Goal: Task Accomplishment & Management: Manage account settings

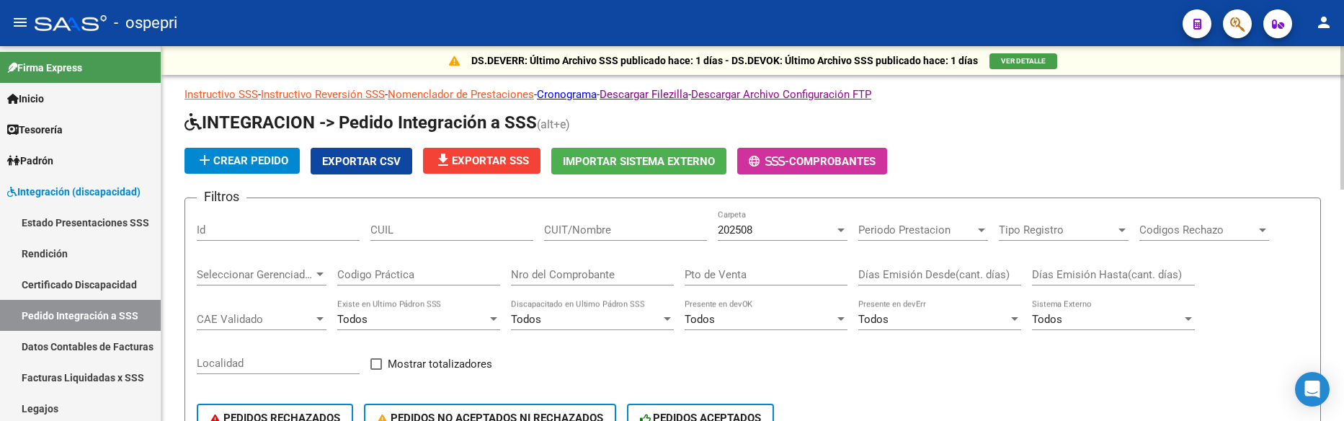
scroll to position [72, 0]
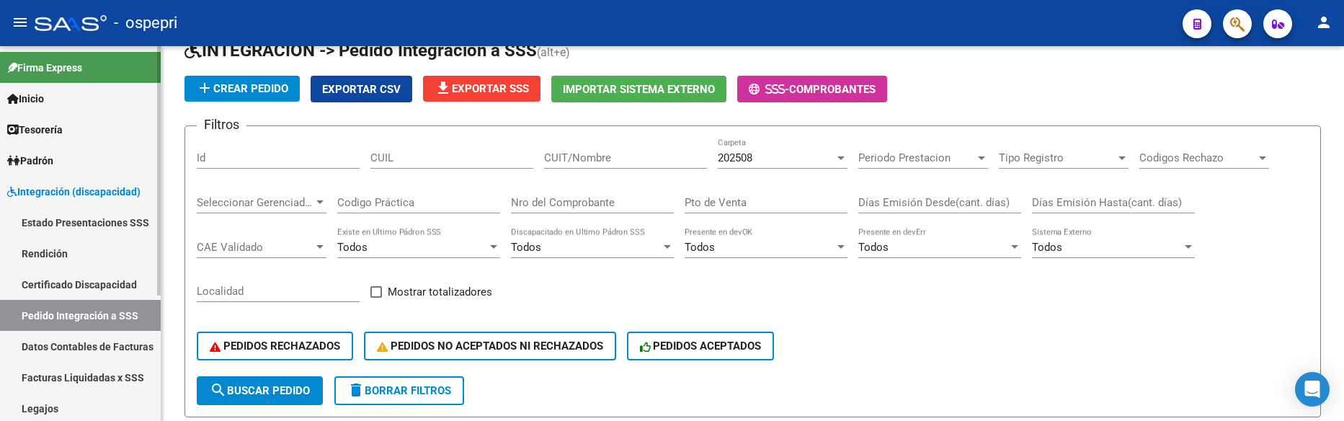
click at [104, 192] on span "Integración (discapacidad)" at bounding box center [73, 192] width 133 height 16
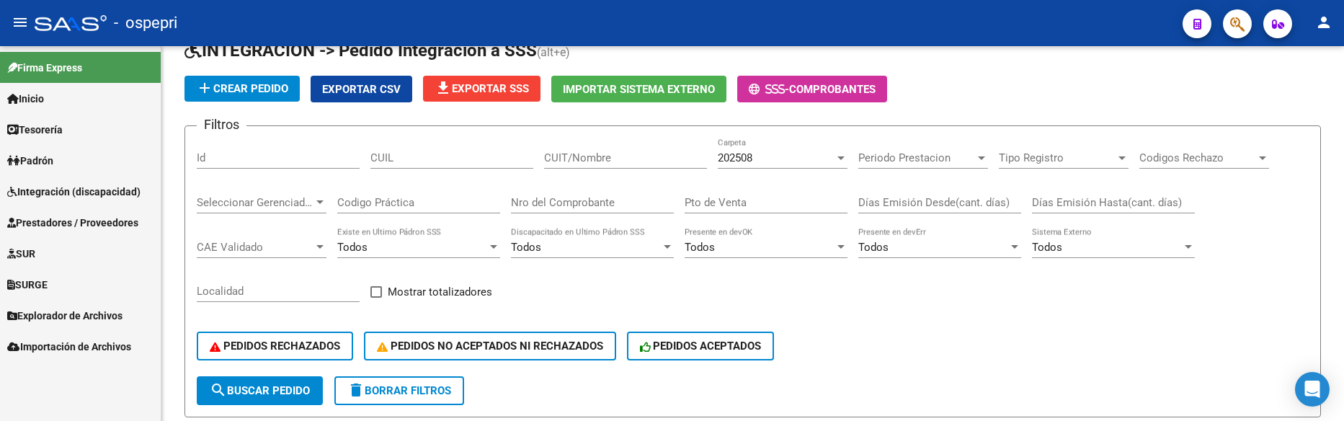
click at [96, 223] on span "Prestadores / Proveedores" at bounding box center [72, 223] width 131 height 16
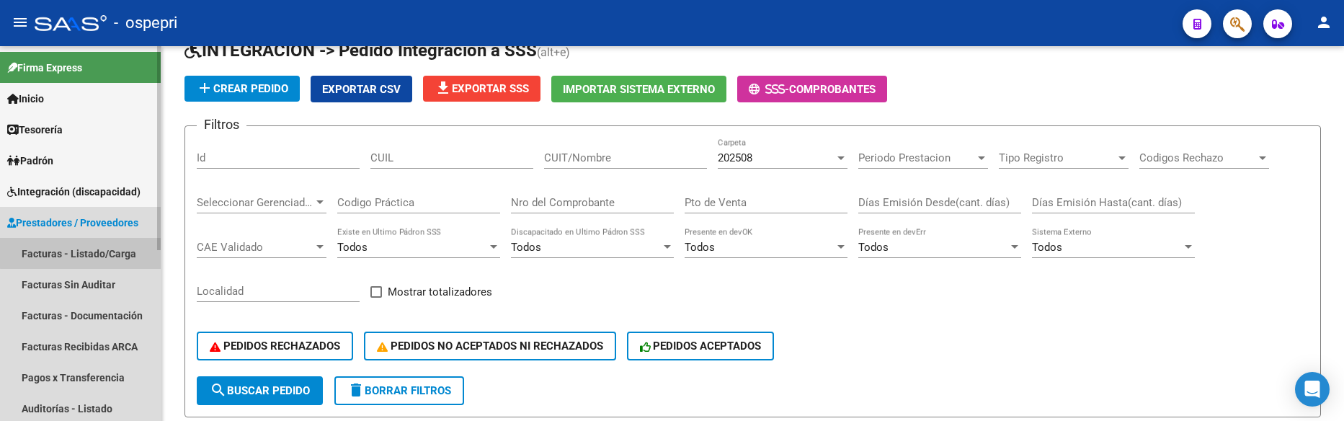
click at [97, 252] on link "Facturas - Listado/Carga" at bounding box center [80, 253] width 161 height 31
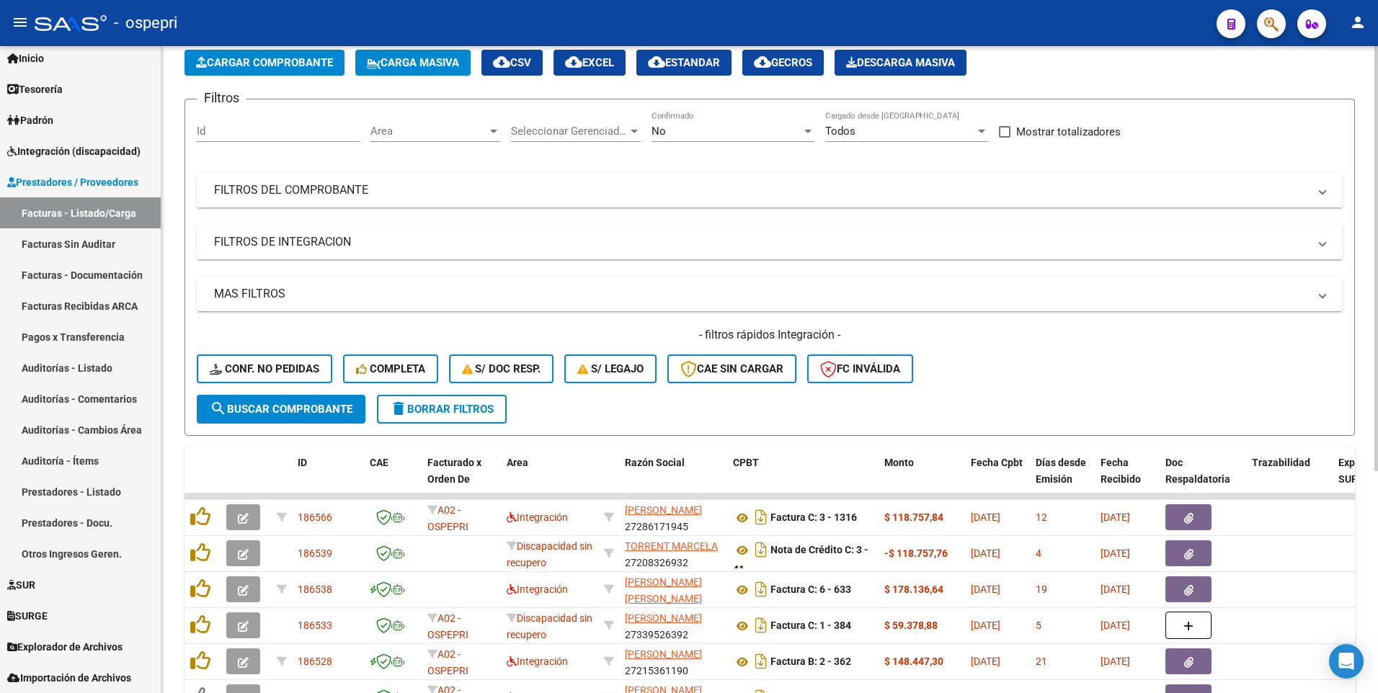
scroll to position [40, 0]
click at [826, 182] on mat-panel-title "FILTROS DEL COMPROBANTE" at bounding box center [761, 190] width 1094 height 16
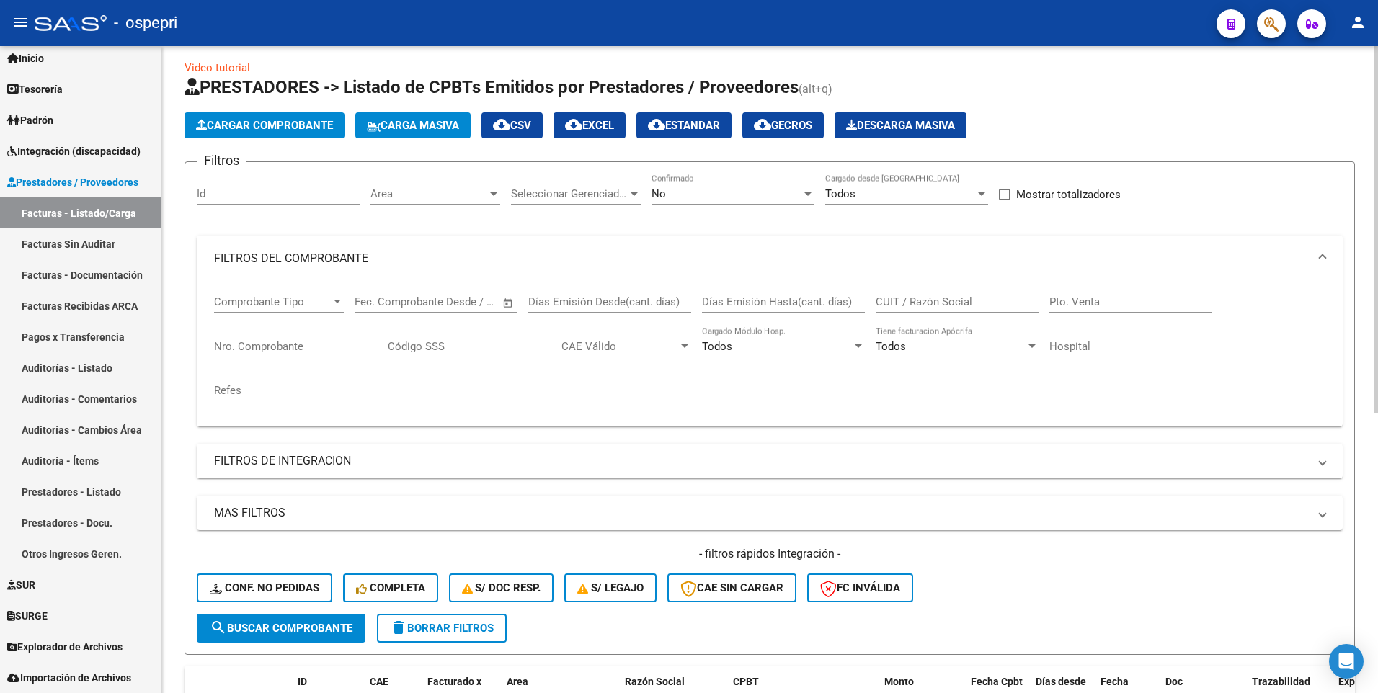
scroll to position [0, 0]
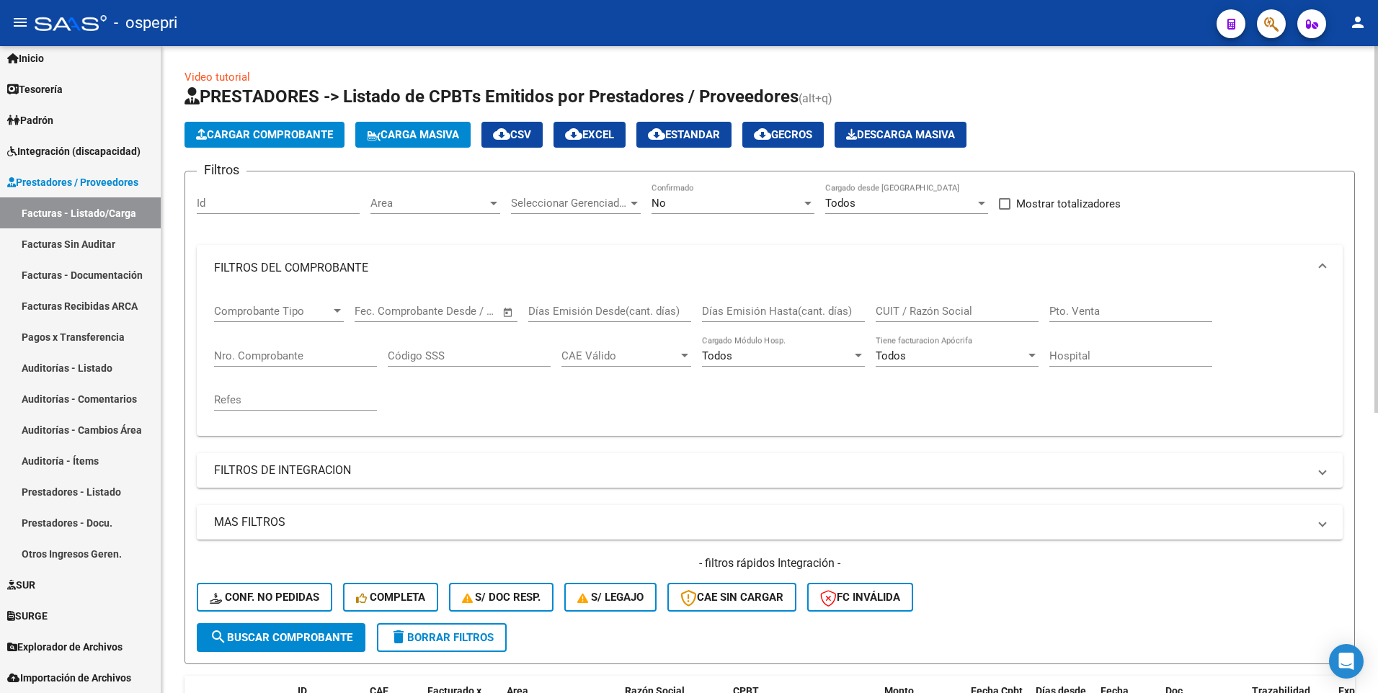
click at [930, 312] on input "CUIT / Razón Social" at bounding box center [956, 311] width 163 height 13
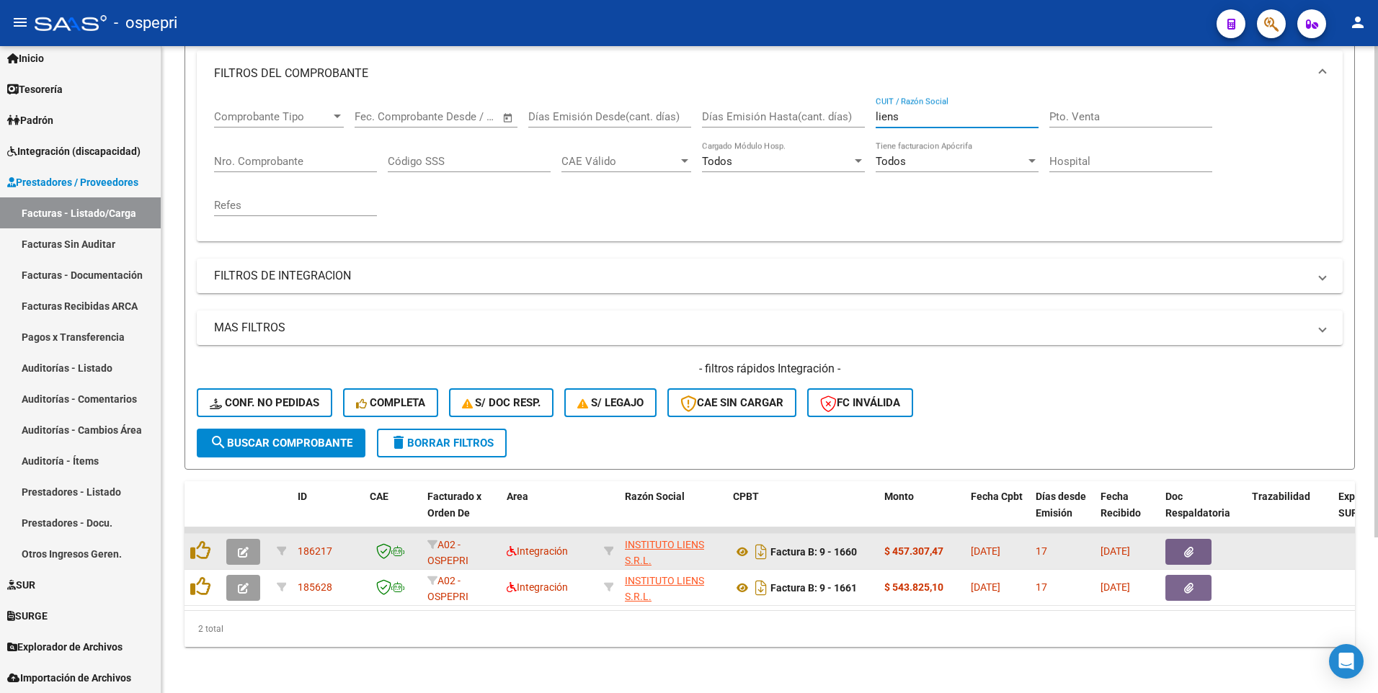
type input "liens"
click at [246, 420] on icon "button" at bounding box center [243, 552] width 11 height 11
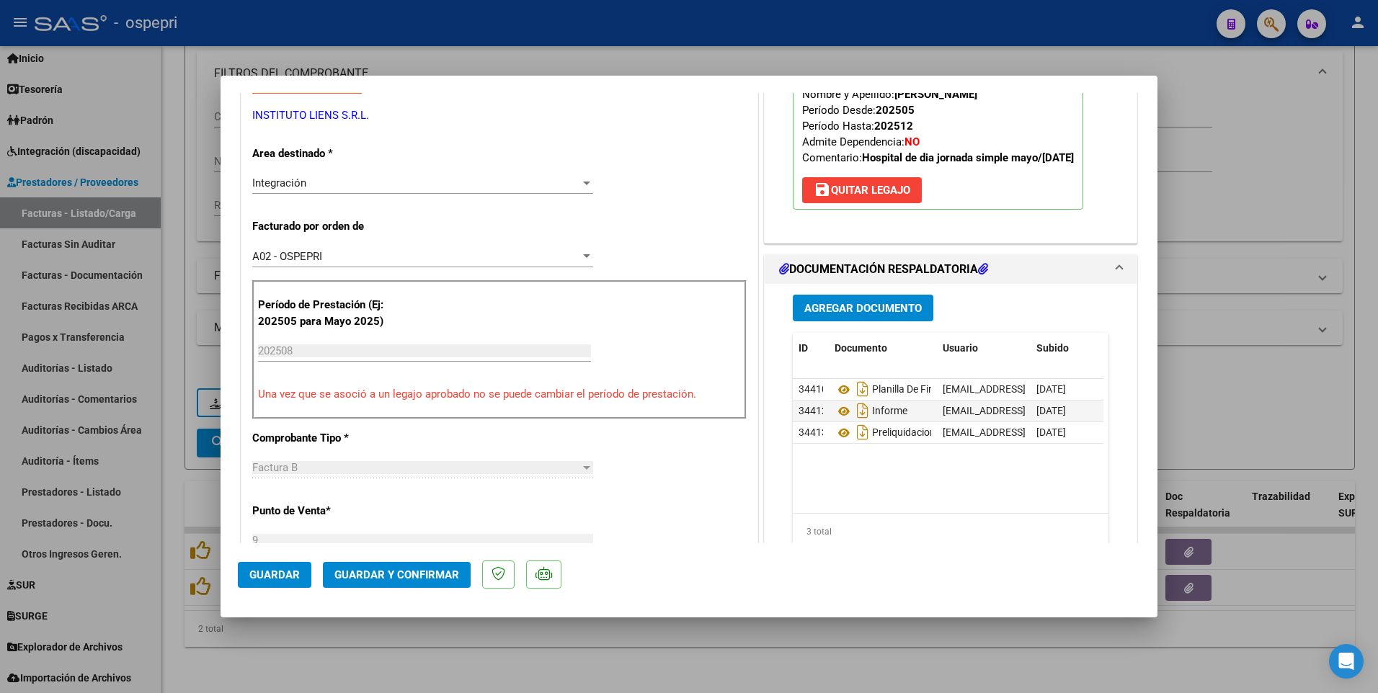
scroll to position [288, 0]
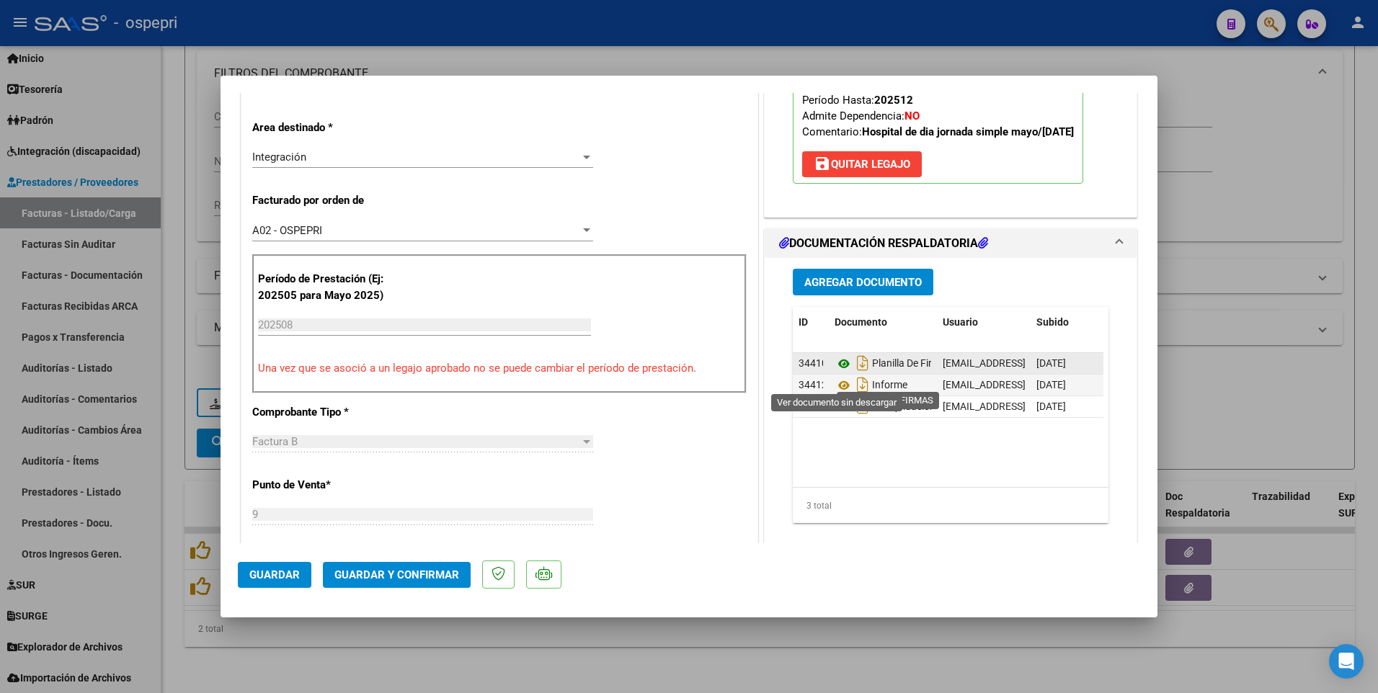
click at [841, 372] on icon at bounding box center [843, 363] width 19 height 17
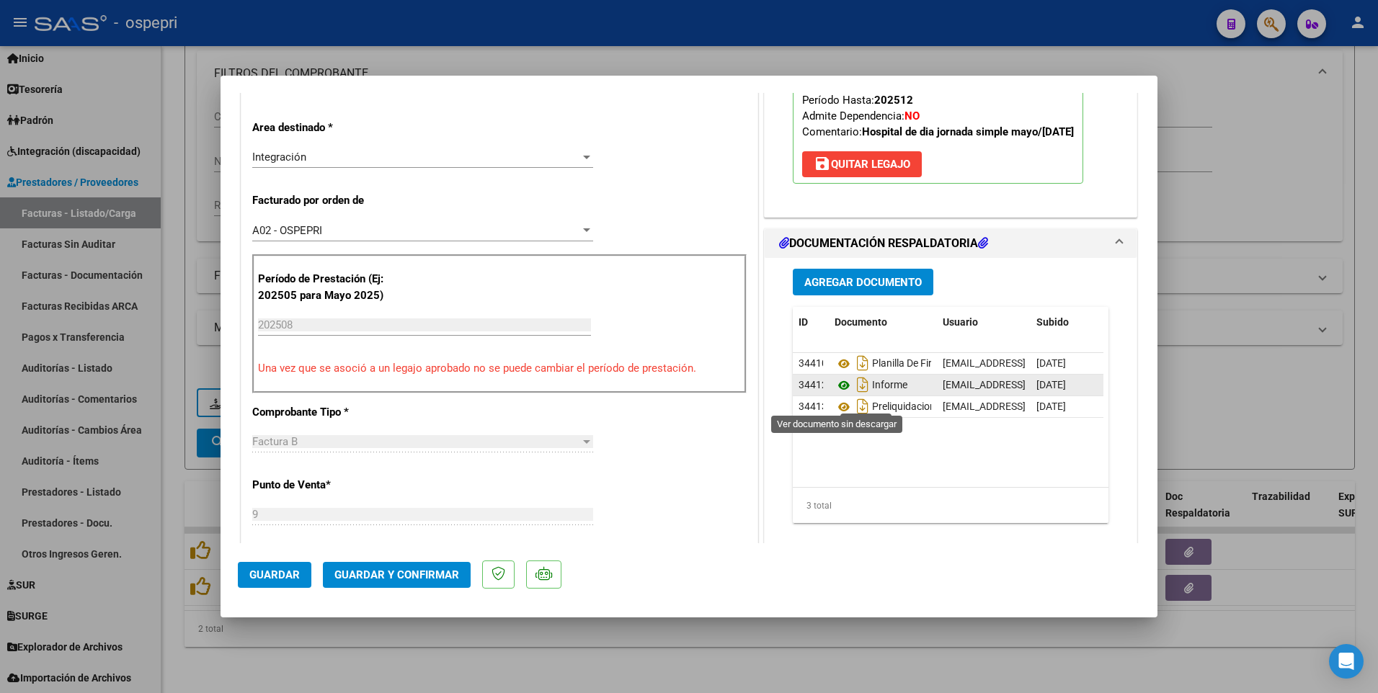
click at [842, 394] on icon at bounding box center [843, 385] width 19 height 17
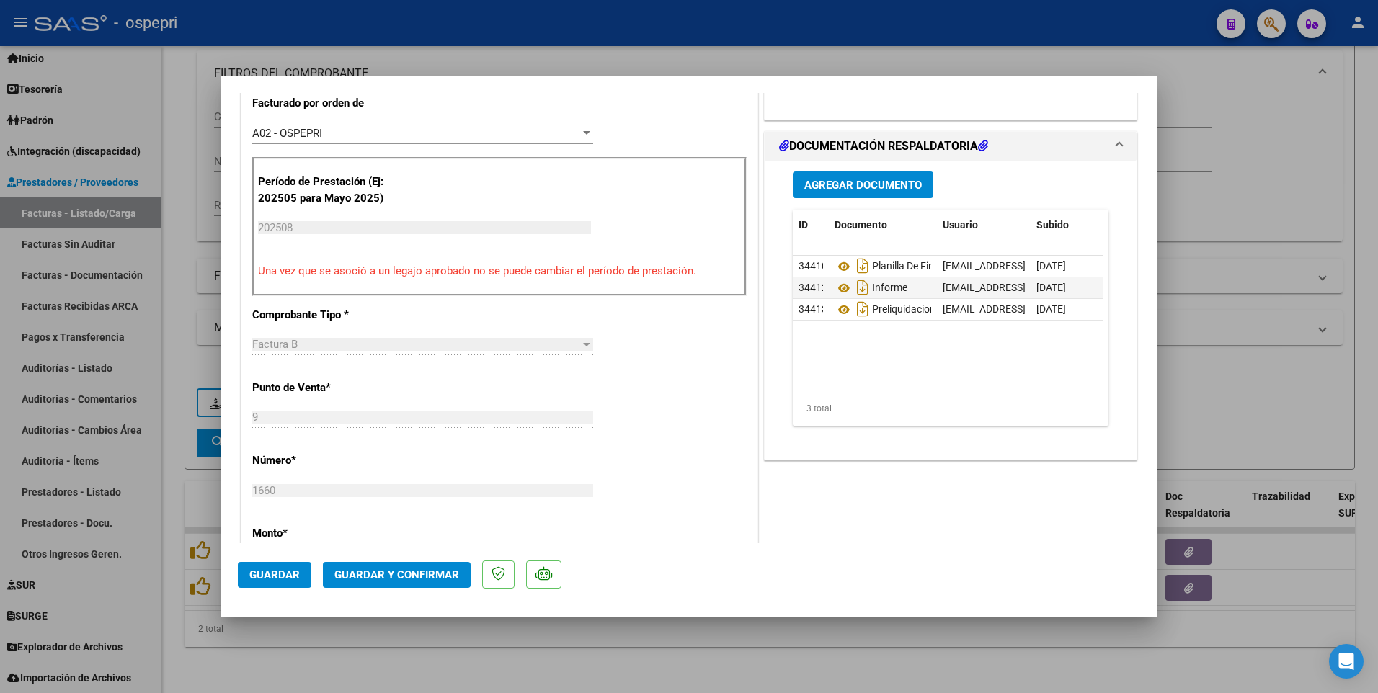
scroll to position [360, 0]
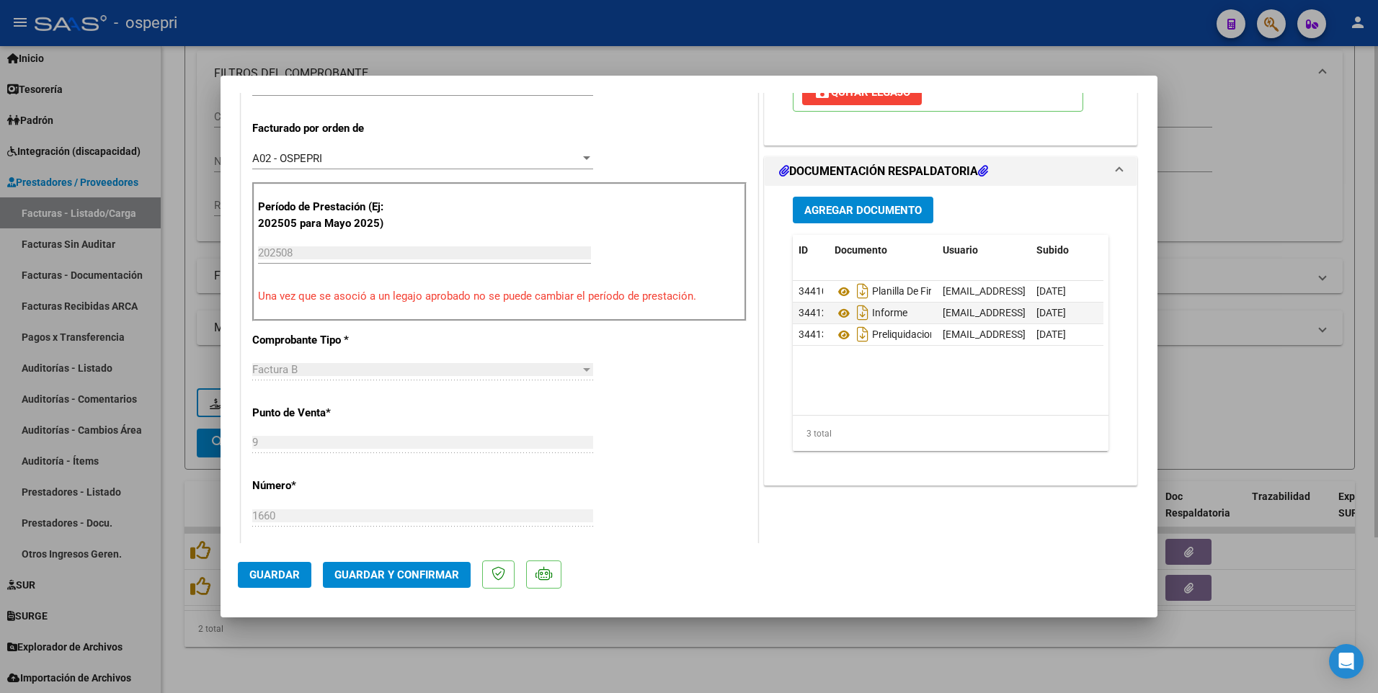
click at [574, 420] on div at bounding box center [689, 346] width 1378 height 693
type input "$ 0,00"
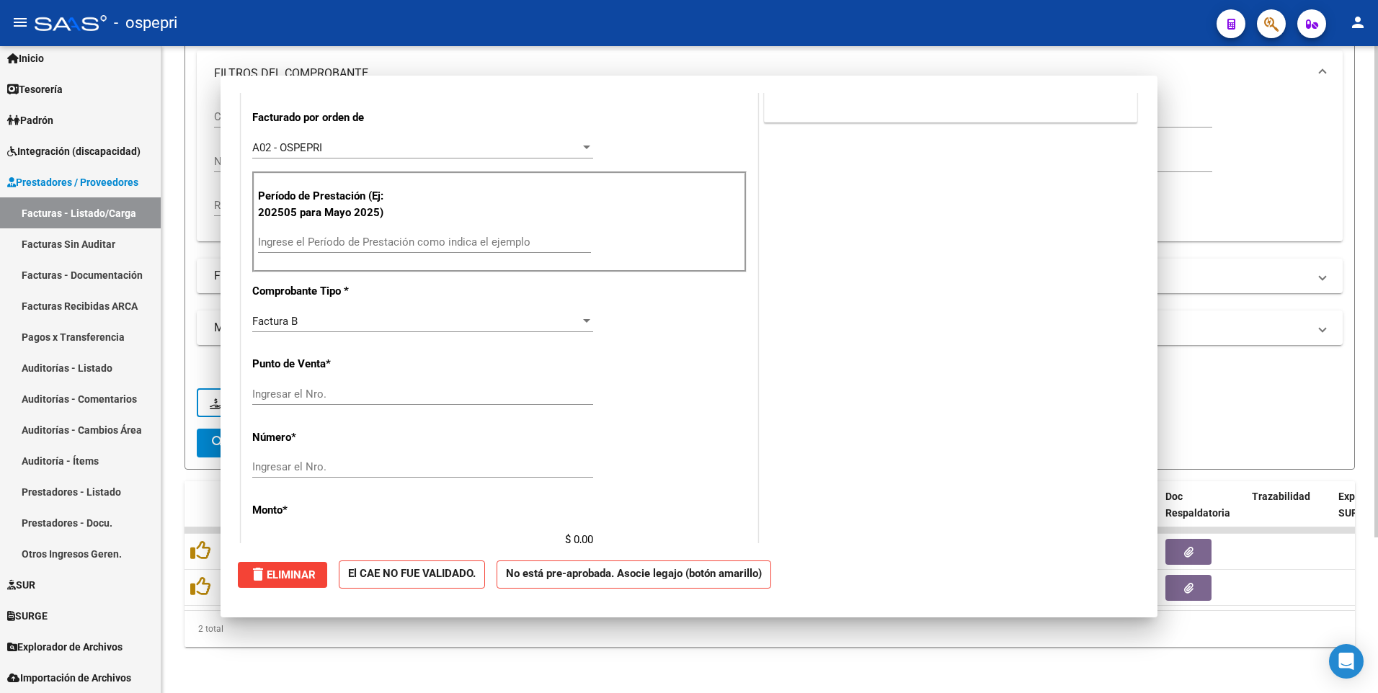
scroll to position [0, 0]
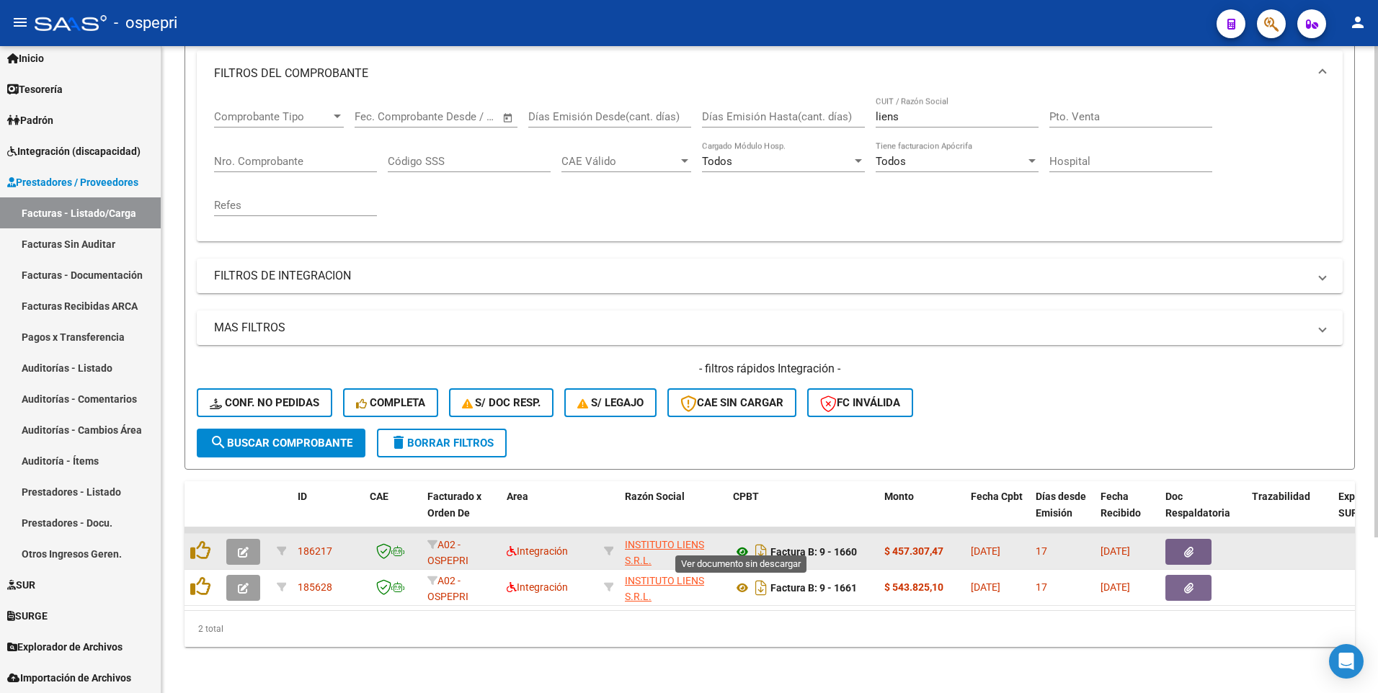
click at [741, 420] on icon at bounding box center [742, 551] width 19 height 17
click at [247, 420] on icon "button" at bounding box center [243, 552] width 11 height 11
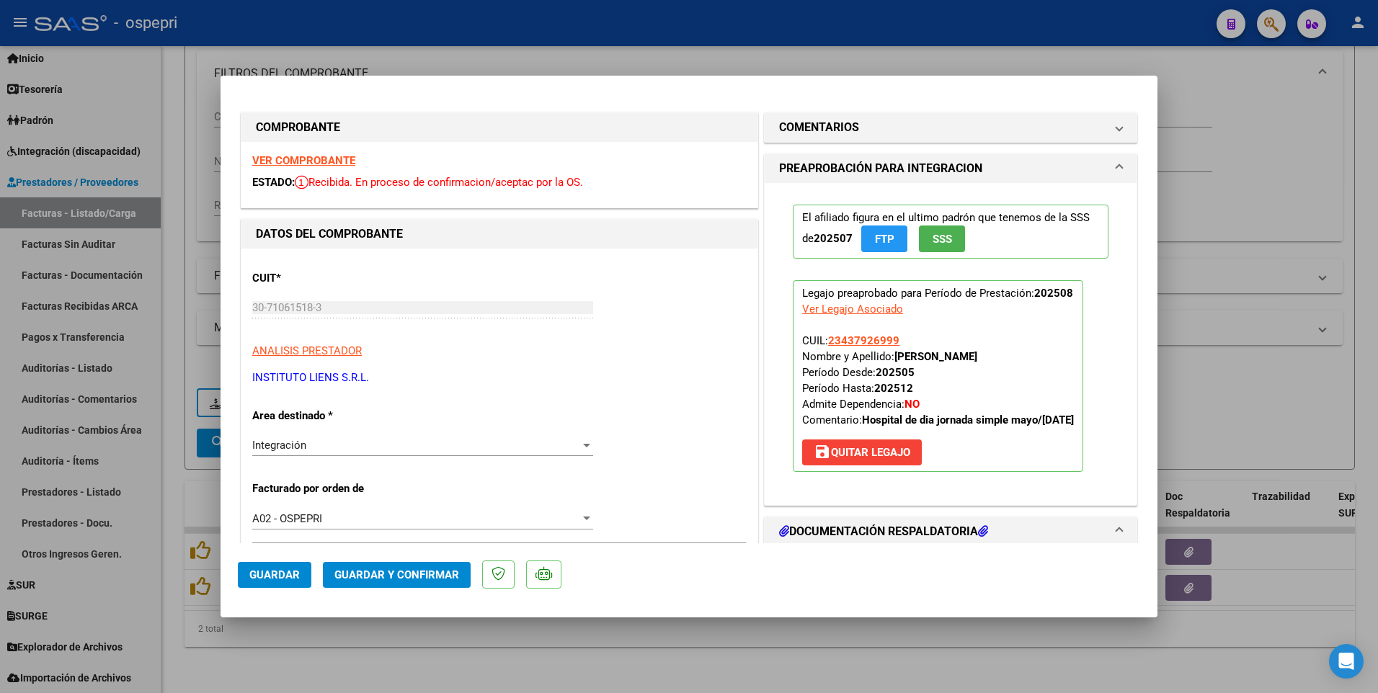
click at [430, 420] on span "Guardar y Confirmar" at bounding box center [396, 574] width 125 height 13
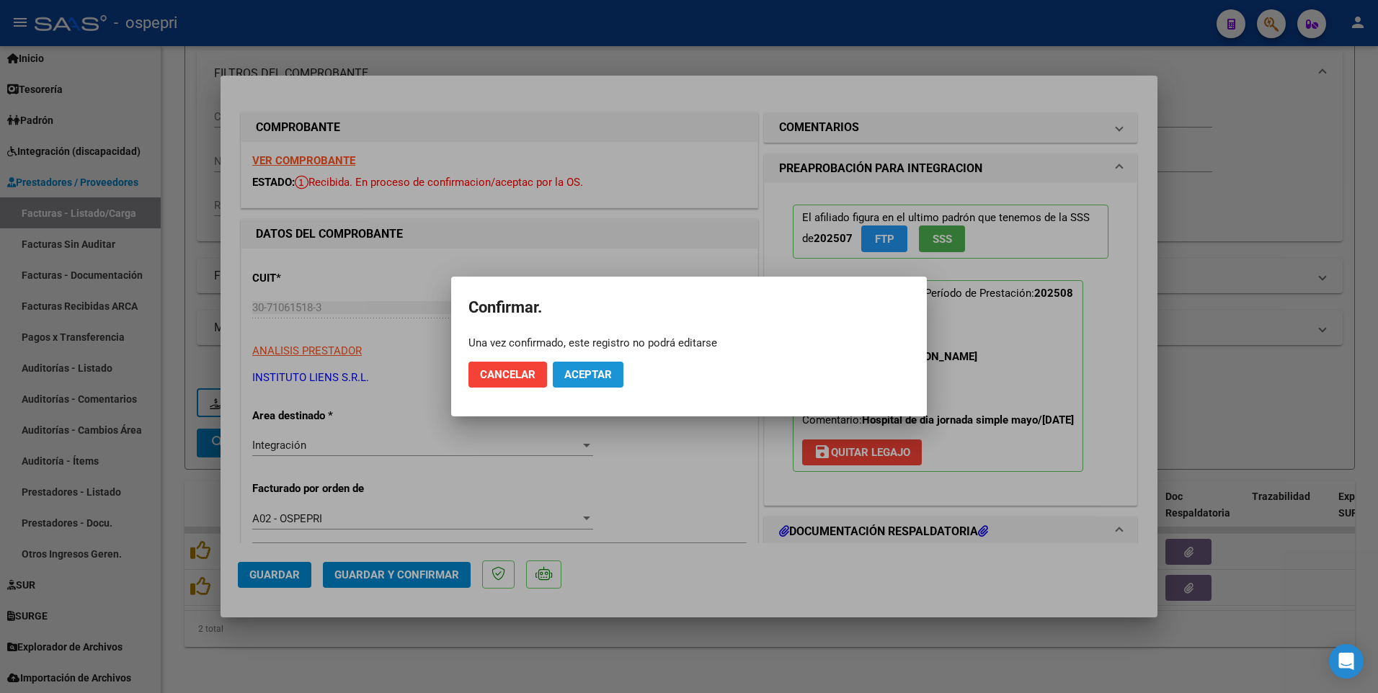
click at [589, 373] on span "Aceptar" at bounding box center [588, 374] width 48 height 13
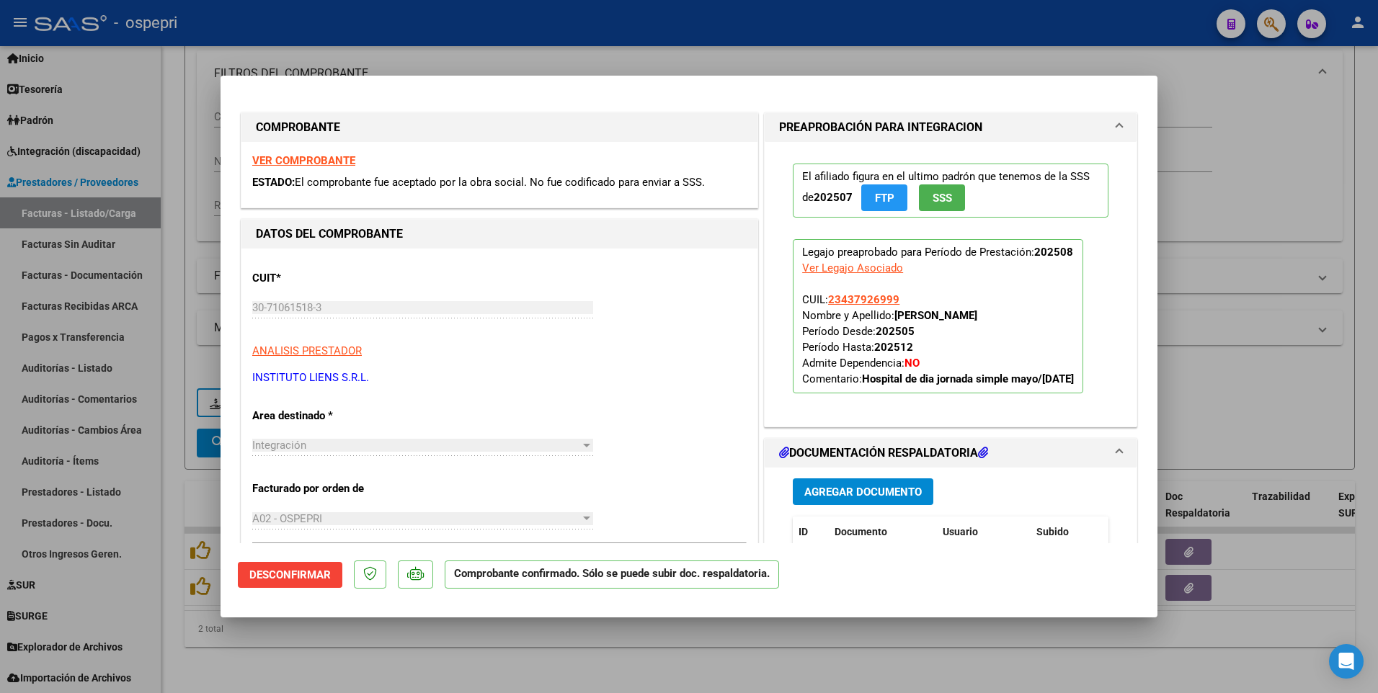
click at [694, 420] on div at bounding box center [689, 346] width 1378 height 693
type input "$ 0,00"
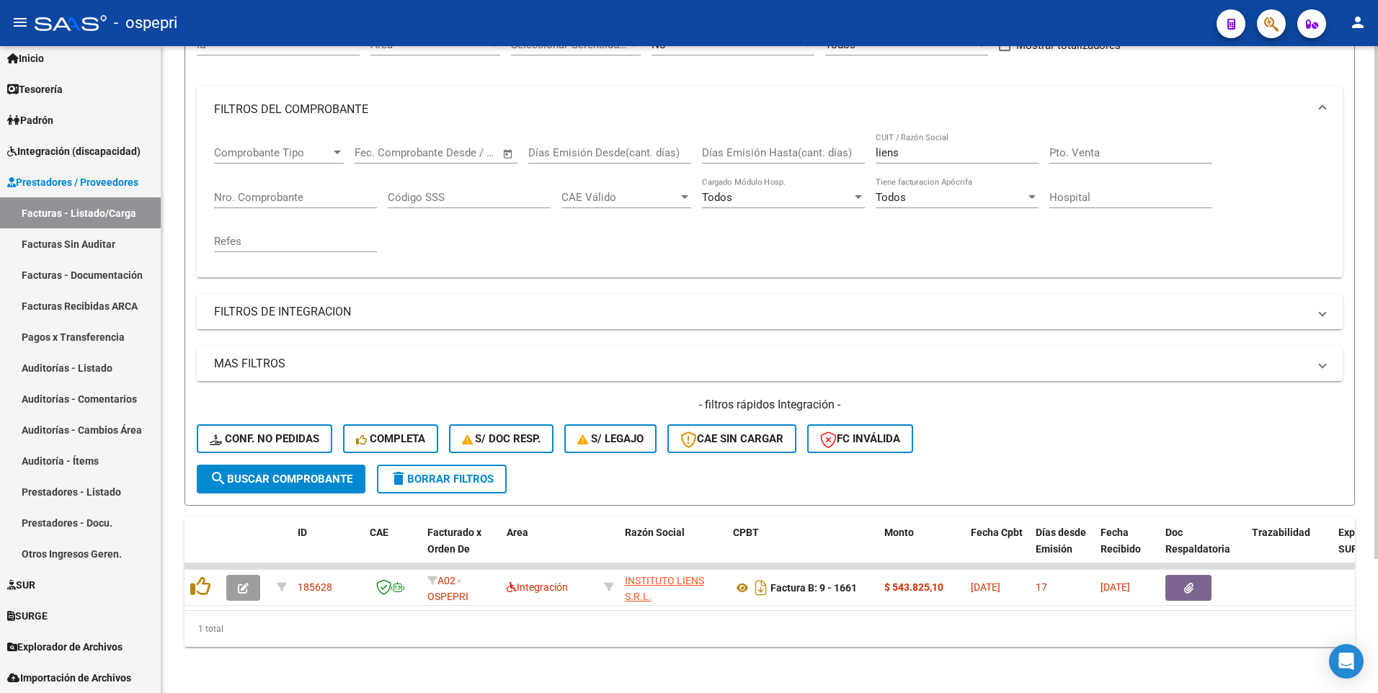
scroll to position [169, 0]
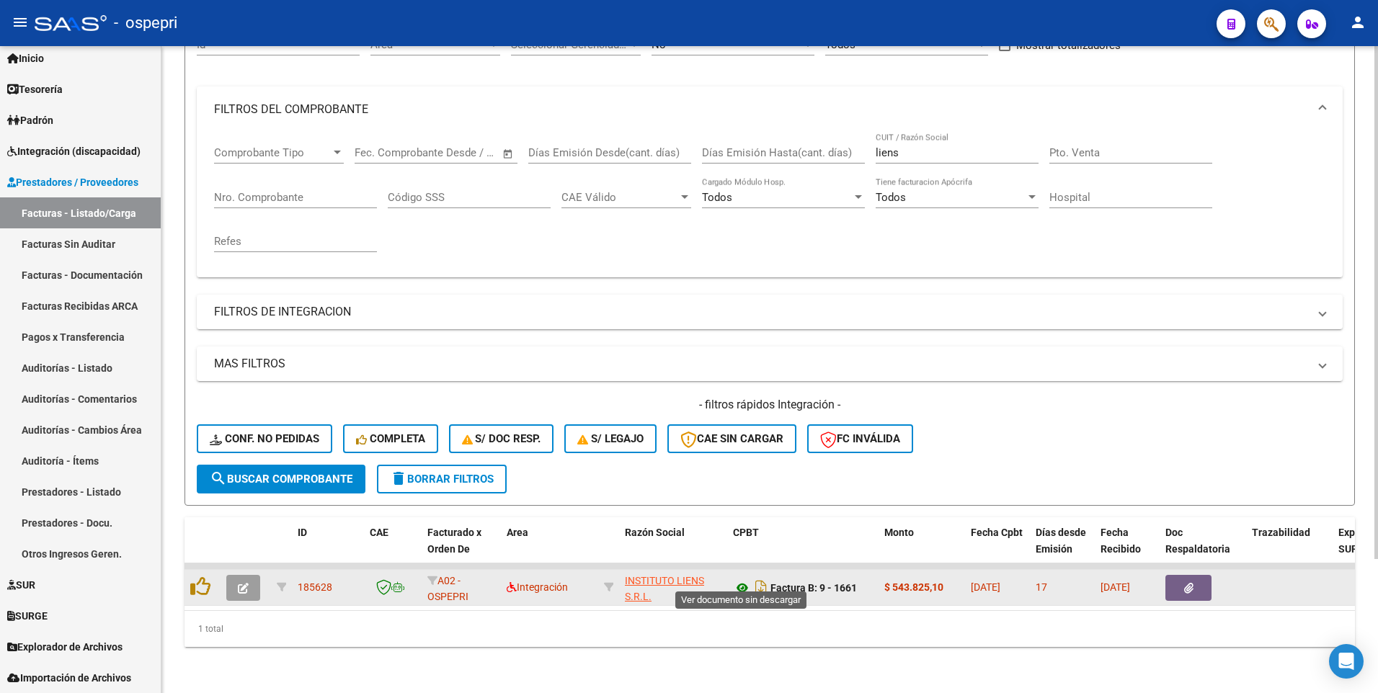
click at [743, 420] on icon at bounding box center [742, 587] width 19 height 17
click at [243, 420] on button "button" at bounding box center [243, 588] width 34 height 26
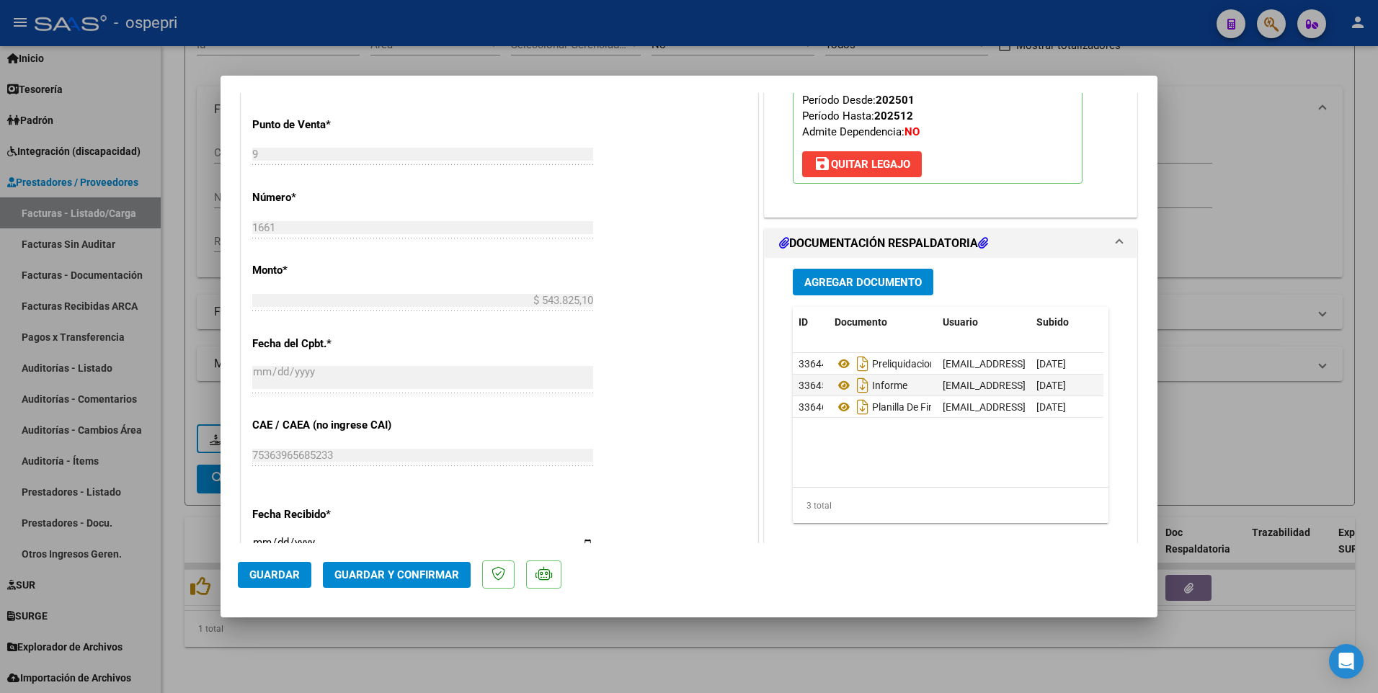
scroll to position [720, 0]
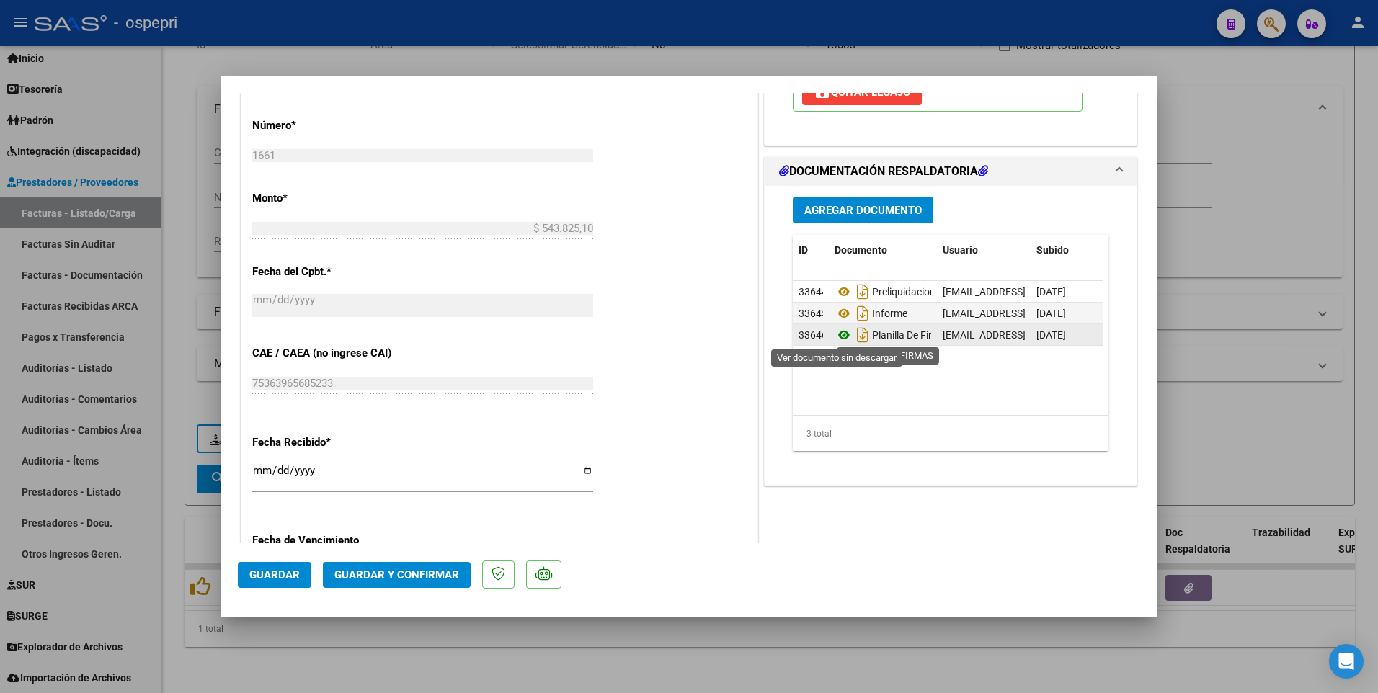
click at [834, 335] on icon at bounding box center [843, 334] width 19 height 17
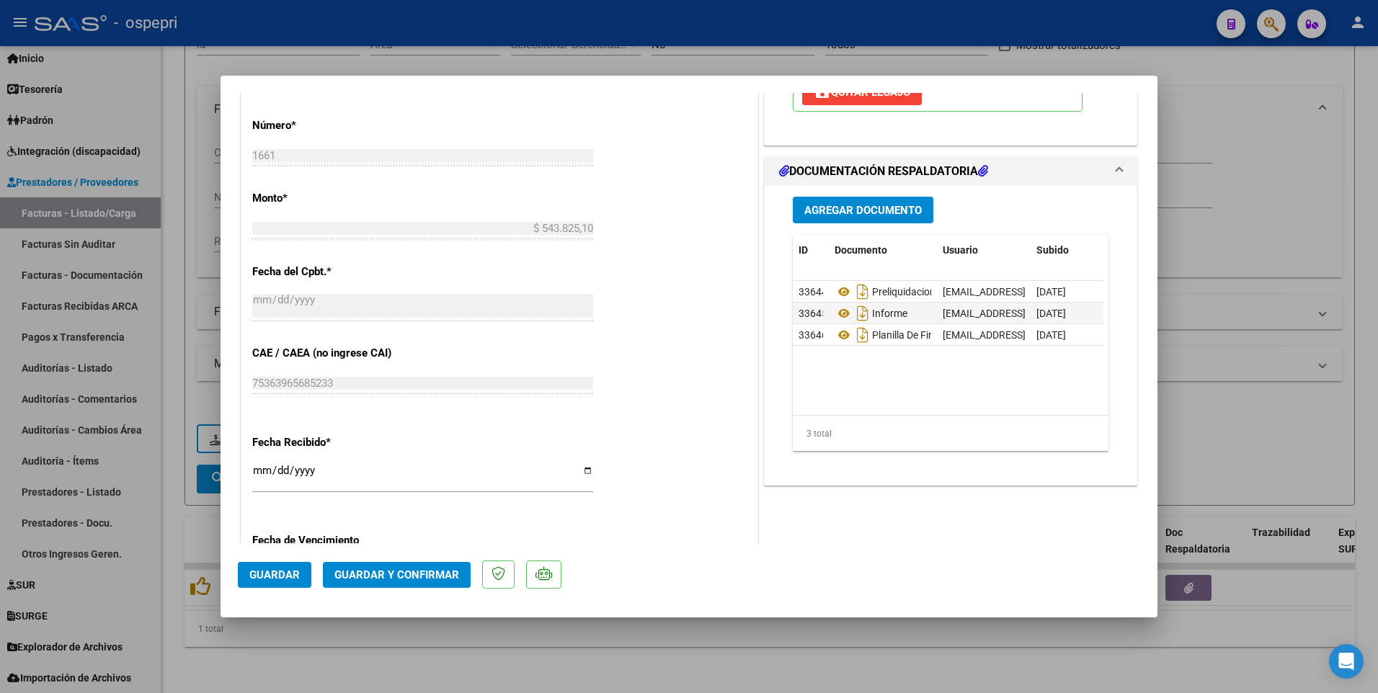
click at [364, 420] on span "Guardar y Confirmar" at bounding box center [396, 574] width 125 height 13
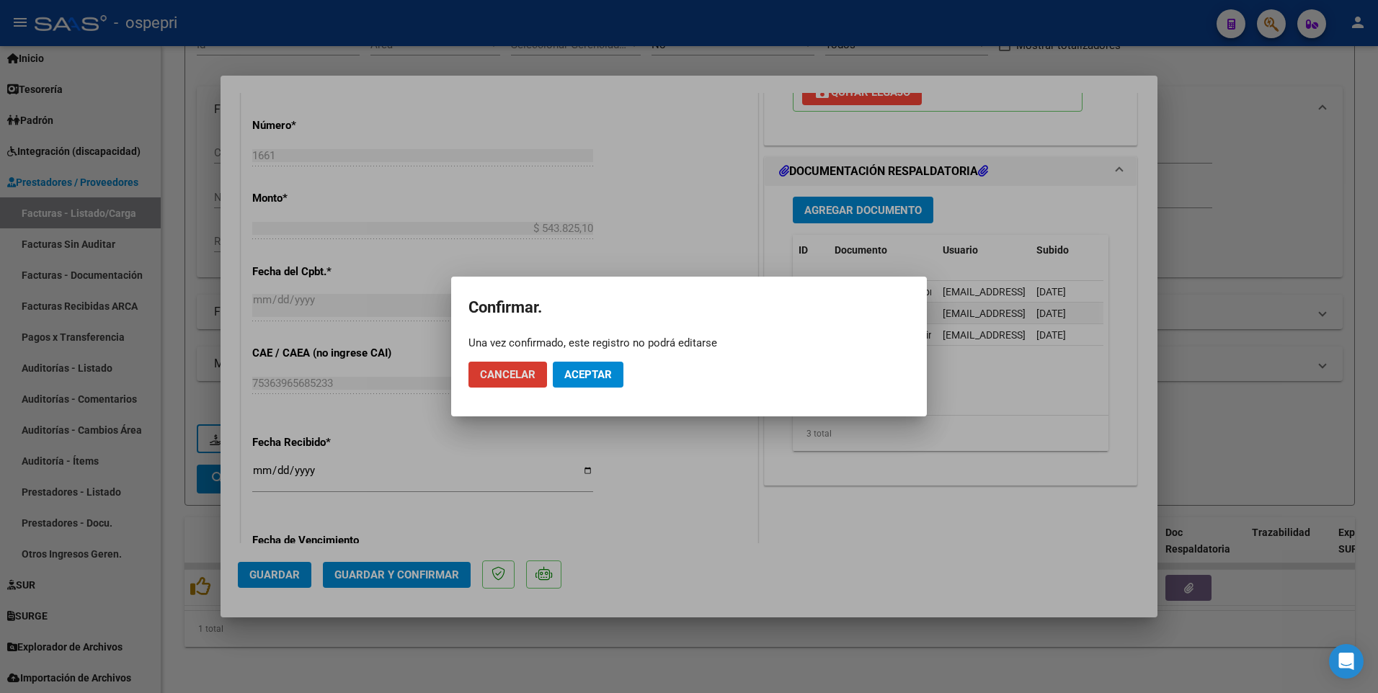
click at [597, 372] on span "Aceptar" at bounding box center [588, 374] width 48 height 13
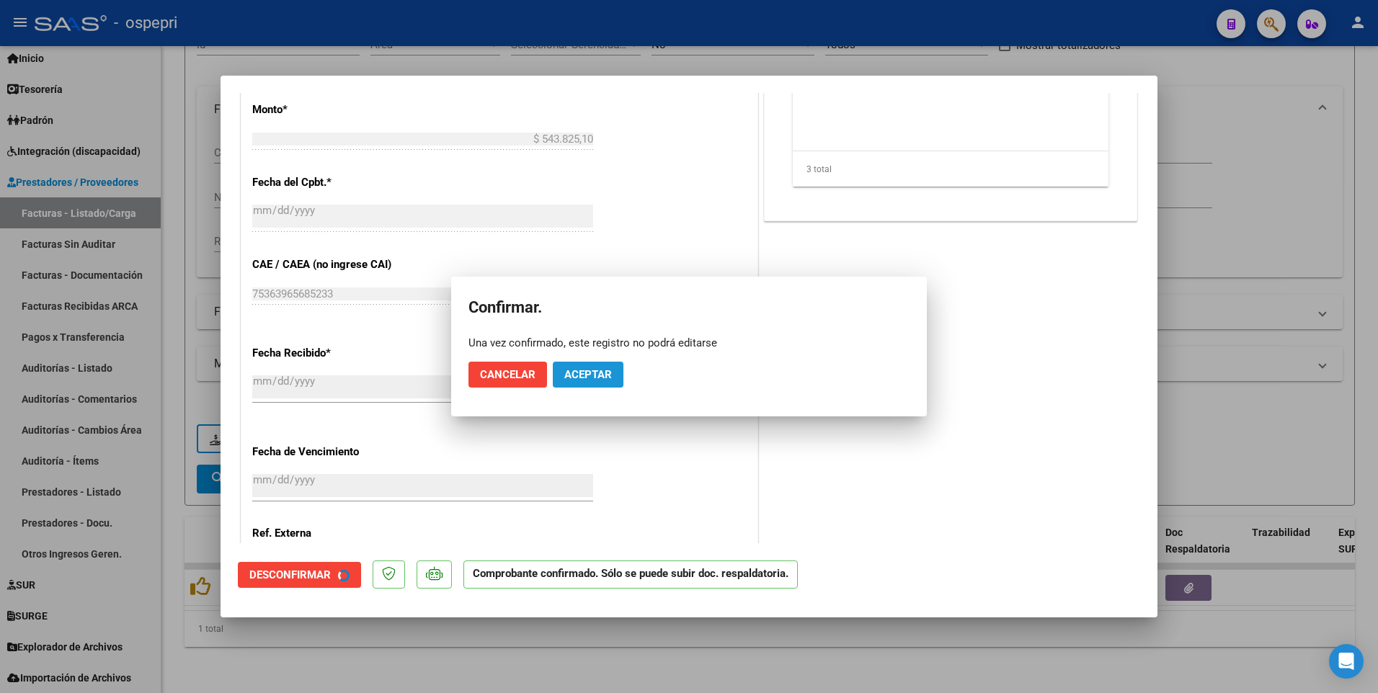
scroll to position [631, 0]
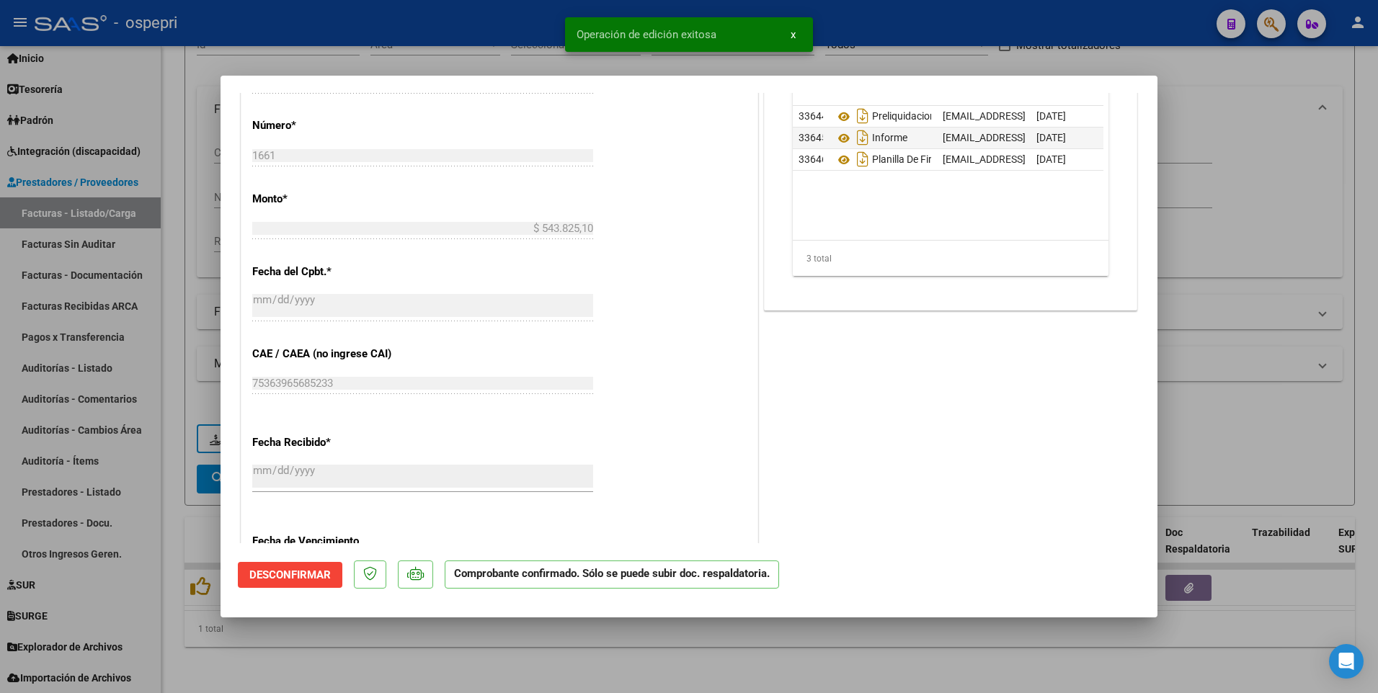
click at [1231, 420] on div at bounding box center [689, 346] width 1378 height 693
type input "$ 0,00"
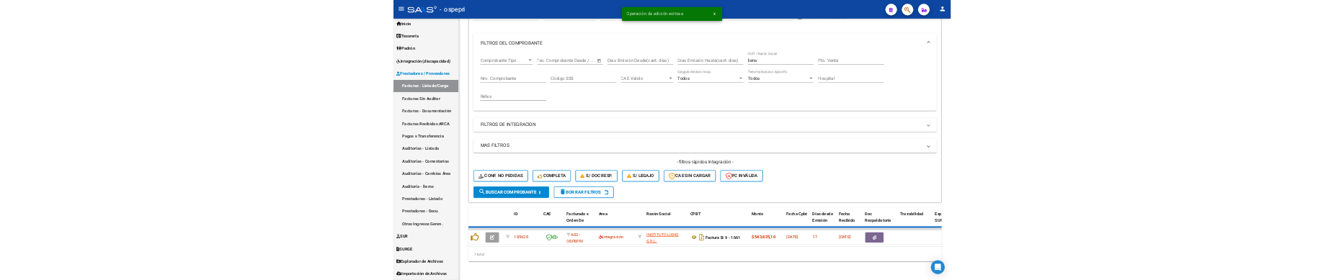
scroll to position [148, 0]
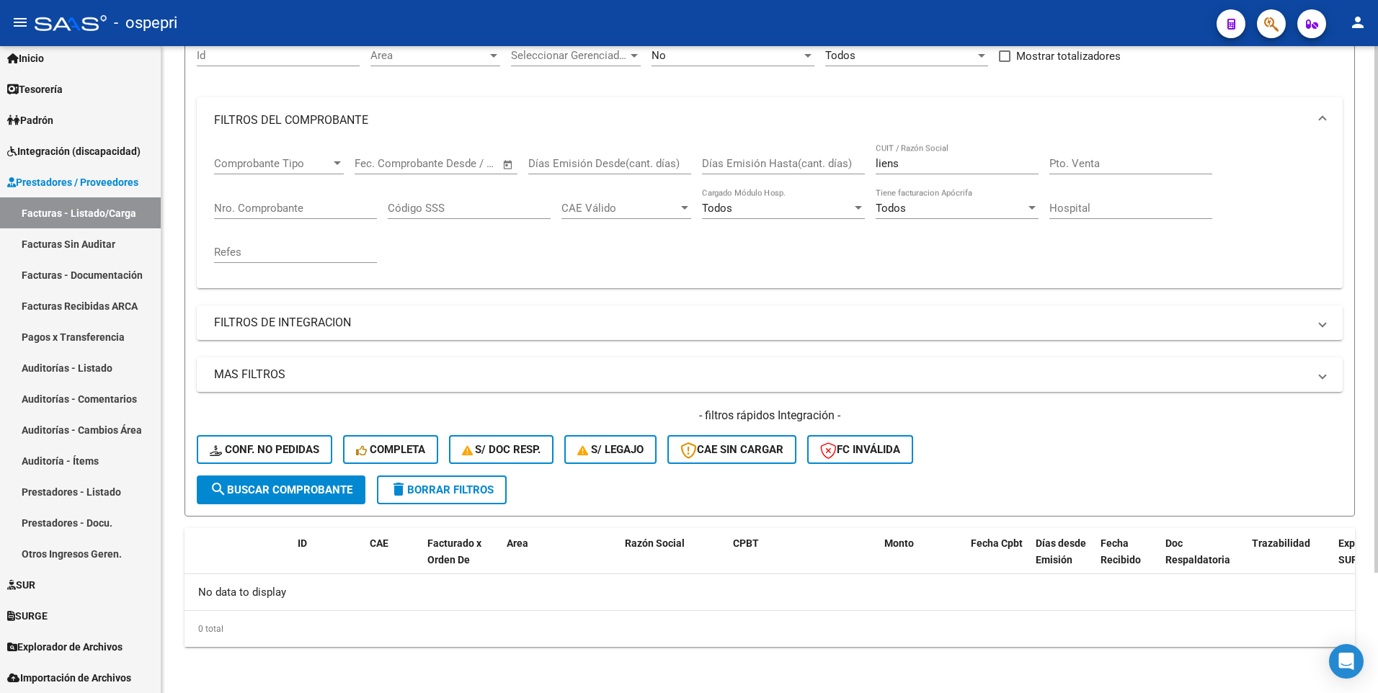
click at [1035, 420] on div "- filtros rápidos Integración - Conf. no pedidas Completa S/ Doc Resp. S/ legaj…" at bounding box center [770, 442] width 1146 height 68
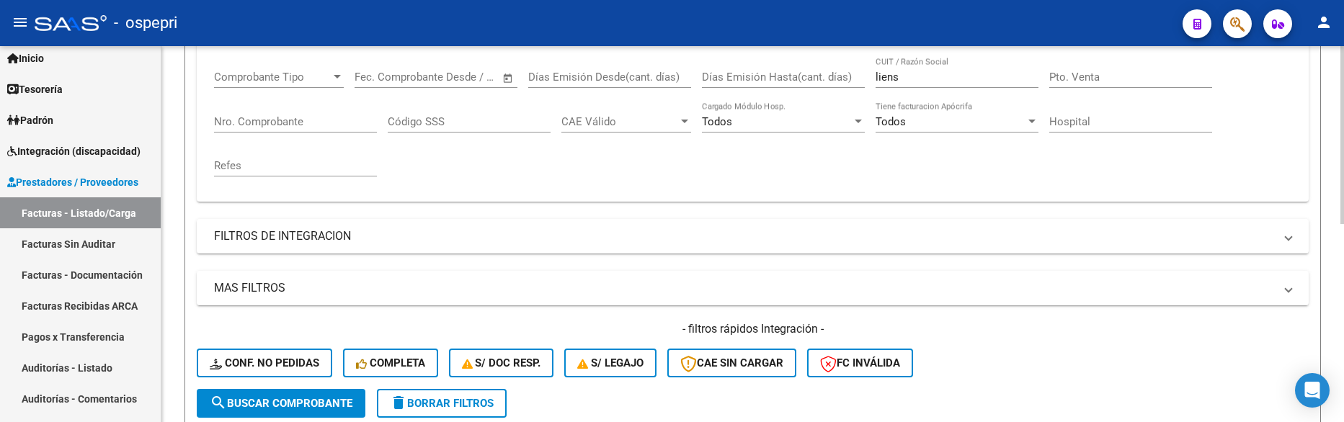
scroll to position [202, 0]
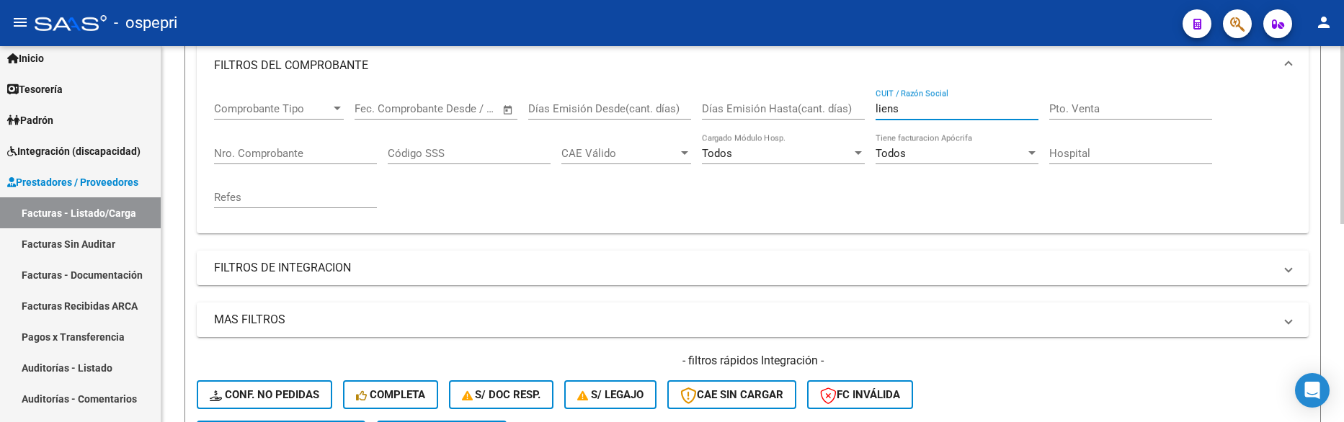
drag, startPoint x: 904, startPoint y: 110, endPoint x: 865, endPoint y: 110, distance: 38.9
click at [865, 110] on div "Comprobante Tipo Comprobante Tipo Fecha inicio – Fecha fin Fec. Comprobante Des…" at bounding box center [752, 155] width 1077 height 133
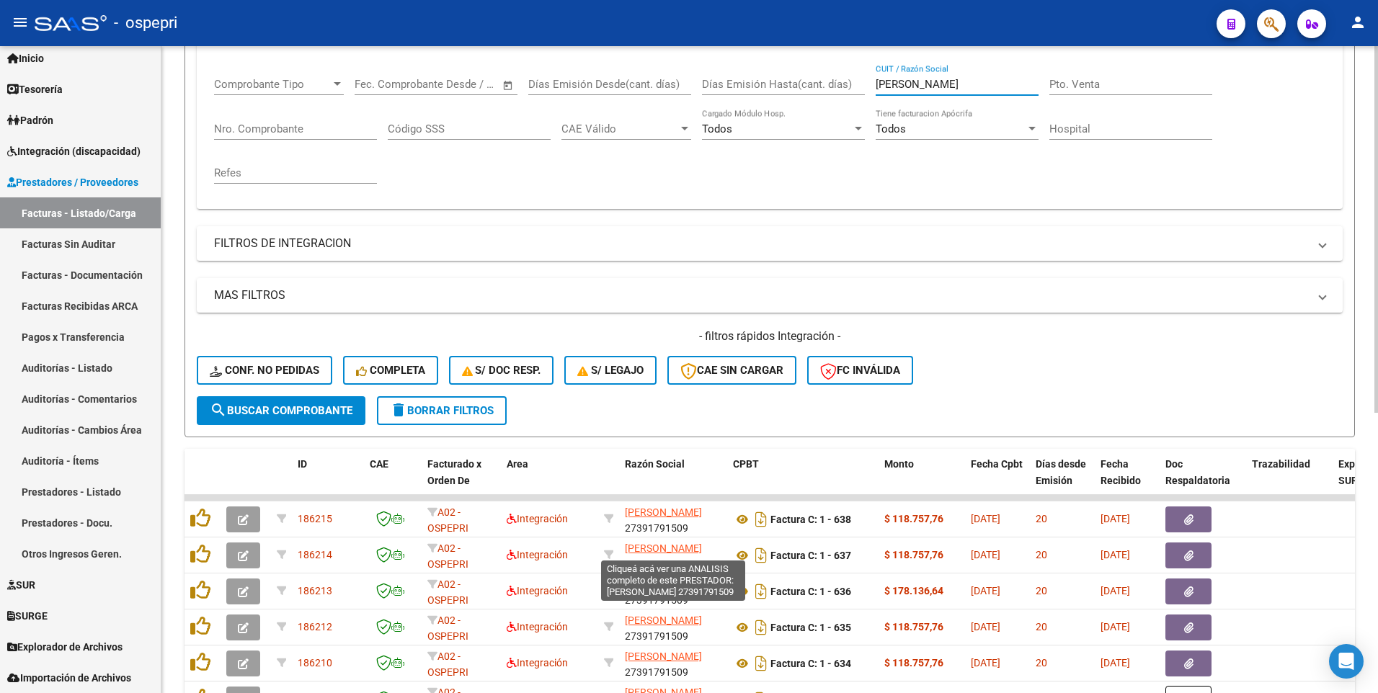
scroll to position [205, 0]
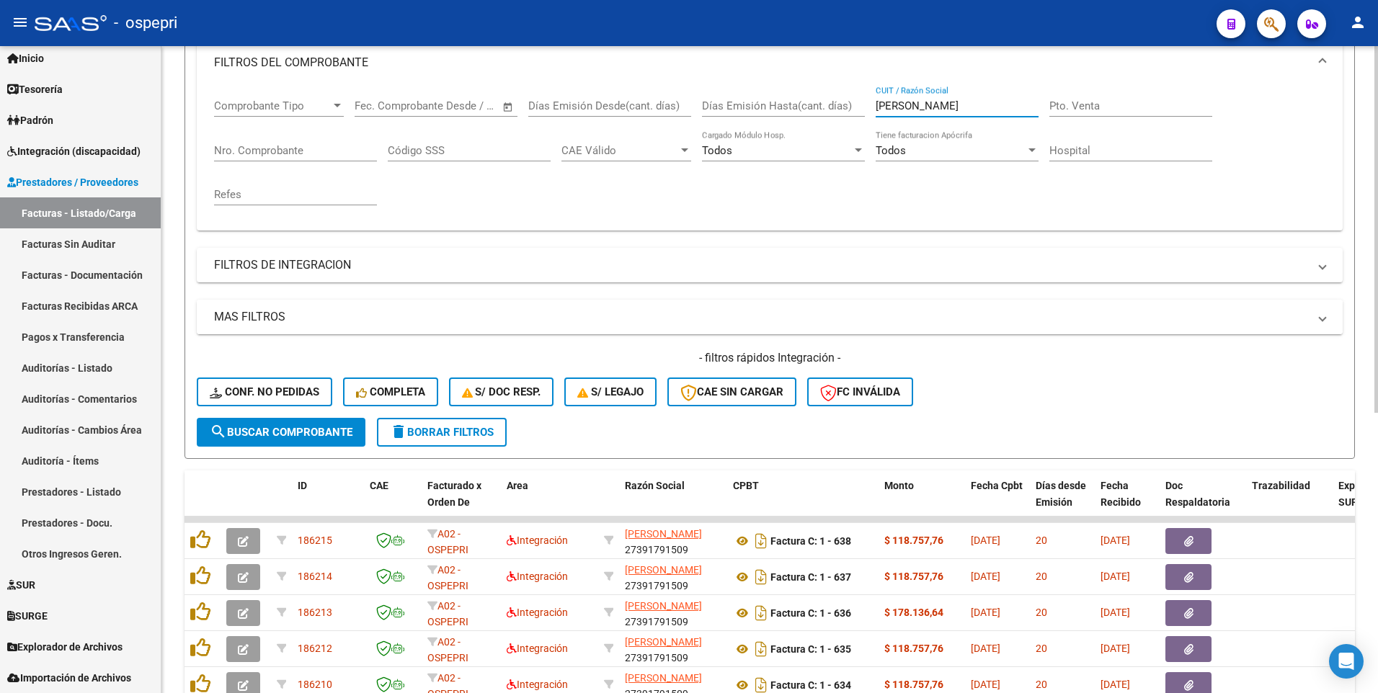
type input "sandoval adriana"
click at [351, 323] on mat-panel-title "MAS FILTROS" at bounding box center [761, 317] width 1094 height 16
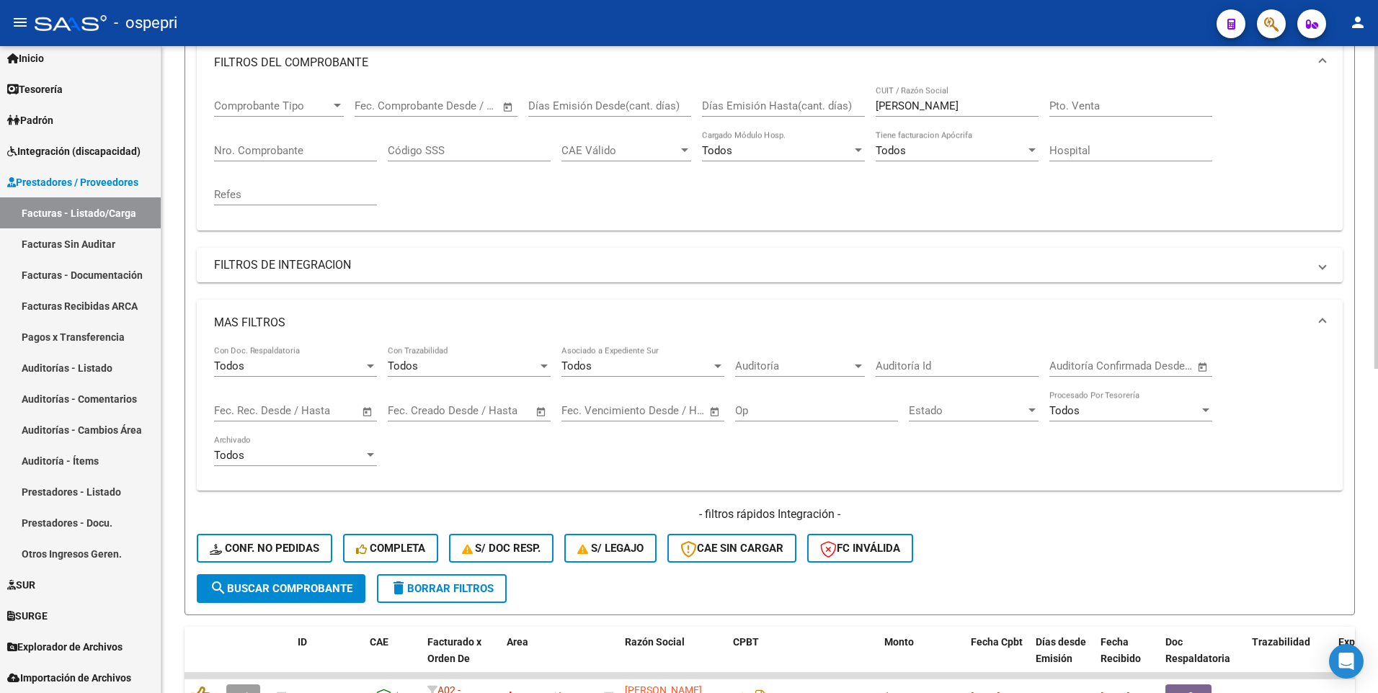
click at [370, 411] on span "Open calendar" at bounding box center [367, 411] width 35 height 35
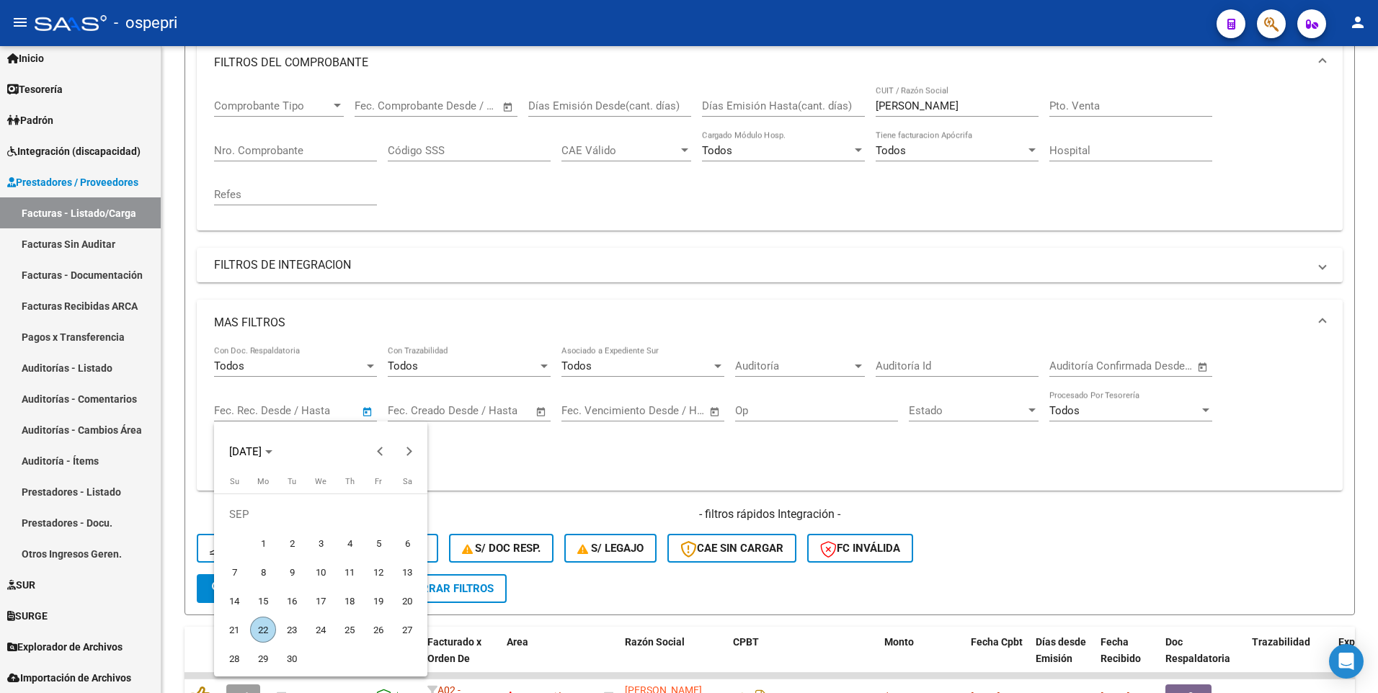
click at [263, 420] on span "1" at bounding box center [263, 543] width 26 height 26
type input "[DATE]"
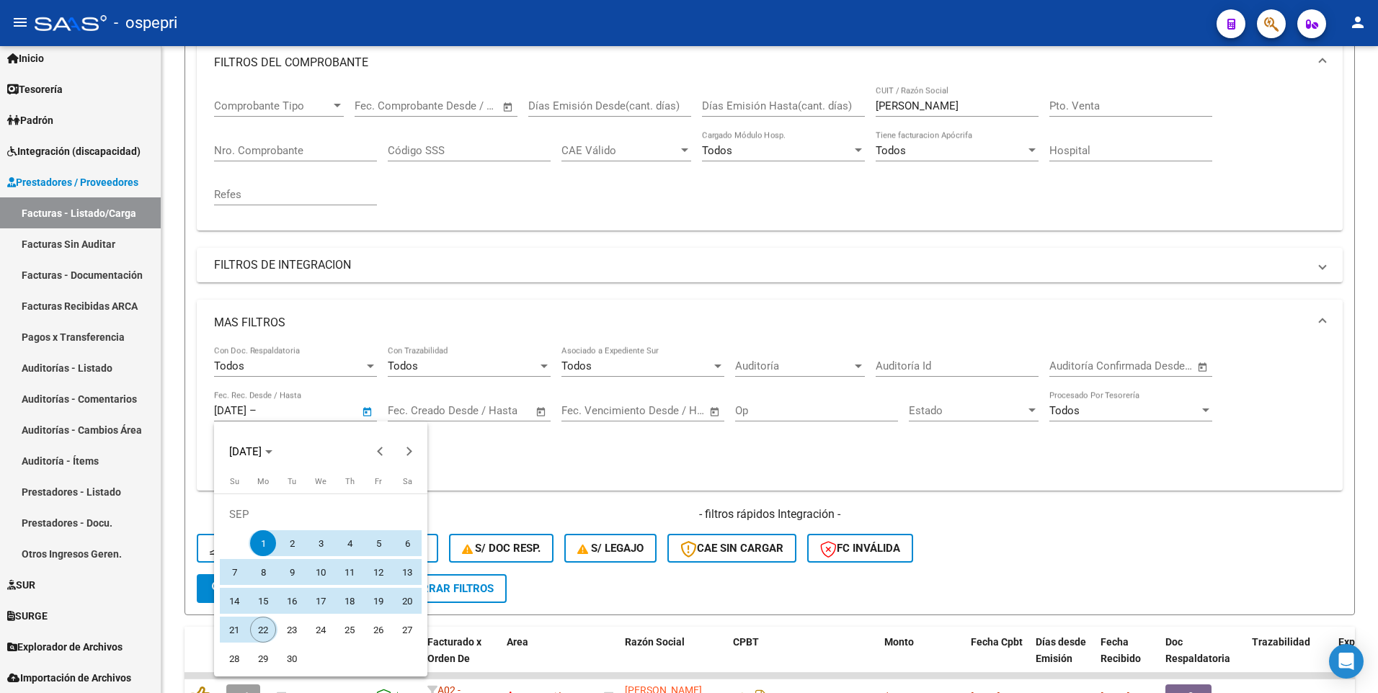
click at [262, 420] on span "22" at bounding box center [263, 630] width 26 height 26
type input "[DATE]"
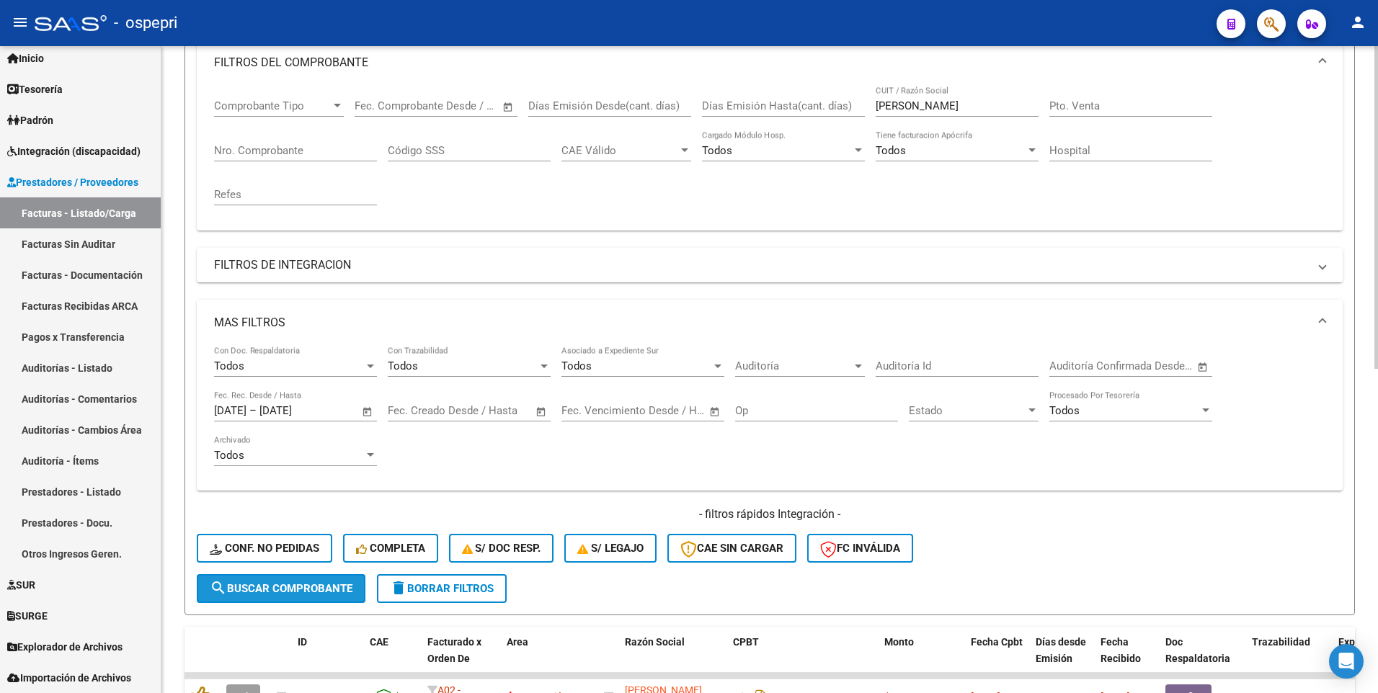
click at [313, 420] on span "search Buscar Comprobante" at bounding box center [281, 588] width 143 height 13
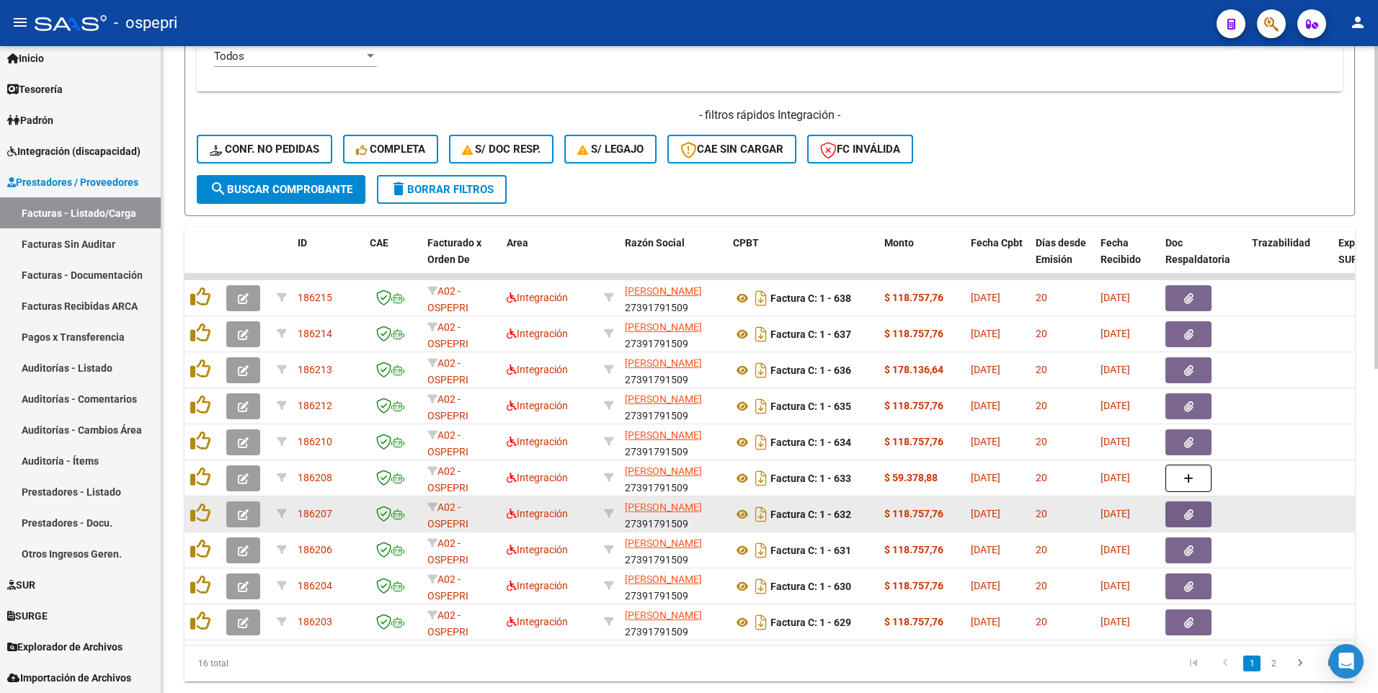
scroll to position [650, 0]
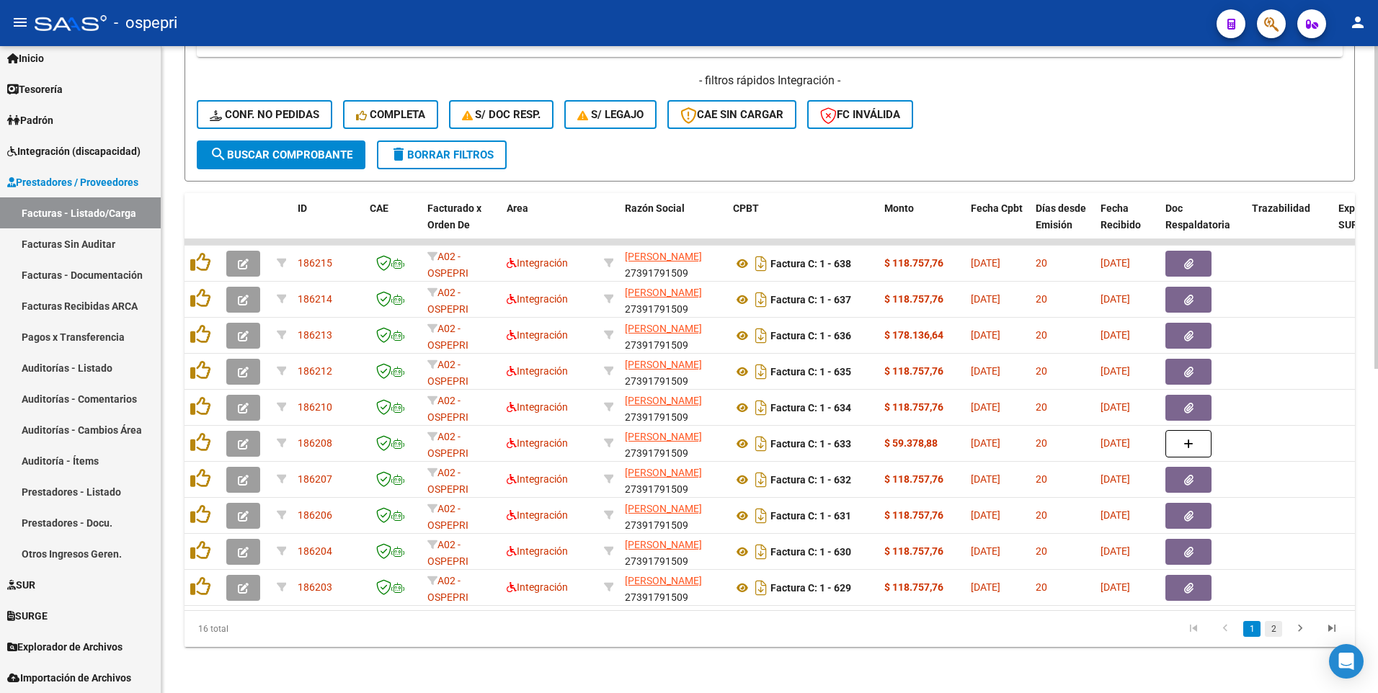
click at [1274, 420] on link "2" at bounding box center [1272, 629] width 17 height 16
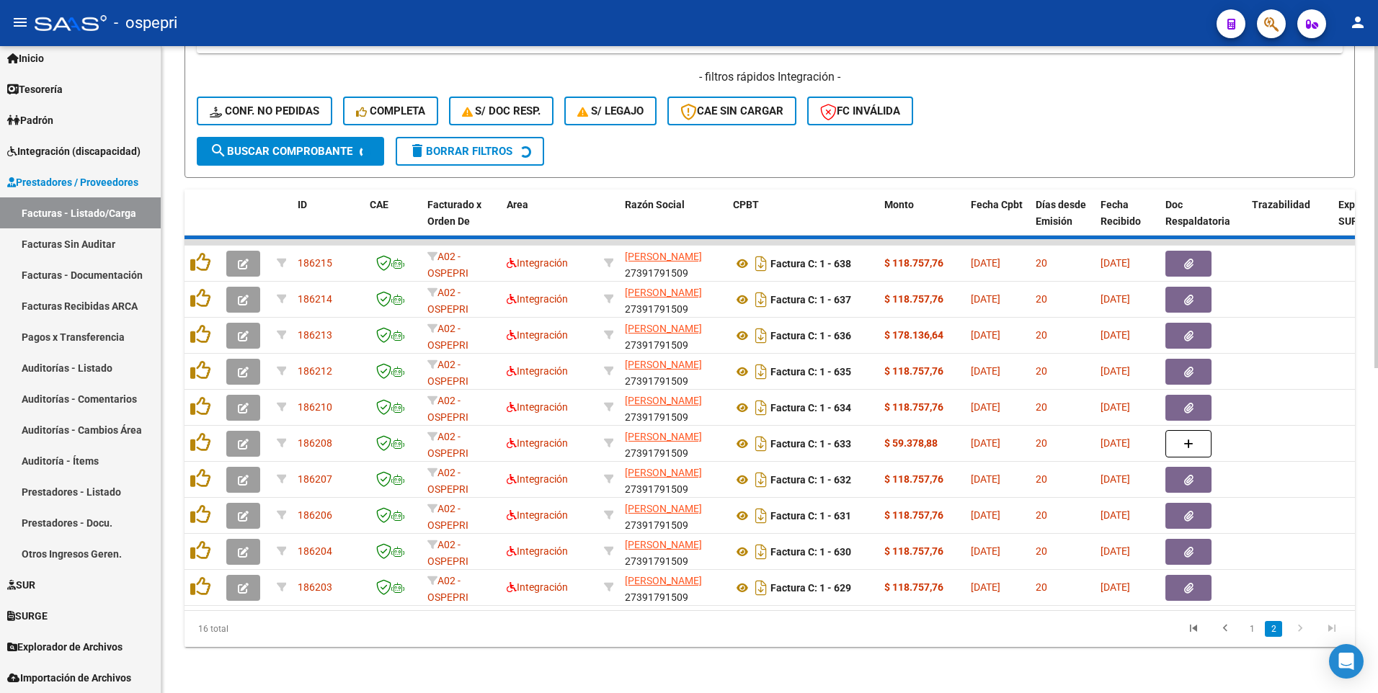
scroll to position [506, 0]
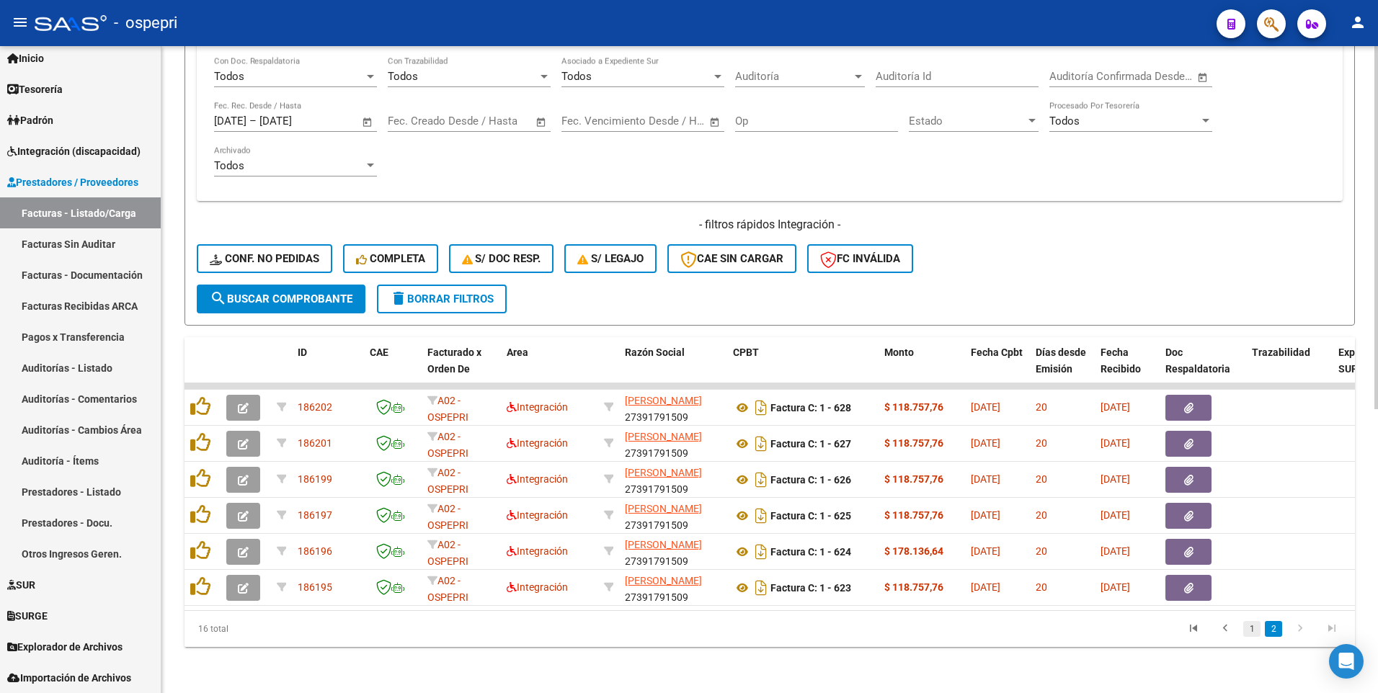
click at [1254, 420] on link "1" at bounding box center [1251, 629] width 17 height 16
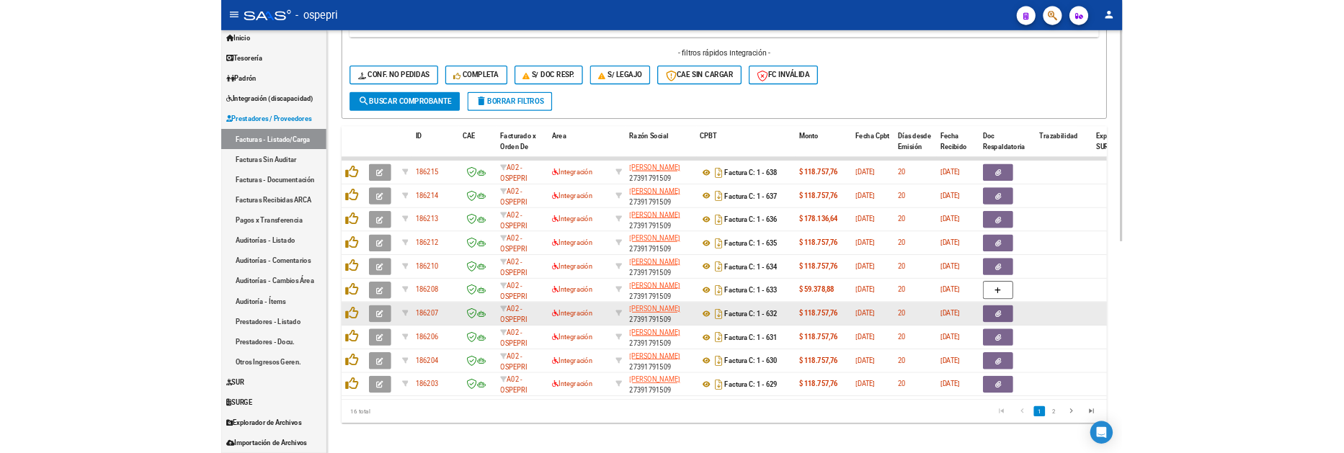
scroll to position [650, 0]
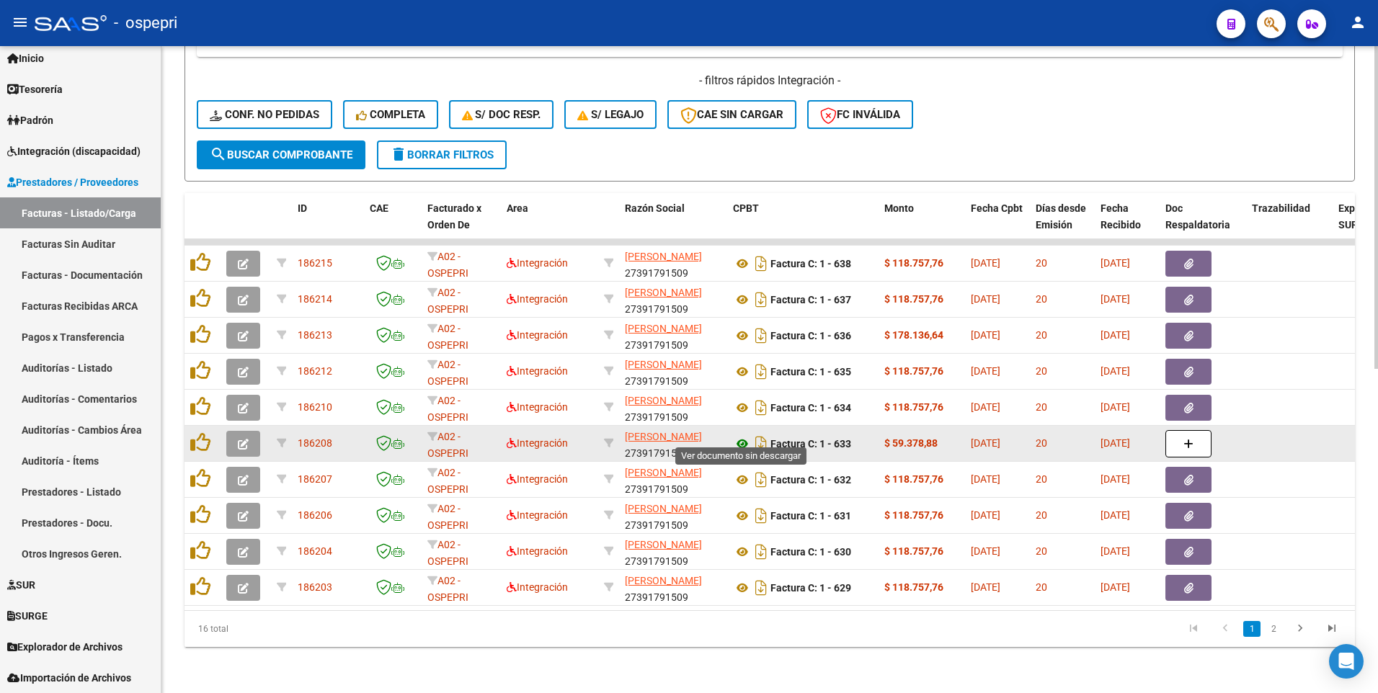
click at [745, 420] on icon at bounding box center [742, 443] width 19 height 17
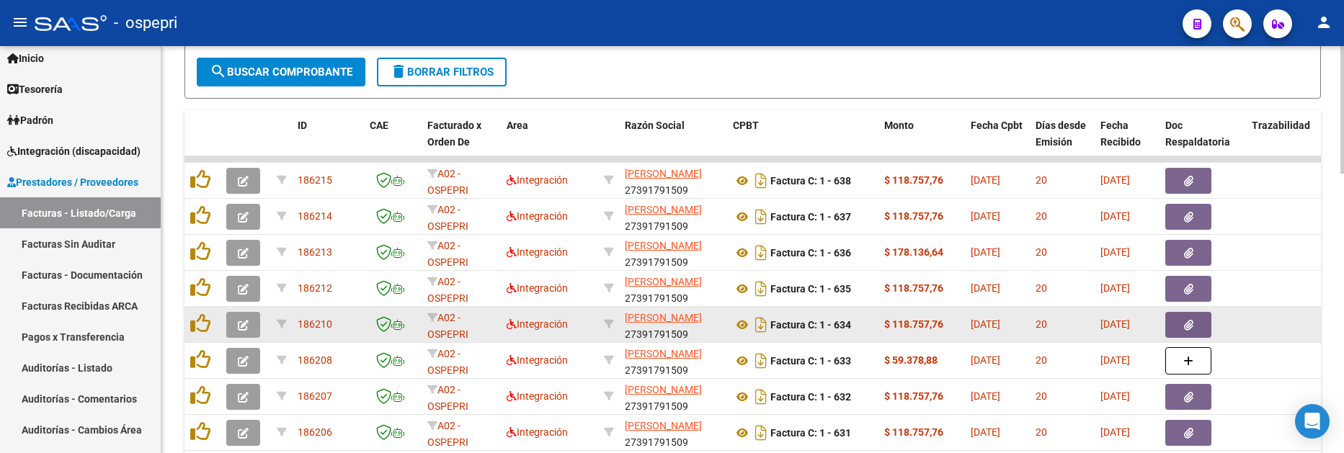
scroll to position [794, 0]
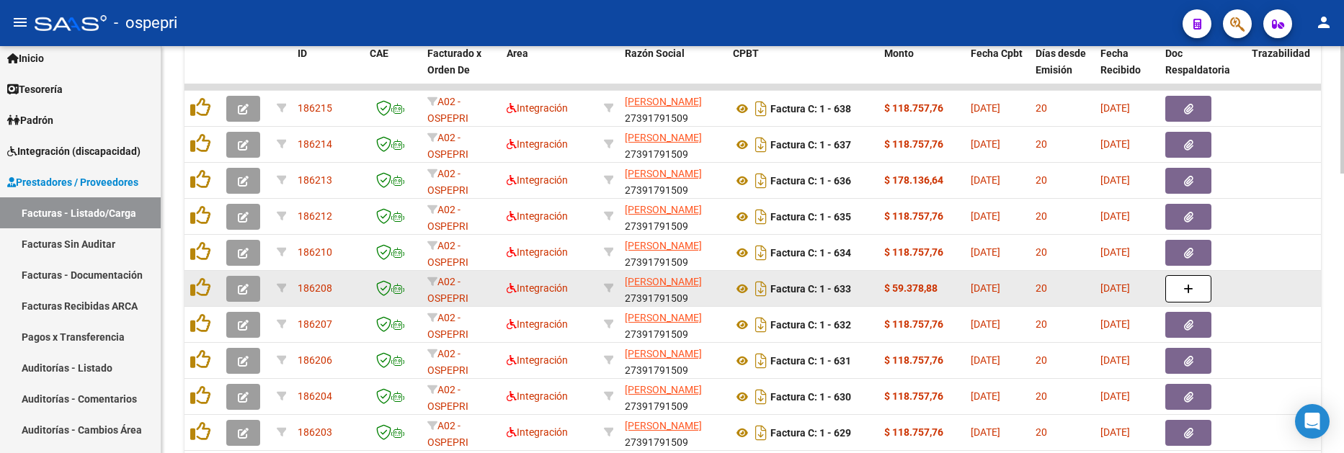
click at [246, 295] on button "button" at bounding box center [243, 289] width 34 height 26
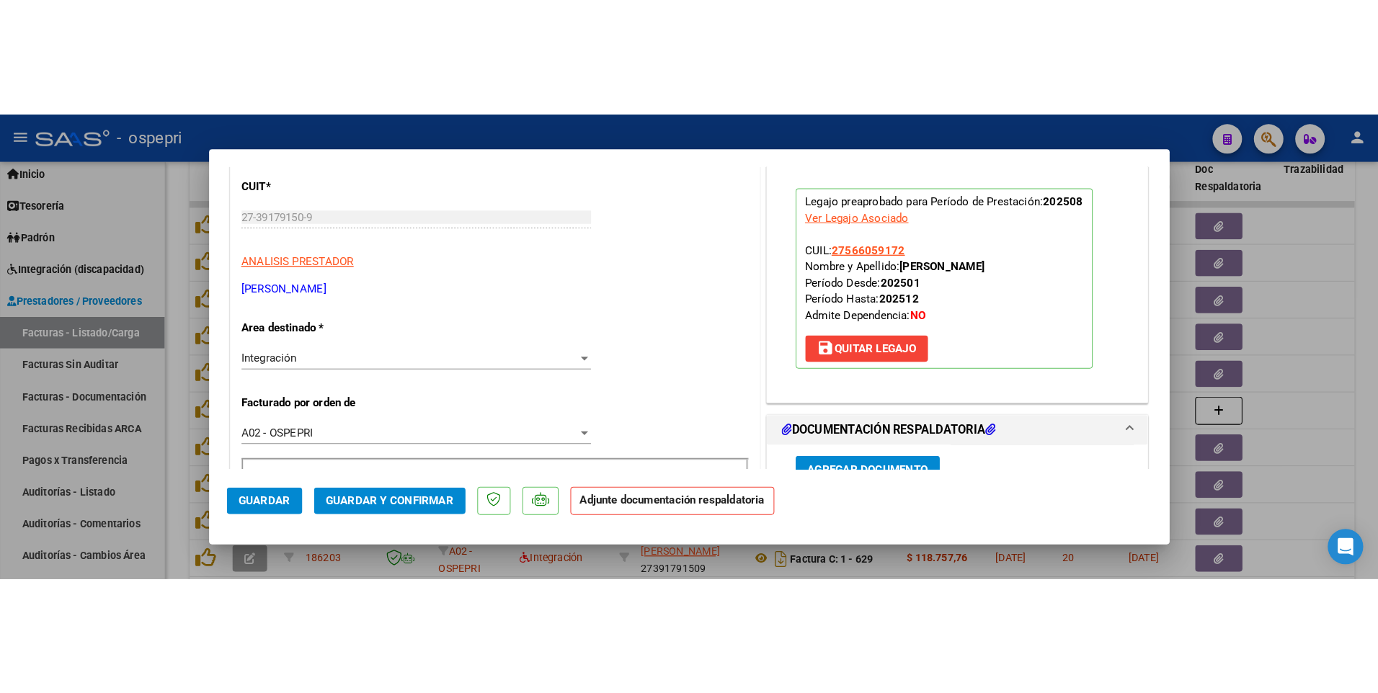
scroll to position [0, 0]
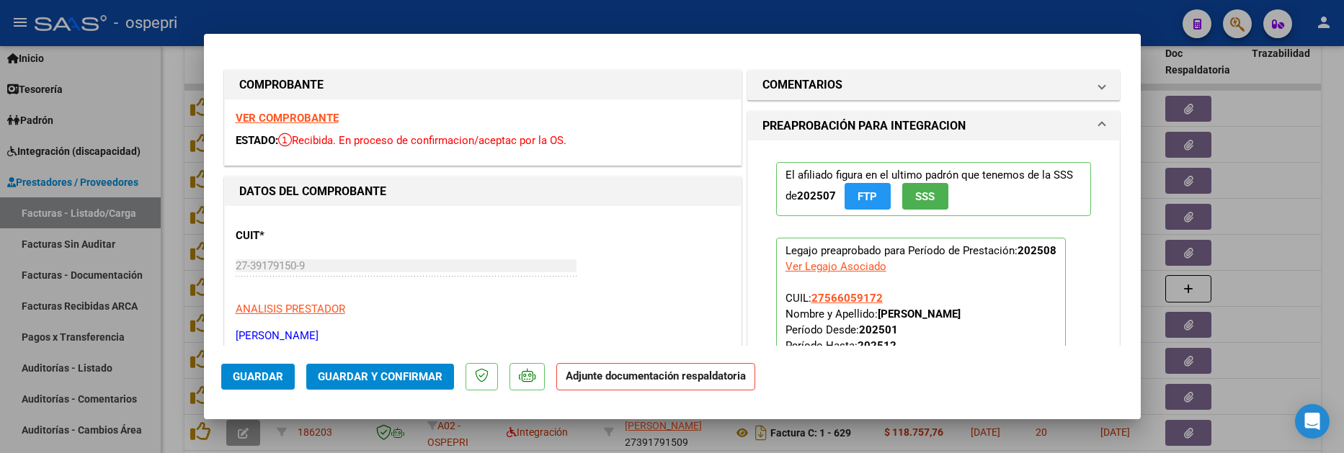
click at [1275, 291] on div at bounding box center [672, 226] width 1344 height 453
type input "$ 0,00"
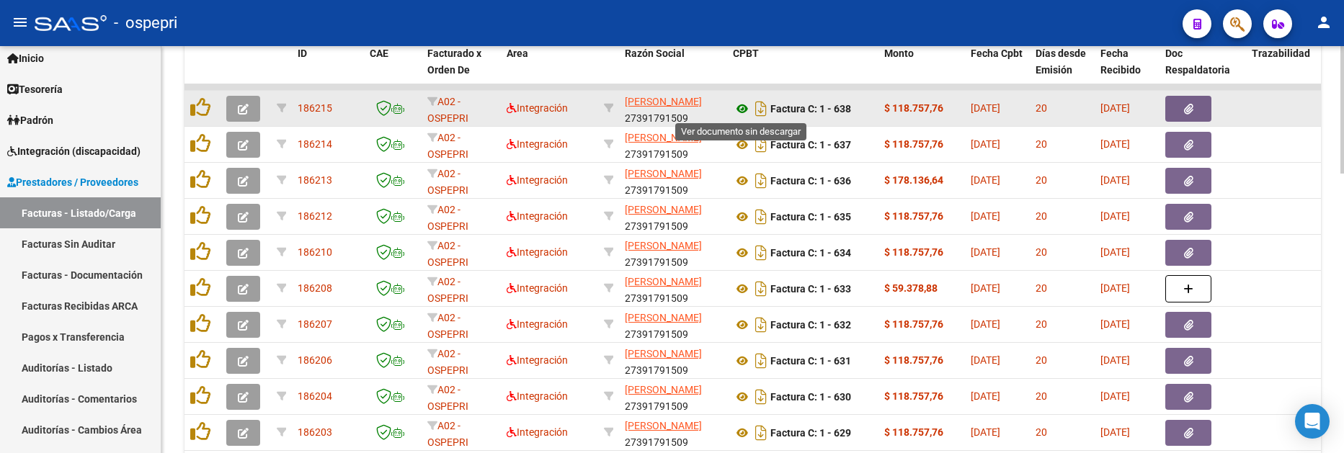
click at [744, 106] on icon at bounding box center [742, 108] width 19 height 17
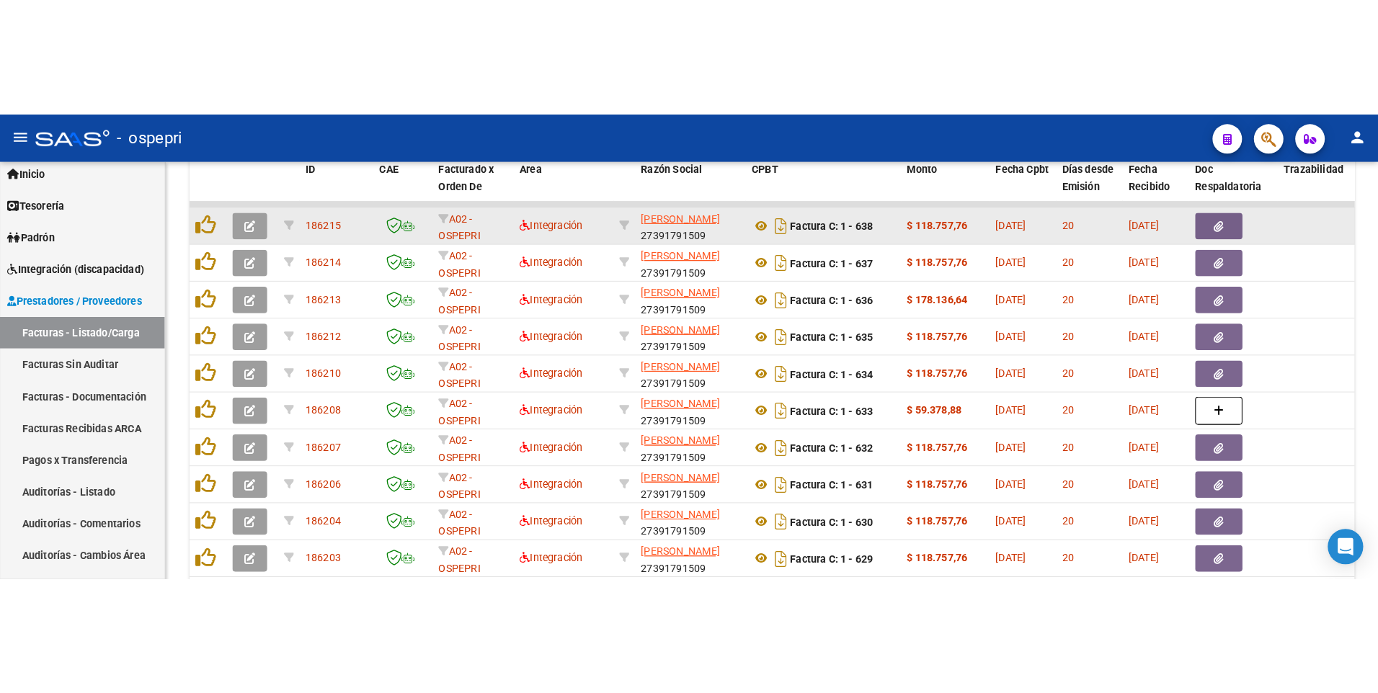
scroll to position [650, 0]
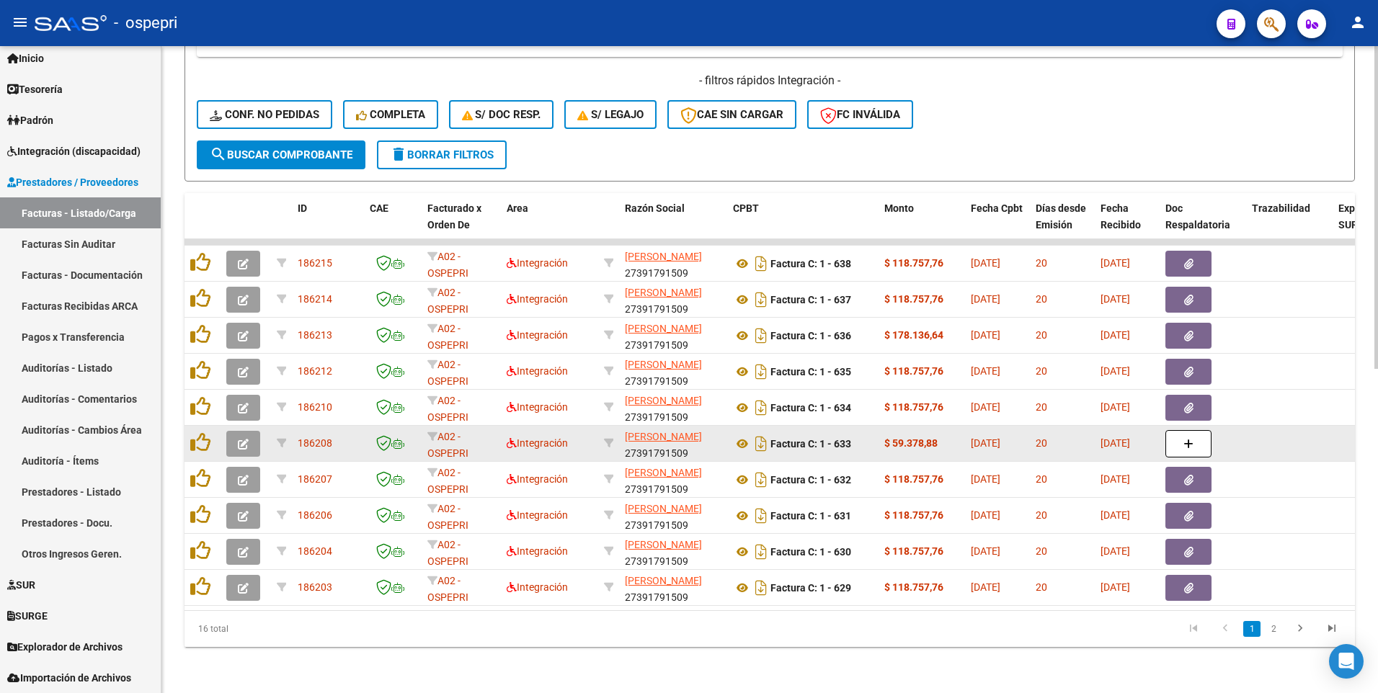
click at [238, 420] on icon "button" at bounding box center [243, 444] width 11 height 11
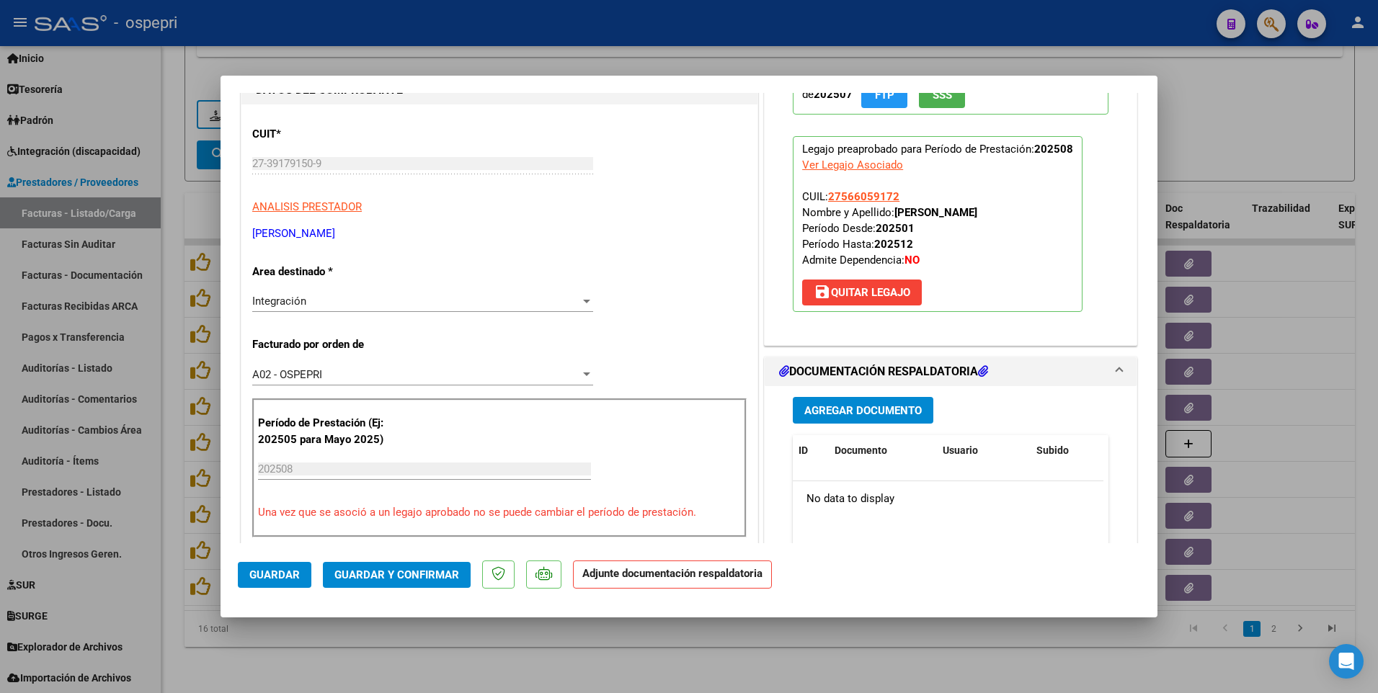
scroll to position [0, 0]
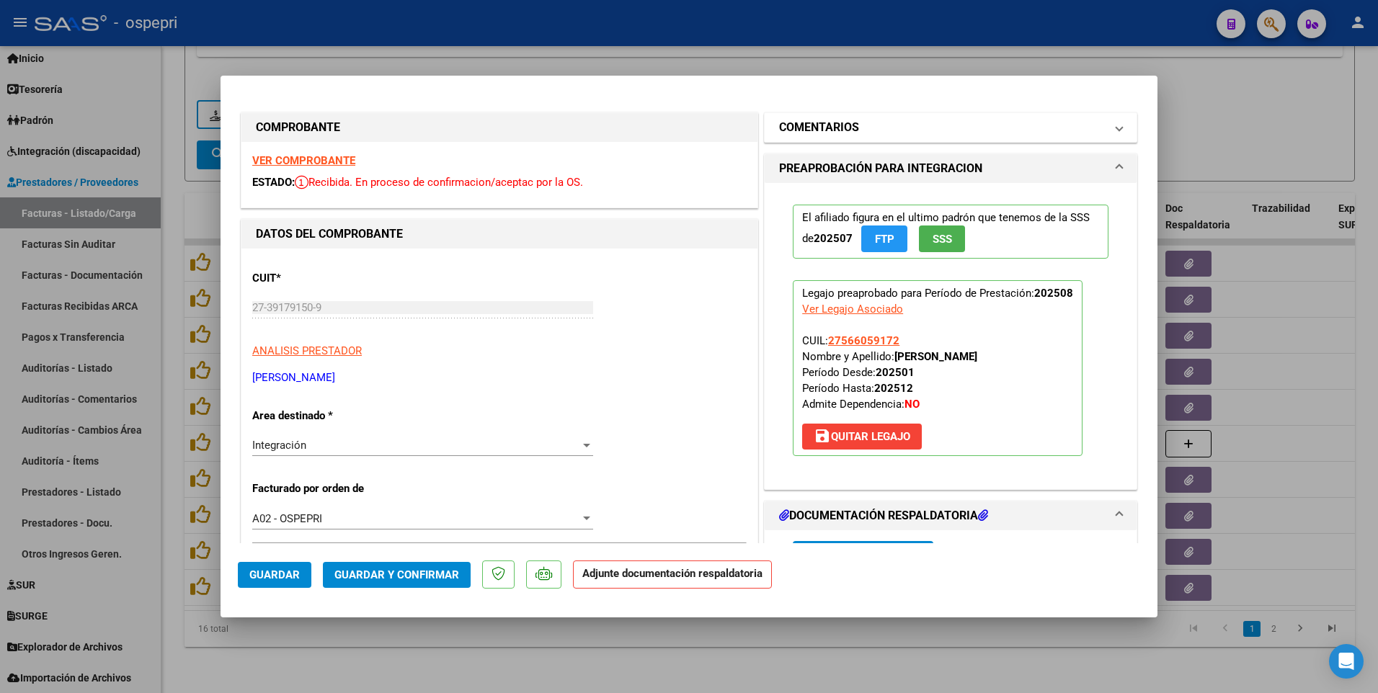
click at [1116, 127] on span at bounding box center [1119, 127] width 6 height 17
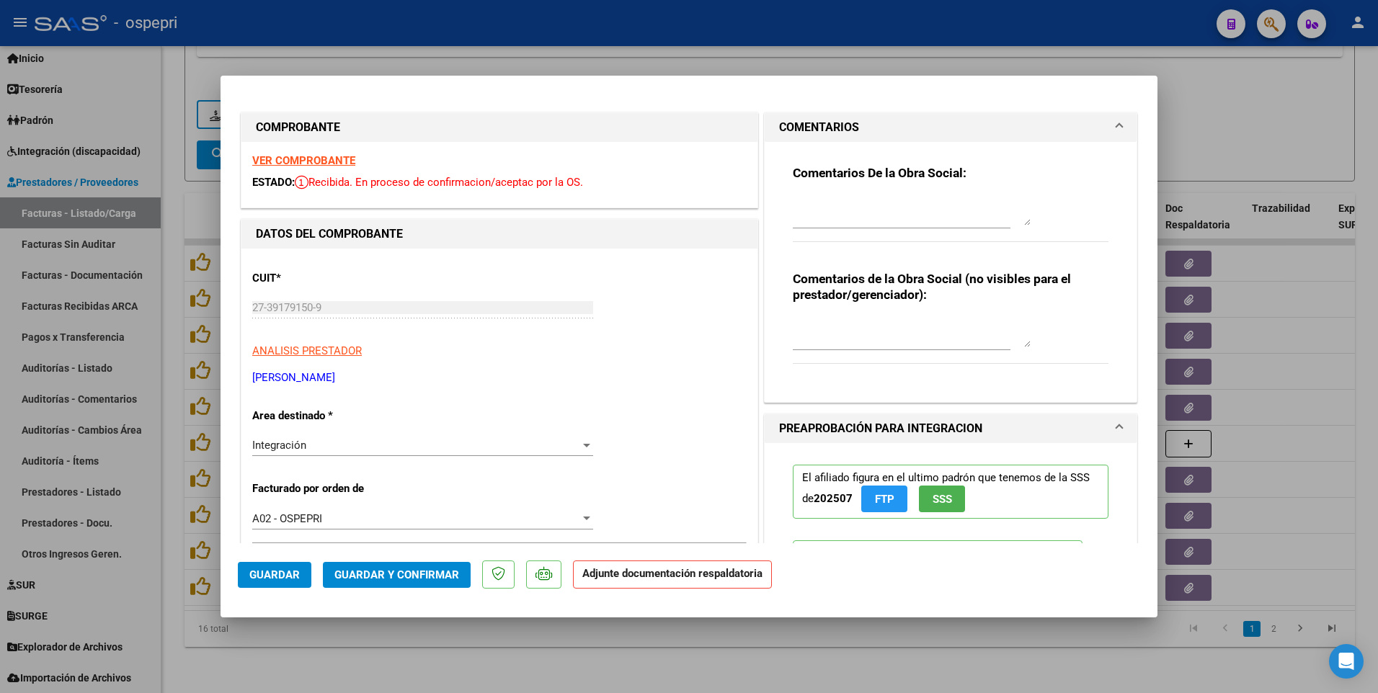
click at [808, 192] on div "Comentarios De la Obra Social:" at bounding box center [951, 211] width 316 height 93
click at [795, 201] on textarea at bounding box center [912, 211] width 238 height 29
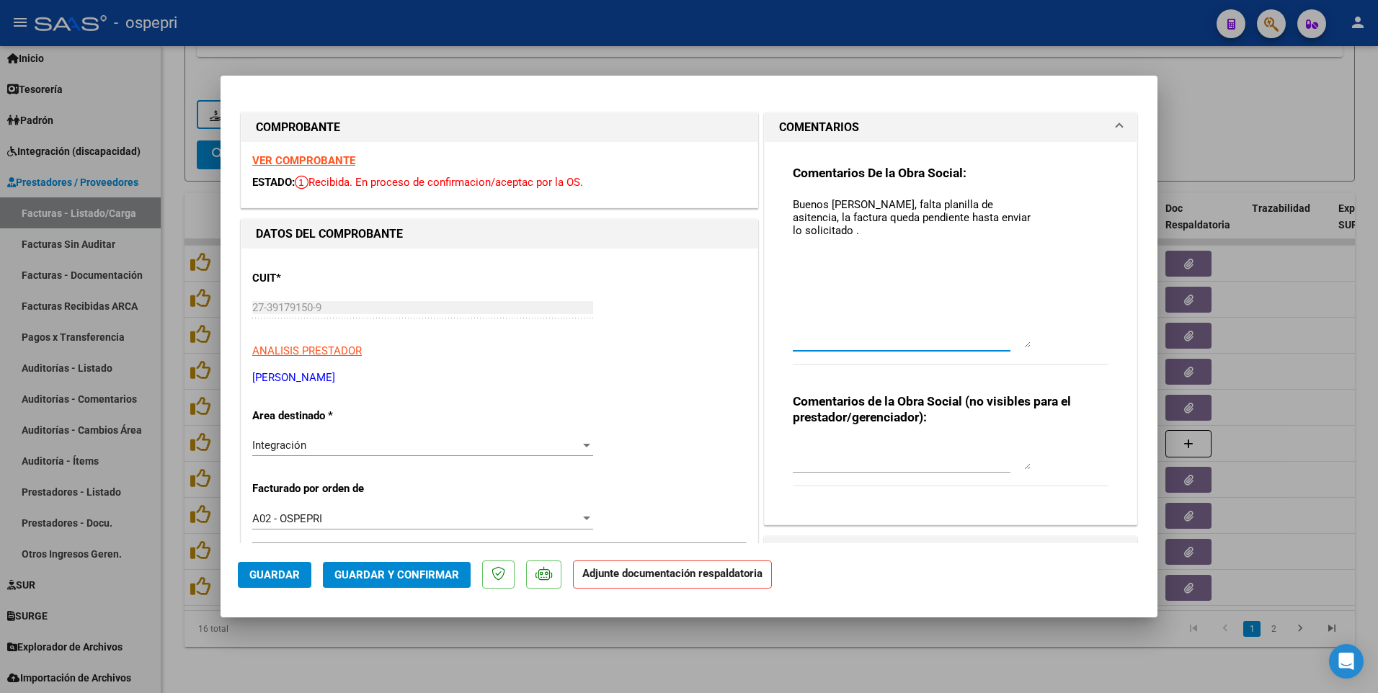
drag, startPoint x: 1021, startPoint y: 225, endPoint x: 1032, endPoint y: 347, distance: 123.0
click at [1032, 347] on div "Comentarios De la Obra Social: Buenos dias Ernesto, falta planilla de asitencia…" at bounding box center [951, 272] width 316 height 215
click at [862, 233] on textarea "Buenos dias Ernesto, falta planilla de asitencia, la factura queda pendiente ha…" at bounding box center [912, 272] width 238 height 151
click at [980, 200] on textarea "Buenos dias Ernesto, falta planilla de asitencia, la factura queda pendiente ha…" at bounding box center [912, 272] width 238 height 151
click at [991, 209] on textarea "Buenos dias Ernesto, falta planilla de asitencia, la factura queda pendiente ha…" at bounding box center [912, 272] width 238 height 151
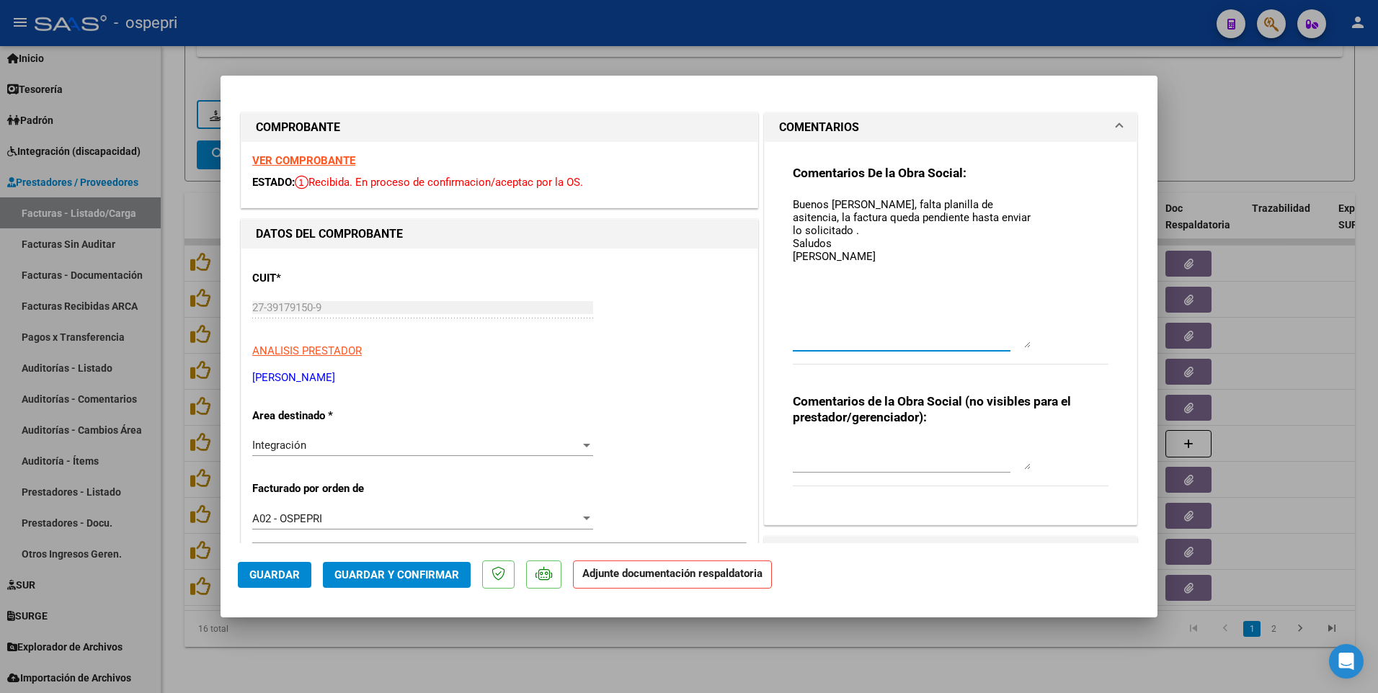
click at [981, 205] on textarea "Buenos dias Ernesto, falta planilla de asitencia, la factura queda pendiente ha…" at bounding box center [912, 272] width 238 height 151
click at [829, 205] on textarea "Buenos dias Ernesto, falta planilla de asistencia, la factura queda pendiente h…" at bounding box center [912, 272] width 238 height 151
click at [286, 420] on span "Guardar" at bounding box center [274, 574] width 50 height 13
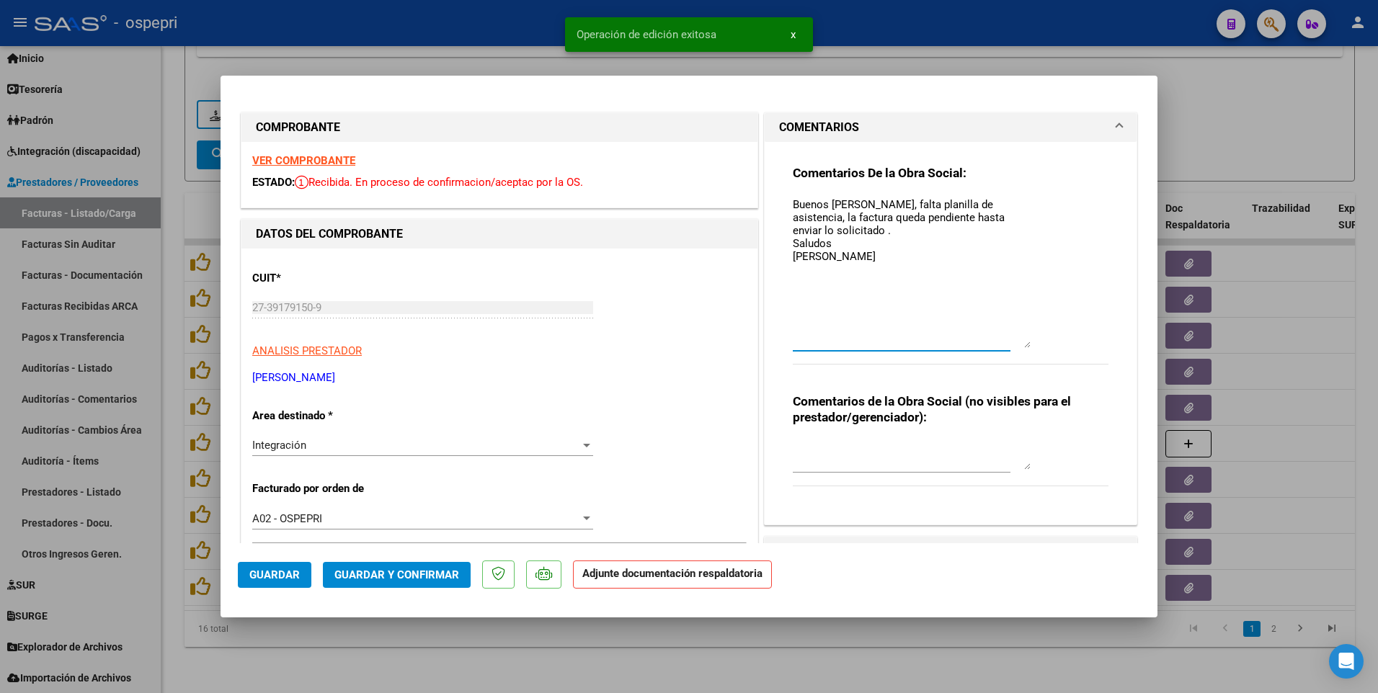
click at [859, 254] on textarea "Buenos días Ernesto, falta planilla de asistencia, la factura queda pendiente h…" at bounding box center [912, 272] width 238 height 151
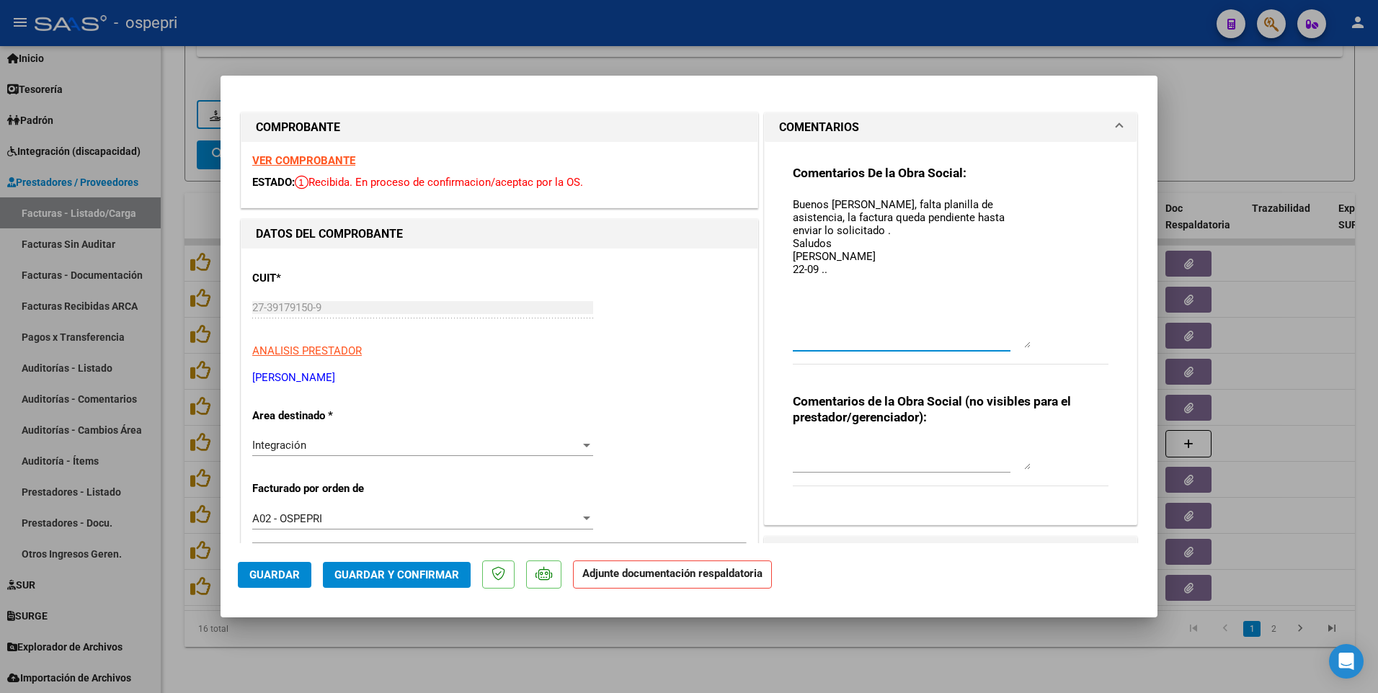
type textarea "Buenos días Ernesto, falta planilla de asistencia, la factura queda pendiente h…"
click at [284, 420] on button "Guardar" at bounding box center [274, 575] width 73 height 26
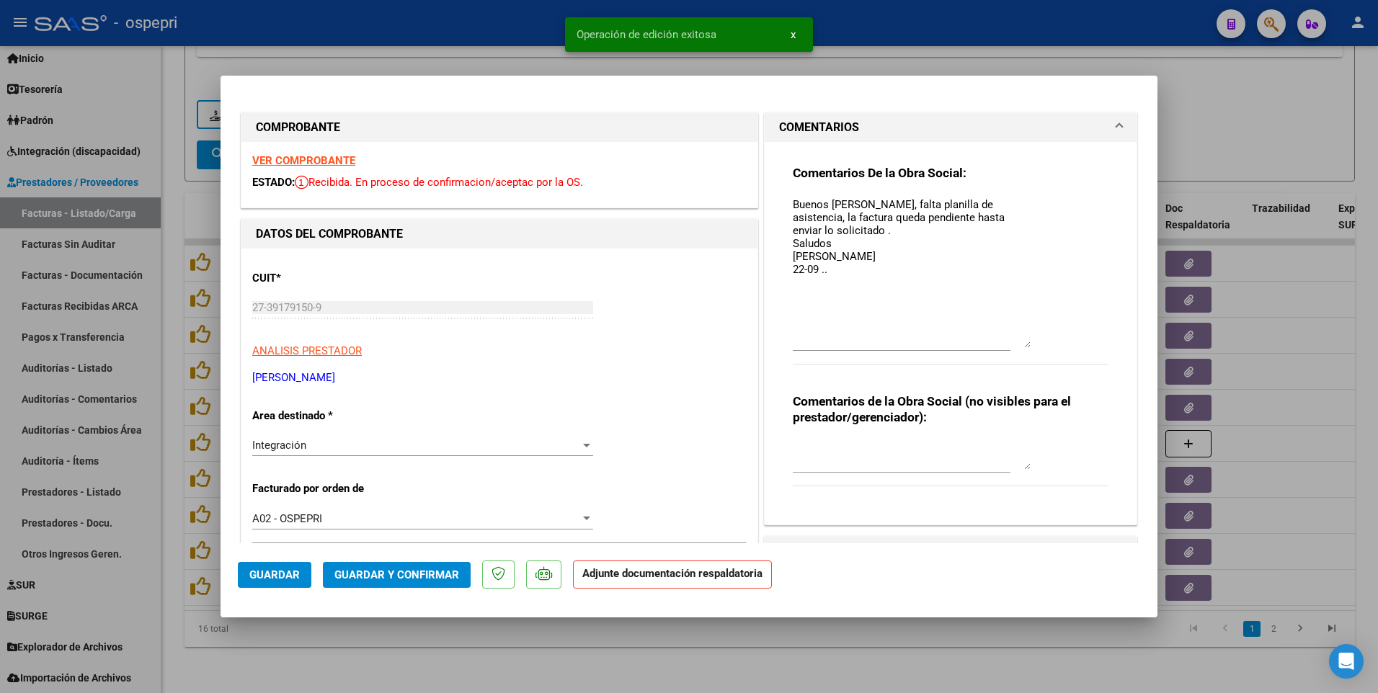
click at [768, 420] on div at bounding box center [689, 346] width 1378 height 693
type input "$ 0,00"
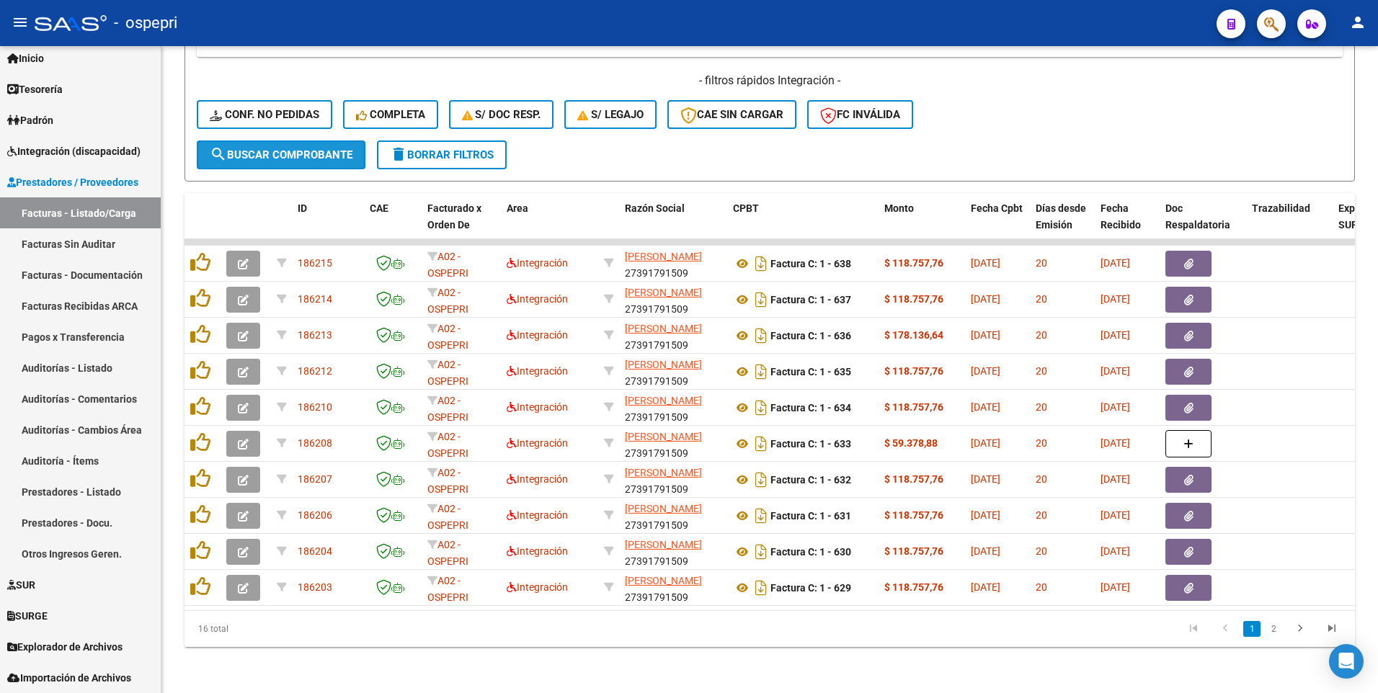
click at [334, 140] on button "search Buscar Comprobante" at bounding box center [281, 154] width 169 height 29
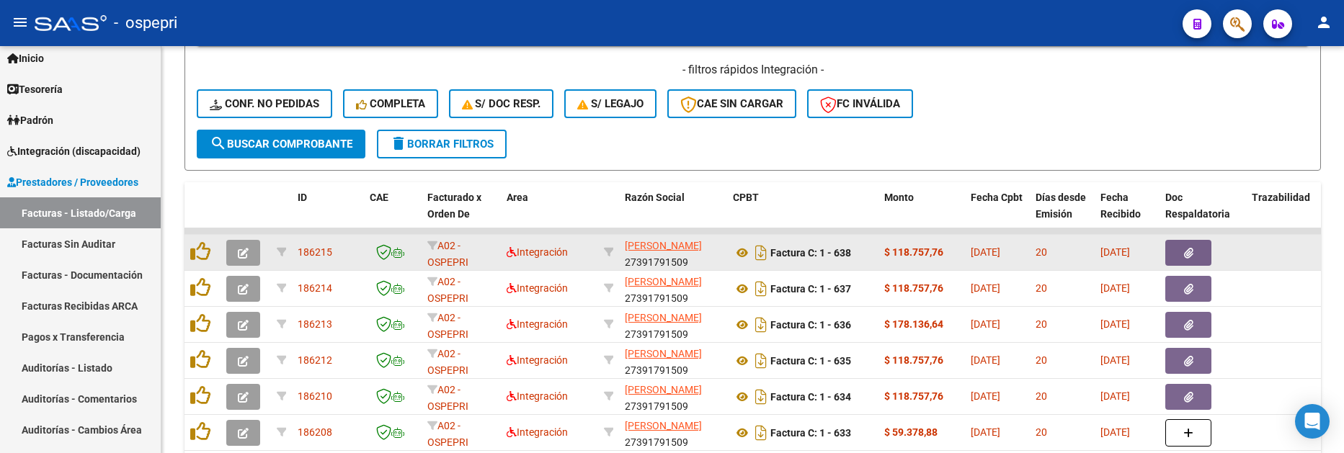
click at [241, 254] on icon "button" at bounding box center [243, 253] width 11 height 11
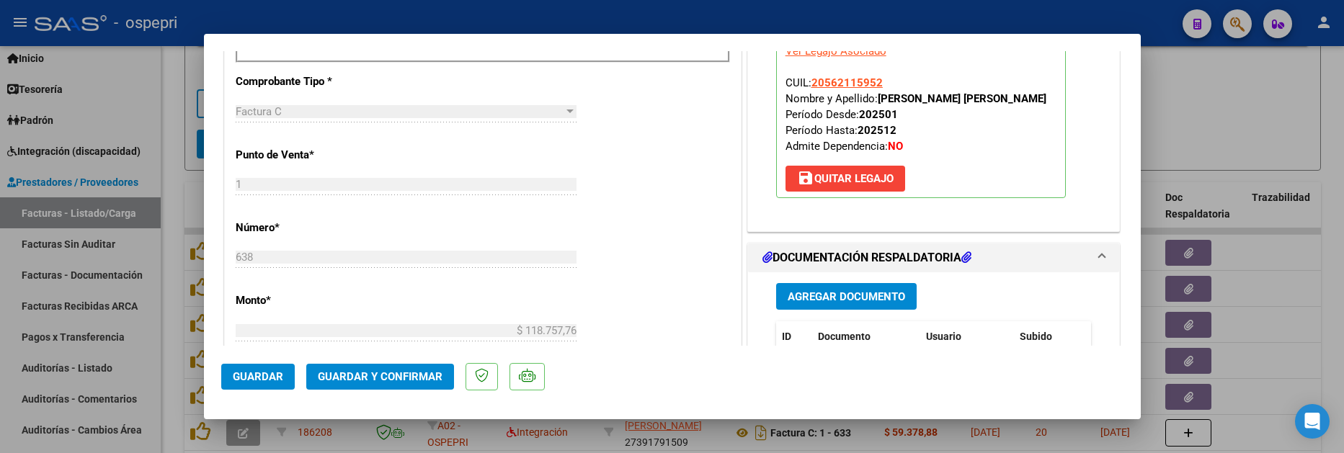
scroll to position [648, 0]
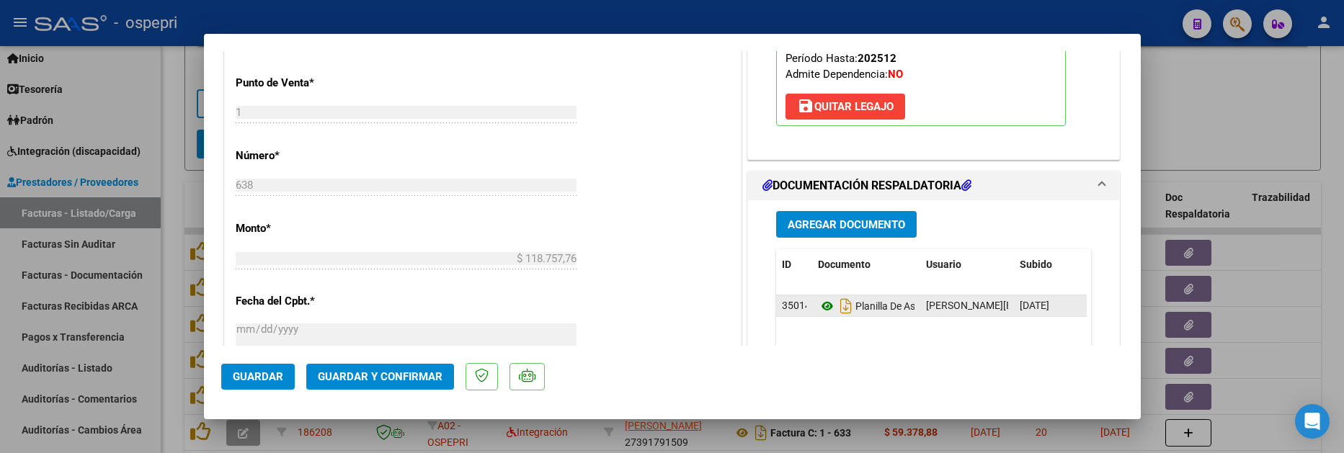
click at [818, 311] on icon at bounding box center [827, 306] width 19 height 17
click at [388, 379] on span "Guardar y Confirmar" at bounding box center [380, 376] width 125 height 13
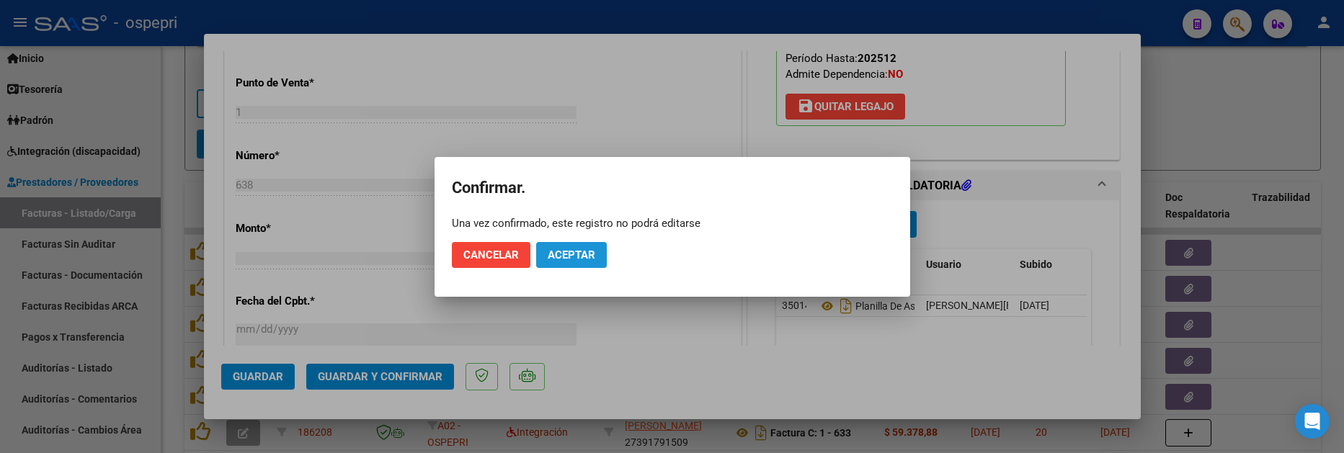
click at [590, 250] on span "Aceptar" at bounding box center [572, 255] width 48 height 13
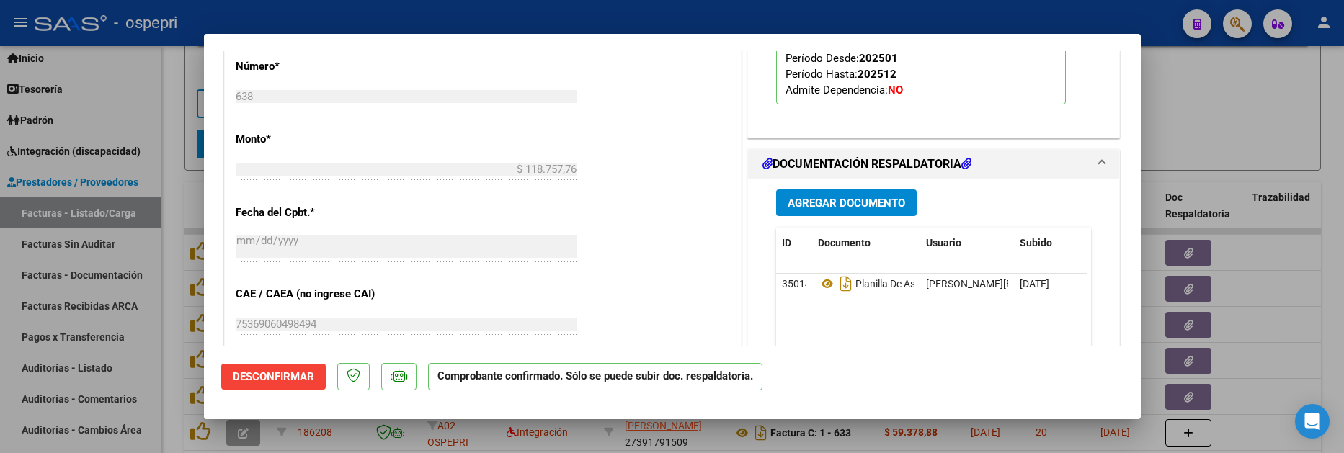
click at [1263, 359] on div at bounding box center [672, 226] width 1344 height 453
type input "$ 0,00"
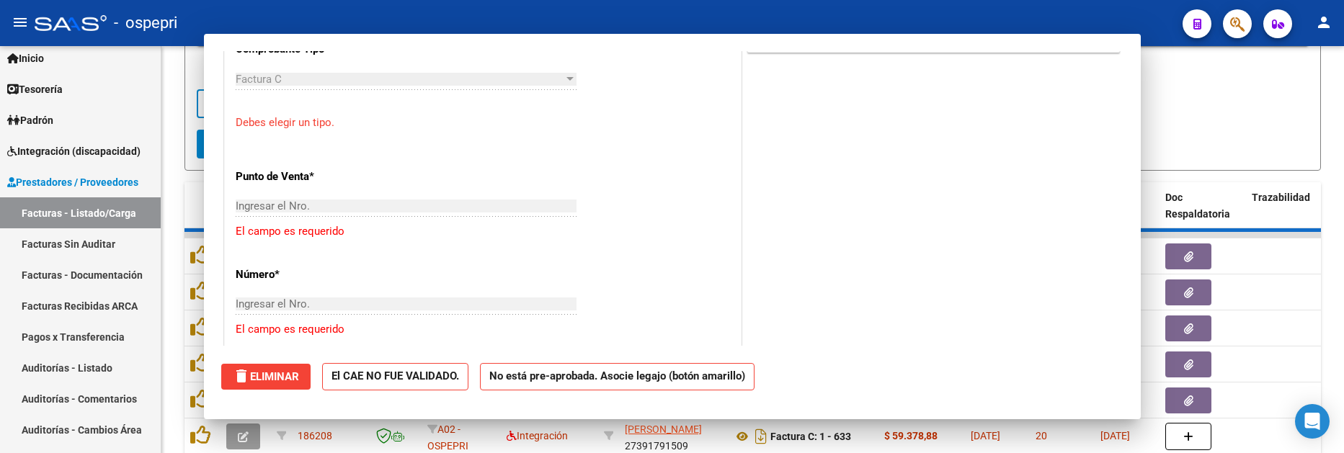
scroll to position [674, 0]
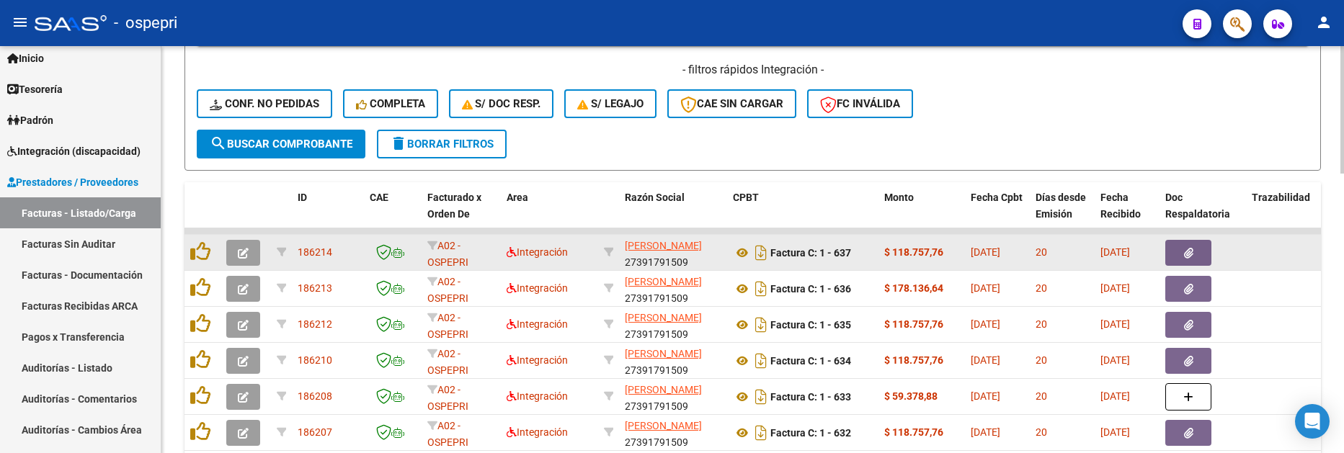
click at [247, 250] on icon "button" at bounding box center [243, 253] width 11 height 11
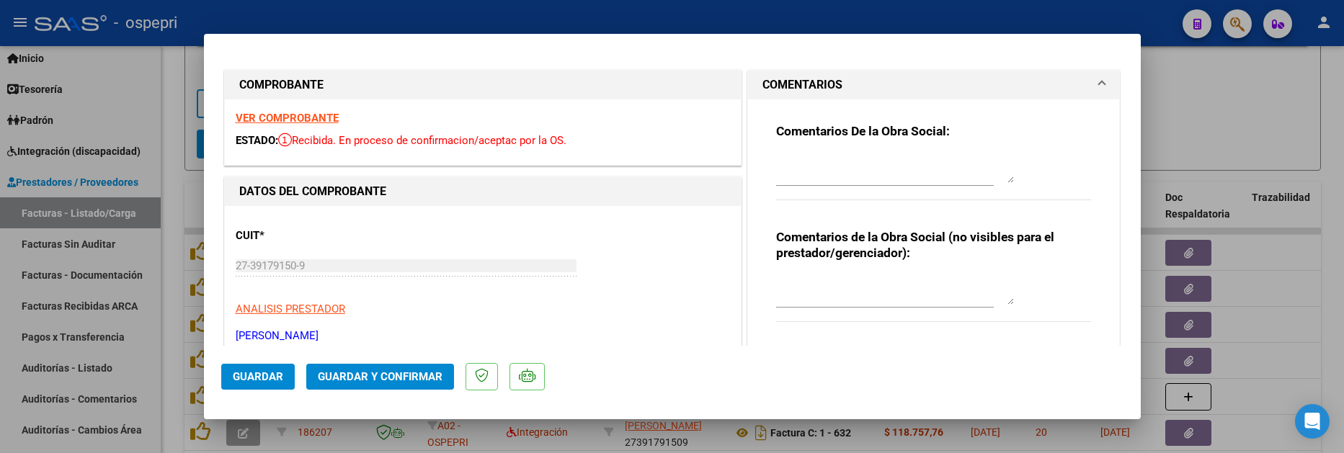
click at [1262, 339] on div at bounding box center [672, 226] width 1344 height 453
type input "$ 0,00"
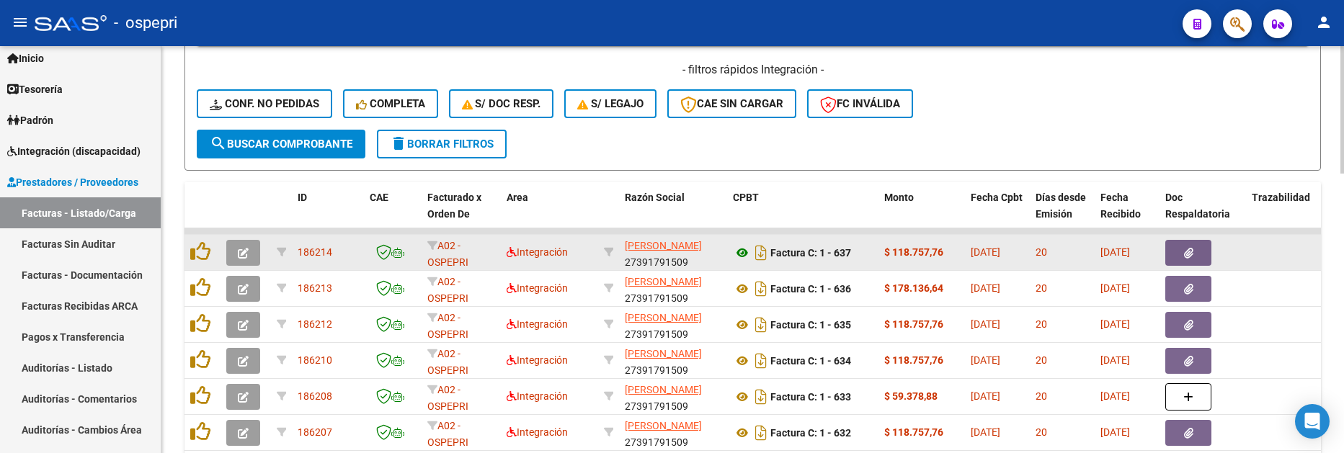
click at [739, 259] on icon at bounding box center [742, 252] width 19 height 17
click at [227, 247] on button "button" at bounding box center [243, 253] width 34 height 26
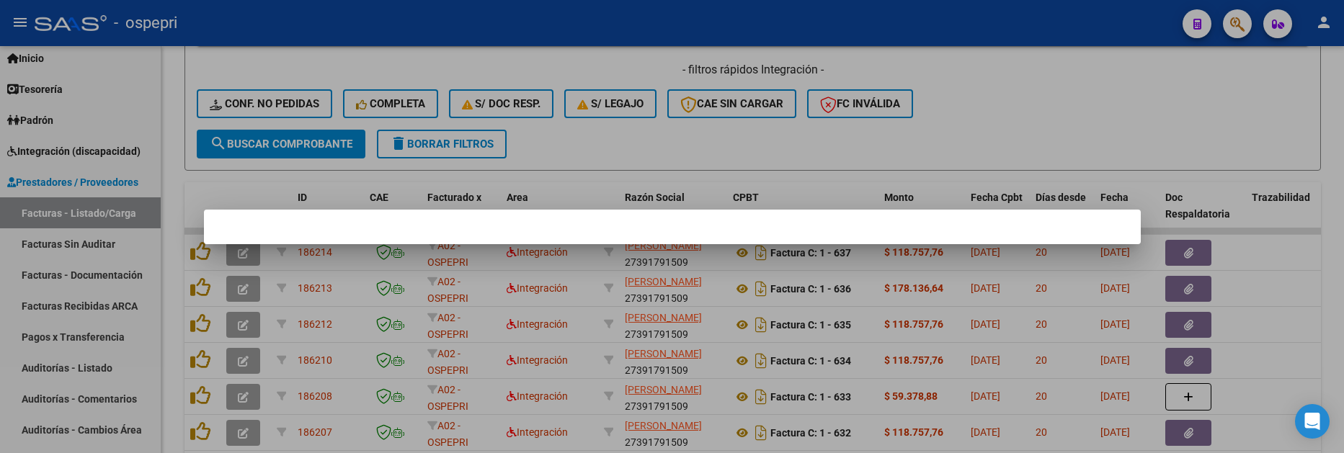
click at [244, 248] on div at bounding box center [672, 226] width 1344 height 453
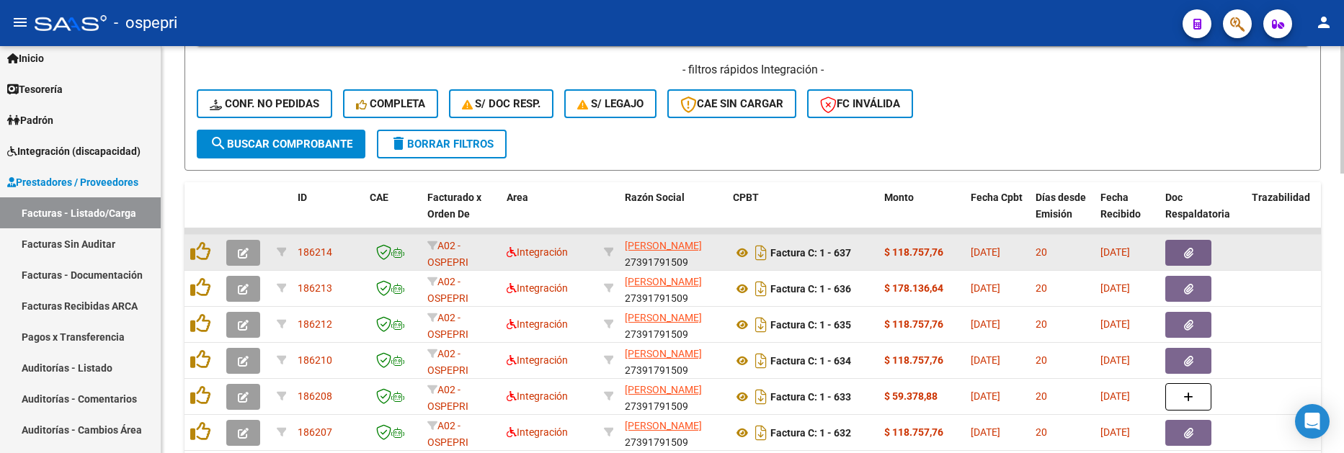
click at [244, 253] on icon "button" at bounding box center [243, 253] width 11 height 11
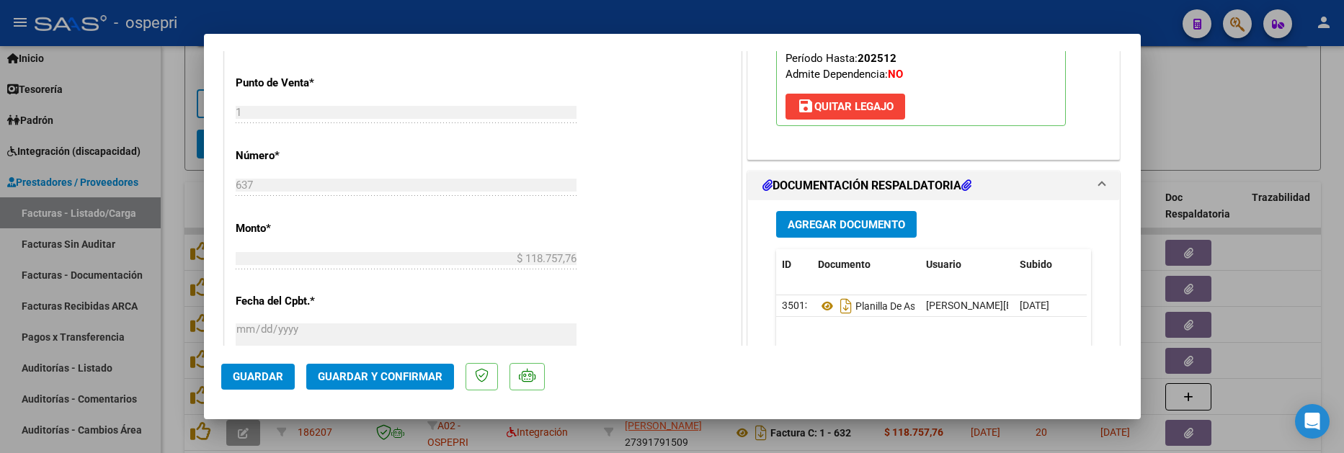
scroll to position [720, 0]
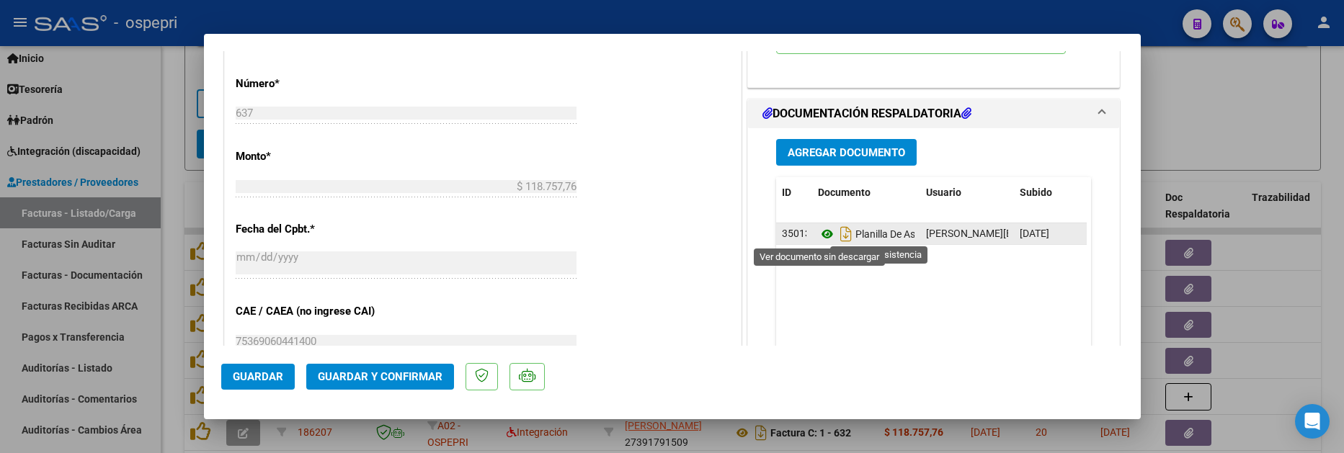
click at [818, 233] on icon at bounding box center [827, 234] width 19 height 17
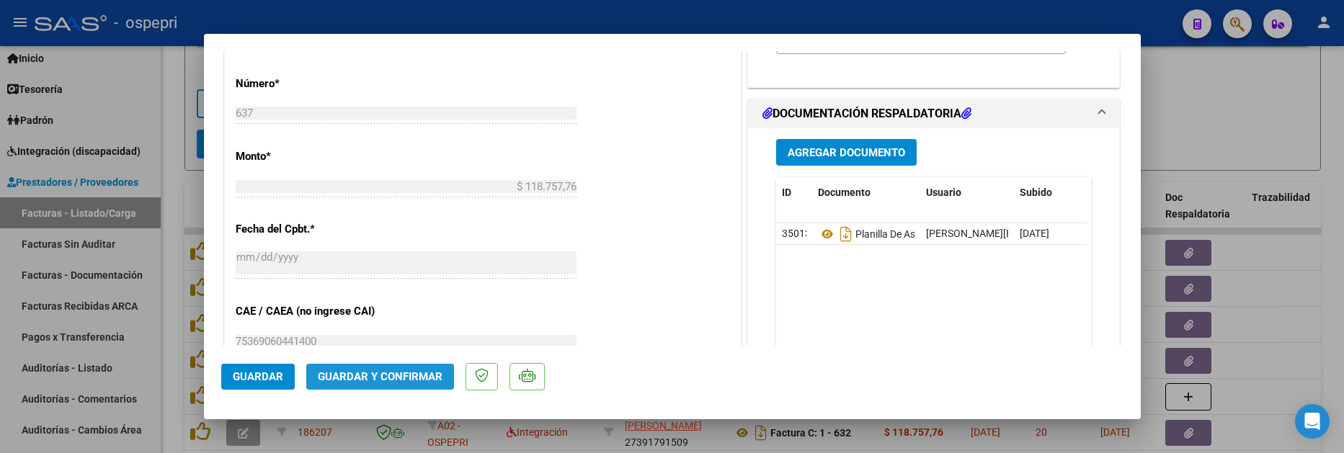
click at [382, 367] on button "Guardar y Confirmar" at bounding box center [380, 377] width 148 height 26
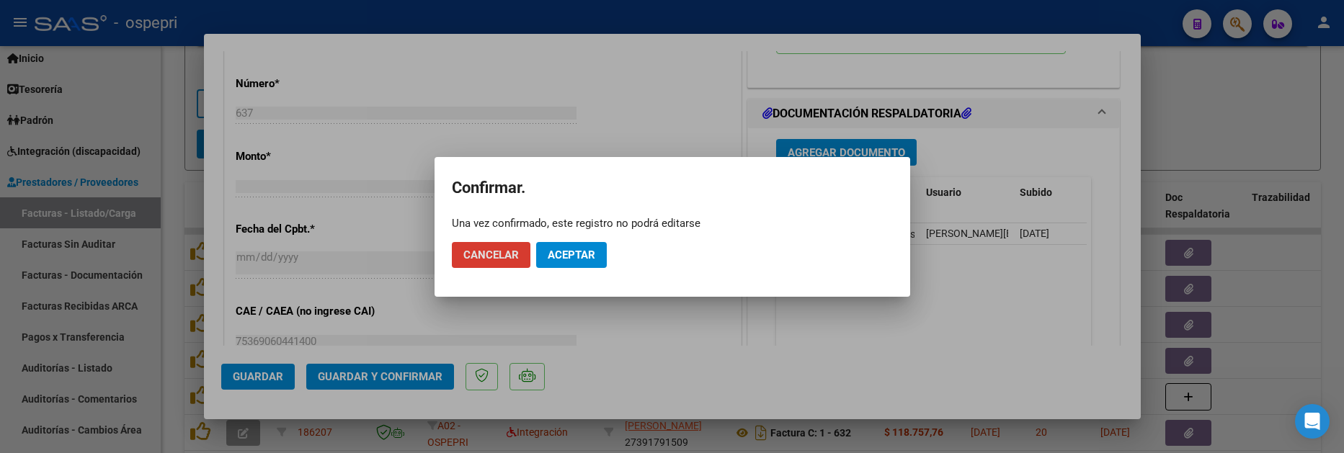
click at [568, 248] on button "Aceptar" at bounding box center [571, 255] width 71 height 26
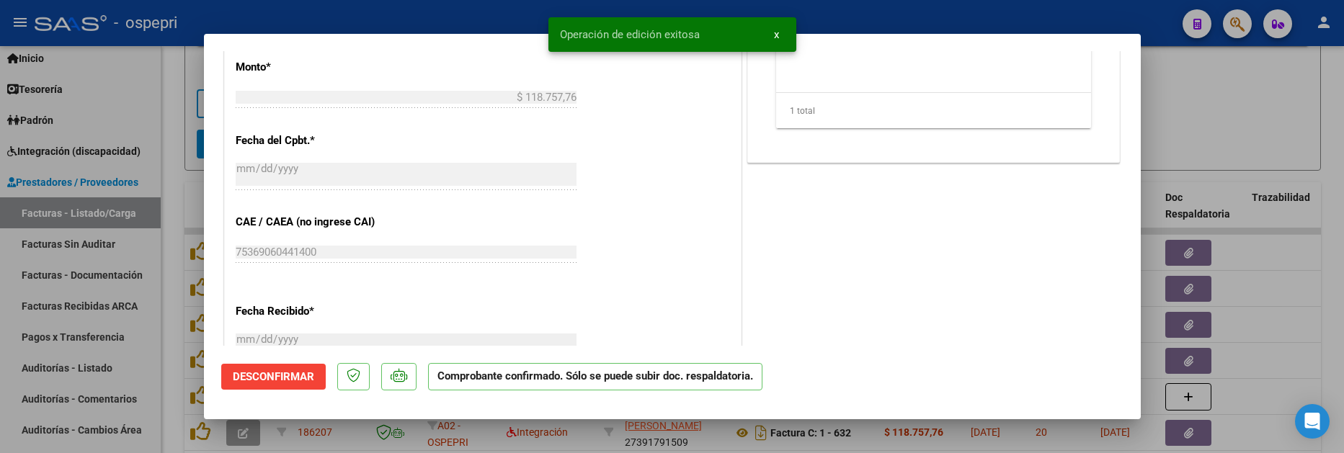
click at [1187, 119] on div at bounding box center [672, 226] width 1344 height 453
type input "$ 0,00"
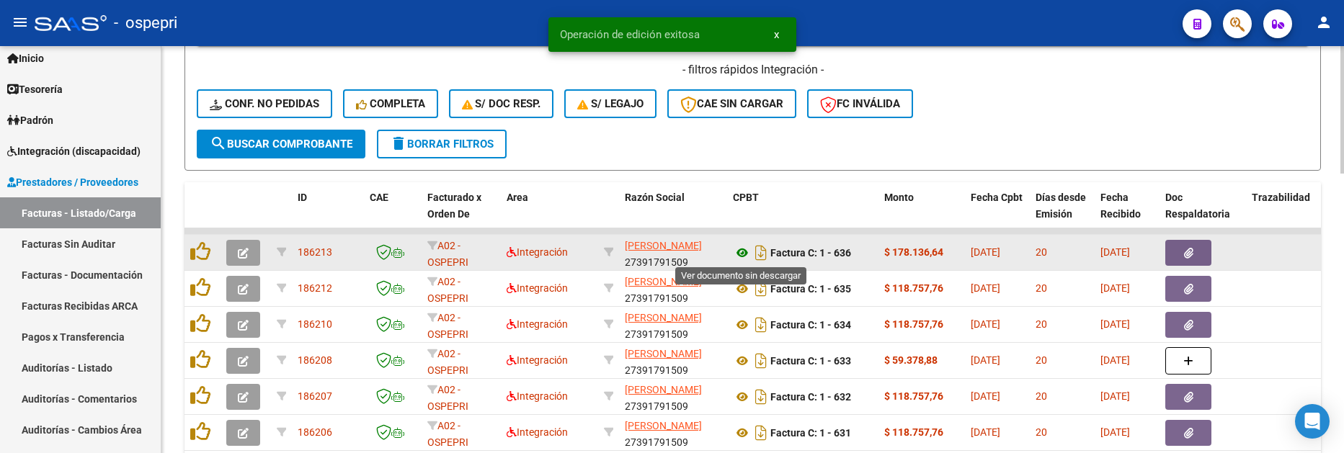
click at [740, 252] on icon at bounding box center [742, 252] width 19 height 17
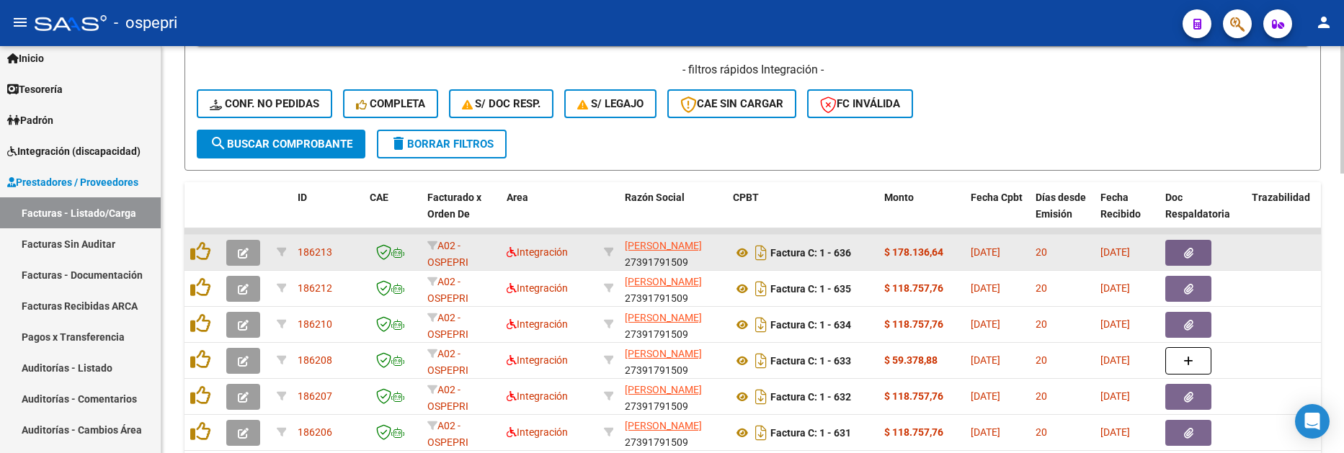
click at [250, 256] on button "button" at bounding box center [243, 253] width 34 height 26
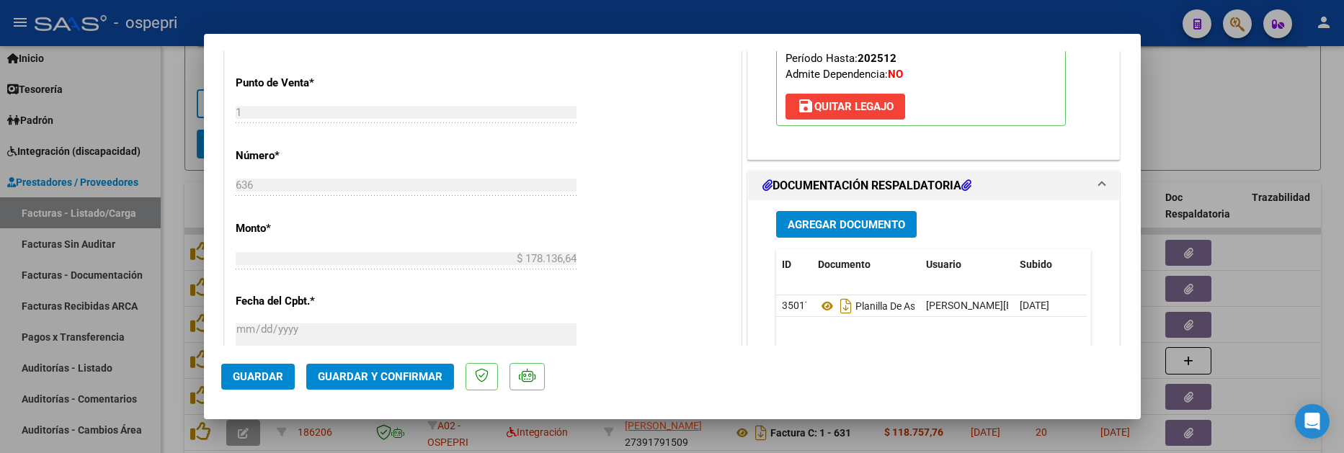
scroll to position [720, 0]
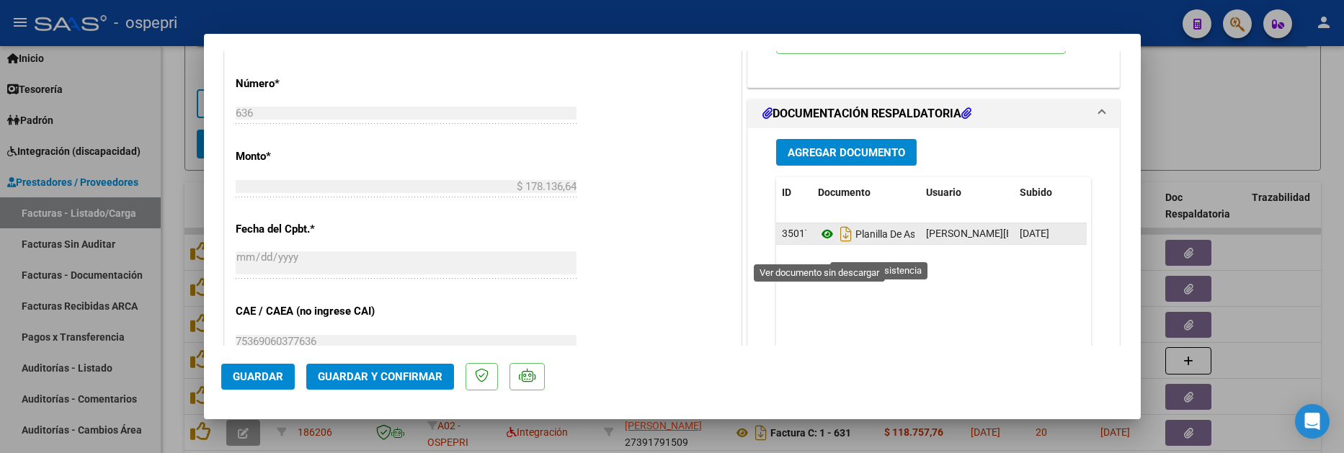
click at [820, 243] on icon at bounding box center [827, 234] width 19 height 17
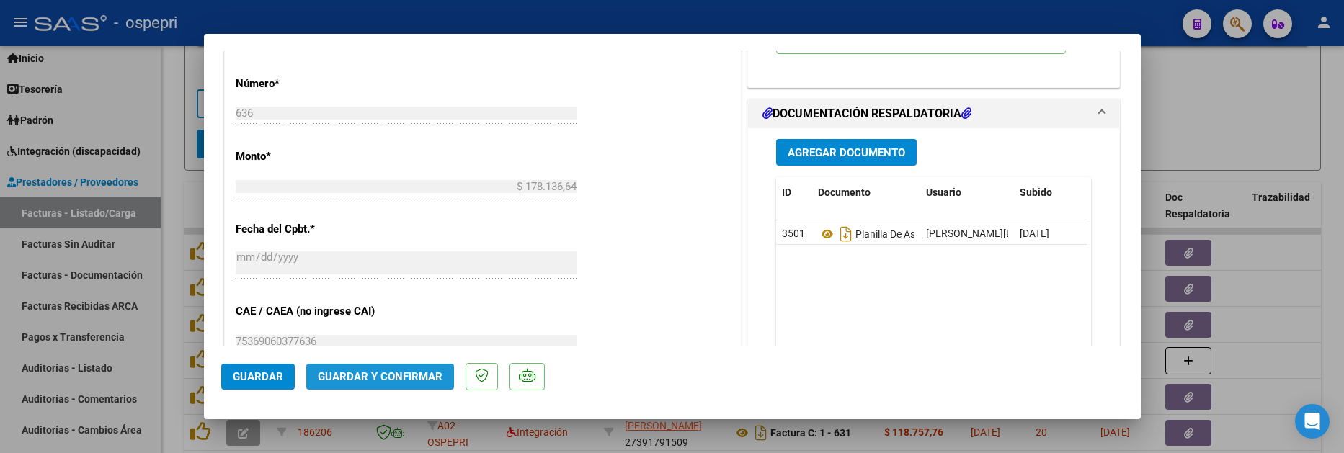
click at [387, 375] on span "Guardar y Confirmar" at bounding box center [380, 376] width 125 height 13
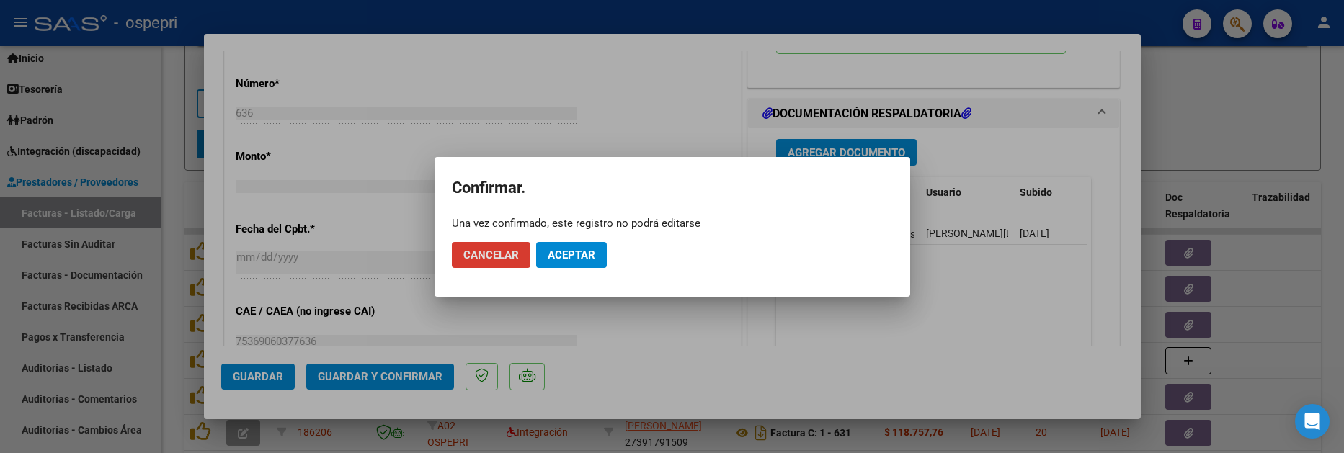
click at [571, 259] on span "Aceptar" at bounding box center [572, 255] width 48 height 13
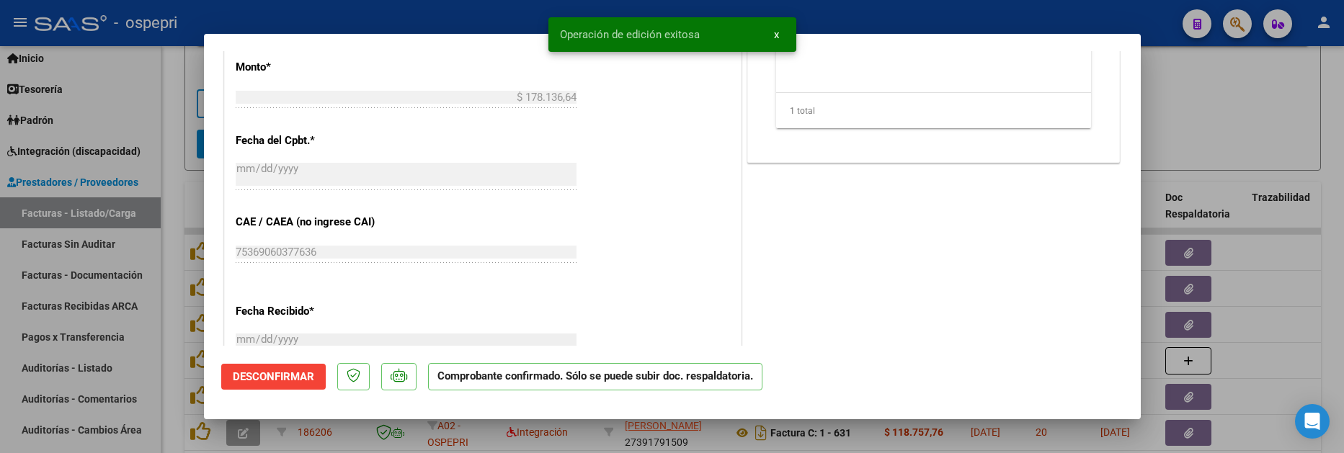
click at [1282, 353] on div at bounding box center [672, 226] width 1344 height 453
type input "$ 0,00"
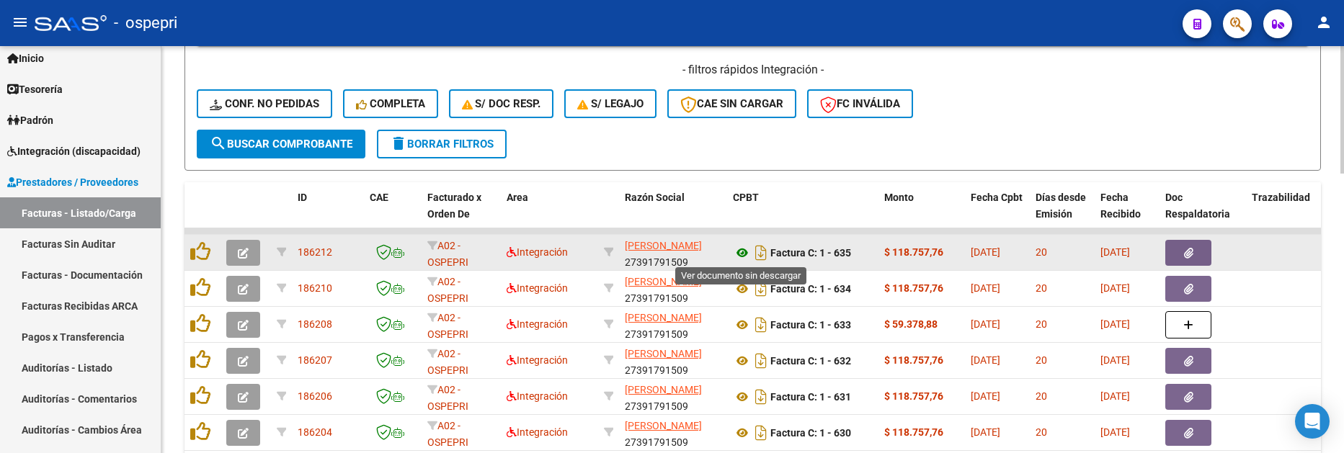
click at [739, 259] on icon at bounding box center [742, 252] width 19 height 17
click at [252, 249] on button "button" at bounding box center [243, 253] width 34 height 26
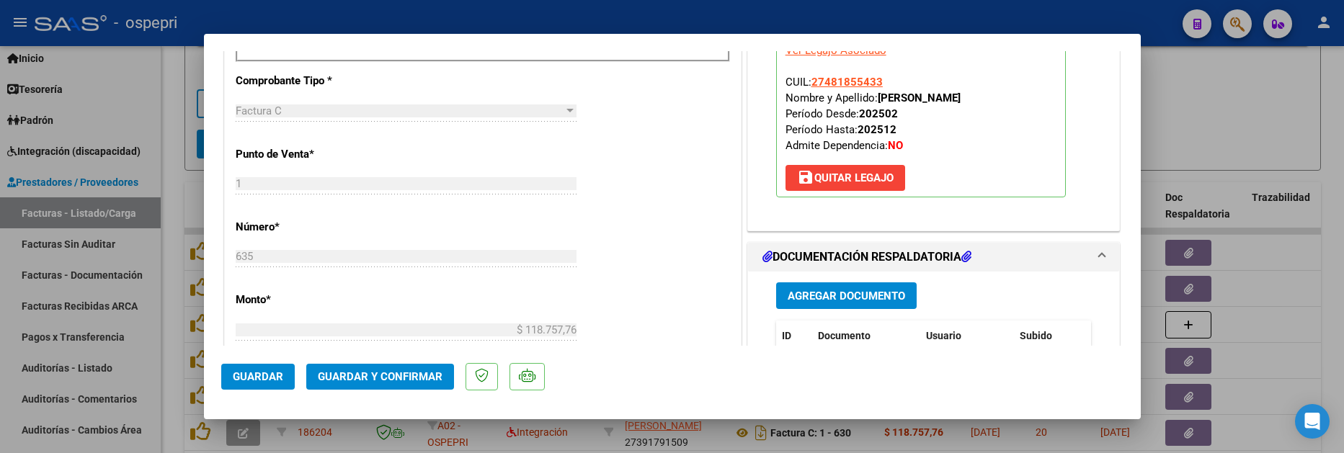
scroll to position [648, 0]
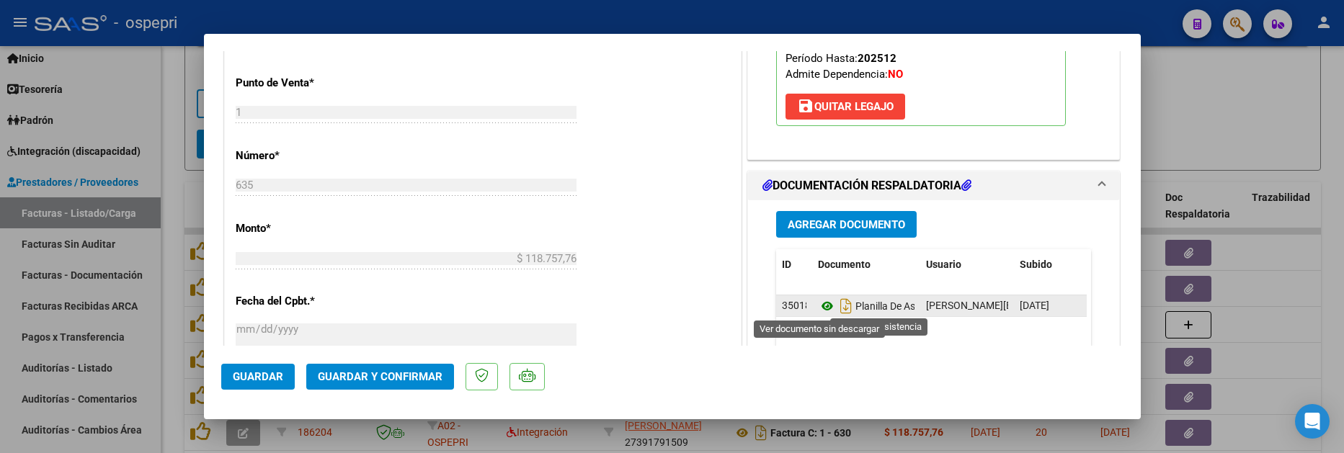
click at [823, 308] on icon at bounding box center [827, 306] width 19 height 17
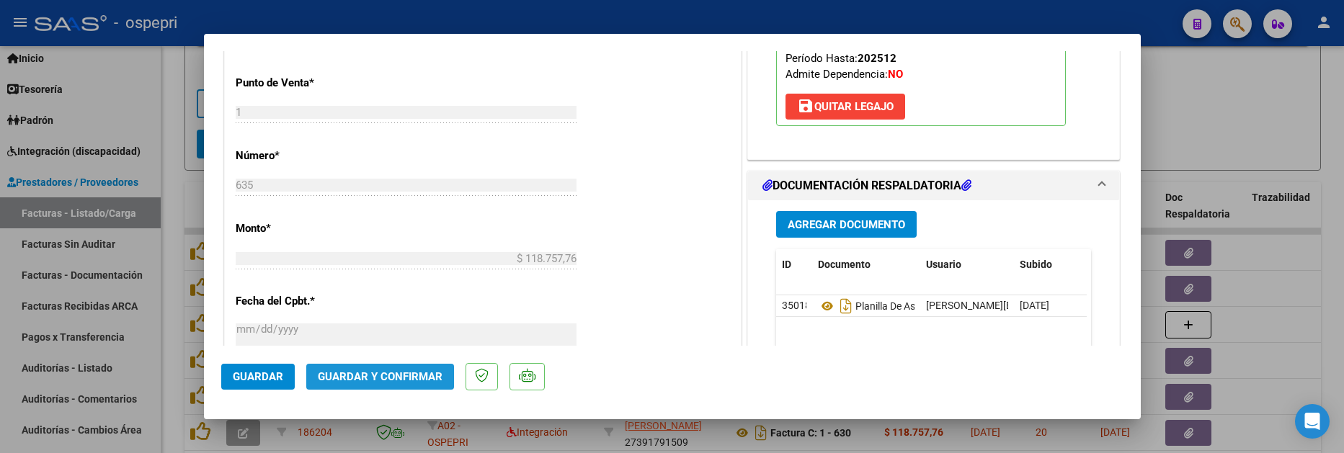
click at [417, 372] on span "Guardar y Confirmar" at bounding box center [380, 376] width 125 height 13
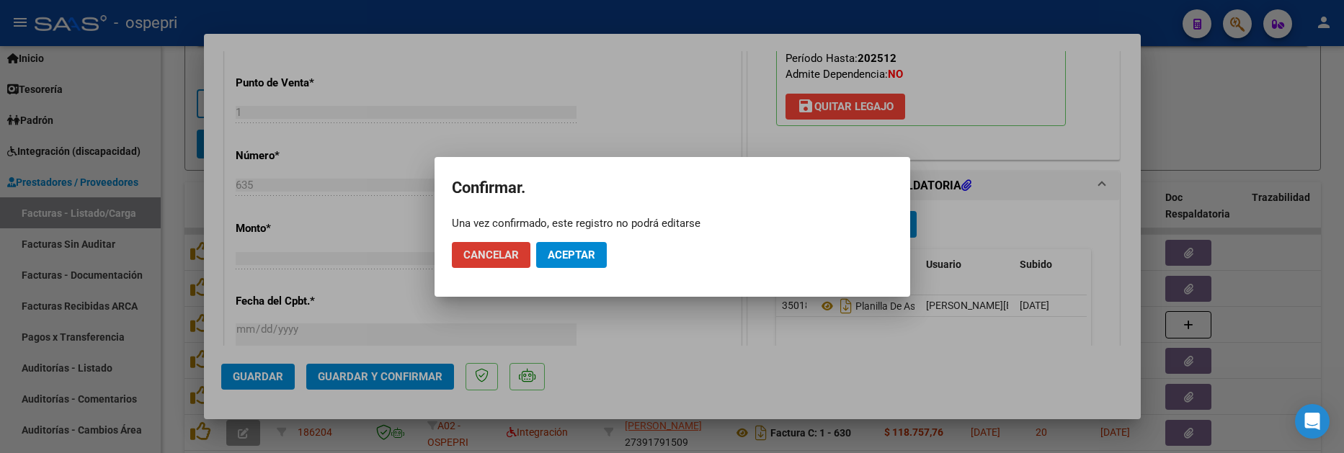
click at [583, 255] on span "Aceptar" at bounding box center [572, 255] width 48 height 13
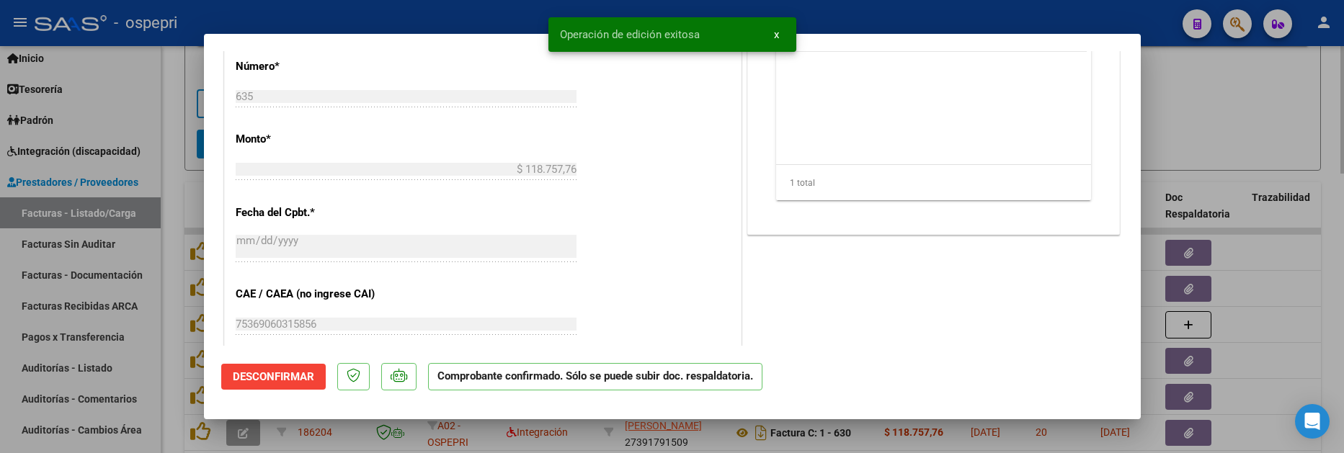
click at [1202, 124] on div at bounding box center [672, 226] width 1344 height 453
type input "$ 0,00"
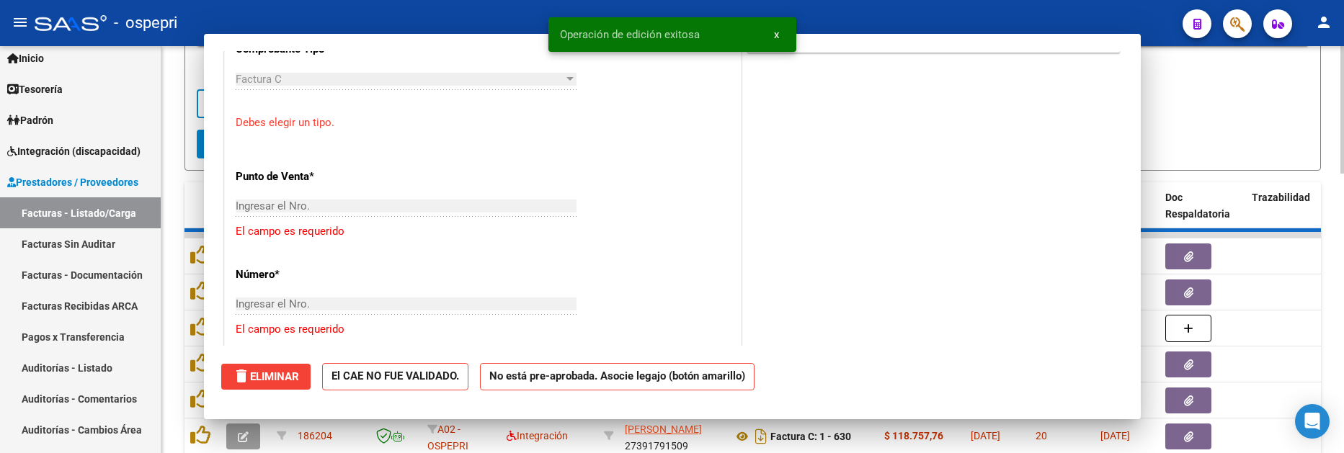
scroll to position [674, 0]
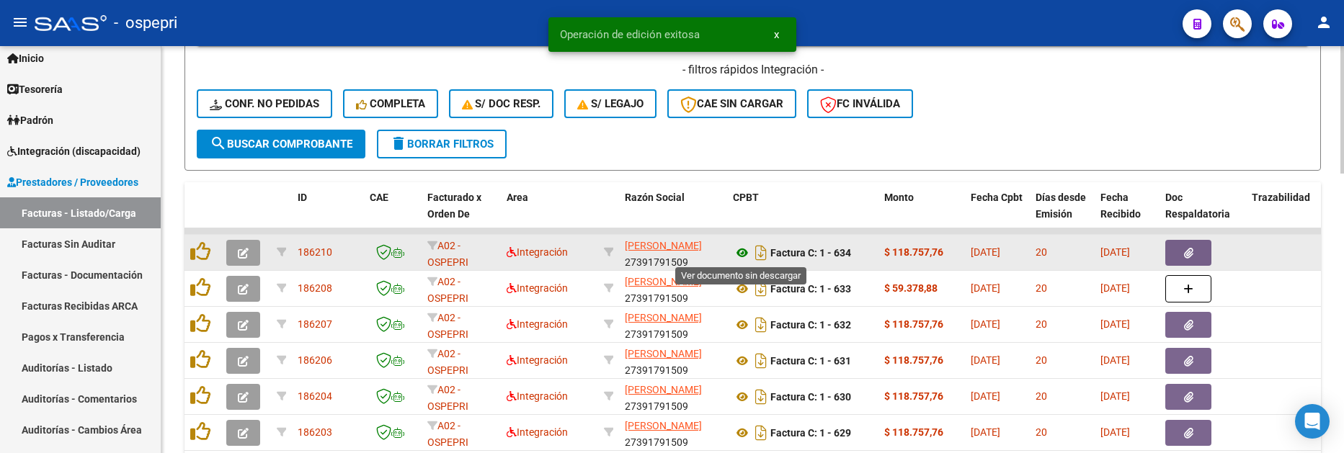
click at [745, 255] on icon at bounding box center [742, 252] width 19 height 17
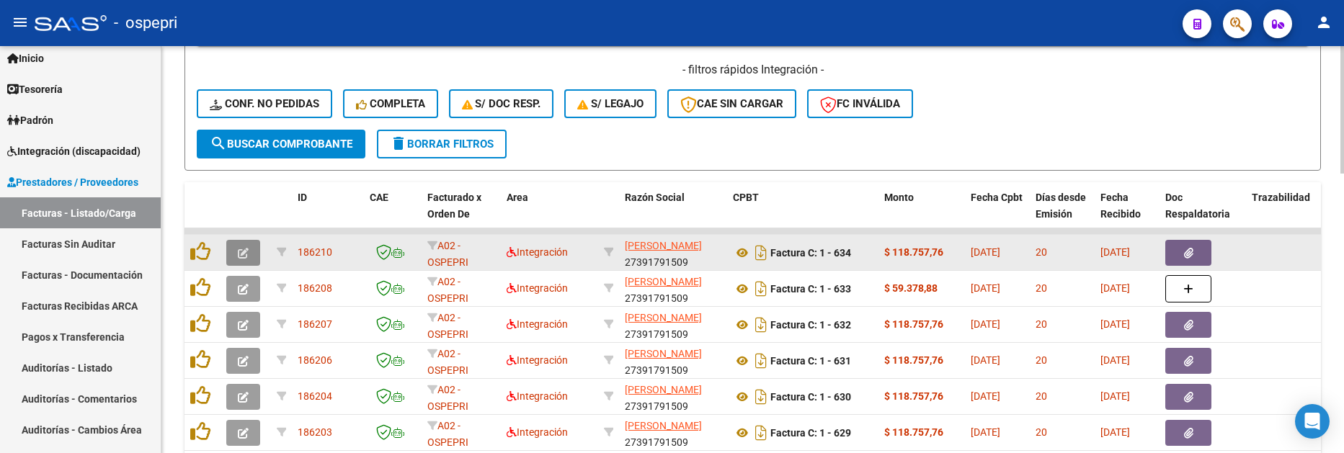
click at [234, 258] on button "button" at bounding box center [243, 253] width 34 height 26
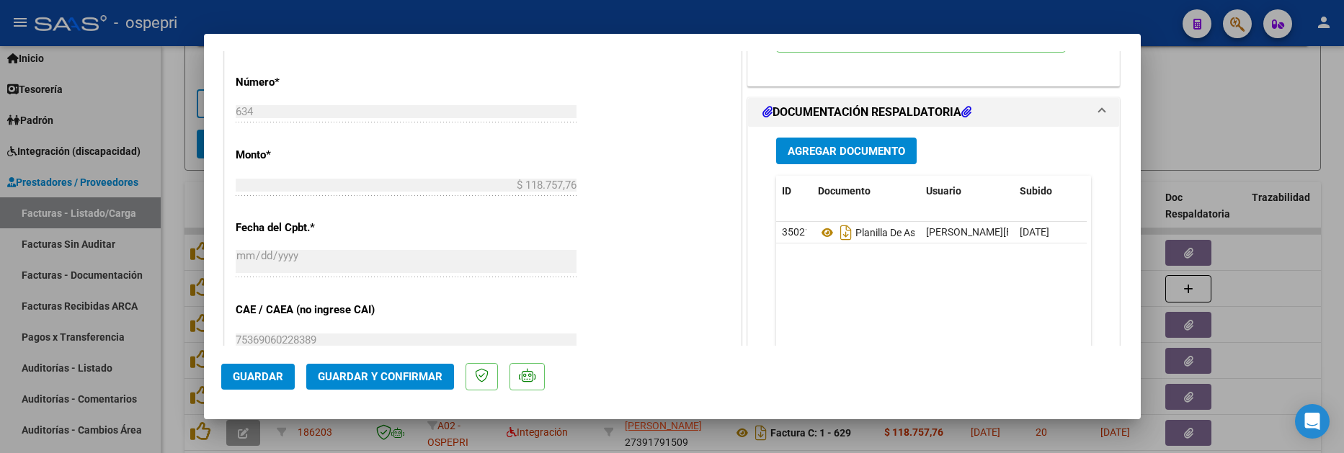
scroll to position [793, 0]
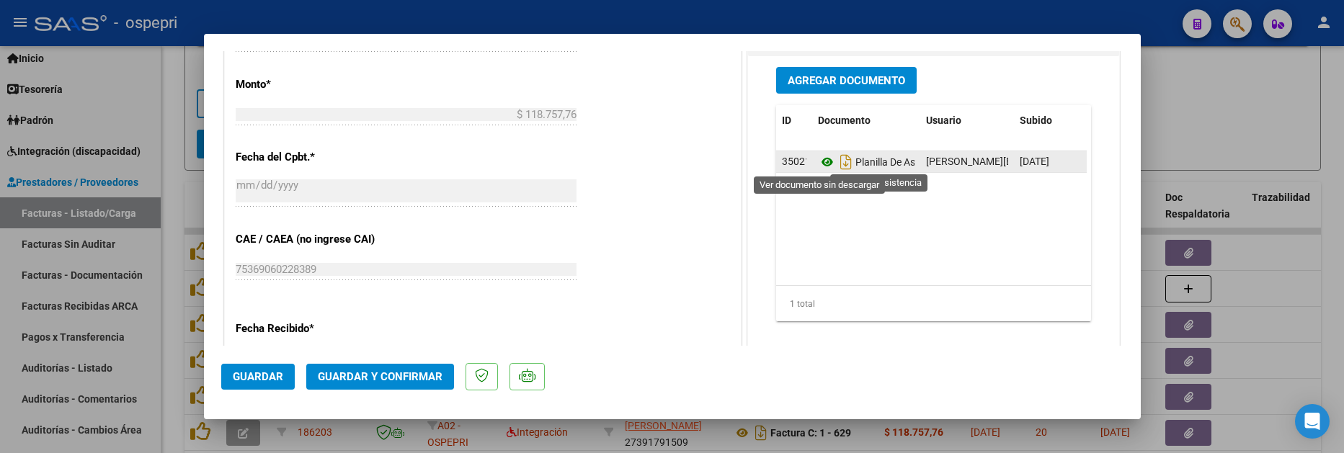
click at [820, 165] on icon at bounding box center [827, 161] width 19 height 17
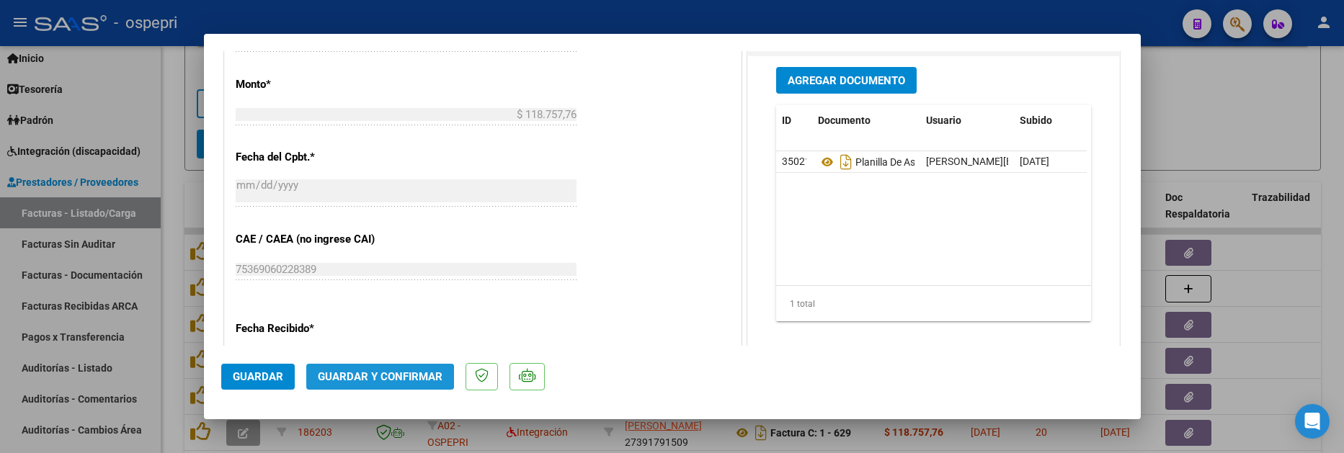
click at [369, 385] on button "Guardar y Confirmar" at bounding box center [380, 377] width 148 height 26
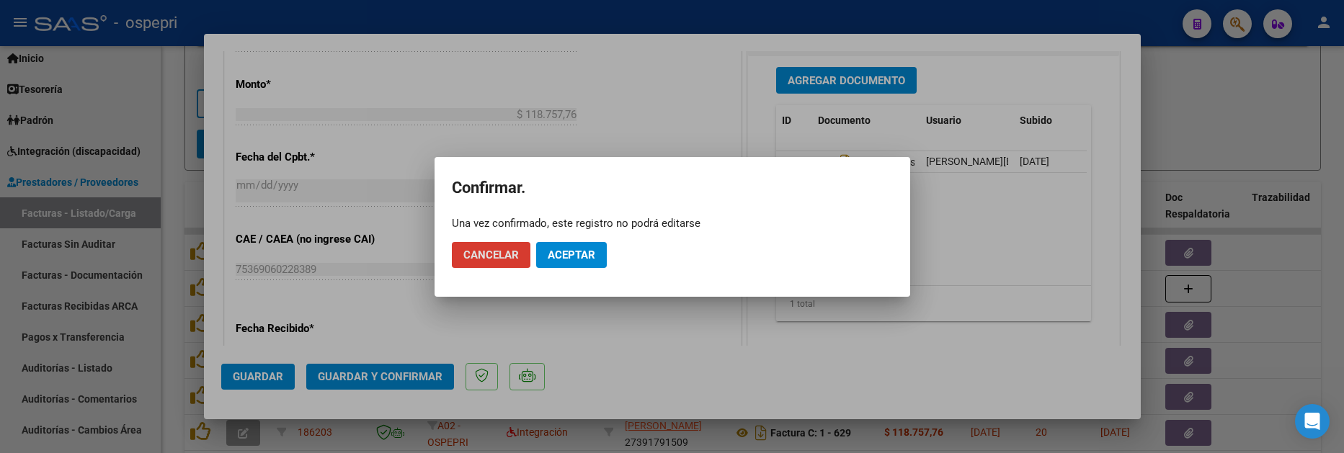
click at [586, 258] on span "Aceptar" at bounding box center [572, 255] width 48 height 13
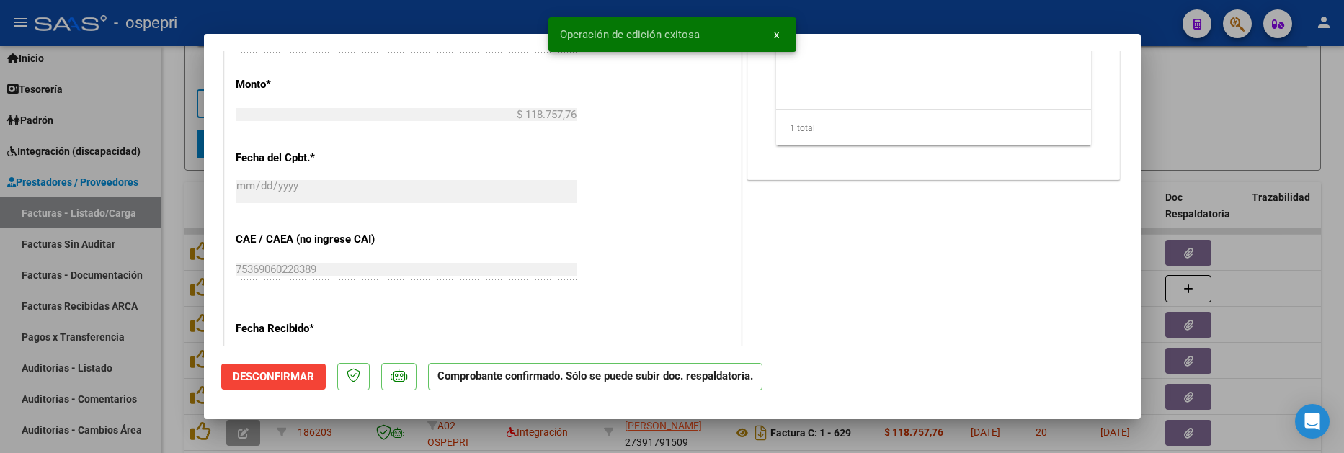
click at [1288, 347] on div at bounding box center [672, 226] width 1344 height 453
type input "$ 0,00"
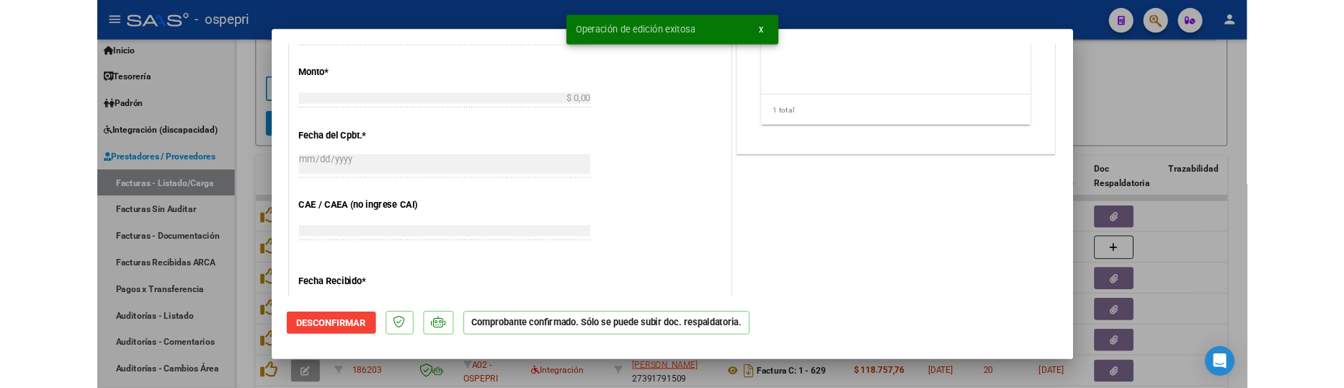
scroll to position [971, 0]
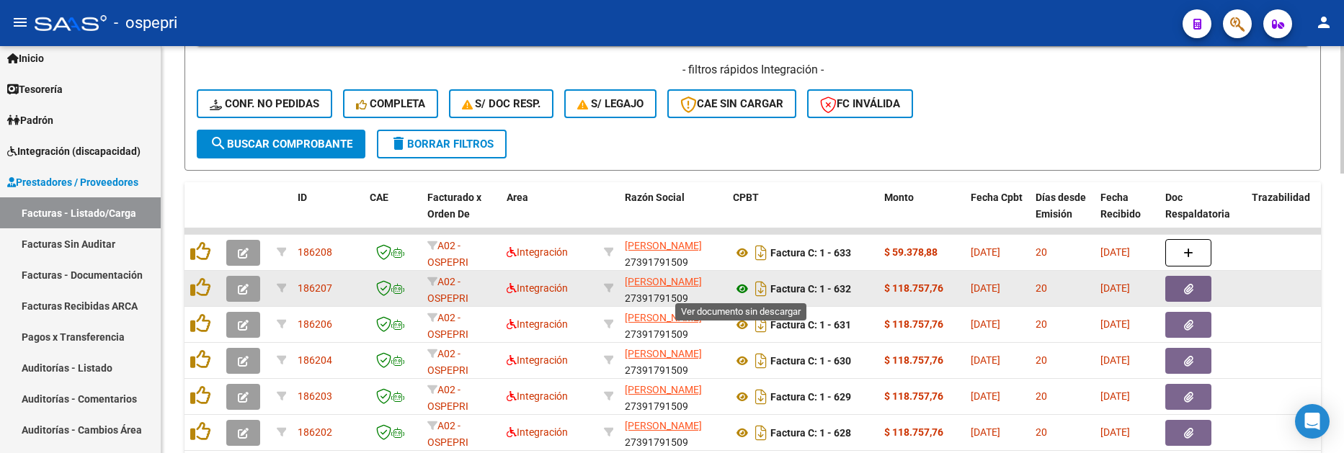
click at [741, 290] on icon at bounding box center [742, 288] width 19 height 17
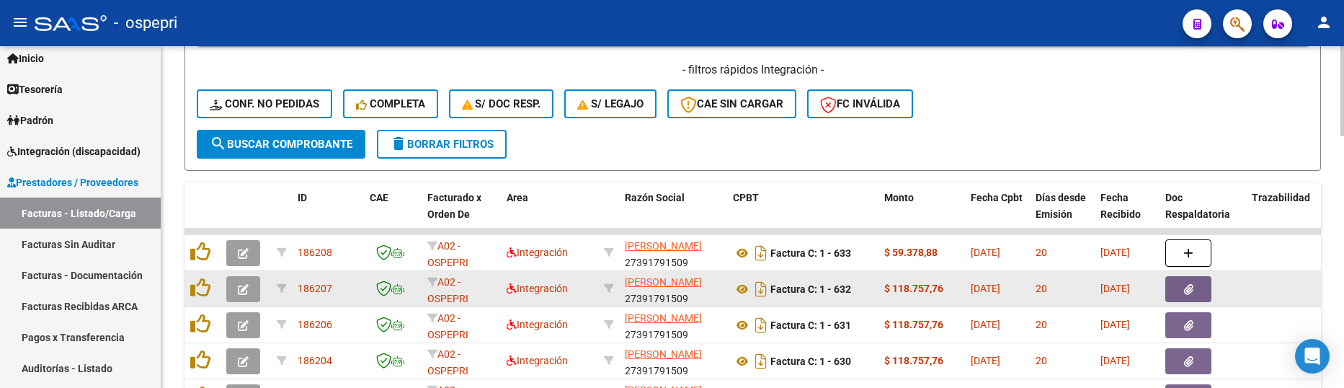
click at [241, 286] on icon "button" at bounding box center [243, 289] width 11 height 11
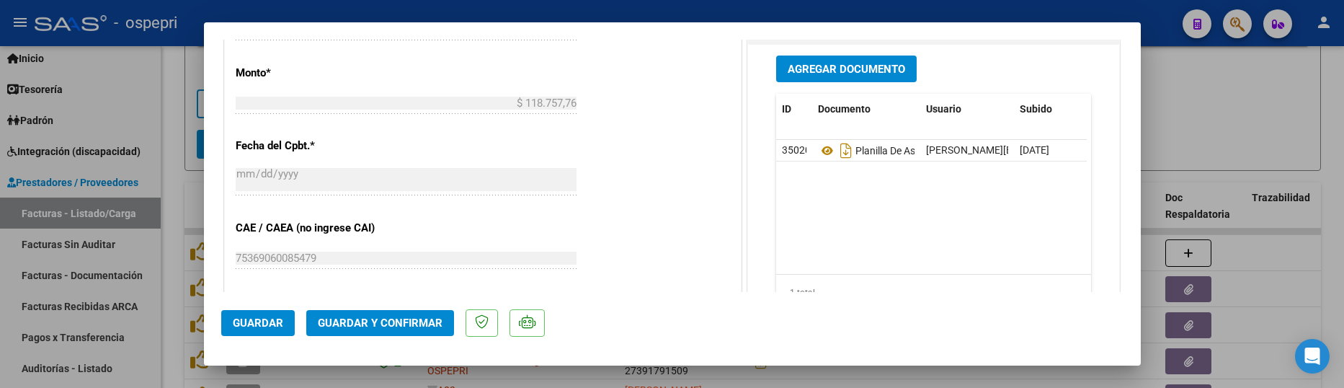
scroll to position [865, 0]
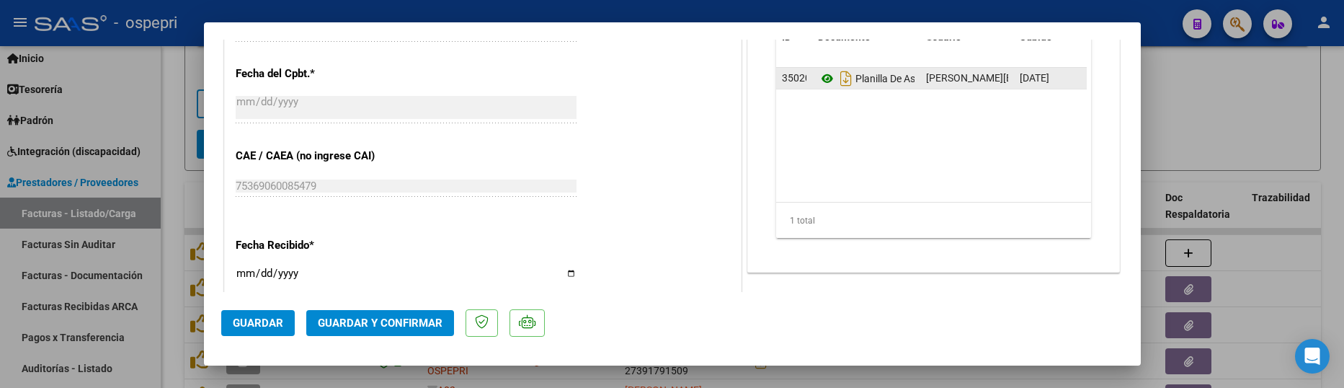
click at [819, 77] on icon at bounding box center [827, 78] width 19 height 17
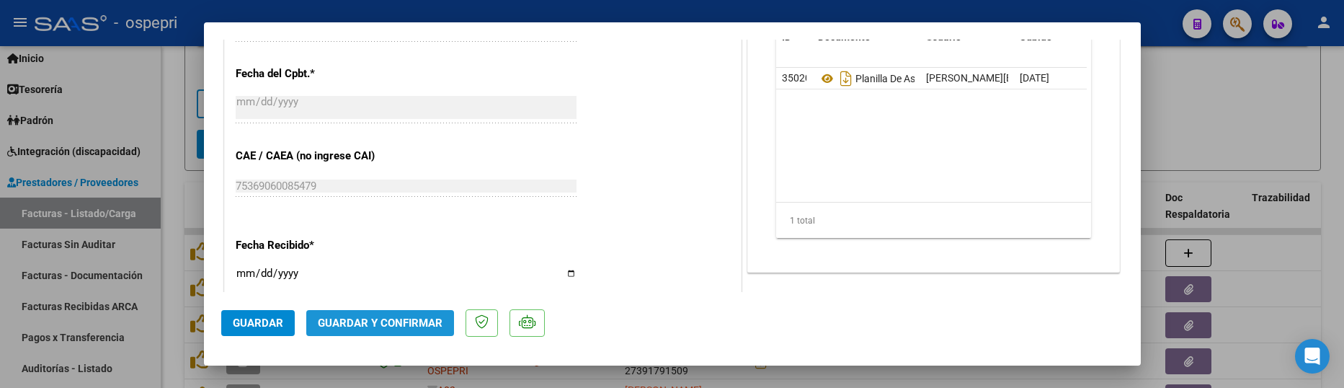
click at [380, 318] on span "Guardar y Confirmar" at bounding box center [380, 322] width 125 height 13
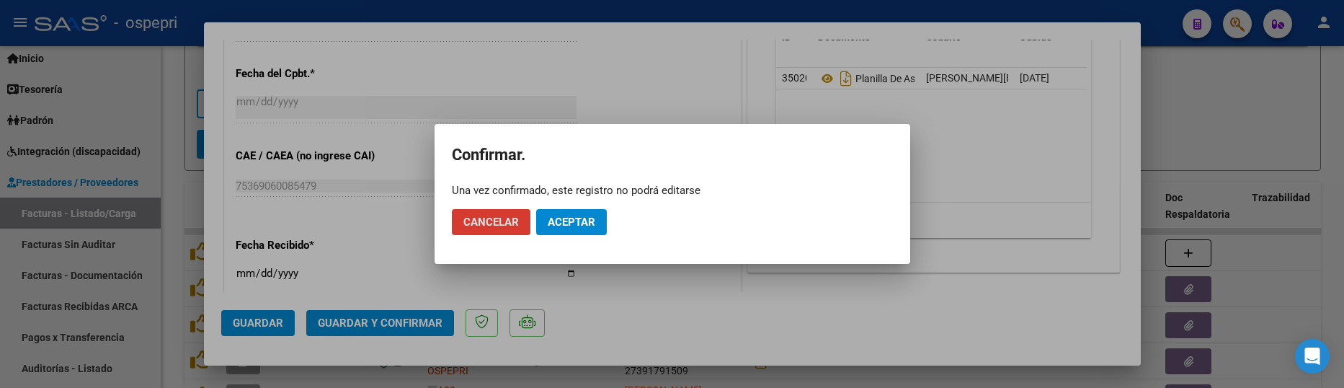
click at [566, 223] on span "Aceptar" at bounding box center [572, 221] width 48 height 13
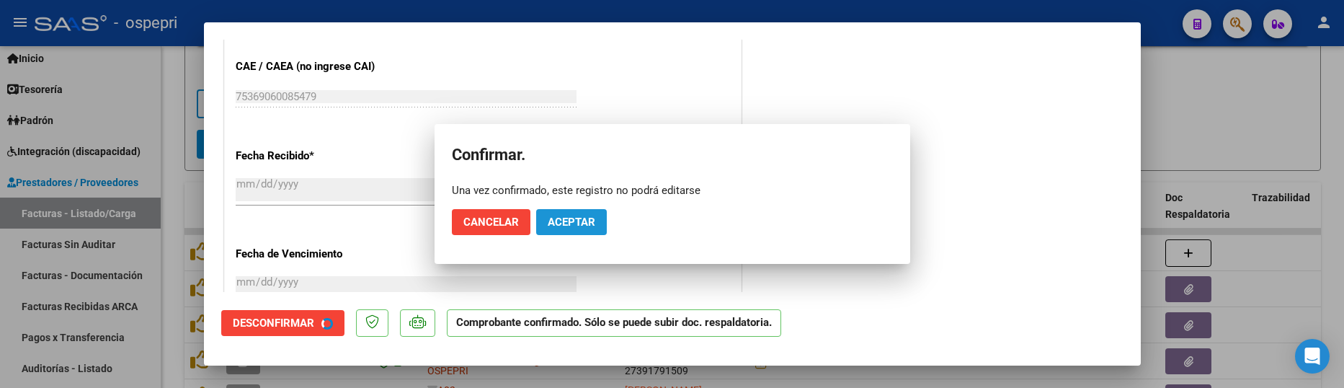
scroll to position [775, 0]
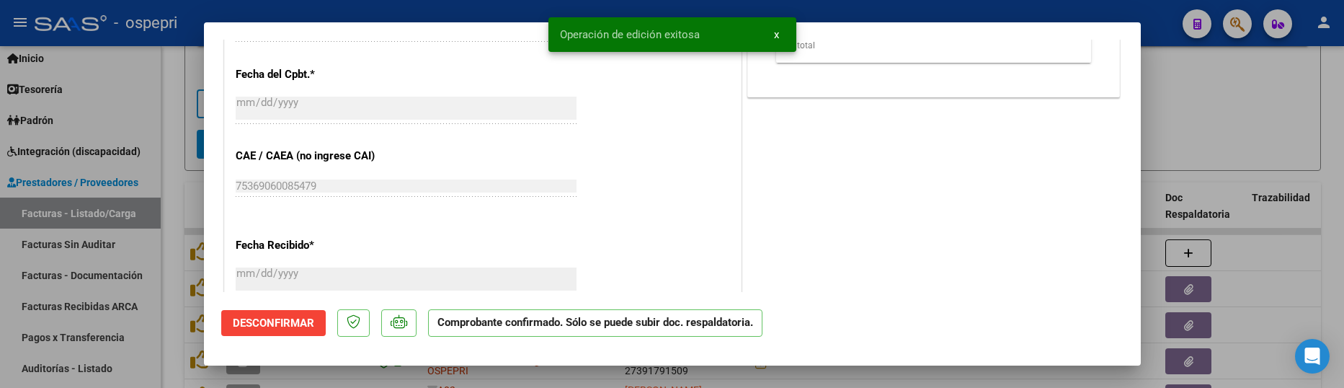
click at [1203, 133] on div at bounding box center [672, 194] width 1344 height 388
type input "$ 0,00"
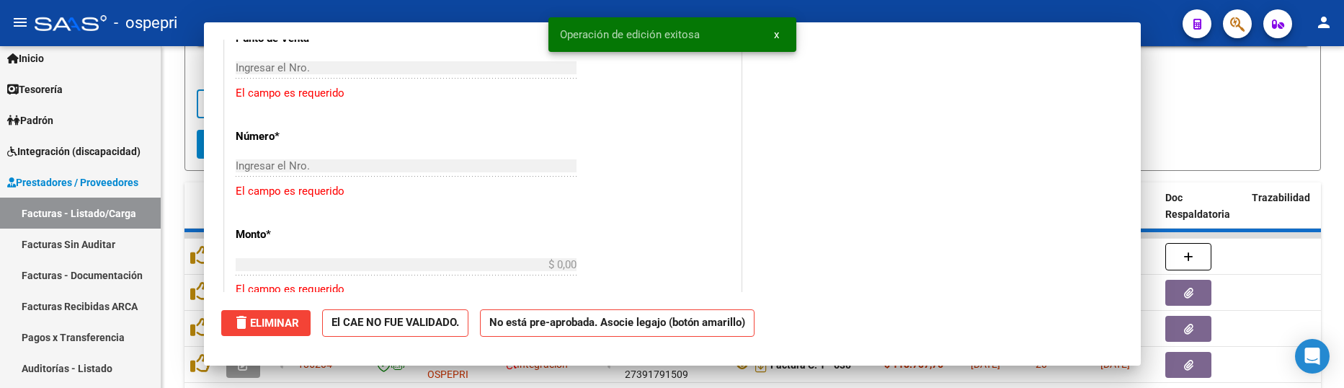
scroll to position [0, 0]
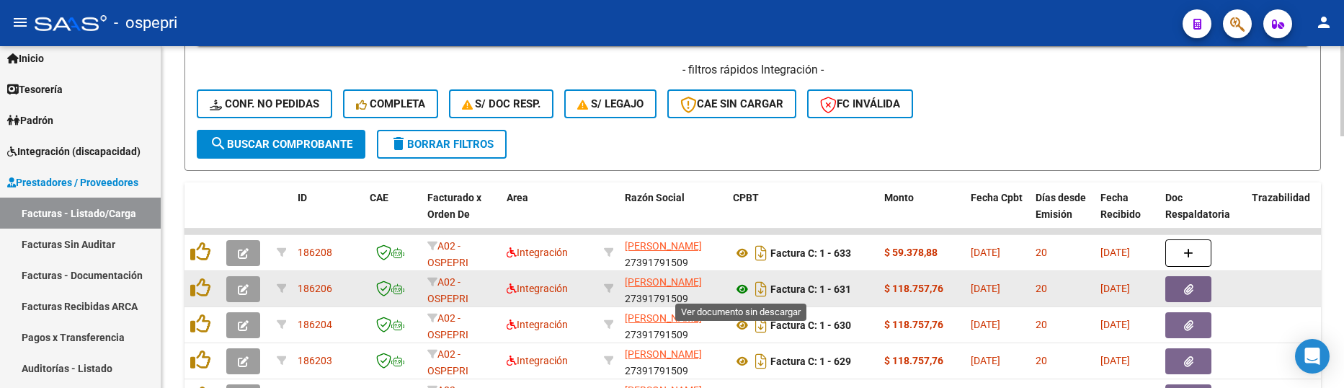
click at [744, 290] on icon at bounding box center [742, 288] width 19 height 17
click at [242, 287] on icon "button" at bounding box center [243, 289] width 11 height 11
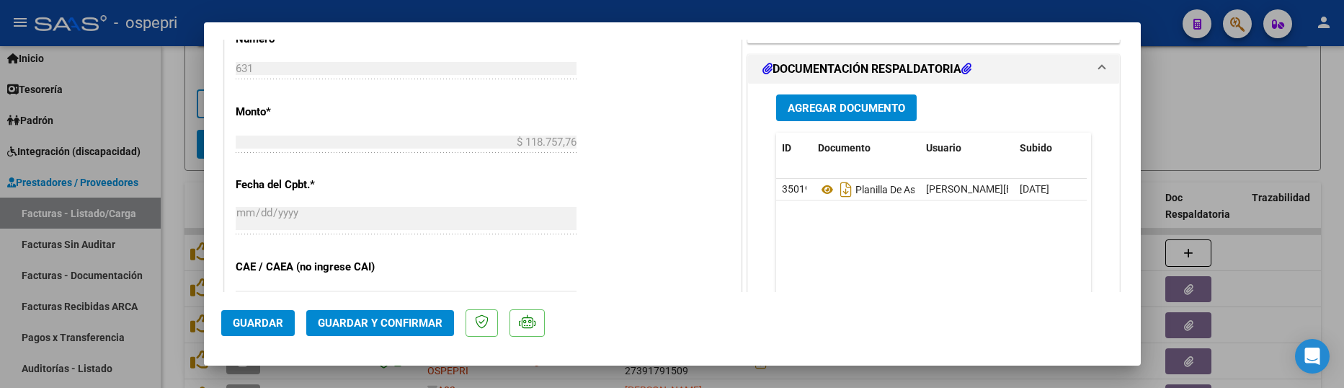
scroll to position [793, 0]
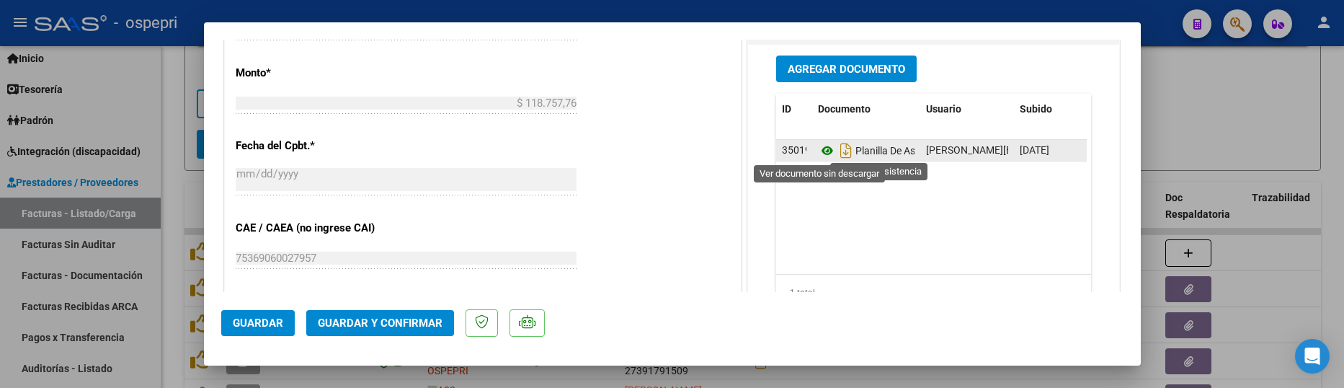
click at [822, 151] on icon at bounding box center [827, 150] width 19 height 17
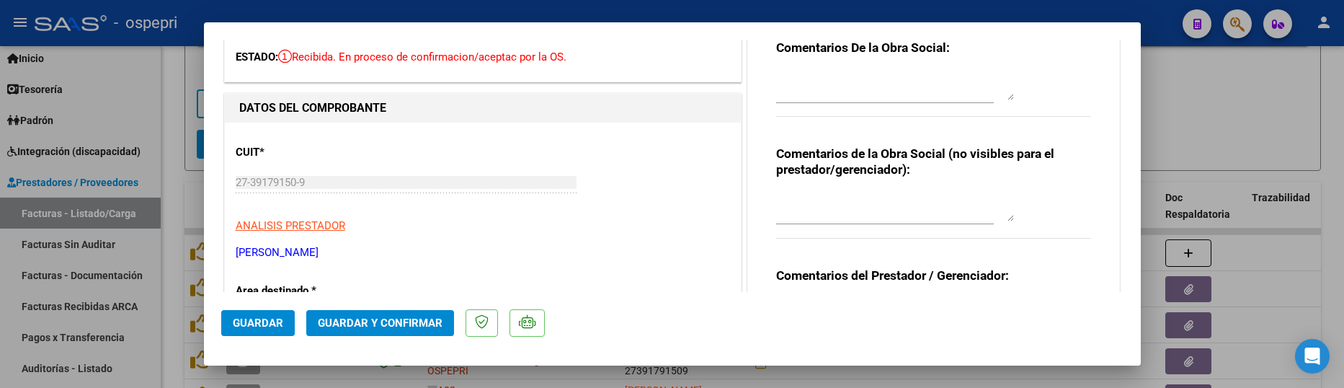
scroll to position [0, 0]
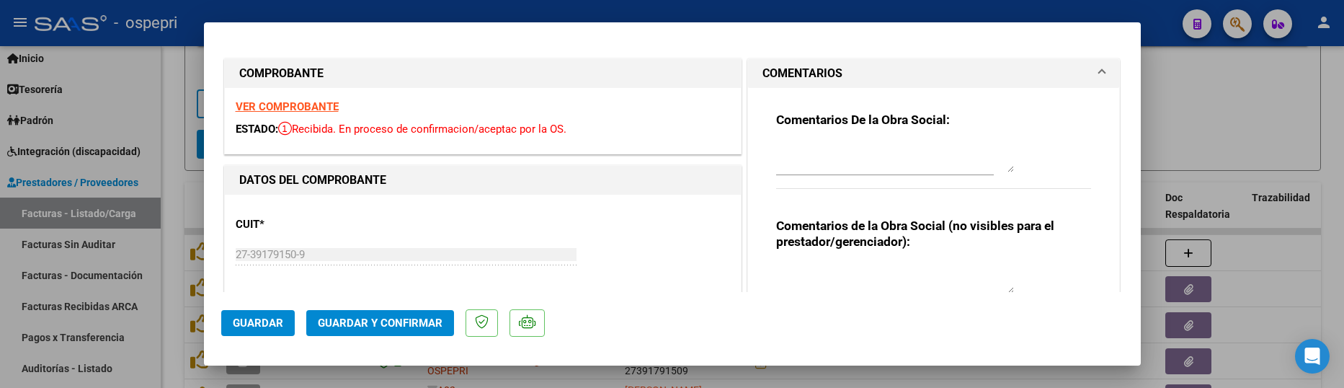
click at [782, 148] on textarea at bounding box center [895, 157] width 238 height 29
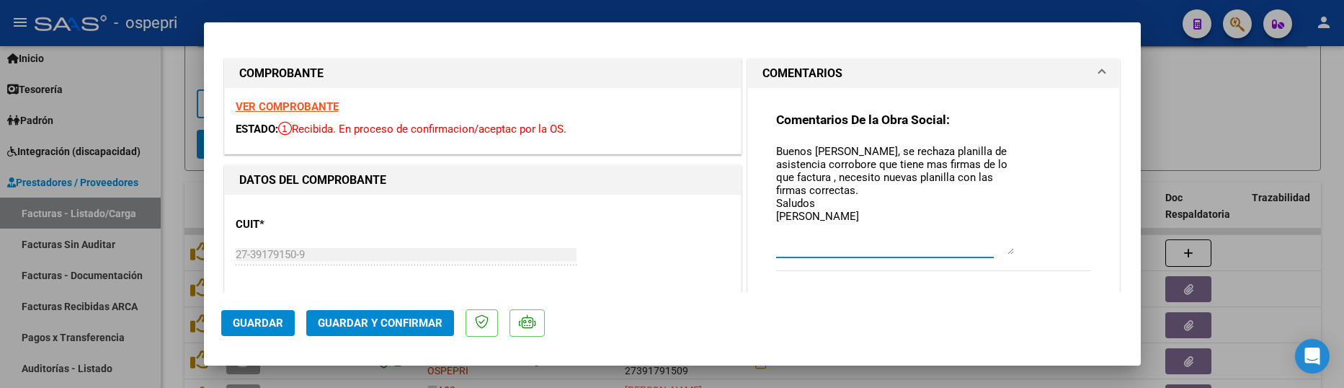
drag, startPoint x: 1002, startPoint y: 168, endPoint x: 1007, endPoint y: 255, distance: 87.3
click at [1007, 255] on div "Comentarios De la Obra Social: Buenos dias Ernesto, se rechaza planilla de asis…" at bounding box center [934, 199] width 316 height 175
click at [814, 154] on textarea "Buenos dias Ernesto, se rechaza planilla de asistencia corrobore que tiene mas …" at bounding box center [895, 201] width 238 height 116
click at [814, 146] on textarea "Buenos dias Ernesto, se rechaza planilla de asistencia corrobore que tiene mas …" at bounding box center [895, 201] width 238 height 116
click at [820, 148] on textarea "Buenos dias Ernesto, se rechaza planilla de asistencia corrobore que tiene mas …" at bounding box center [895, 201] width 238 height 116
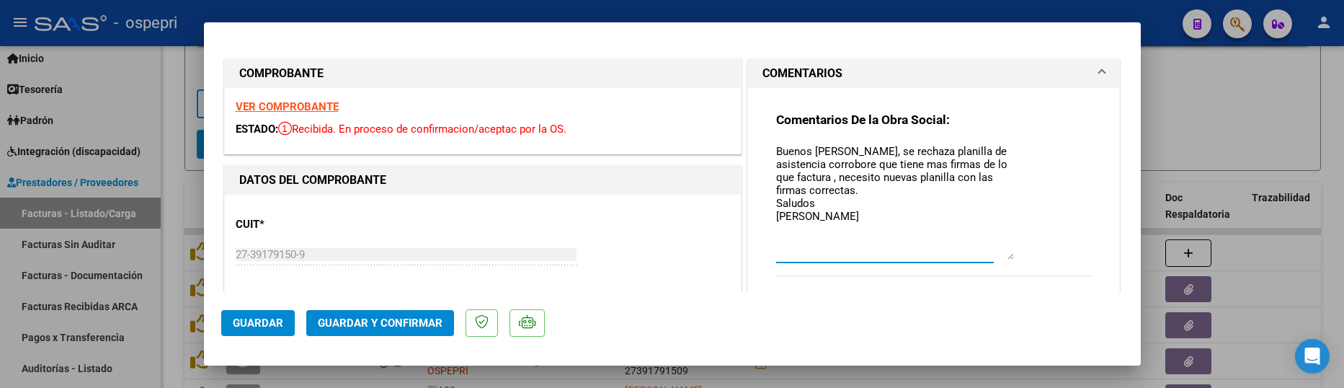
click at [818, 164] on textarea "Buenos días Ernesto, se rechaza planilla de asistencia corrobore que tiene mas …" at bounding box center [895, 201] width 238 height 116
type textarea "Buenos días Ernesto, se rechaza planilla de asistencia, corrobore que tiene mas…"
click at [261, 330] on button "Guardar" at bounding box center [257, 323] width 73 height 26
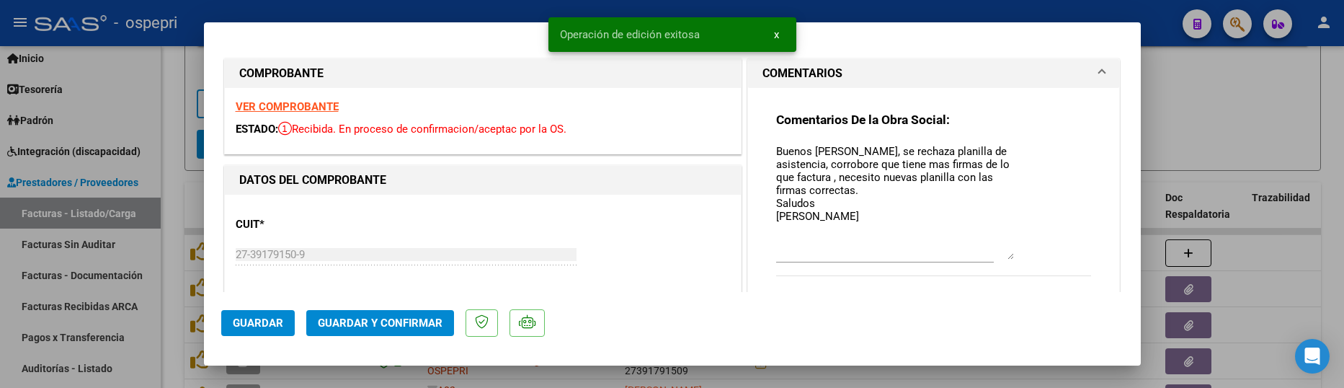
click at [1250, 110] on div at bounding box center [672, 194] width 1344 height 388
type input "$ 0,00"
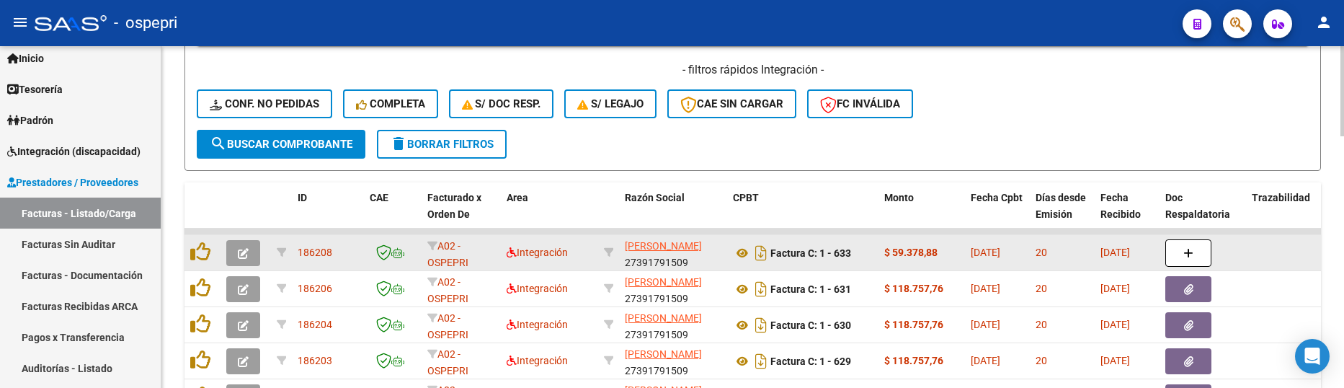
click at [1249, 269] on datatable-body-cell at bounding box center [1289, 252] width 86 height 35
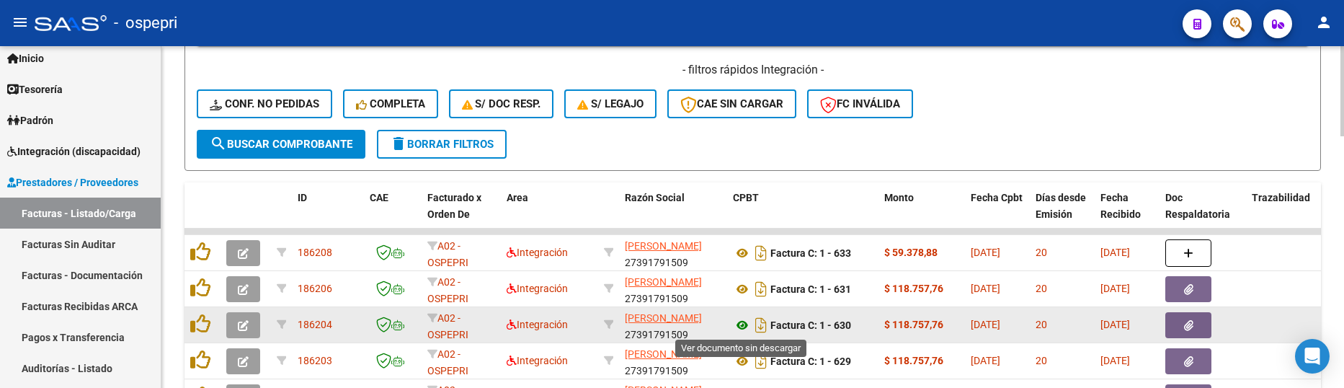
click at [739, 327] on icon at bounding box center [742, 324] width 19 height 17
click at [244, 325] on icon "button" at bounding box center [243, 325] width 11 height 11
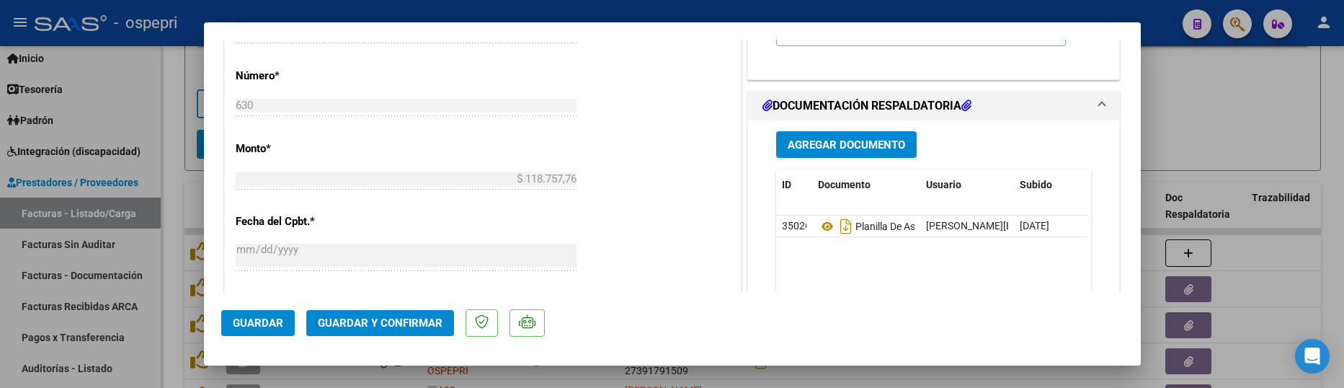
scroll to position [720, 0]
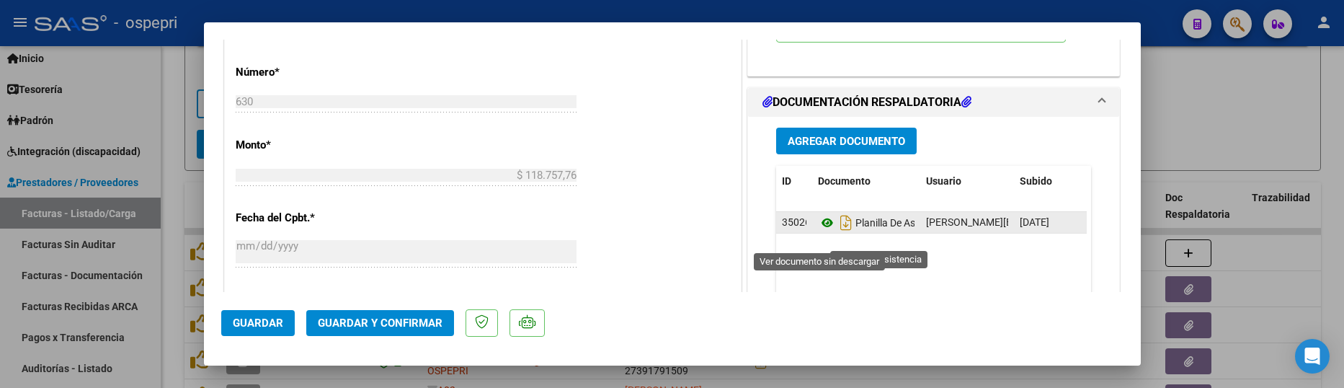
click at [822, 231] on icon at bounding box center [827, 222] width 19 height 17
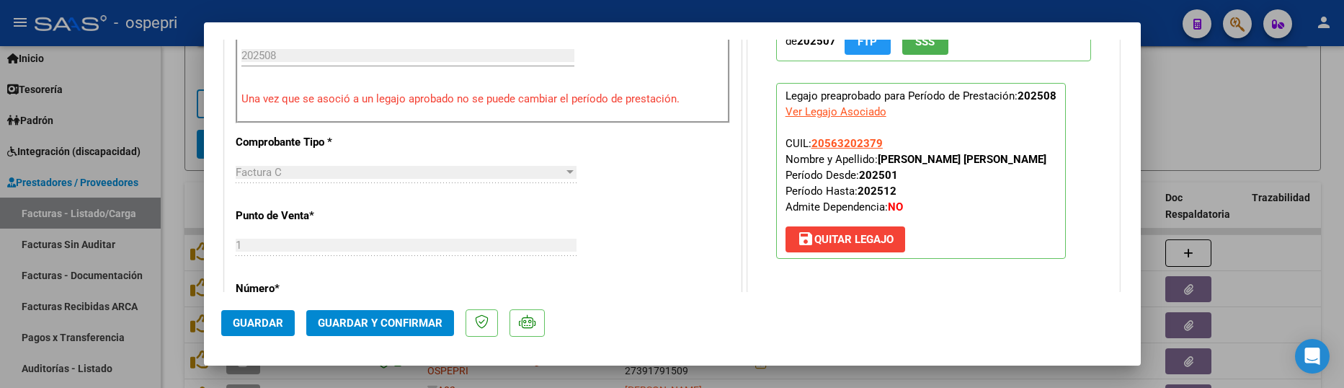
click at [860, 247] on button "save Quitar Legajo" at bounding box center [845, 239] width 120 height 26
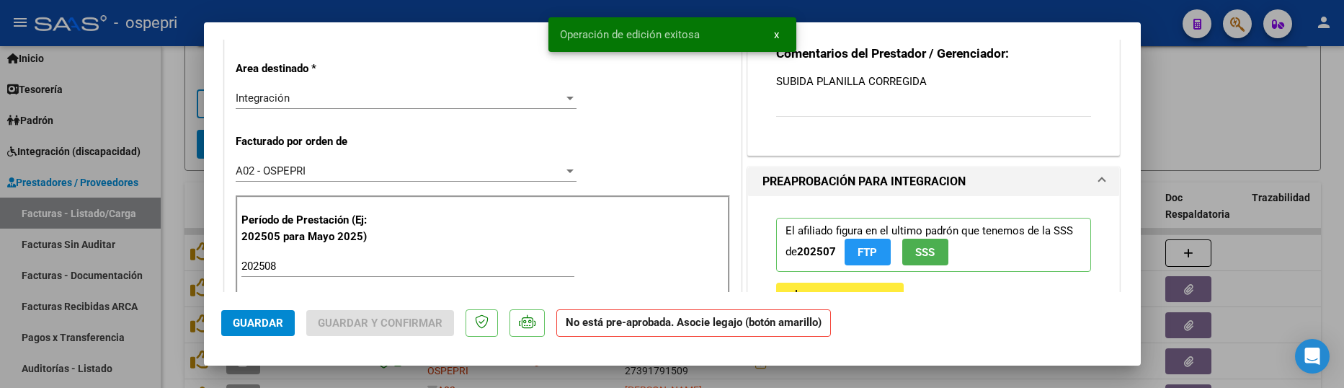
scroll to position [366, 0]
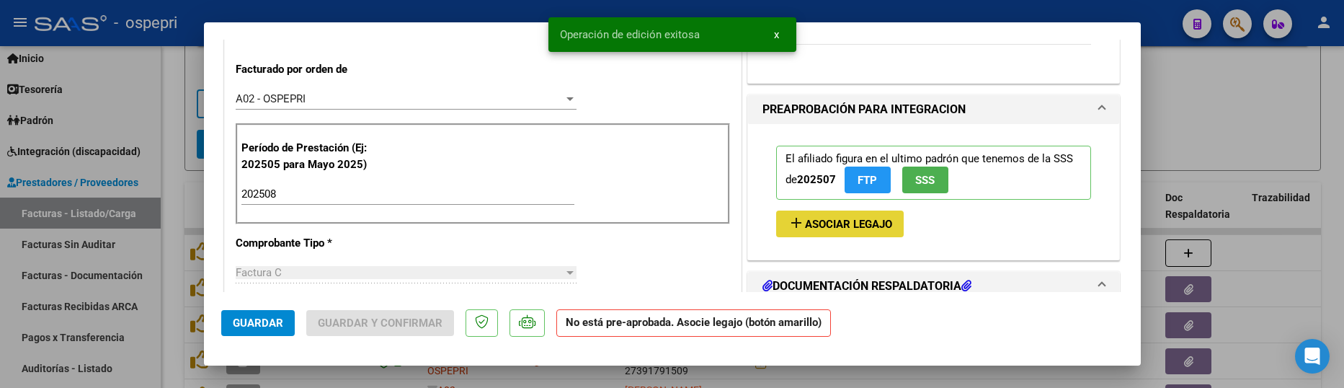
click at [866, 226] on span "Asociar Legajo" at bounding box center [848, 224] width 87 height 13
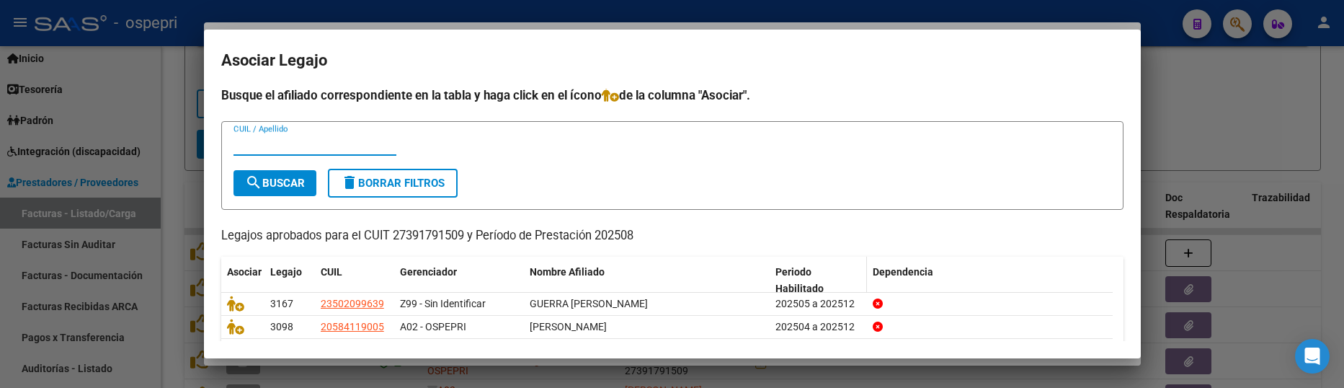
scroll to position [0, 0]
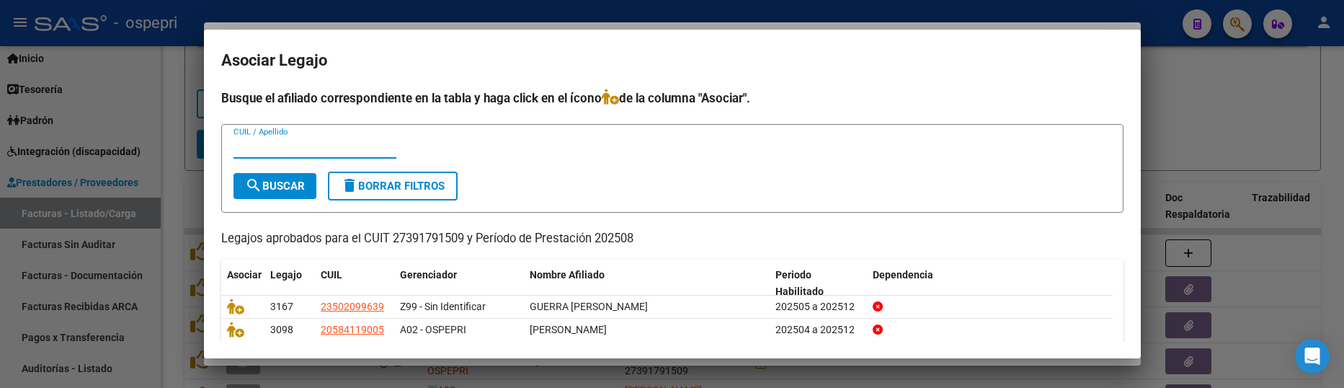
click at [316, 144] on input "CUIL / Apellido" at bounding box center [314, 146] width 163 height 13
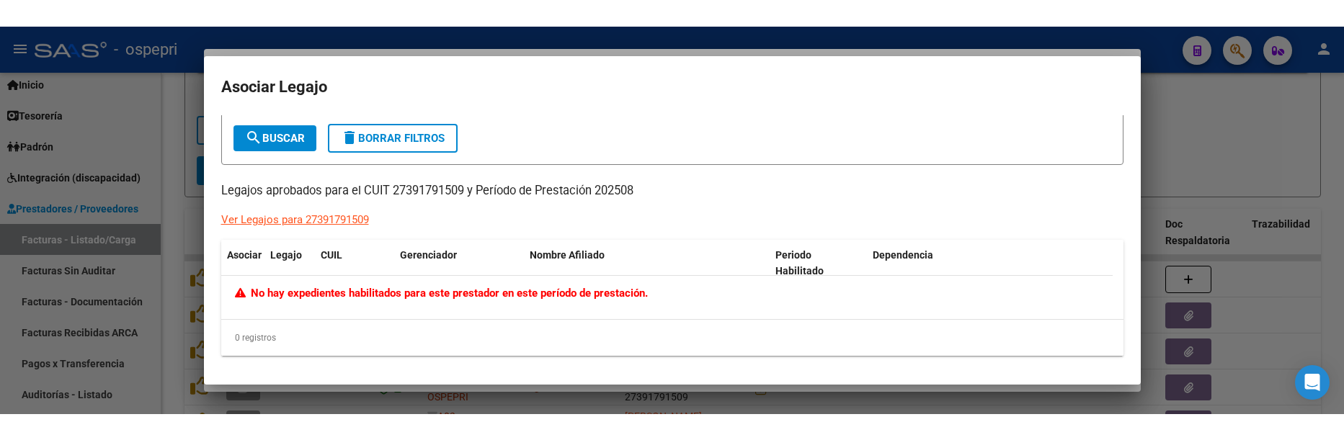
scroll to position [5, 0]
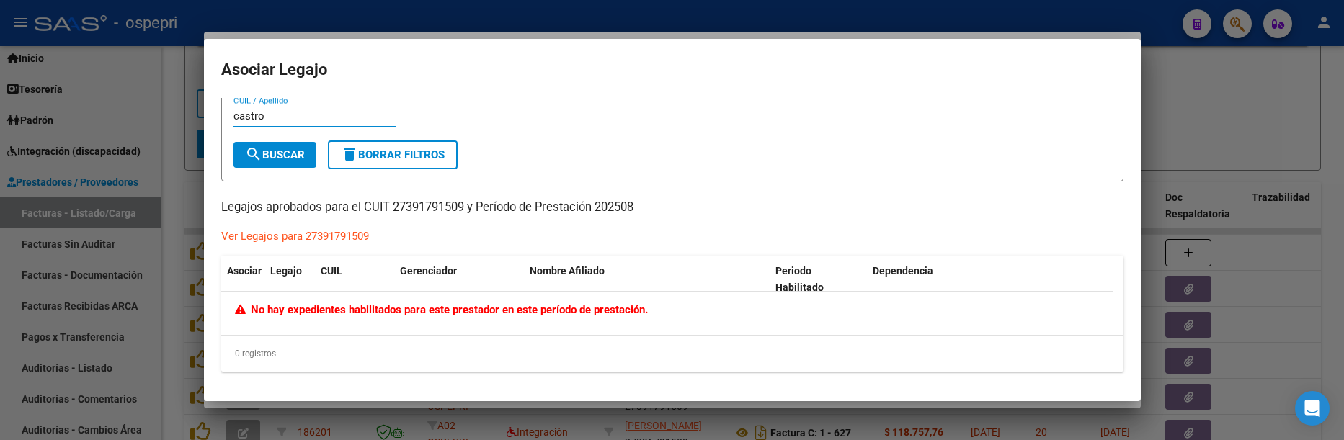
drag, startPoint x: 299, startPoint y: 114, endPoint x: 229, endPoint y: 112, distance: 69.9
click at [229, 112] on form "castro CUIL / Apellido search Buscar delete Borrar Filtros" at bounding box center [672, 137] width 902 height 89
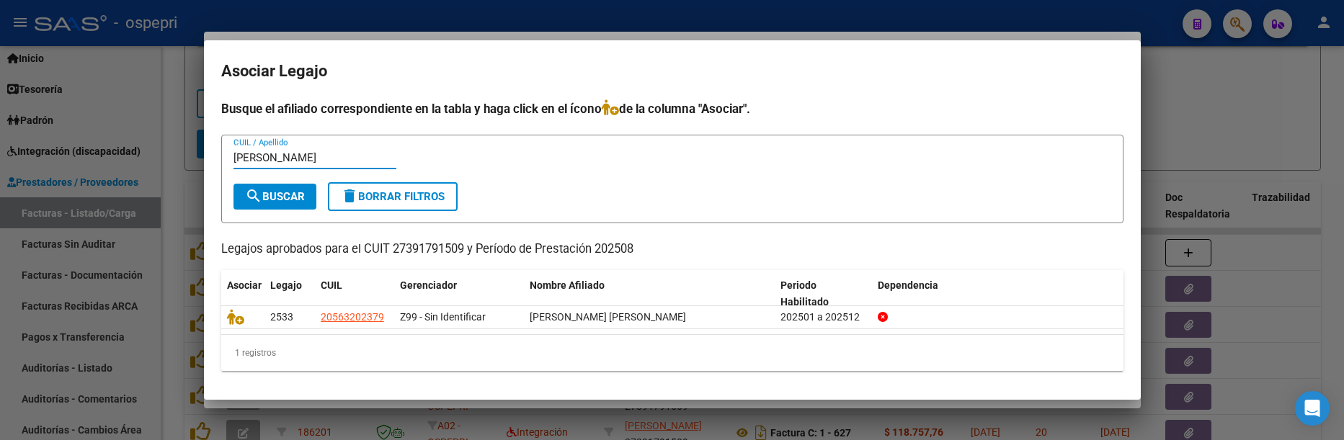
type input "william"
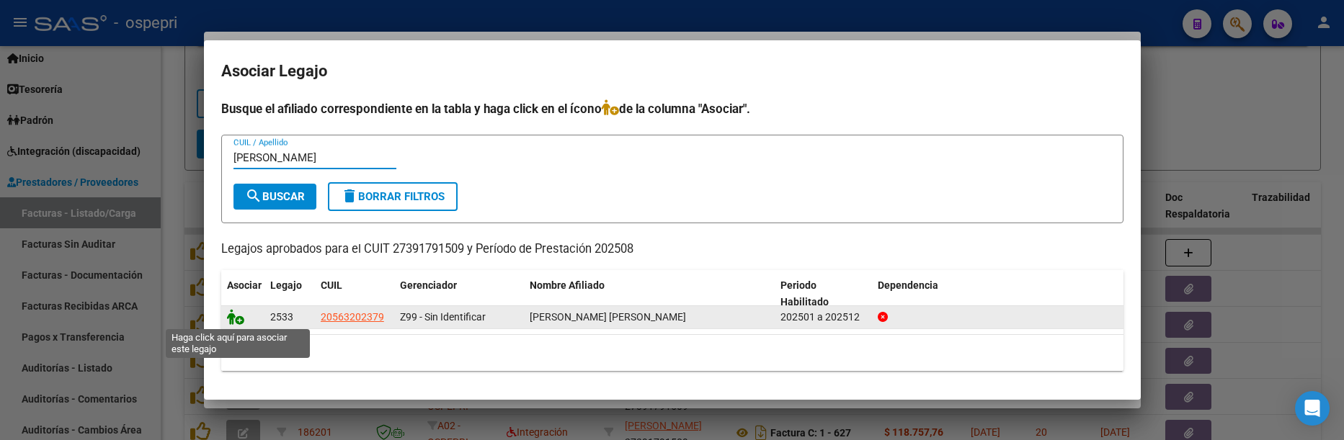
click at [234, 323] on icon at bounding box center [235, 317] width 17 height 16
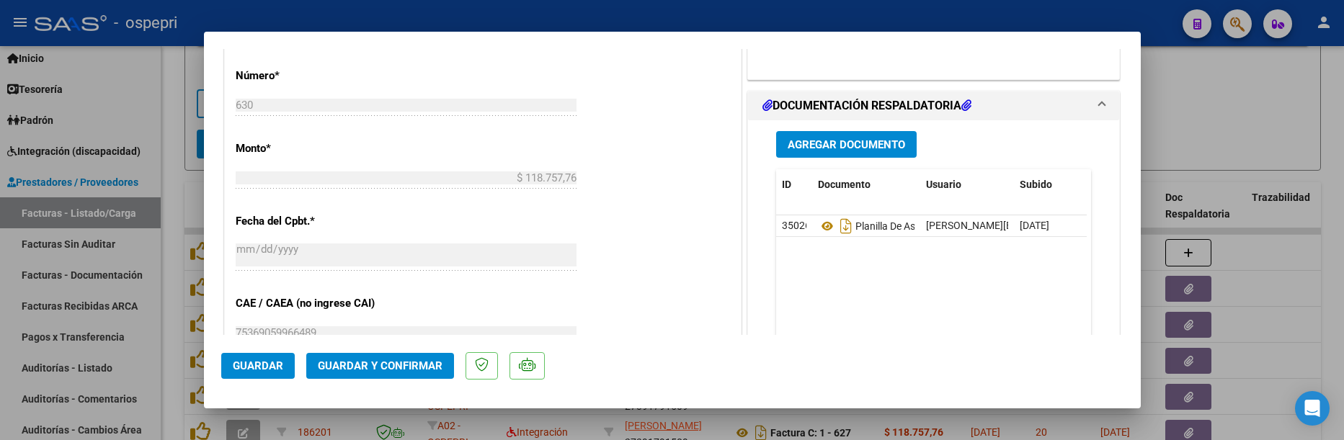
scroll to position [798, 0]
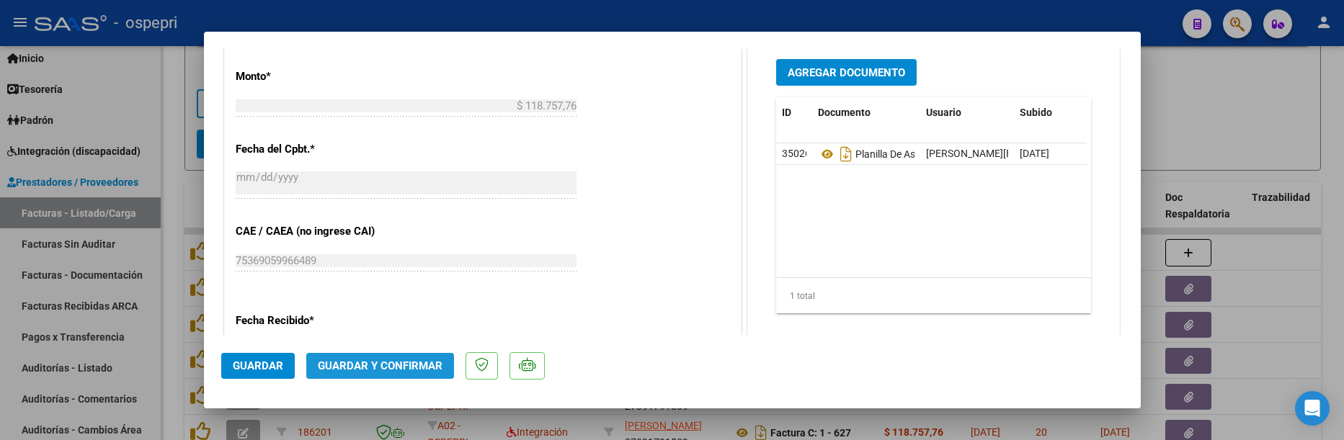
click at [429, 370] on span "Guardar y Confirmar" at bounding box center [380, 366] width 125 height 13
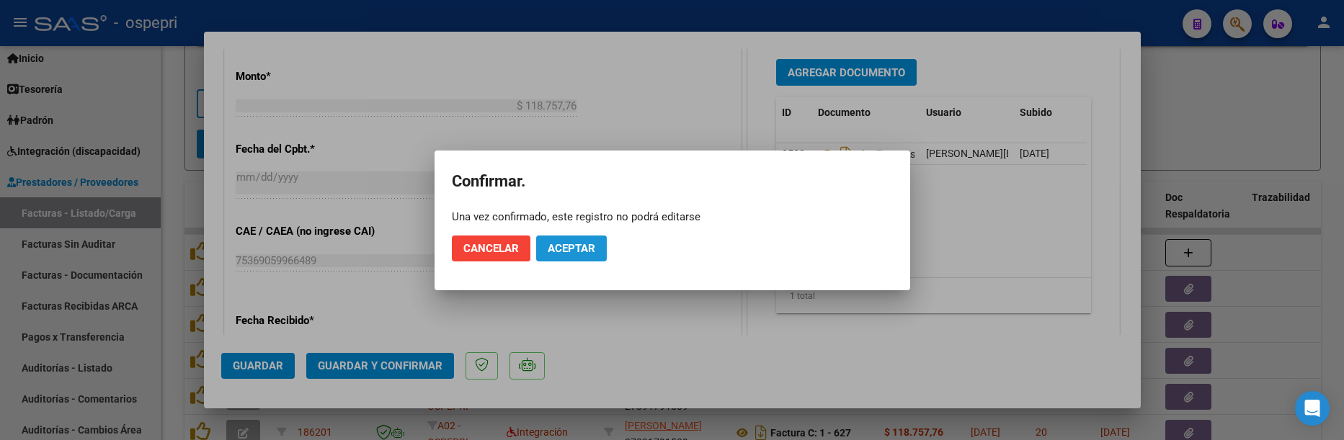
click at [590, 258] on button "Aceptar" at bounding box center [571, 249] width 71 height 26
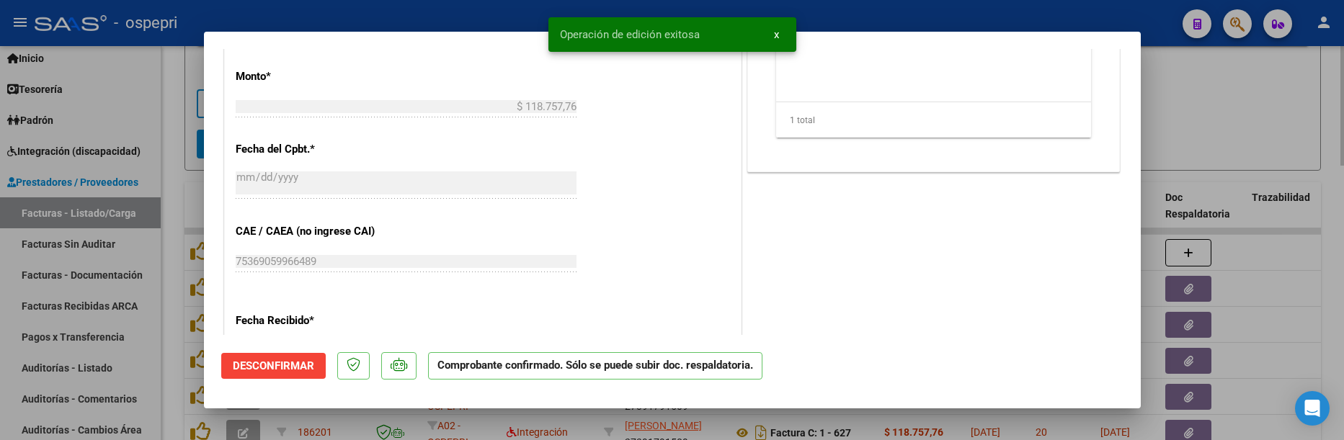
click at [1191, 120] on div at bounding box center [672, 220] width 1344 height 440
type input "$ 0,00"
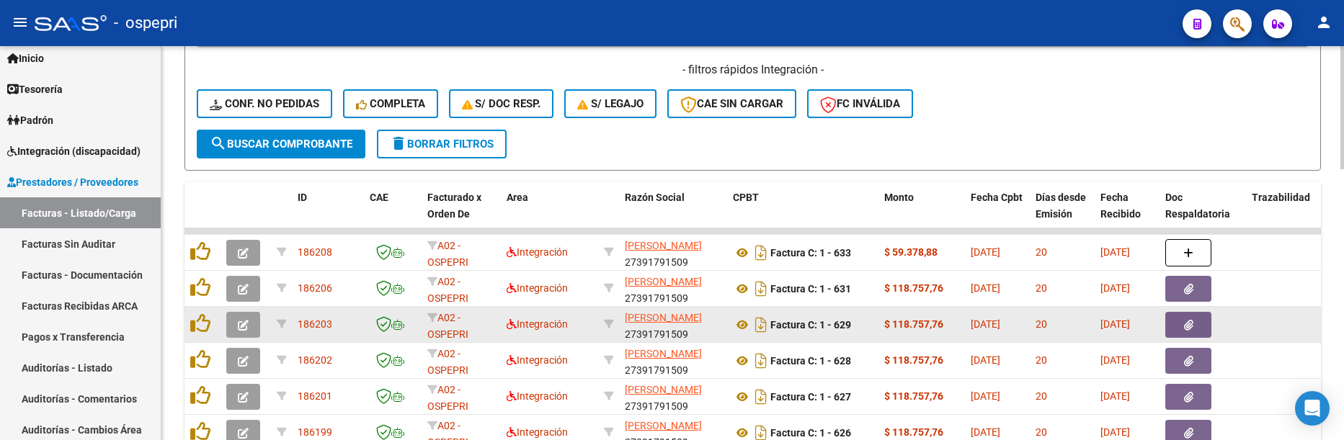
click at [246, 325] on icon "button" at bounding box center [243, 325] width 11 height 11
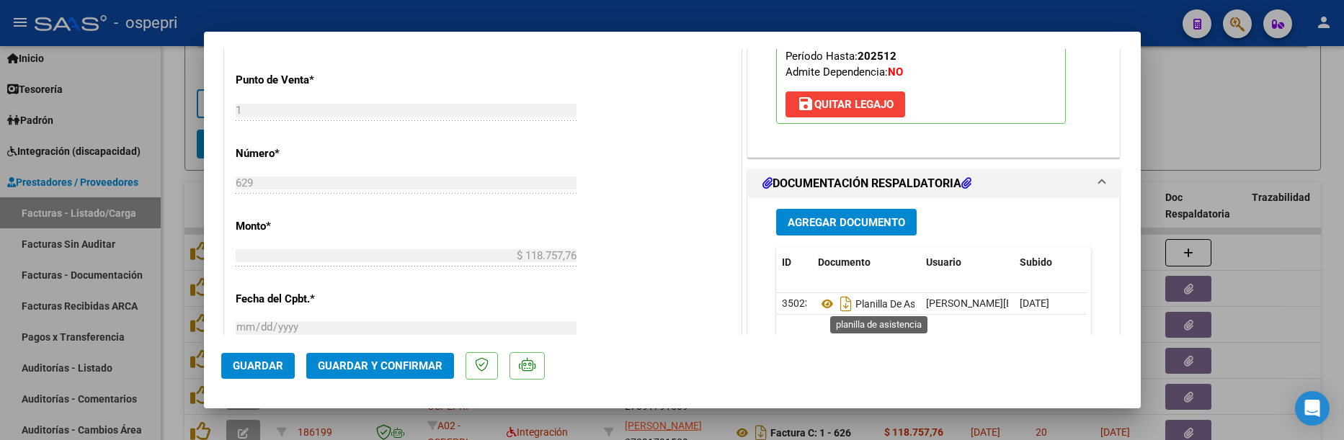
scroll to position [720, 0]
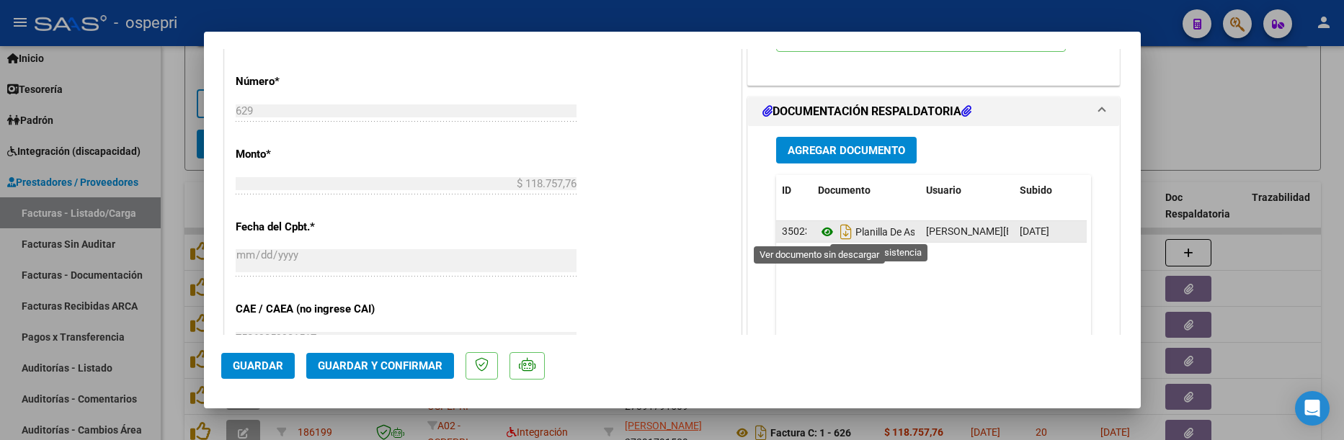
click at [819, 236] on icon at bounding box center [827, 231] width 19 height 17
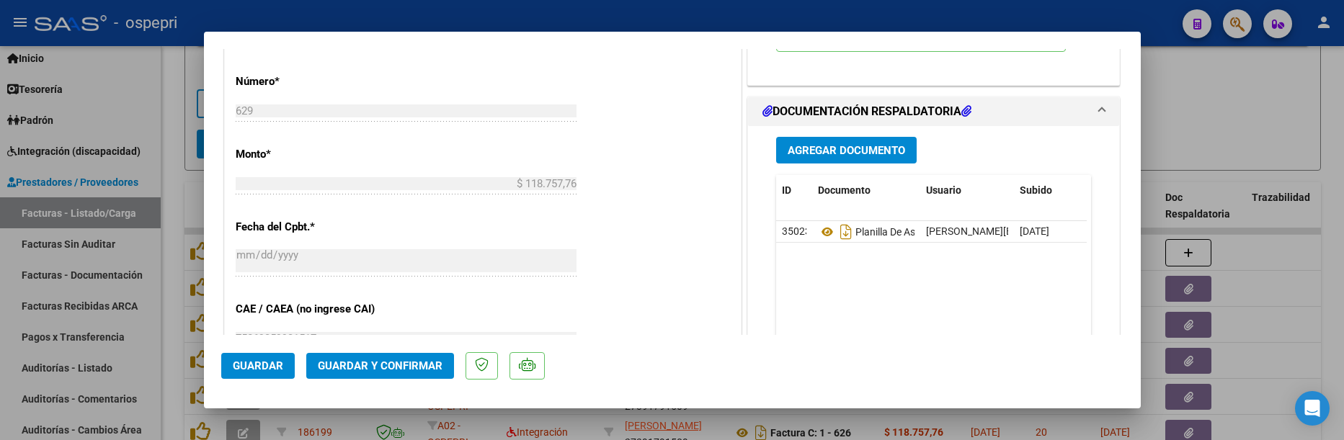
click at [1231, 121] on div at bounding box center [672, 220] width 1344 height 440
type input "$ 0,00"
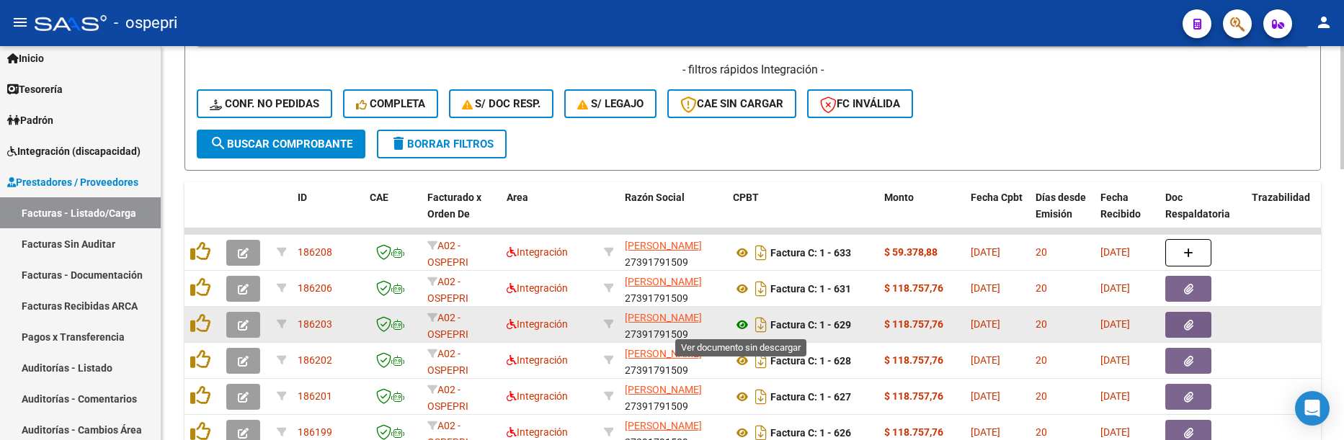
click at [739, 329] on icon at bounding box center [742, 324] width 19 height 17
click at [252, 329] on button "button" at bounding box center [243, 325] width 34 height 26
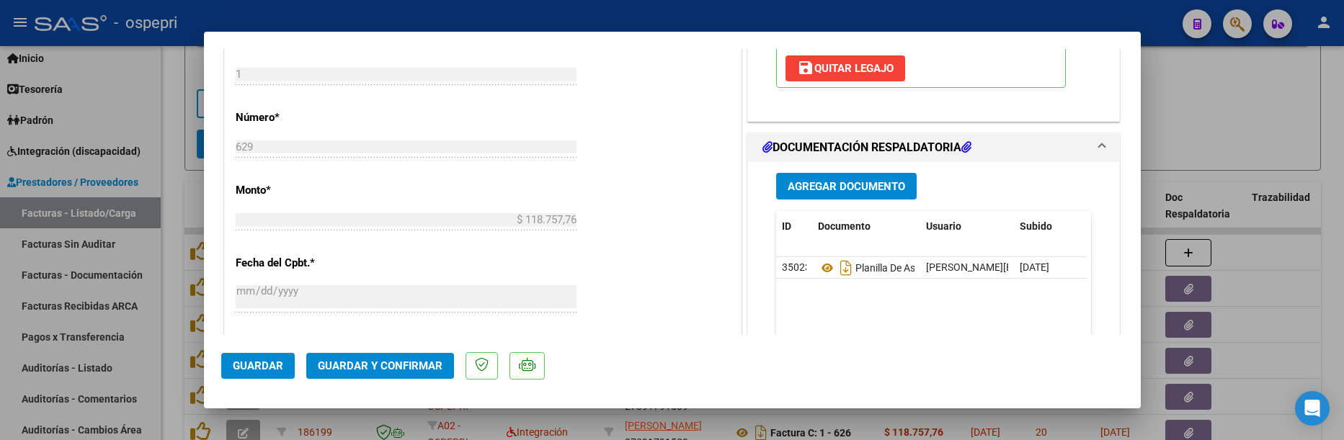
scroll to position [720, 0]
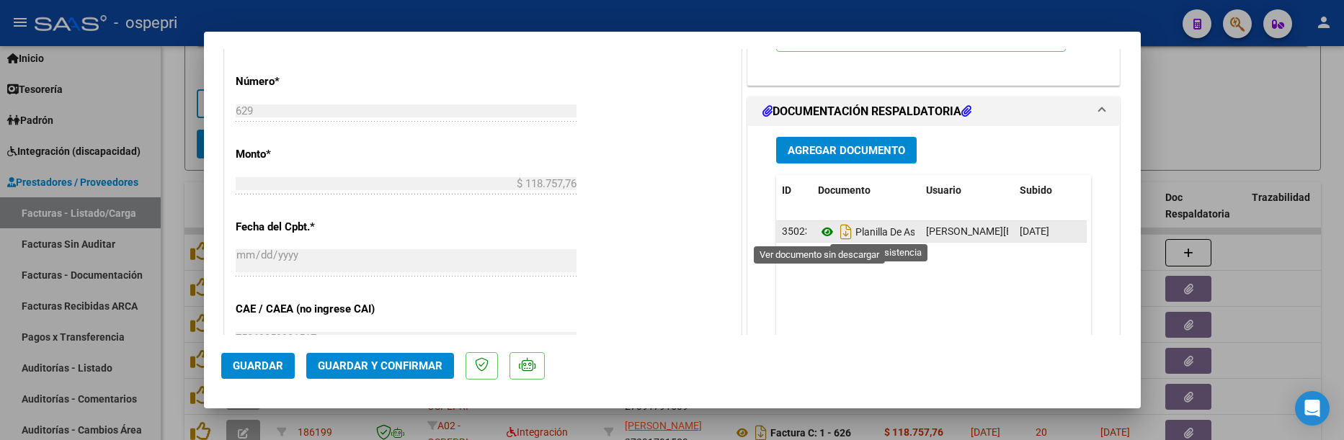
click at [818, 229] on icon at bounding box center [827, 231] width 19 height 17
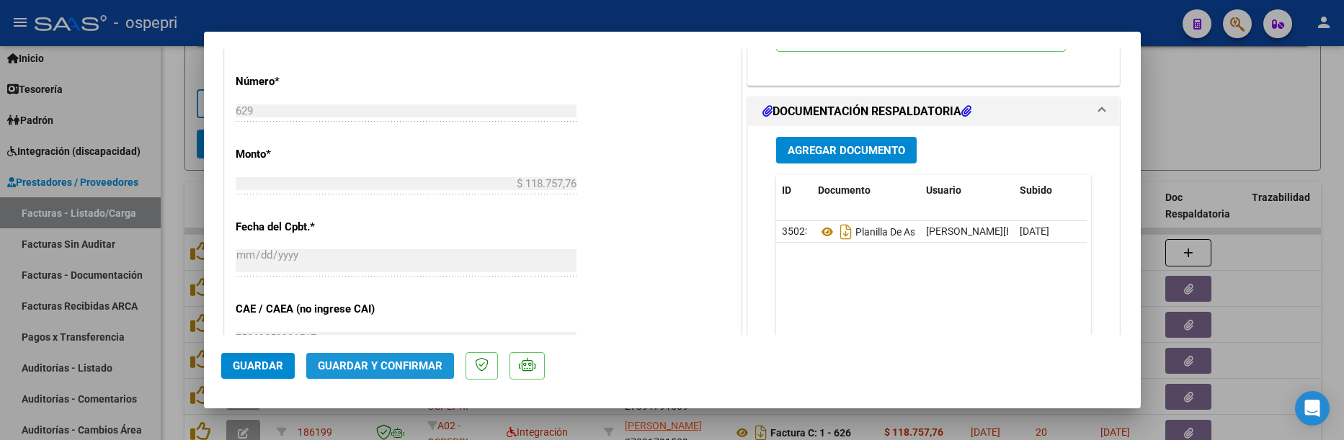
click at [388, 357] on button "Guardar y Confirmar" at bounding box center [380, 366] width 148 height 26
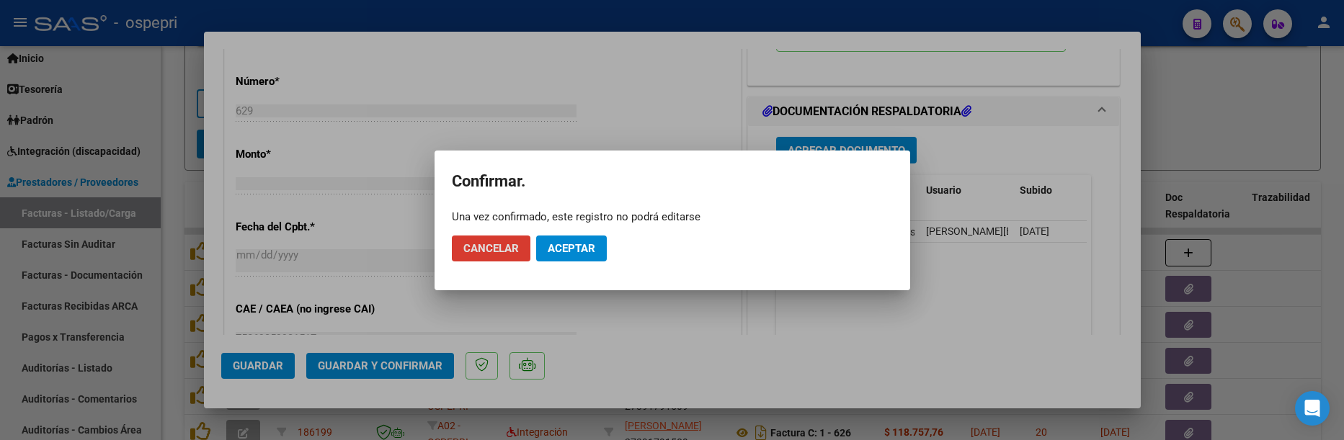
click at [578, 242] on span "Aceptar" at bounding box center [572, 248] width 48 height 13
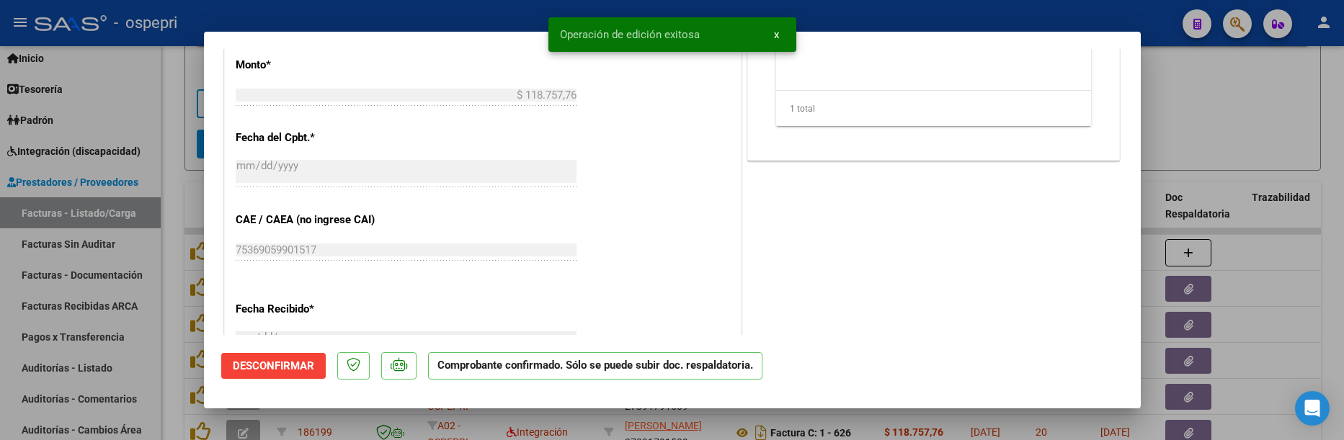
click at [1205, 102] on div at bounding box center [672, 220] width 1344 height 440
type input "$ 0,00"
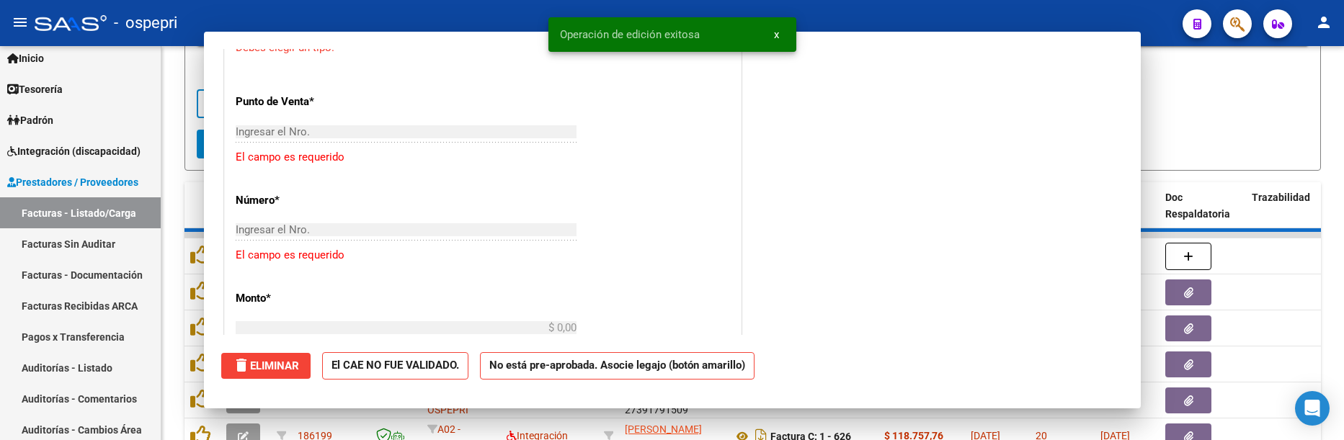
scroll to position [746, 0]
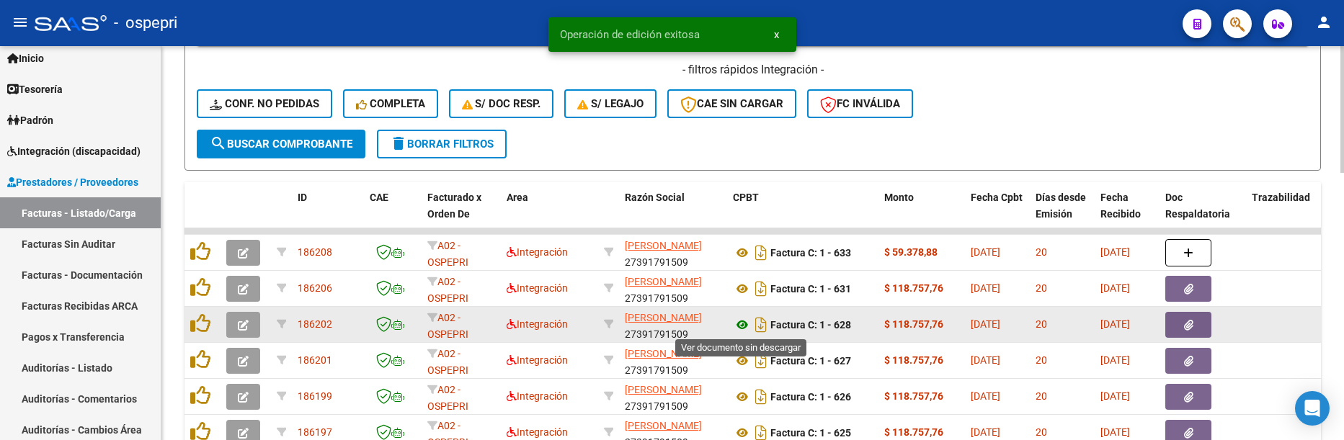
click at [744, 331] on icon at bounding box center [742, 324] width 19 height 17
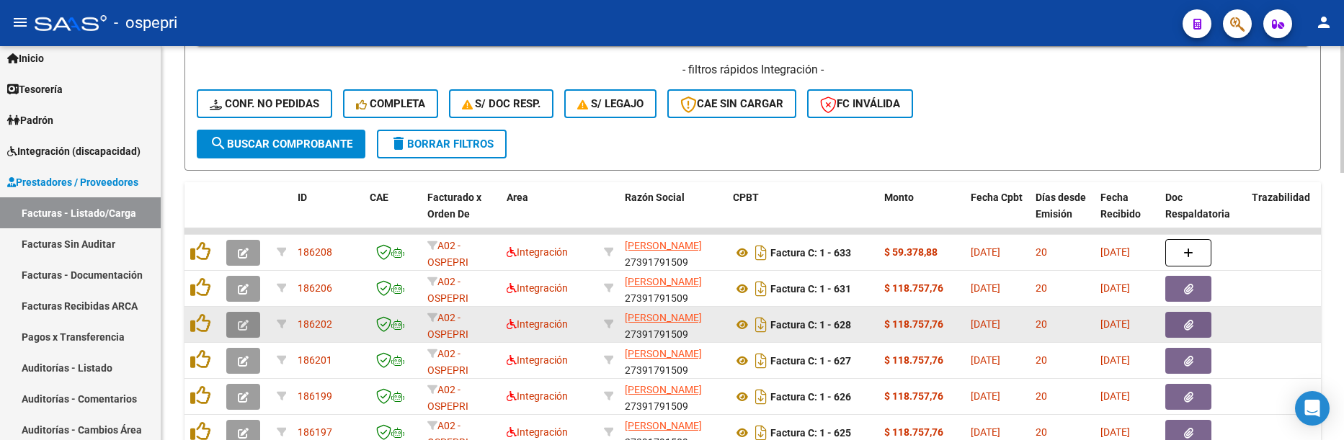
click at [245, 324] on icon "button" at bounding box center [243, 325] width 11 height 11
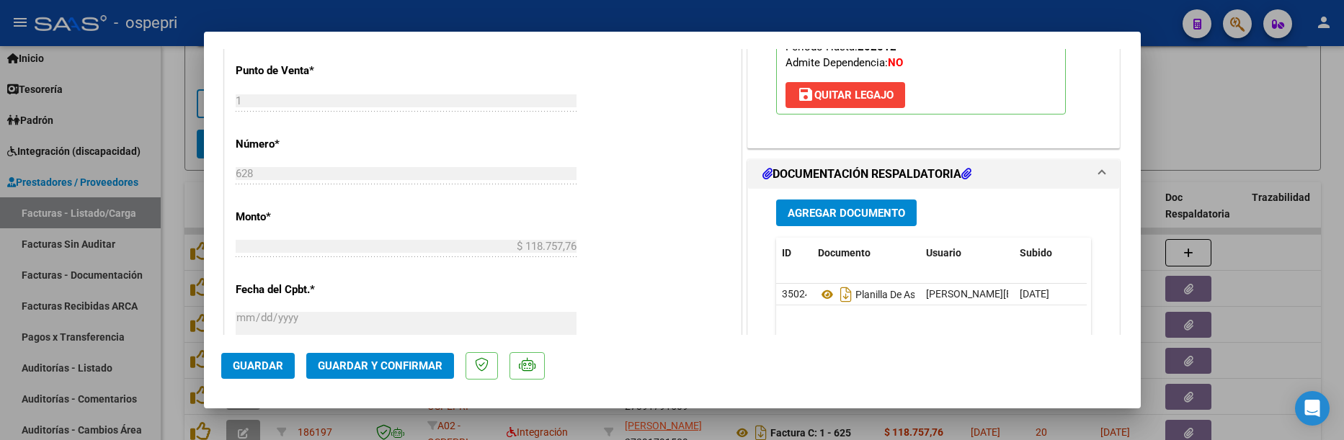
scroll to position [720, 0]
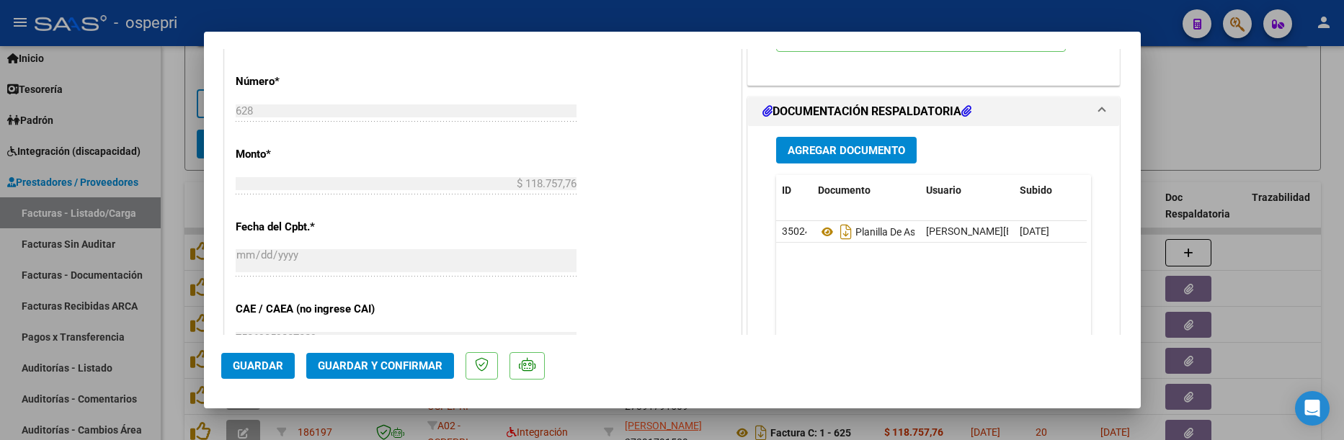
click at [380, 371] on span "Guardar y Confirmar" at bounding box center [380, 366] width 125 height 13
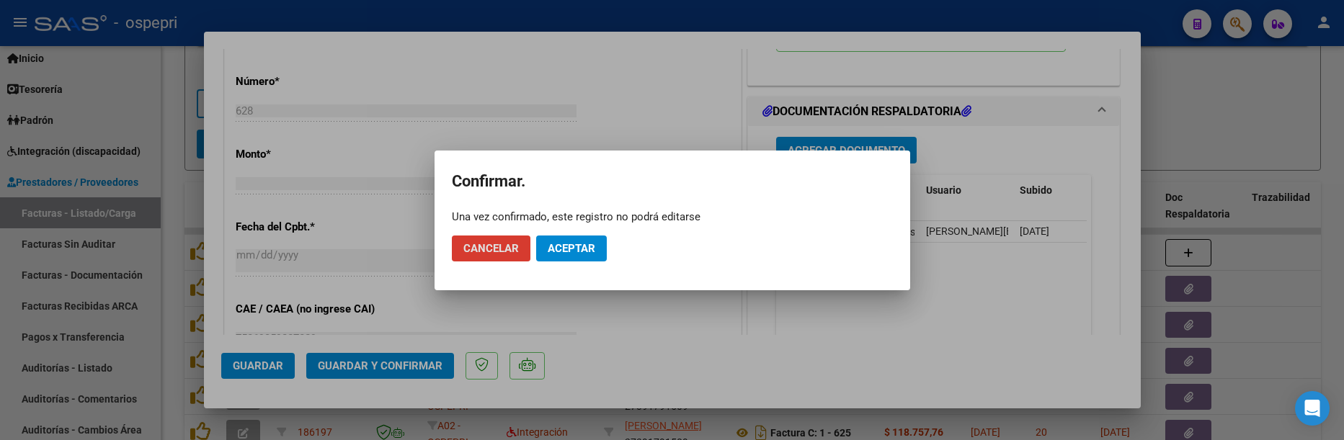
click at [569, 257] on button "Aceptar" at bounding box center [571, 249] width 71 height 26
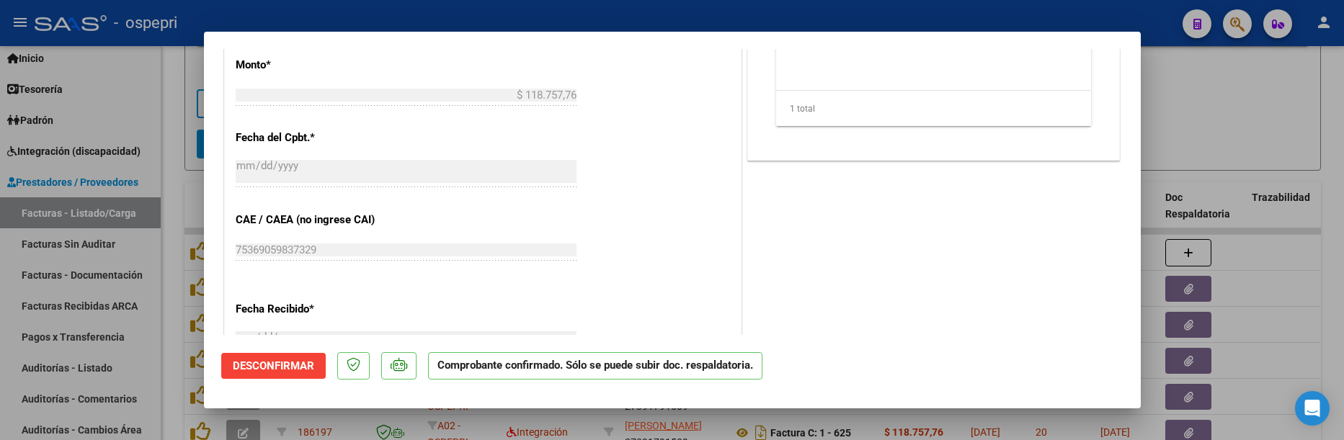
click at [1228, 115] on div at bounding box center [672, 220] width 1344 height 440
type input "$ 0,00"
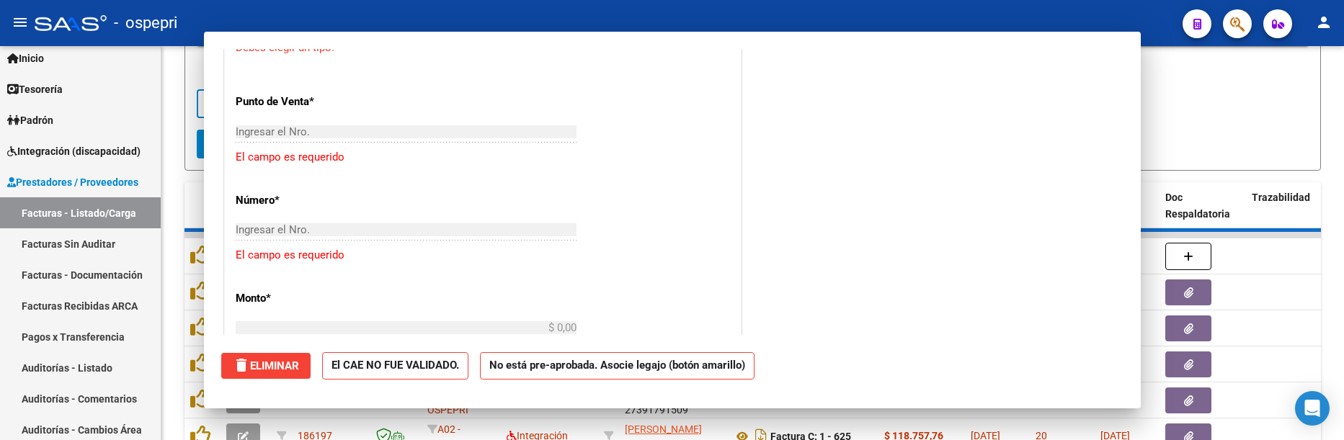
scroll to position [746, 0]
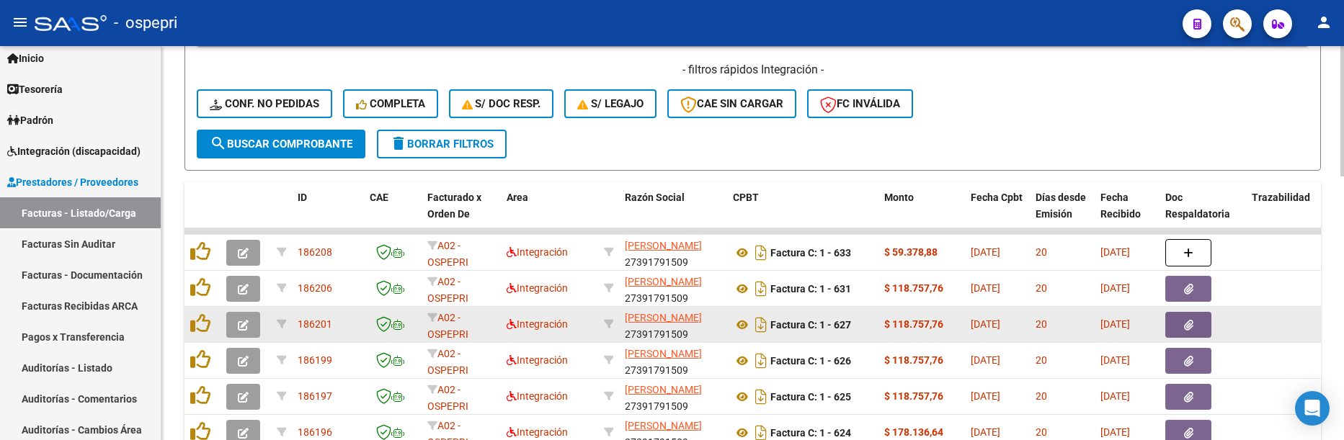
click at [236, 324] on button "button" at bounding box center [243, 325] width 34 height 26
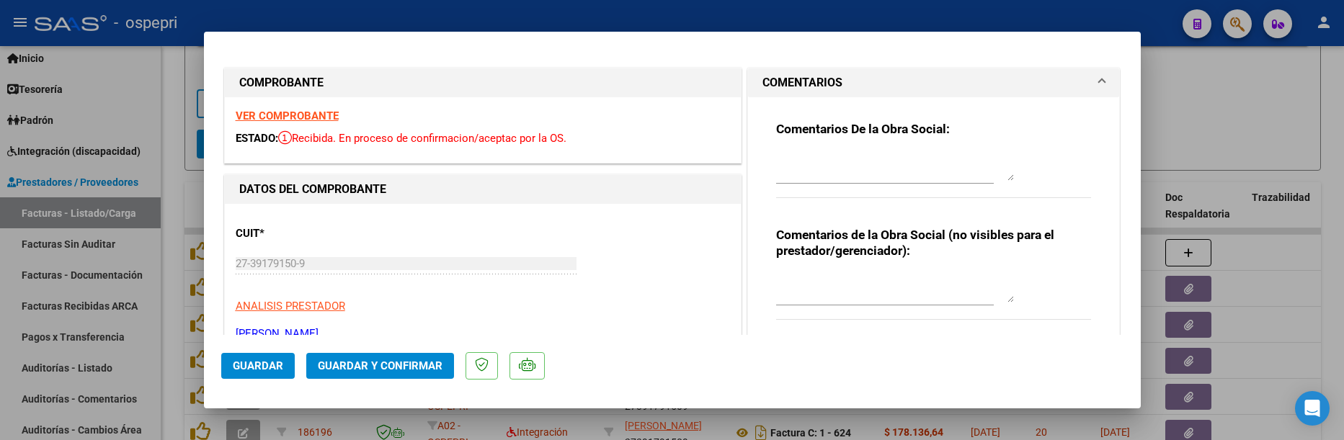
scroll to position [72, 0]
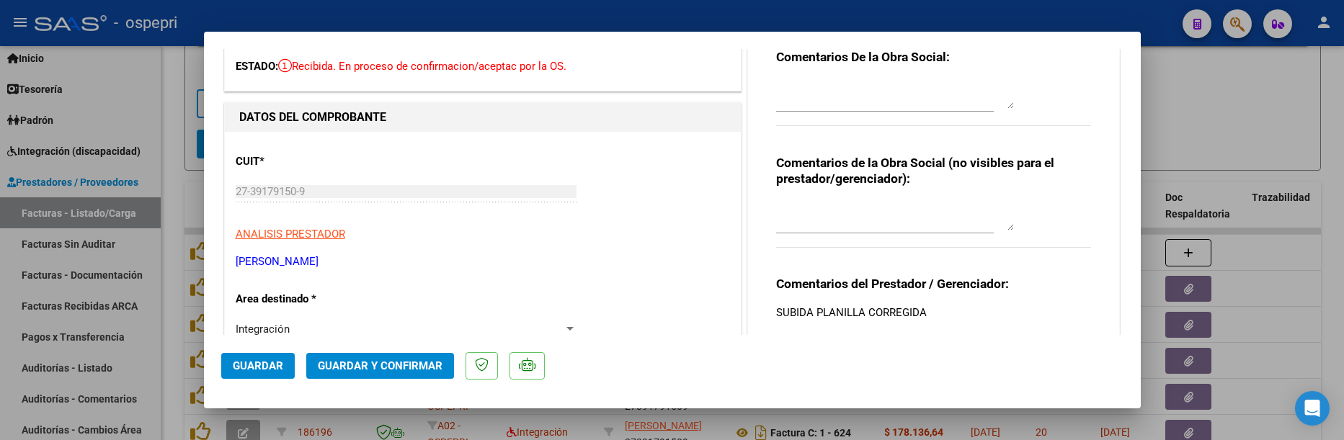
click at [1269, 138] on div at bounding box center [672, 220] width 1344 height 440
type input "$ 0,00"
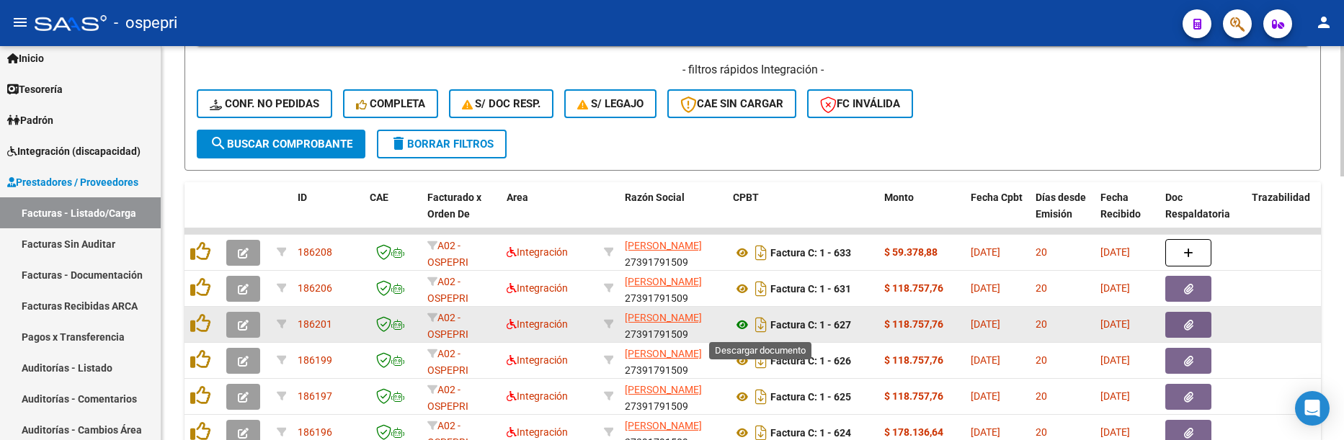
click at [739, 324] on icon at bounding box center [742, 324] width 19 height 17
click at [246, 326] on icon "button" at bounding box center [243, 325] width 11 height 11
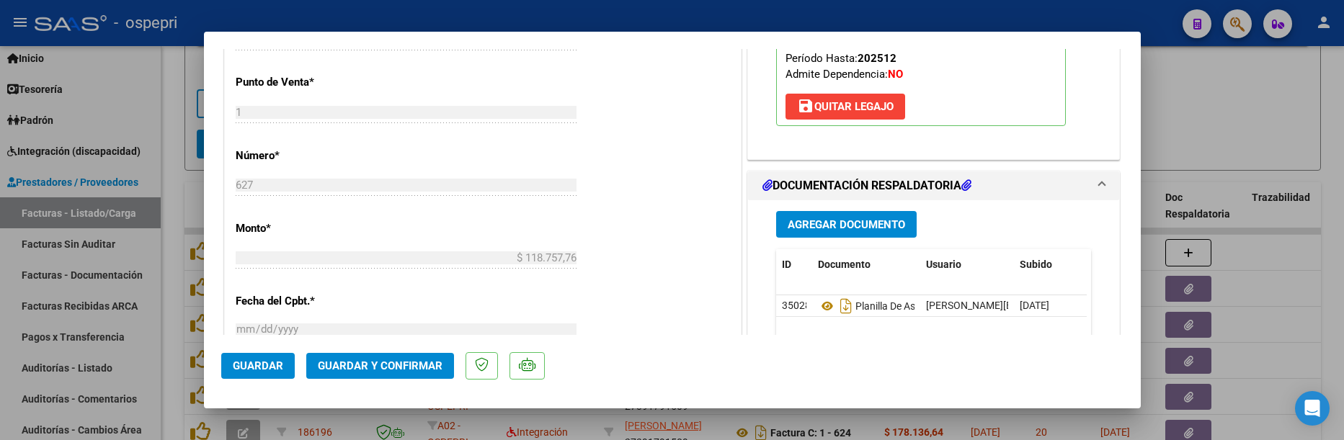
scroll to position [648, 0]
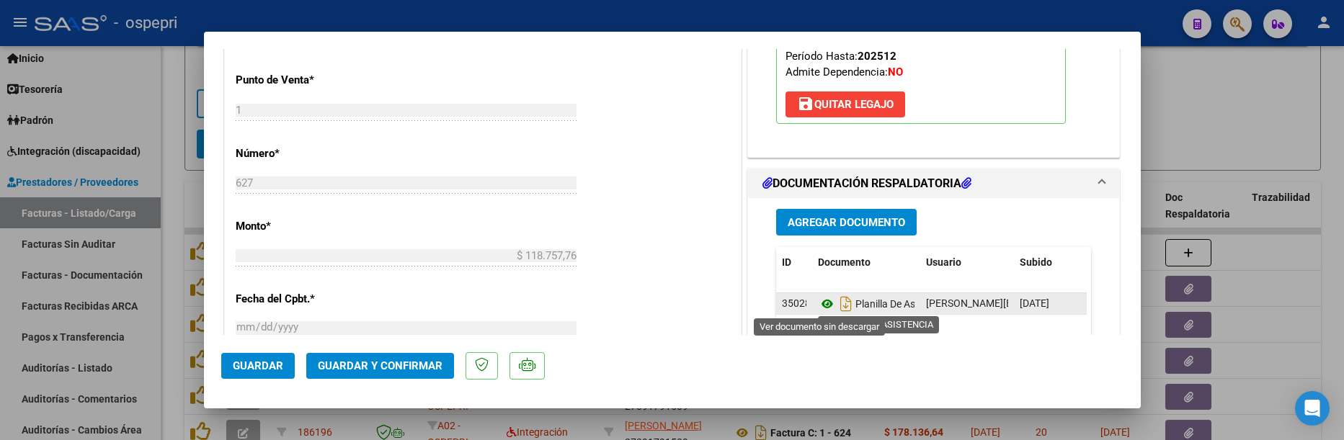
click at [821, 303] on icon at bounding box center [827, 303] width 19 height 17
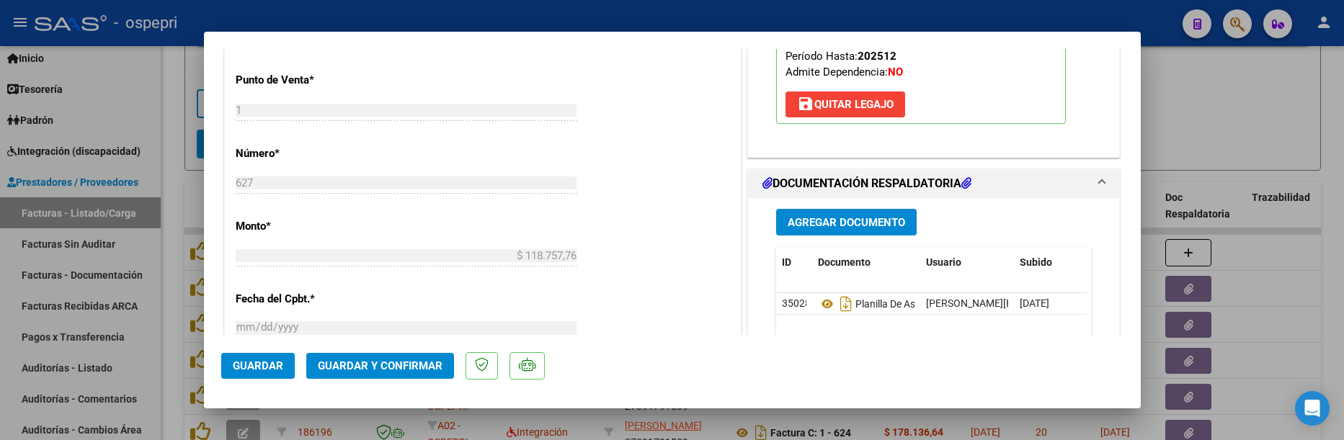
click at [393, 349] on mat-dialog-actions "Guardar Guardar y Confirmar" at bounding box center [672, 363] width 902 height 57
click at [391, 360] on span "Guardar y Confirmar" at bounding box center [380, 366] width 125 height 13
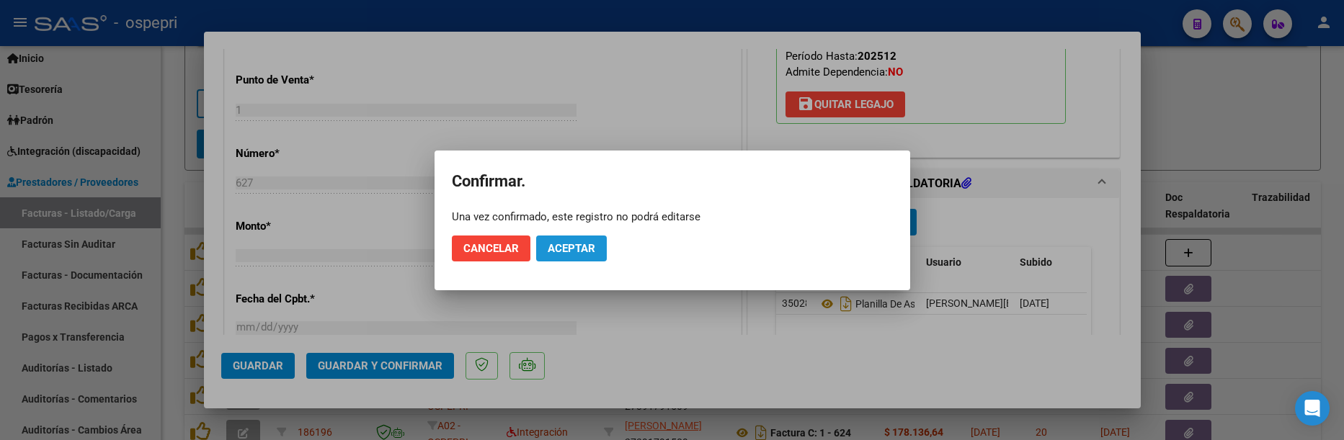
click at [570, 248] on span "Aceptar" at bounding box center [572, 248] width 48 height 13
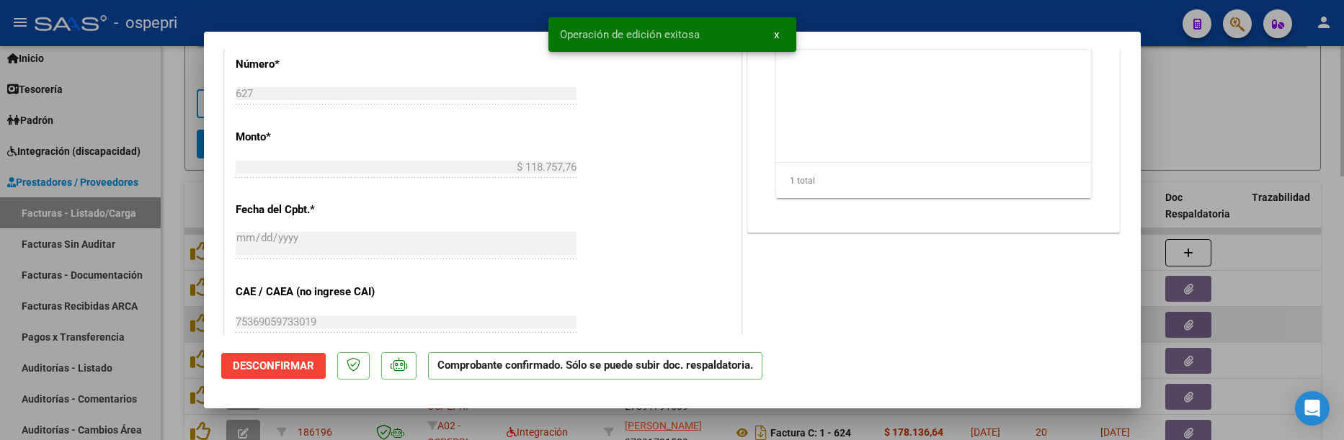
click at [1290, 344] on div at bounding box center [672, 220] width 1344 height 440
type input "$ 0,00"
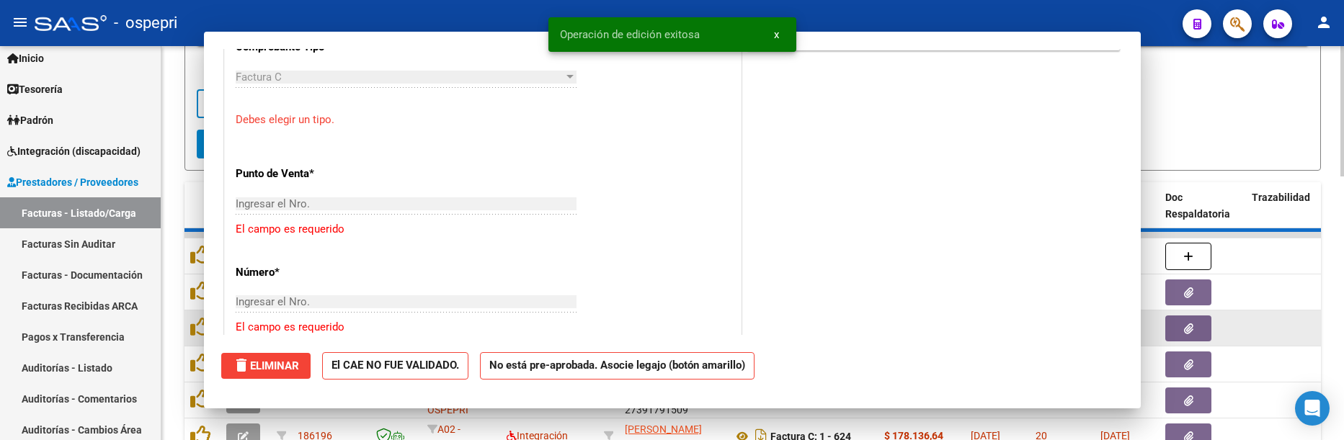
scroll to position [674, 0]
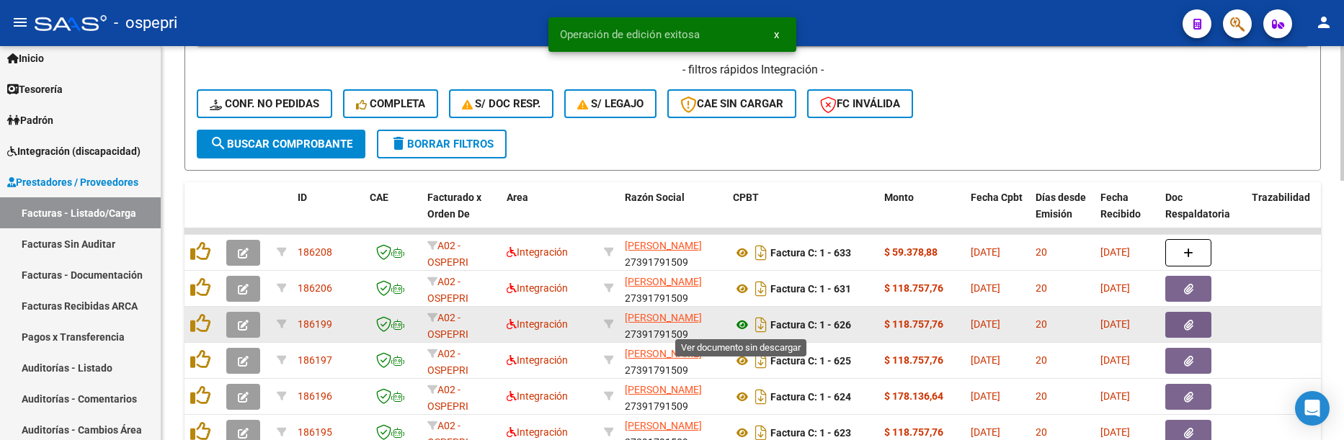
click at [745, 326] on icon at bounding box center [742, 324] width 19 height 17
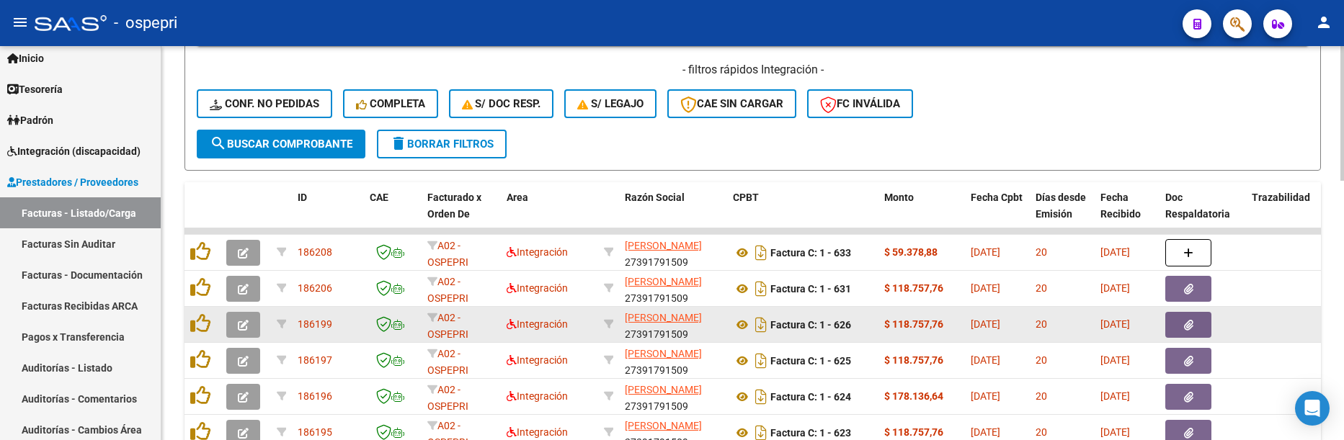
click at [241, 329] on icon "button" at bounding box center [243, 325] width 11 height 11
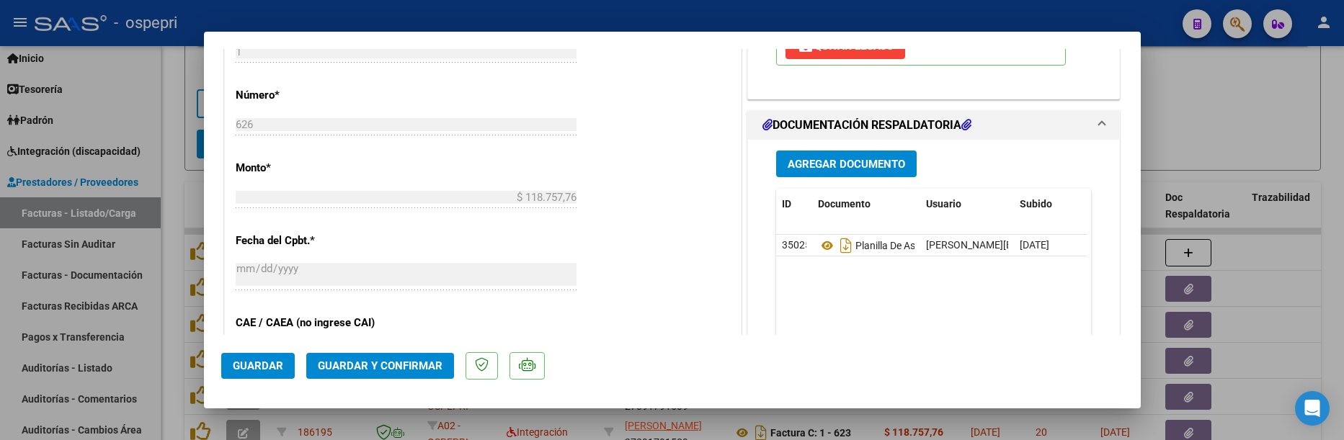
scroll to position [720, 0]
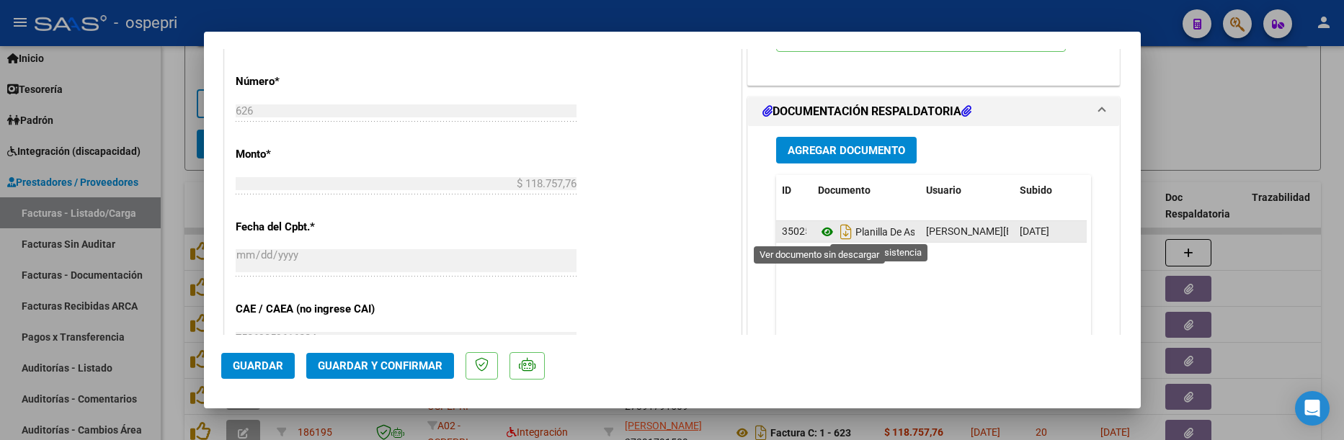
click at [818, 229] on icon at bounding box center [827, 231] width 19 height 17
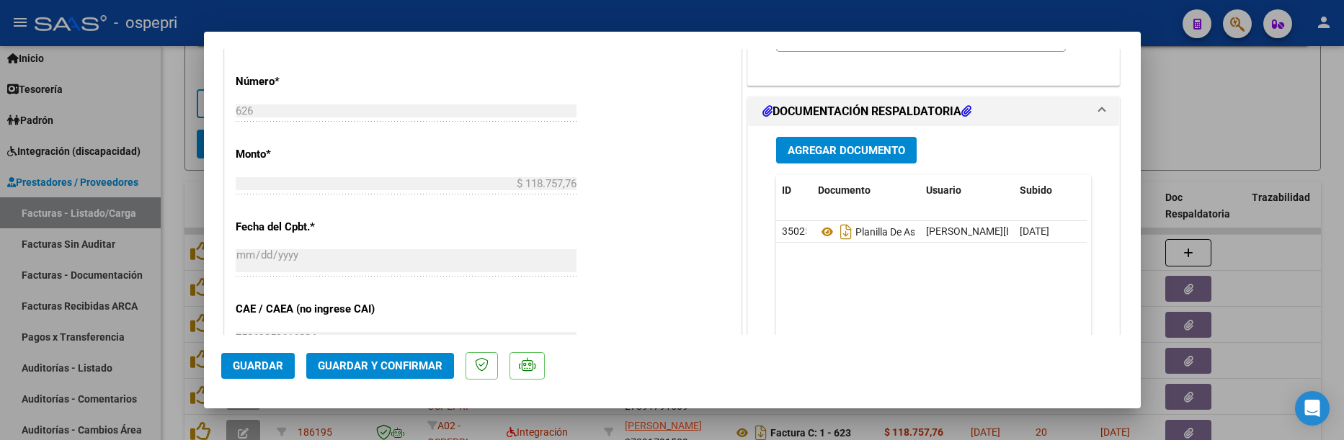
click at [362, 364] on span "Guardar y Confirmar" at bounding box center [380, 366] width 125 height 13
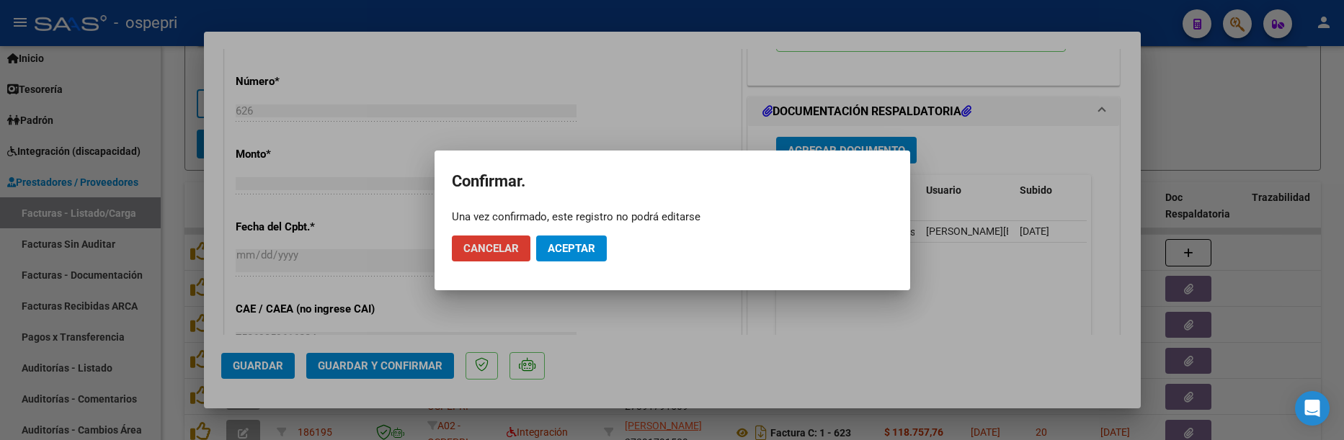
click at [589, 252] on span "Aceptar" at bounding box center [572, 248] width 48 height 13
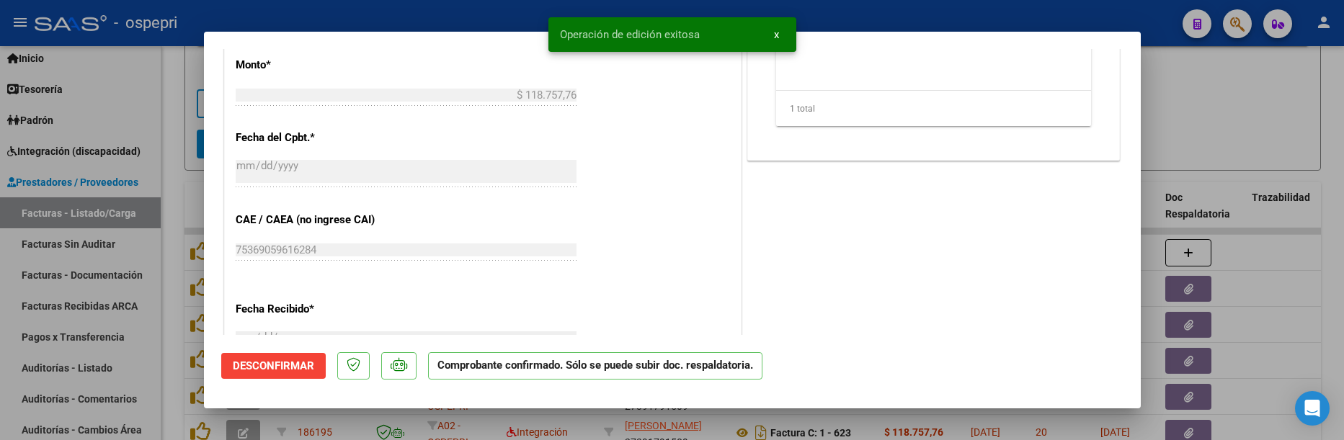
click at [1207, 126] on div at bounding box center [672, 220] width 1344 height 440
type input "$ 0,00"
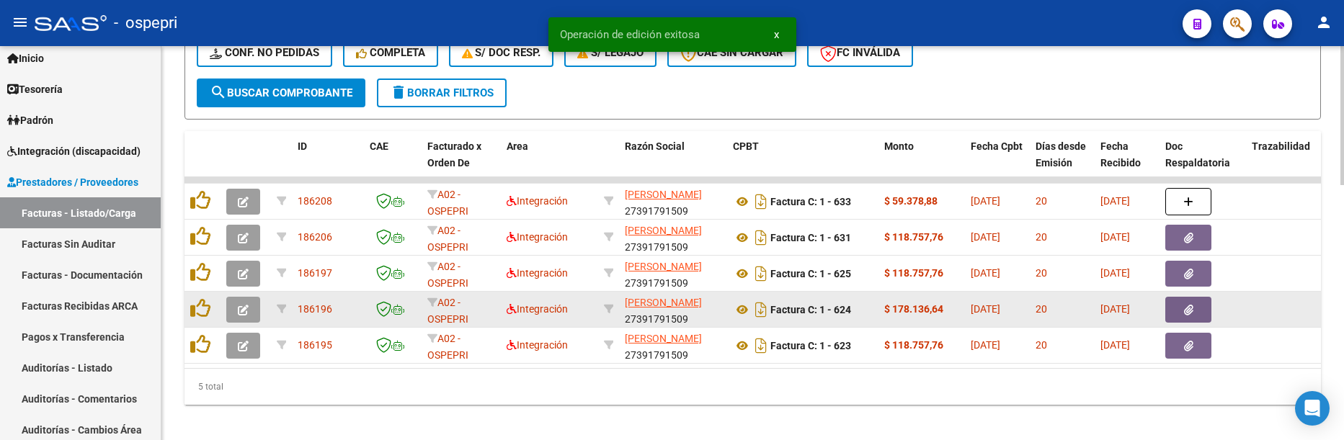
scroll to position [722, 0]
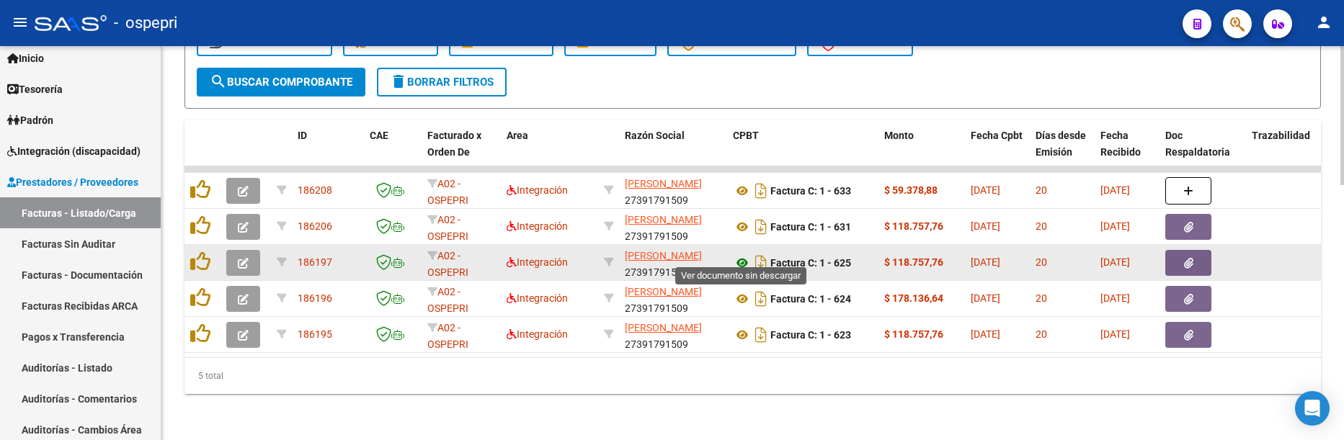
click at [739, 254] on icon at bounding box center [742, 262] width 19 height 17
click at [241, 258] on icon "button" at bounding box center [243, 263] width 11 height 11
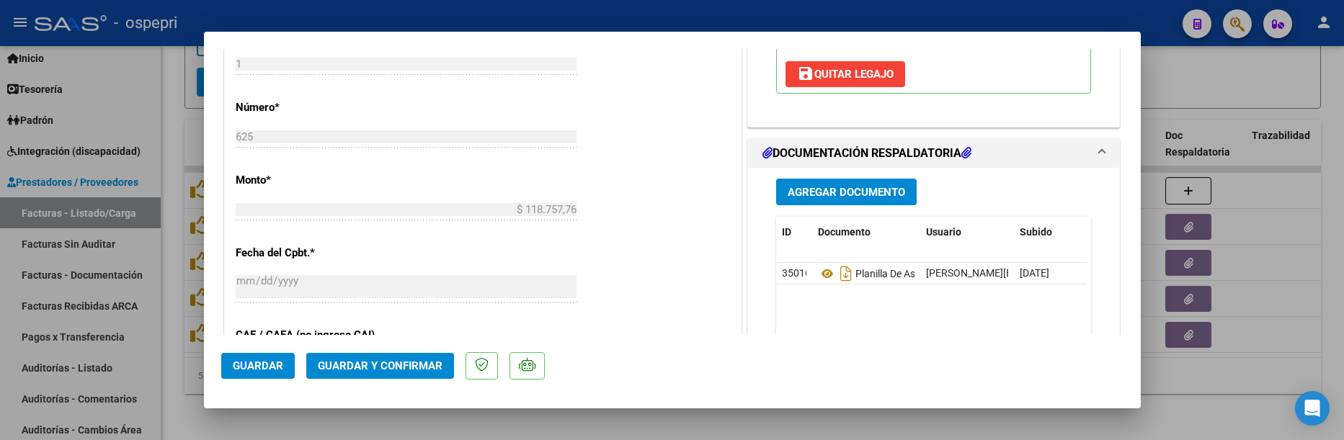
scroll to position [720, 0]
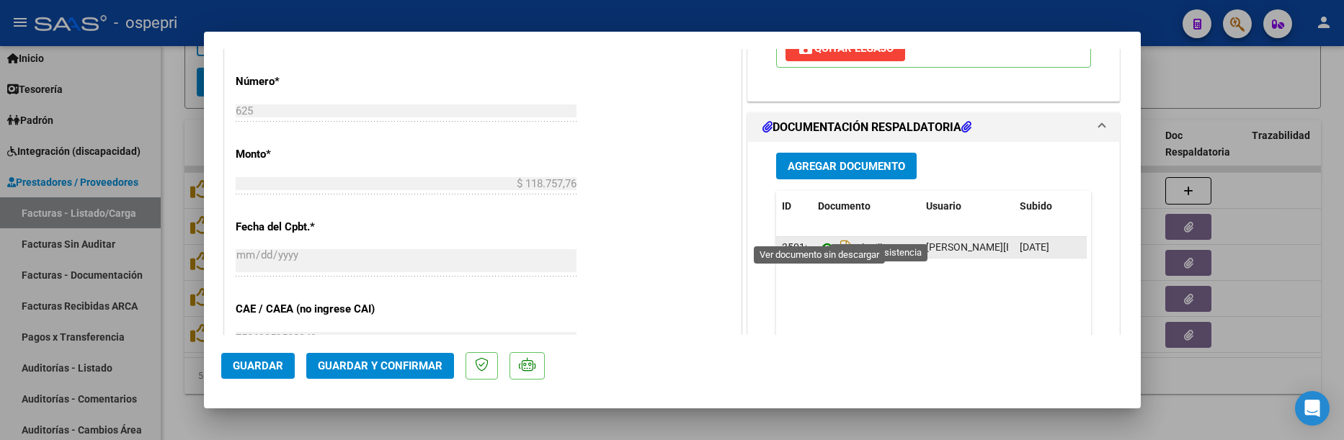
click at [818, 239] on icon at bounding box center [827, 247] width 19 height 17
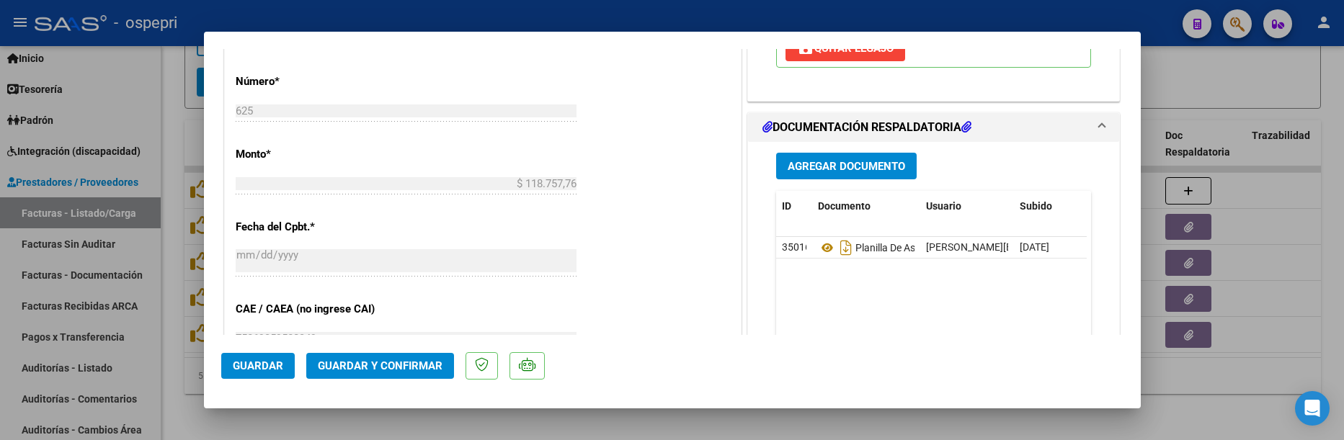
click at [361, 354] on button "Guardar y Confirmar" at bounding box center [380, 366] width 148 height 26
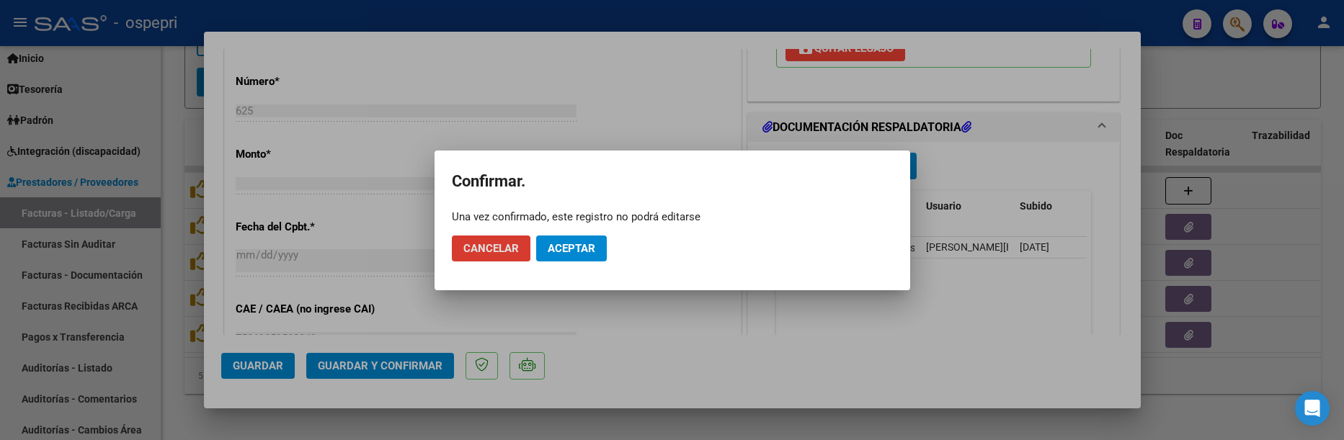
click at [583, 241] on button "Aceptar" at bounding box center [571, 249] width 71 height 26
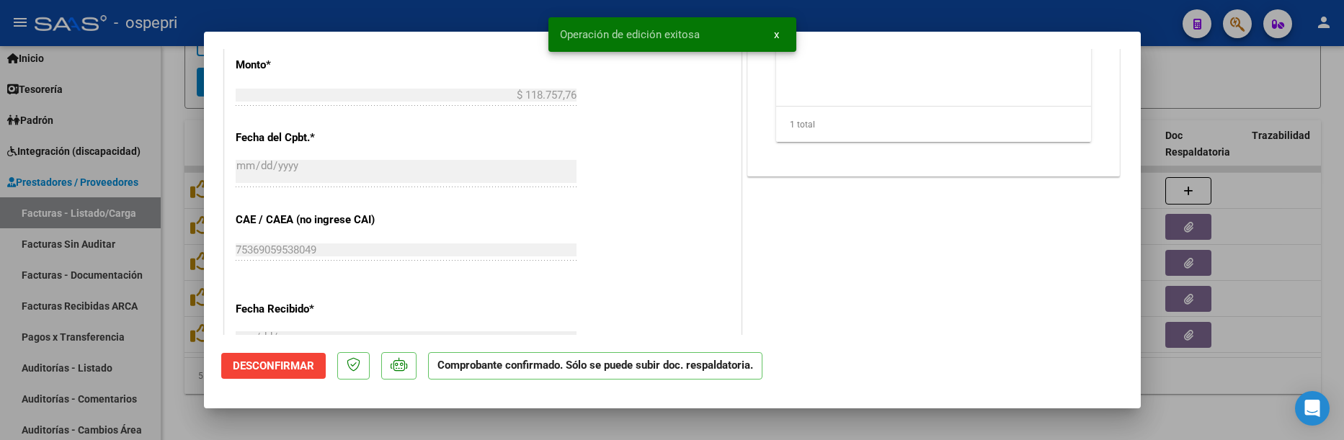
click at [1203, 384] on div at bounding box center [672, 220] width 1344 height 440
type input "$ 0,00"
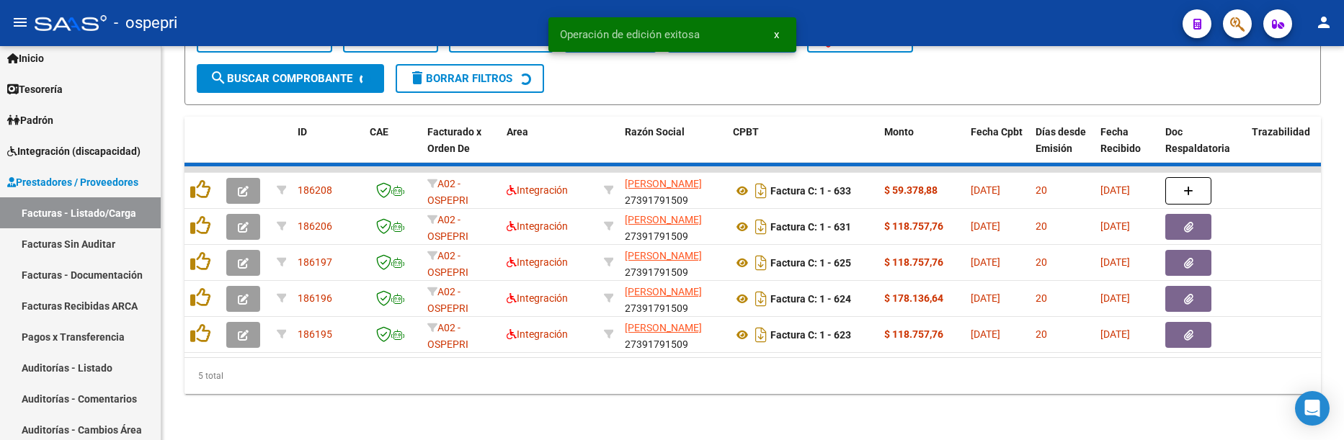
scroll to position [687, 0]
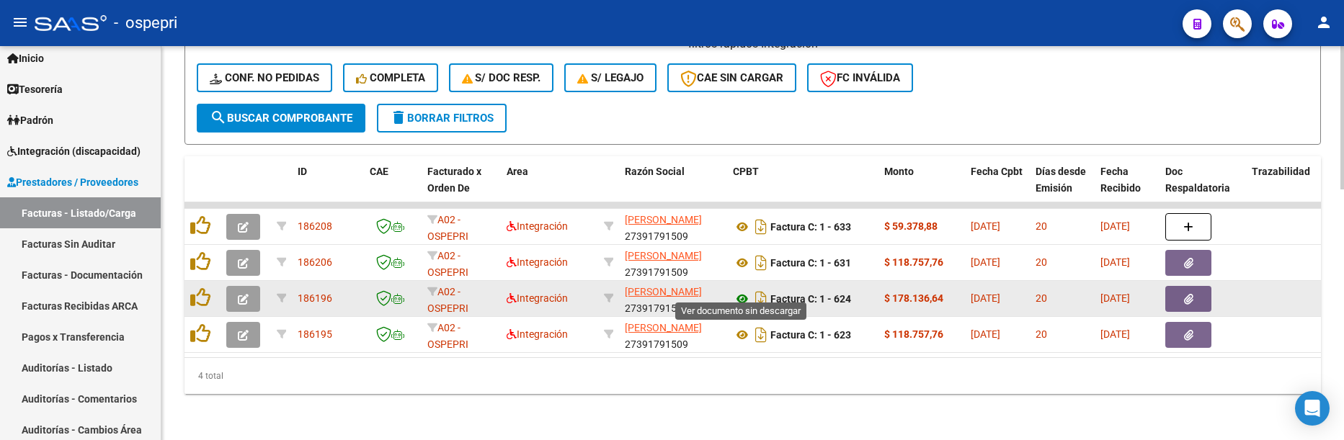
click at [736, 290] on icon at bounding box center [742, 298] width 19 height 17
click at [236, 291] on button "button" at bounding box center [243, 299] width 34 height 26
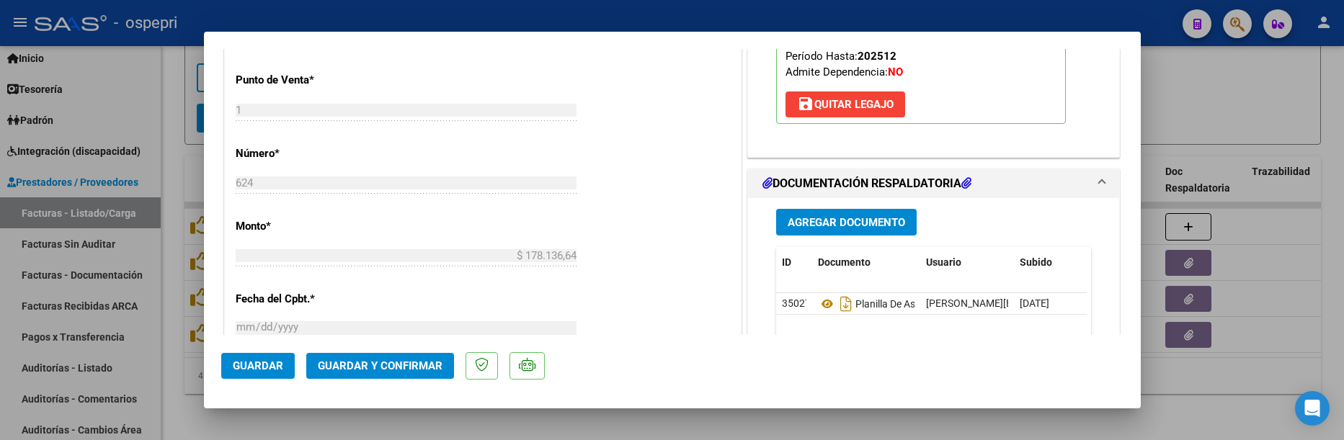
scroll to position [720, 0]
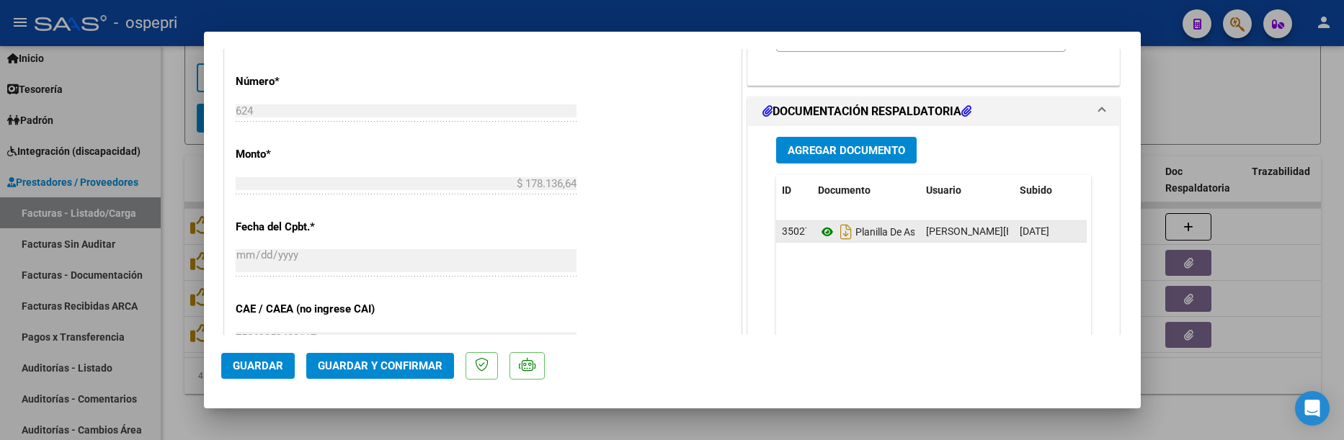
click at [821, 236] on icon at bounding box center [827, 231] width 19 height 17
click at [396, 364] on span "Guardar y Confirmar" at bounding box center [380, 366] width 125 height 13
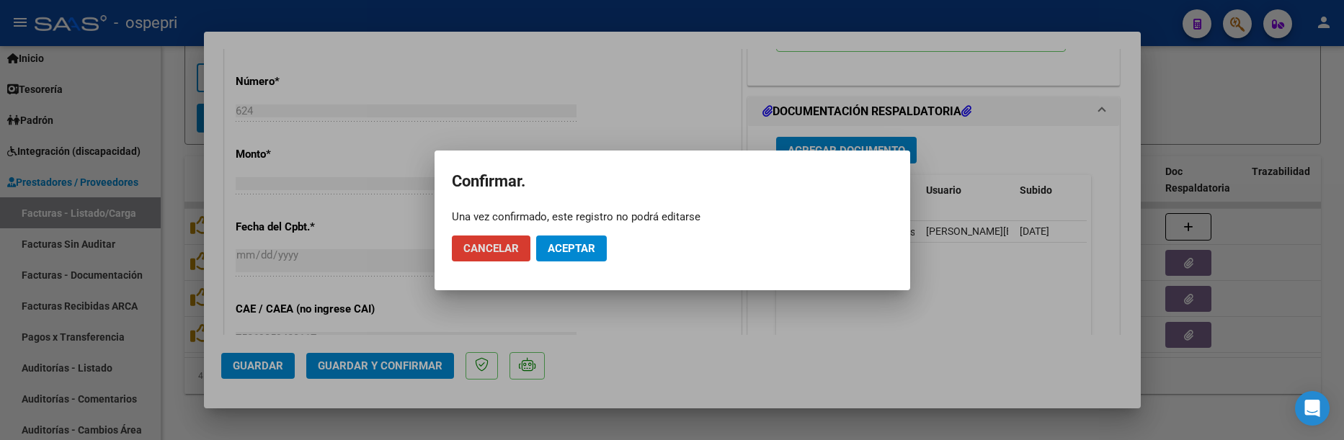
click at [570, 254] on span "Aceptar" at bounding box center [572, 248] width 48 height 13
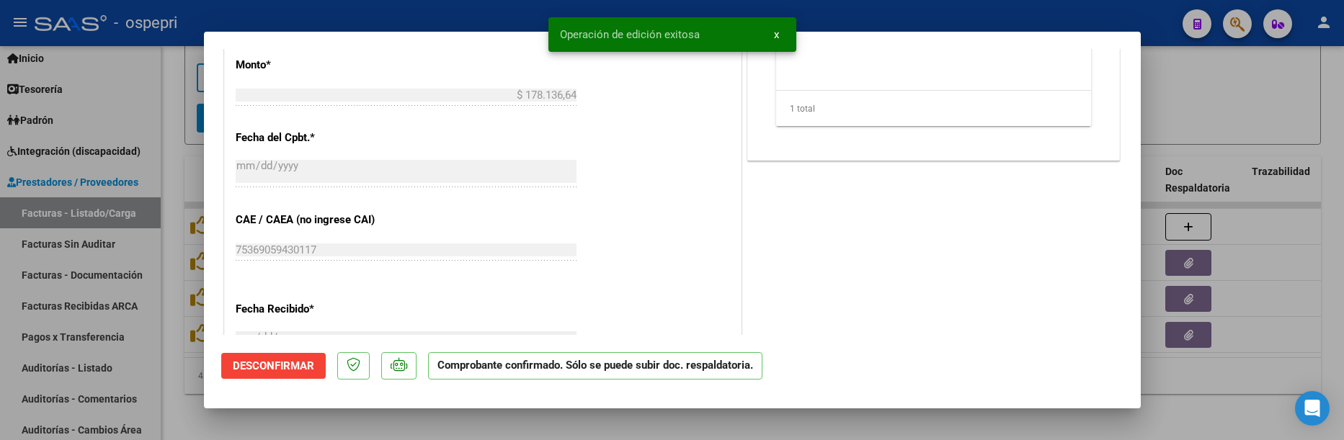
click at [1191, 396] on div at bounding box center [672, 220] width 1344 height 440
type input "$ 0,00"
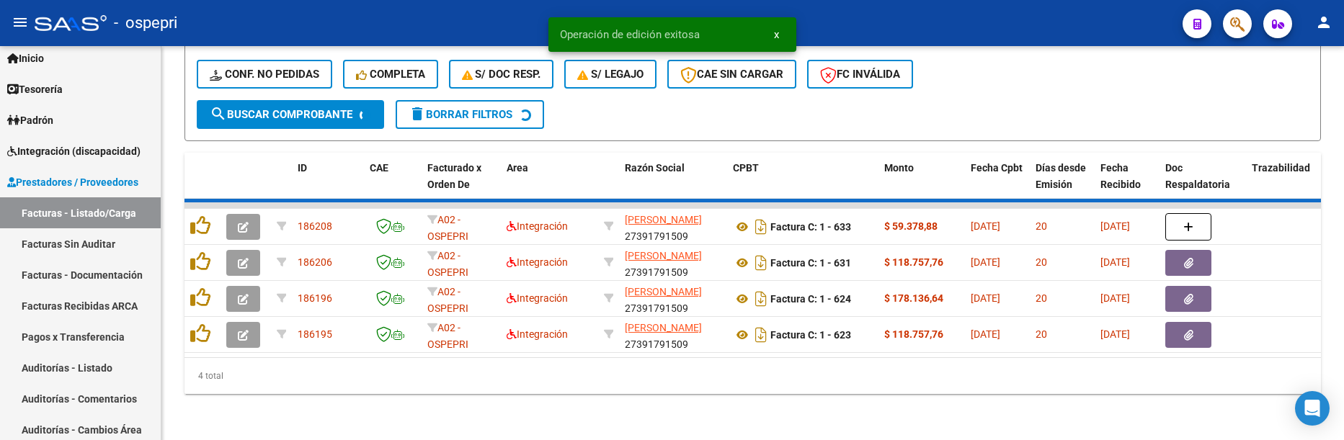
scroll to position [651, 0]
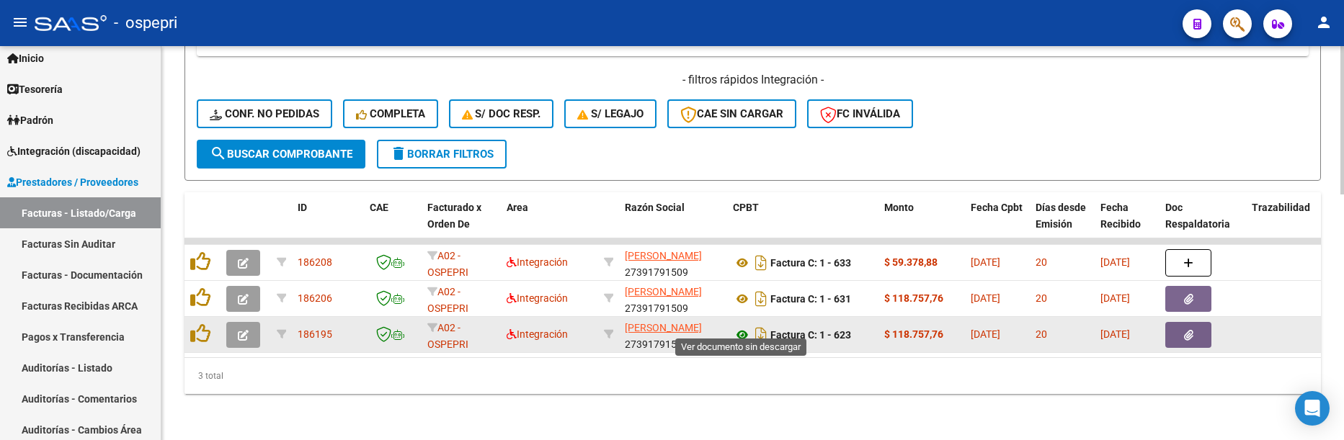
click at [736, 326] on icon at bounding box center [742, 334] width 19 height 17
click at [240, 330] on icon "button" at bounding box center [243, 335] width 11 height 11
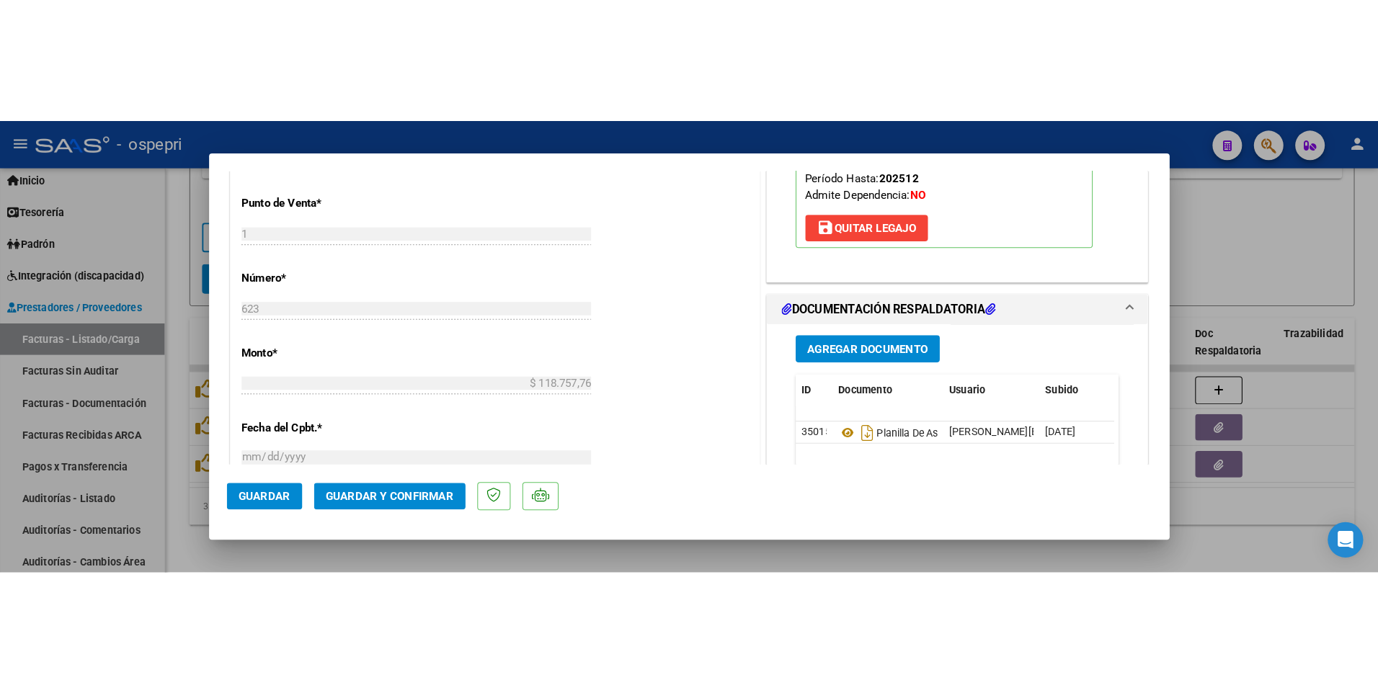
scroll to position [720, 0]
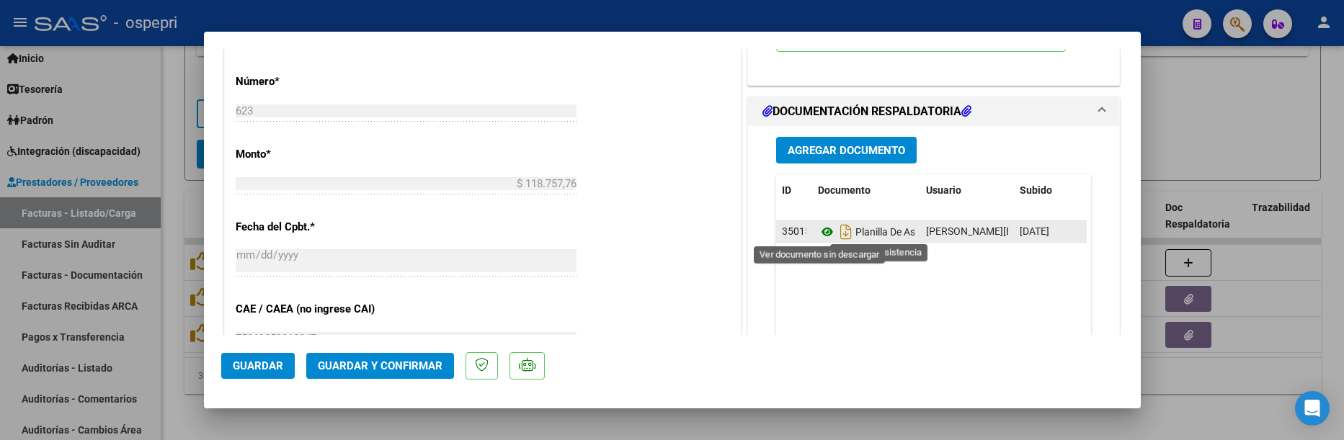
click at [821, 238] on icon at bounding box center [827, 231] width 19 height 17
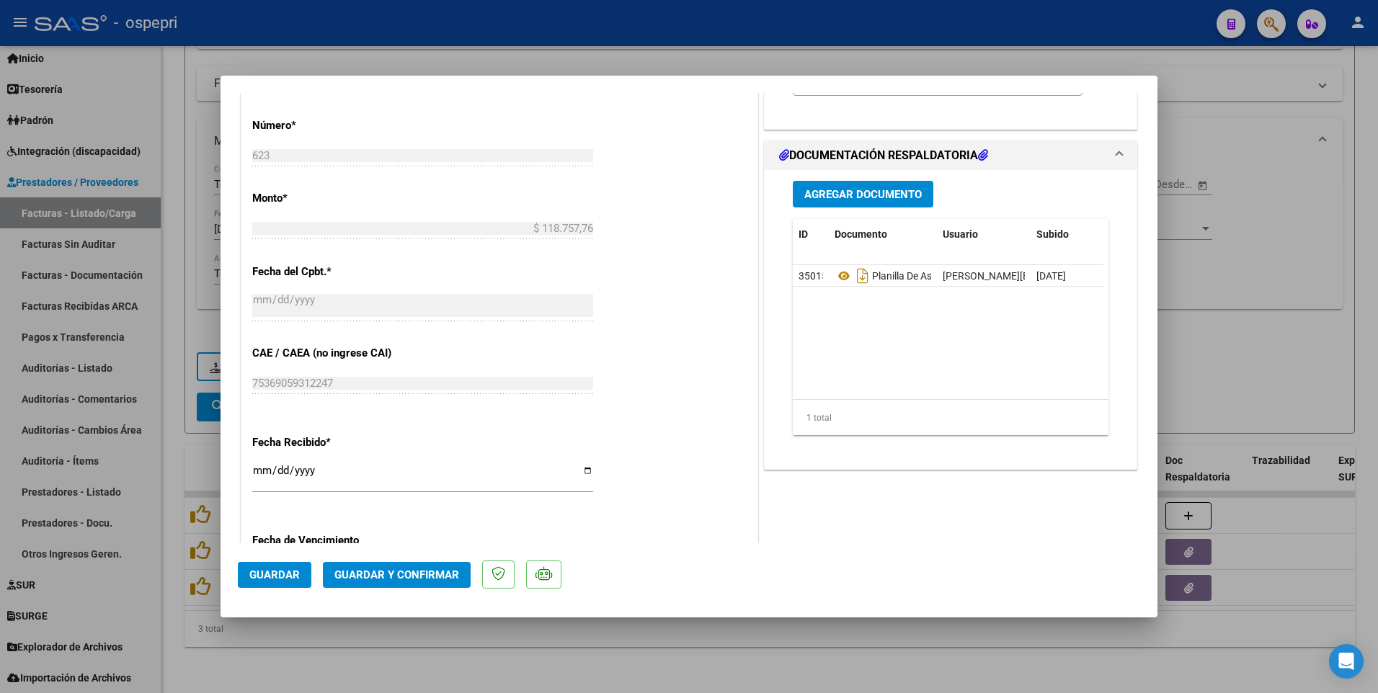
scroll to position [398, 0]
click at [1244, 352] on div at bounding box center [689, 346] width 1378 height 693
type input "$ 0,00"
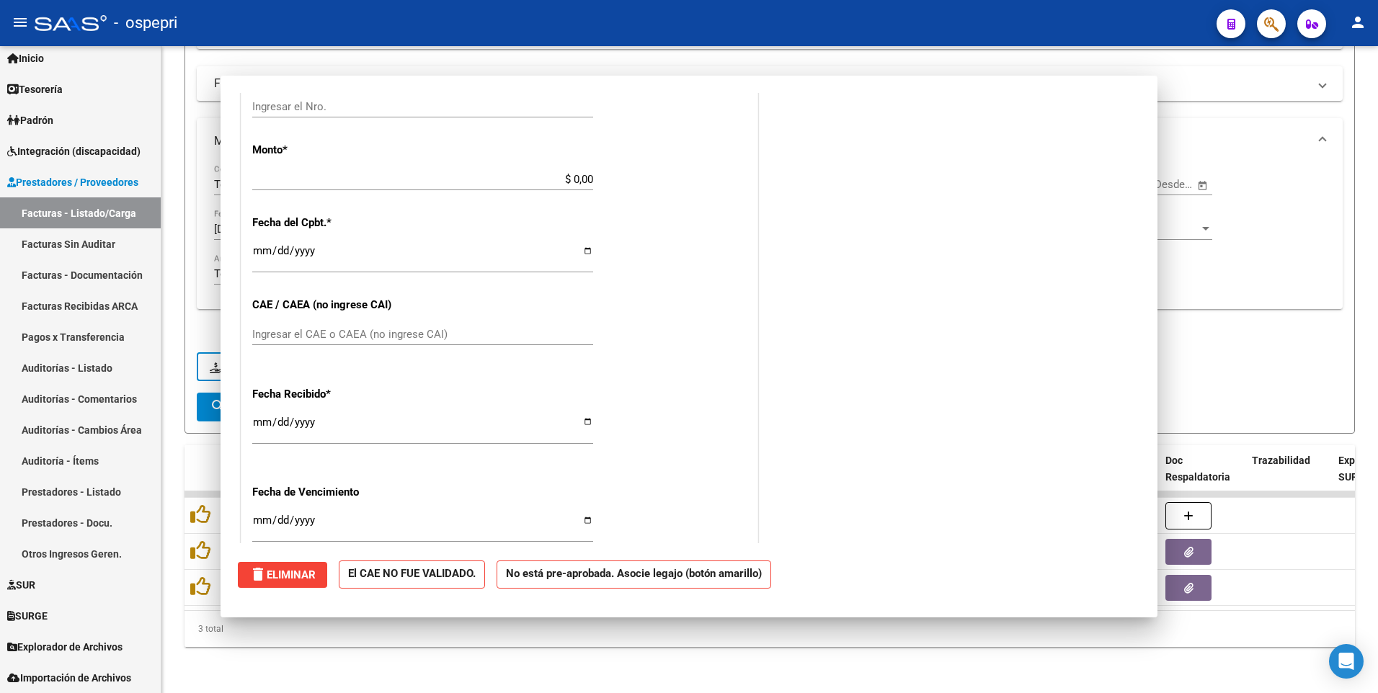
scroll to position [0, 0]
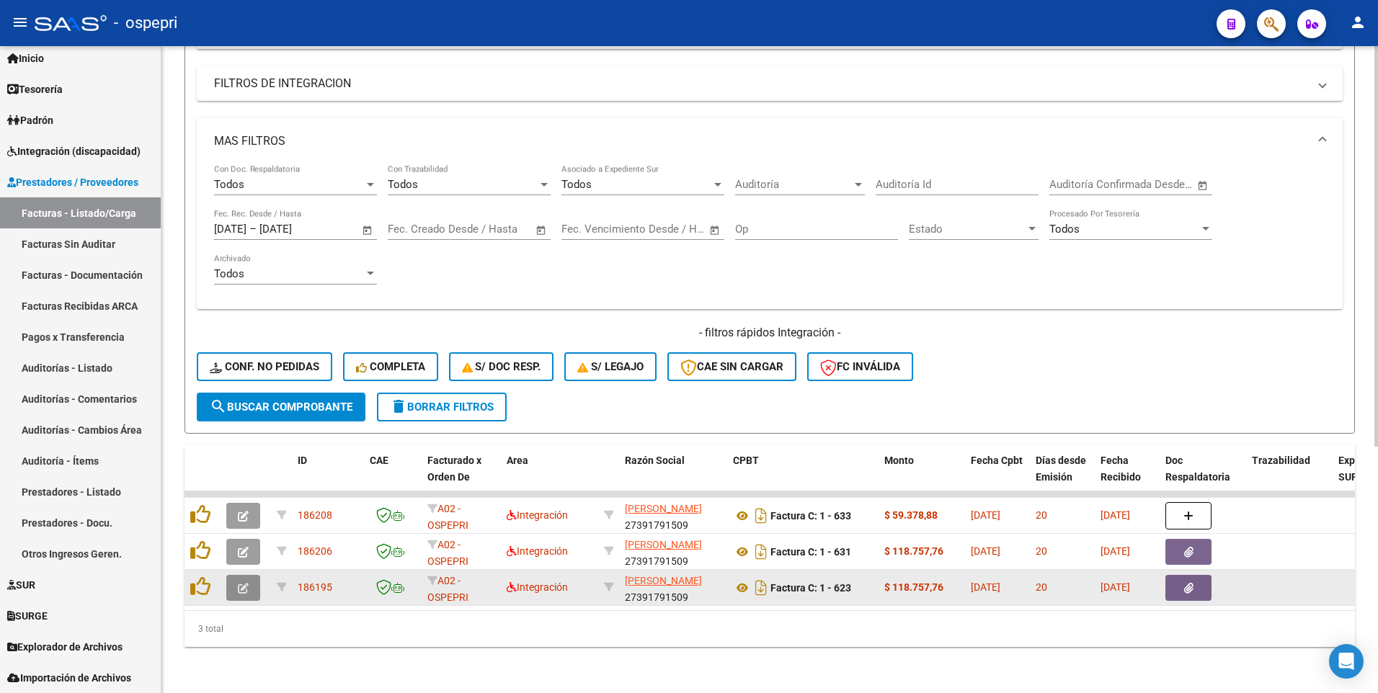
click at [240, 420] on icon "button" at bounding box center [243, 588] width 11 height 11
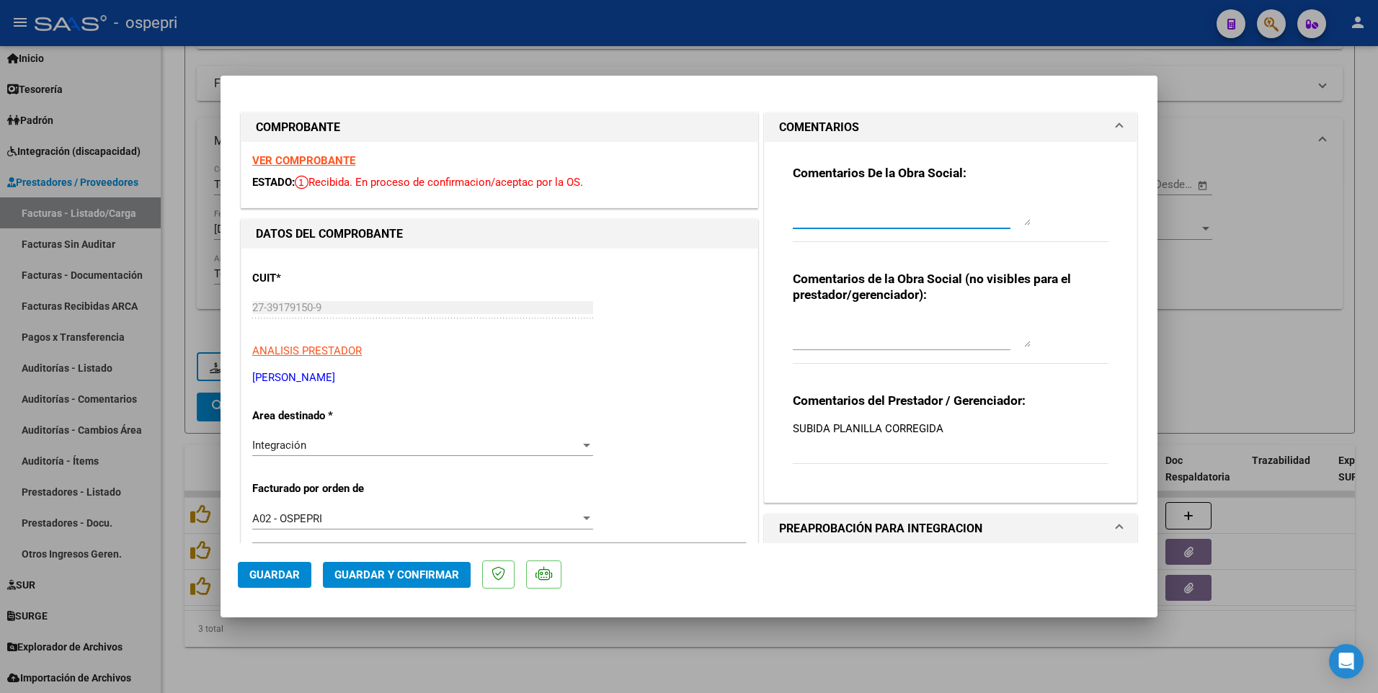
click at [803, 199] on textarea at bounding box center [912, 211] width 238 height 29
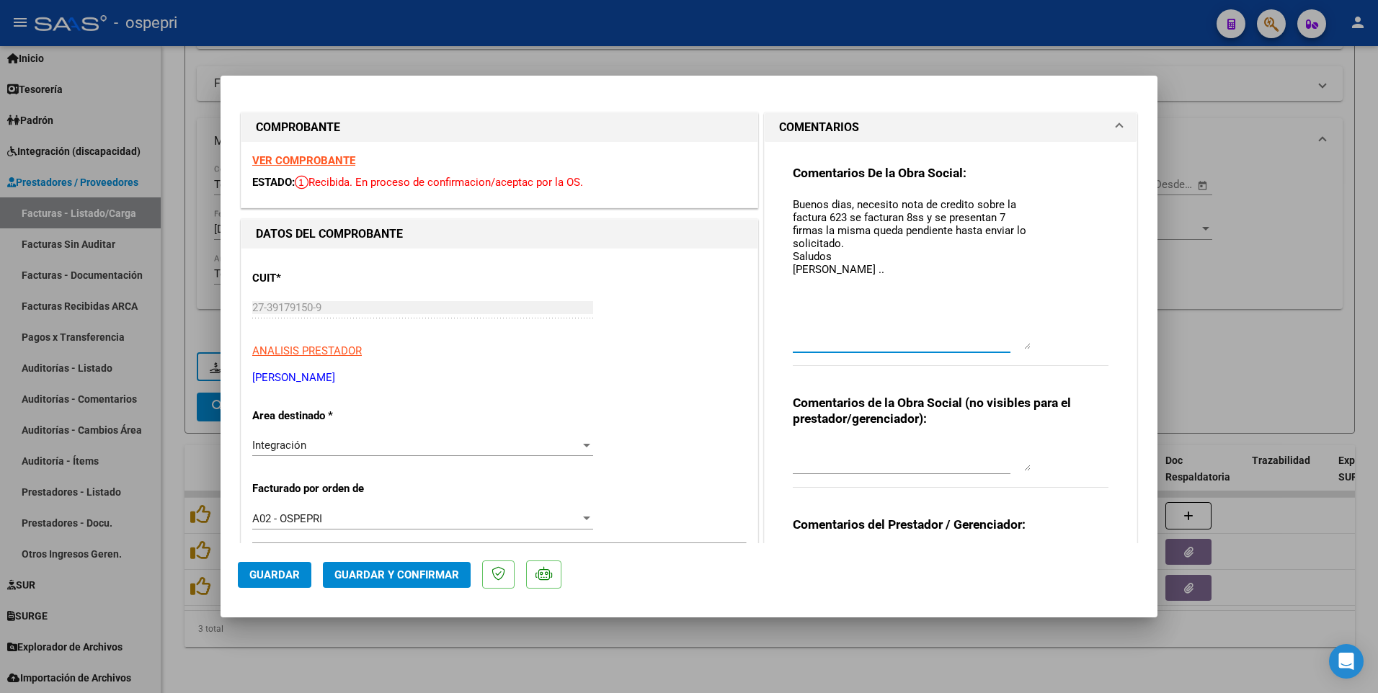
drag, startPoint x: 1020, startPoint y: 223, endPoint x: 1011, endPoint y: 347, distance: 124.2
click at [1011, 347] on textarea "Buenos dias, necesito nota de credito sobre la factura 623 se facturan 8ss y se…" at bounding box center [912, 273] width 238 height 153
click at [838, 202] on textarea "Buenos dias, necesito nota de credito sobre la factura 623 se facturan 8ss y se…" at bounding box center [912, 273] width 238 height 153
click at [955, 202] on textarea "Buenos días, necesito nota de credito sobre la factura 623 se facturan 8ss y se…" at bounding box center [912, 273] width 238 height 153
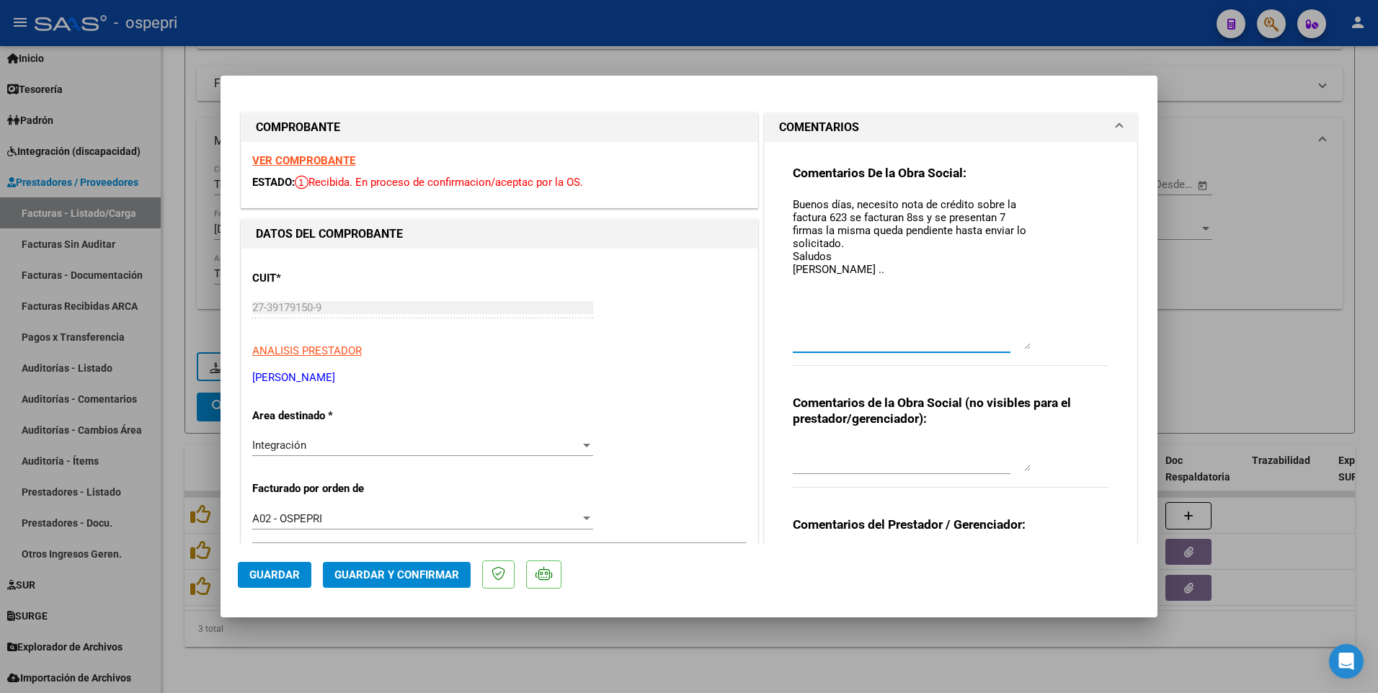
drag, startPoint x: 891, startPoint y: 205, endPoint x: 963, endPoint y: 205, distance: 72.8
click at [963, 205] on textarea "Buenos días, necesito nota de crédito sobre la factura 623 se facturan 8ss y se…" at bounding box center [912, 273] width 238 height 153
drag, startPoint x: 958, startPoint y: 205, endPoint x: 922, endPoint y: 202, distance: 36.8
click at [922, 202] on textarea "Buenos días, necesito nota de crédito sobre la factura 623 se facturan 8ss y se…" at bounding box center [912, 273] width 238 height 153
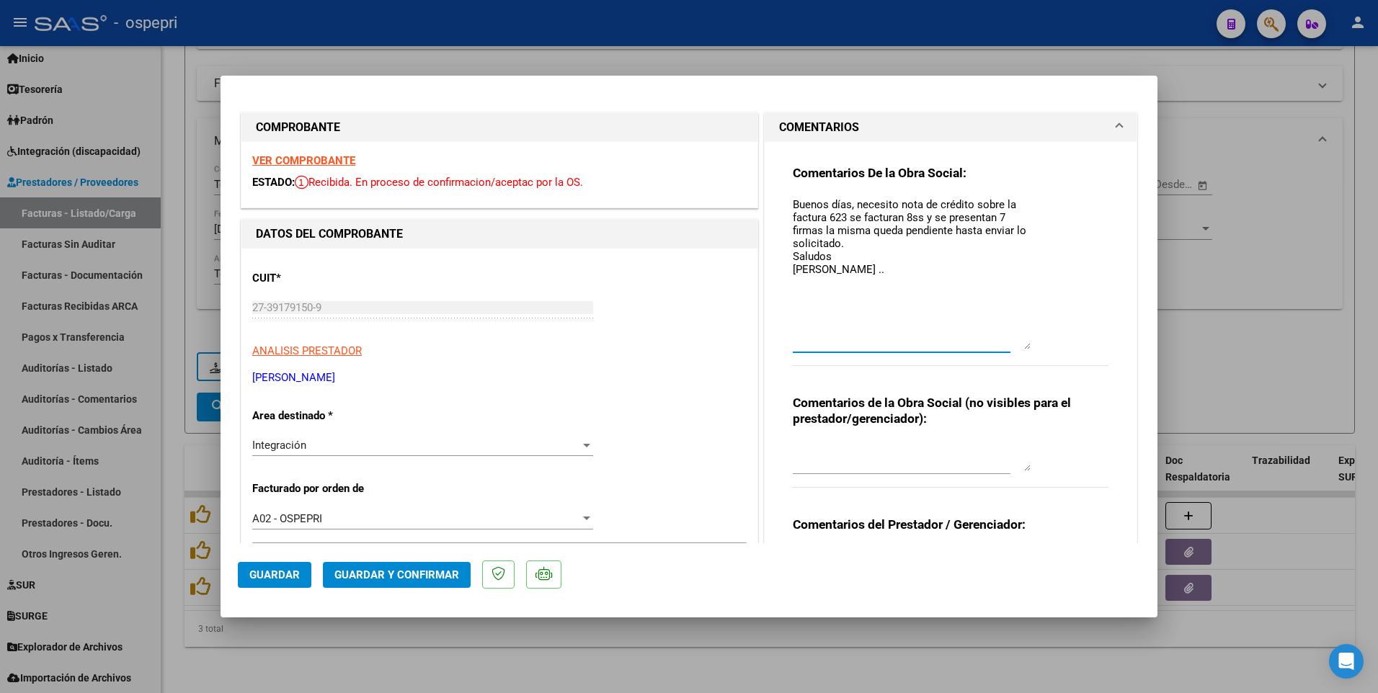
drag, startPoint x: 896, startPoint y: 202, endPoint x: 963, endPoint y: 205, distance: 67.8
click at [963, 205] on textarea "Buenos días, necesito nota de crédito sobre la factura 623 se facturan 8ss y se…" at bounding box center [912, 273] width 238 height 153
click at [932, 199] on textarea "Buenos días, necesito nota de crédito sobre la factura 623 se facturan 8ss y se…" at bounding box center [912, 273] width 238 height 153
click at [845, 246] on textarea "Buenos días, necesito nota de crédito sobre la factura 623 se facturan 8ss y se…" at bounding box center [912, 273] width 238 height 153
click at [878, 277] on textarea "Buenos días, necesito nota de crédito sobre la factura 623 se facturan 8ss y se…" at bounding box center [912, 273] width 238 height 153
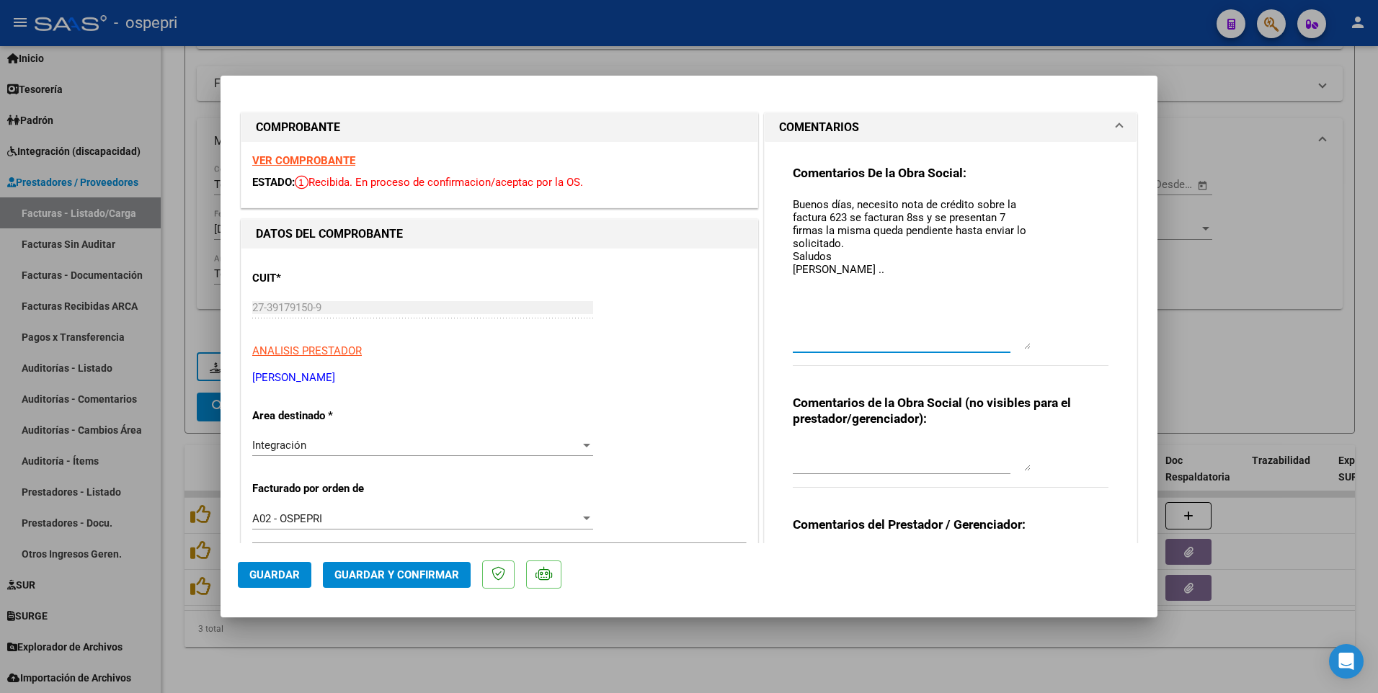
click at [819, 229] on textarea "Buenos días, necesito nota de crédito sobre la factura 623 se facturan 8ss y se…" at bounding box center [912, 273] width 238 height 153
click at [879, 273] on textarea "Buenos días, necesito nota de crédito sobre la factura 623 se facturan 8ss y se…" at bounding box center [912, 273] width 238 height 153
type textarea "Buenos días, necesito nota de crédito sobre la factura 623 se facturan 8ss y se…"
click at [280, 420] on span "Guardar" at bounding box center [274, 574] width 50 height 13
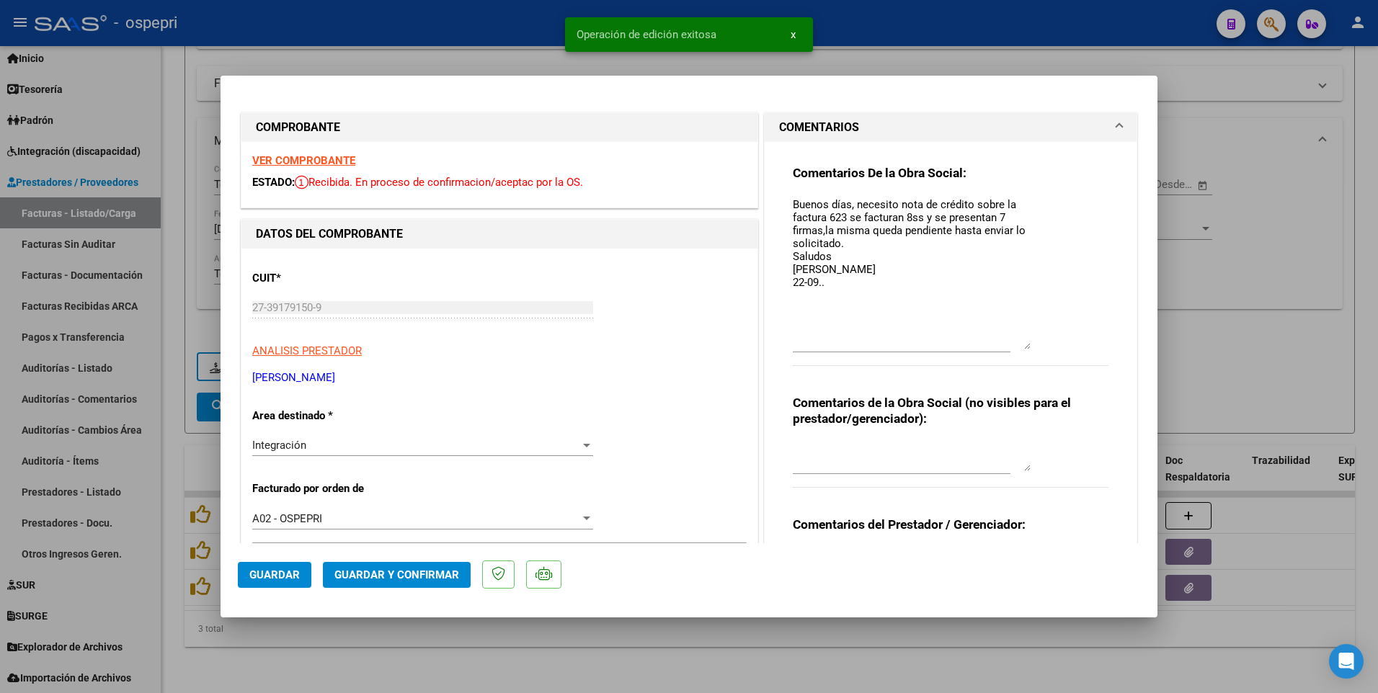
click at [274, 420] on span "Guardar" at bounding box center [274, 574] width 50 height 13
click at [759, 420] on div at bounding box center [689, 346] width 1378 height 693
type input "$ 0,00"
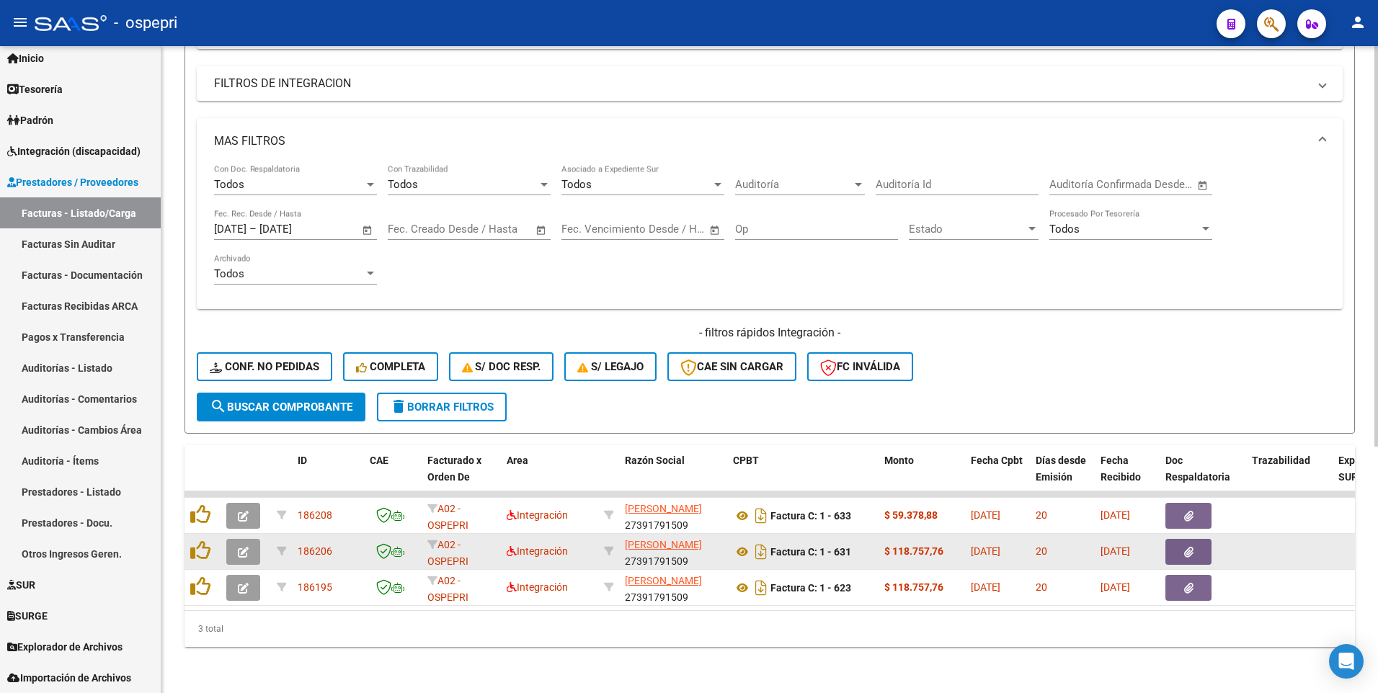
click at [246, 420] on icon "button" at bounding box center [243, 552] width 11 height 11
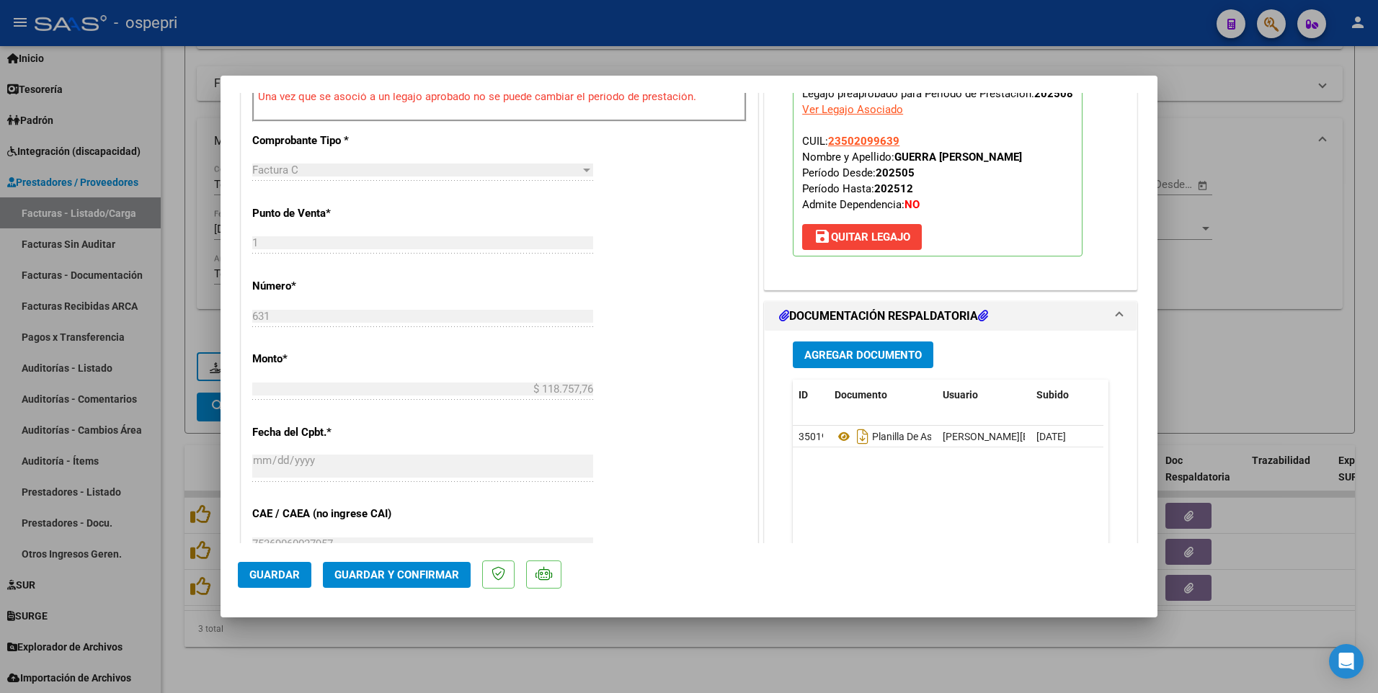
scroll to position [576, 0]
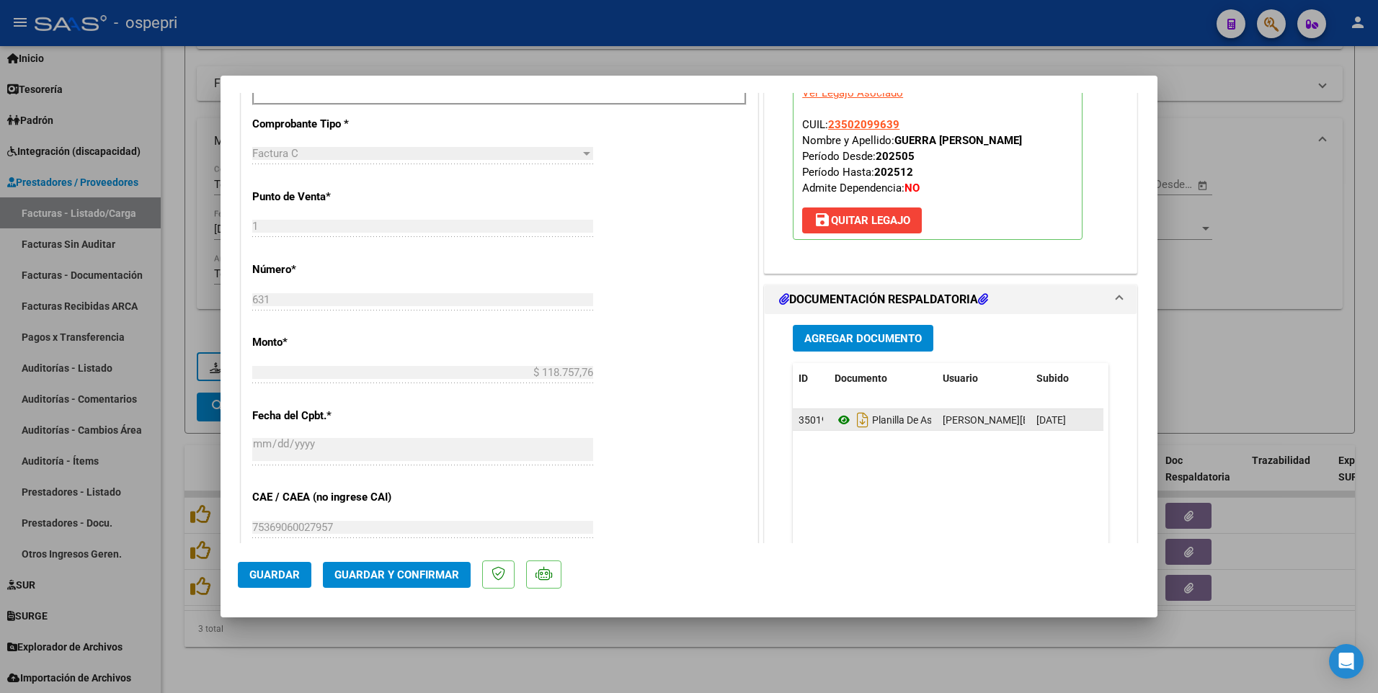
click at [837, 418] on icon at bounding box center [843, 419] width 19 height 17
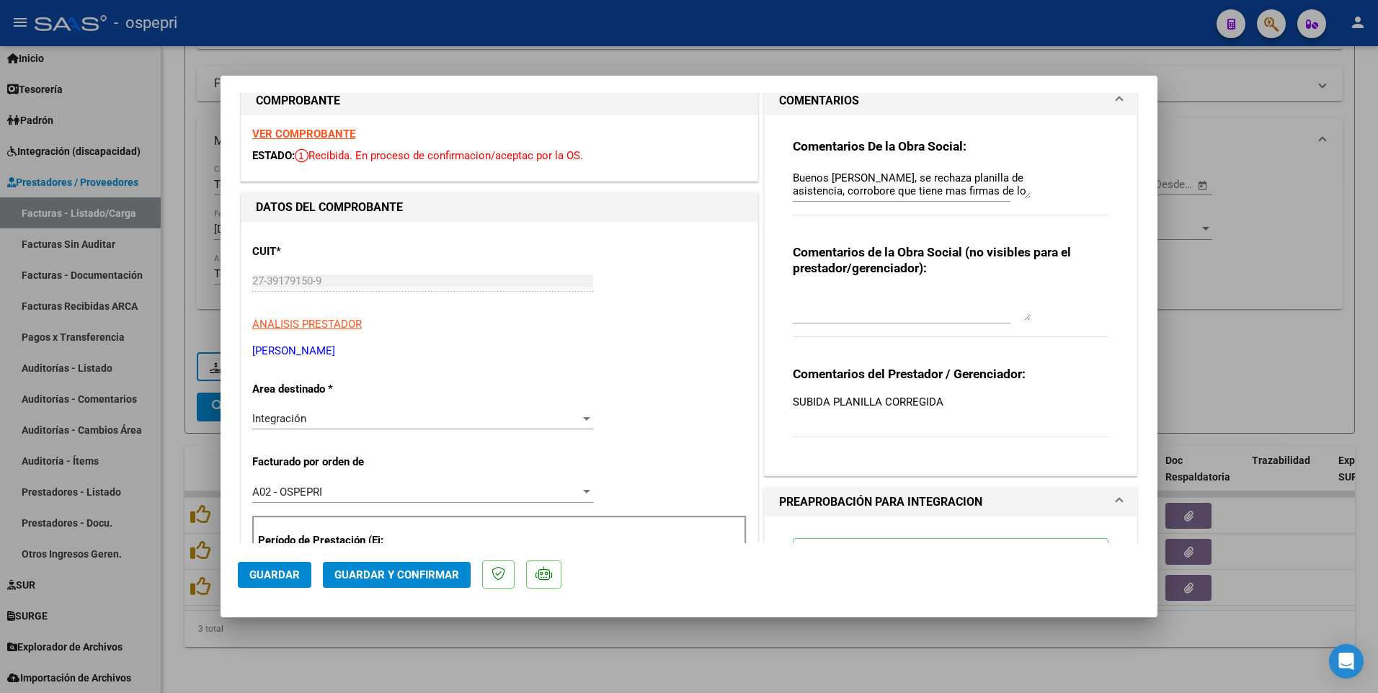
scroll to position [0, 0]
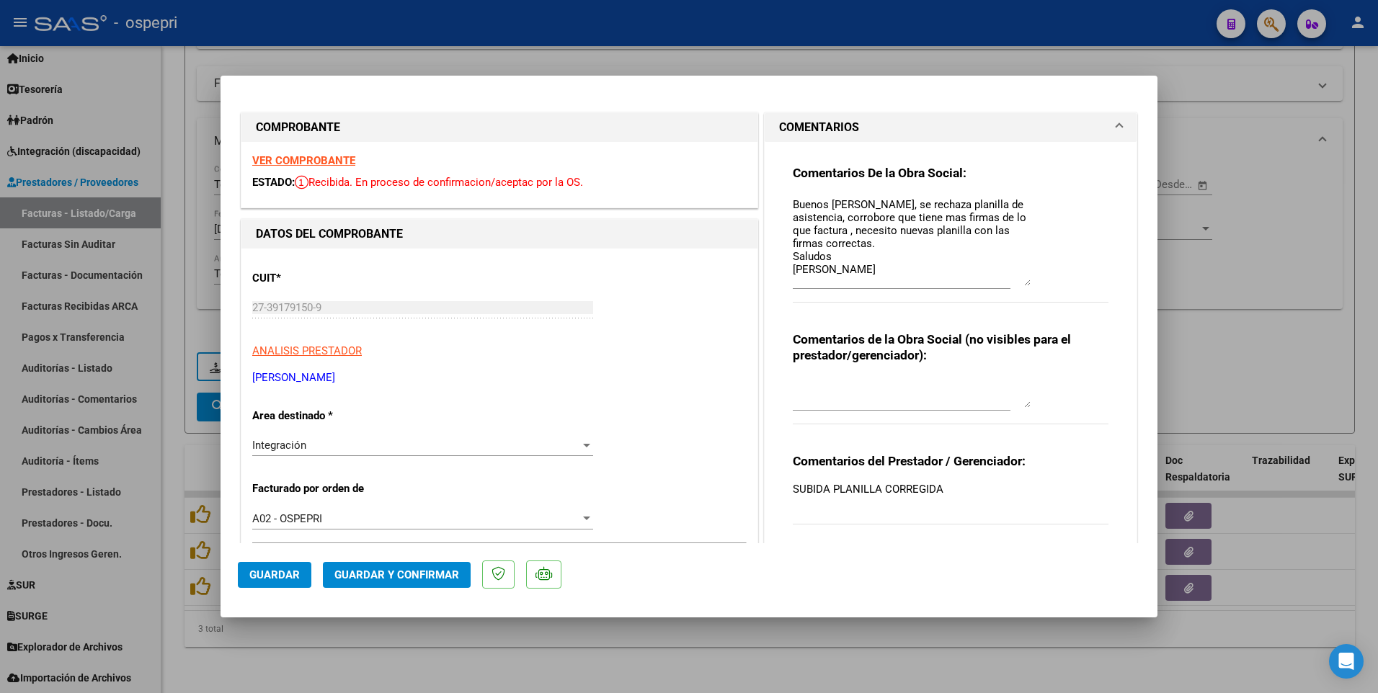
drag, startPoint x: 1020, startPoint y: 221, endPoint x: 1023, endPoint y: 282, distance: 61.3
click at [1023, 282] on textarea "Buenos días Ernesto, se rechaza planilla de asistencia, corrobore que tiene mas…" at bounding box center [912, 241] width 238 height 89
click at [866, 267] on textarea "Buenos días Ernesto, se rechaza planilla de asistencia, corrobore que tiene mas…" at bounding box center [912, 242] width 238 height 90
type textarea "Buenos días Ernesto, se rechaza planilla de asistencia, corrobore que tiene mas…"
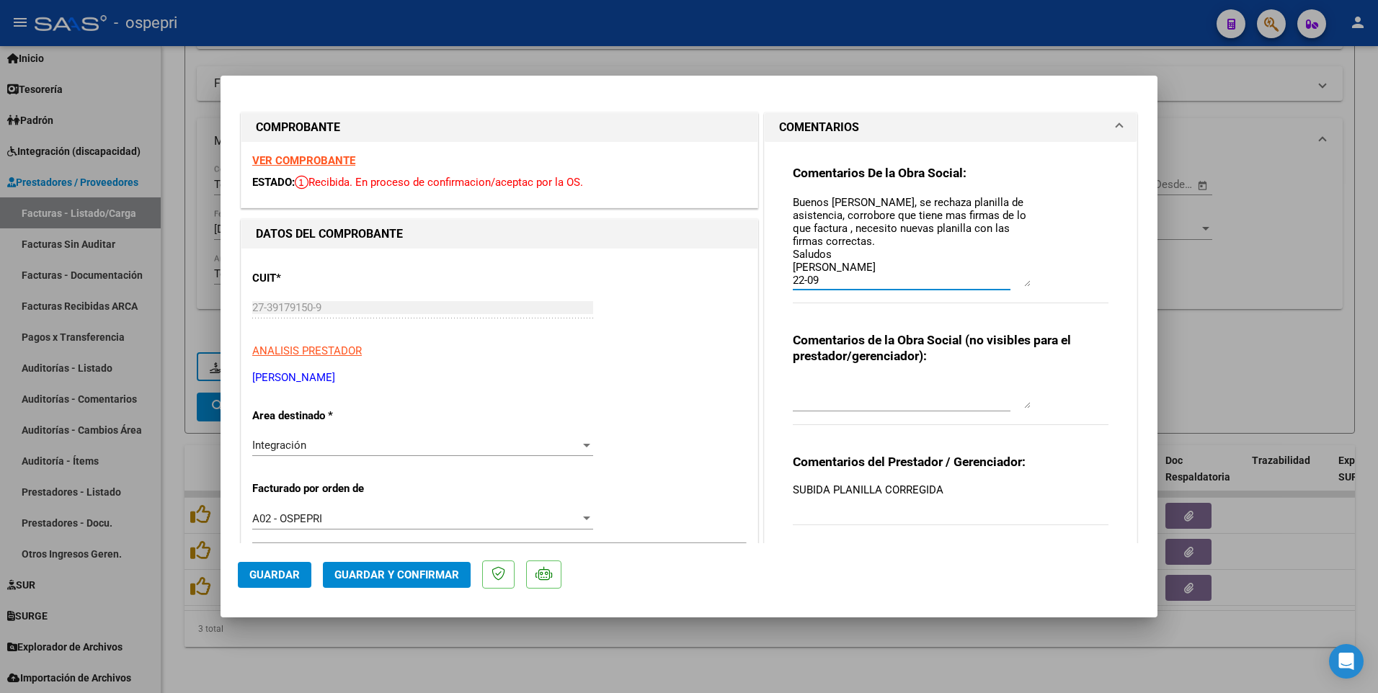
click at [285, 420] on span "Guardar" at bounding box center [274, 574] width 50 height 13
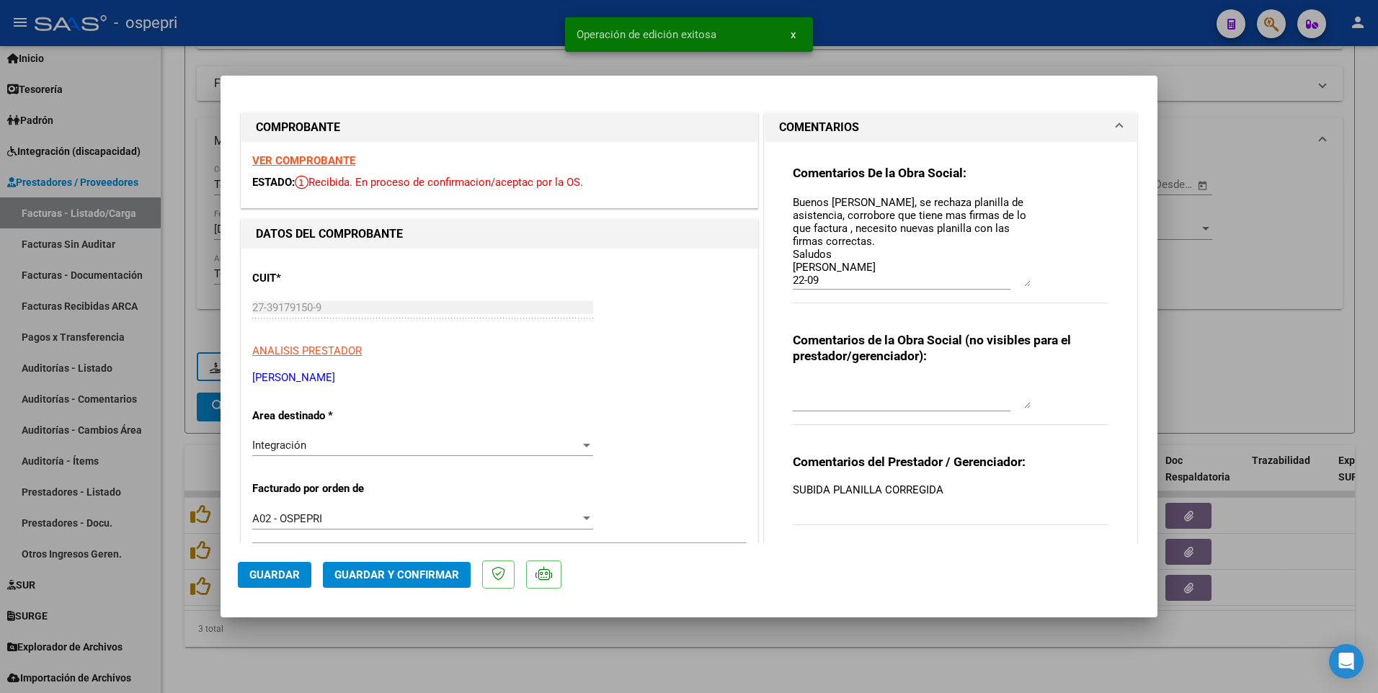
click at [285, 420] on span "Guardar" at bounding box center [274, 574] width 50 height 13
click at [787, 420] on div at bounding box center [689, 346] width 1378 height 693
type input "$ 0,00"
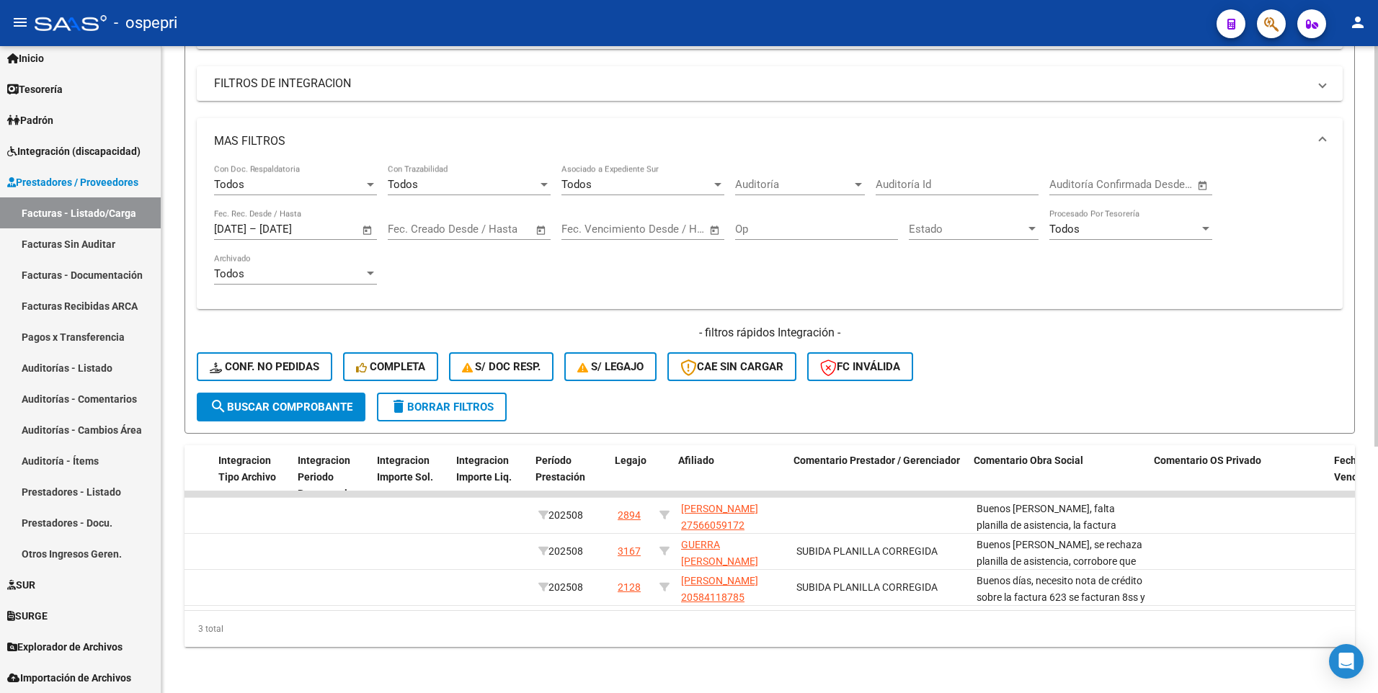
scroll to position [0, 1728]
drag, startPoint x: 995, startPoint y: 598, endPoint x: 406, endPoint y: 623, distance: 589.2
click at [406, 420] on div "ID CAE Facturado x Orden De Area Razón Social CPBT Monto Fecha Cpbt Días desde …" at bounding box center [769, 546] width 1170 height 202
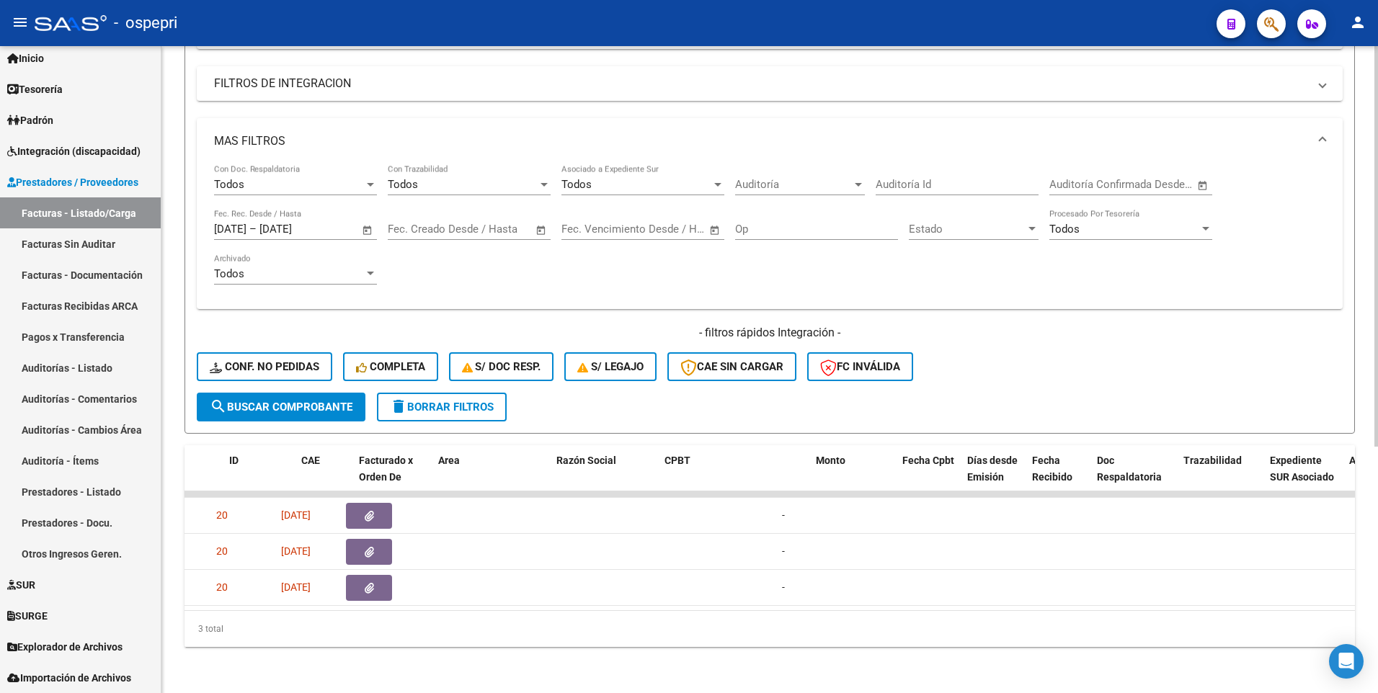
scroll to position [0, 0]
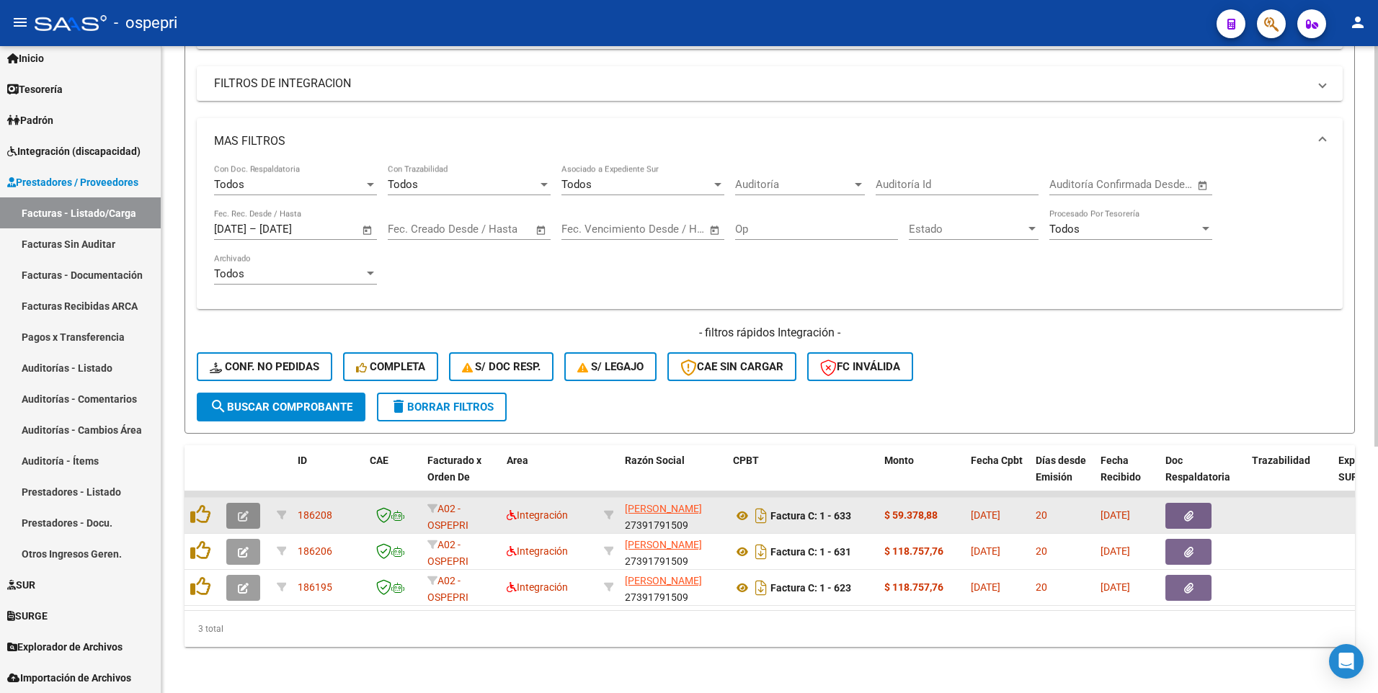
click at [246, 420] on icon "button" at bounding box center [243, 516] width 11 height 11
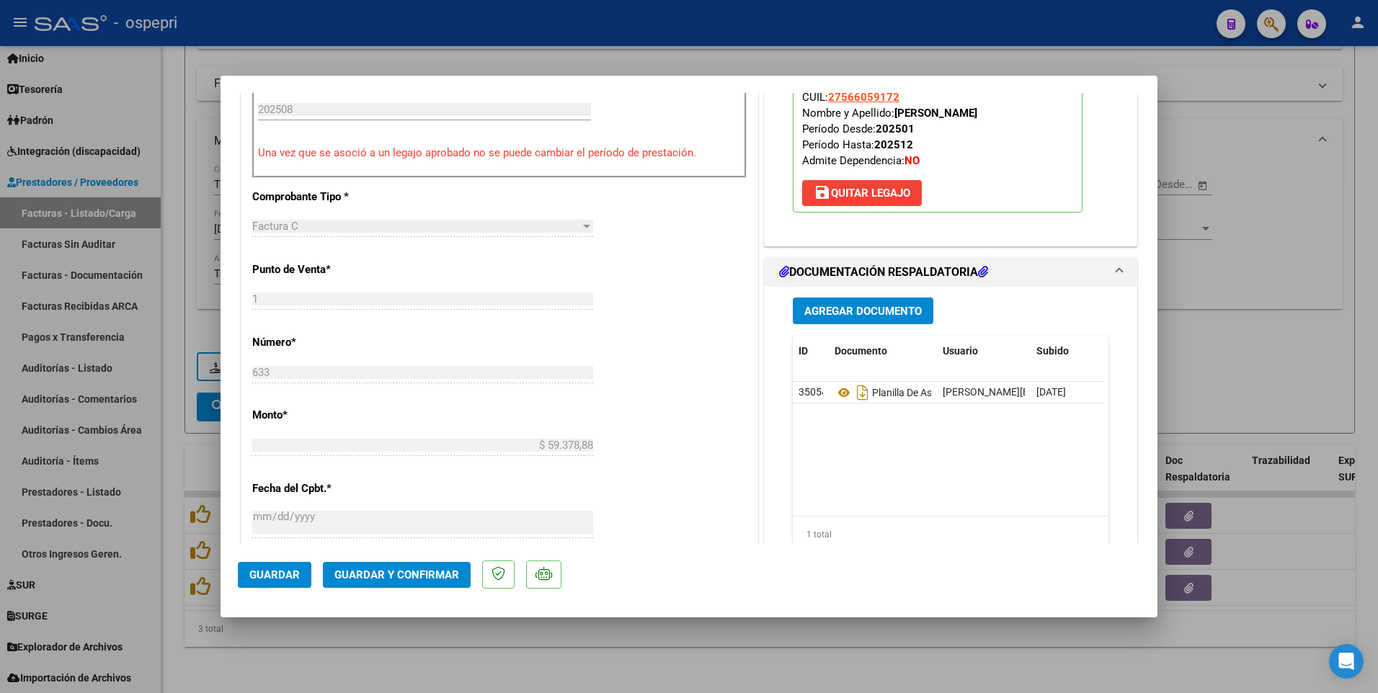
scroll to position [504, 0]
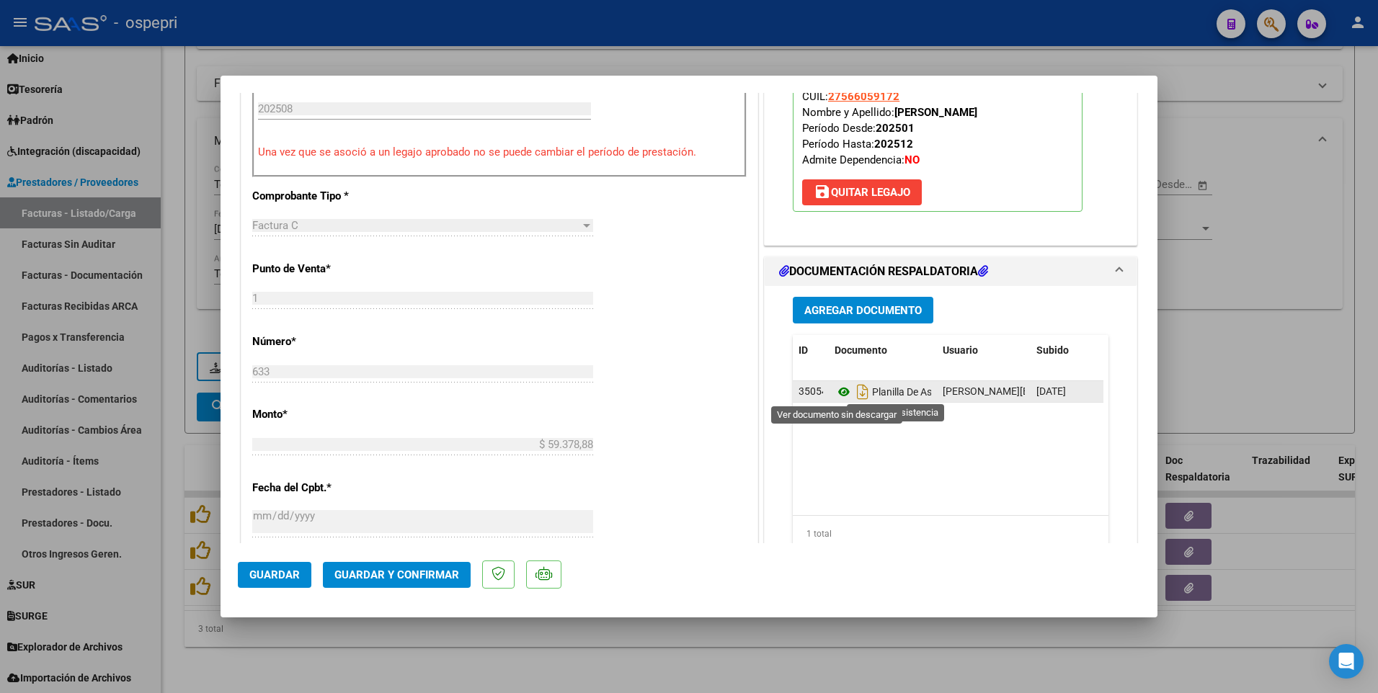
click at [837, 397] on icon at bounding box center [843, 391] width 19 height 17
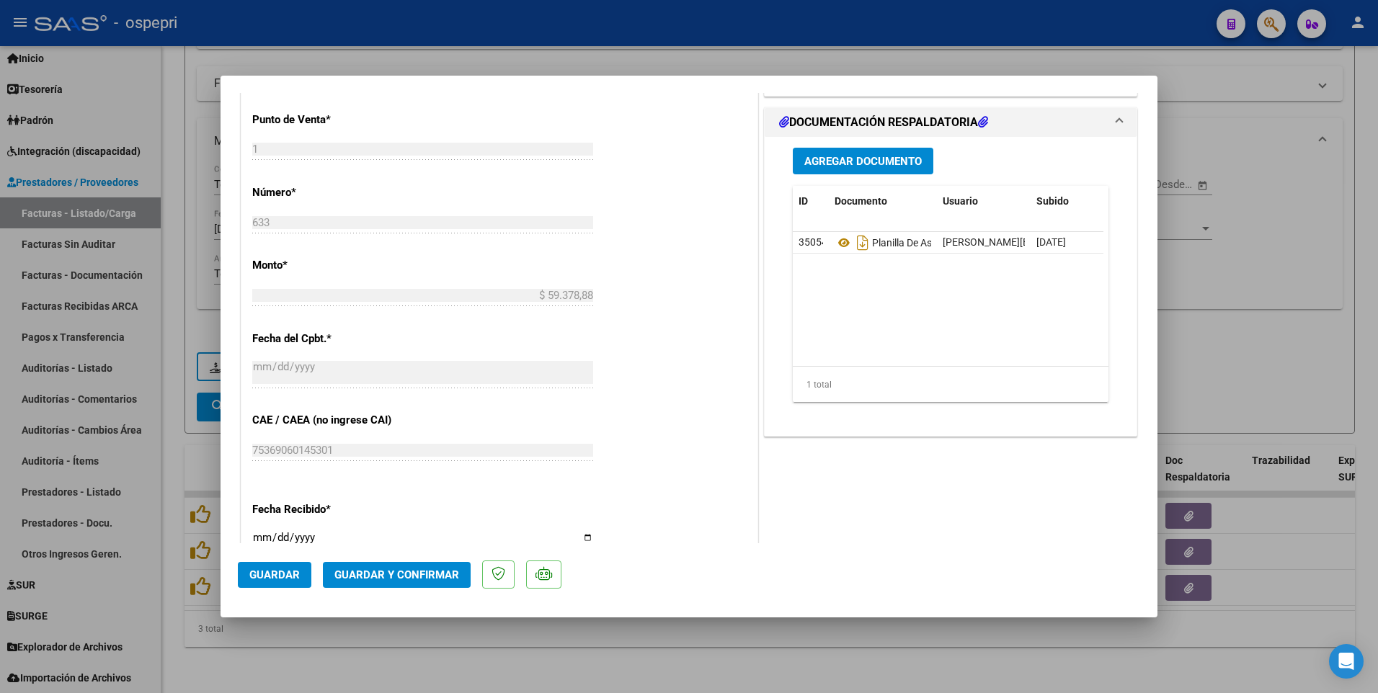
scroll to position [581, 0]
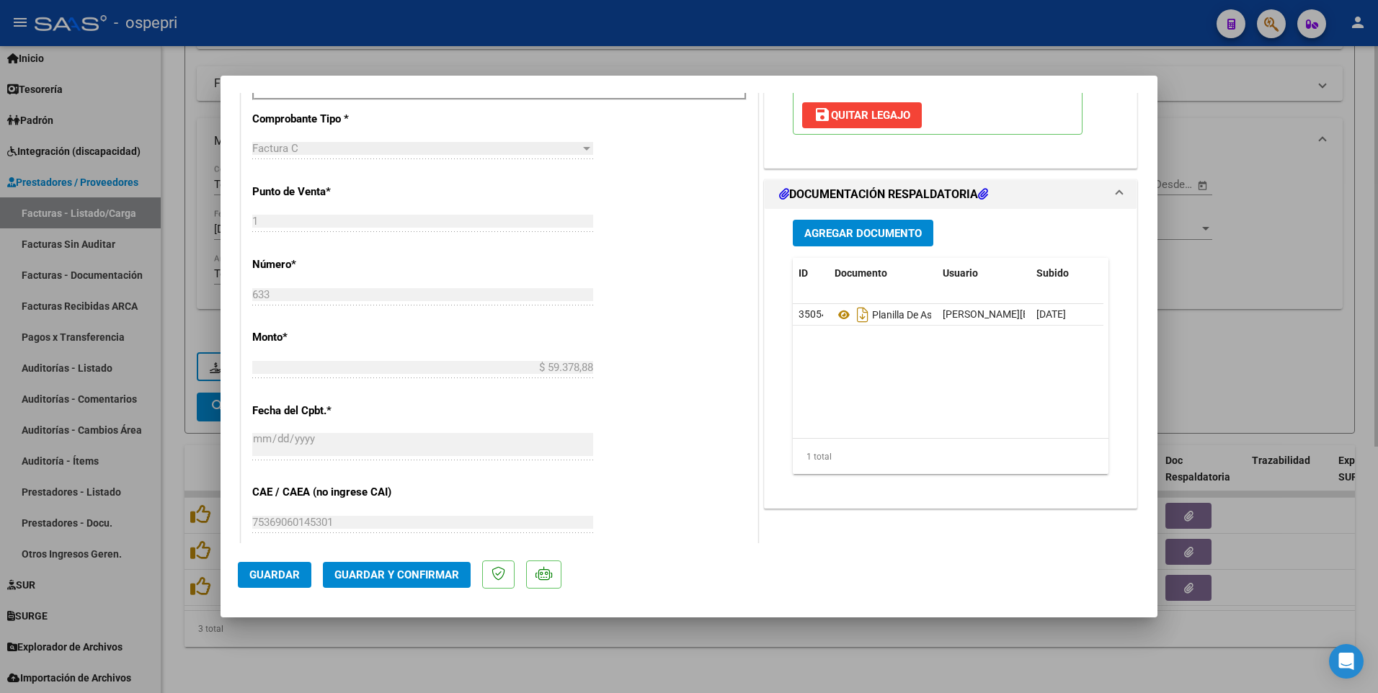
click at [739, 420] on div at bounding box center [689, 346] width 1378 height 693
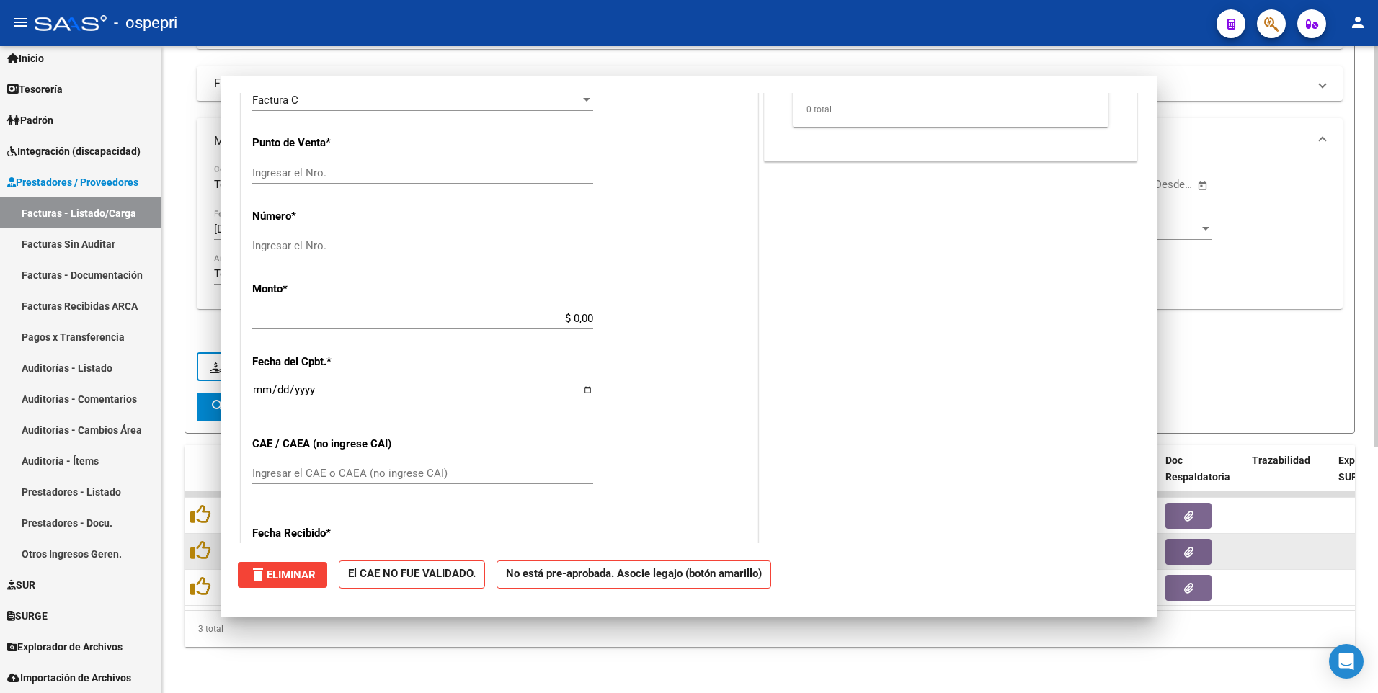
scroll to position [0, 0]
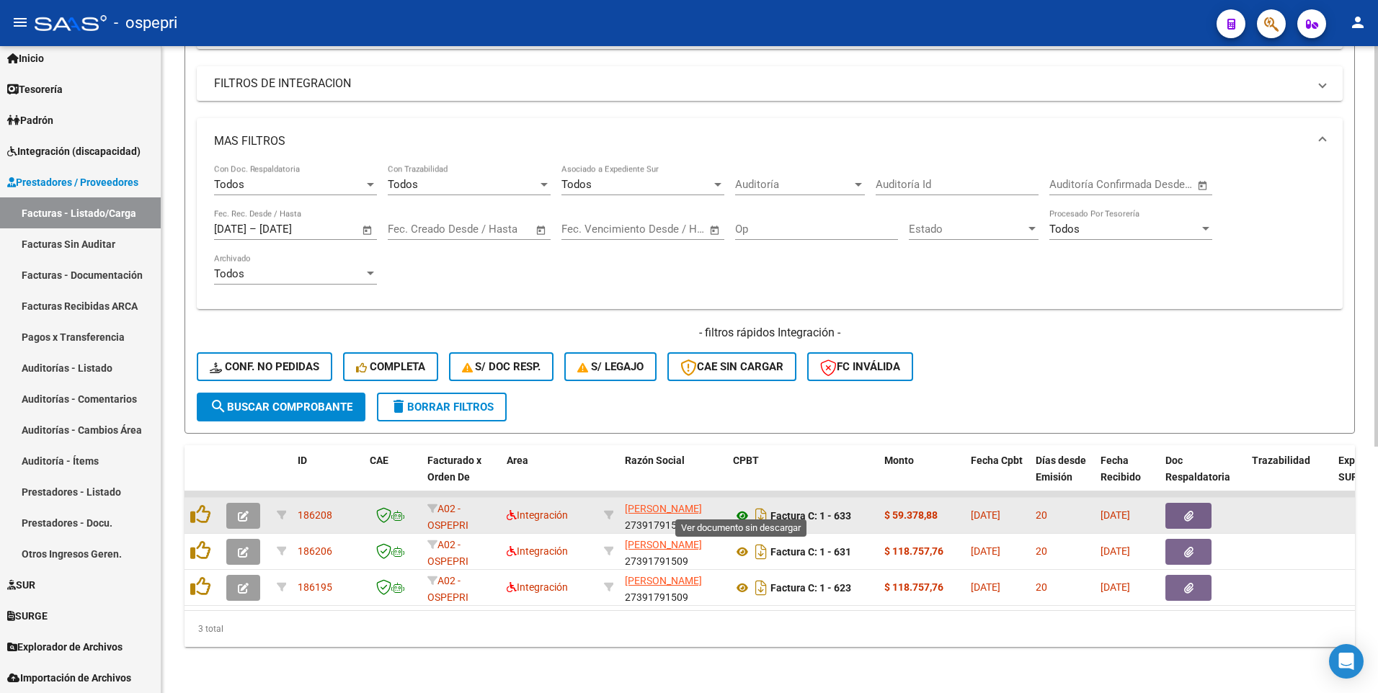
click at [744, 420] on icon at bounding box center [742, 515] width 19 height 17
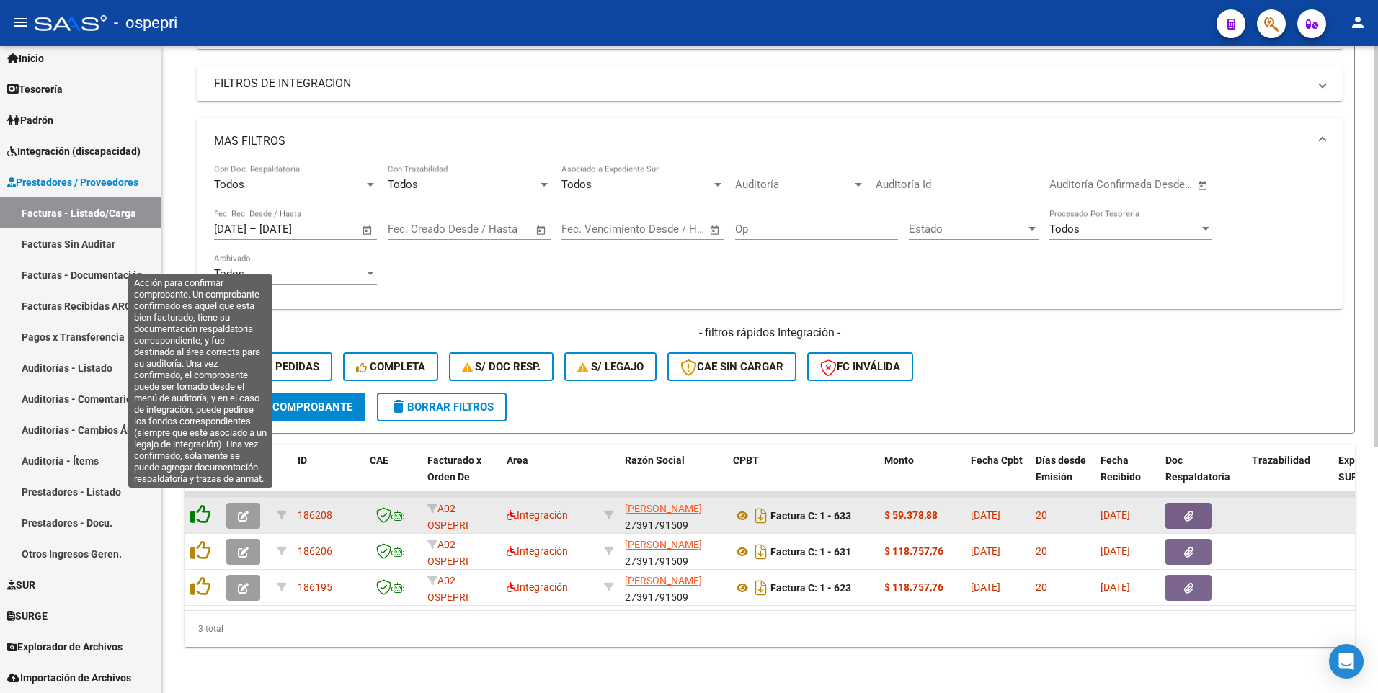
click at [197, 420] on icon at bounding box center [200, 514] width 20 height 20
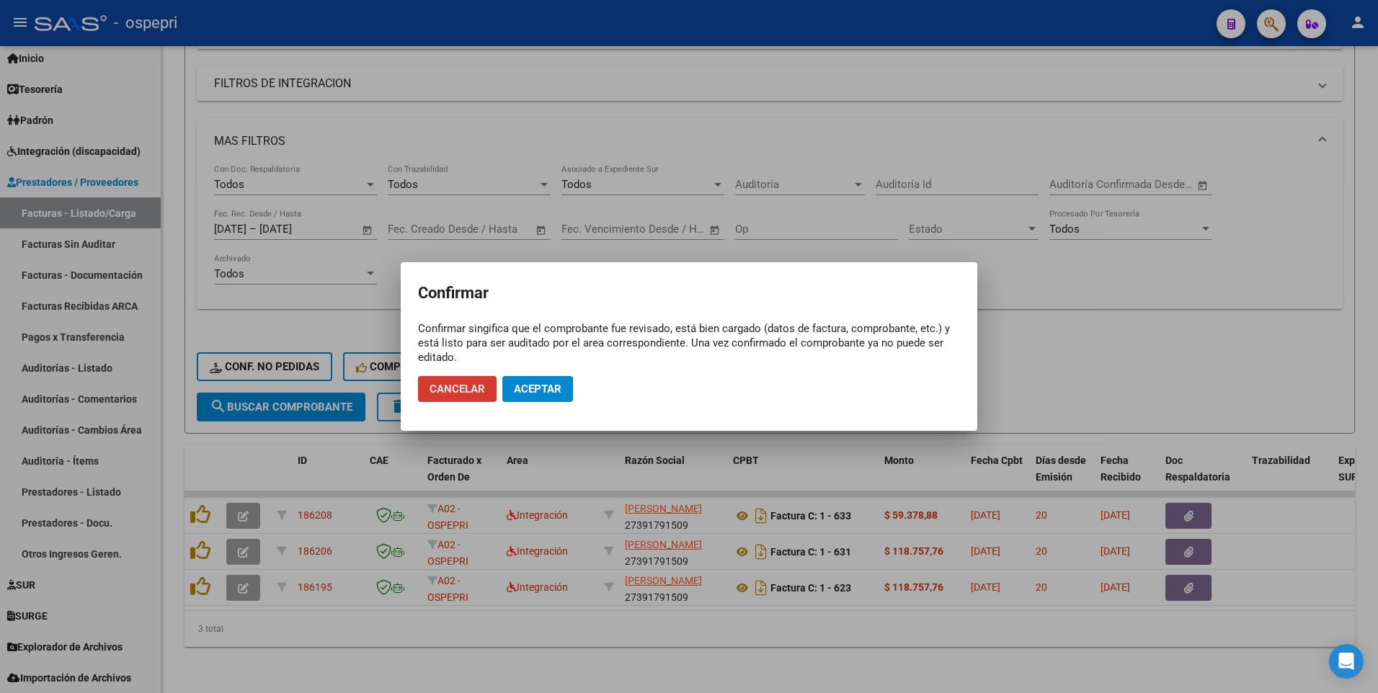
click at [536, 383] on span "Aceptar" at bounding box center [538, 389] width 48 height 13
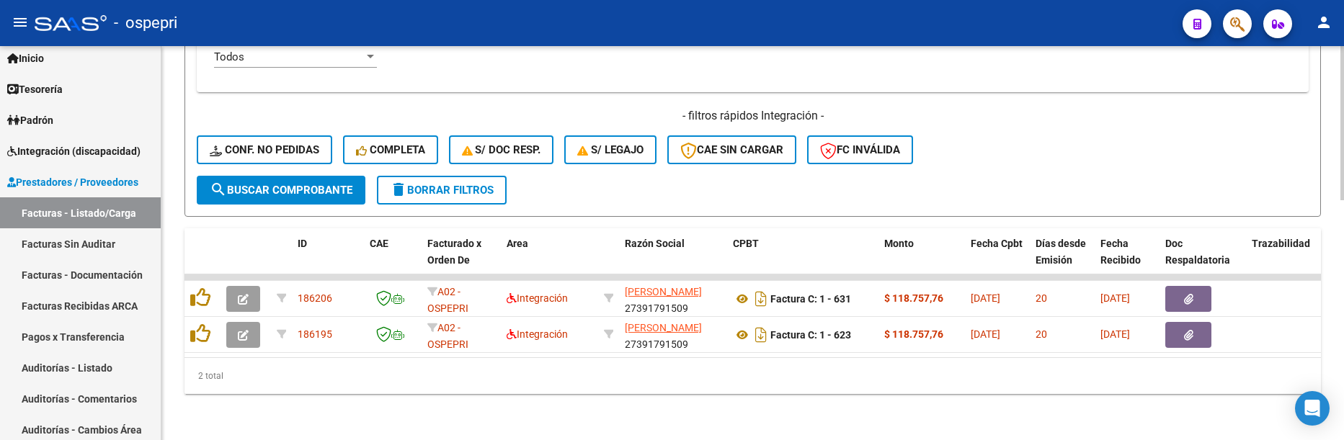
scroll to position [615, 0]
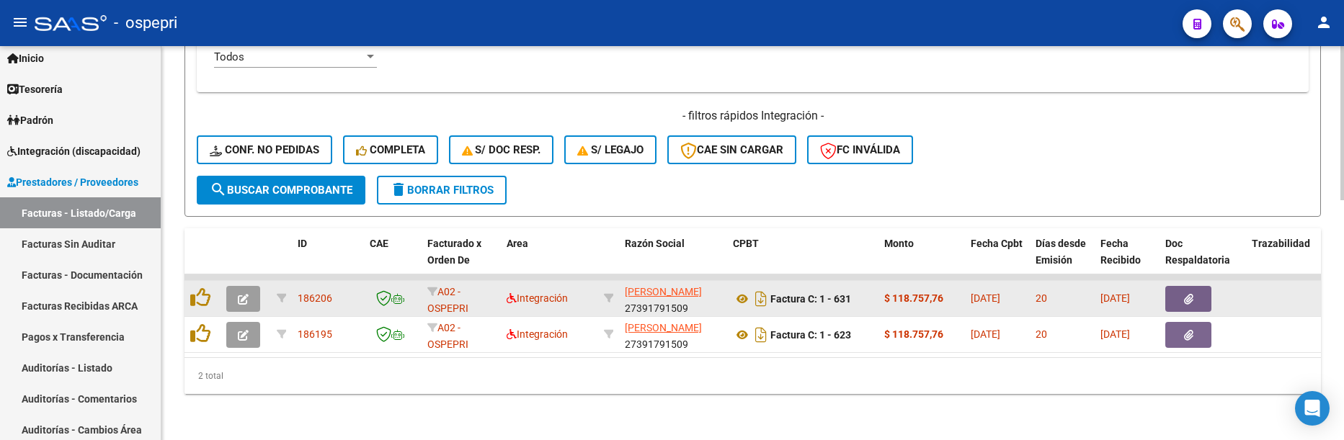
click at [244, 294] on icon "button" at bounding box center [243, 299] width 11 height 11
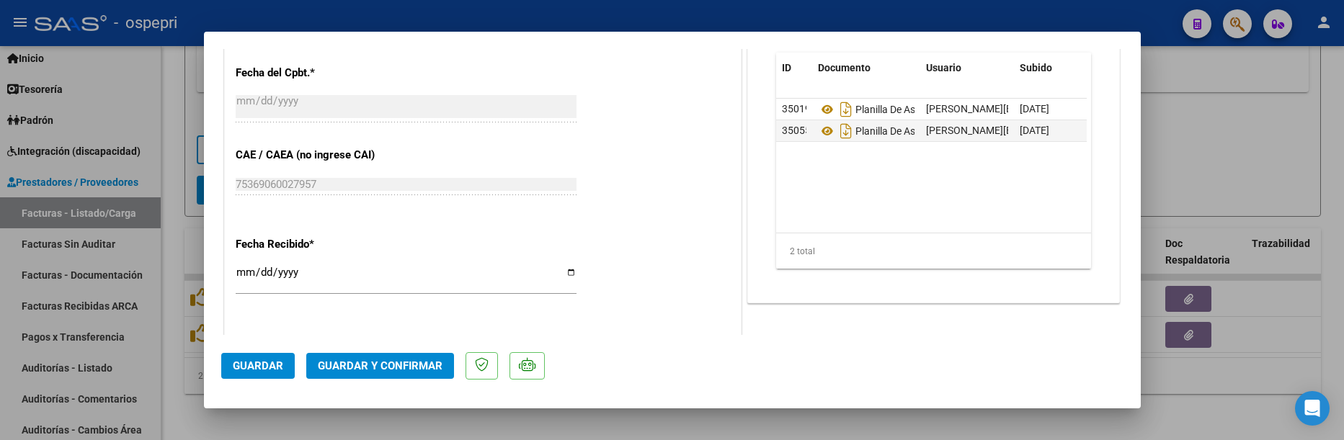
scroll to position [793, 0]
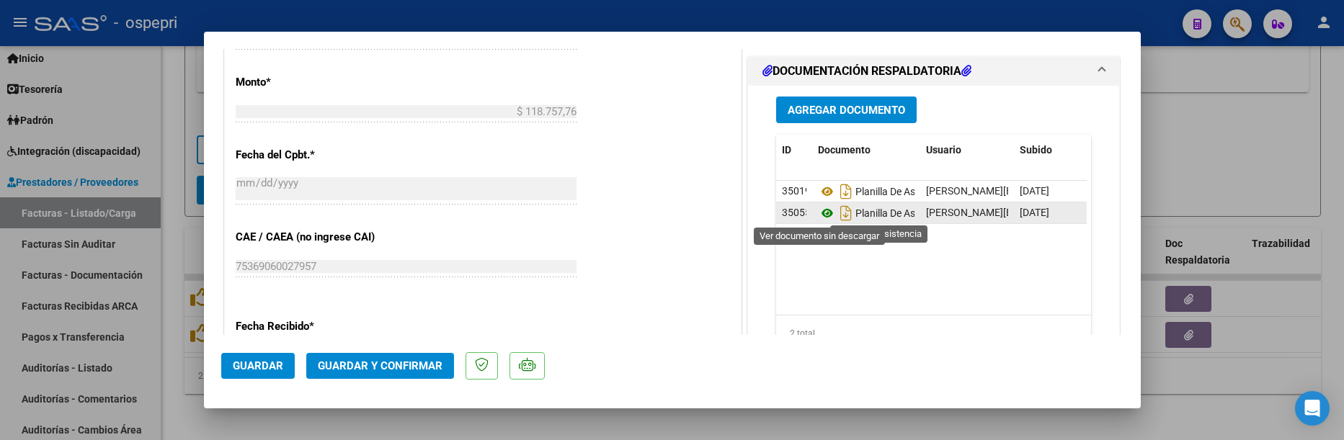
click at [818, 211] on icon at bounding box center [827, 213] width 19 height 17
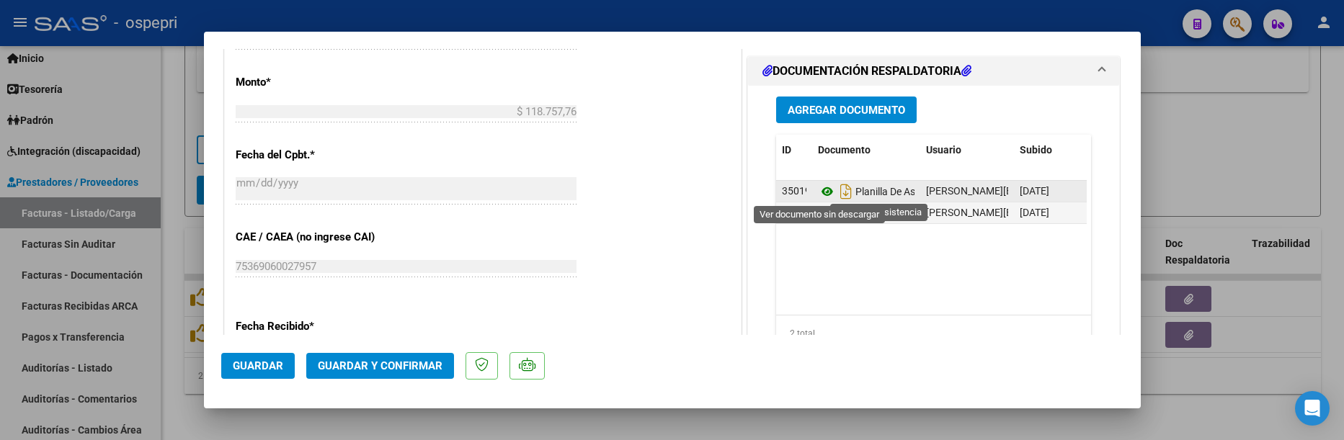
click at [821, 190] on icon at bounding box center [827, 191] width 19 height 17
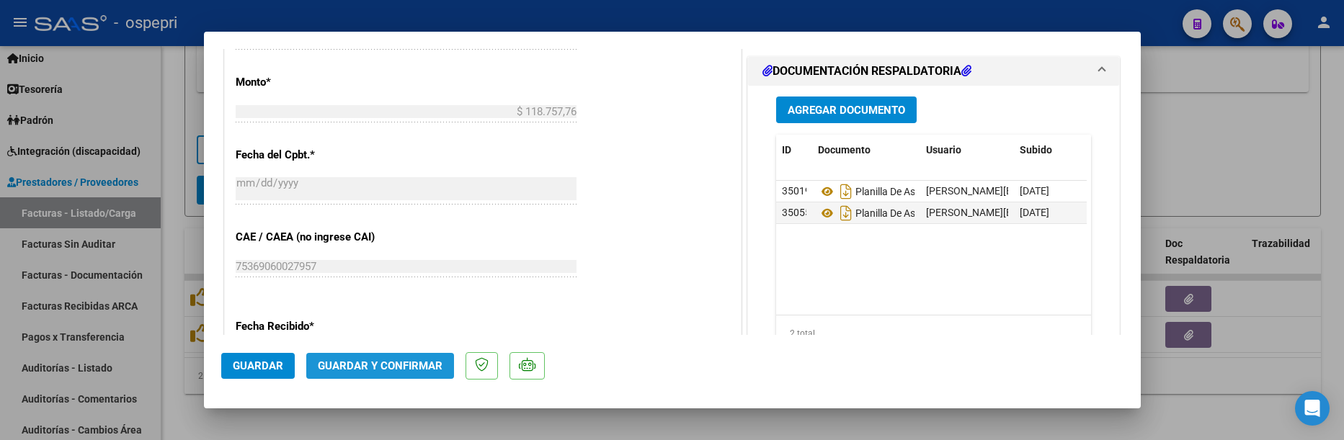
click at [388, 369] on span "Guardar y Confirmar" at bounding box center [380, 366] width 125 height 13
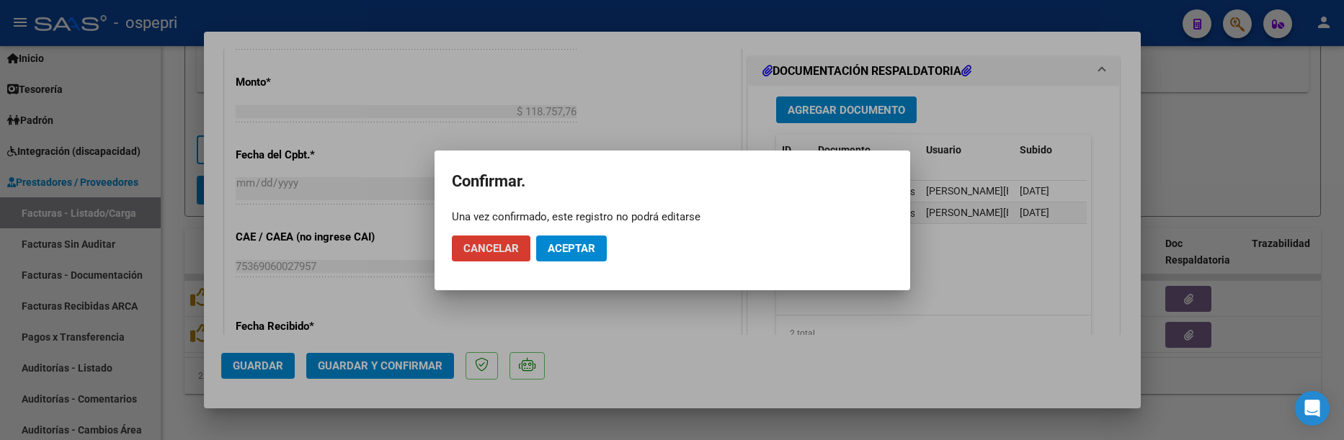
click at [581, 244] on span "Aceptar" at bounding box center [572, 248] width 48 height 13
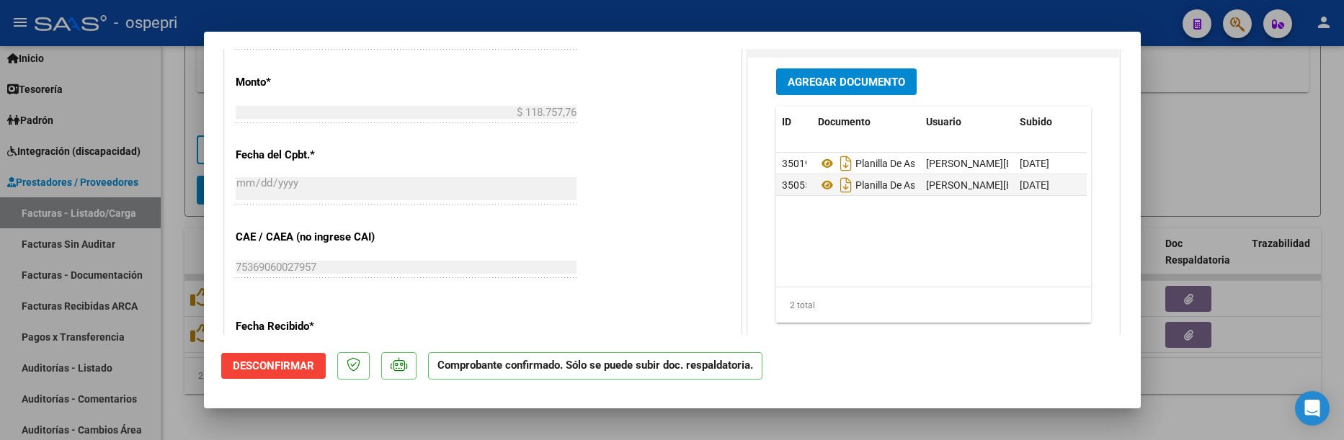
click at [622, 416] on div at bounding box center [672, 220] width 1344 height 440
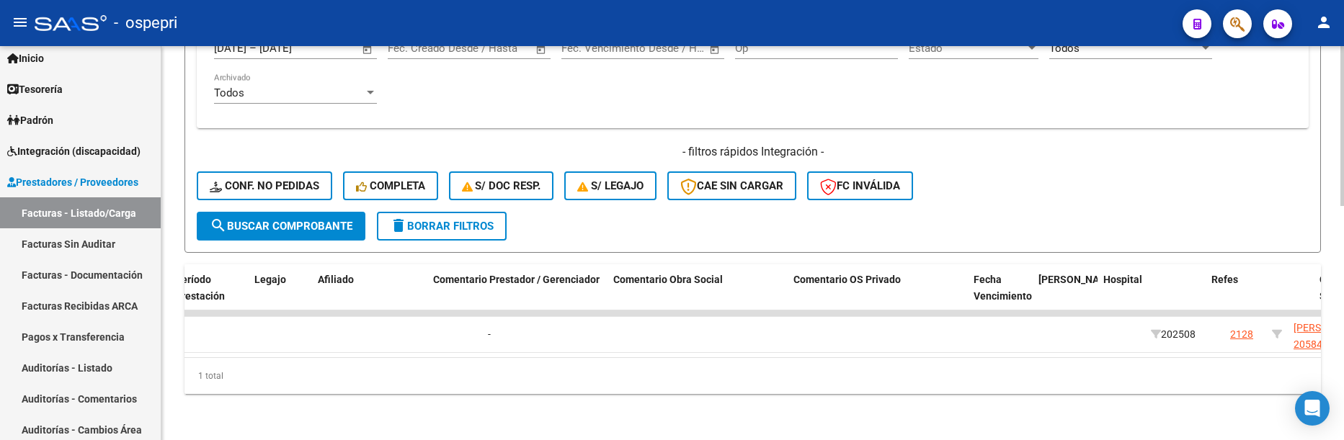
scroll to position [0, 0]
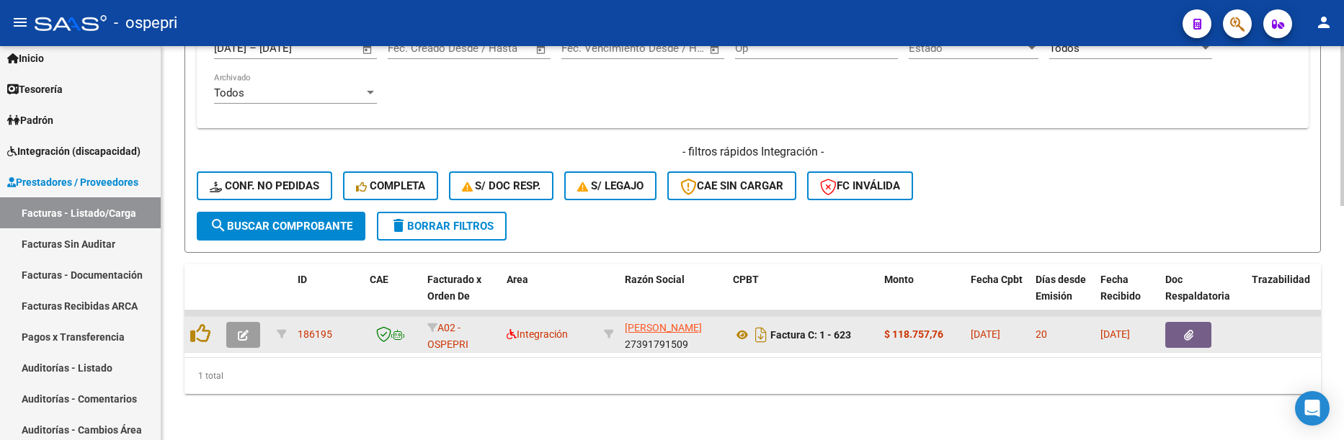
click at [245, 330] on icon "button" at bounding box center [243, 335] width 11 height 11
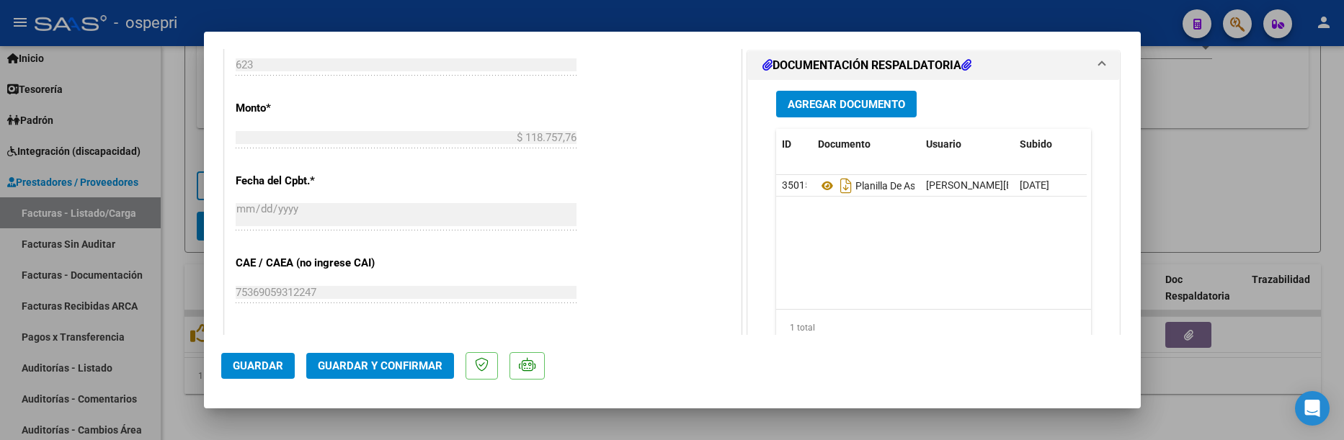
scroll to position [793, 0]
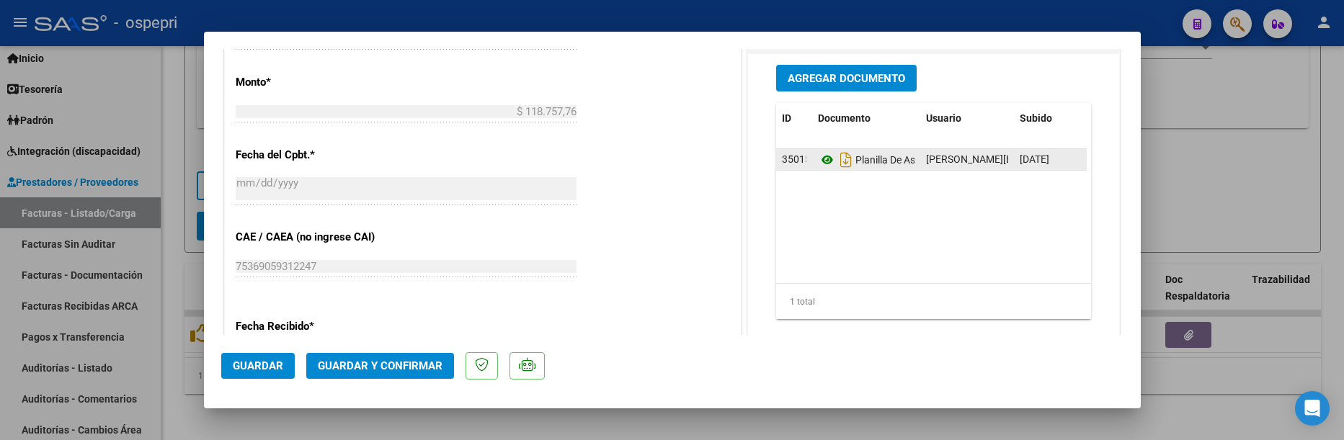
click at [821, 159] on icon at bounding box center [827, 159] width 19 height 17
click at [1207, 199] on div at bounding box center [672, 220] width 1344 height 440
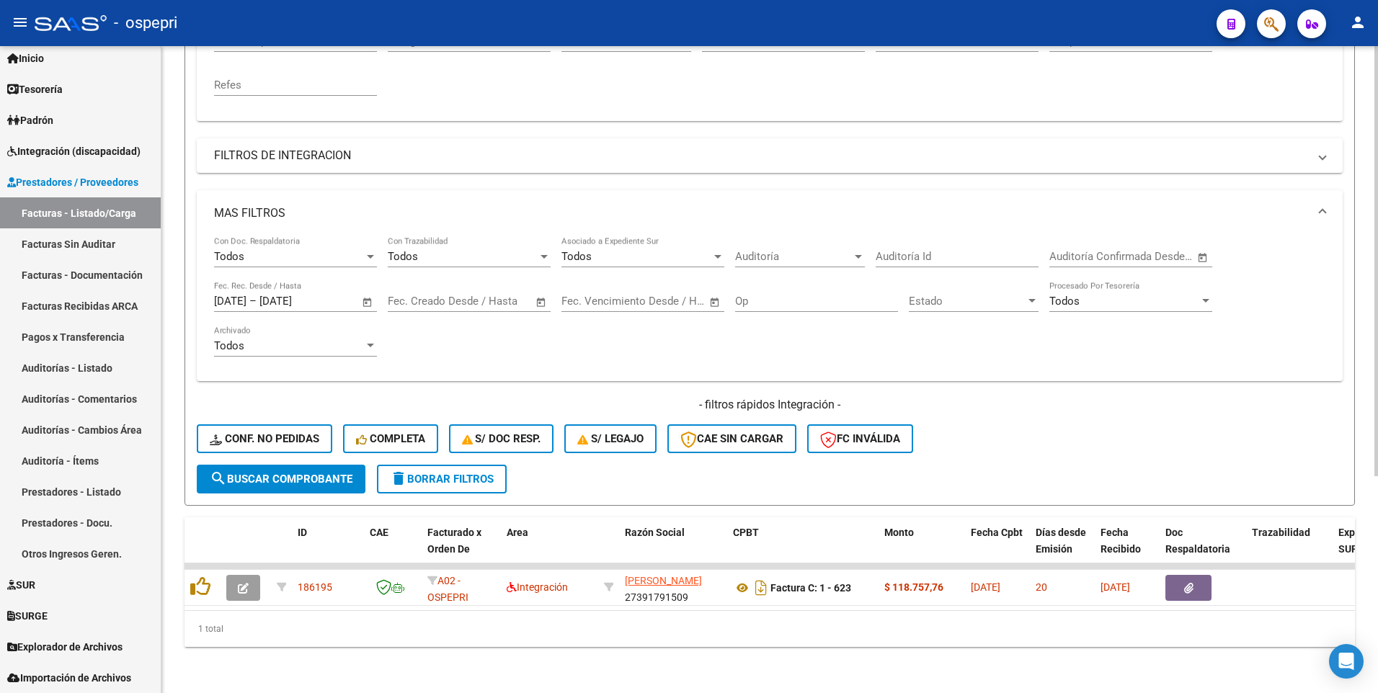
scroll to position [0, 0]
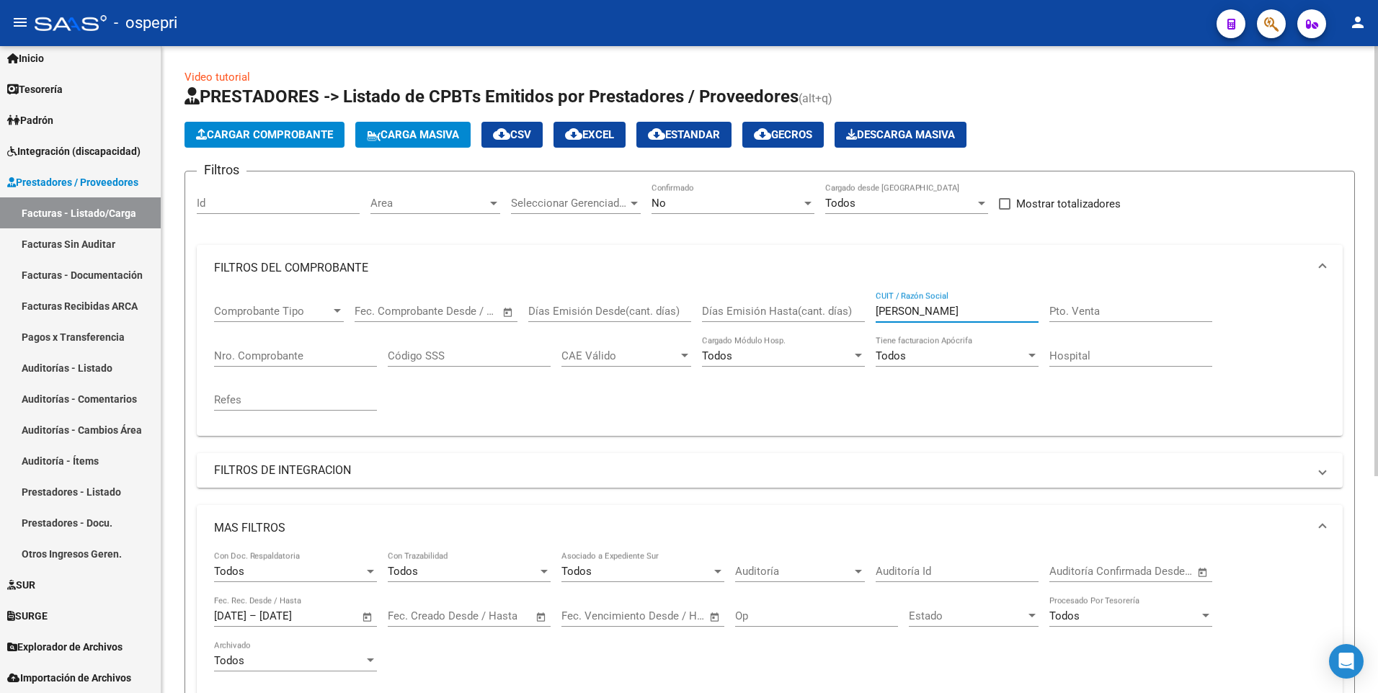
drag, startPoint x: 973, startPoint y: 305, endPoint x: 862, endPoint y: 309, distance: 111.0
click at [862, 309] on div "Comprobante Tipo Comprobante Tipo Fecha inicio – Fecha fin Fec. Comprobante Des…" at bounding box center [769, 357] width 1111 height 133
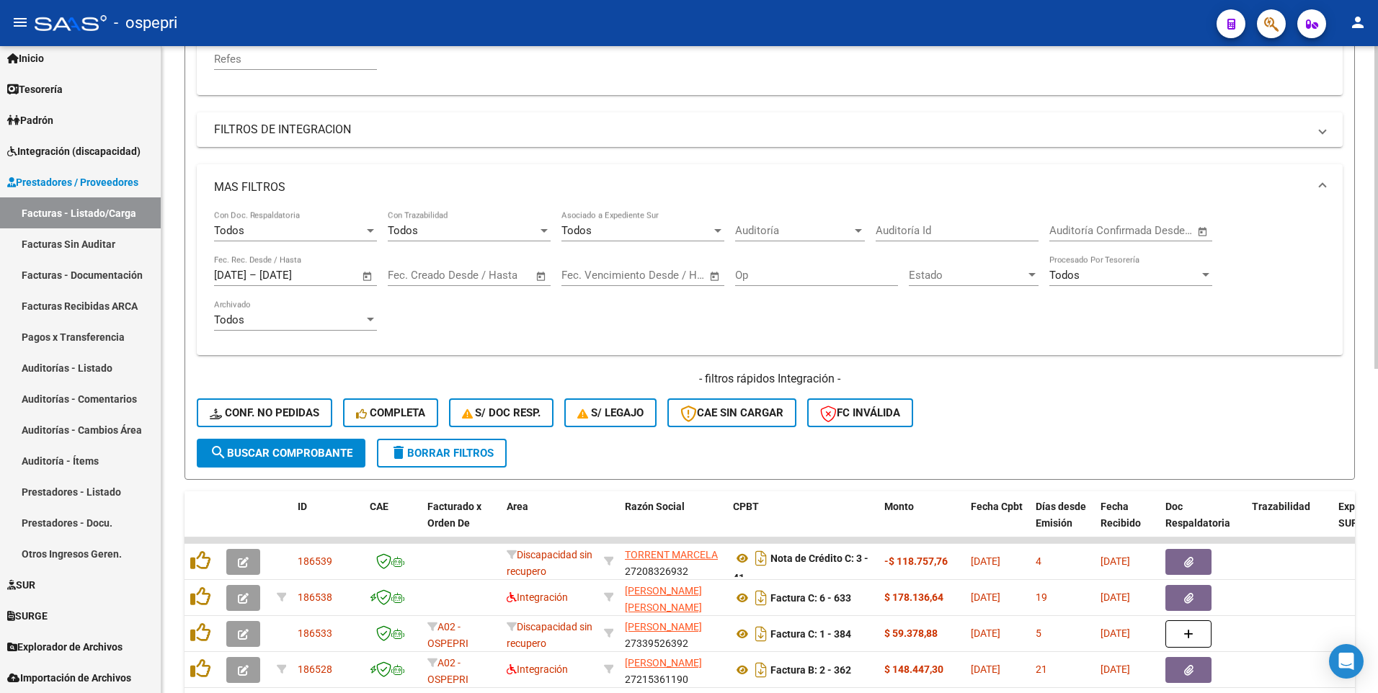
scroll to position [360, 0]
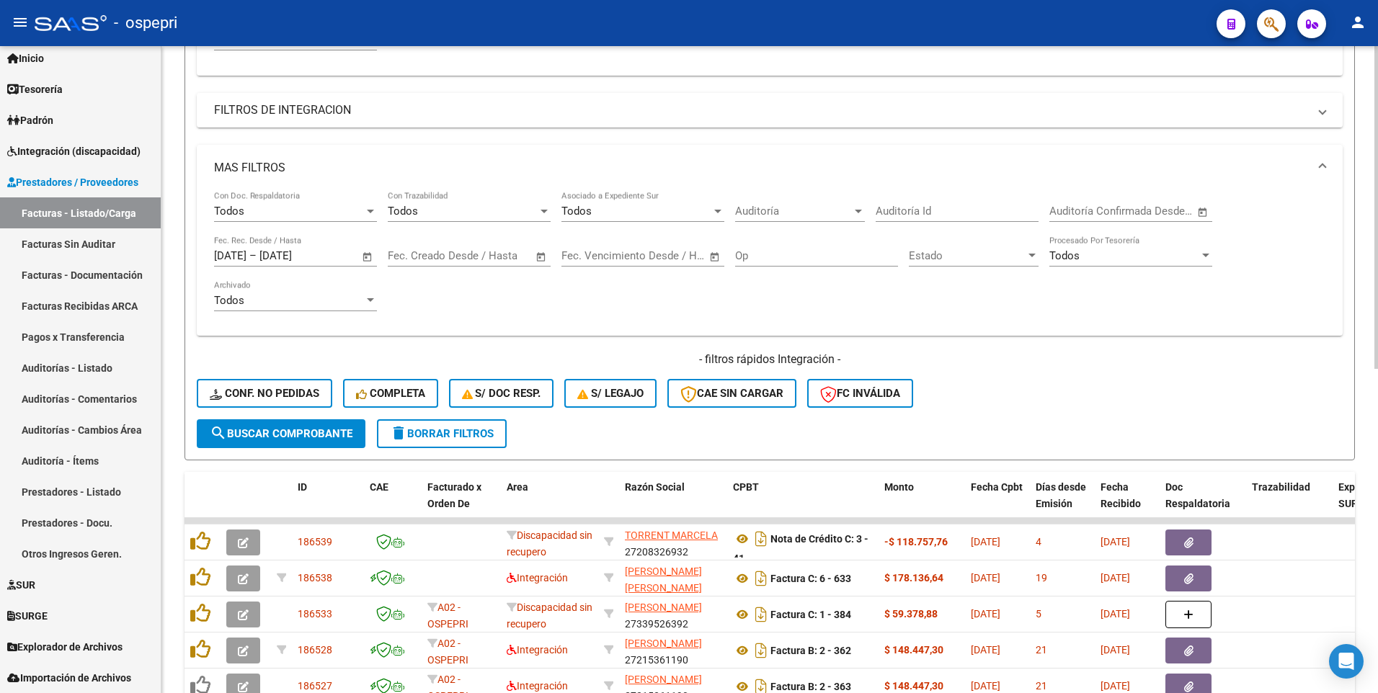
click at [284, 420] on span "search Buscar Comprobante" at bounding box center [281, 433] width 143 height 13
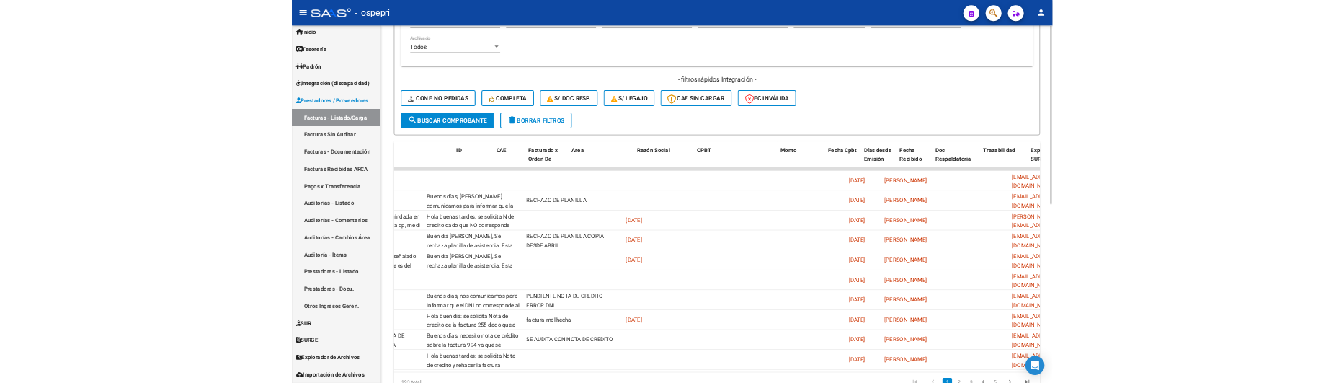
scroll to position [0, 0]
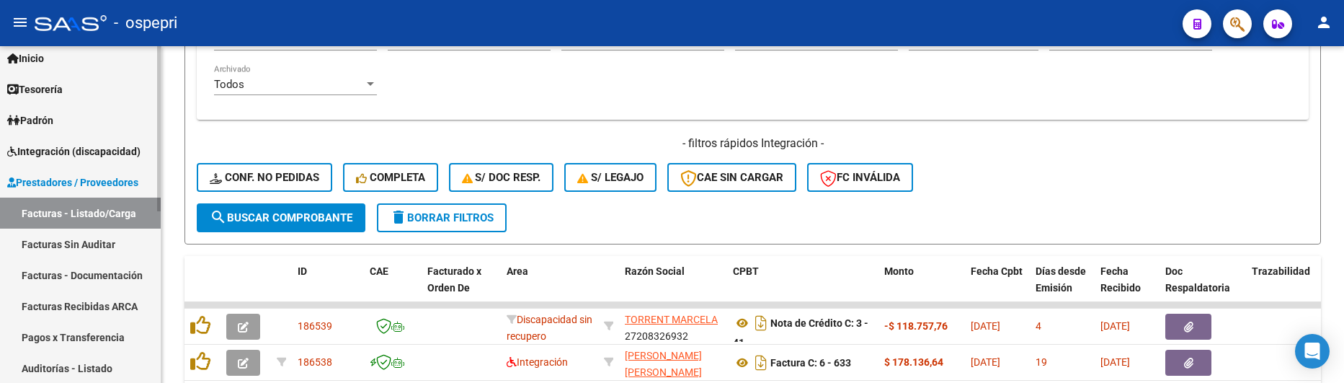
click at [49, 217] on link "Facturas - Listado/Carga" at bounding box center [80, 212] width 161 height 31
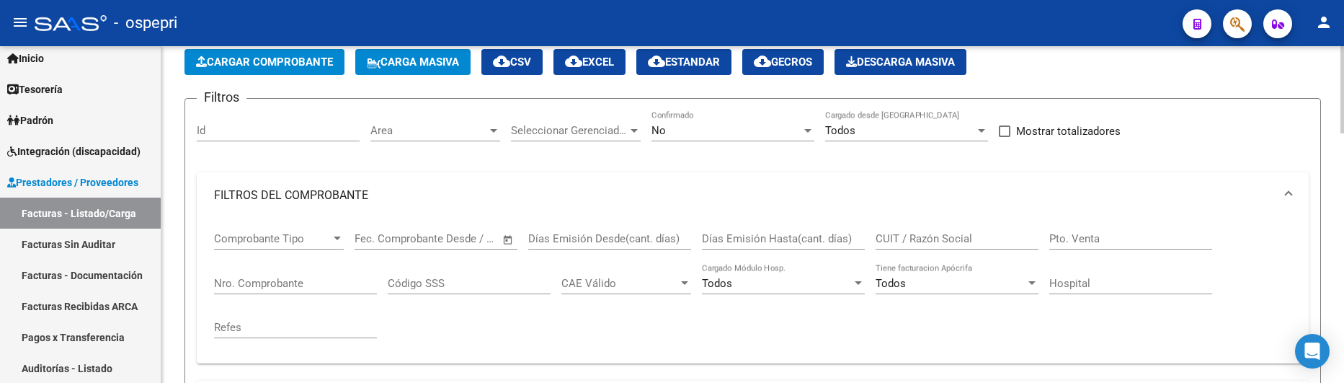
scroll to position [72, 0]
click at [919, 236] on input "CUIT / Razón Social" at bounding box center [956, 239] width 163 height 13
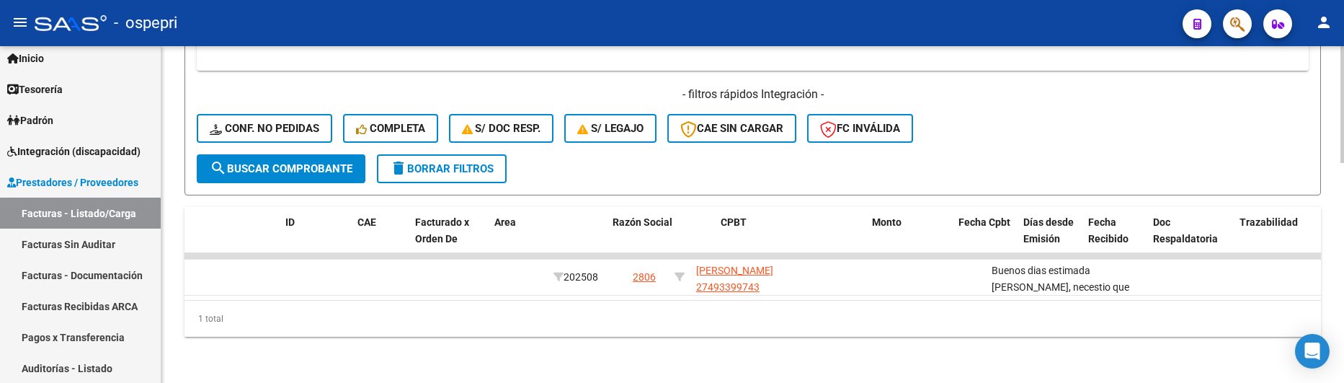
scroll to position [0, 0]
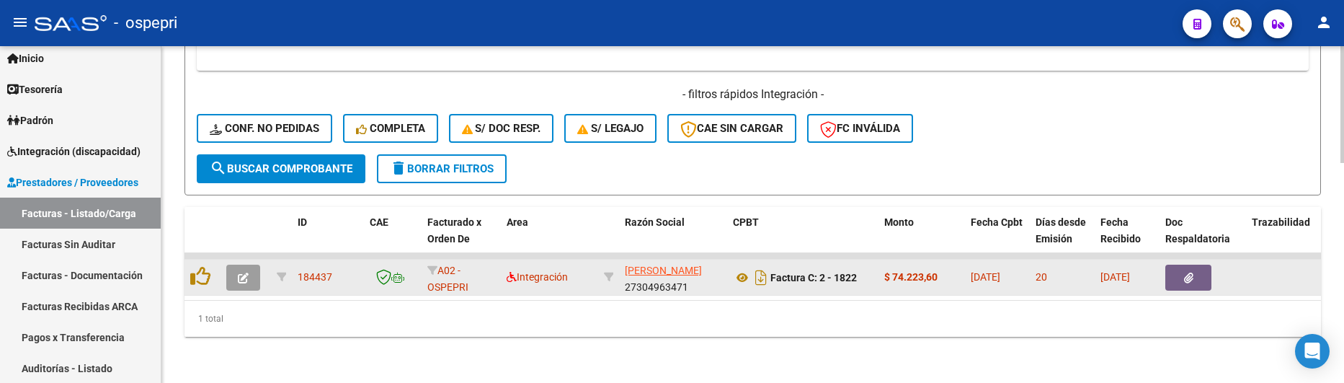
click at [242, 272] on icon "button" at bounding box center [243, 277] width 11 height 11
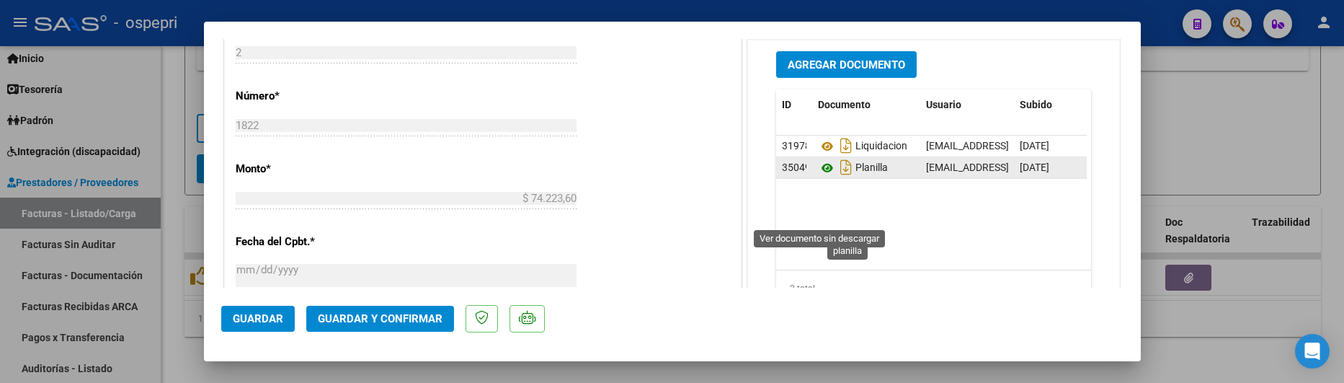
scroll to position [720, 0]
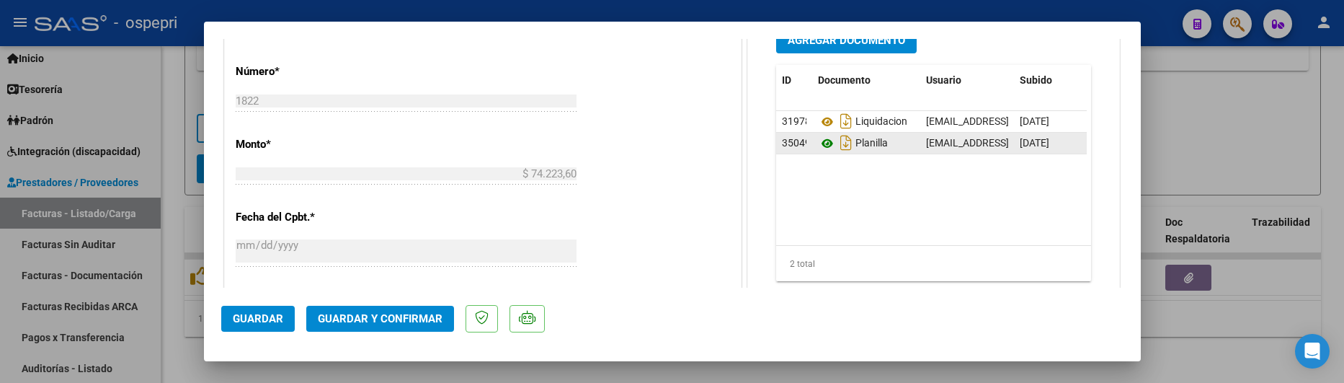
click at [819, 145] on icon at bounding box center [827, 143] width 19 height 17
click at [1228, 103] on div at bounding box center [672, 191] width 1344 height 383
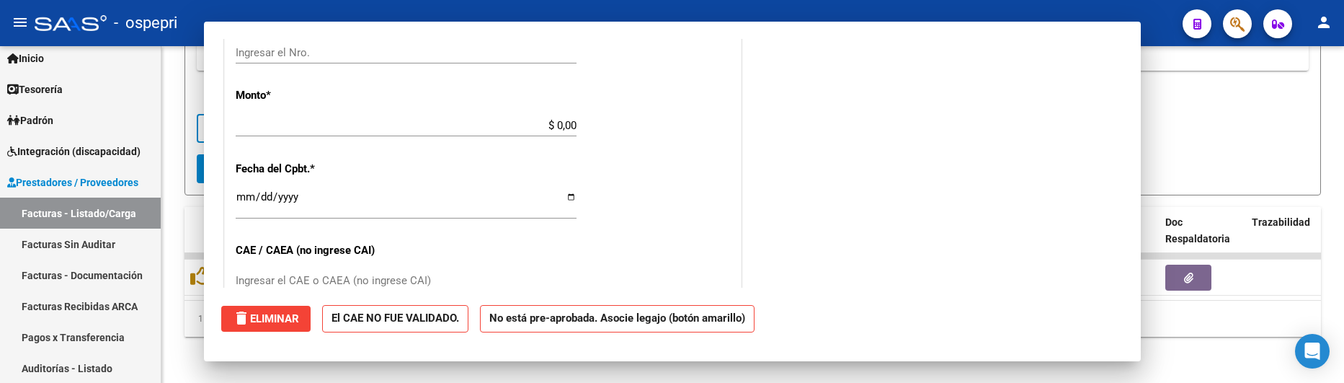
scroll to position [0, 0]
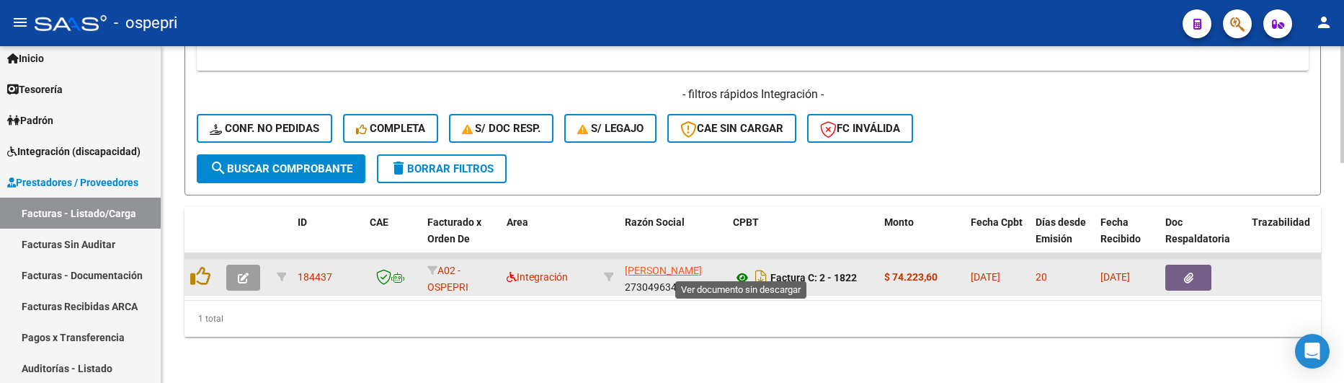
click at [744, 269] on icon at bounding box center [742, 277] width 19 height 17
click at [246, 272] on icon "button" at bounding box center [243, 277] width 11 height 11
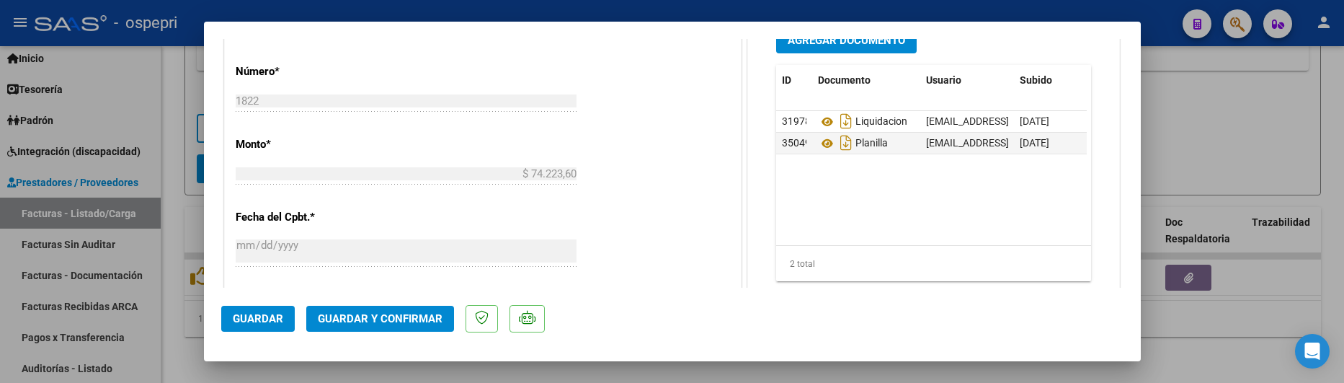
scroll to position [793, 0]
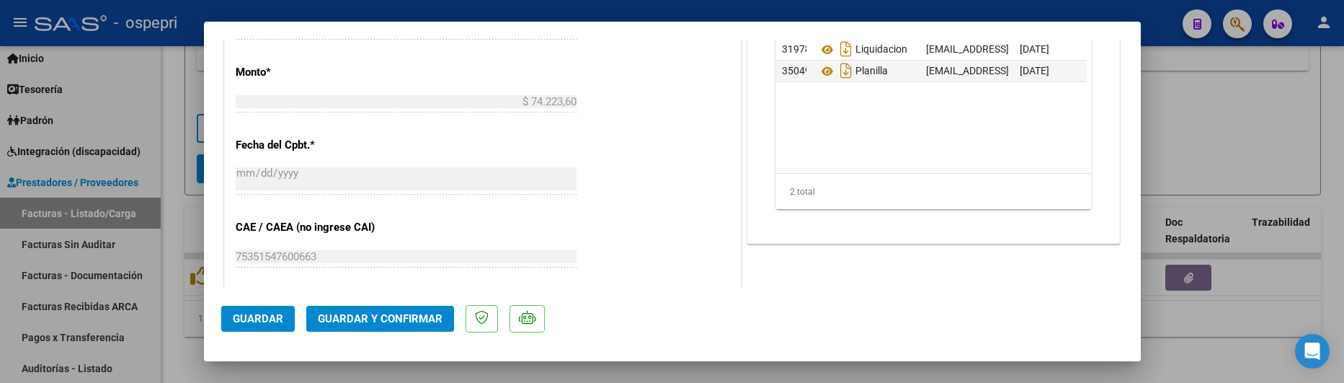
click at [385, 314] on span "Guardar y Confirmar" at bounding box center [380, 318] width 125 height 13
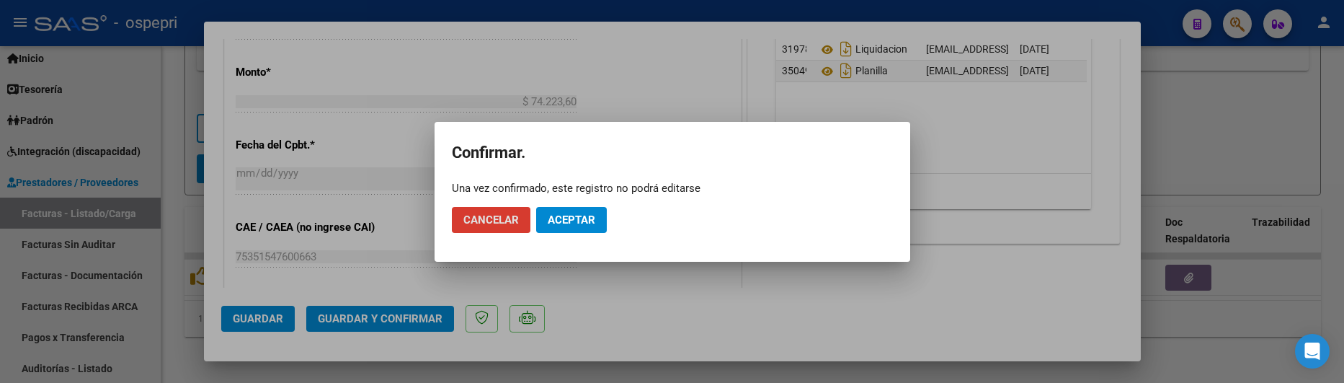
click at [567, 215] on span "Aceptar" at bounding box center [572, 219] width 48 height 13
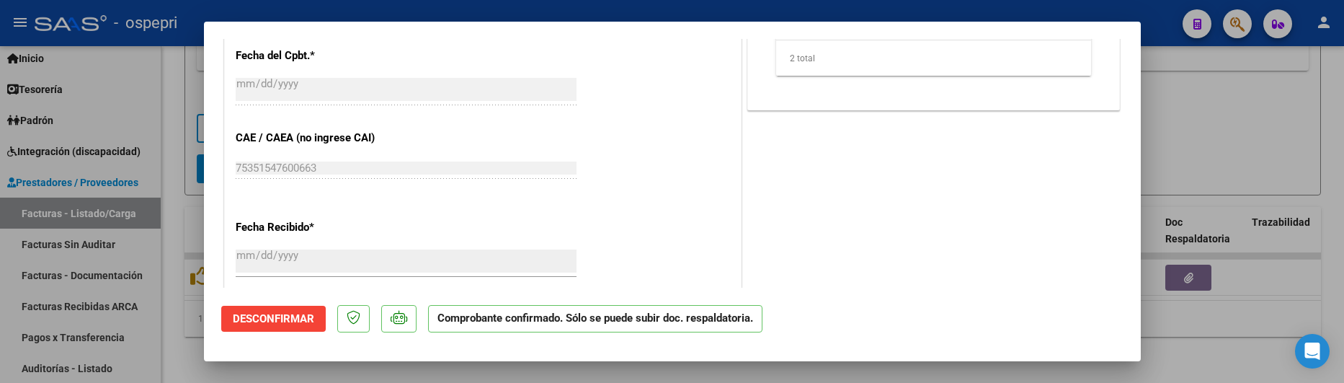
click at [1184, 143] on div at bounding box center [672, 191] width 1344 height 383
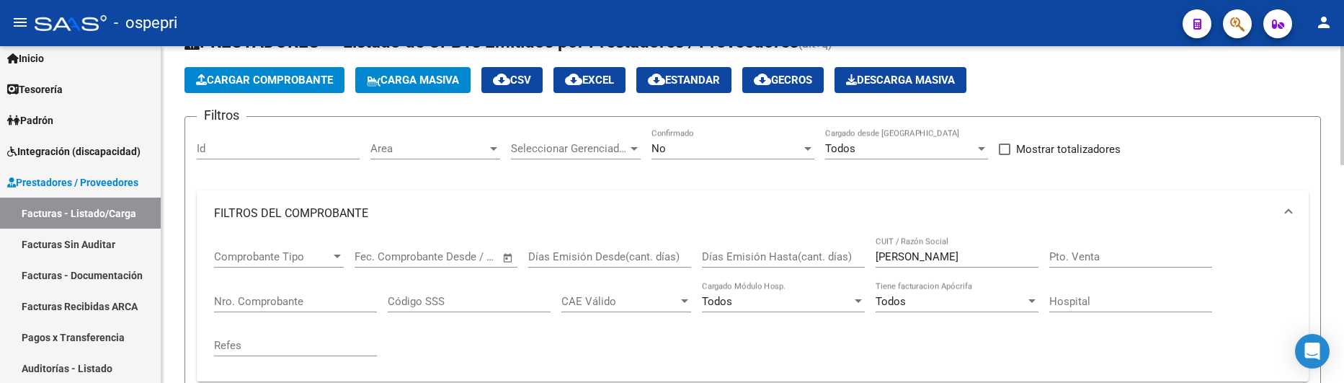
scroll to position [38, 0]
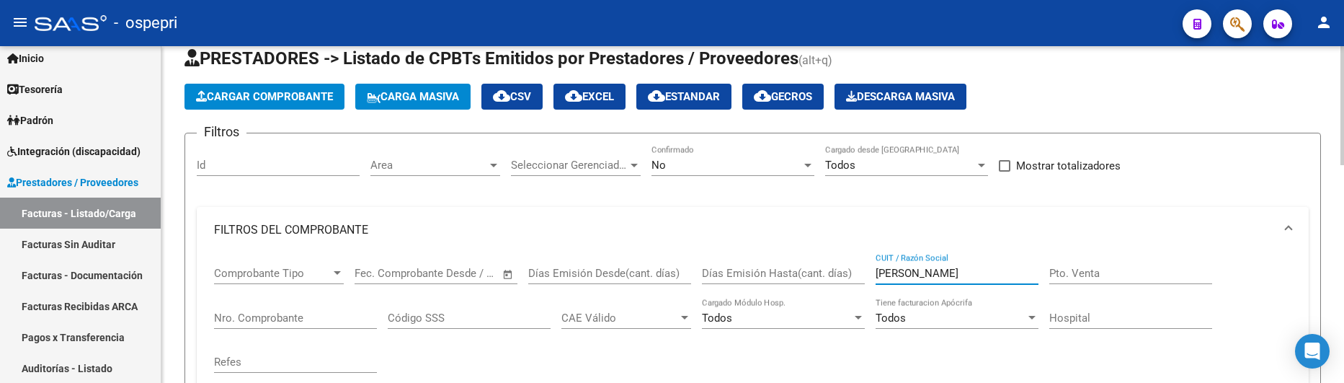
drag, startPoint x: 949, startPoint y: 275, endPoint x: 876, endPoint y: 275, distance: 72.8
click at [876, 275] on input "flores lorena" at bounding box center [956, 273] width 163 height 13
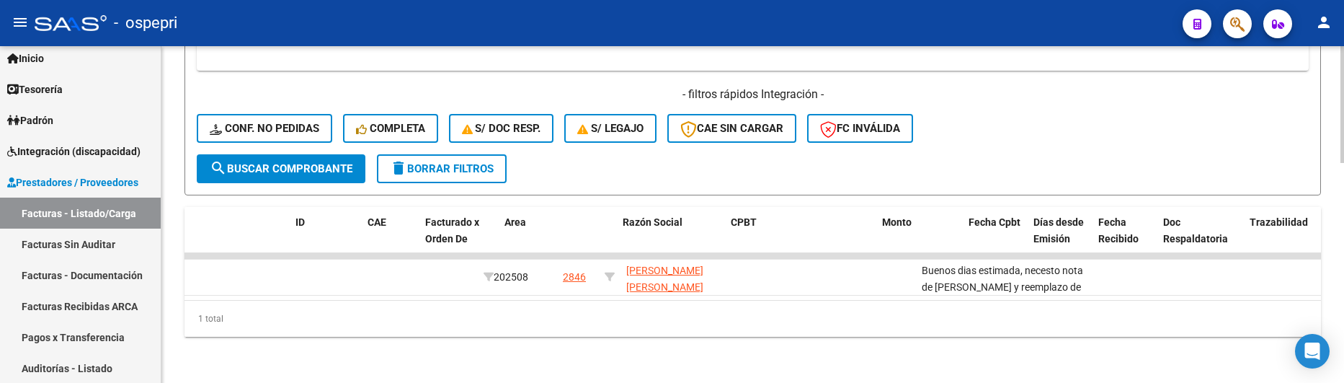
scroll to position [0, 0]
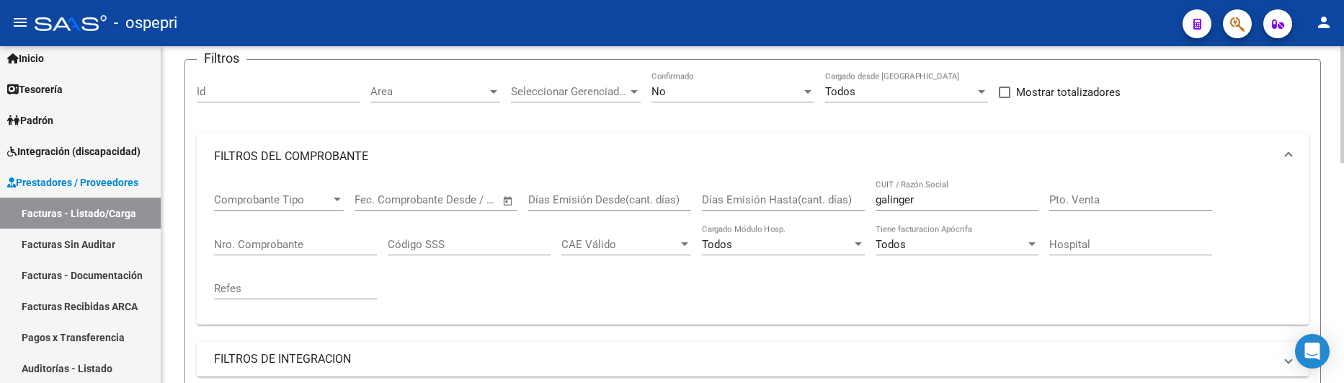
scroll to position [60, 0]
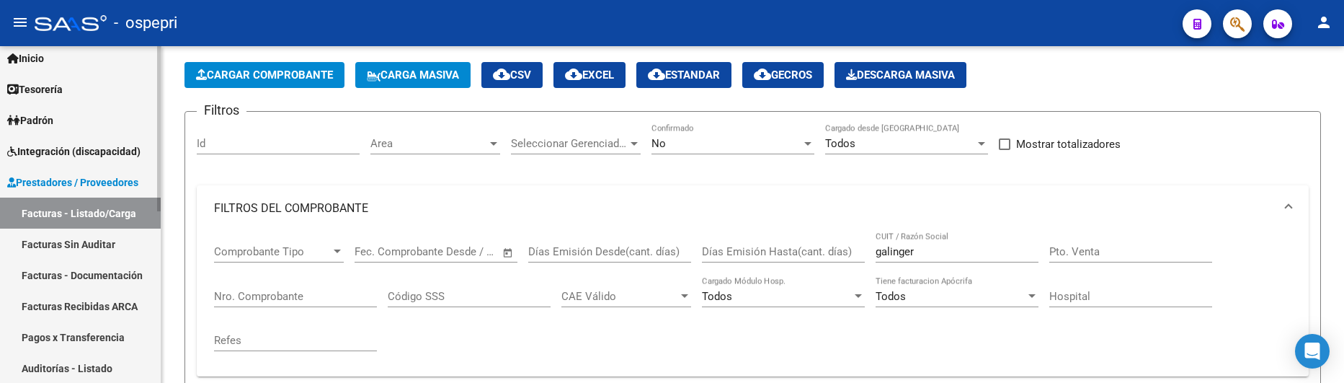
click at [92, 220] on link "Facturas - Listado/Carga" at bounding box center [80, 212] width 161 height 31
drag, startPoint x: 915, startPoint y: 251, endPoint x: 861, endPoint y: 251, distance: 54.0
click at [861, 251] on div "Comprobante Tipo Comprobante Tipo Fecha inicio – Fecha fin Fec. Comprobante Des…" at bounding box center [752, 297] width 1077 height 133
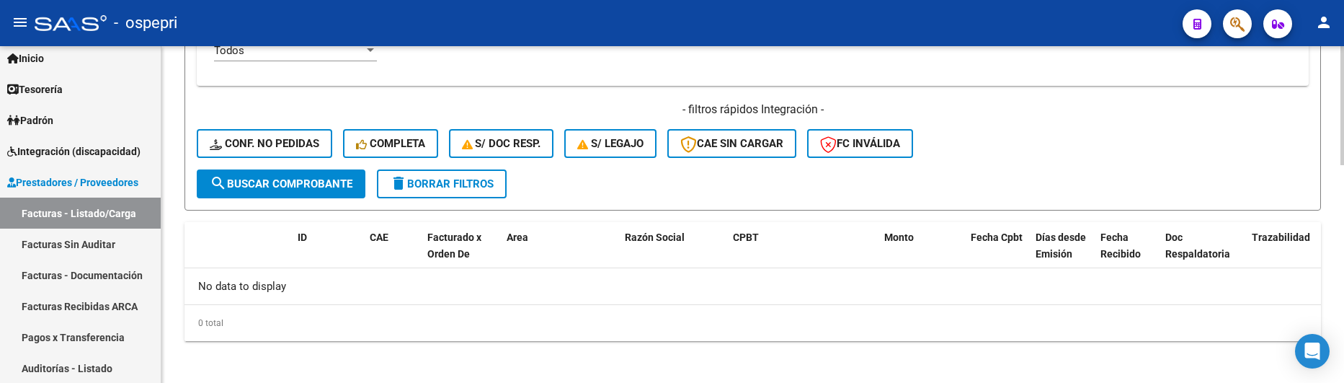
scroll to position [615, 0]
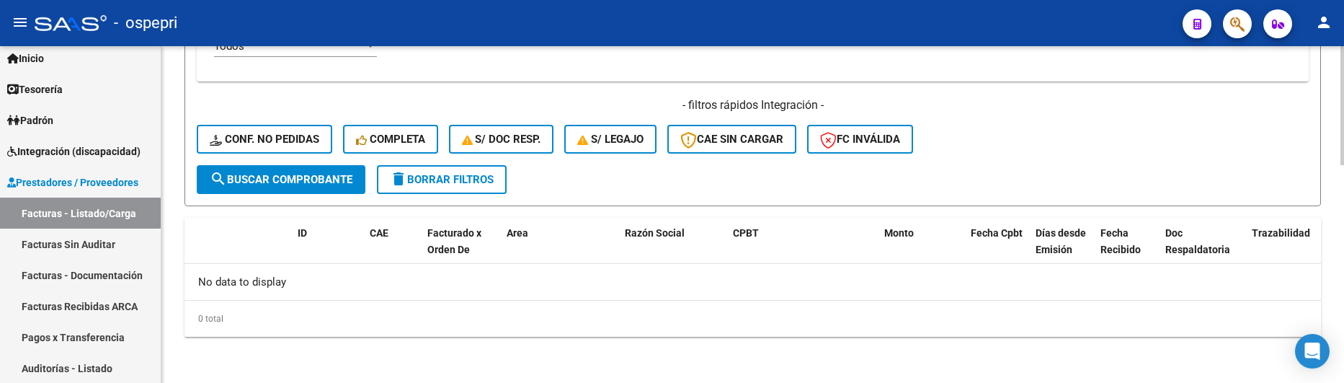
click at [1105, 151] on div "- filtros rápidos Integración - Conf. no pedidas Completa S/ Doc Resp. S/ legaj…" at bounding box center [753, 131] width 1112 height 68
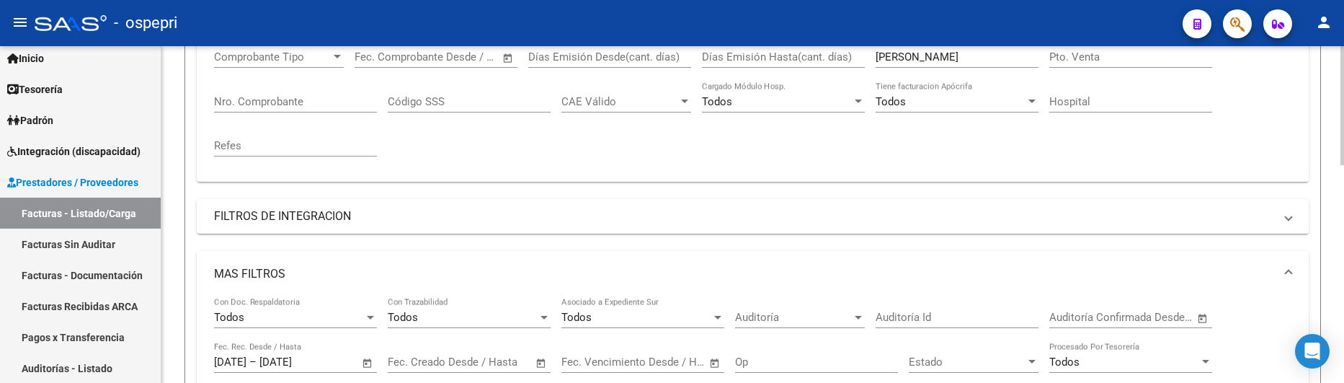
scroll to position [182, 0]
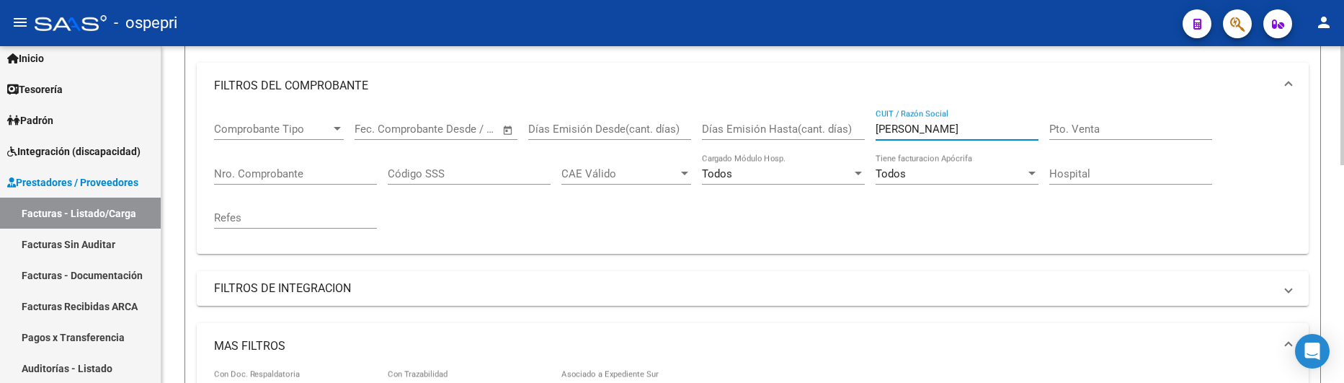
click at [914, 131] on input "[PERSON_NAME]" at bounding box center [956, 128] width 163 height 13
click at [934, 127] on input "[PERSON_NAME]" at bounding box center [956, 128] width 163 height 13
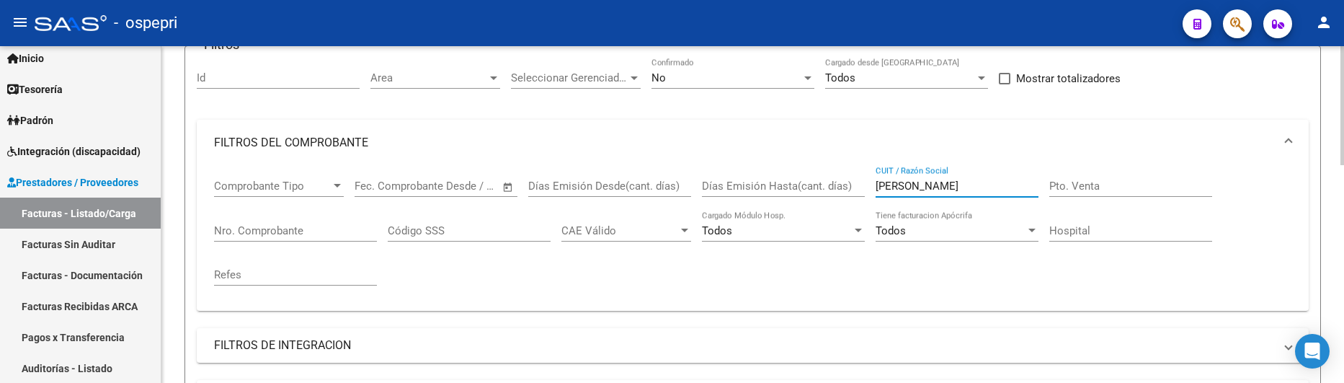
scroll to position [160, 0]
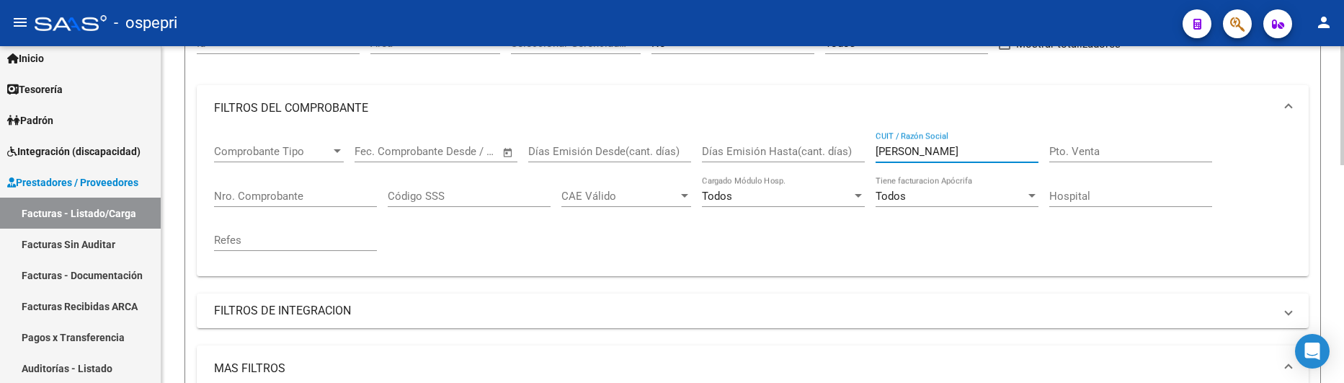
drag, startPoint x: 976, startPoint y: 153, endPoint x: 865, endPoint y: 156, distance: 111.0
click at [865, 156] on div "Comprobante Tipo Comprobante Tipo Fecha inicio – Fecha fin Fec. Comprobante Des…" at bounding box center [752, 197] width 1077 height 133
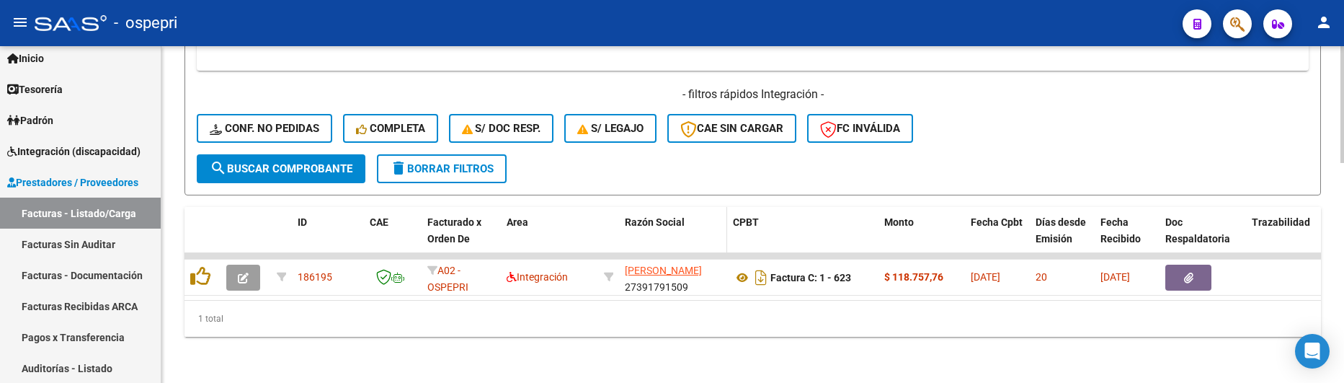
scroll to position [636, 0]
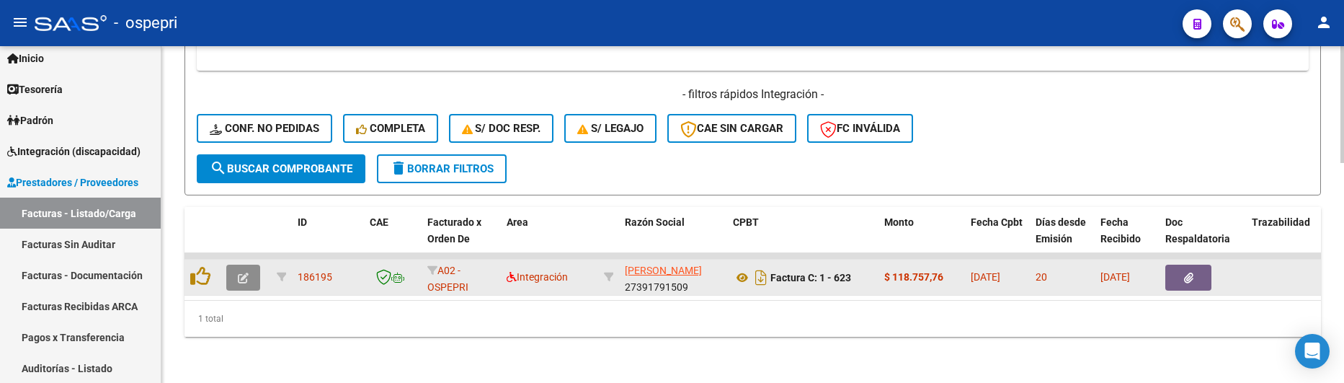
click at [244, 271] on span "button" at bounding box center [243, 277] width 11 height 13
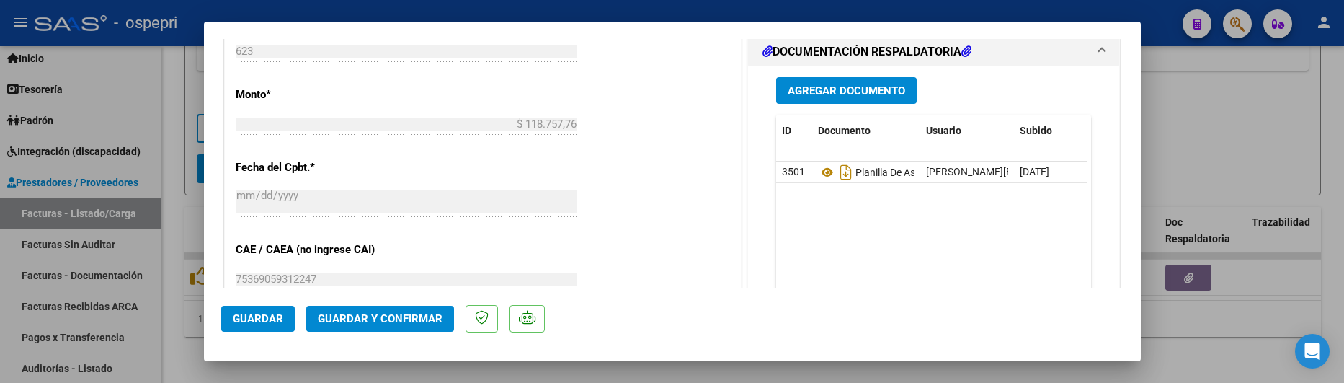
scroll to position [793, 0]
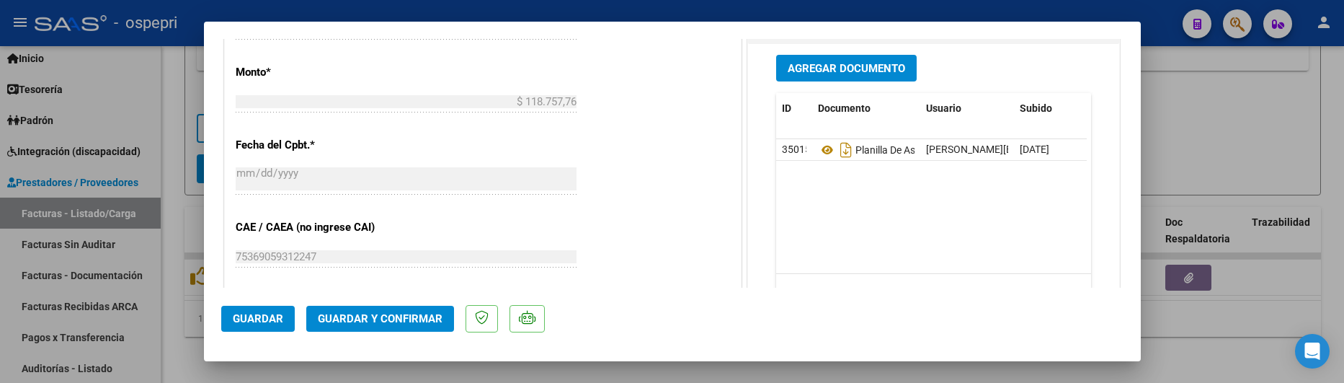
click at [1245, 122] on div at bounding box center [672, 191] width 1344 height 383
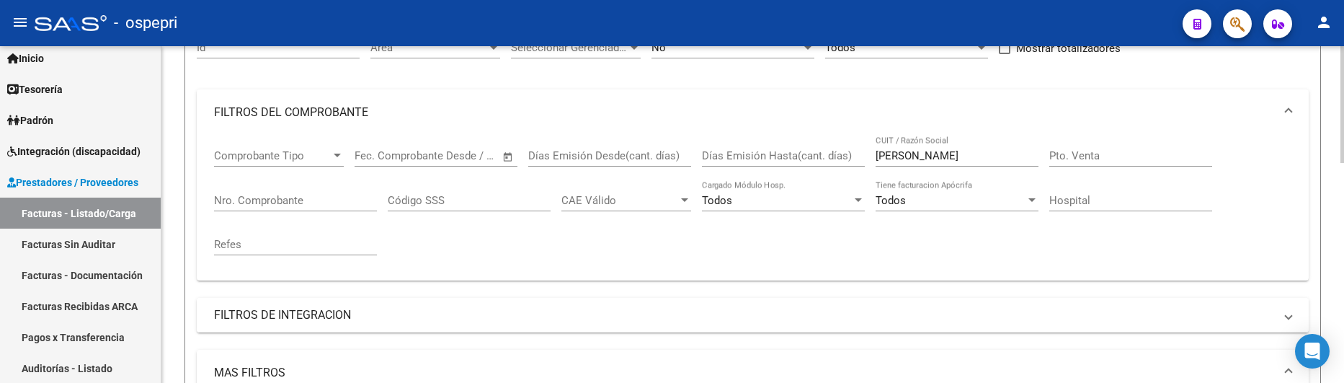
scroll to position [132, 0]
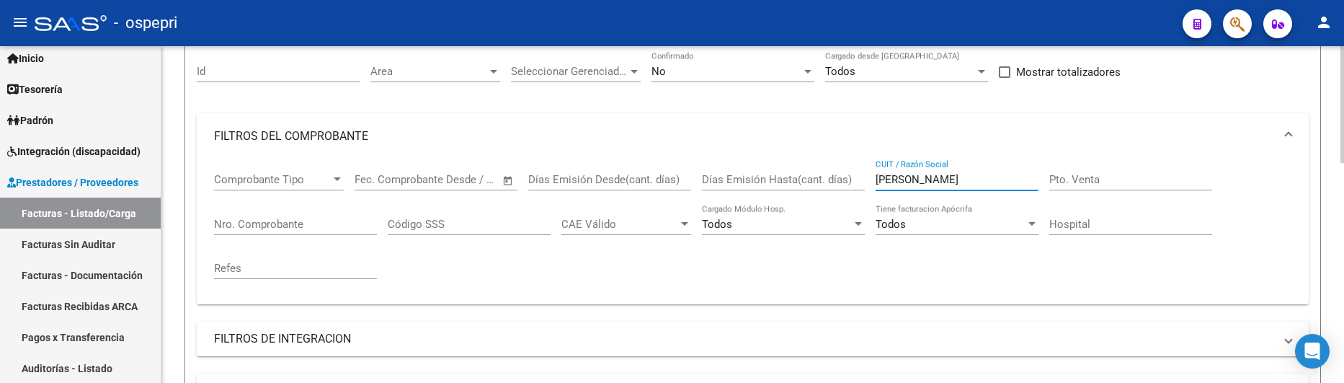
drag, startPoint x: 986, startPoint y: 182, endPoint x: 854, endPoint y: 185, distance: 132.6
click at [854, 185] on div "Comprobante Tipo Comprobante Tipo Fecha inicio – Fecha fin Fec. Comprobante Des…" at bounding box center [752, 225] width 1077 height 133
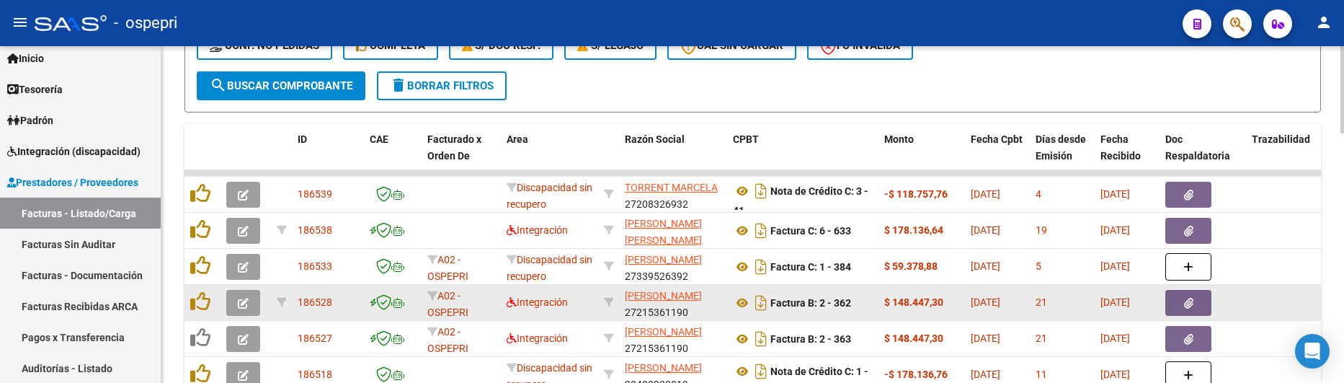
scroll to position [780, 0]
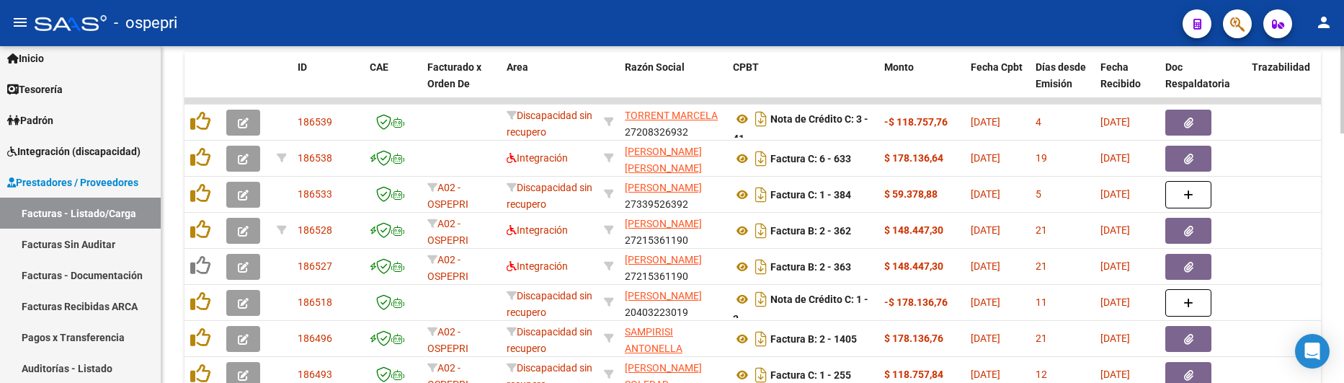
click at [1342, 288] on div at bounding box center [1342, 294] width 4 height 87
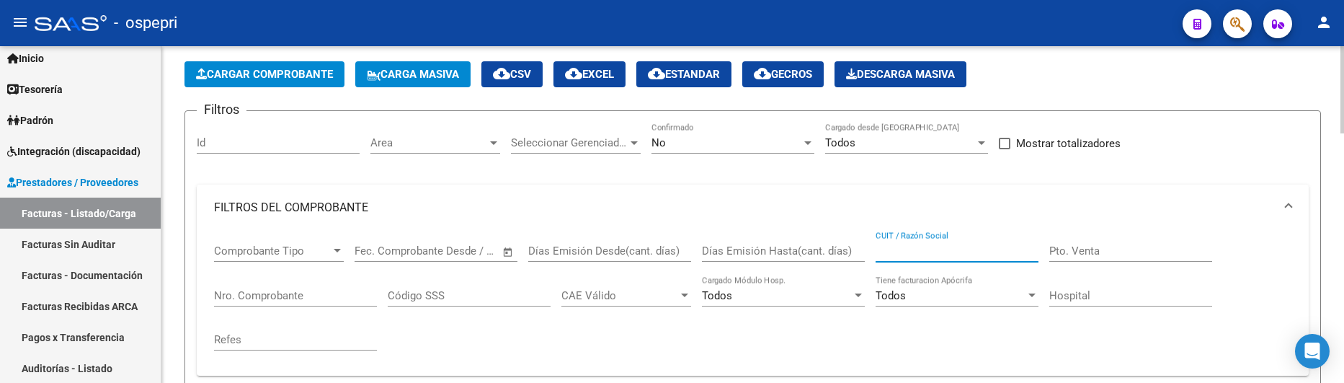
scroll to position [60, 0]
click at [941, 254] on input "CUIT / Razón Social" at bounding box center [956, 251] width 163 height 13
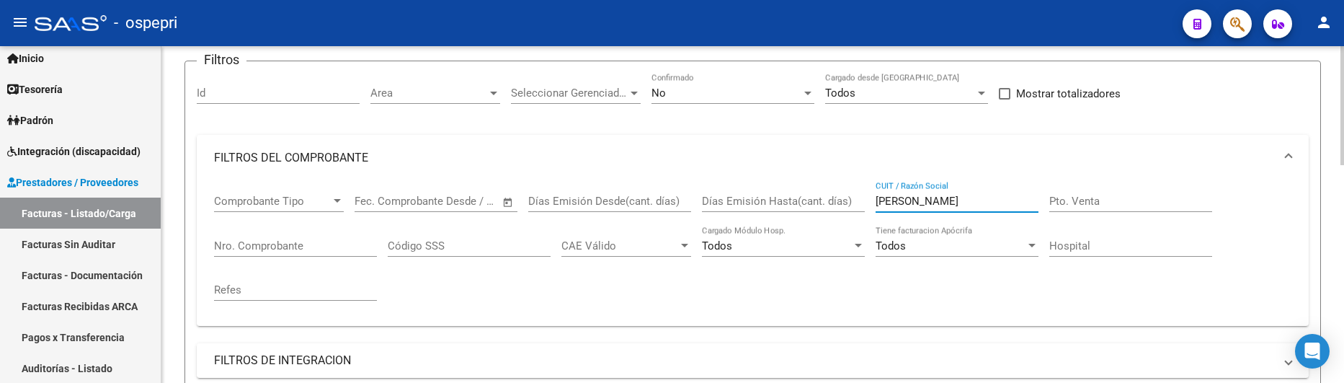
scroll to position [38, 0]
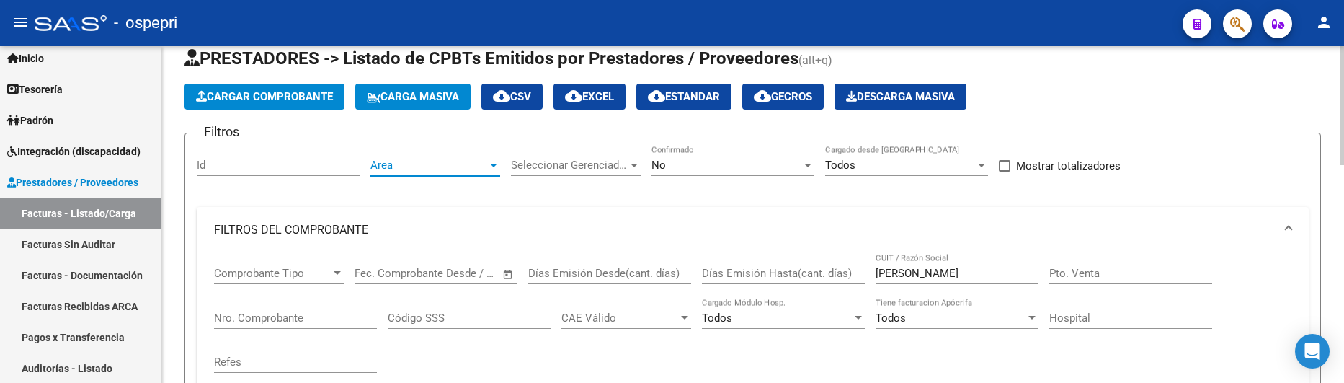
click at [486, 166] on span "Area" at bounding box center [428, 165] width 117 height 13
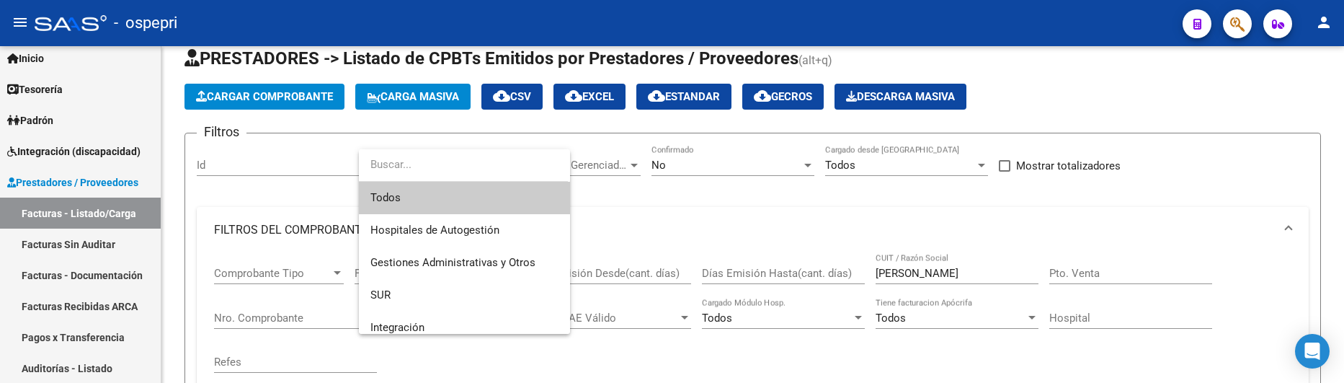
click at [381, 197] on span "Todos" at bounding box center [464, 198] width 188 height 32
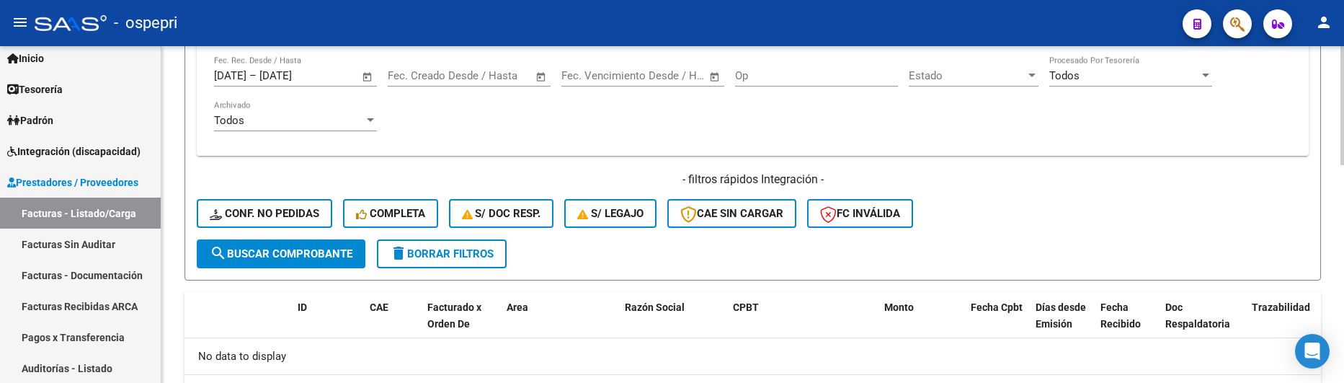
scroll to position [543, 0]
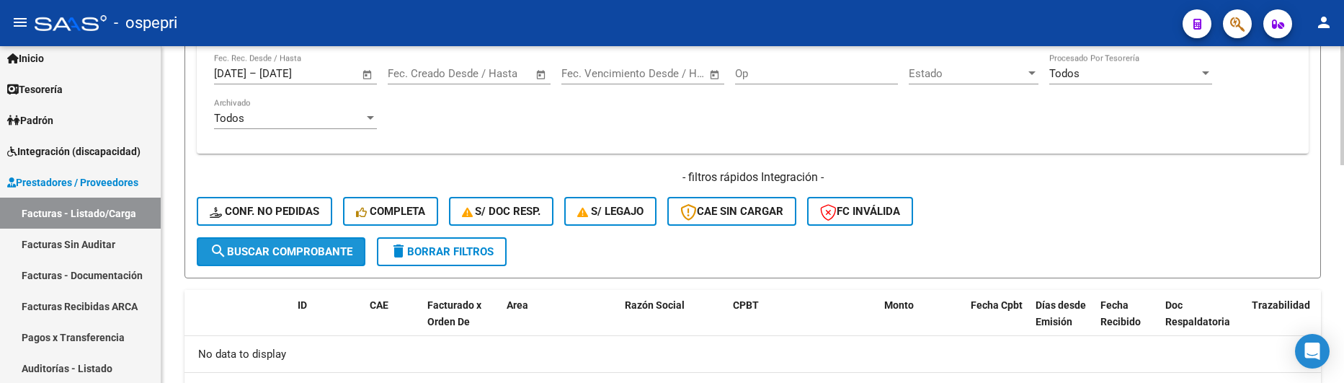
click at [305, 254] on span "search Buscar Comprobante" at bounding box center [281, 251] width 143 height 13
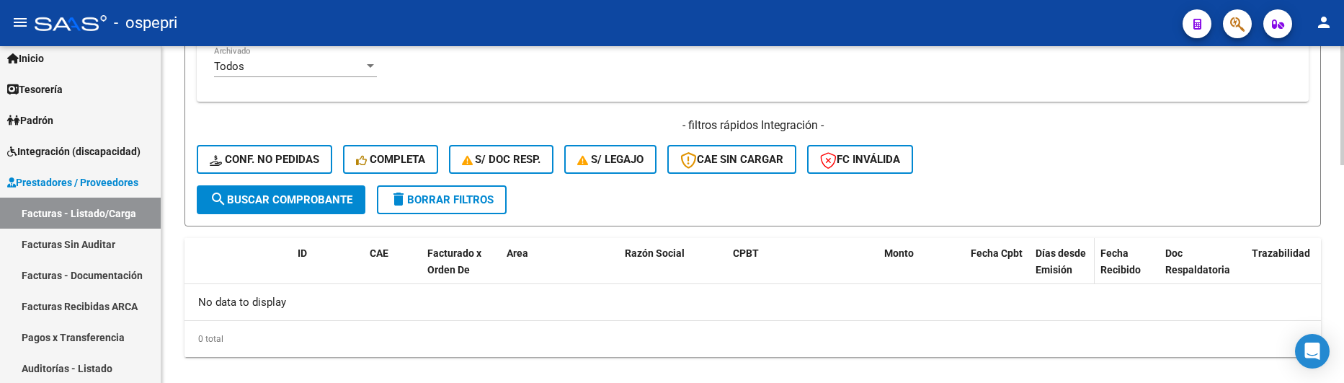
scroll to position [615, 0]
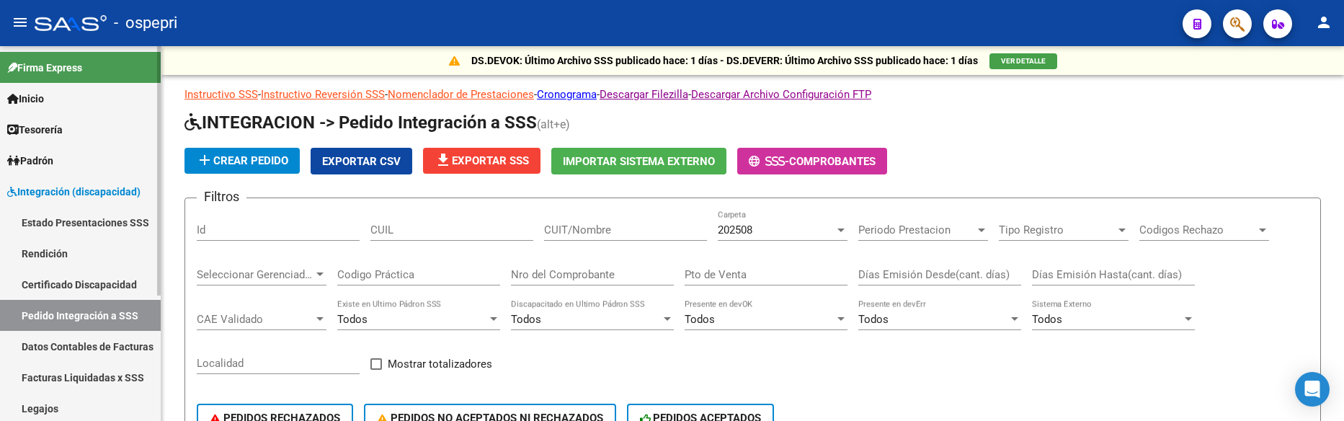
click at [73, 192] on span "Integración (discapacidad)" at bounding box center [73, 192] width 133 height 16
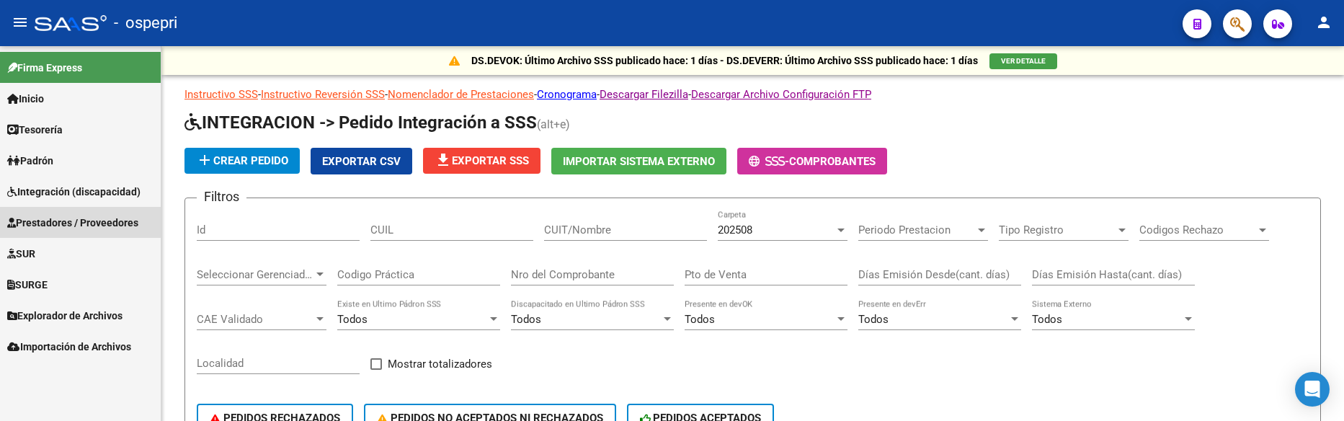
click at [80, 225] on span "Prestadores / Proveedores" at bounding box center [72, 223] width 131 height 16
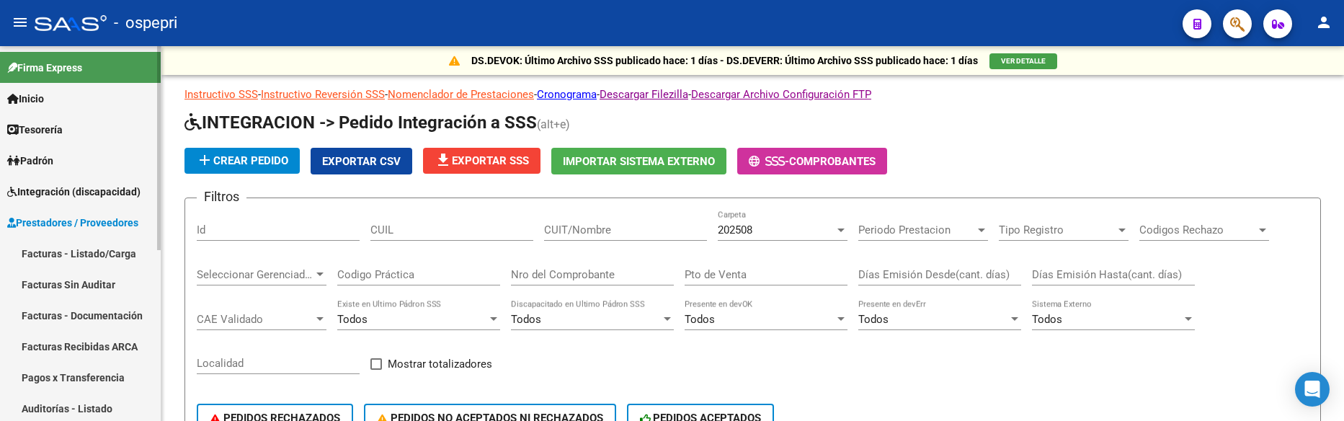
click at [90, 248] on link "Facturas - Listado/Carga" at bounding box center [80, 253] width 161 height 31
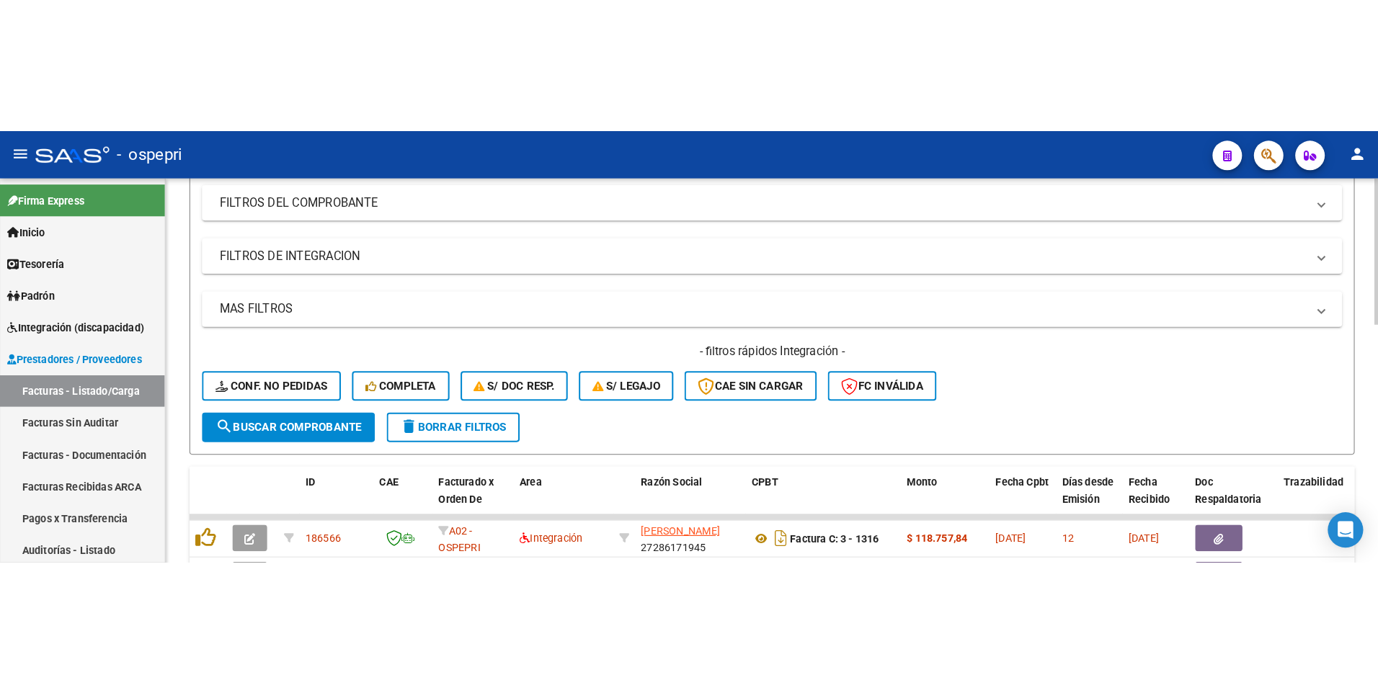
scroll to position [216, 0]
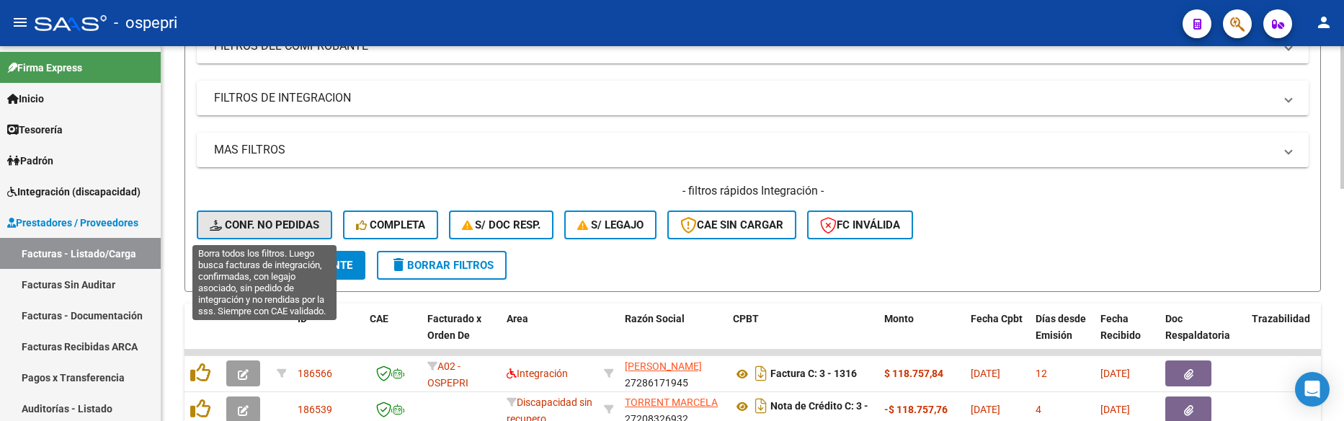
click at [280, 220] on span "Conf. no pedidas" at bounding box center [265, 224] width 110 height 13
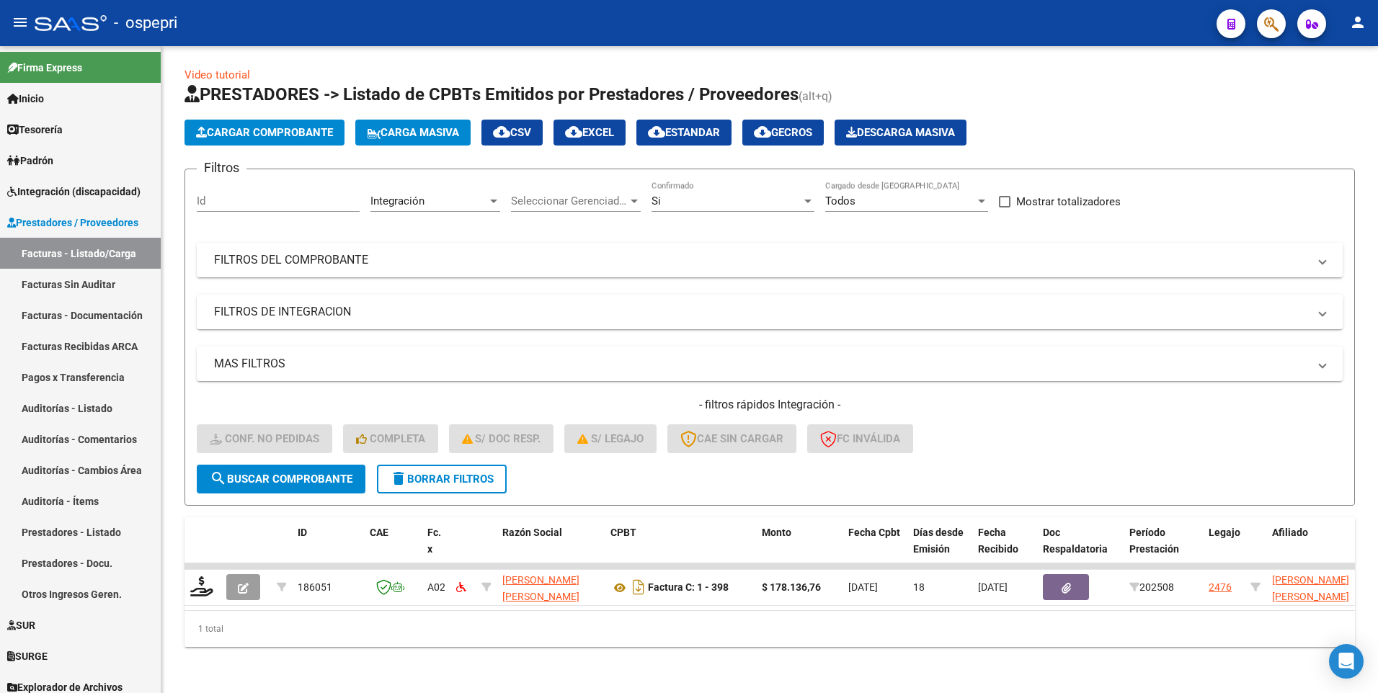
scroll to position [13, 0]
click at [986, 253] on mat-panel-title "FILTROS DEL COMPROBANTE" at bounding box center [761, 260] width 1094 height 16
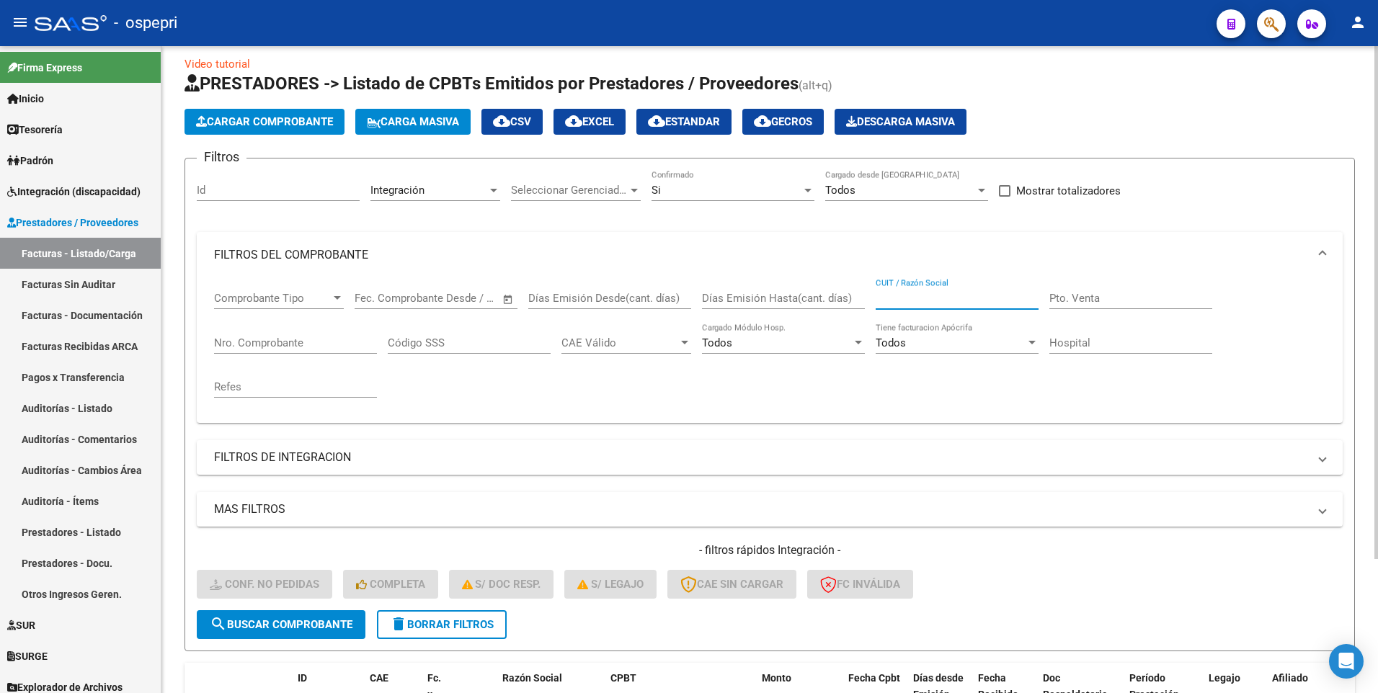
click at [975, 294] on input "CUIT / Razón Social" at bounding box center [956, 298] width 163 height 13
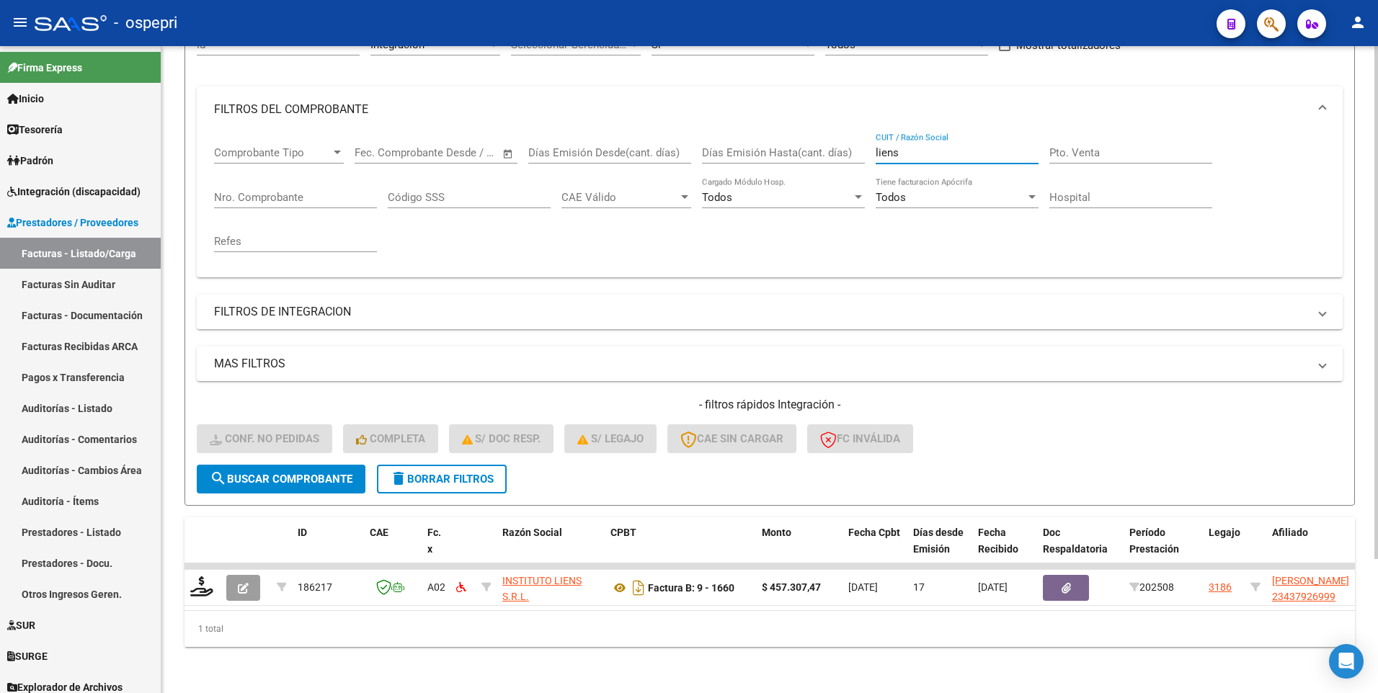
scroll to position [169, 0]
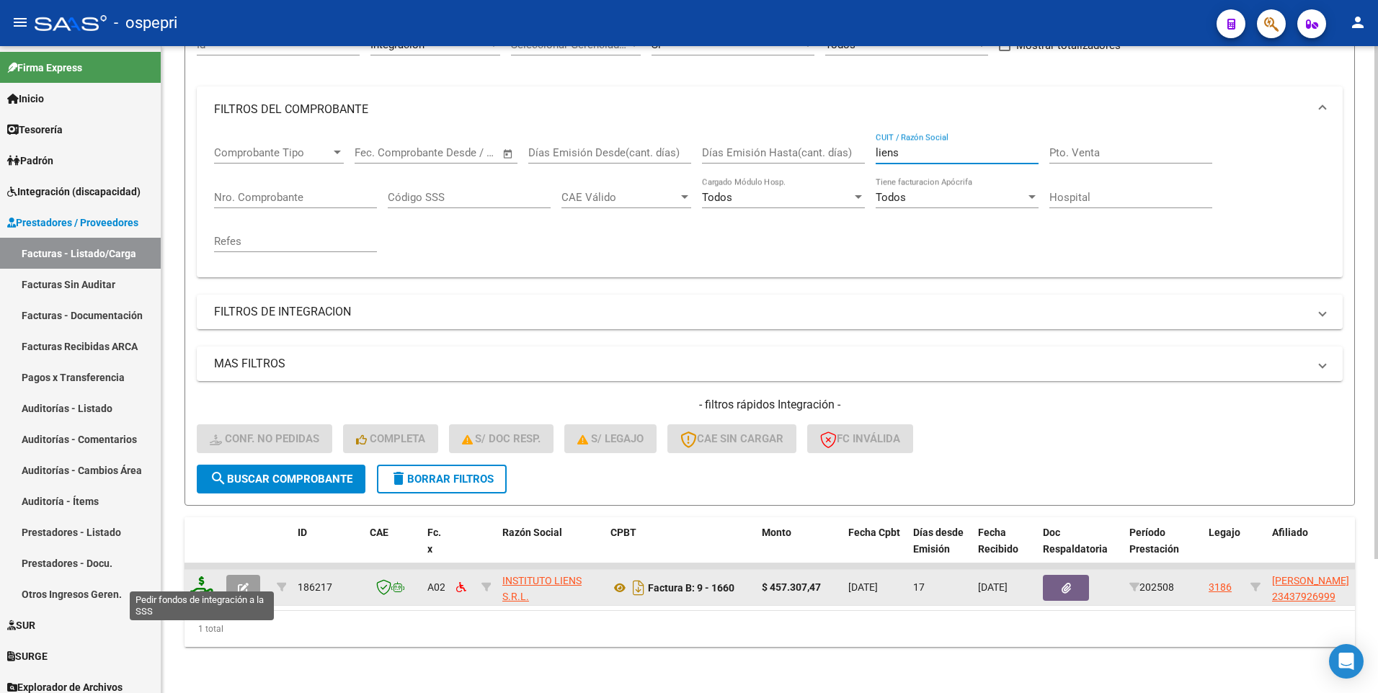
type input "liens"
click at [200, 420] on icon at bounding box center [201, 586] width 23 height 20
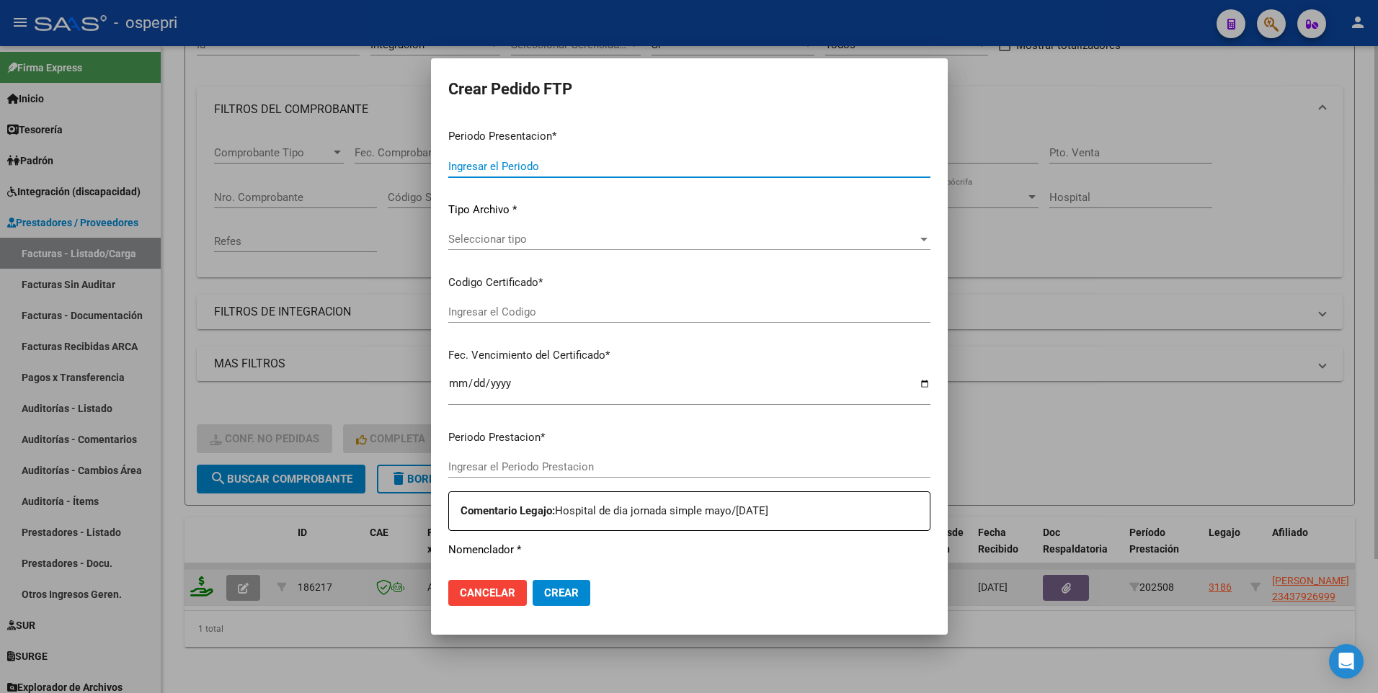
type input "202508"
type input "$ 457.307,47"
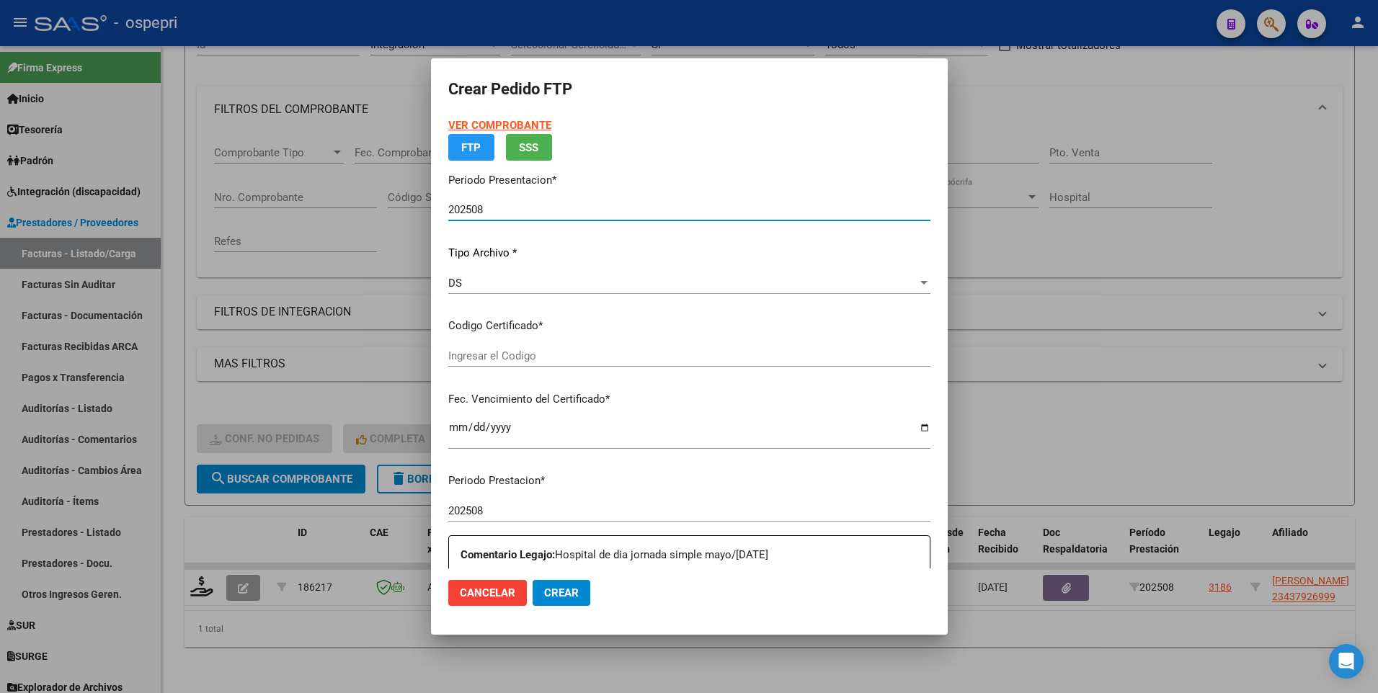
type input "23437926999"
type input "2033-10-31"
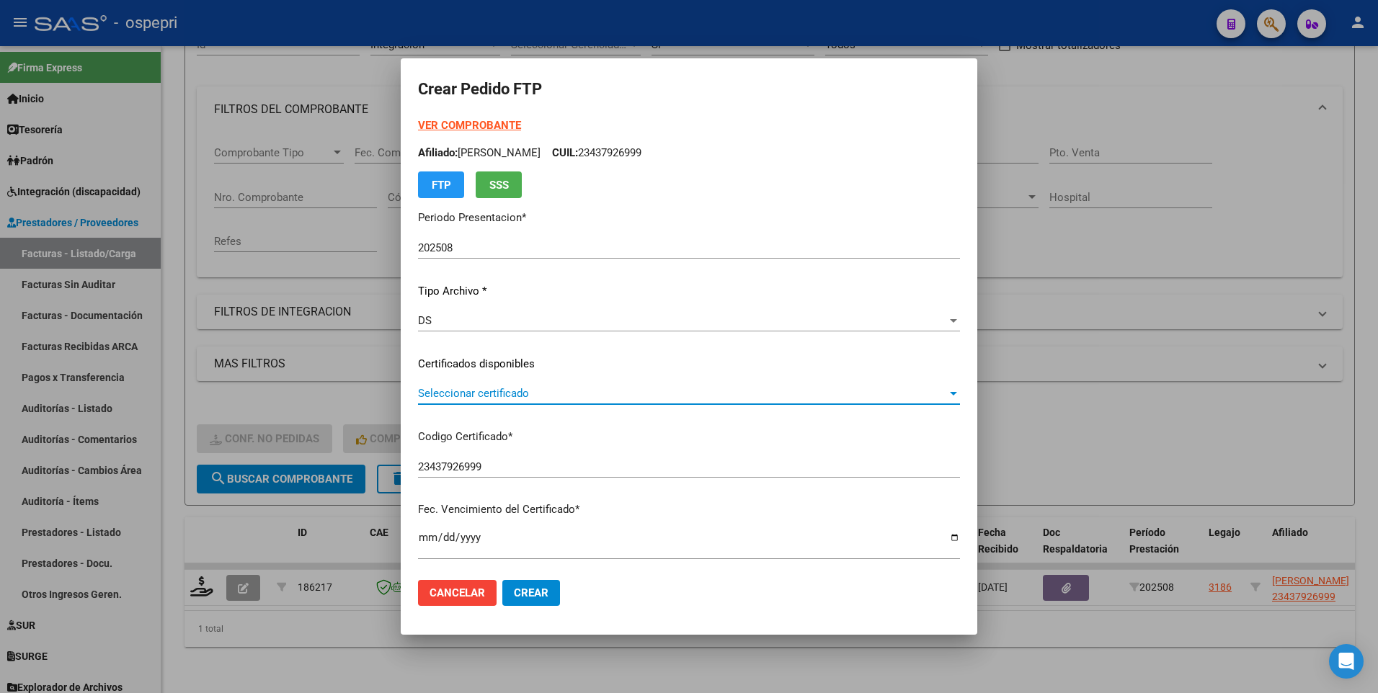
click at [947, 390] on div at bounding box center [953, 394] width 13 height 12
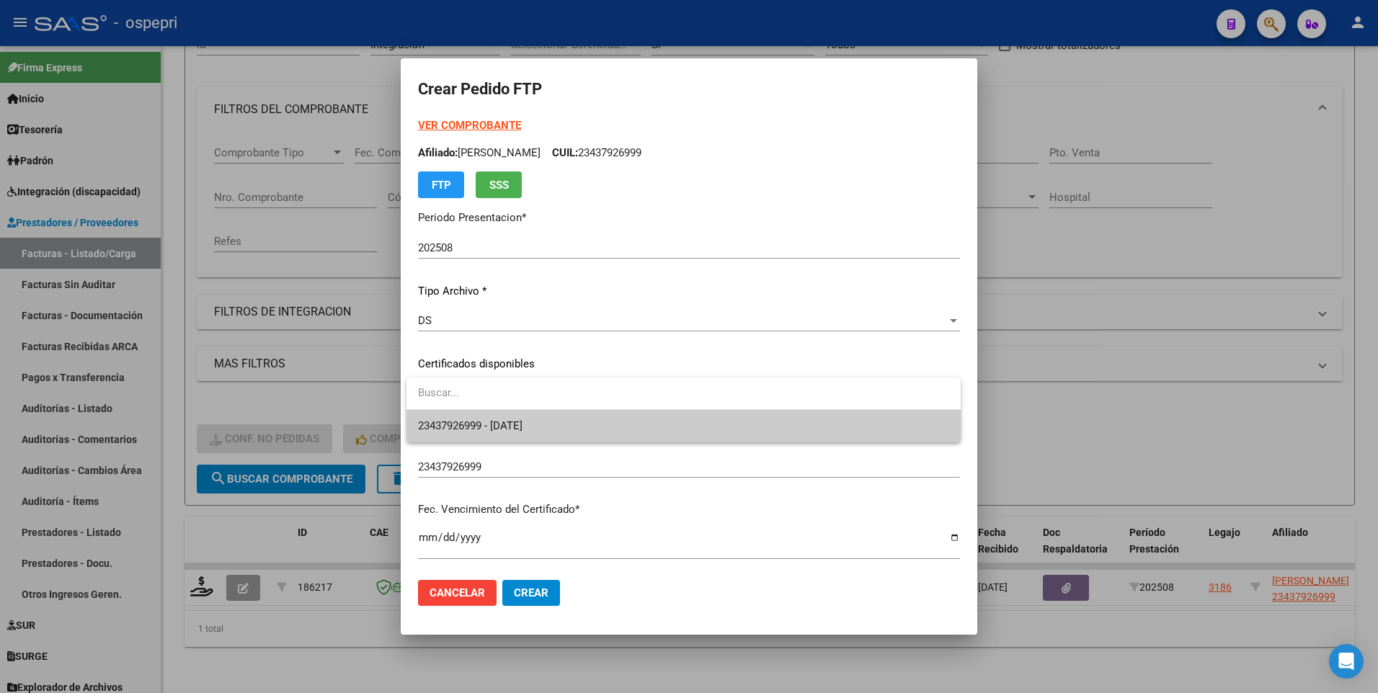
click at [873, 420] on span "23437926999 - 2033-10-31" at bounding box center [683, 426] width 531 height 32
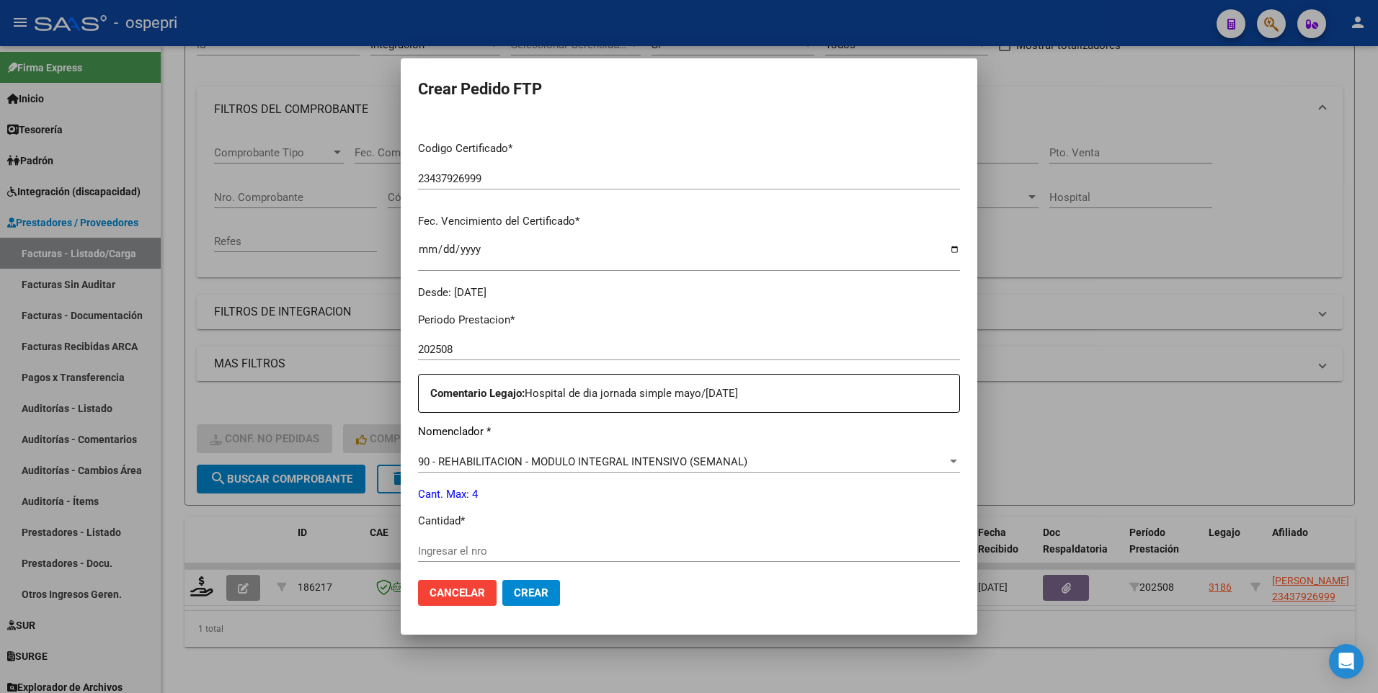
scroll to position [360, 0]
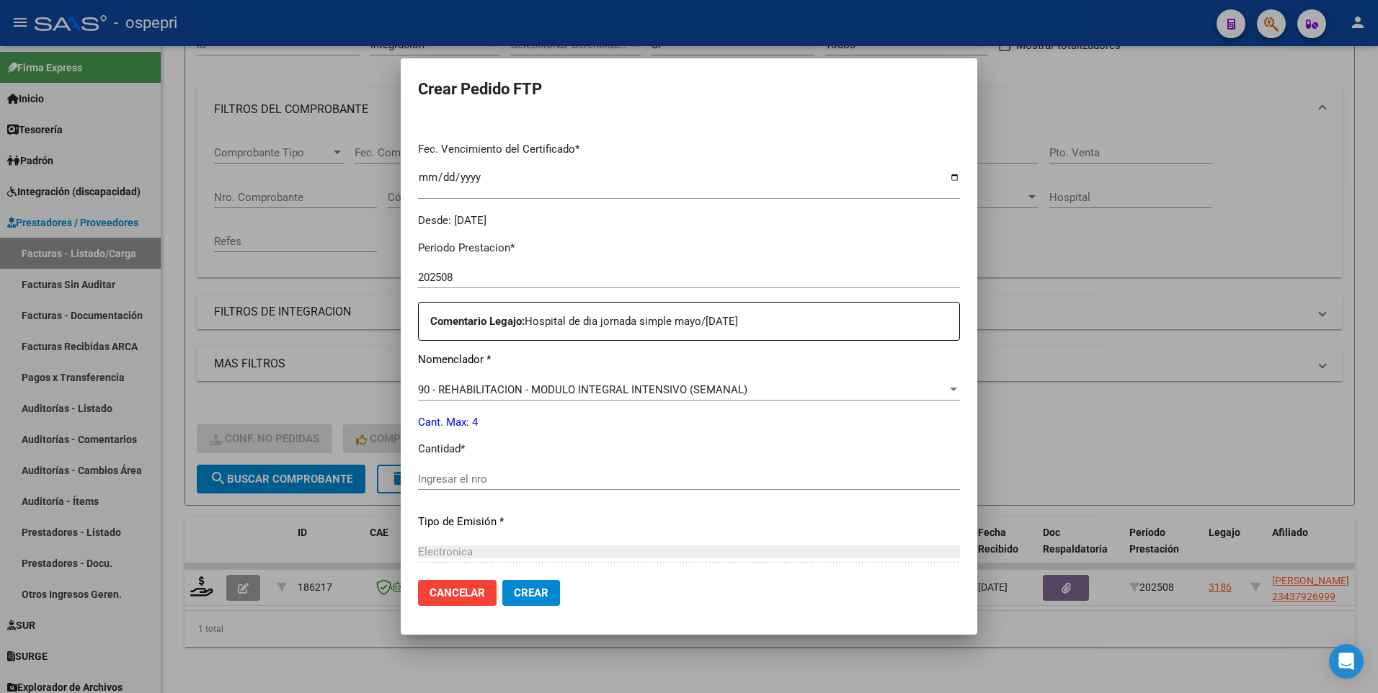
click at [499, 420] on input "Ingresar el nro" at bounding box center [689, 479] width 542 height 13
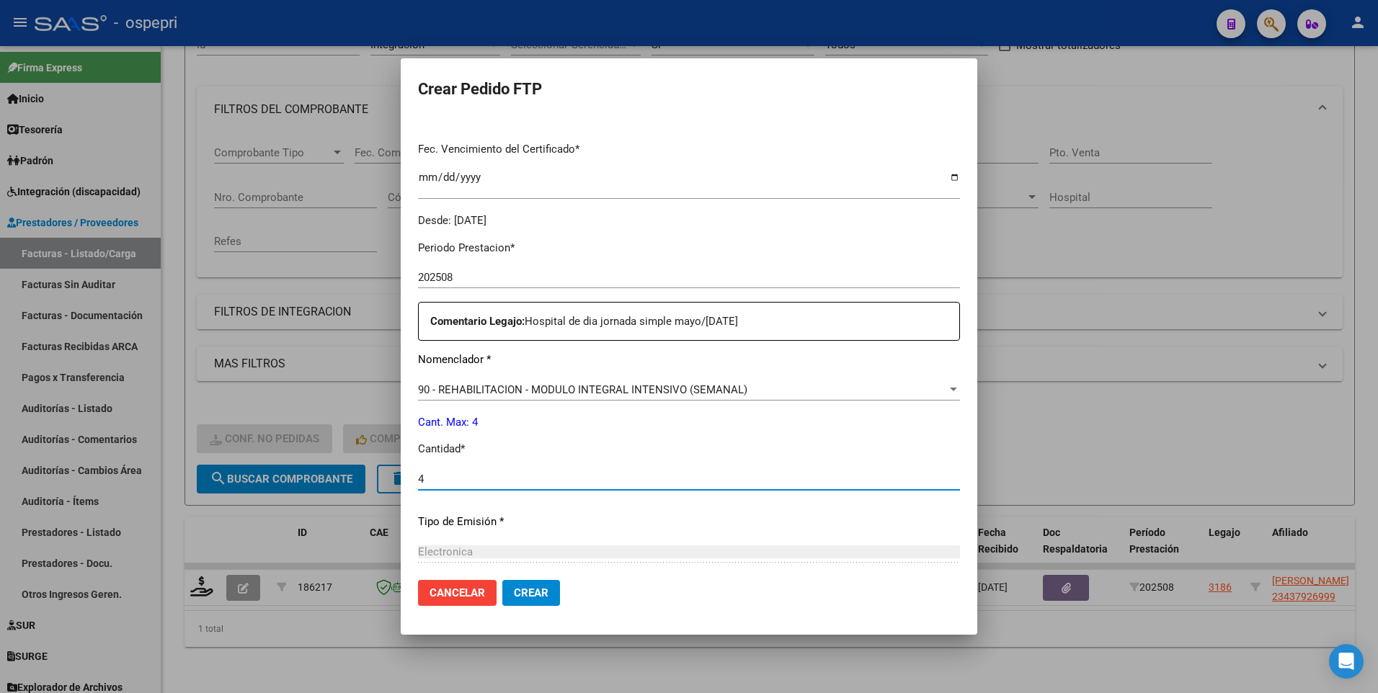
type input "4"
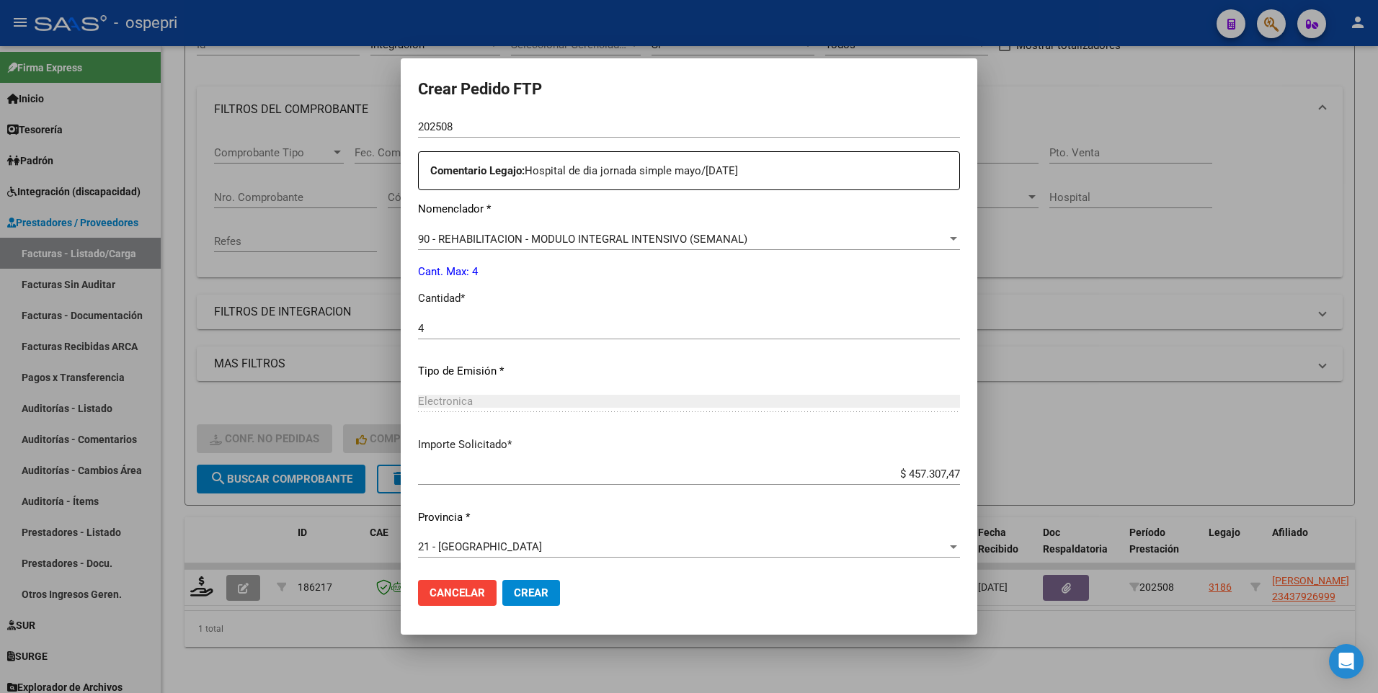
scroll to position [514, 0]
click at [516, 420] on span "Crear" at bounding box center [531, 592] width 35 height 13
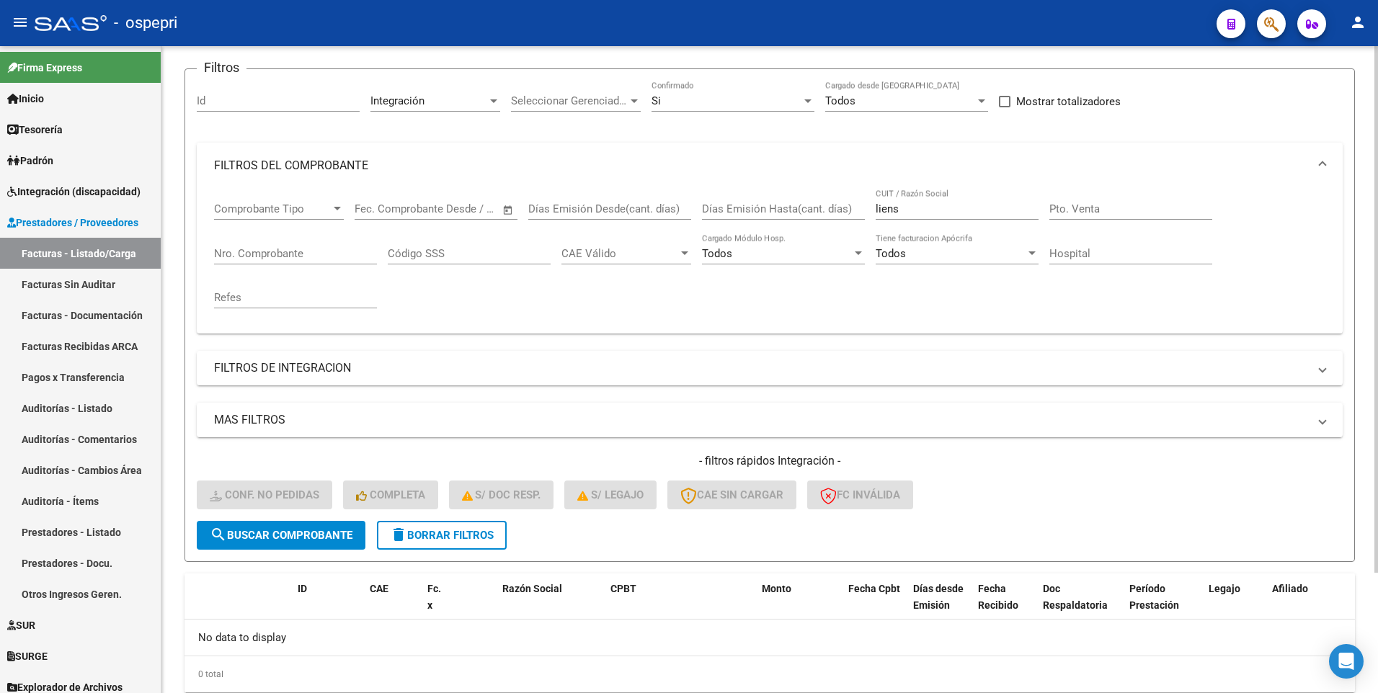
scroll to position [144, 0]
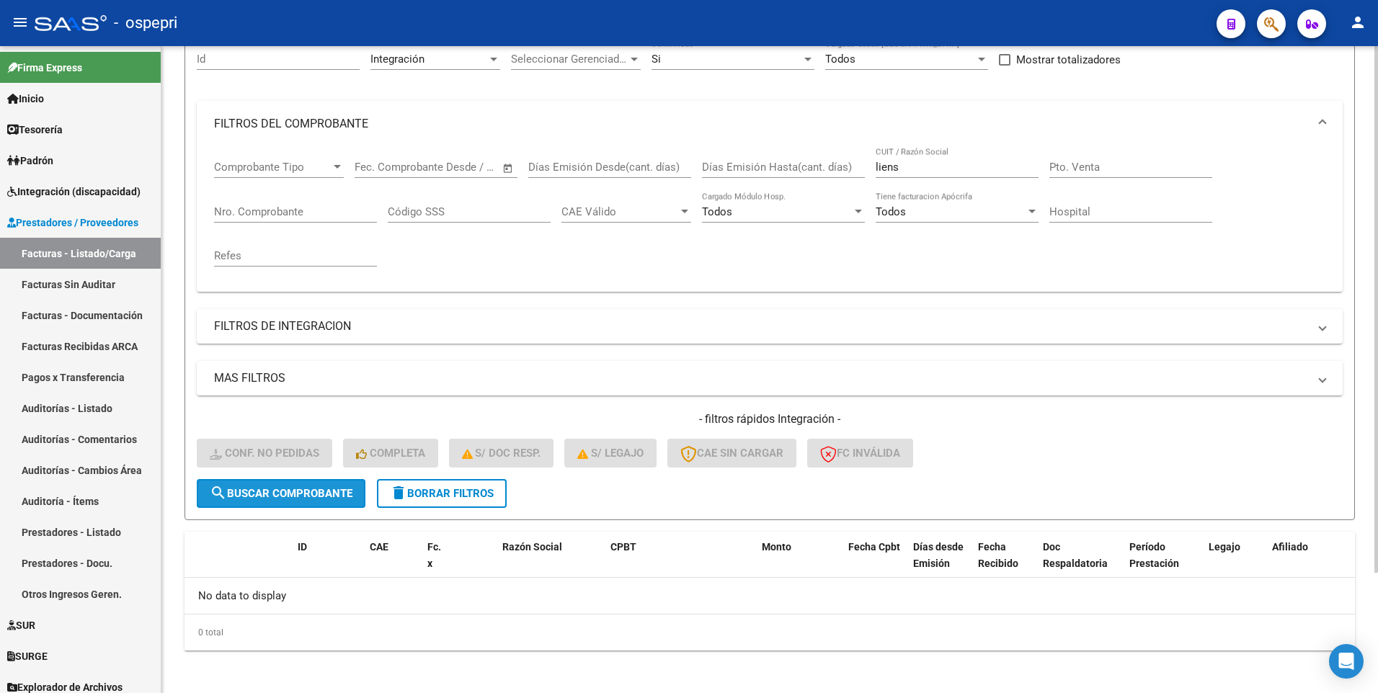
click at [283, 420] on button "search Buscar Comprobante" at bounding box center [281, 493] width 169 height 29
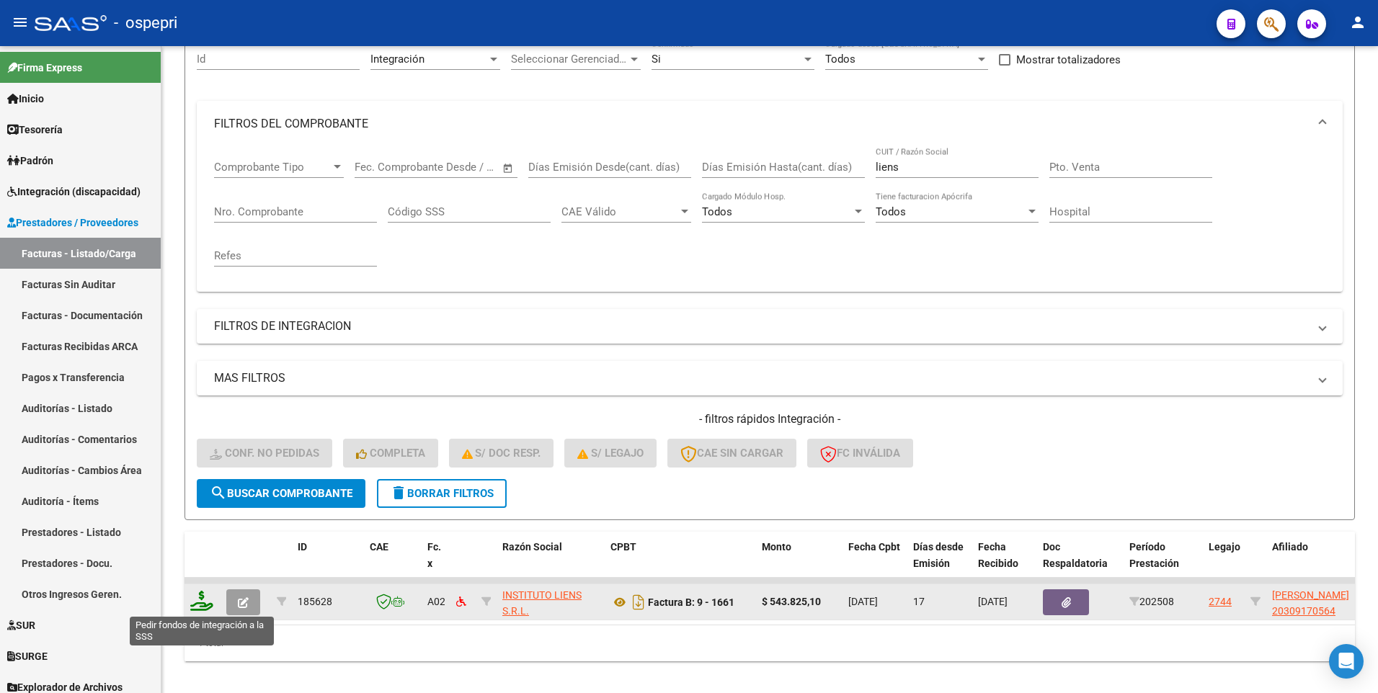
click at [210, 420] on icon at bounding box center [201, 601] width 23 height 20
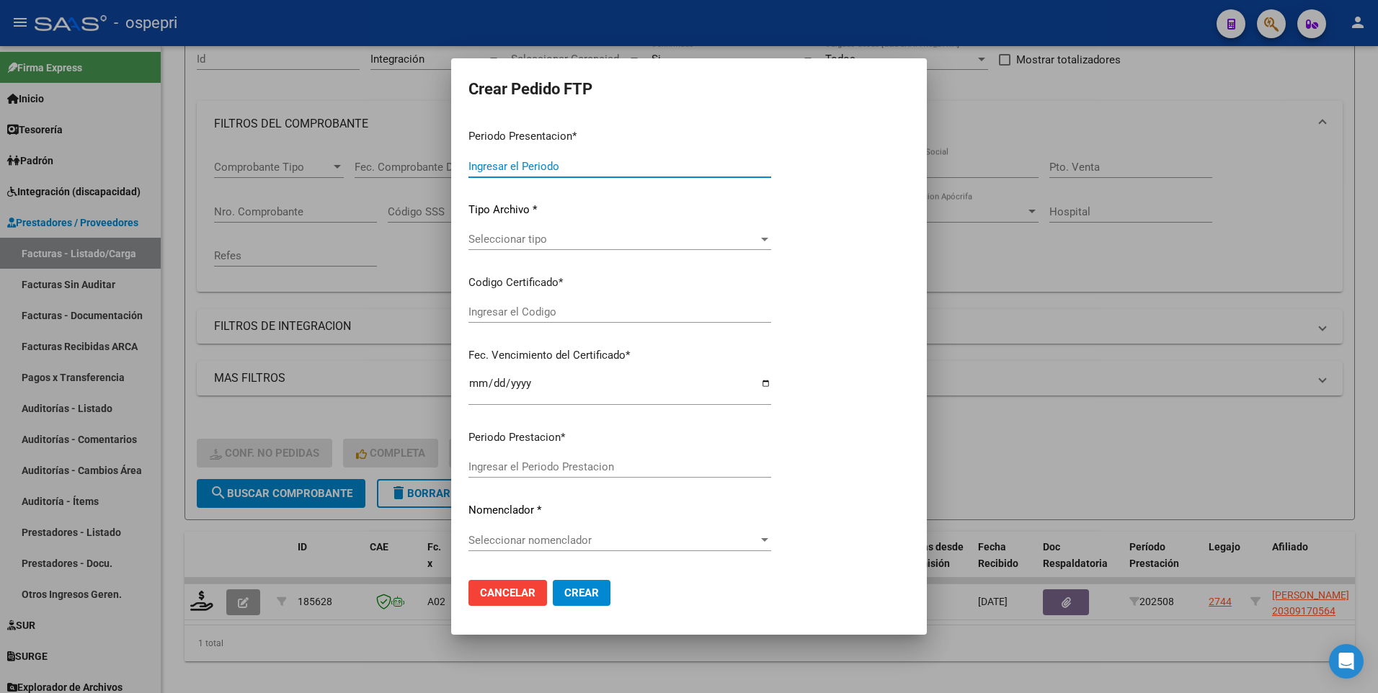
type input "202508"
type input "$ 543.825,10"
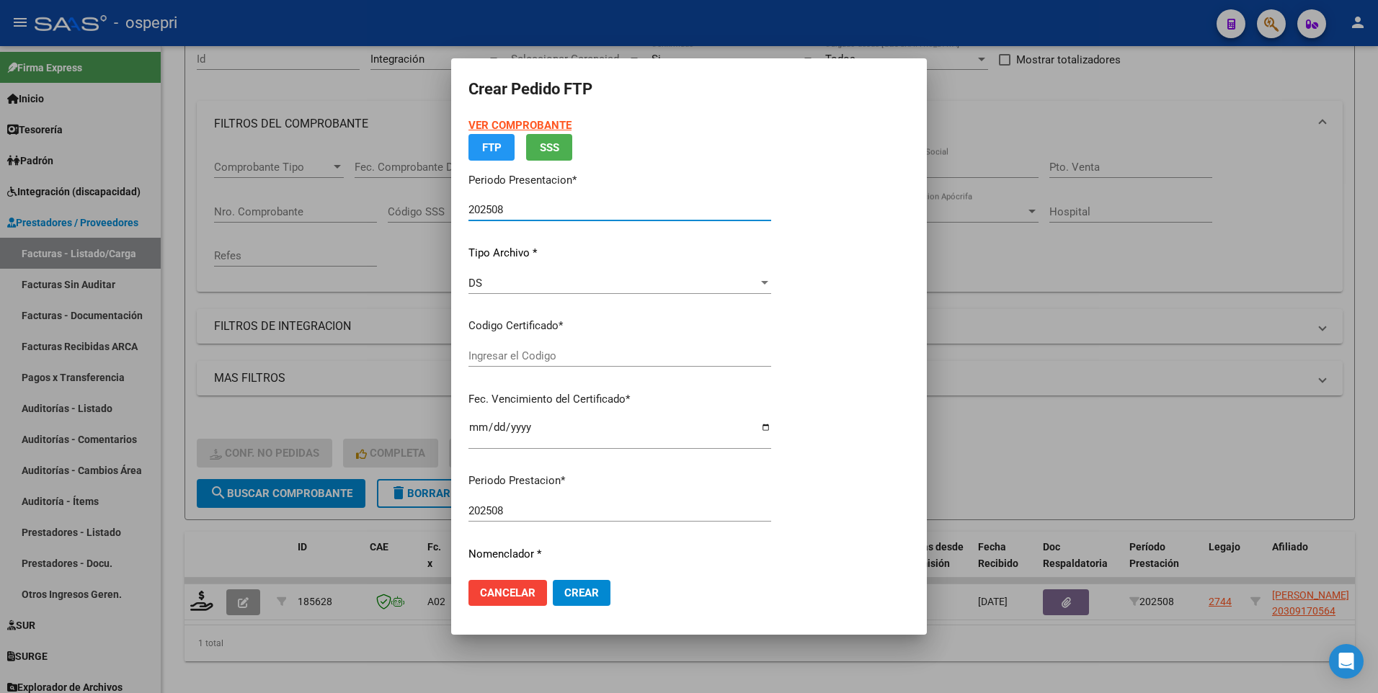
type input "20309170564"
type input "2026-02-25"
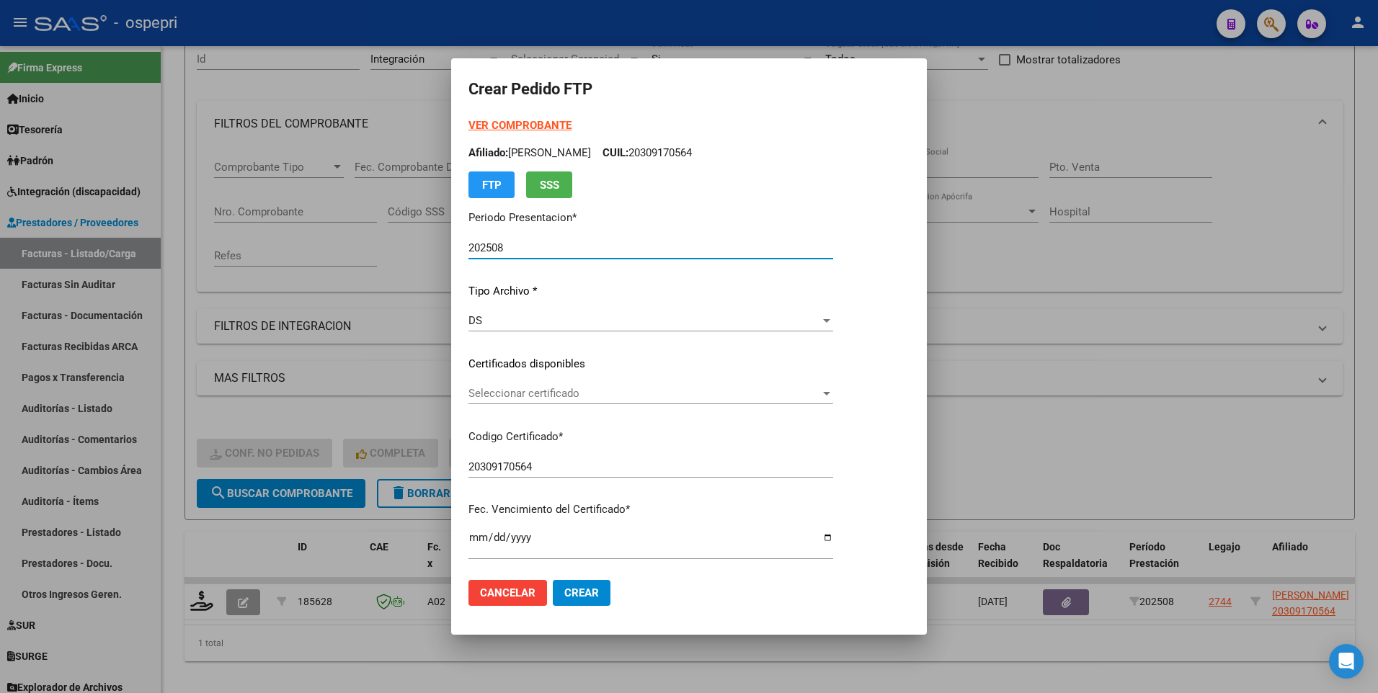
click at [833, 397] on div at bounding box center [826, 394] width 13 height 12
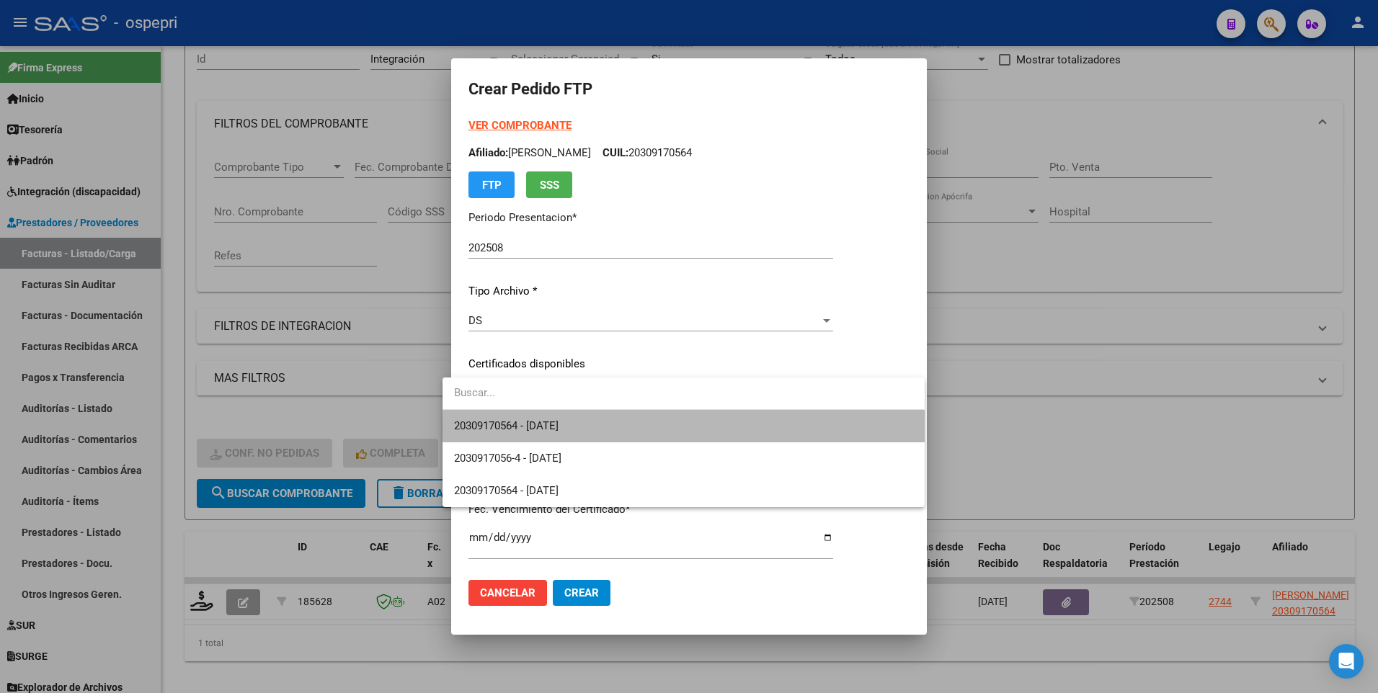
click at [881, 420] on span "20309170564 - 2026-02-25" at bounding box center [683, 426] width 458 height 32
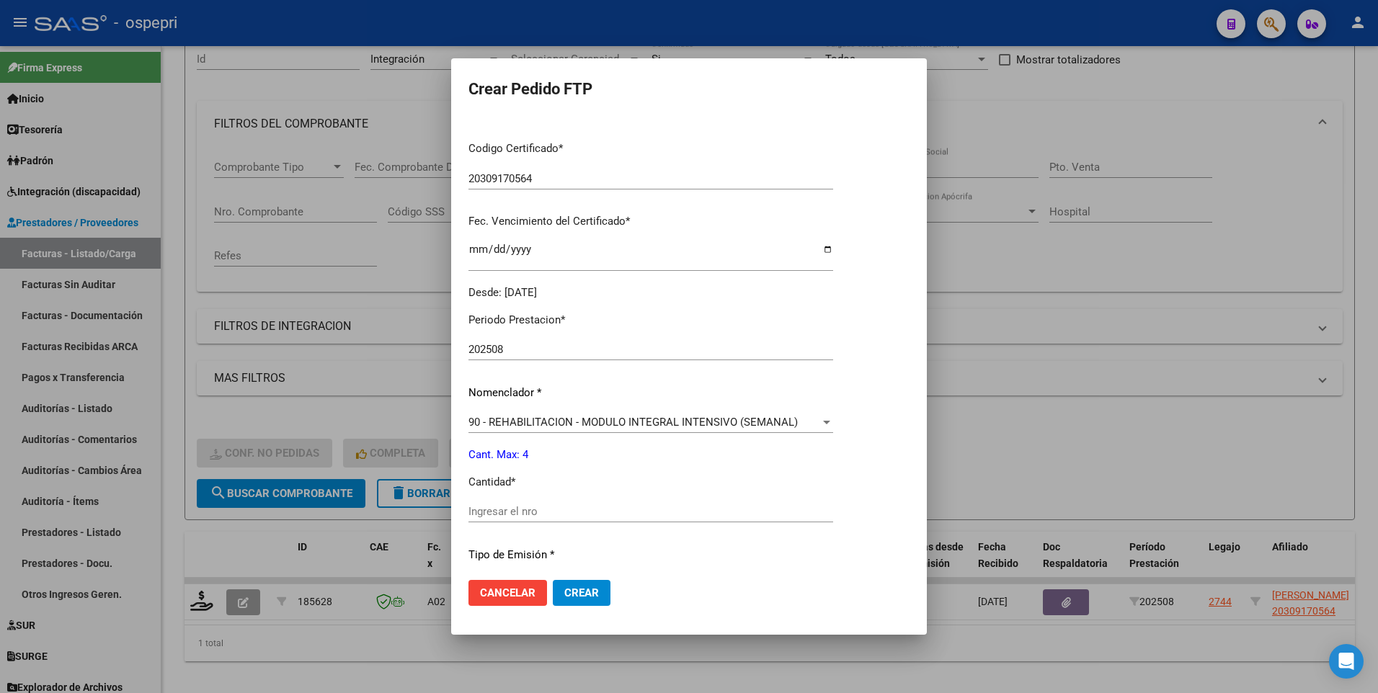
scroll to position [360, 0]
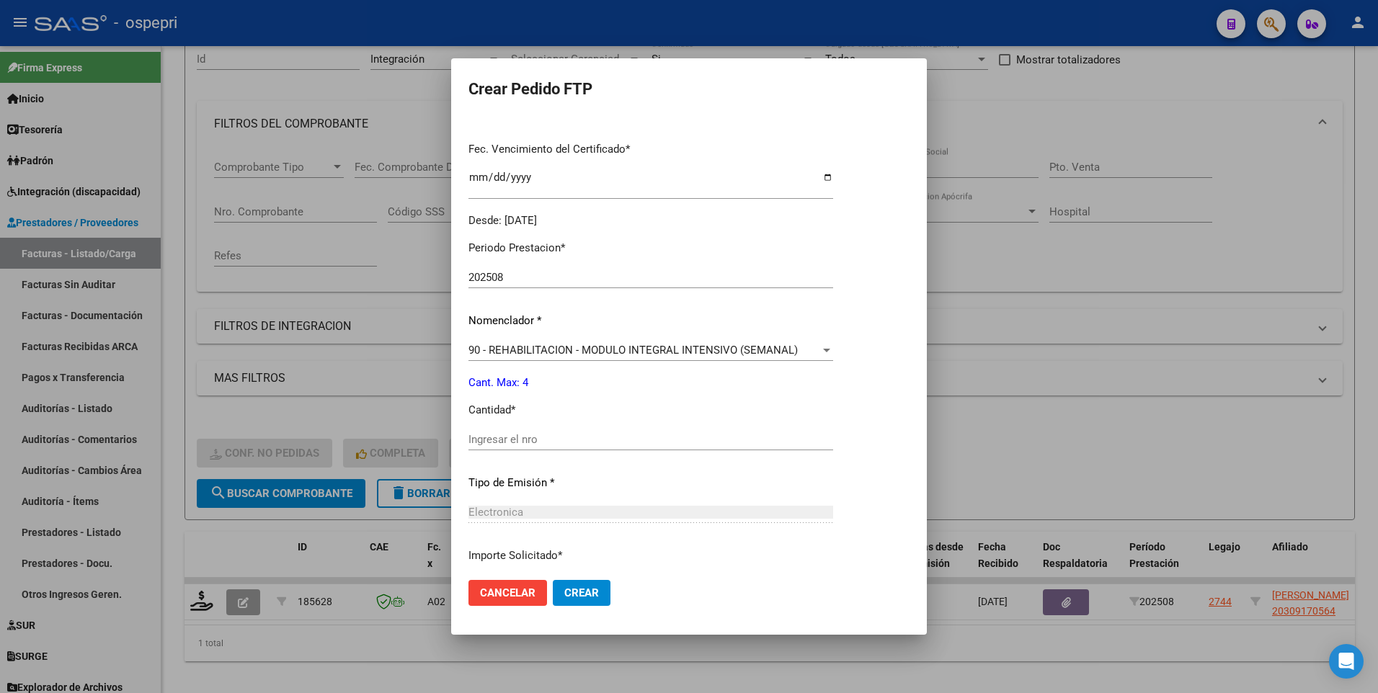
click at [656, 420] on input "Ingresar el nro" at bounding box center [650, 439] width 365 height 13
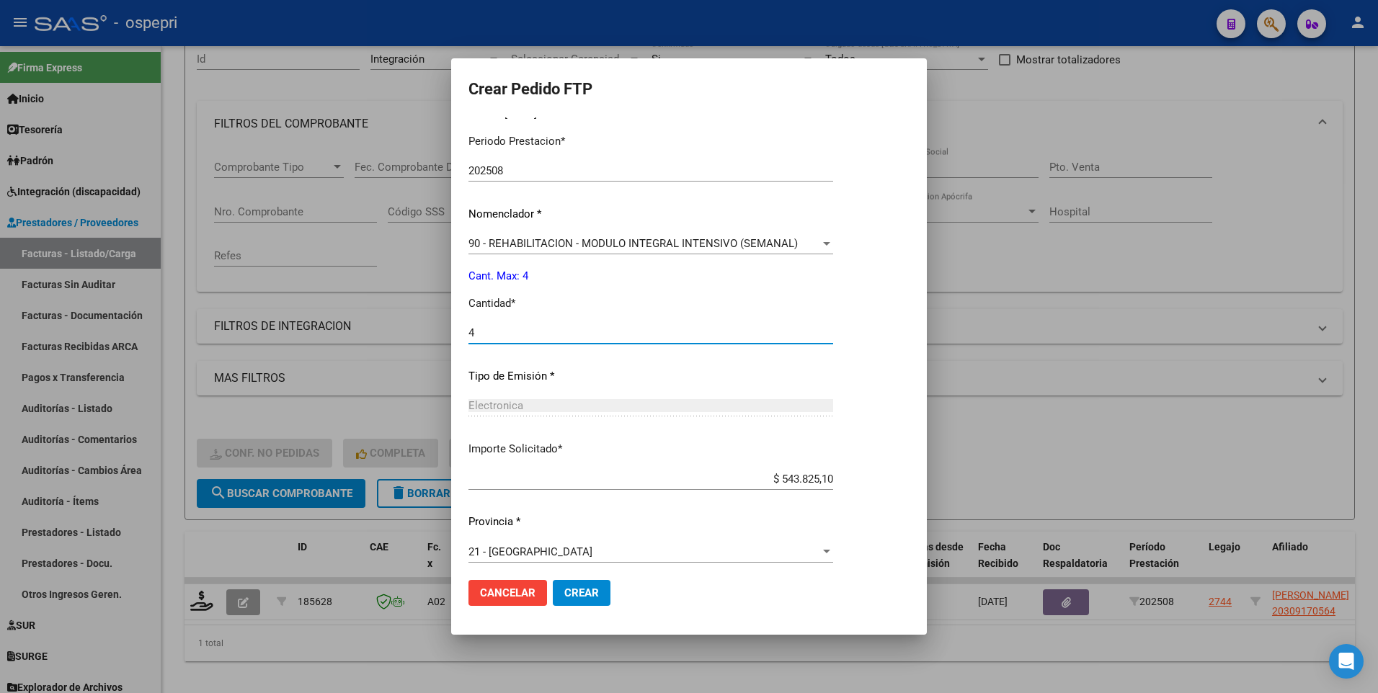
scroll to position [475, 0]
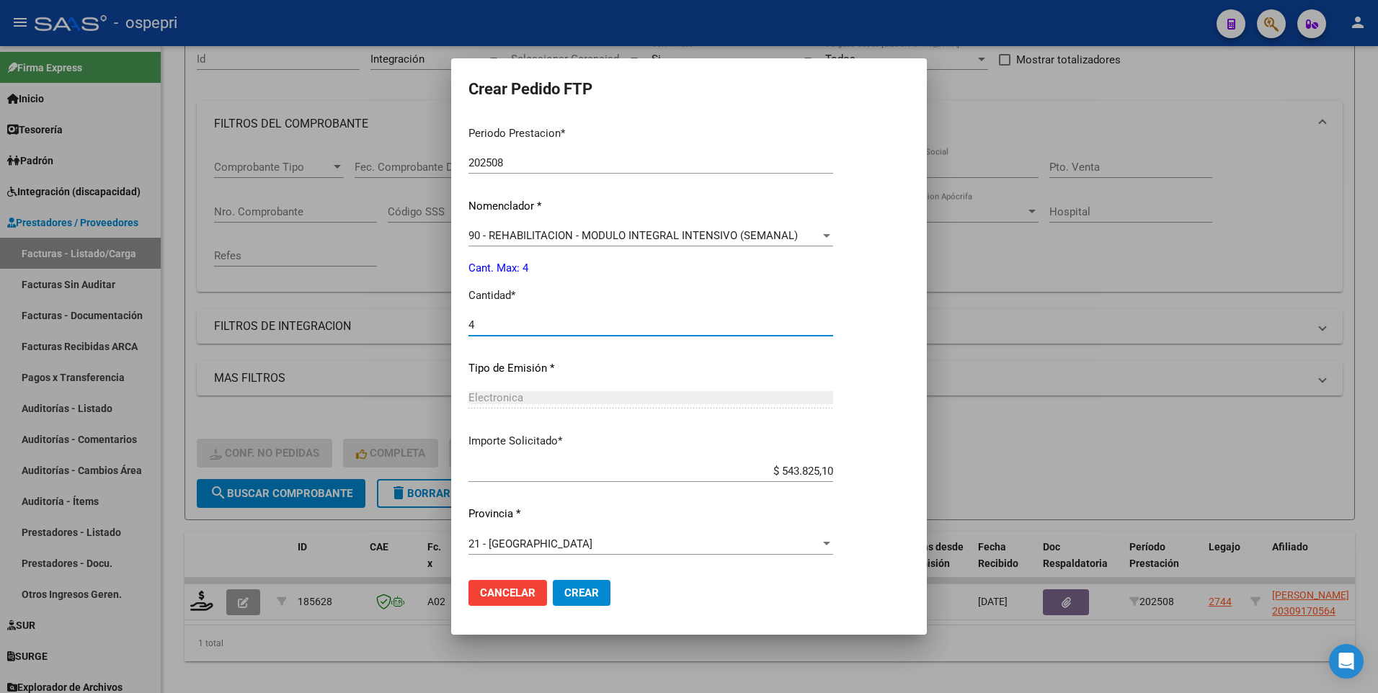
type input "4"
click at [583, 420] on span "Crear" at bounding box center [581, 592] width 35 height 13
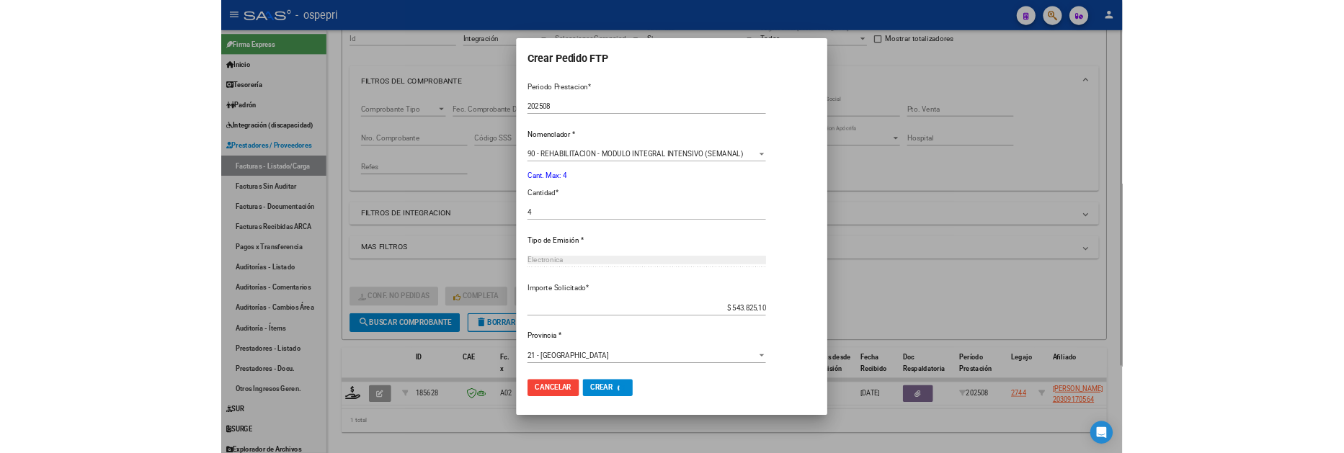
scroll to position [0, 0]
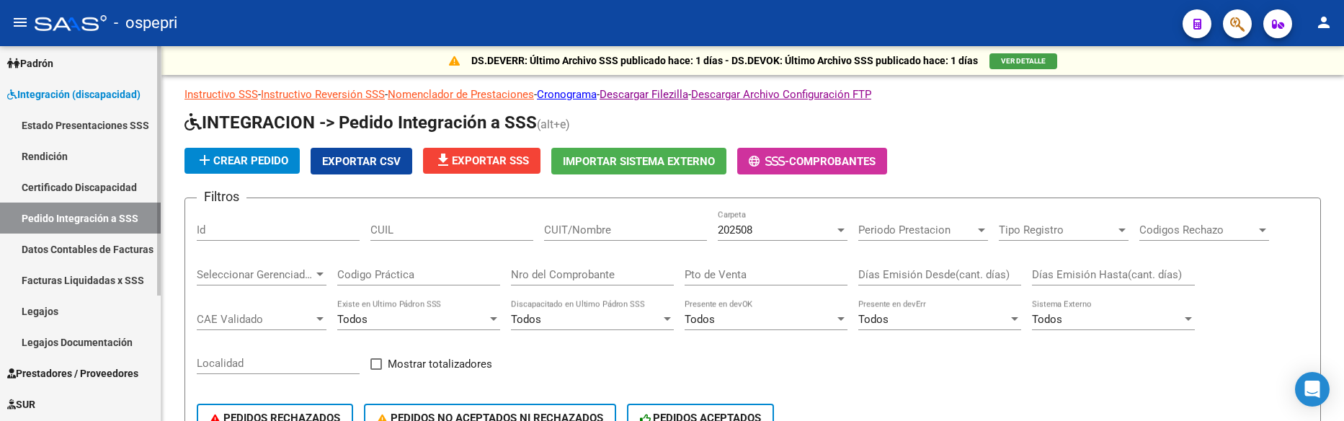
scroll to position [72, 0]
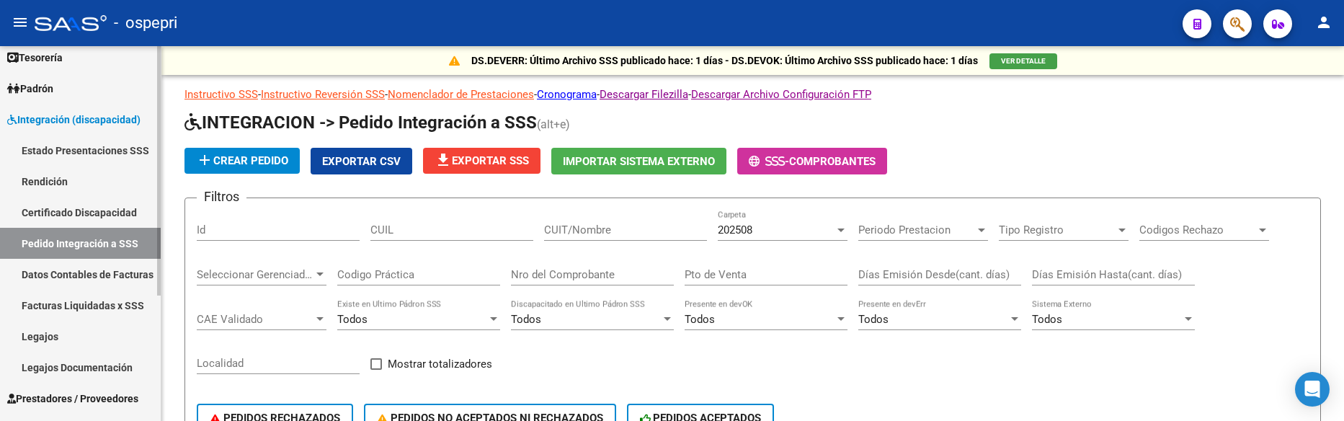
click at [68, 236] on link "Pedido Integración a SSS" at bounding box center [80, 243] width 161 height 31
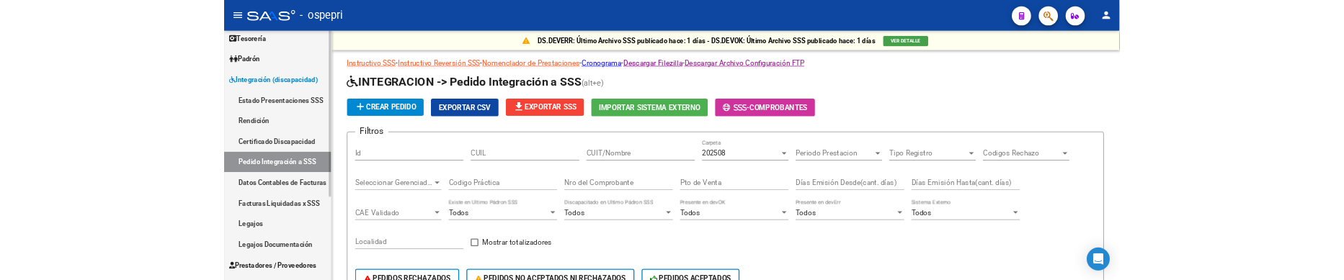
scroll to position [144, 0]
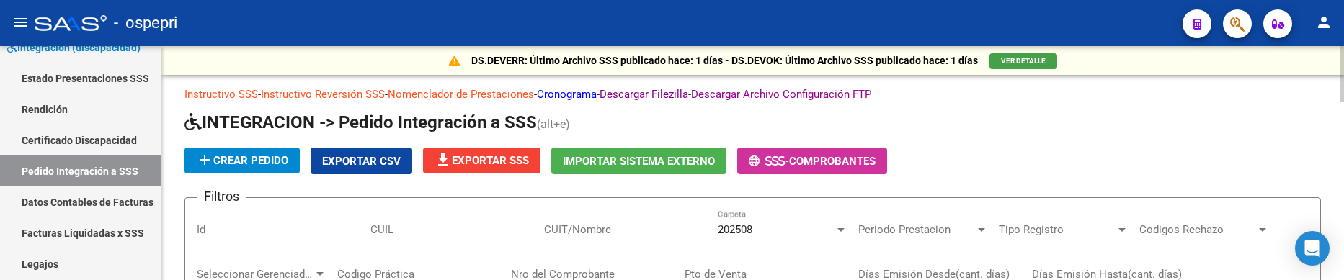
drag, startPoint x: 1024, startPoint y: 204, endPoint x: 1019, endPoint y: 189, distance: 15.3
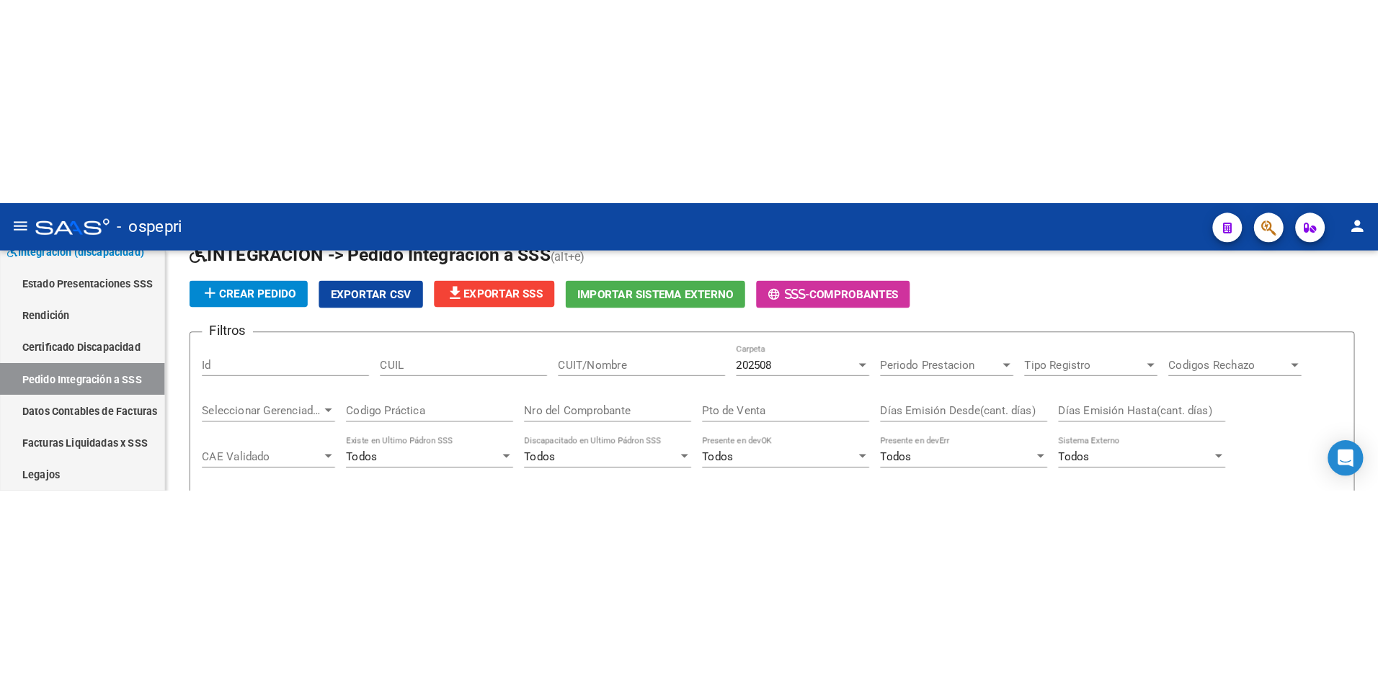
scroll to position [0, 0]
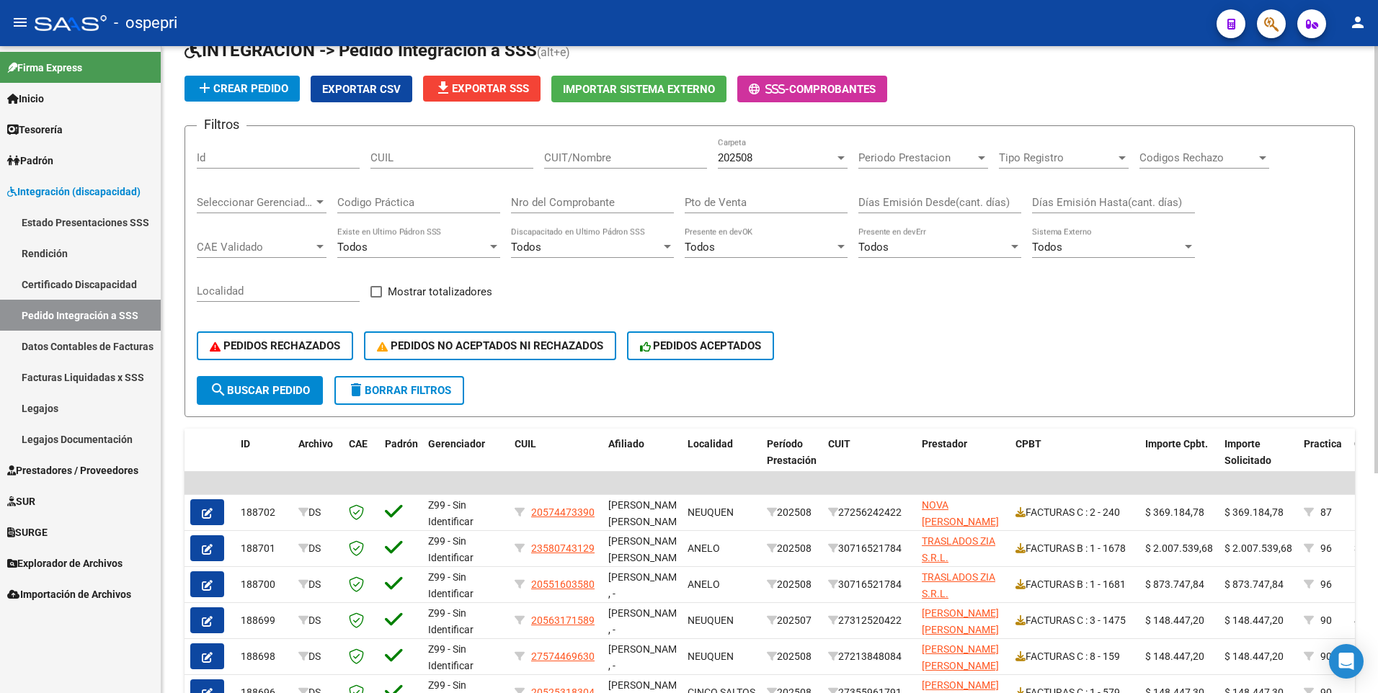
click at [575, 154] on input "CUIT/Nombre" at bounding box center [625, 157] width 163 height 13
type input "liens"
click at [835, 159] on div at bounding box center [840, 158] width 13 height 12
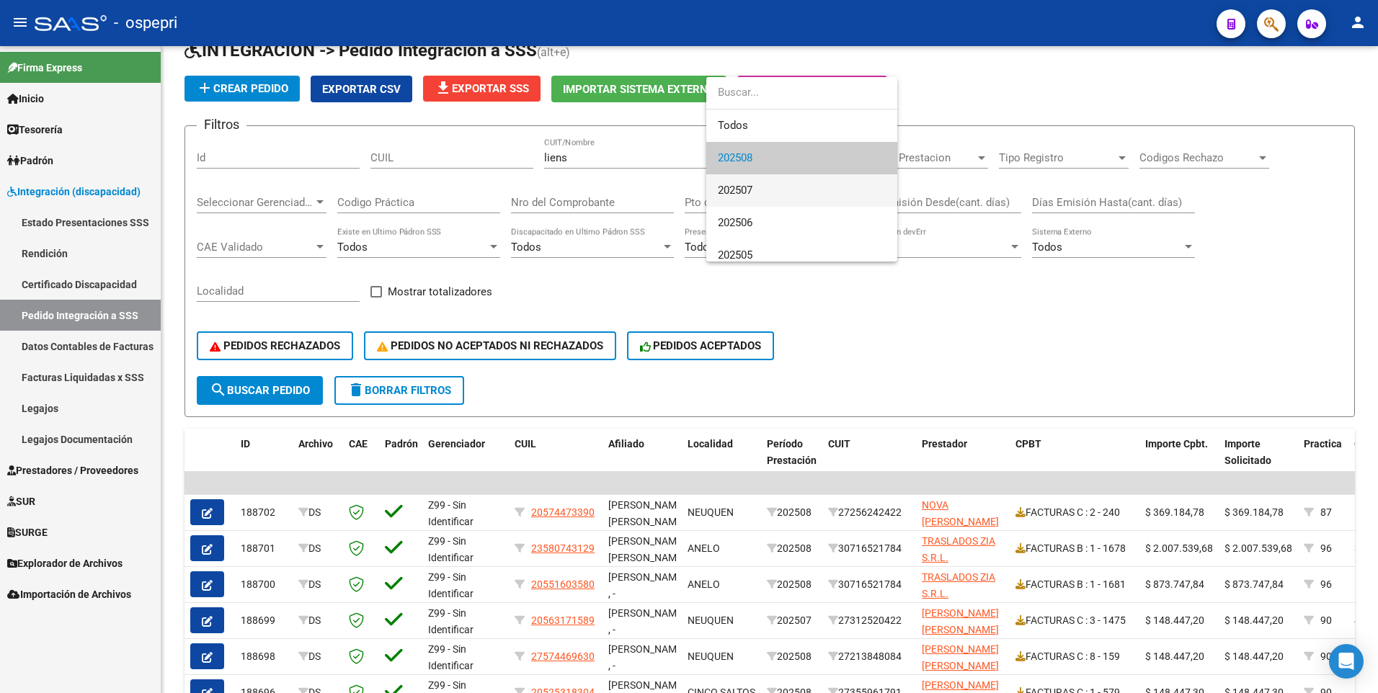
click at [755, 191] on span "202507" at bounding box center [802, 190] width 168 height 32
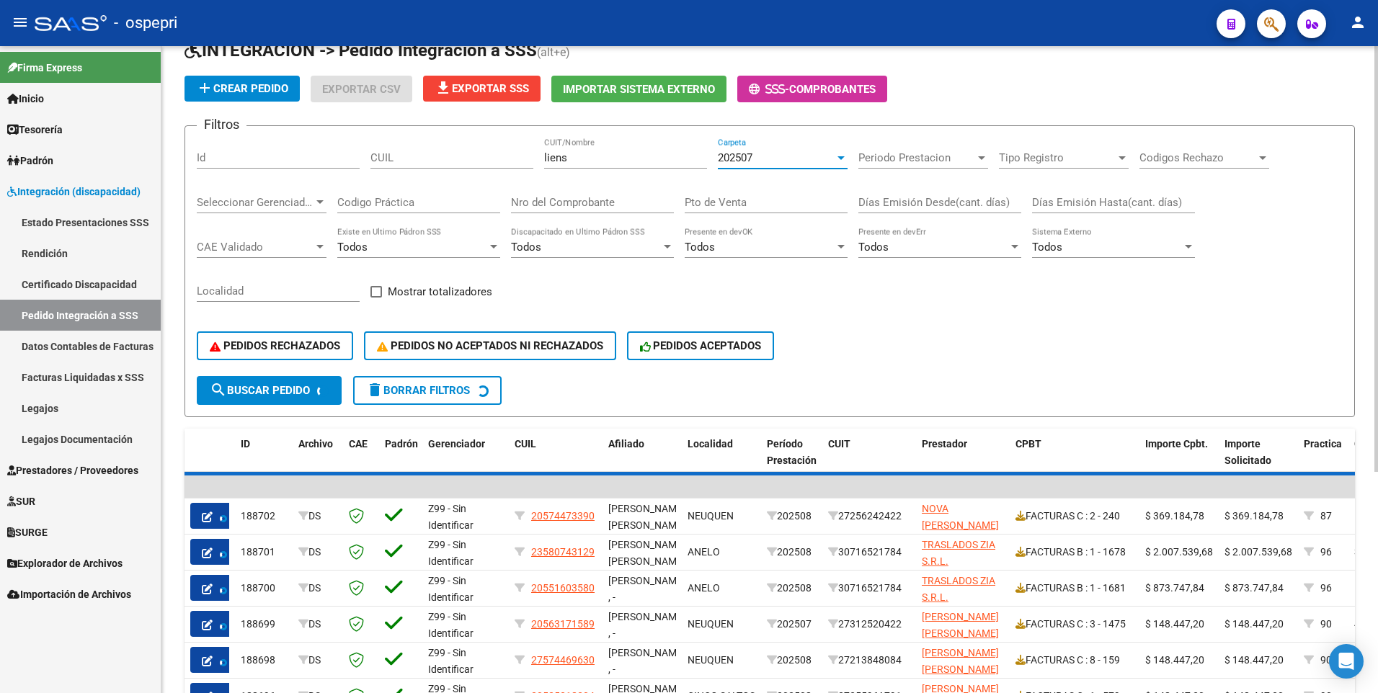
scroll to position [44, 0]
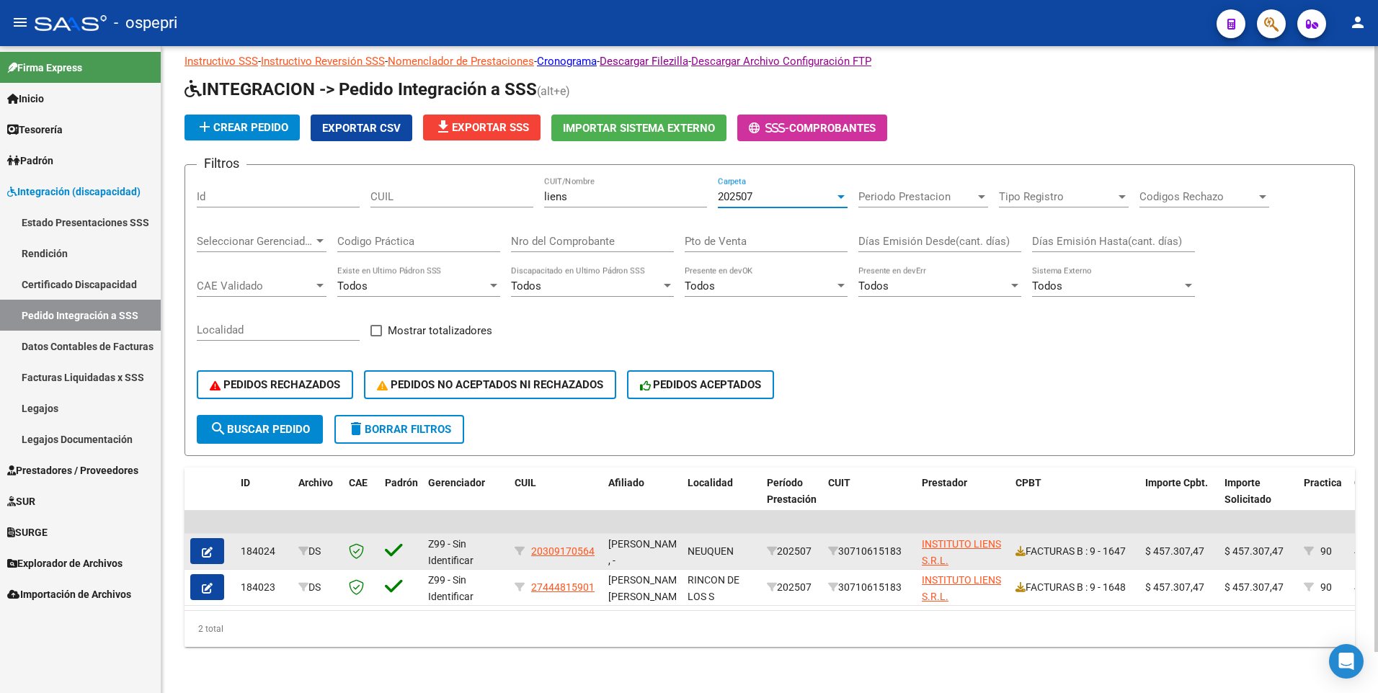
click at [212, 420] on icon "button" at bounding box center [207, 552] width 11 height 11
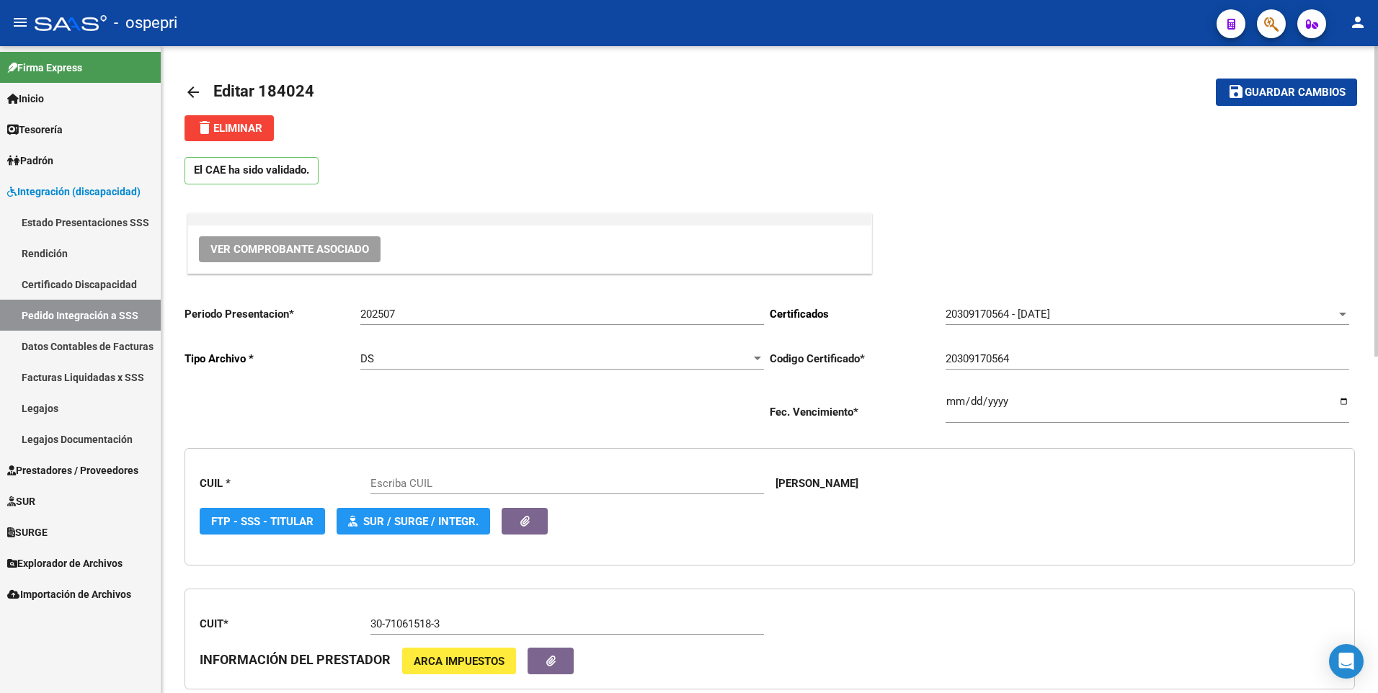
type input "20309170564"
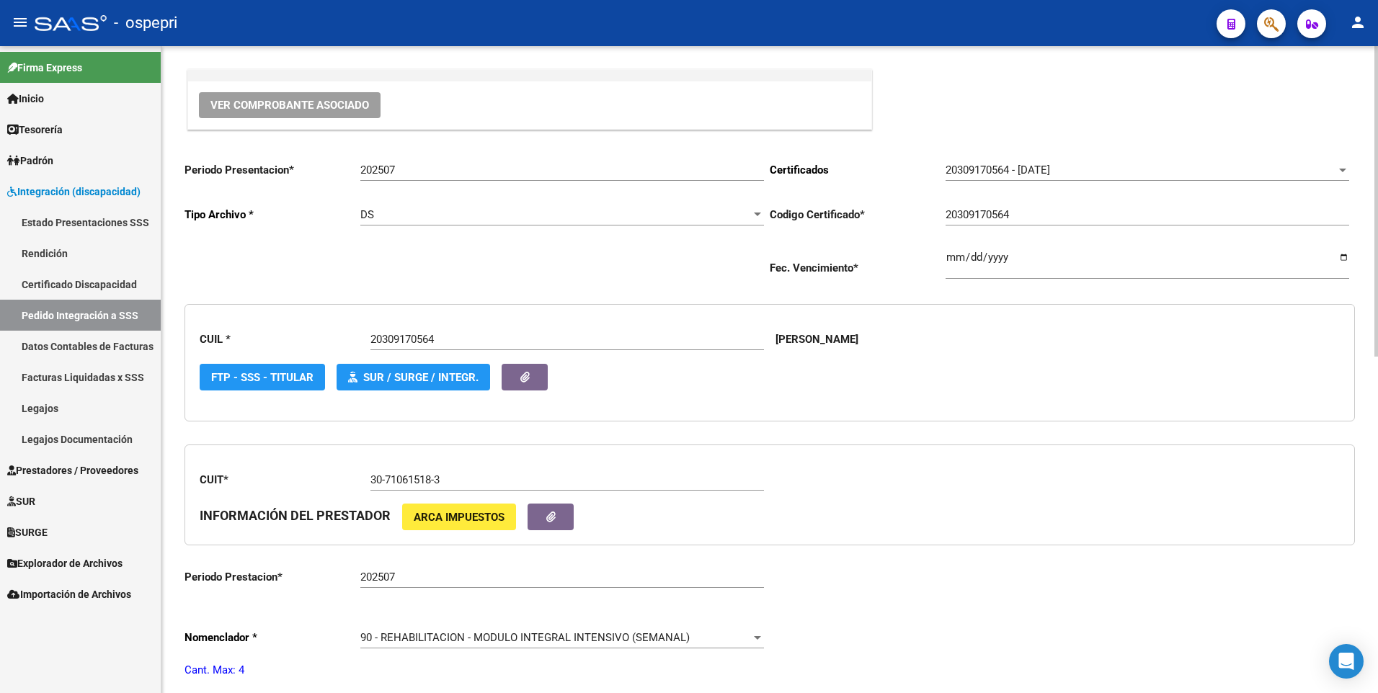
scroll to position [216, 0]
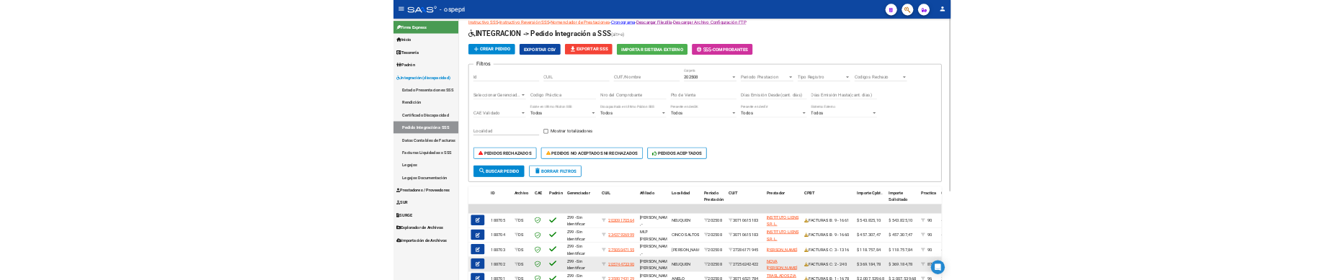
scroll to position [72, 0]
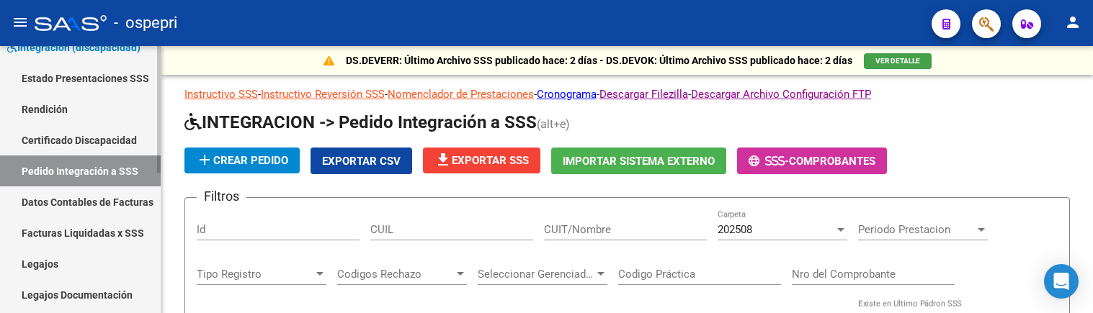
scroll to position [216, 0]
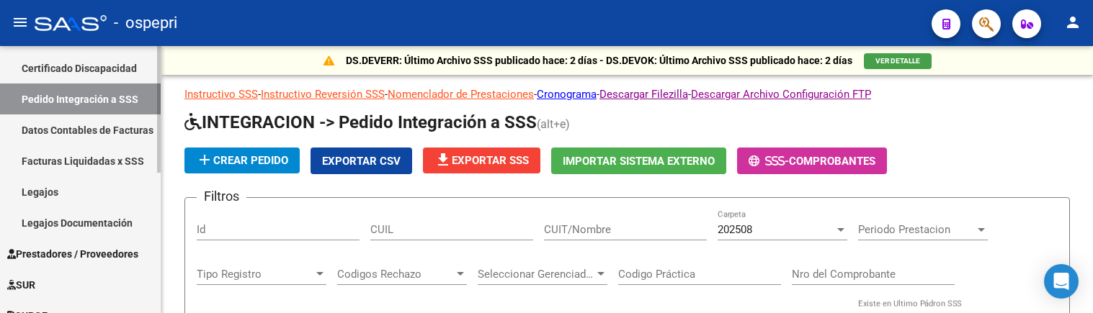
click at [49, 192] on link "Legajos" at bounding box center [80, 192] width 161 height 31
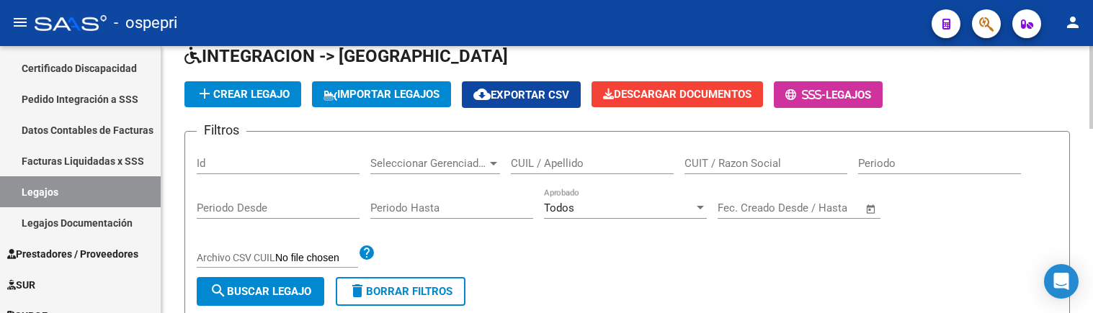
scroll to position [144, 0]
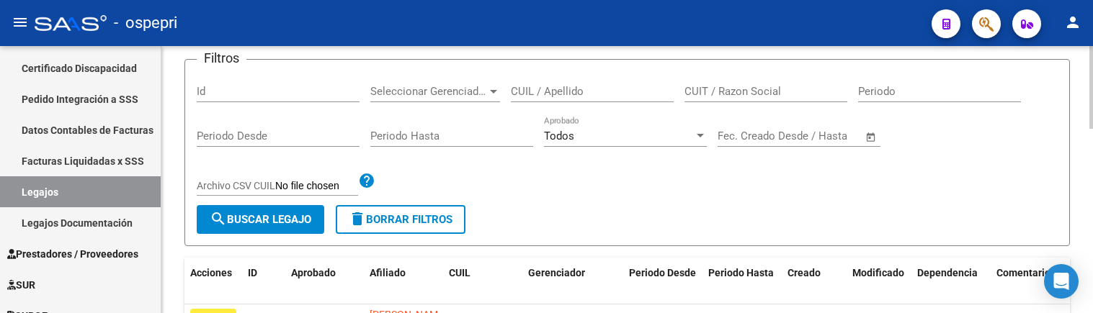
click at [584, 93] on input "CUIL / Apellido" at bounding box center [592, 91] width 163 height 13
click at [528, 91] on input "CUIL / Apellido" at bounding box center [592, 91] width 163 height 13
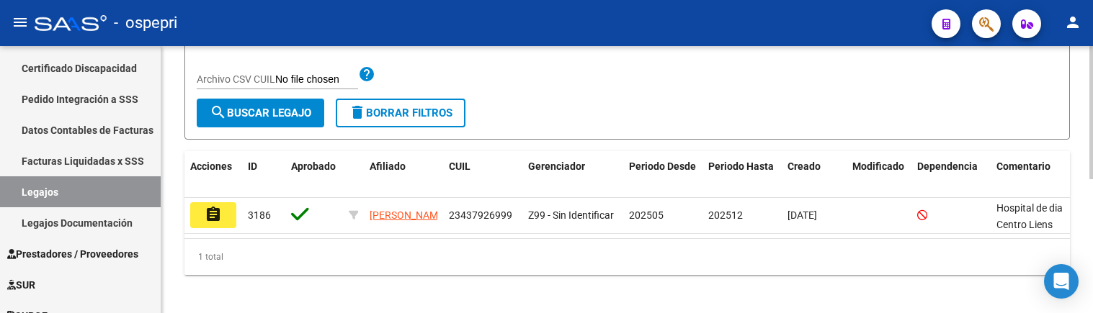
scroll to position [270, 0]
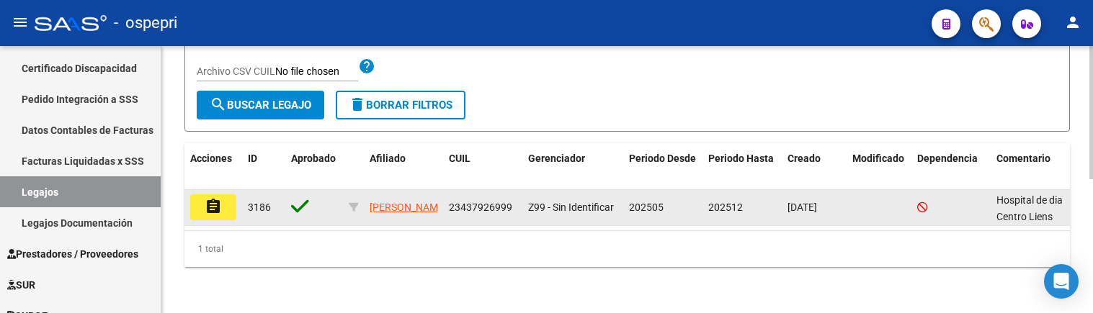
type input "43792699"
click at [210, 198] on mat-icon "assignment" at bounding box center [213, 206] width 17 height 17
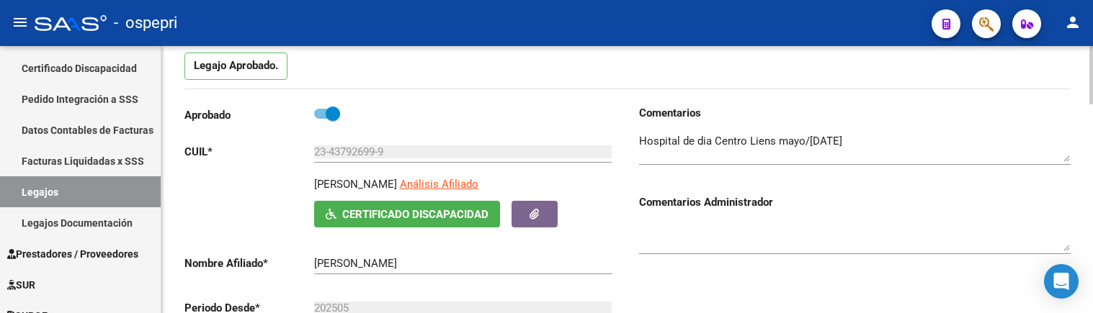
scroll to position [144, 0]
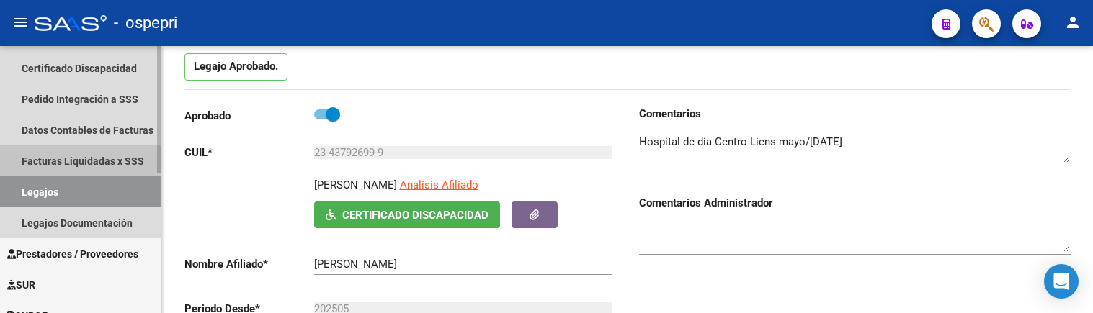
click at [45, 175] on link "Facturas Liquidadas x SSS" at bounding box center [80, 161] width 161 height 31
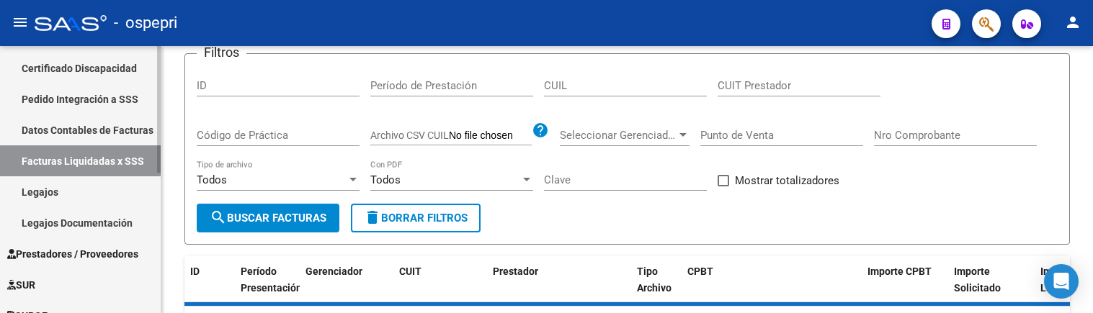
click at [64, 191] on link "Legajos" at bounding box center [80, 192] width 161 height 31
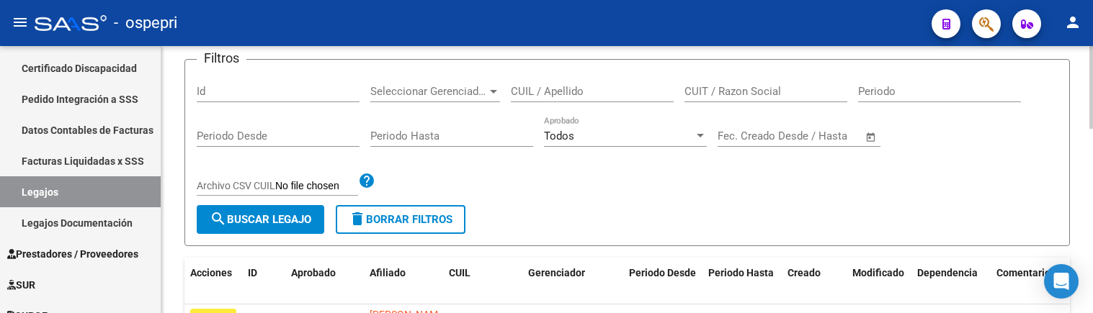
click at [585, 84] on div "CUIL / Apellido" at bounding box center [592, 86] width 163 height 31
click at [584, 87] on input "CUIL / Apellido" at bounding box center [592, 91] width 163 height 13
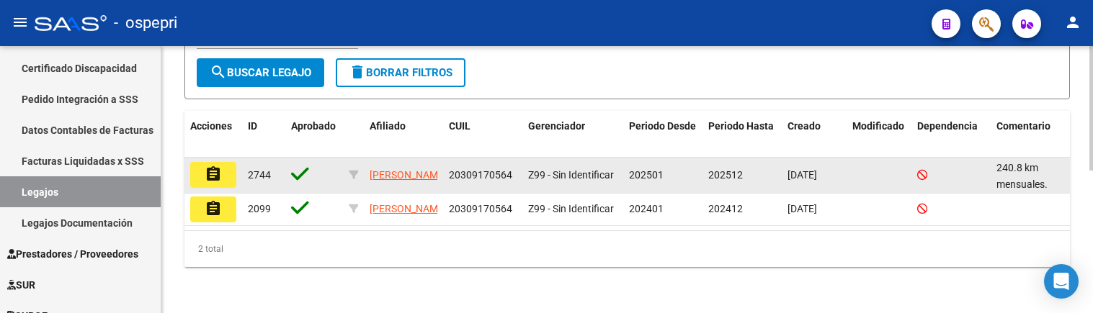
scroll to position [306, 0]
type input "30917056"
click at [225, 175] on datatable-body-cell "assignment" at bounding box center [213, 175] width 58 height 35
click at [218, 168] on mat-icon "assignment" at bounding box center [213, 174] width 17 height 17
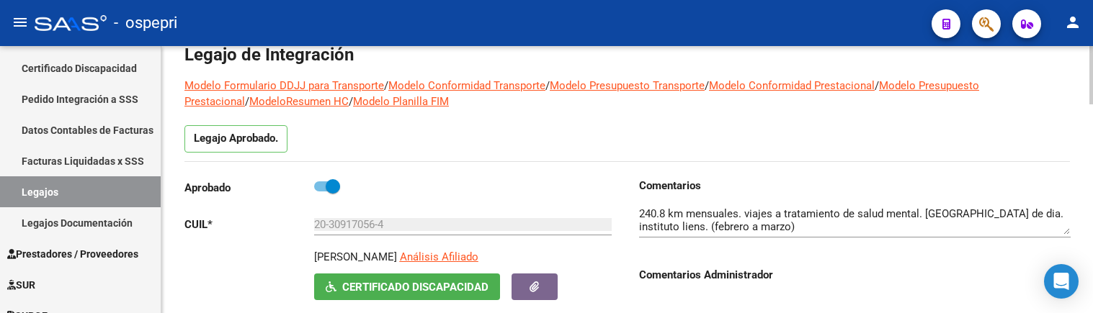
scroll to position [144, 0]
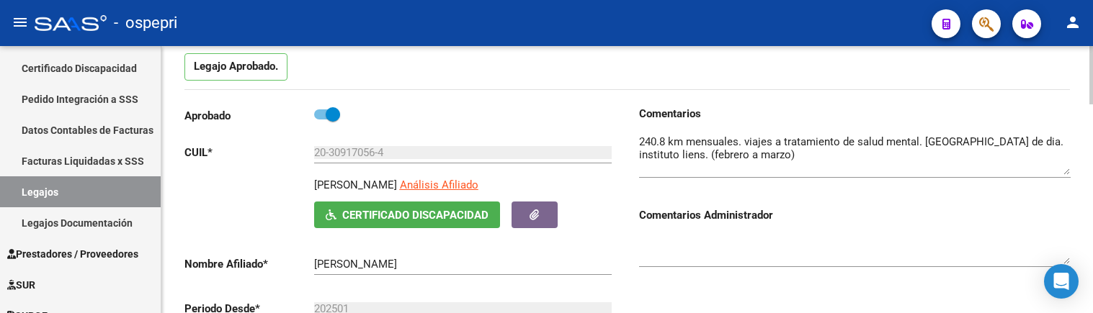
drag, startPoint x: 1064, startPoint y: 161, endPoint x: 1066, endPoint y: 173, distance: 12.3
click at [1066, 173] on textarea at bounding box center [855, 154] width 432 height 41
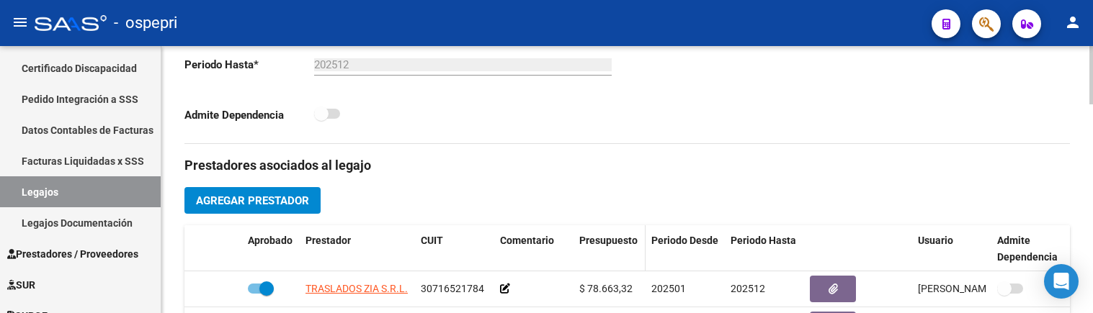
scroll to position [504, 0]
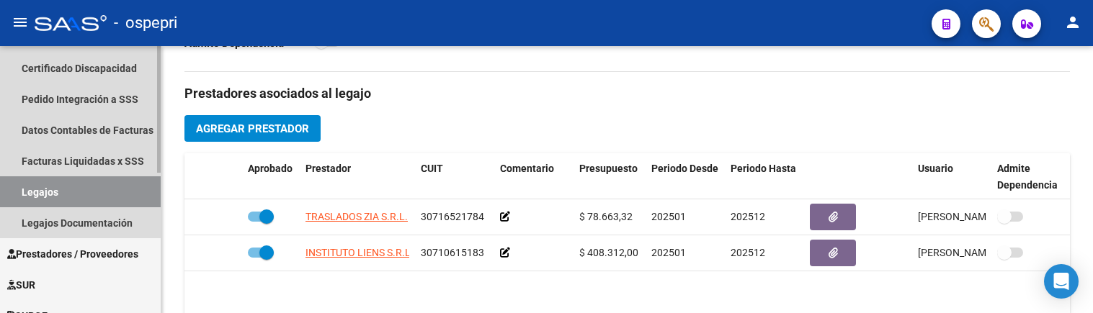
click at [48, 190] on link "Legajos" at bounding box center [80, 192] width 161 height 31
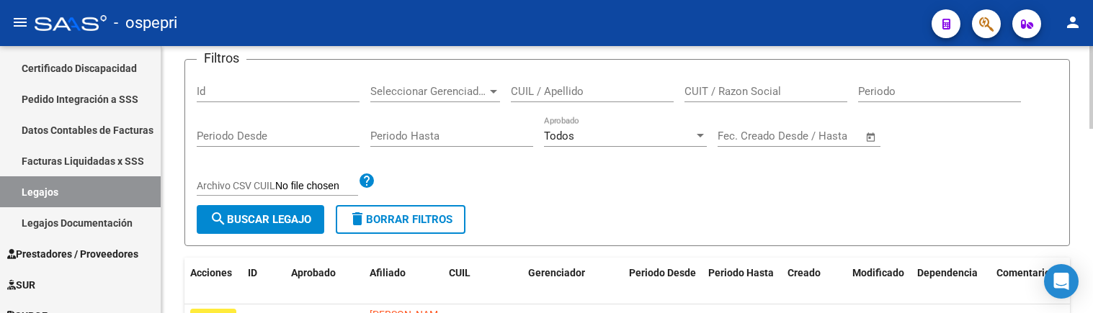
scroll to position [72, 0]
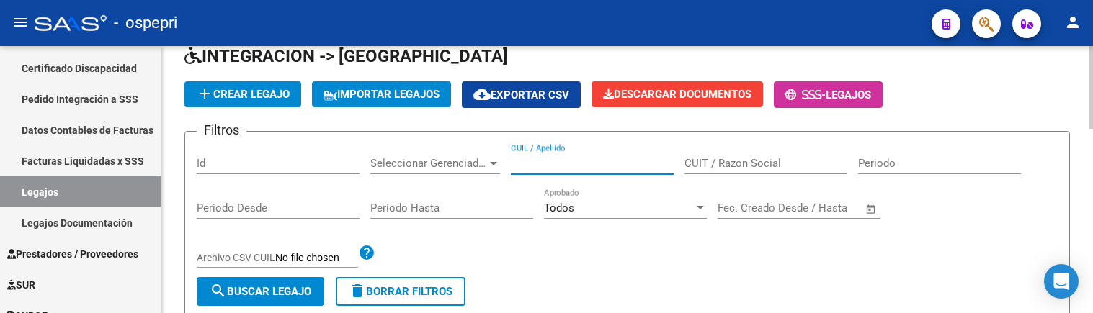
click at [542, 161] on input "CUIL / Apellido" at bounding box center [592, 163] width 163 height 13
click at [530, 164] on input "CUIL / Apellido" at bounding box center [592, 163] width 163 height 13
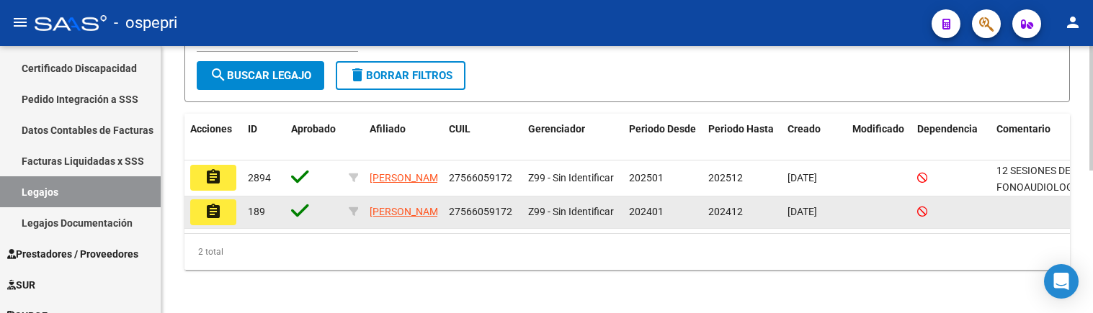
scroll to position [306, 0]
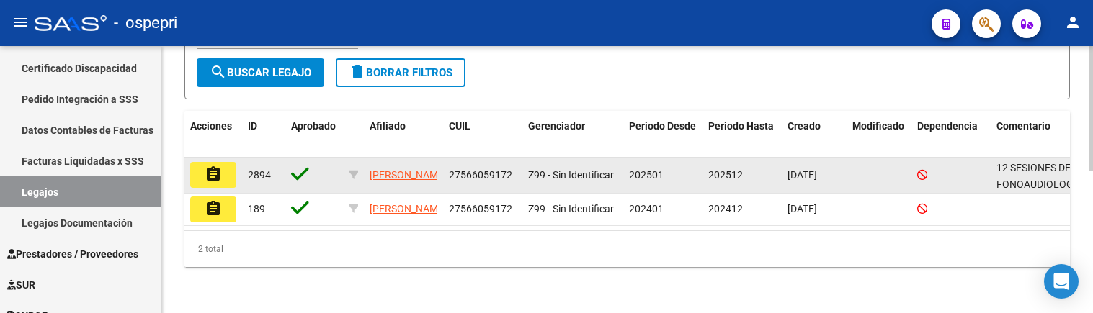
type input "56605917"
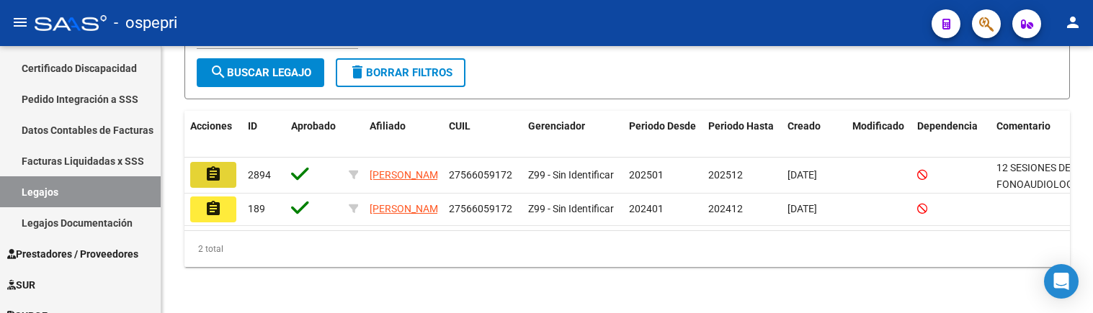
click at [215, 167] on mat-icon "assignment" at bounding box center [213, 174] width 17 height 17
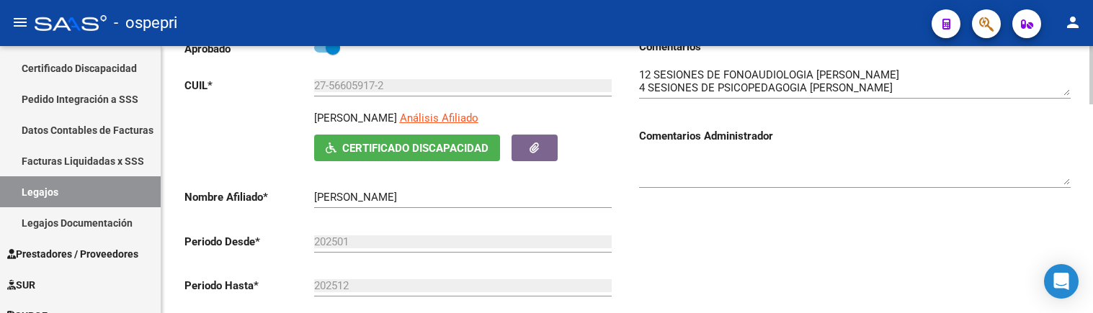
scroll to position [216, 0]
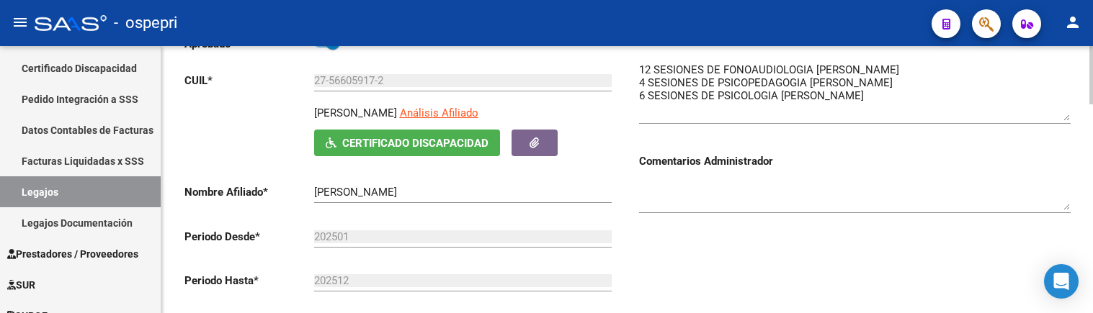
drag, startPoint x: 1069, startPoint y: 90, endPoint x: 1069, endPoint y: 120, distance: 30.3
click at [1069, 120] on textarea at bounding box center [855, 91] width 432 height 59
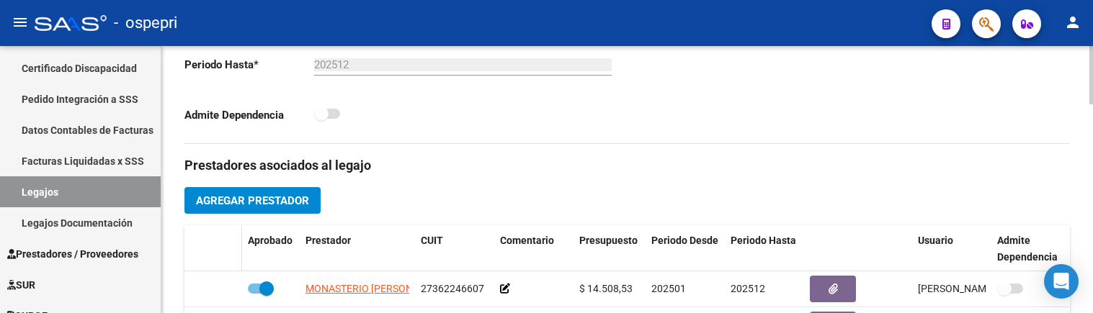
scroll to position [360, 0]
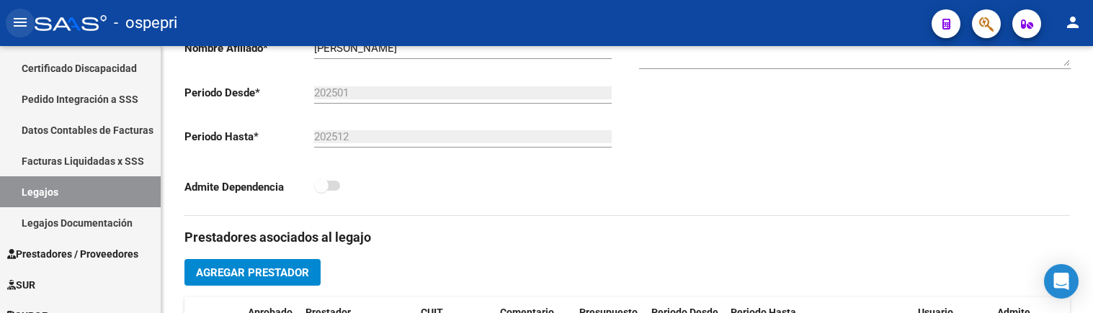
click at [19, 22] on mat-icon "menu" at bounding box center [20, 22] width 17 height 17
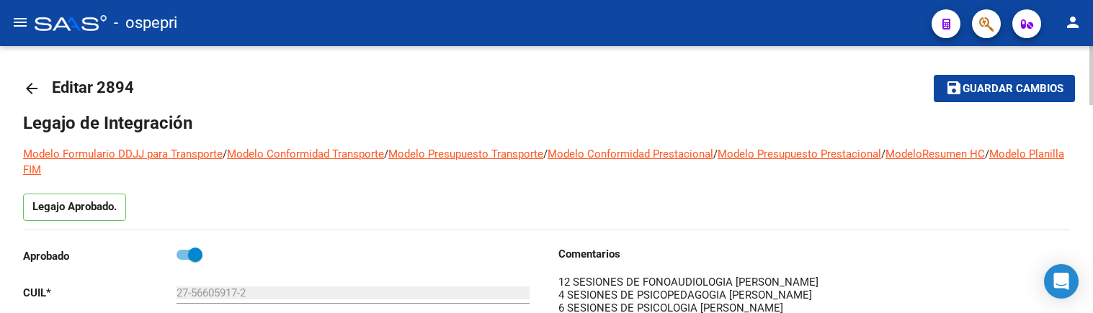
scroll to position [0, 0]
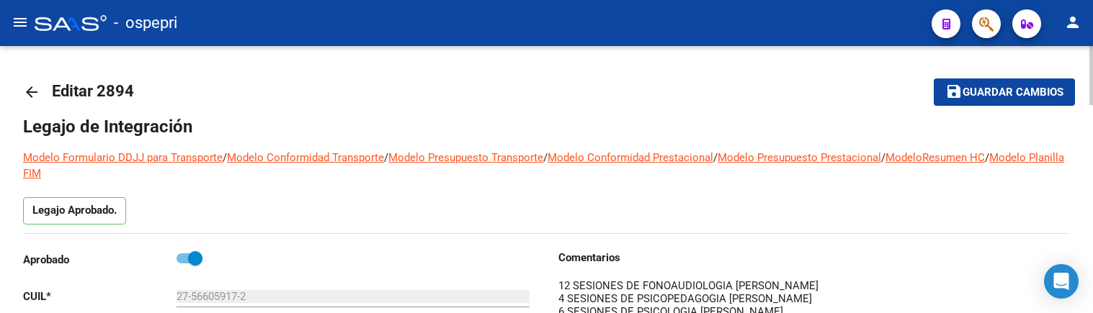
click at [30, 92] on mat-icon "arrow_back" at bounding box center [31, 92] width 17 height 17
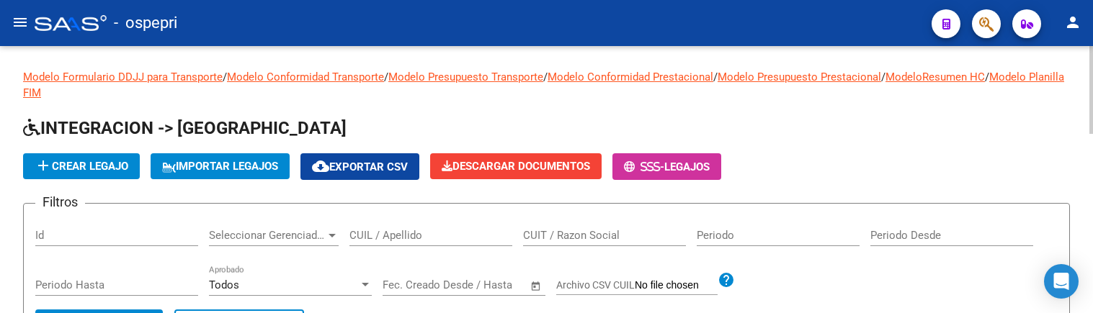
click at [463, 231] on input "CUIL / Apellido" at bounding box center [430, 235] width 163 height 13
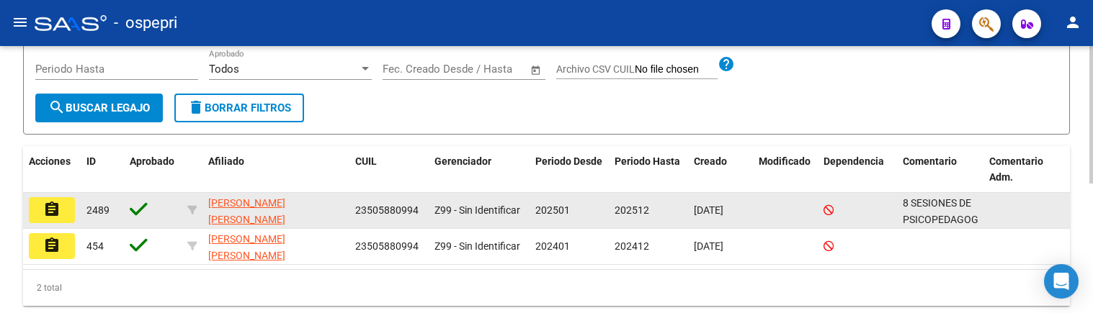
scroll to position [251, 0]
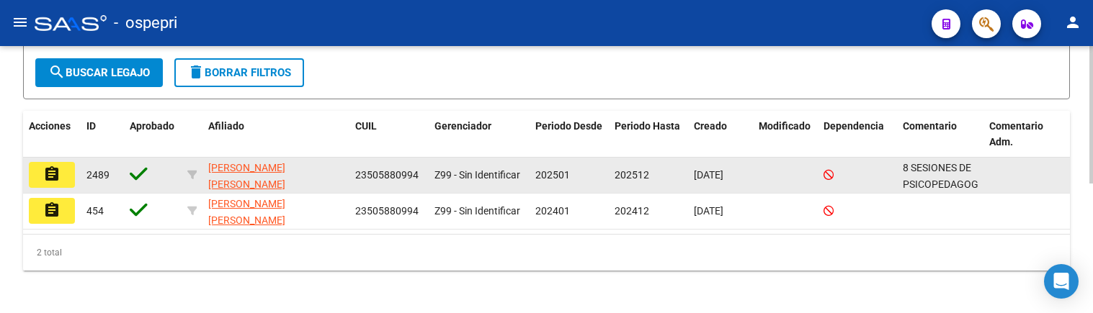
type input "50588099"
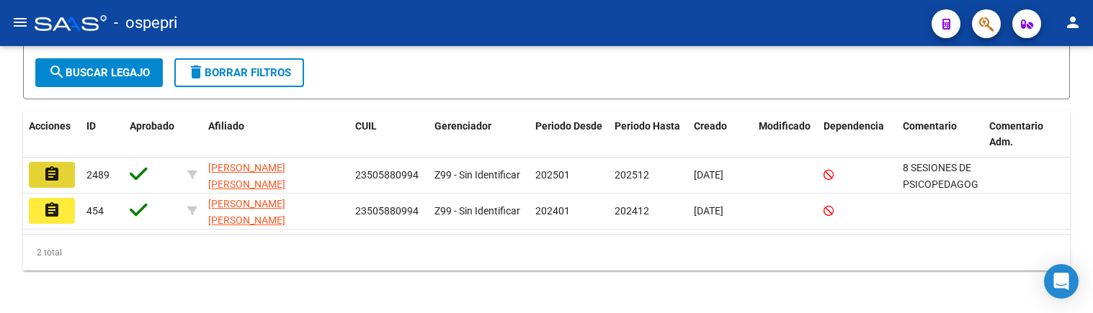
click at [61, 177] on button "assignment" at bounding box center [52, 175] width 46 height 26
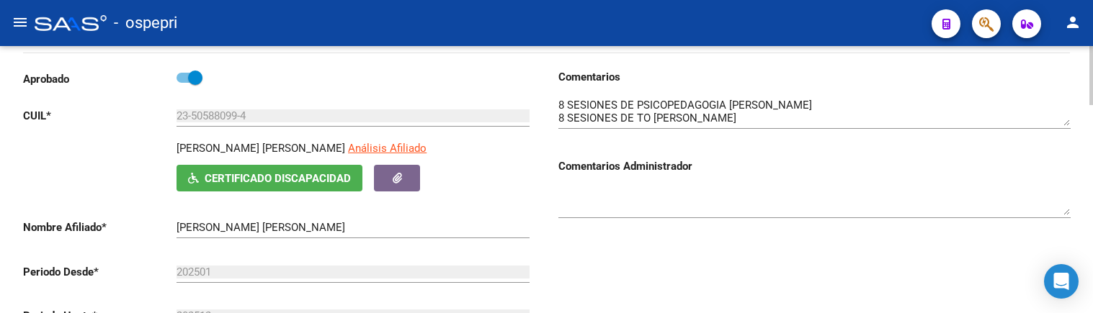
scroll to position [216, 0]
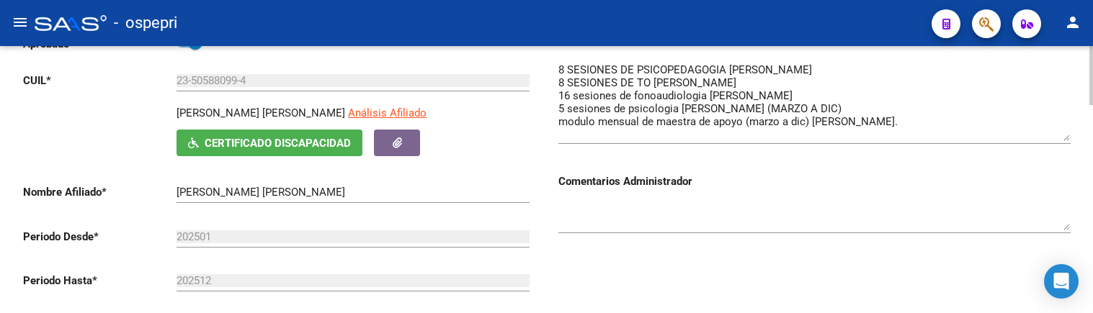
drag, startPoint x: 1066, startPoint y: 89, endPoint x: 1071, endPoint y: 140, distance: 50.8
click at [693, 262] on div "Comentarios Comentarios Administrador" at bounding box center [809, 197] width 524 height 326
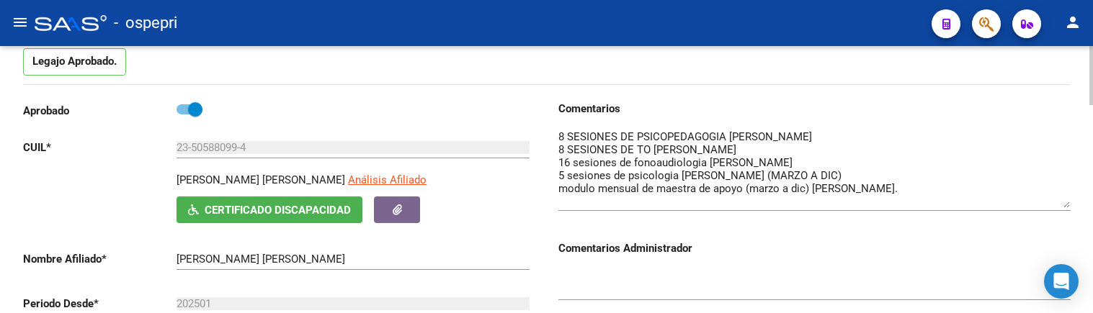
scroll to position [0, 0]
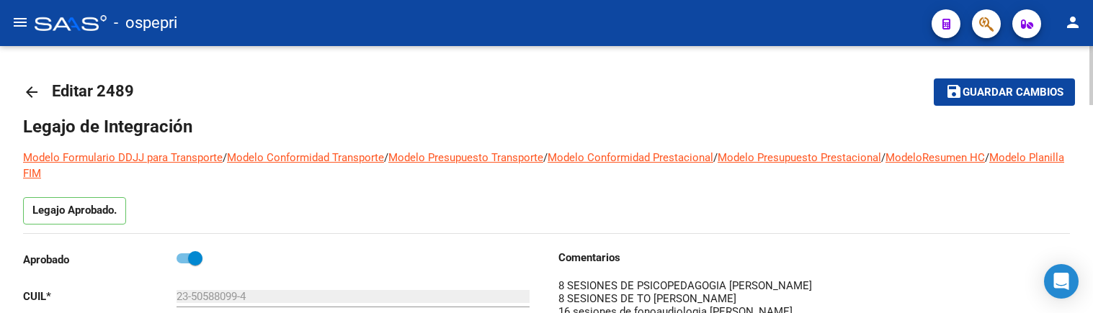
click at [33, 92] on mat-icon "arrow_back" at bounding box center [31, 92] width 17 height 17
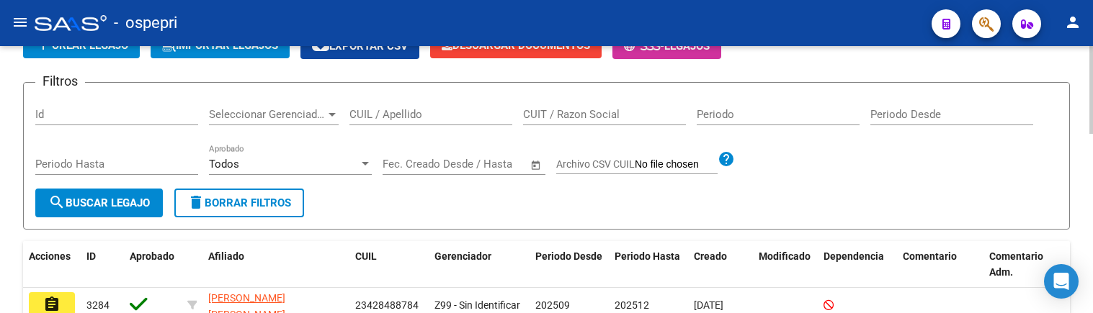
scroll to position [144, 0]
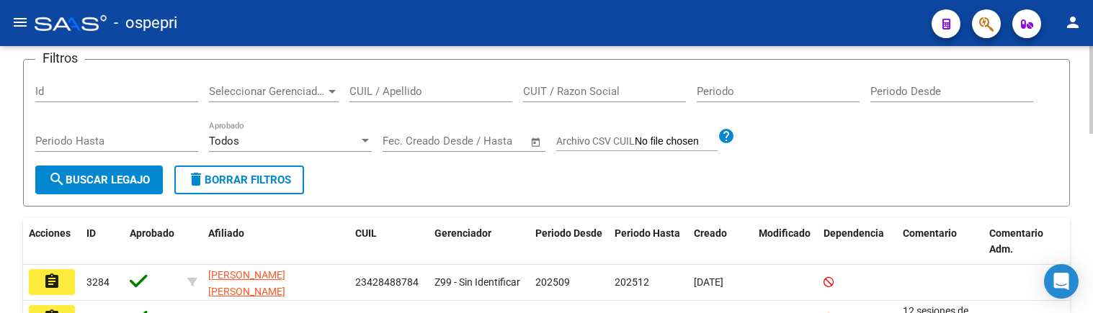
click at [395, 95] on input "CUIL / Apellido" at bounding box center [430, 91] width 163 height 13
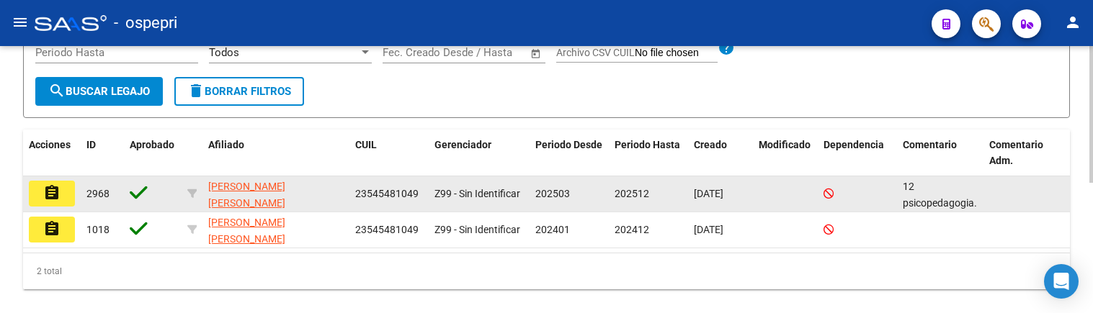
scroll to position [255, 0]
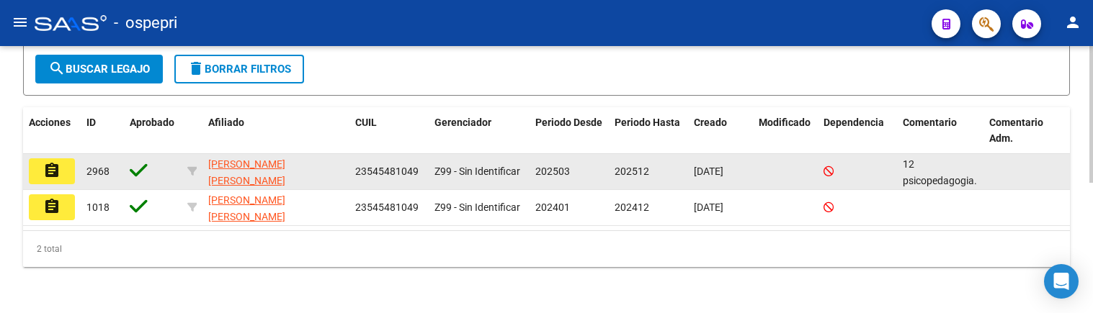
type input "54548104"
click at [57, 174] on mat-icon "assignment" at bounding box center [51, 170] width 17 height 17
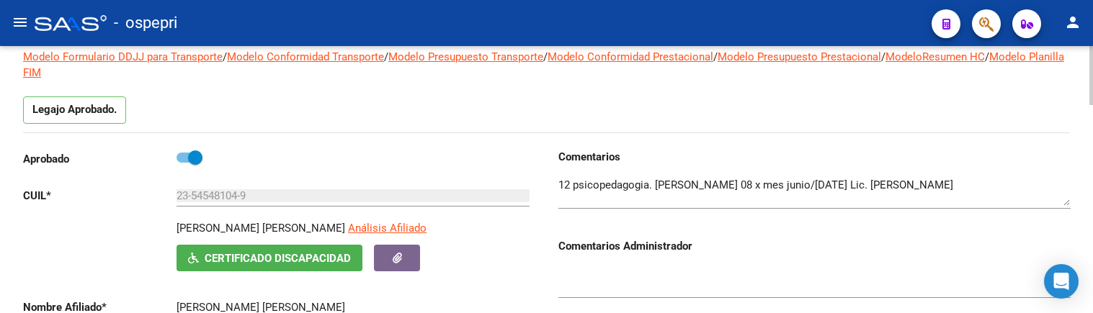
scroll to position [144, 0]
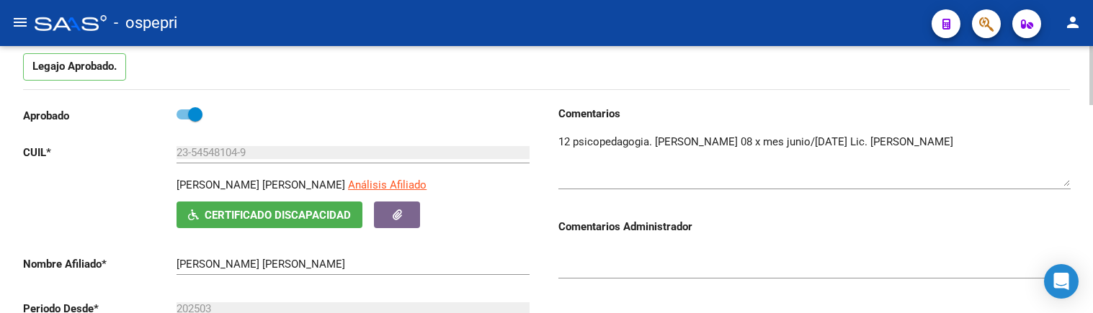
drag, startPoint x: 1069, startPoint y: 159, endPoint x: 1069, endPoint y: 182, distance: 23.8
click at [1069, 182] on textarea at bounding box center [814, 160] width 512 height 53
click at [794, 237] on div at bounding box center [814, 257] width 512 height 44
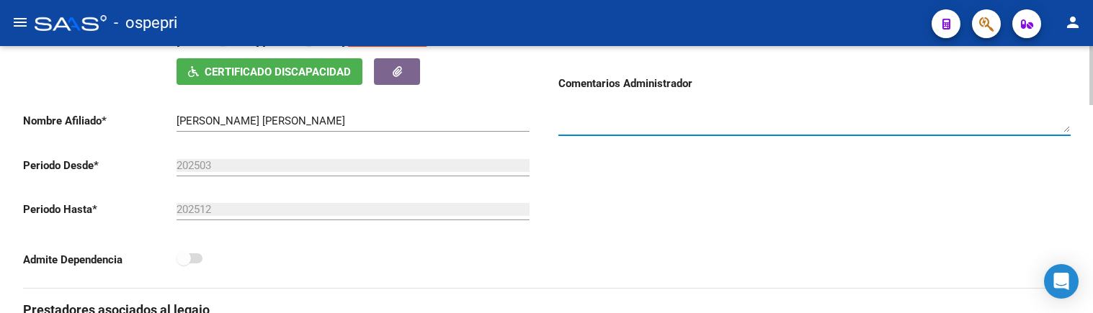
scroll to position [288, 0]
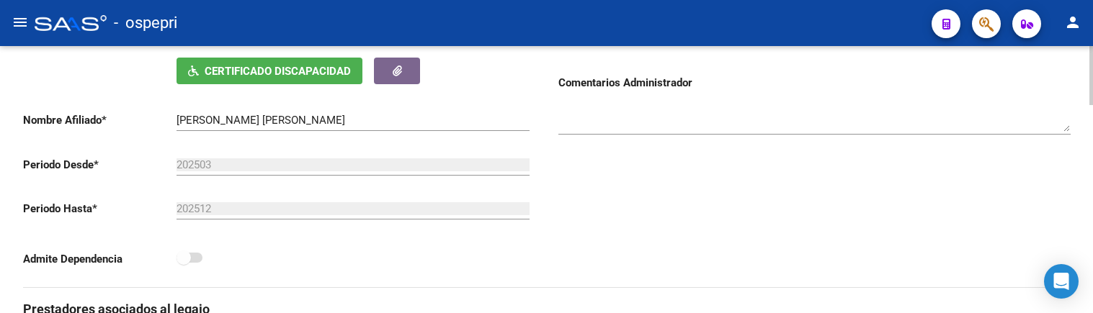
click at [739, 213] on div "Comentarios Comentarios Administrador" at bounding box center [809, 125] width 524 height 326
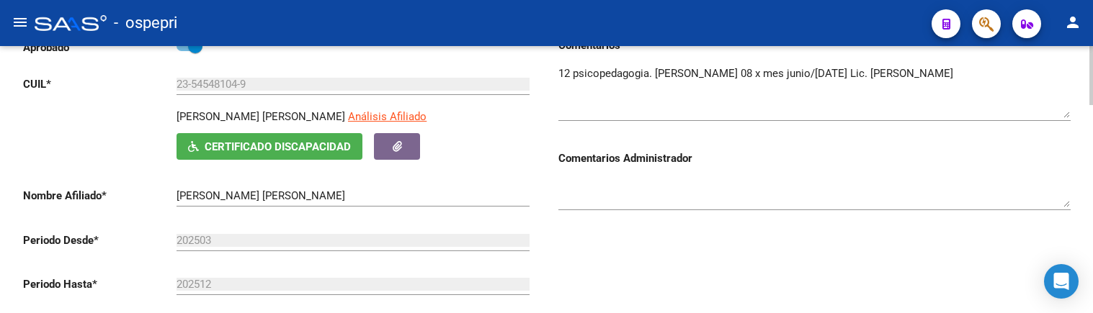
scroll to position [0, 0]
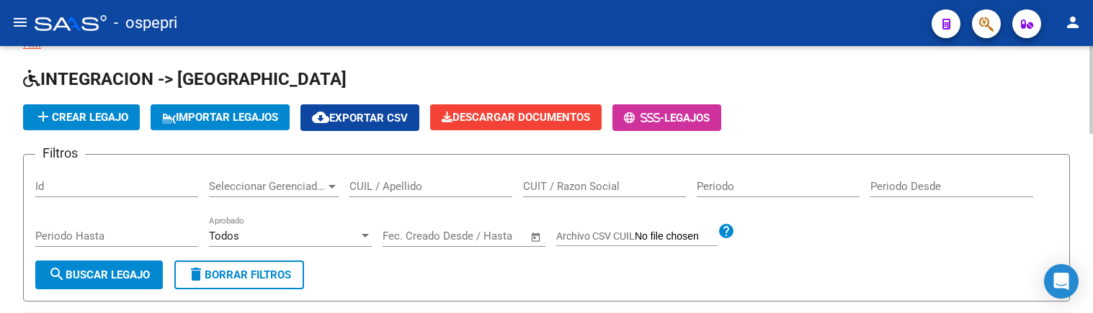
scroll to position [72, 0]
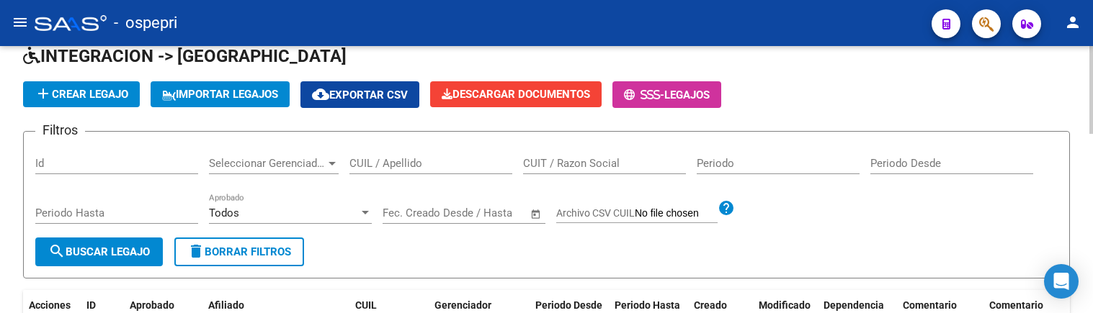
click at [372, 158] on input "CUIL / Apellido" at bounding box center [430, 163] width 163 height 13
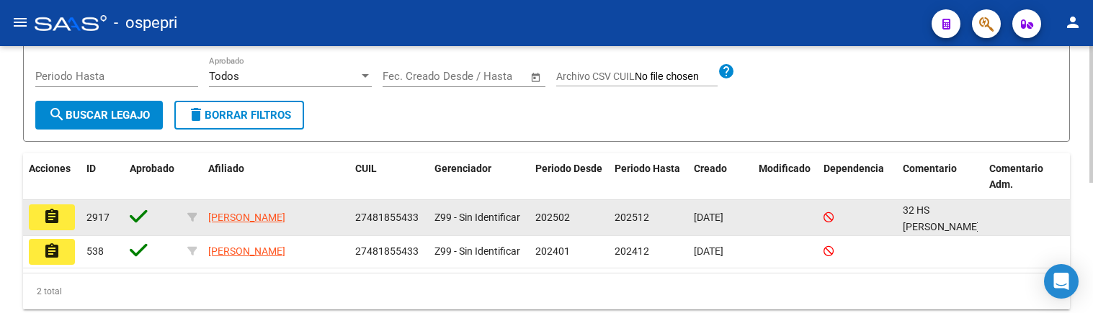
scroll to position [216, 0]
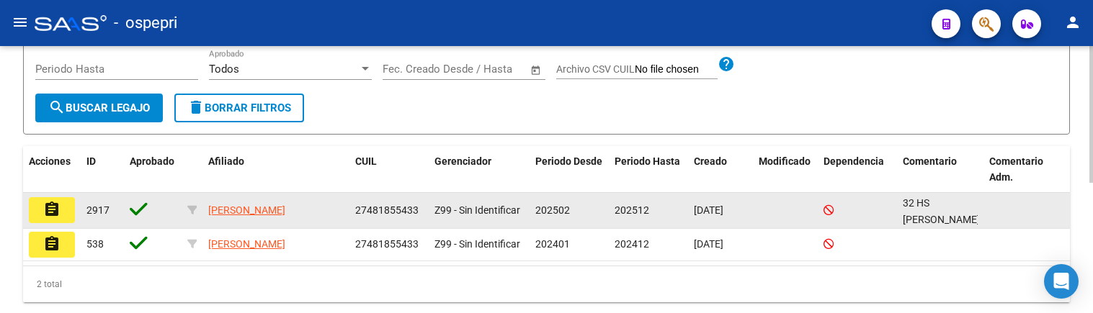
type input "48185543"
click at [51, 206] on mat-icon "assignment" at bounding box center [51, 209] width 17 height 17
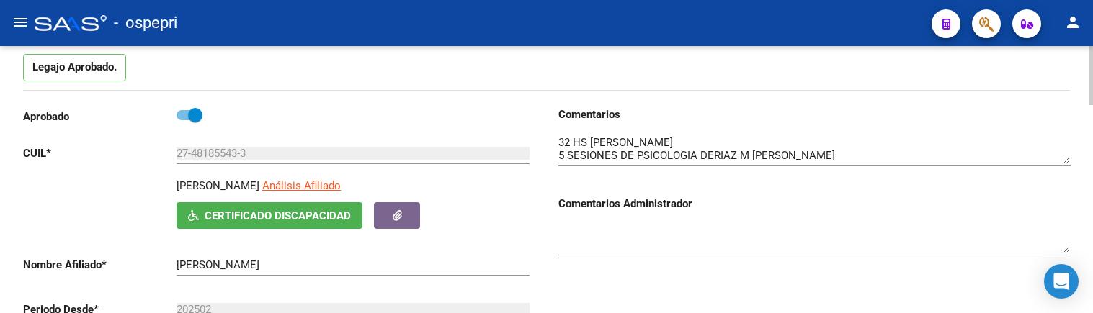
scroll to position [144, 0]
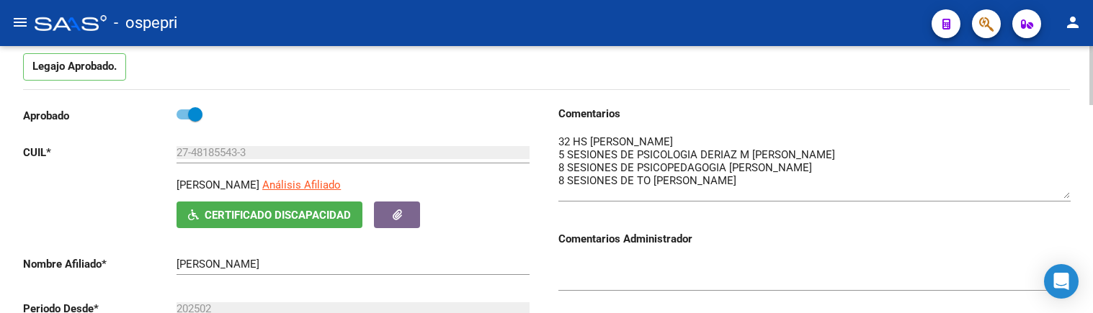
drag, startPoint x: 1066, startPoint y: 161, endPoint x: 1071, endPoint y: 197, distance: 36.4
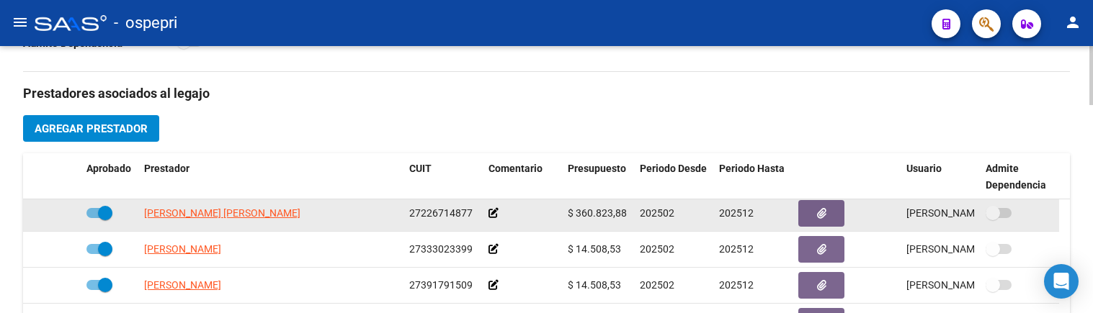
scroll to position [0, 0]
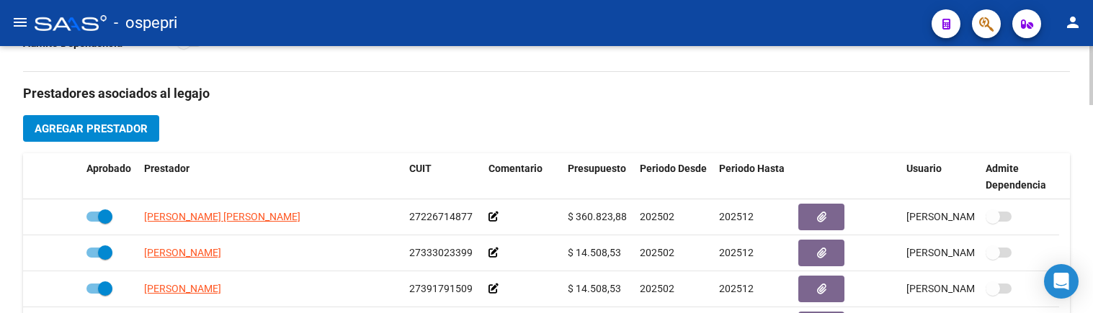
click at [589, 93] on h3 "Prestadores asociados al legajo" at bounding box center [546, 94] width 1047 height 20
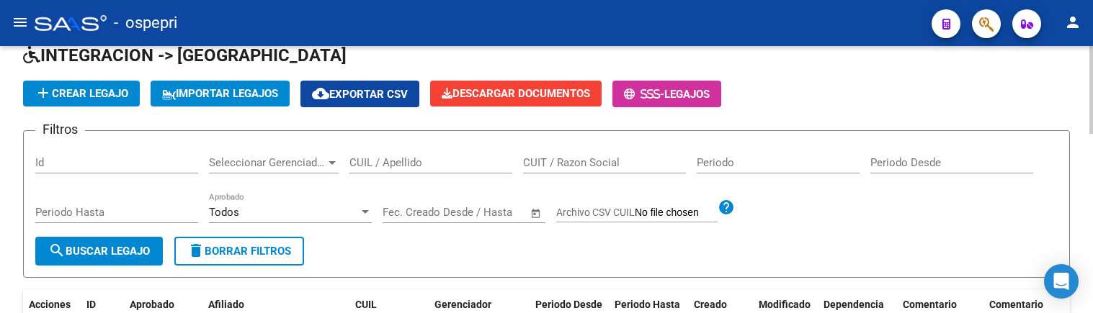
scroll to position [72, 0]
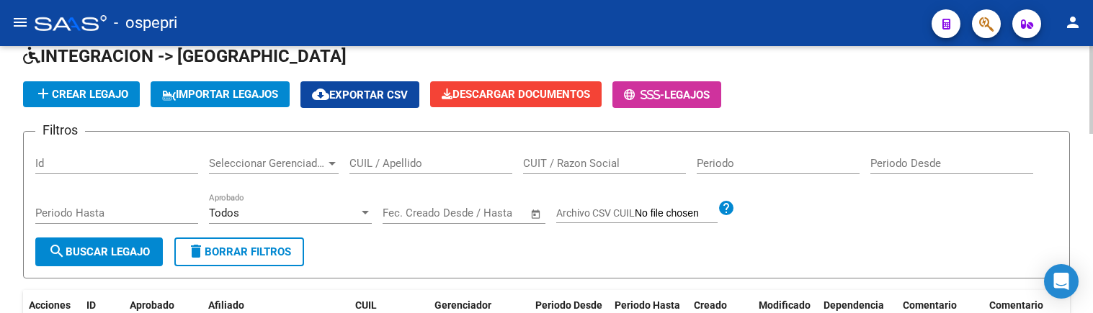
click at [414, 169] on input "CUIL / Apellido" at bounding box center [430, 163] width 163 height 13
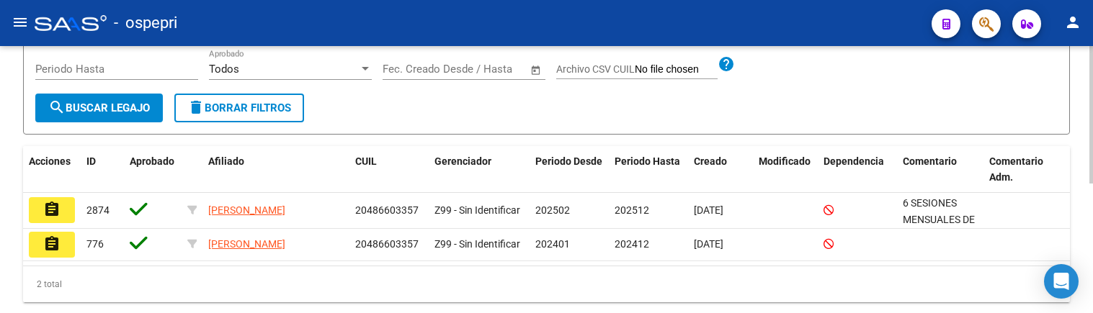
scroll to position [251, 0]
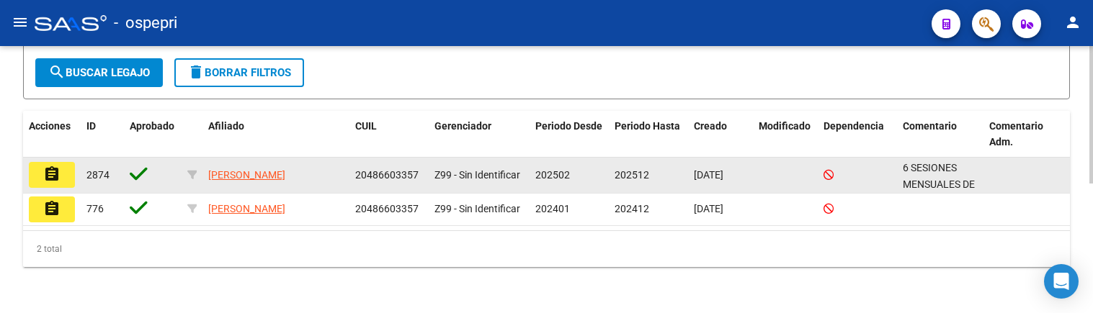
type input "48660335"
click at [50, 174] on mat-icon "assignment" at bounding box center [51, 174] width 17 height 17
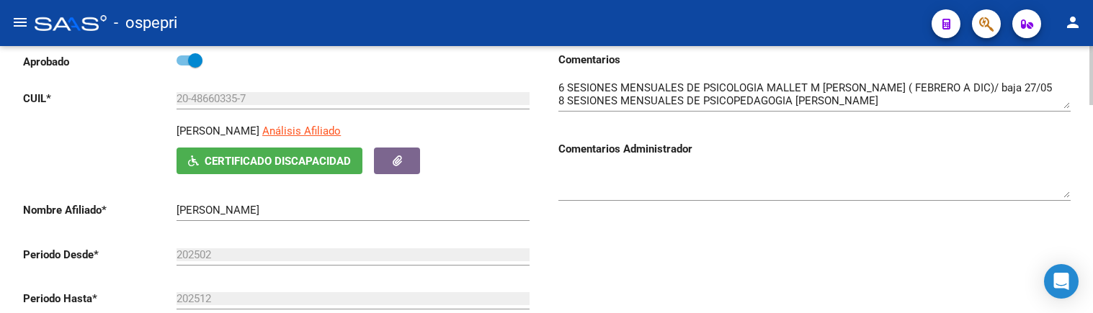
scroll to position [216, 0]
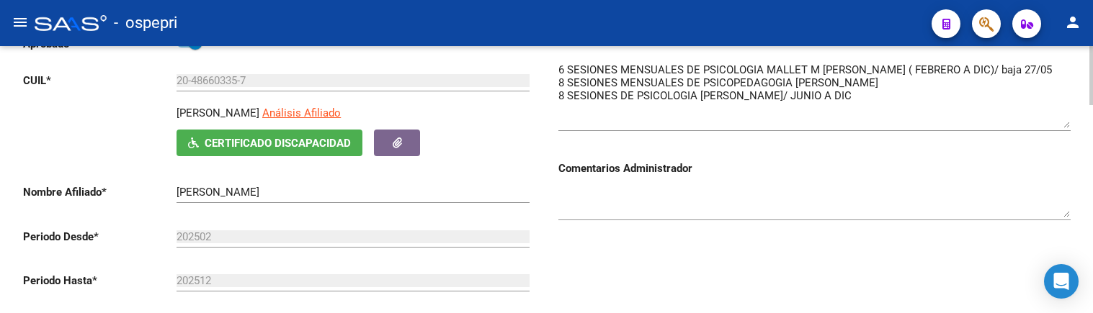
drag, startPoint x: 1066, startPoint y: 86, endPoint x: 1066, endPoint y: 124, distance: 37.5
click at [1066, 124] on textarea at bounding box center [814, 95] width 512 height 66
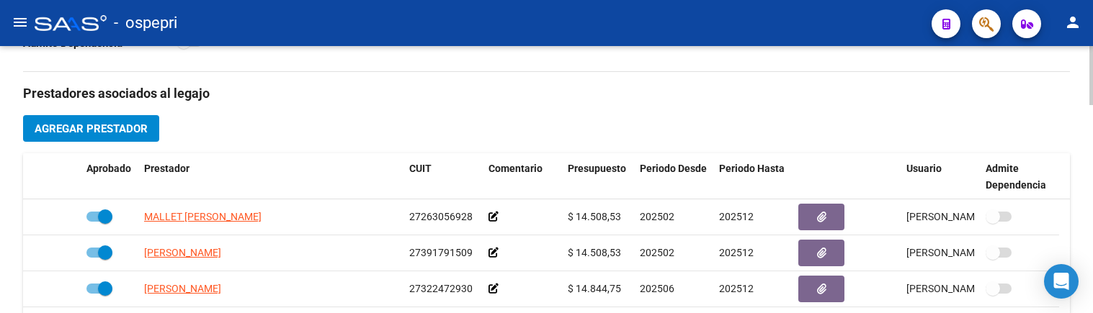
scroll to position [576, 0]
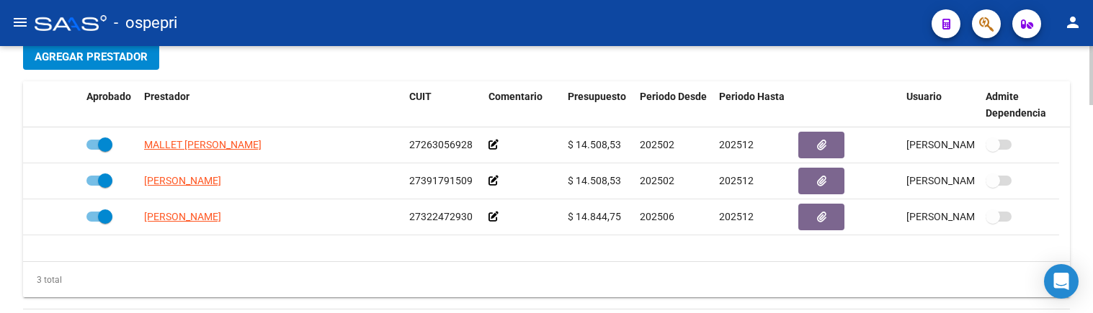
click at [505, 273] on div "3 total" at bounding box center [546, 280] width 1047 height 36
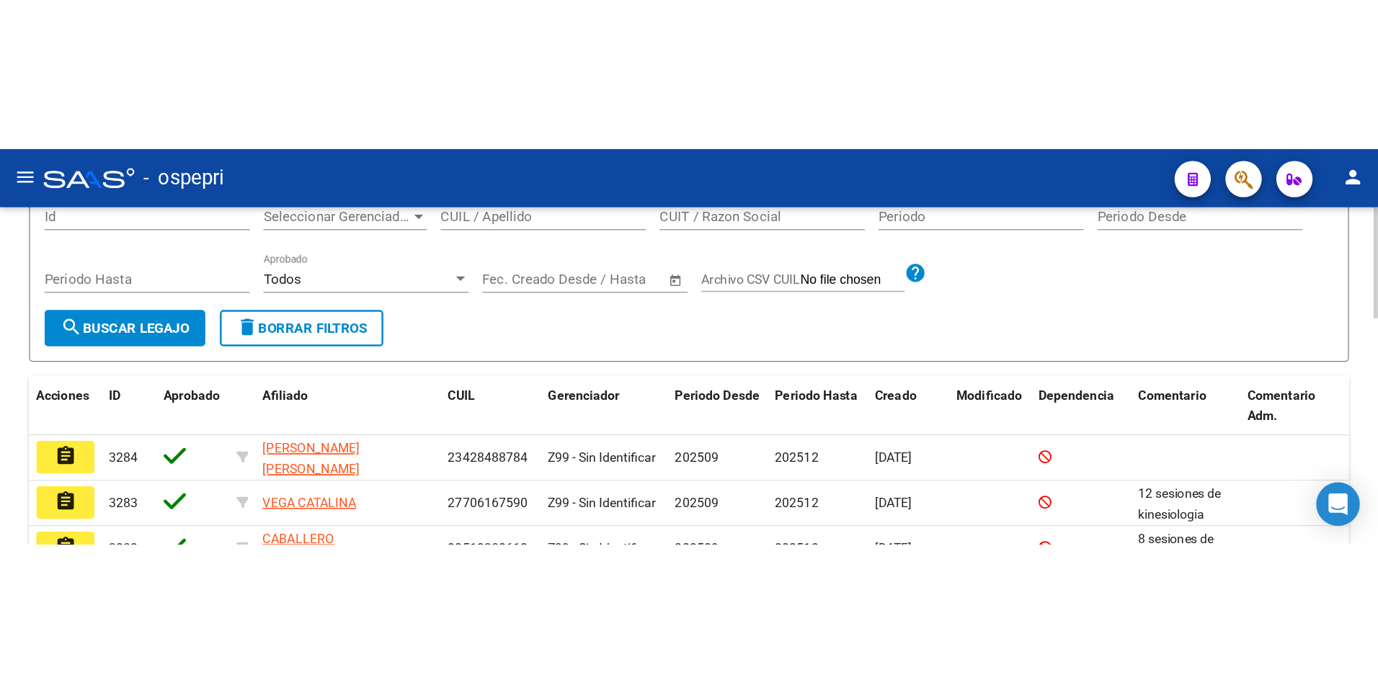
scroll to position [543, 0]
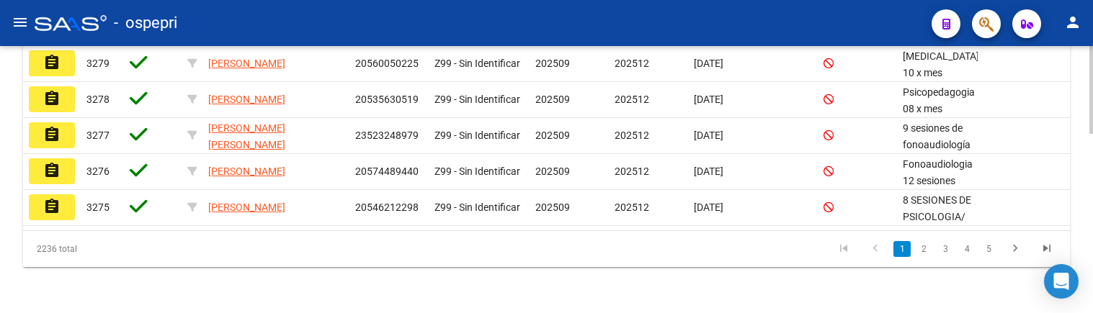
click at [347, 242] on datatable-pager "1 2 3 4 5" at bounding box center [650, 249] width 826 height 24
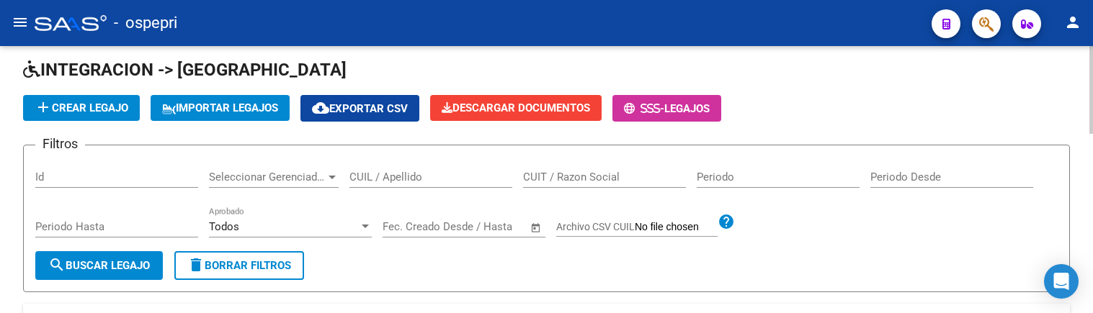
scroll to position [39, 0]
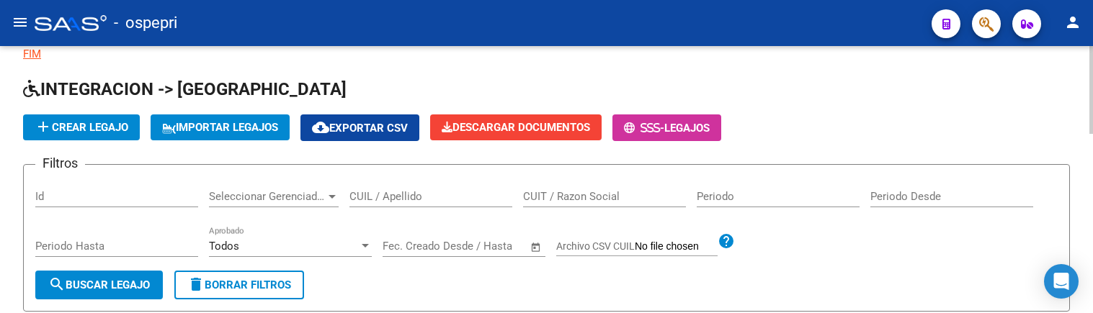
click at [383, 200] on input "CUIL / Apellido" at bounding box center [430, 196] width 163 height 13
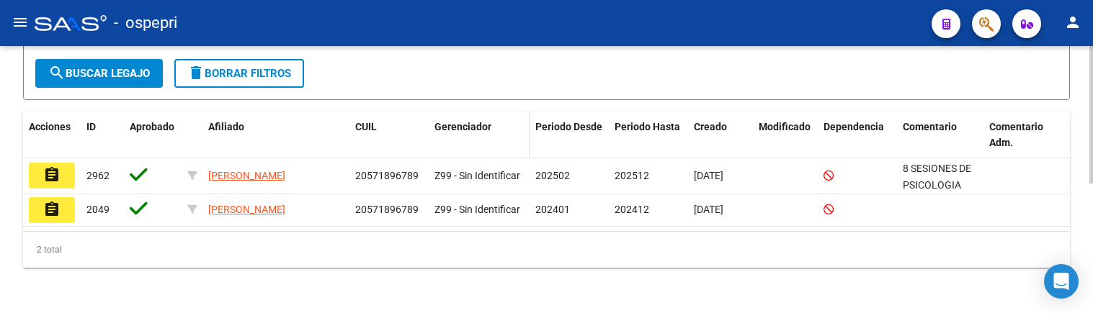
scroll to position [251, 0]
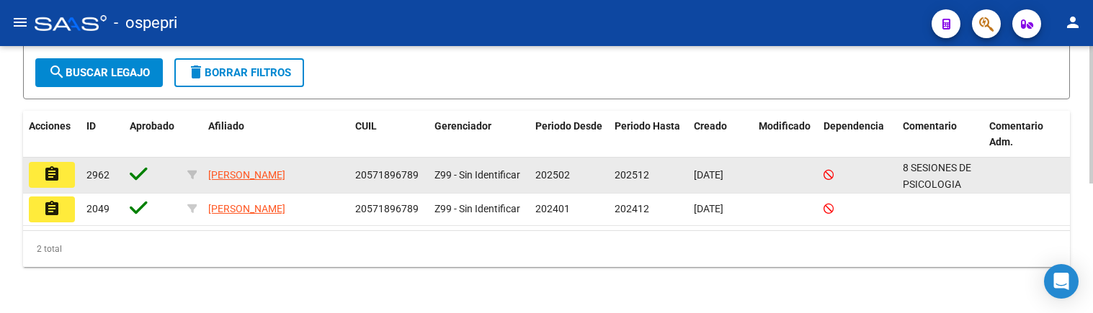
type input "57189678"
click at [50, 173] on mat-icon "assignment" at bounding box center [51, 174] width 17 height 17
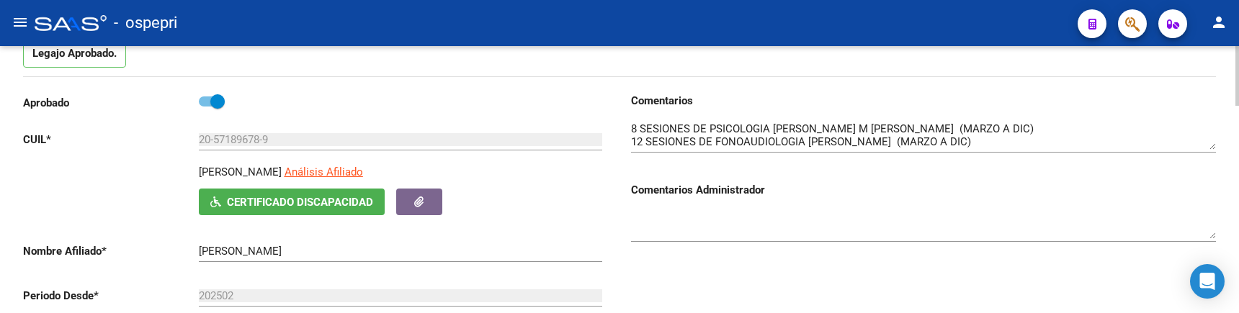
scroll to position [144, 0]
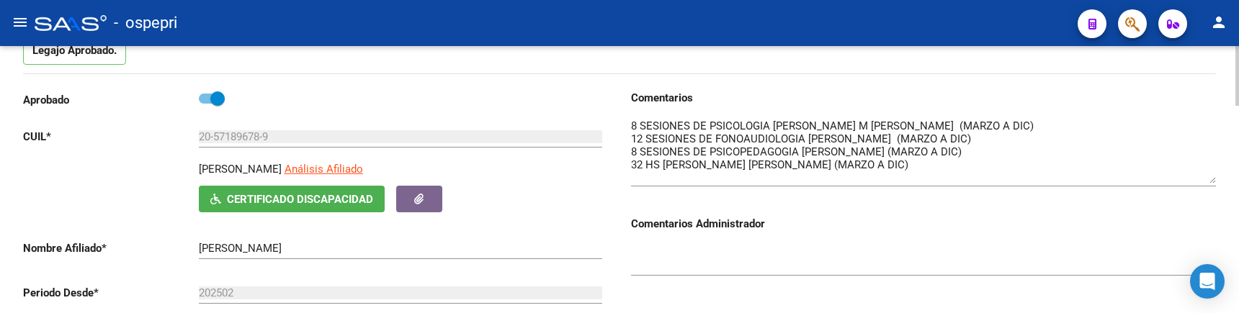
drag, startPoint x: 1211, startPoint y: 142, endPoint x: 1211, endPoint y: 179, distance: 36.7
click at [1092, 179] on textarea at bounding box center [923, 151] width 585 height 66
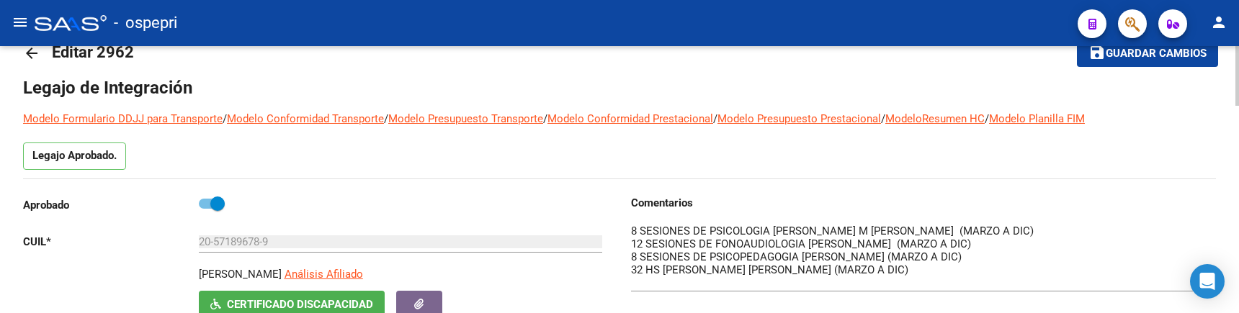
scroll to position [0, 0]
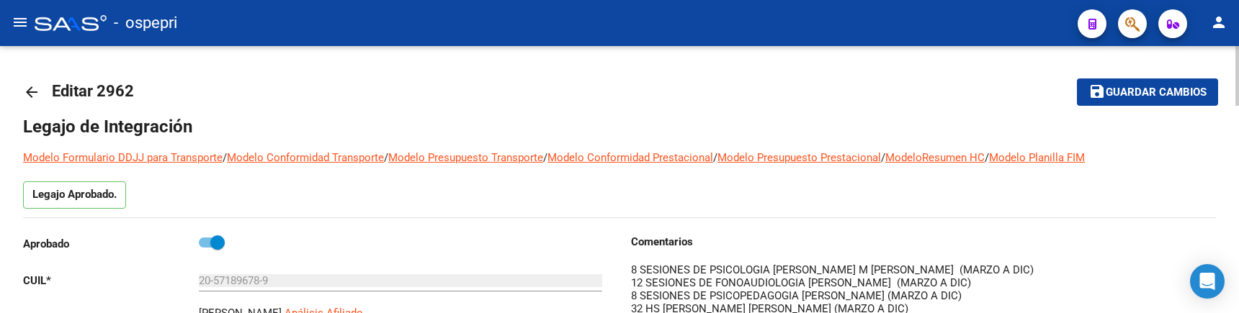
click at [32, 91] on mat-icon "arrow_back" at bounding box center [31, 92] width 17 height 17
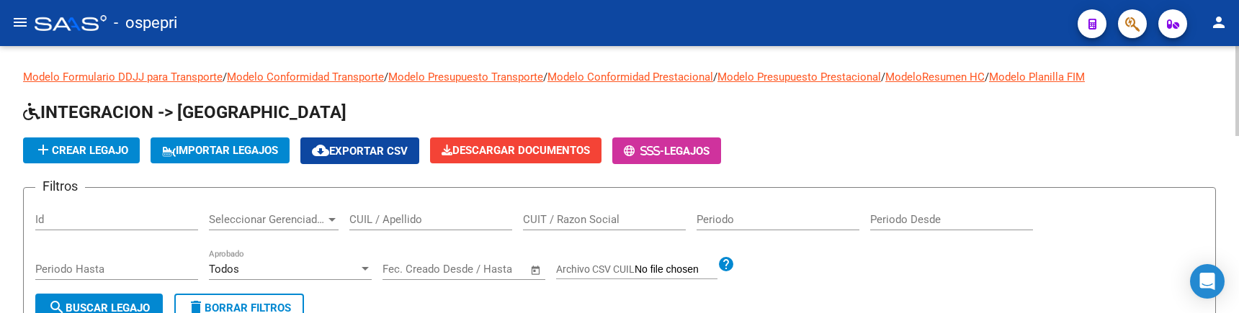
click at [367, 205] on div "CUIL / Apellido" at bounding box center [430, 215] width 163 height 31
click at [367, 215] on input "CUIL / Apellido" at bounding box center [430, 219] width 163 height 13
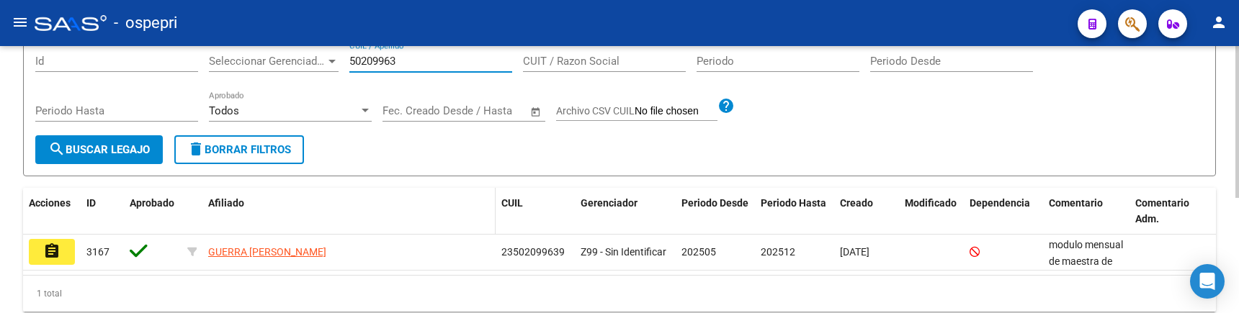
scroll to position [203, 0]
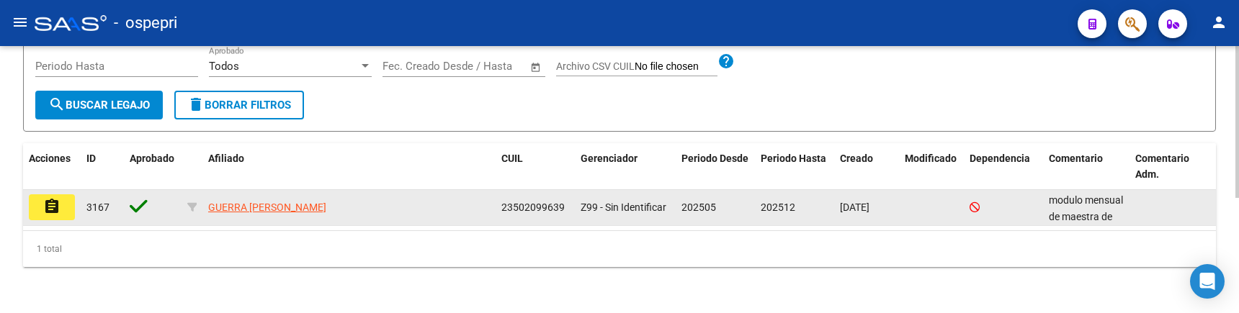
type input "50209963"
click at [51, 209] on mat-icon "assignment" at bounding box center [51, 206] width 17 height 17
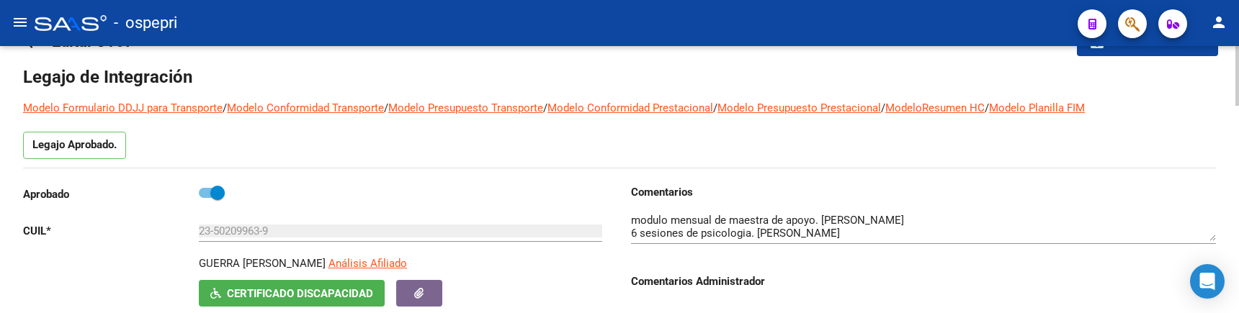
scroll to position [72, 0]
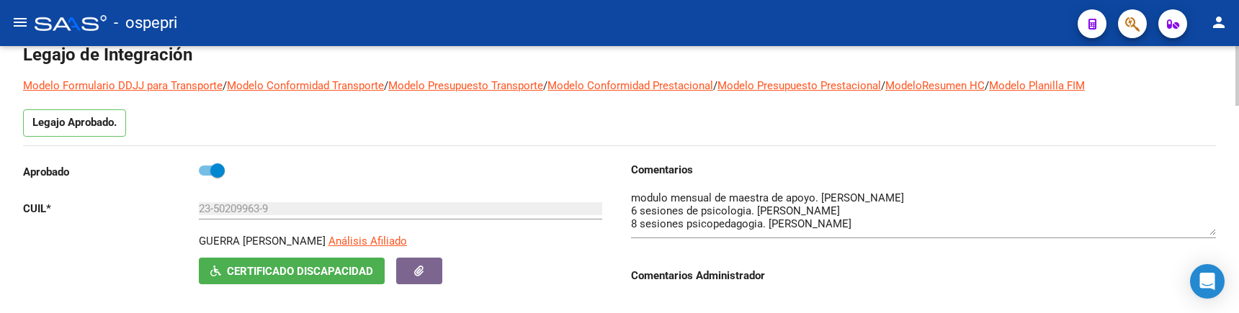
drag, startPoint x: 1213, startPoint y: 218, endPoint x: 1212, endPoint y: 234, distance: 16.6
click at [1092, 234] on textarea at bounding box center [923, 212] width 585 height 45
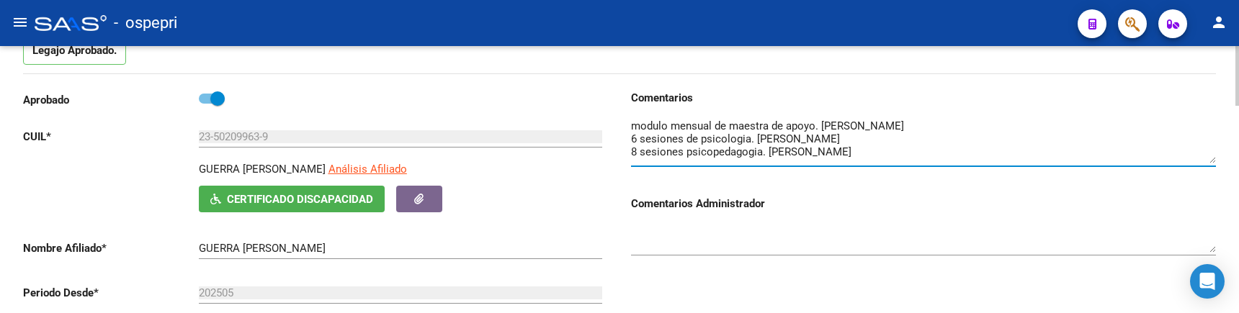
scroll to position [0, 0]
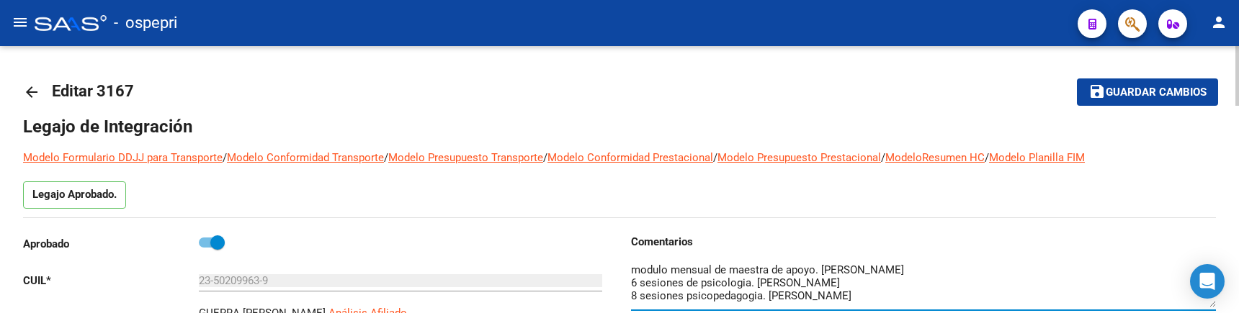
click at [31, 93] on mat-icon "arrow_back" at bounding box center [31, 92] width 17 height 17
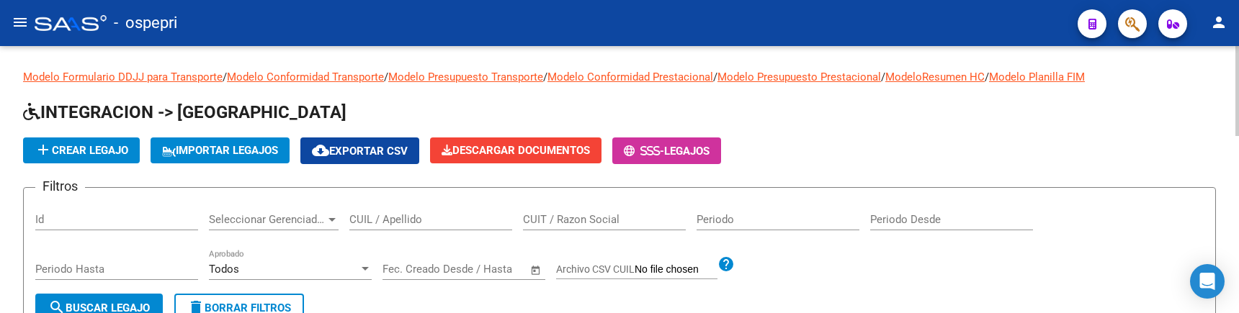
click at [402, 219] on input "CUIL / Apellido" at bounding box center [430, 219] width 163 height 13
click at [363, 221] on input "CUIL / Apellido" at bounding box center [430, 219] width 163 height 13
click at [834, 129] on app-list-header "INTEGRACION -> Legajos add Crear Legajo IMPORTAR LEGAJOS cloud_download Exporta…" at bounding box center [619, 218] width 1193 height 234
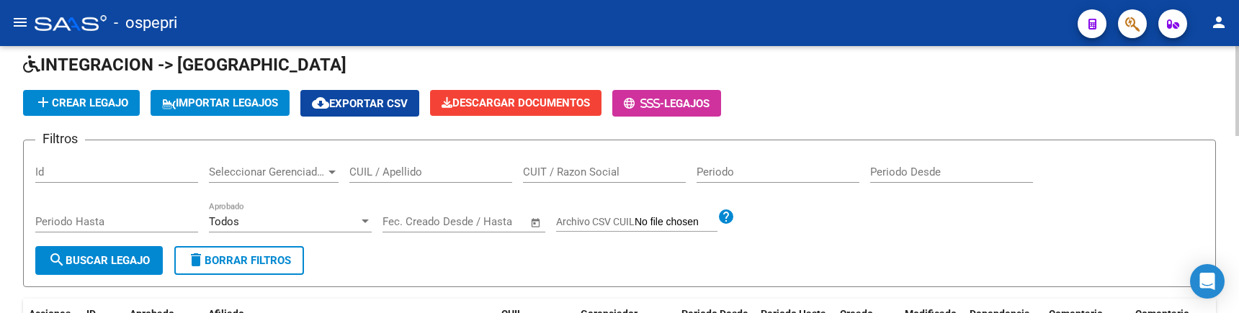
scroll to position [72, 0]
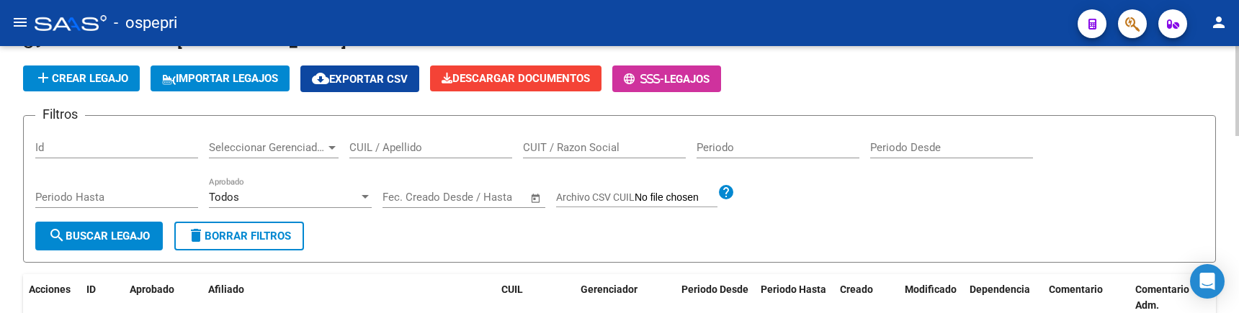
click at [380, 148] on input "CUIL / Apellido" at bounding box center [430, 147] width 163 height 13
type input "56320237"
click at [837, 222] on form "Filtros Id Seleccionar Gerenciador Seleccionar Gerenciador 56320237 CUIL / Apel…" at bounding box center [619, 189] width 1193 height 148
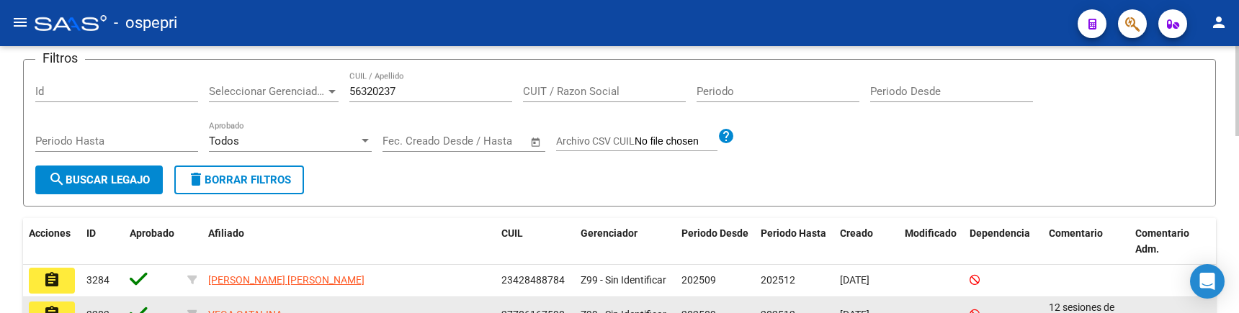
scroll to position [216, 0]
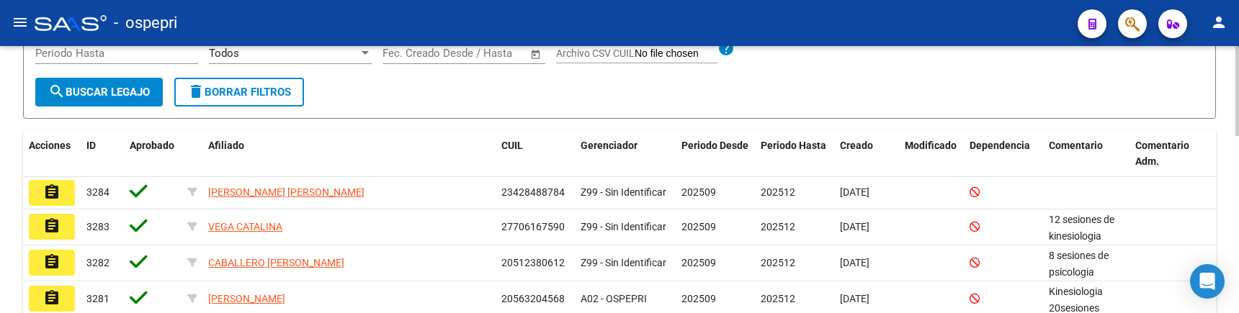
click at [112, 97] on span "search Buscar Legajo" at bounding box center [99, 92] width 102 height 13
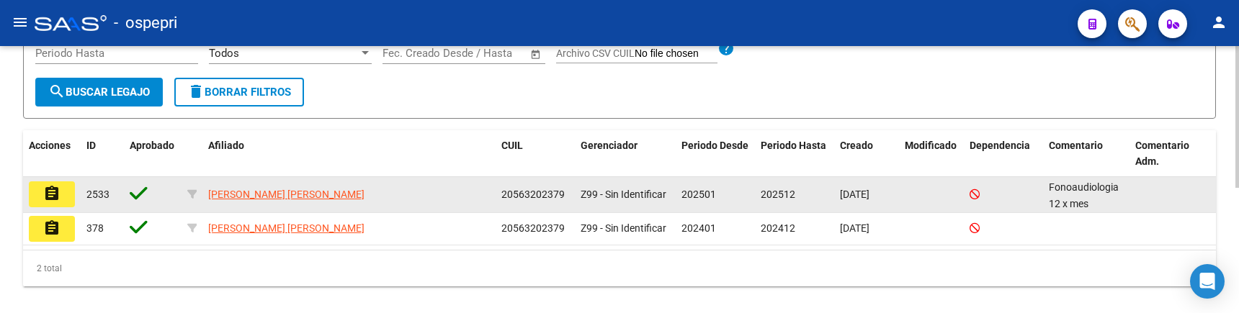
click at [53, 193] on mat-icon "assignment" at bounding box center [51, 193] width 17 height 17
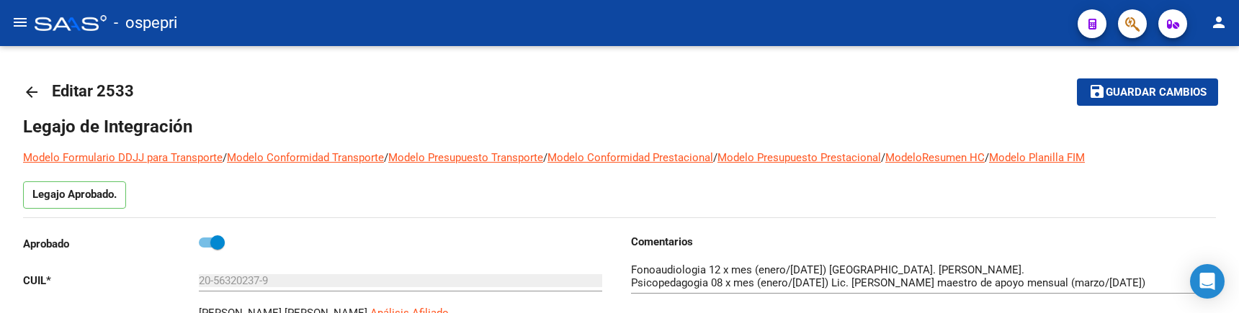
type input "[PERSON_NAME] [PERSON_NAME]"
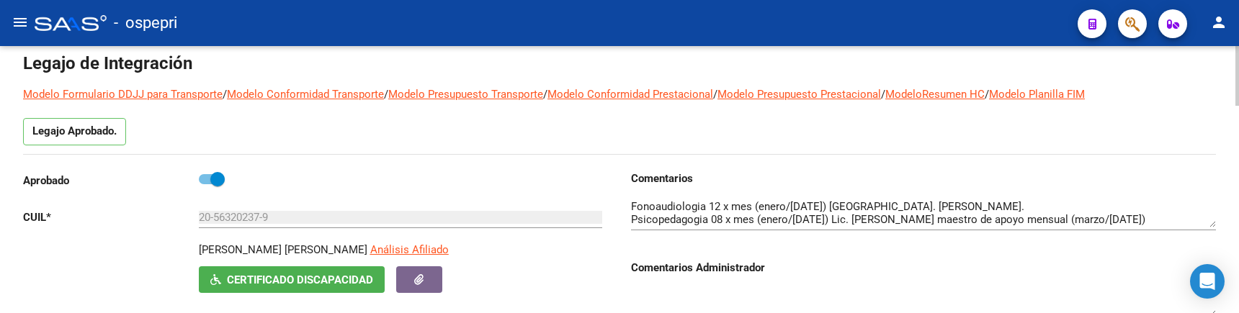
scroll to position [144, 0]
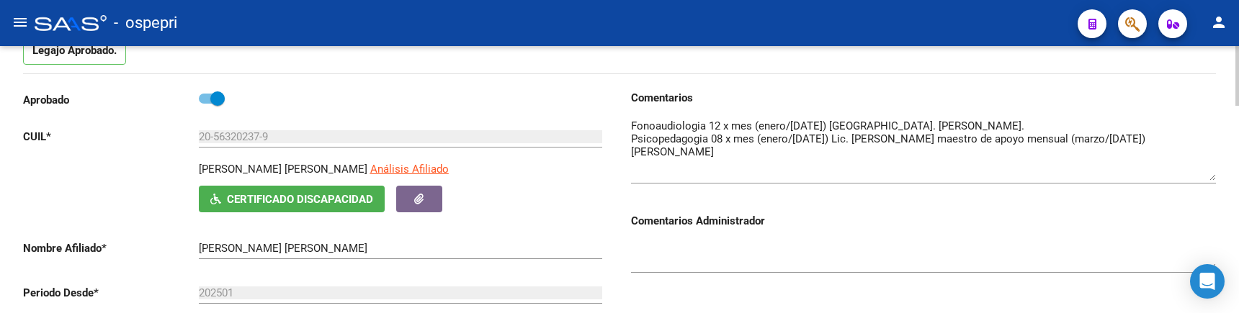
drag, startPoint x: 1213, startPoint y: 143, endPoint x: 1213, endPoint y: 177, distance: 33.9
click at [1092, 177] on textarea at bounding box center [923, 149] width 585 height 63
click at [954, 224] on h3 "Comentarios Administrador" at bounding box center [923, 221] width 585 height 16
click at [893, 224] on h3 "Comentarios Administrador" at bounding box center [923, 221] width 585 height 16
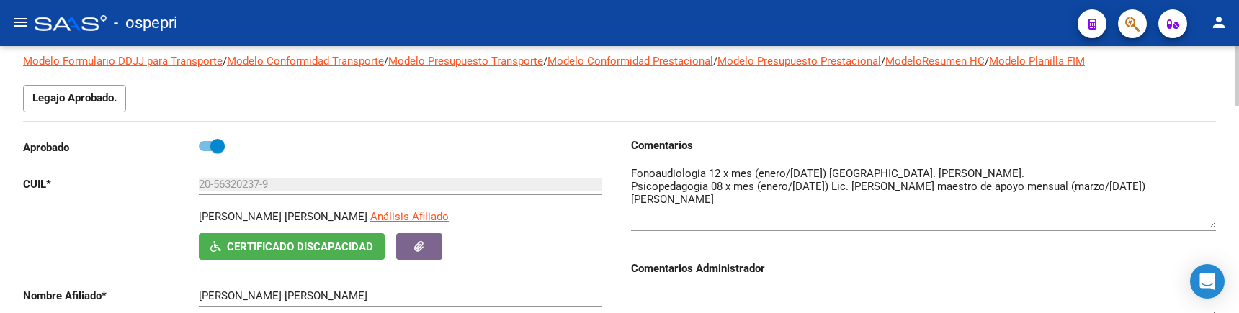
scroll to position [0, 0]
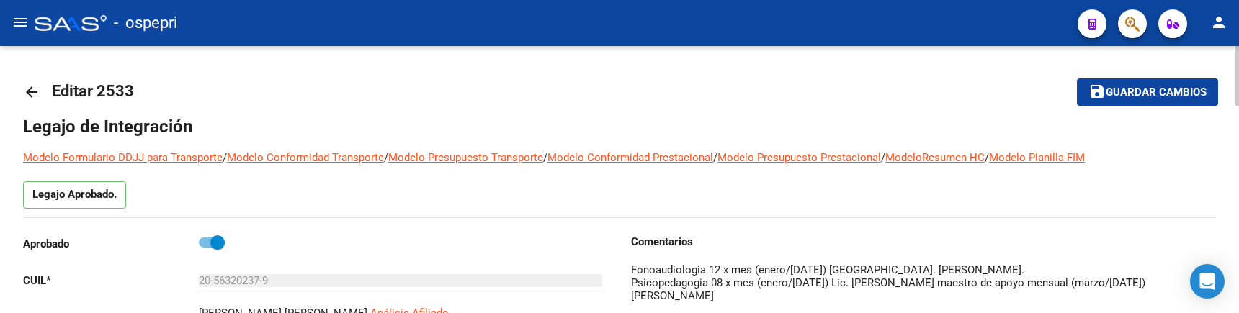
click at [32, 92] on mat-icon "arrow_back" at bounding box center [31, 92] width 17 height 17
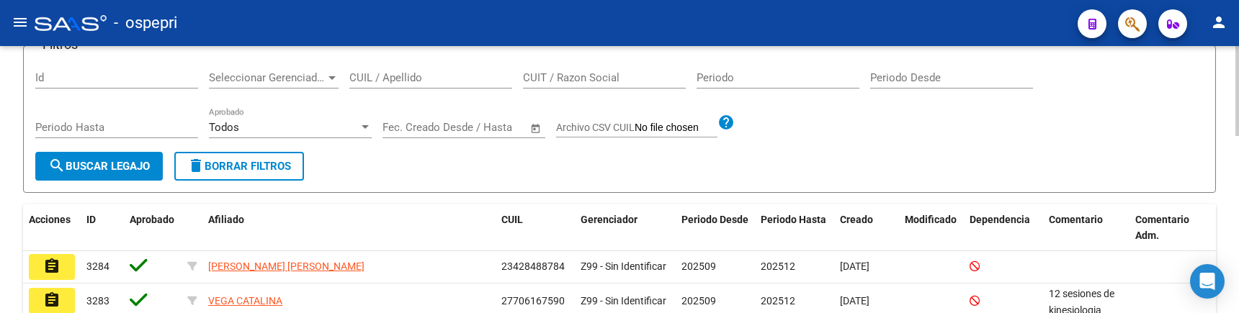
scroll to position [144, 0]
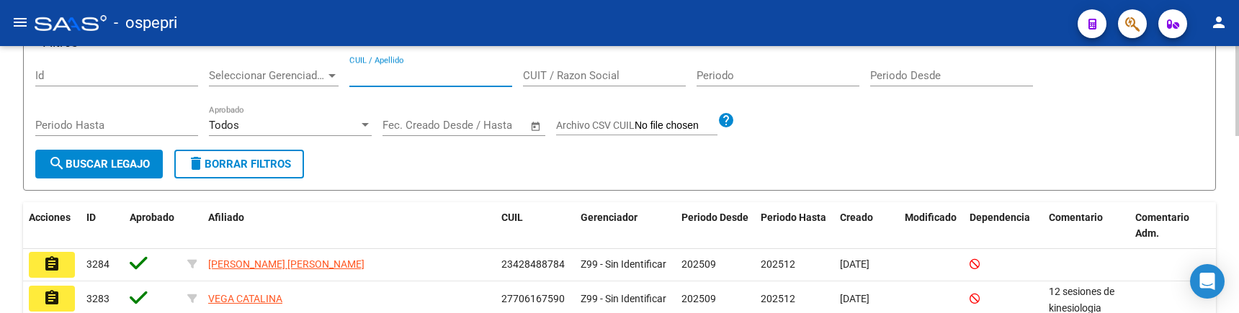
click at [359, 79] on input "CUIL / Apellido" at bounding box center [430, 75] width 163 height 13
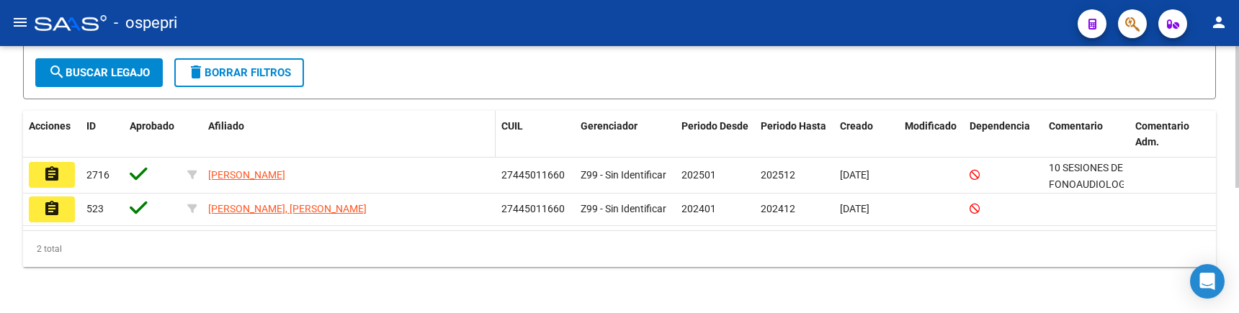
scroll to position [164, 0]
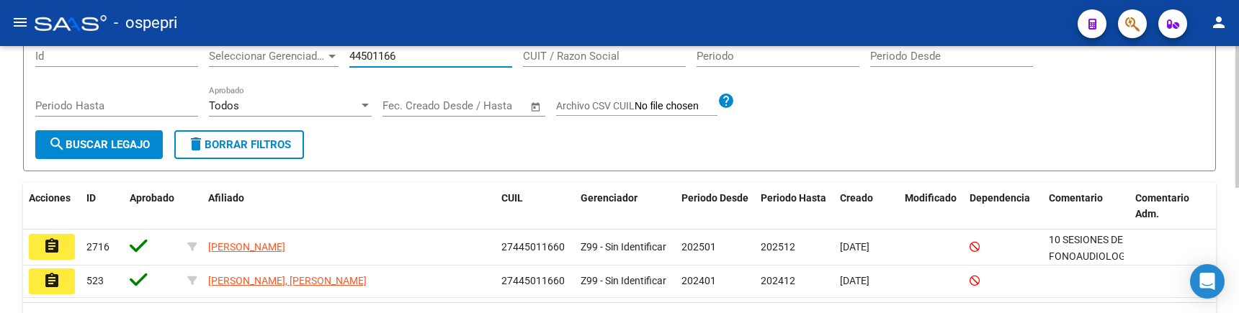
type input "44501166"
click at [143, 146] on span "search Buscar Legajo" at bounding box center [99, 144] width 102 height 13
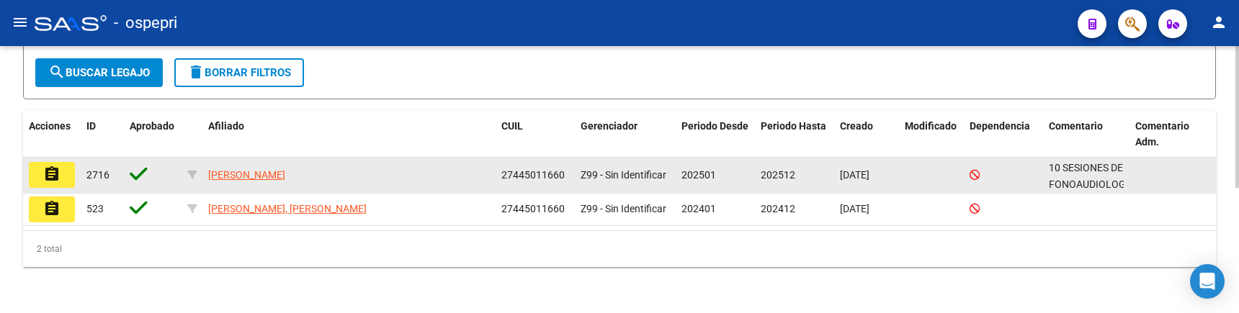
click at [51, 173] on mat-icon "assignment" at bounding box center [51, 174] width 17 height 17
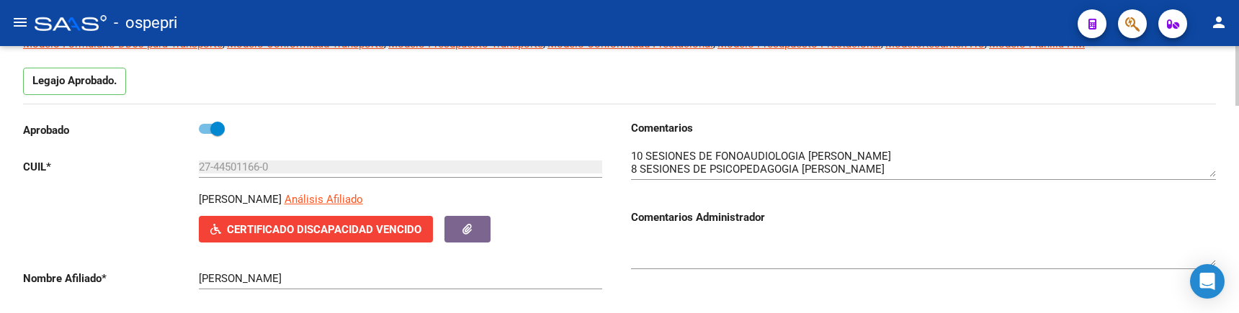
scroll to position [144, 0]
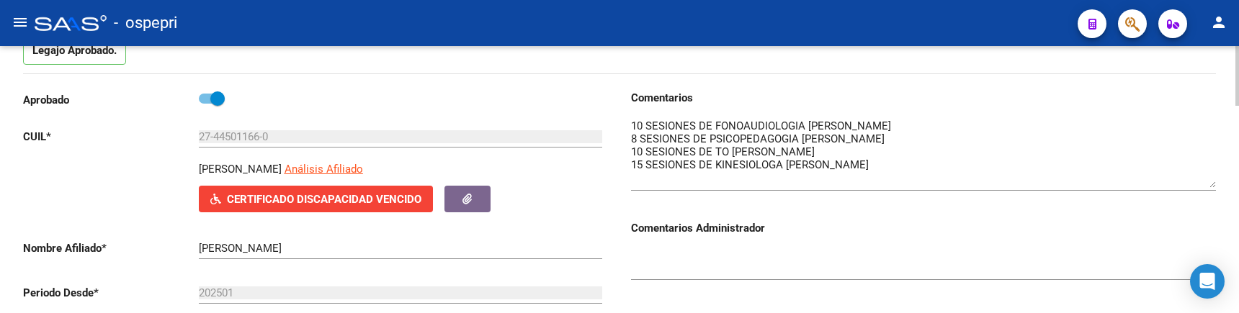
drag, startPoint x: 1210, startPoint y: 144, endPoint x: 1207, endPoint y: 186, distance: 41.9
click at [1092, 186] on textarea at bounding box center [923, 153] width 585 height 70
click at [1000, 174] on textarea at bounding box center [923, 153] width 585 height 71
click at [981, 174] on textarea at bounding box center [923, 153] width 585 height 71
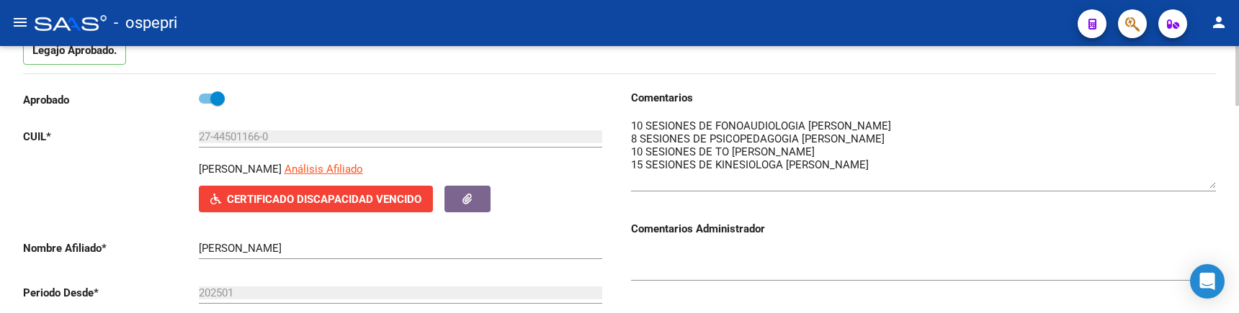
click at [1092, 162] on textarea at bounding box center [923, 153] width 585 height 71
click at [981, 175] on textarea at bounding box center [923, 153] width 585 height 71
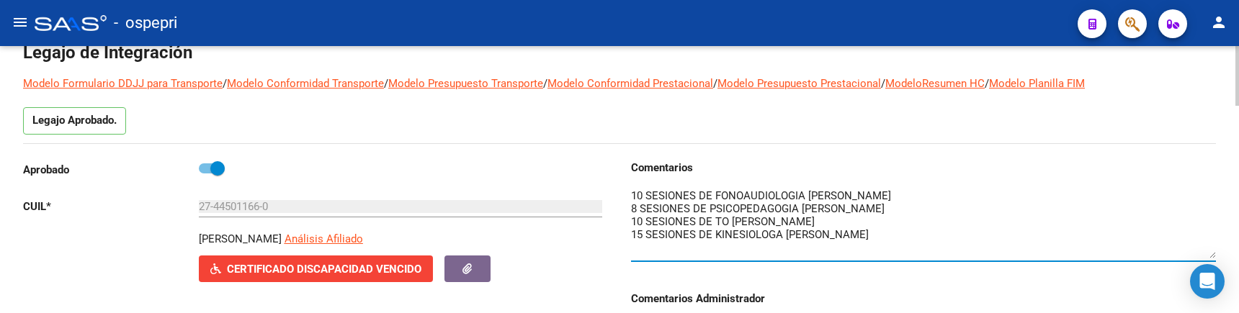
scroll to position [0, 0]
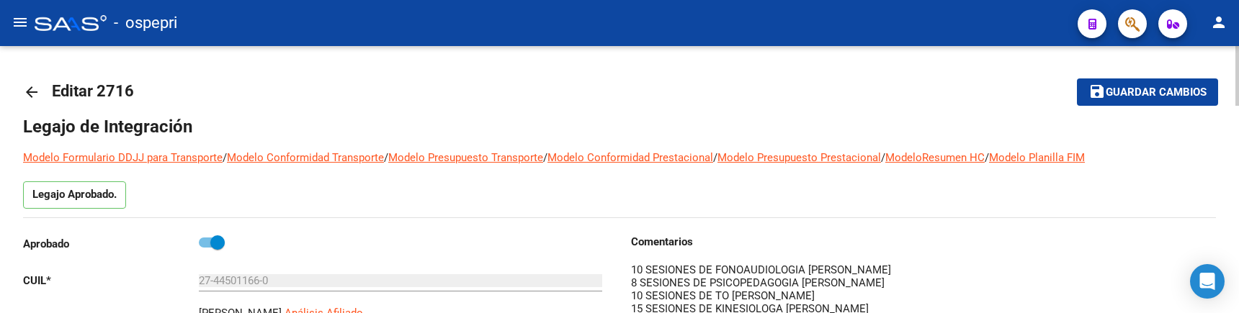
click at [27, 92] on mat-icon "arrow_back" at bounding box center [31, 92] width 17 height 17
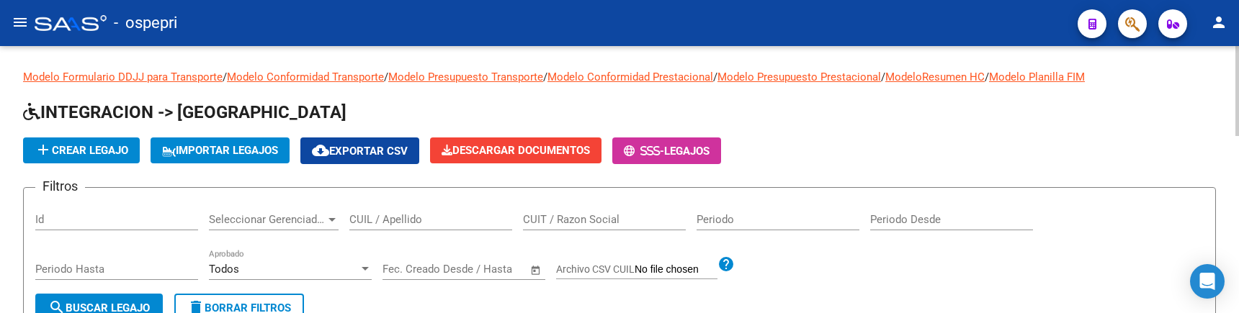
scroll to position [72, 0]
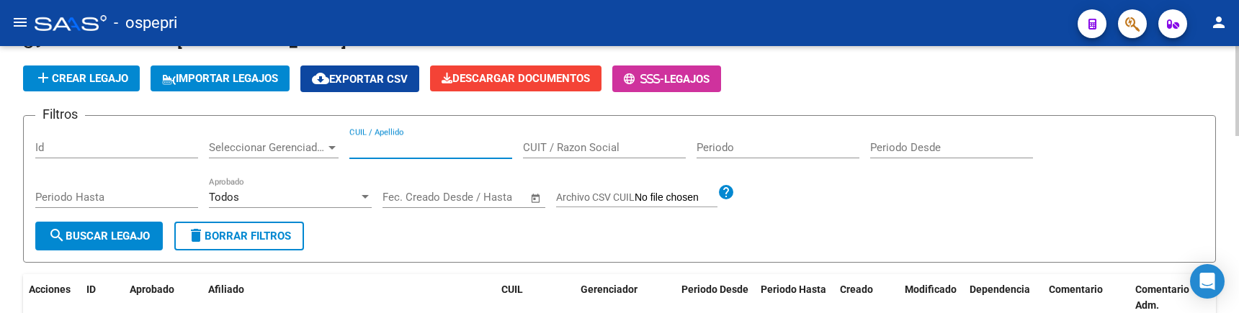
click at [389, 152] on input "CUIL / Apellido" at bounding box center [430, 147] width 163 height 13
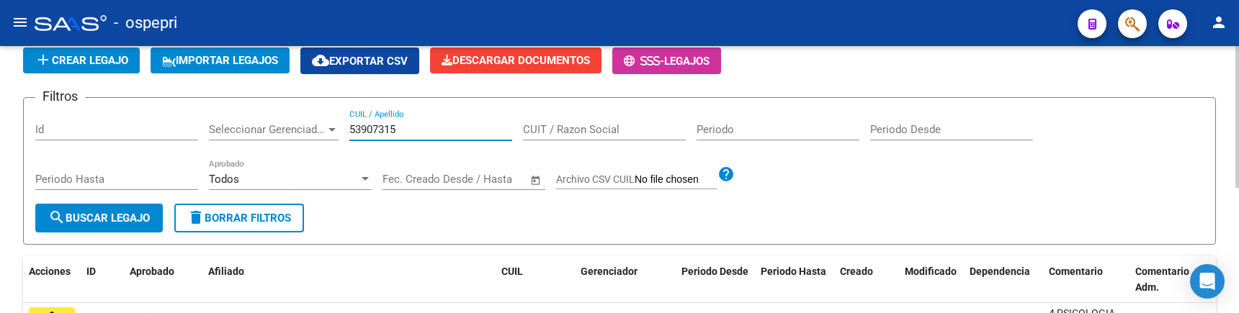
scroll to position [144, 0]
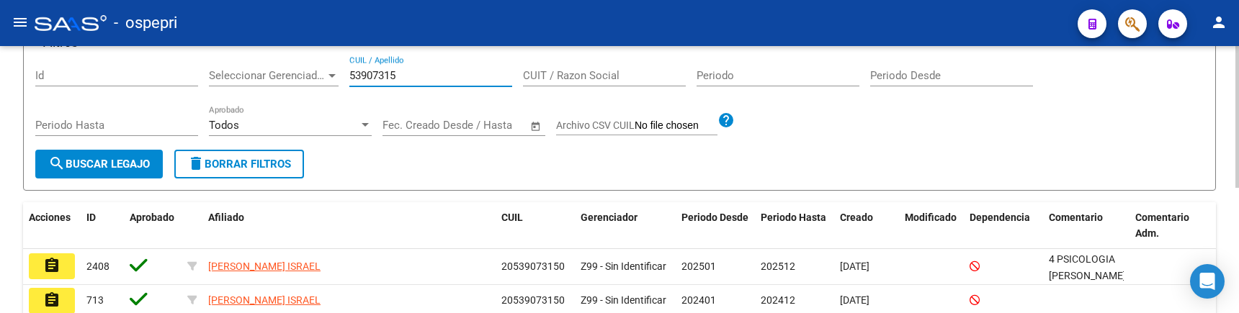
type input "53907315"
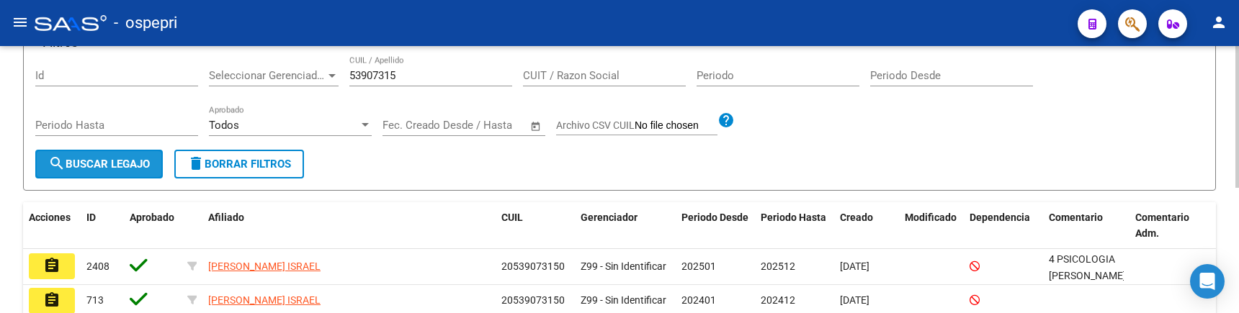
click at [131, 168] on span "search Buscar Legajo" at bounding box center [99, 164] width 102 height 13
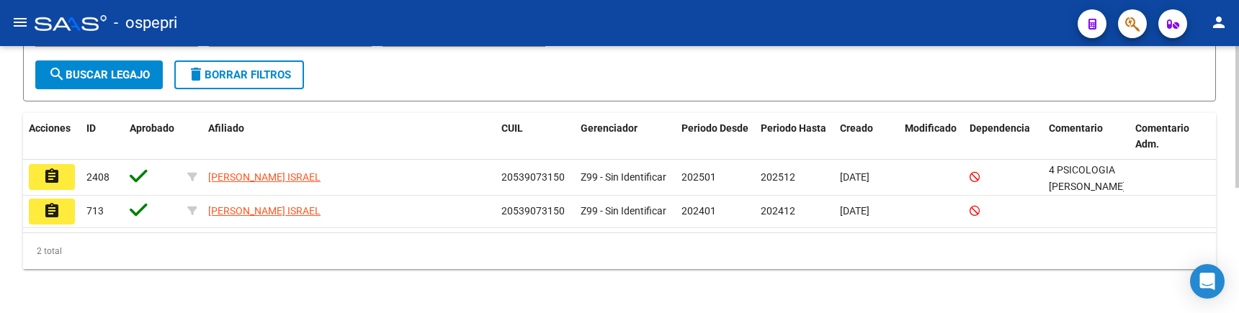
scroll to position [236, 0]
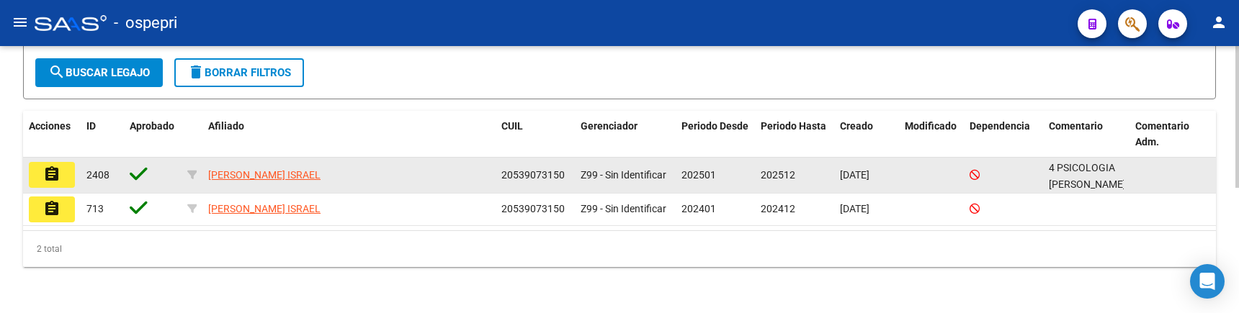
click at [54, 183] on mat-icon "assignment" at bounding box center [51, 174] width 17 height 17
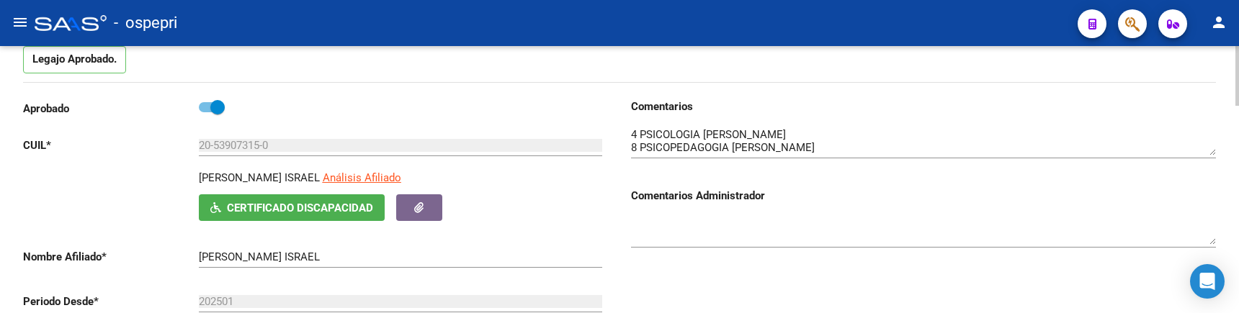
scroll to position [144, 0]
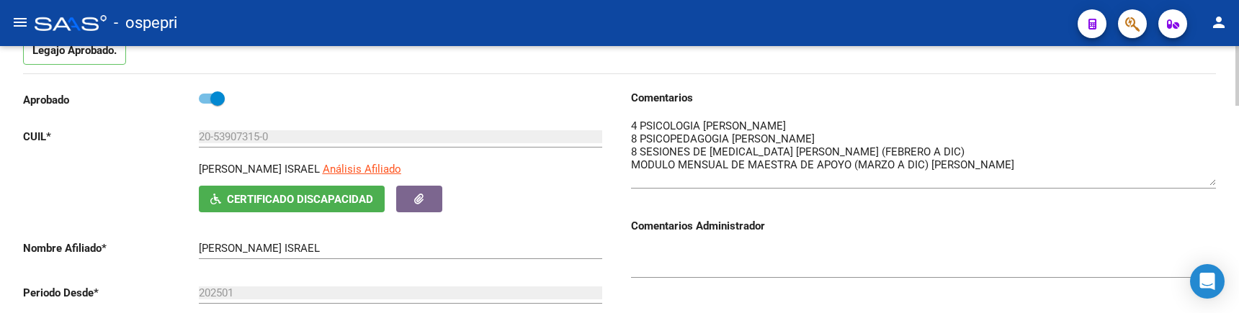
drag, startPoint x: 1213, startPoint y: 145, endPoint x: 1213, endPoint y: 184, distance: 38.9
click at [1092, 184] on textarea at bounding box center [923, 152] width 585 height 68
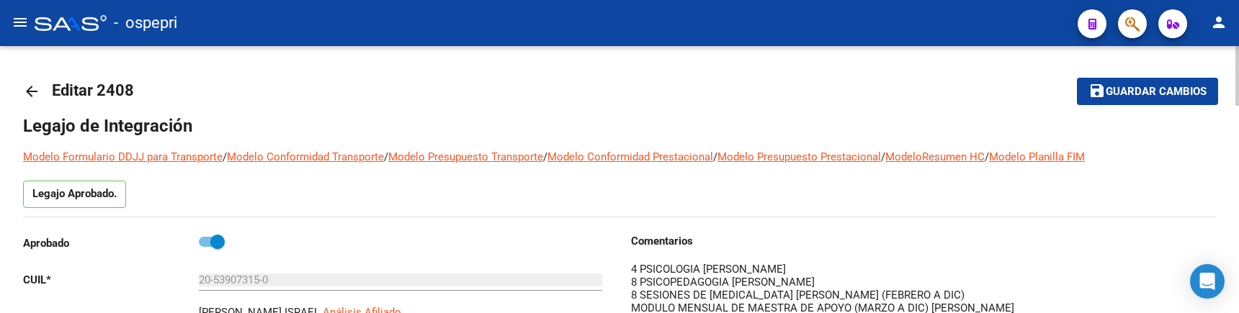
scroll to position [0, 0]
click at [30, 93] on mat-icon "arrow_back" at bounding box center [31, 92] width 17 height 17
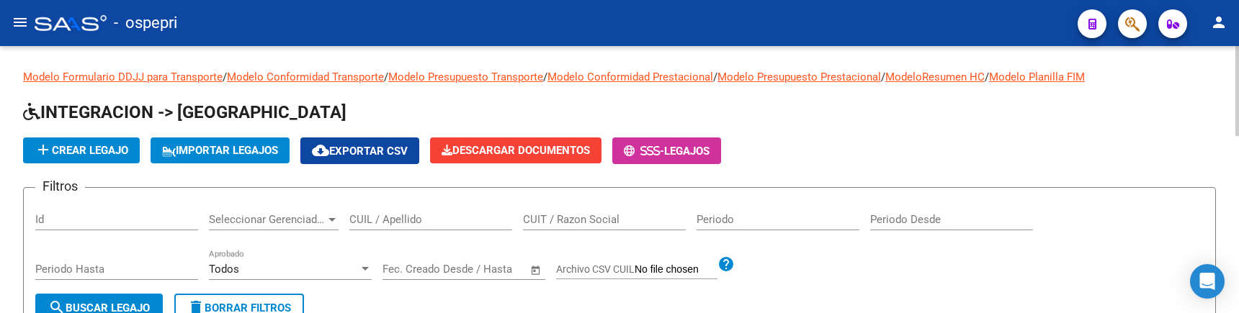
click at [947, 148] on div "add Crear Legajo IMPORTAR LEGAJOS cloud_download Exportar CSV Descargar Documen…" at bounding box center [619, 151] width 1193 height 27
click at [937, 144] on div "add Crear Legajo IMPORTAR LEGAJOS cloud_download Exportar CSV Descargar Documen…" at bounding box center [619, 151] width 1193 height 27
click at [392, 226] on input "CUIL / Apellido" at bounding box center [430, 219] width 163 height 13
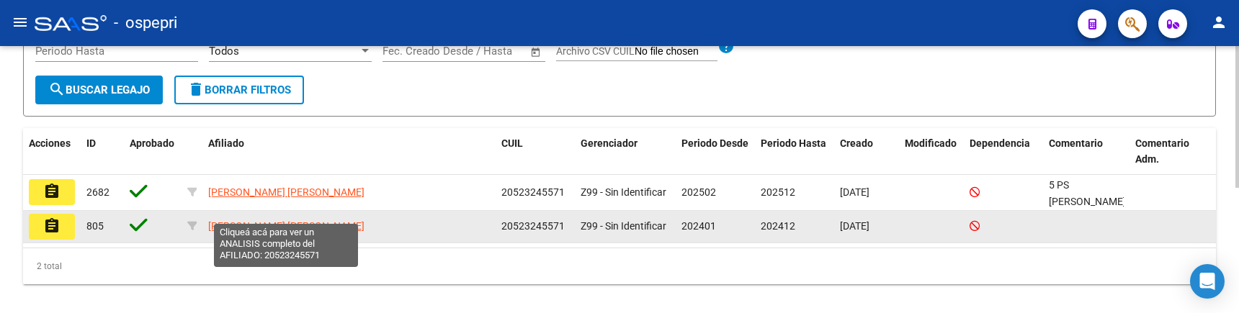
scroll to position [236, 0]
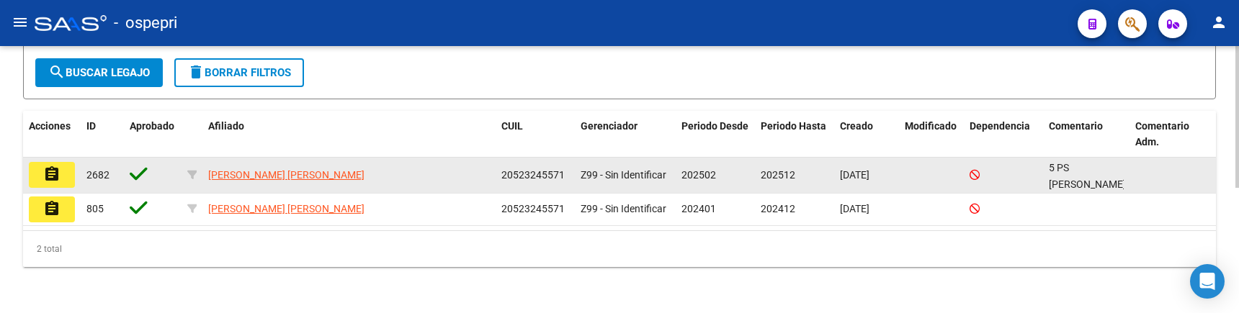
type input "52324557"
click at [54, 174] on mat-icon "assignment" at bounding box center [51, 174] width 17 height 17
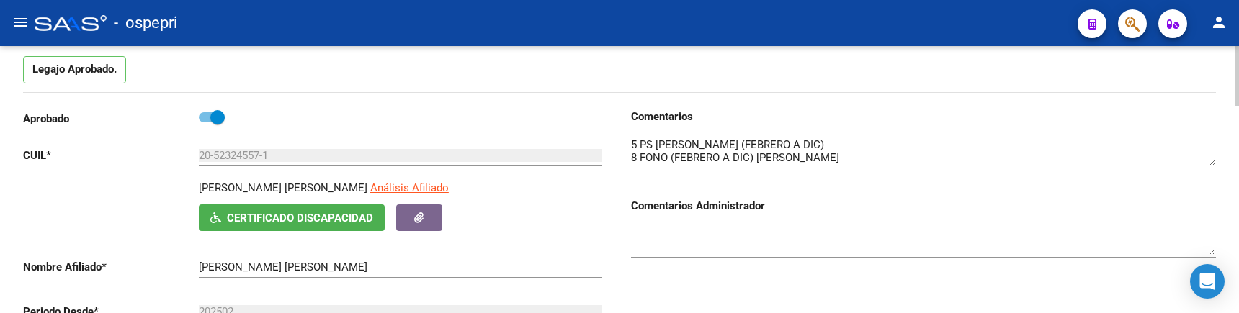
scroll to position [144, 0]
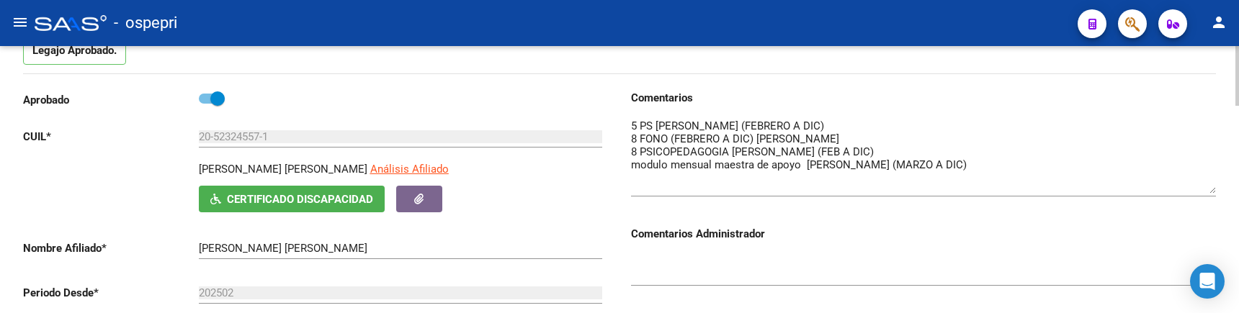
drag, startPoint x: 1212, startPoint y: 145, endPoint x: 1214, endPoint y: 192, distance: 46.9
click at [1092, 192] on textarea at bounding box center [923, 156] width 585 height 76
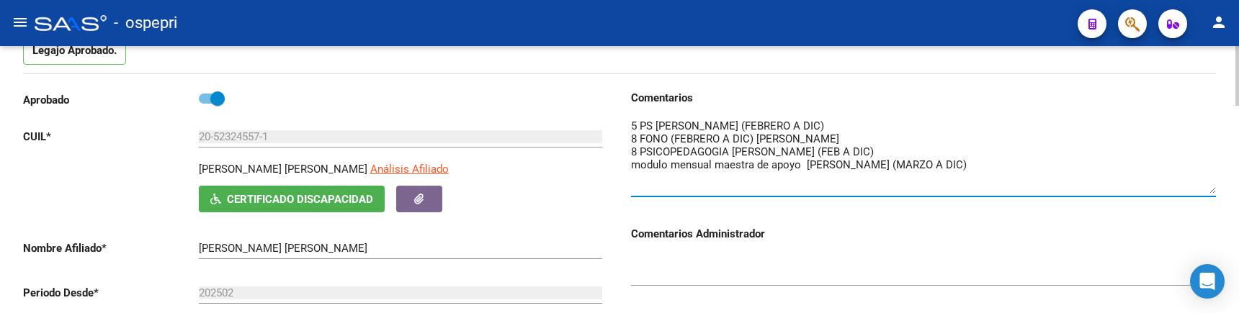
click at [973, 237] on h3 "Comentarios Administrador" at bounding box center [923, 234] width 585 height 16
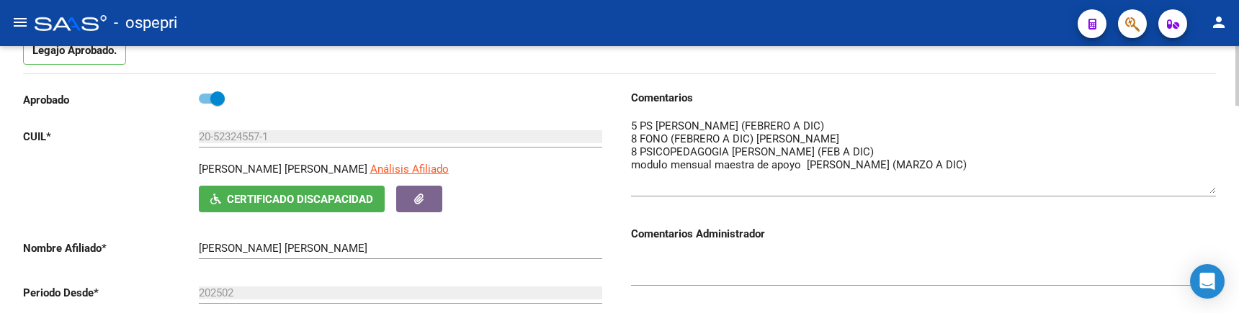
click at [924, 259] on textarea at bounding box center [923, 268] width 585 height 29
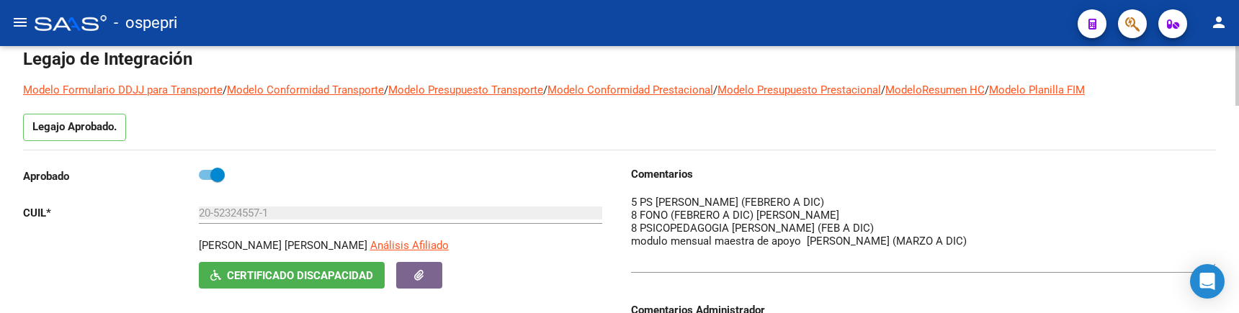
scroll to position [0, 0]
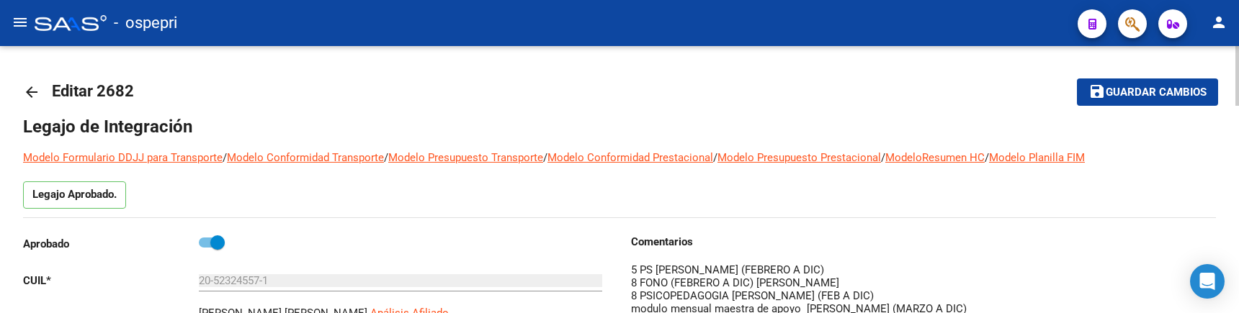
click at [32, 89] on mat-icon "arrow_back" at bounding box center [31, 92] width 17 height 17
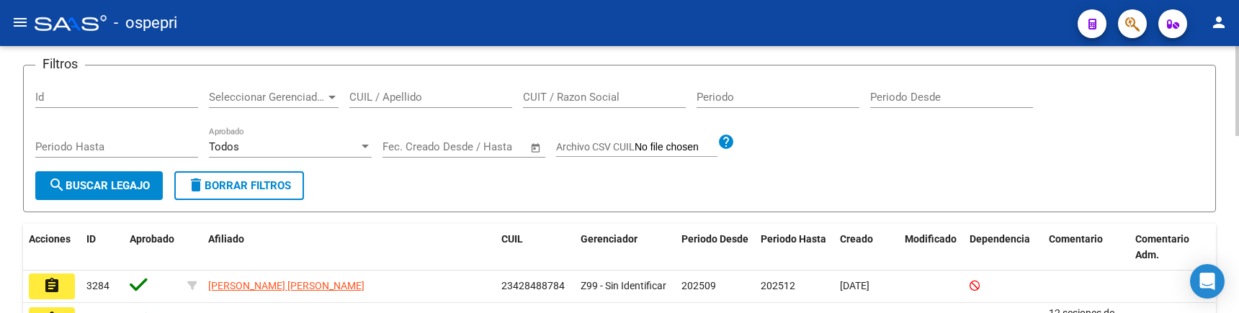
scroll to position [144, 0]
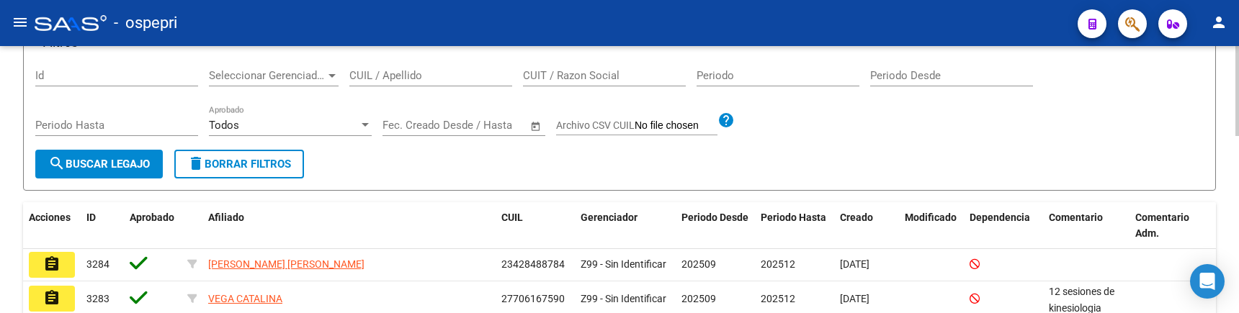
click at [363, 71] on input "CUIL / Apellido" at bounding box center [430, 75] width 163 height 13
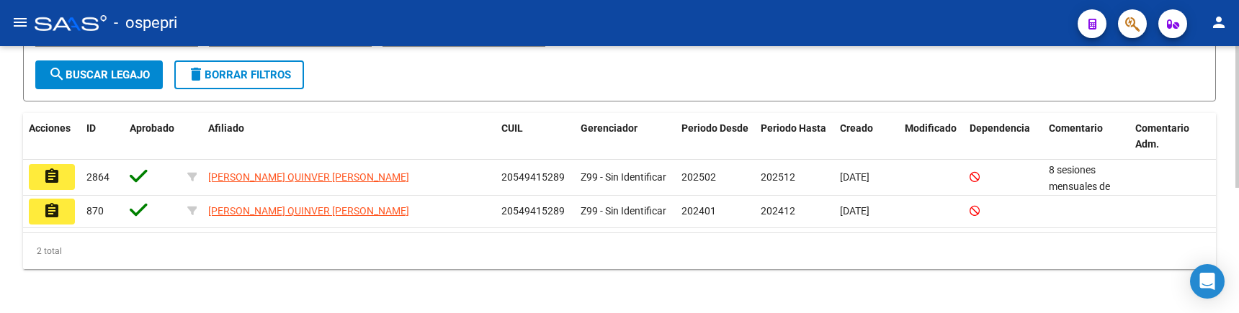
scroll to position [236, 0]
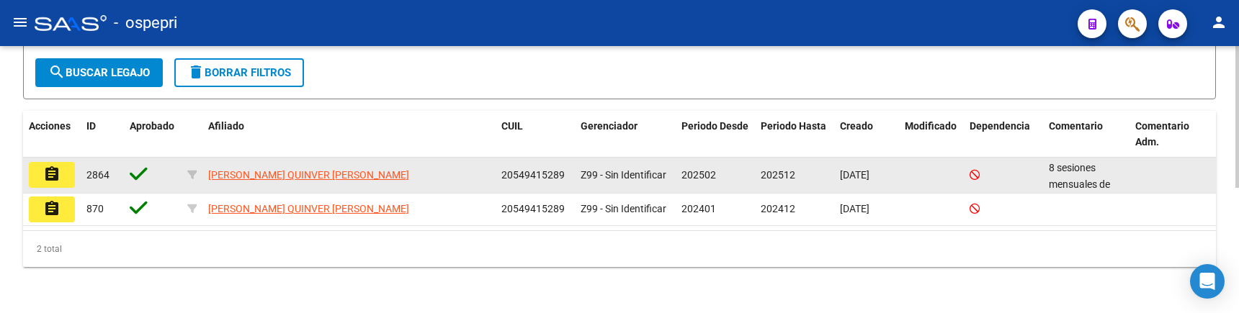
type input "54941528"
click at [55, 176] on mat-icon "assignment" at bounding box center [51, 174] width 17 height 17
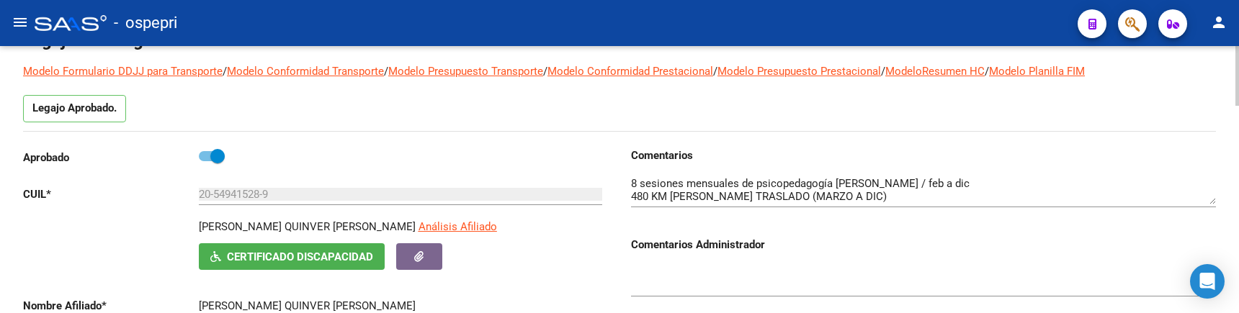
scroll to position [72, 0]
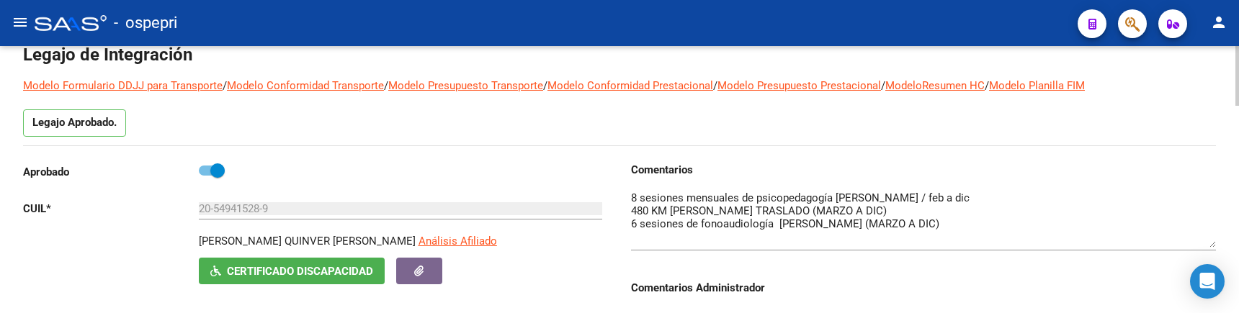
drag, startPoint x: 1213, startPoint y: 218, endPoint x: 1216, endPoint y: 247, distance: 29.0
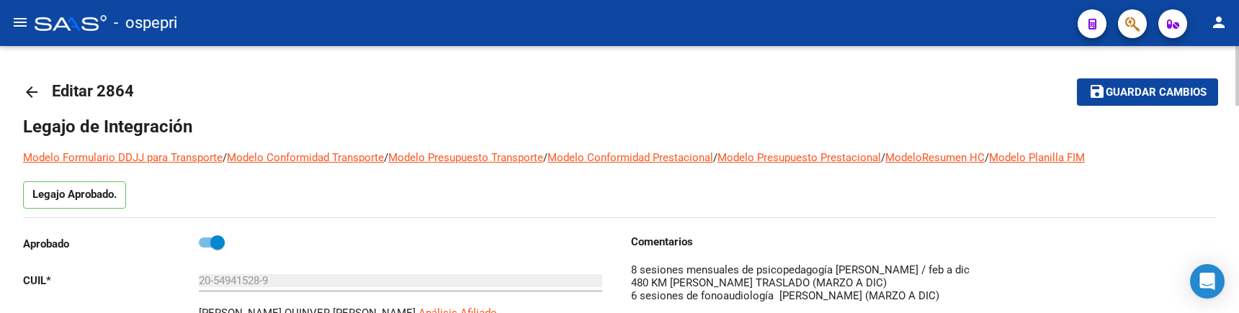
click at [32, 91] on mat-icon "arrow_back" at bounding box center [31, 92] width 17 height 17
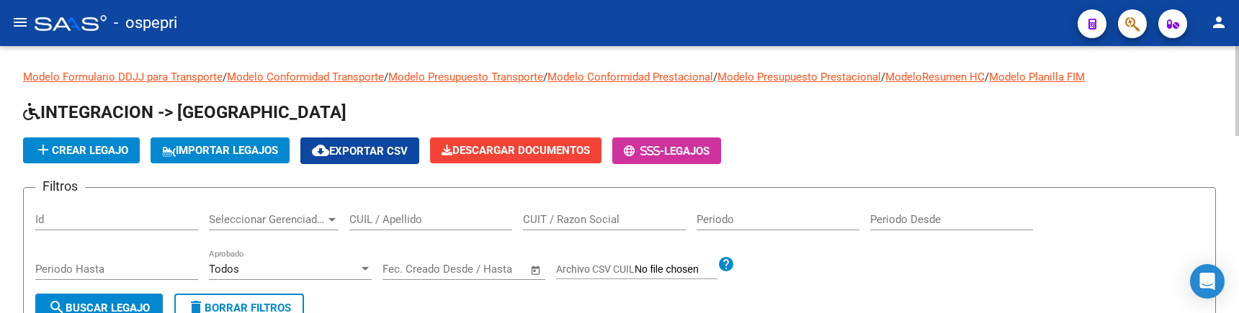
click at [824, 156] on div "add Crear Legajo IMPORTAR LEGAJOS cloud_download Exportar CSV Descargar Documen…" at bounding box center [619, 151] width 1193 height 27
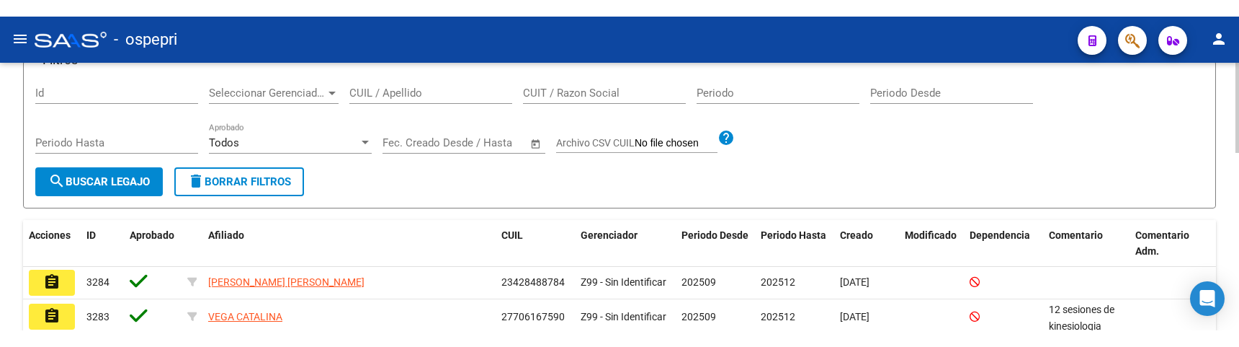
scroll to position [144, 0]
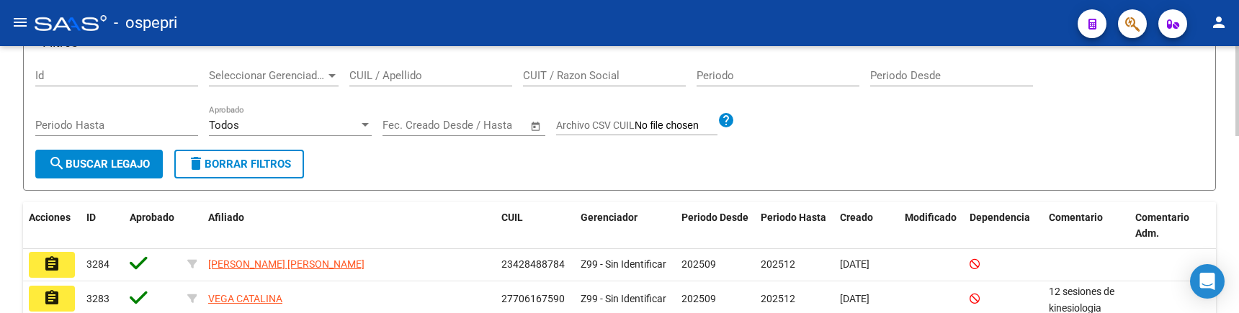
click at [382, 71] on input "CUIL / Apellido" at bounding box center [430, 75] width 163 height 13
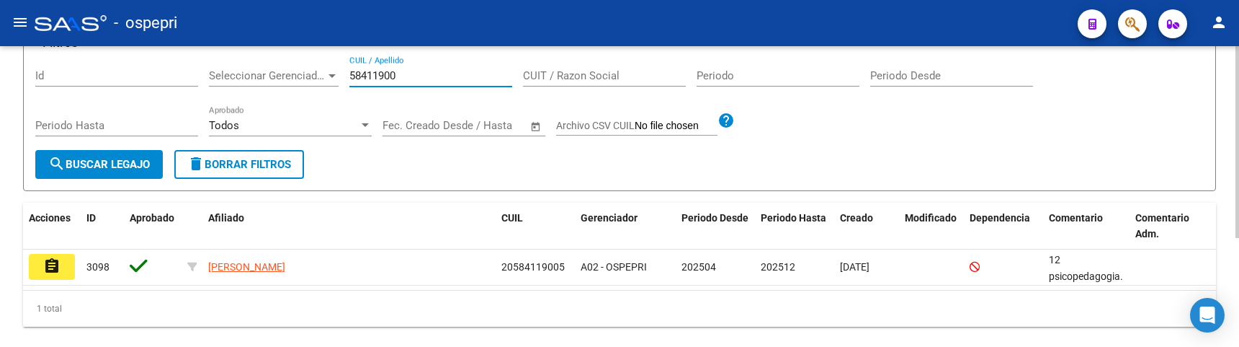
type input "58411900"
click at [89, 164] on span "search Buscar Legajo" at bounding box center [99, 164] width 102 height 13
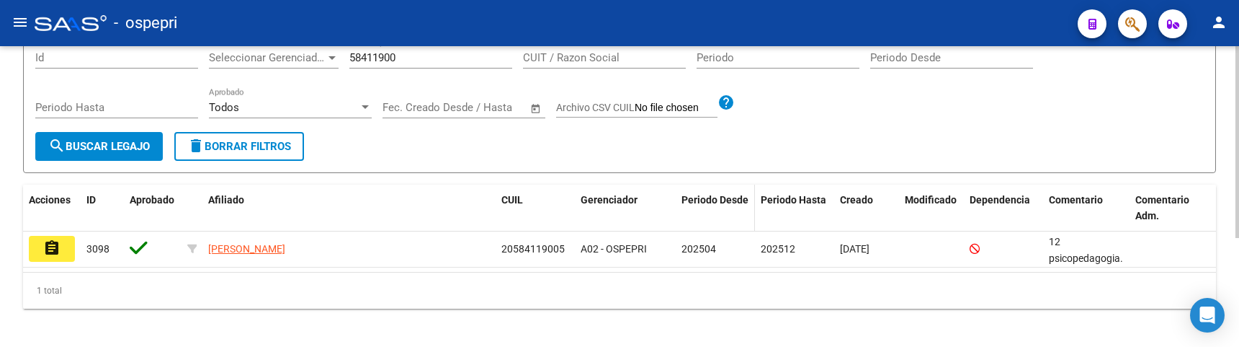
scroll to position [170, 0]
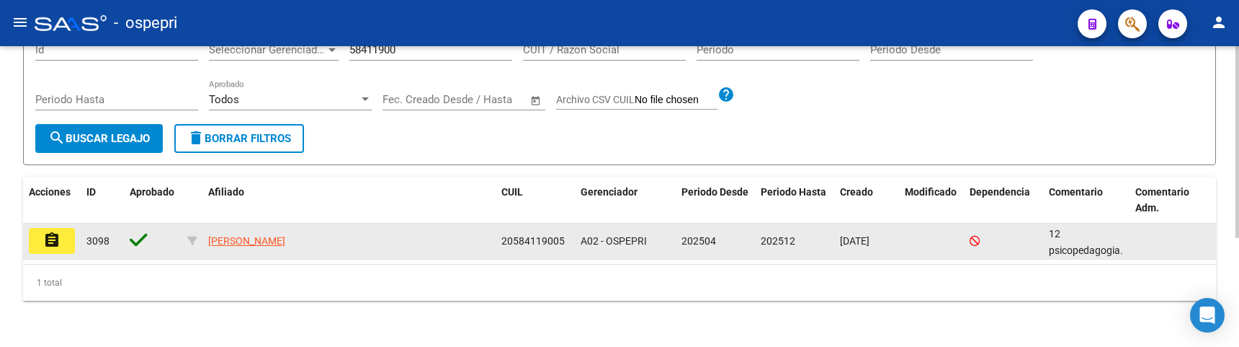
click at [58, 244] on mat-icon "assignment" at bounding box center [51, 239] width 17 height 17
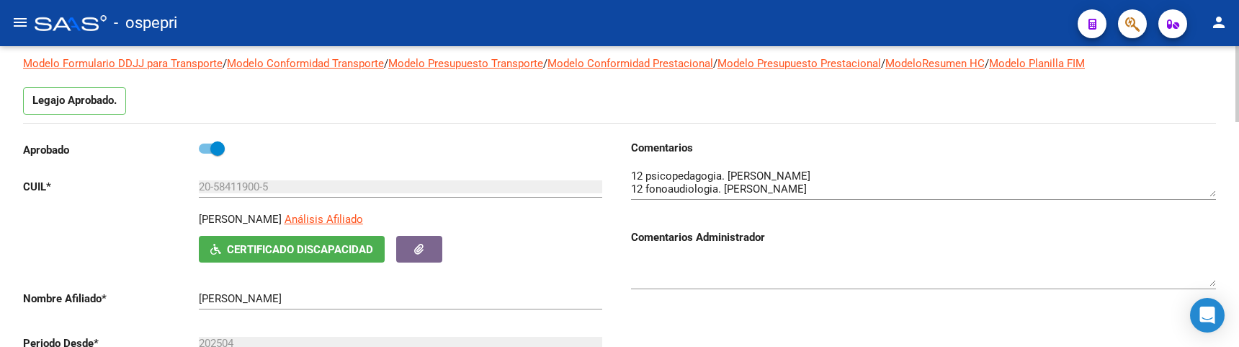
scroll to position [72, 0]
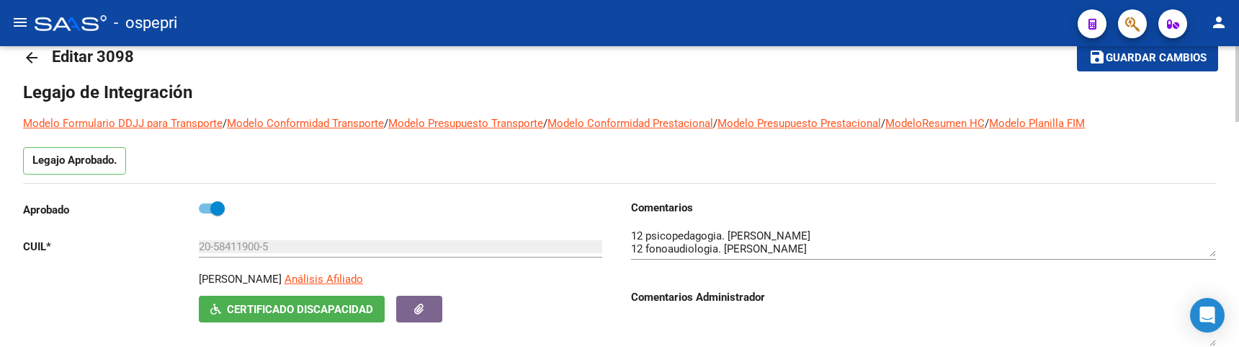
scroll to position [0, 0]
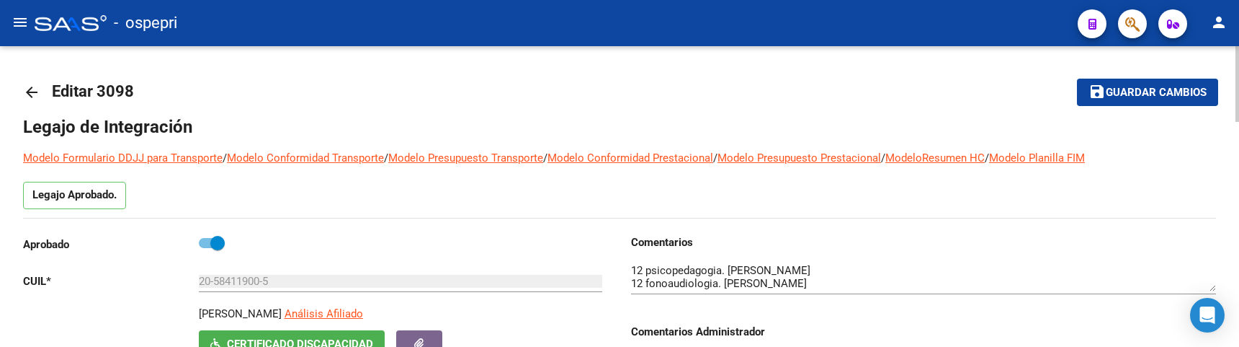
click at [23, 94] on mat-icon "arrow_back" at bounding box center [31, 92] width 17 height 17
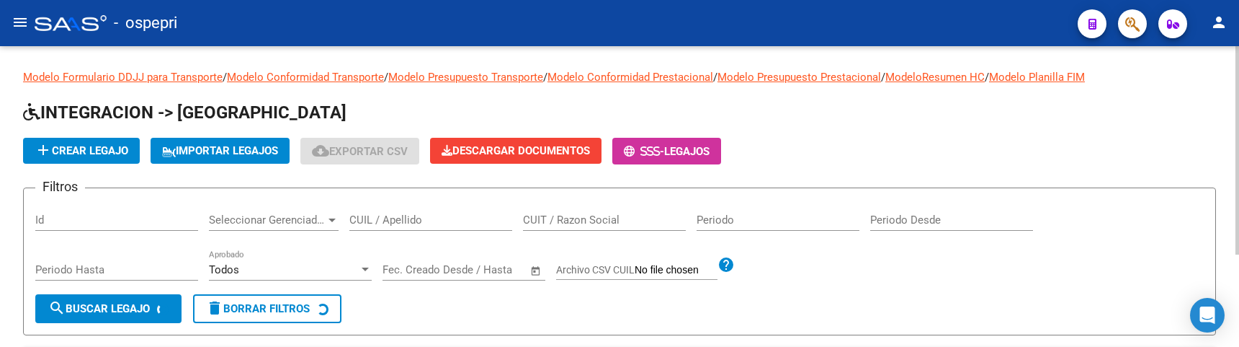
click at [406, 232] on div "CUIL / Apellido" at bounding box center [430, 222] width 163 height 45
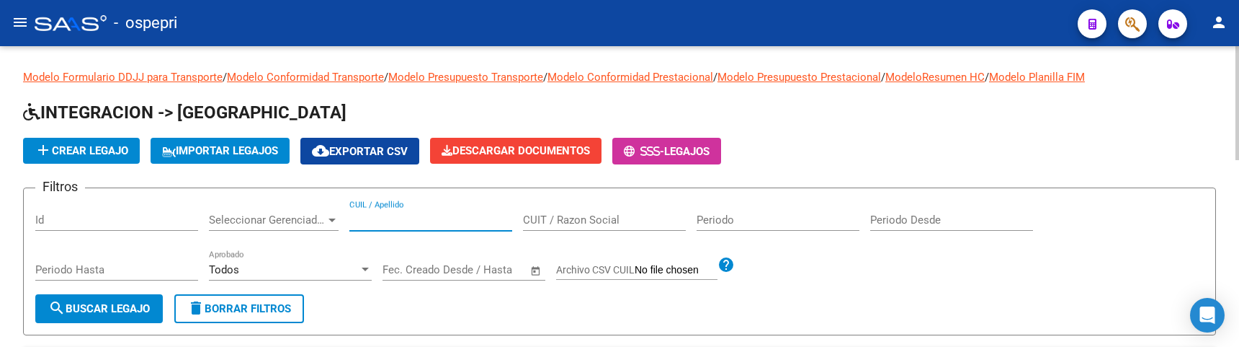
click at [398, 222] on input "CUIL / Apellido" at bounding box center [430, 219] width 163 height 13
type input "58411878"
click at [878, 275] on div "Filtros Id Seleccionar Gerenciador Seleccionar Gerenciador 58411878 CUIL / Apel…" at bounding box center [619, 247] width 1169 height 94
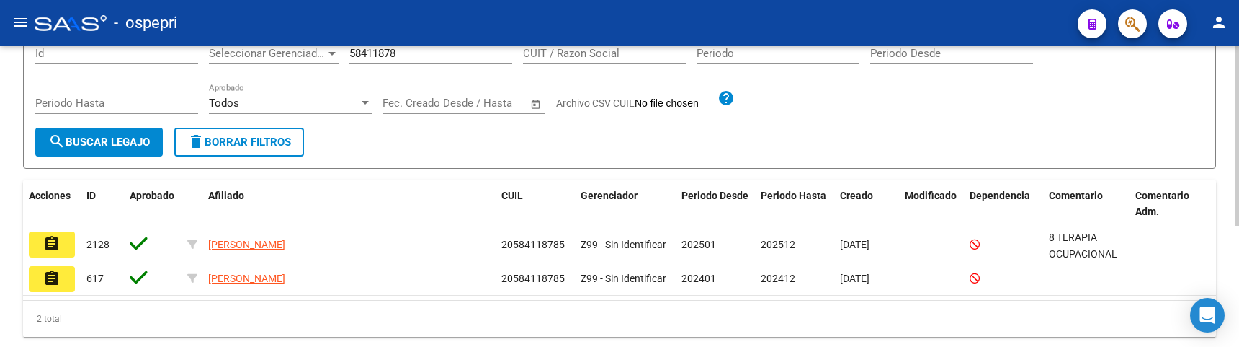
scroll to position [202, 0]
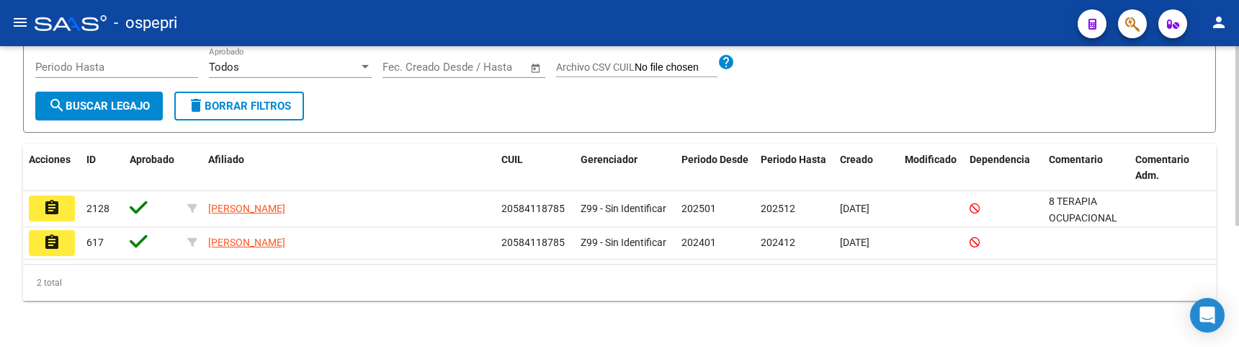
click at [127, 109] on span "search Buscar Legajo" at bounding box center [99, 105] width 102 height 13
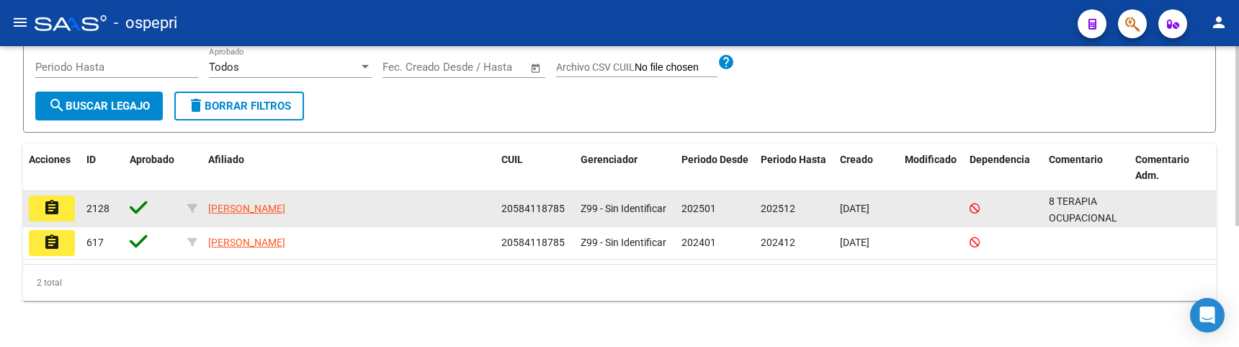
click at [54, 203] on mat-icon "assignment" at bounding box center [51, 207] width 17 height 17
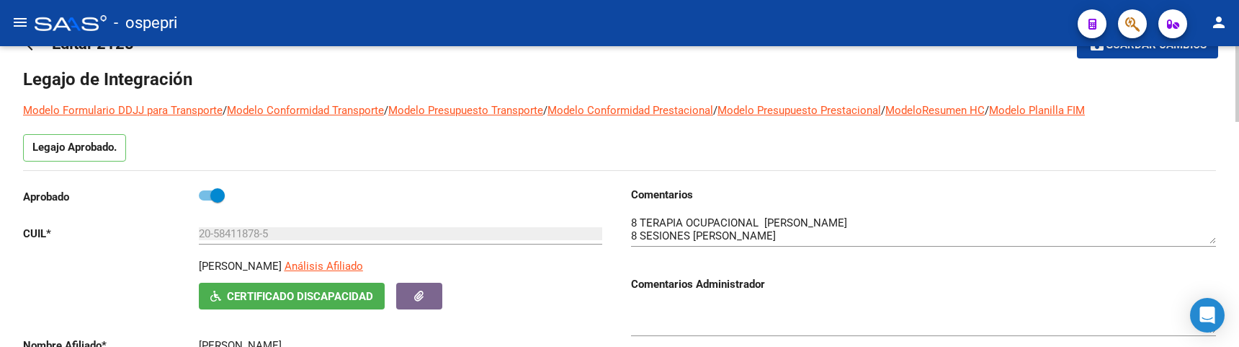
scroll to position [72, 0]
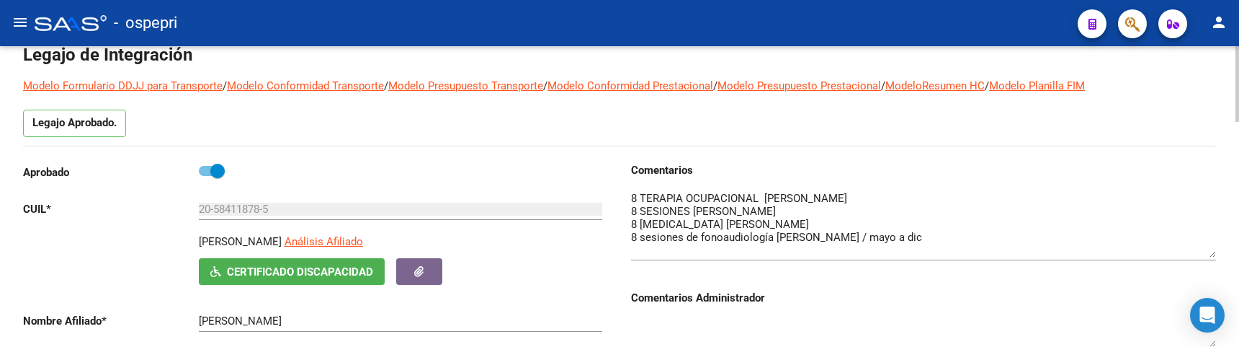
drag, startPoint x: 1211, startPoint y: 213, endPoint x: 1201, endPoint y: 251, distance: 39.5
click at [1092, 251] on textarea at bounding box center [923, 223] width 585 height 67
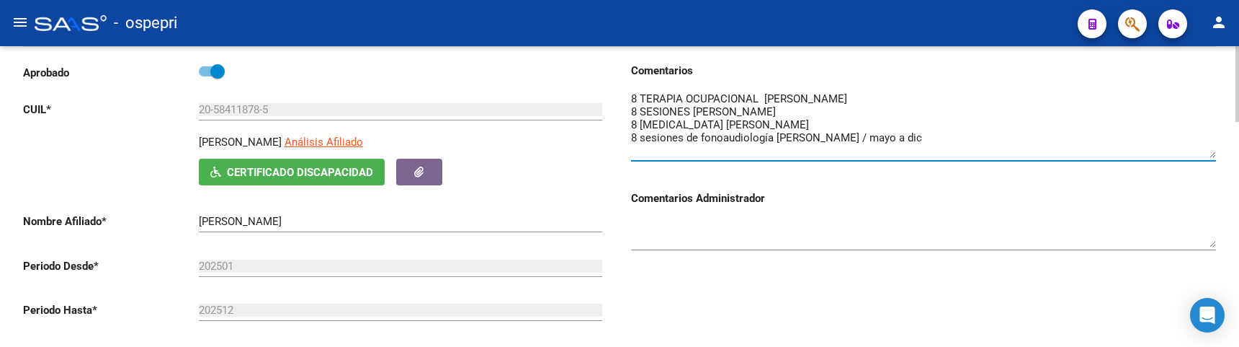
scroll to position [216, 0]
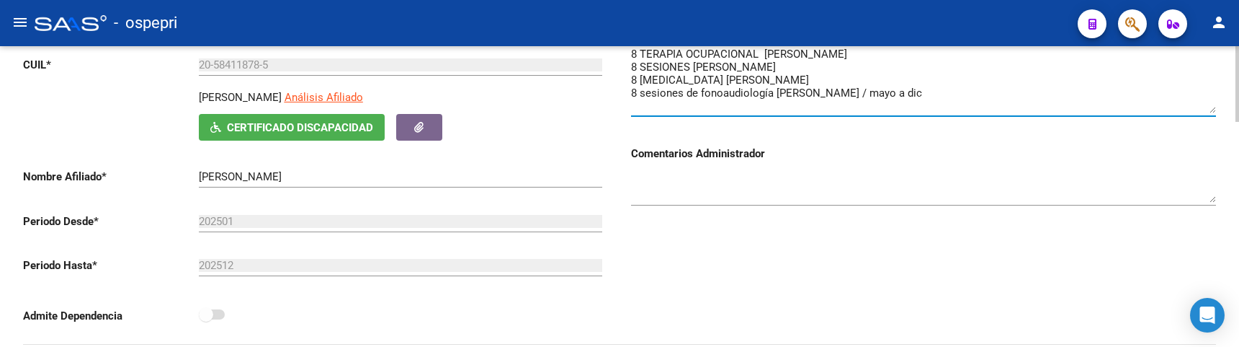
click at [831, 232] on div "Comentarios Comentarios Administrador" at bounding box center [918, 181] width 597 height 326
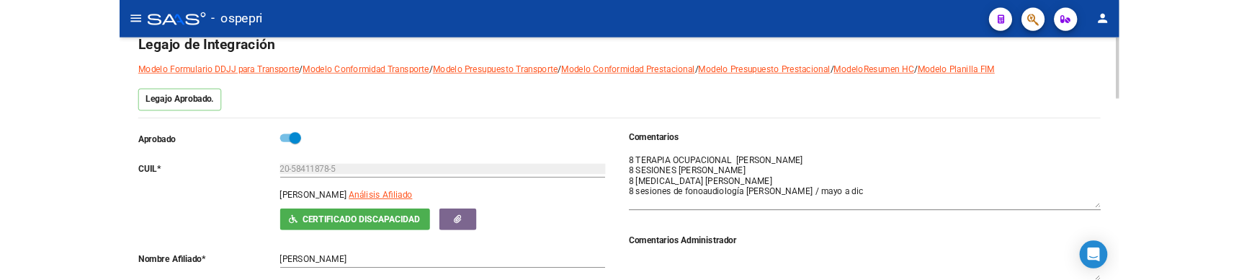
scroll to position [144, 0]
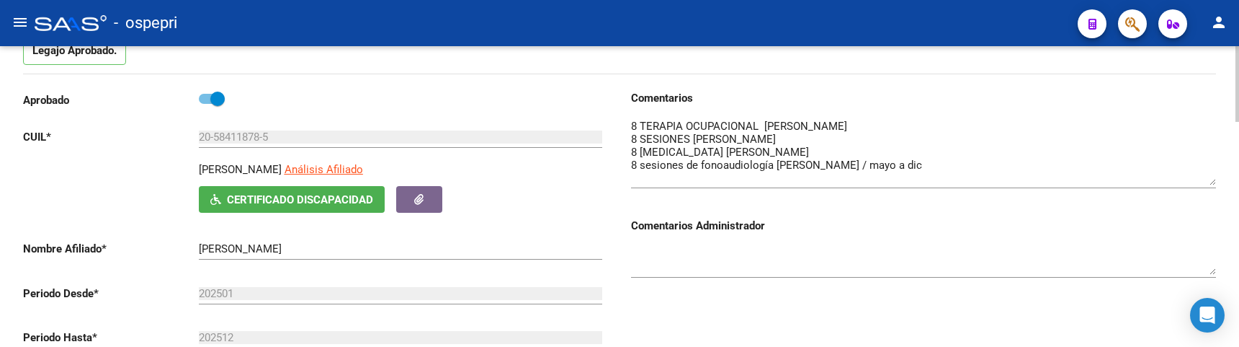
click at [963, 226] on h3 "Comentarios Administrador" at bounding box center [923, 226] width 585 height 16
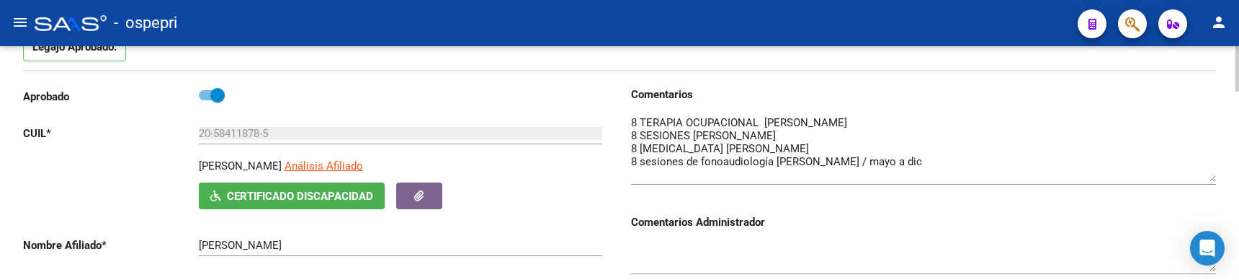
scroll to position [216, 0]
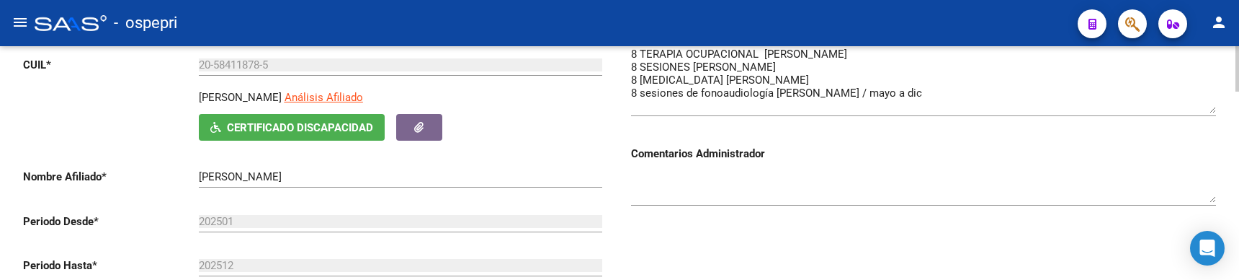
click at [916, 153] on h3 "Comentarios Administrador" at bounding box center [923, 154] width 585 height 16
click at [951, 174] on textarea at bounding box center [923, 188] width 585 height 29
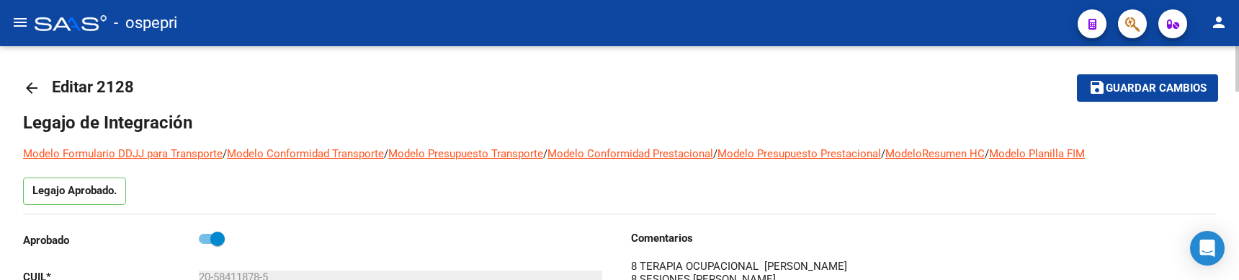
scroll to position [0, 0]
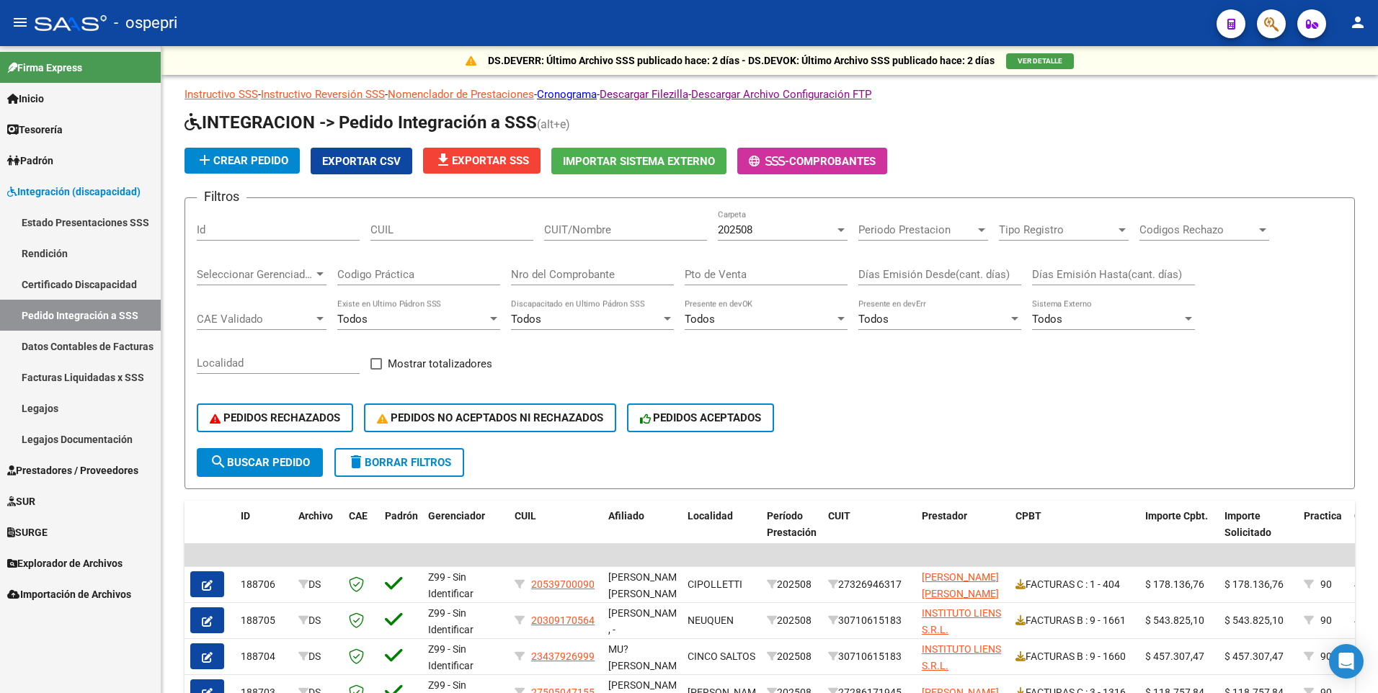
click at [68, 189] on span "Integración (discapacidad)" at bounding box center [73, 192] width 133 height 16
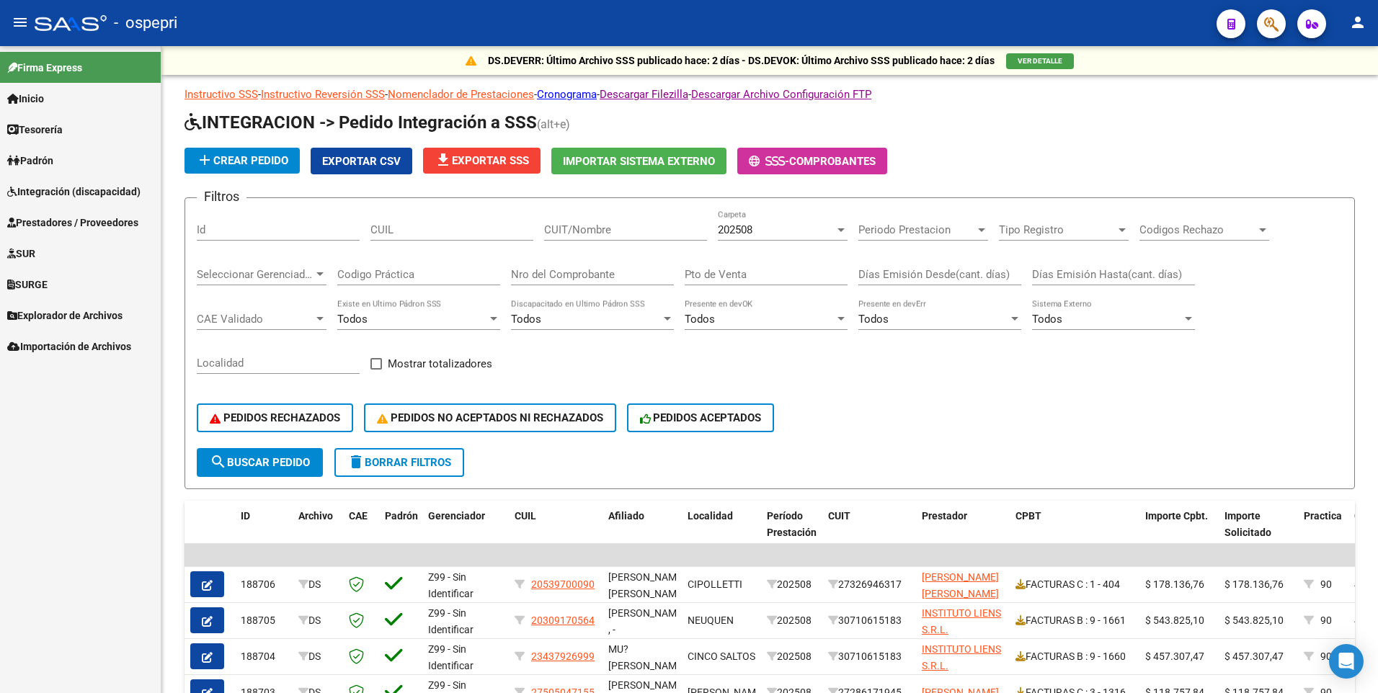
click at [71, 219] on span "Prestadores / Proveedores" at bounding box center [72, 223] width 131 height 16
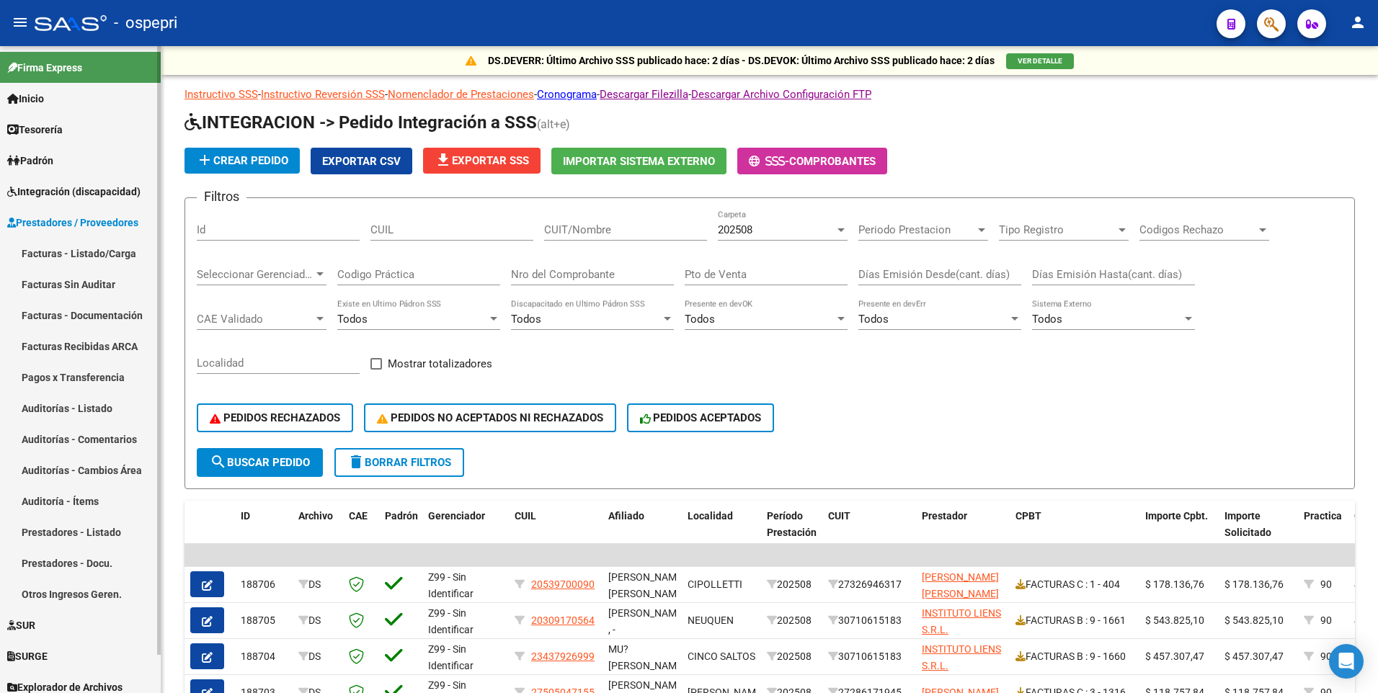
click at [94, 249] on link "Facturas - Listado/Carga" at bounding box center [80, 253] width 161 height 31
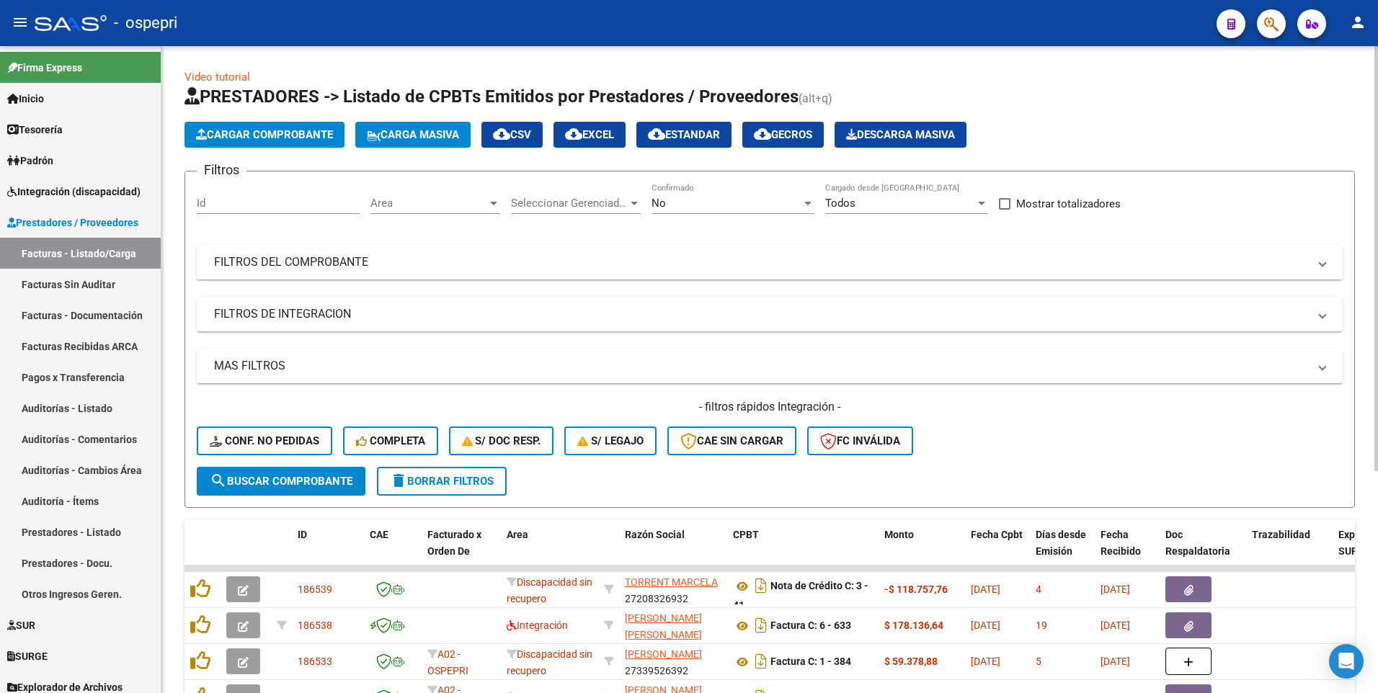
click at [909, 265] on mat-panel-title "FILTROS DEL COMPROBANTE" at bounding box center [761, 262] width 1094 height 16
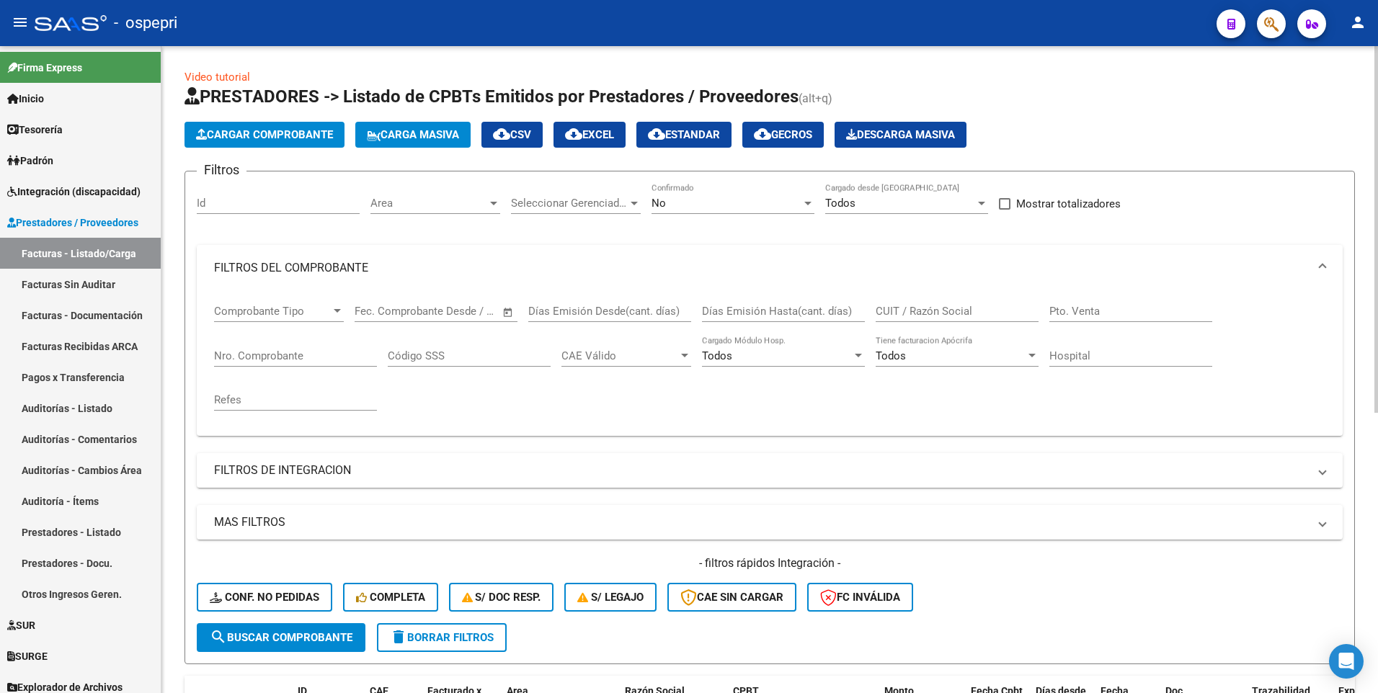
click at [922, 313] on input "CUIT / Razón Social" at bounding box center [956, 311] width 163 height 13
type input "puntel"
click at [92, 185] on span "Integración (discapacidad)" at bounding box center [73, 192] width 133 height 16
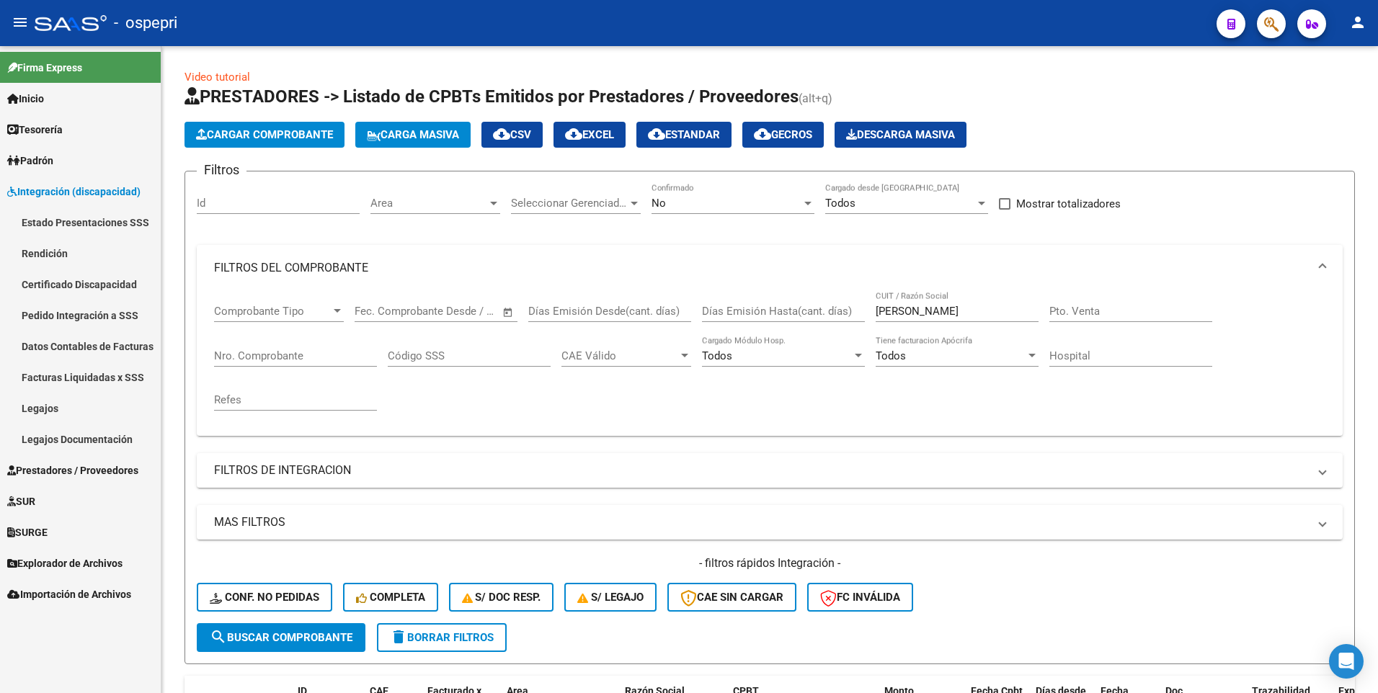
click at [86, 310] on link "Pedido Integración a SSS" at bounding box center [80, 315] width 161 height 31
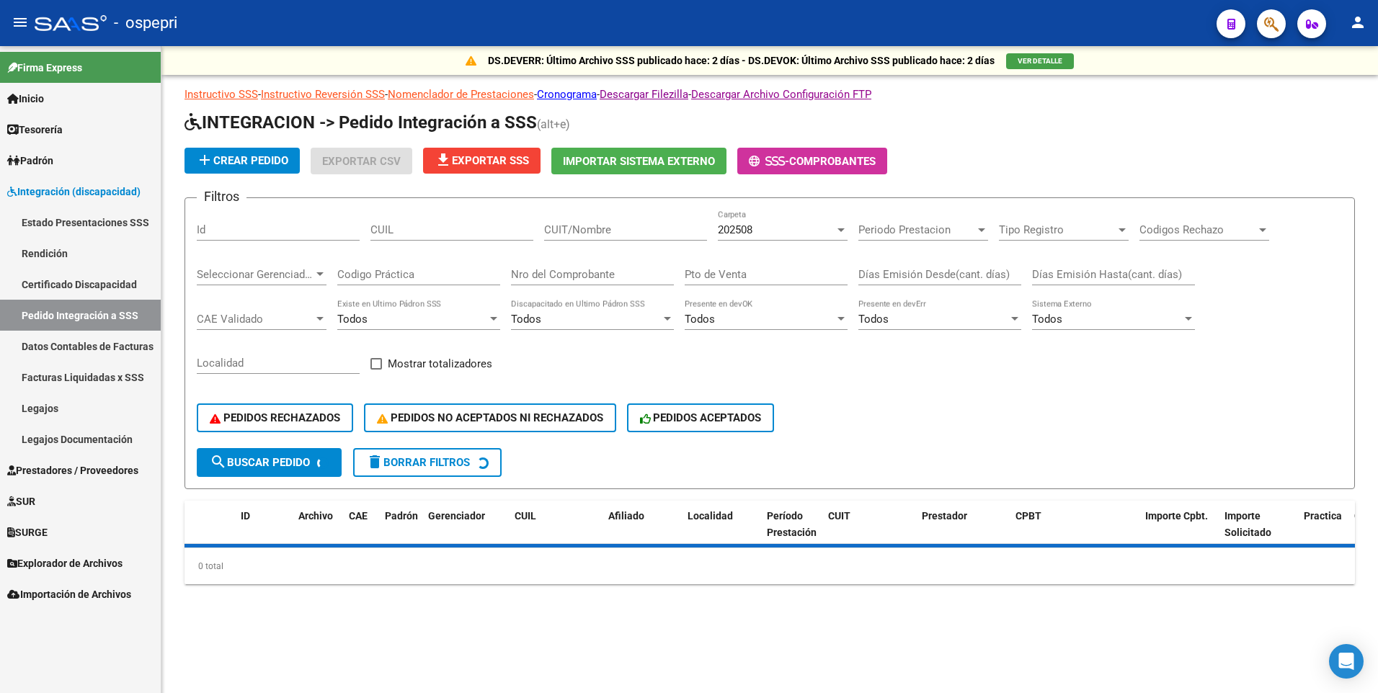
click at [641, 227] on input "CUIT/Nombre" at bounding box center [625, 229] width 163 height 13
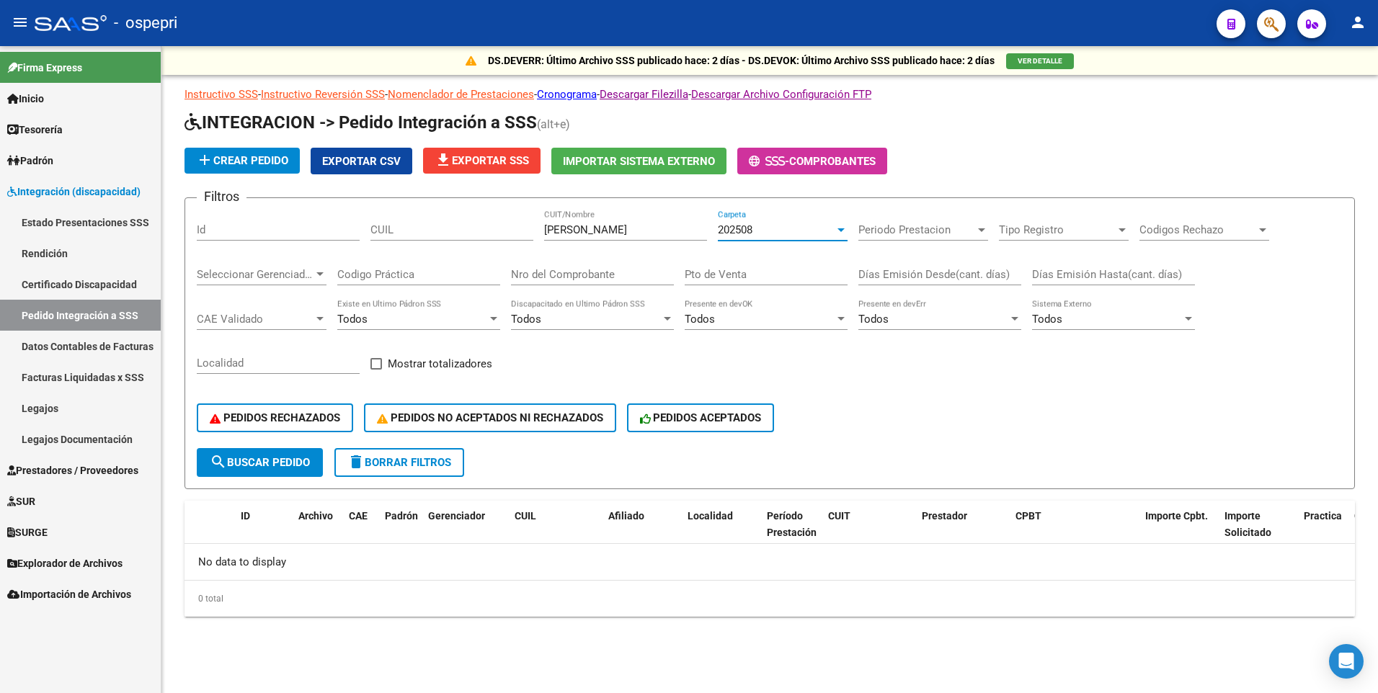
click at [842, 228] on div at bounding box center [840, 230] width 7 height 4
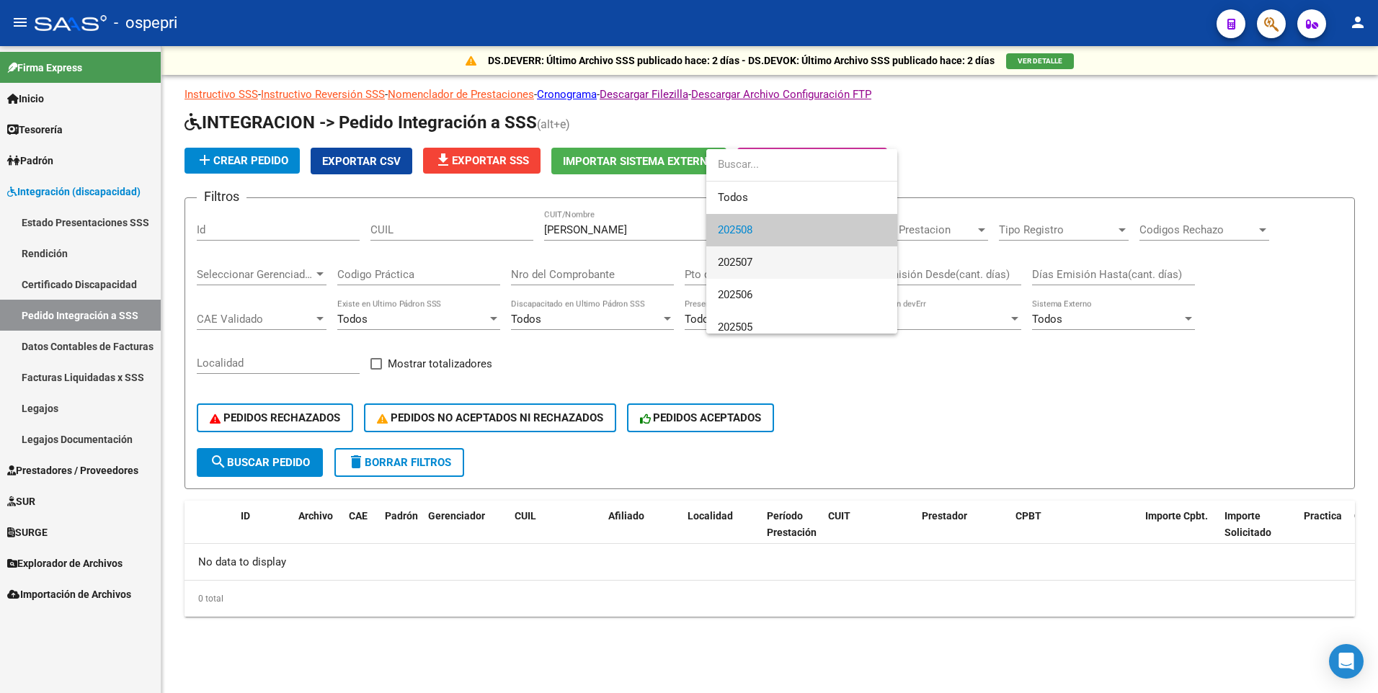
click at [813, 265] on span "202507" at bounding box center [802, 262] width 168 height 32
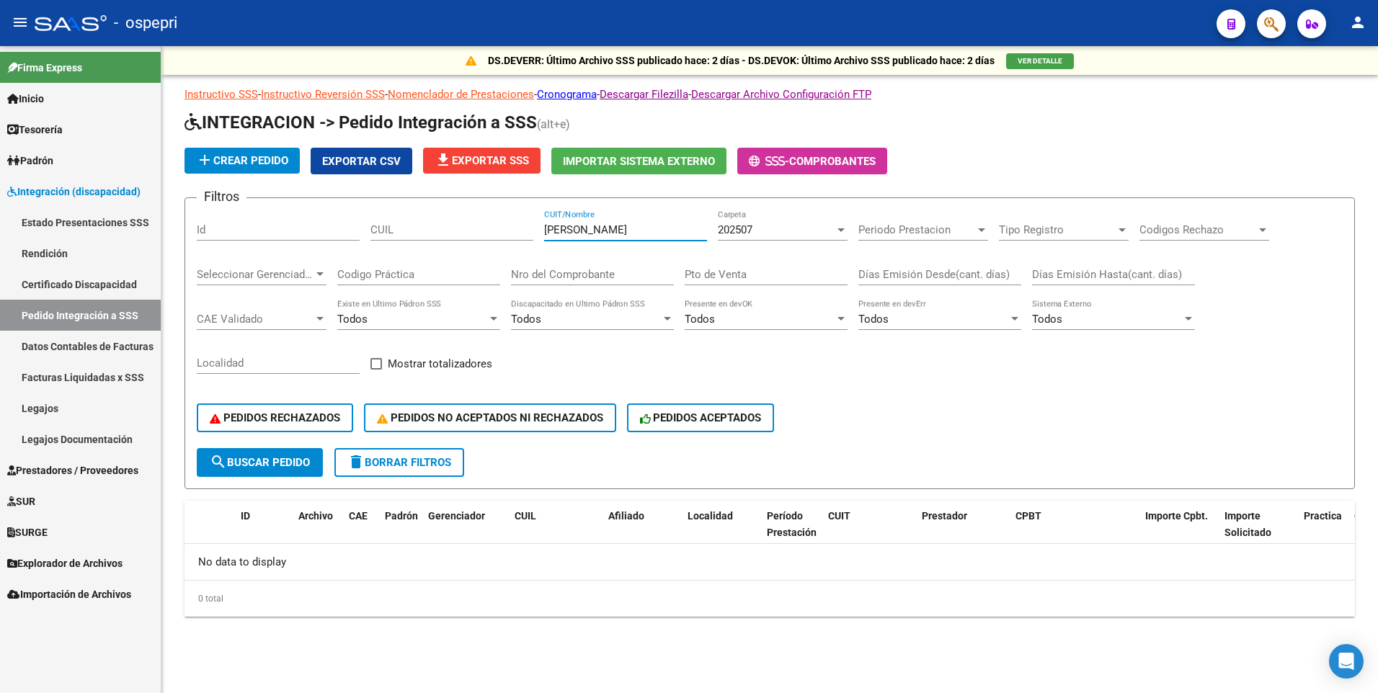
drag, startPoint x: 592, startPoint y: 228, endPoint x: 525, endPoint y: 226, distance: 67.1
click at [525, 226] on div "Filtros Id CUIL puntel CUIT/Nombre 202507 Carpeta Periodo Prestacion Periodo Pr…" at bounding box center [770, 329] width 1146 height 238
type input "marquez"
drag, startPoint x: 592, startPoint y: 230, endPoint x: 537, endPoint y: 225, distance: 55.7
click at [537, 225] on div "Filtros Id CUIL marquez CUIT/Nombre 202507 Carpeta Periodo Prestacion Periodo P…" at bounding box center [770, 329] width 1146 height 238
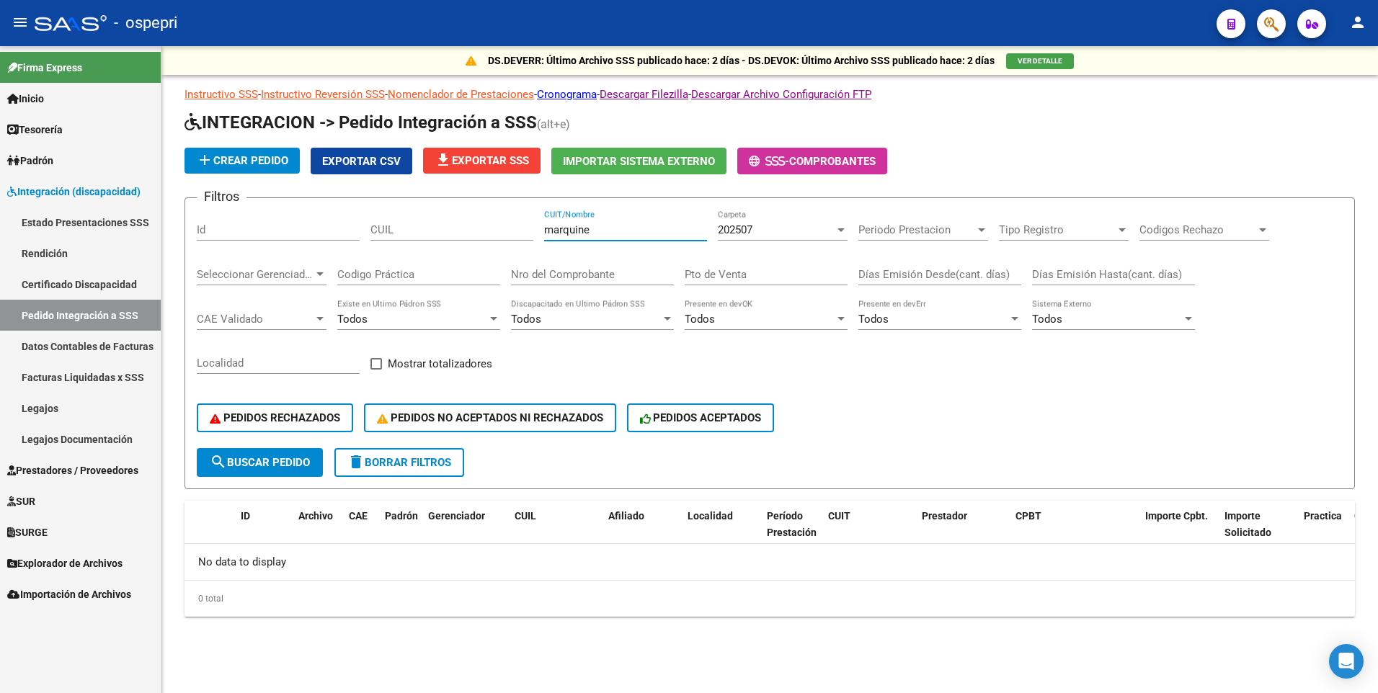
click at [612, 231] on input "marquine" at bounding box center [625, 229] width 163 height 13
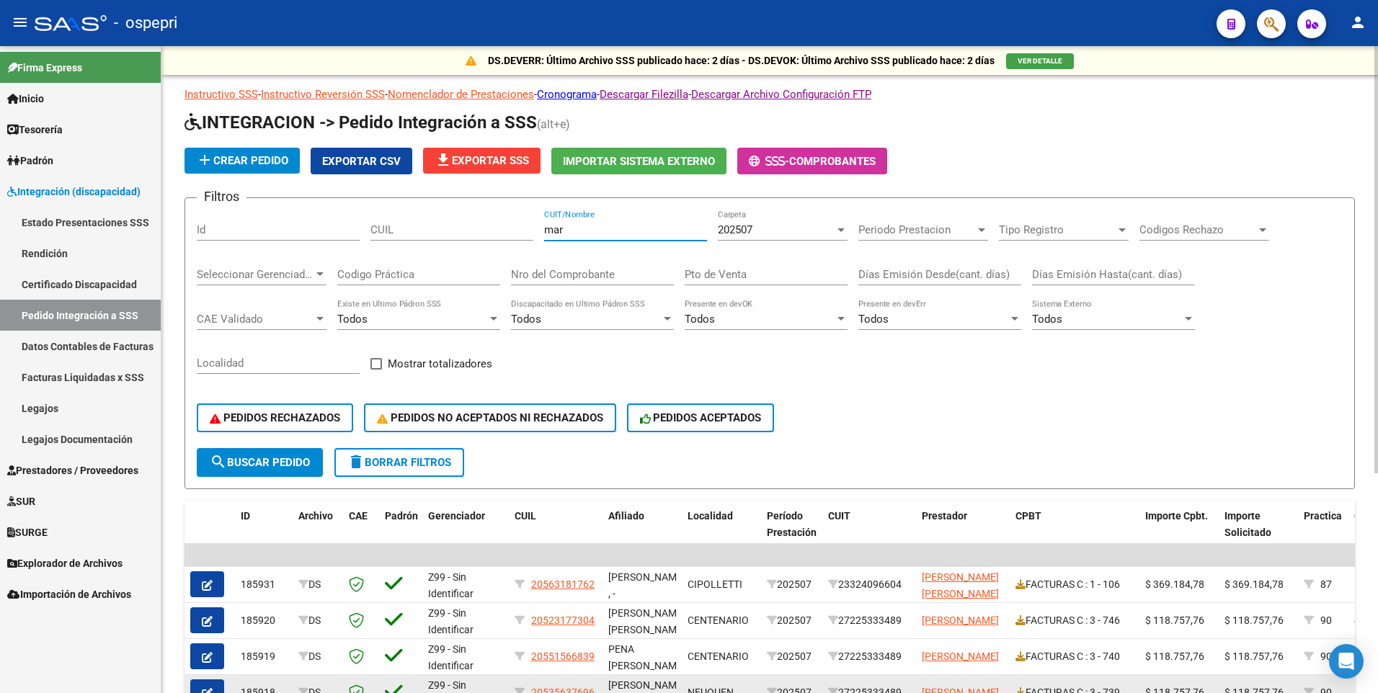
scroll to position [3, 0]
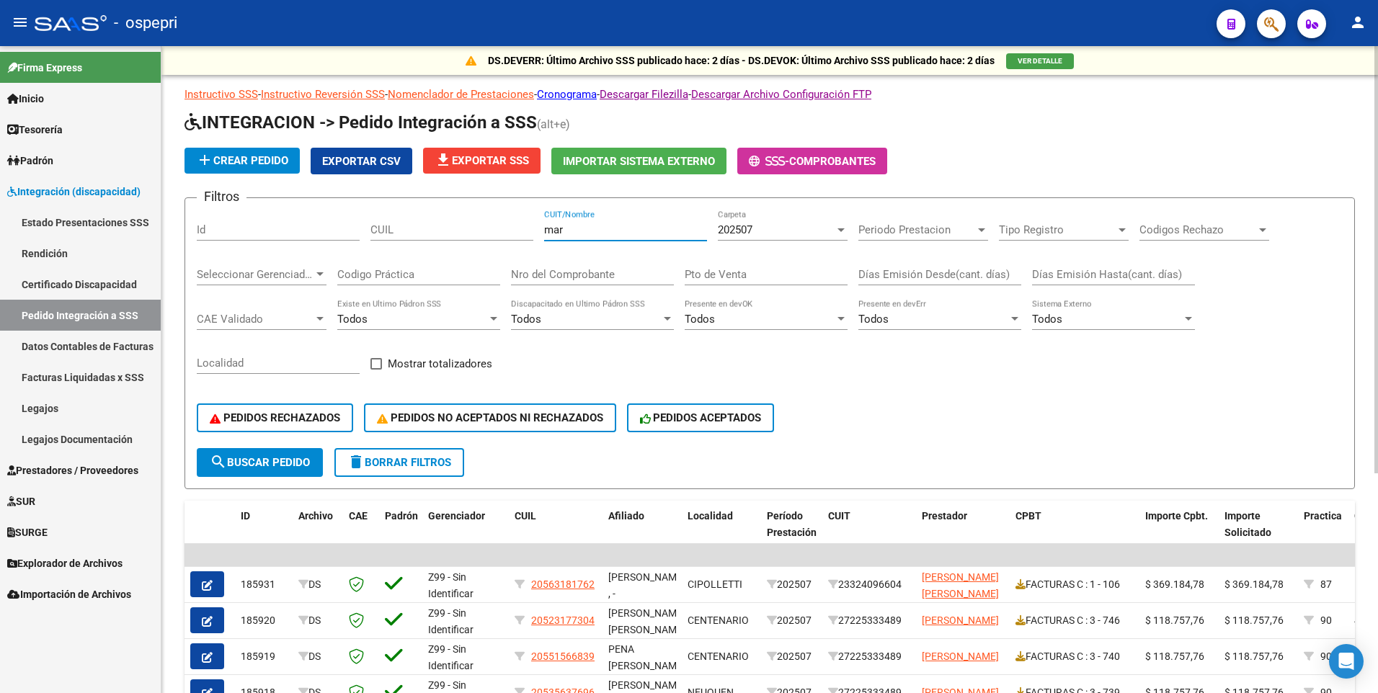
drag, startPoint x: 570, startPoint y: 228, endPoint x: 540, endPoint y: 228, distance: 30.3
click at [540, 228] on div "Filtros Id CUIL mar CUIT/Nombre 202507 Carpeta Periodo Prestacion Periodo Prest…" at bounding box center [770, 329] width 1146 height 238
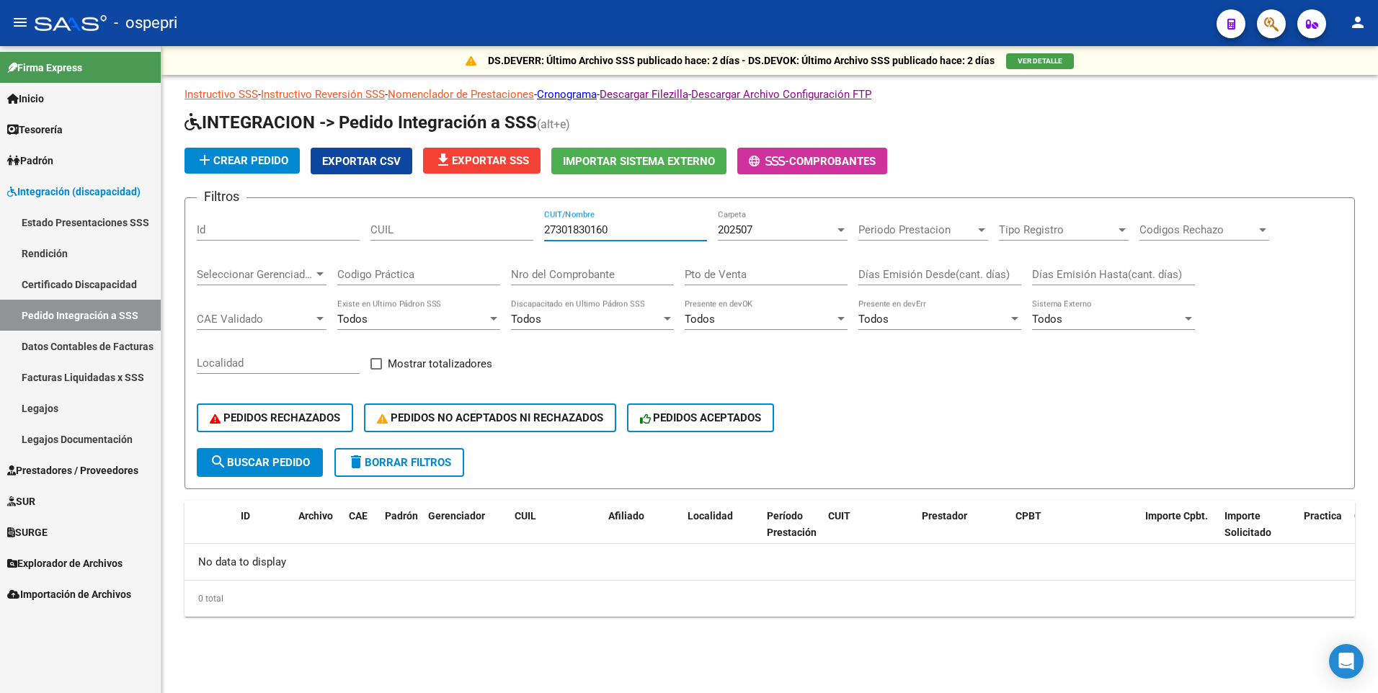
drag, startPoint x: 638, startPoint y: 229, endPoint x: 541, endPoint y: 226, distance: 97.3
click at [541, 226] on div "Filtros Id CUIL 27301830160 CUIT/Nombre 202507 Carpeta Periodo Prestacion Perio…" at bounding box center [770, 329] width 1146 height 238
type input "27301830160"
click at [104, 188] on span "Integración (discapacidad)" at bounding box center [73, 192] width 133 height 16
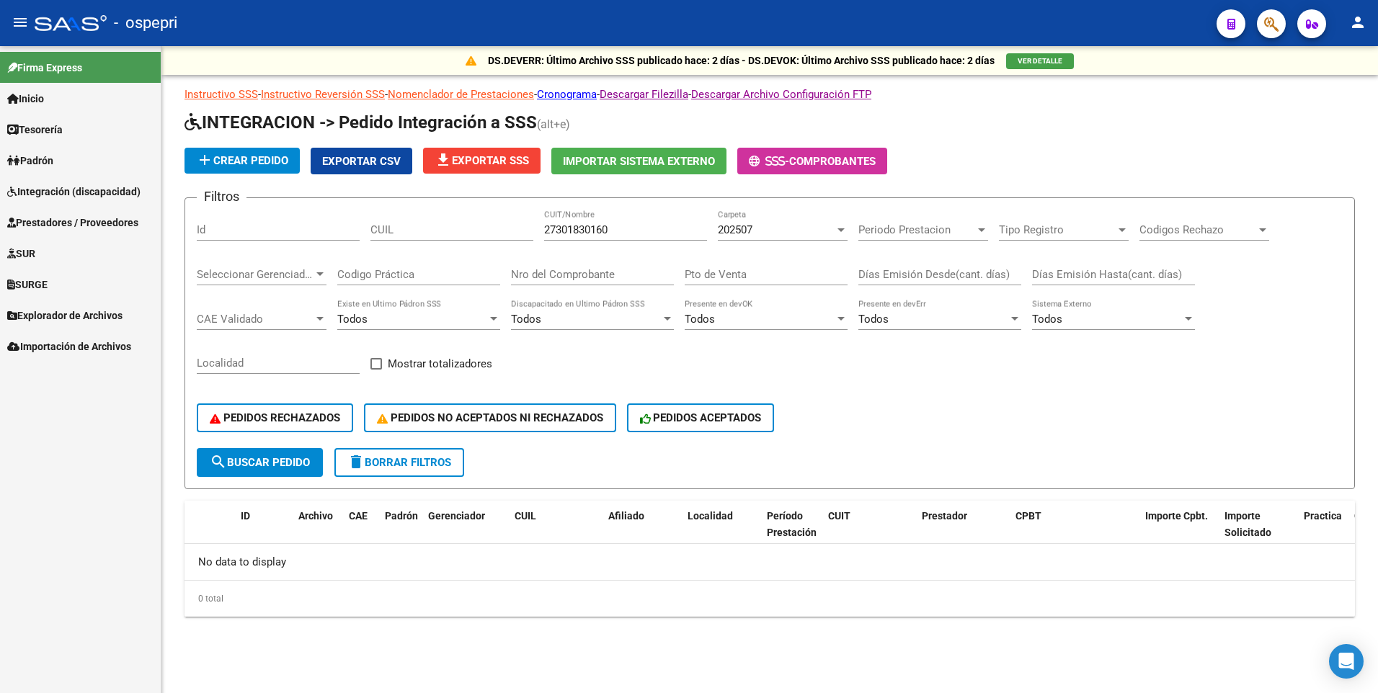
click at [106, 218] on span "Prestadores / Proveedores" at bounding box center [72, 223] width 131 height 16
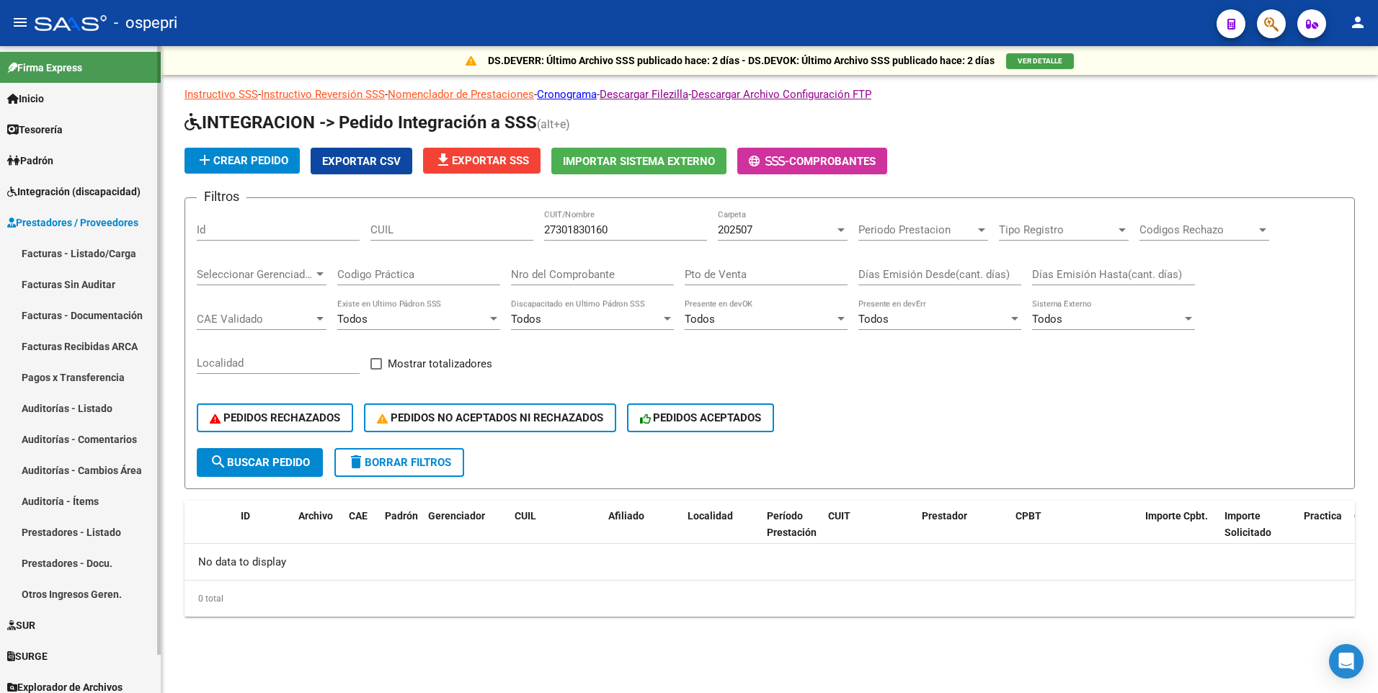
click at [103, 247] on link "Facturas - Listado/Carga" at bounding box center [80, 253] width 161 height 31
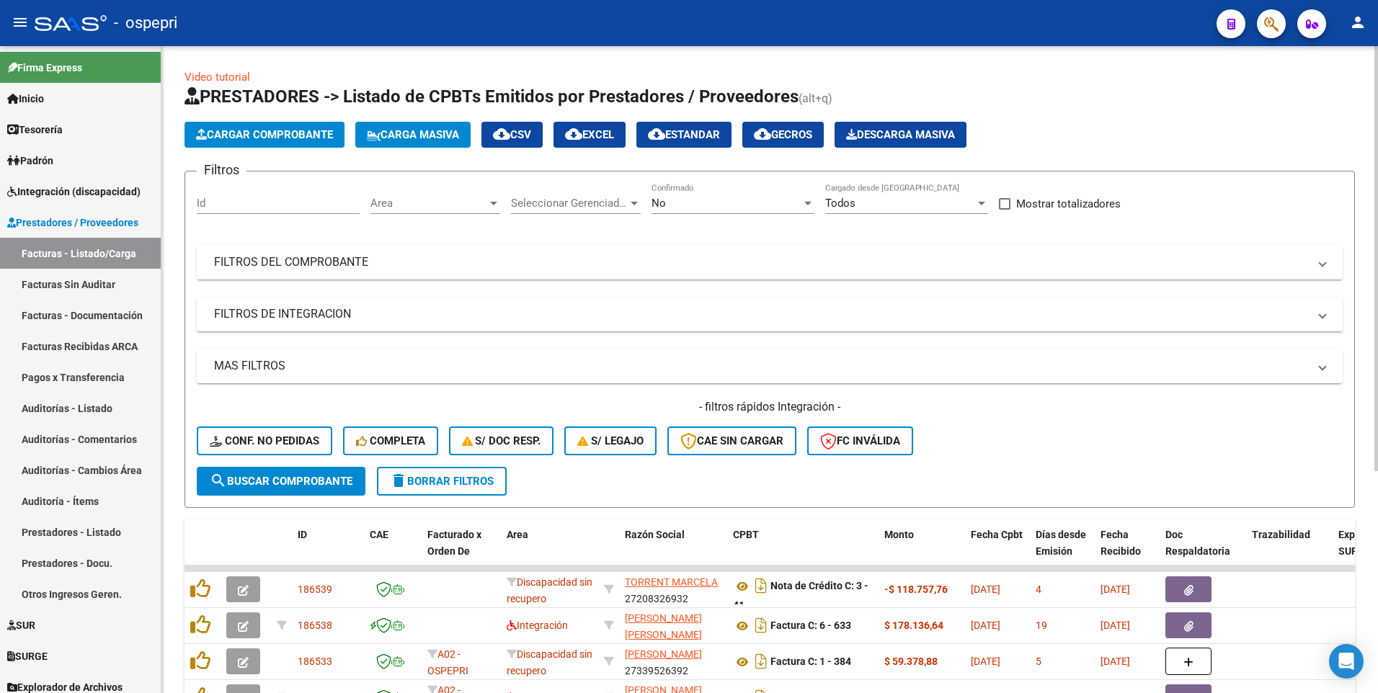
click at [868, 270] on mat-expansion-panel-header "FILTROS DEL COMPROBANTE" at bounding box center [770, 262] width 1146 height 35
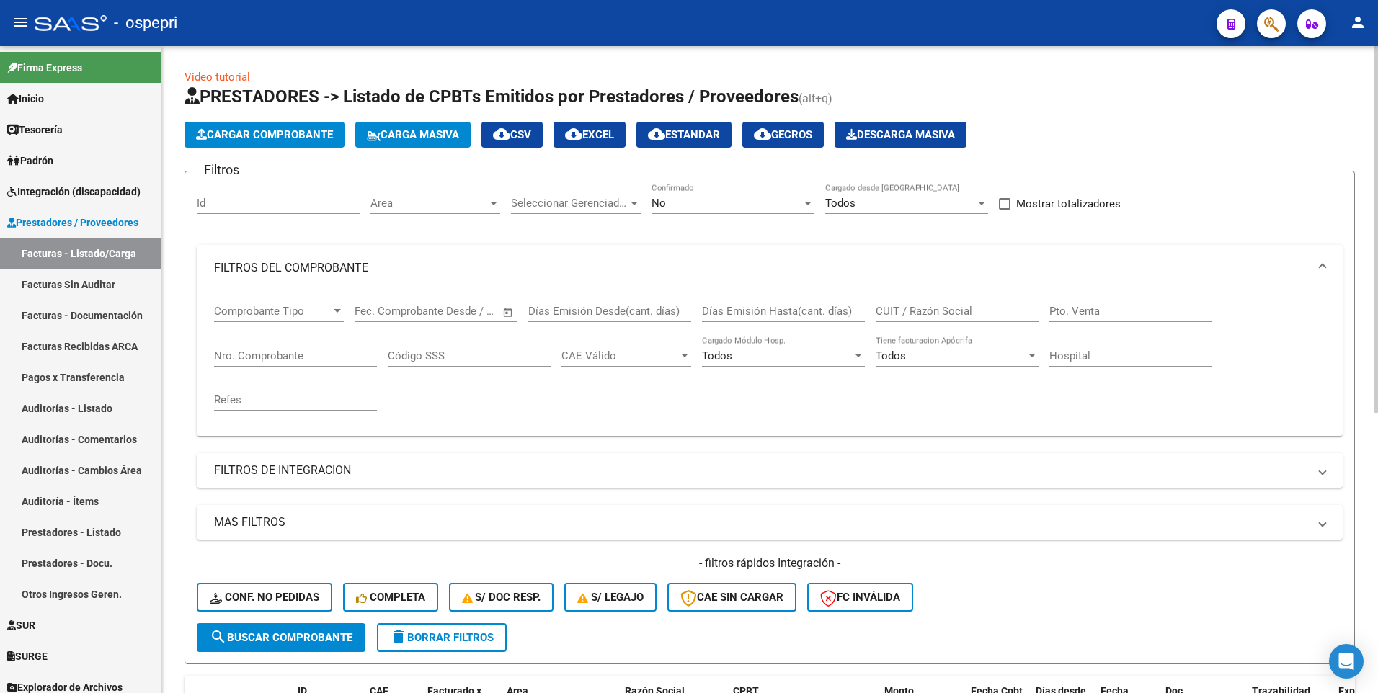
click at [919, 303] on div "CUIT / Razón Social" at bounding box center [956, 306] width 163 height 31
click at [919, 313] on input "CUIT / Razón Social" at bounding box center [956, 311] width 163 height 13
paste input "27301830160"
type input "27301830160"
click at [326, 313] on span "search Buscar Comprobante" at bounding box center [281, 637] width 143 height 13
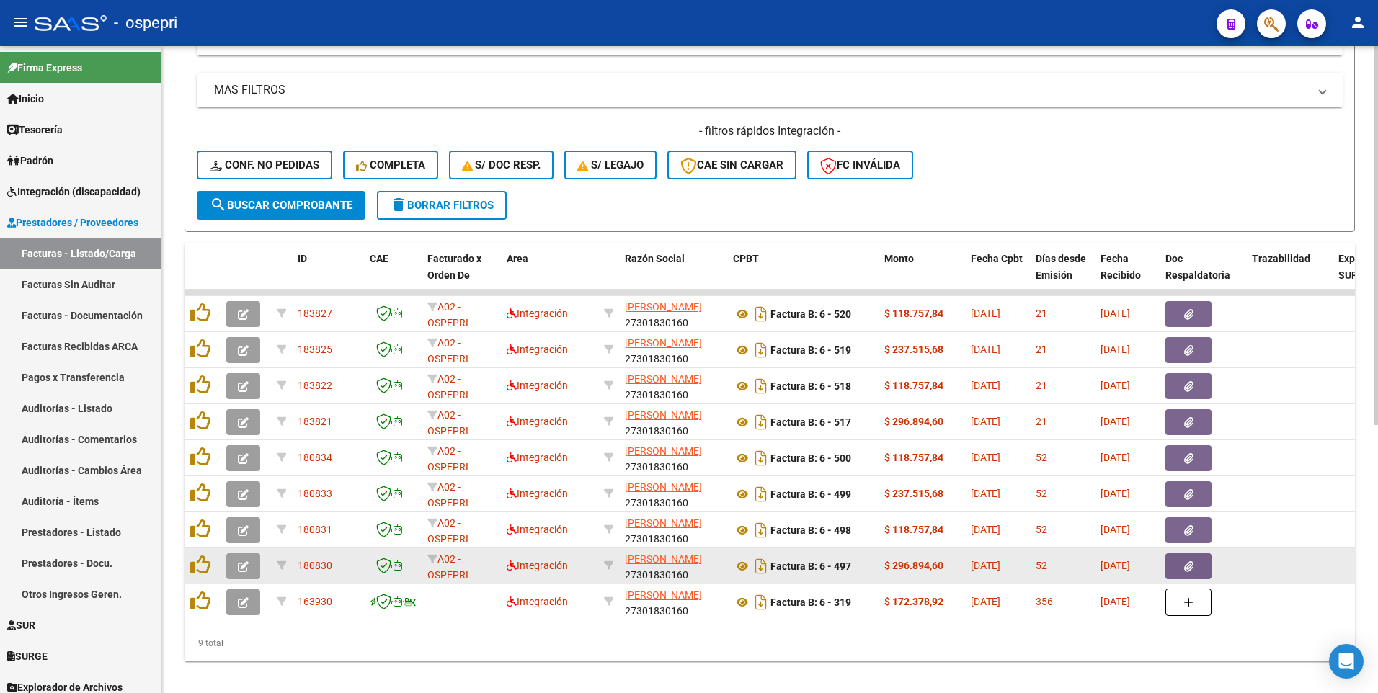
click at [244, 313] on icon "button" at bounding box center [243, 566] width 11 height 11
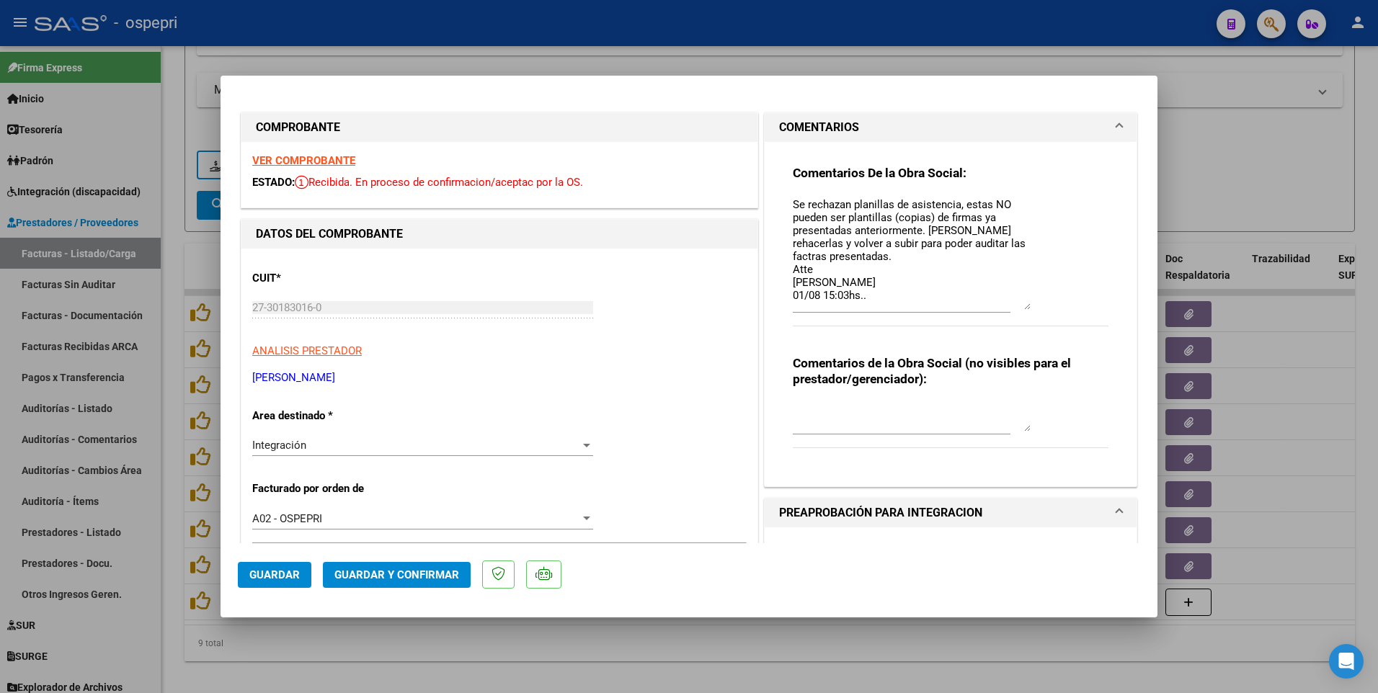
drag, startPoint x: 1021, startPoint y: 224, endPoint x: 1026, endPoint y: 308, distance: 84.4
click at [1026, 308] on div "Comentarios De la Obra Social: Se rechazan planillas de asistencia, estas NO pu…" at bounding box center [951, 253] width 316 height 177
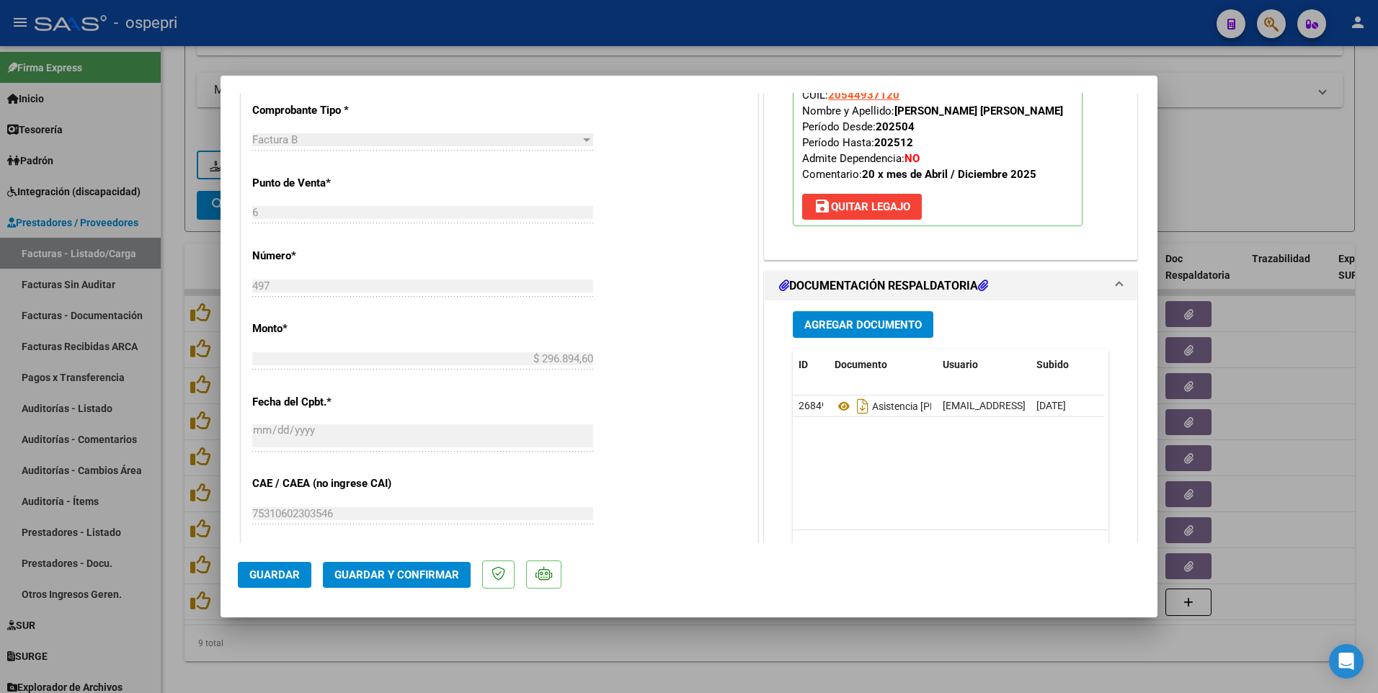
scroll to position [576, 0]
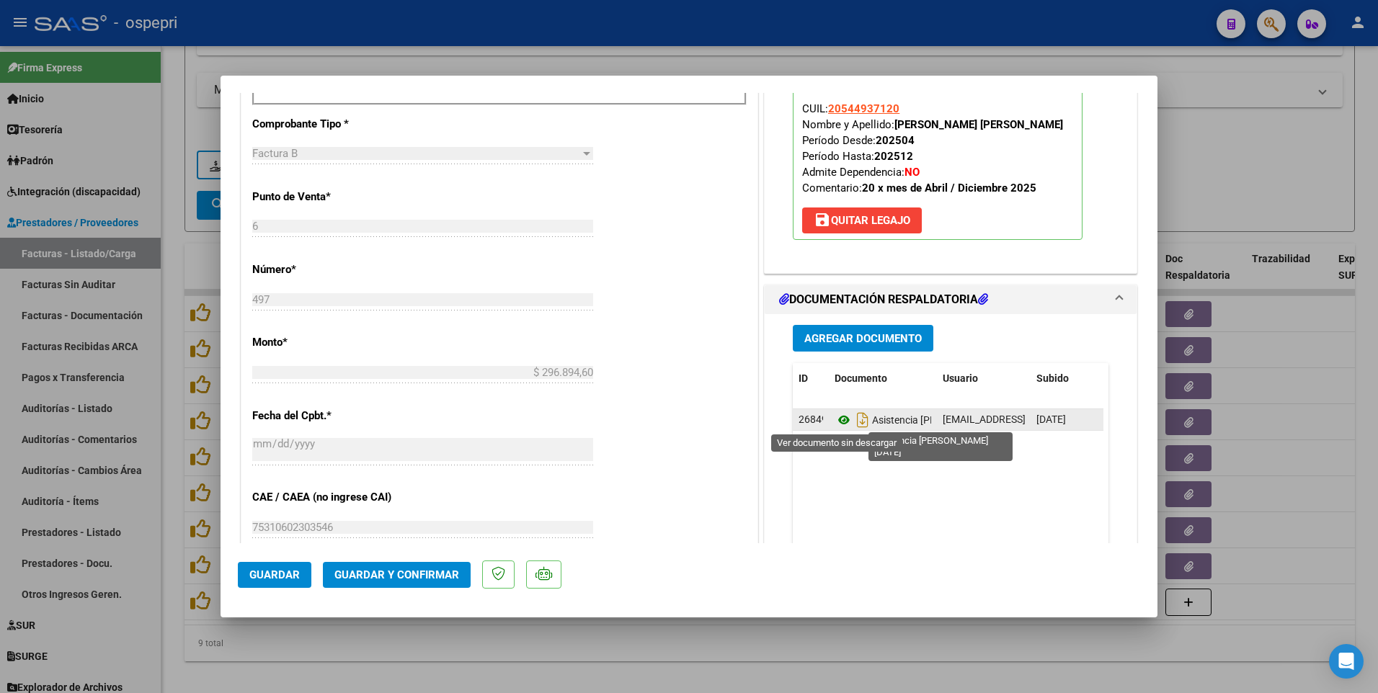
click at [839, 313] on icon at bounding box center [843, 419] width 19 height 17
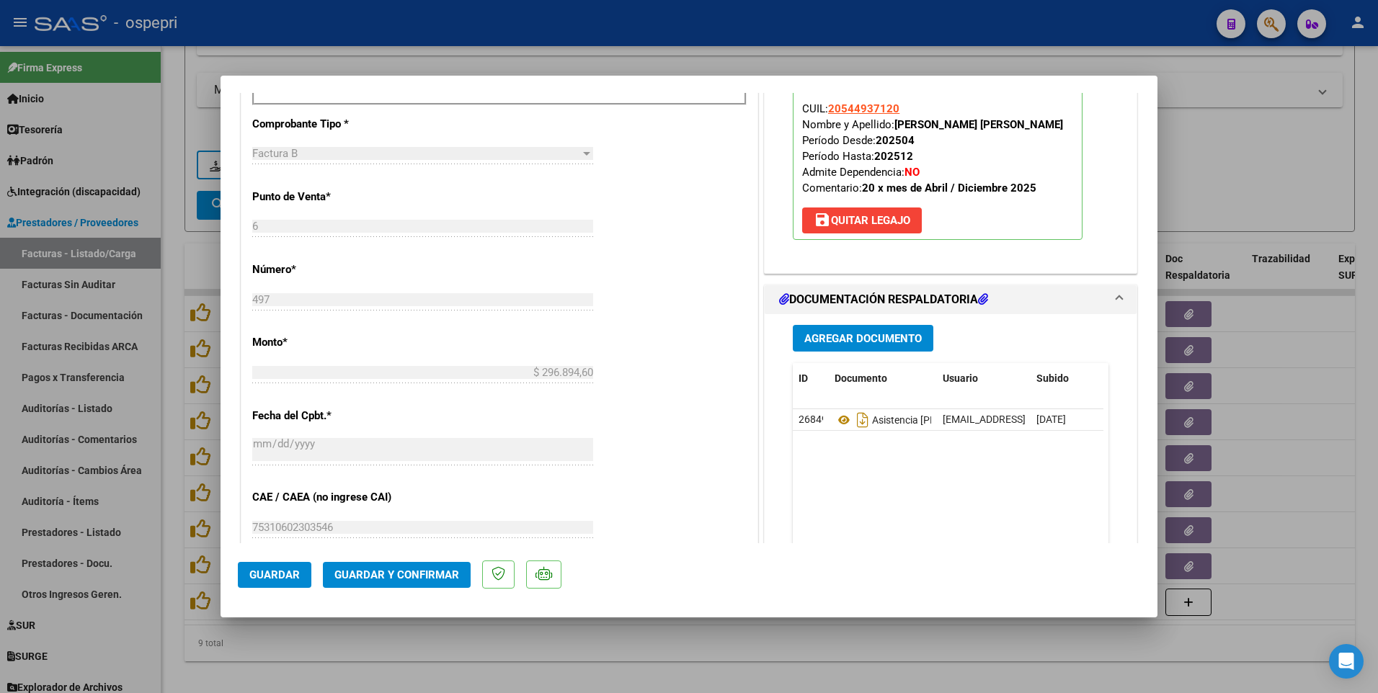
click at [852, 313] on div at bounding box center [689, 346] width 1378 height 693
type input "$ 0,00"
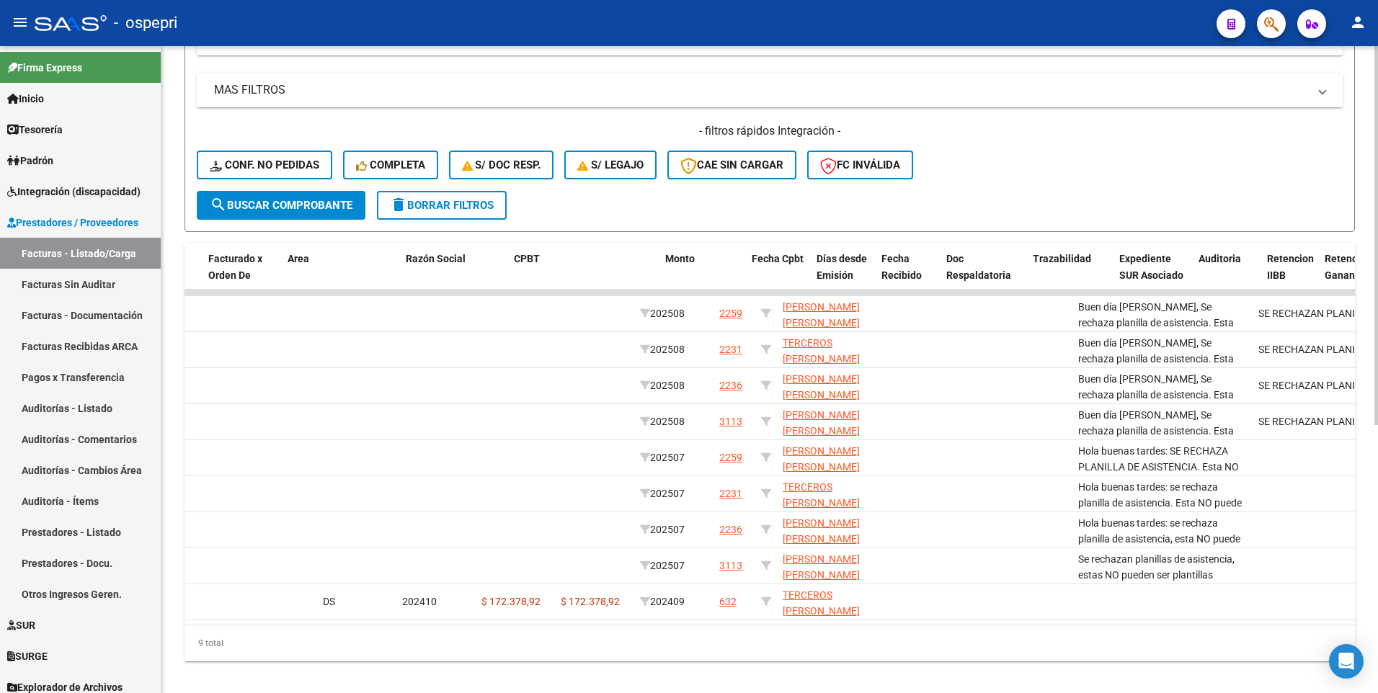
scroll to position [0, 0]
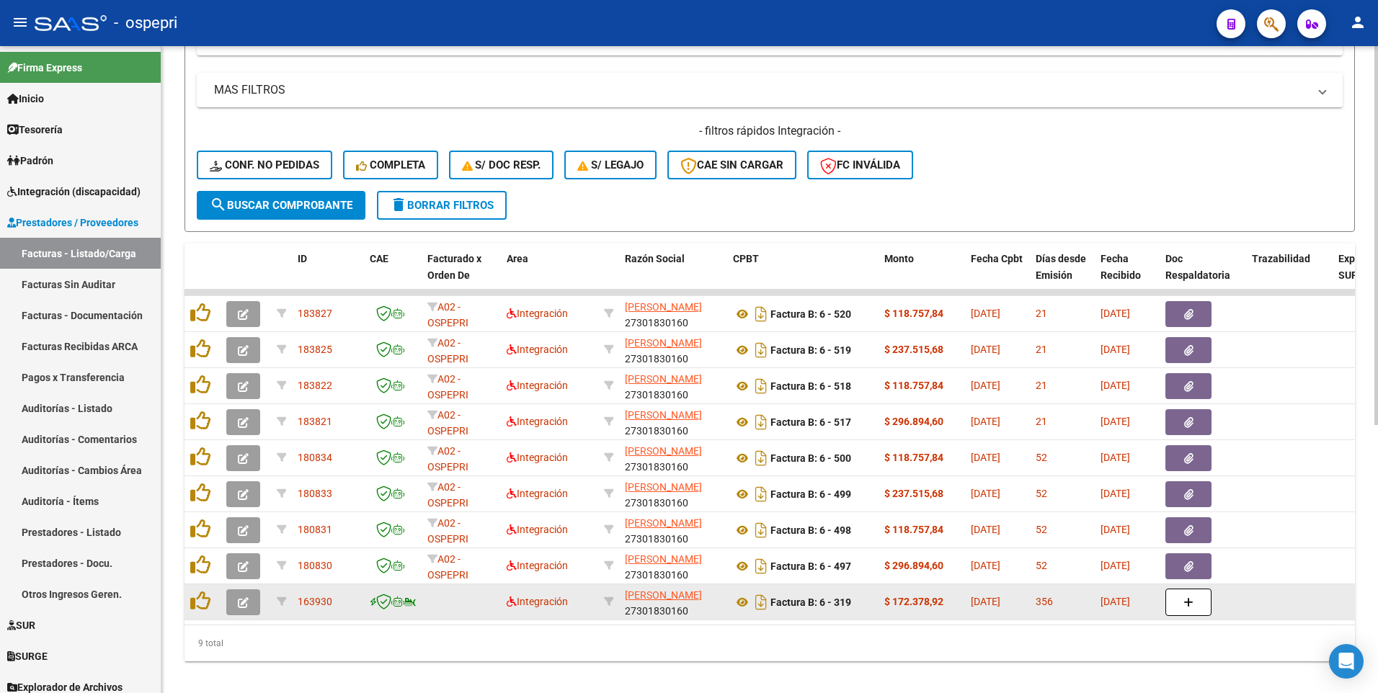
click at [249, 313] on button "button" at bounding box center [243, 602] width 34 height 26
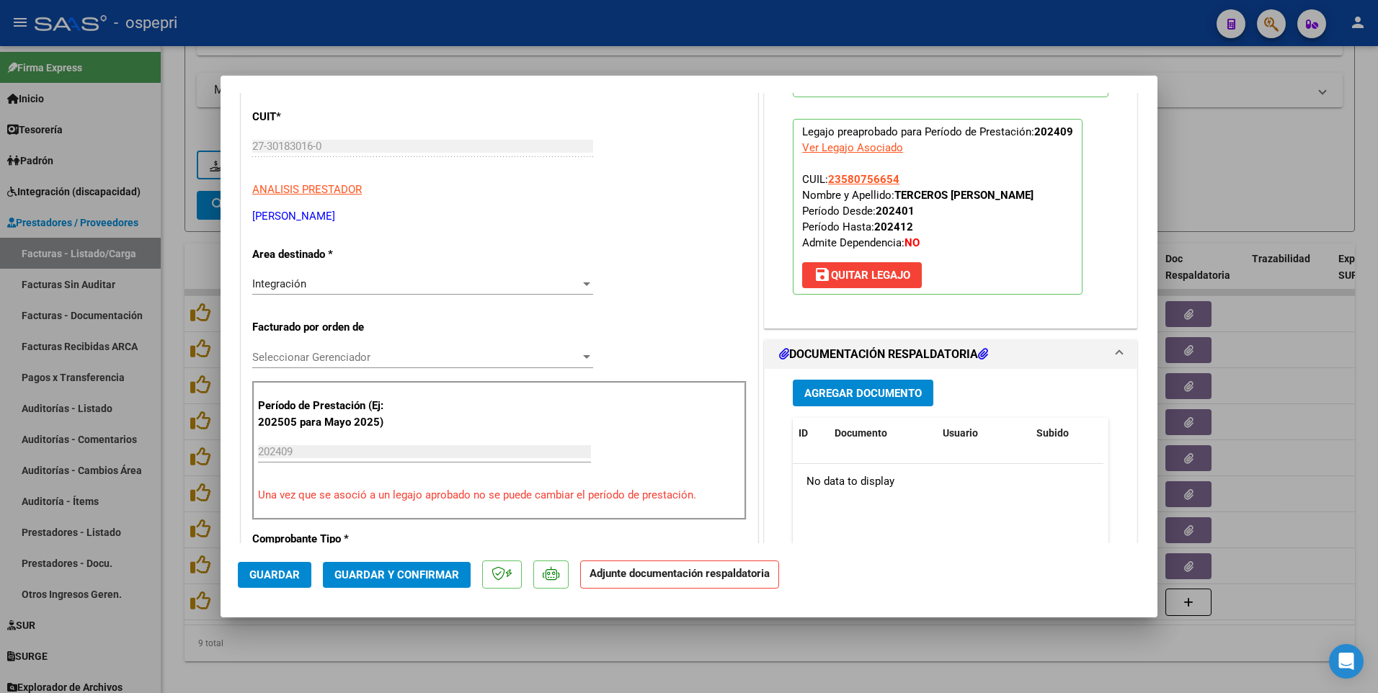
click at [780, 313] on div at bounding box center [689, 346] width 1378 height 693
type input "$ 0,00"
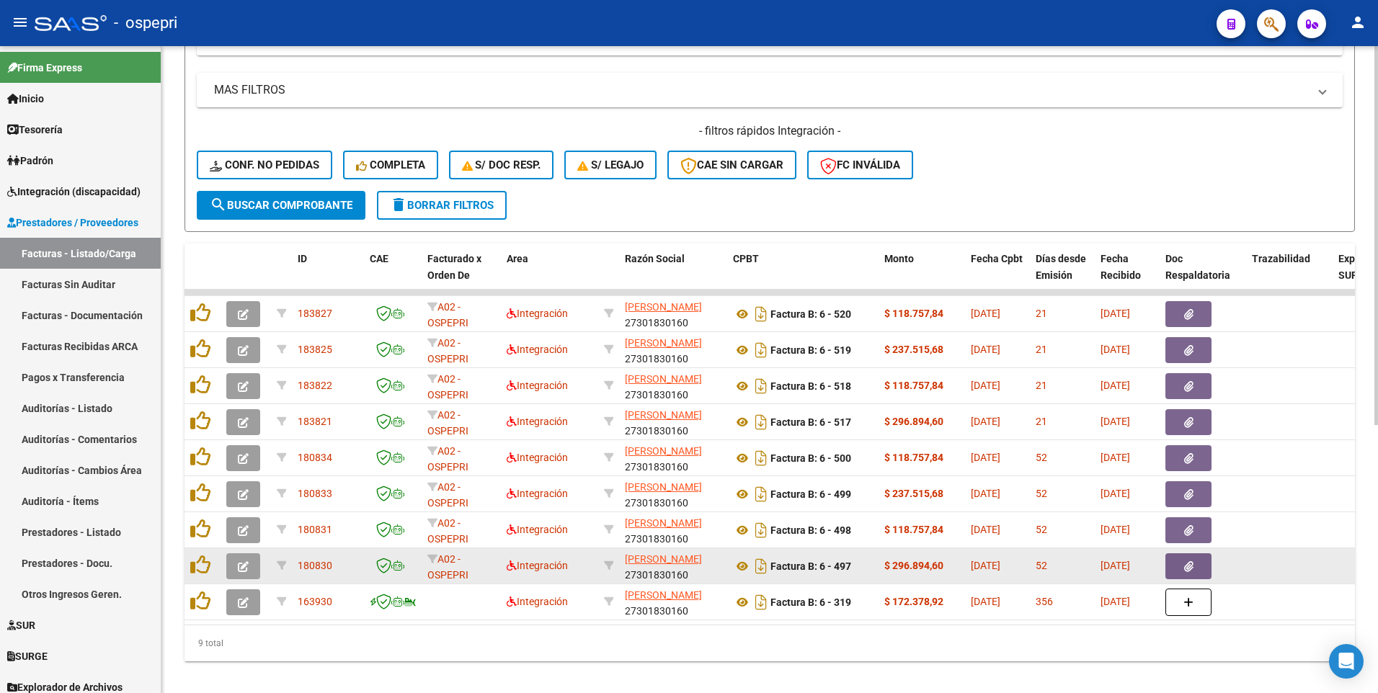
click at [245, 313] on icon "button" at bounding box center [243, 566] width 11 height 11
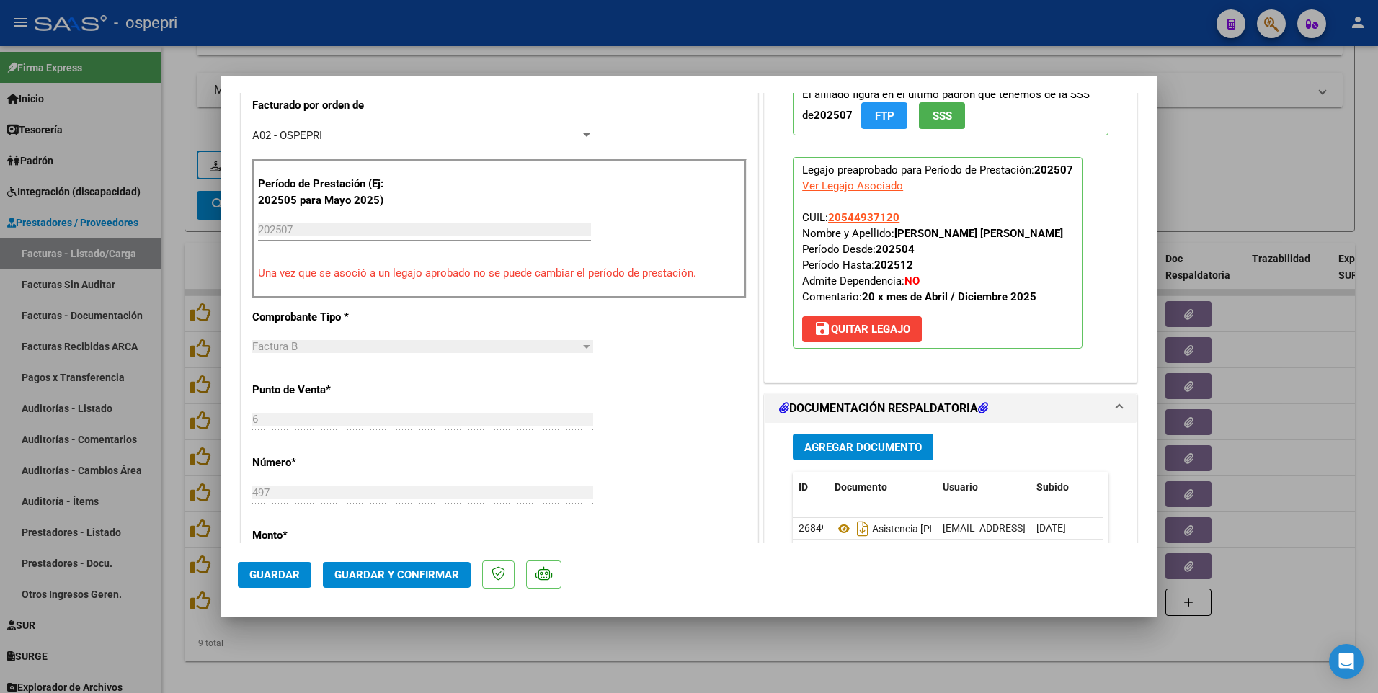
scroll to position [432, 0]
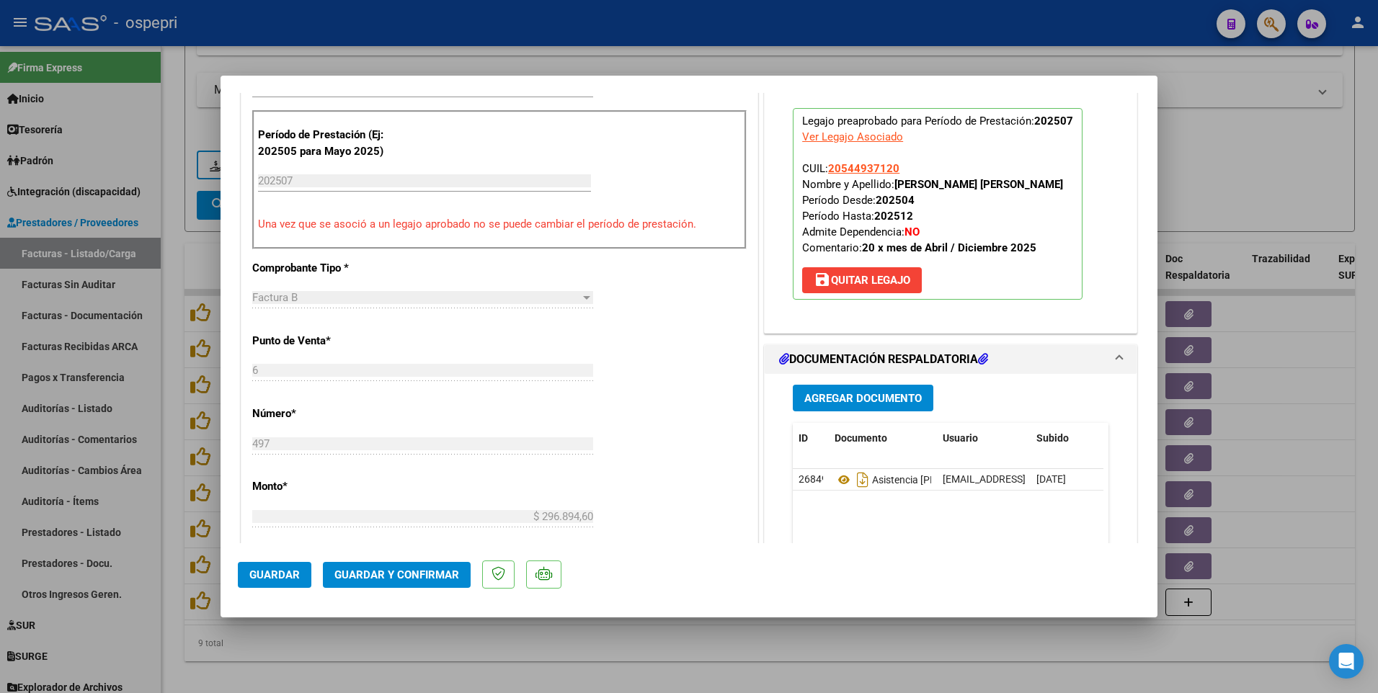
click at [767, 313] on div at bounding box center [689, 346] width 1378 height 693
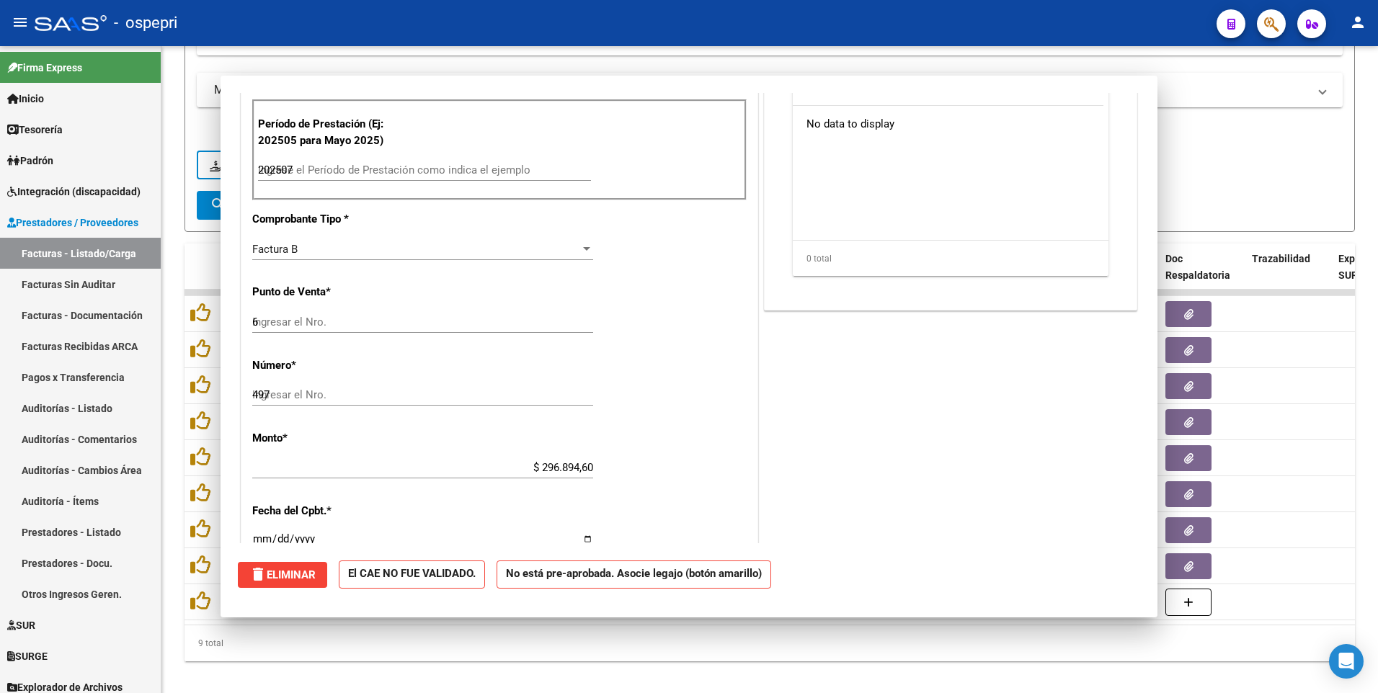
type input "$ 0,00"
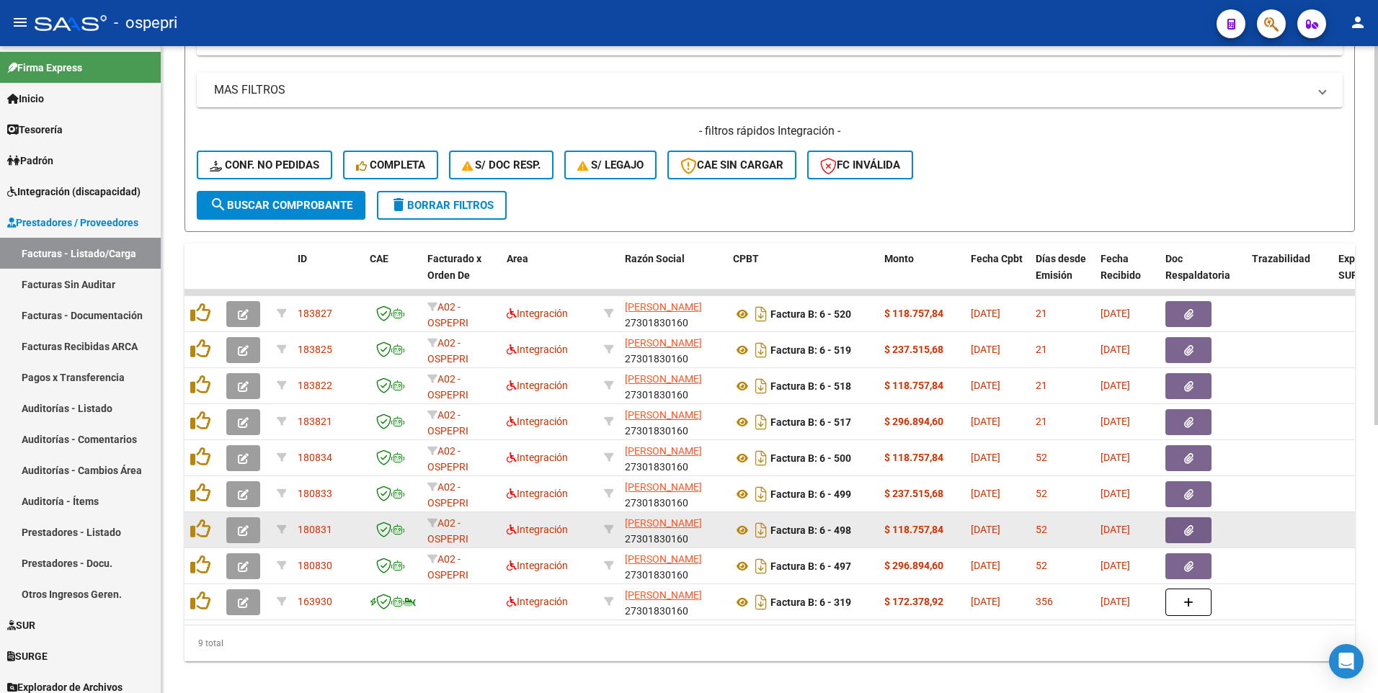
click at [242, 313] on icon "button" at bounding box center [243, 530] width 11 height 11
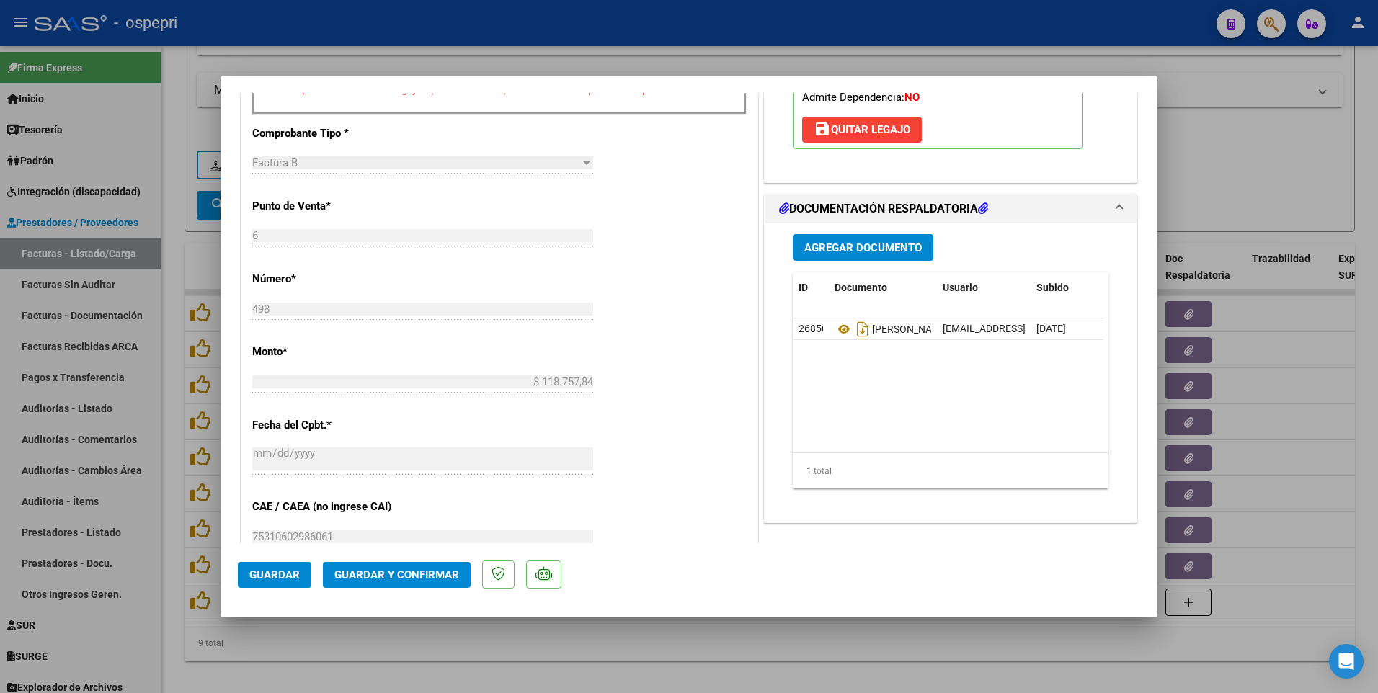
scroll to position [576, 0]
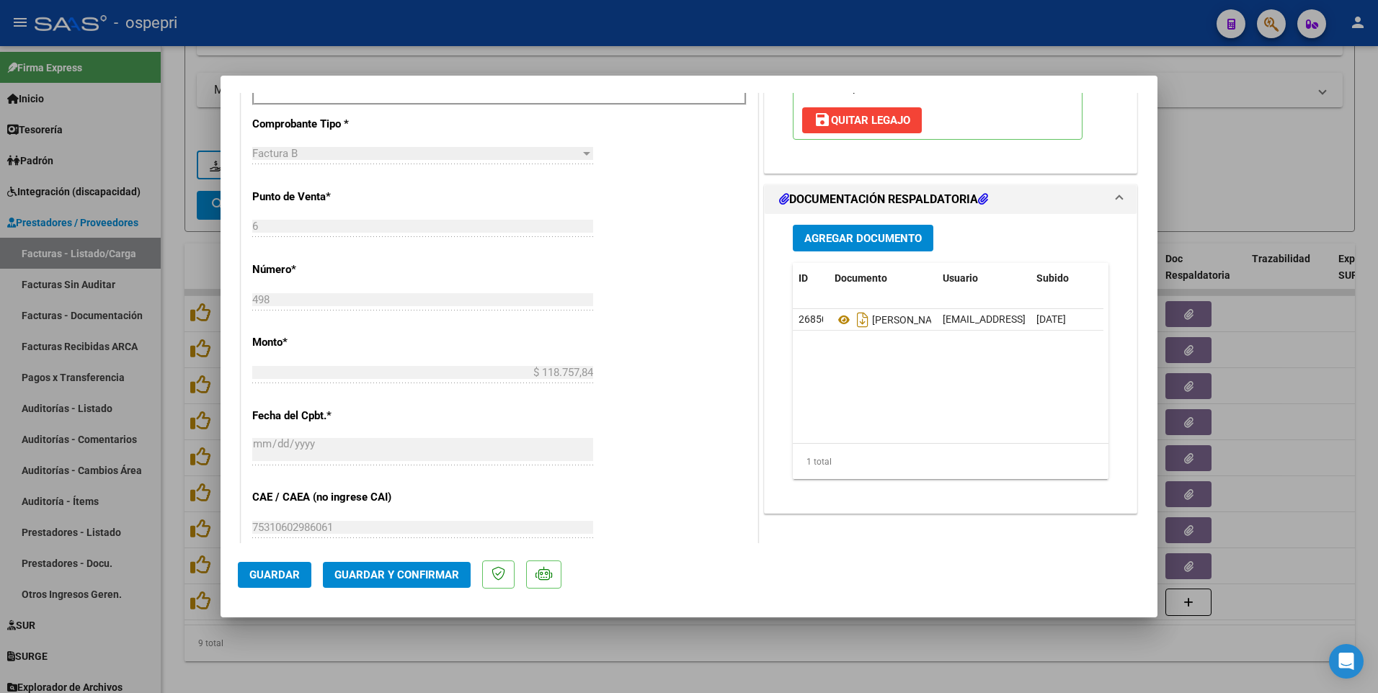
click at [698, 313] on div at bounding box center [689, 346] width 1378 height 693
type input "$ 0,00"
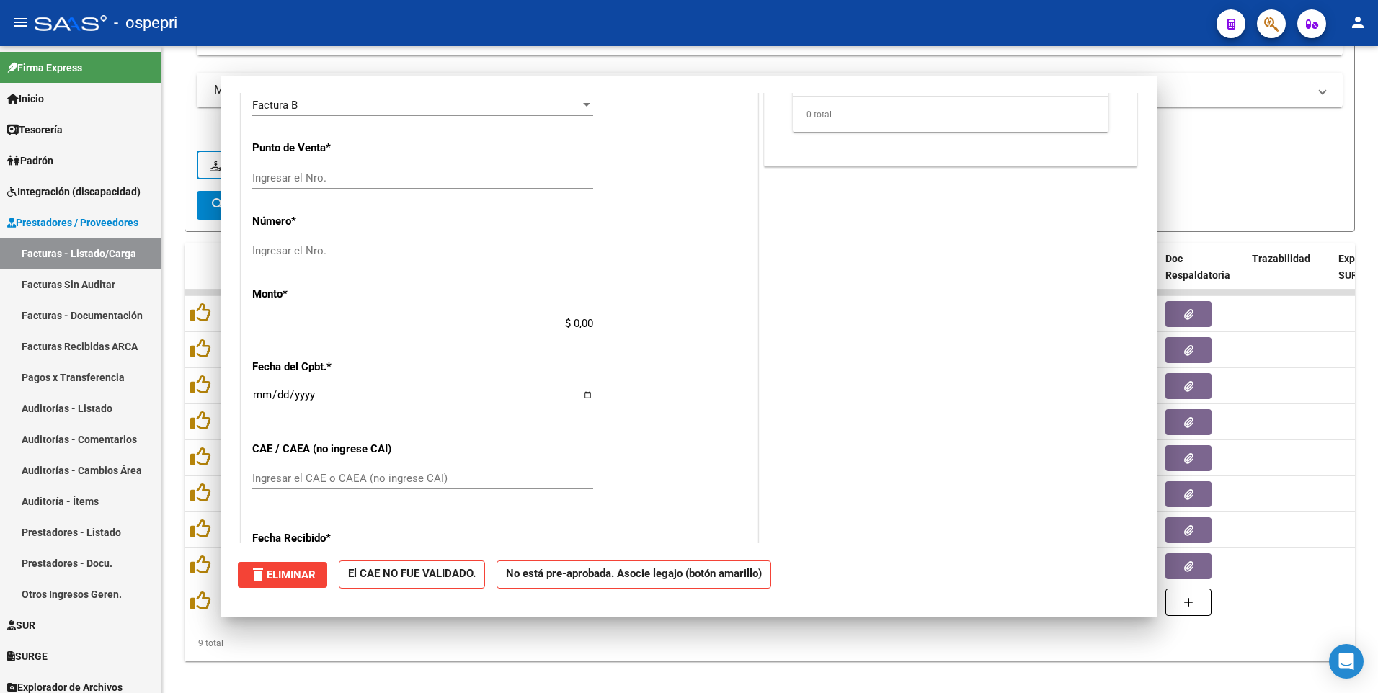
scroll to position [566, 0]
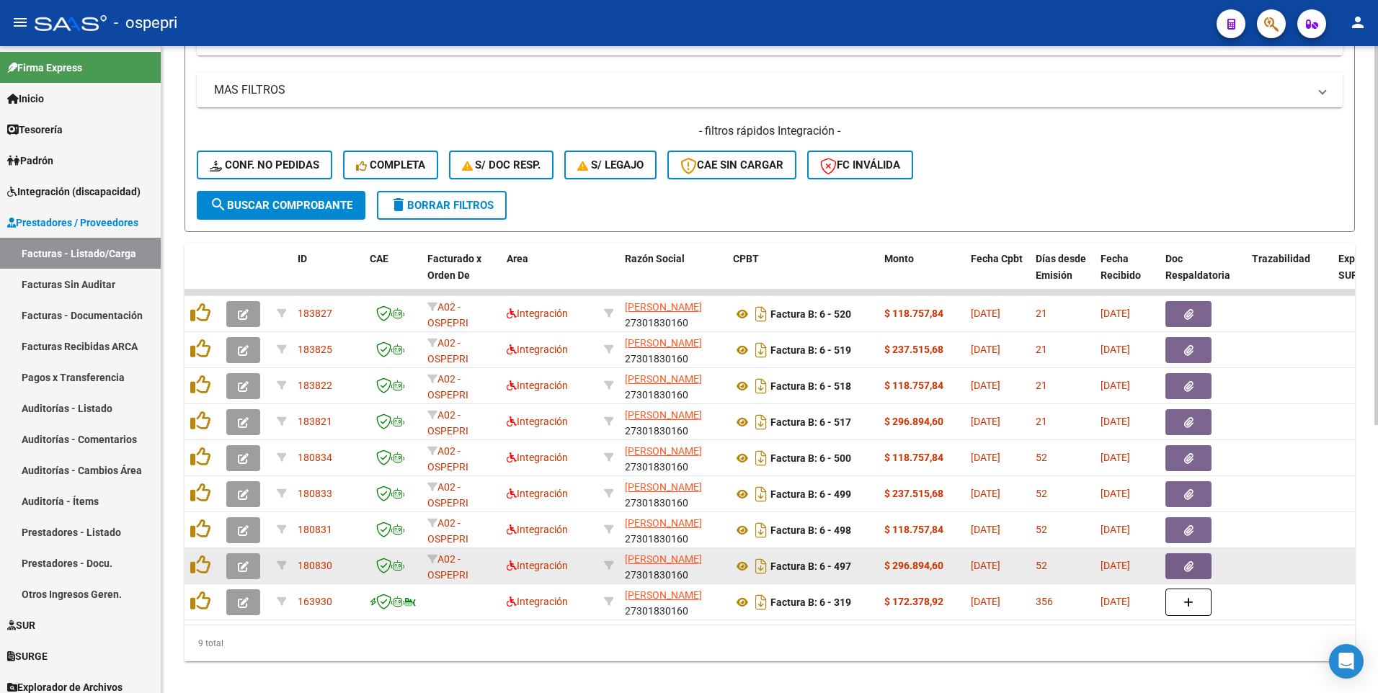
click at [242, 313] on icon "button" at bounding box center [243, 566] width 11 height 11
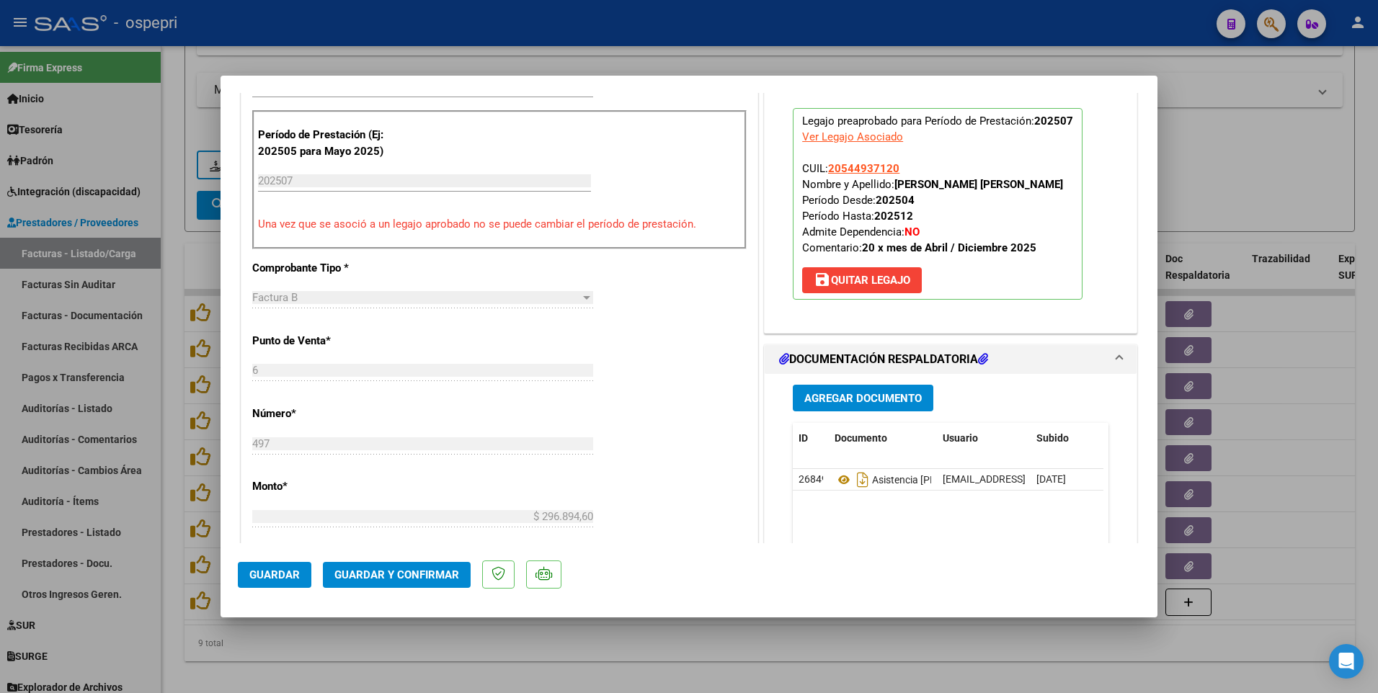
scroll to position [504, 0]
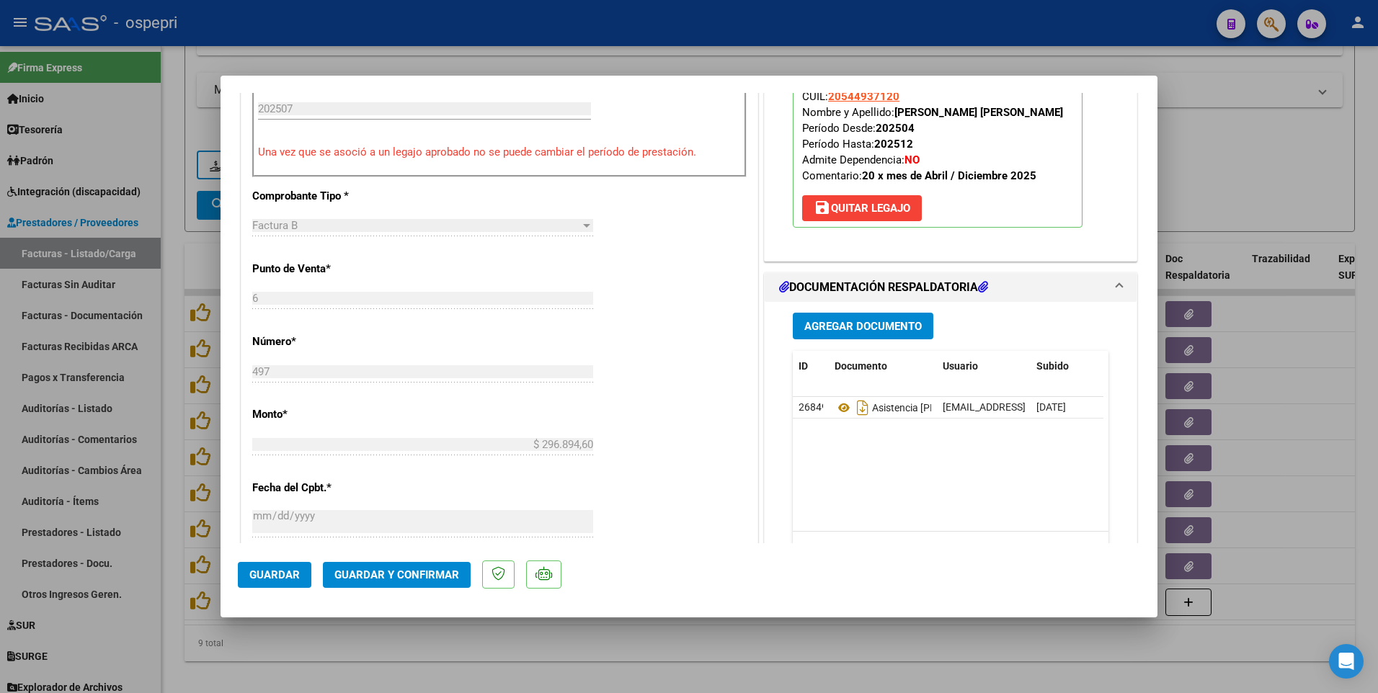
click at [790, 313] on div at bounding box center [689, 346] width 1378 height 693
type input "$ 0,00"
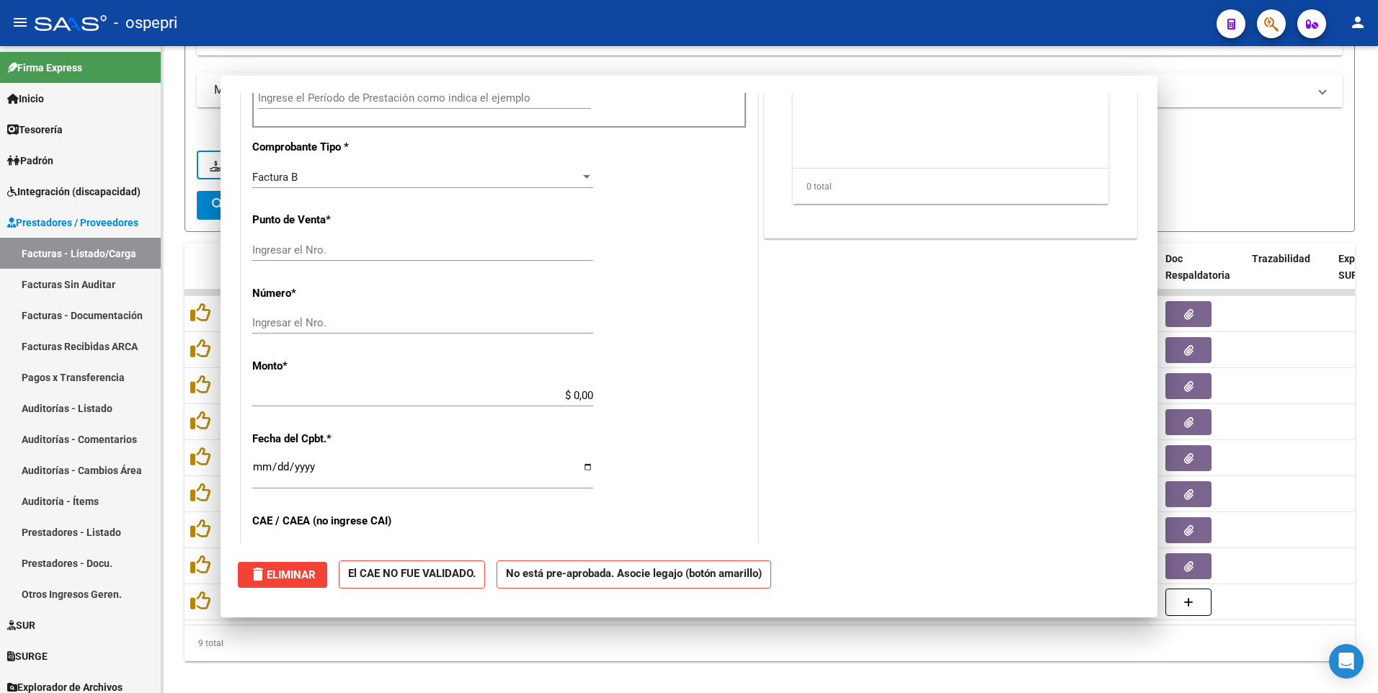
scroll to position [494, 0]
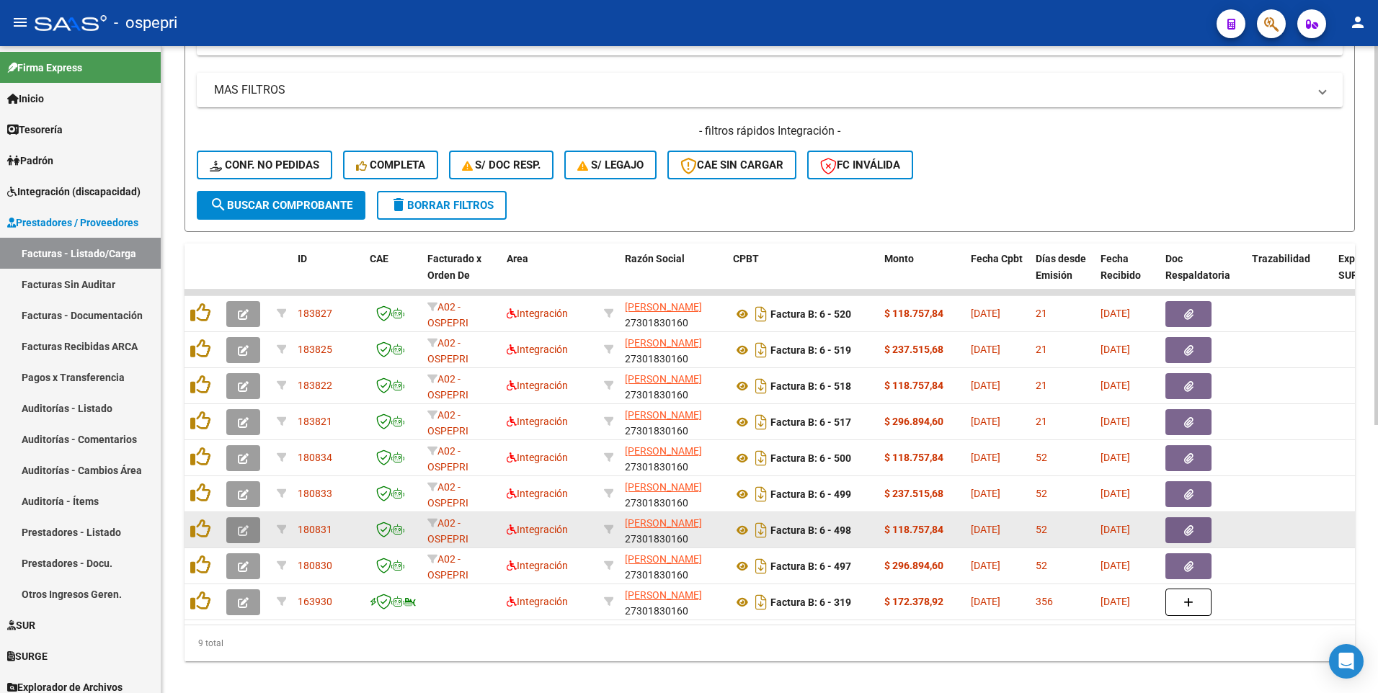
click at [253, 313] on button "button" at bounding box center [243, 530] width 34 height 26
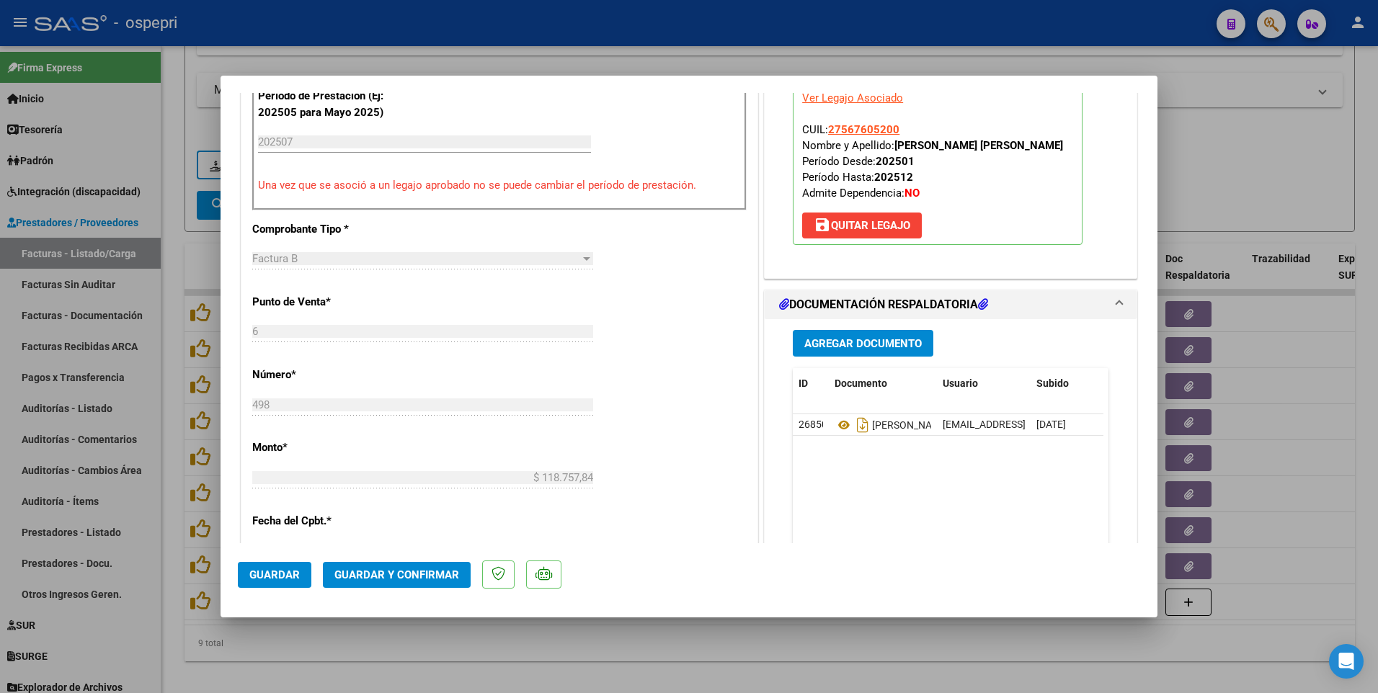
scroll to position [504, 0]
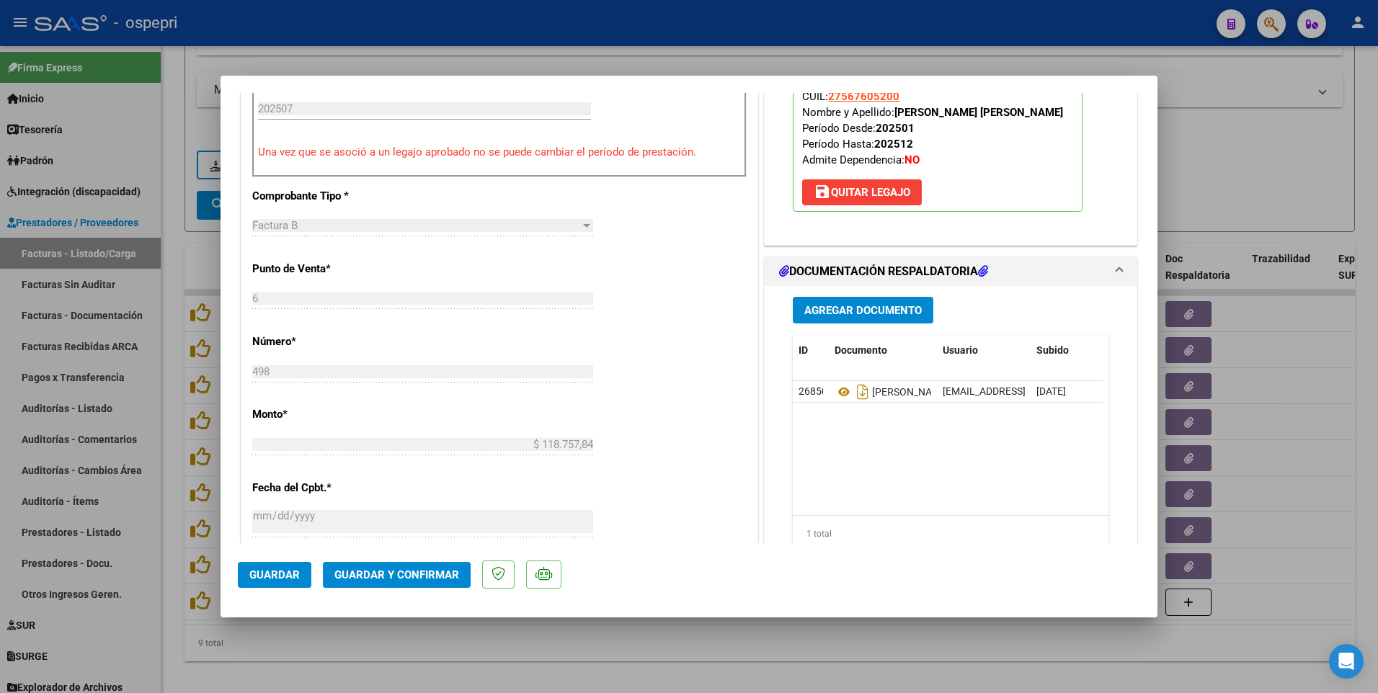
click at [756, 313] on div at bounding box center [689, 346] width 1378 height 693
type input "$ 0,00"
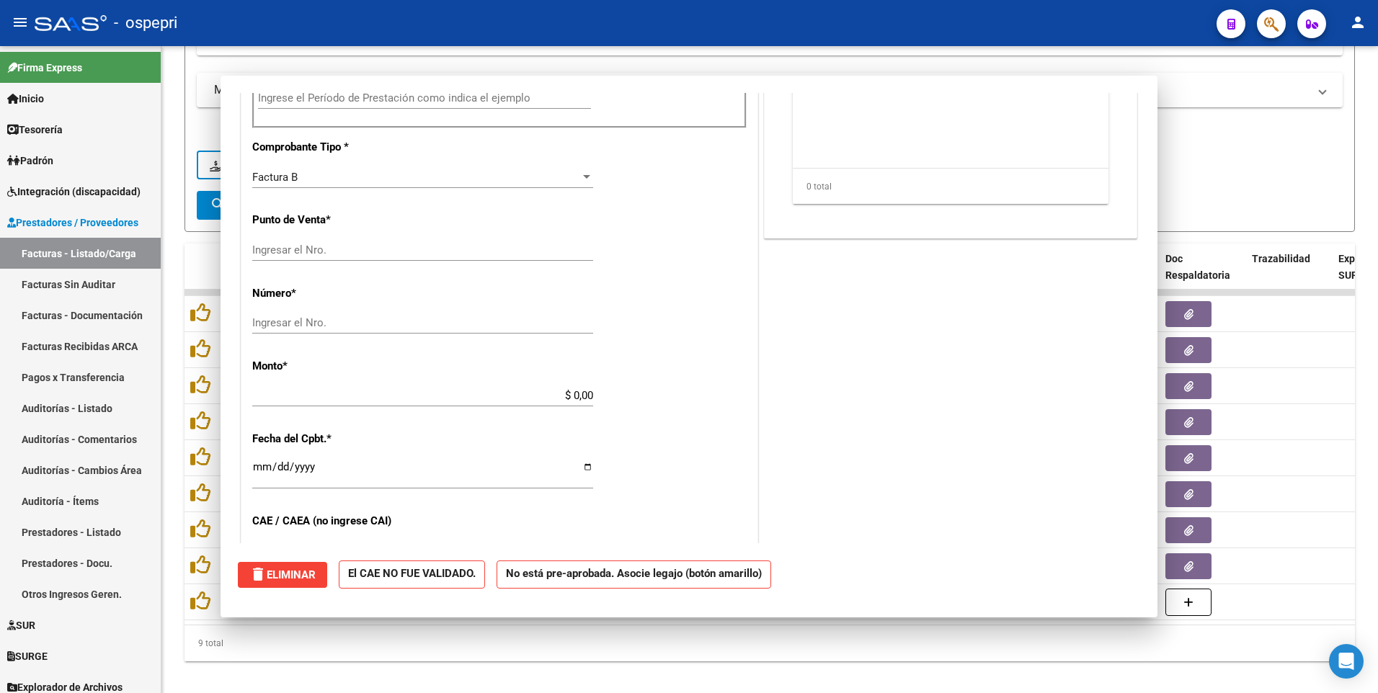
scroll to position [0, 0]
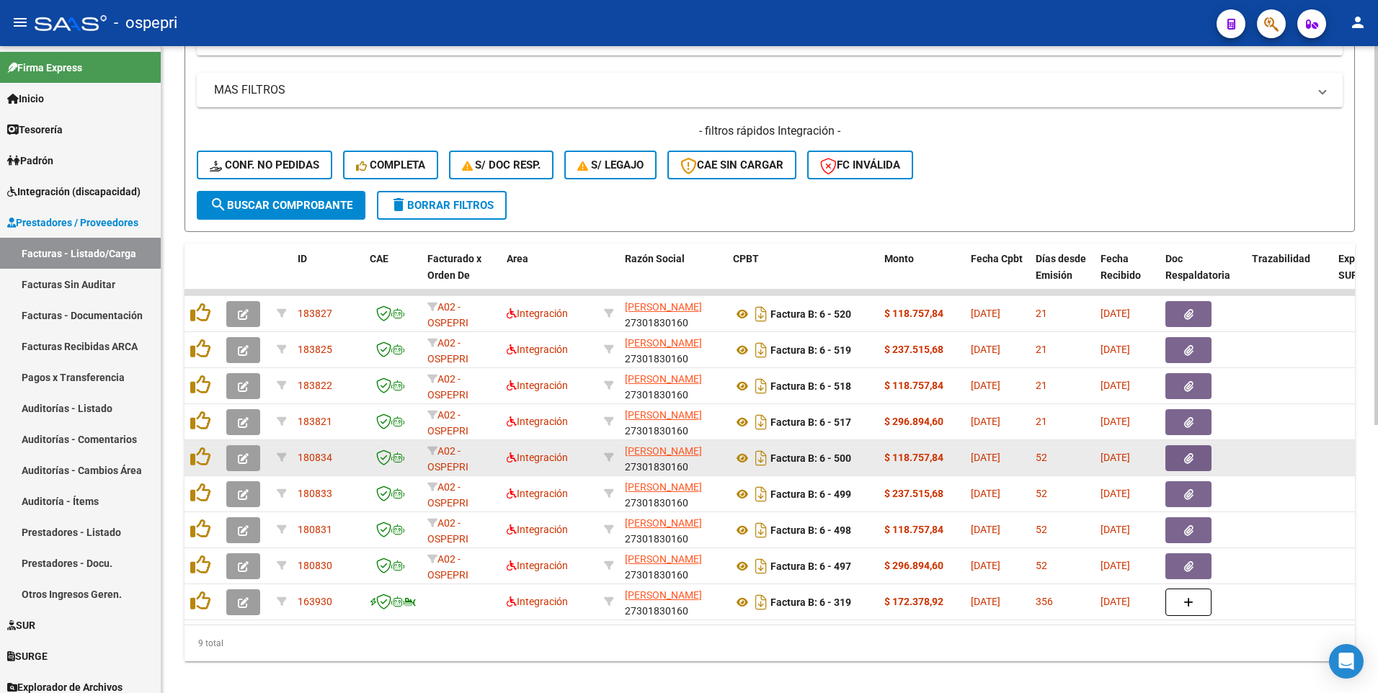
click at [247, 313] on icon "button" at bounding box center [243, 458] width 11 height 11
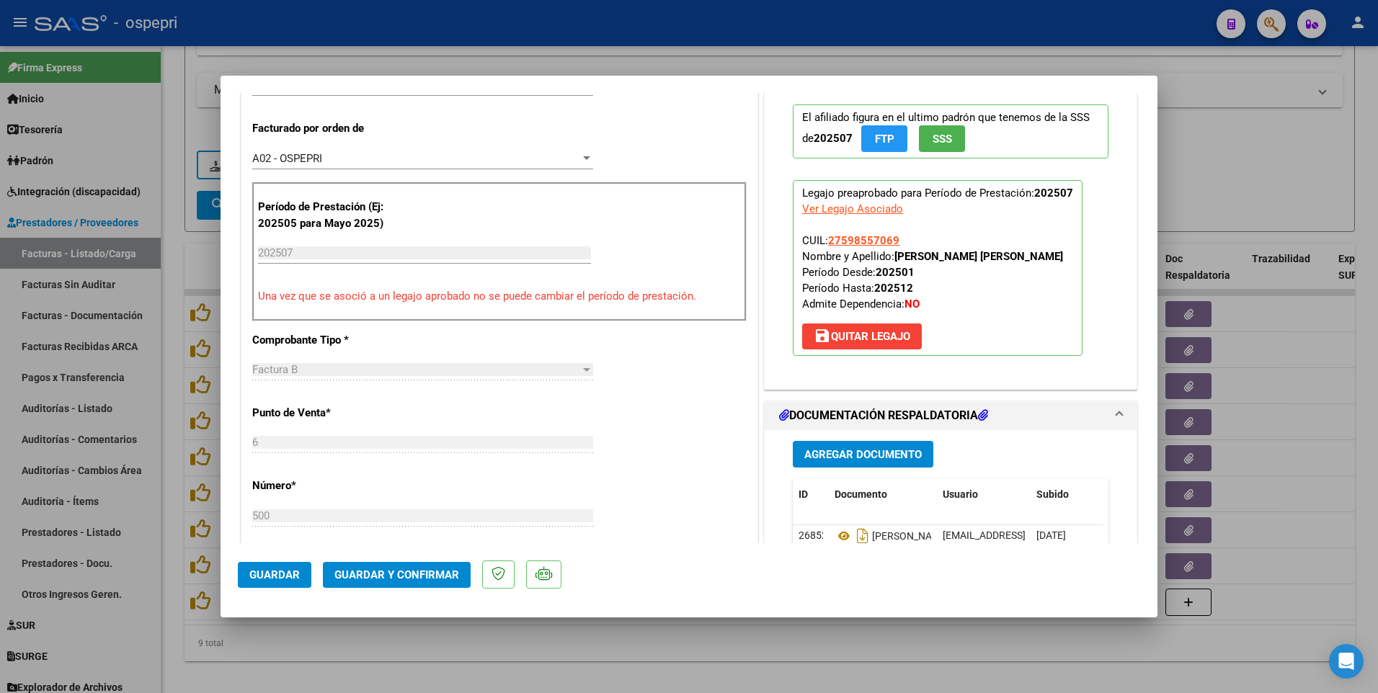
scroll to position [432, 0]
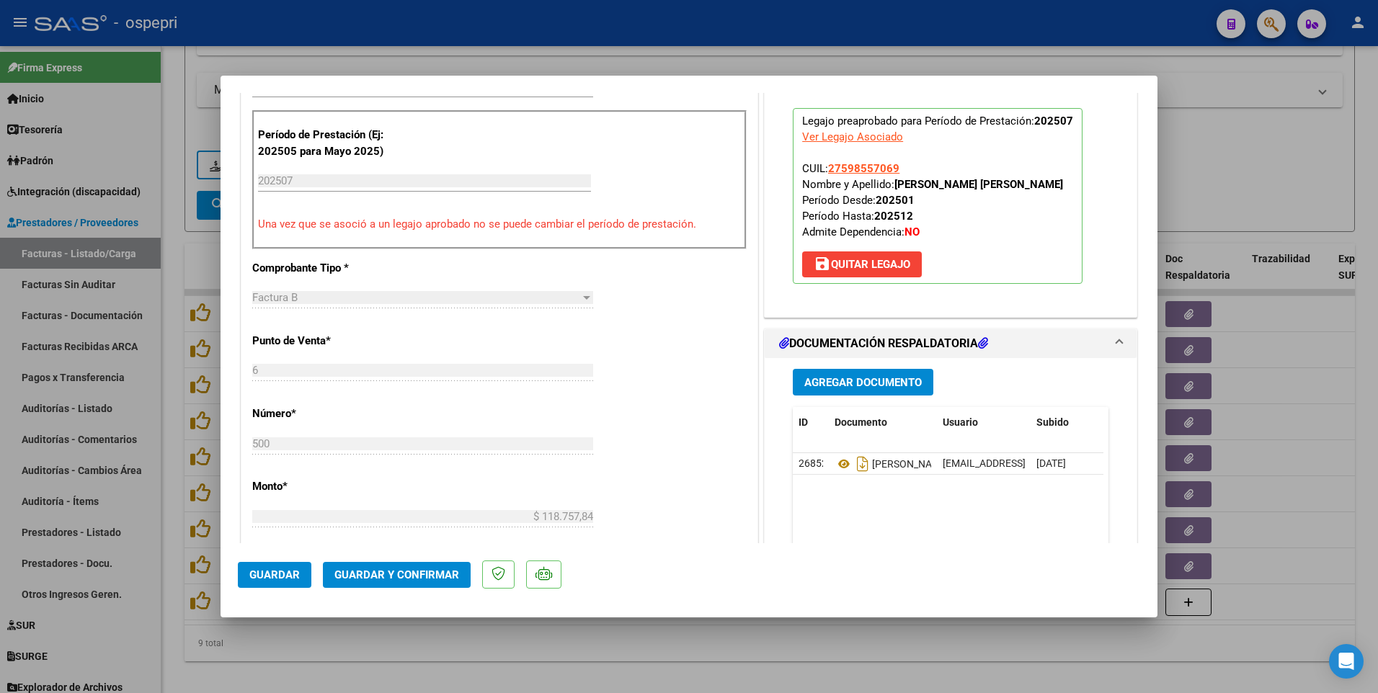
click at [711, 313] on div at bounding box center [689, 346] width 1378 height 693
type input "$ 0,00"
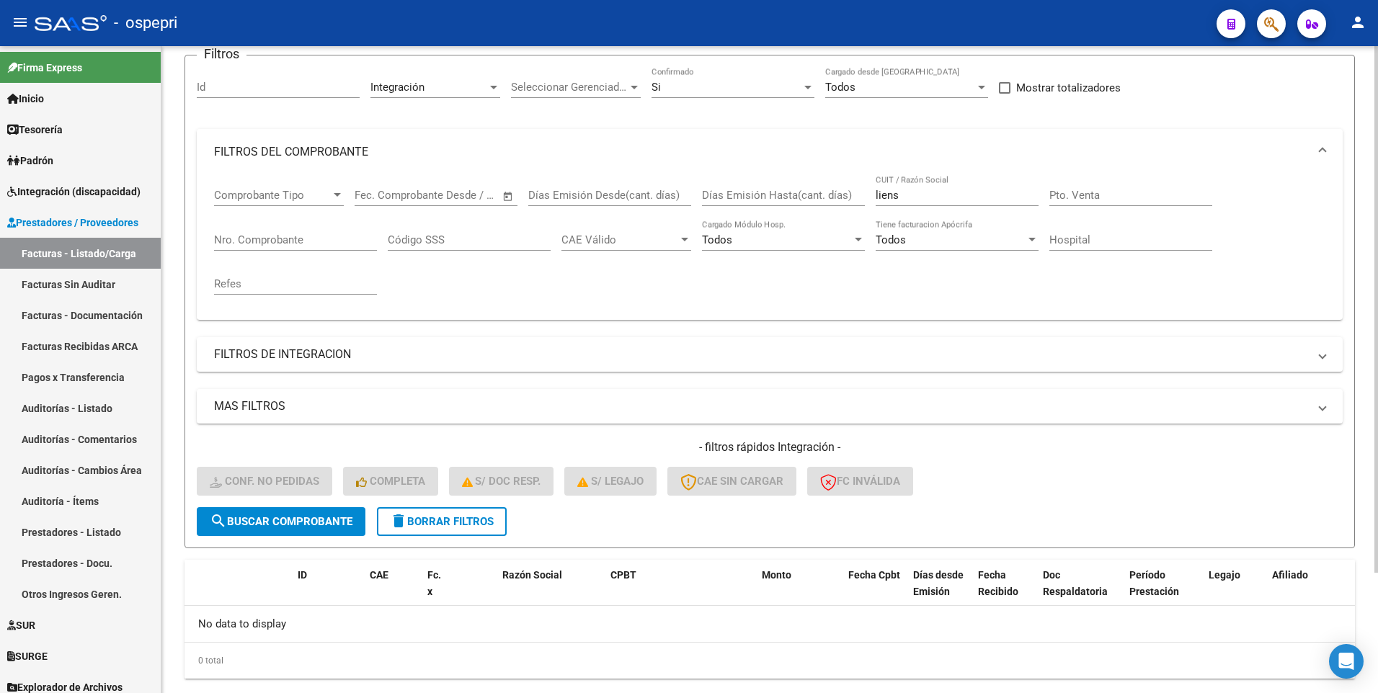
scroll to position [72, 0]
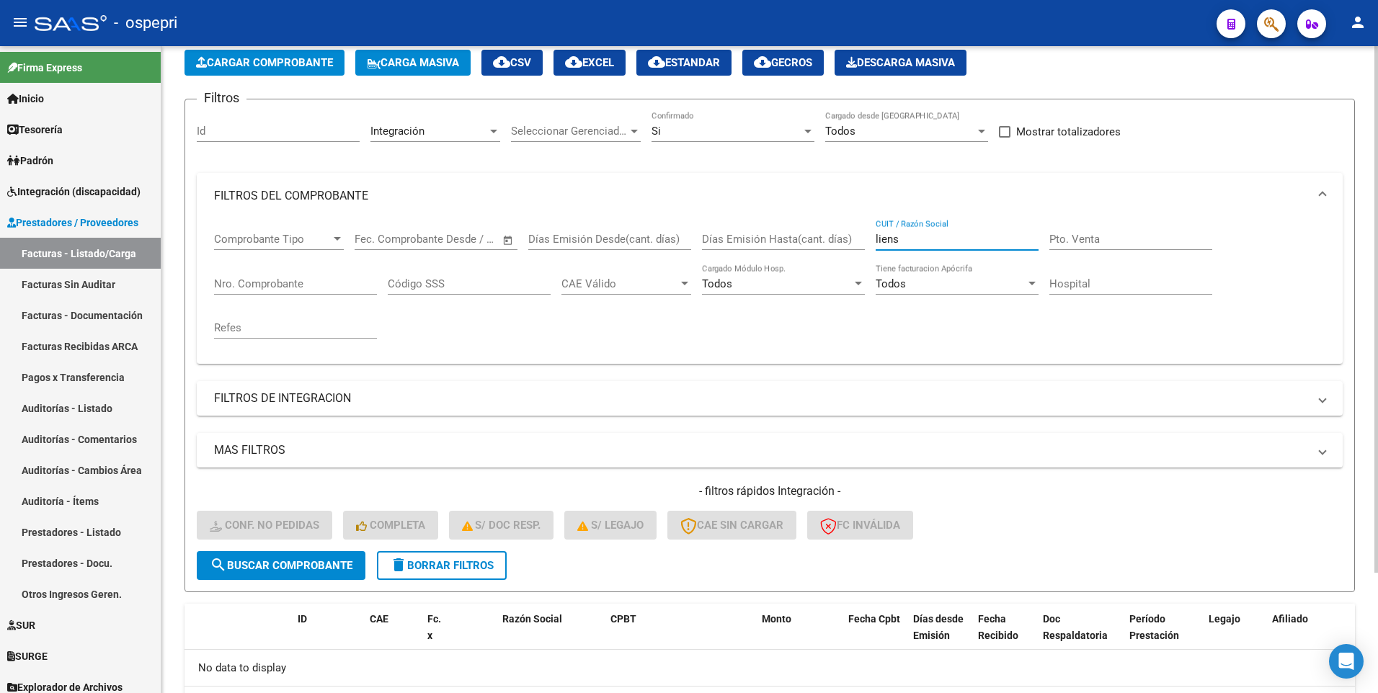
drag, startPoint x: 912, startPoint y: 236, endPoint x: 852, endPoint y: 241, distance: 60.8
click at [852, 241] on div "Comprobante Tipo Comprobante Tipo Fecha inicio – Fecha fin Fec. Comprobante Des…" at bounding box center [769, 285] width 1111 height 133
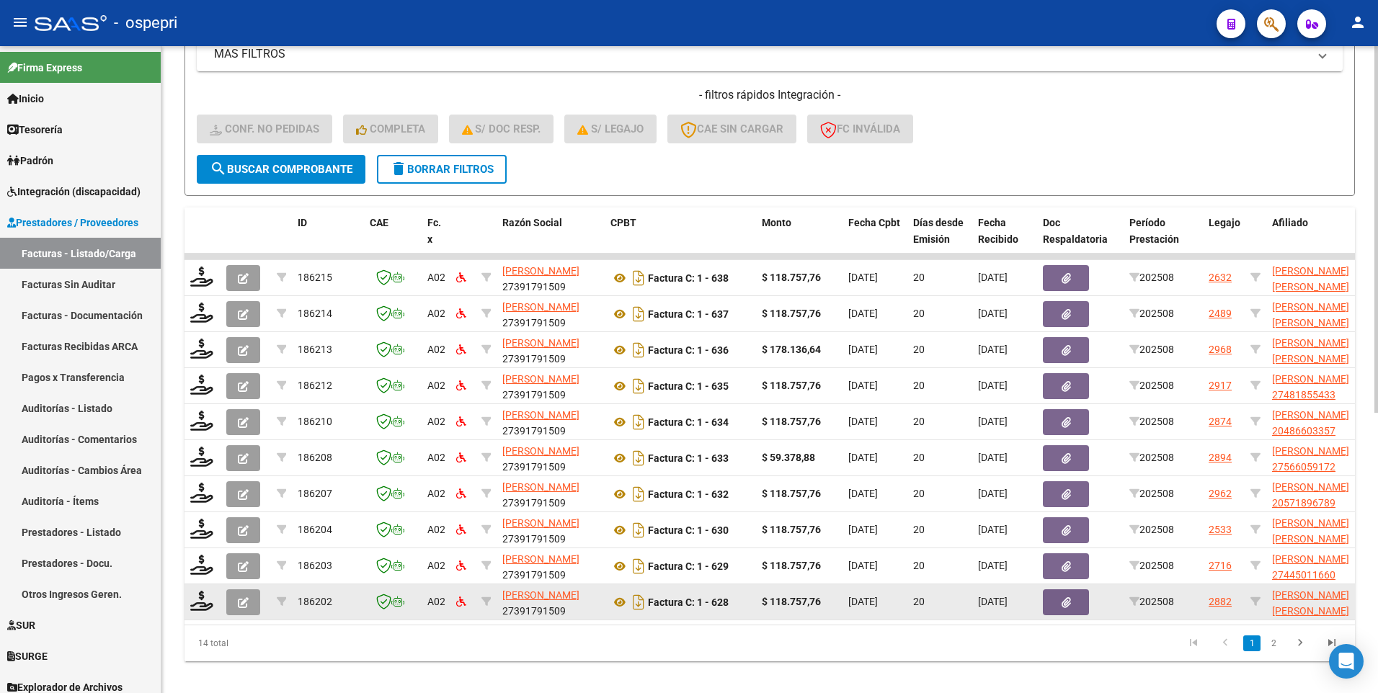
scroll to position [494, 0]
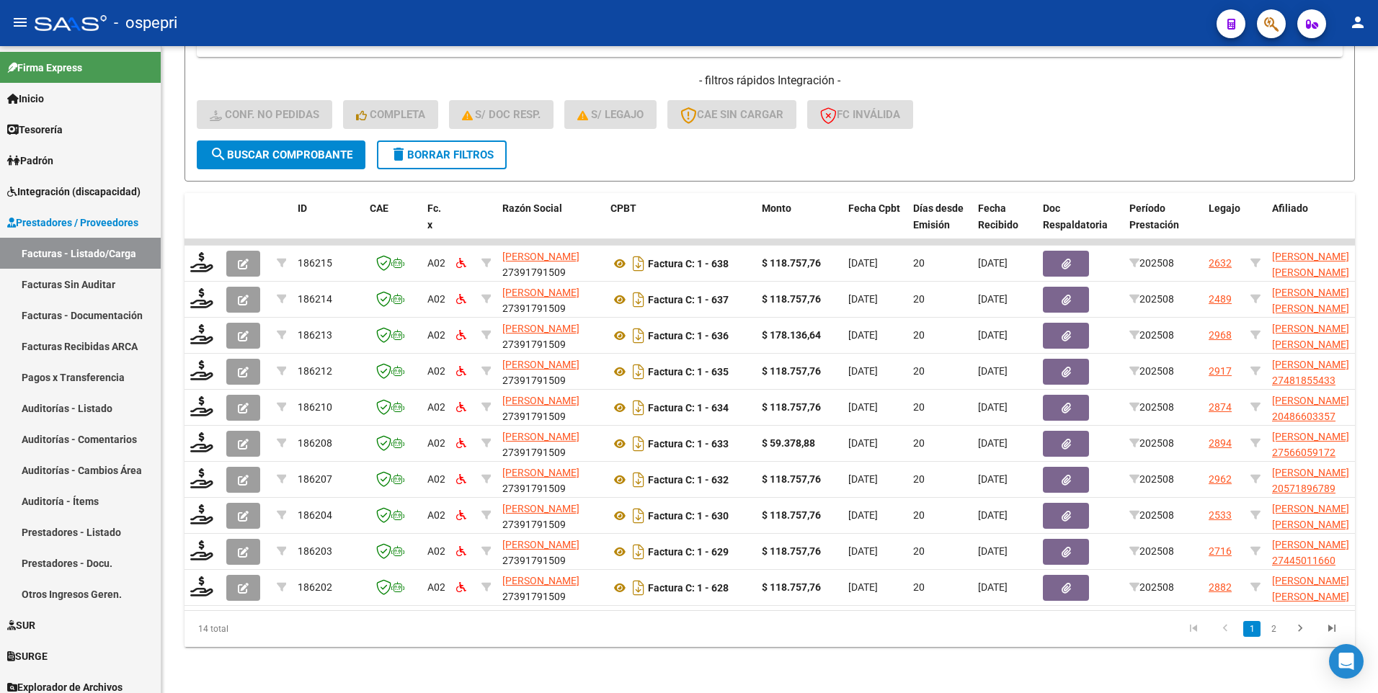
type input "[PERSON_NAME]"
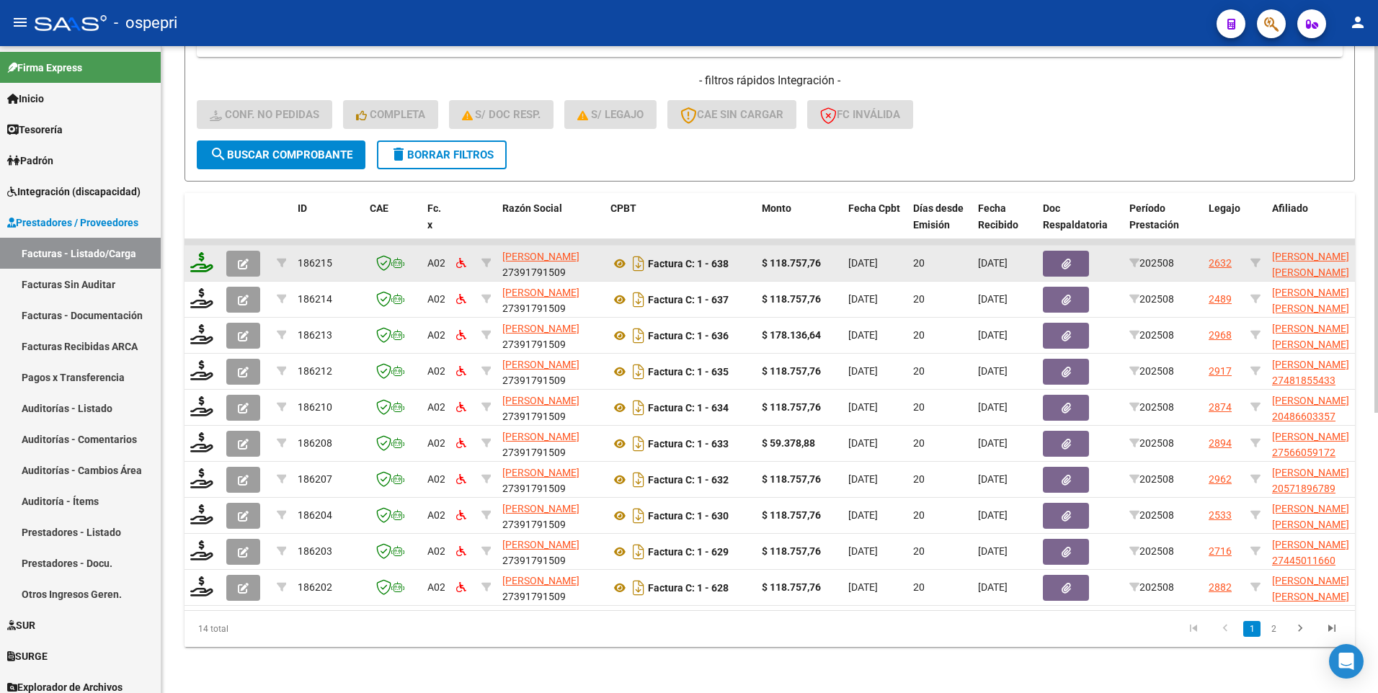
click at [205, 252] on icon at bounding box center [201, 262] width 23 height 20
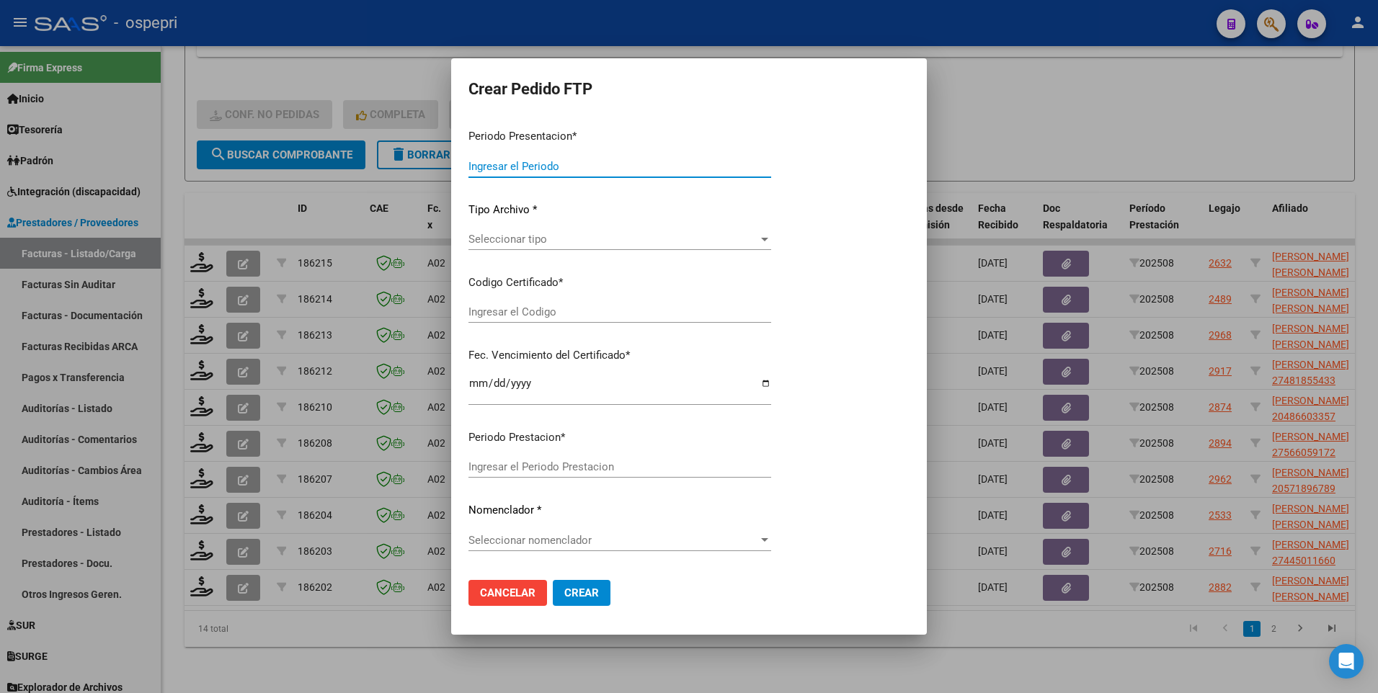
type input "202508"
type input "$ 118.757,76"
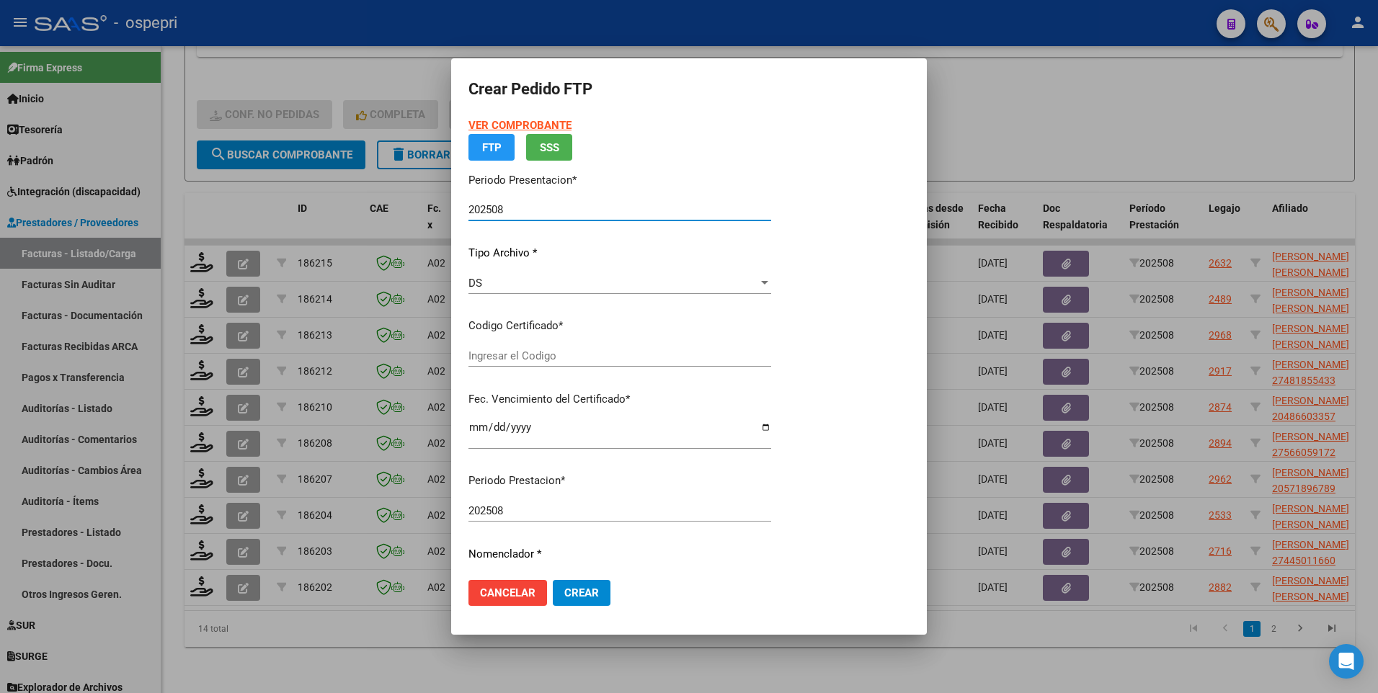
type input "20562115952"
type input "[DATE]"
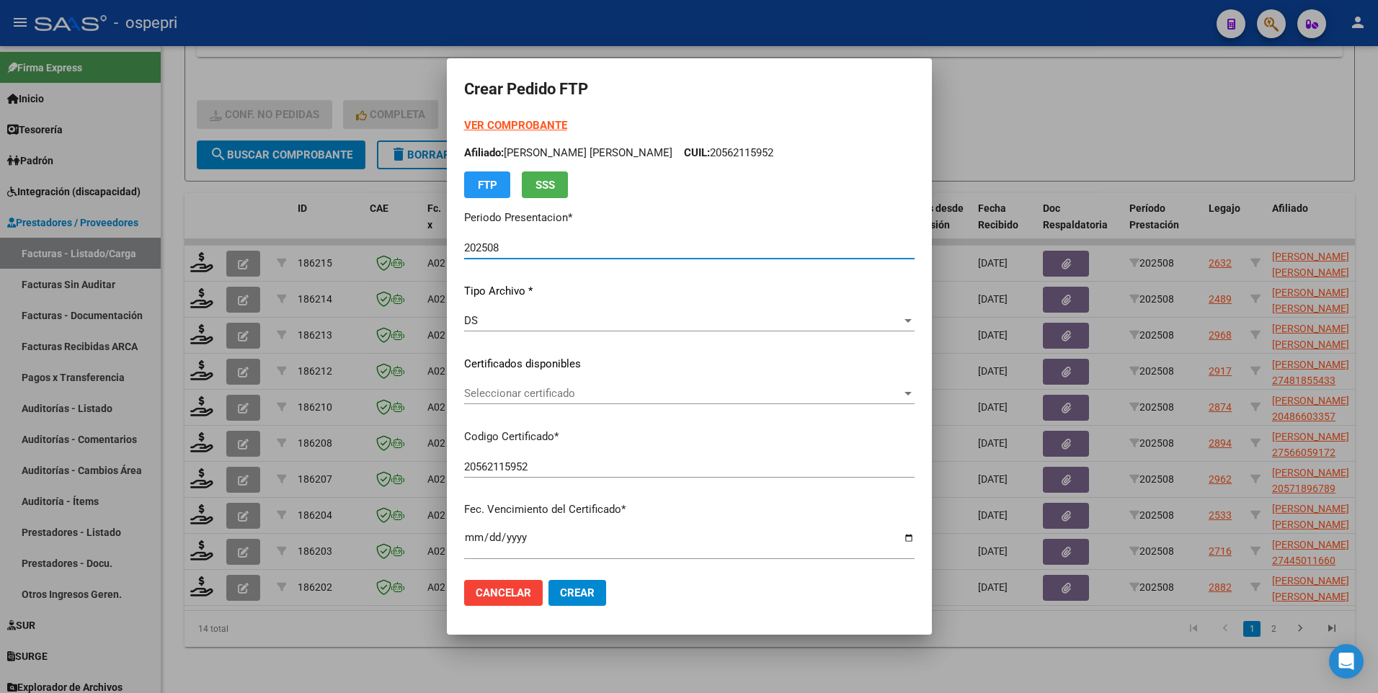
click at [890, 396] on span "Seleccionar certificado" at bounding box center [682, 393] width 437 height 13
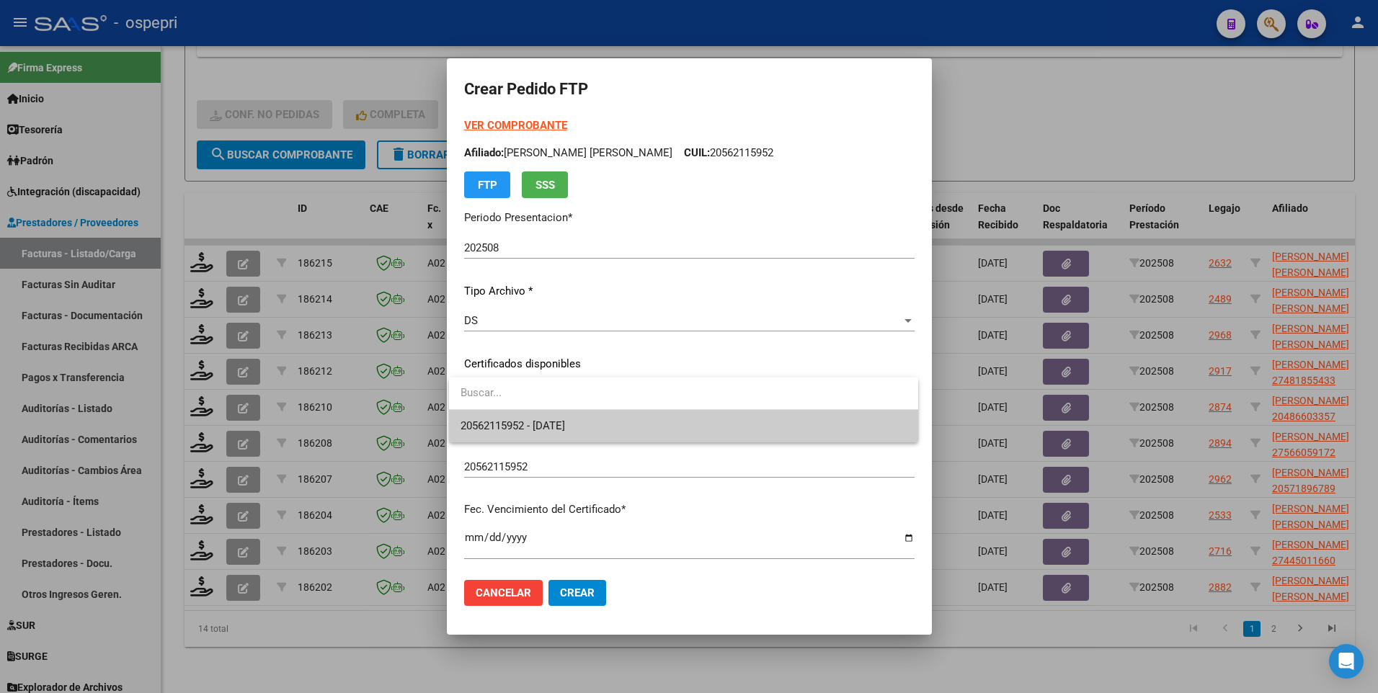
click at [824, 436] on span "20562115952 - [DATE]" at bounding box center [683, 426] width 446 height 32
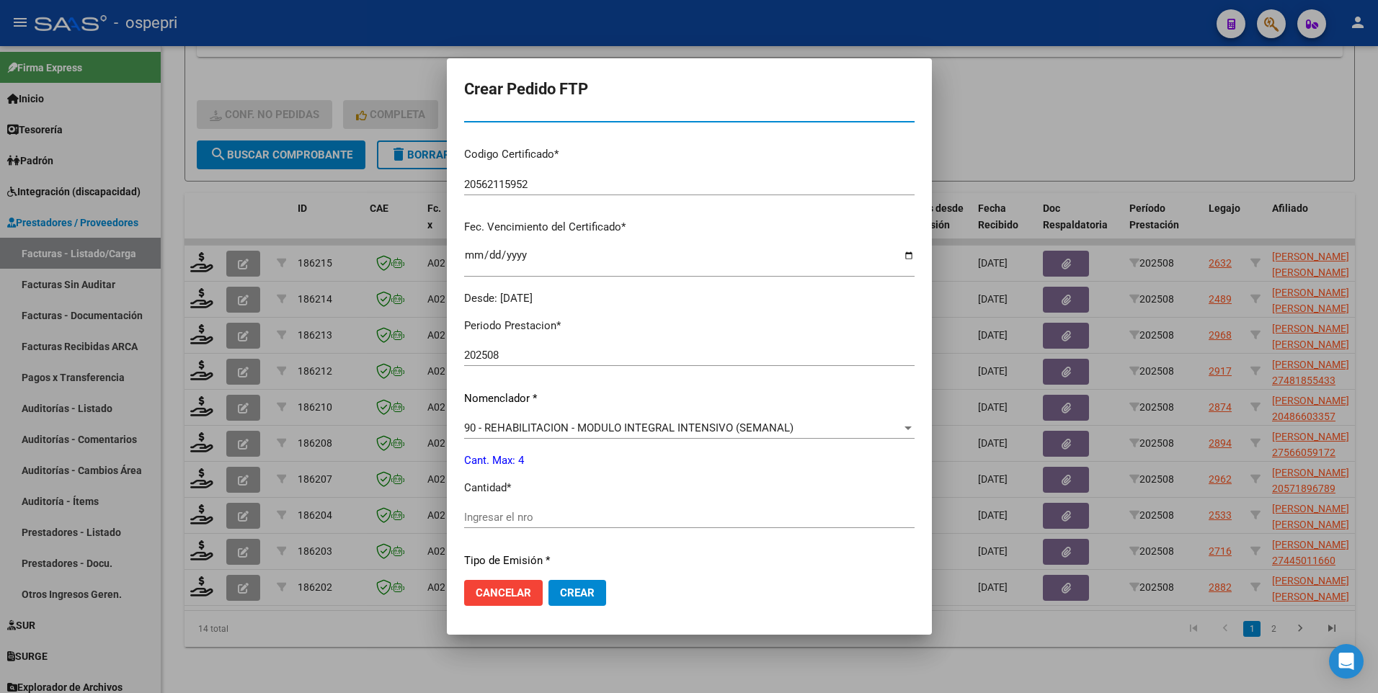
scroll to position [360, 0]
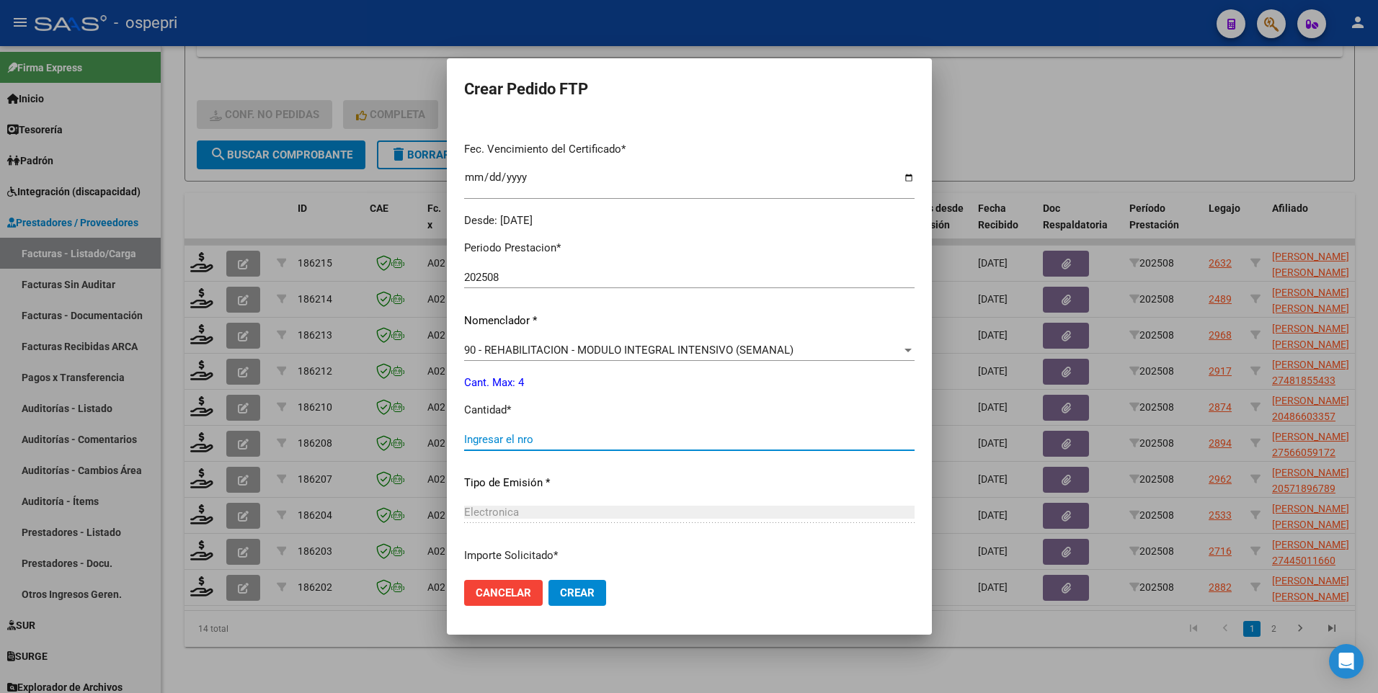
click at [570, 440] on input "Ingresar el nro" at bounding box center [689, 439] width 450 height 13
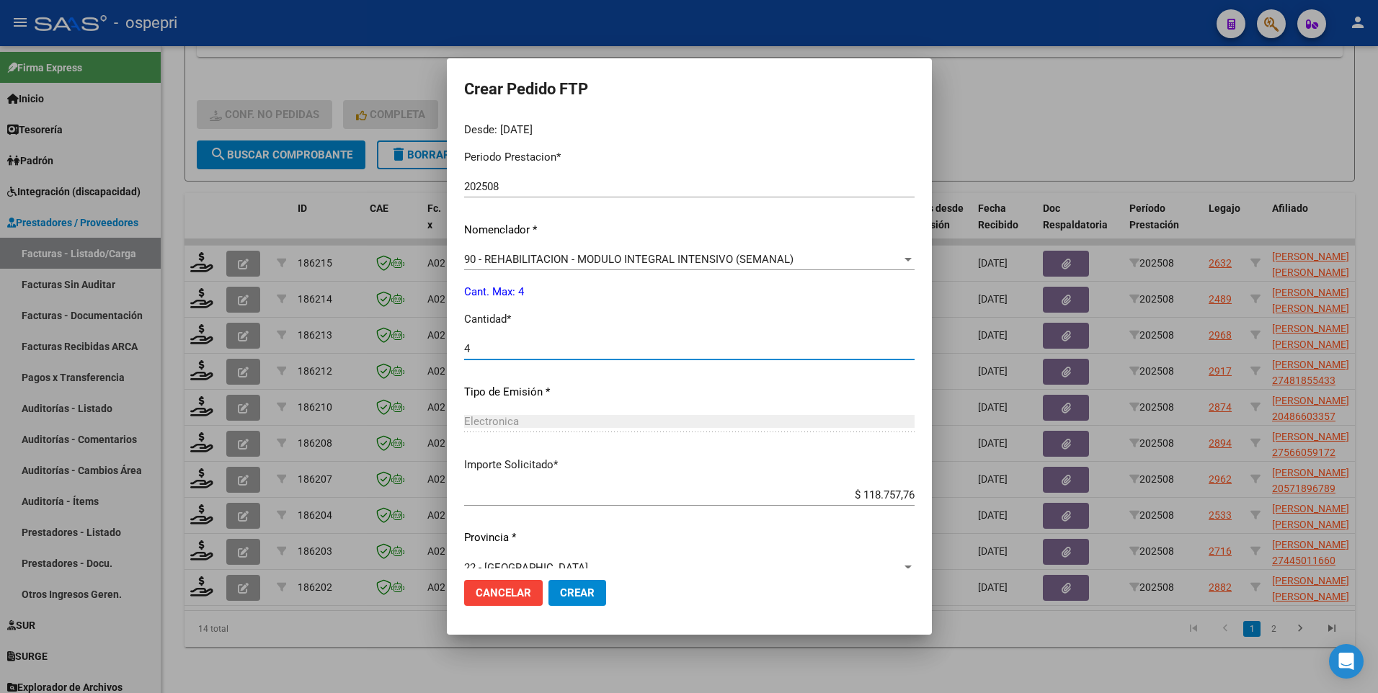
scroll to position [475, 0]
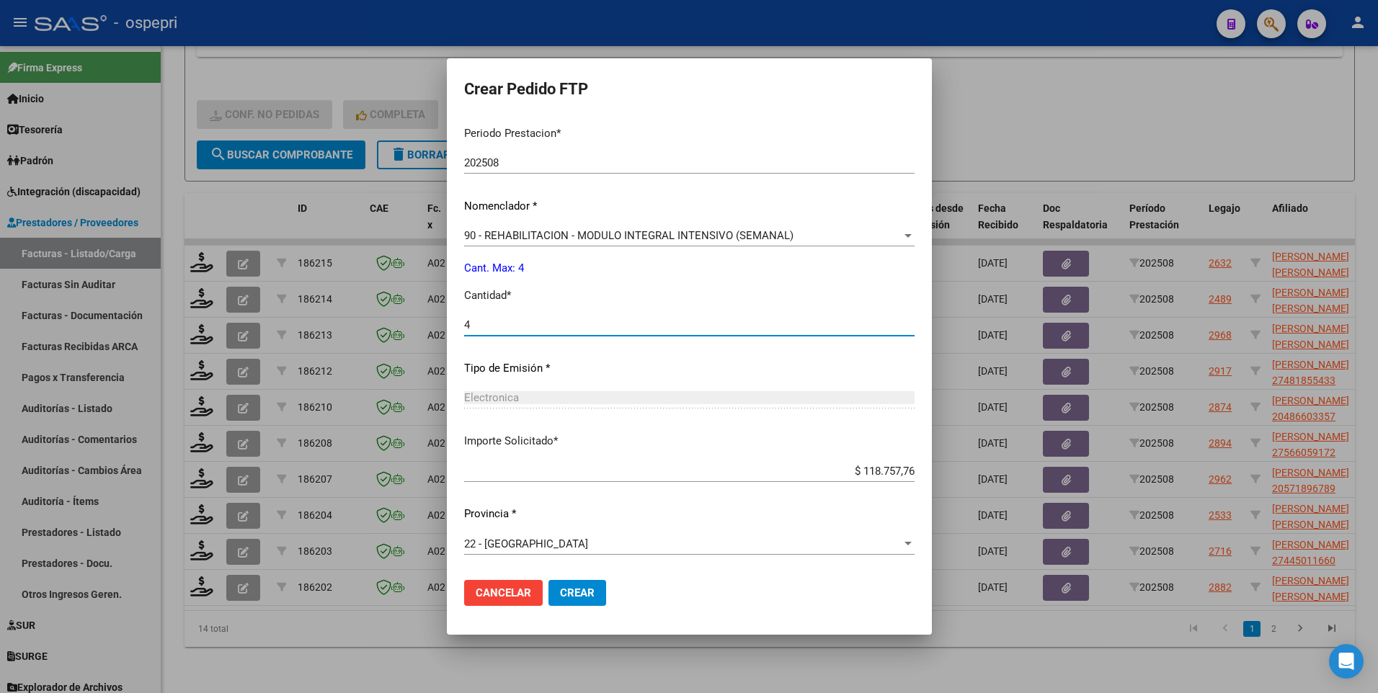
type input "4"
click at [564, 589] on span "Crear" at bounding box center [577, 592] width 35 height 13
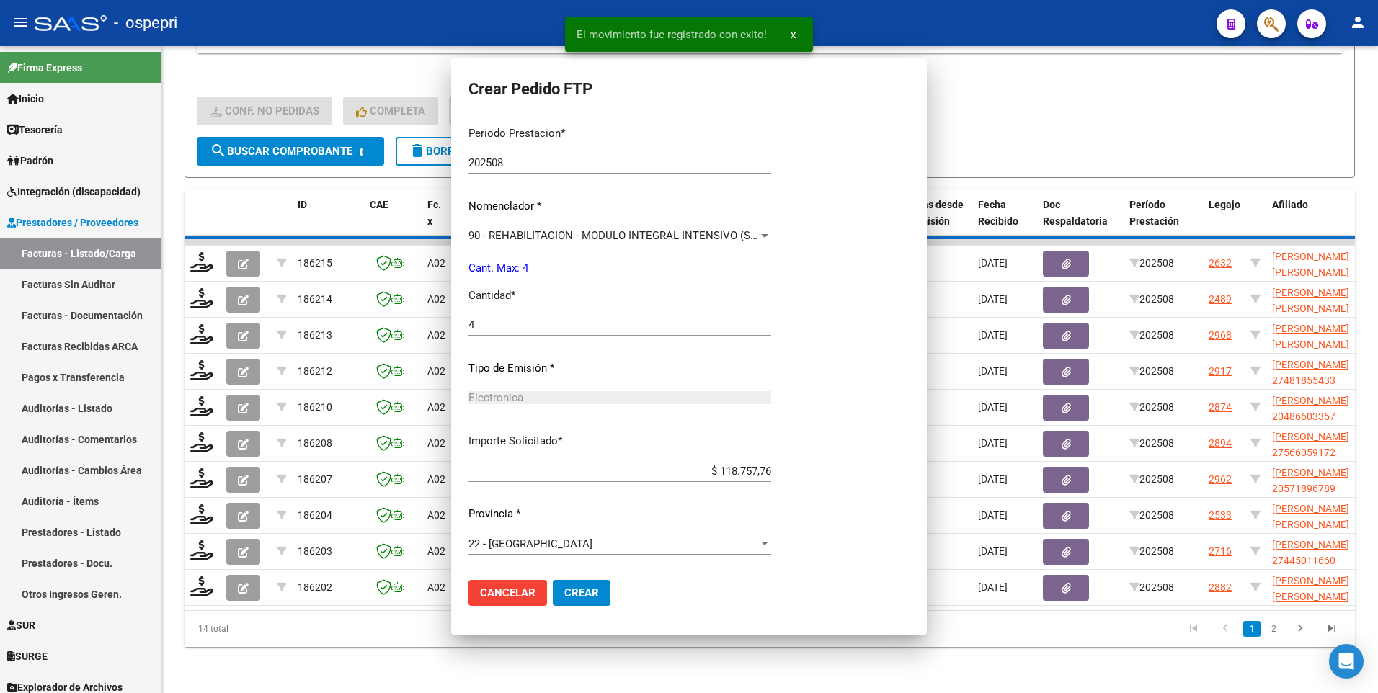
scroll to position [0, 0]
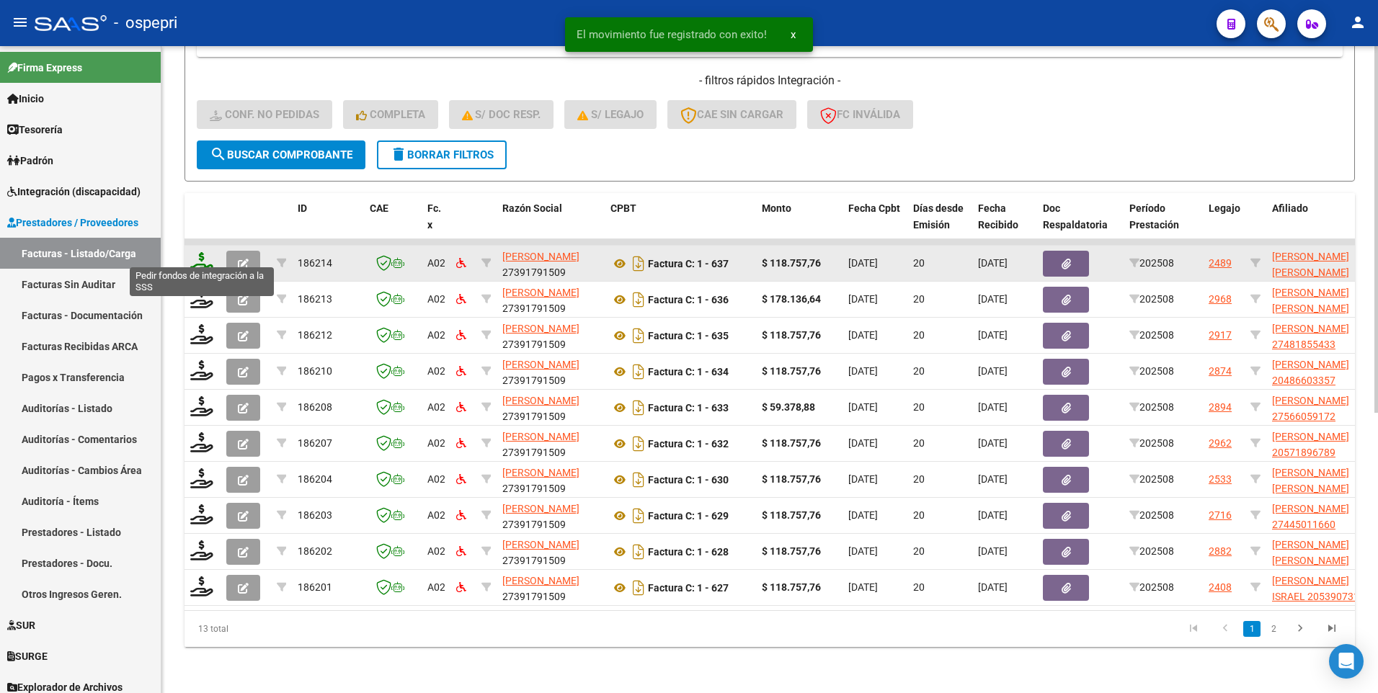
click at [200, 256] on icon at bounding box center [201, 262] width 23 height 20
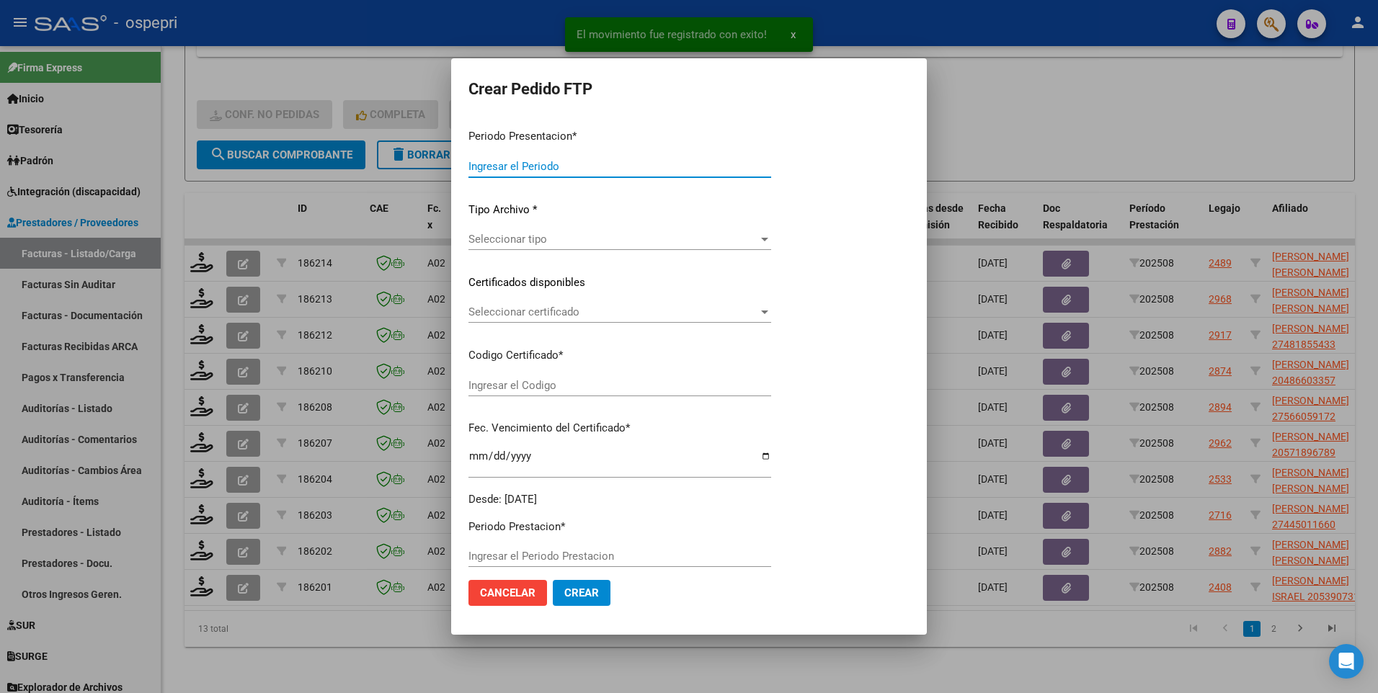
type input "202508"
type input "$ 118.757,76"
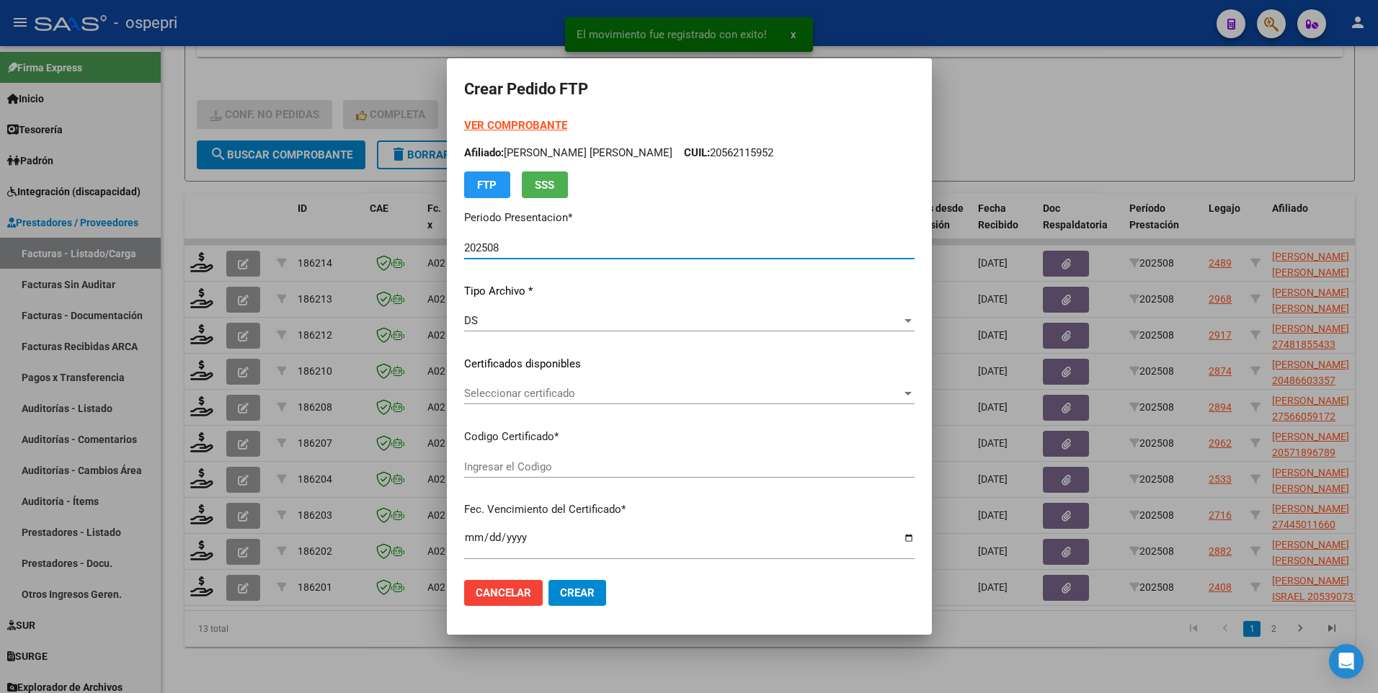
type input "2350588099-4"
type input "[DATE]"
click at [904, 394] on div at bounding box center [907, 394] width 7 height 4
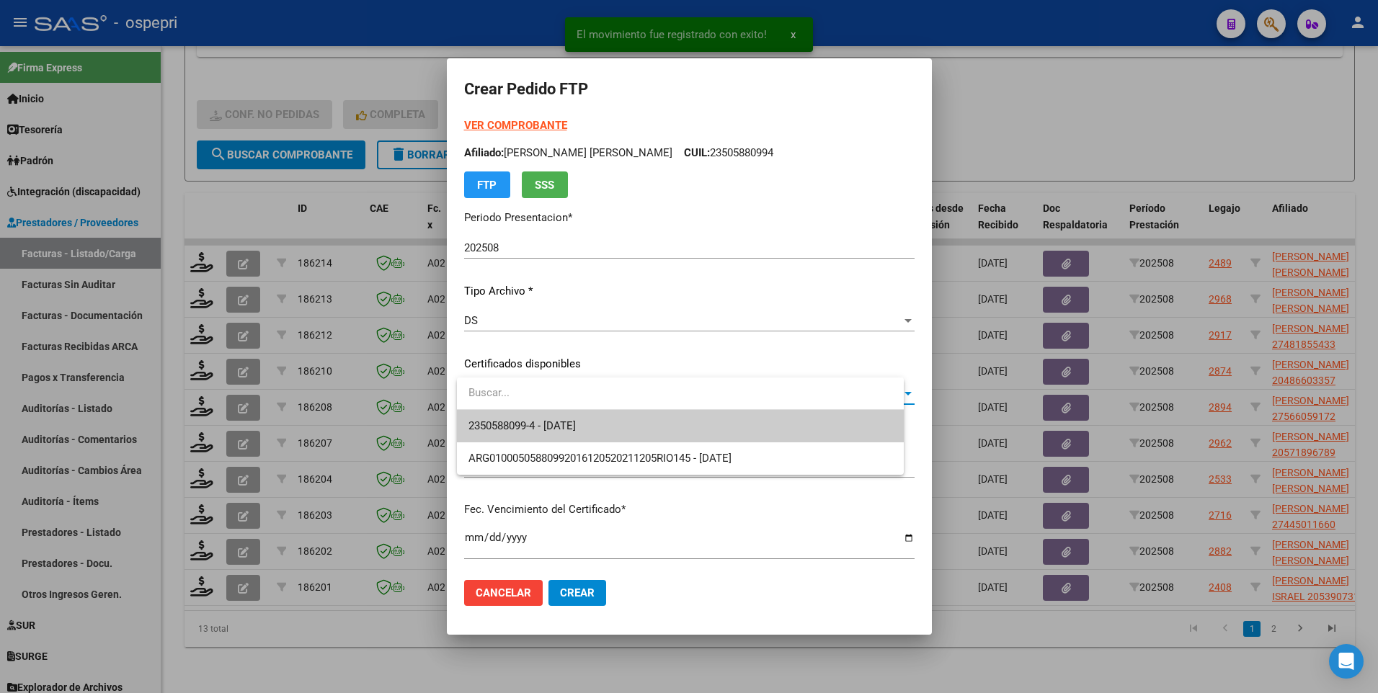
click at [788, 424] on span "2350588099-4 - [DATE]" at bounding box center [680, 426] width 424 height 32
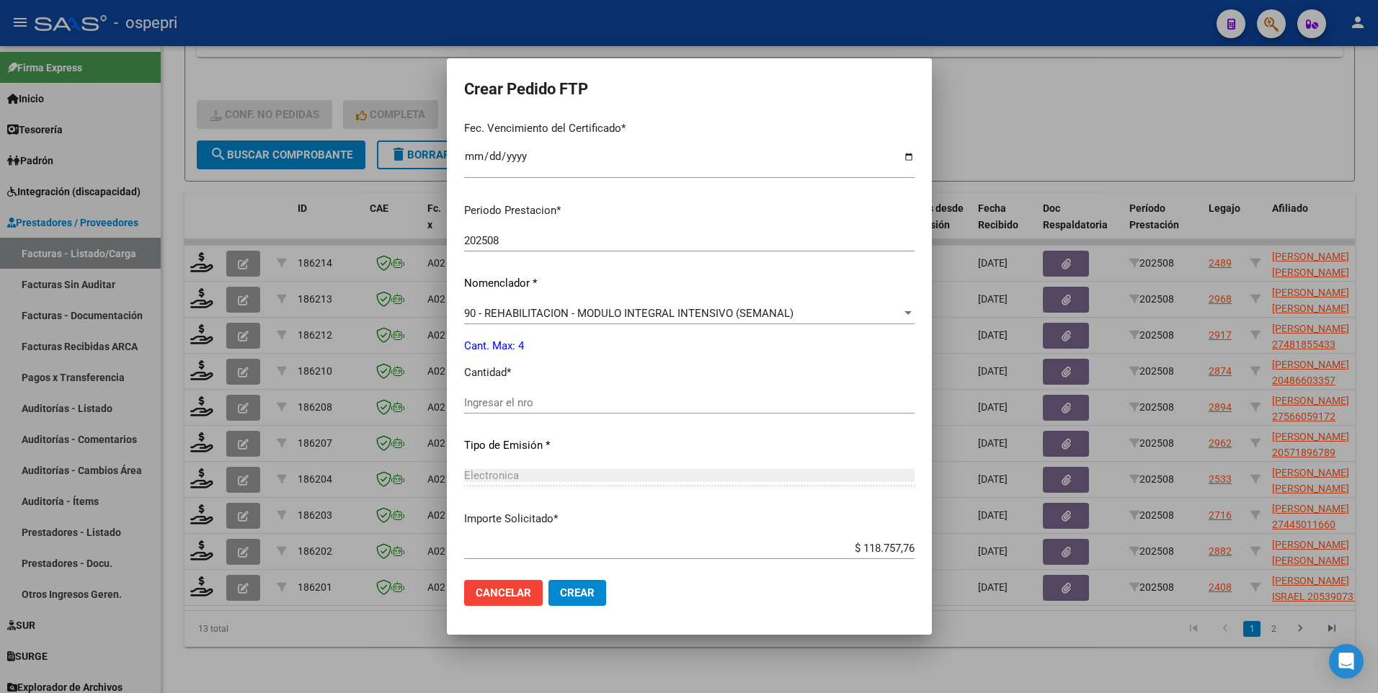
scroll to position [432, 0]
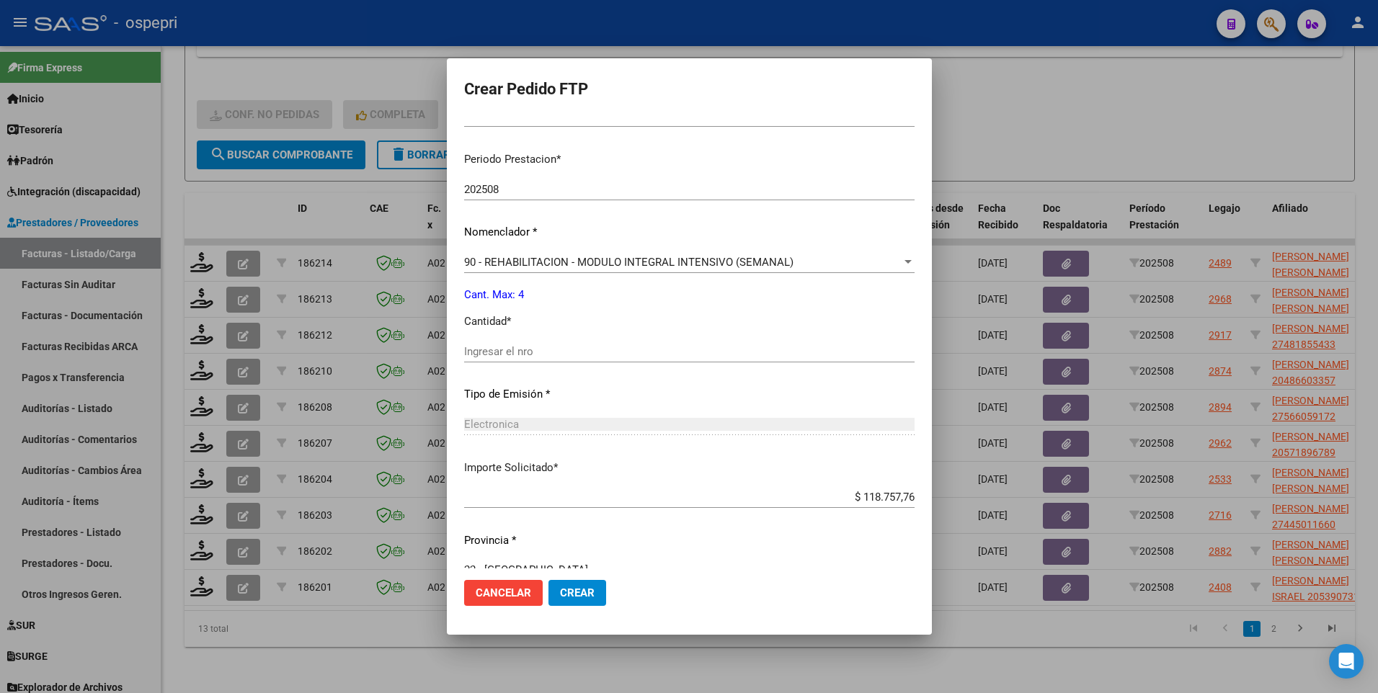
click at [577, 345] on input "Ingresar el nro" at bounding box center [689, 351] width 450 height 13
type input "4"
click at [594, 589] on span "Crear" at bounding box center [577, 592] width 35 height 13
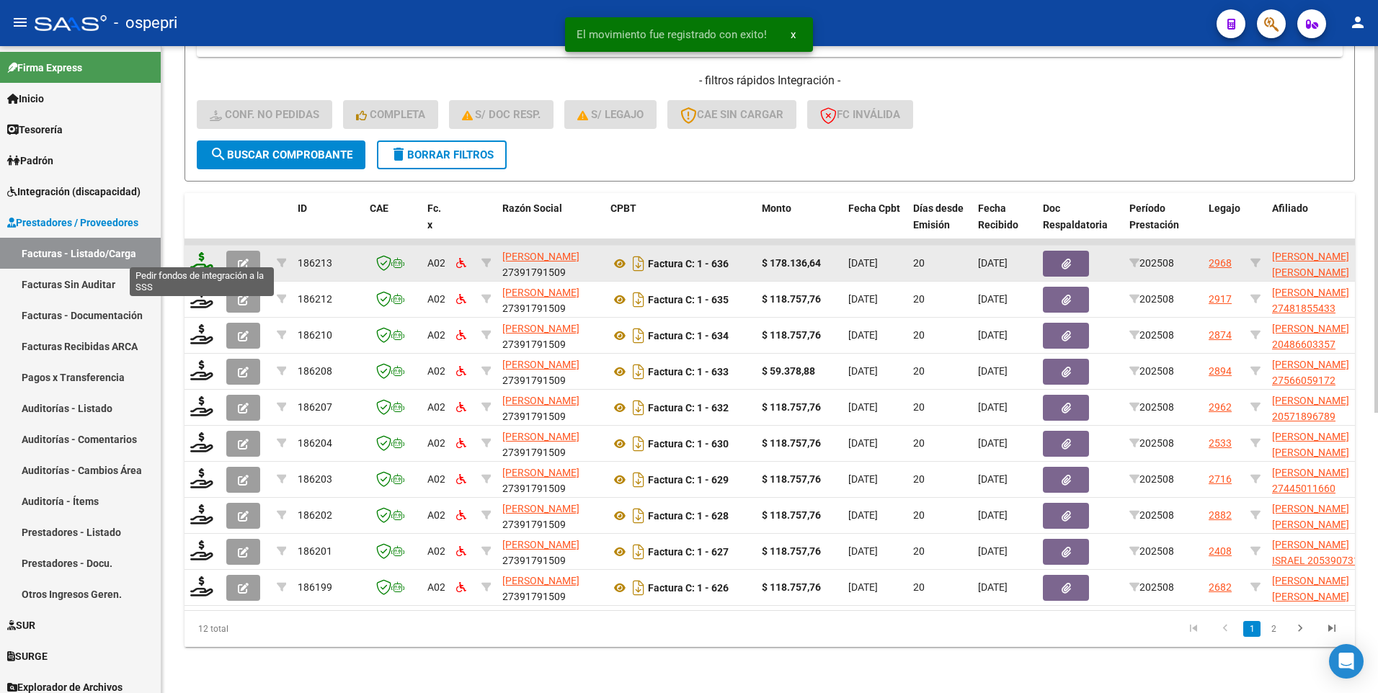
click at [203, 252] on icon at bounding box center [201, 262] width 23 height 20
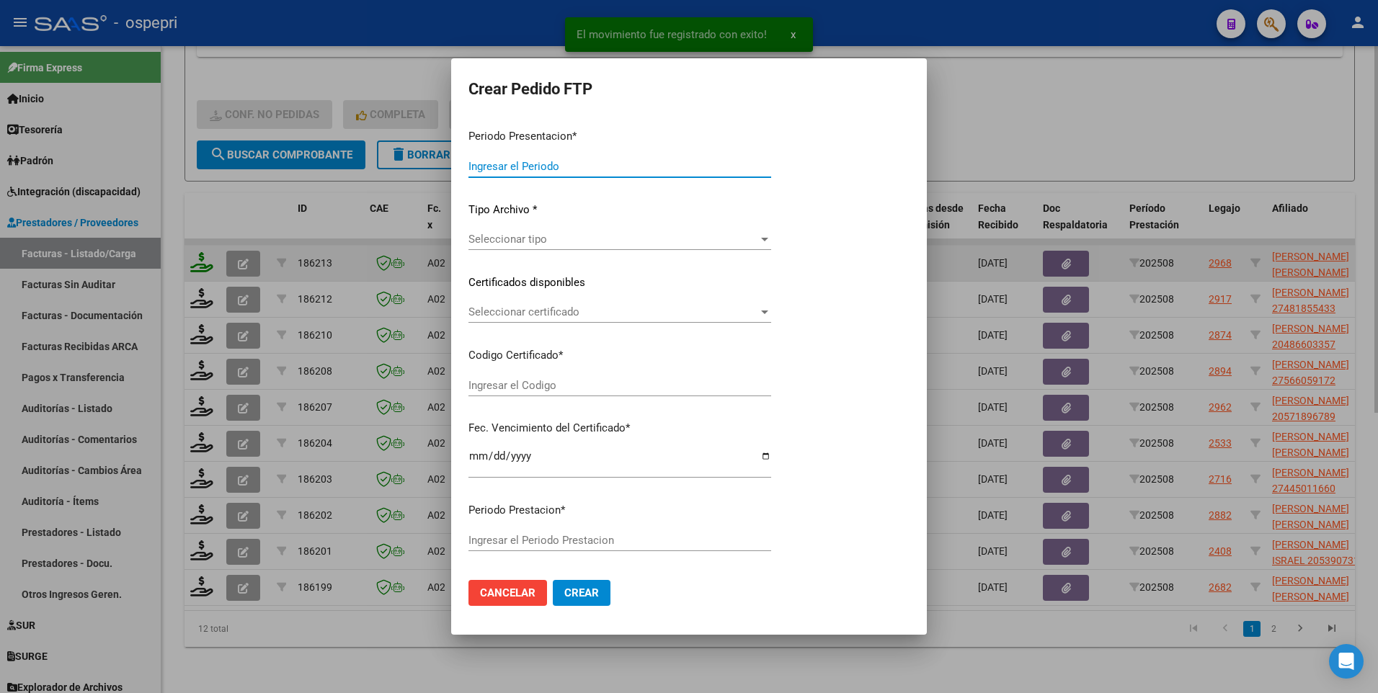
type input "202508"
type input "$ 178.136,64"
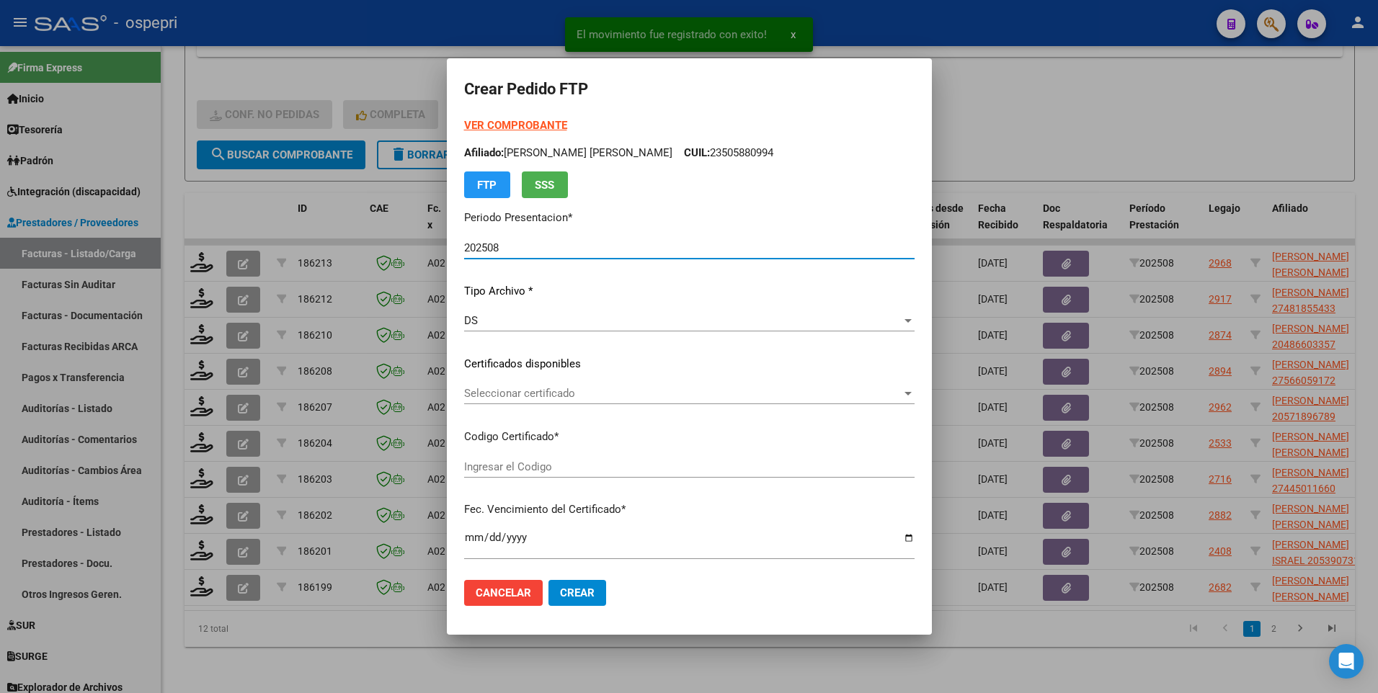
type input "2354548104-9"
type input "[DATE]"
click at [914, 391] on div at bounding box center [907, 394] width 13 height 12
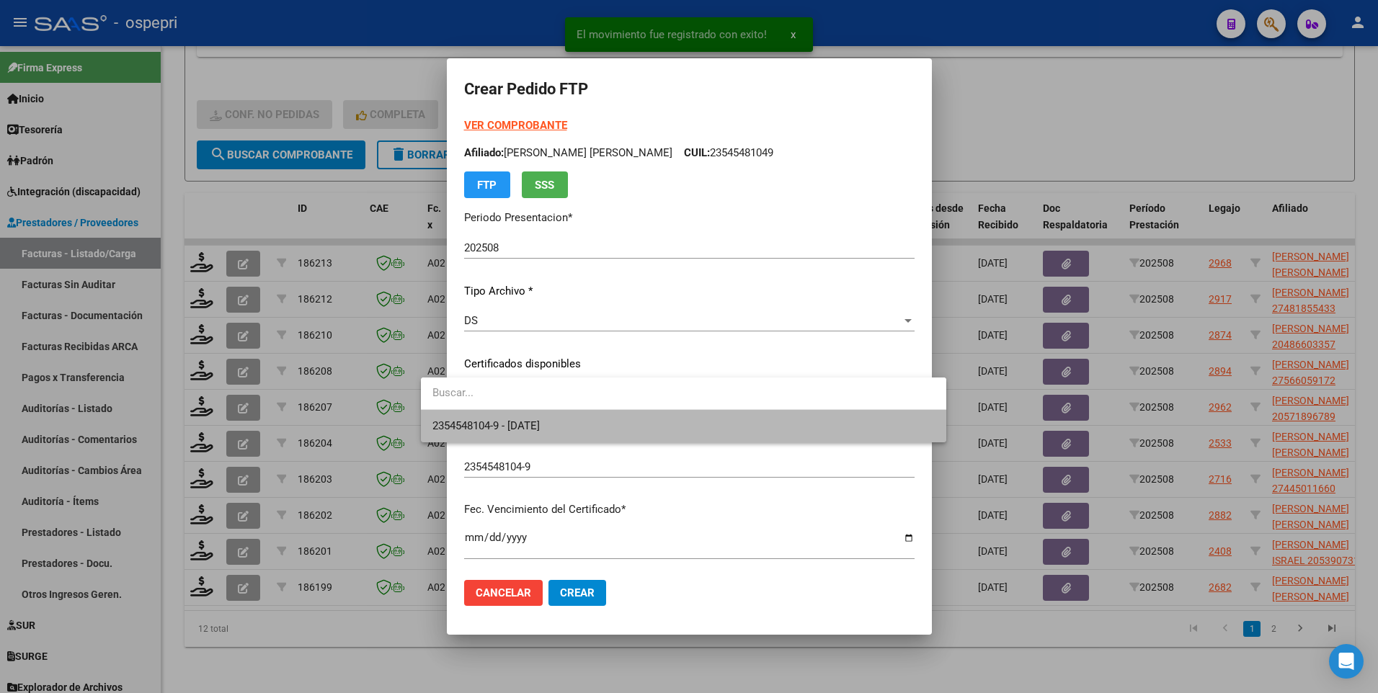
click at [837, 421] on span "2354548104-9 - [DATE]" at bounding box center [683, 426] width 502 height 32
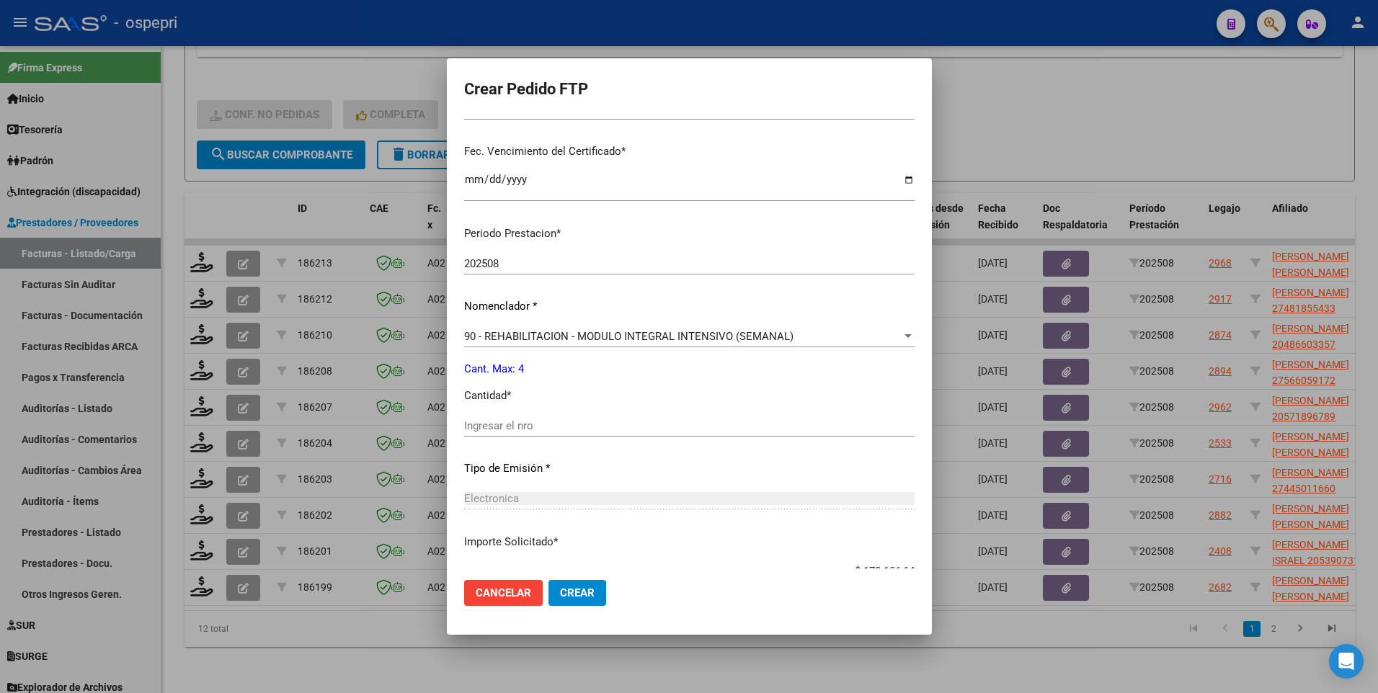
scroll to position [360, 0]
click at [553, 409] on div "Periodo Prestacion * 202508 Ingresar el Periodo Prestacion Nomenclador * 90 - R…" at bounding box center [689, 440] width 450 height 454
click at [550, 423] on input "Ingresar el nro" at bounding box center [689, 423] width 450 height 13
type input "4"
click at [565, 598] on button "Crear" at bounding box center [577, 593] width 58 height 26
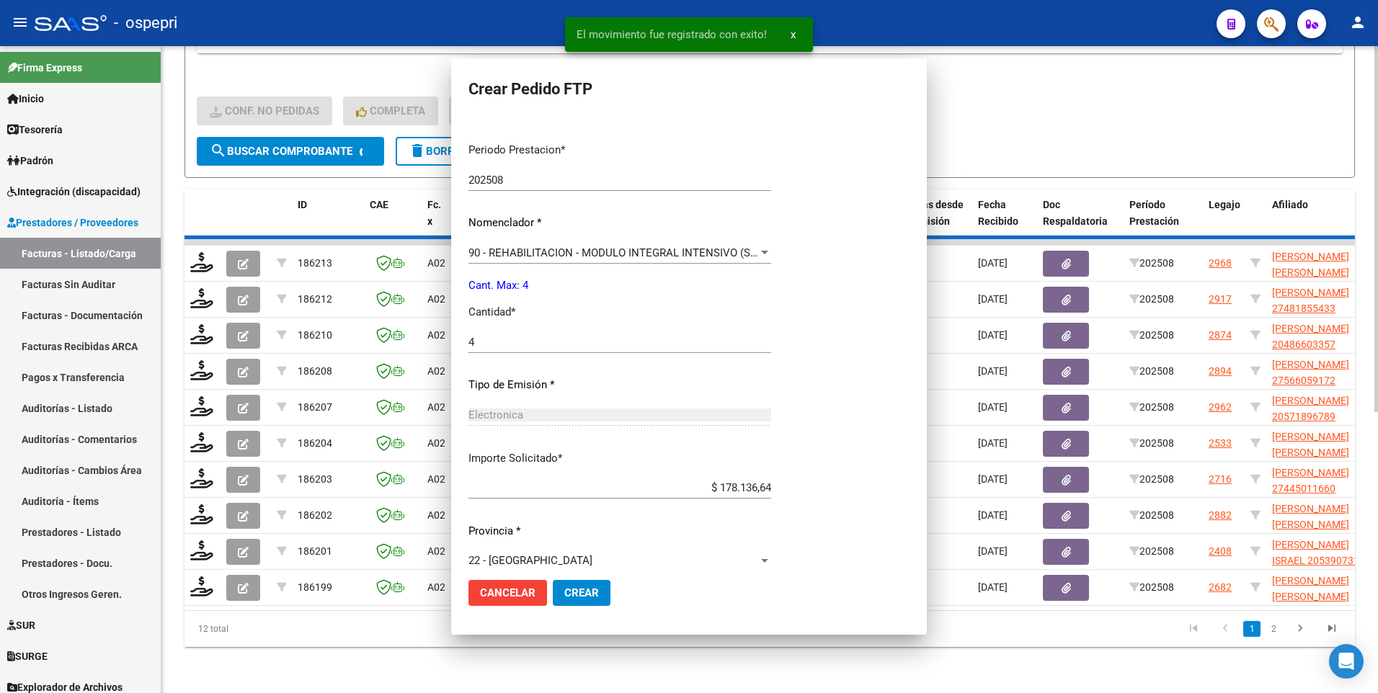
scroll to position [371, 0]
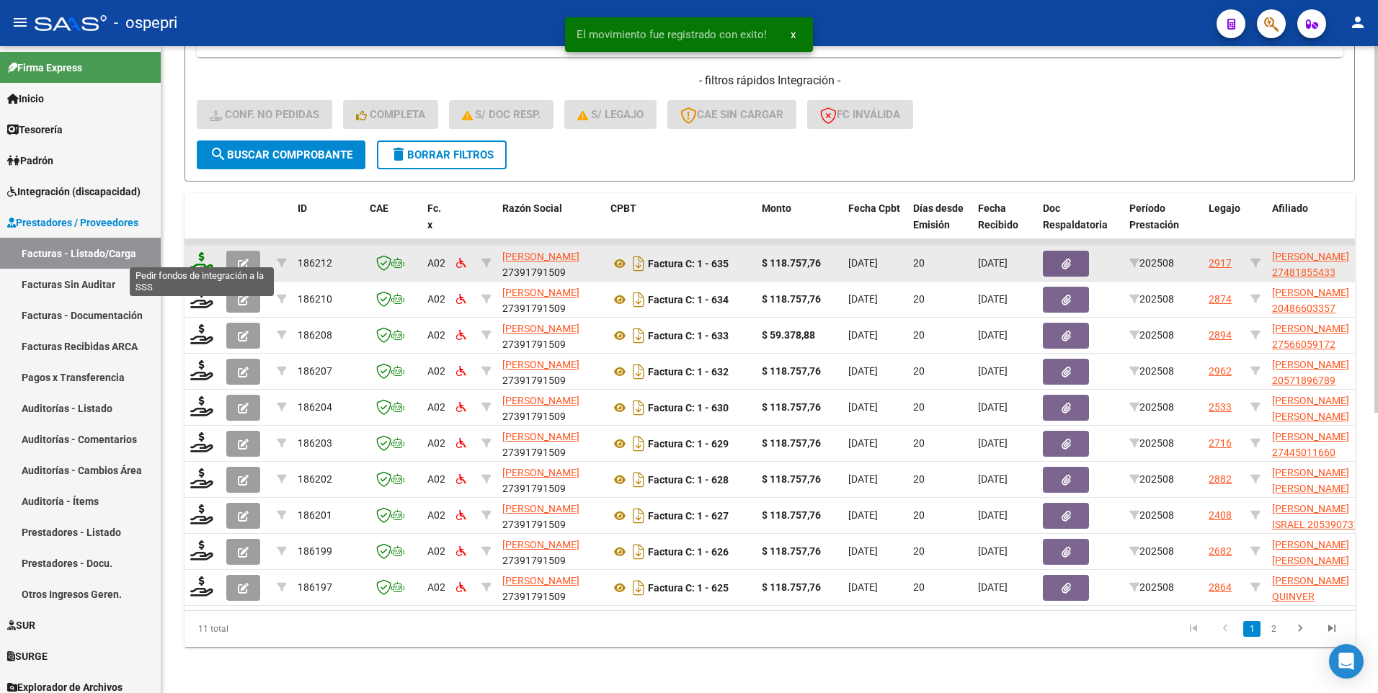
click at [204, 260] on icon at bounding box center [201, 262] width 23 height 20
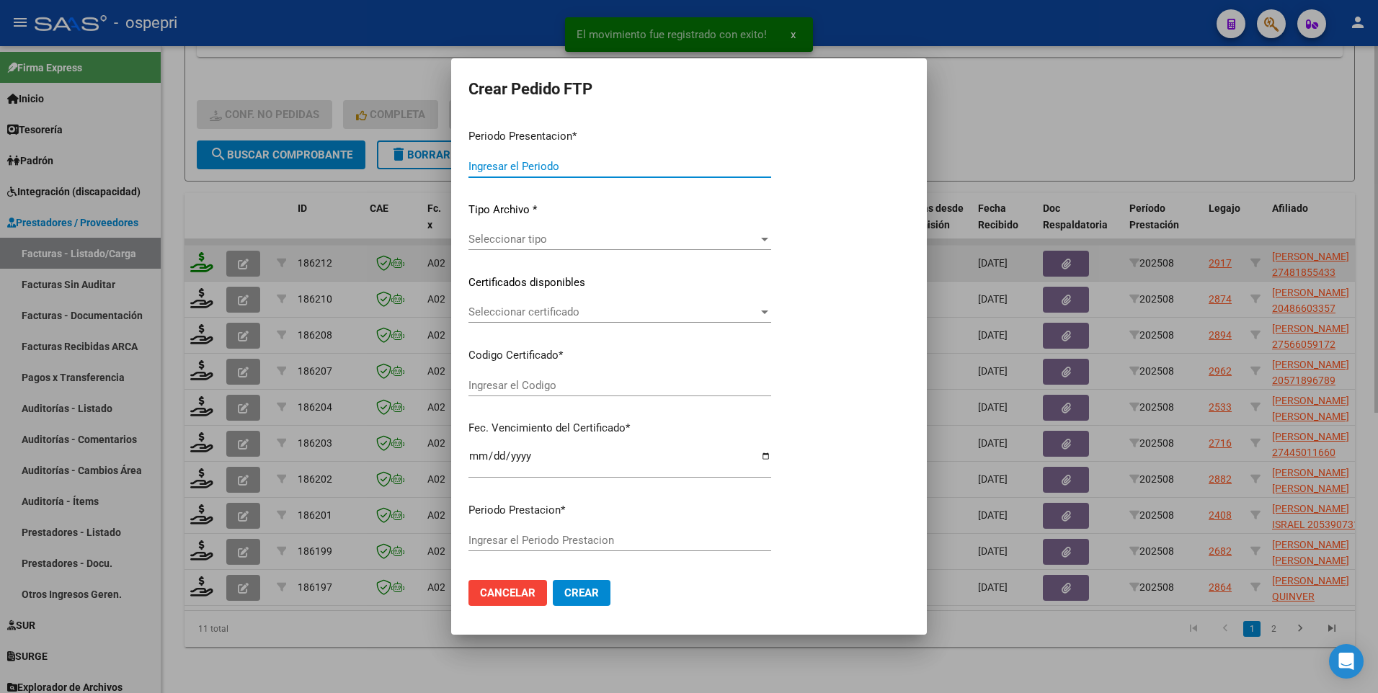
type input "202508"
type input "$ 118.757,76"
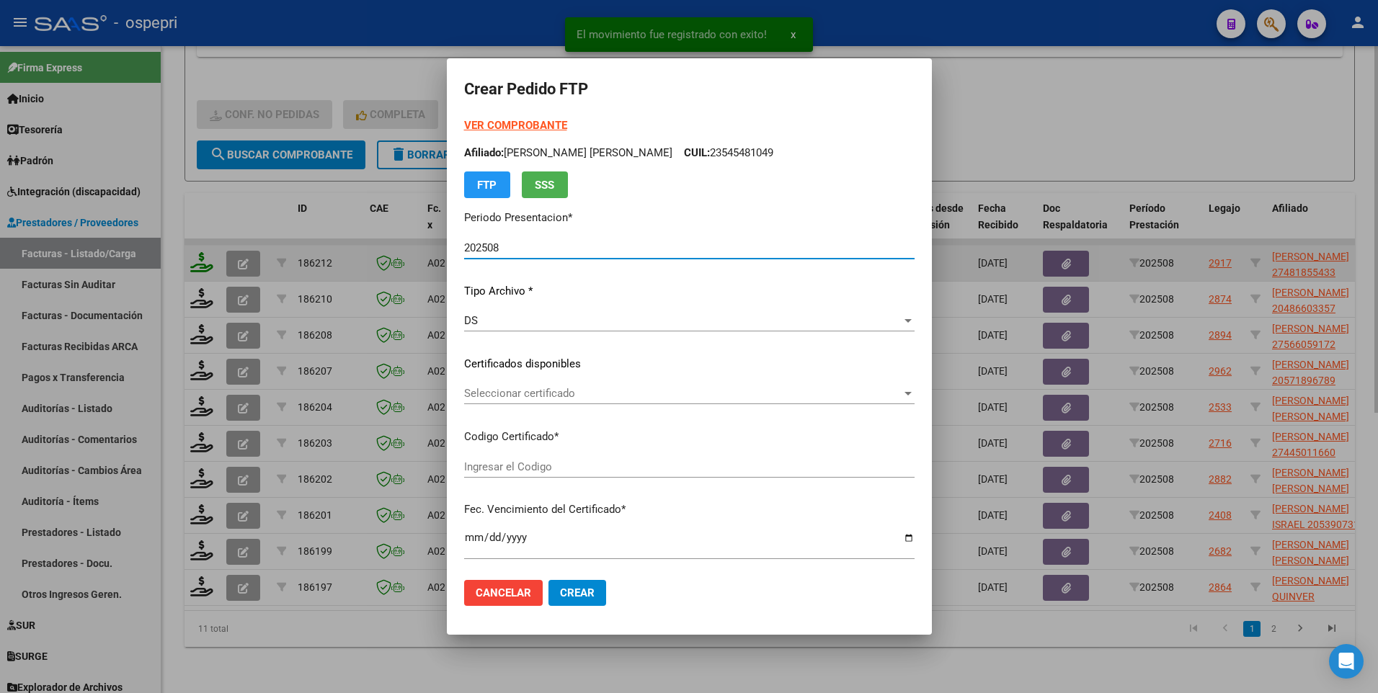
type input "2748185543-3"
type input "2033-06-13"
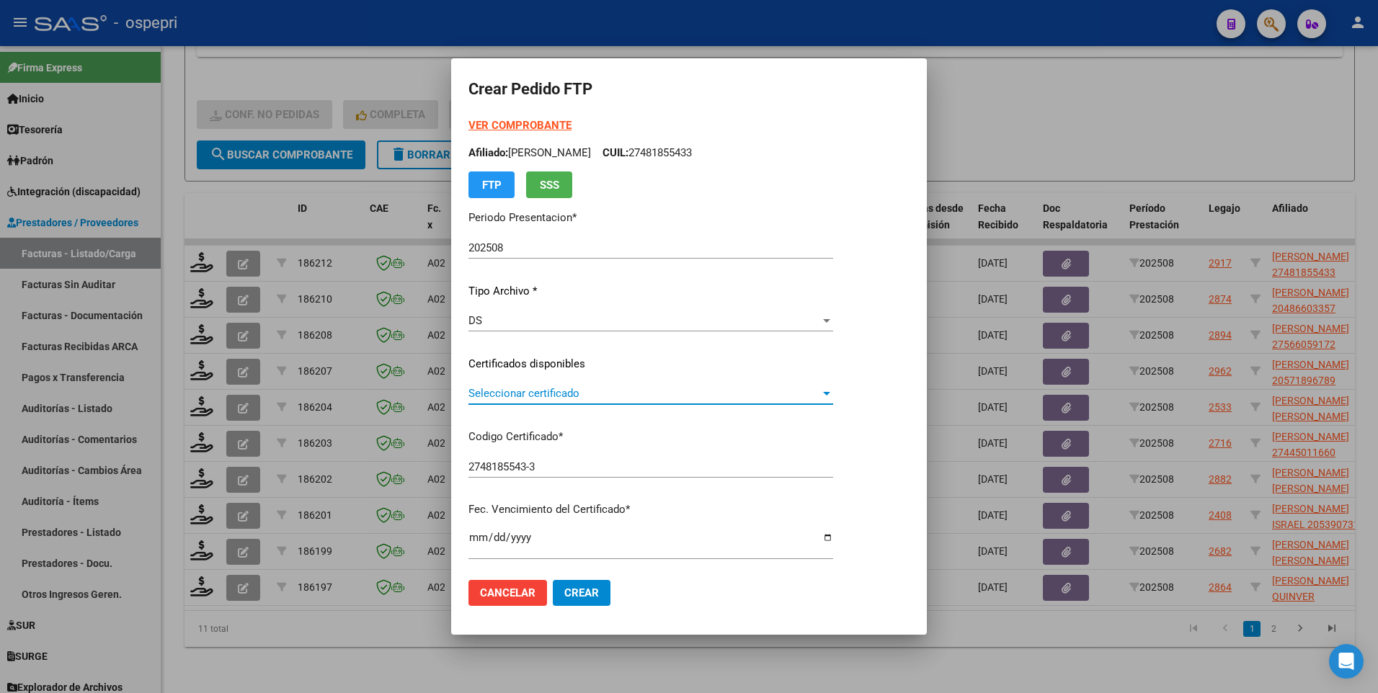
click at [830, 392] on div at bounding box center [826, 394] width 7 height 4
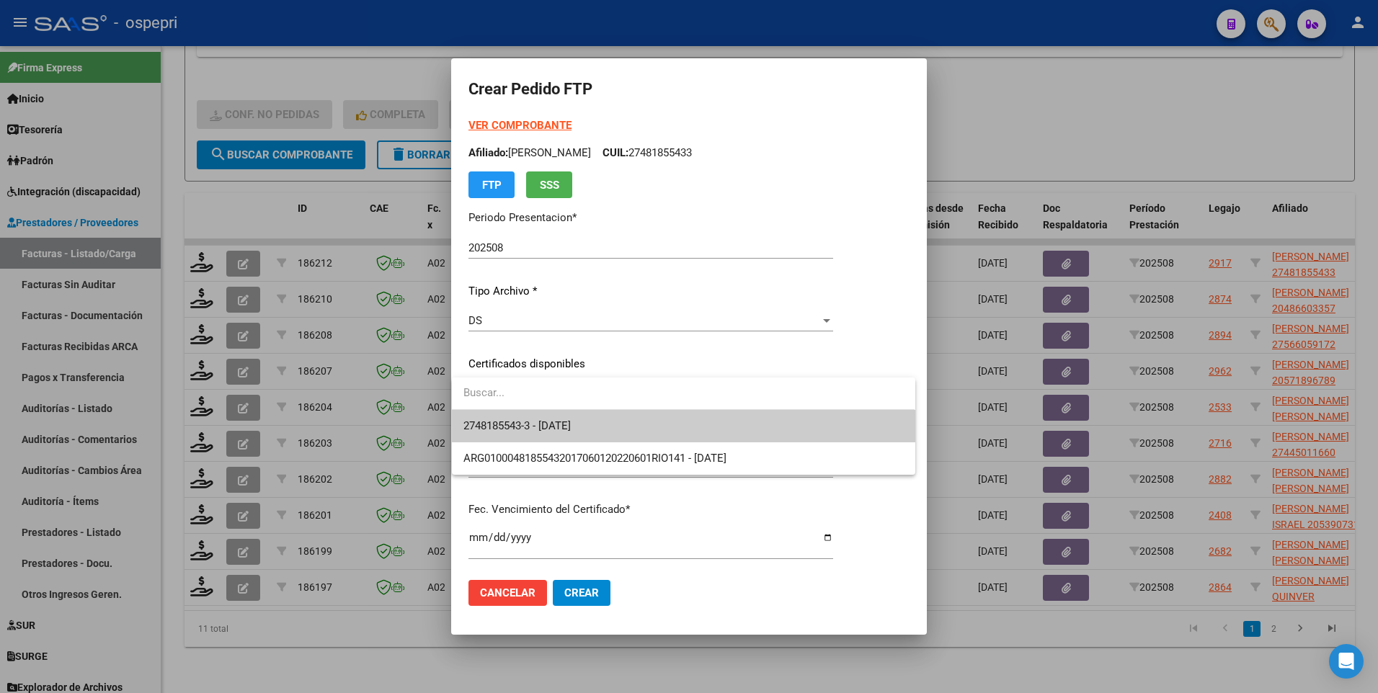
click at [851, 419] on span "2748185543-3 - 2033-06-13" at bounding box center [683, 426] width 440 height 32
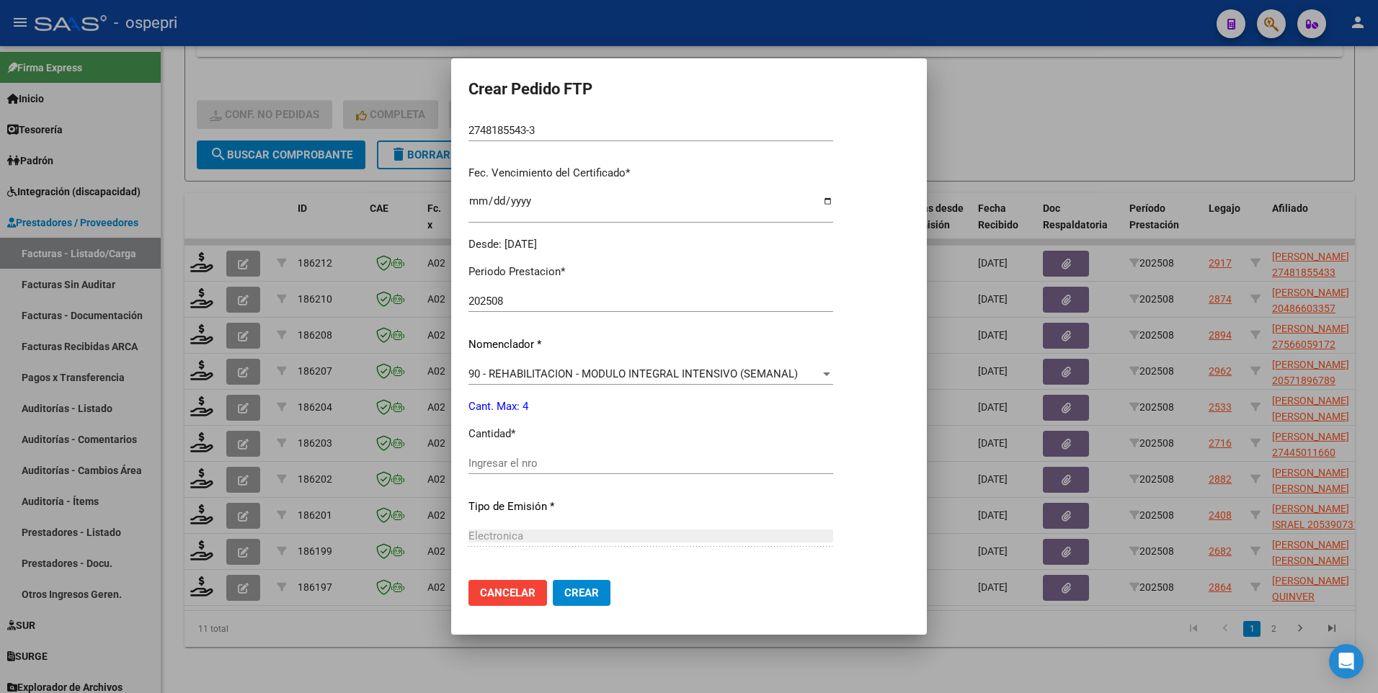
scroll to position [360, 0]
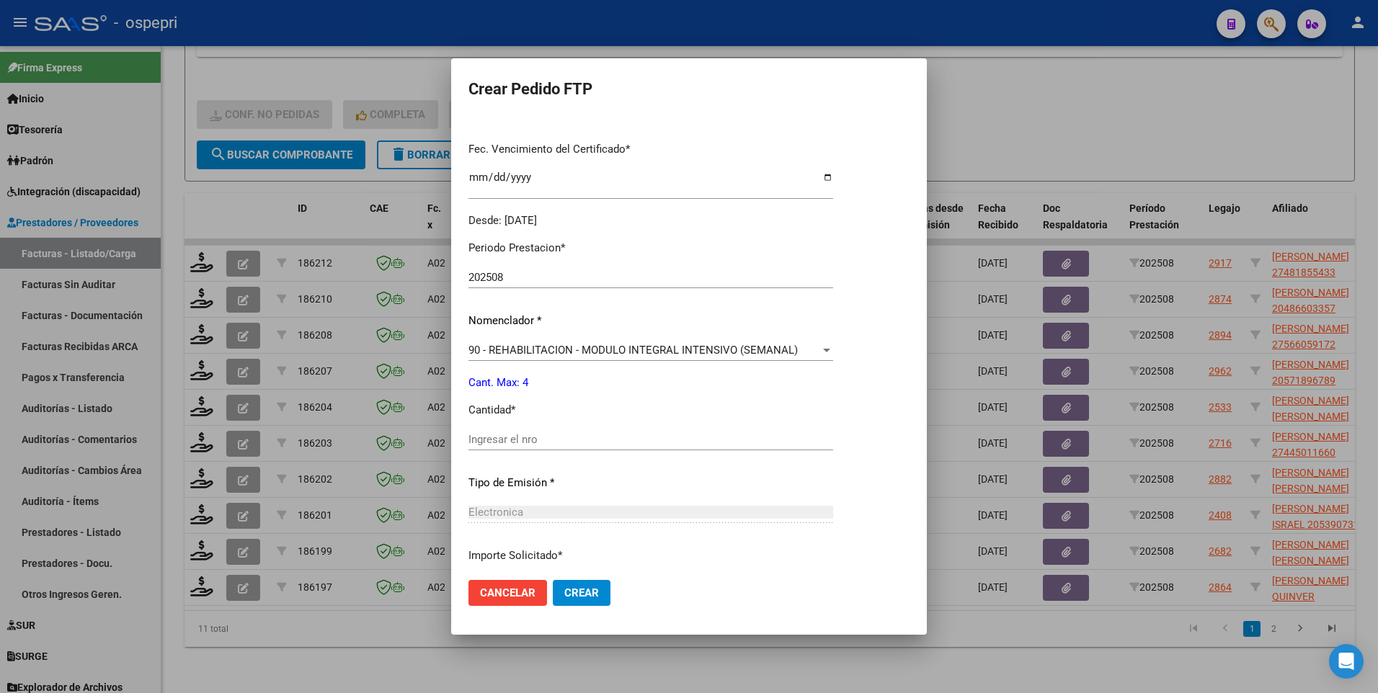
click at [645, 442] on input "Ingresar el nro" at bounding box center [650, 439] width 365 height 13
type input "4"
click at [577, 594] on span "Crear" at bounding box center [581, 592] width 35 height 13
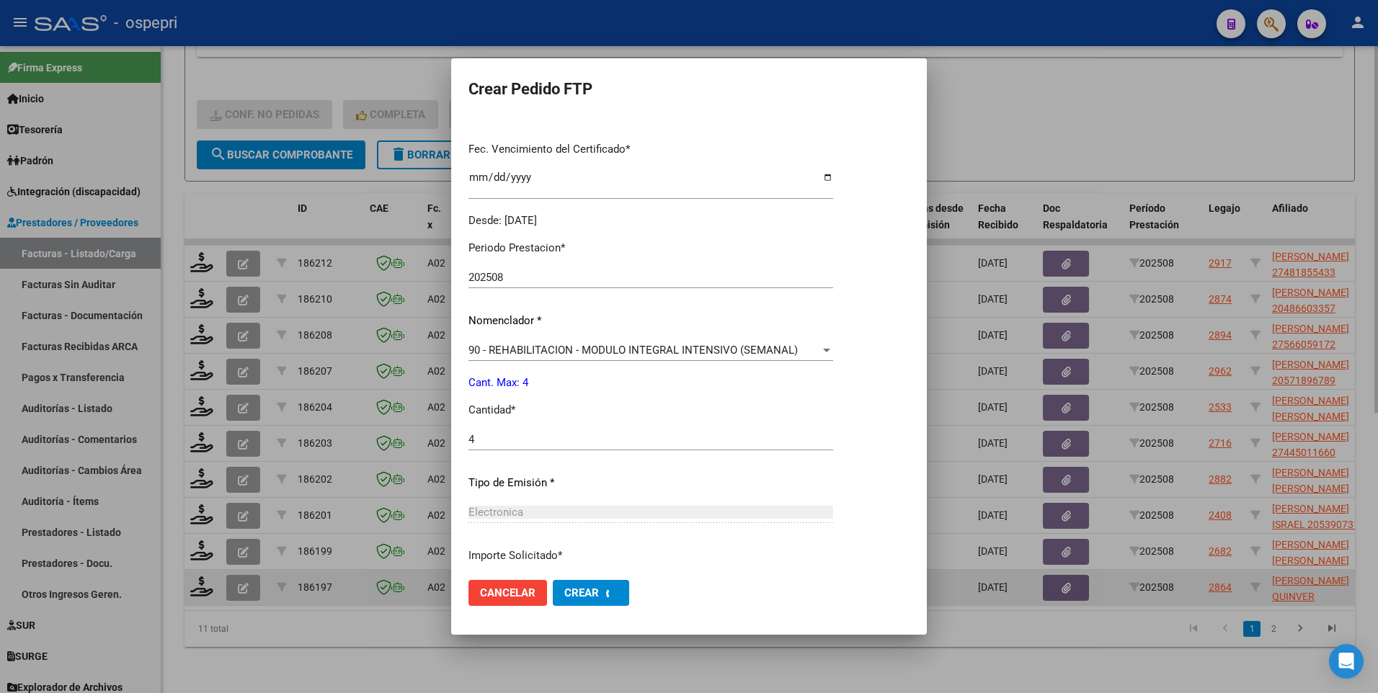
scroll to position [0, 0]
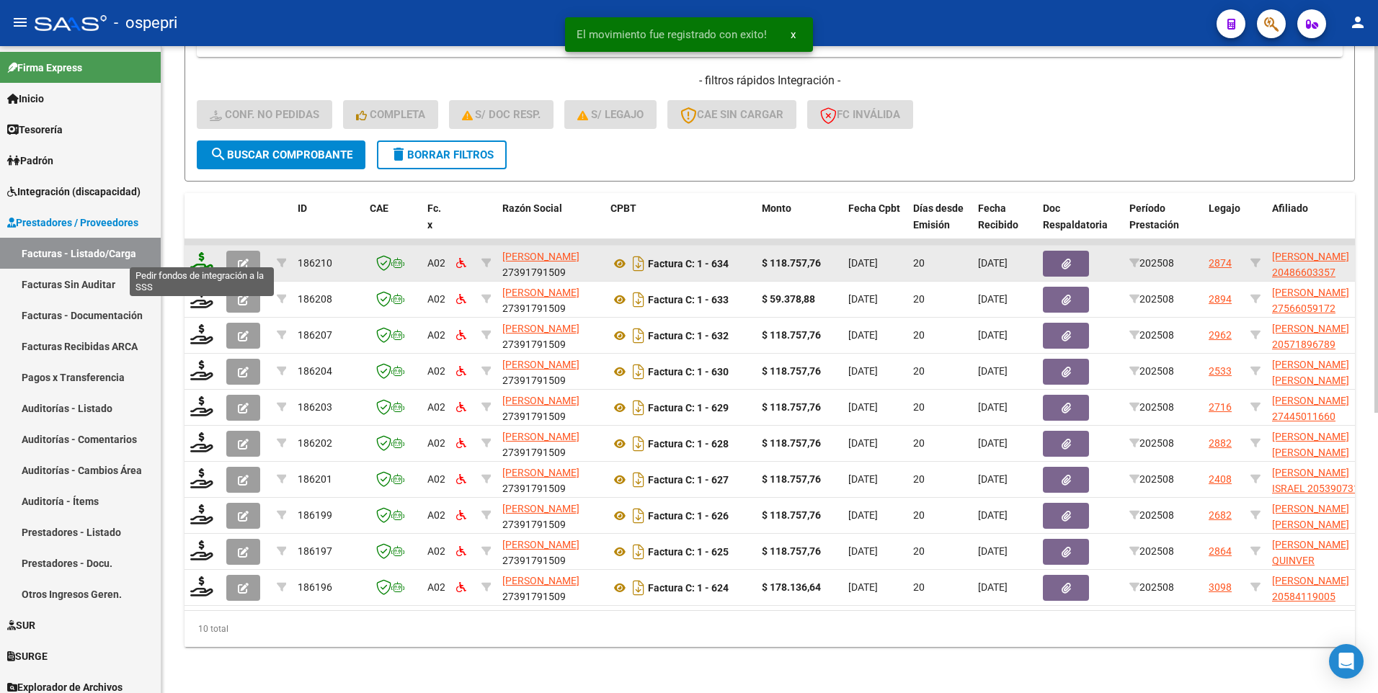
click at [199, 256] on icon at bounding box center [201, 262] width 23 height 20
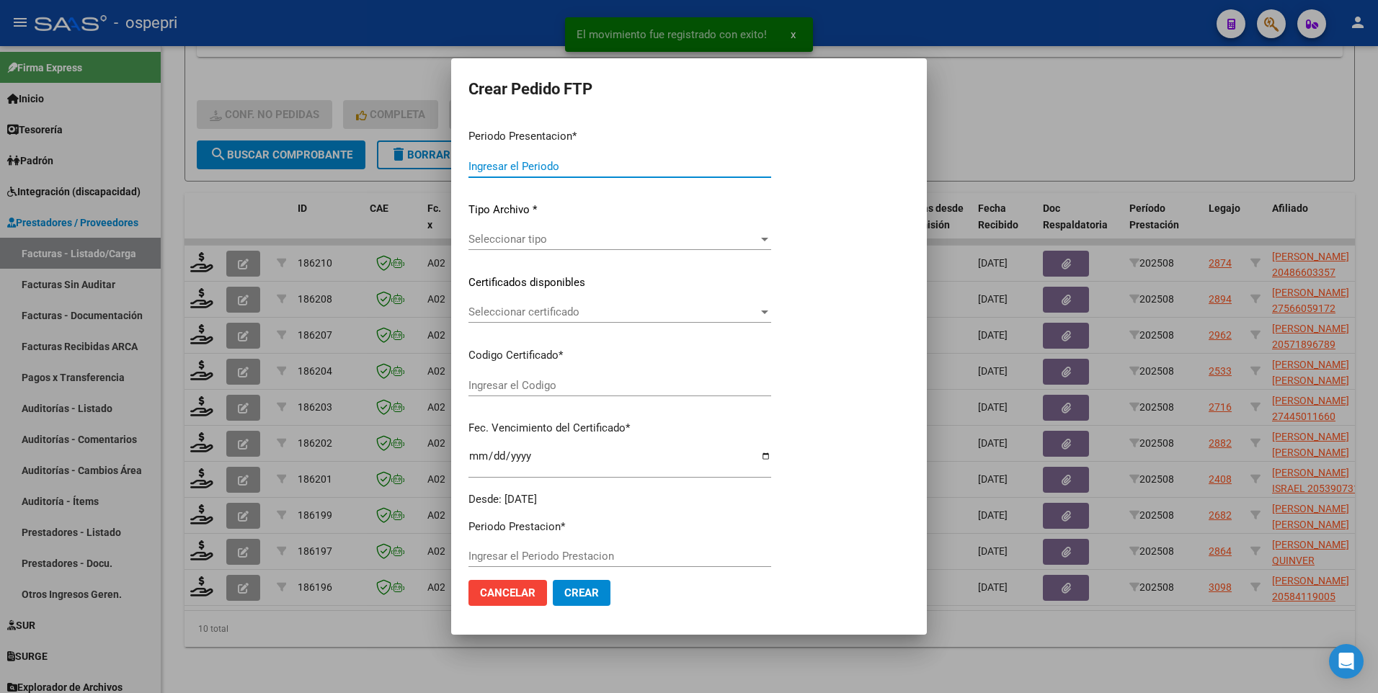
type input "202508"
type input "$ 118.757,76"
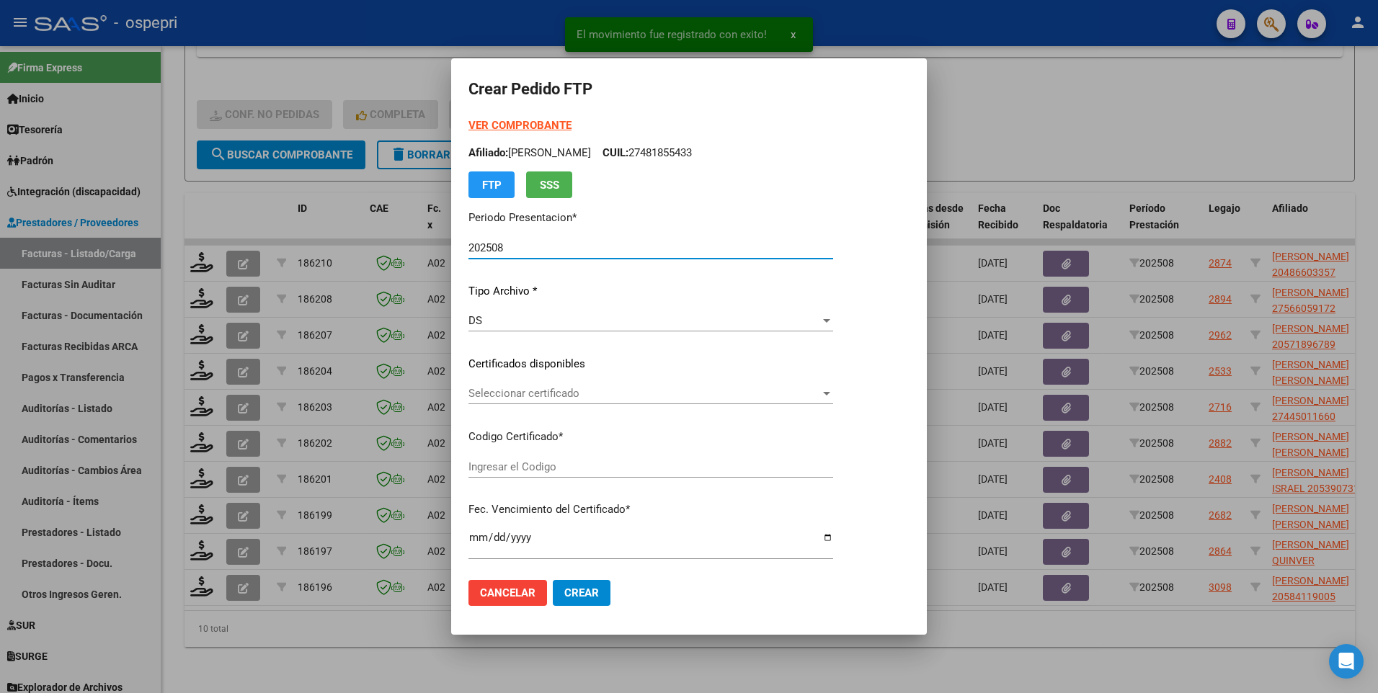
type input "2048660335-7"
type input "2028-08-23"
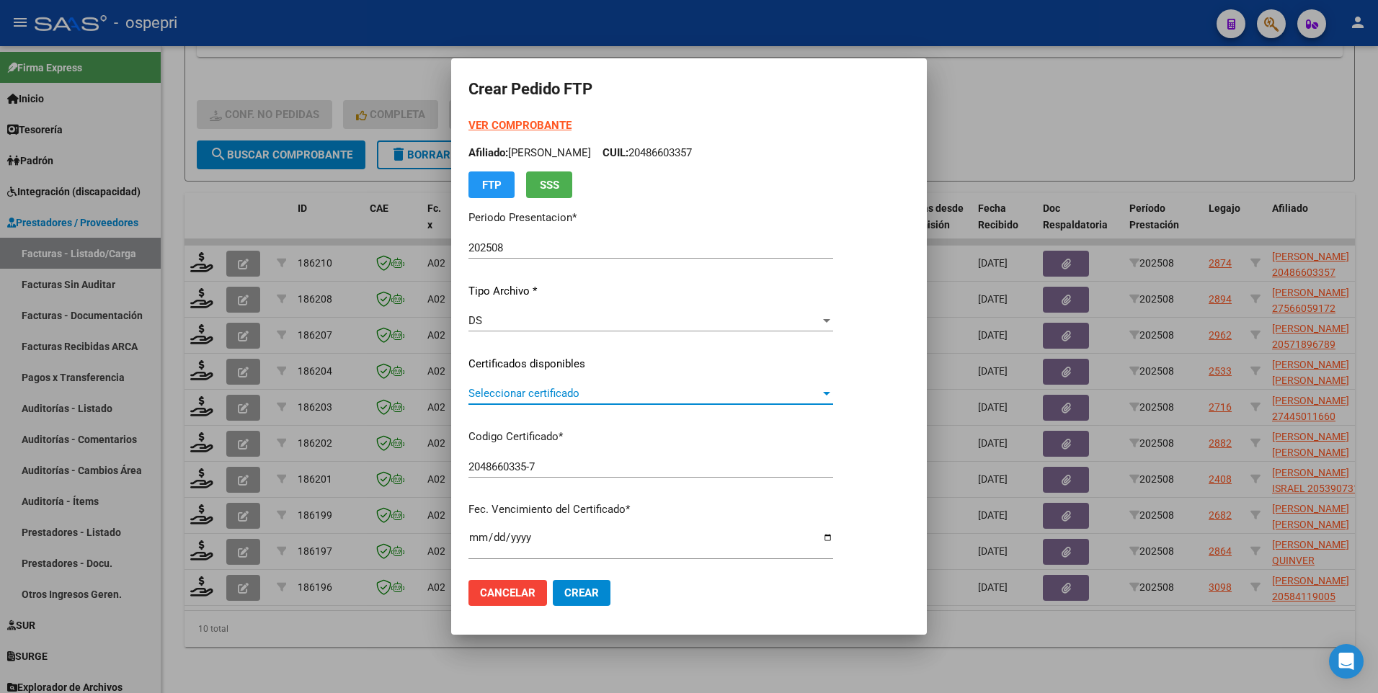
click at [820, 387] on span "Seleccionar certificado" at bounding box center [644, 393] width 352 height 13
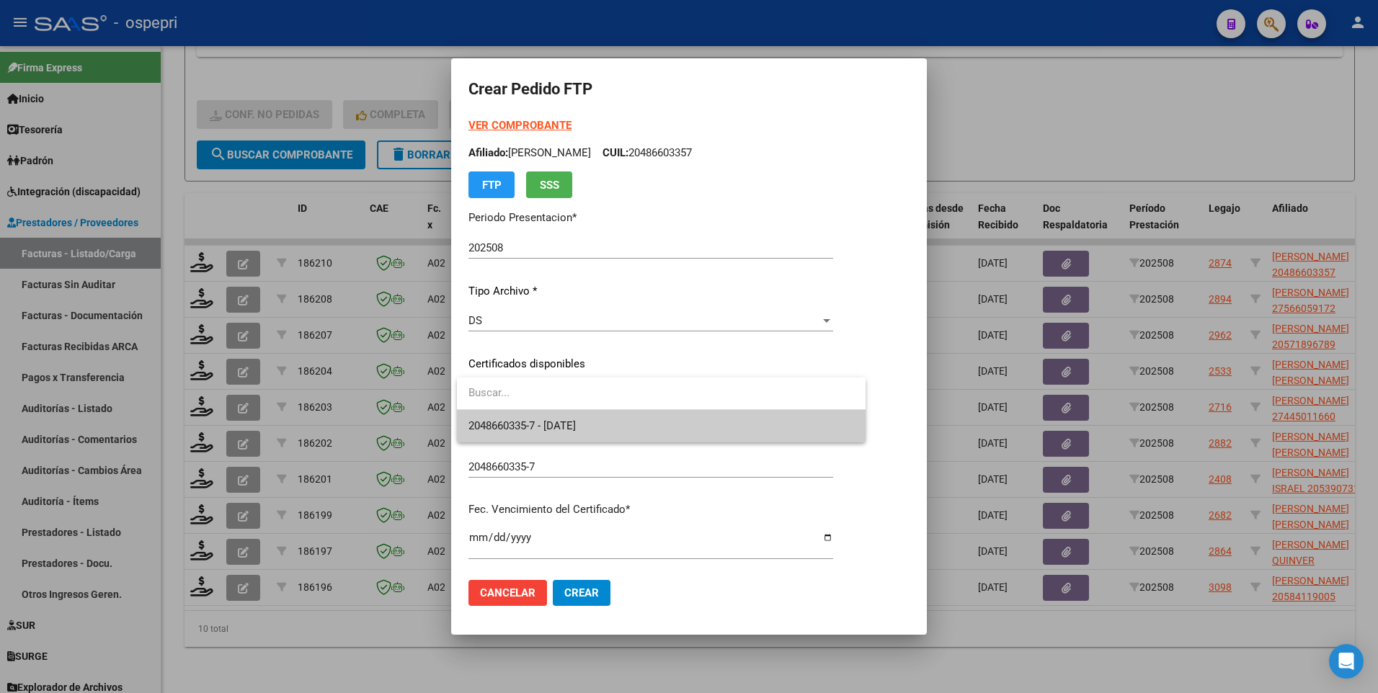
click at [675, 407] on input "dropdown search" at bounding box center [661, 393] width 409 height 32
click at [633, 421] on span "2048660335-7 - 2028-08-23" at bounding box center [660, 426] width 385 height 32
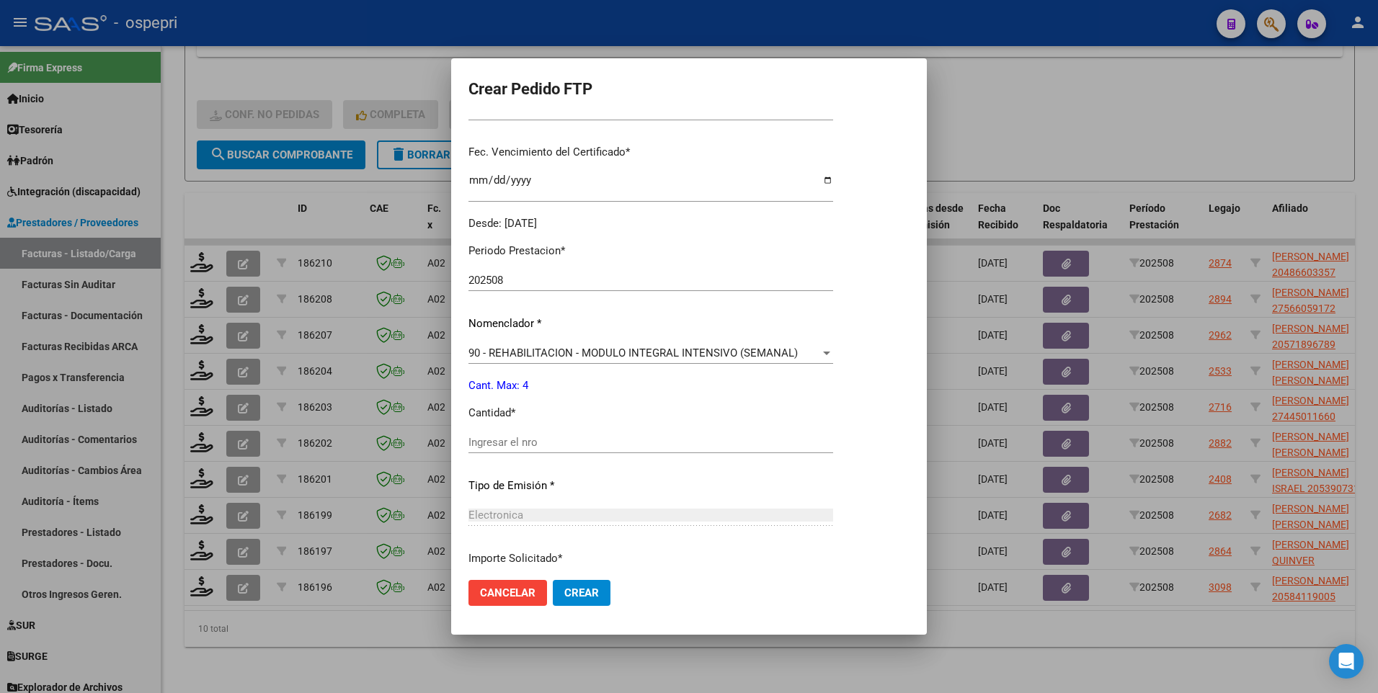
scroll to position [360, 0]
click at [614, 432] on div "Ingresar el nro" at bounding box center [650, 440] width 365 height 22
click at [604, 438] on input "Ingresar el nro" at bounding box center [650, 439] width 365 height 13
type input "4"
click at [589, 594] on span "Crear" at bounding box center [581, 592] width 35 height 13
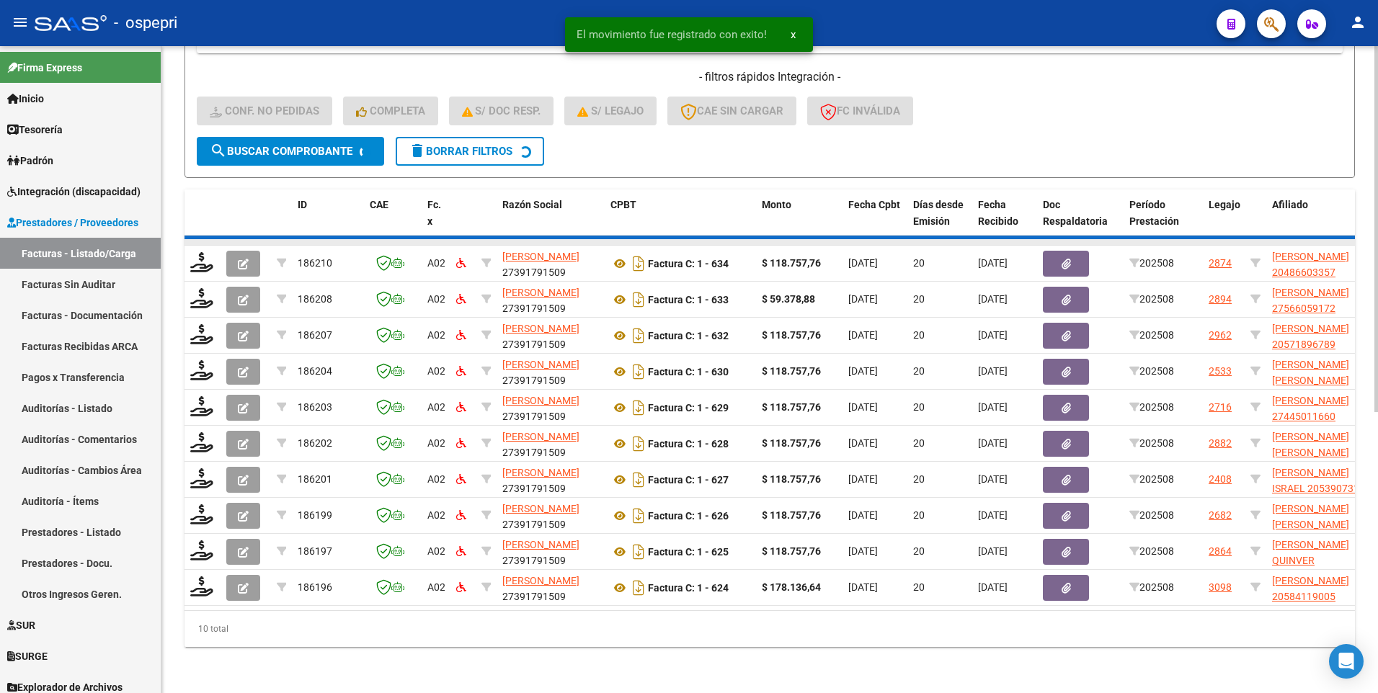
scroll to position [458, 0]
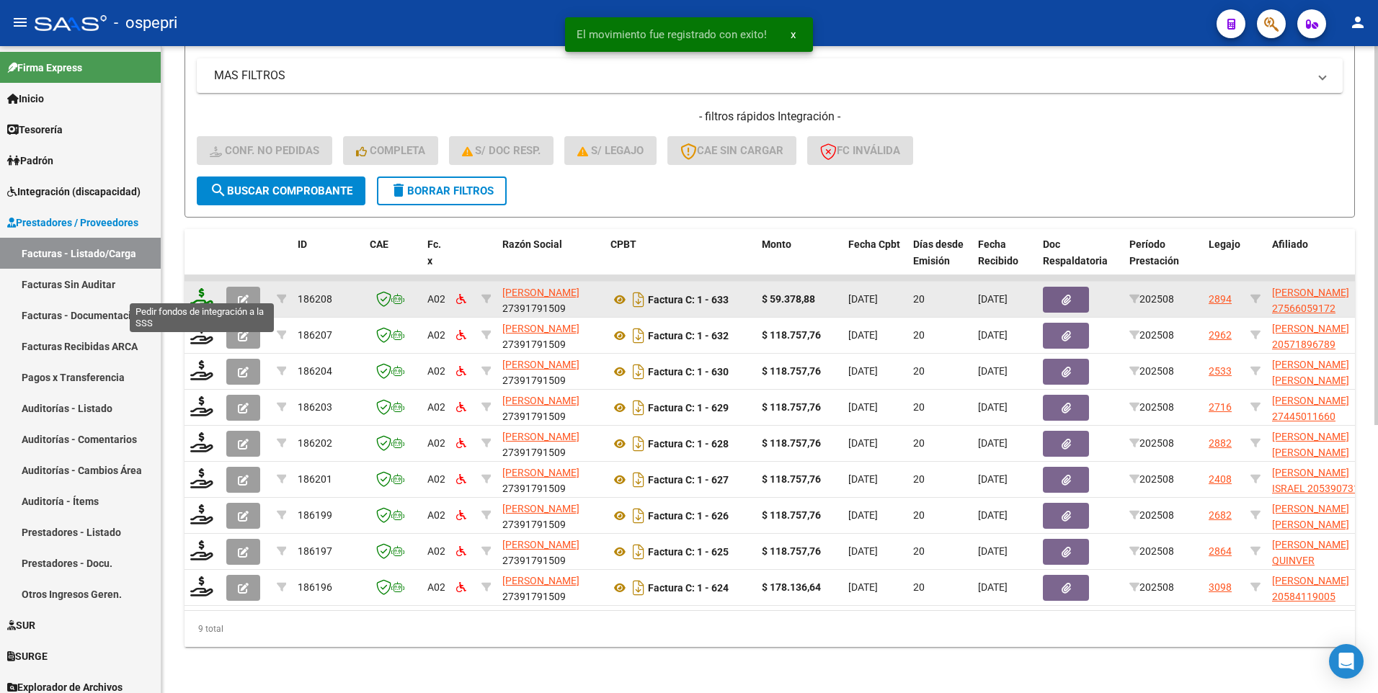
click at [202, 290] on icon at bounding box center [201, 298] width 23 height 20
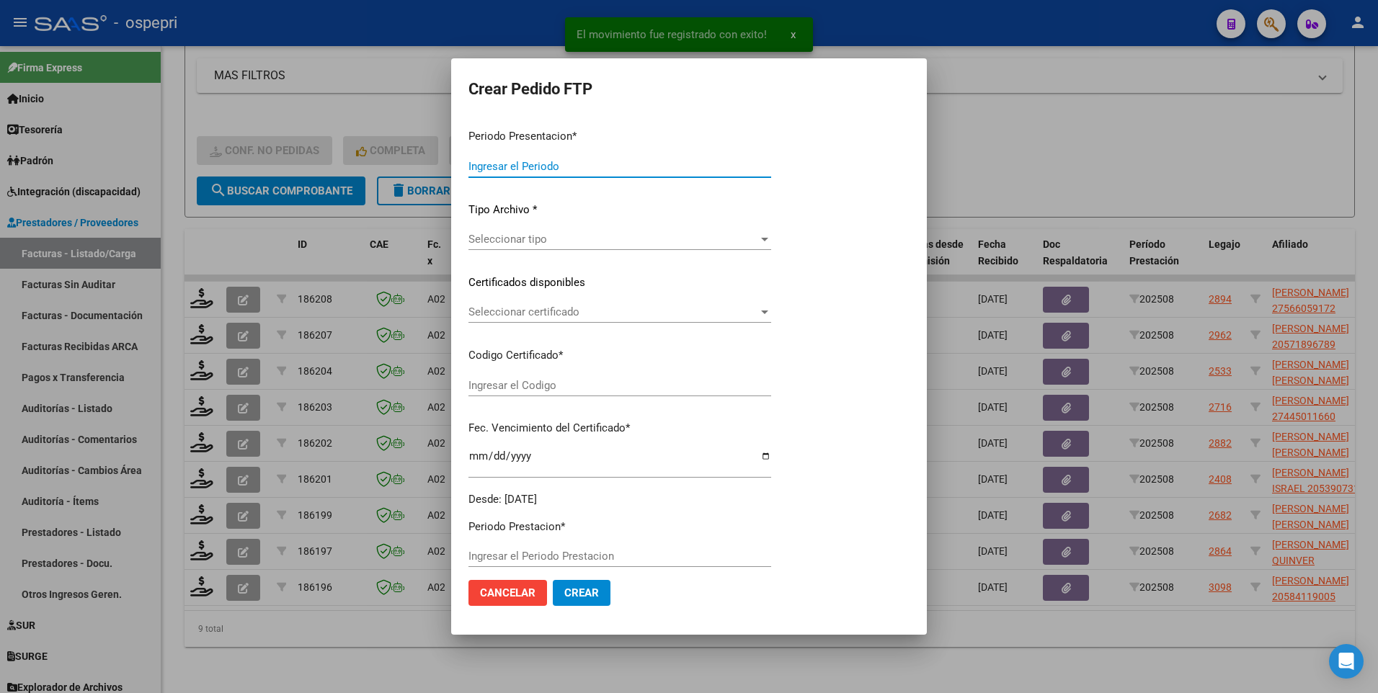
type input "202508"
type input "$ 59.378,88"
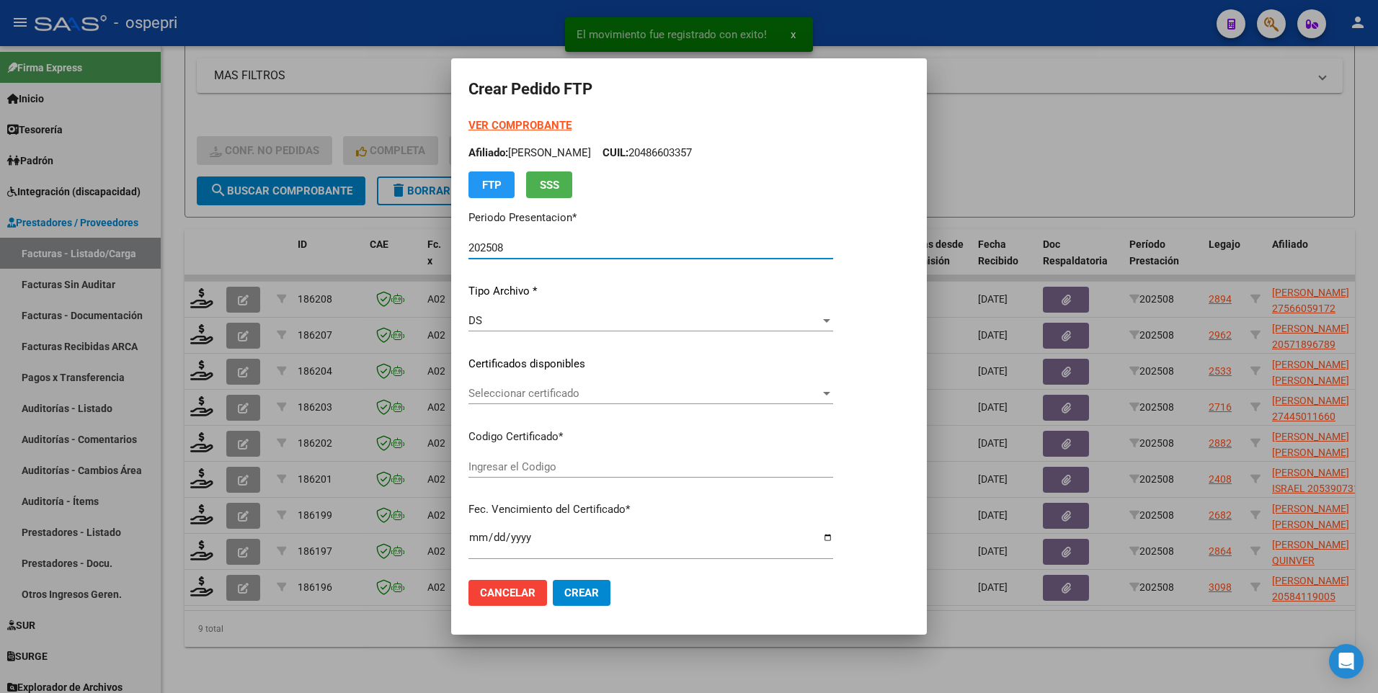
type input "2756605917-2"
type input "2027-09-01"
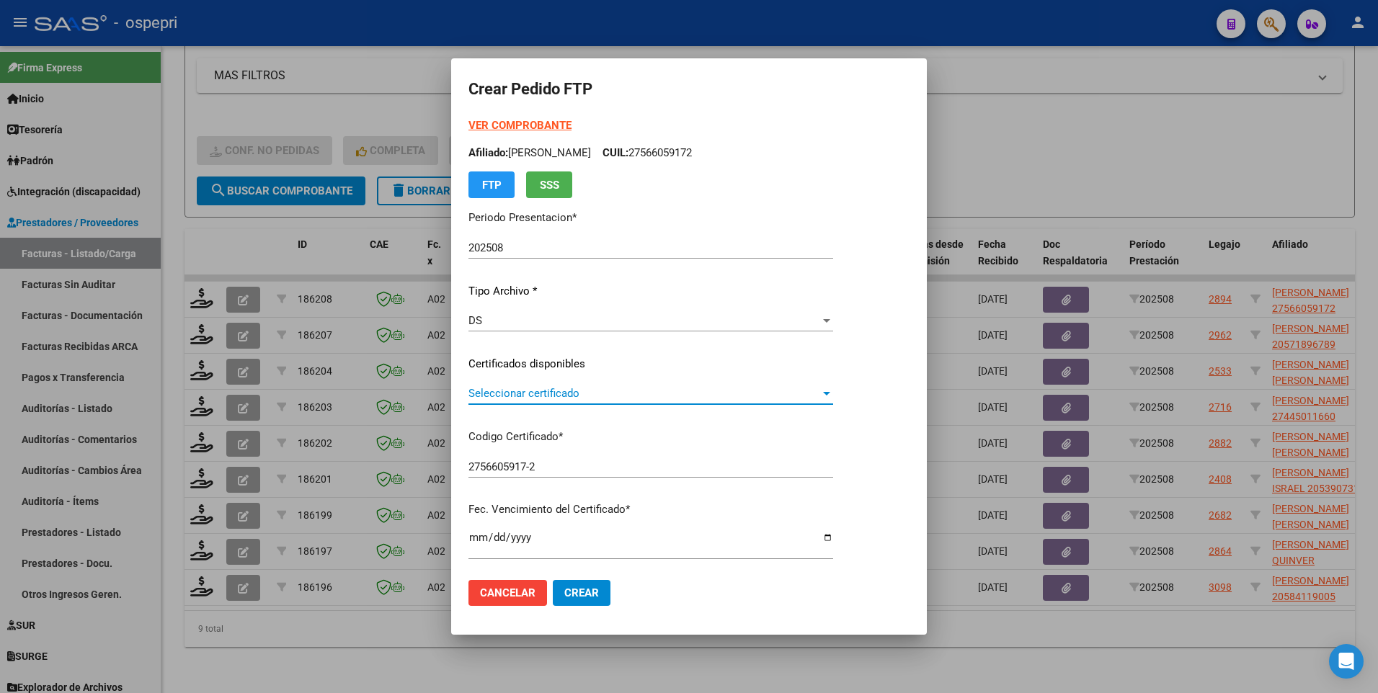
click at [830, 395] on div at bounding box center [826, 394] width 7 height 4
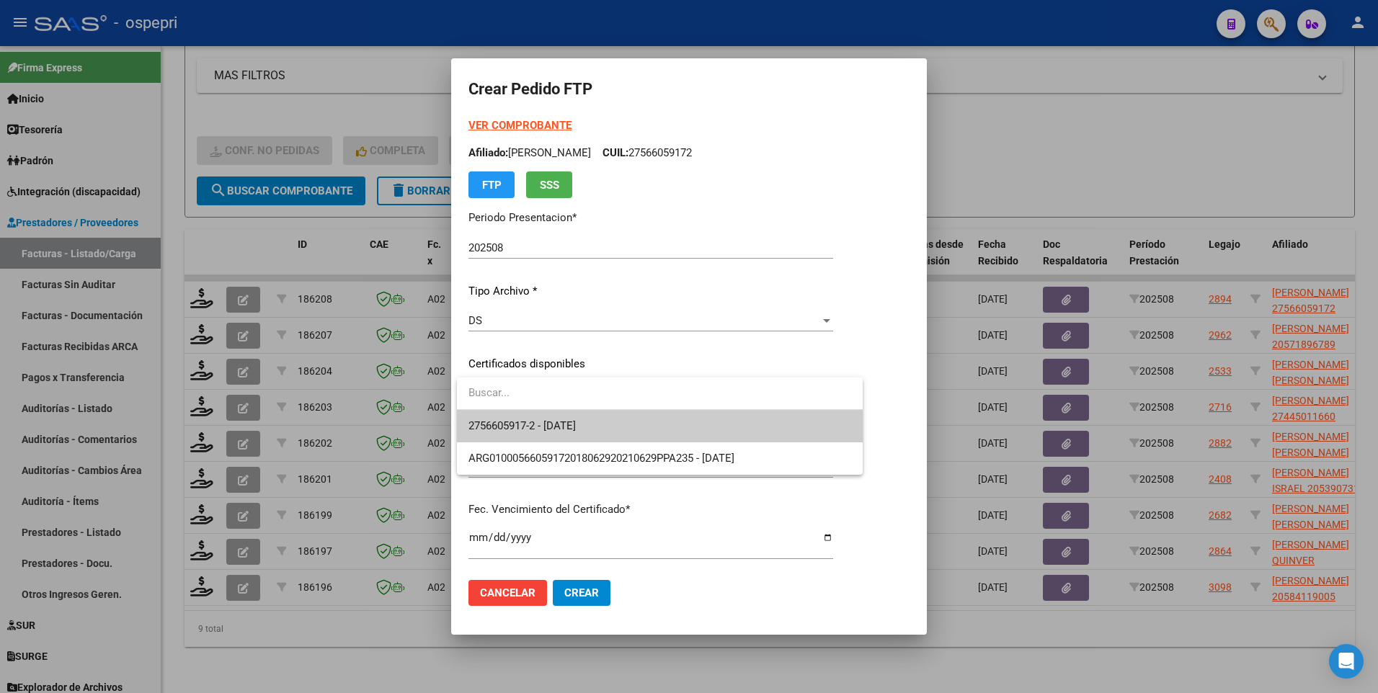
click at [783, 432] on span "2756605917-2 - 2027-09-01" at bounding box center [659, 426] width 383 height 32
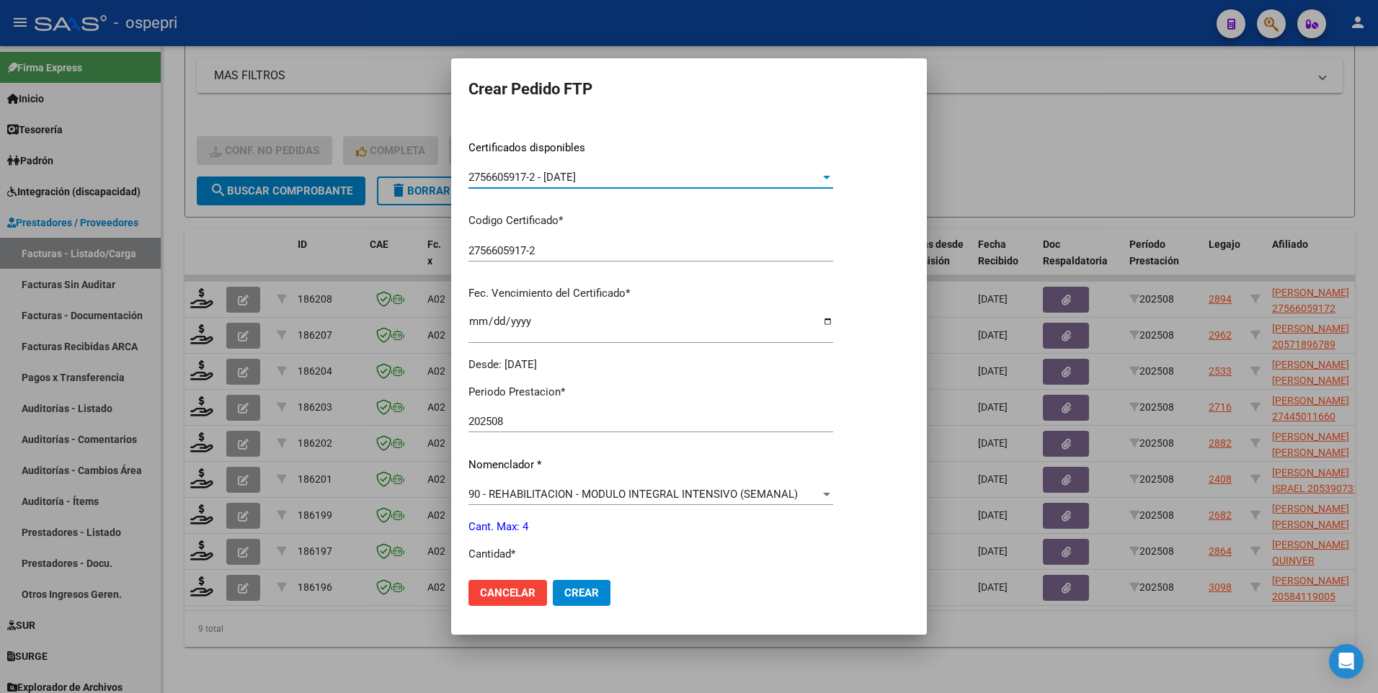
scroll to position [288, 0]
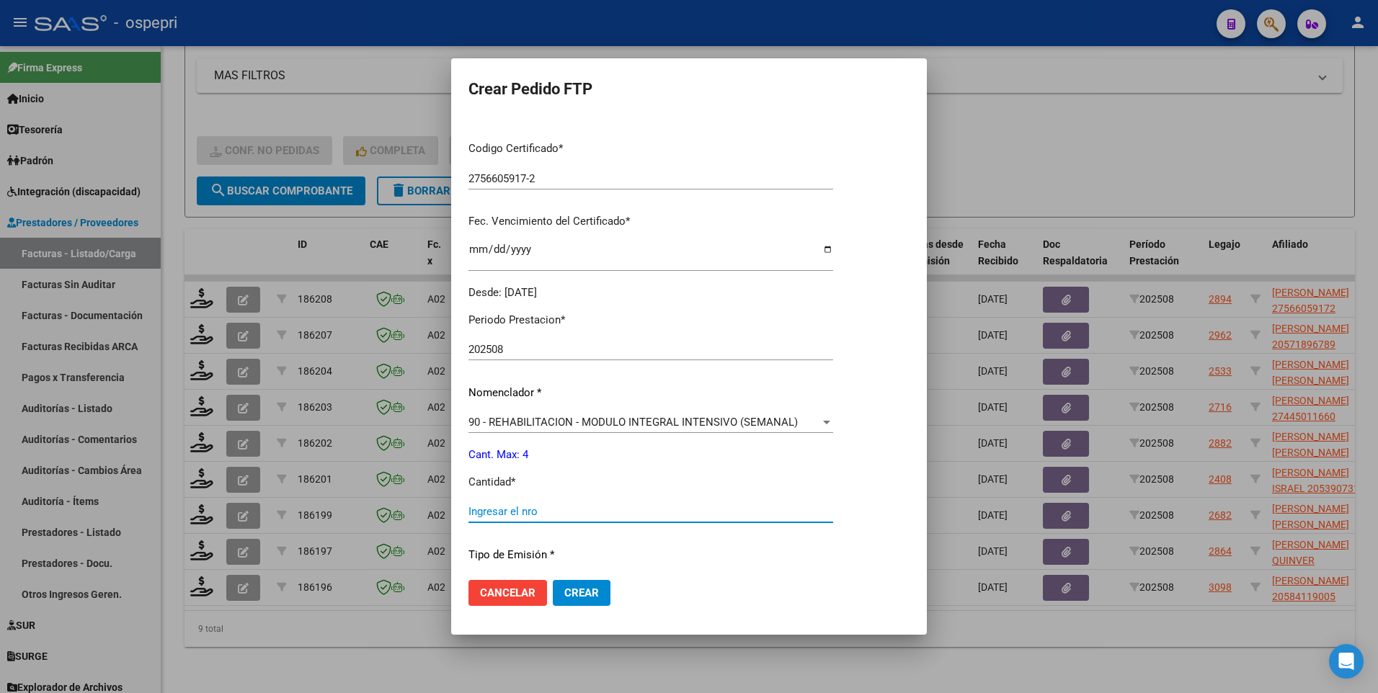
click at [576, 508] on input "Ingresar el nro" at bounding box center [650, 511] width 365 height 13
type input "4"
click at [576, 593] on span "Crear" at bounding box center [581, 592] width 35 height 13
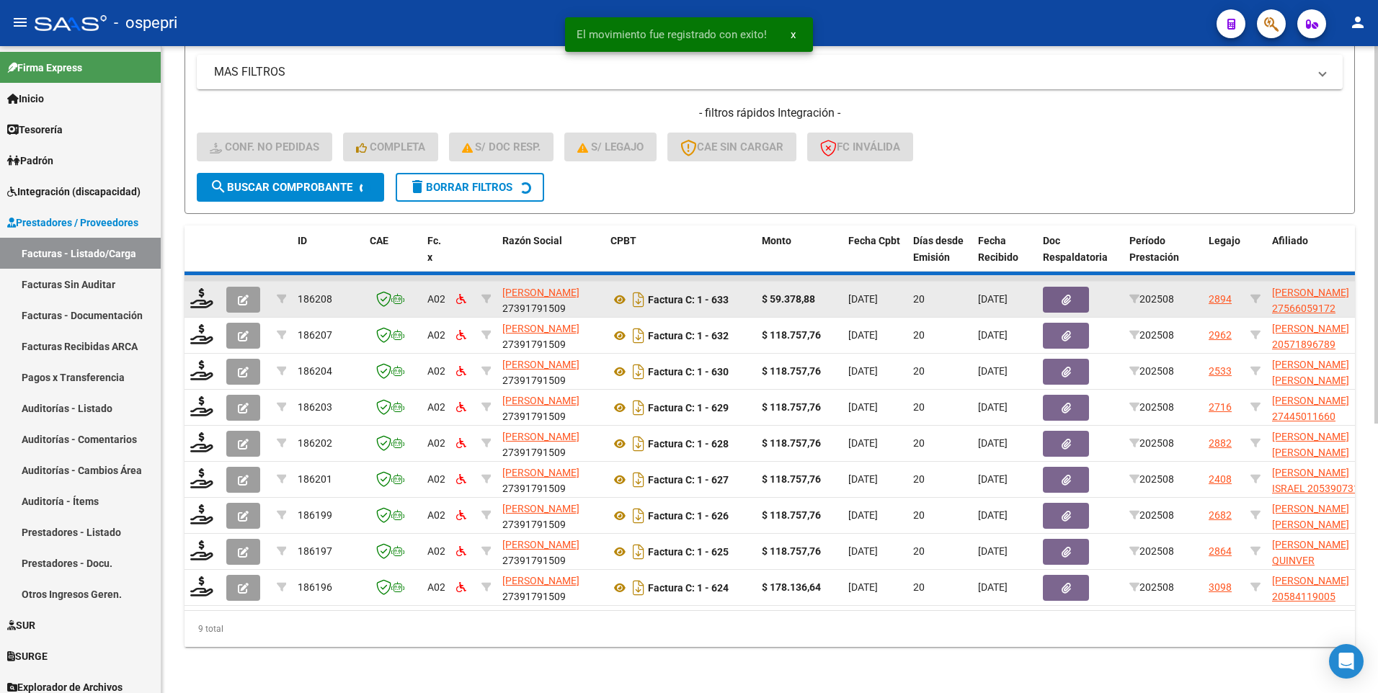
scroll to position [421, 0]
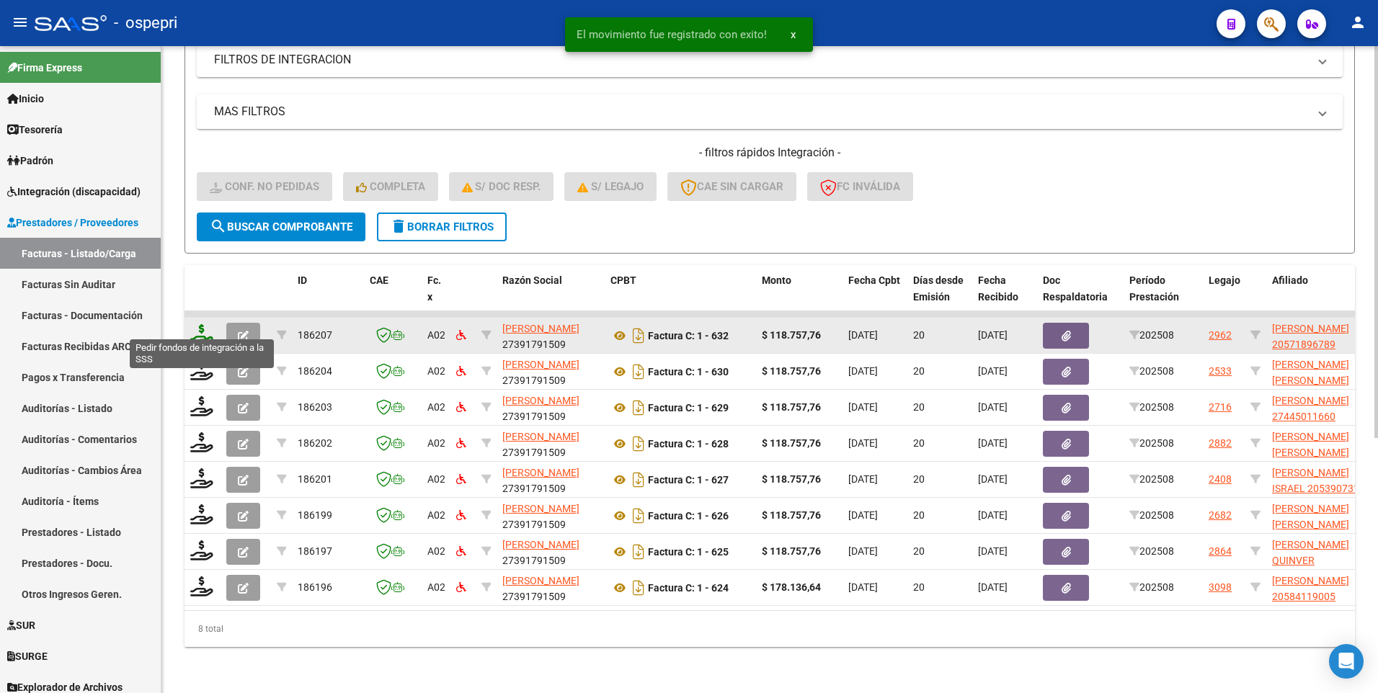
click at [198, 324] on icon at bounding box center [201, 334] width 23 height 20
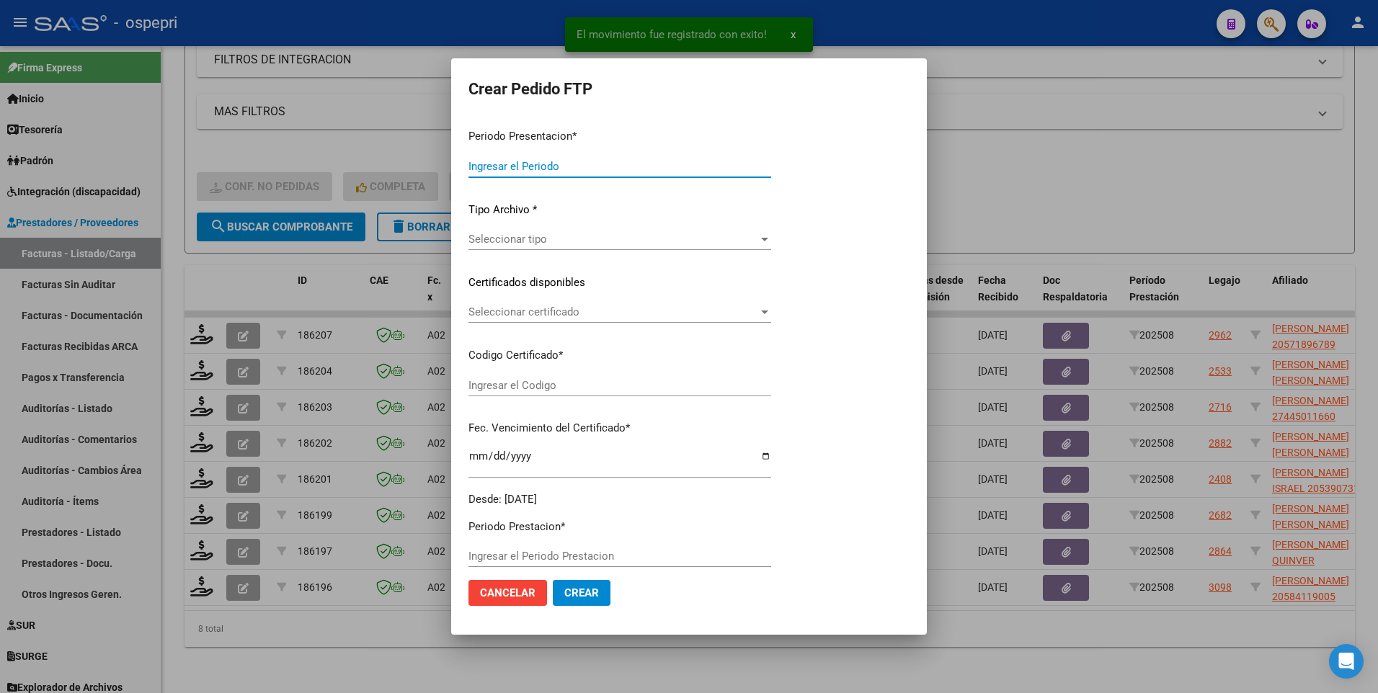
type input "202508"
type input "$ 118.757,76"
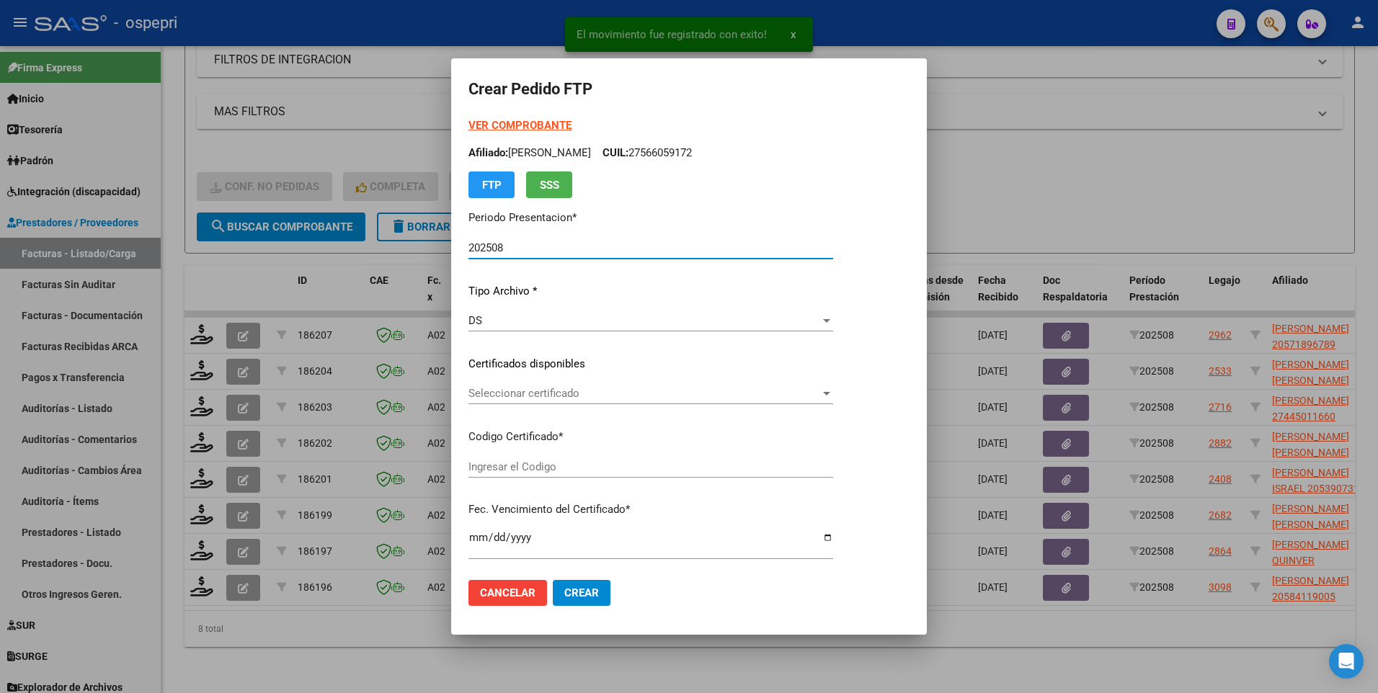
type input "2057189678-9"
type input "2028-03-03"
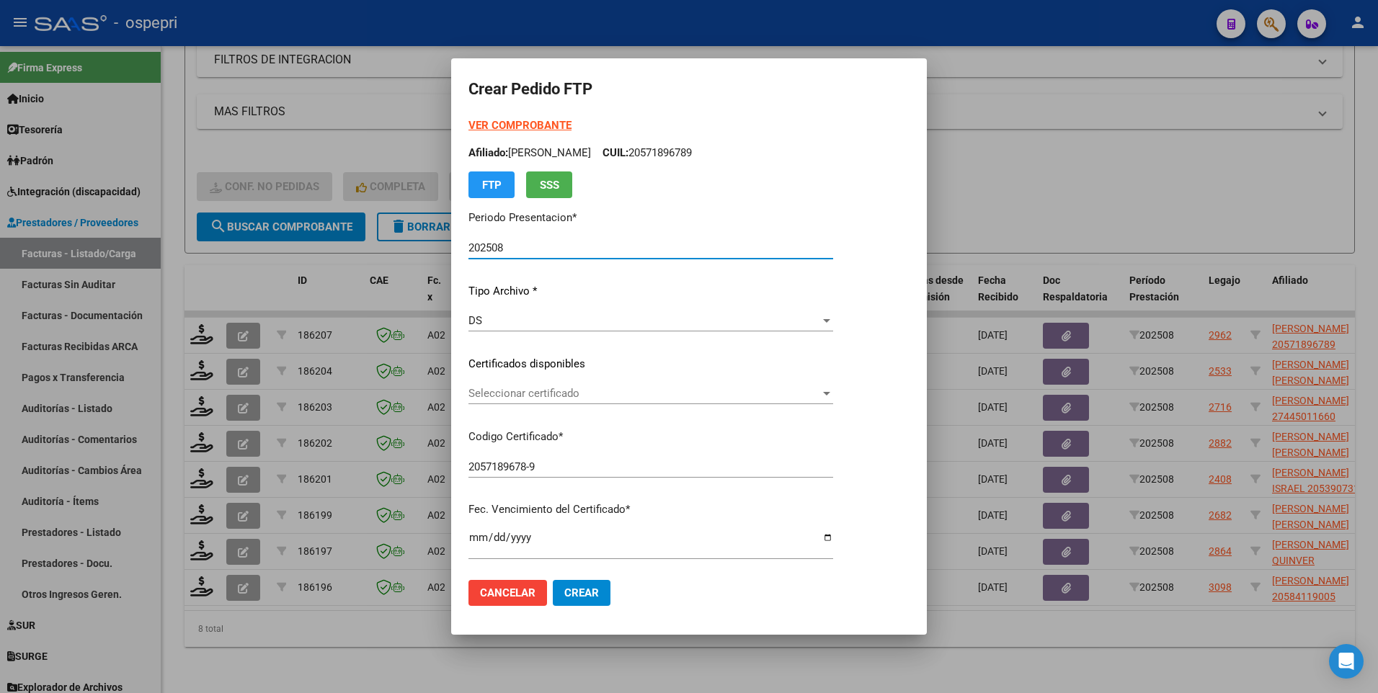
click at [833, 390] on div at bounding box center [826, 394] width 13 height 12
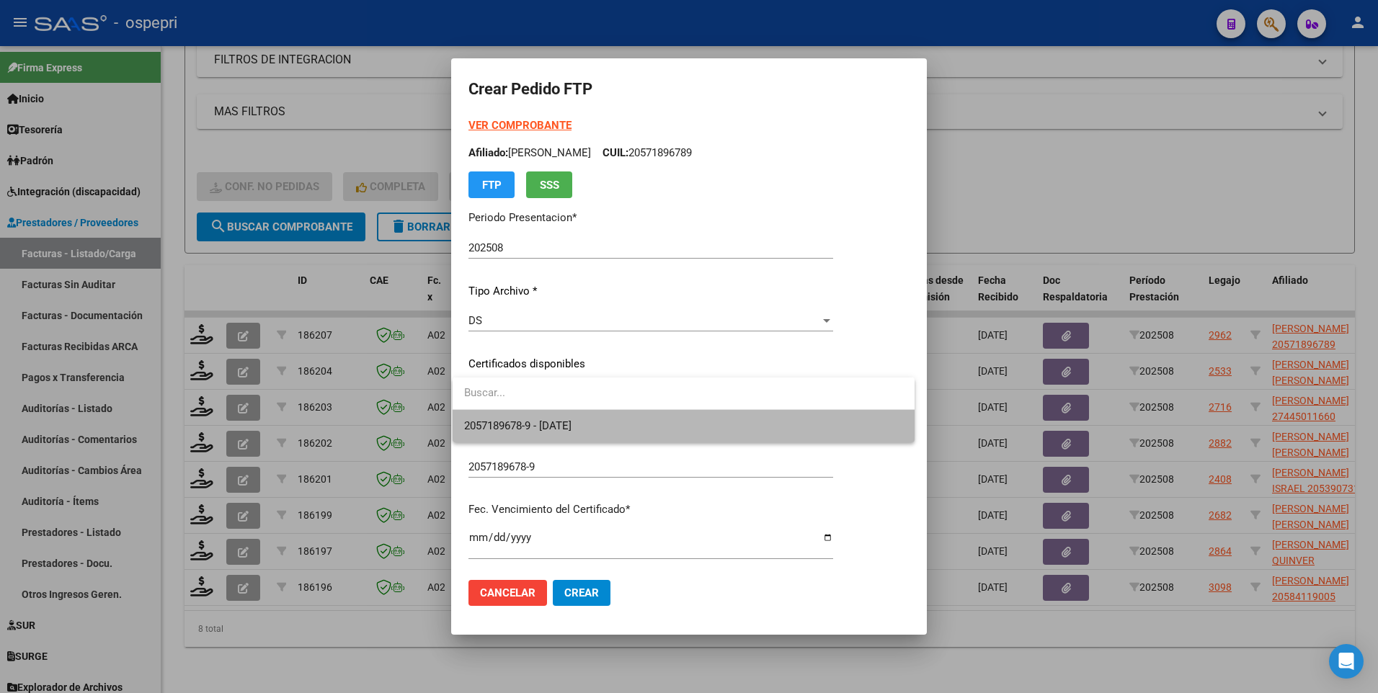
click at [839, 419] on span "2057189678-9 - 2028-03-03" at bounding box center [683, 426] width 439 height 32
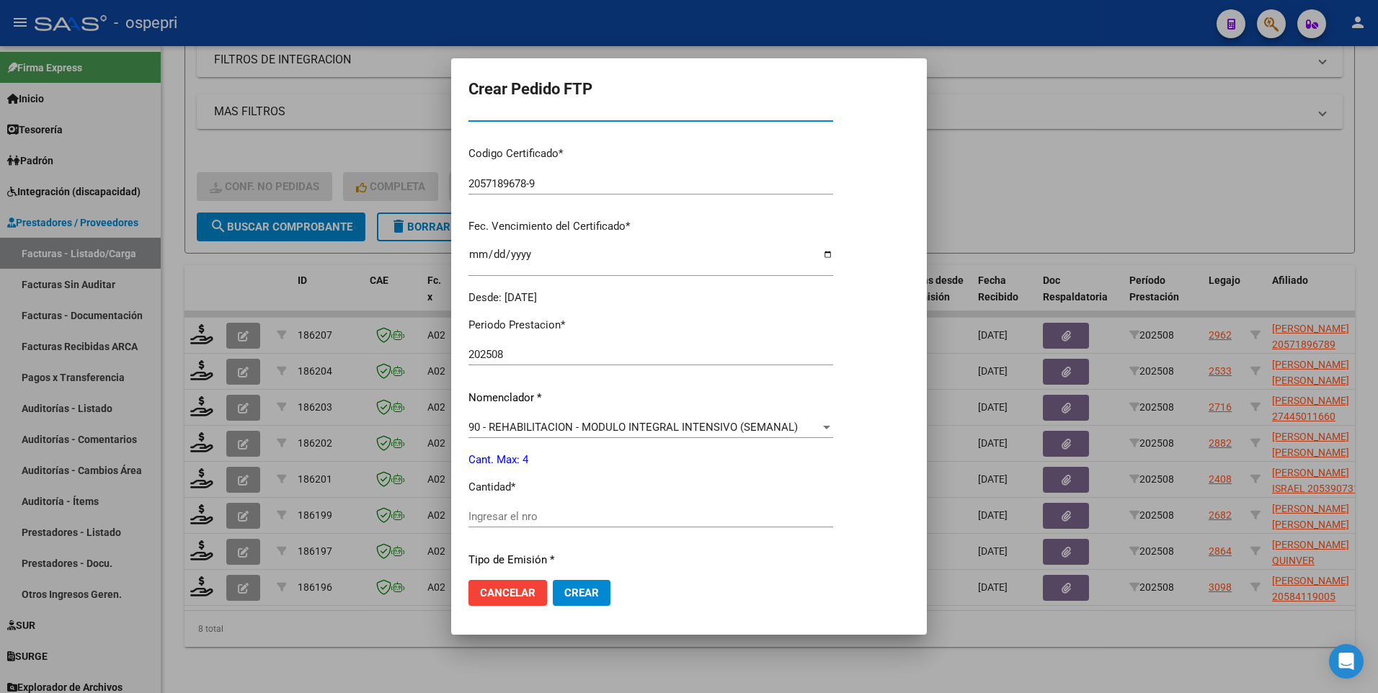
scroll to position [288, 0]
click at [602, 515] on input "Ingresar el nro" at bounding box center [650, 511] width 365 height 13
type input "4"
click at [576, 598] on span "Crear" at bounding box center [581, 592] width 35 height 13
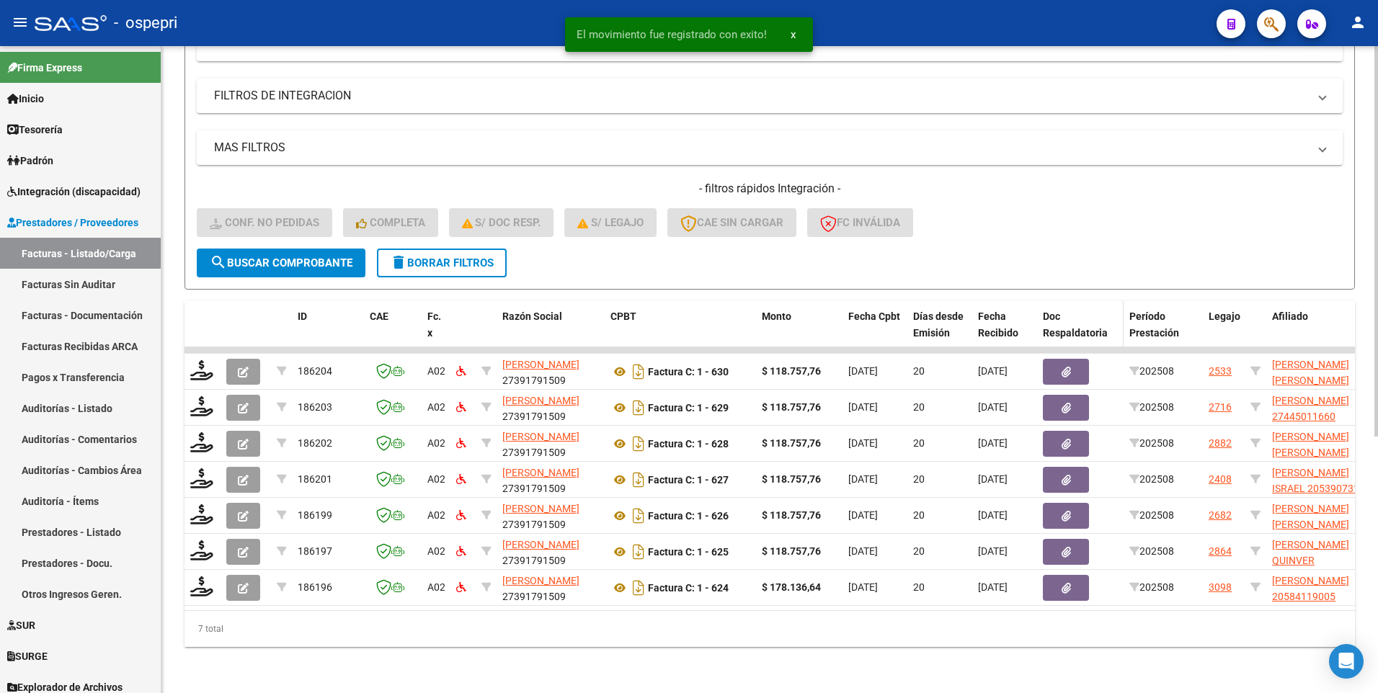
scroll to position [385, 0]
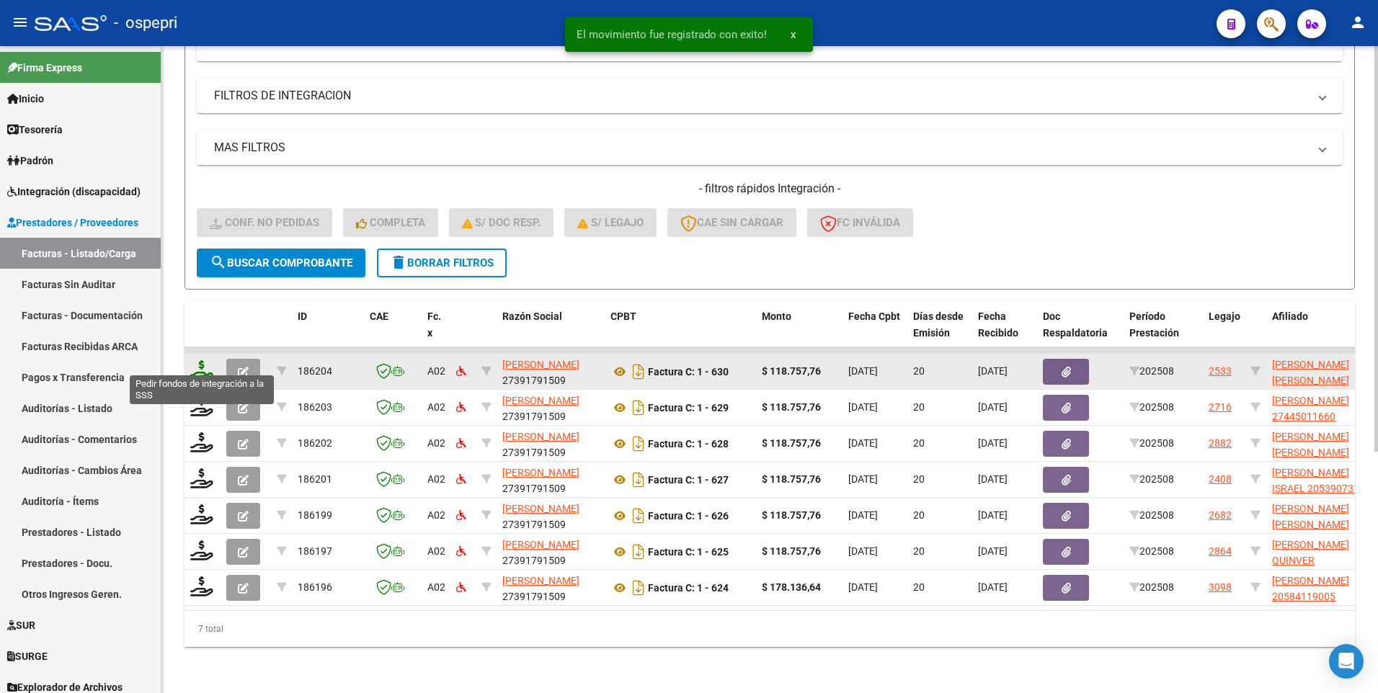
click at [200, 360] on icon at bounding box center [201, 370] width 23 height 20
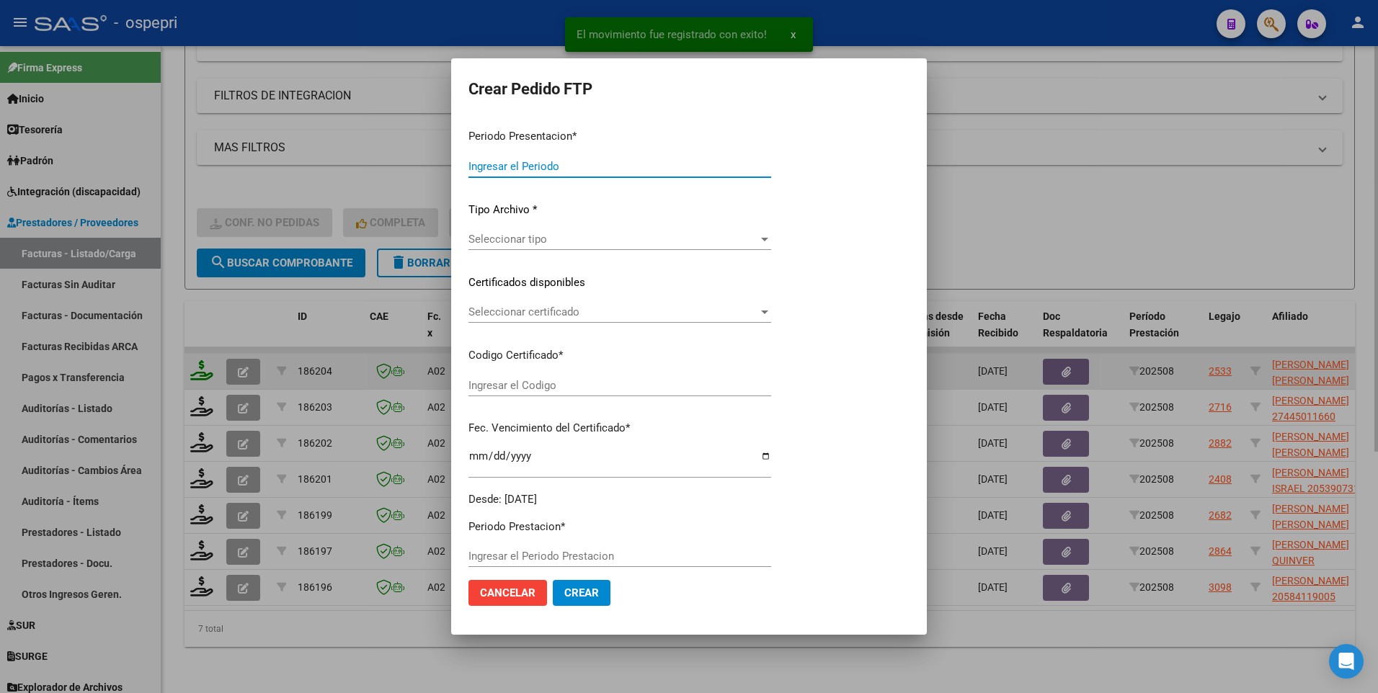
type input "202508"
type input "$ 118.757,76"
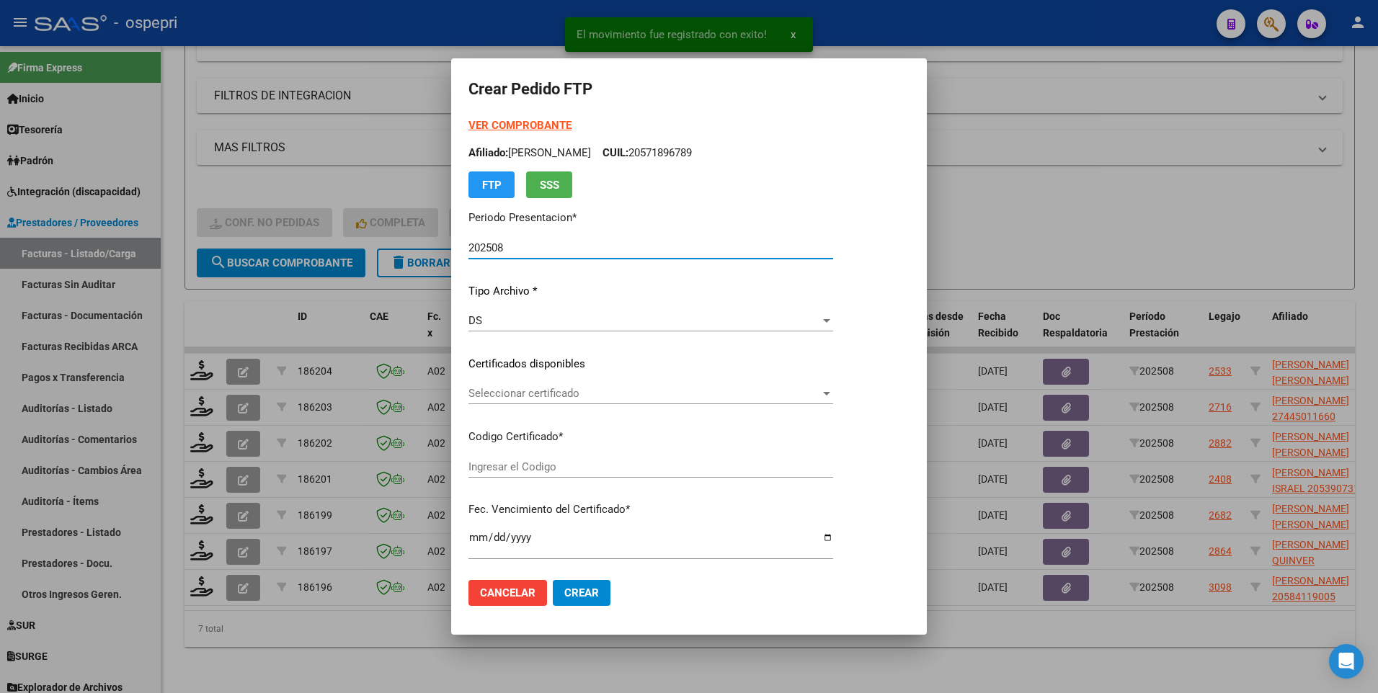
type input "2056320237-9"
type input "2027-10-17"
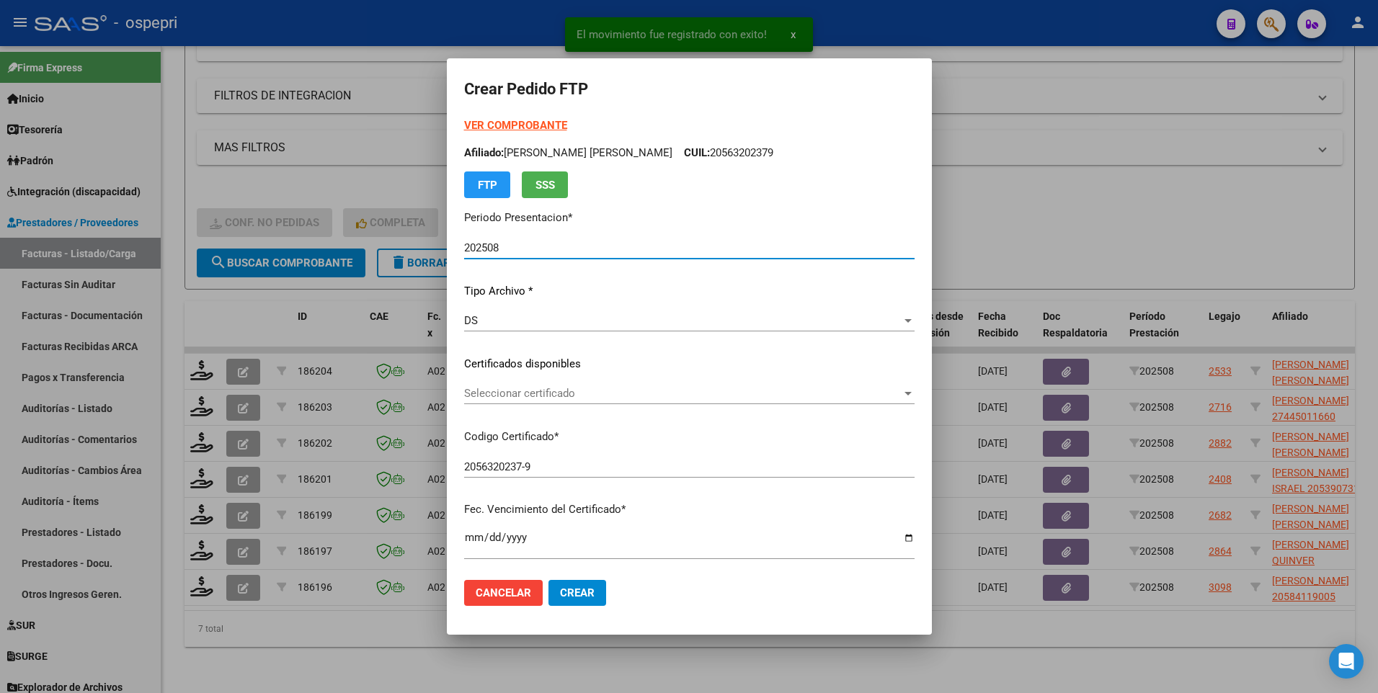
click at [914, 389] on div at bounding box center [907, 394] width 13 height 12
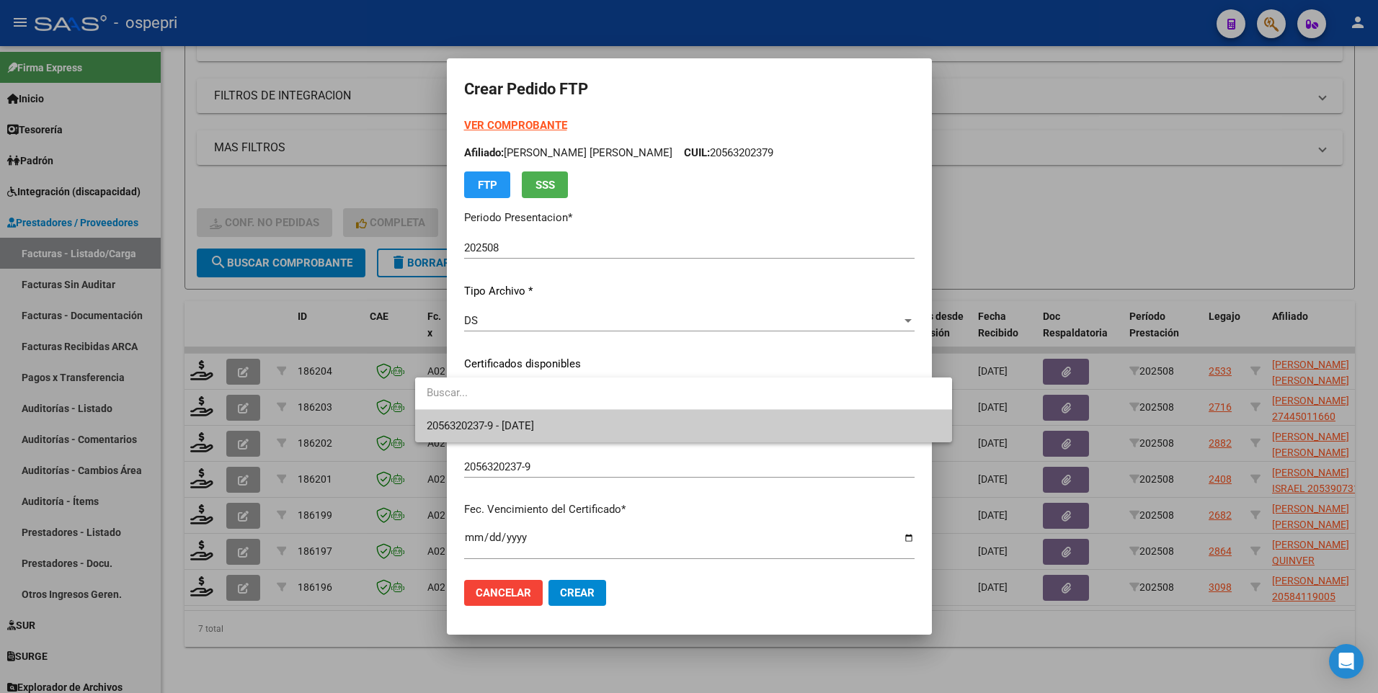
click at [827, 429] on span "2056320237-9 - 2027-10-17" at bounding box center [684, 426] width 514 height 32
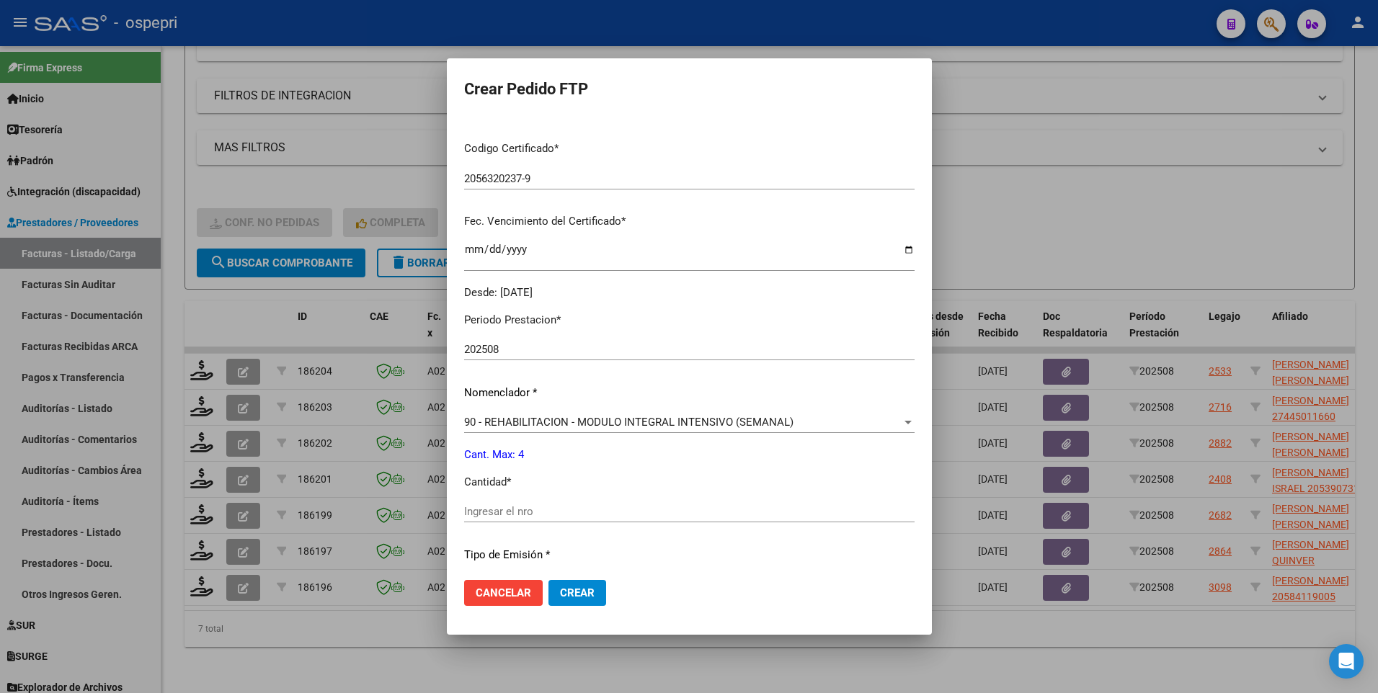
scroll to position [360, 0]
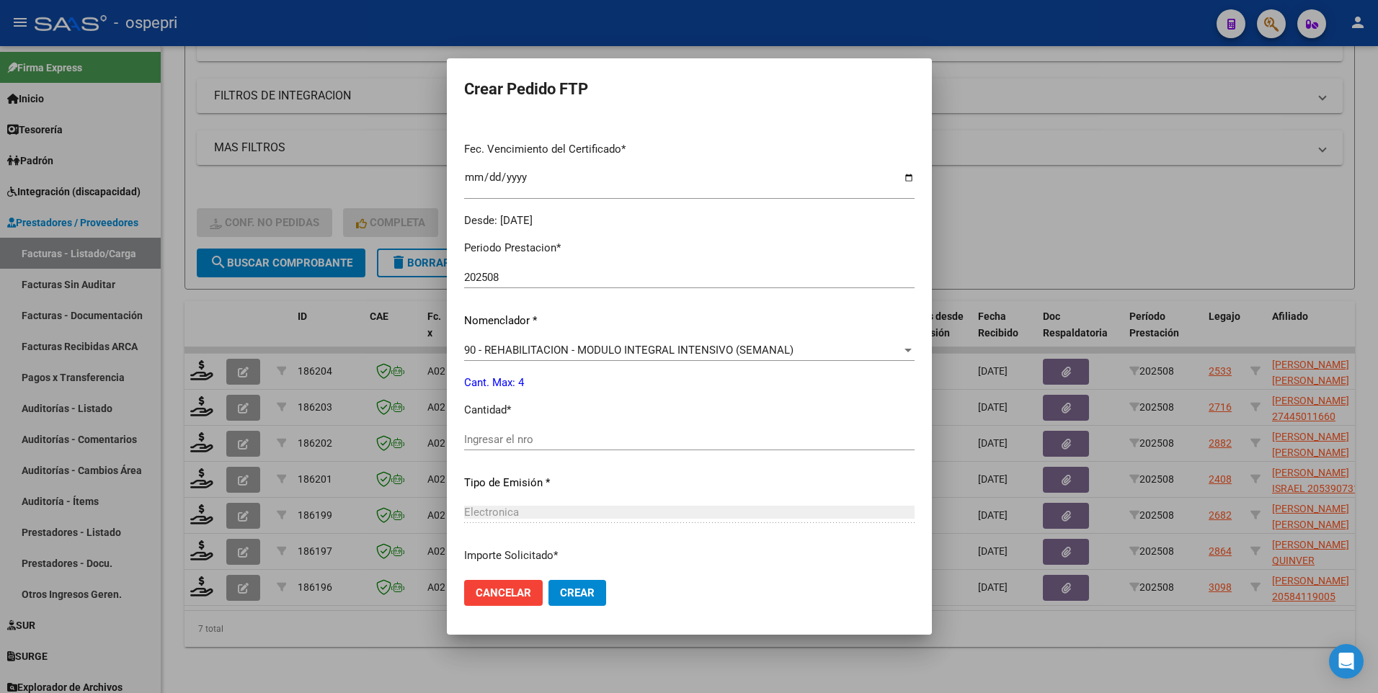
click at [594, 433] on input "Ingresar el nro" at bounding box center [689, 439] width 450 height 13
type input "4"
click at [560, 592] on span "Crear" at bounding box center [577, 592] width 35 height 13
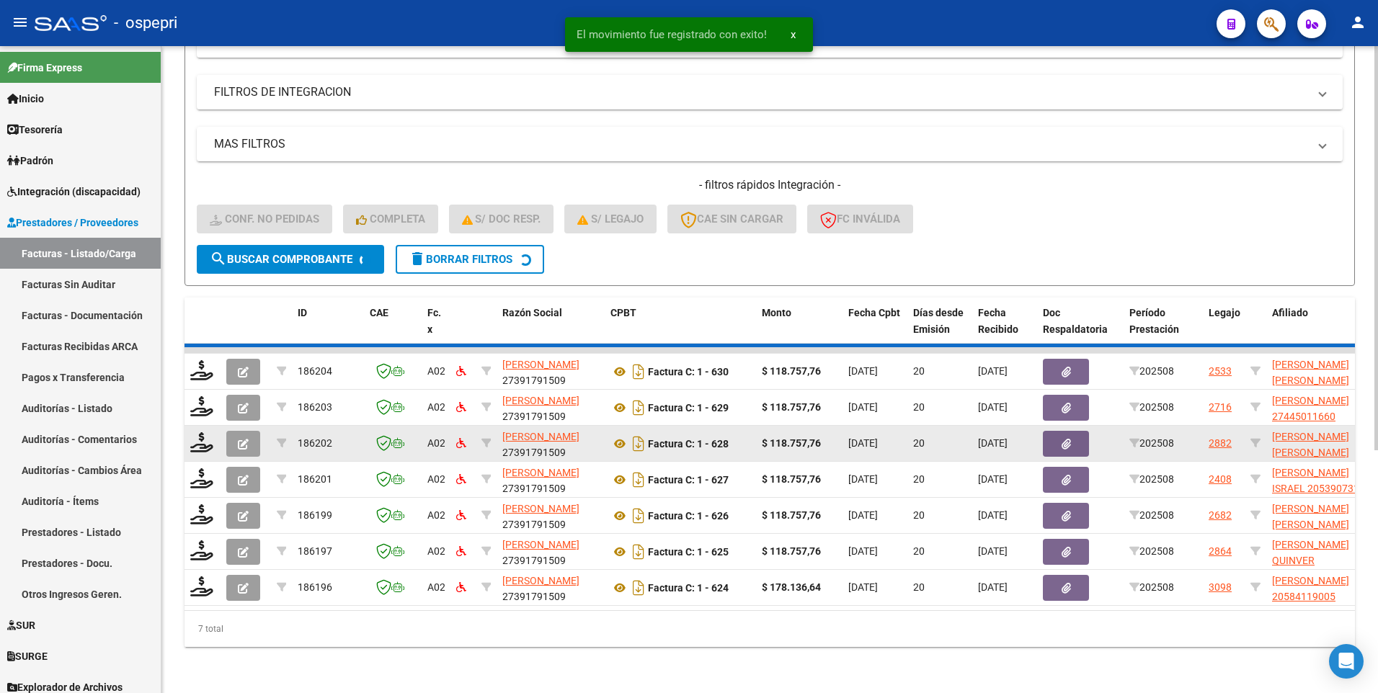
scroll to position [349, 0]
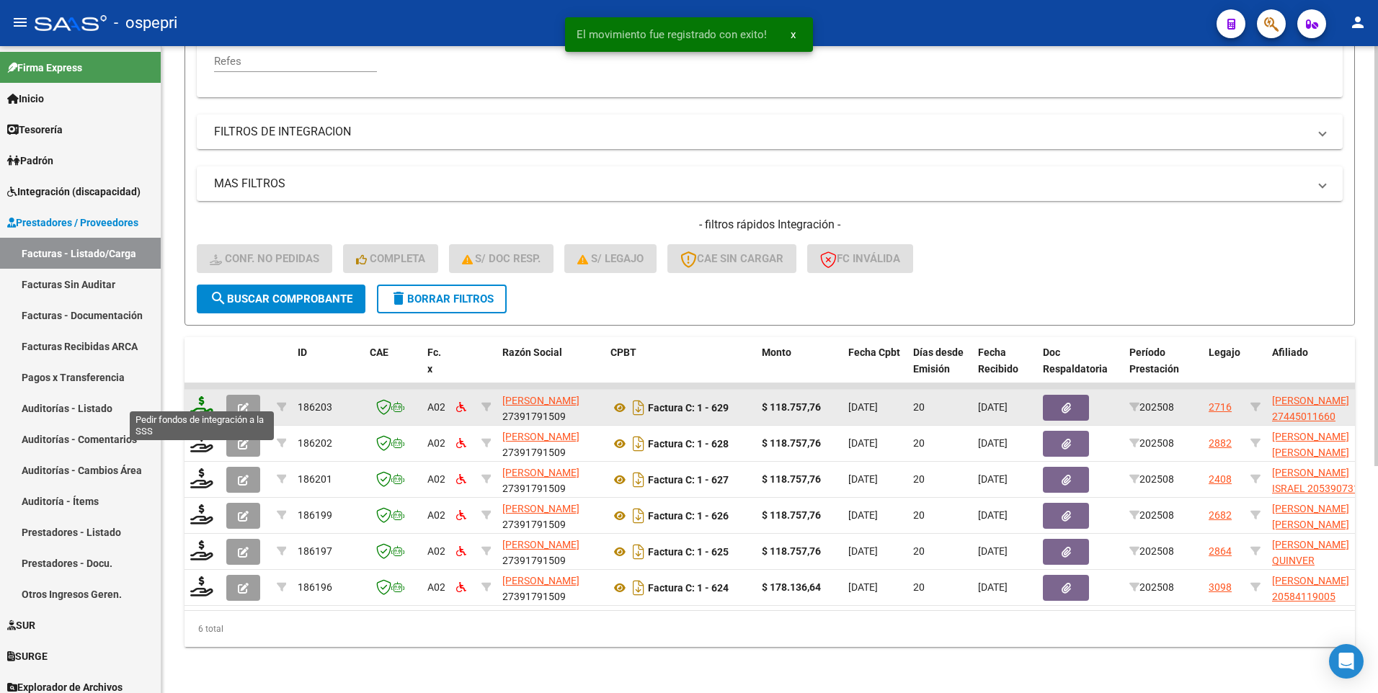
click at [203, 402] on icon at bounding box center [201, 406] width 23 height 20
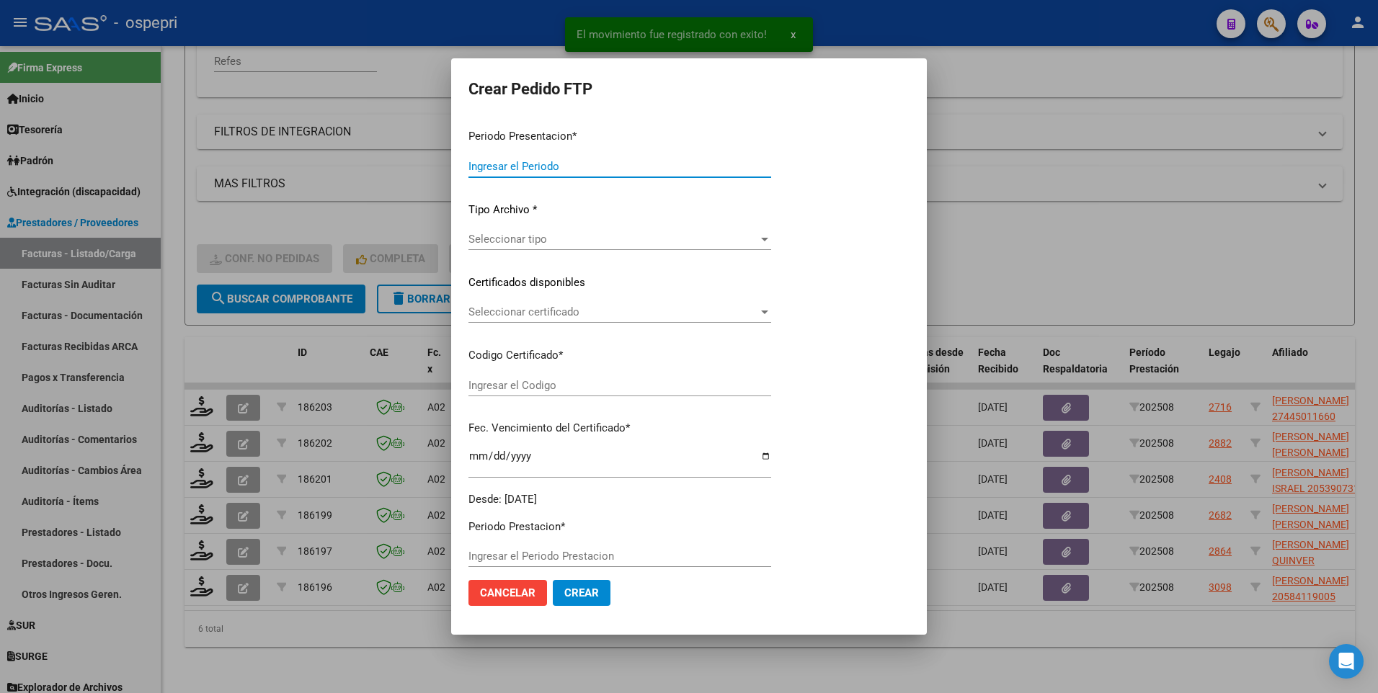
type input "202508"
type input "$ 118.757,76"
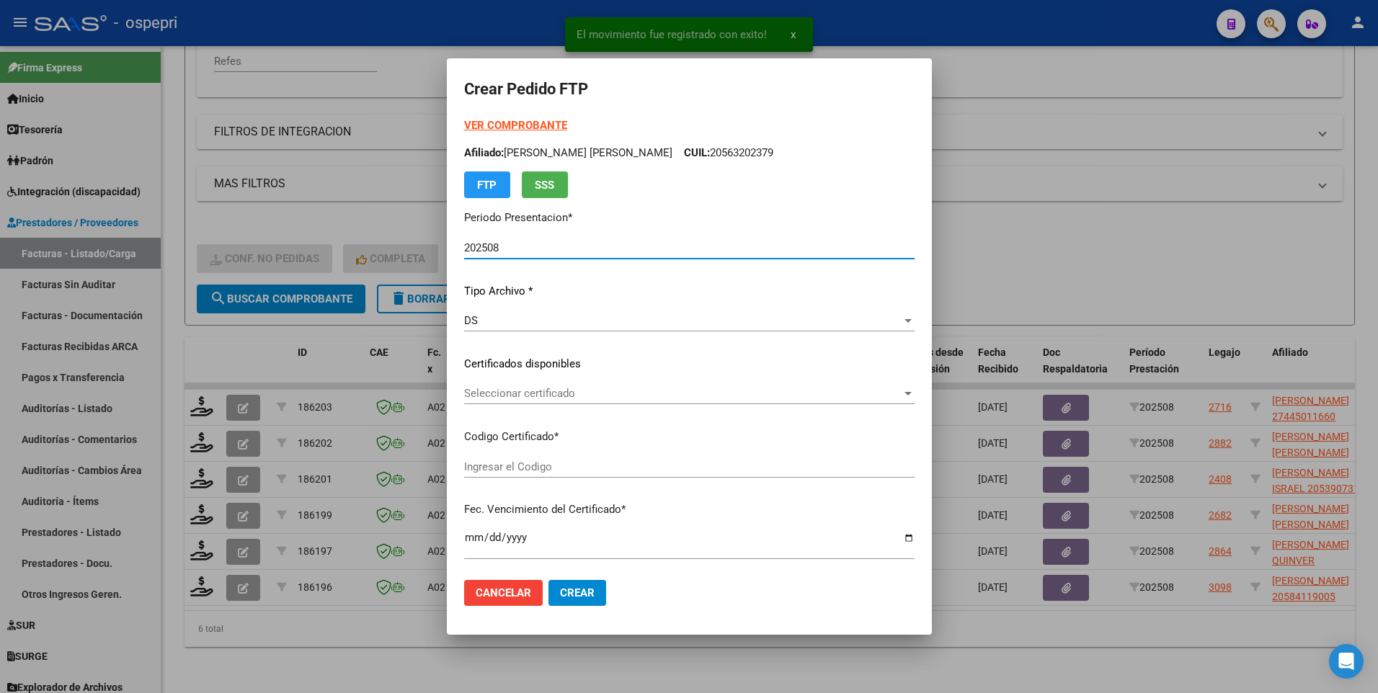
type input "27445011660"
type input "2026-09-21"
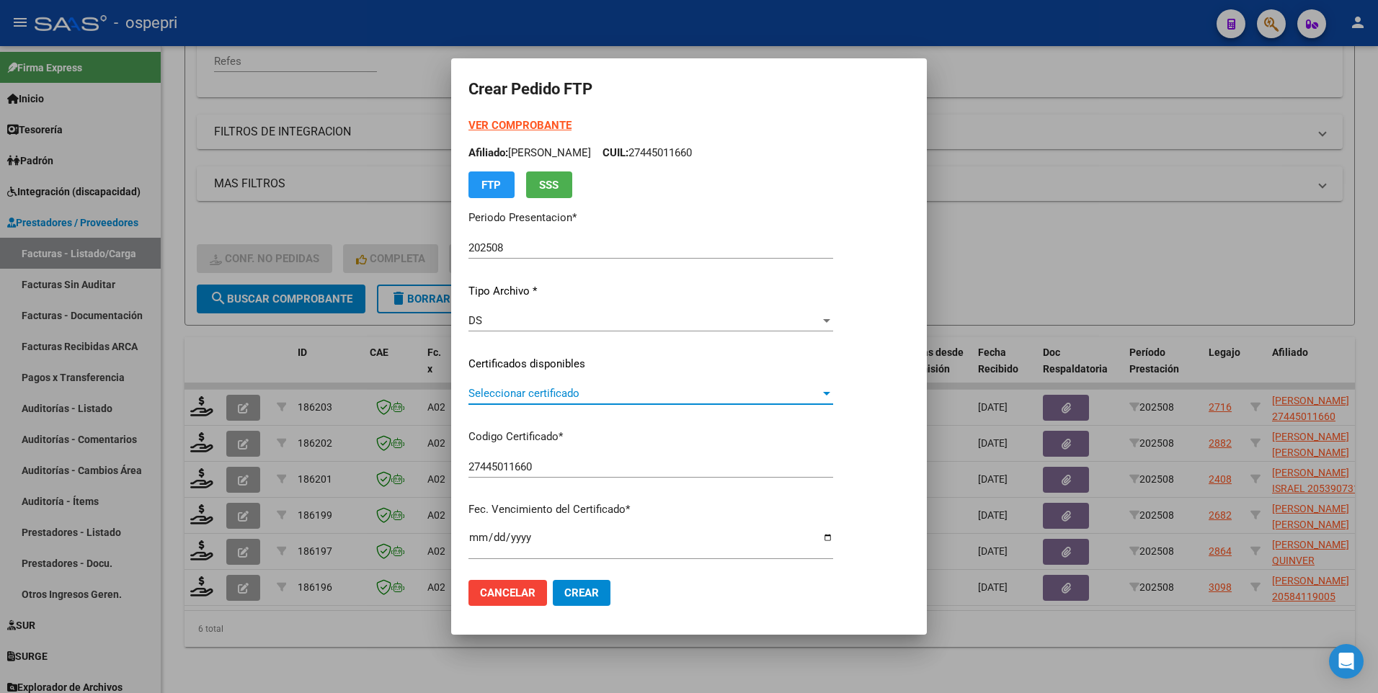
click at [830, 392] on div at bounding box center [826, 394] width 7 height 4
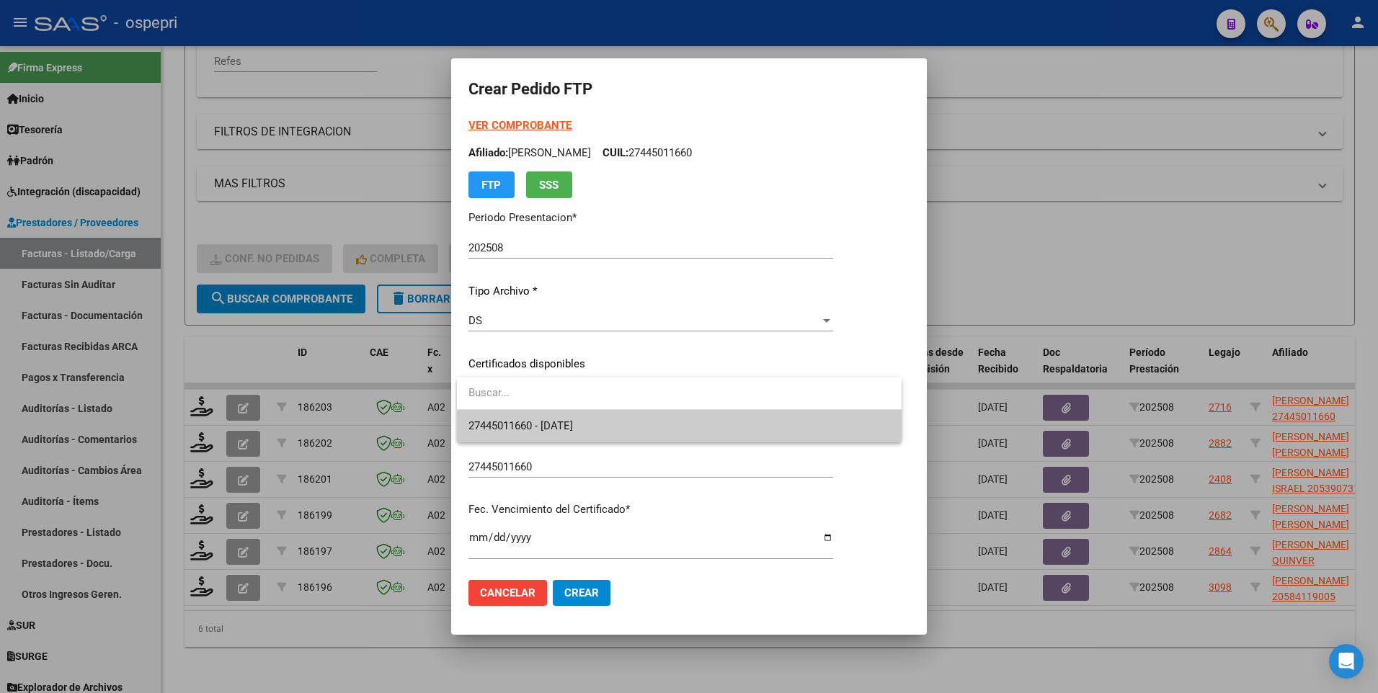
click at [853, 411] on span "27445011660 - 2026-09-21" at bounding box center [678, 426] width 421 height 32
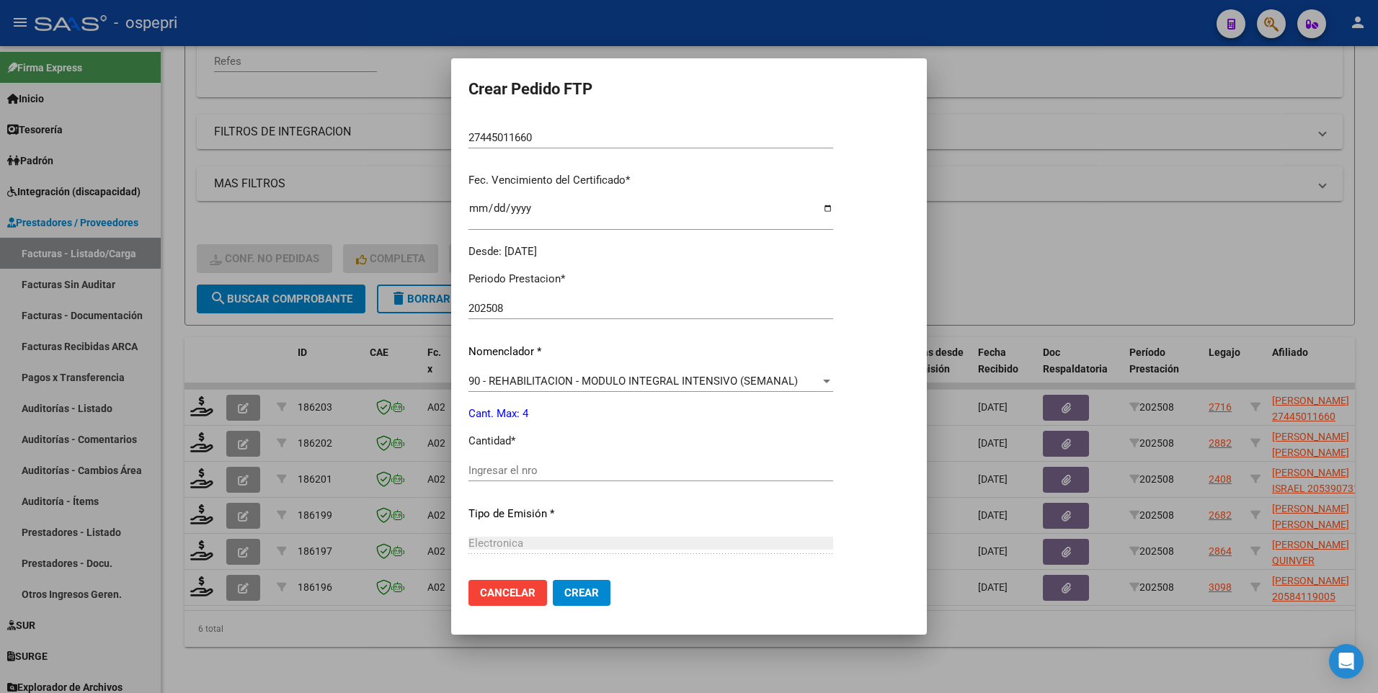
scroll to position [360, 0]
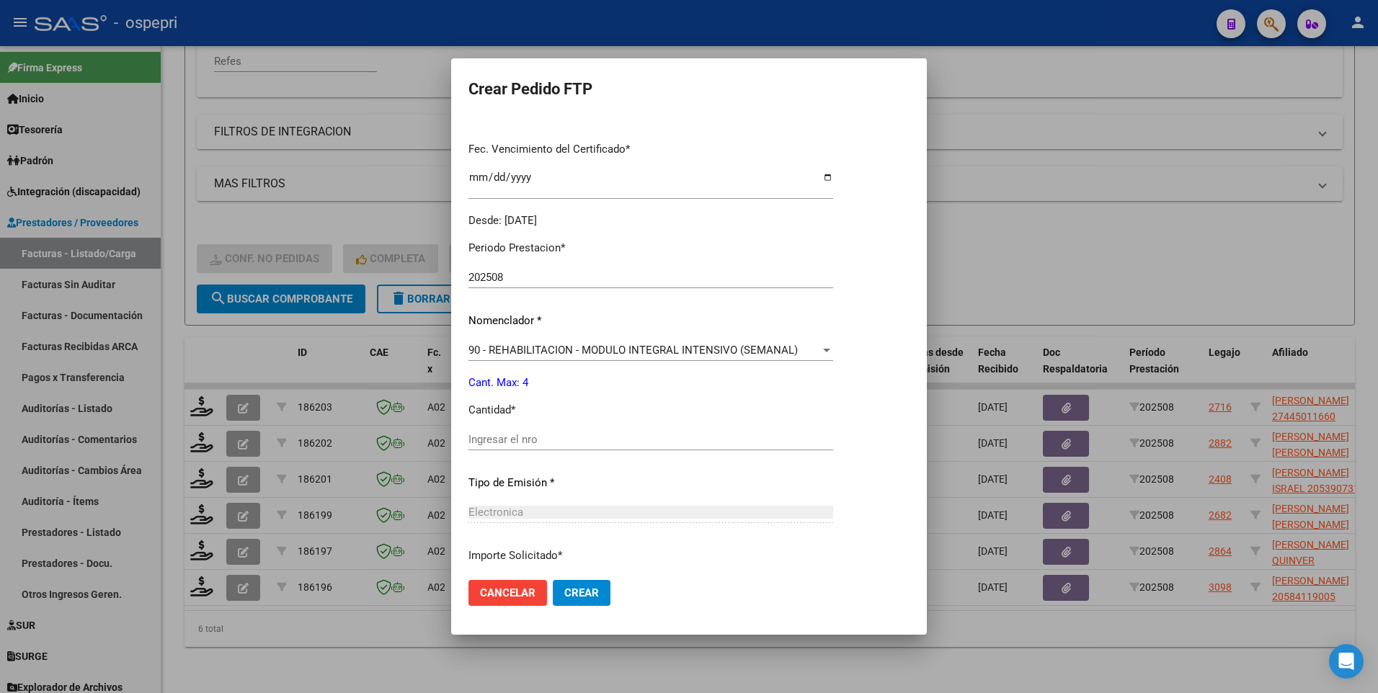
click at [635, 435] on input "Ingresar el nro" at bounding box center [650, 439] width 365 height 13
type input "4"
click at [594, 590] on span "Crear" at bounding box center [581, 592] width 35 height 13
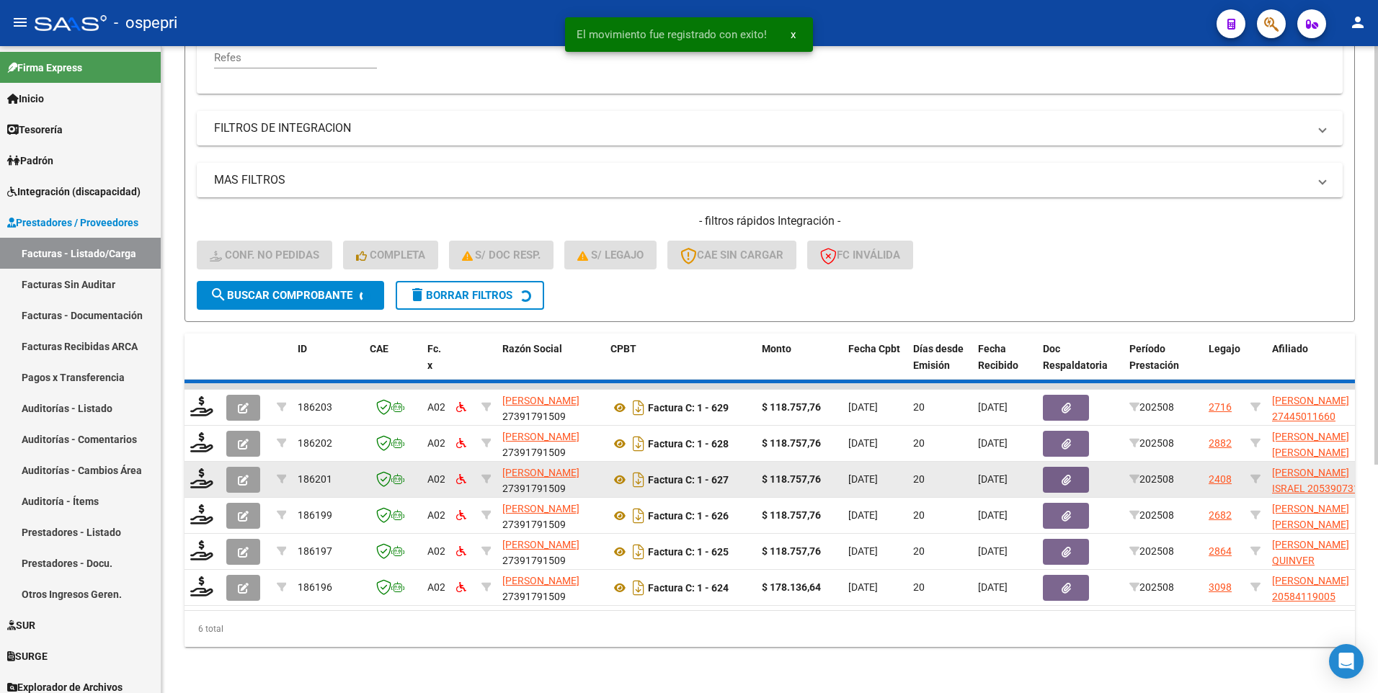
scroll to position [313, 0]
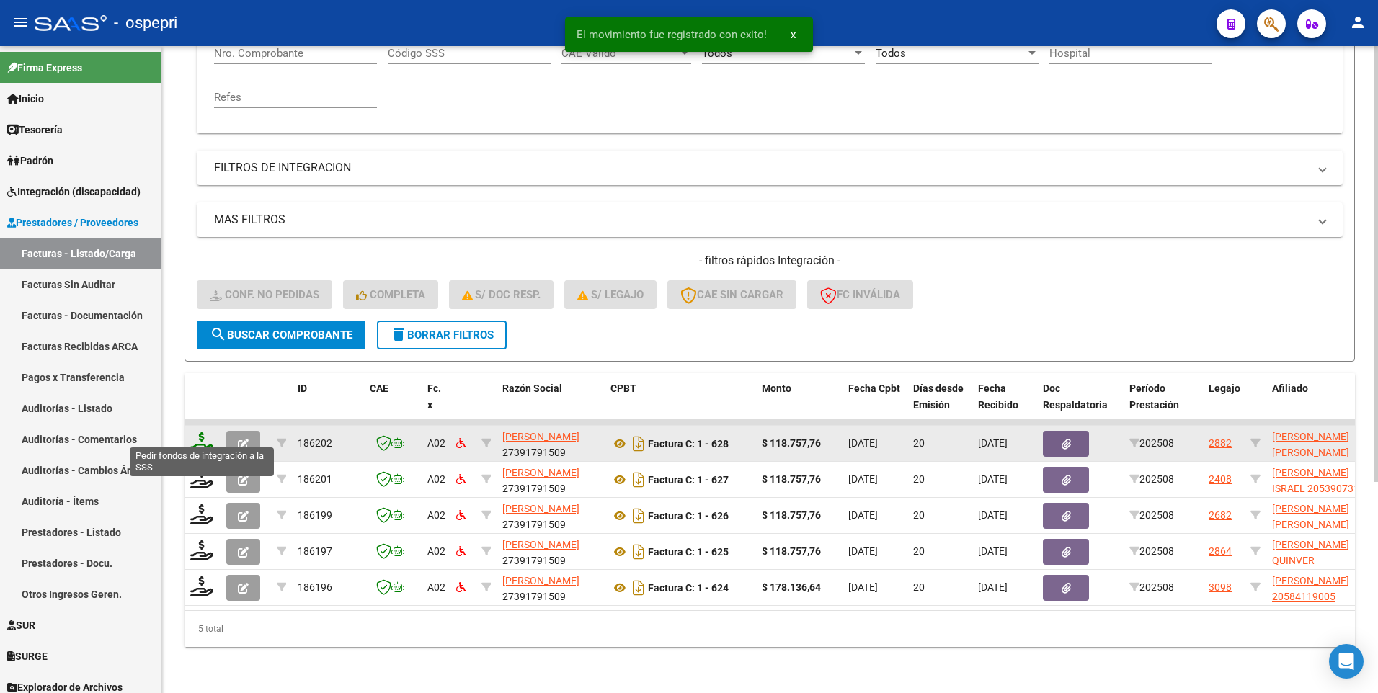
click at [200, 432] on icon at bounding box center [201, 442] width 23 height 20
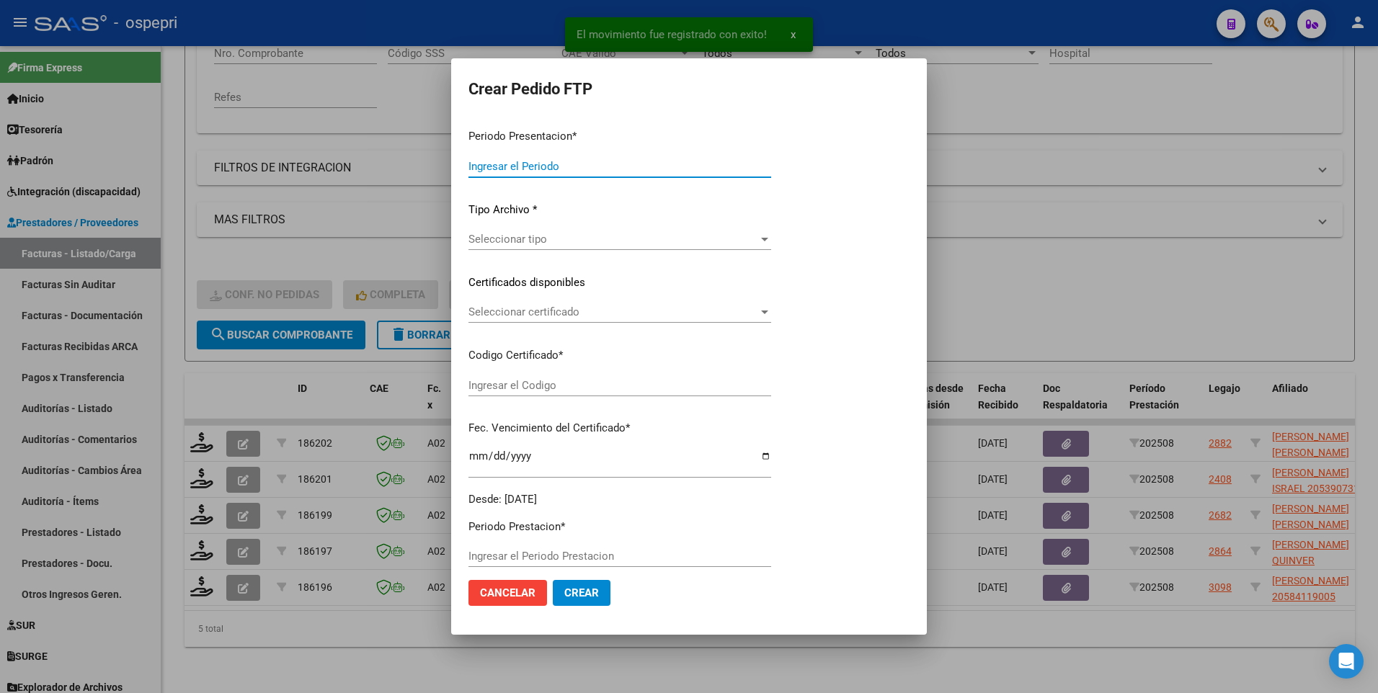
type input "202508"
type input "$ 118.757,76"
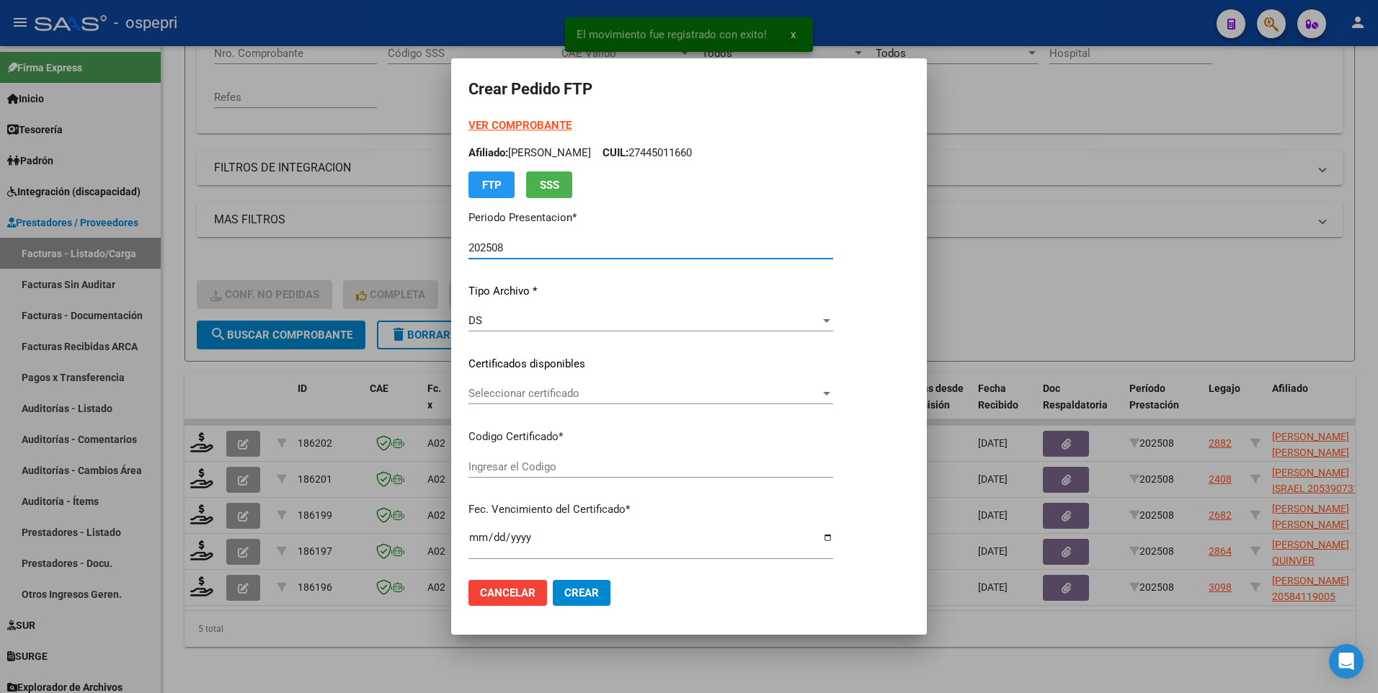
type input "ARG02000520470872016030720210307RIO141"
type input "2034-09-07"
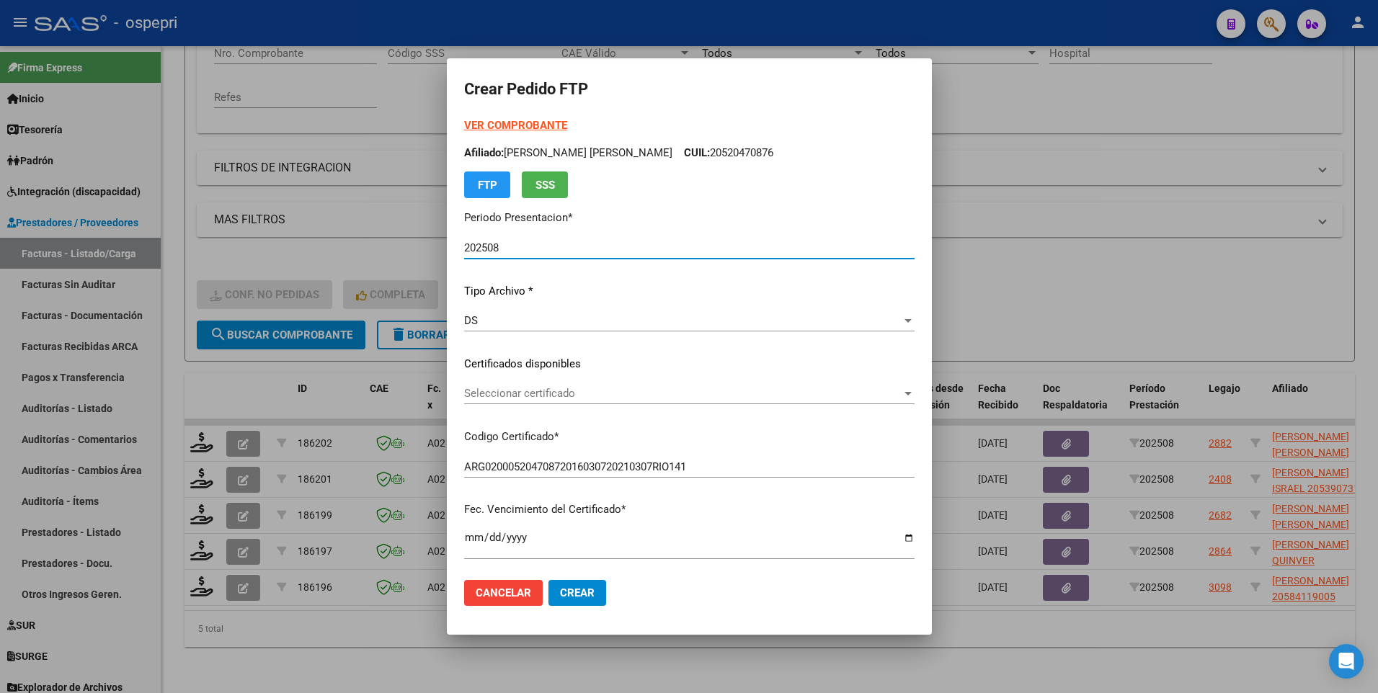
click at [914, 395] on div at bounding box center [907, 394] width 13 height 12
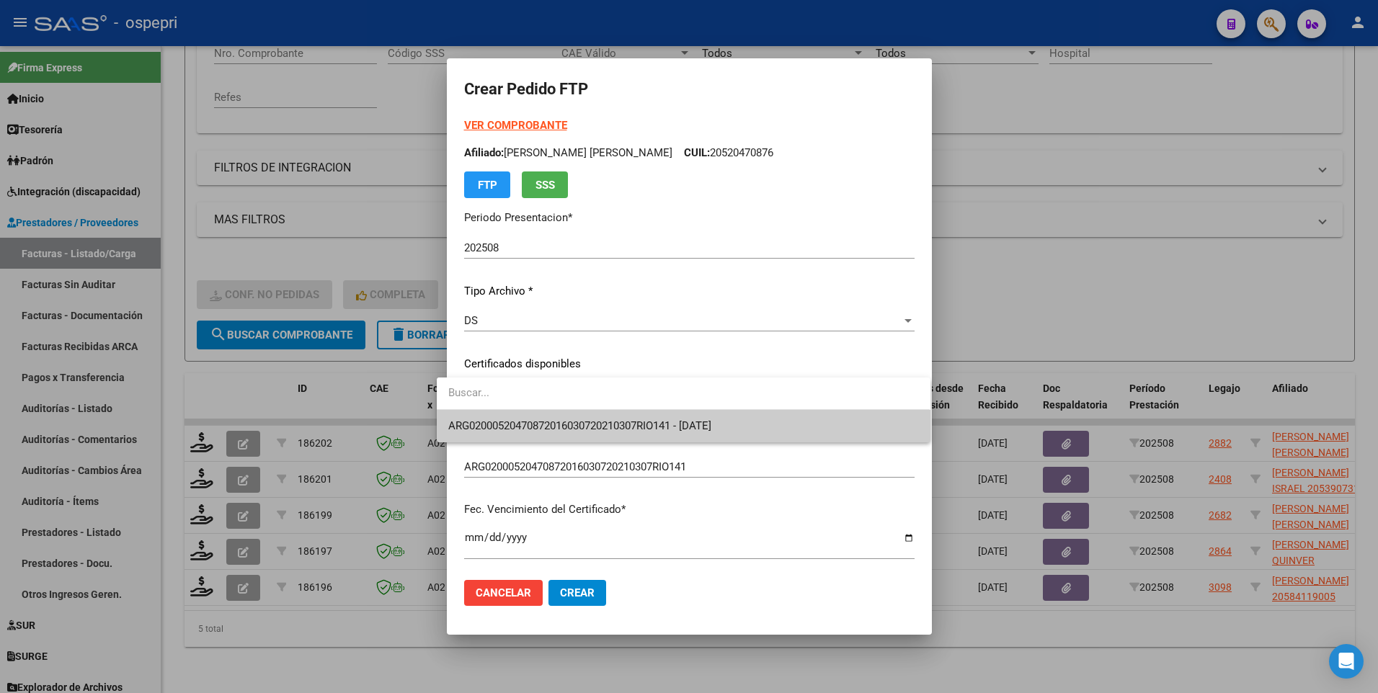
click at [815, 426] on span "ARG02000520470872016030720210307RIO141 - 2034-09-07" at bounding box center [683, 426] width 470 height 32
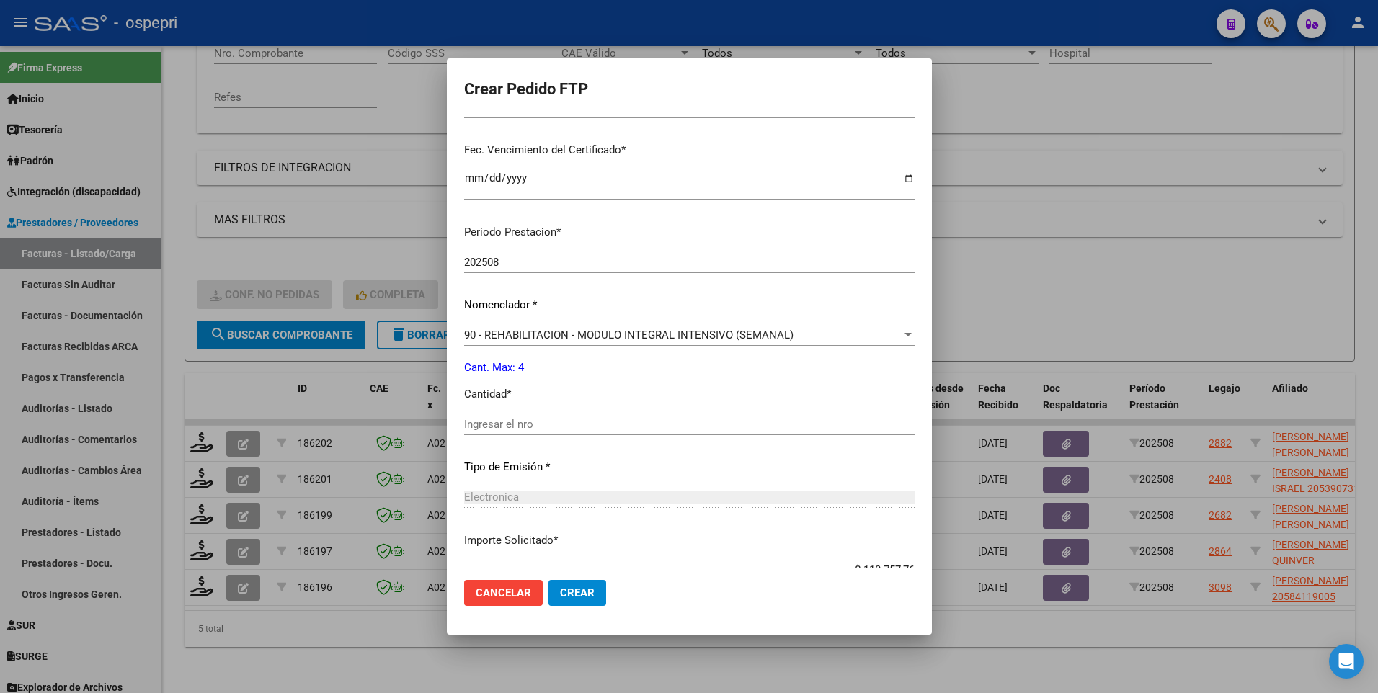
scroll to position [360, 0]
click at [503, 424] on input "Ingresar el nro" at bounding box center [689, 423] width 450 height 13
type input "4"
click at [548, 600] on button "Crear" at bounding box center [577, 593] width 58 height 26
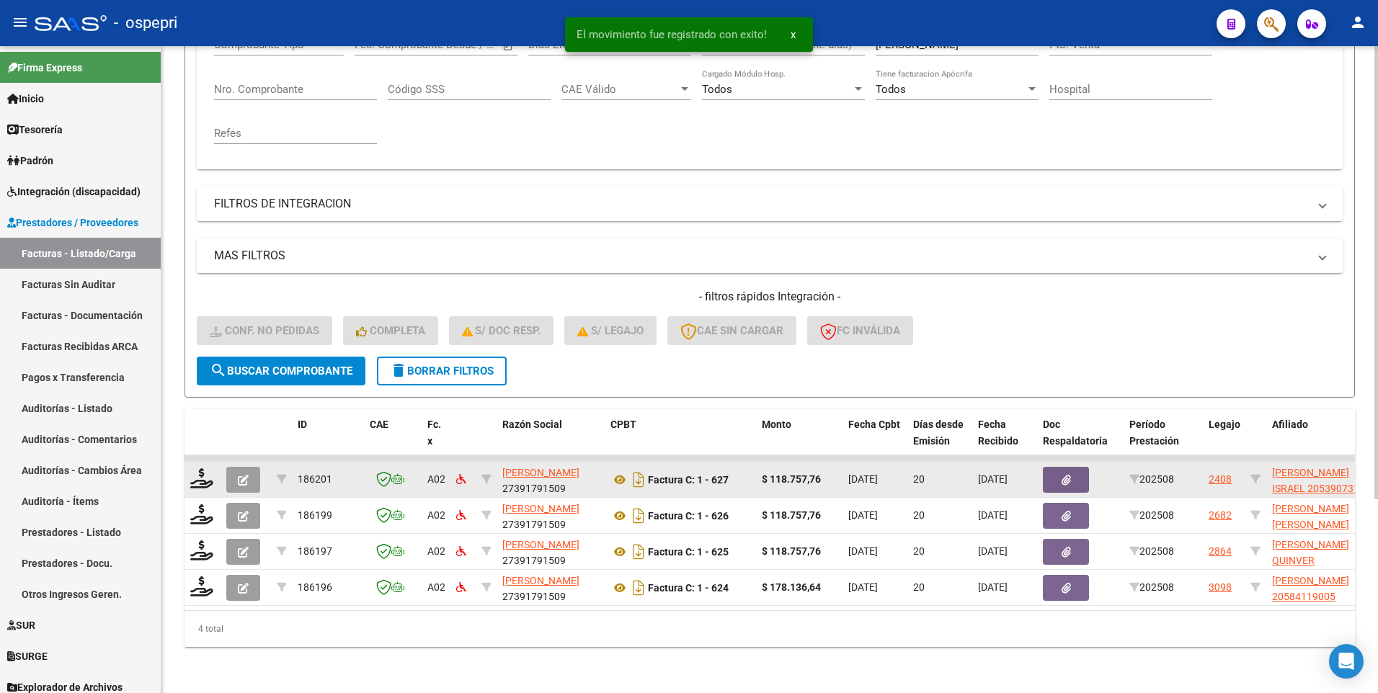
scroll to position [277, 0]
click at [205, 470] on icon at bounding box center [201, 478] width 23 height 20
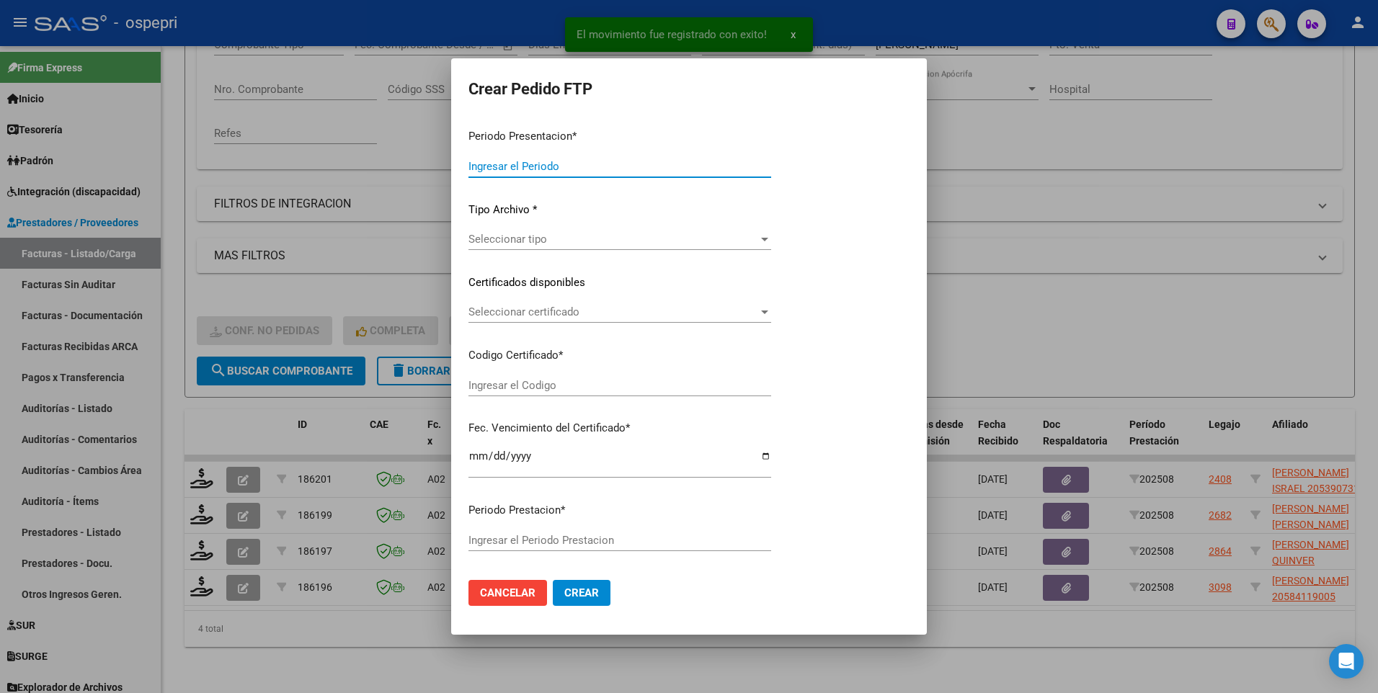
type input "202508"
type input "$ 118.757,76"
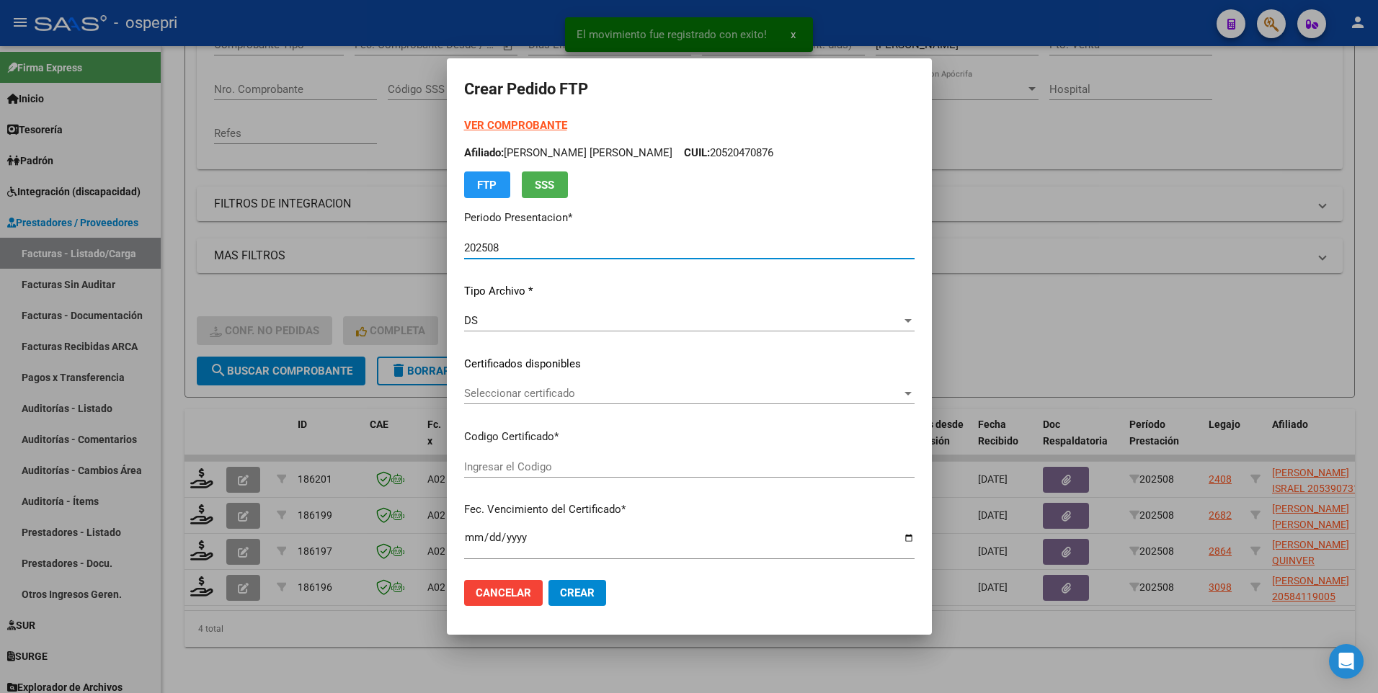
type input "20539073150"
type input "2026-11-01"
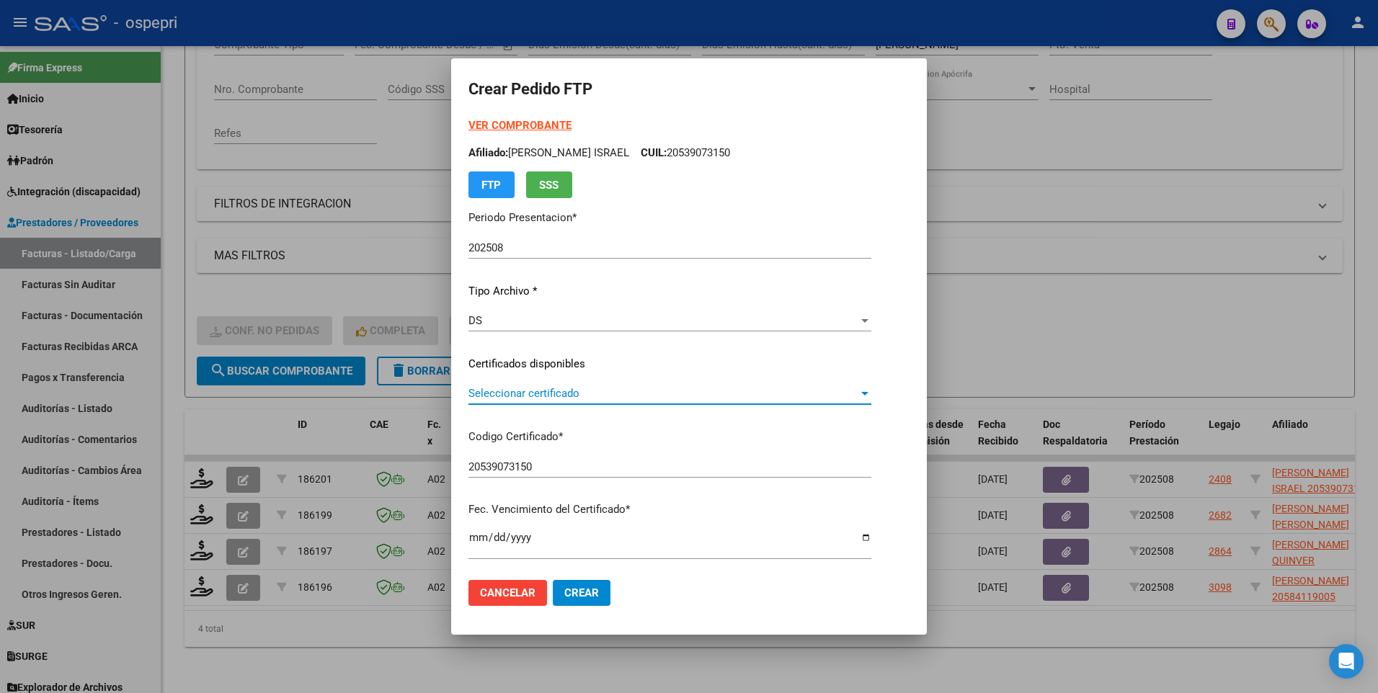
click at [871, 389] on div at bounding box center [864, 394] width 13 height 12
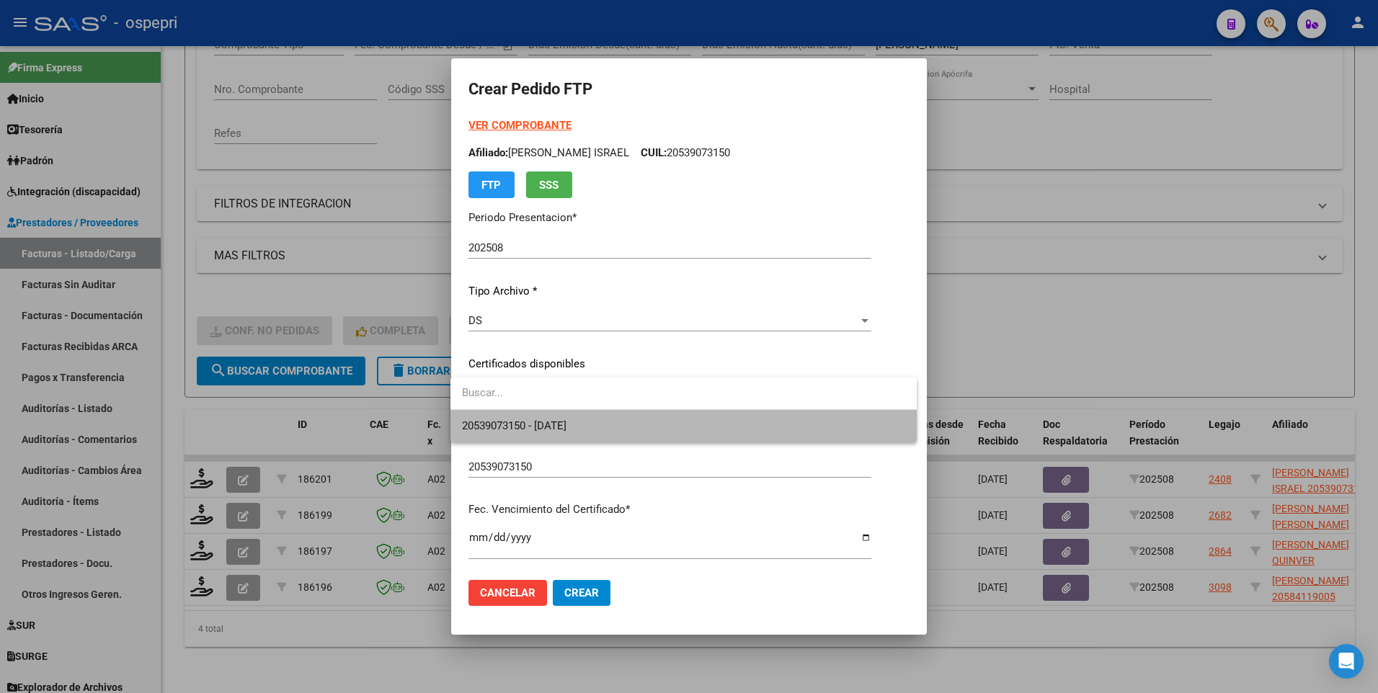
click at [826, 429] on span "20539073150 - 2026-11-01" at bounding box center [683, 426] width 443 height 32
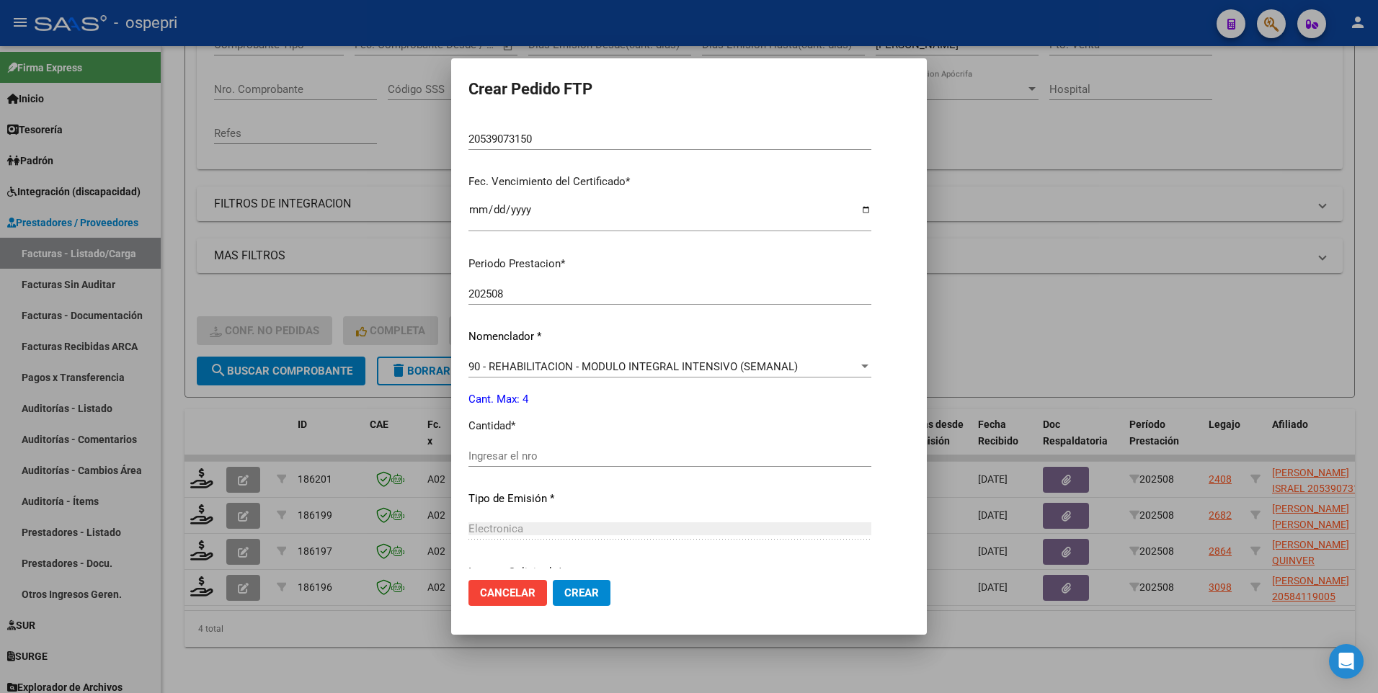
scroll to position [360, 0]
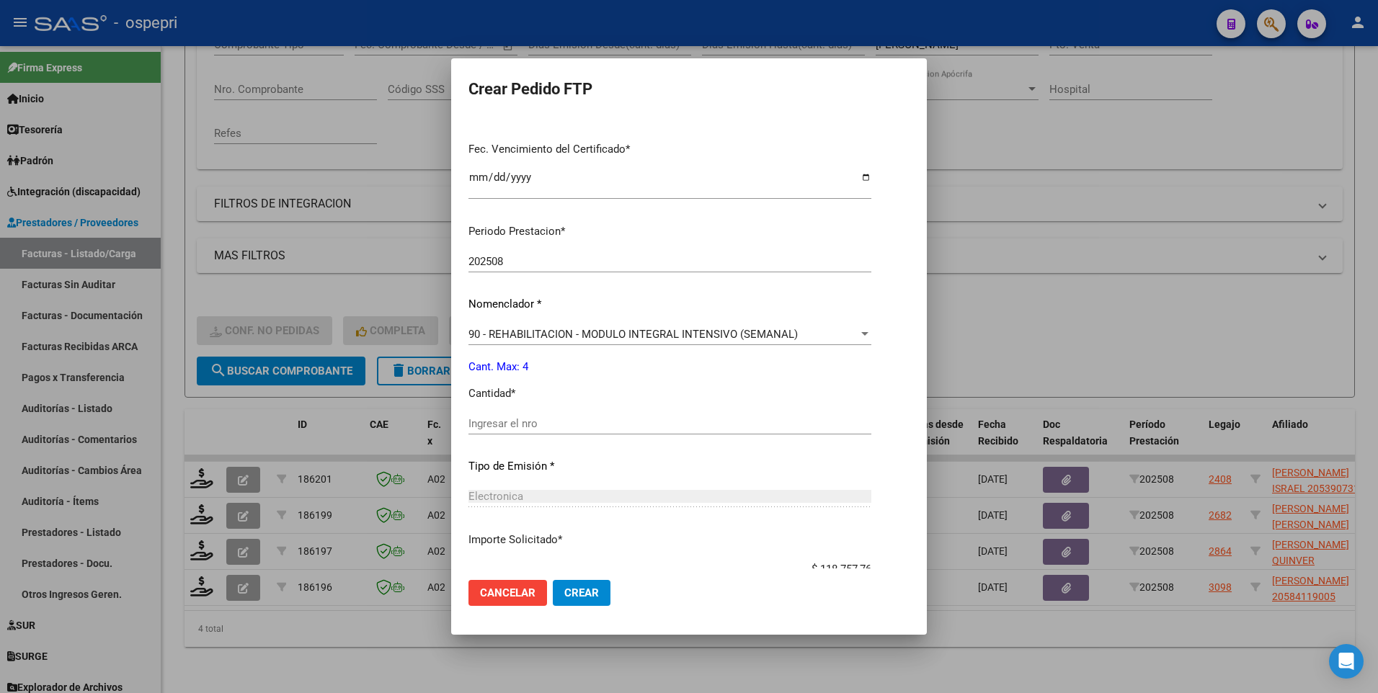
click at [576, 426] on input "Ingresar el nro" at bounding box center [669, 423] width 403 height 13
type input "4"
click at [574, 584] on button "Crear" at bounding box center [582, 593] width 58 height 26
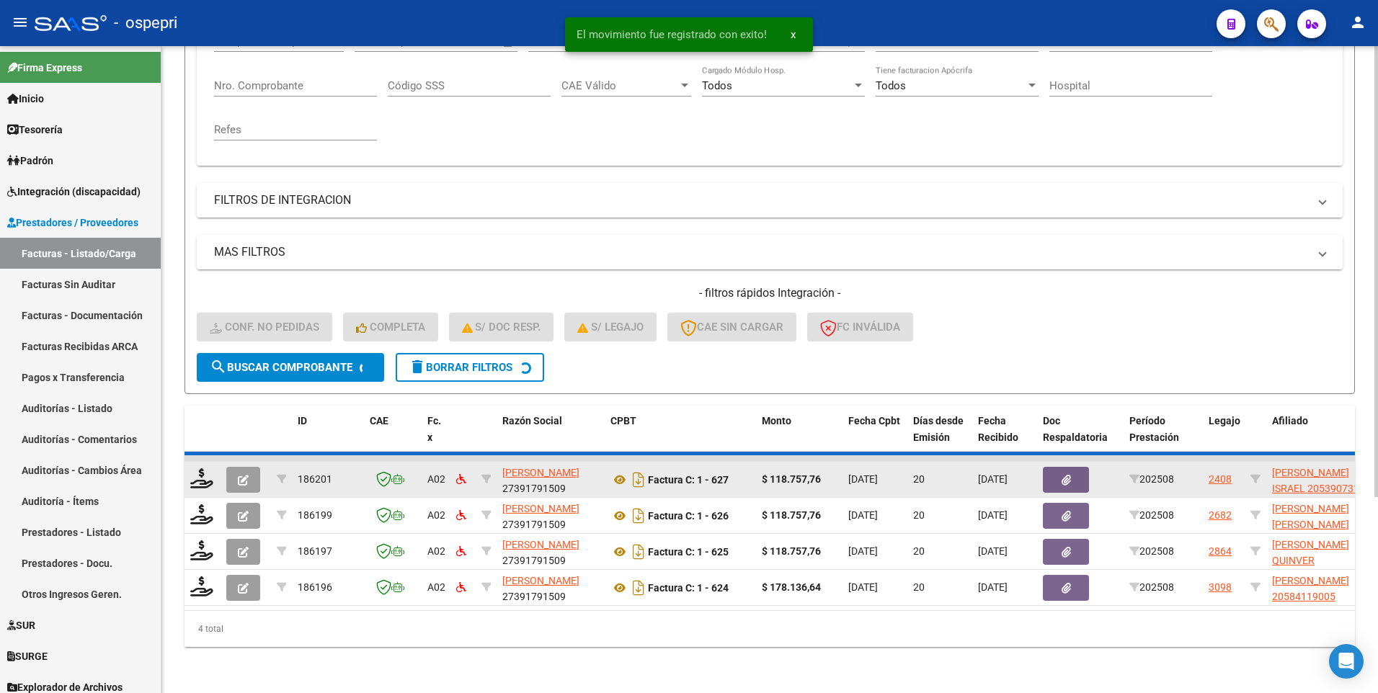
scroll to position [241, 0]
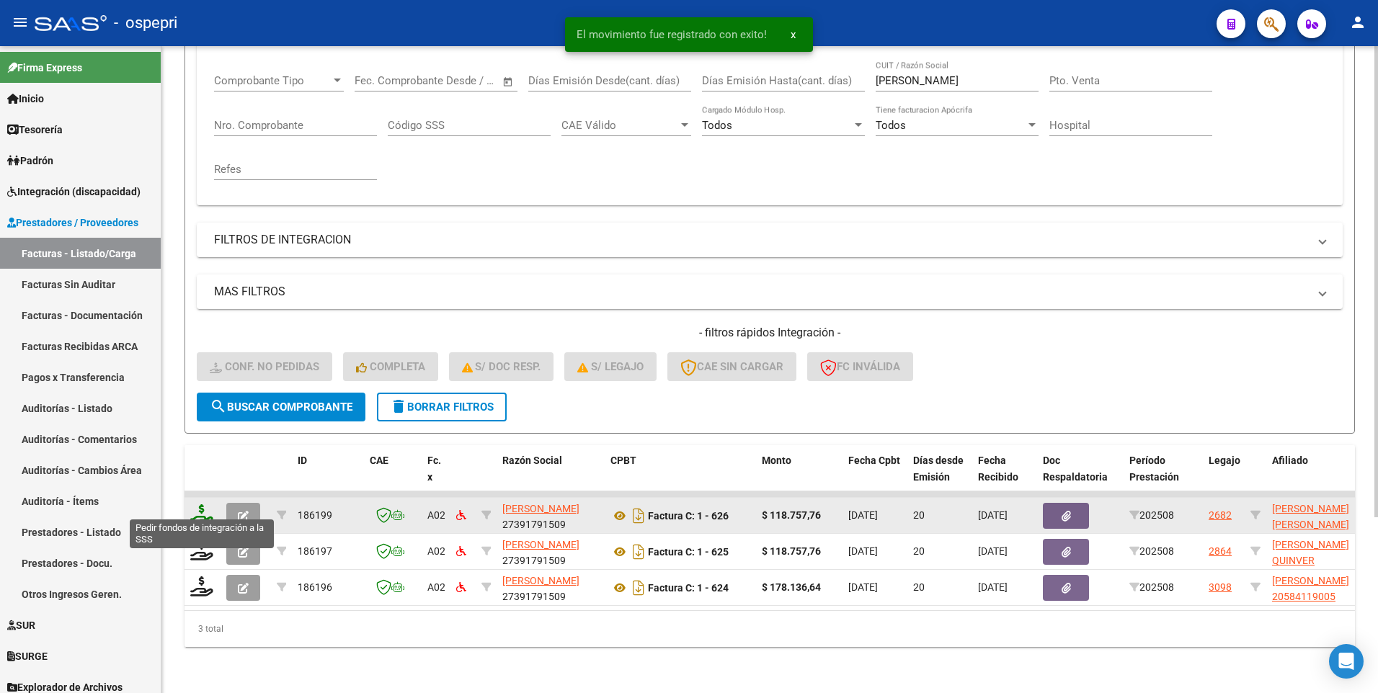
click at [195, 507] on icon at bounding box center [201, 514] width 23 height 20
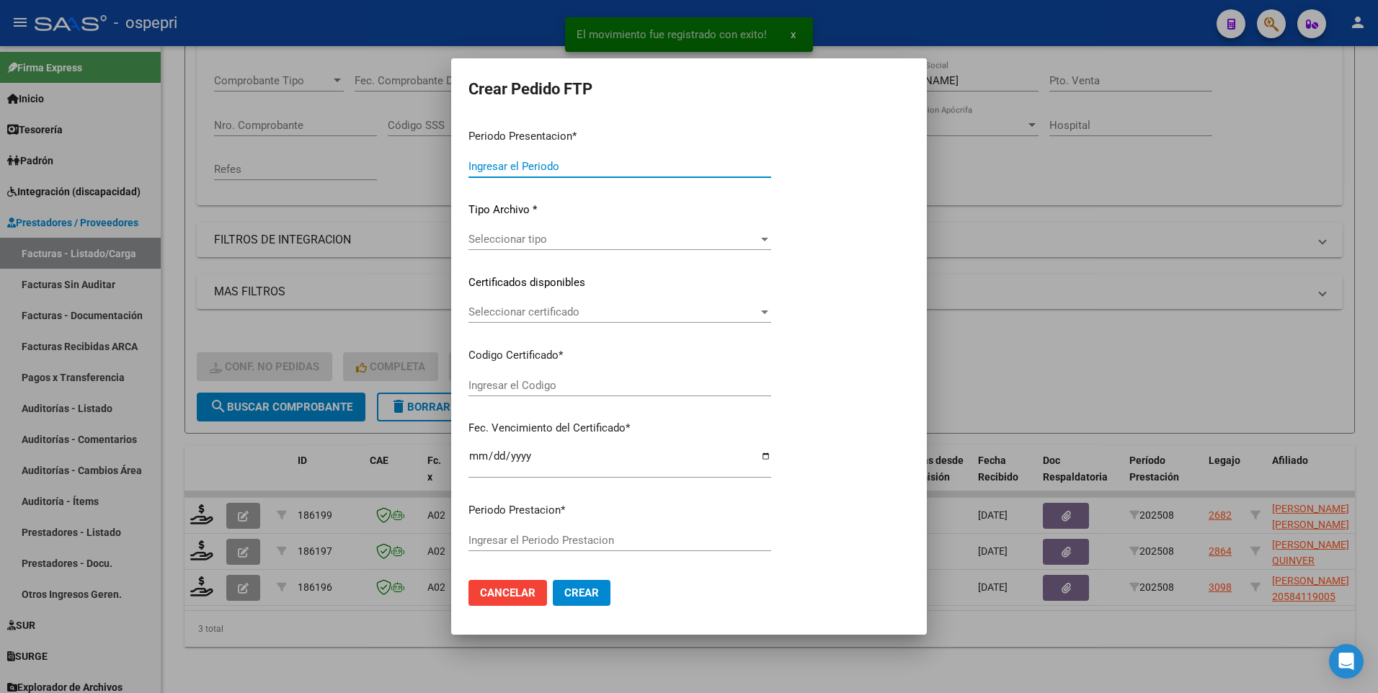
type input "202508"
type input "$ 118.757,76"
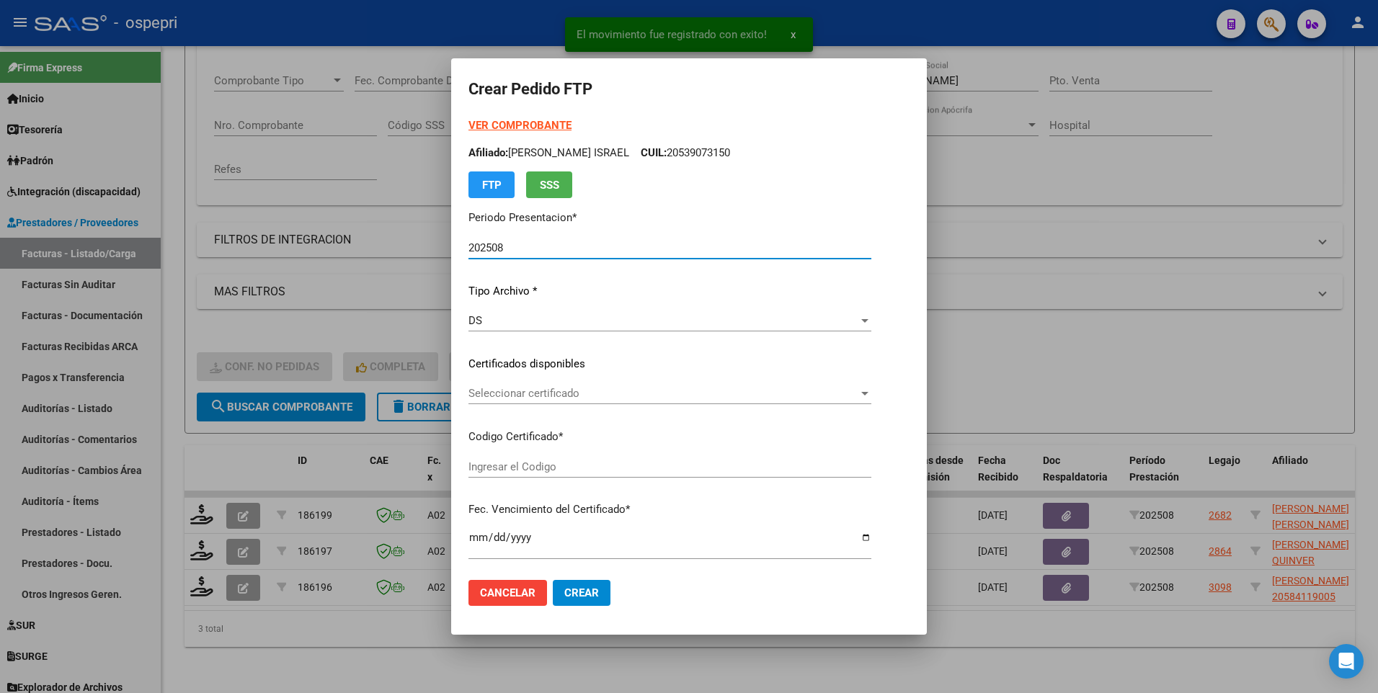
type input "20523245571"
type input "2026-03-07"
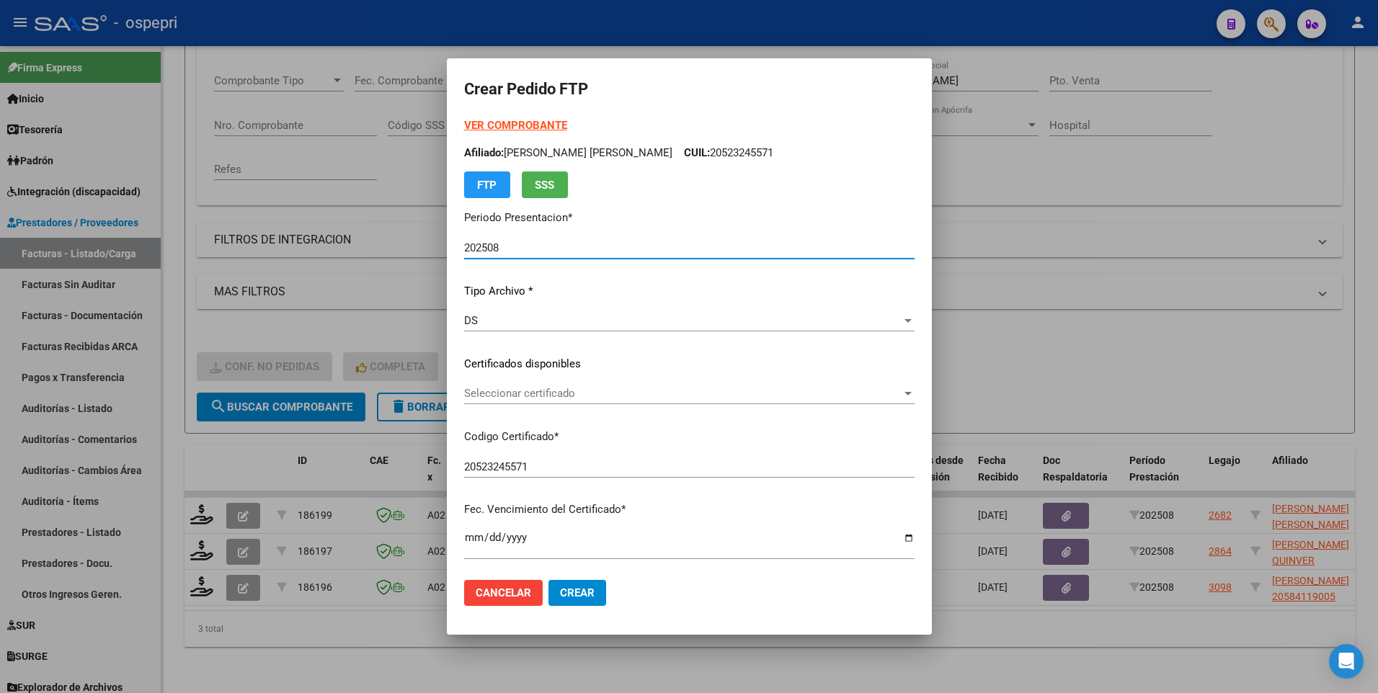
click at [910, 391] on div at bounding box center [907, 394] width 13 height 12
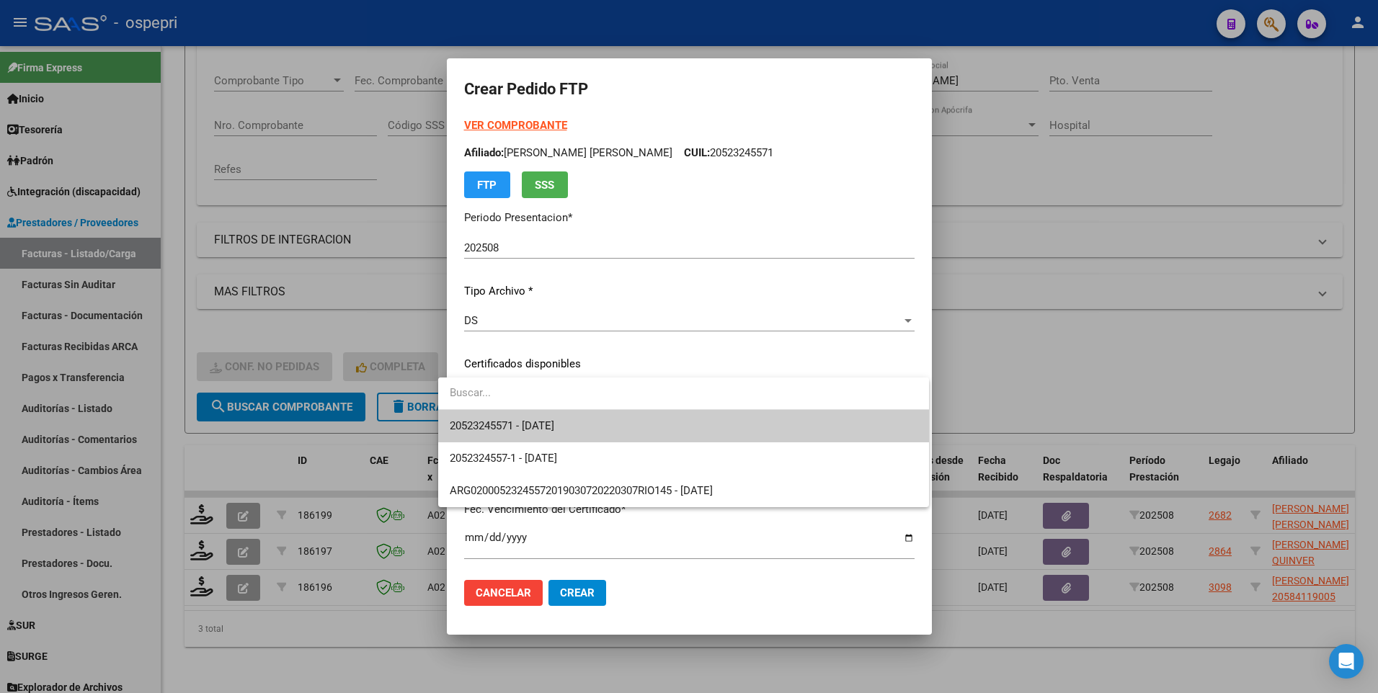
click at [797, 432] on span "20523245571 - 2026-03-07" at bounding box center [684, 426] width 468 height 32
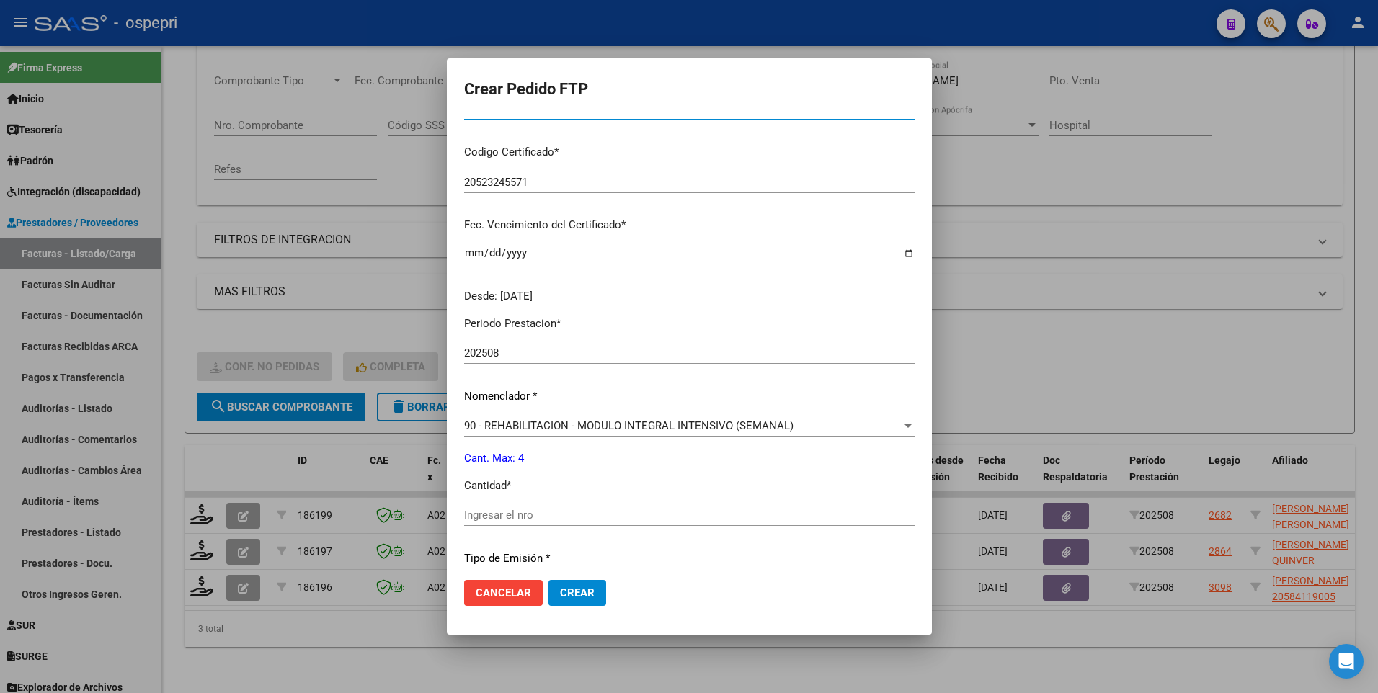
scroll to position [288, 0]
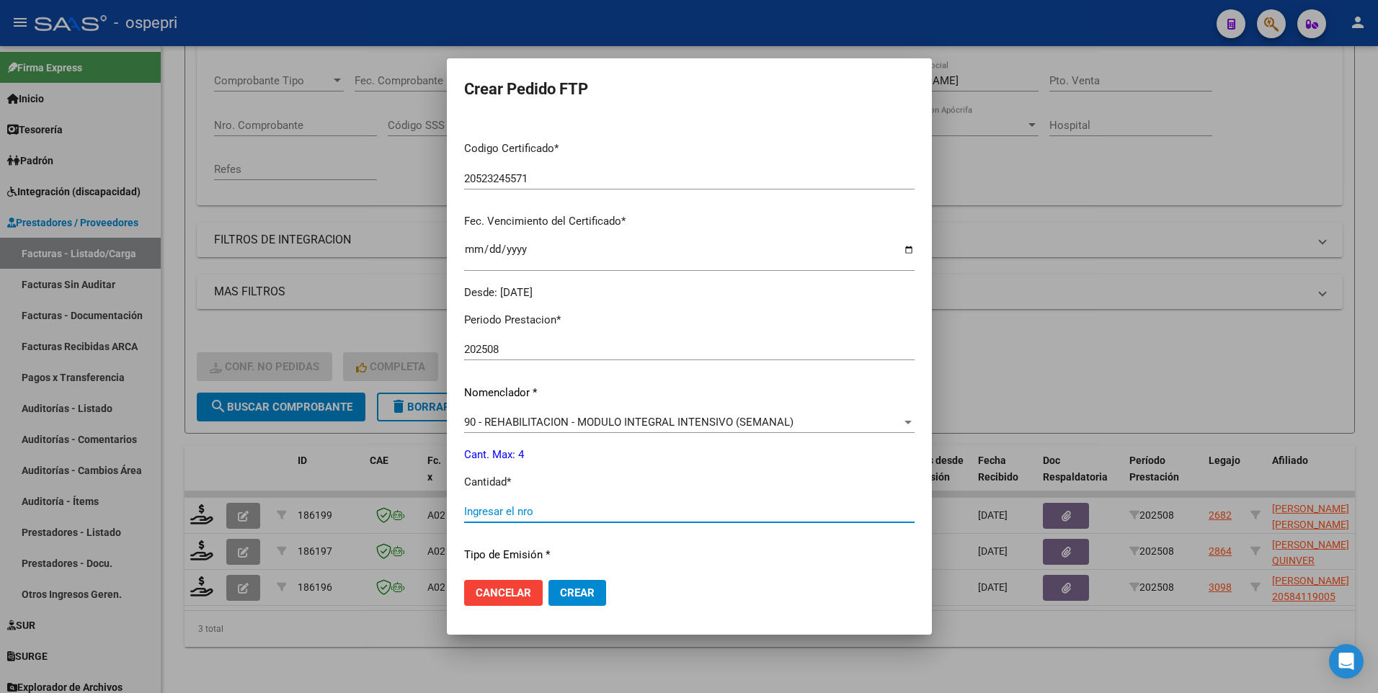
click at [542, 513] on input "Ingresar el nro" at bounding box center [689, 511] width 450 height 13
type input "4"
click at [551, 600] on button "Crear" at bounding box center [577, 593] width 58 height 26
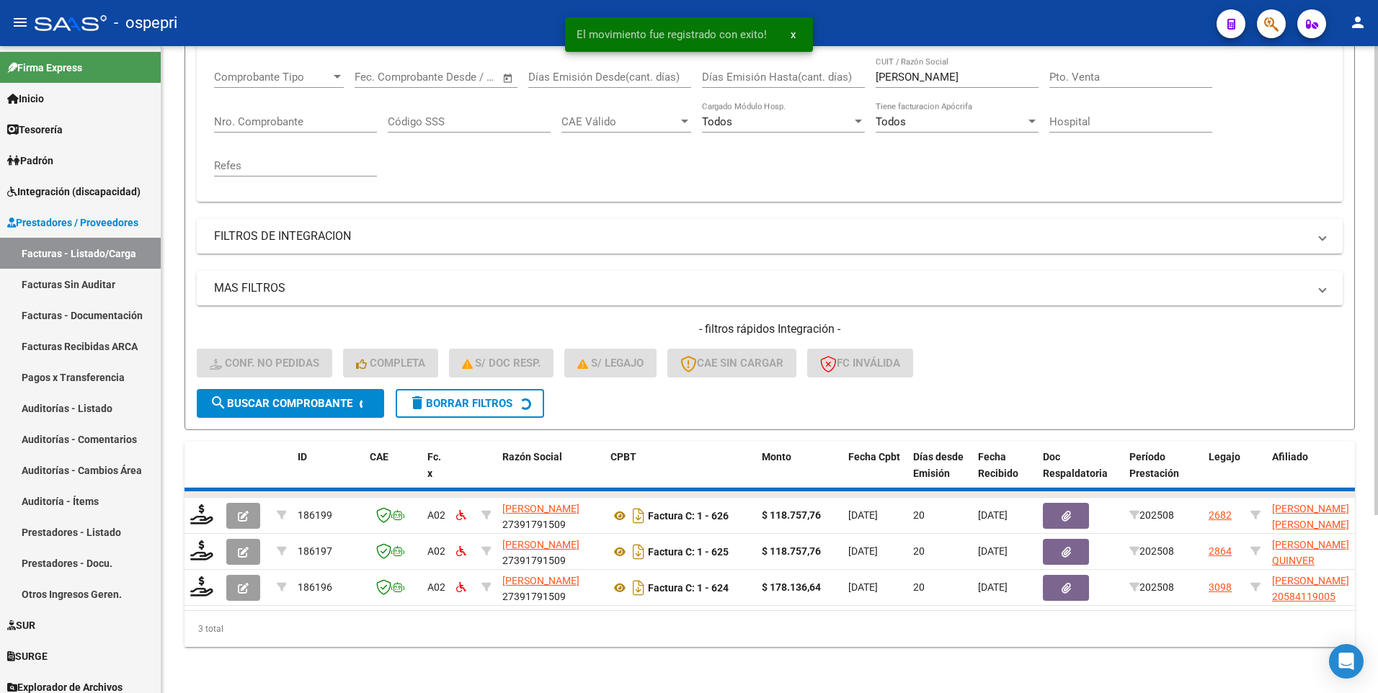
scroll to position [205, 0]
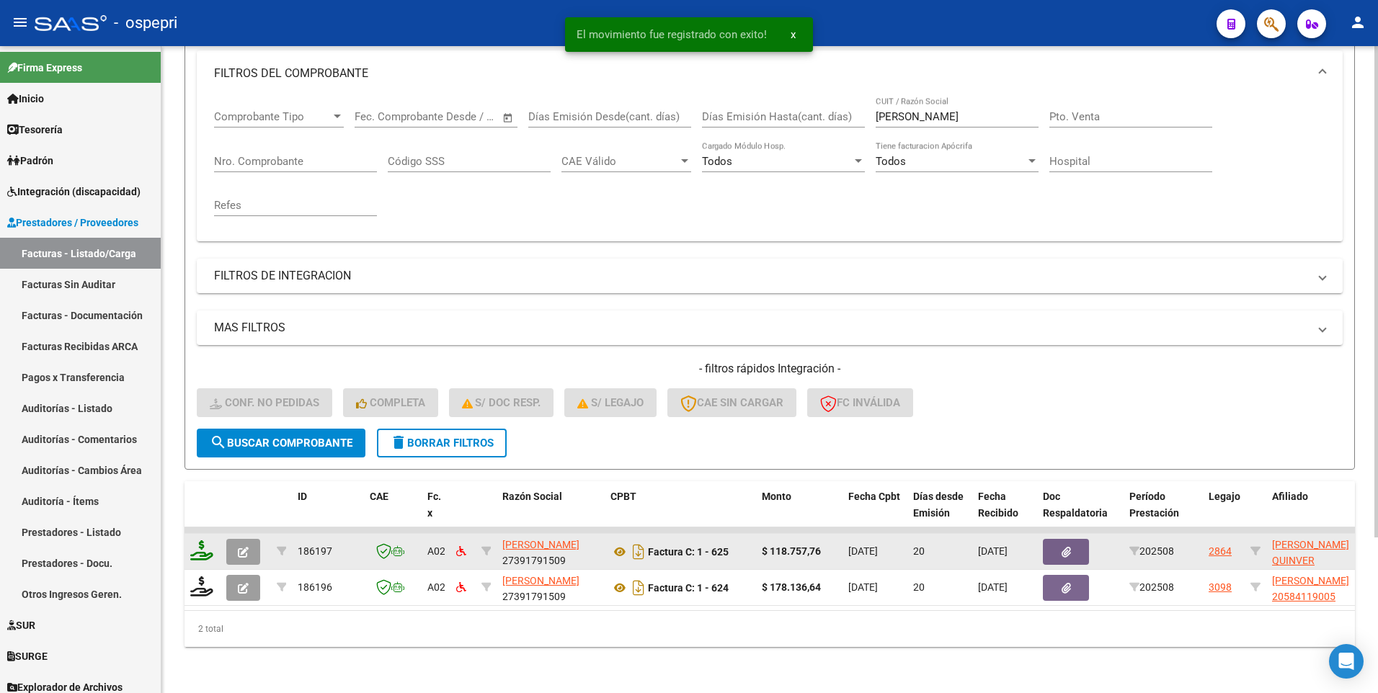
click at [190, 537] on datatable-body-cell at bounding box center [202, 551] width 36 height 35
click at [202, 545] on icon at bounding box center [201, 550] width 23 height 20
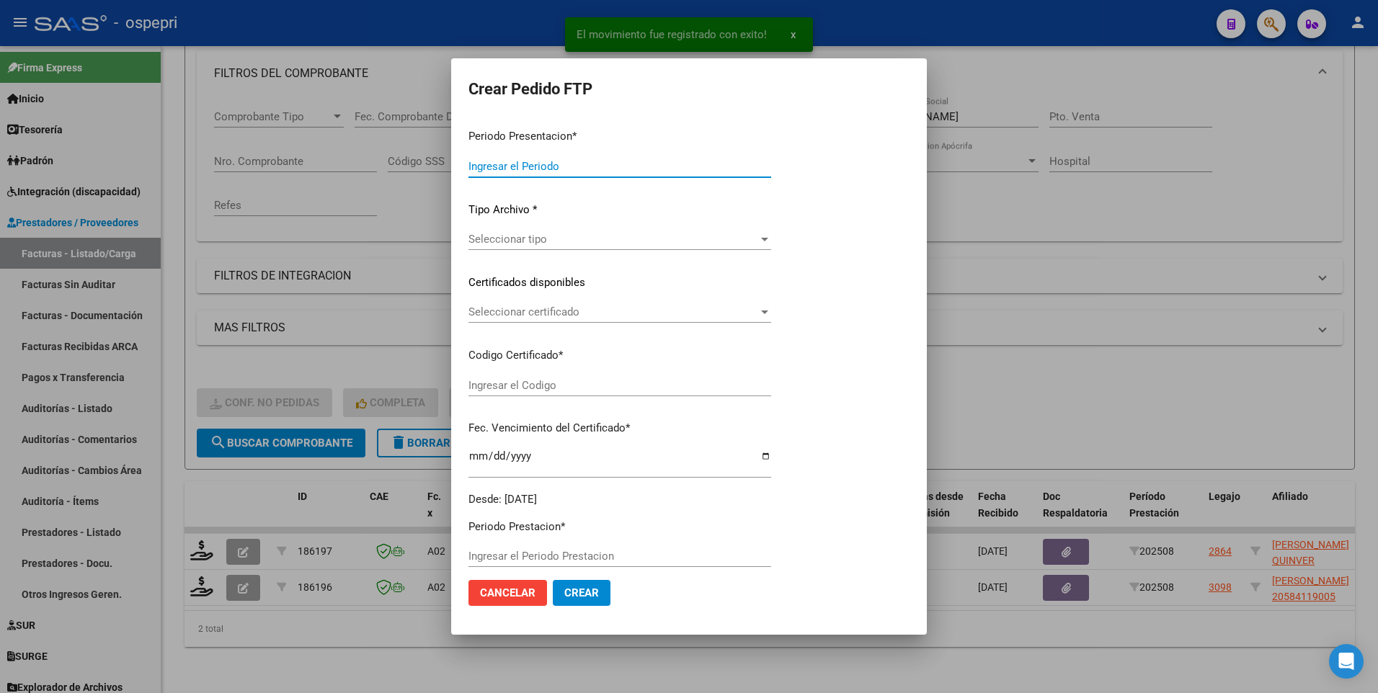
type input "202508"
type input "$ 118.757,76"
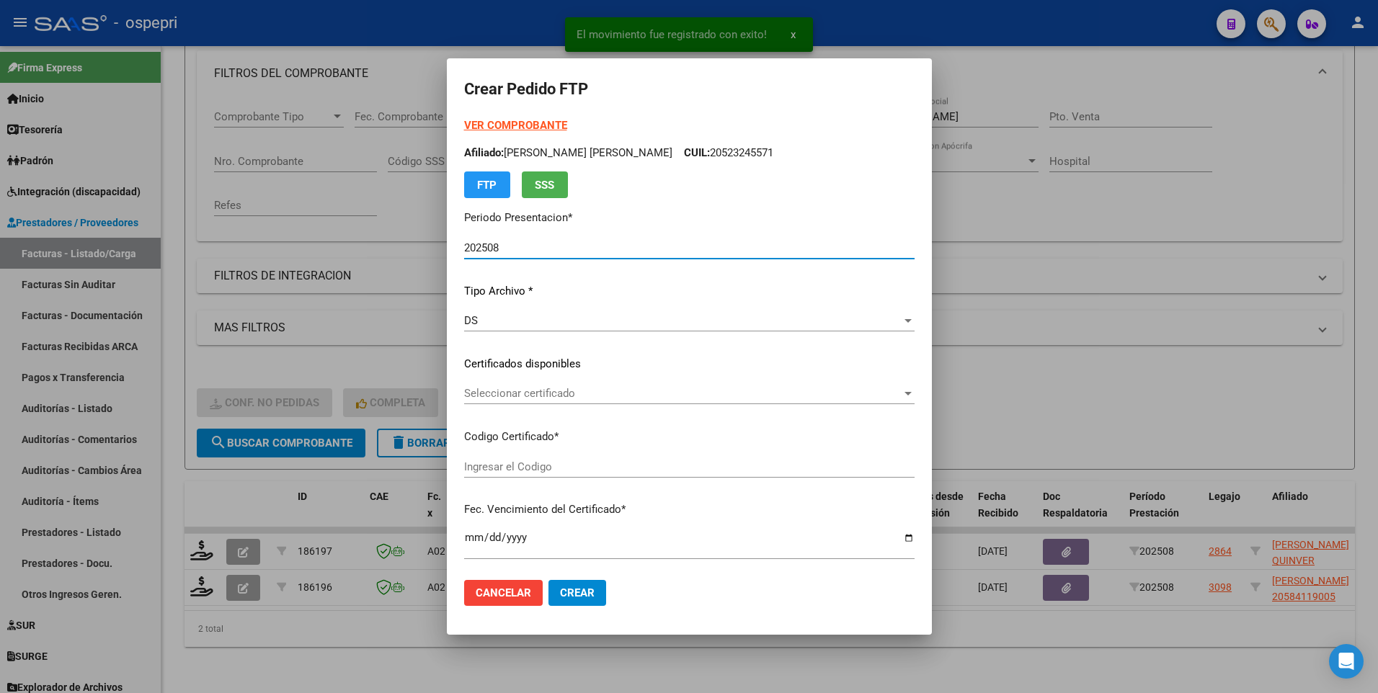
type input "20549415289"
type input "2026-12-22"
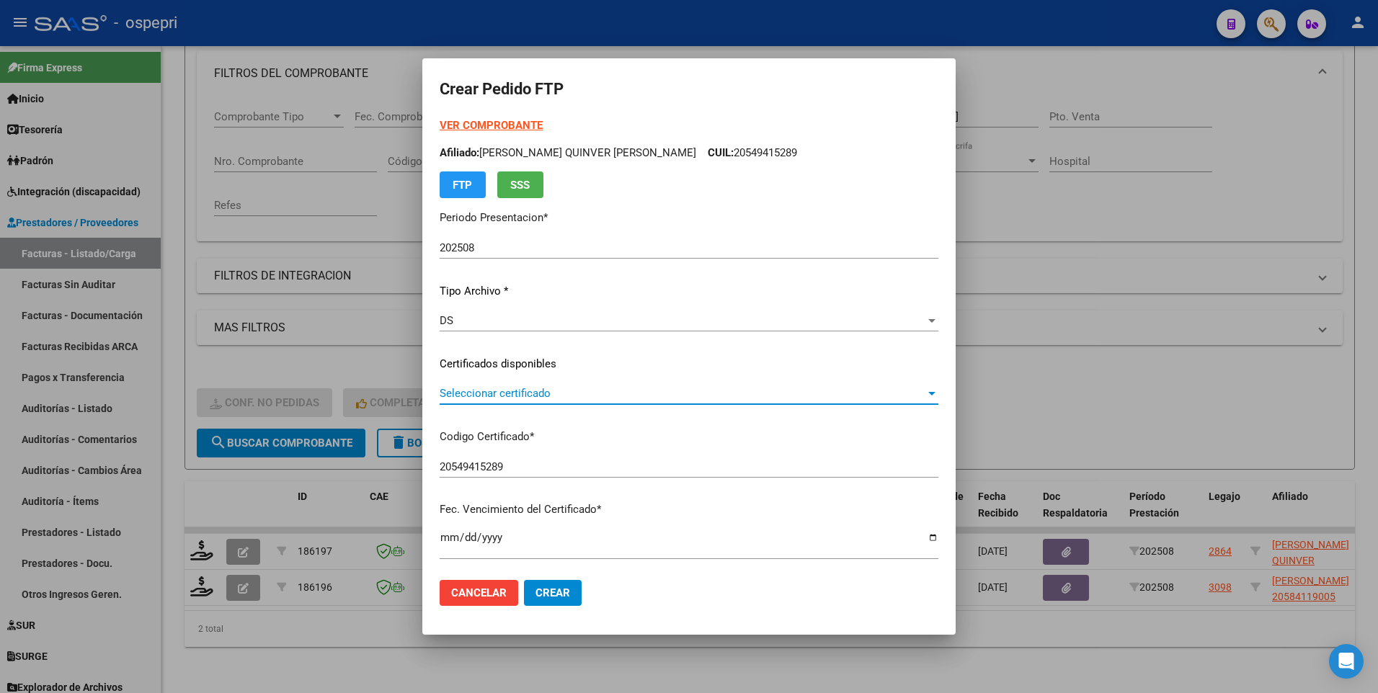
click at [907, 393] on span "Seleccionar certificado" at bounding box center [683, 393] width 486 height 13
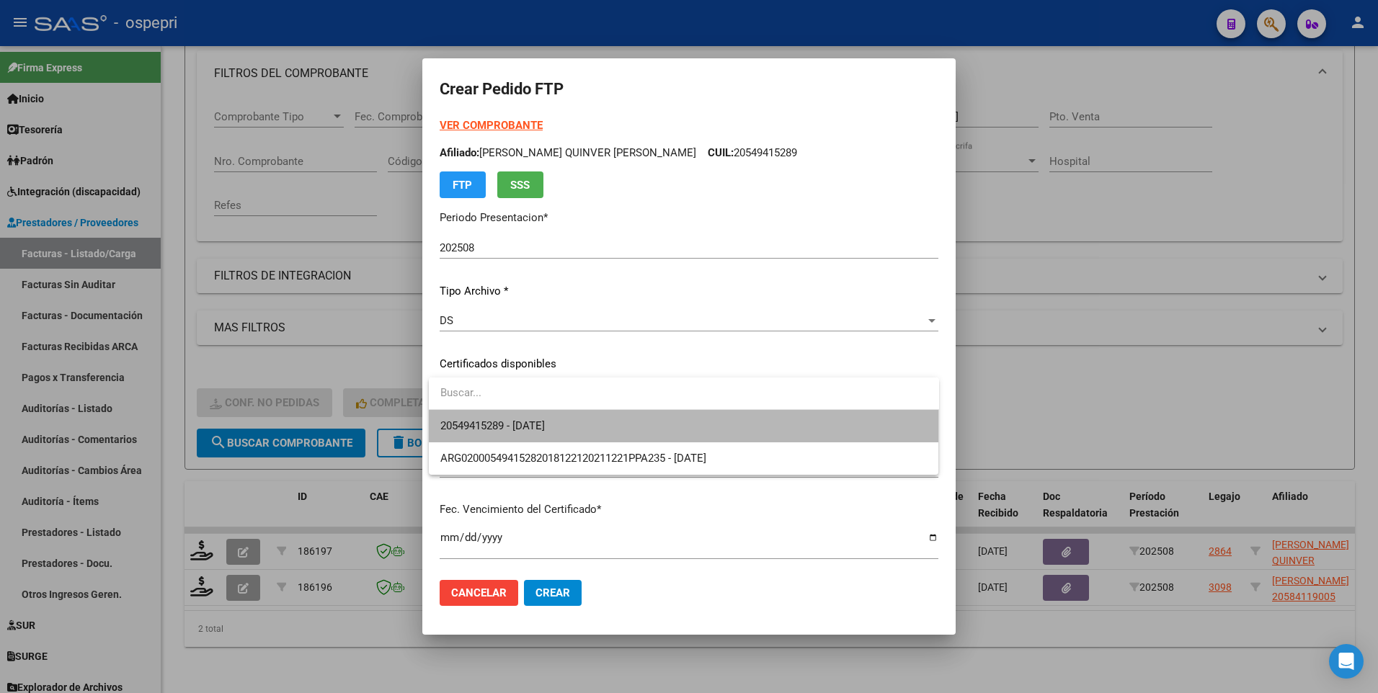
click at [872, 411] on span "20549415289 - 2026-12-22" at bounding box center [683, 426] width 487 height 32
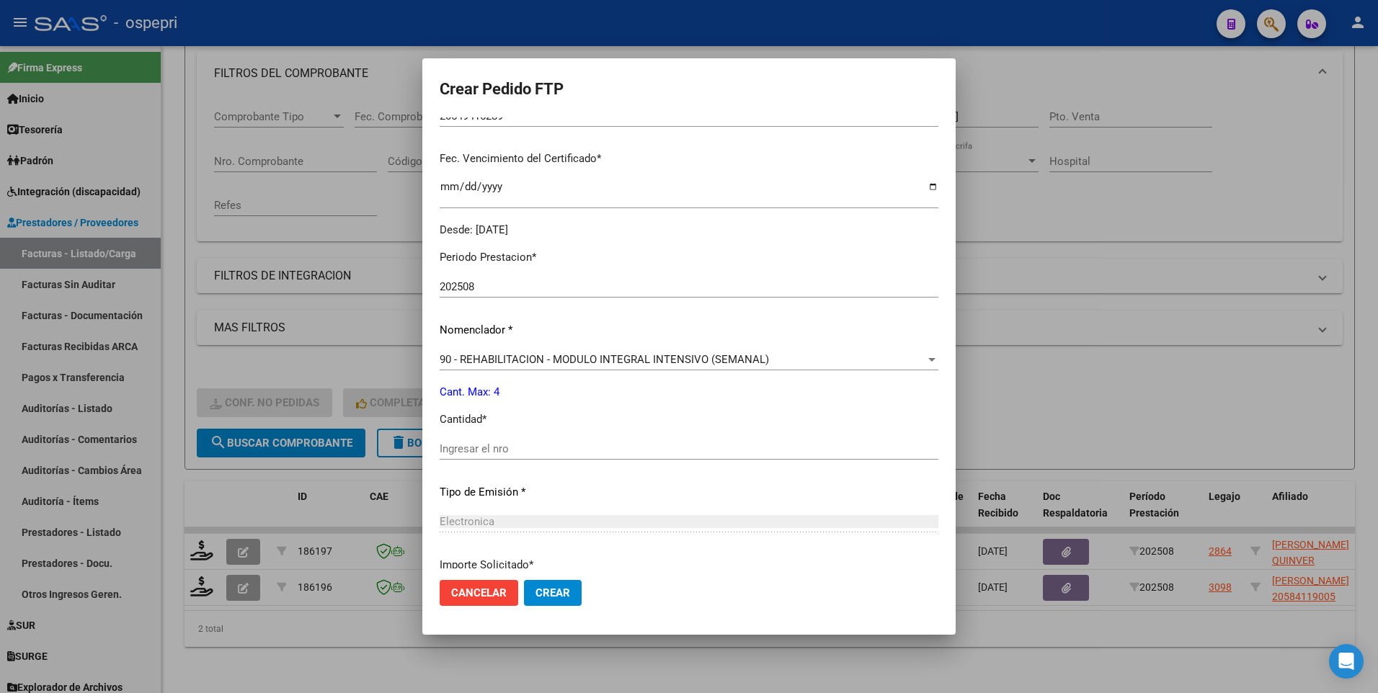
scroll to position [360, 0]
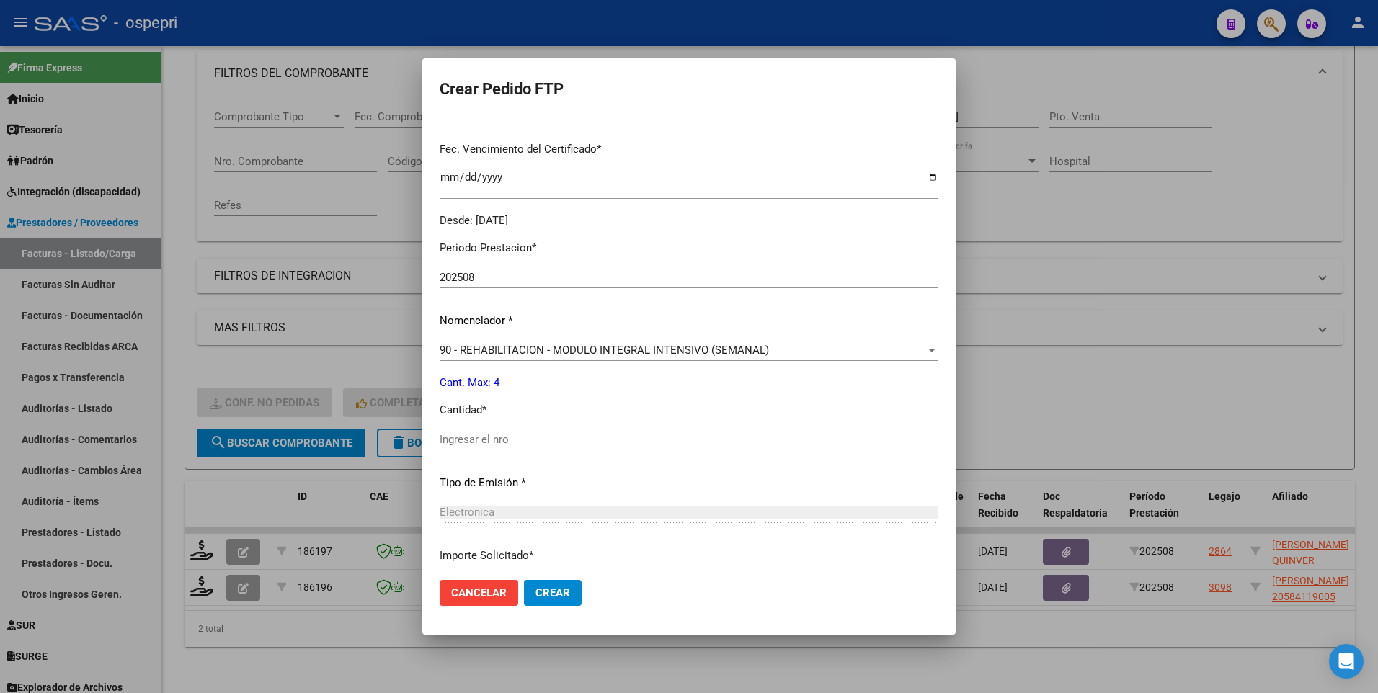
click at [607, 444] on input "Ingresar el nro" at bounding box center [689, 439] width 499 height 13
type input "4"
click at [563, 592] on span "Crear" at bounding box center [552, 592] width 35 height 13
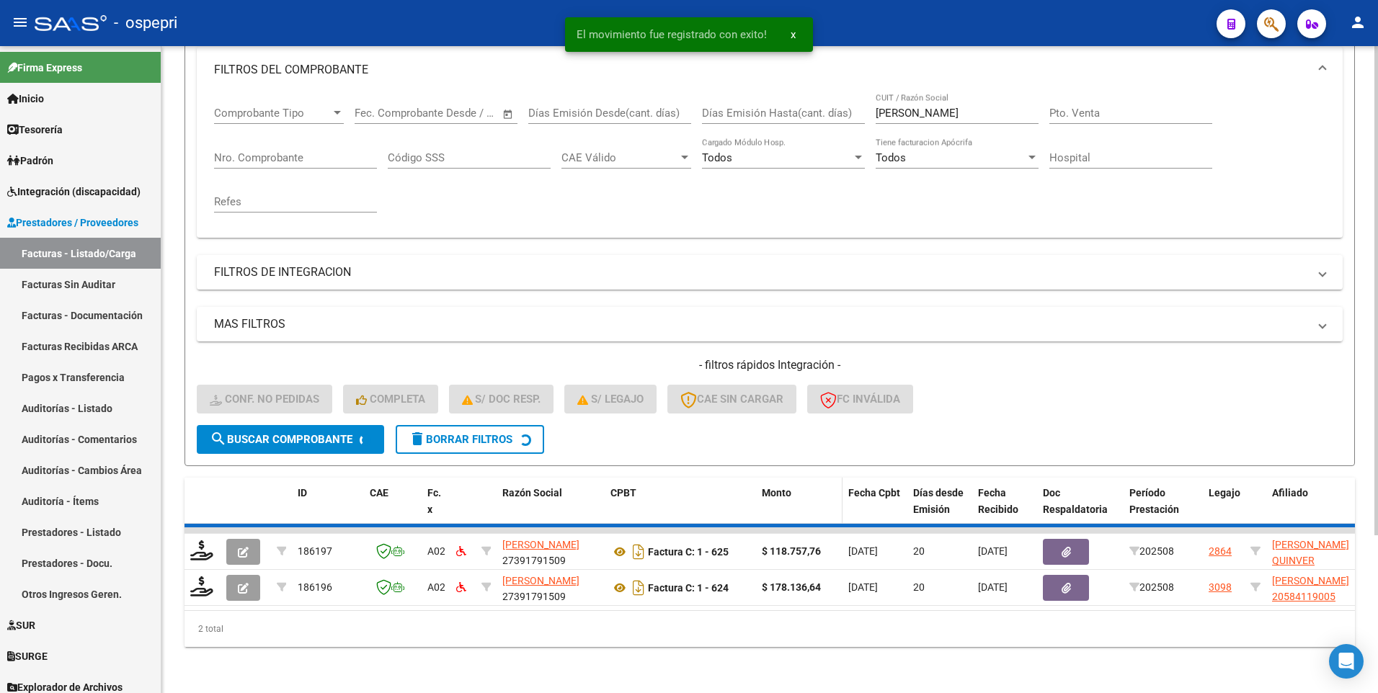
scroll to position [169, 0]
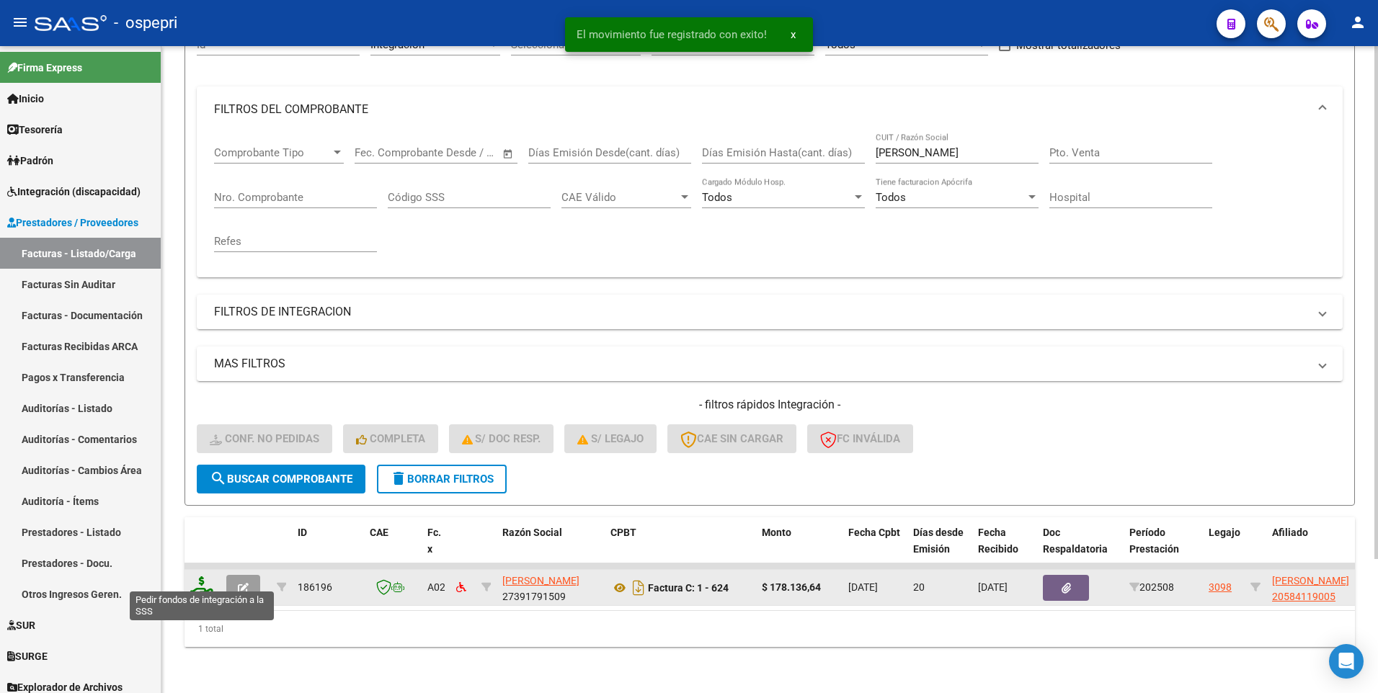
click at [205, 579] on icon at bounding box center [201, 586] width 23 height 20
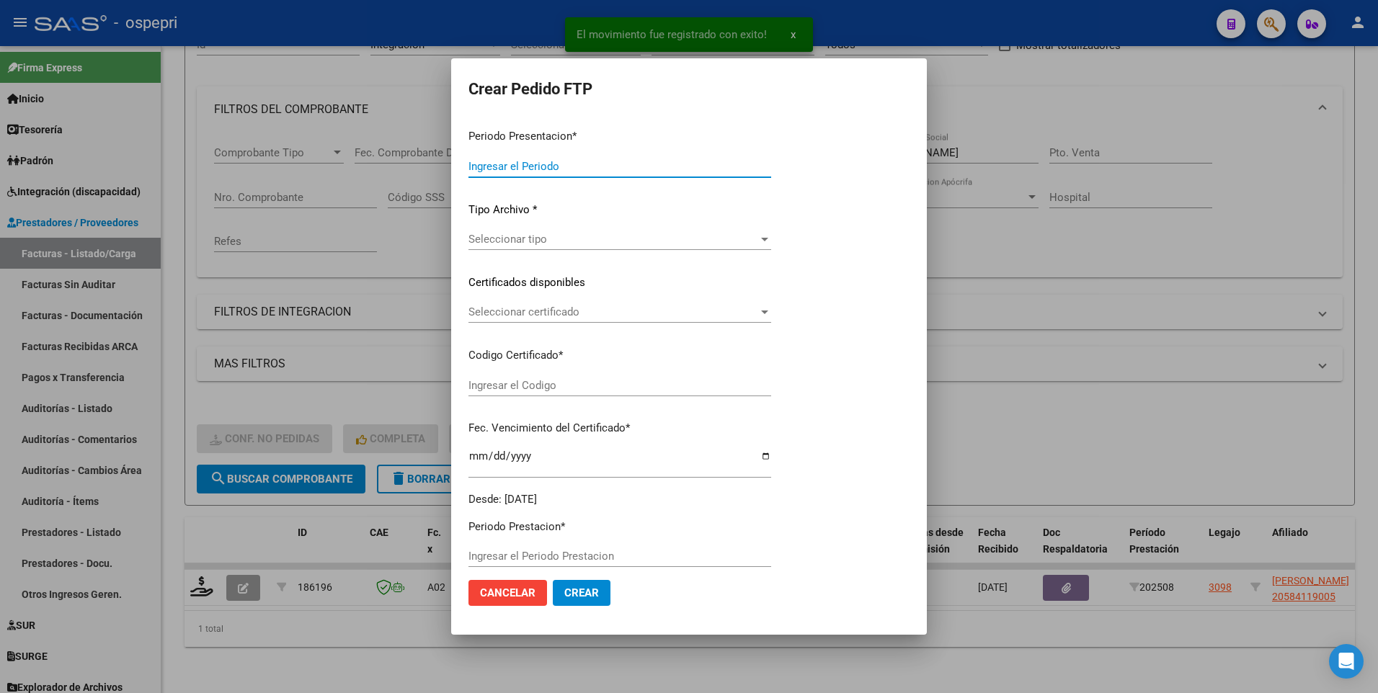
type input "202508"
type input "$ 178.136,64"
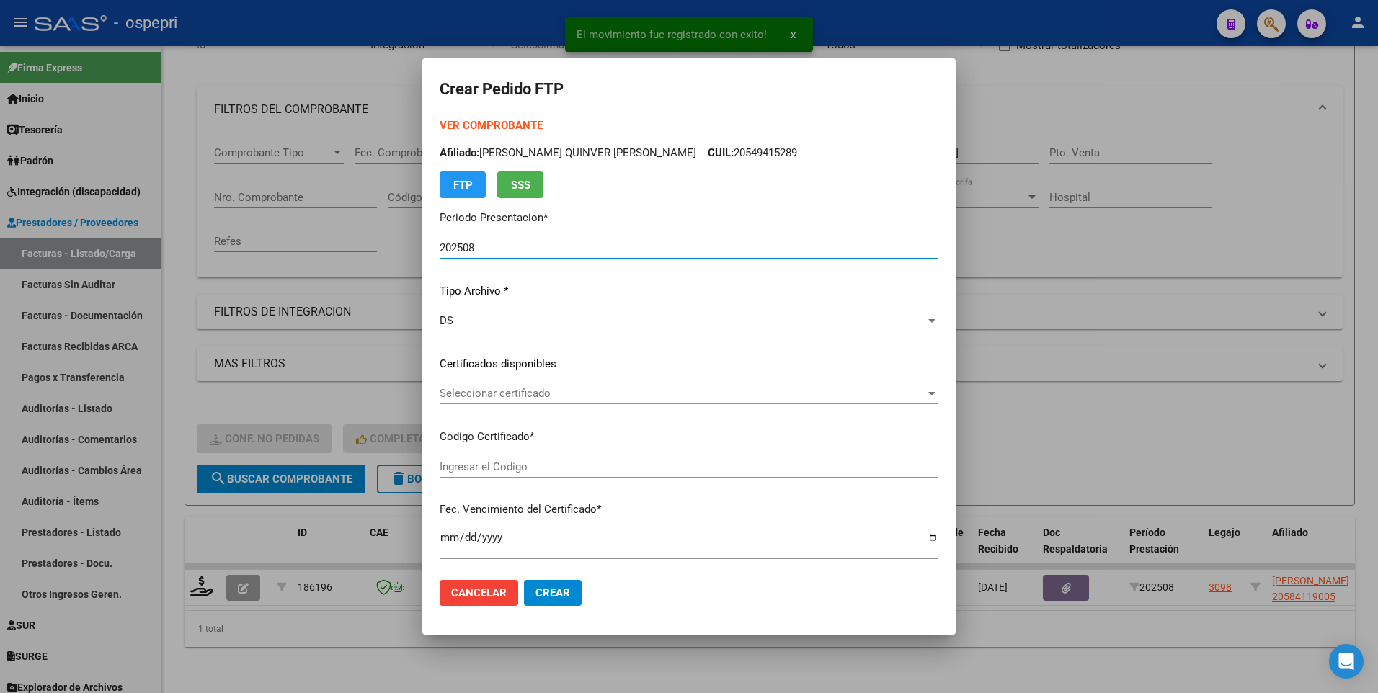
type input "20584119005"
type input "2028-10-21"
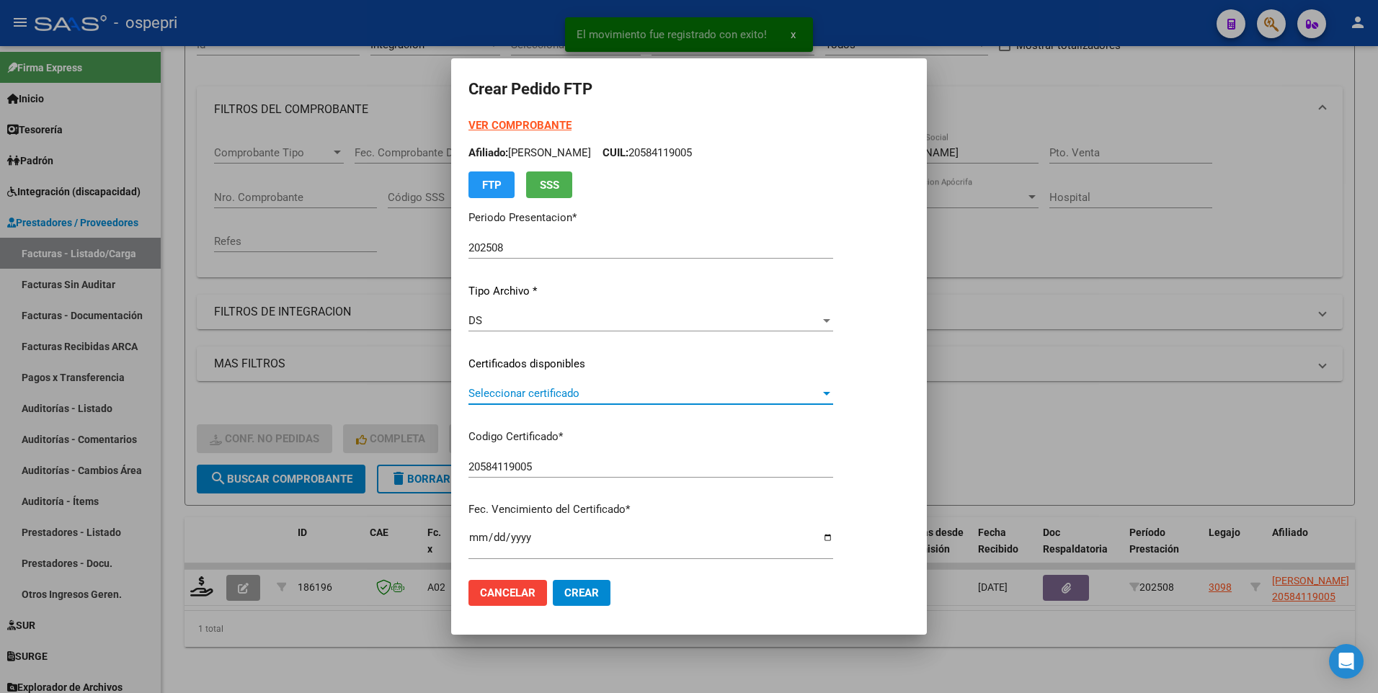
click at [830, 392] on div at bounding box center [826, 394] width 7 height 4
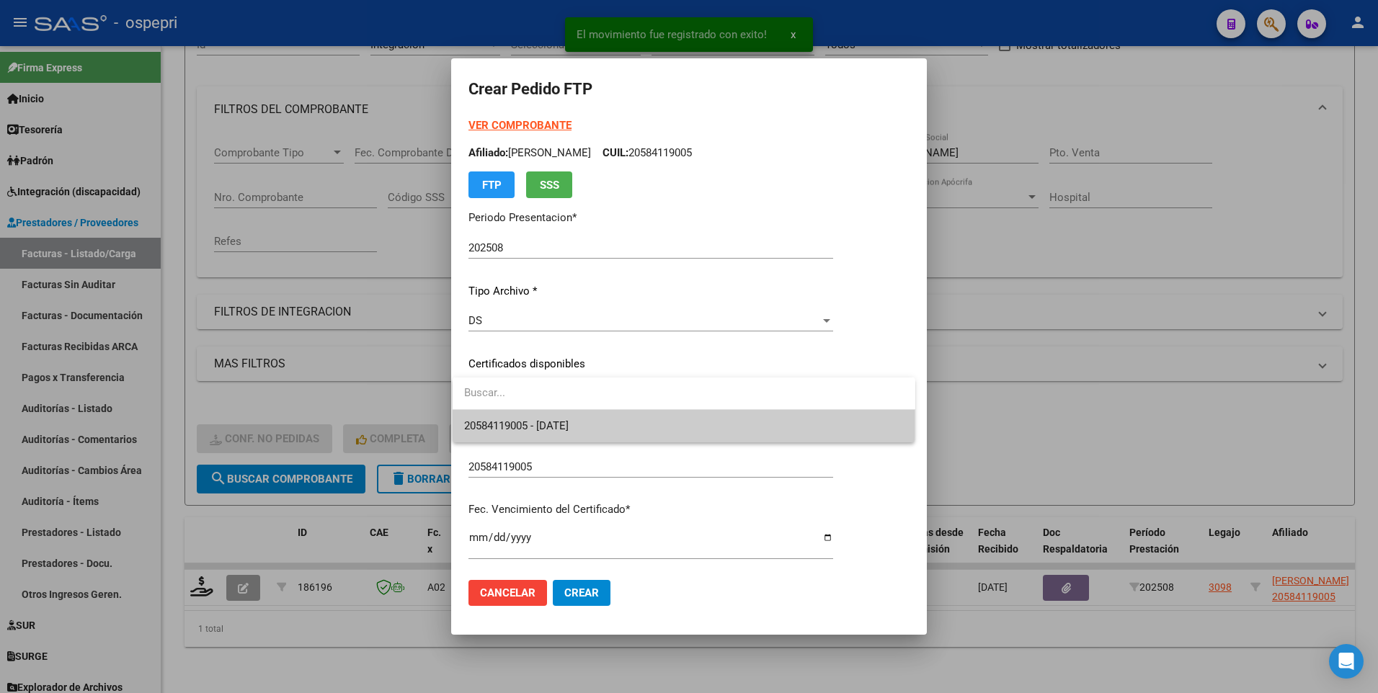
click at [686, 432] on span "20584119005 - 2028-10-21" at bounding box center [684, 426] width 440 height 32
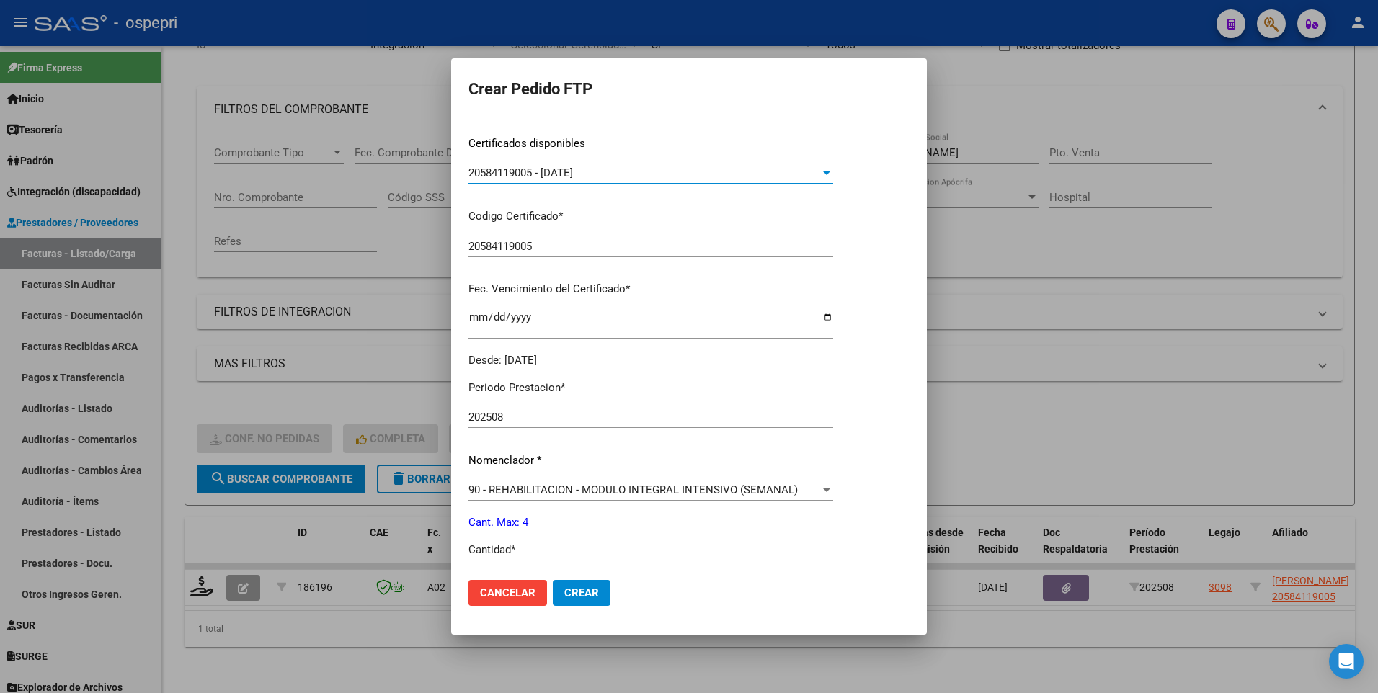
scroll to position [288, 0]
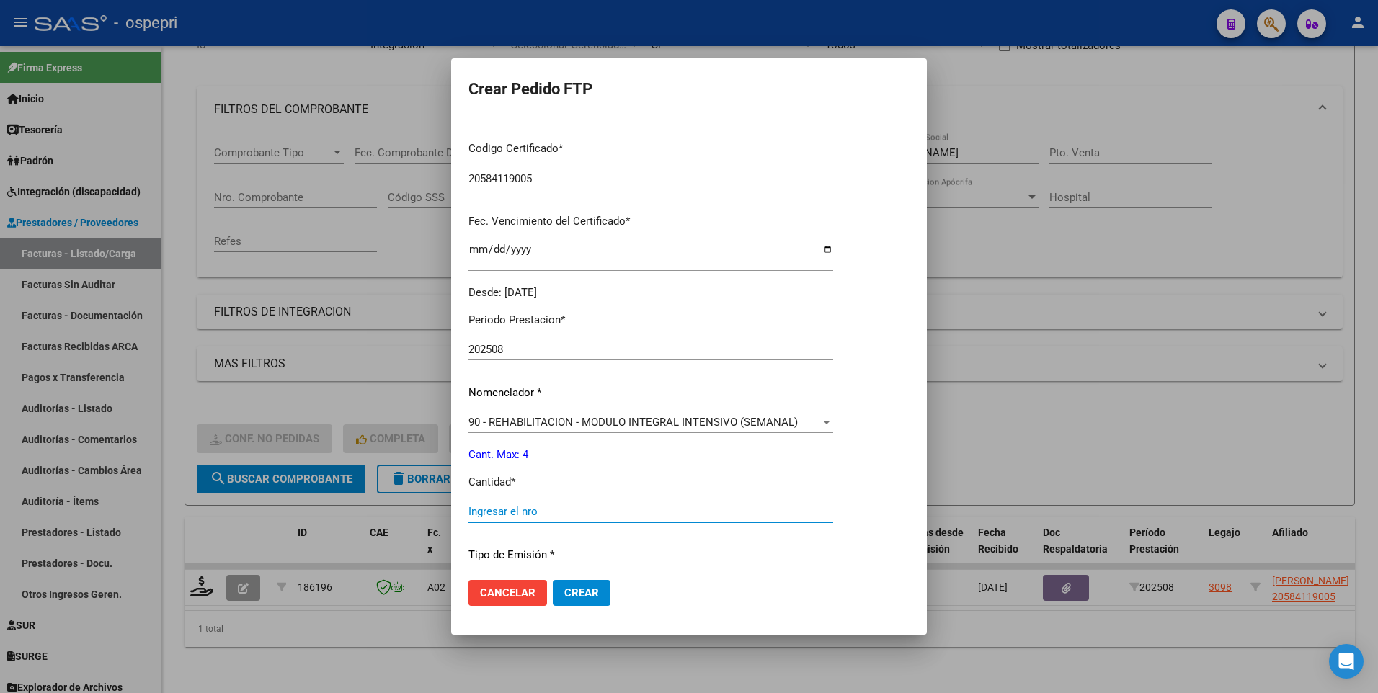
click at [544, 511] on input "Ingresar el nro" at bounding box center [650, 511] width 365 height 13
type input "4"
click at [571, 595] on span "Crear" at bounding box center [581, 592] width 35 height 13
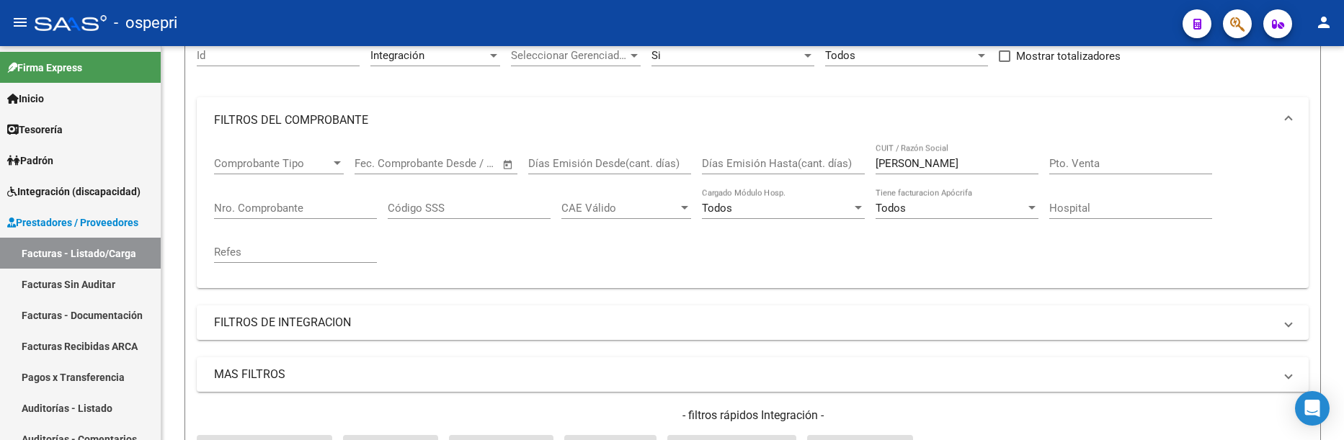
scroll to position [169, 0]
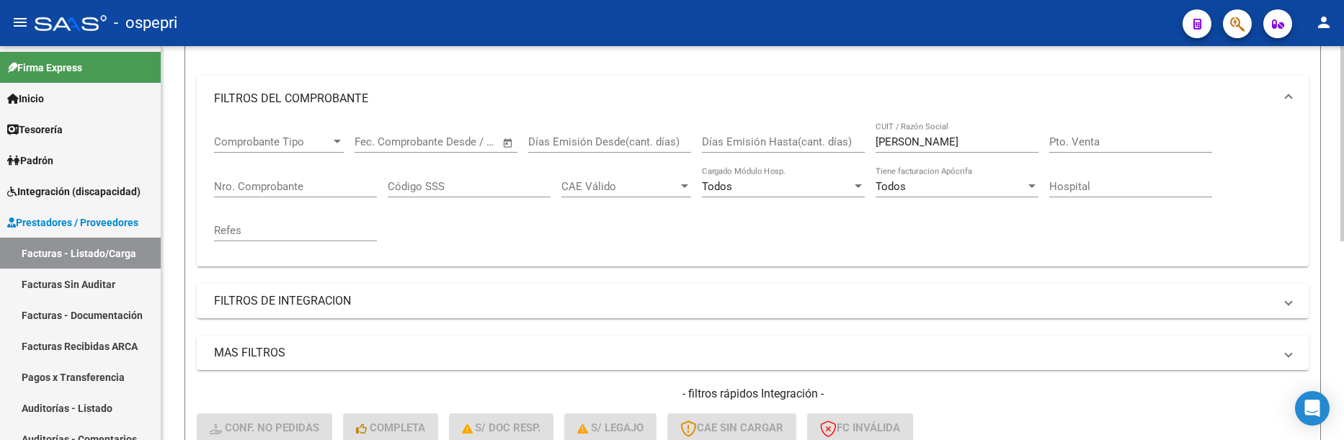
click at [1339, 316] on div "Video tutorial PRESTADORES -> Listado de CPBTs Emitidos por Prestadores / Prove…" at bounding box center [752, 274] width 1182 height 795
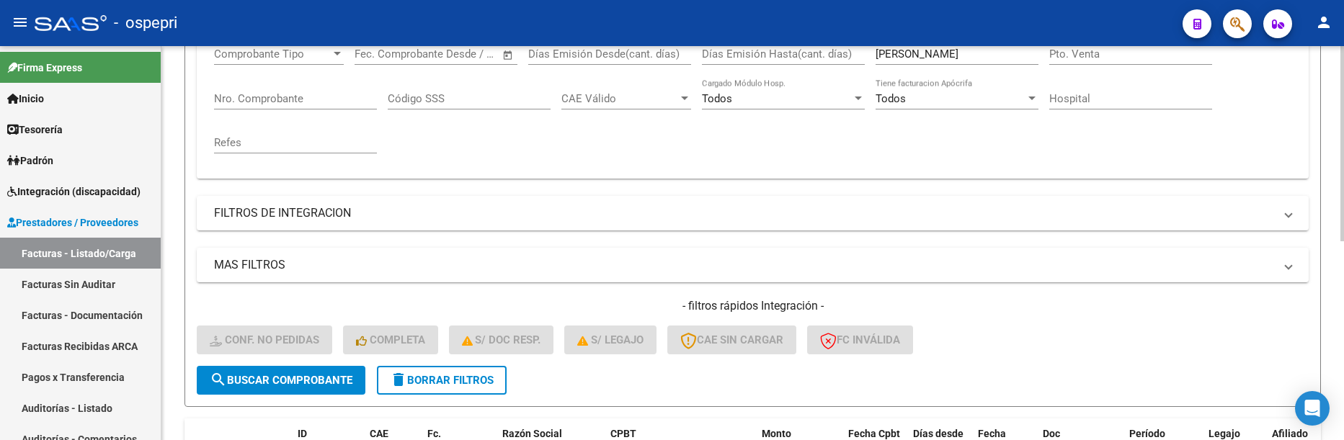
scroll to position [256, 0]
click at [321, 377] on span "search Buscar Comprobante" at bounding box center [281, 381] width 143 height 13
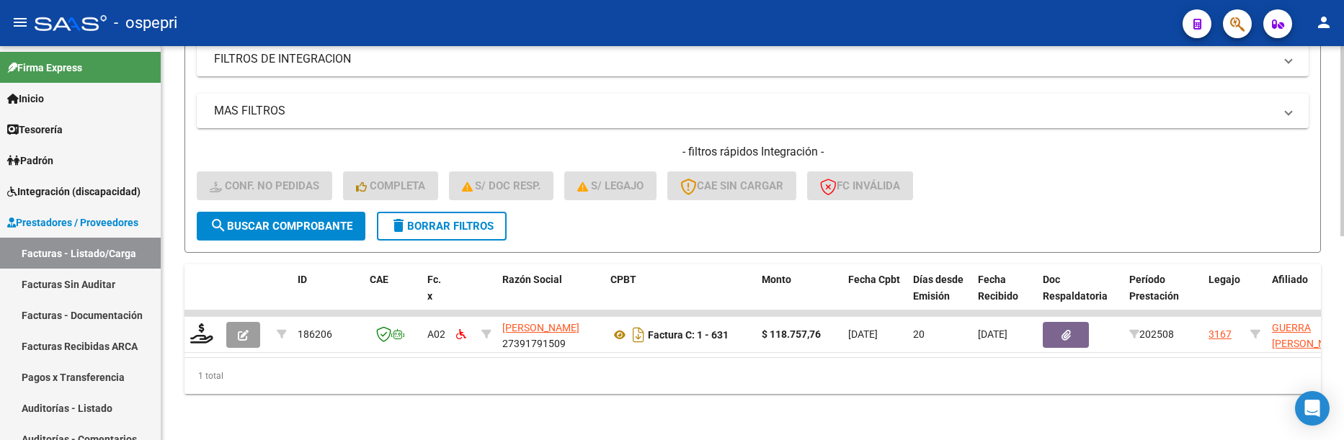
scroll to position [422, 0]
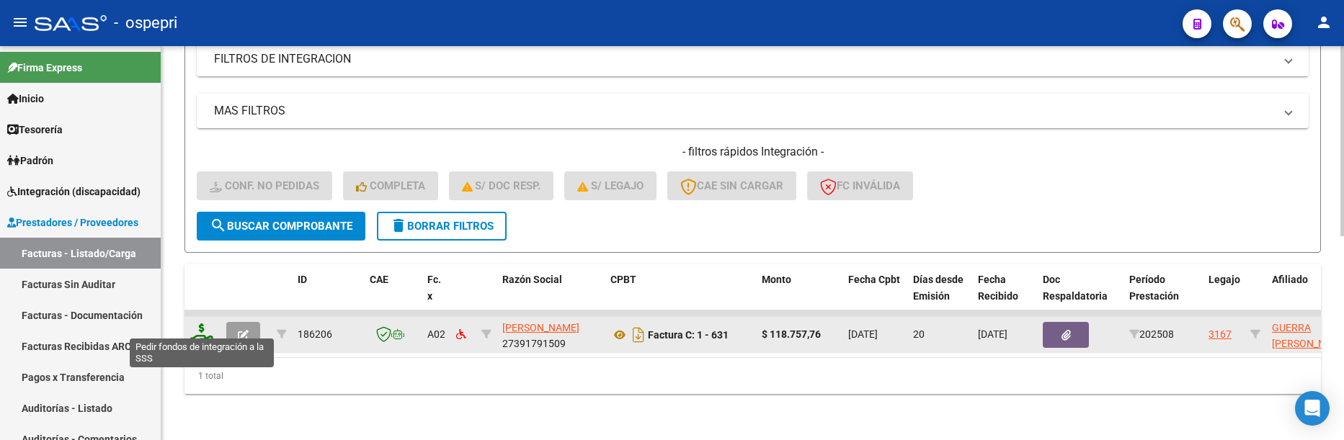
click at [203, 324] on icon at bounding box center [201, 334] width 23 height 20
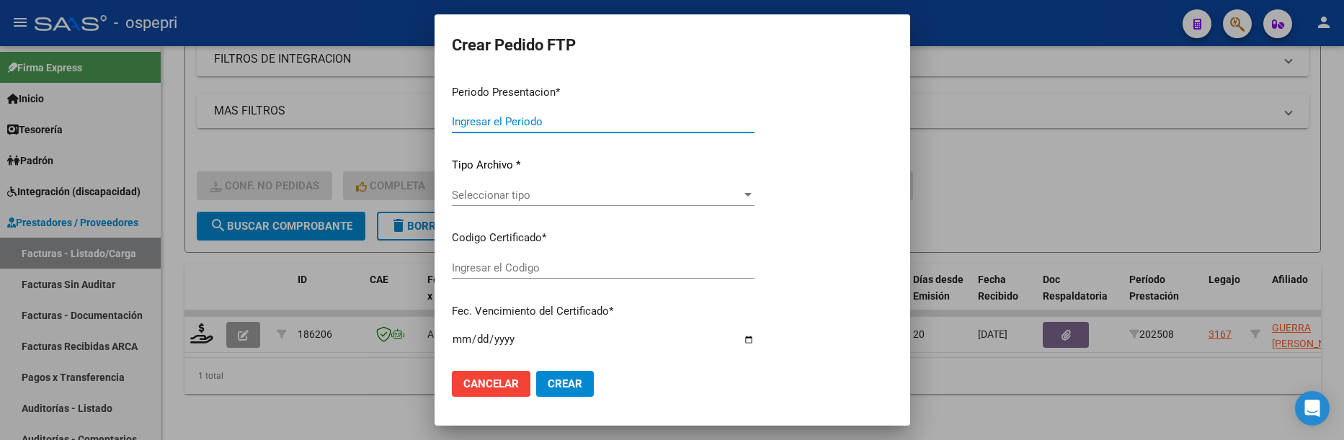
type input "202508"
type input "$ 118.757,76"
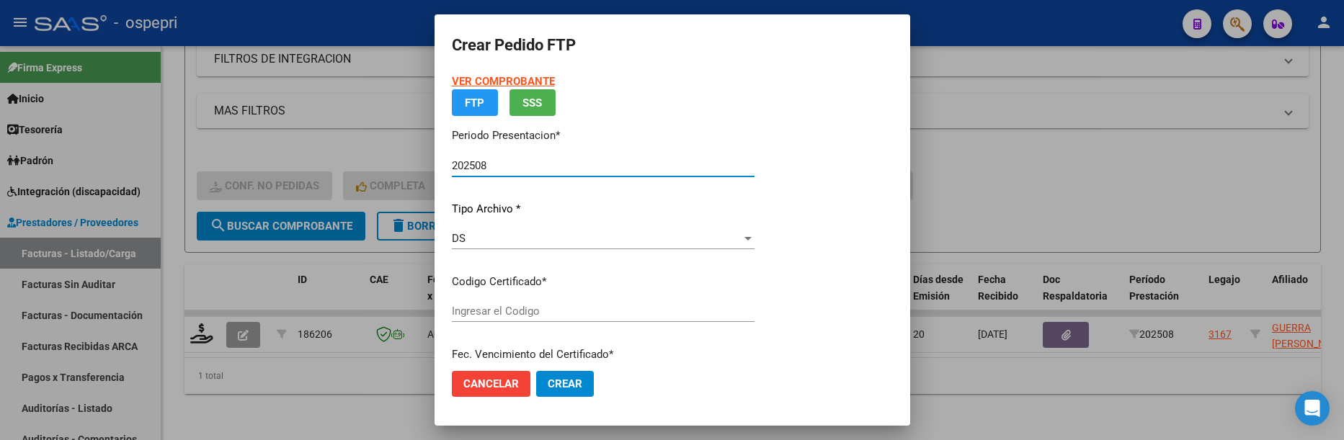
type input "2350209963-9"
type input "2035-04-16"
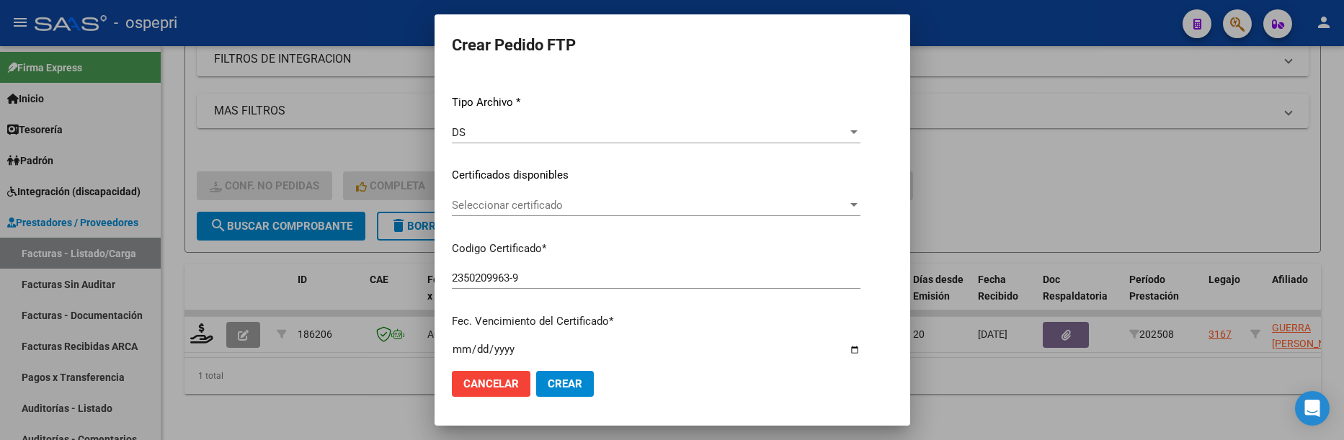
scroll to position [216, 0]
click at [860, 127] on div "Seleccionar certificado" at bounding box center [656, 133] width 409 height 13
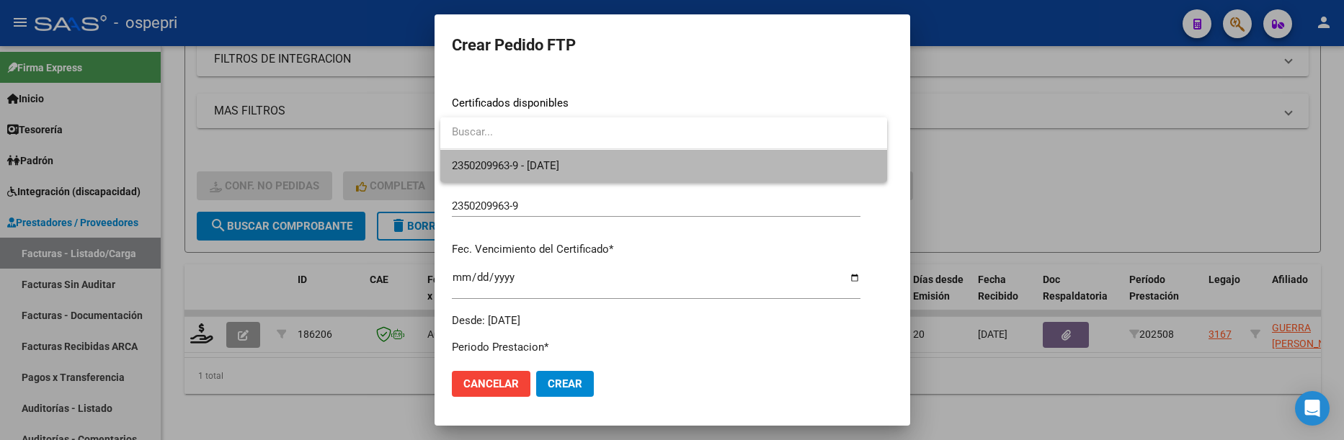
click at [754, 165] on span "2350209963-9 - 2035-04-16" at bounding box center [664, 166] width 424 height 32
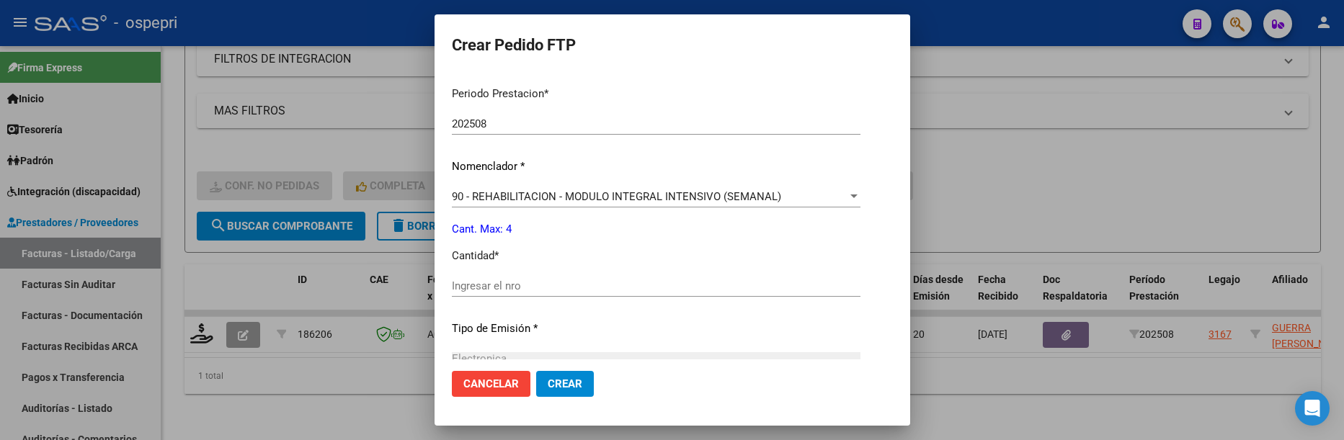
scroll to position [504, 0]
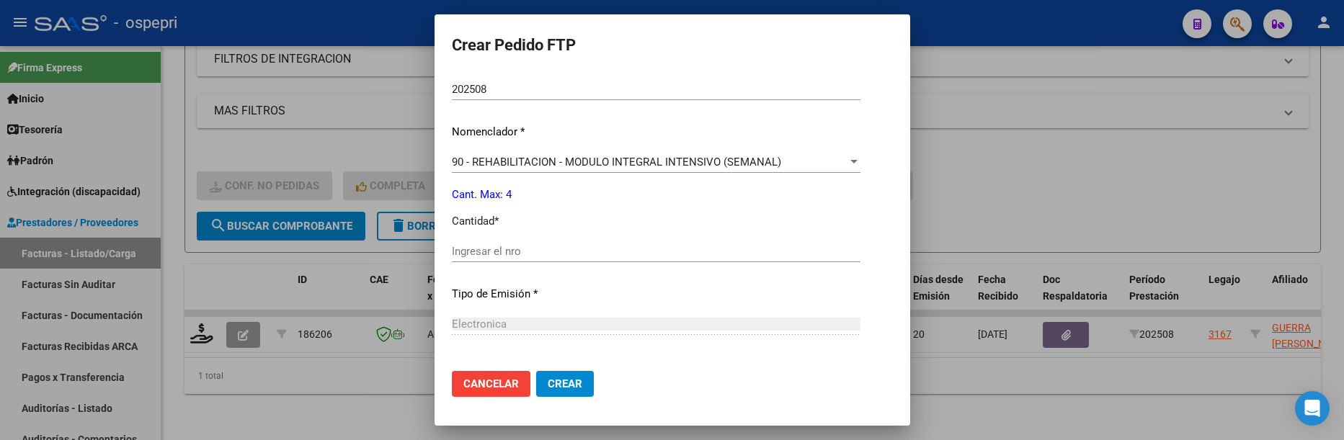
click at [498, 255] on input "Ingresar el nro" at bounding box center [656, 251] width 409 height 13
type input "4"
click at [562, 390] on span "Crear" at bounding box center [565, 384] width 35 height 13
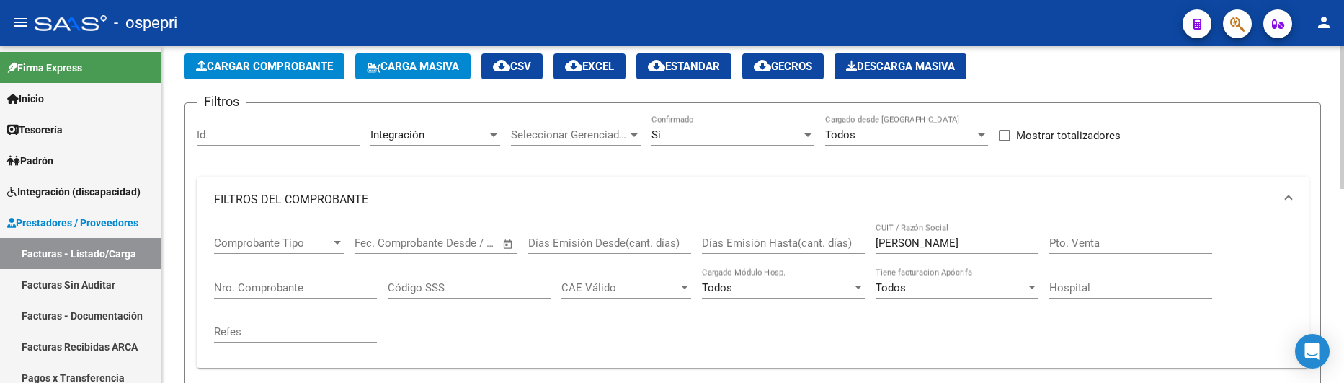
scroll to position [62, 0]
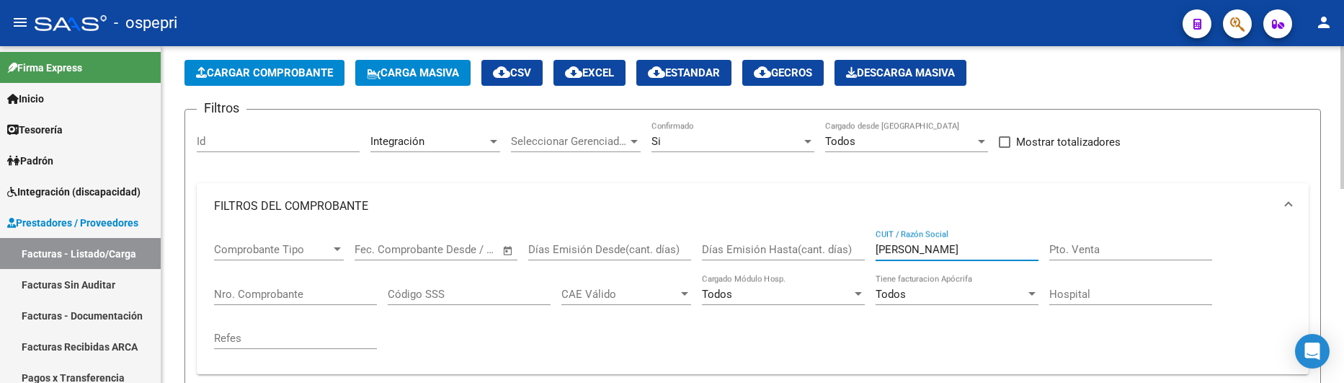
drag, startPoint x: 967, startPoint y: 254, endPoint x: 863, endPoint y: 253, distance: 103.8
click at [863, 253] on div "Comprobante Tipo Comprobante Tipo Fecha inicio – Fecha fin Fec. Comprobante Des…" at bounding box center [752, 295] width 1077 height 133
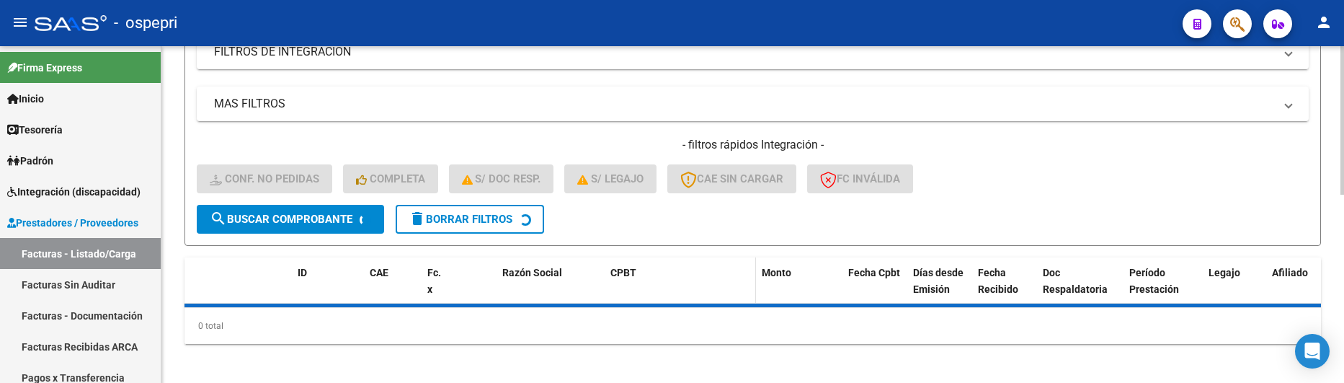
scroll to position [426, 0]
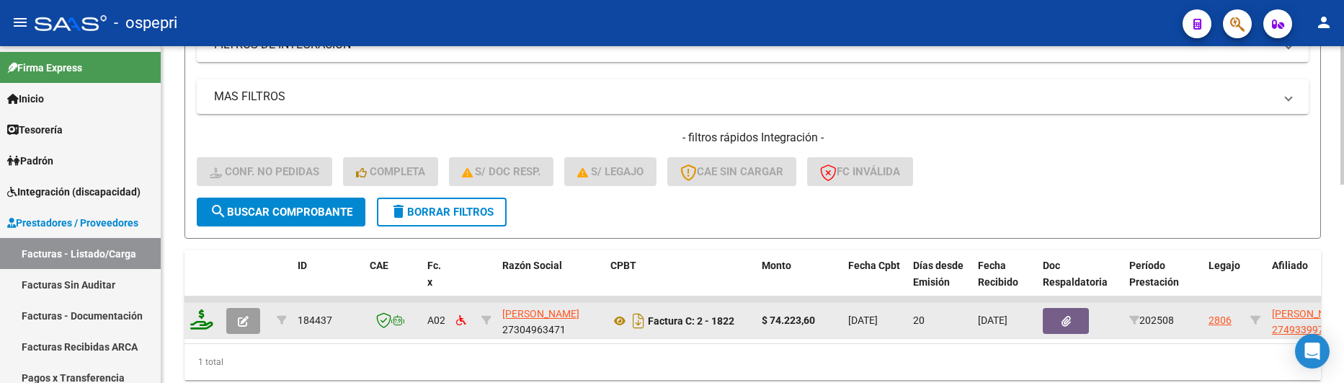
type input "flores lorena"
click at [203, 325] on icon at bounding box center [201, 319] width 23 height 20
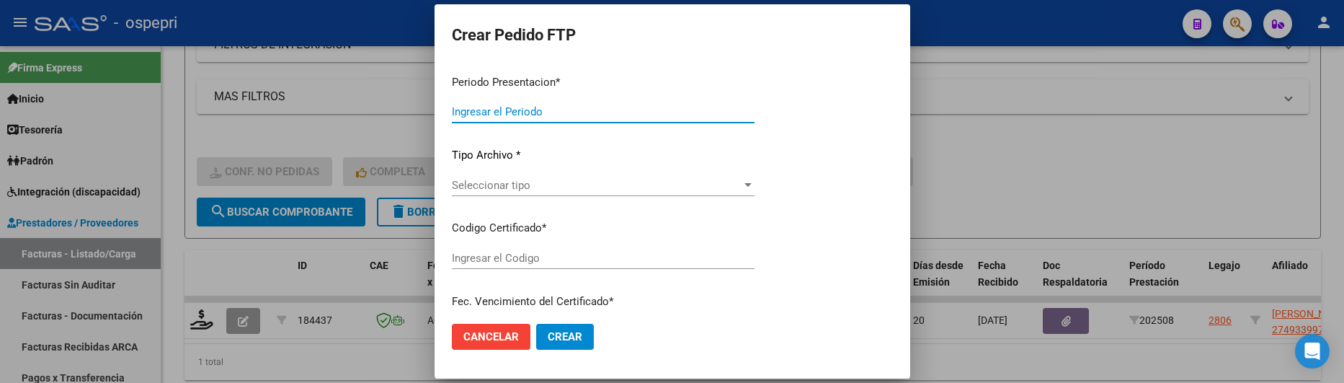
type input "202508"
type input "$ 74.223,60"
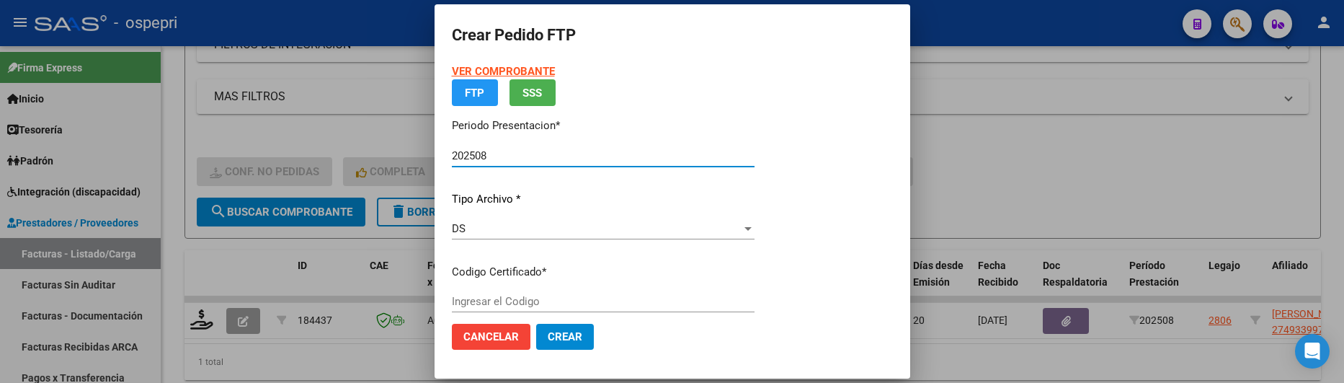
type input "2749339974-3"
type input "2028-02-17"
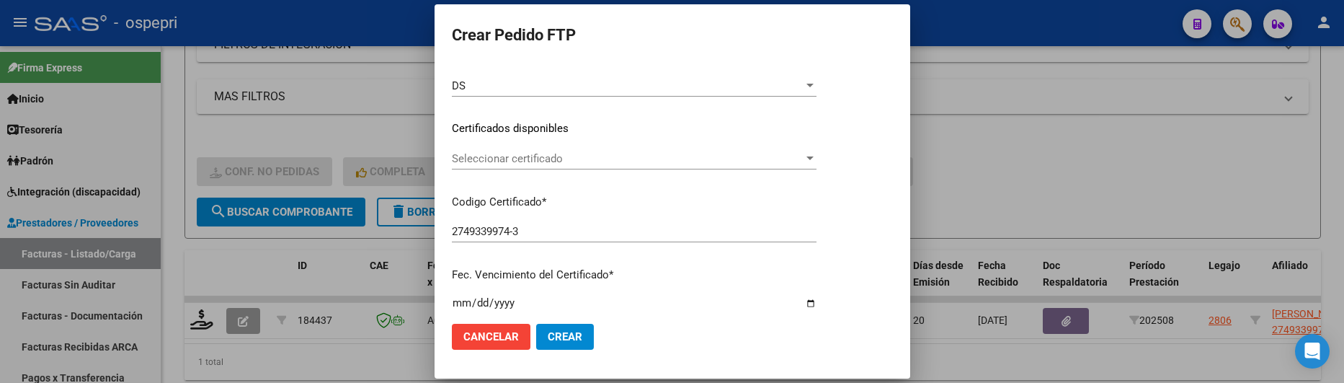
scroll to position [216, 0]
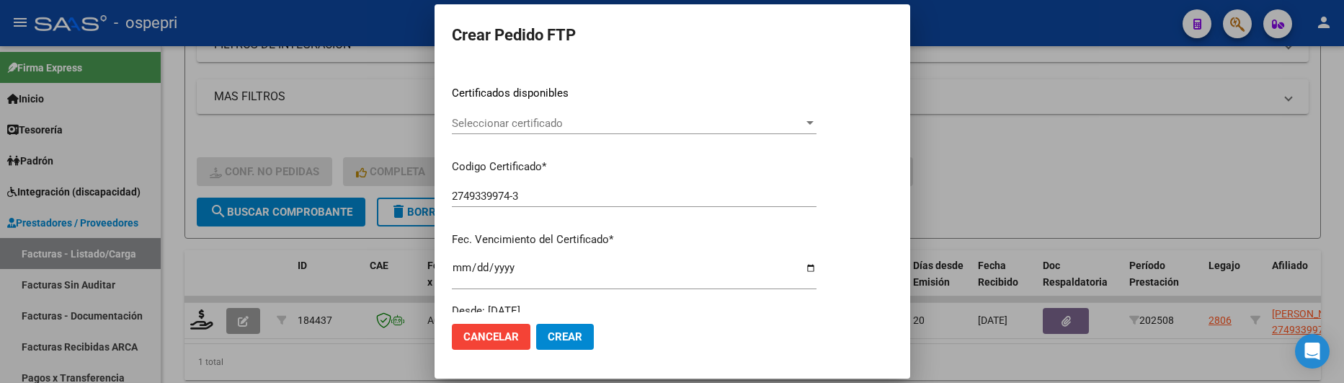
click at [816, 115] on div "Seleccionar certificado Seleccionar certificado" at bounding box center [634, 123] width 365 height 22
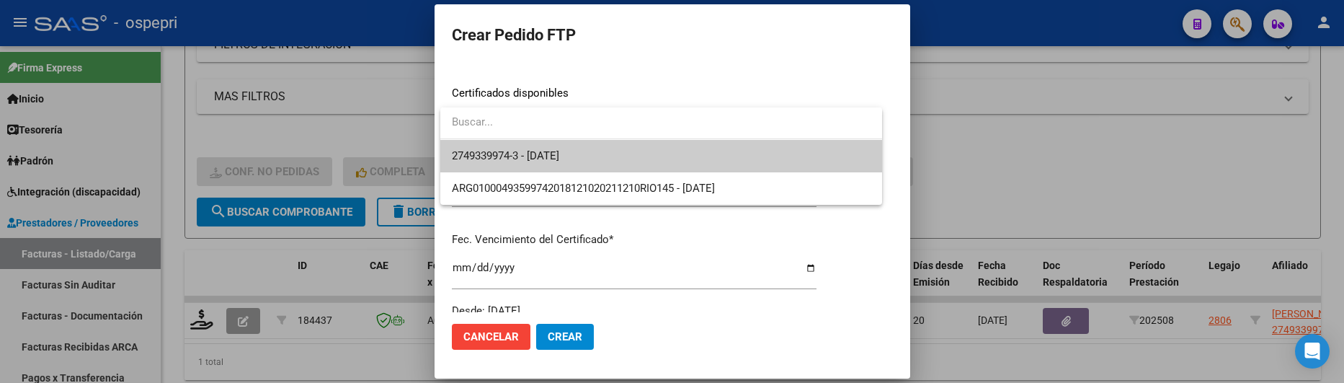
click at [826, 150] on span "2749339974-3 - 2028-02-17" at bounding box center [661, 156] width 419 height 32
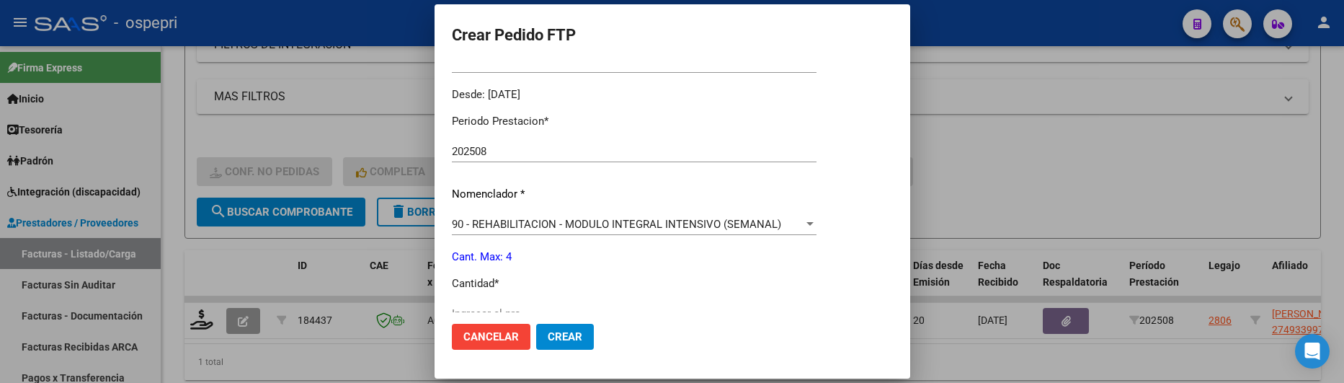
scroll to position [504, 0]
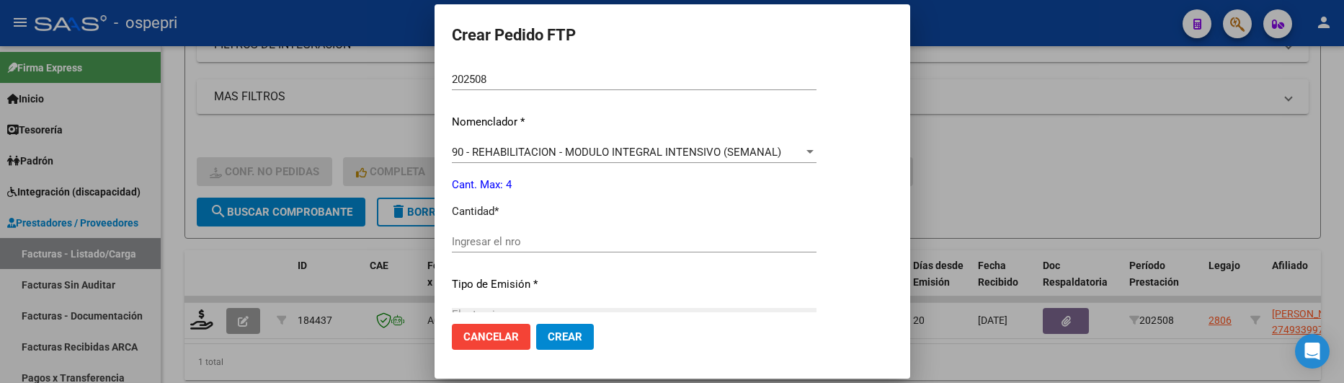
click at [544, 243] on input "Ingresar el nro" at bounding box center [634, 241] width 365 height 13
type input "4"
click at [574, 321] on mat-dialog-actions "Cancelar Crear" at bounding box center [672, 336] width 441 height 49
click at [568, 340] on span "Crear" at bounding box center [565, 336] width 35 height 13
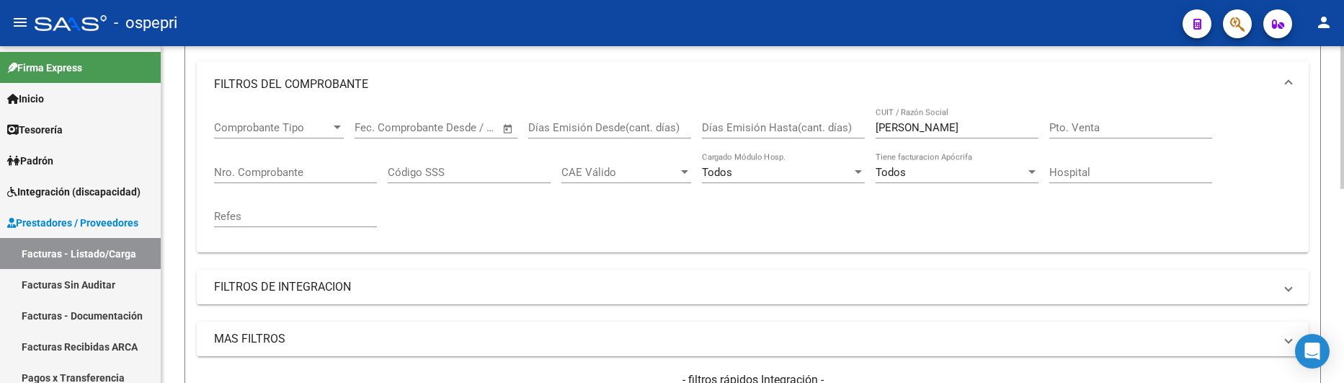
scroll to position [138, 0]
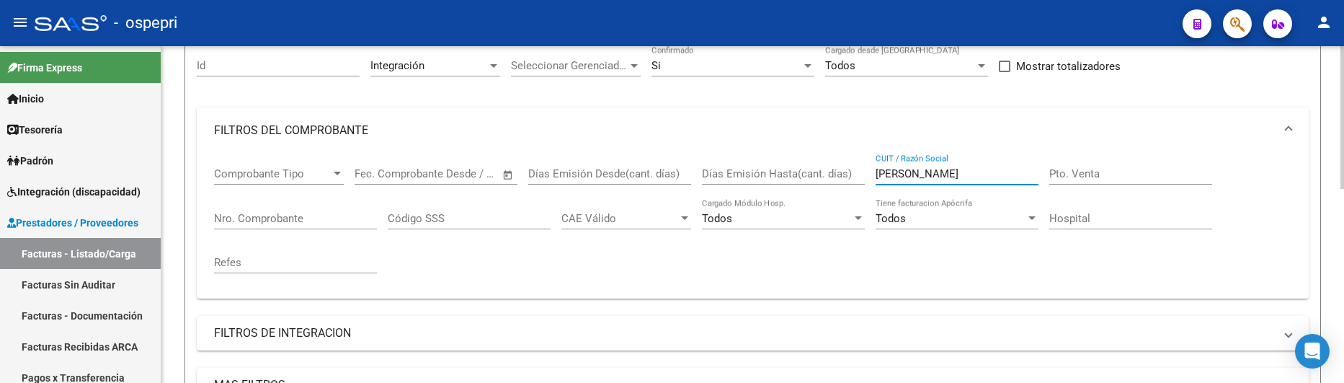
drag, startPoint x: 956, startPoint y: 176, endPoint x: 849, endPoint y: 177, distance: 106.6
click at [849, 177] on div "Comprobante Tipo Comprobante Tipo Fecha inicio – Fecha fin Fec. Comprobante Des…" at bounding box center [752, 219] width 1077 height 133
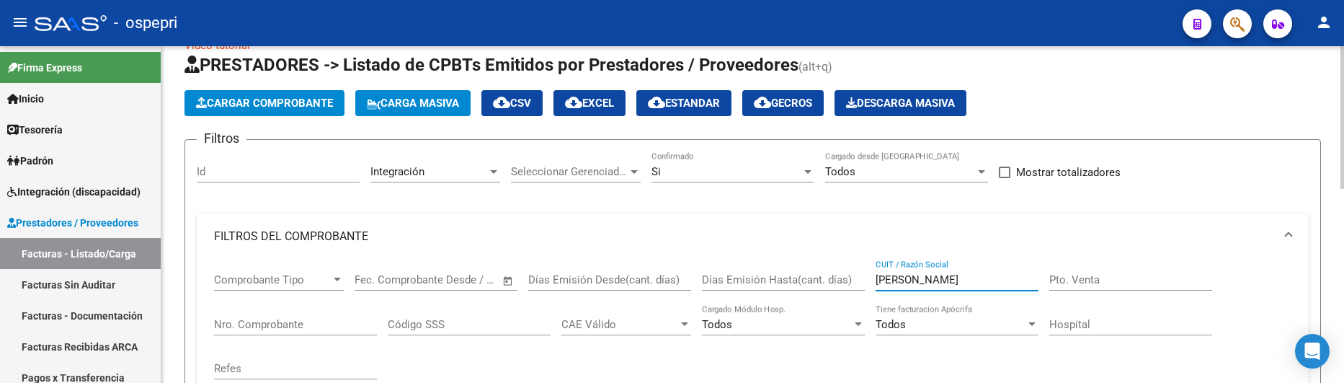
scroll to position [26, 0]
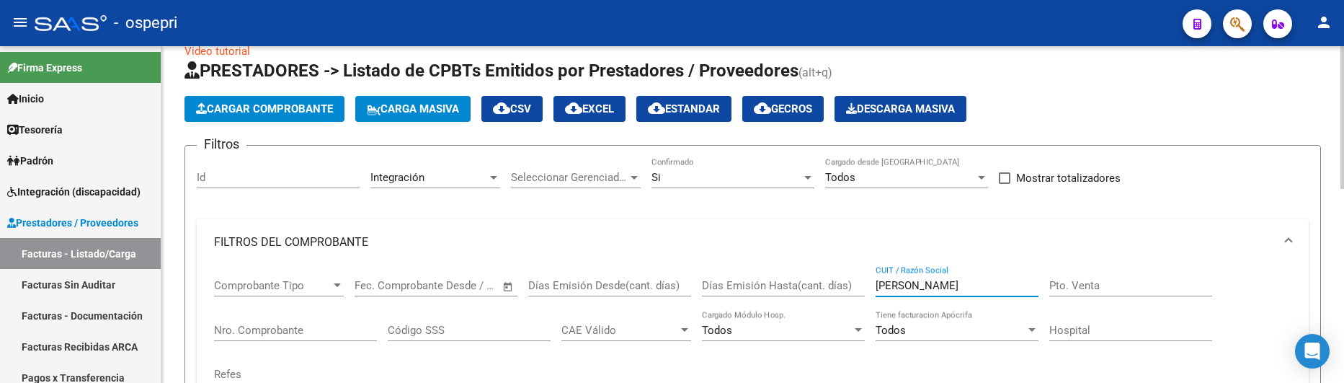
drag, startPoint x: 928, startPoint y: 286, endPoint x: 874, endPoint y: 286, distance: 54.0
click at [874, 286] on div "Comprobante Tipo Comprobante Tipo Fecha inicio – Fecha fin Fec. Comprobante Des…" at bounding box center [752, 331] width 1077 height 133
type input "suazo"
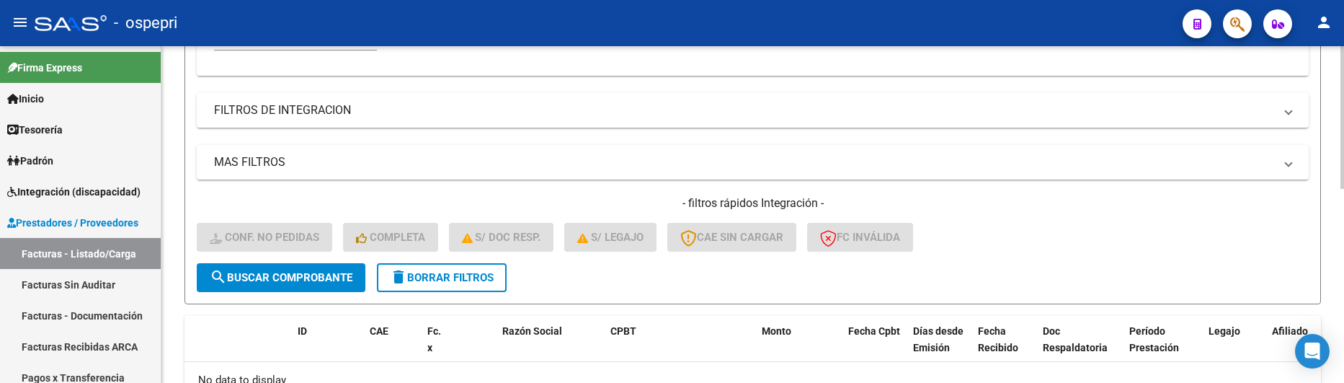
scroll to position [432, 0]
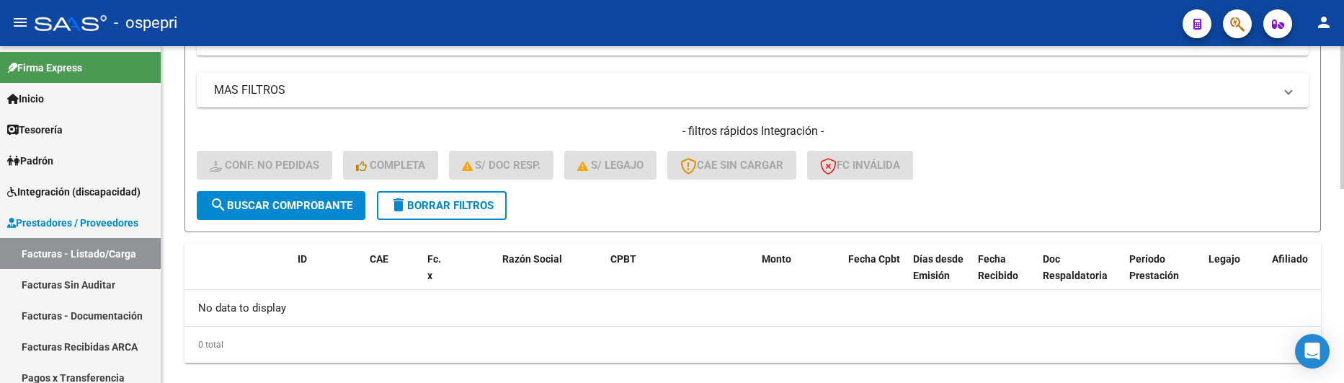
click at [450, 211] on span "delete Borrar Filtros" at bounding box center [442, 205] width 104 height 13
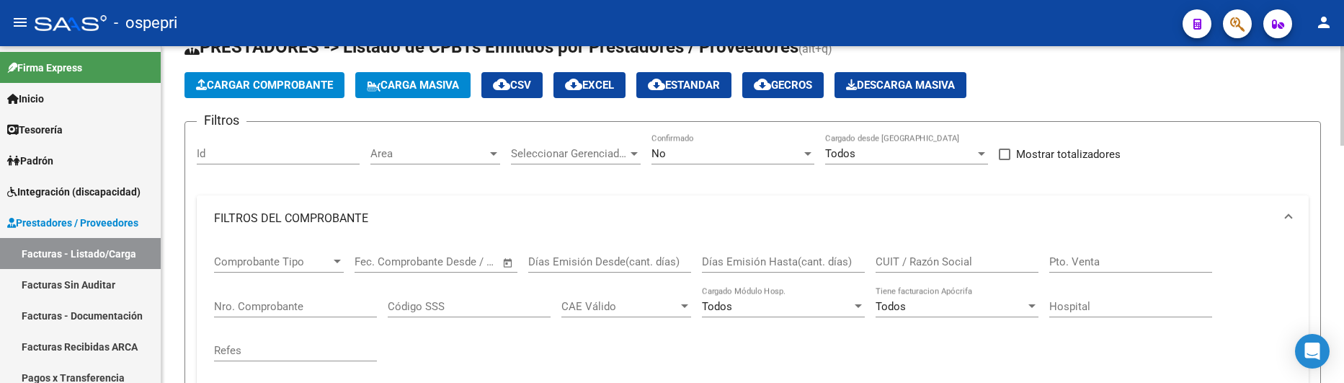
scroll to position [72, 0]
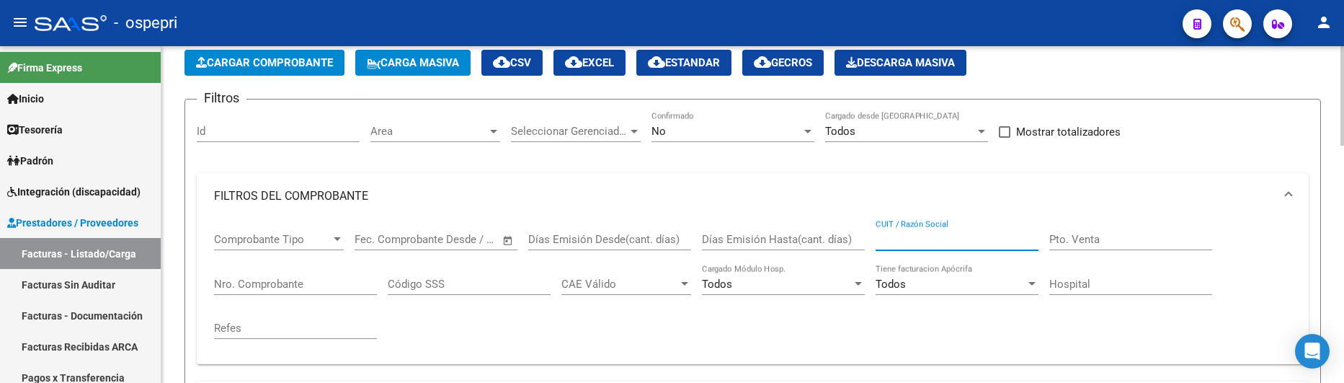
click at [909, 241] on input "CUIT / Razón Social" at bounding box center [956, 239] width 163 height 13
type input "suazo"
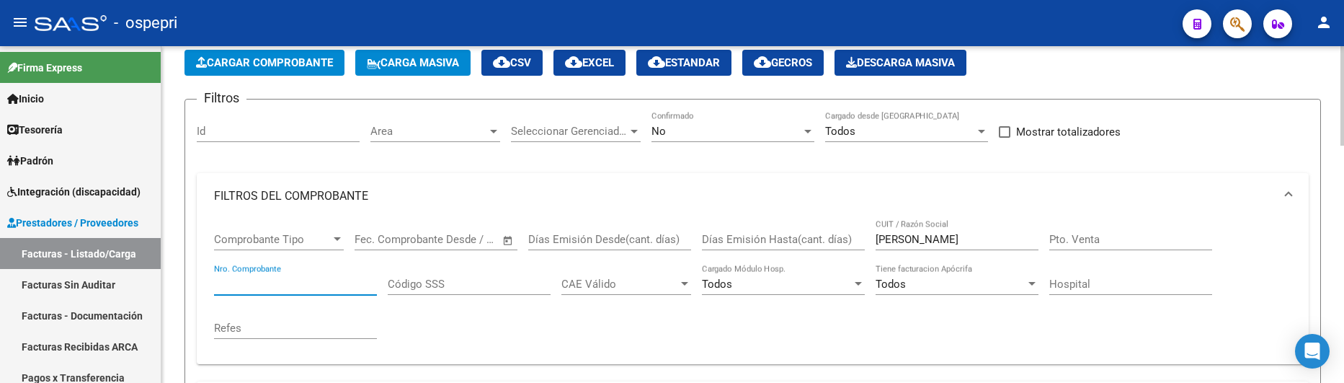
click at [298, 289] on input "Nro. Comprobante" at bounding box center [295, 283] width 163 height 13
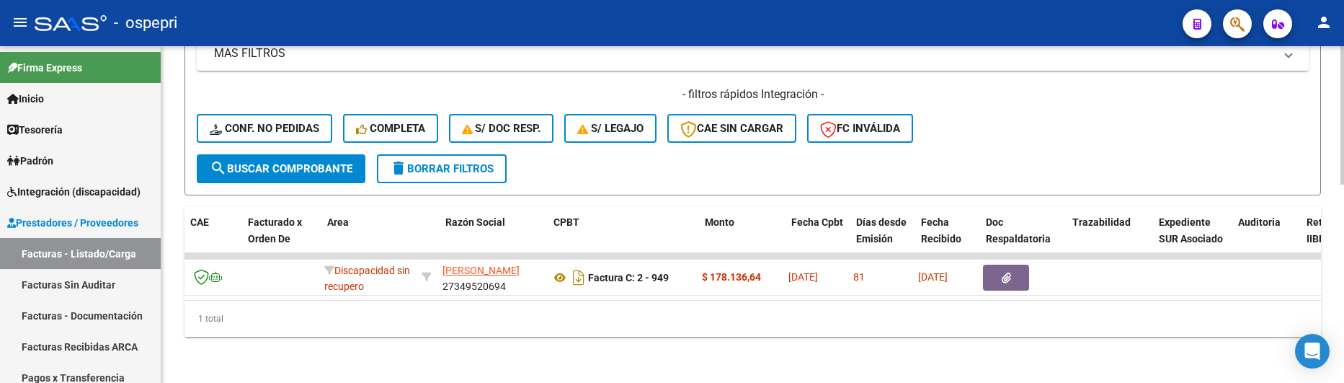
scroll to position [0, 0]
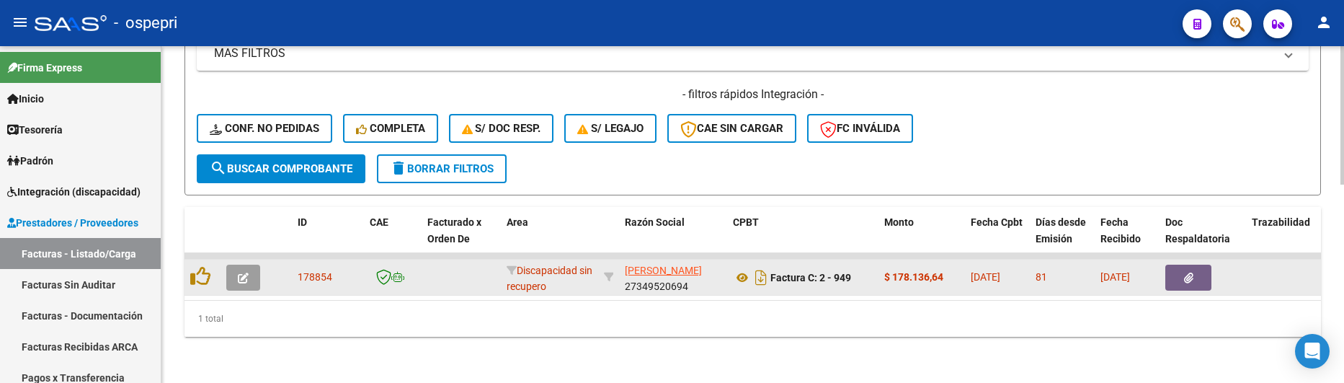
type input "949"
click at [247, 272] on icon "button" at bounding box center [243, 277] width 11 height 11
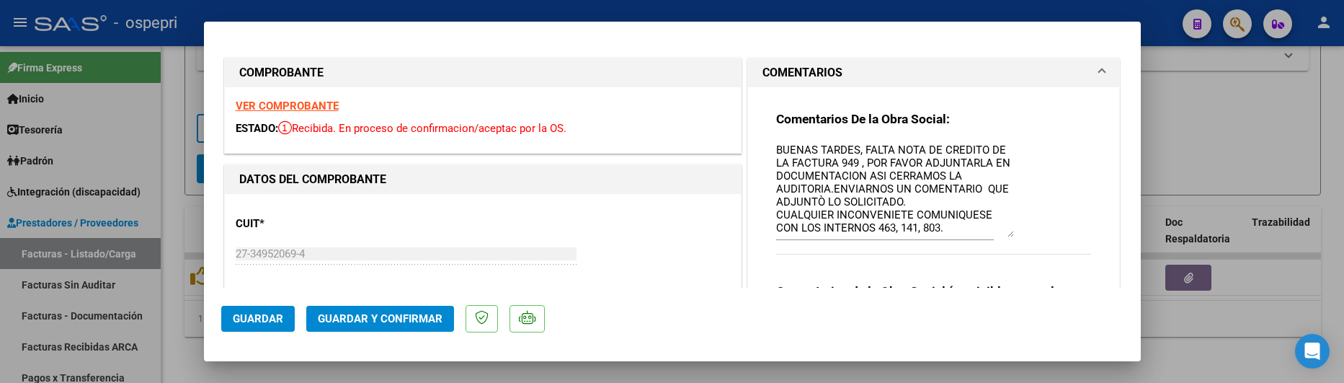
drag, startPoint x: 1001, startPoint y: 168, endPoint x: 1009, endPoint y: 234, distance: 66.7
click at [1009, 234] on div "Comentarios De la Obra Social: BUENAS TARDES, FALTA NOTA DE CREDITO DE LA FACTU…" at bounding box center [934, 190] width 316 height 159
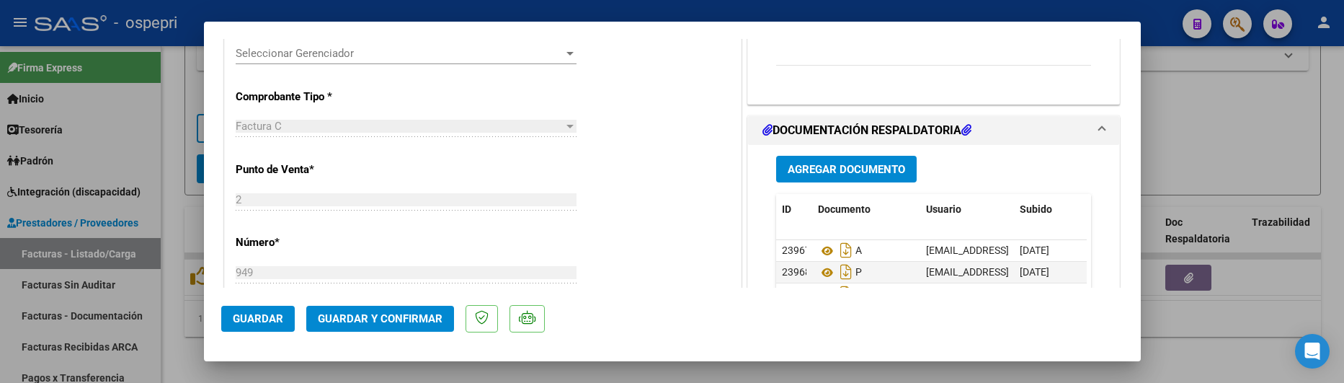
scroll to position [504, 0]
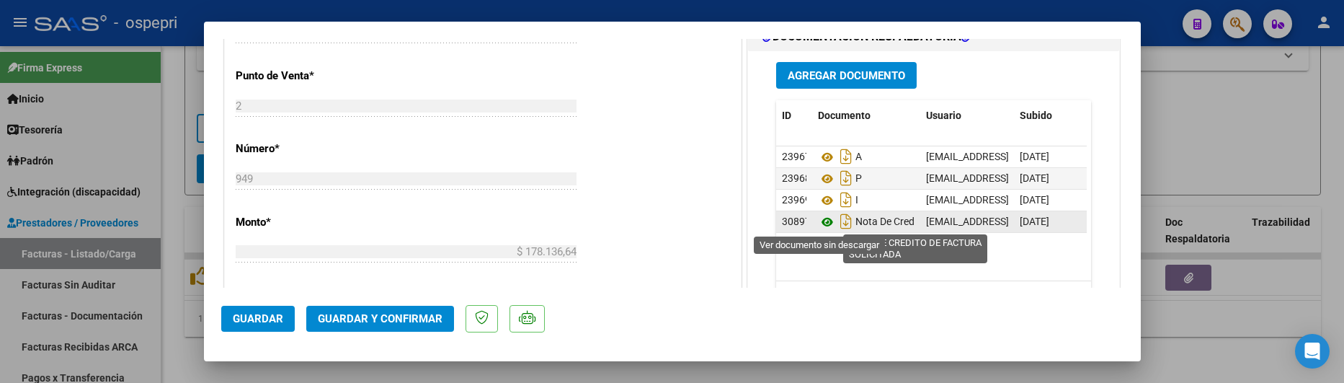
click at [821, 220] on icon at bounding box center [827, 221] width 19 height 17
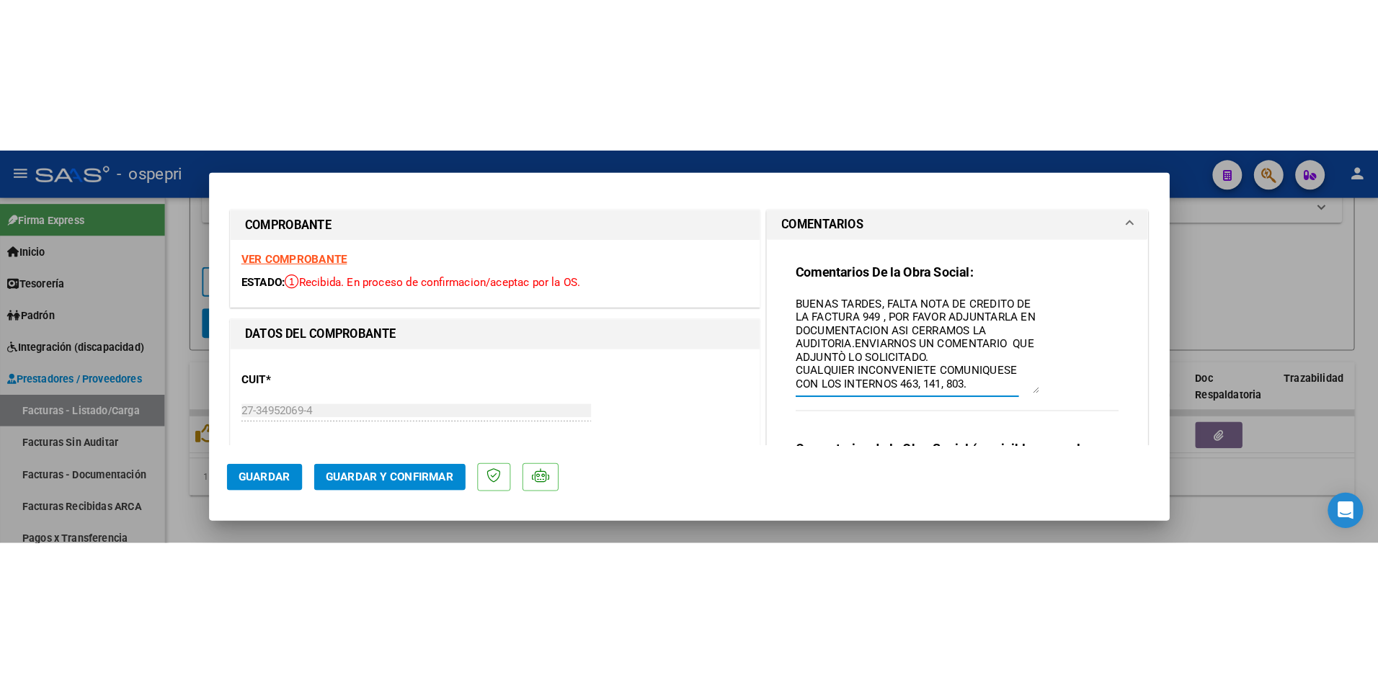
scroll to position [169, 0]
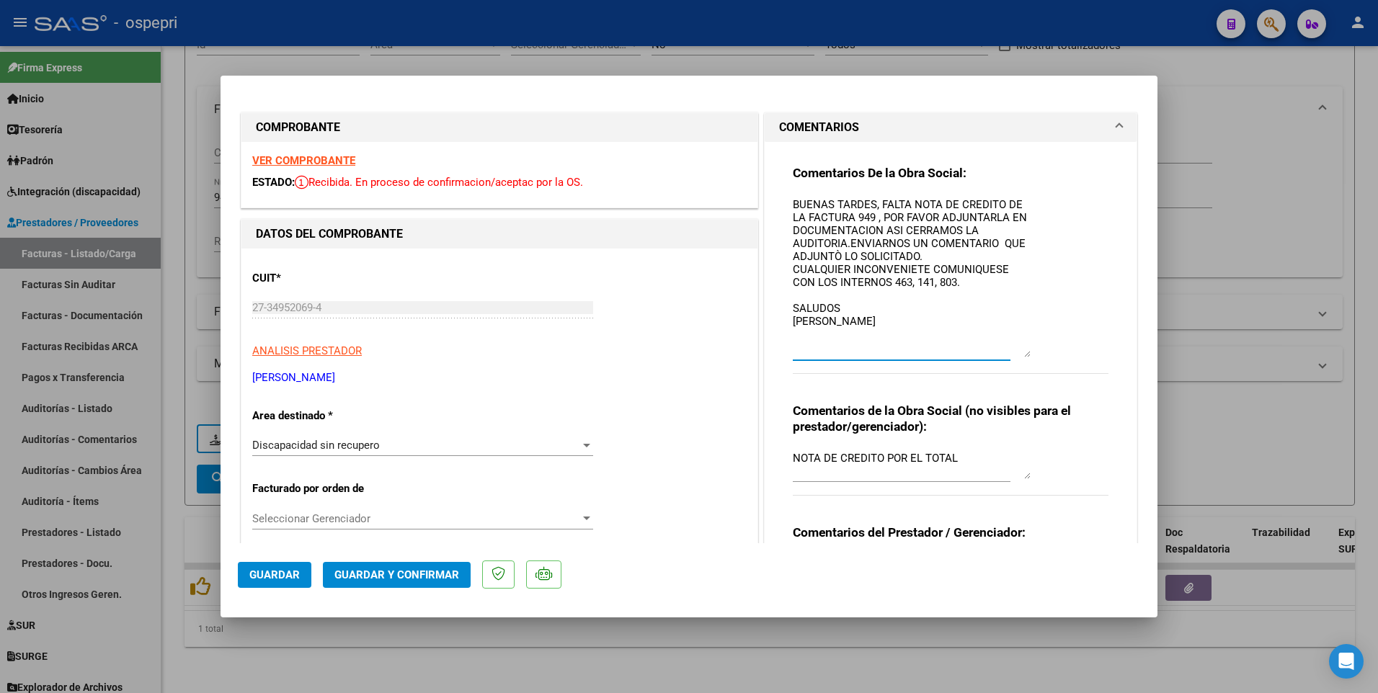
drag, startPoint x: 1021, startPoint y: 287, endPoint x: 1022, endPoint y: 353, distance: 65.6
click at [1022, 353] on textarea "BUENAS TARDES, FALTA NOTA DE CREDITO DE LA FACTURA 949 , POR FAVOR ADJUNTARLA E…" at bounding box center [912, 277] width 238 height 161
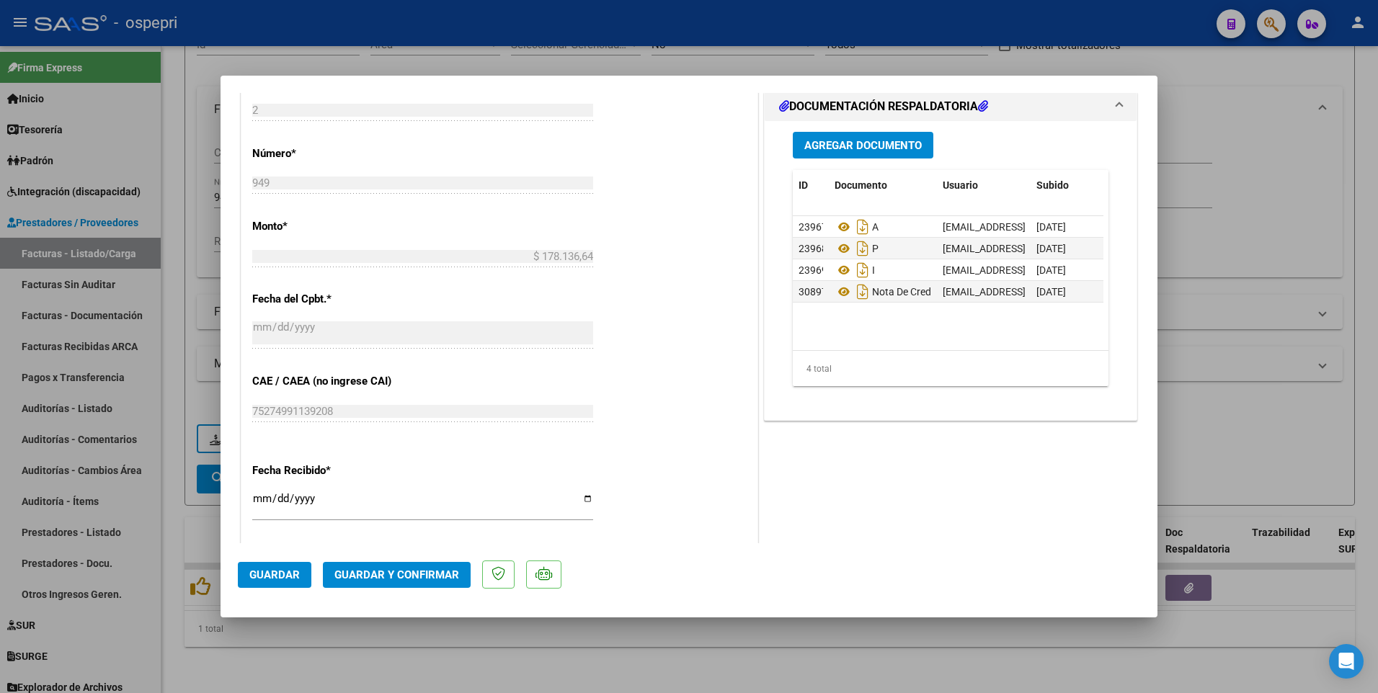
scroll to position [576, 0]
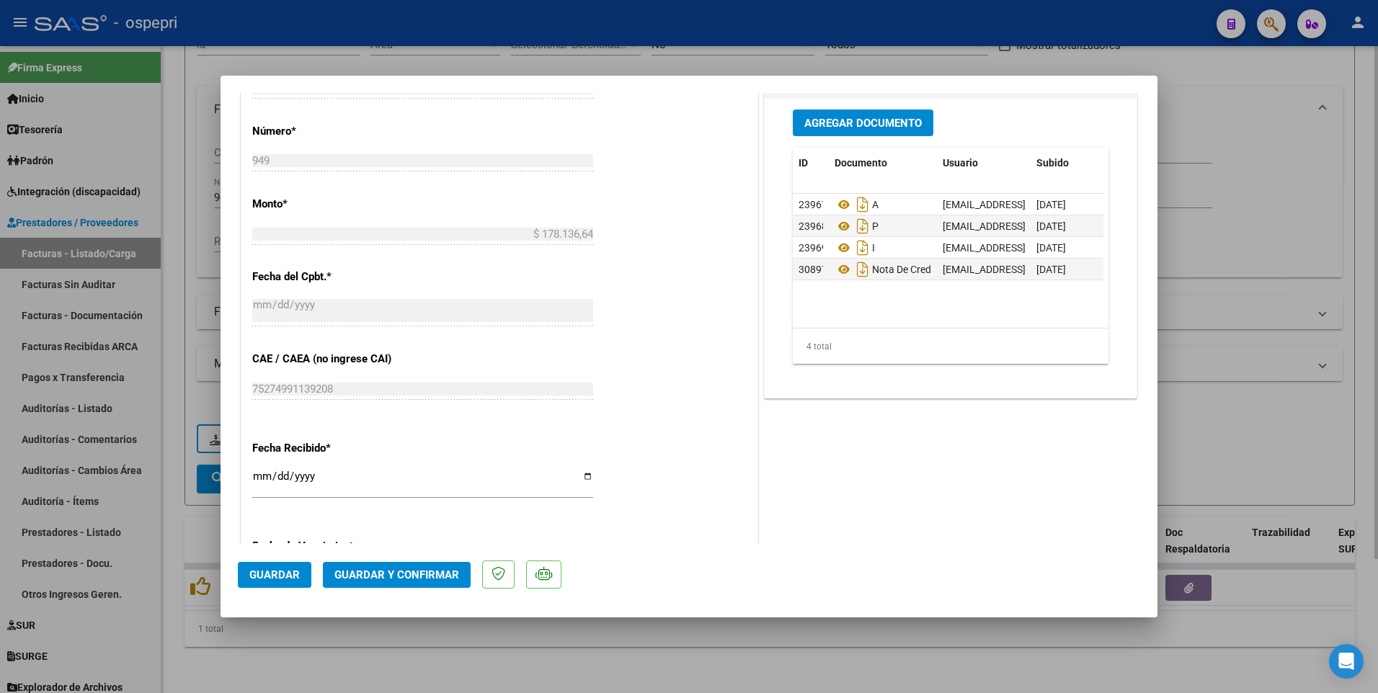
click at [1268, 427] on div at bounding box center [689, 346] width 1378 height 693
type input "$ 0,00"
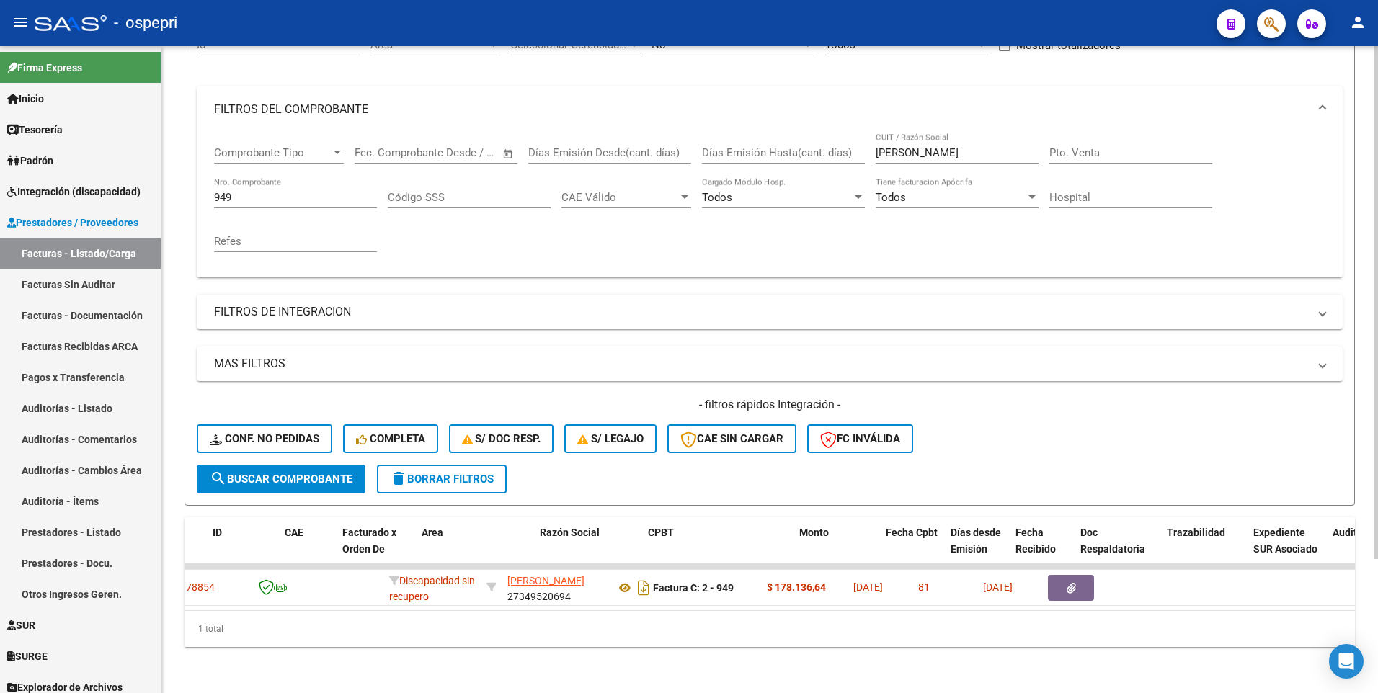
scroll to position [0, 0]
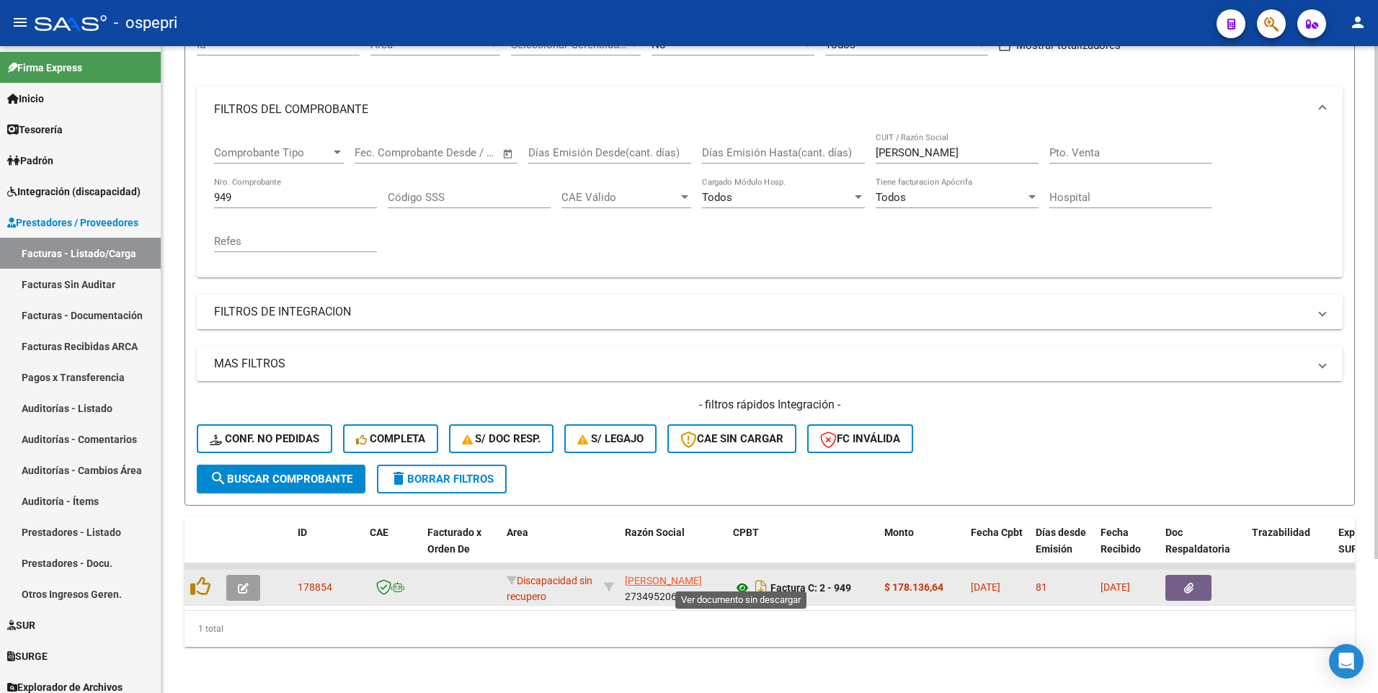
click at [744, 579] on icon at bounding box center [742, 587] width 19 height 17
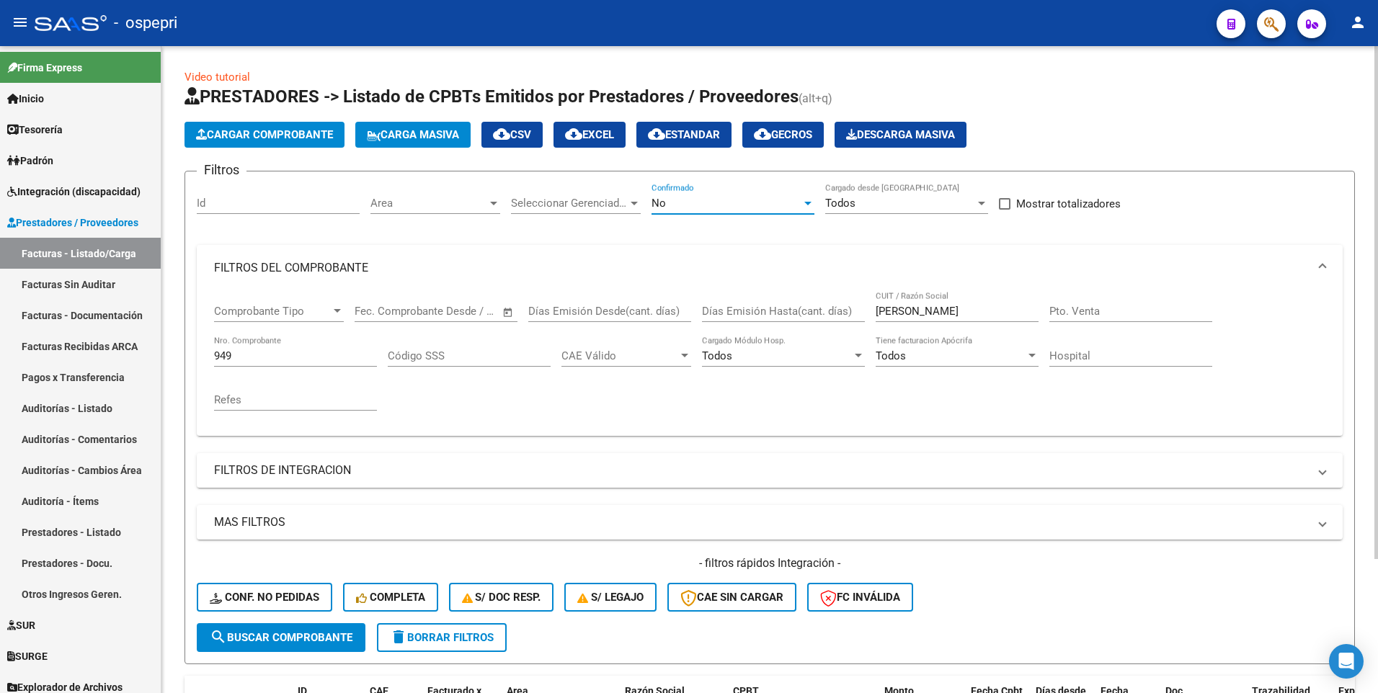
click at [806, 203] on div at bounding box center [807, 204] width 7 height 4
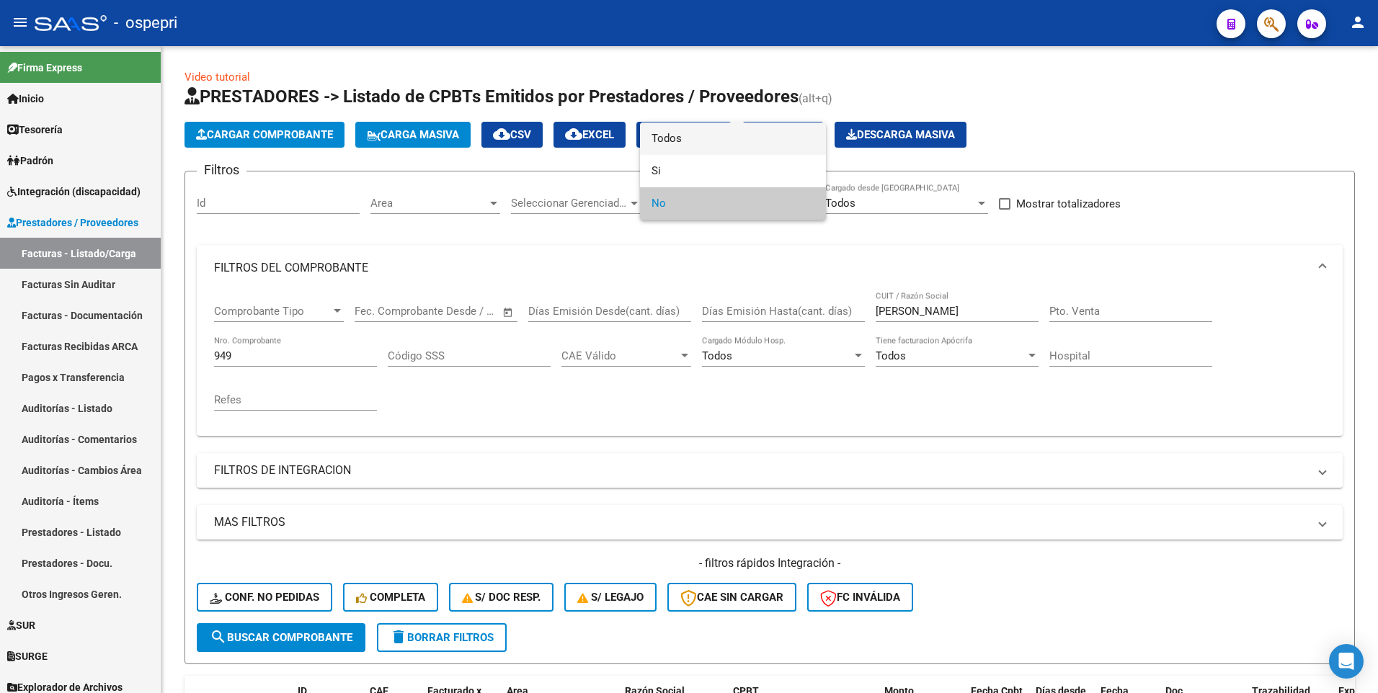
click at [709, 138] on span "Todos" at bounding box center [732, 138] width 163 height 32
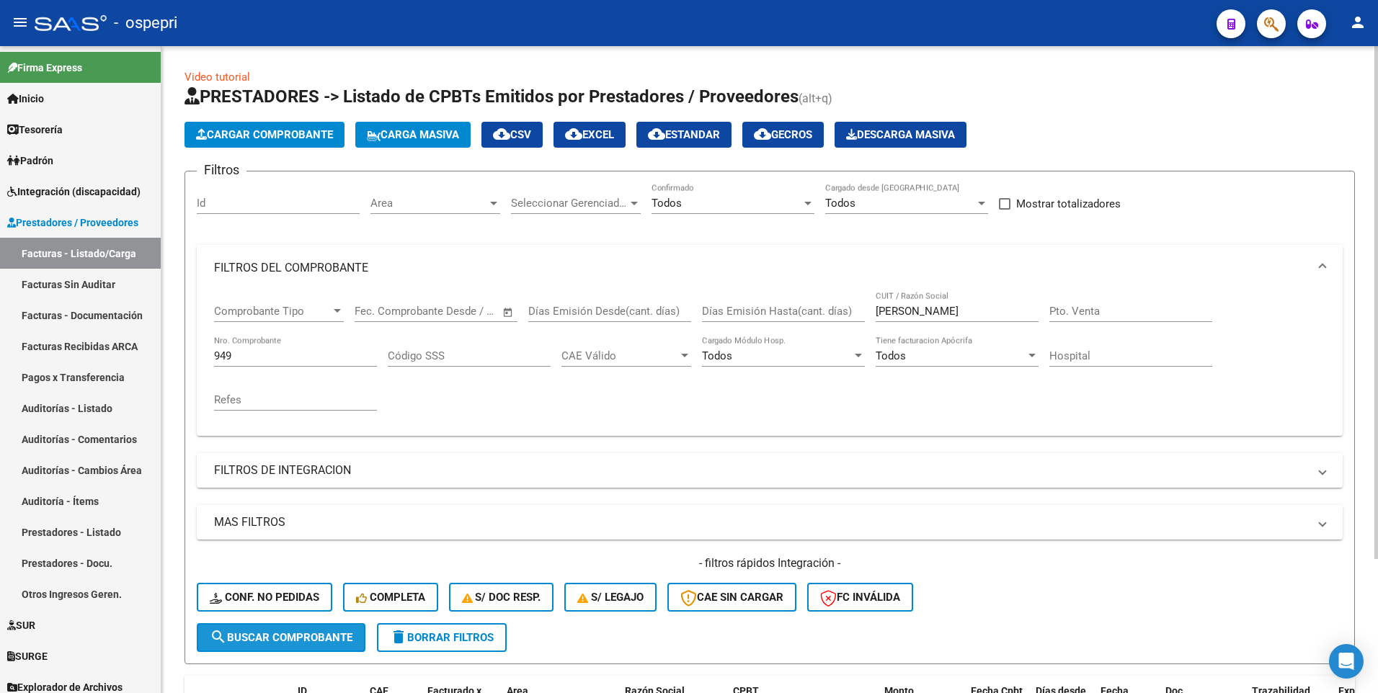
click at [303, 628] on button "search Buscar Comprobante" at bounding box center [281, 637] width 169 height 29
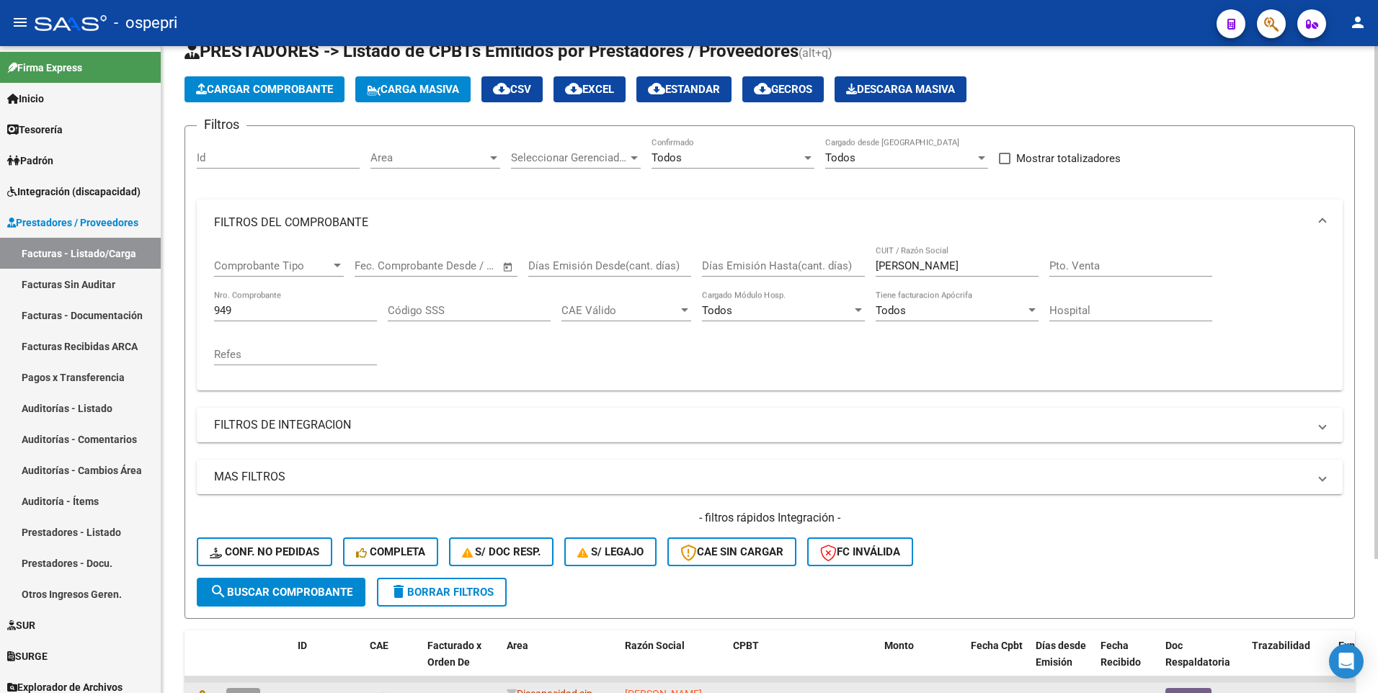
scroll to position [25, 0]
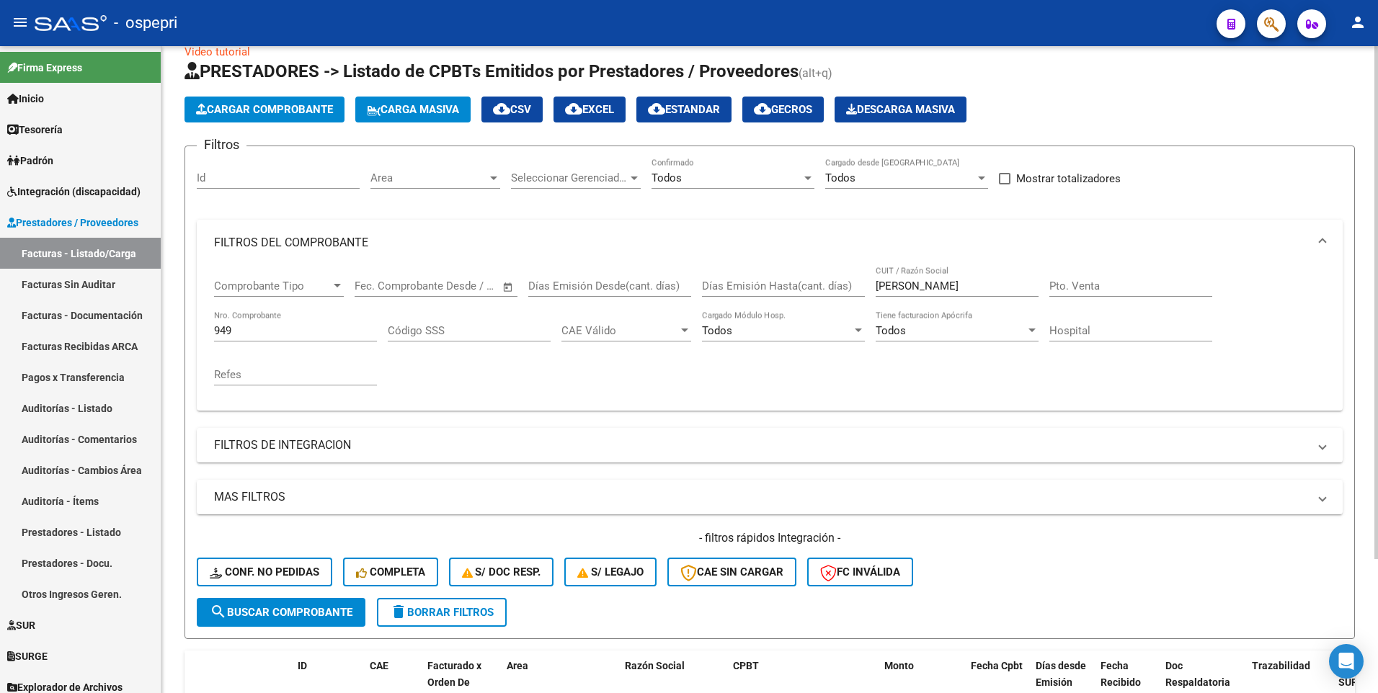
click at [1121, 581] on div "- filtros rápidos Integración - Conf. no pedidas Completa S/ Doc Resp. S/ legaj…" at bounding box center [770, 564] width 1146 height 68
drag, startPoint x: 249, startPoint y: 334, endPoint x: 215, endPoint y: 333, distance: 33.9
click at [215, 333] on input "949" at bounding box center [295, 330] width 163 height 13
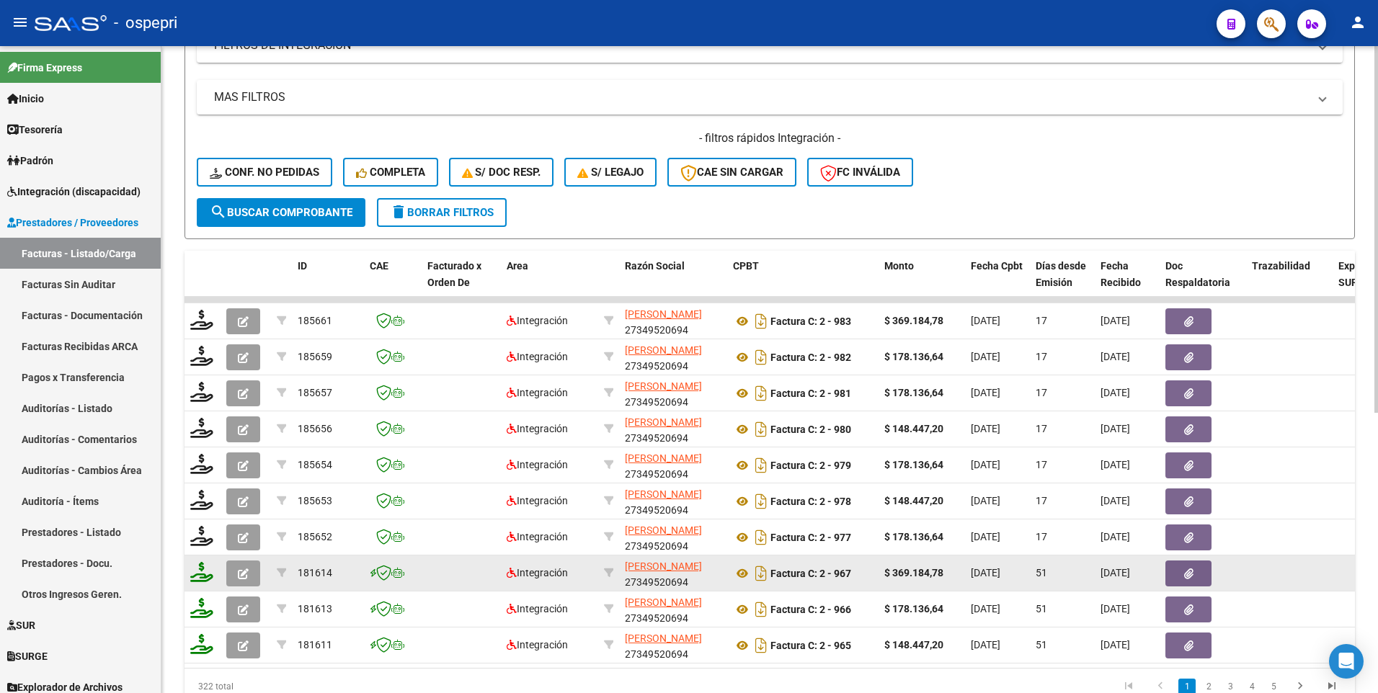
scroll to position [458, 0]
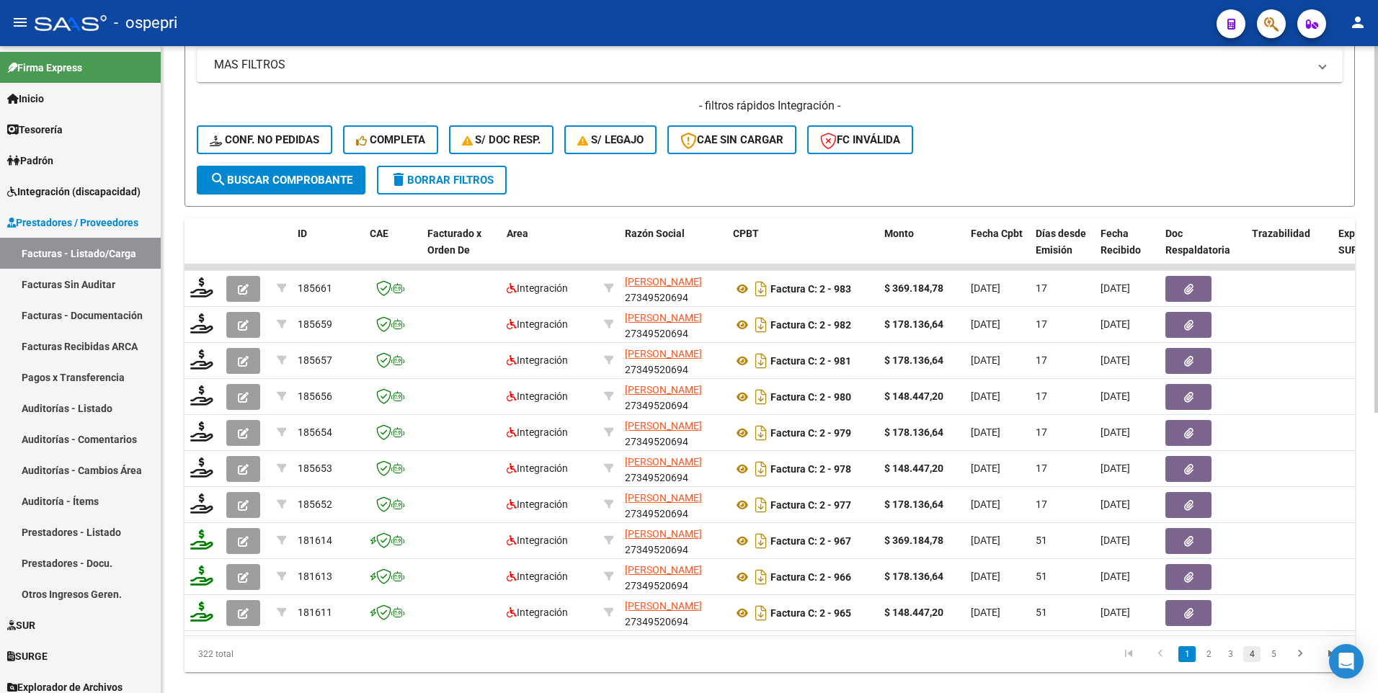
click at [1252, 662] on link "4" at bounding box center [1251, 654] width 17 height 16
click at [1210, 662] on link "3" at bounding box center [1208, 654] width 17 height 16
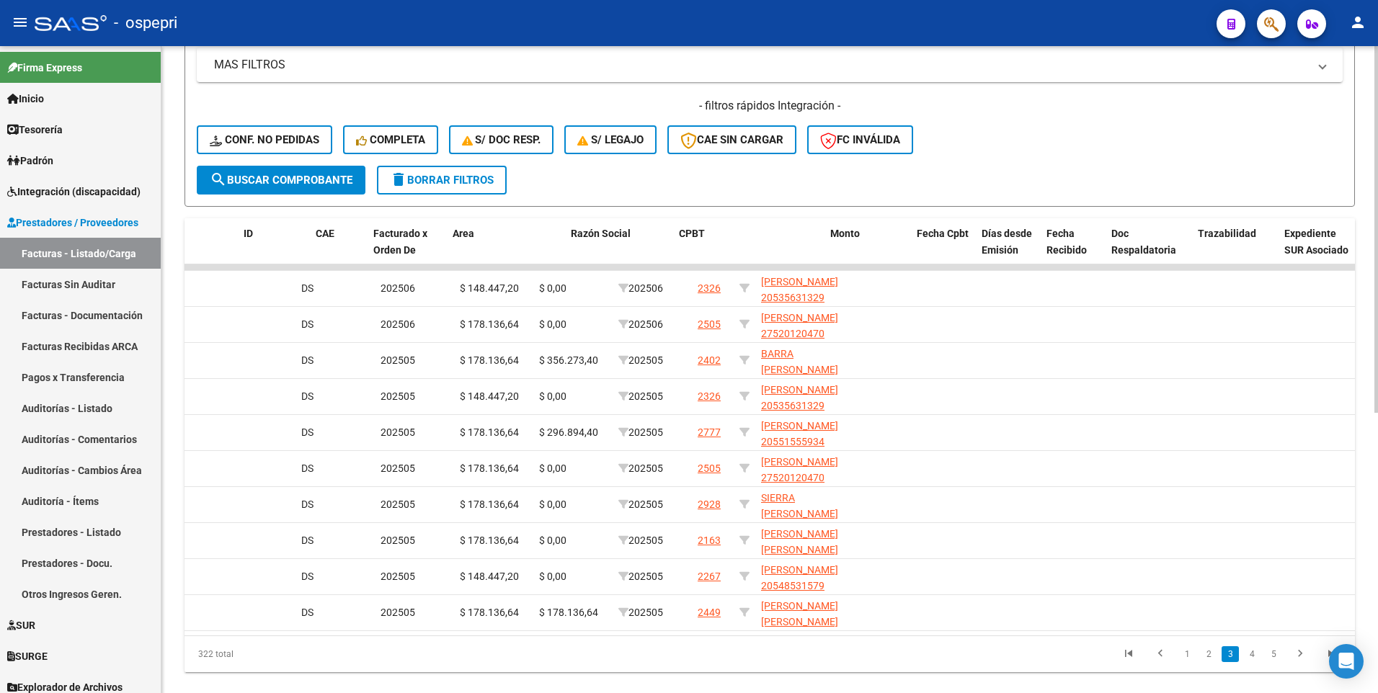
scroll to position [0, 0]
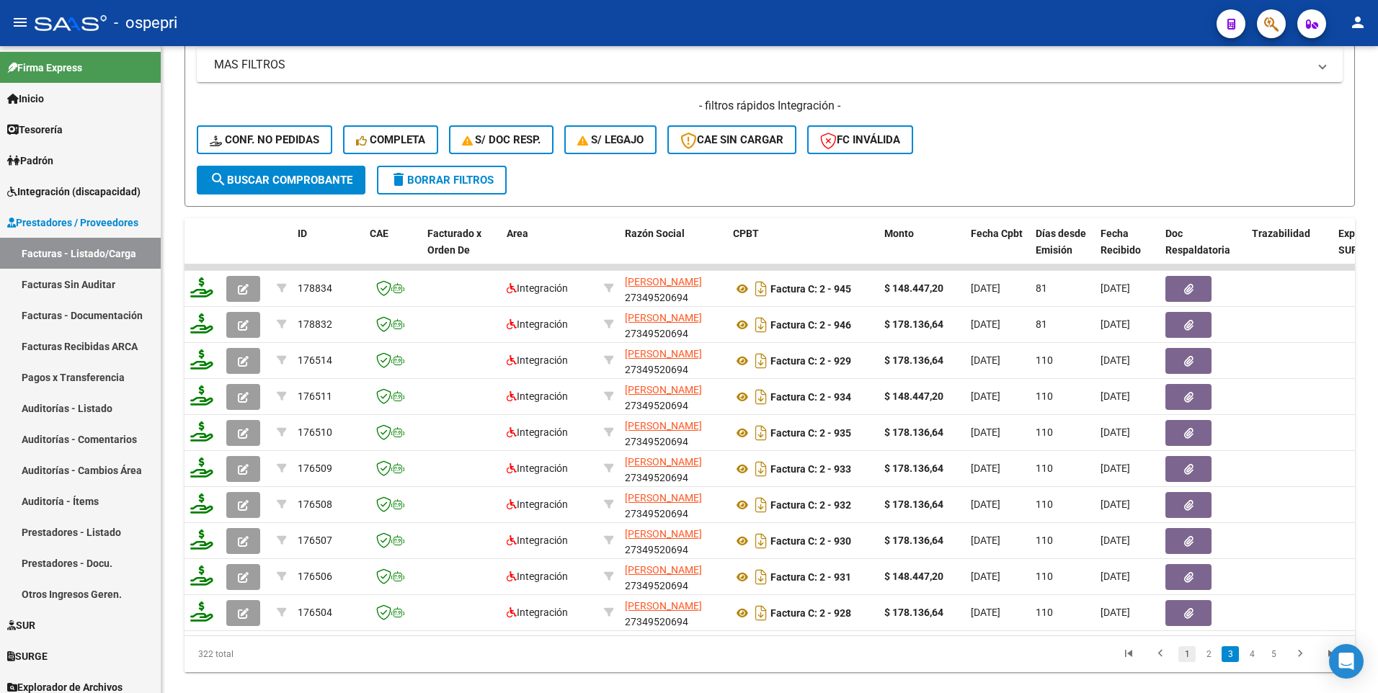
click at [1188, 662] on link "1" at bounding box center [1186, 654] width 17 height 16
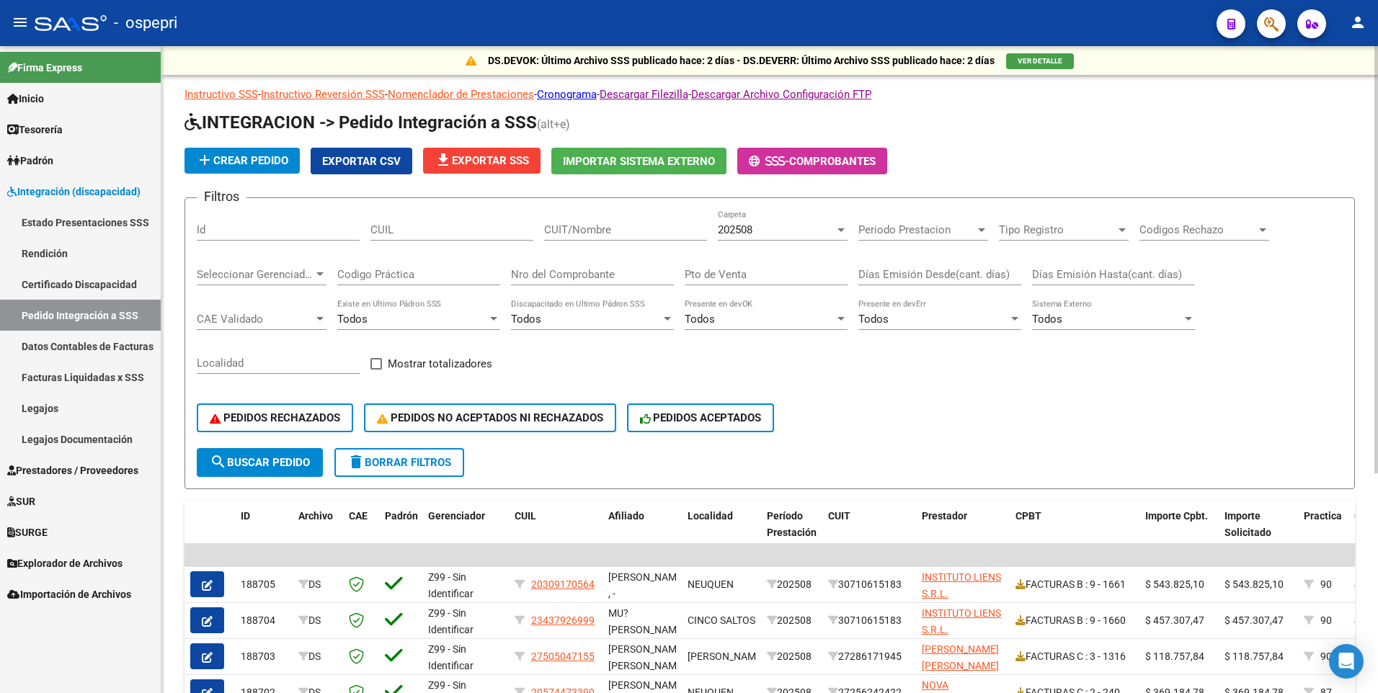
scroll to position [72, 0]
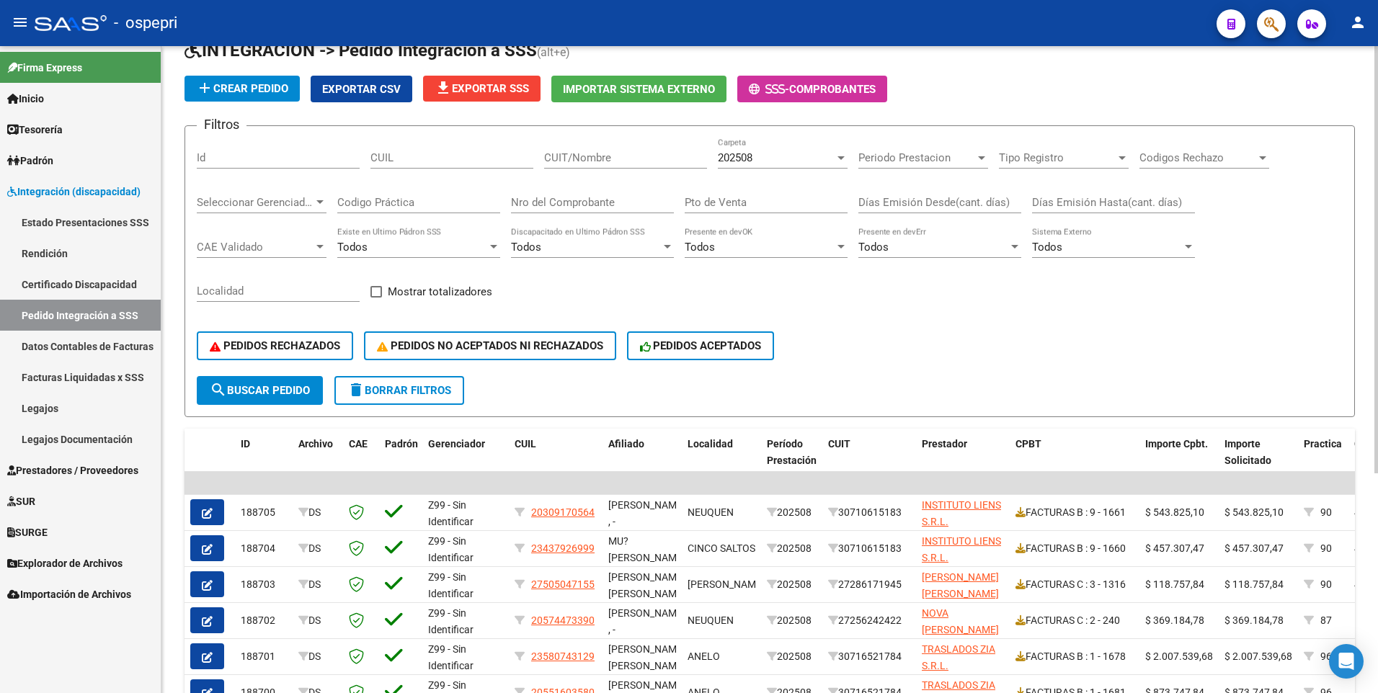
click at [632, 166] on div "CUIT/Nombre" at bounding box center [625, 153] width 163 height 31
click at [633, 157] on input "CUIT/Nombre" at bounding box center [625, 157] width 163 height 13
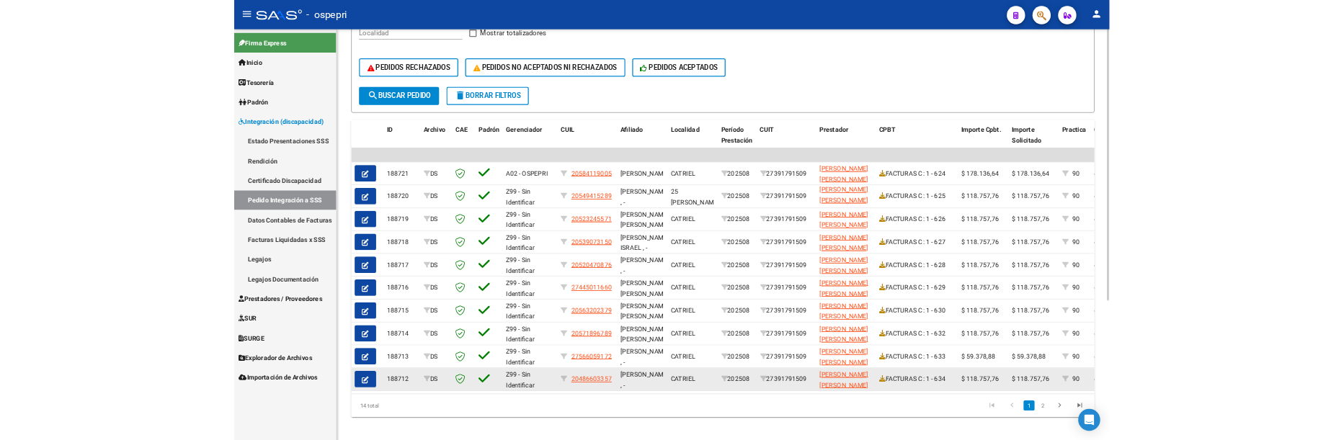
scroll to position [332, 0]
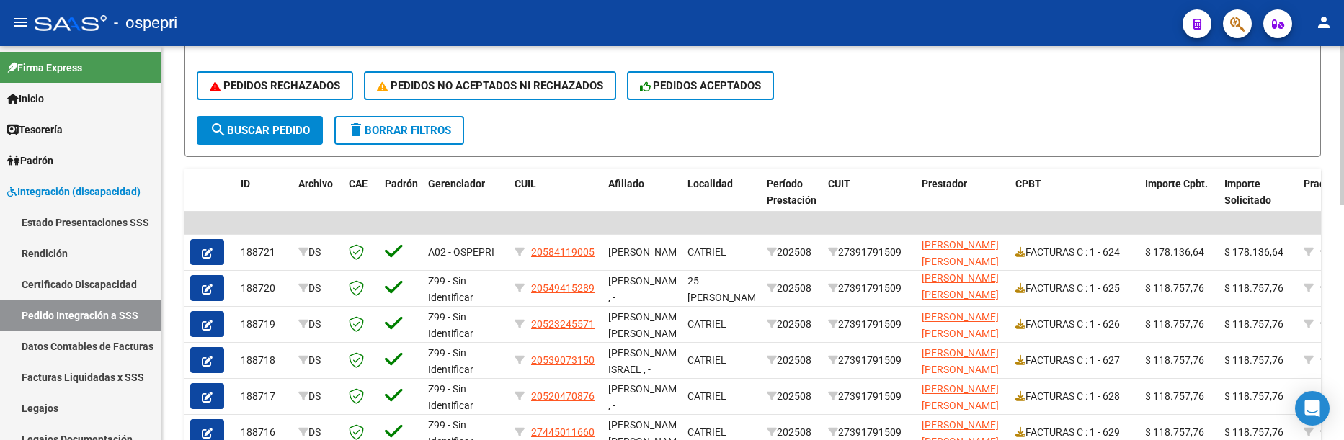
click at [277, 132] on span "search Buscar Pedido" at bounding box center [260, 130] width 100 height 13
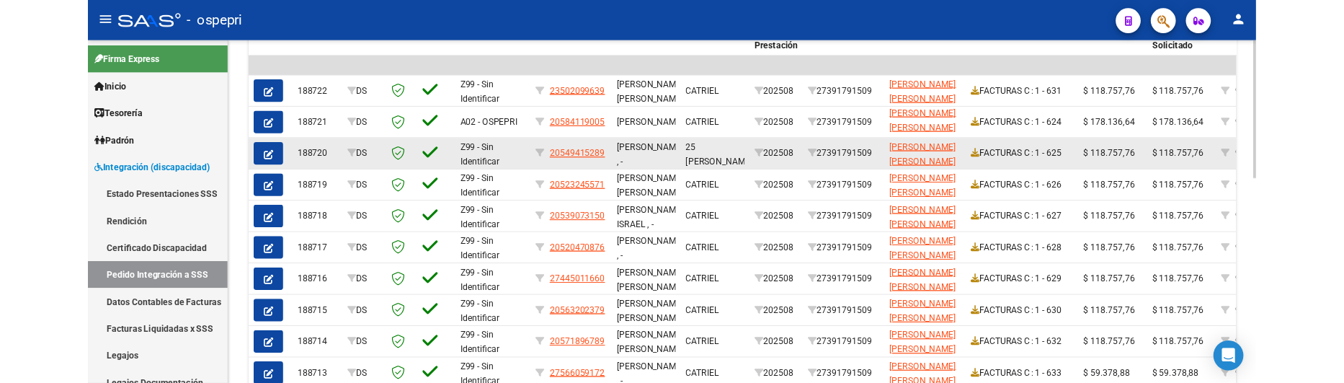
scroll to position [585, 0]
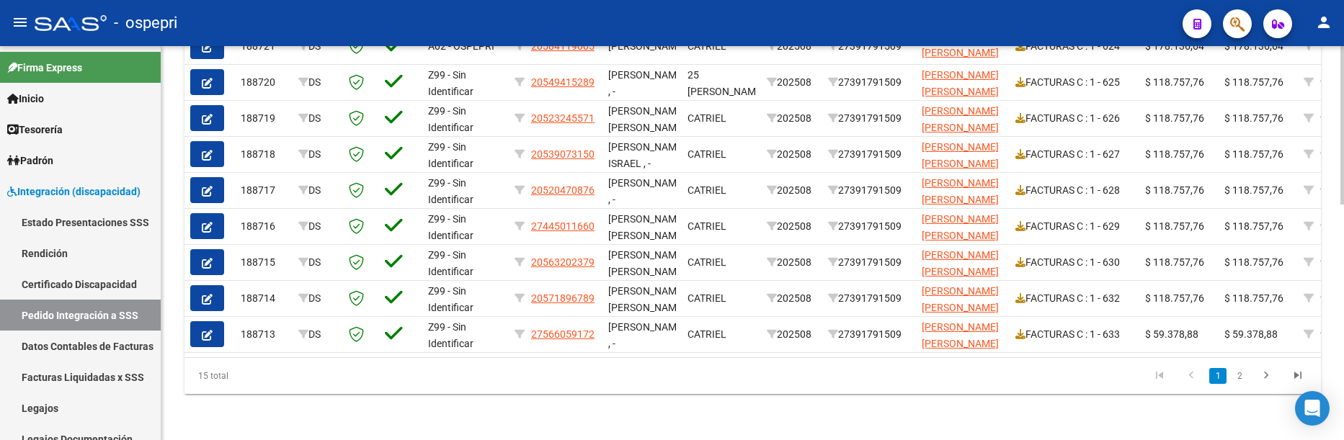
click at [699, 392] on div "15 total 1 2" at bounding box center [752, 376] width 1136 height 36
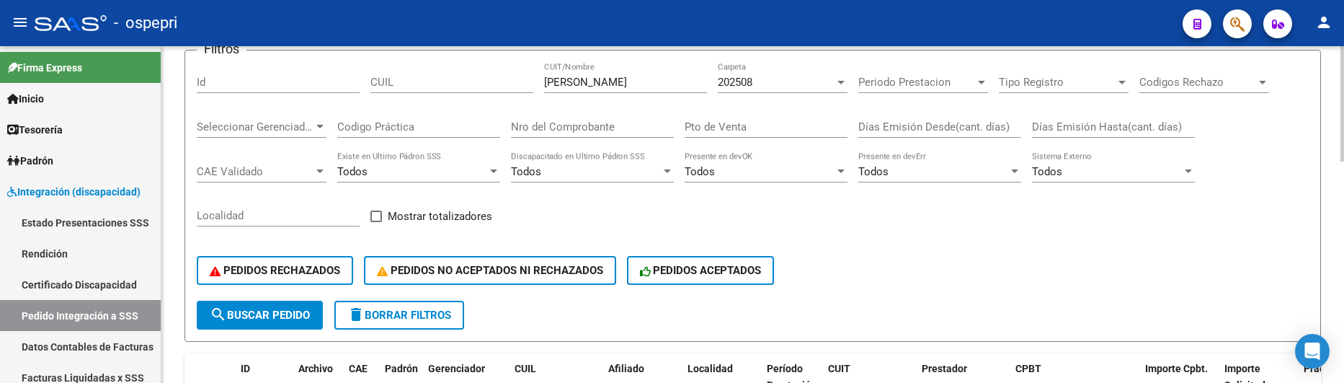
scroll to position [0, 0]
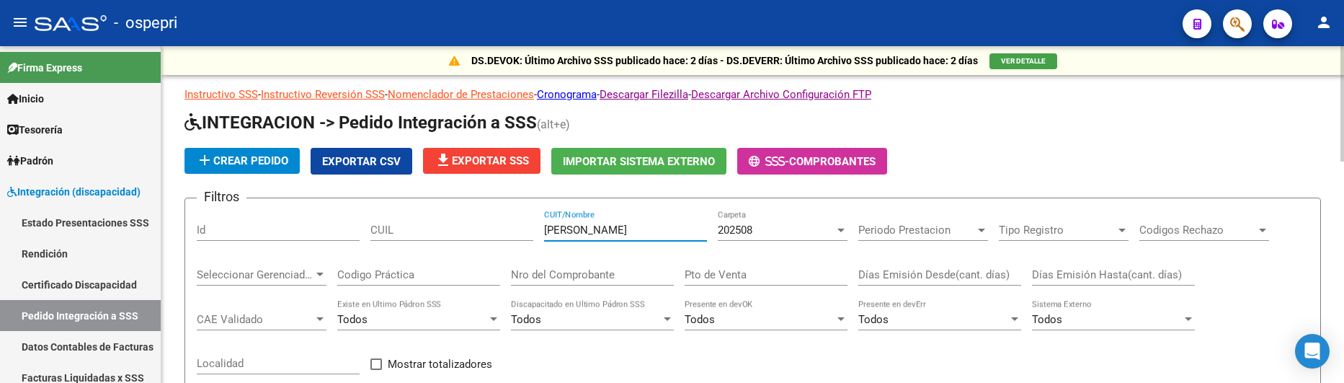
drag, startPoint x: 643, startPoint y: 231, endPoint x: 532, endPoint y: 231, distance: 110.2
click at [531, 231] on div "Filtros Id [PERSON_NAME]/Nombre 202508 Carpeta Periodo Prestacion Periodo Prest…" at bounding box center [753, 329] width 1112 height 238
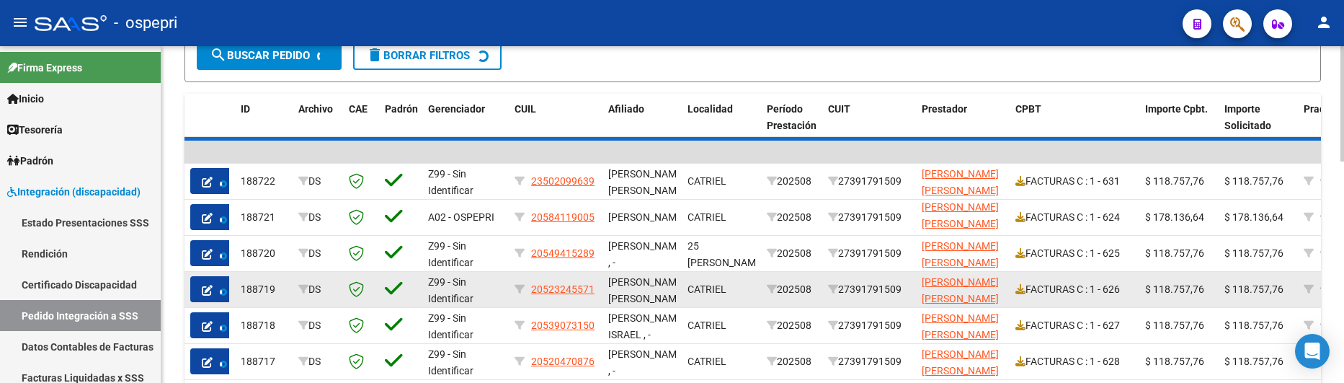
scroll to position [432, 0]
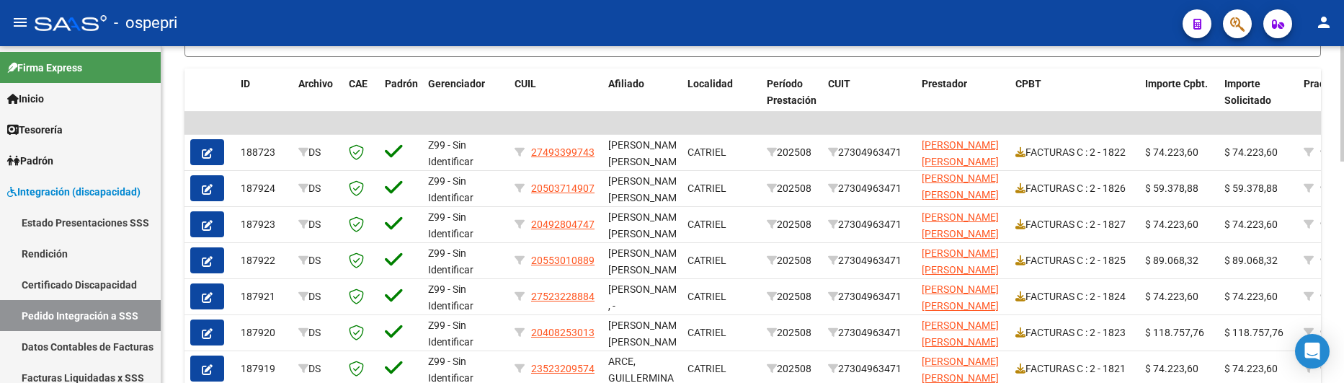
click at [1343, 249] on div at bounding box center [1342, 254] width 4 height 115
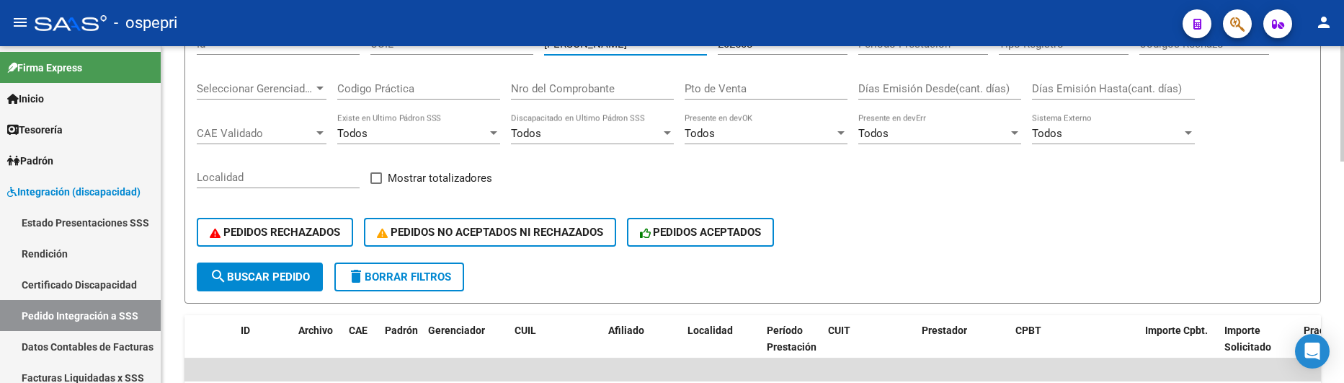
scroll to position [0, 0]
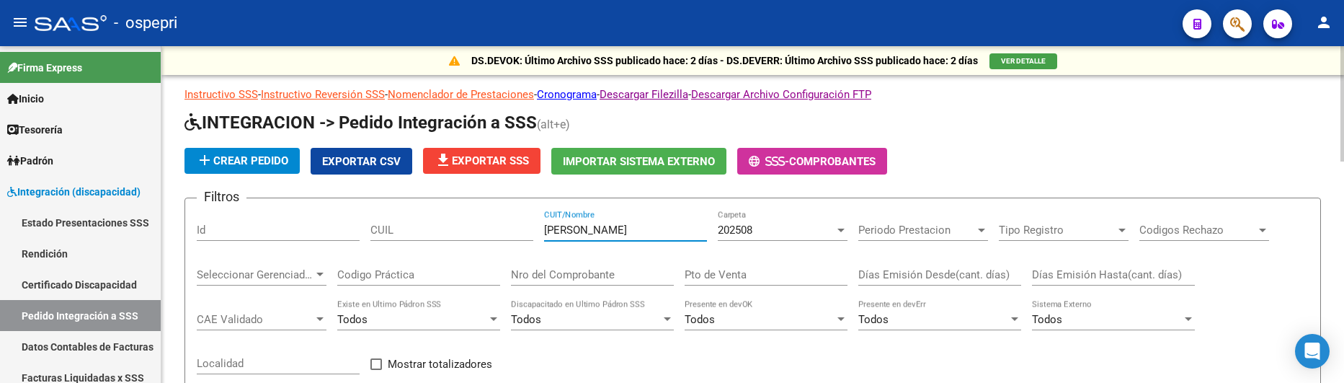
drag, startPoint x: 618, startPoint y: 230, endPoint x: 525, endPoint y: 237, distance: 93.9
click at [525, 237] on div "Filtros Id CUIL [PERSON_NAME] CUIT/Nombre 202508 Carpeta Periodo Prestacion Per…" at bounding box center [753, 329] width 1112 height 238
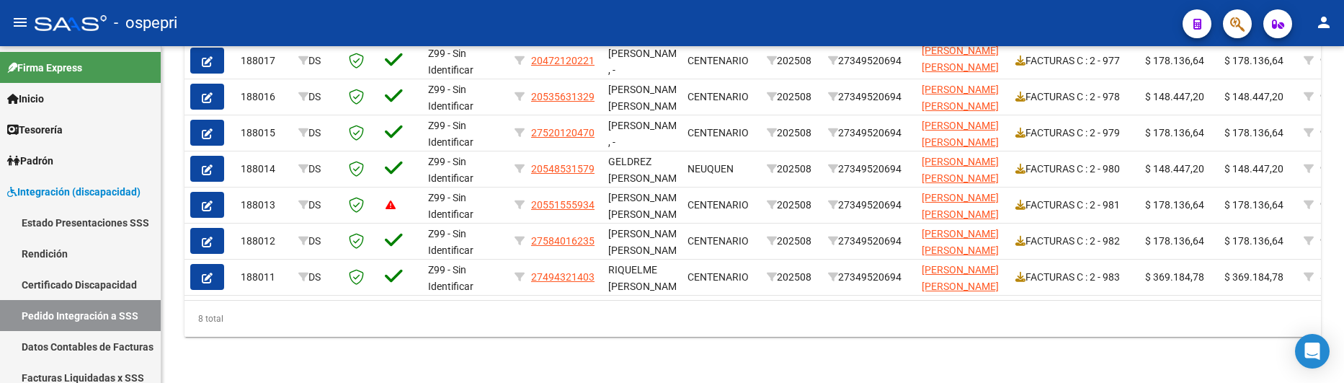
type input "[PERSON_NAME]"
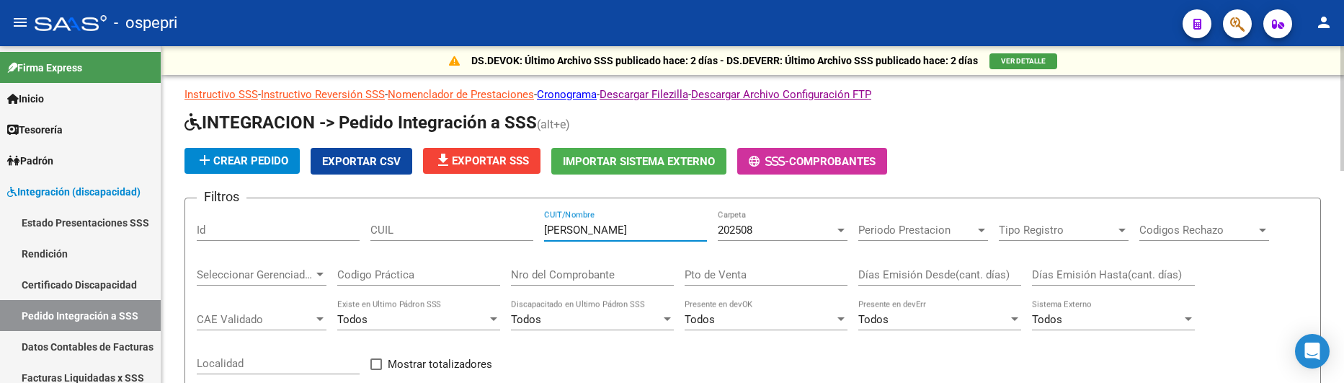
click at [834, 226] on div "202508" at bounding box center [776, 229] width 117 height 13
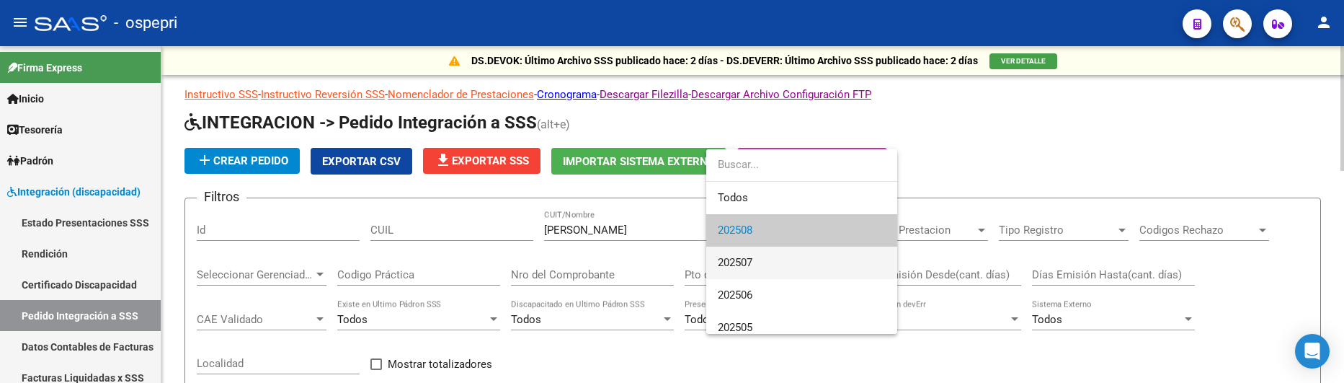
click at [790, 254] on span "202507" at bounding box center [802, 262] width 168 height 32
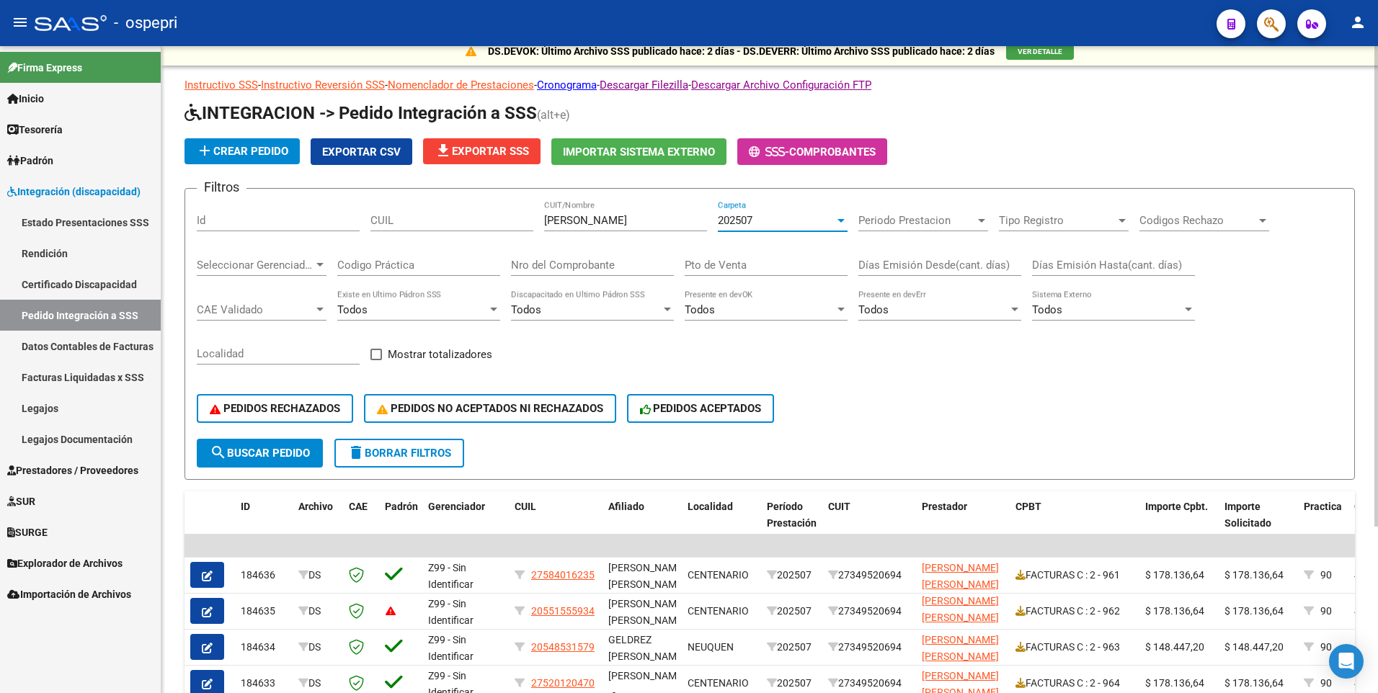
scroll to position [8, 0]
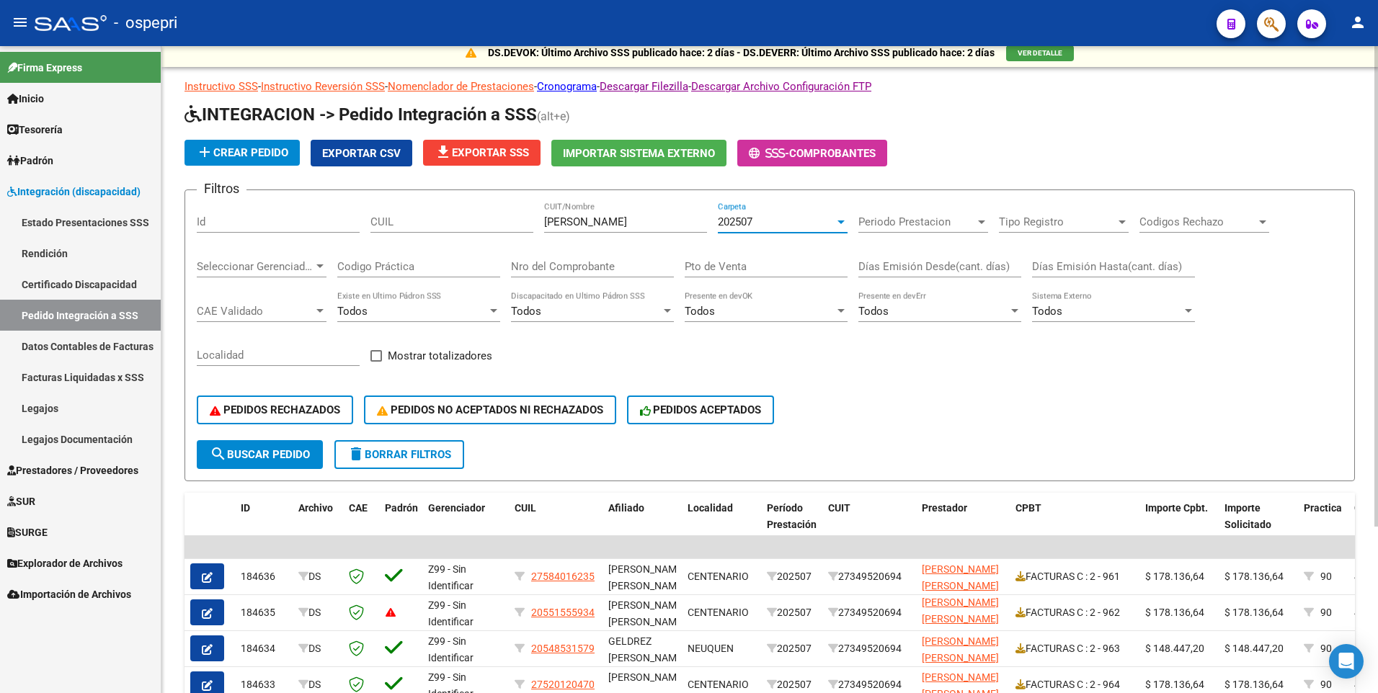
click at [615, 270] on input "Nro del Comprobante" at bounding box center [592, 266] width 163 height 13
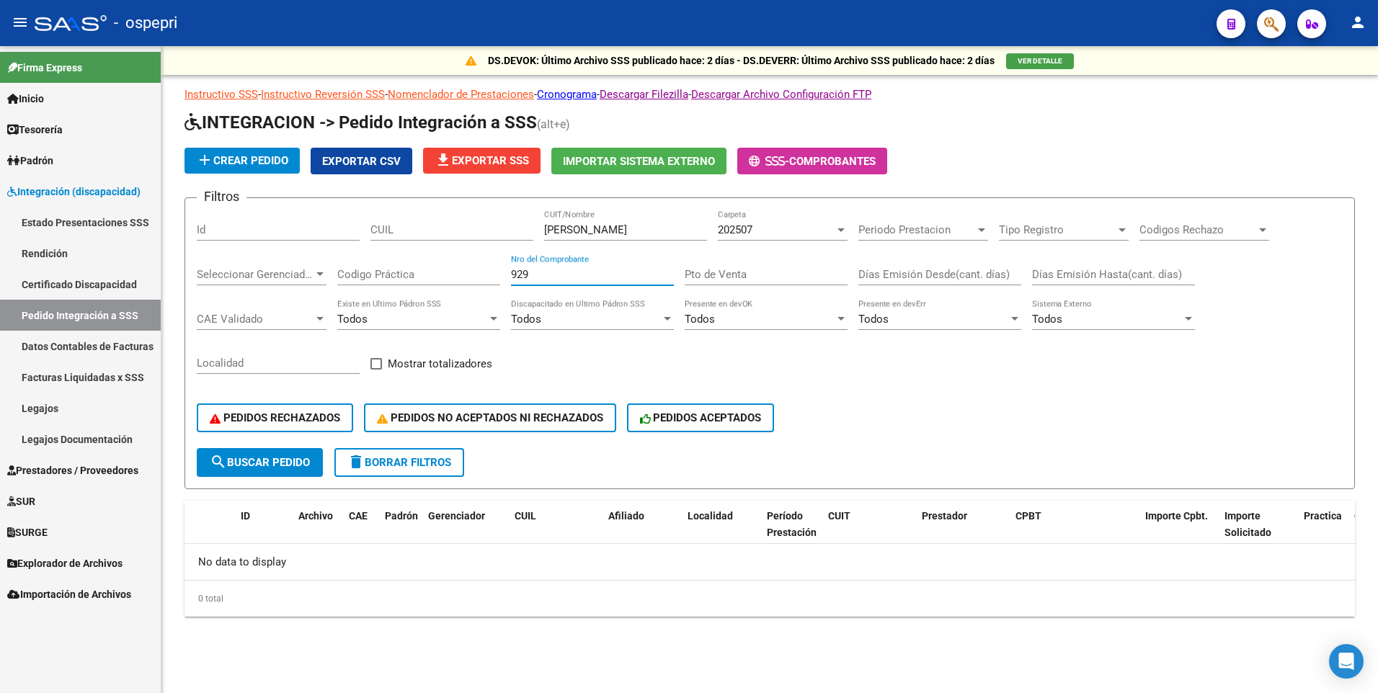
scroll to position [0, 0]
type input "929"
click at [838, 232] on div at bounding box center [840, 230] width 13 height 12
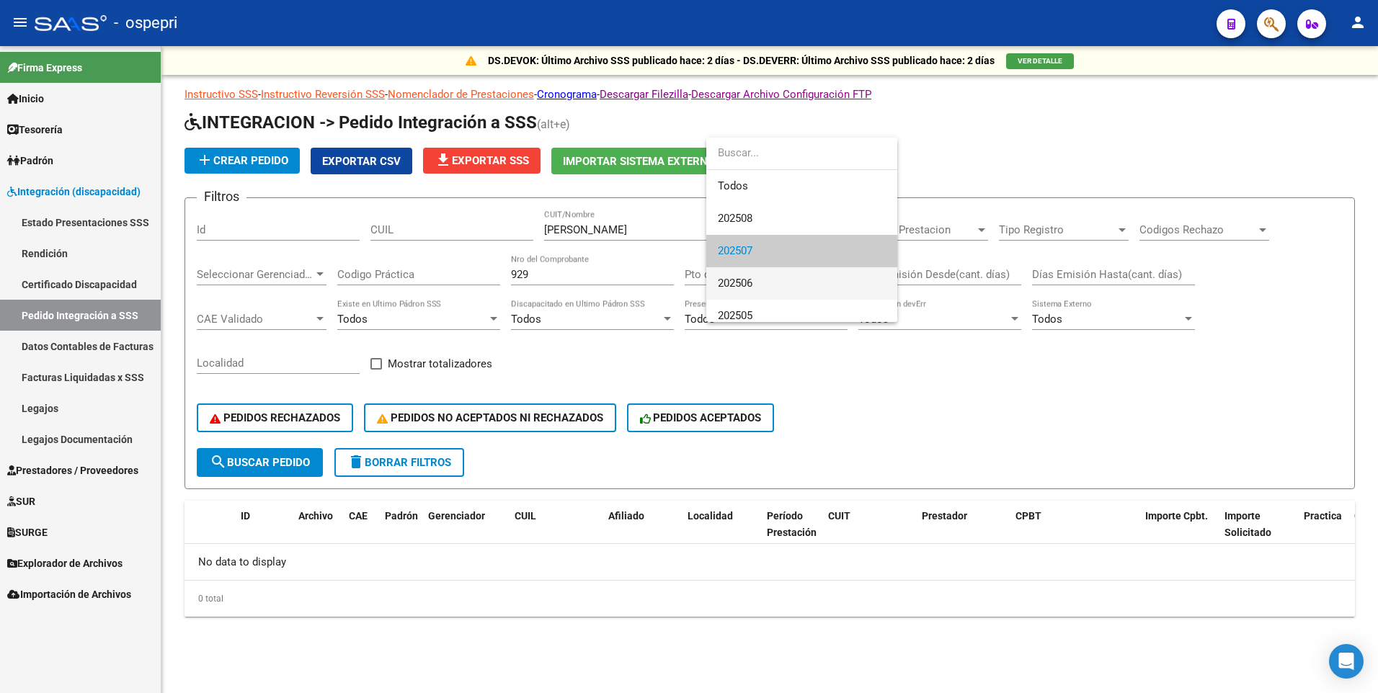
scroll to position [22, 0]
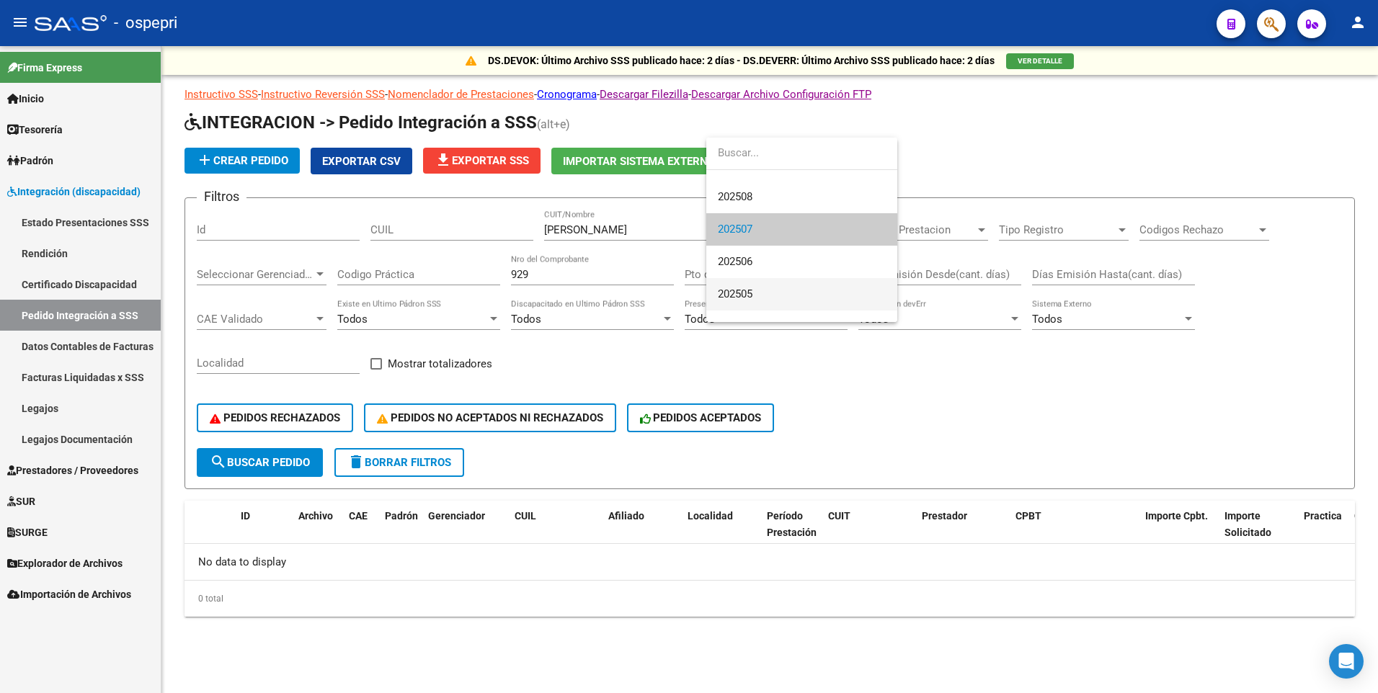
click at [793, 295] on span "202505" at bounding box center [802, 294] width 168 height 32
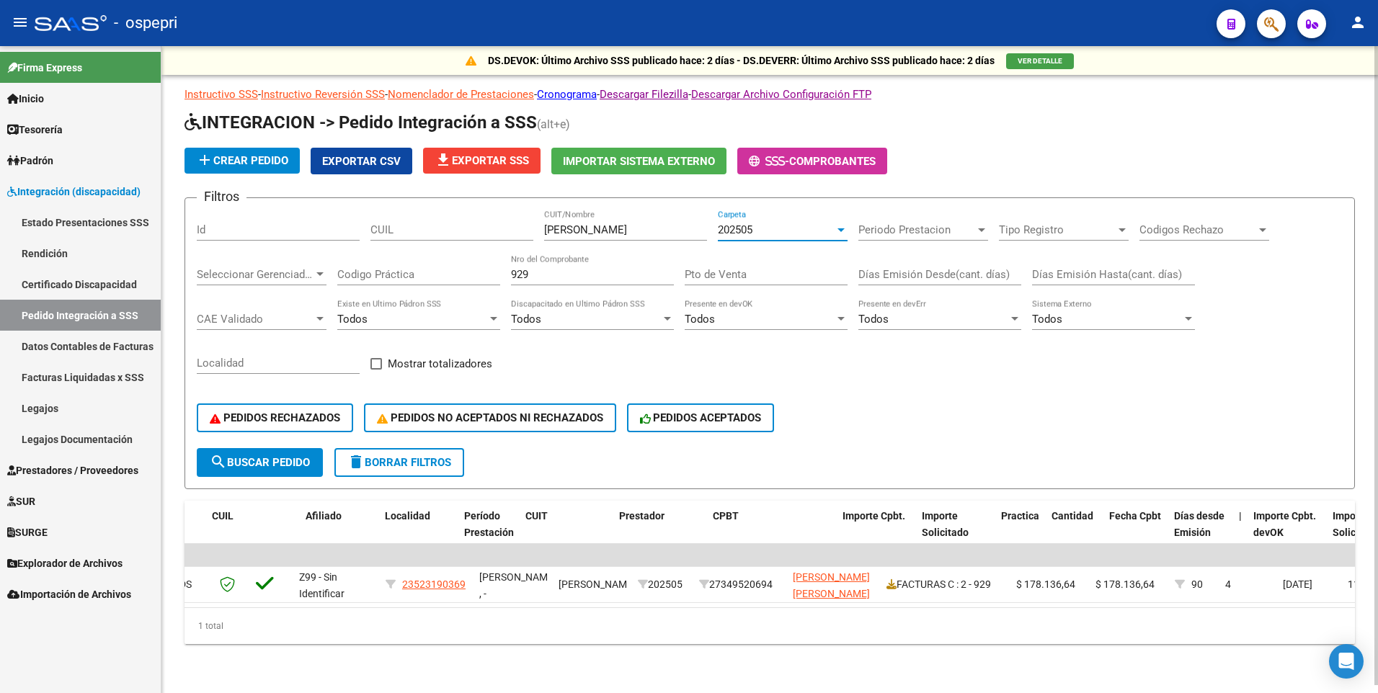
scroll to position [0, 0]
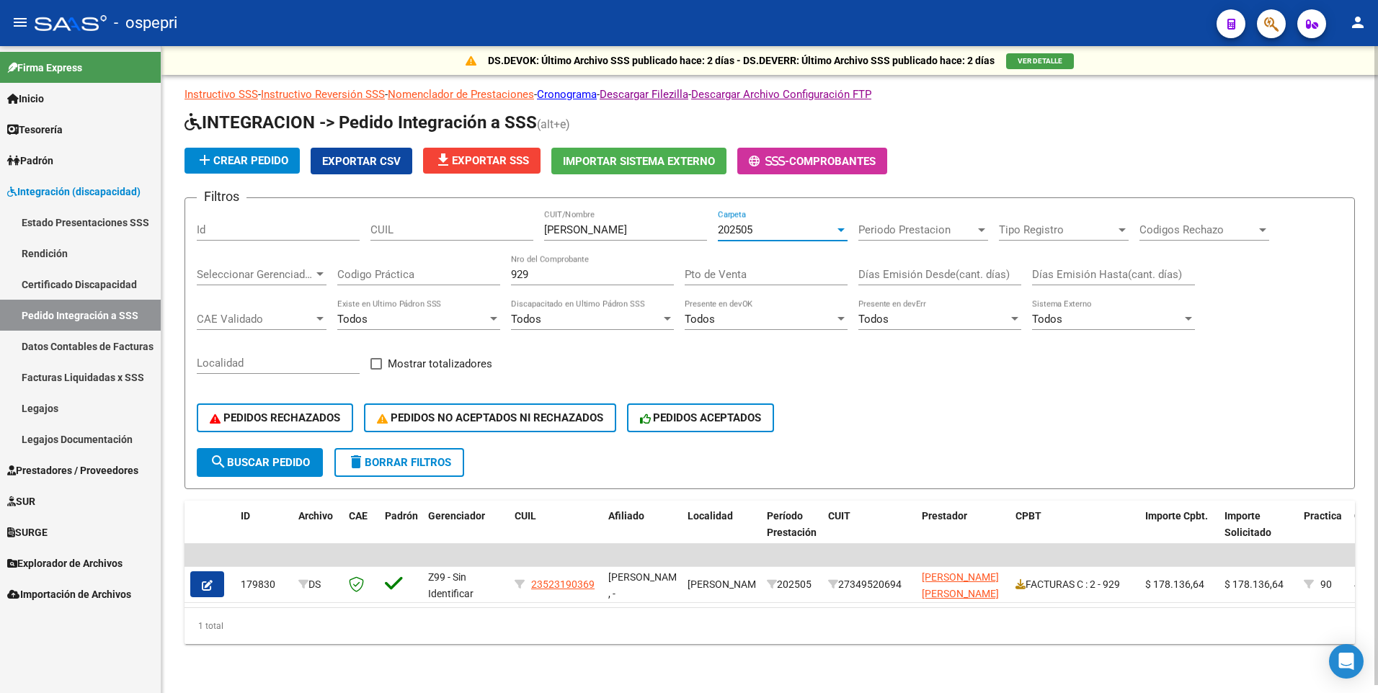
click at [884, 411] on div "PEDIDOS RECHAZADOS PEDIDOS NO ACEPTADOS NI RECHAZADOS PEDIDOS ACEPTADOS" at bounding box center [770, 418] width 1146 height 61
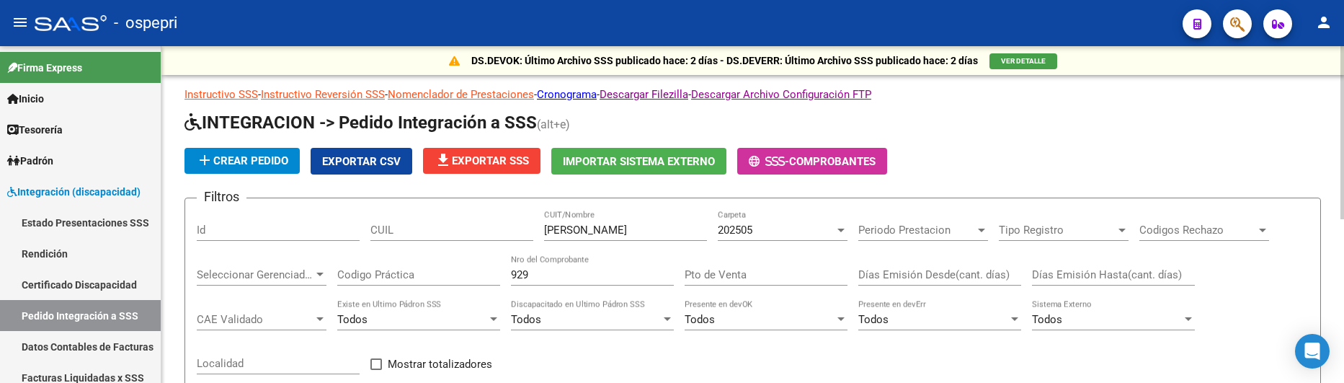
click at [840, 228] on div at bounding box center [840, 230] width 7 height 4
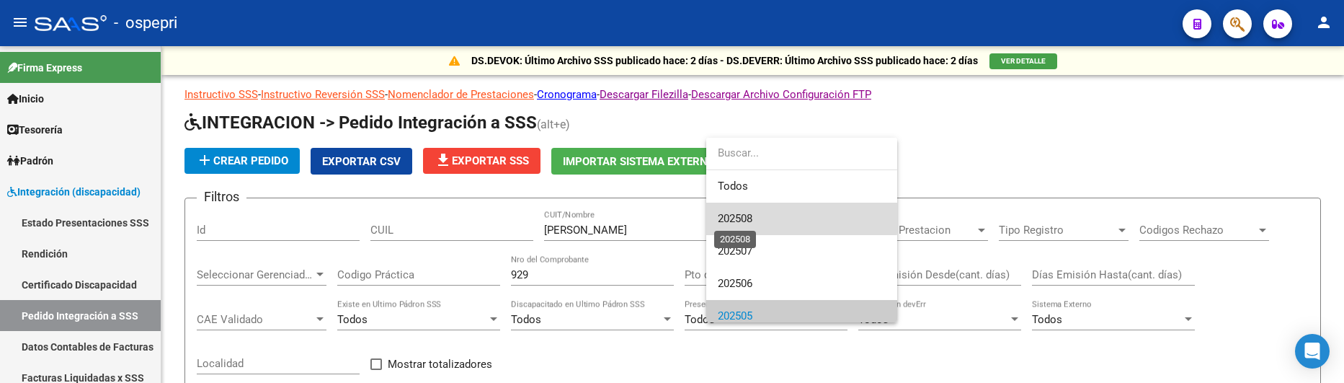
click at [739, 212] on span "202508" at bounding box center [735, 218] width 35 height 13
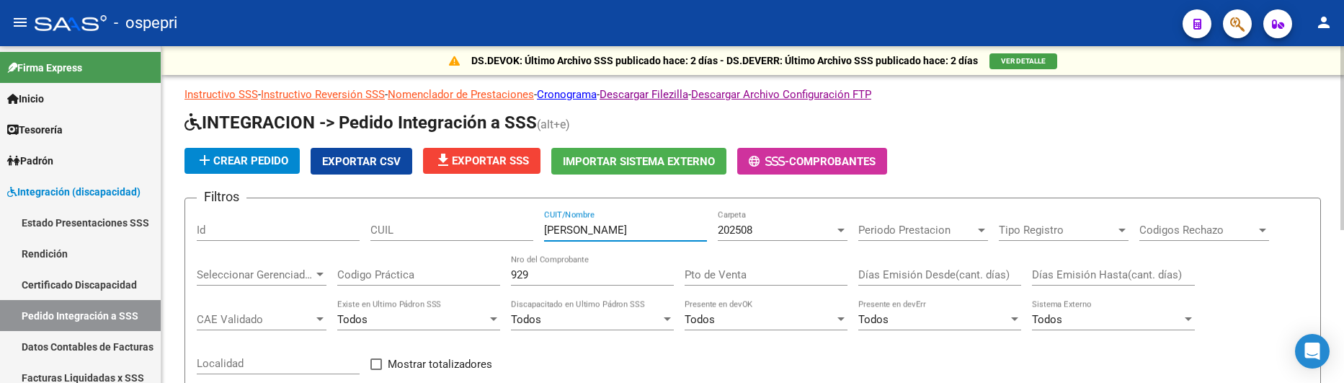
drag, startPoint x: 595, startPoint y: 232, endPoint x: 534, endPoint y: 232, distance: 61.2
click at [534, 233] on div "Filtros Id CUIL [PERSON_NAME] CUIT/Nombre 202508 Carpeta Periodo Prestacion Per…" at bounding box center [753, 329] width 1112 height 238
type input "[PERSON_NAME]"
drag, startPoint x: 535, startPoint y: 279, endPoint x: 476, endPoint y: 272, distance: 59.4
click at [476, 275] on div "Filtros Id CUIL [PERSON_NAME] CUIT/Nombre 202508 Carpeta Periodo Prestacion Per…" at bounding box center [753, 329] width 1112 height 238
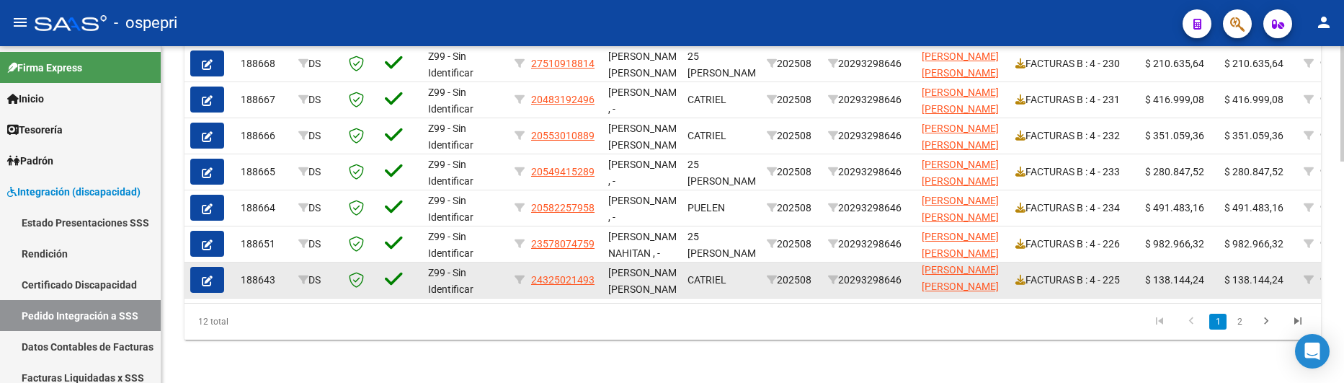
scroll to position [643, 0]
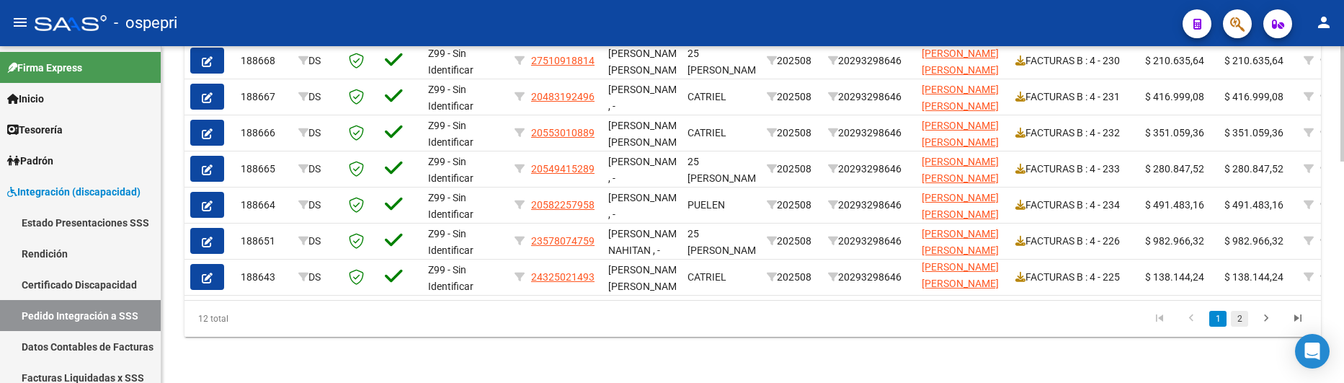
click at [1238, 316] on link "2" at bounding box center [1239, 319] width 17 height 16
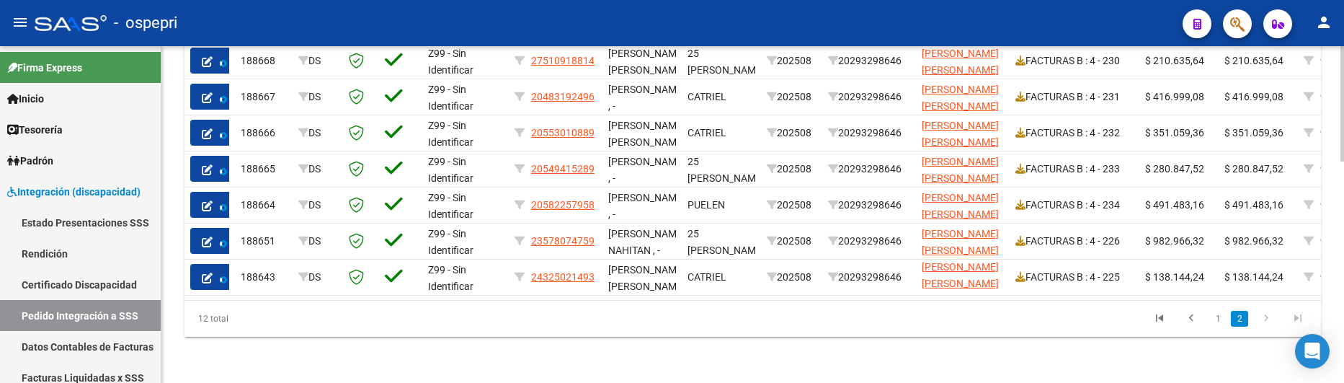
scroll to position [354, 0]
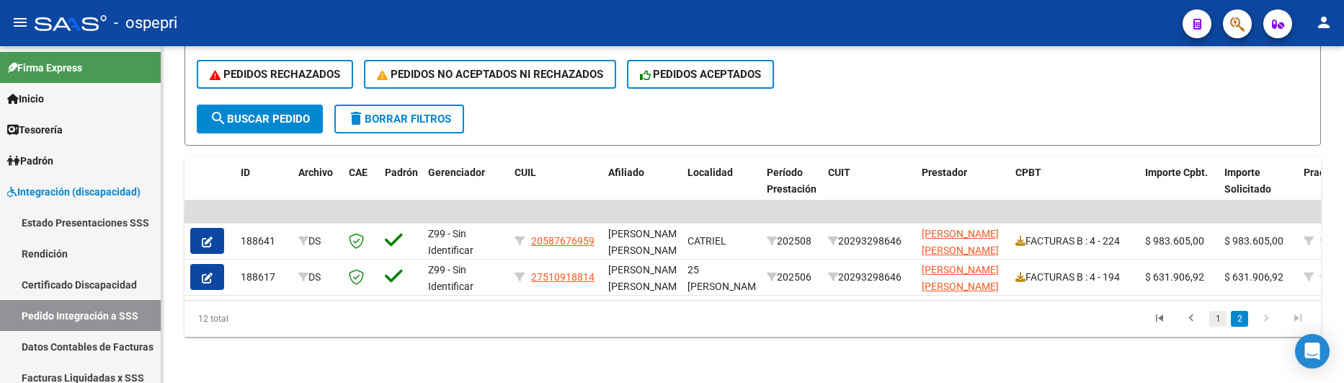
click at [1221, 317] on link "1" at bounding box center [1217, 319] width 17 height 16
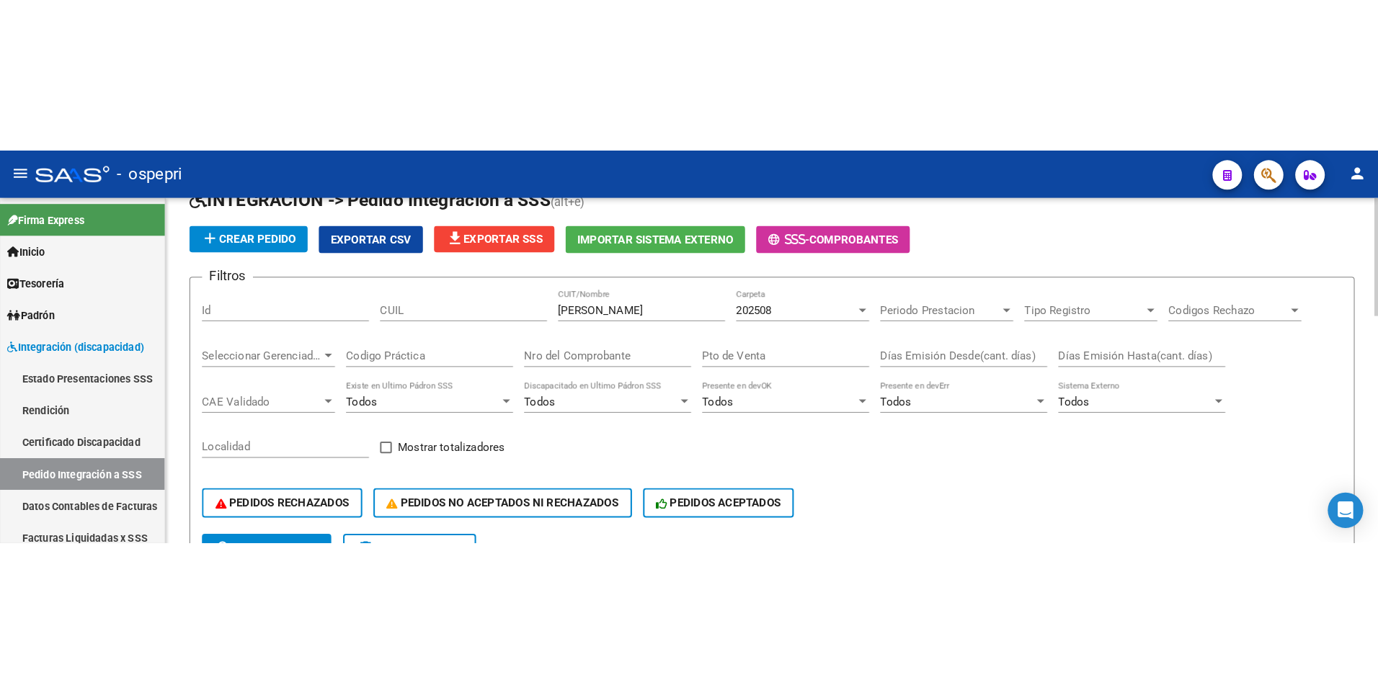
scroll to position [66, 0]
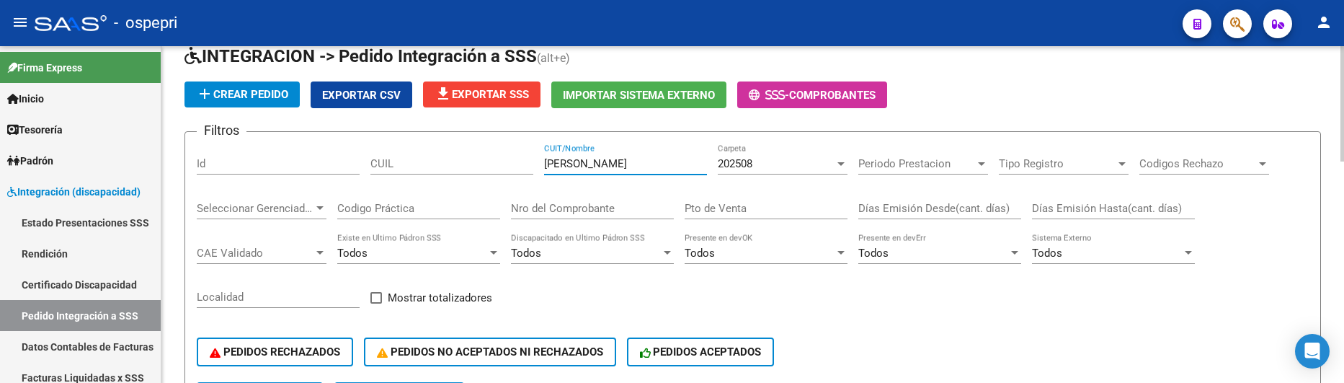
drag, startPoint x: 625, startPoint y: 165, endPoint x: 527, endPoint y: 165, distance: 98.0
click at [527, 165] on div "Filtros Id CUIL [PERSON_NAME] CUIT/Nombre 202508 Carpeta Periodo Prestacion Per…" at bounding box center [753, 262] width 1112 height 238
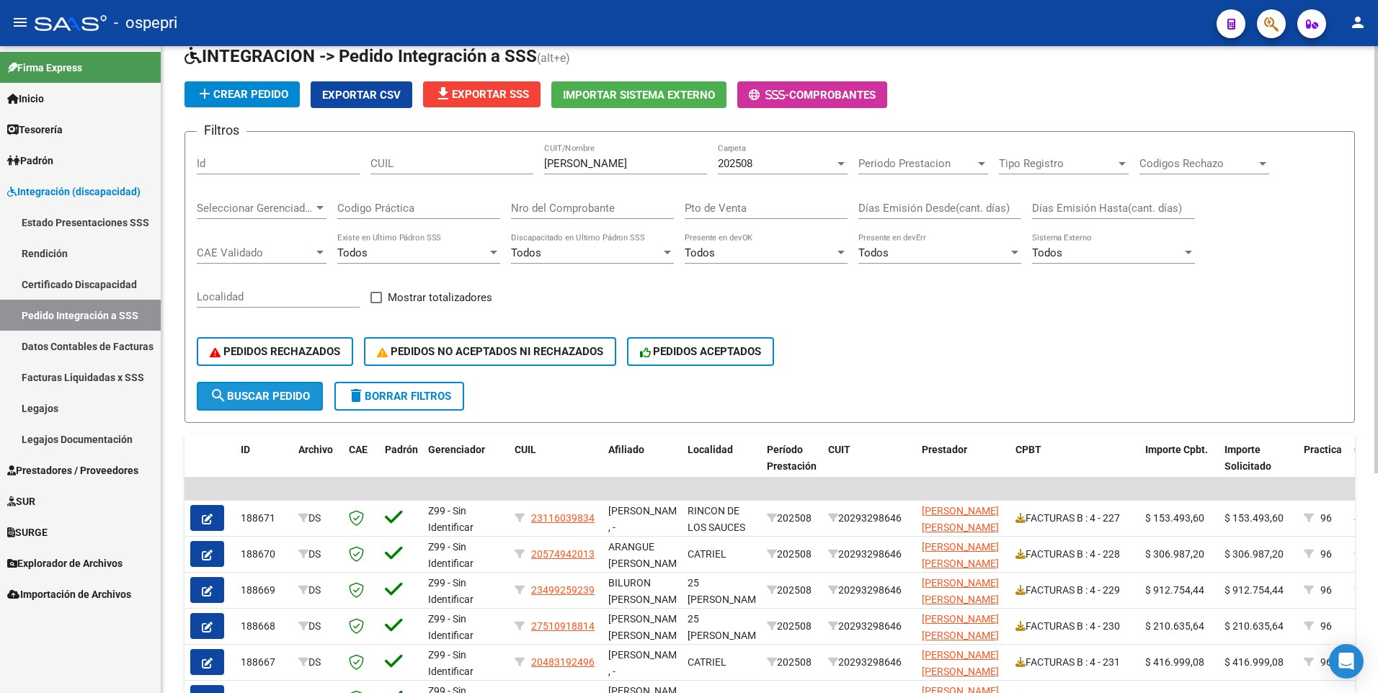
click at [275, 401] on span "search Buscar Pedido" at bounding box center [260, 396] width 100 height 13
click at [840, 163] on div at bounding box center [840, 164] width 7 height 4
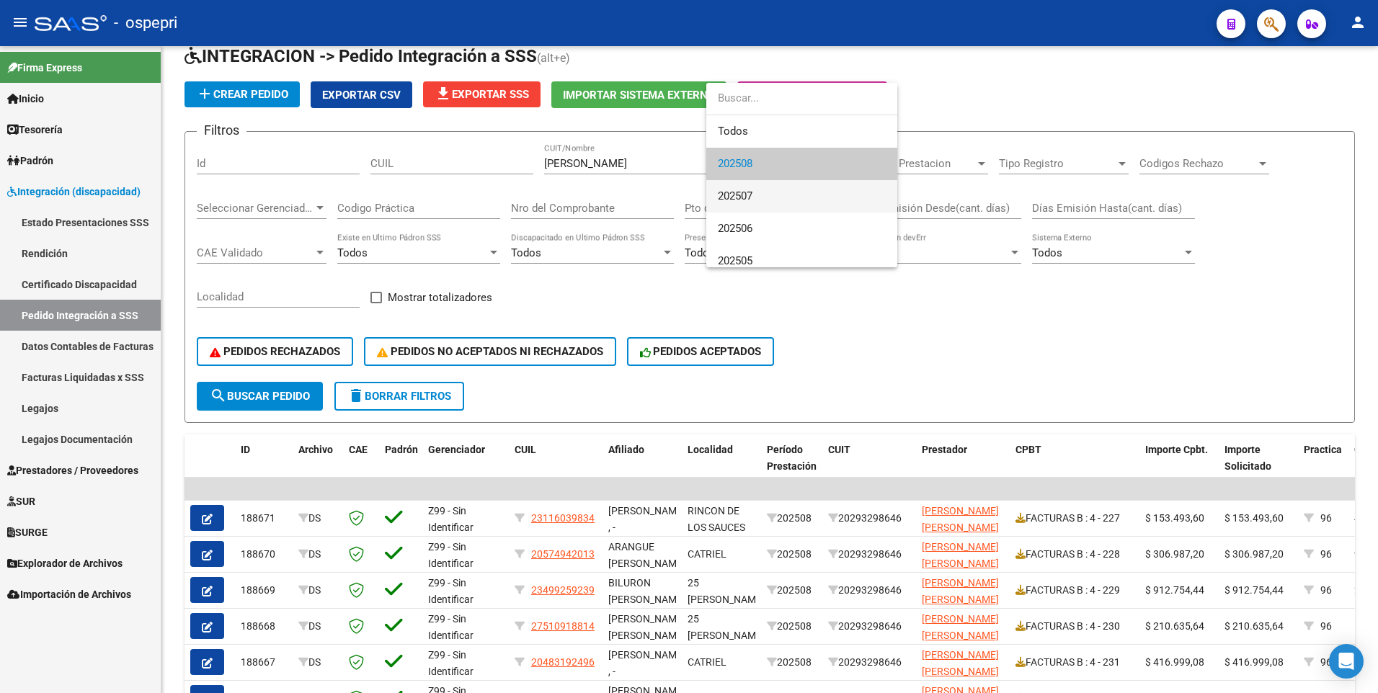
click at [787, 202] on span "202507" at bounding box center [802, 196] width 168 height 32
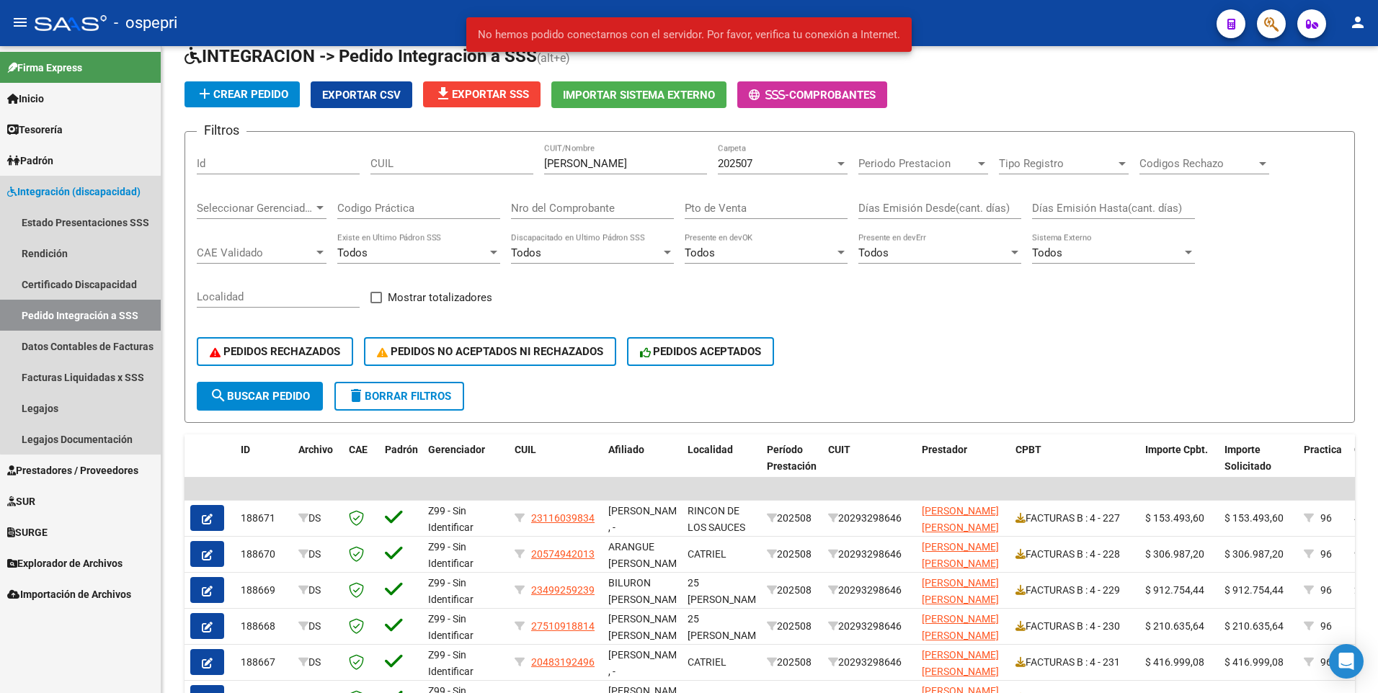
click at [107, 314] on link "Pedido Integración a SSS" at bounding box center [80, 315] width 161 height 31
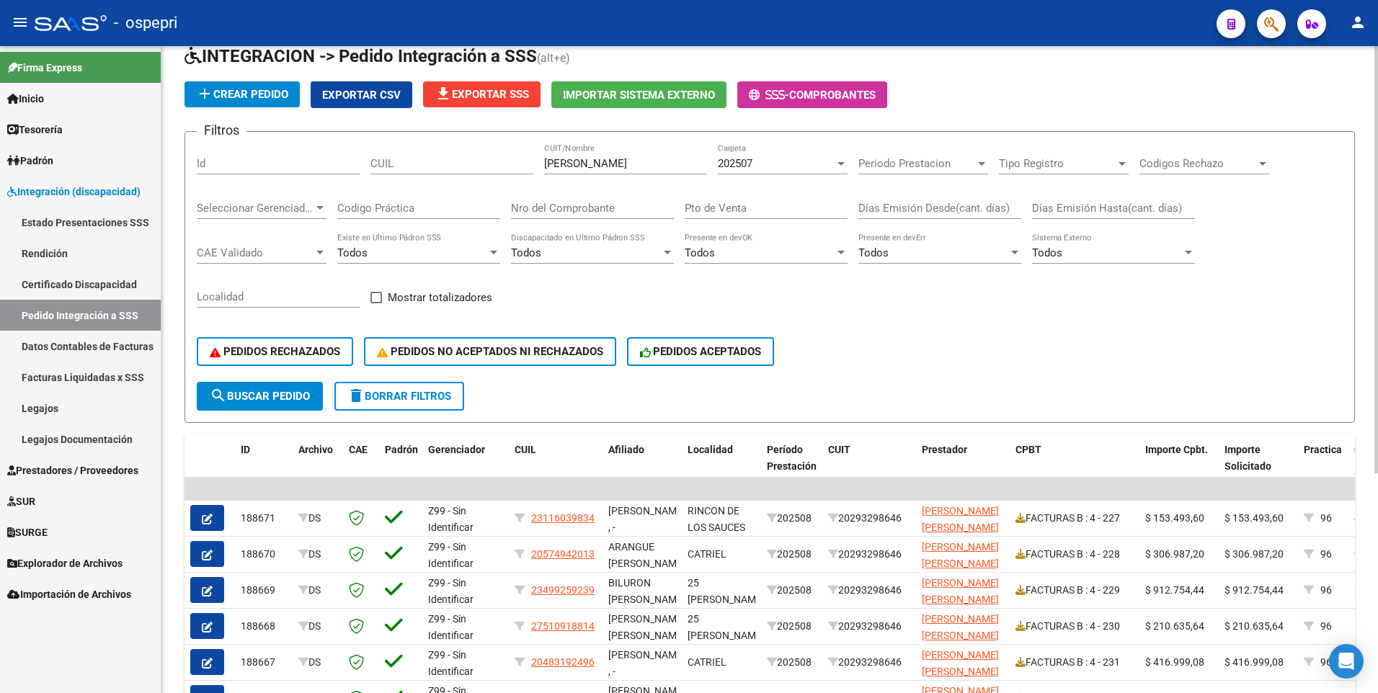
click at [282, 404] on button "search Buscar Pedido" at bounding box center [260, 396] width 126 height 29
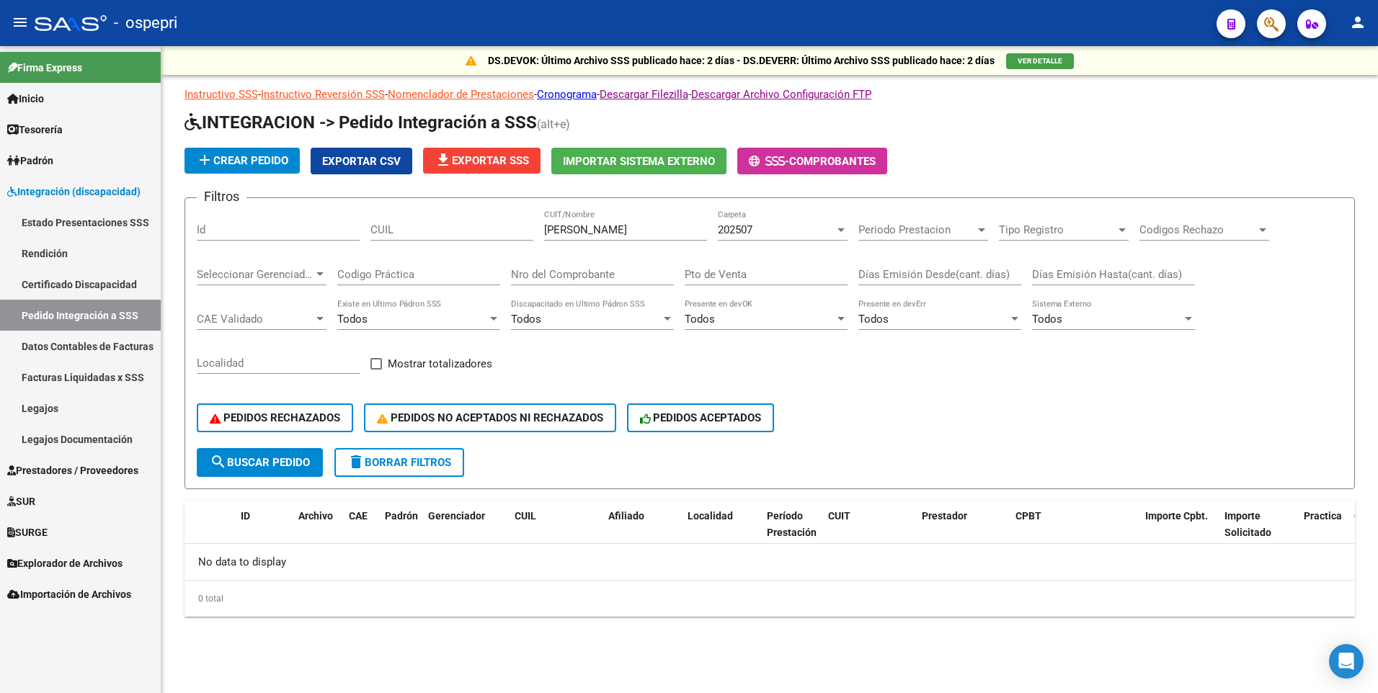
scroll to position [0, 0]
click at [843, 227] on div at bounding box center [840, 230] width 13 height 12
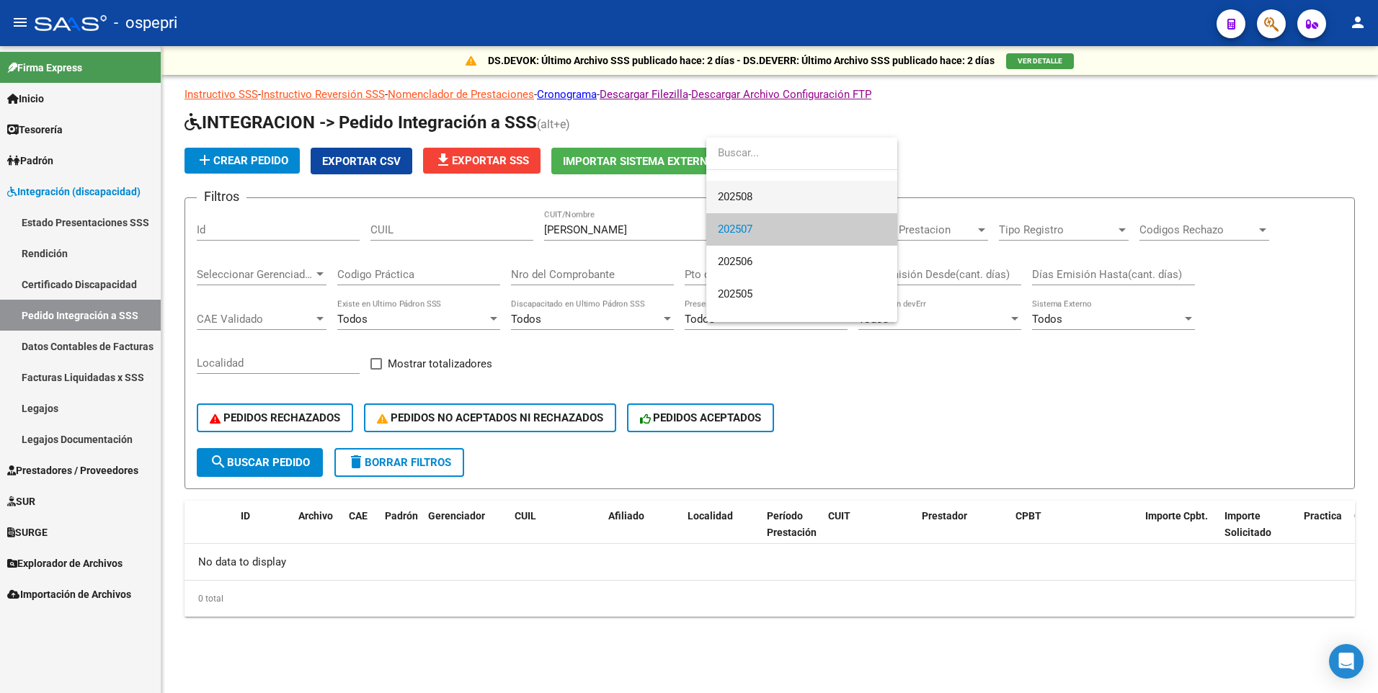
click at [793, 197] on span "202508" at bounding box center [802, 197] width 168 height 32
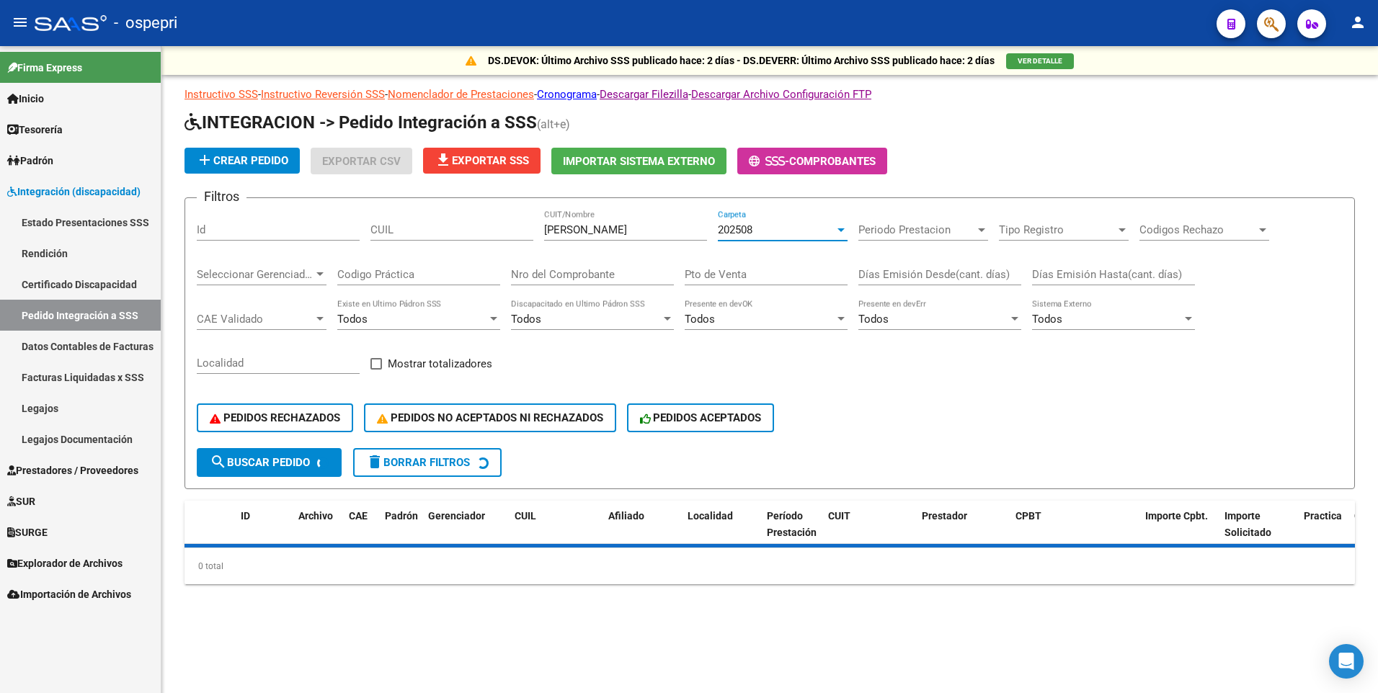
scroll to position [32, 0]
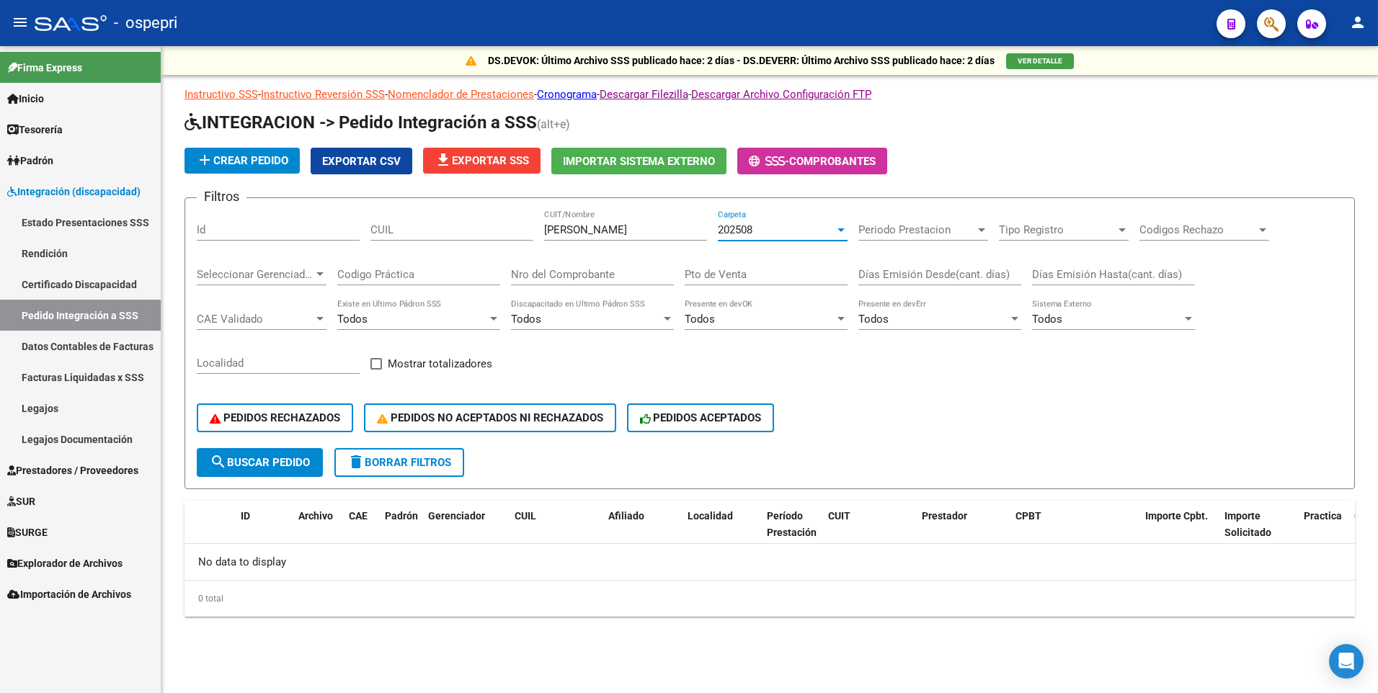
click at [620, 228] on input "[PERSON_NAME]" at bounding box center [625, 229] width 163 height 13
click at [267, 465] on span "search Buscar Pedido" at bounding box center [260, 462] width 100 height 13
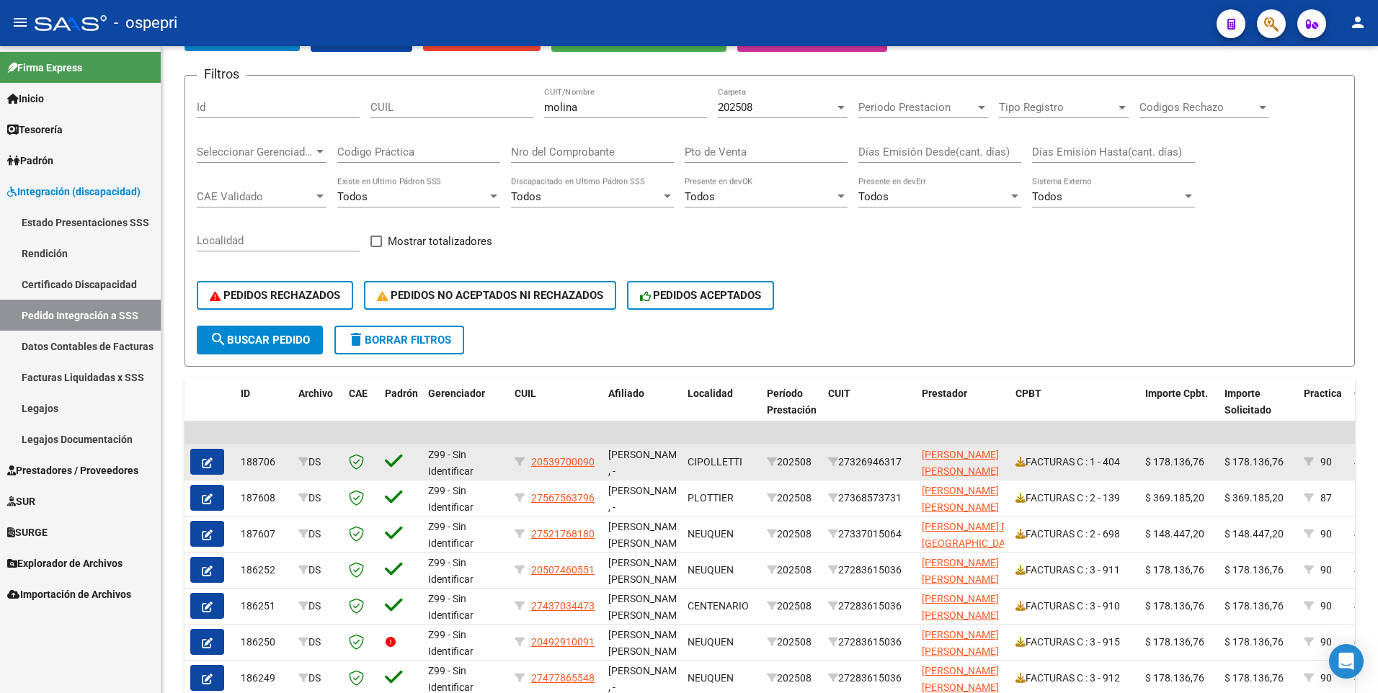
scroll to position [144, 0]
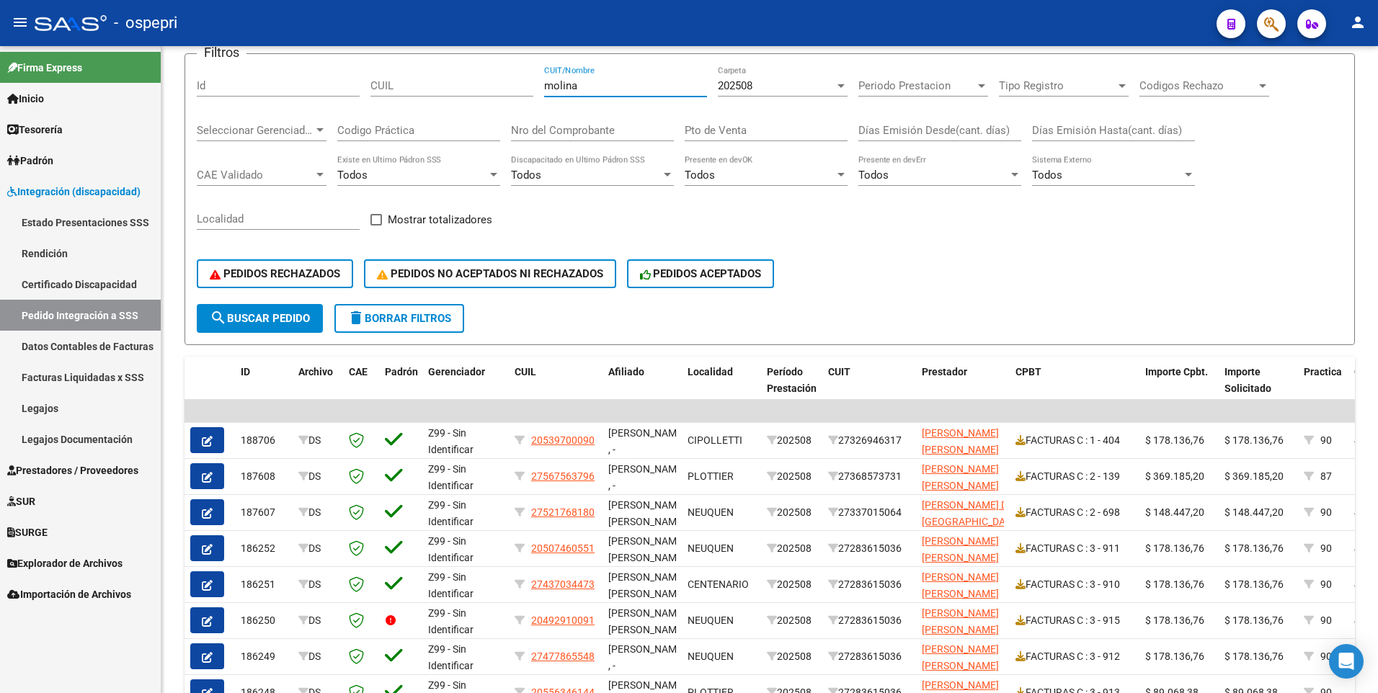
click at [599, 84] on input "molina" at bounding box center [625, 85] width 163 height 13
click at [844, 88] on div at bounding box center [840, 86] width 13 height 12
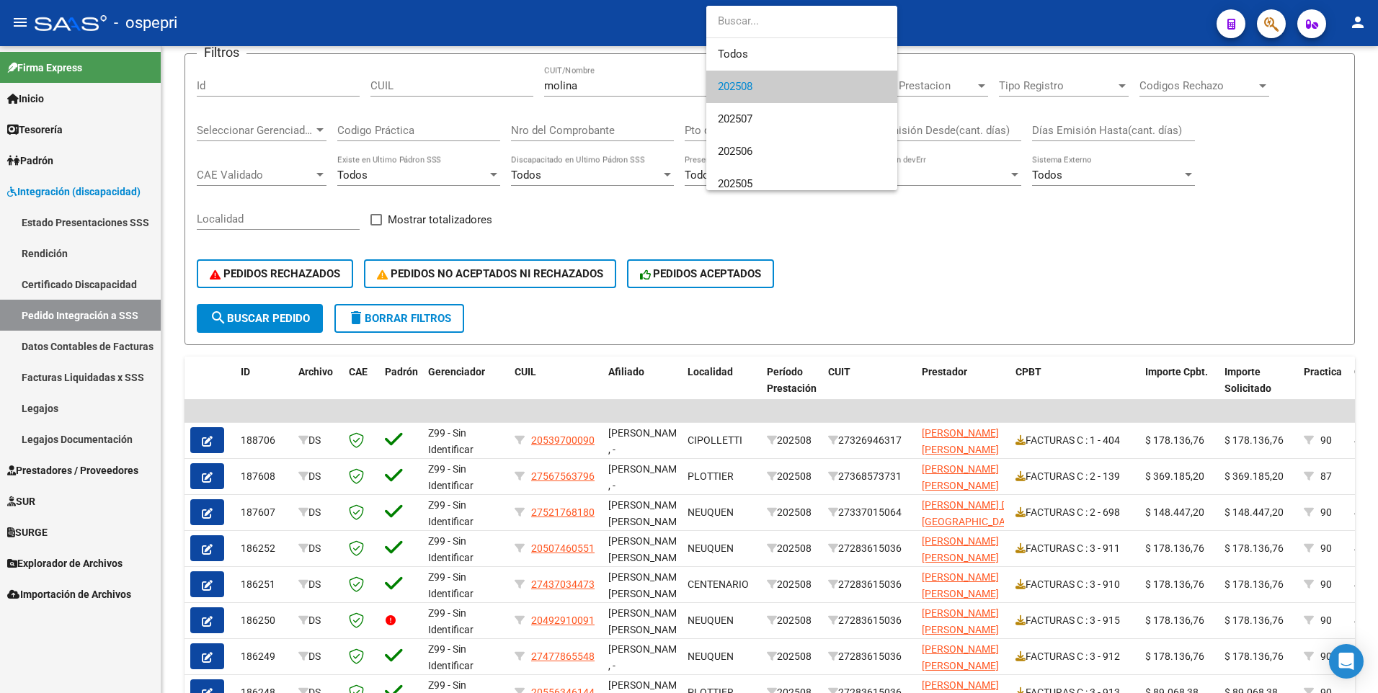
scroll to position [1, 0]
click at [815, 164] on span "202506" at bounding box center [802, 151] width 168 height 32
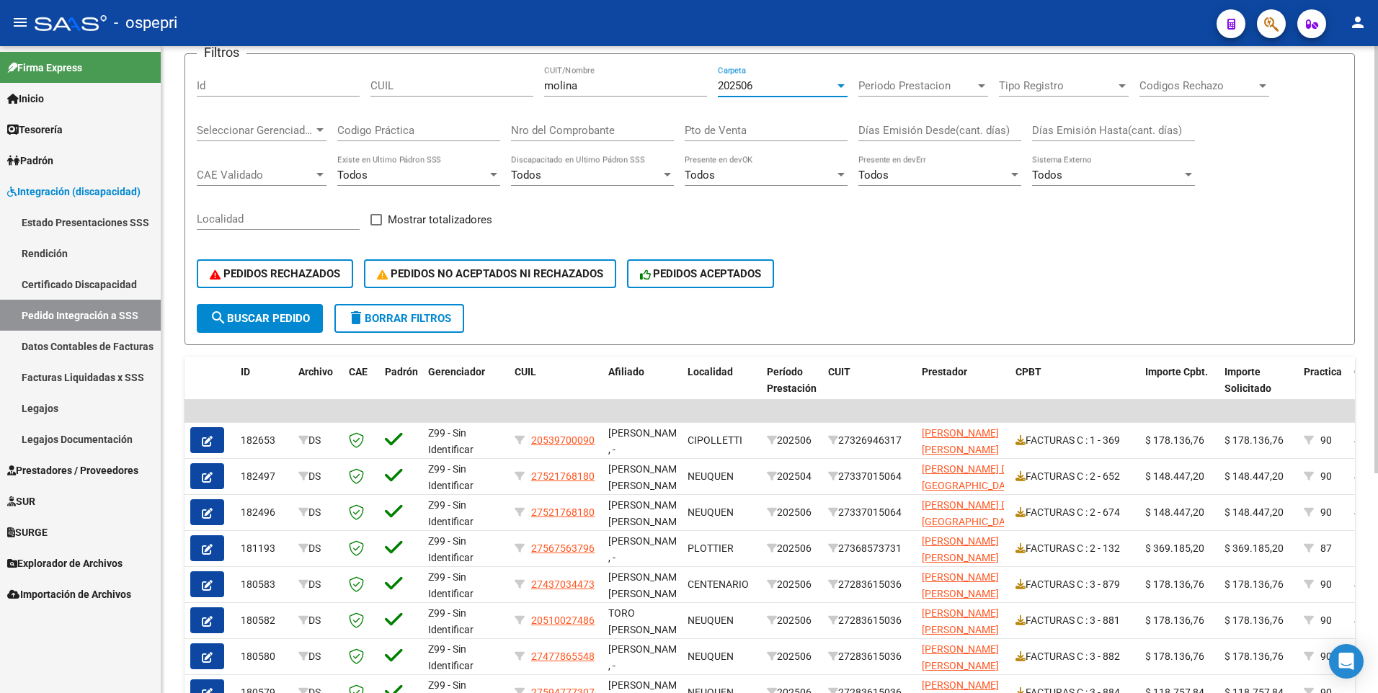
click at [602, 84] on input "molina" at bounding box center [625, 85] width 163 height 13
type input "[PERSON_NAME]"
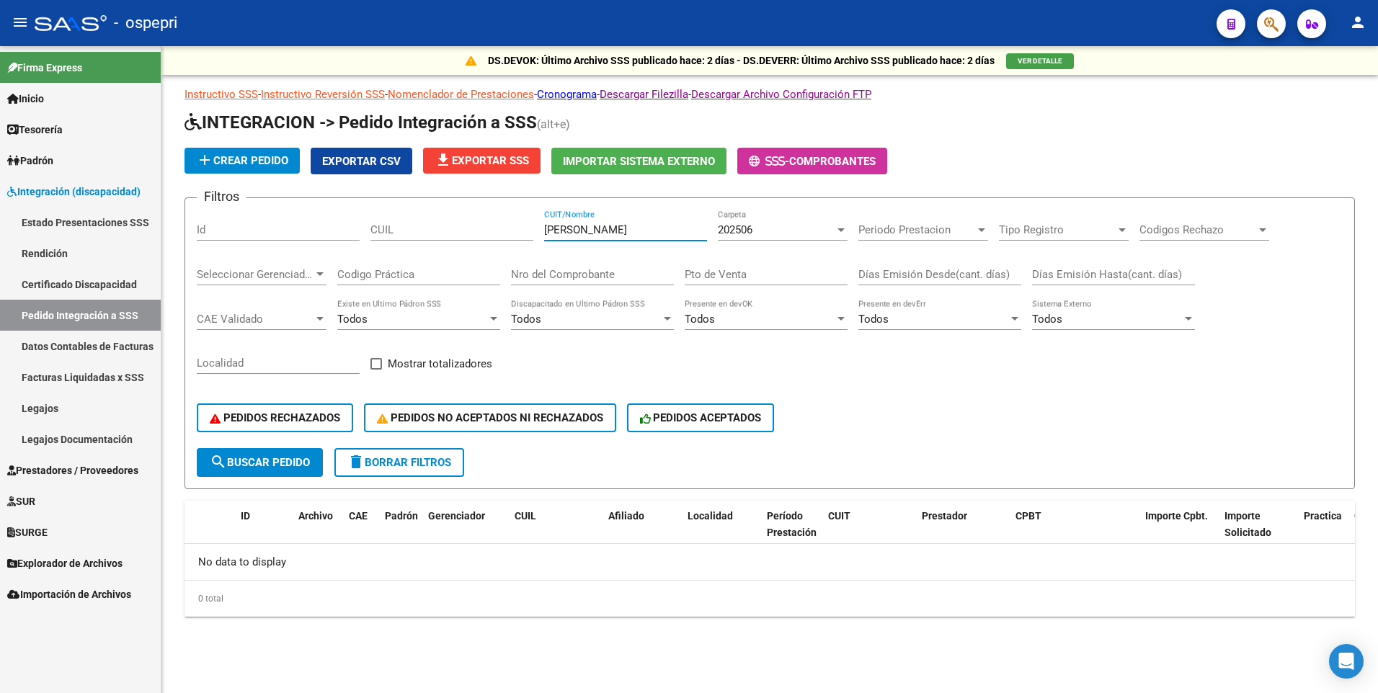
scroll to position [0, 0]
drag, startPoint x: 617, startPoint y: 231, endPoint x: 538, endPoint y: 232, distance: 78.5
click at [538, 232] on div "Filtros Id CUIL [PERSON_NAME] CUIT/Nombre 202506 Carpeta Periodo Prestacion Per…" at bounding box center [770, 329] width 1146 height 238
click at [399, 231] on input "CUIL" at bounding box center [451, 229] width 163 height 13
click at [615, 238] on div "CUIT/Nombre" at bounding box center [625, 225] width 163 height 31
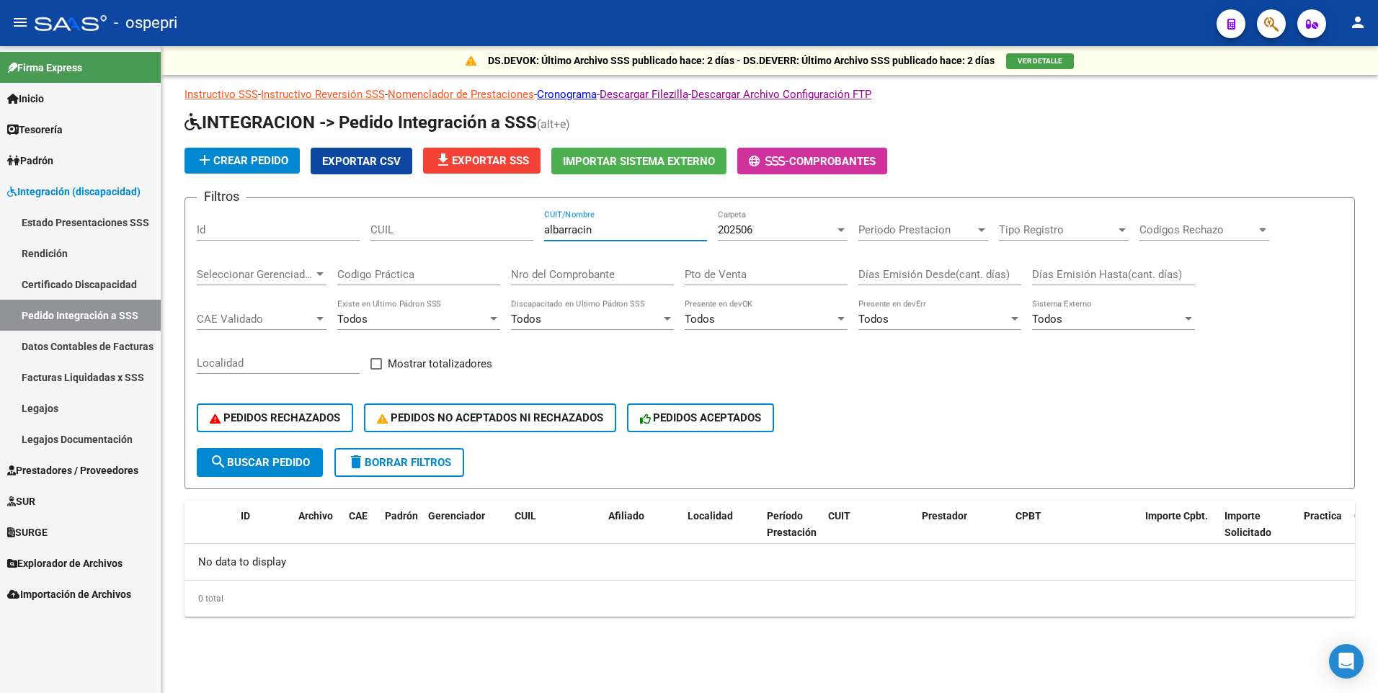
type input "albarracin"
click at [839, 228] on div at bounding box center [840, 230] width 7 height 4
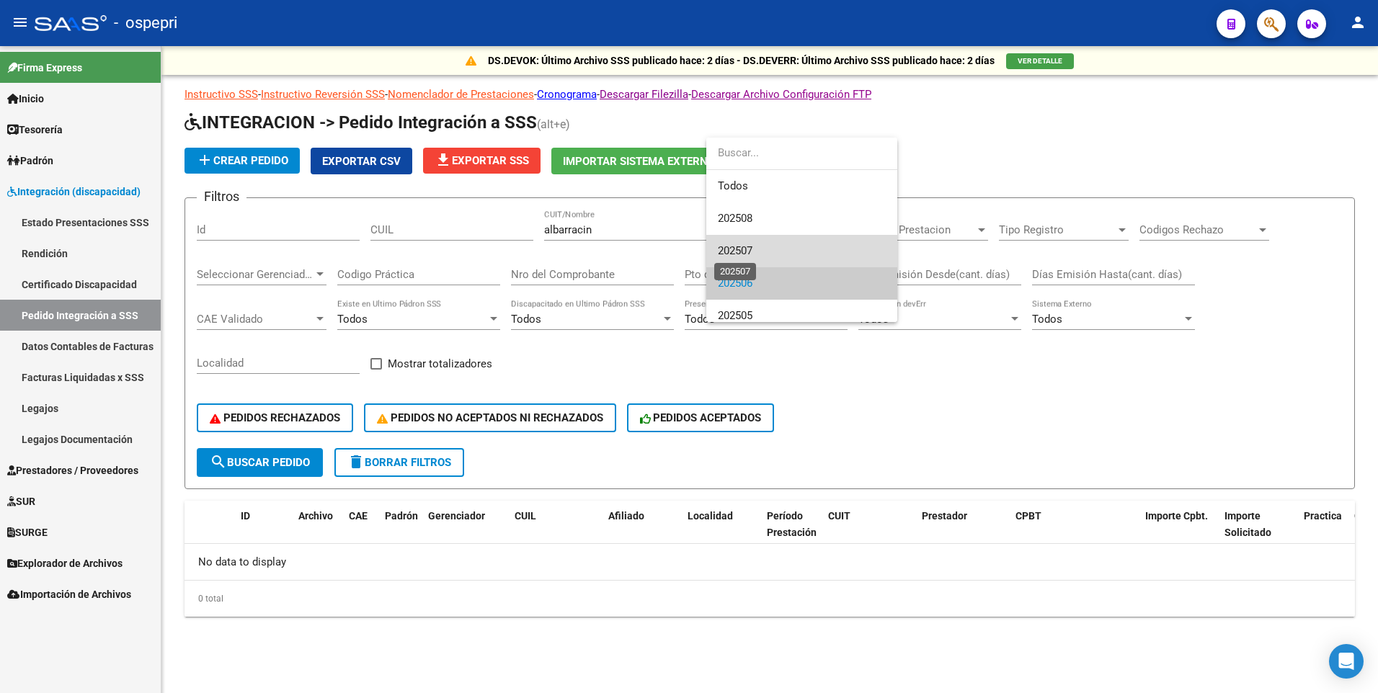
click at [742, 249] on span "202507" at bounding box center [735, 250] width 35 height 13
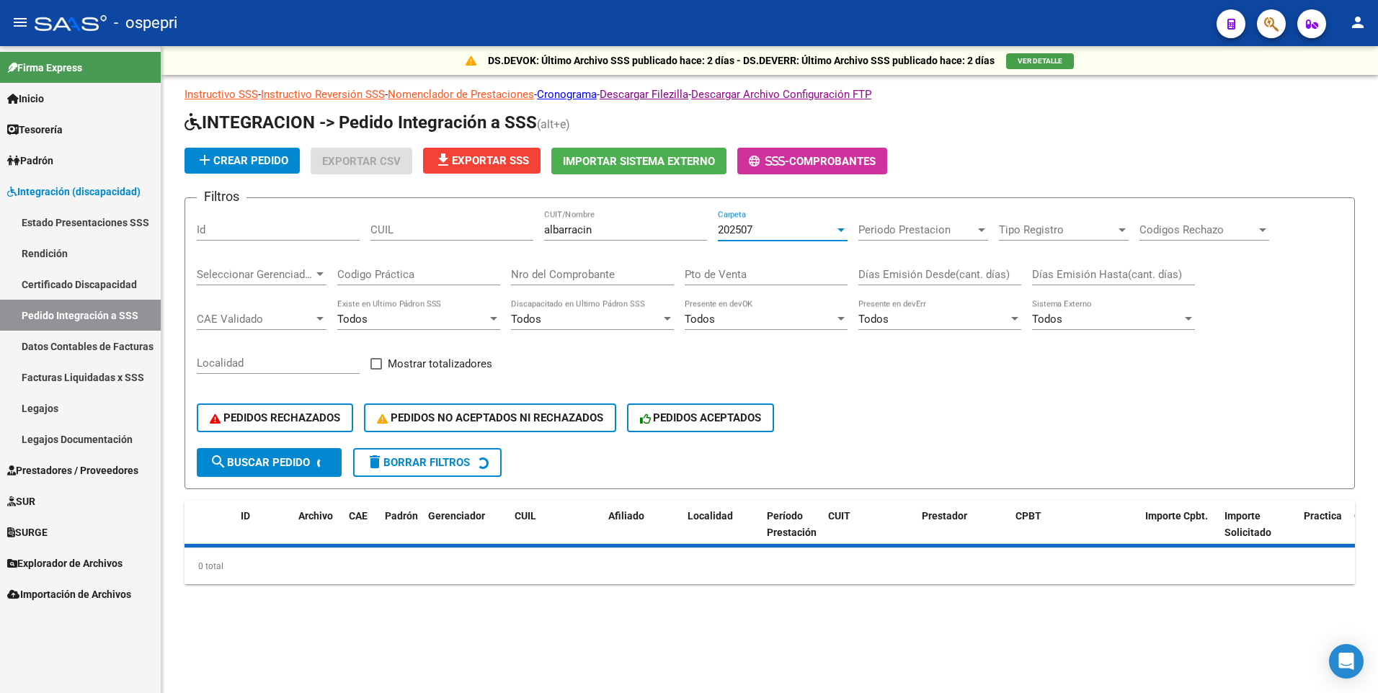
click at [844, 228] on div at bounding box center [840, 230] width 7 height 4
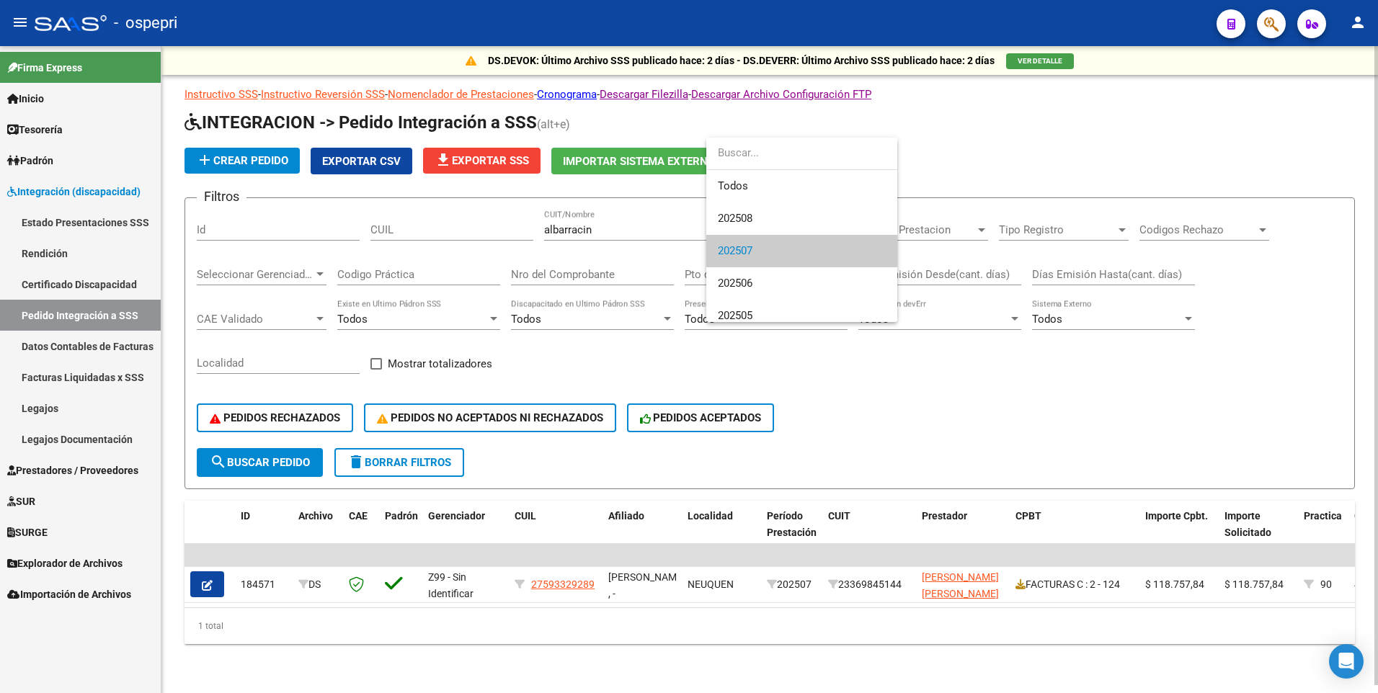
scroll to position [22, 0]
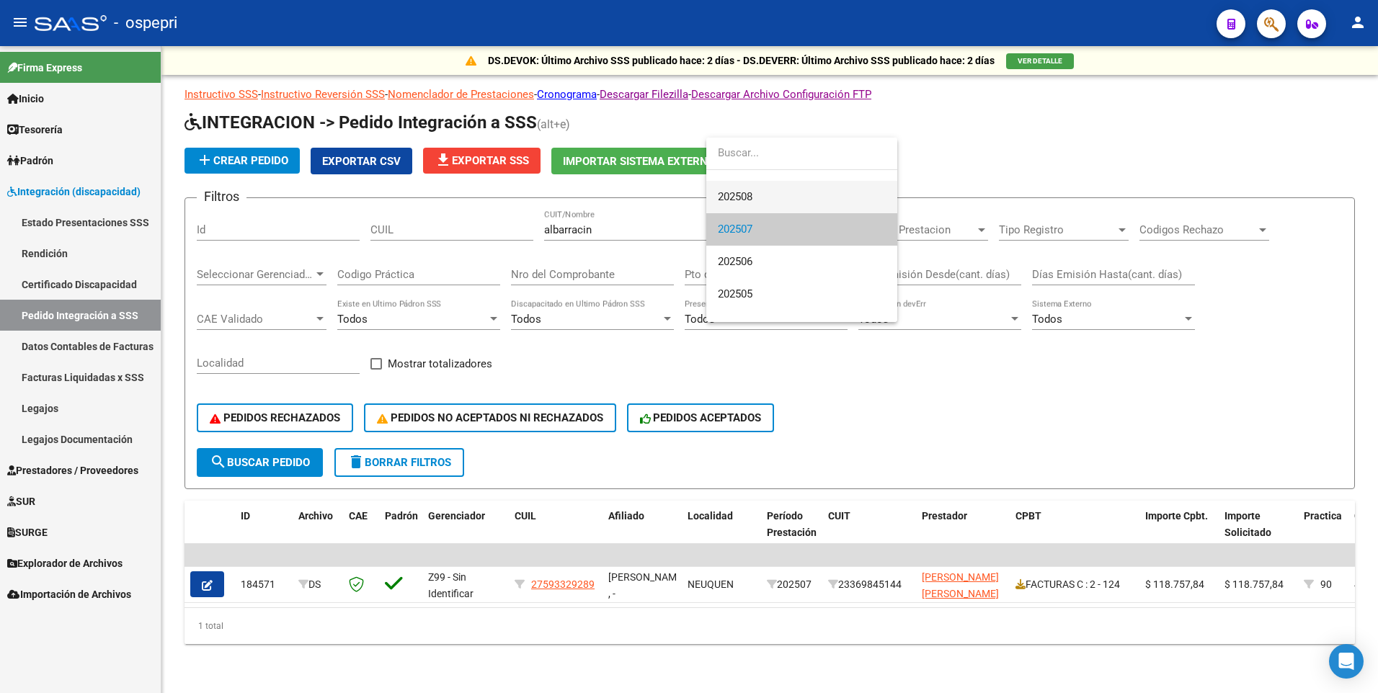
click at [767, 201] on span "202508" at bounding box center [802, 197] width 168 height 32
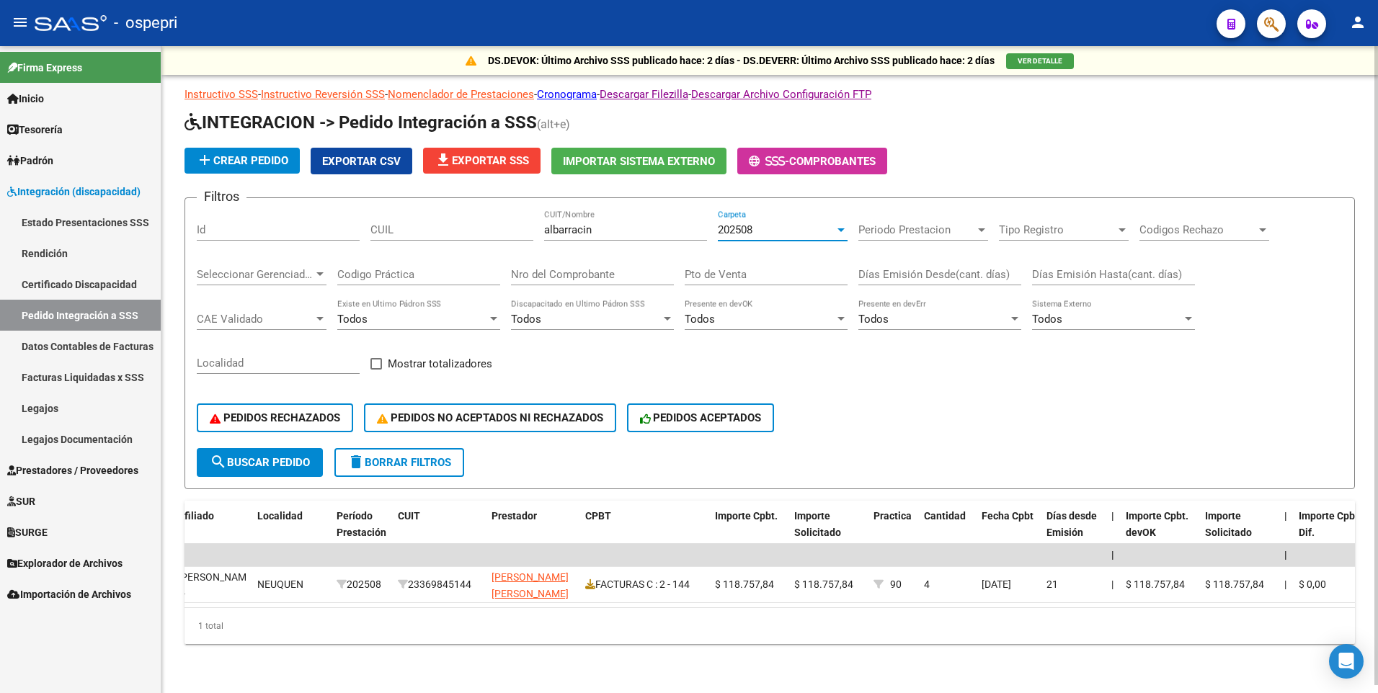
scroll to position [0, 0]
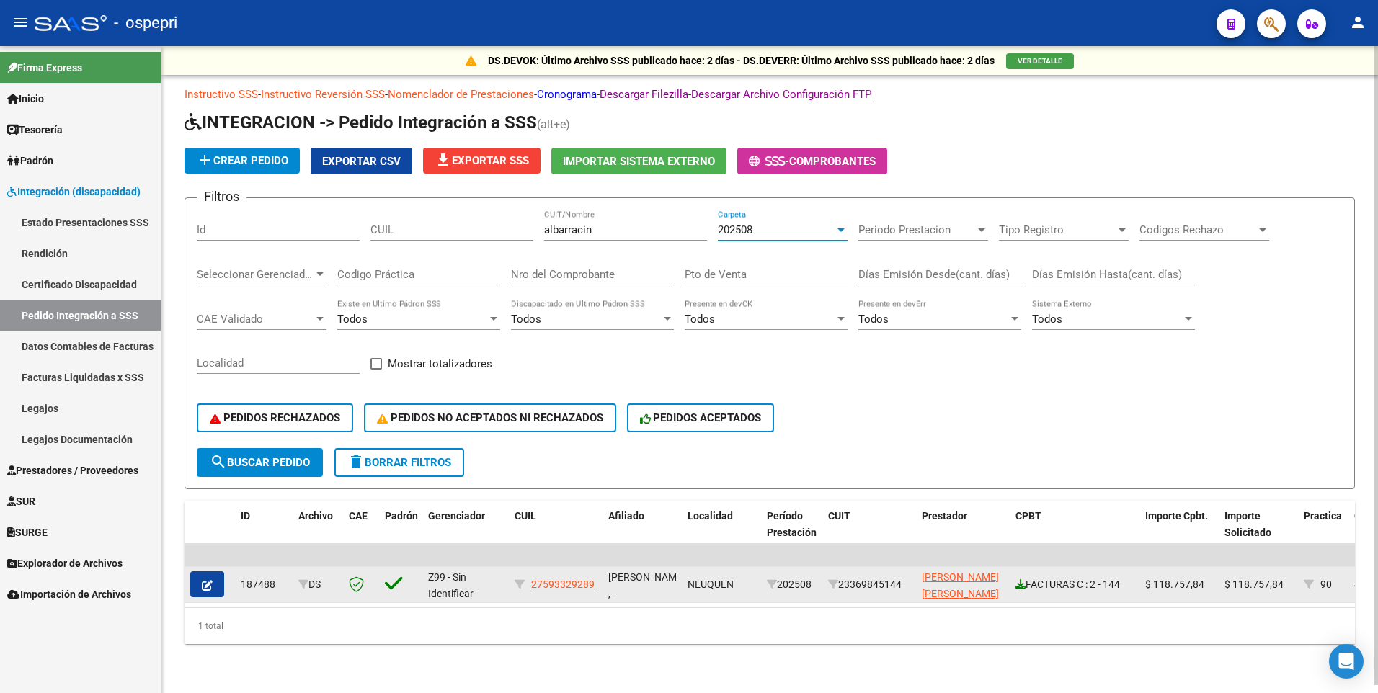
click at [1022, 586] on icon at bounding box center [1020, 584] width 10 height 10
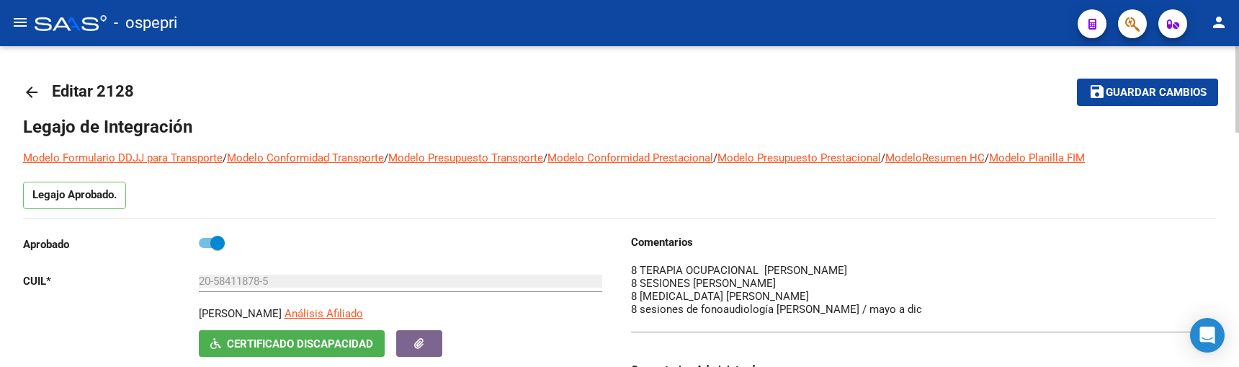
click at [39, 92] on mat-icon "arrow_back" at bounding box center [31, 92] width 17 height 17
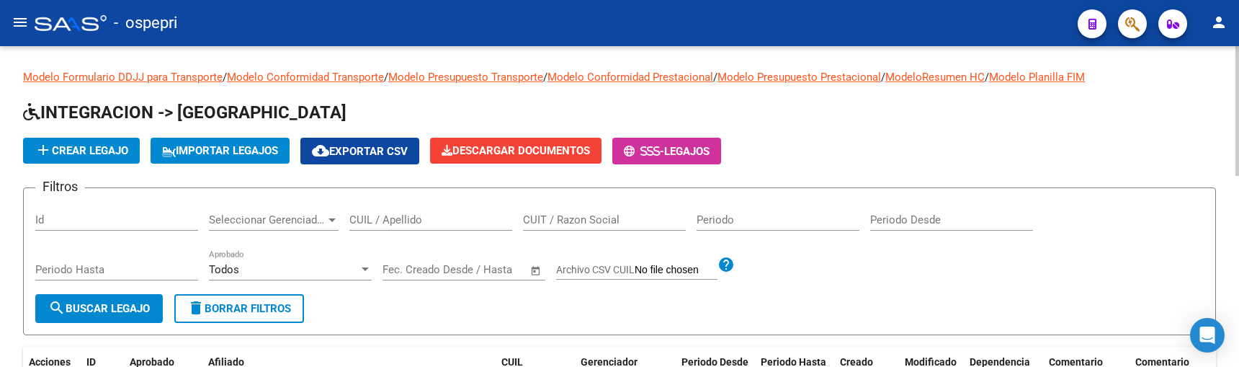
click at [442, 224] on input "CUIL / Apellido" at bounding box center [430, 219] width 163 height 13
type input "52319036"
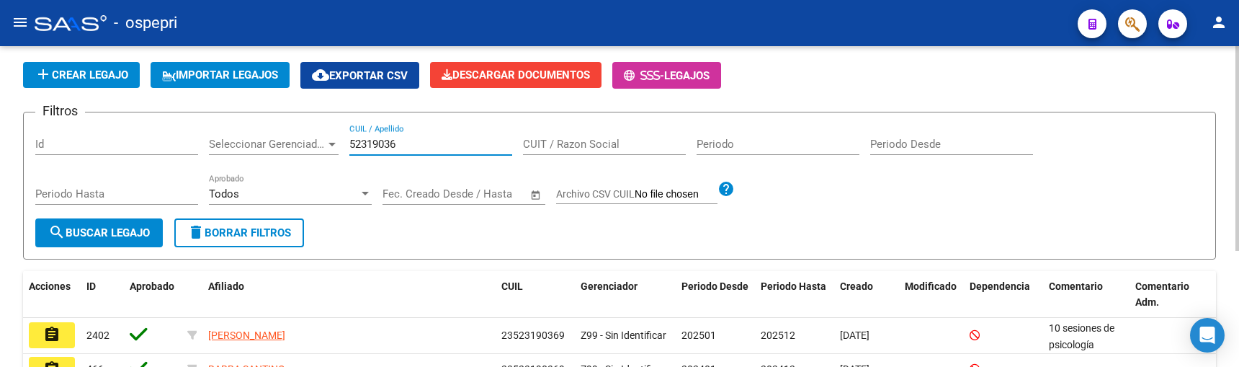
scroll to position [182, 0]
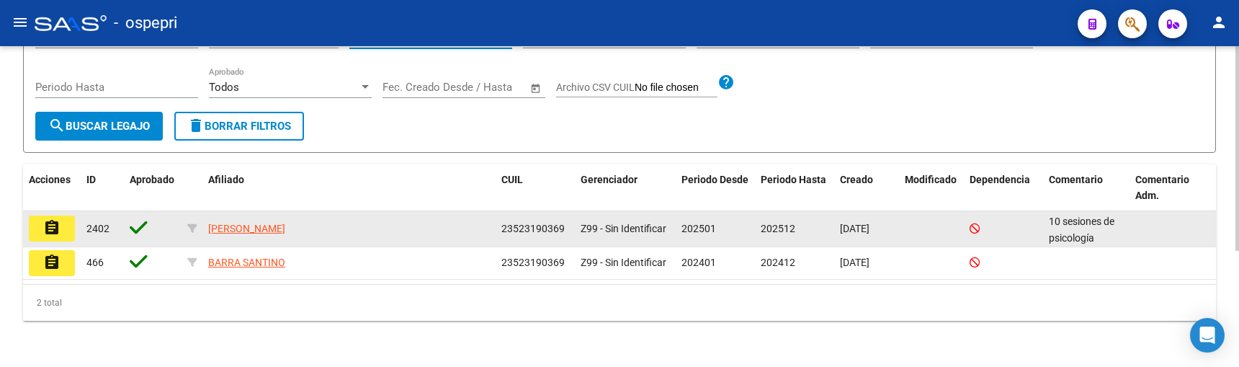
click at [43, 229] on button "assignment" at bounding box center [52, 228] width 46 height 26
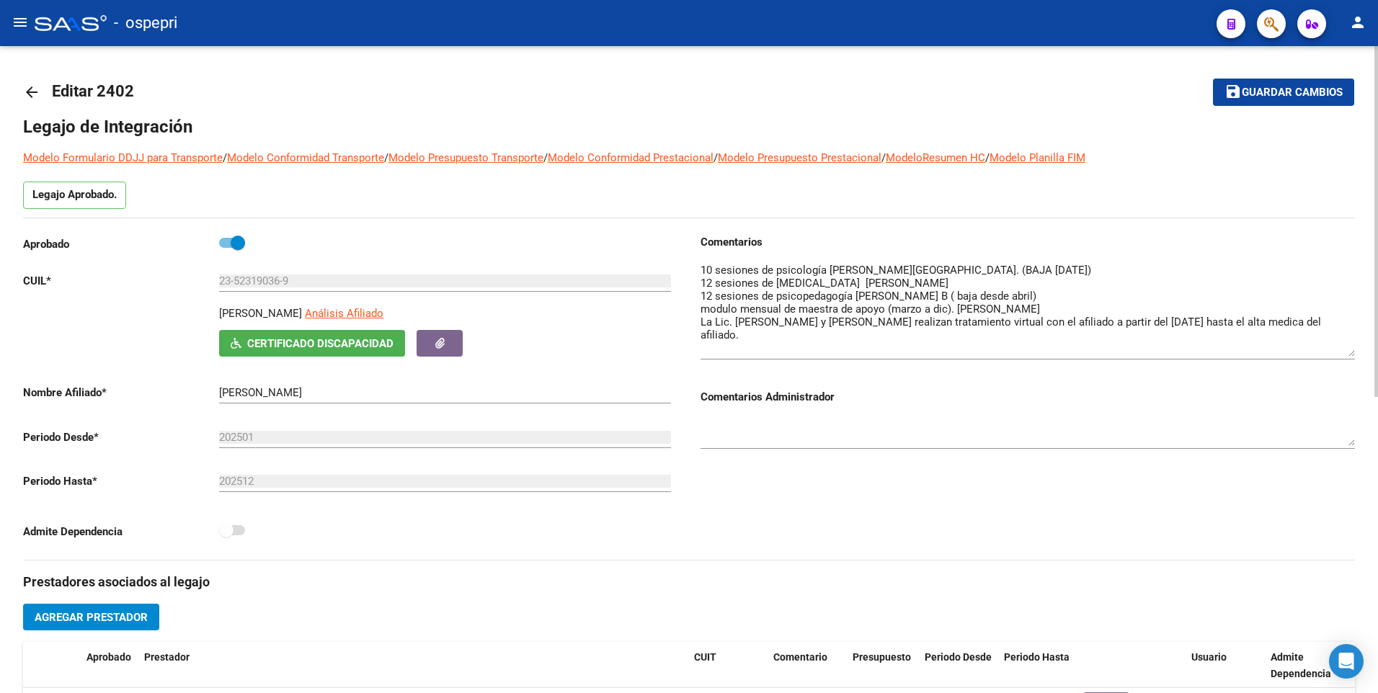
drag, startPoint x: 1352, startPoint y: 289, endPoint x: 1352, endPoint y: 354, distance: 65.6
click at [1239, 279] on textarea at bounding box center [1027, 309] width 654 height 94
click at [1041, 279] on textarea at bounding box center [1027, 309] width 654 height 94
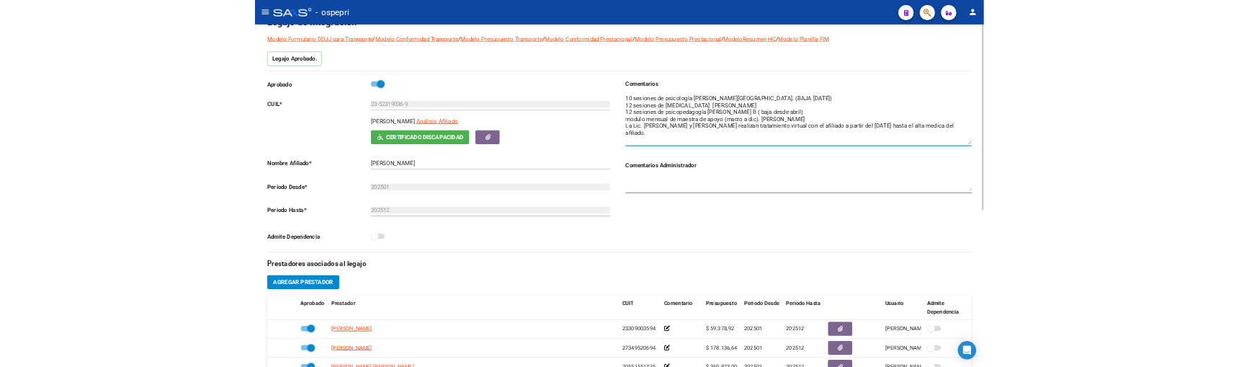
scroll to position [72, 0]
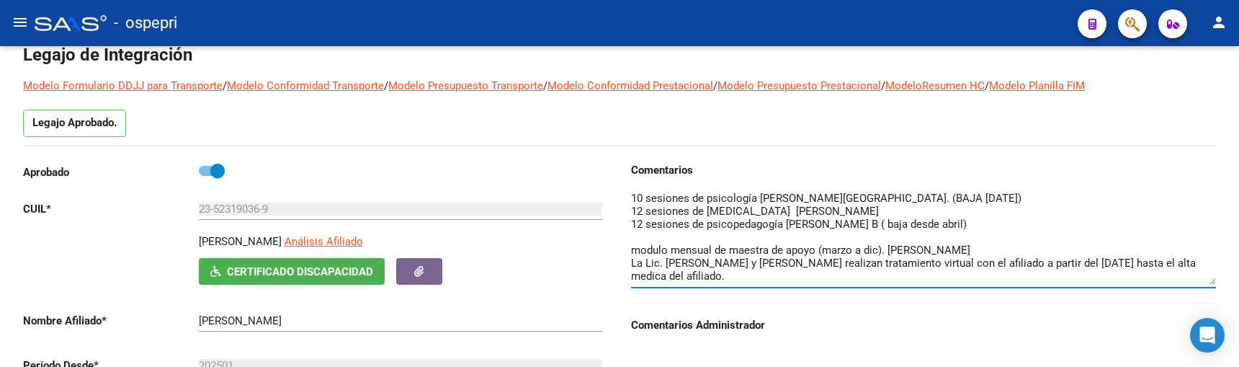
type textarea "10 sesiones de psicología [PERSON_NAME][GEOGRAPHIC_DATA]. (BAJA [DATE]) 12 sesi…"
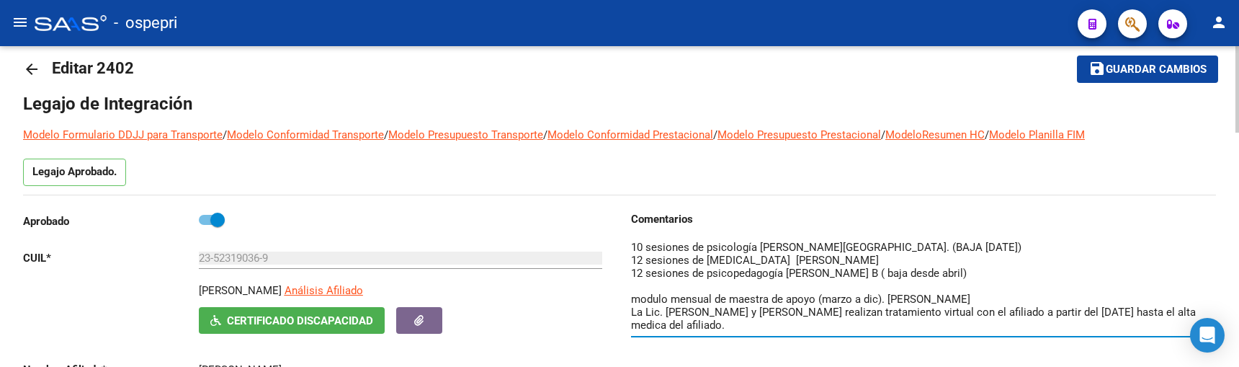
scroll to position [0, 0]
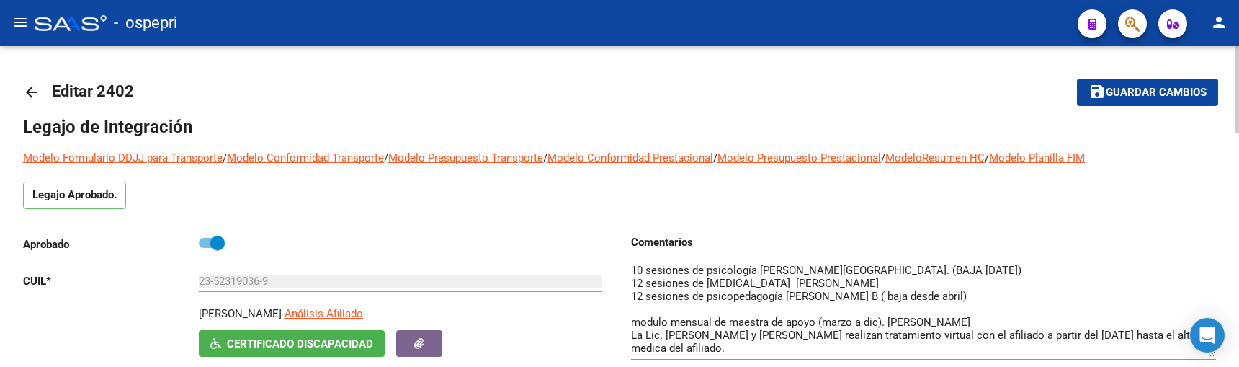
click at [27, 94] on mat-icon "arrow_back" at bounding box center [31, 92] width 17 height 17
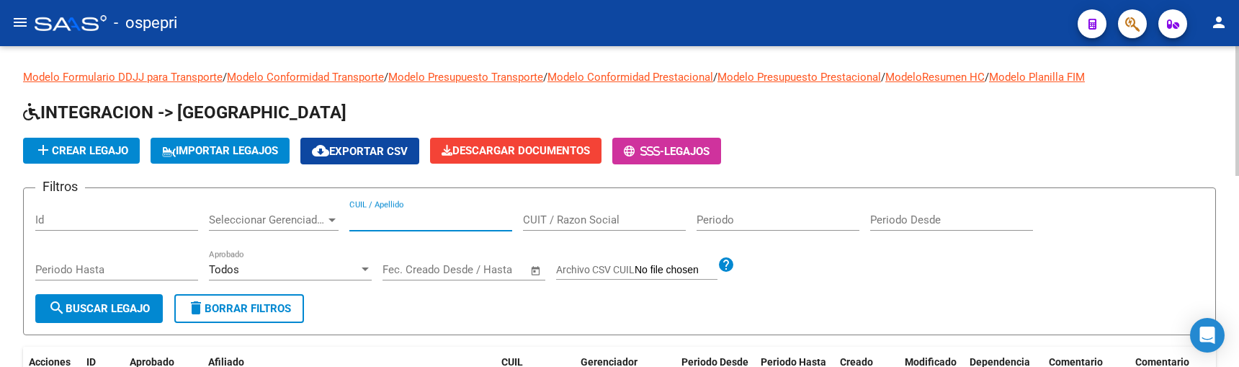
click at [423, 218] on input "CUIL / Apellido" at bounding box center [430, 219] width 163 height 13
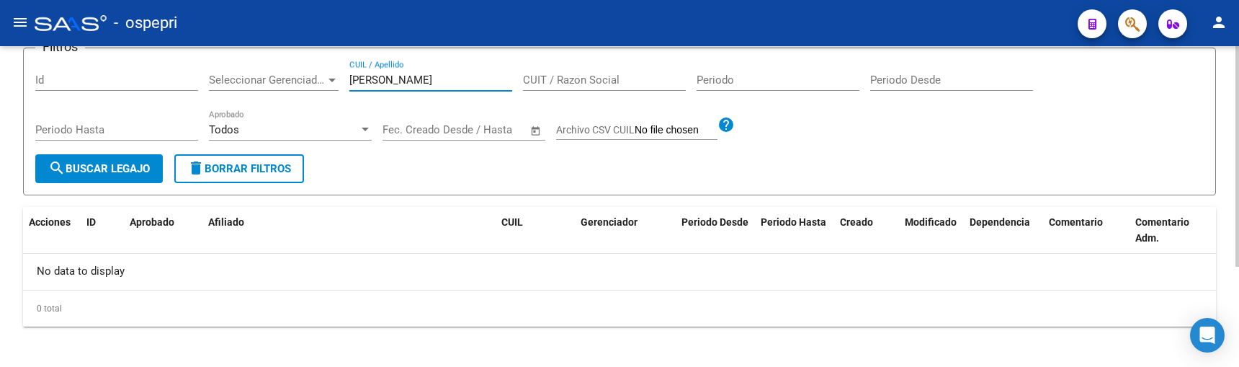
scroll to position [146, 0]
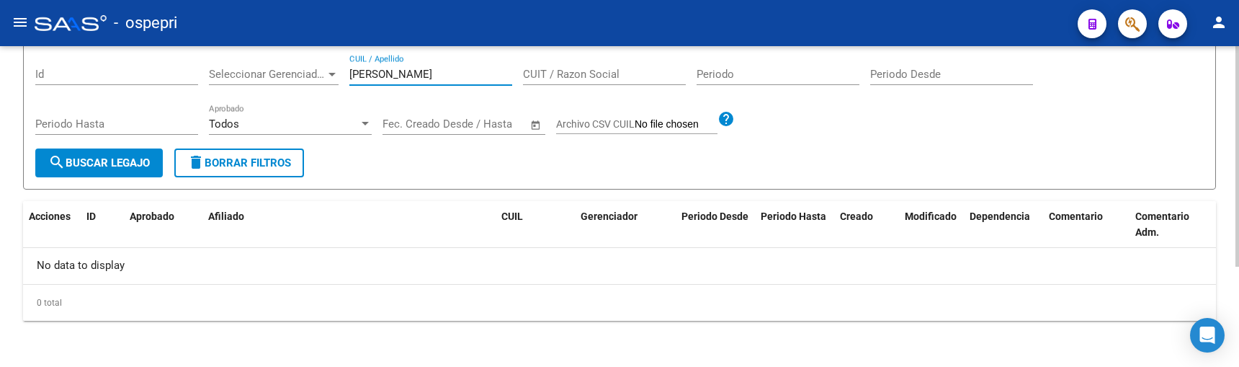
click at [442, 74] on input "[PERSON_NAME]" at bounding box center [430, 74] width 163 height 13
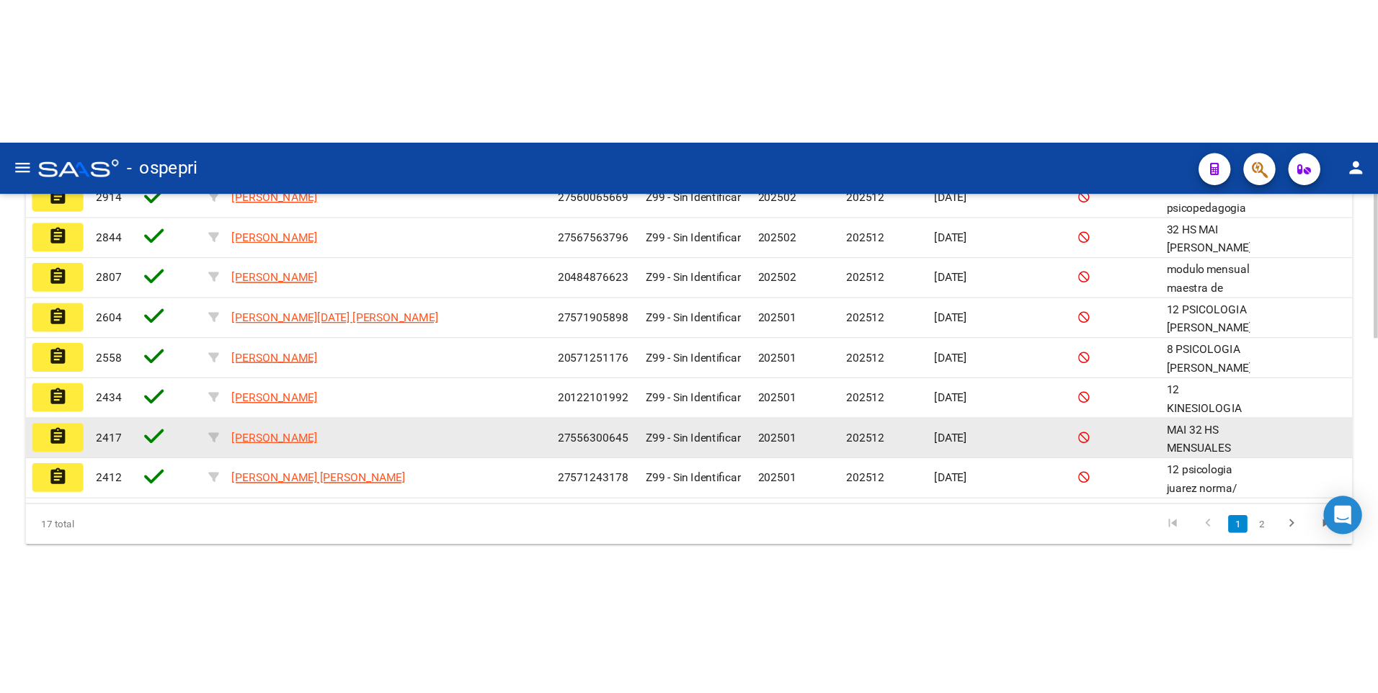
scroll to position [474, 0]
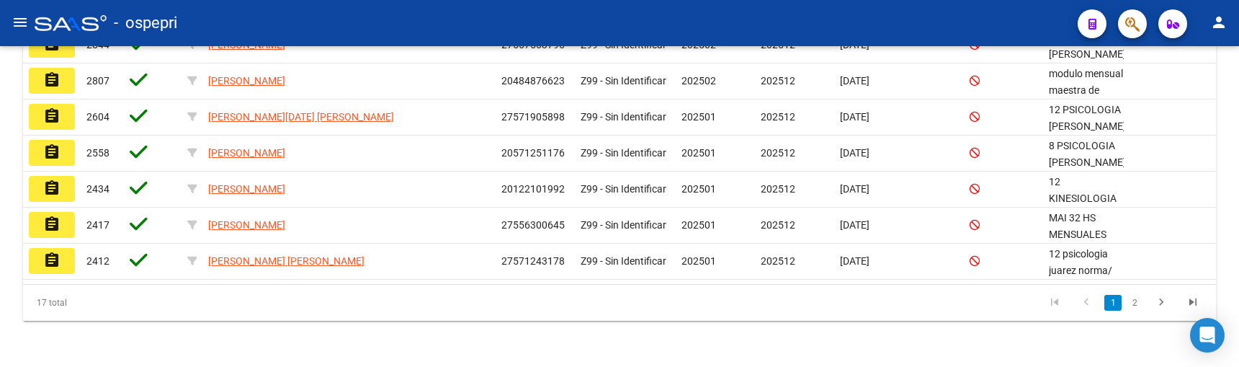
type input "[PERSON_NAME]"
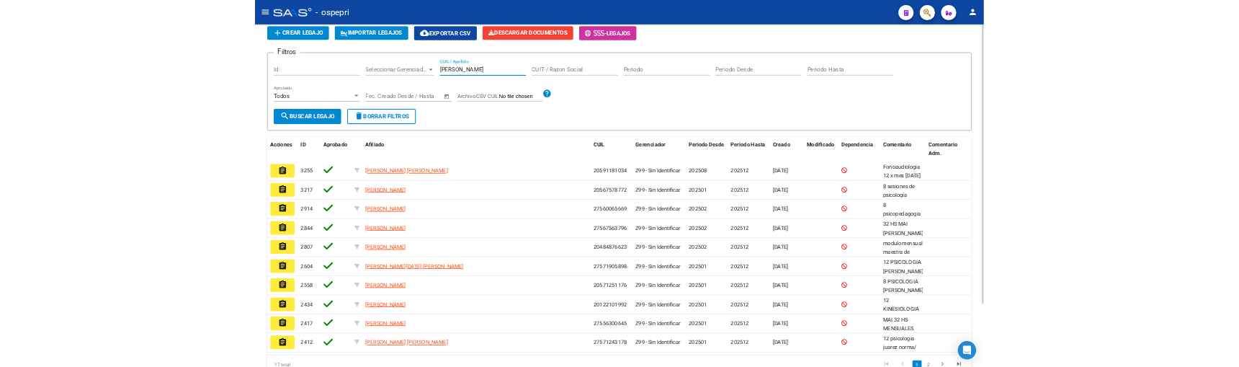
scroll to position [0, 0]
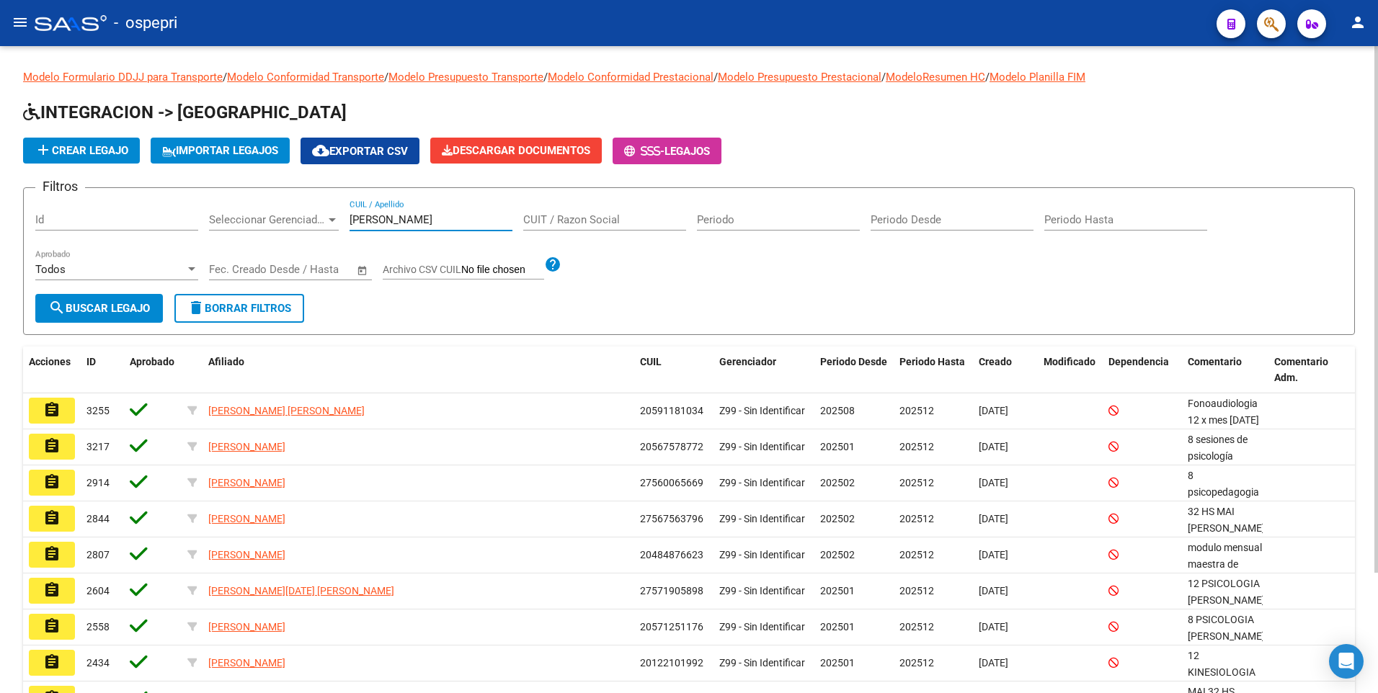
drag, startPoint x: 409, startPoint y: 221, endPoint x: 332, endPoint y: 220, distance: 76.4
click at [333, 221] on div "Filtros Id Seleccionar Gerenciador Seleccionar Gerenciador [PERSON_NAME] CUIL /…" at bounding box center [688, 247] width 1307 height 94
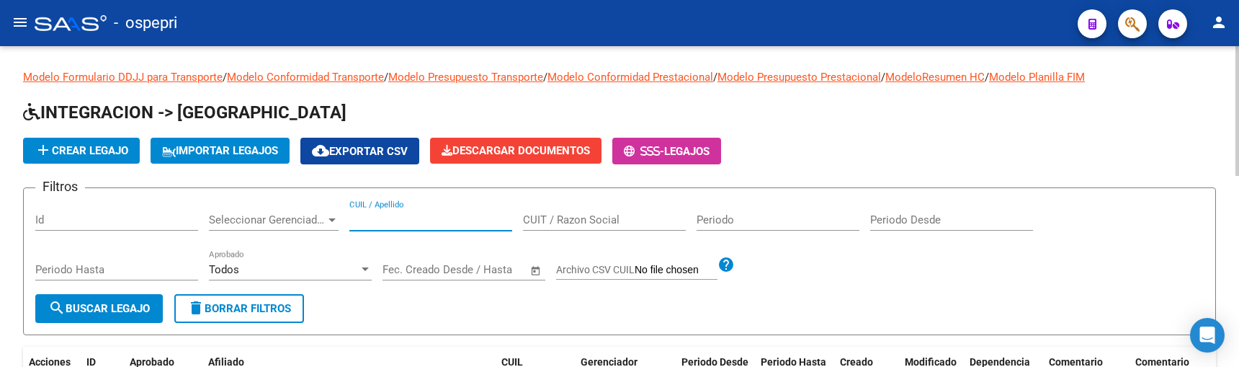
click at [369, 219] on input "CUIL / Apellido" at bounding box center [430, 219] width 163 height 13
paste input "27548644"
type input "27548644"
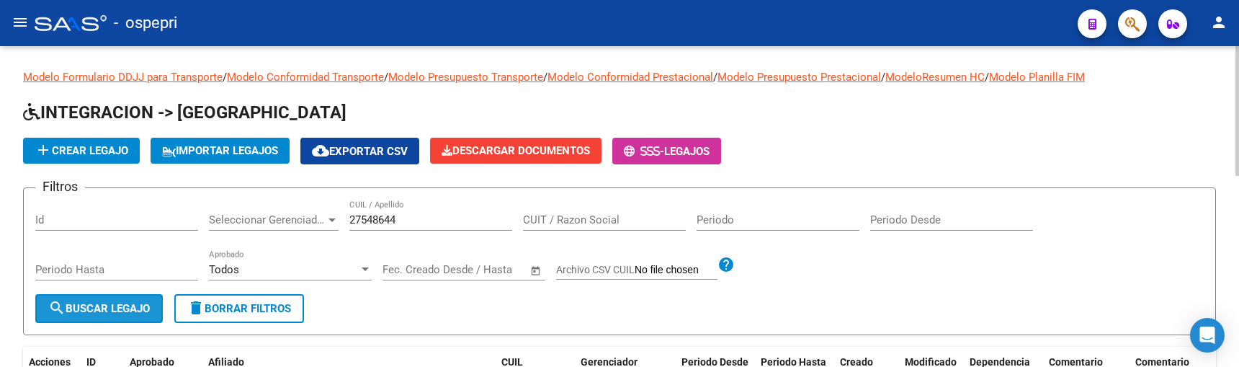
click at [129, 279] on span "search Buscar Legajo" at bounding box center [99, 308] width 102 height 13
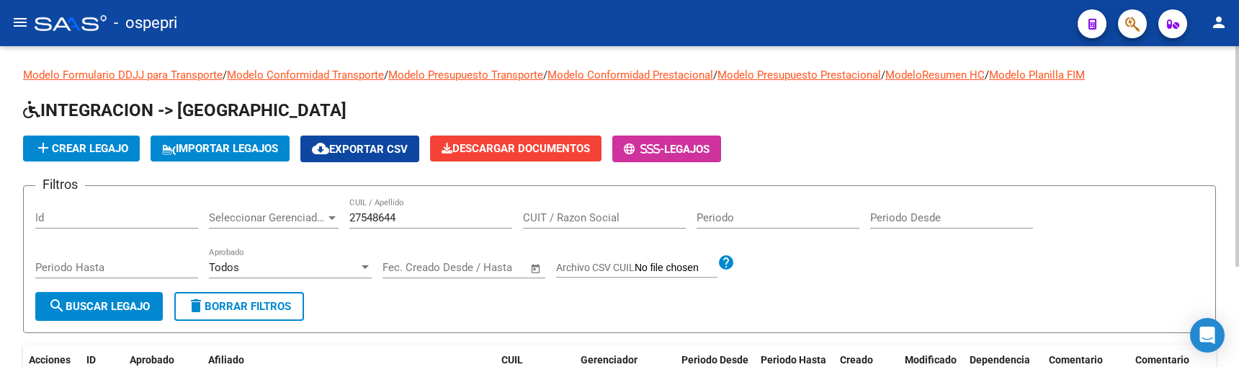
scroll to position [1, 0]
click at [125, 279] on span "search Buscar Legajo" at bounding box center [99, 306] width 102 height 13
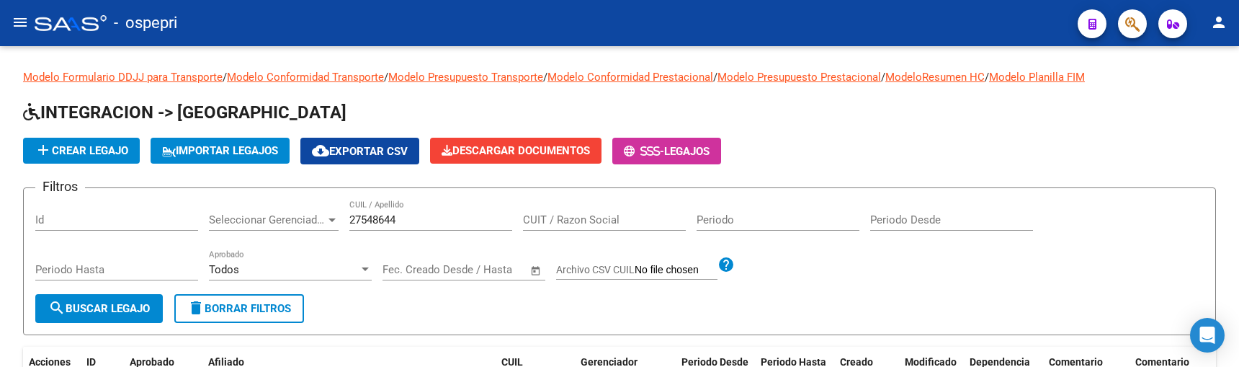
click at [21, 24] on mat-icon "menu" at bounding box center [20, 22] width 17 height 17
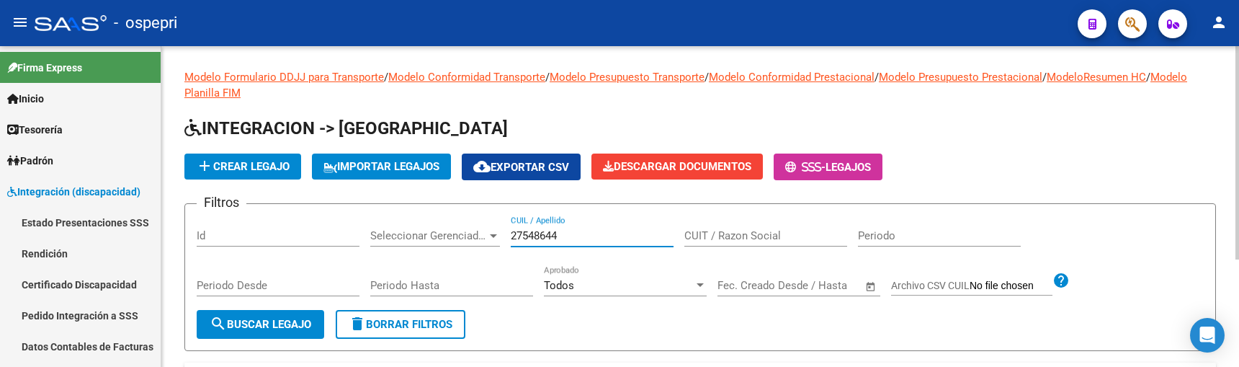
drag, startPoint x: 582, startPoint y: 234, endPoint x: 507, endPoint y: 231, distance: 75.0
click at [508, 231] on div "Filtros Id Seleccionar Gerenciador Seleccionar Gerenciador 27548644 CUIL / Apel…" at bounding box center [700, 262] width 1007 height 94
paste input "27548644"
type input "27548644"
click at [282, 279] on span "search Buscar Legajo" at bounding box center [261, 324] width 102 height 13
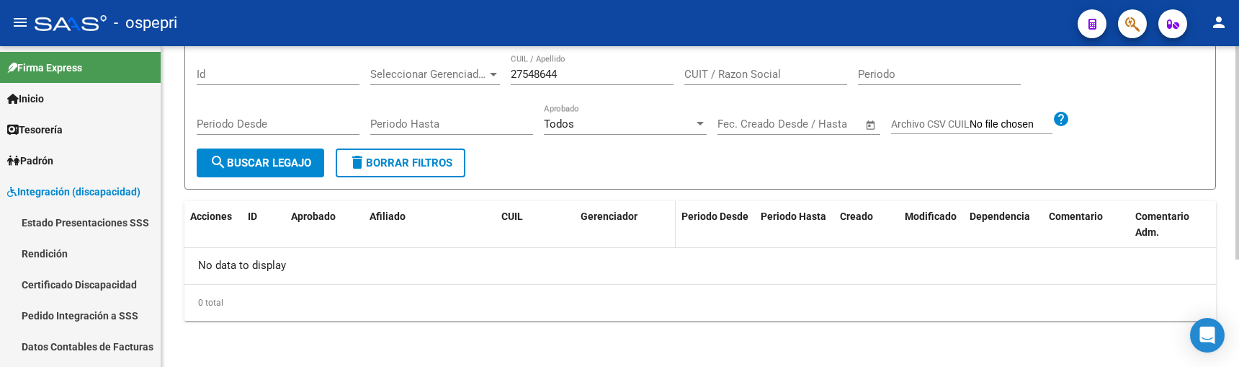
scroll to position [89, 0]
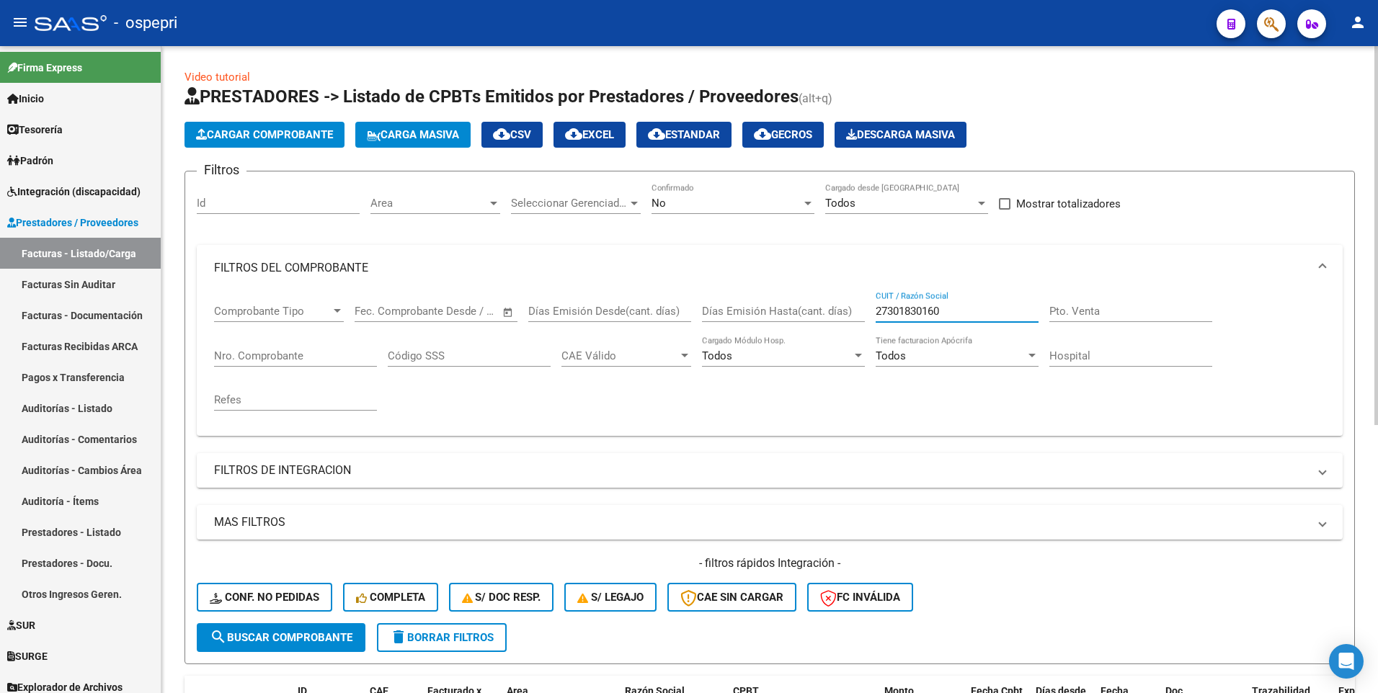
drag, startPoint x: 957, startPoint y: 313, endPoint x: 855, endPoint y: 311, distance: 101.6
click at [855, 311] on div "Comprobante Tipo Comprobante Tipo Fecha inicio – Fecha fin Fec. Comprobante Des…" at bounding box center [769, 357] width 1111 height 133
click at [98, 190] on span "Integración (discapacidad)" at bounding box center [73, 192] width 133 height 16
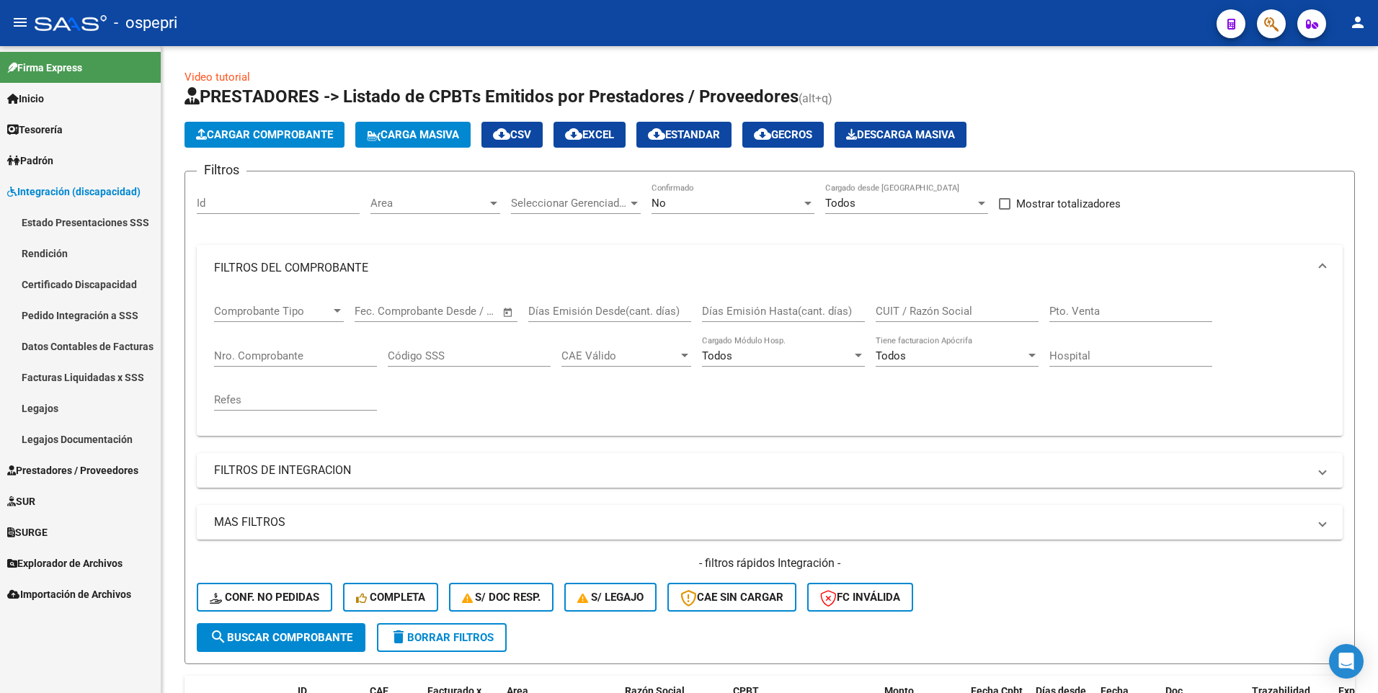
click at [89, 190] on span "Integración (discapacidad)" at bounding box center [73, 192] width 133 height 16
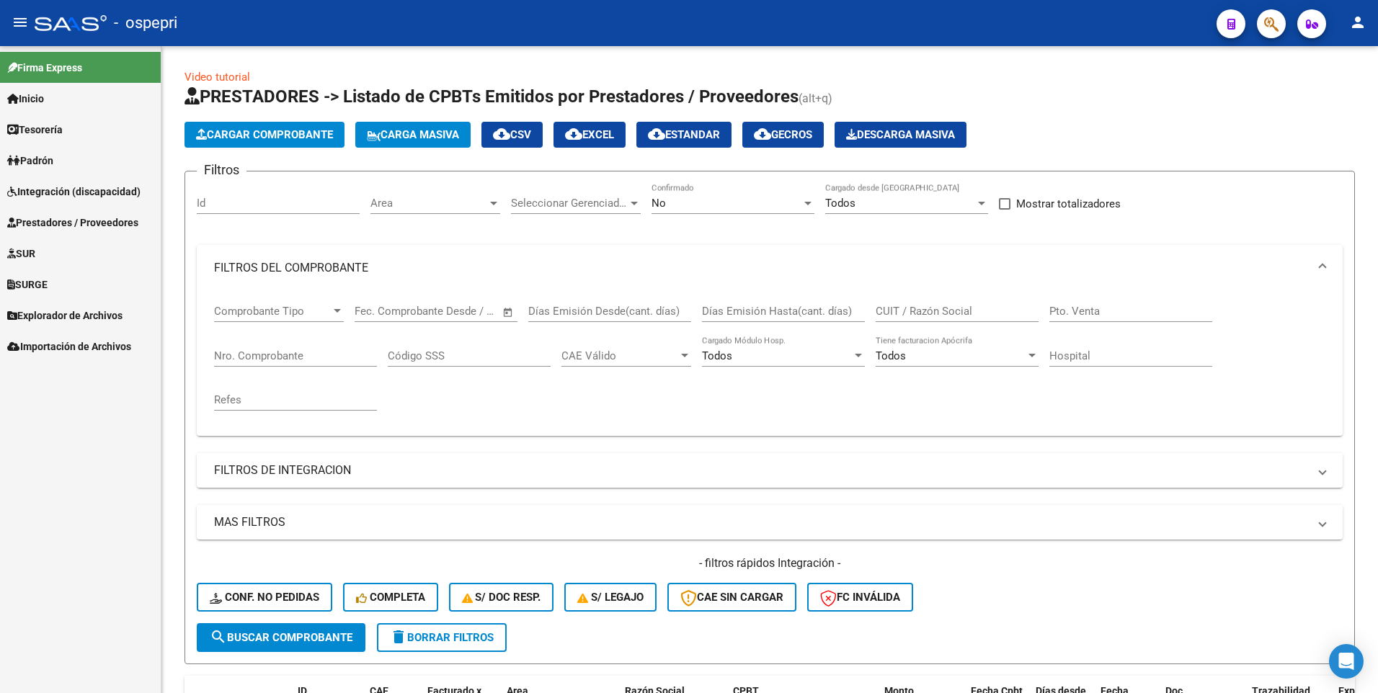
click at [89, 189] on span "Integración (discapacidad)" at bounding box center [73, 192] width 133 height 16
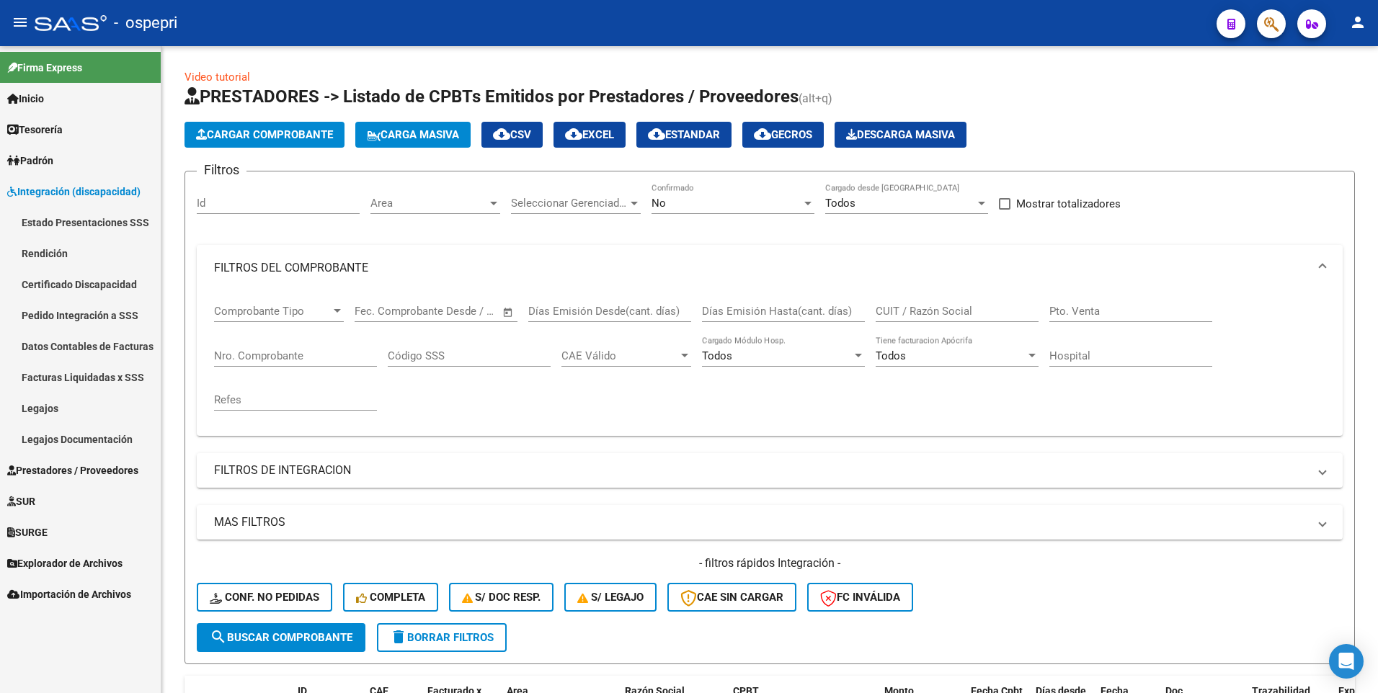
click at [61, 314] on link "Pedido Integración a SSS" at bounding box center [80, 315] width 161 height 31
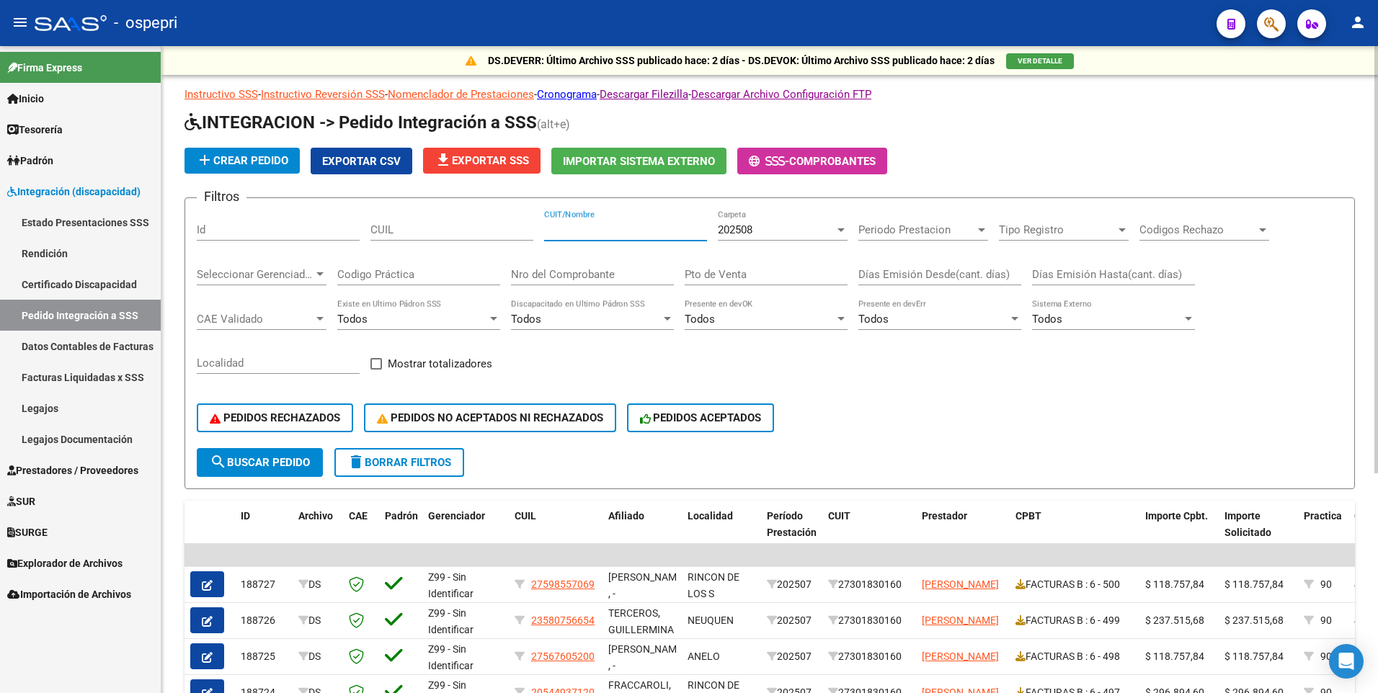
click at [625, 232] on input "CUIT/Nombre" at bounding box center [625, 229] width 163 height 13
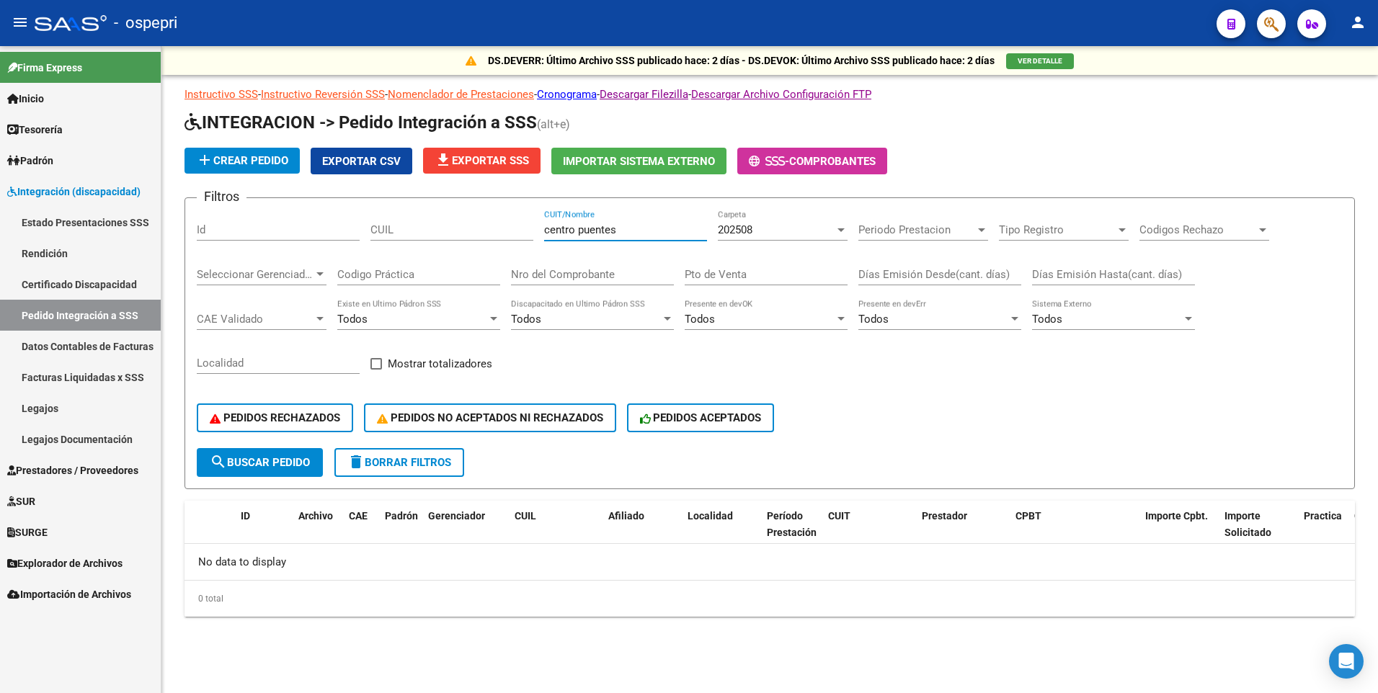
click at [837, 228] on div at bounding box center [840, 230] width 7 height 4
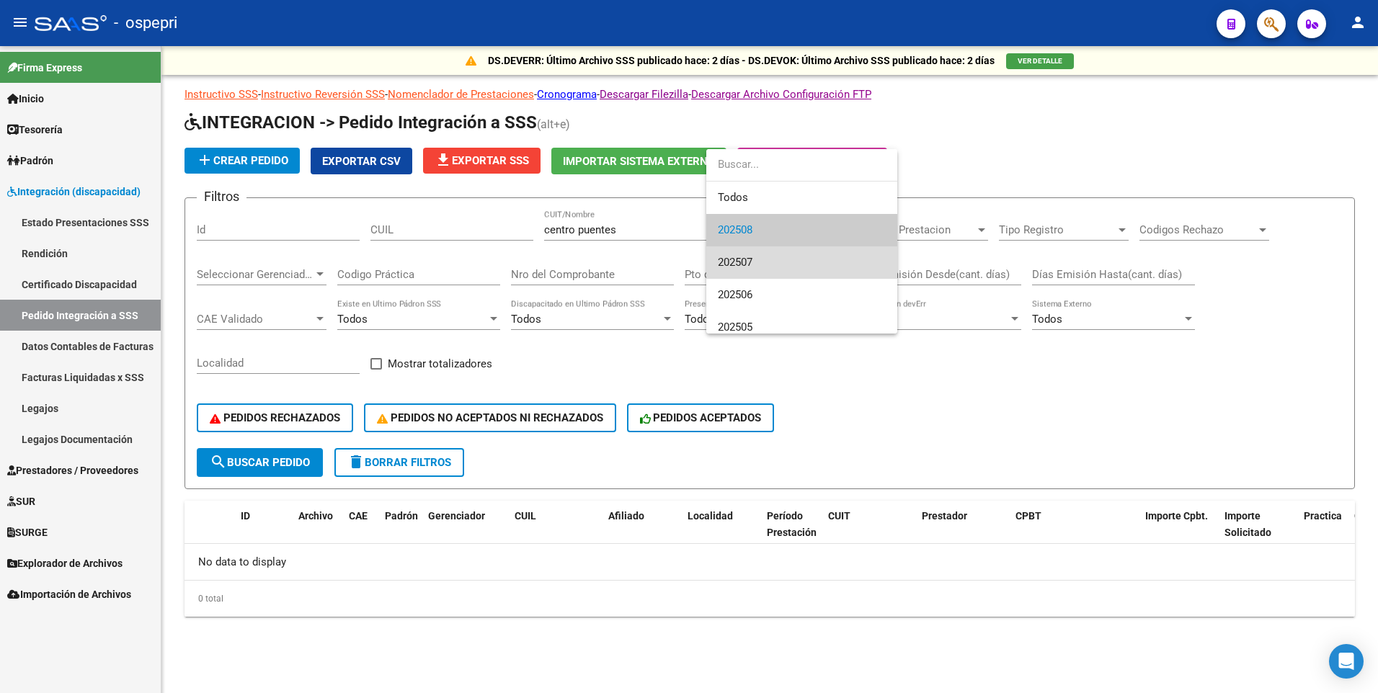
click at [787, 254] on span "202507" at bounding box center [802, 262] width 168 height 32
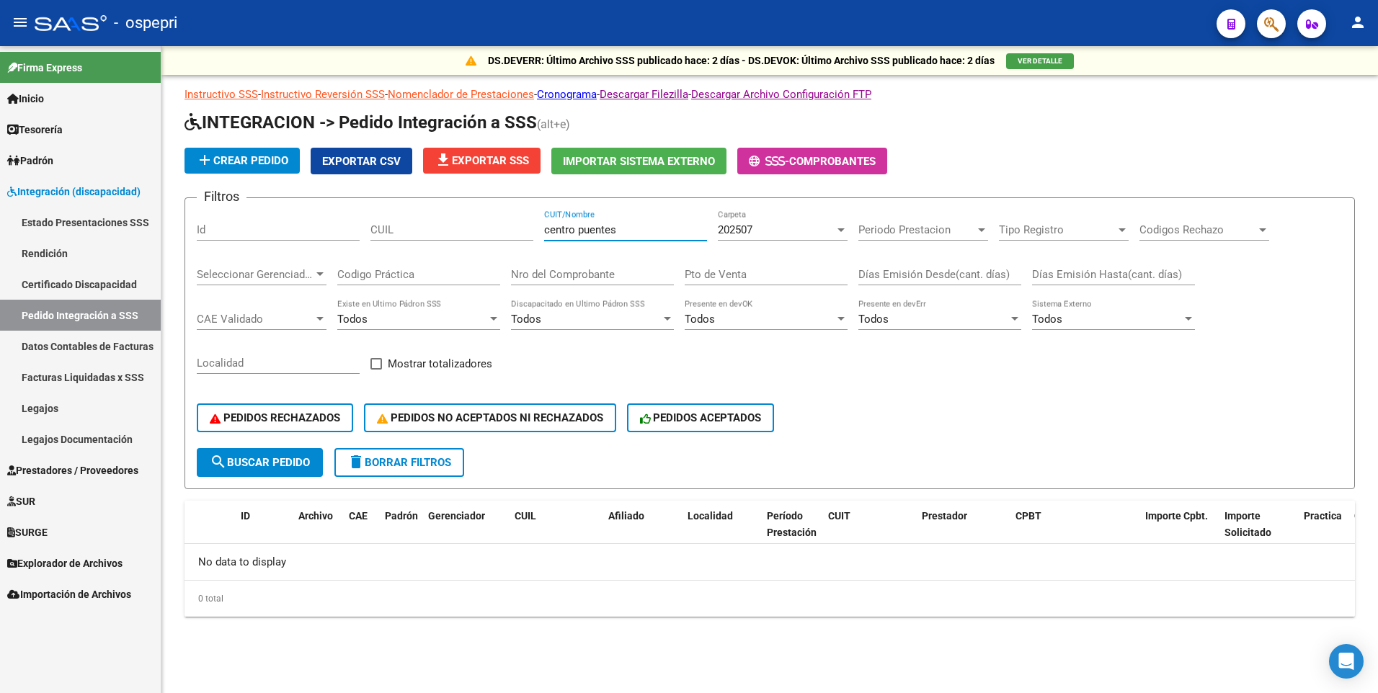
click at [622, 229] on input "centro puentes" at bounding box center [625, 229] width 163 height 13
drag, startPoint x: 618, startPoint y: 228, endPoint x: 503, endPoint y: 234, distance: 115.5
click at [503, 234] on div "Filtros Id CUIL centro puente CUIT/Nombre 202507 Carpeta Periodo Prestacion Per…" at bounding box center [770, 329] width 1146 height 238
click at [623, 228] on input "[PERSON_NAME]" at bounding box center [625, 229] width 163 height 13
type input "[PERSON_NAME]"
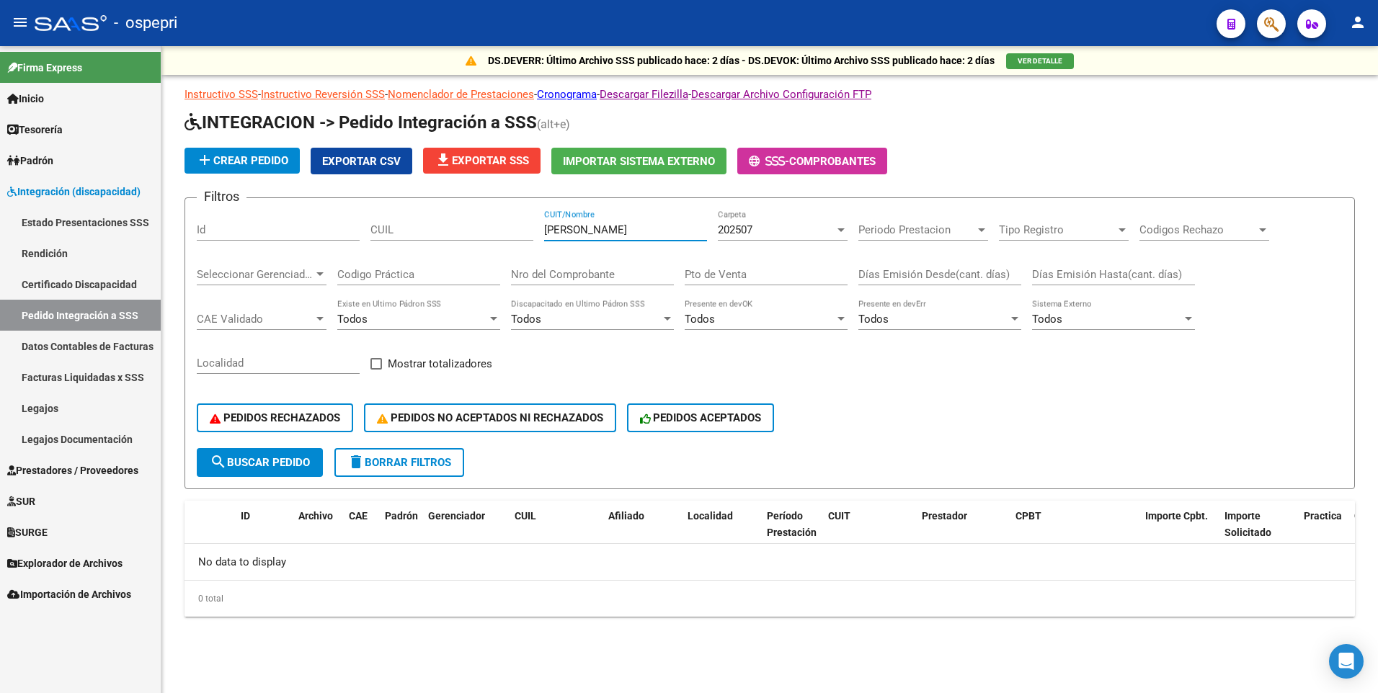
click at [839, 228] on div at bounding box center [840, 230] width 7 height 4
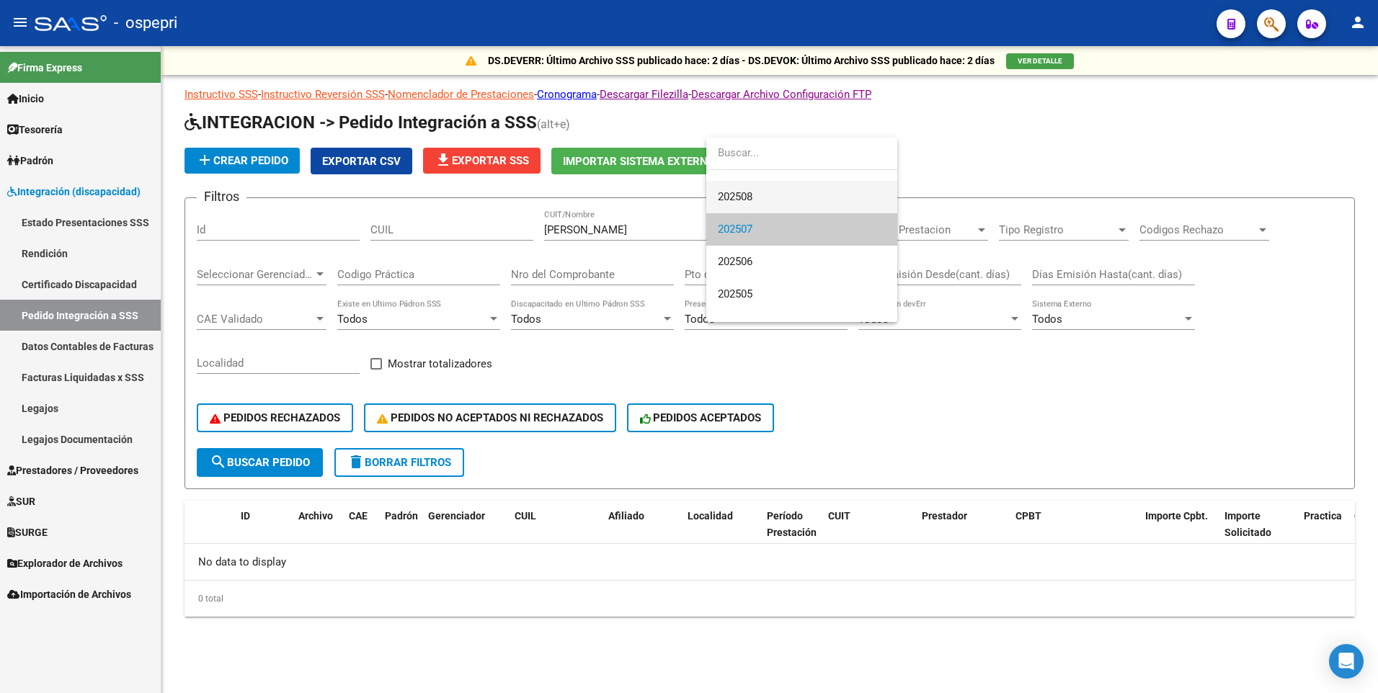
click at [813, 195] on span "202508" at bounding box center [802, 197] width 168 height 32
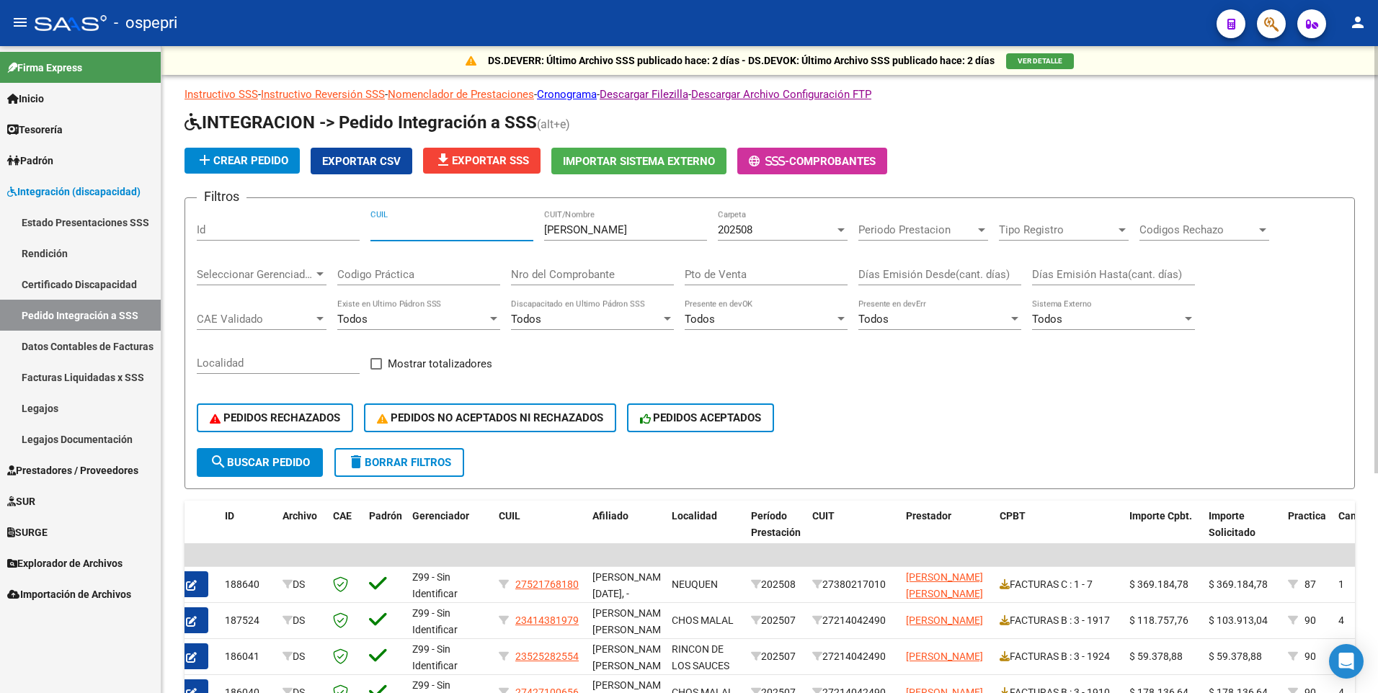
click at [385, 230] on input "CUIL" at bounding box center [451, 229] width 163 height 13
paste input "27548644"
type input "27548644"
click at [262, 468] on span "search Buscar Pedido" at bounding box center [260, 462] width 100 height 13
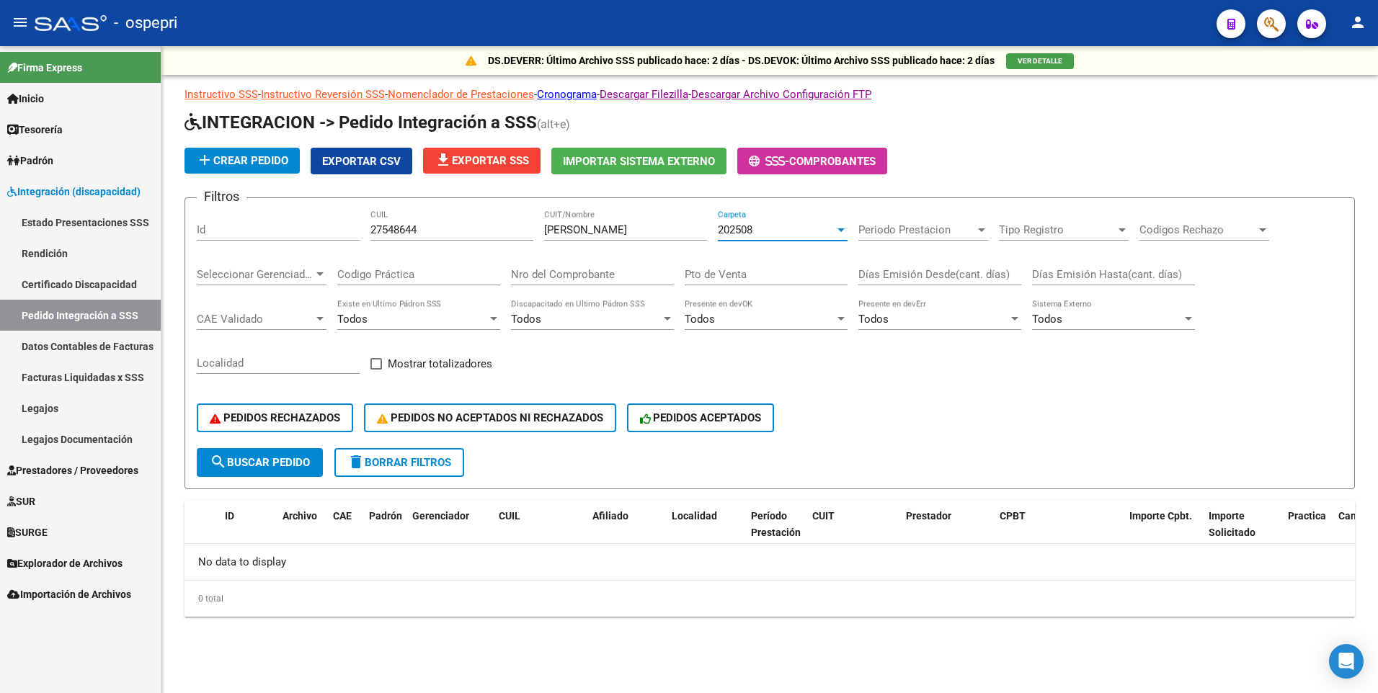
click at [837, 228] on div at bounding box center [840, 230] width 13 height 12
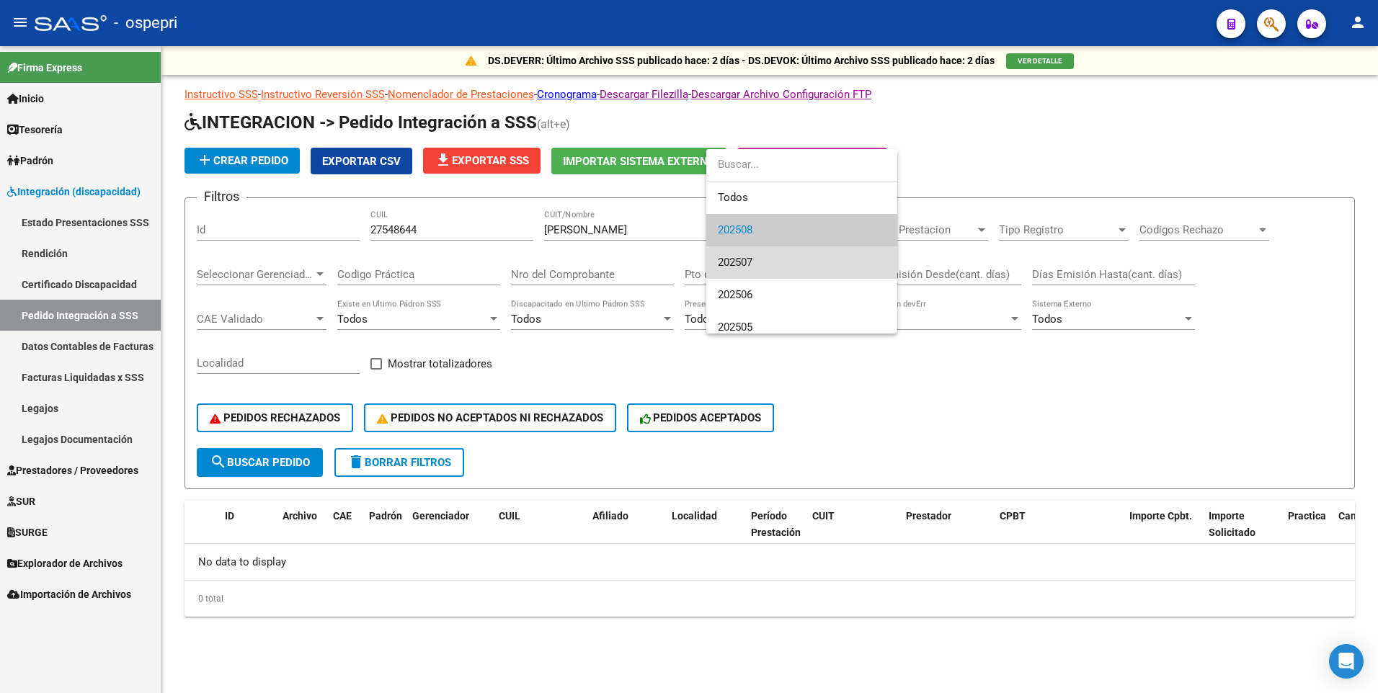
click at [816, 264] on span "202507" at bounding box center [802, 262] width 168 height 32
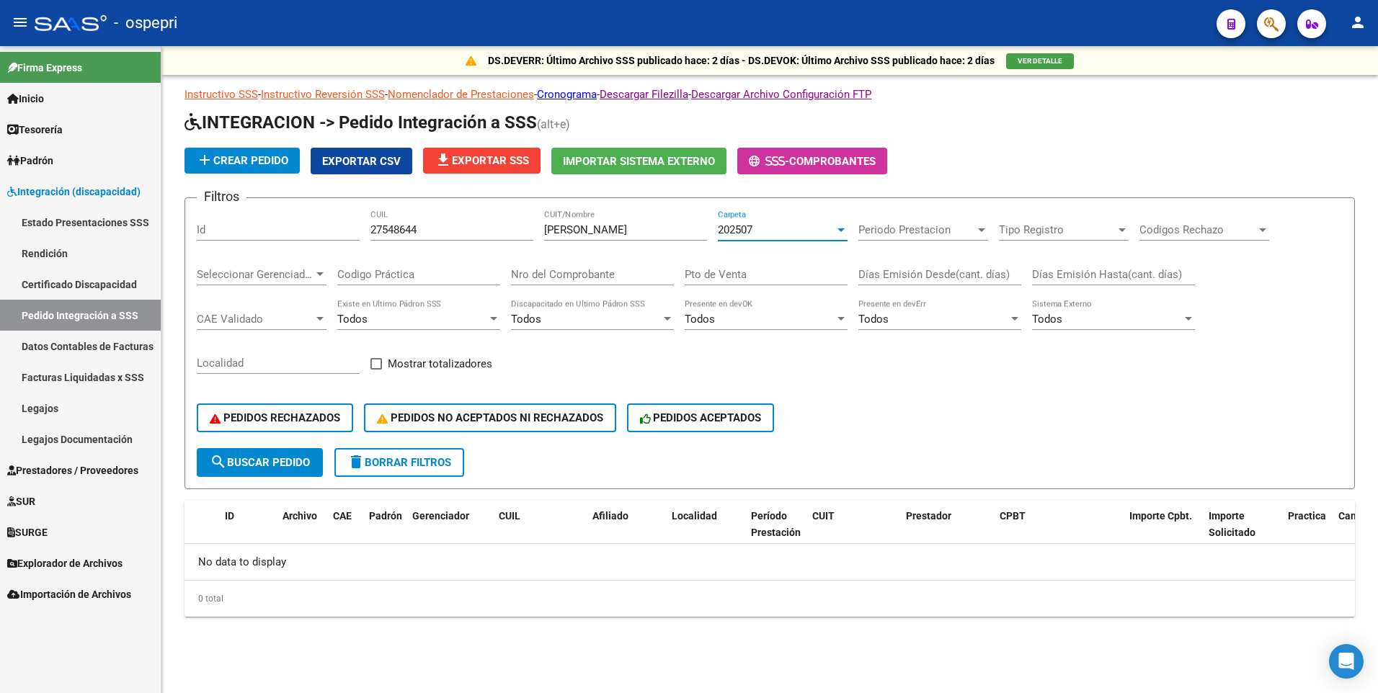
click at [841, 231] on div at bounding box center [840, 230] width 7 height 4
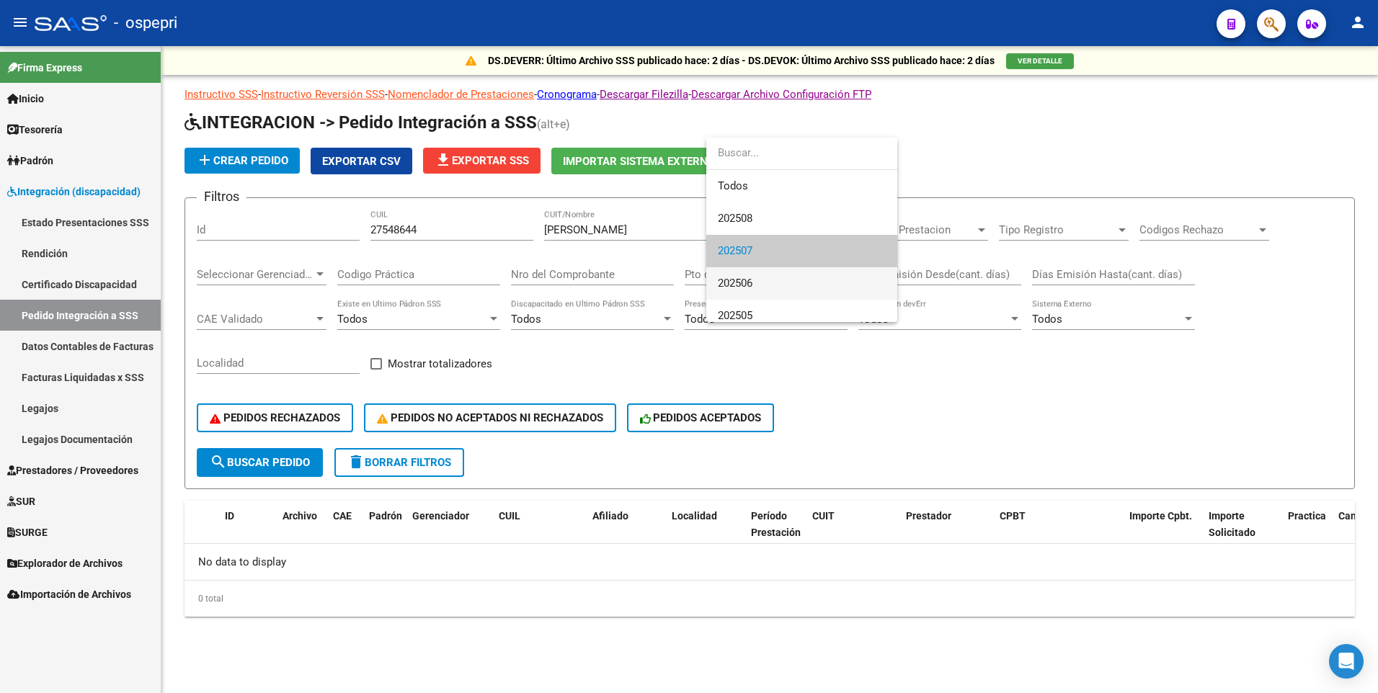
scroll to position [22, 0]
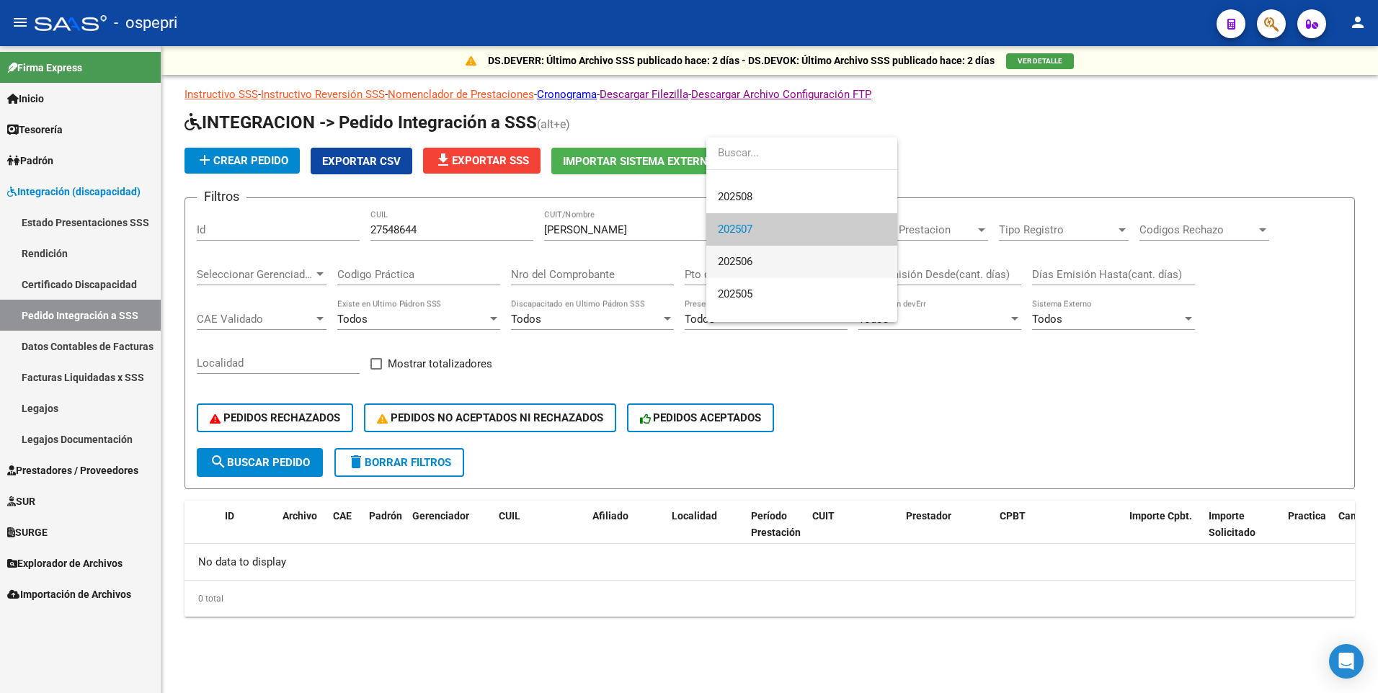
click at [829, 272] on span "202506" at bounding box center [802, 262] width 168 height 32
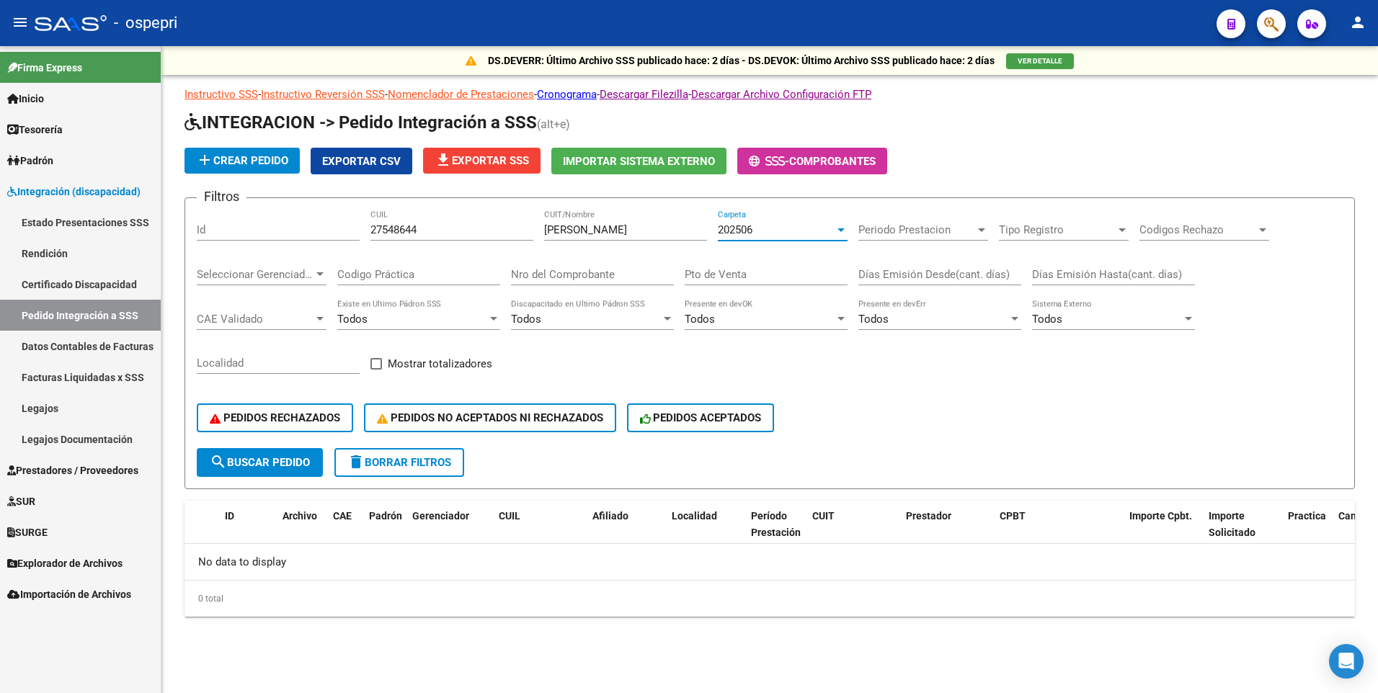
click at [839, 228] on div at bounding box center [840, 230] width 7 height 4
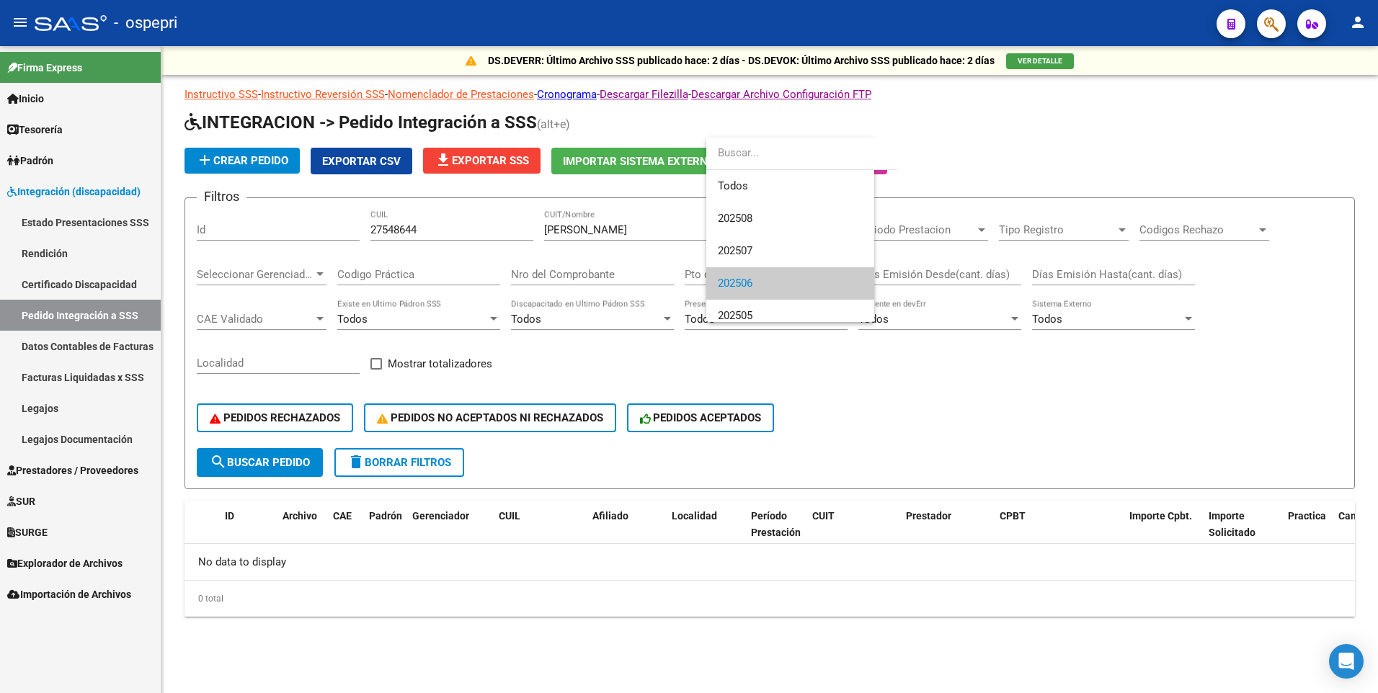
scroll to position [54, 0]
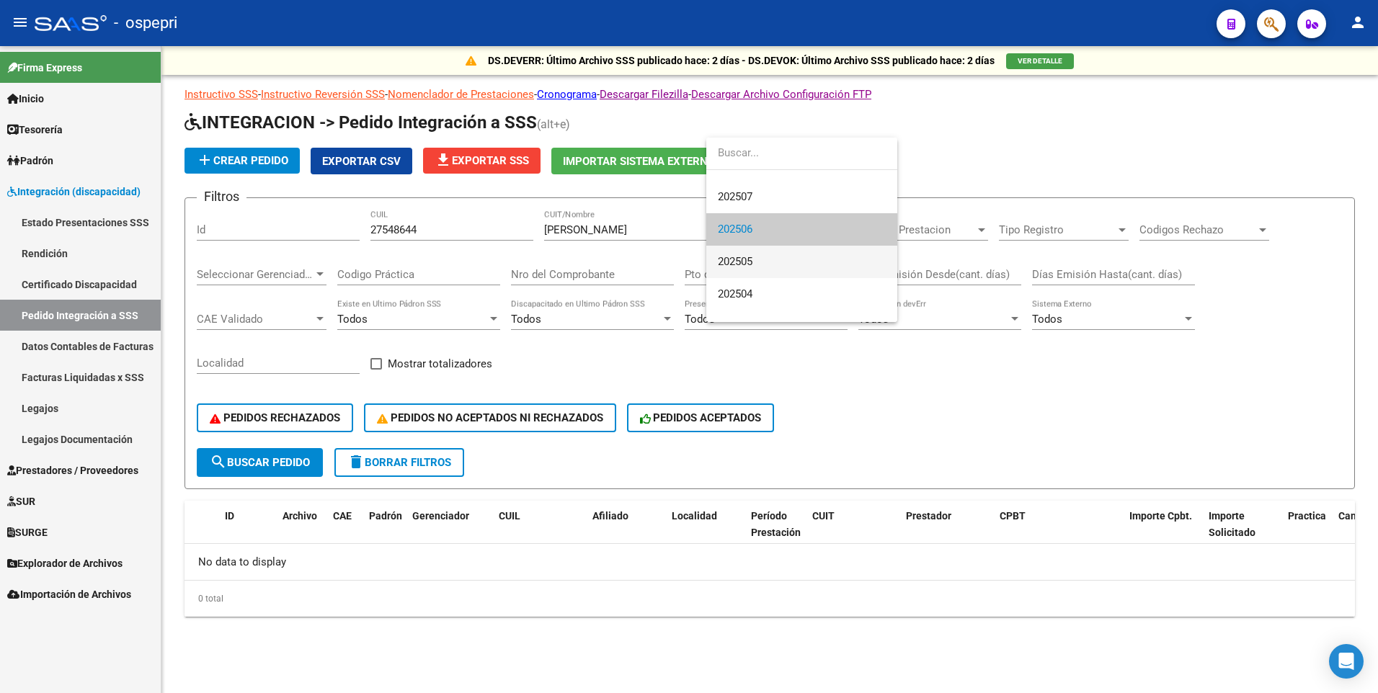
click at [814, 262] on span "202505" at bounding box center [802, 262] width 168 height 32
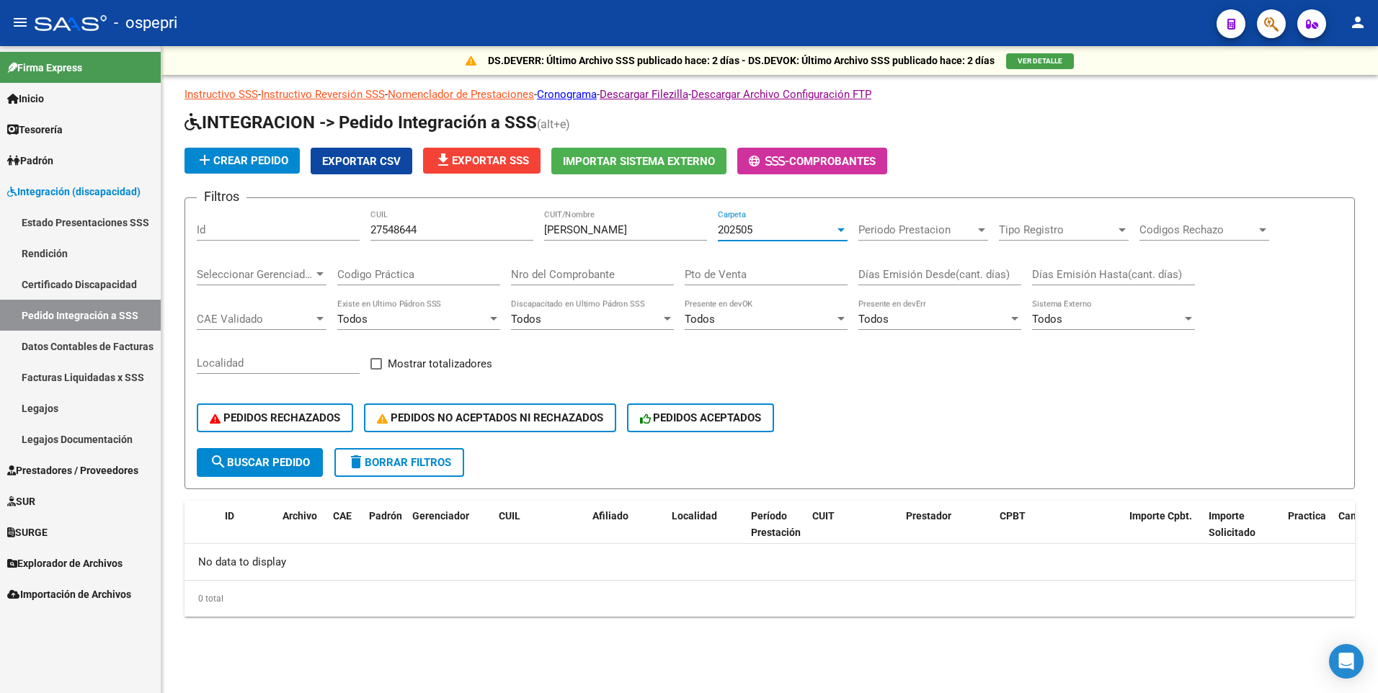
click at [841, 233] on div at bounding box center [840, 230] width 13 height 12
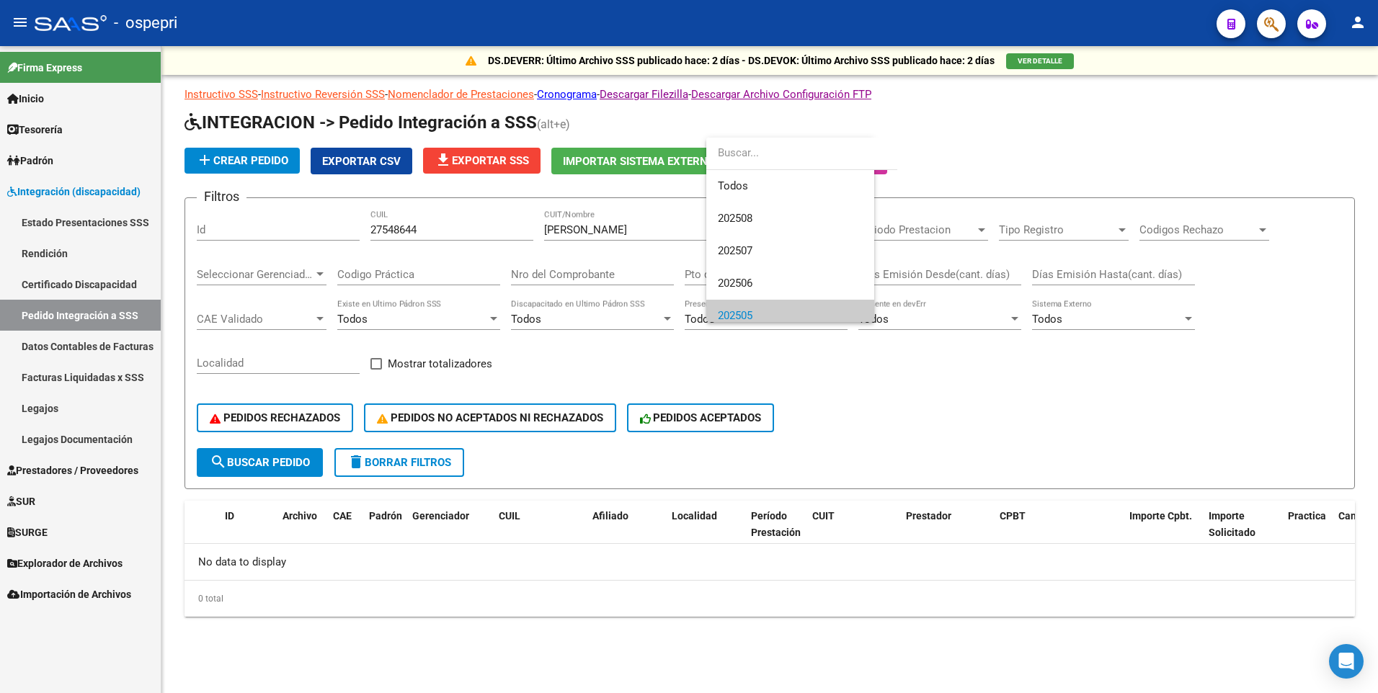
scroll to position [86, 0]
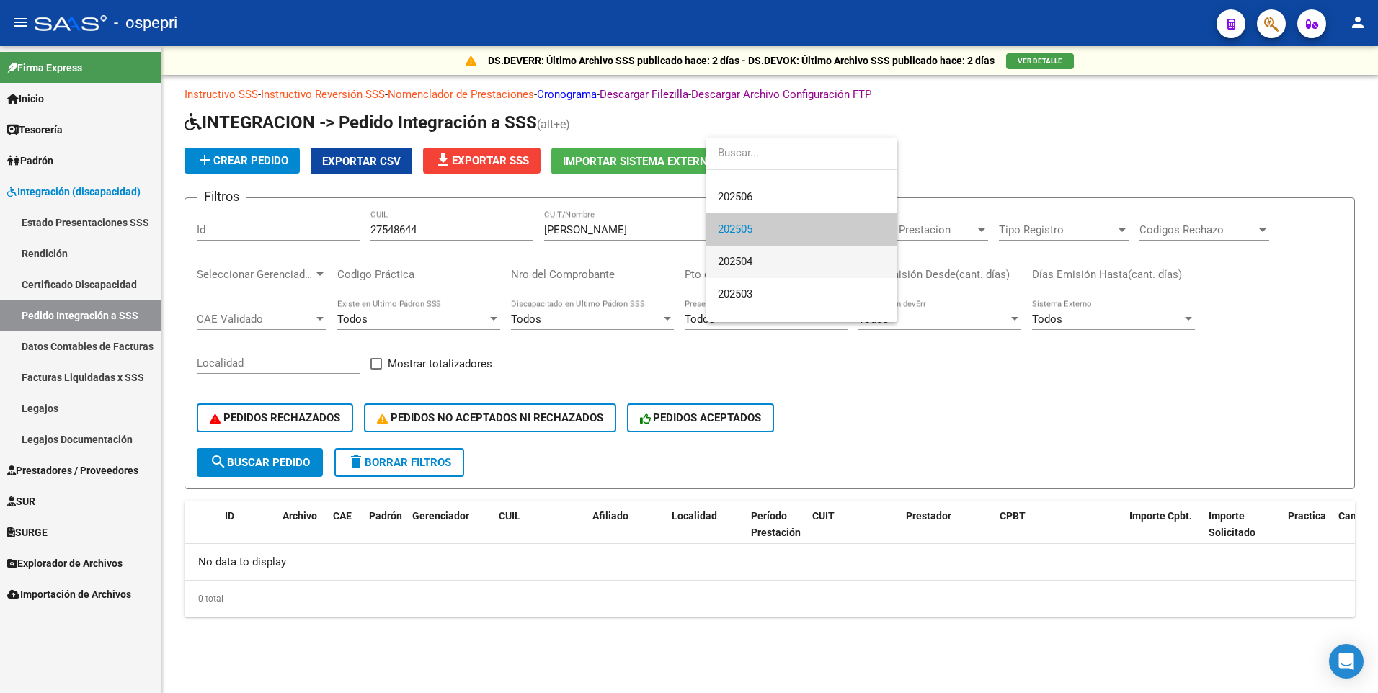
click at [809, 264] on span "202504" at bounding box center [802, 262] width 168 height 32
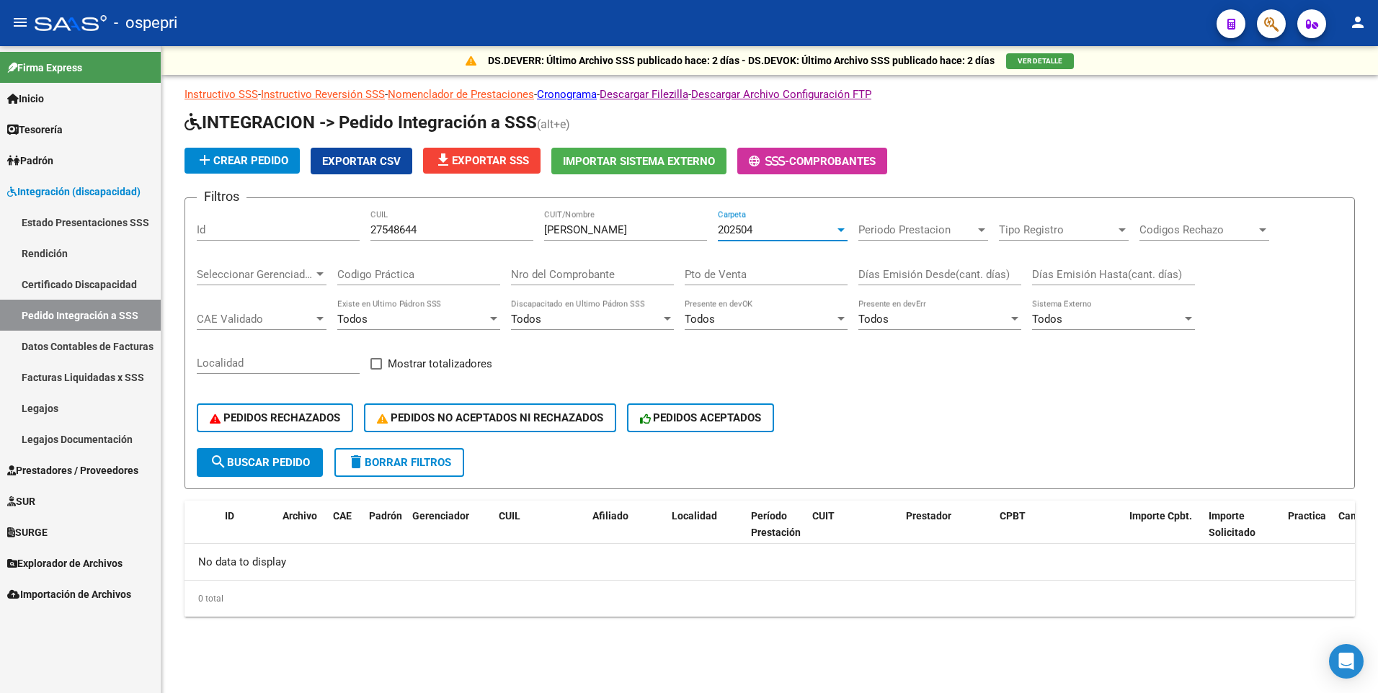
click at [846, 229] on div at bounding box center [840, 230] width 13 height 12
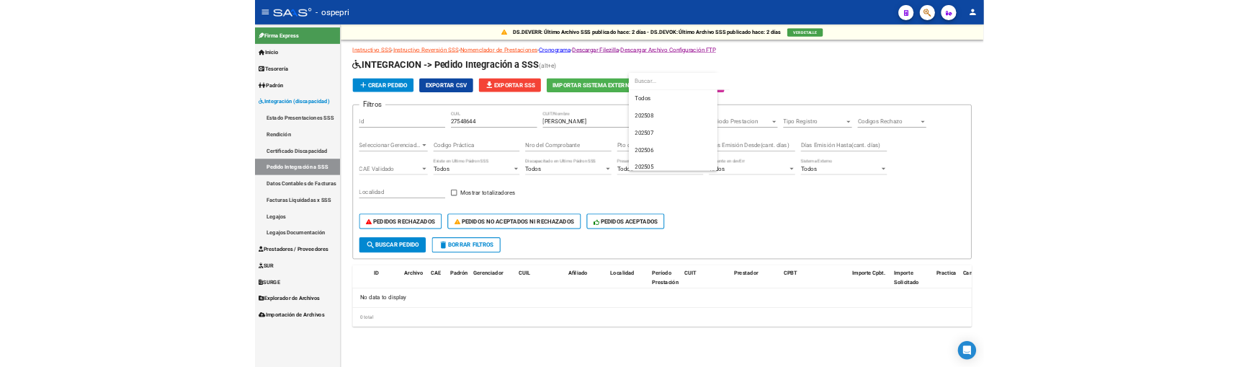
scroll to position [119, 0]
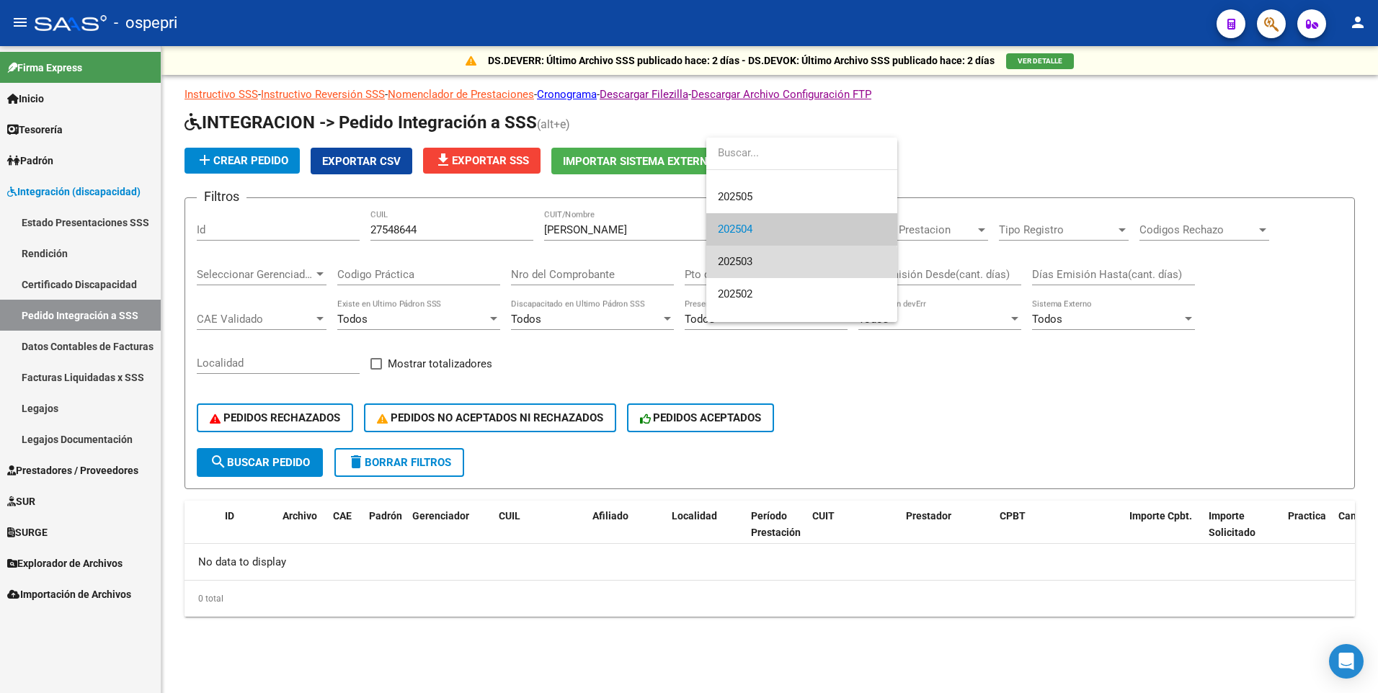
click at [790, 265] on span "202503" at bounding box center [802, 262] width 168 height 32
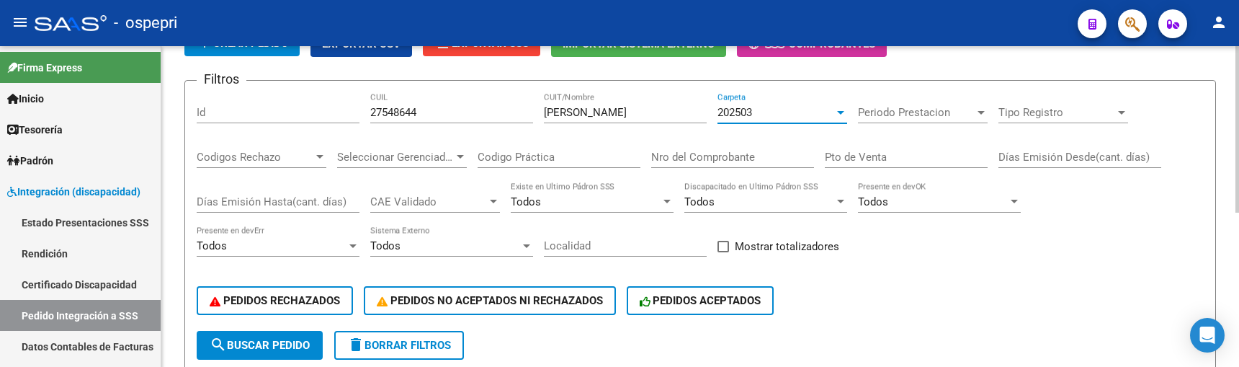
scroll to position [144, 0]
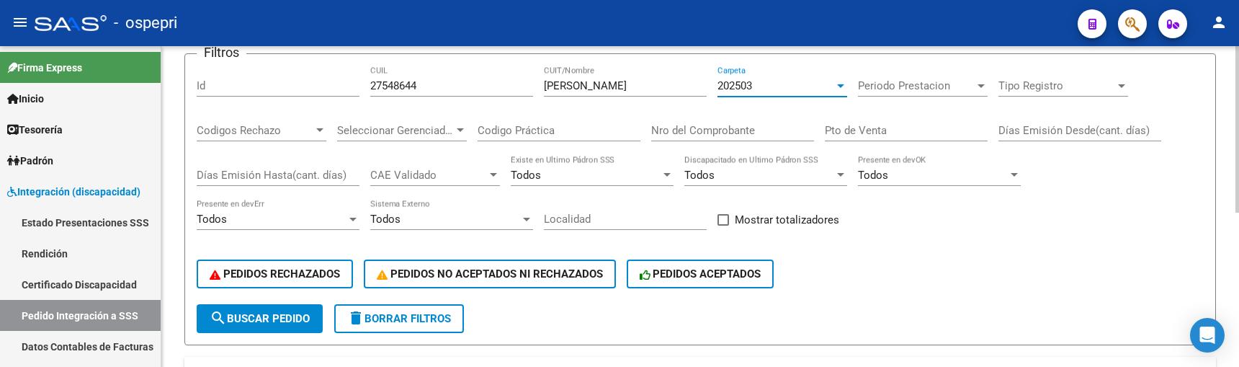
click at [842, 84] on div at bounding box center [840, 86] width 7 height 4
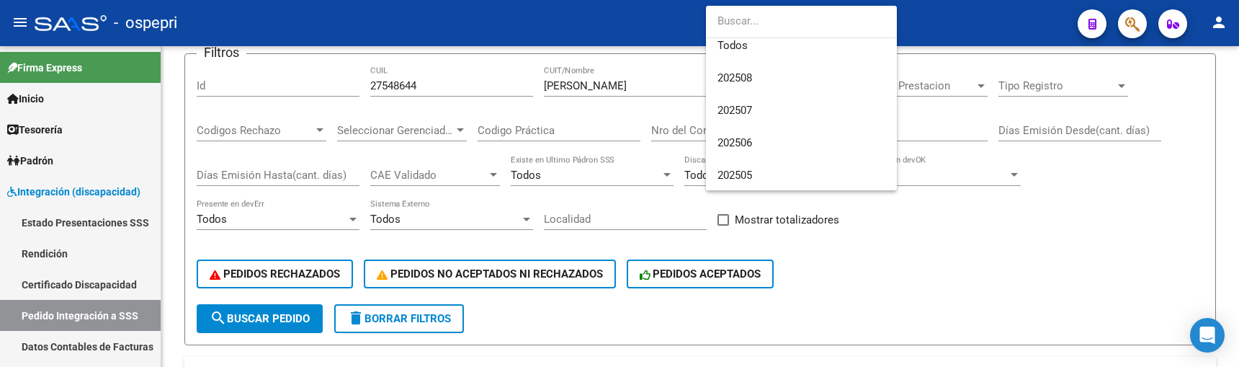
scroll to position [0, 0]
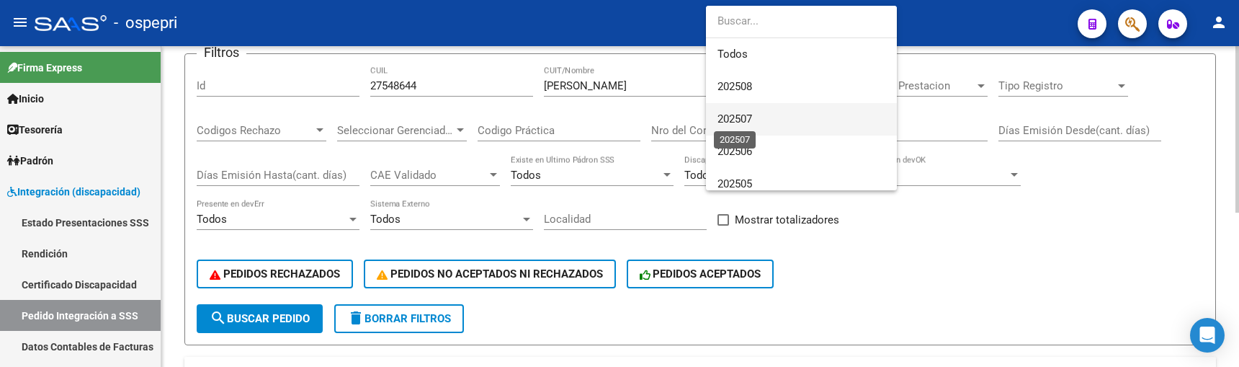
click at [744, 116] on span "202507" at bounding box center [735, 118] width 35 height 13
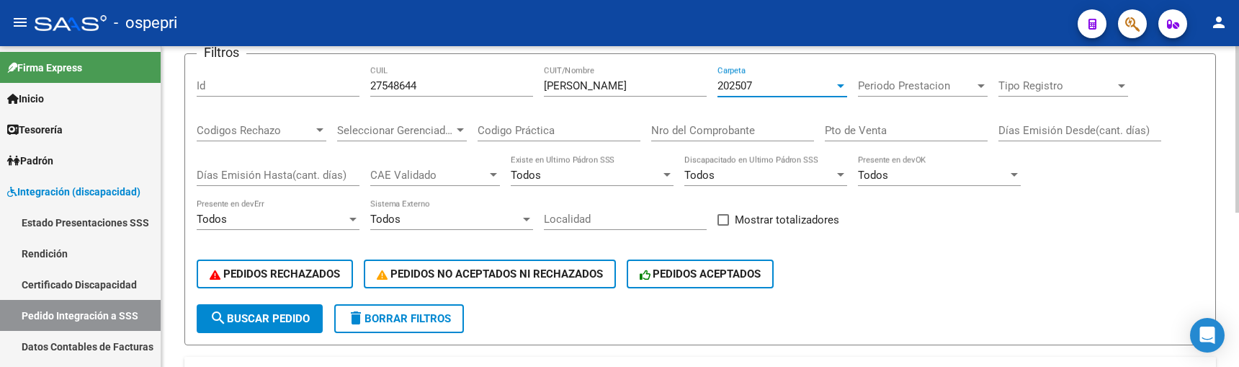
click at [841, 90] on div at bounding box center [840, 86] width 13 height 12
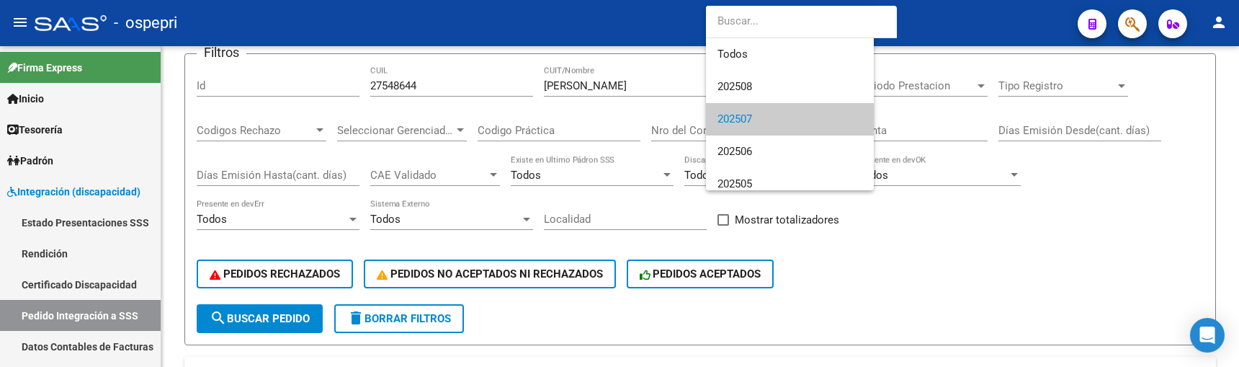
scroll to position [34, 0]
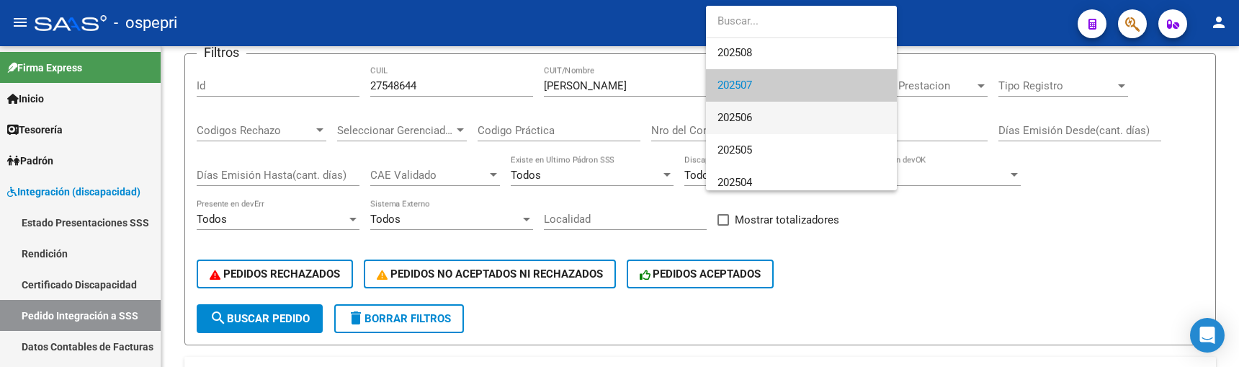
click at [819, 109] on span "202506" at bounding box center [802, 118] width 168 height 32
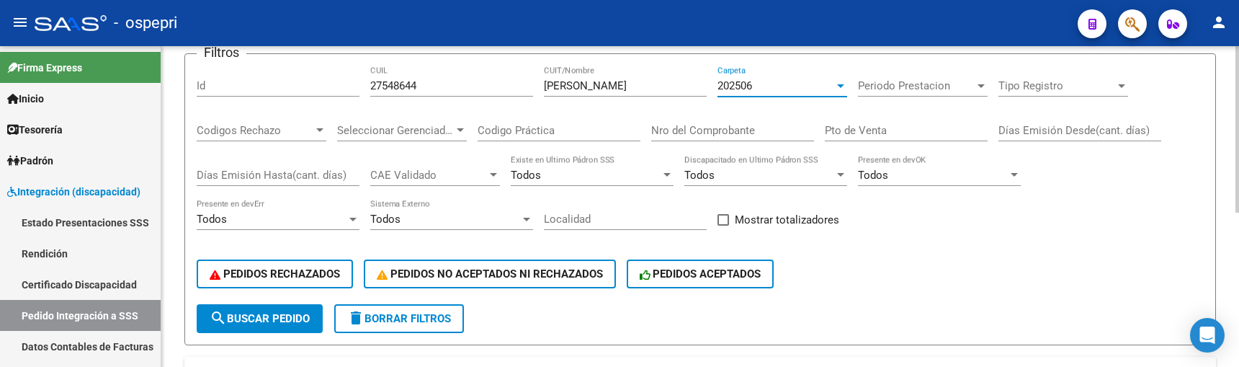
click at [841, 83] on div at bounding box center [840, 86] width 13 height 12
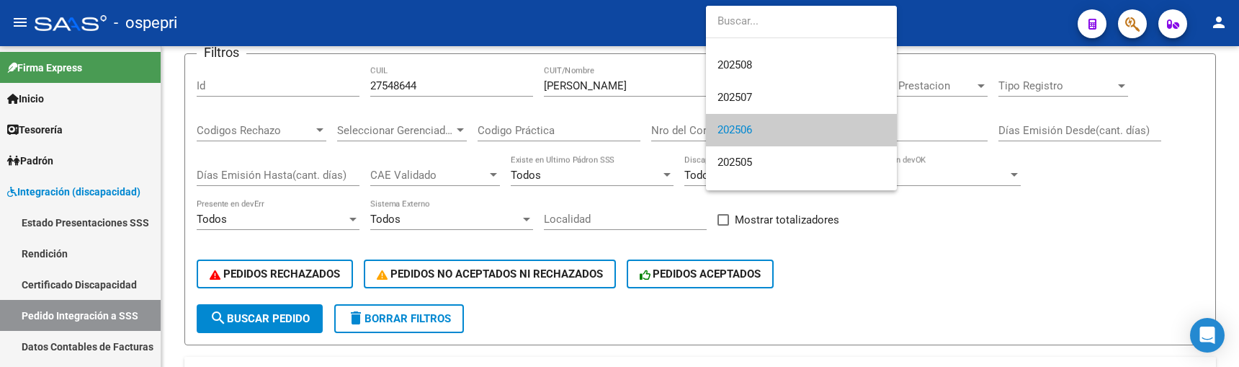
scroll to position [0, 0]
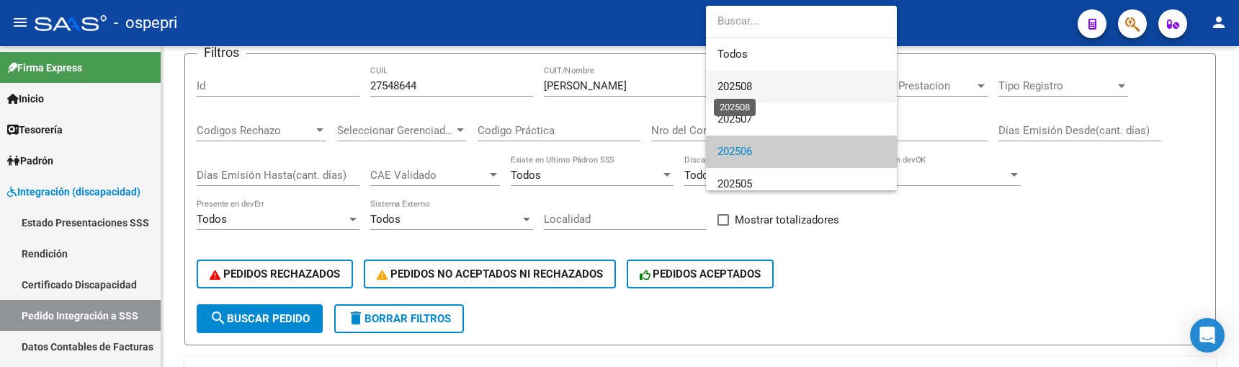
click at [748, 89] on span "202508" at bounding box center [735, 86] width 35 height 13
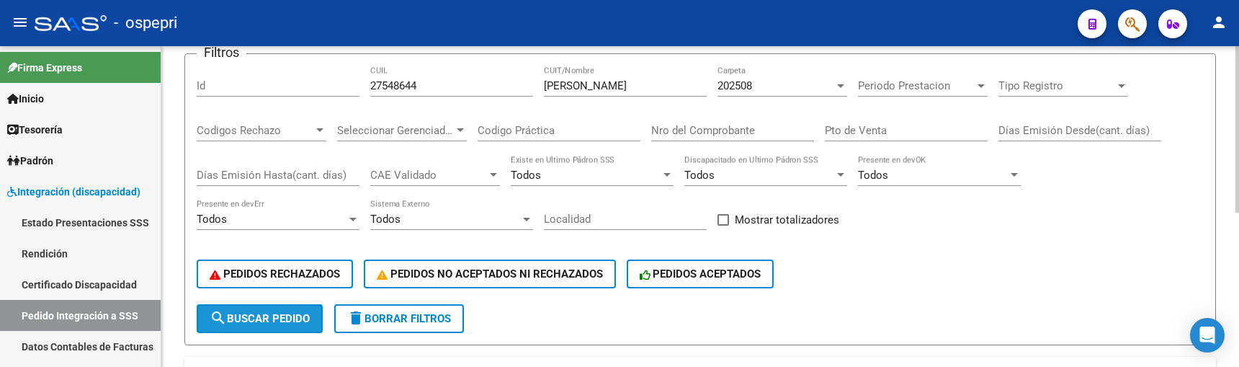
click at [270, 326] on button "search Buscar Pedido" at bounding box center [260, 318] width 126 height 29
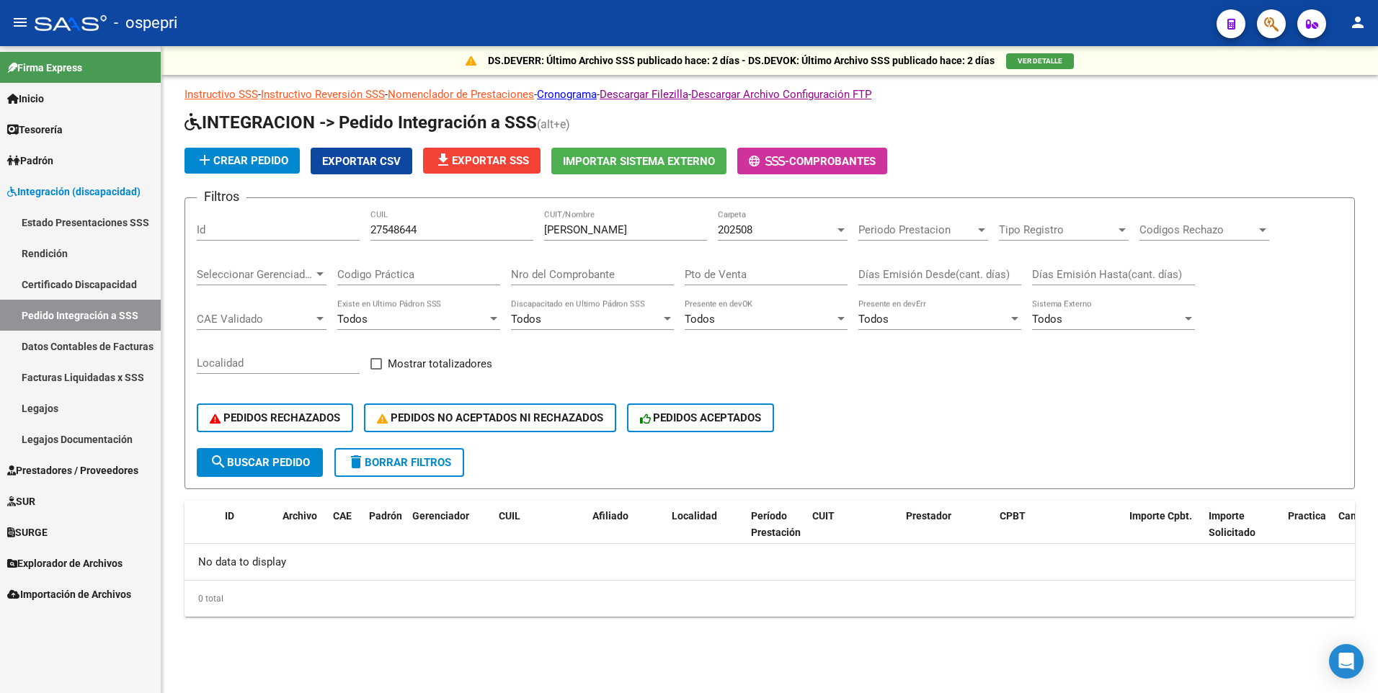
click at [55, 316] on link "Pedido Integración a SSS" at bounding box center [80, 315] width 161 height 31
click at [587, 228] on input "aguirre" at bounding box center [625, 229] width 163 height 13
drag, startPoint x: 441, startPoint y: 228, endPoint x: 362, endPoint y: 229, distance: 78.5
click at [362, 229] on div "Filtros Id 27548644 CUIL aguirre CUIT/Nombre 202508 Carpeta Periodo Prestacion …" at bounding box center [770, 329] width 1146 height 238
click at [308, 465] on span "search Buscar Pedido" at bounding box center [260, 462] width 100 height 13
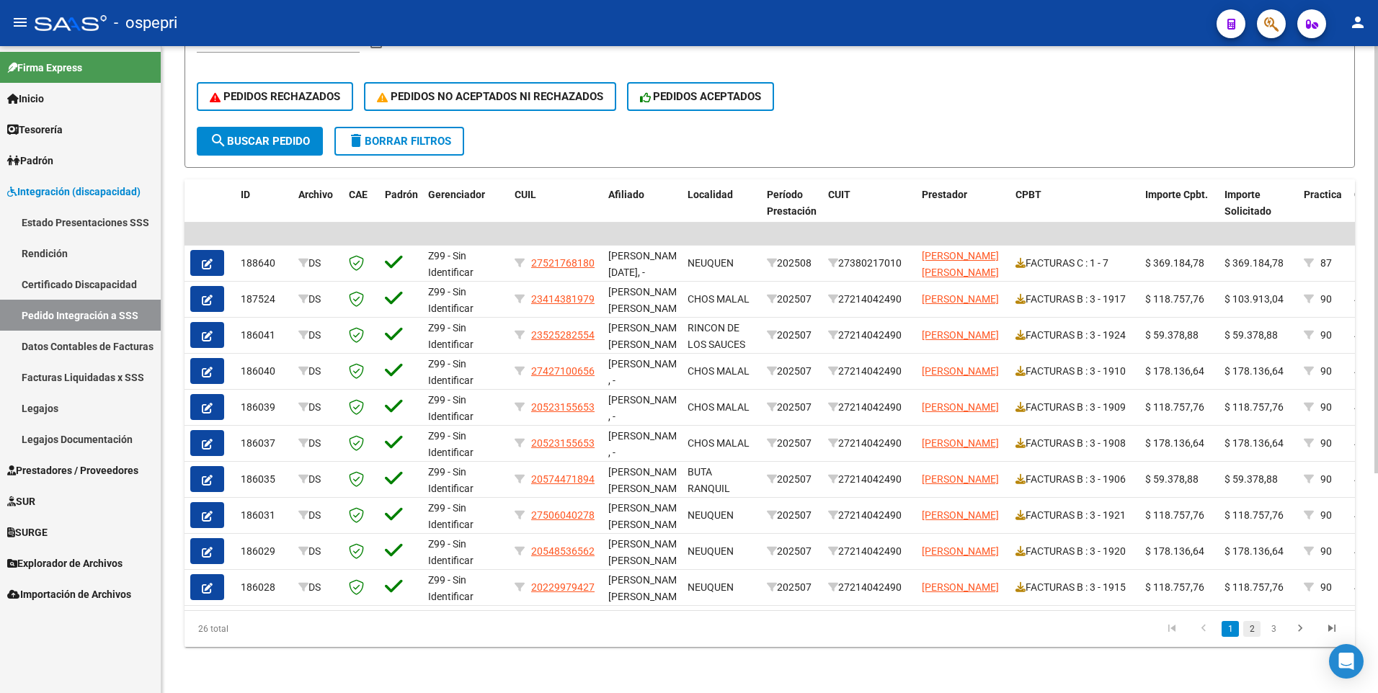
click at [1254, 629] on link "2" at bounding box center [1251, 629] width 17 height 16
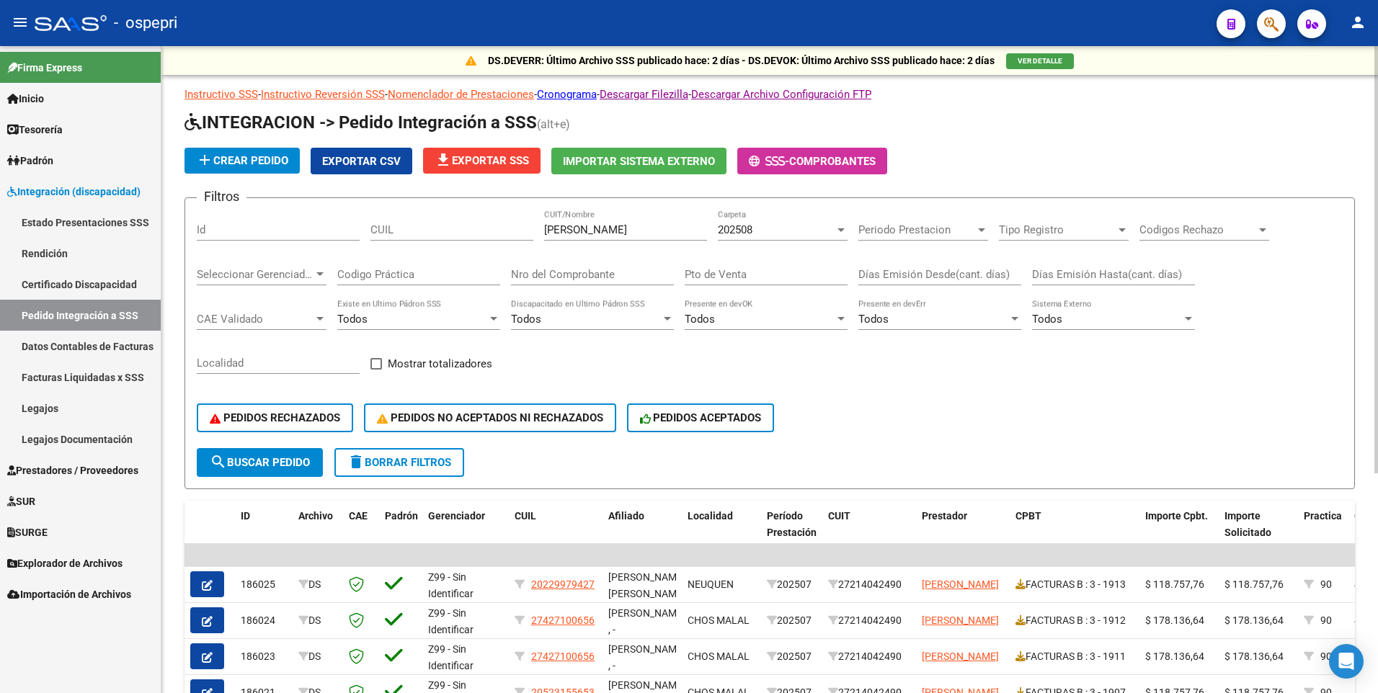
click at [396, 232] on input "CUIL" at bounding box center [451, 229] width 163 height 13
paste input "27548644"
click at [372, 229] on input "27548644" at bounding box center [451, 229] width 163 height 13
drag, startPoint x: 446, startPoint y: 232, endPoint x: 368, endPoint y: 233, distance: 77.8
click at [368, 233] on div "Filtros Id 27548644 CUIL aguirre CUIT/Nombre 202508 Carpeta Periodo Prestacion …" at bounding box center [770, 329] width 1146 height 238
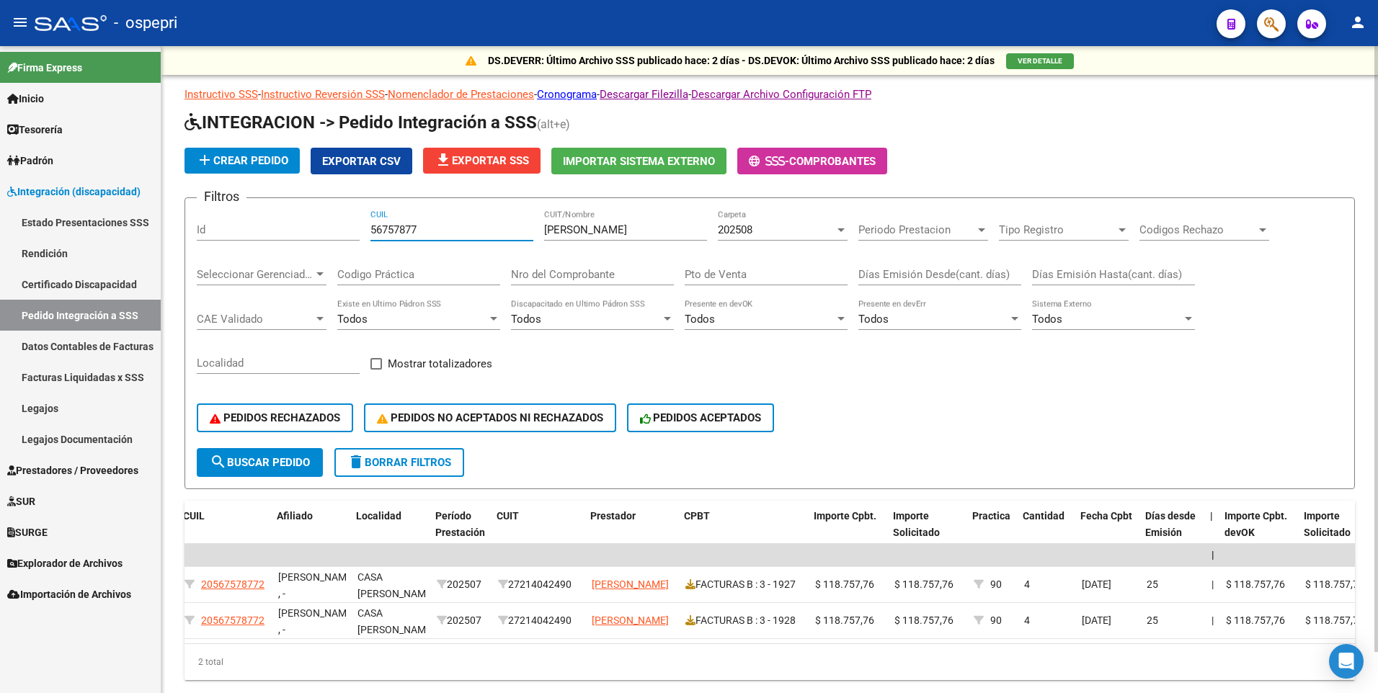
scroll to position [0, 331]
type input "56757877"
drag, startPoint x: 585, startPoint y: 235, endPoint x: 540, endPoint y: 234, distance: 45.4
click at [540, 234] on div "Filtros Id 56757877 CUIL aguirre CUIT/Nombre 202508 Carpeta Periodo Prestacion …" at bounding box center [770, 329] width 1146 height 238
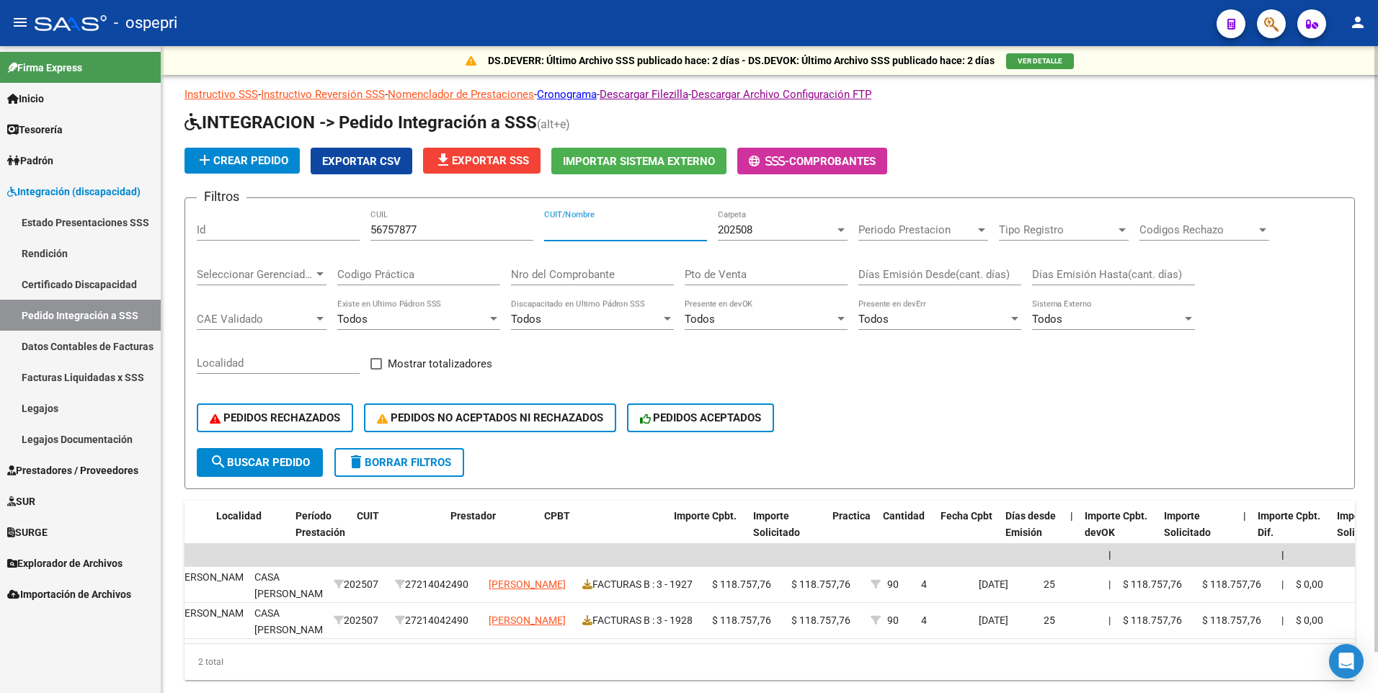
scroll to position [0, 471]
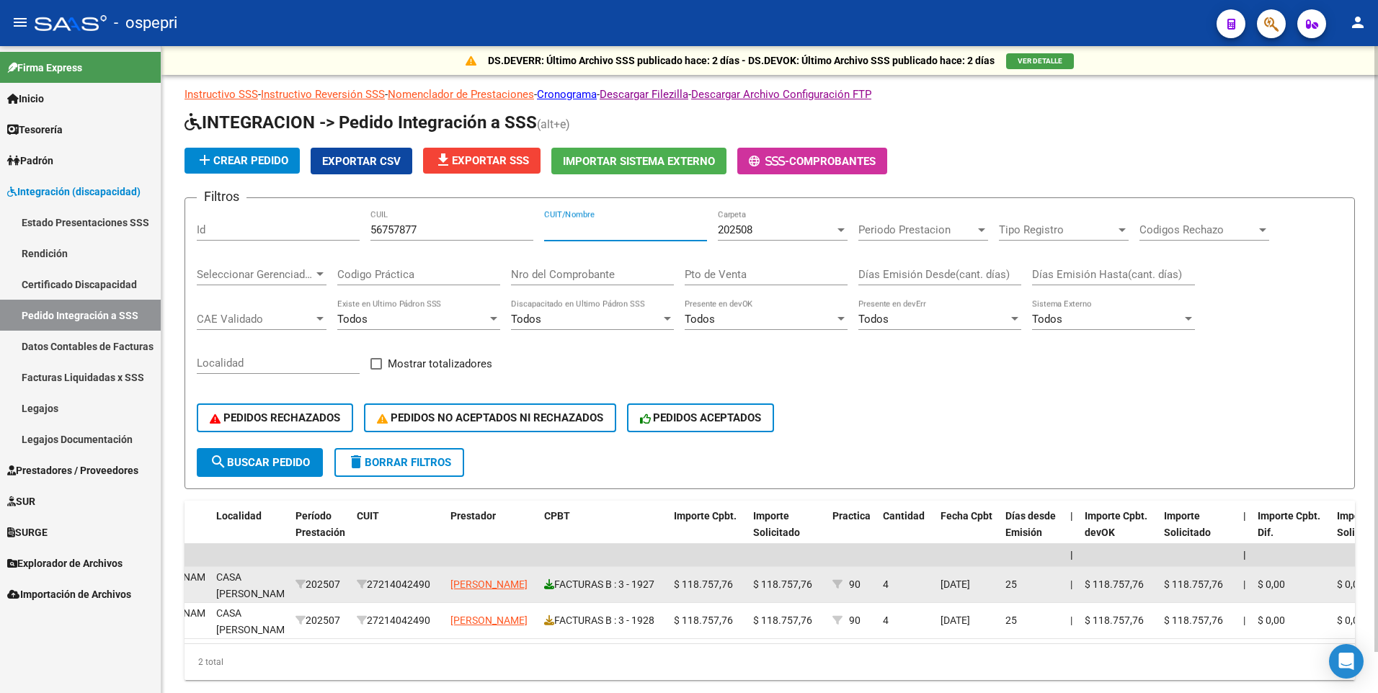
click at [547, 582] on icon at bounding box center [549, 584] width 10 height 10
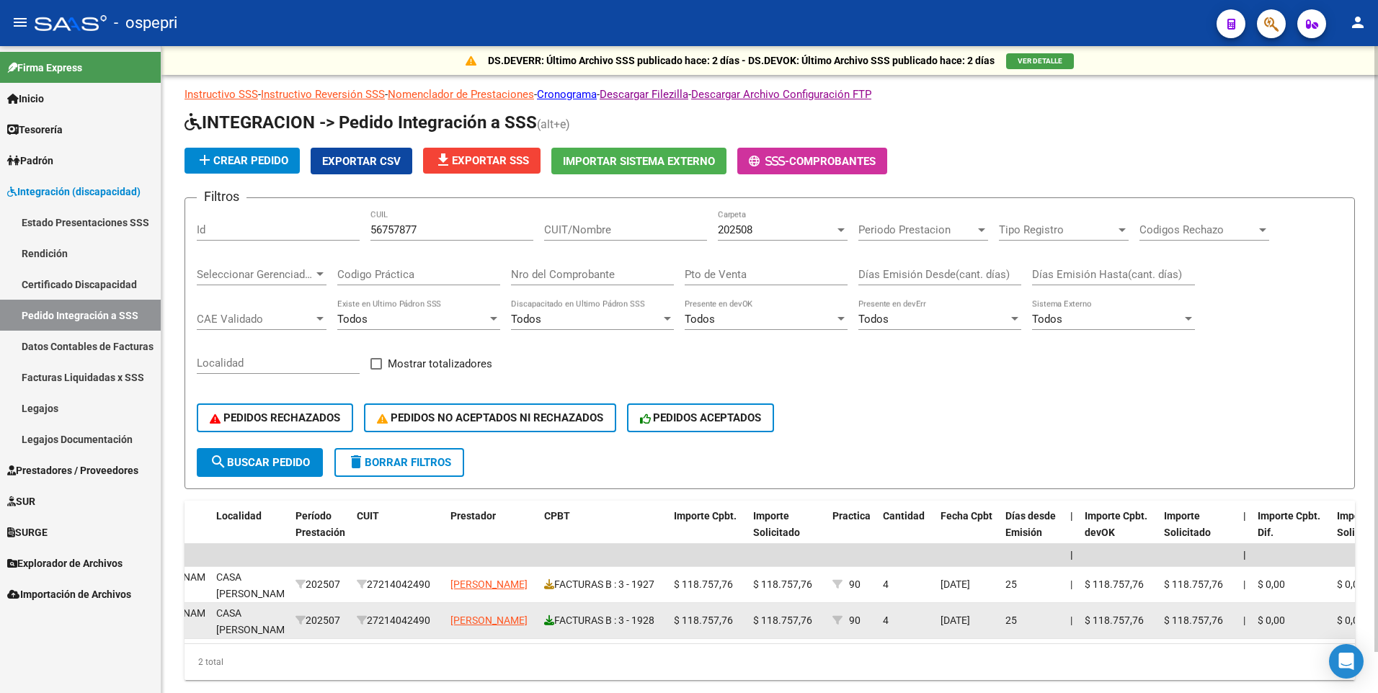
click at [548, 622] on icon at bounding box center [549, 620] width 10 height 10
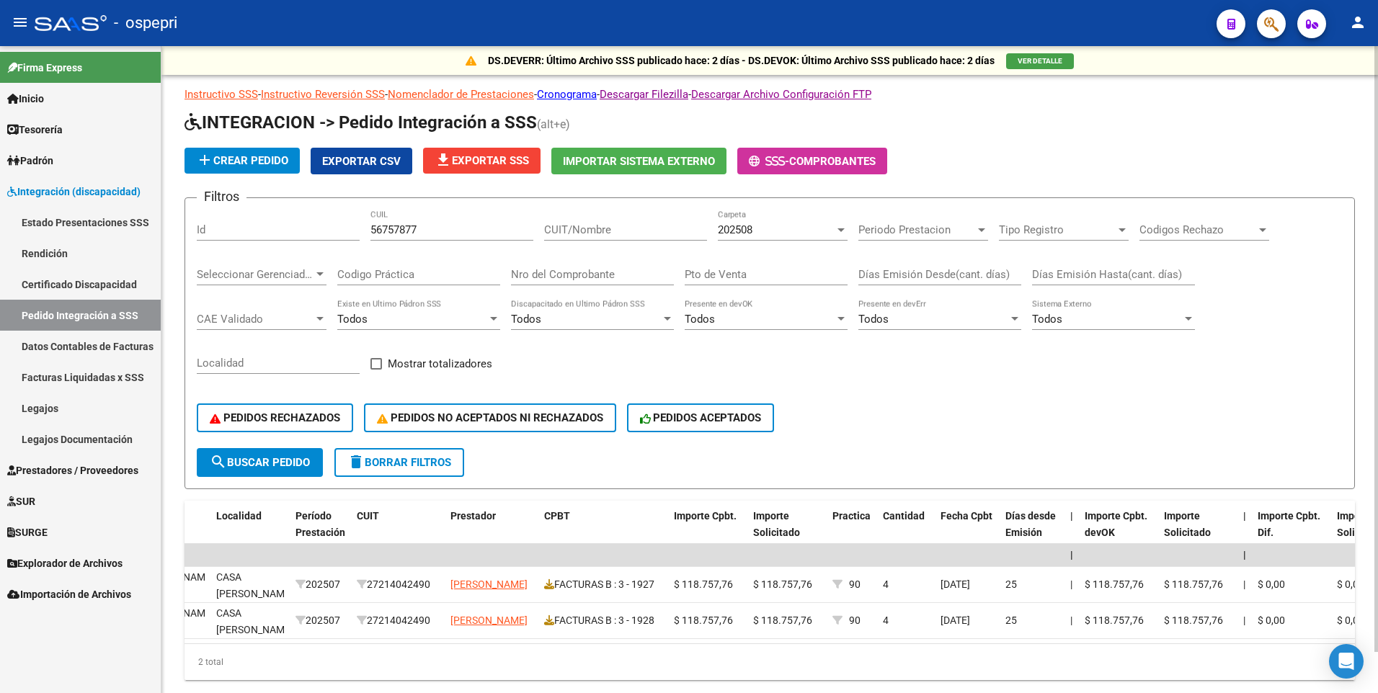
click at [839, 230] on div at bounding box center [840, 230] width 7 height 4
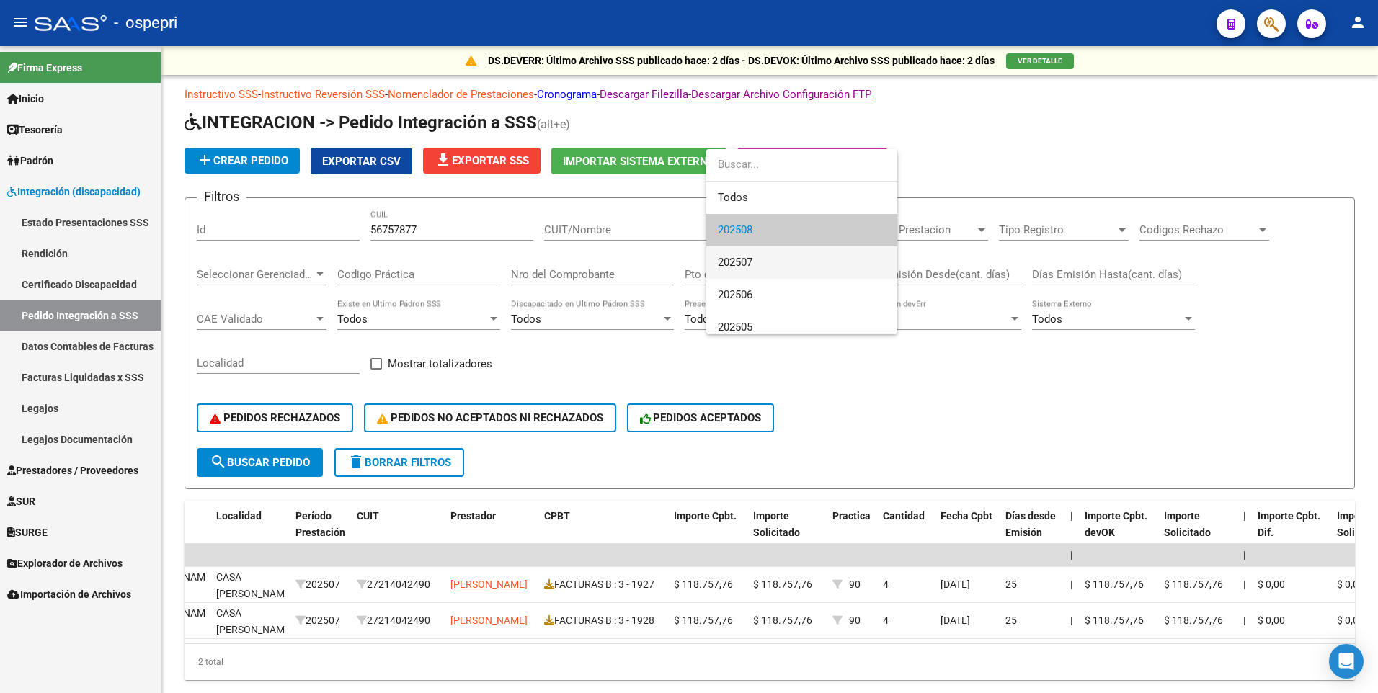
click at [787, 262] on span "202507" at bounding box center [802, 262] width 168 height 32
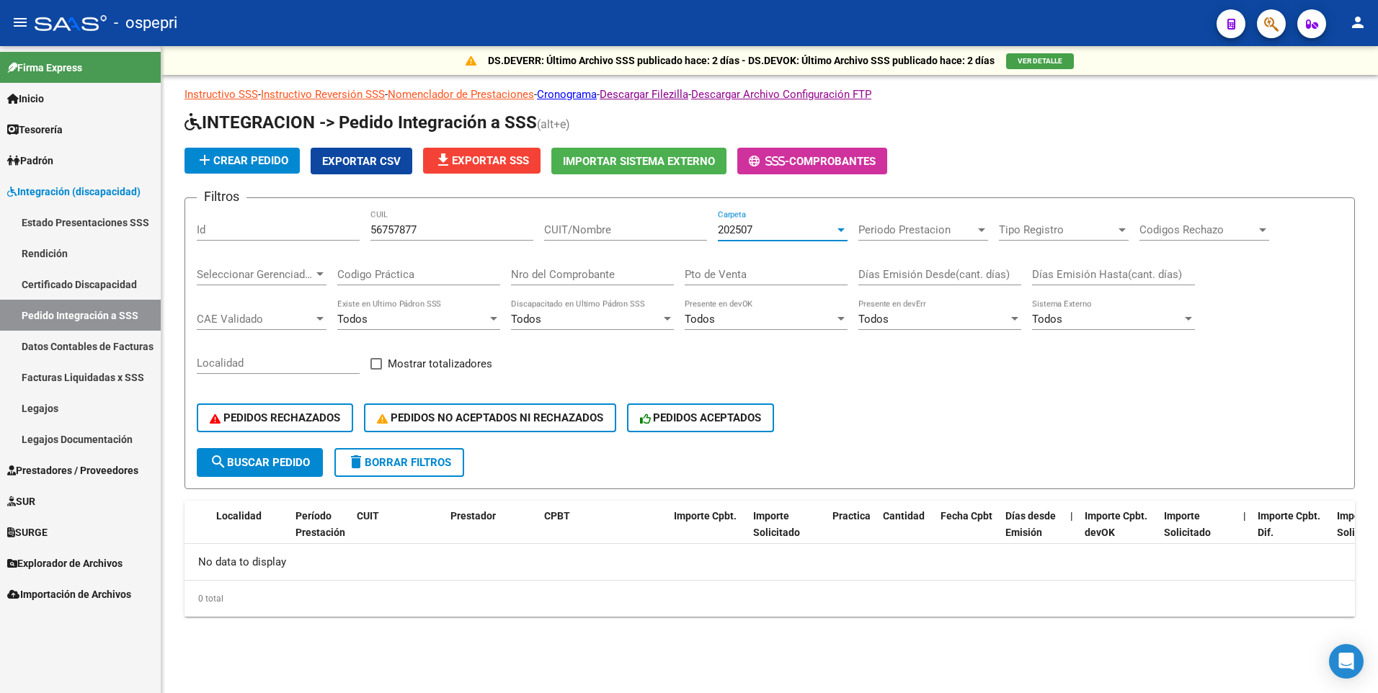
scroll to position [0, 0]
click at [839, 231] on div at bounding box center [840, 230] width 7 height 4
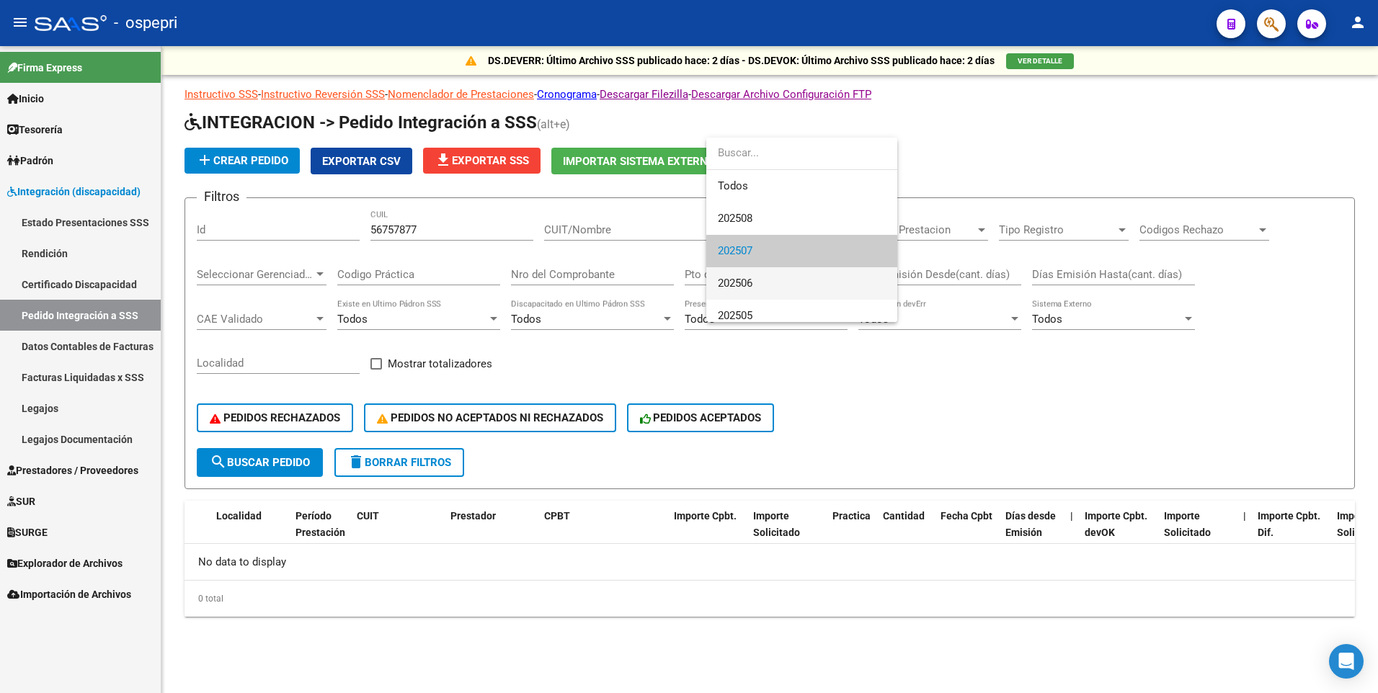
scroll to position [22, 0]
click at [826, 264] on span "202506" at bounding box center [802, 262] width 168 height 32
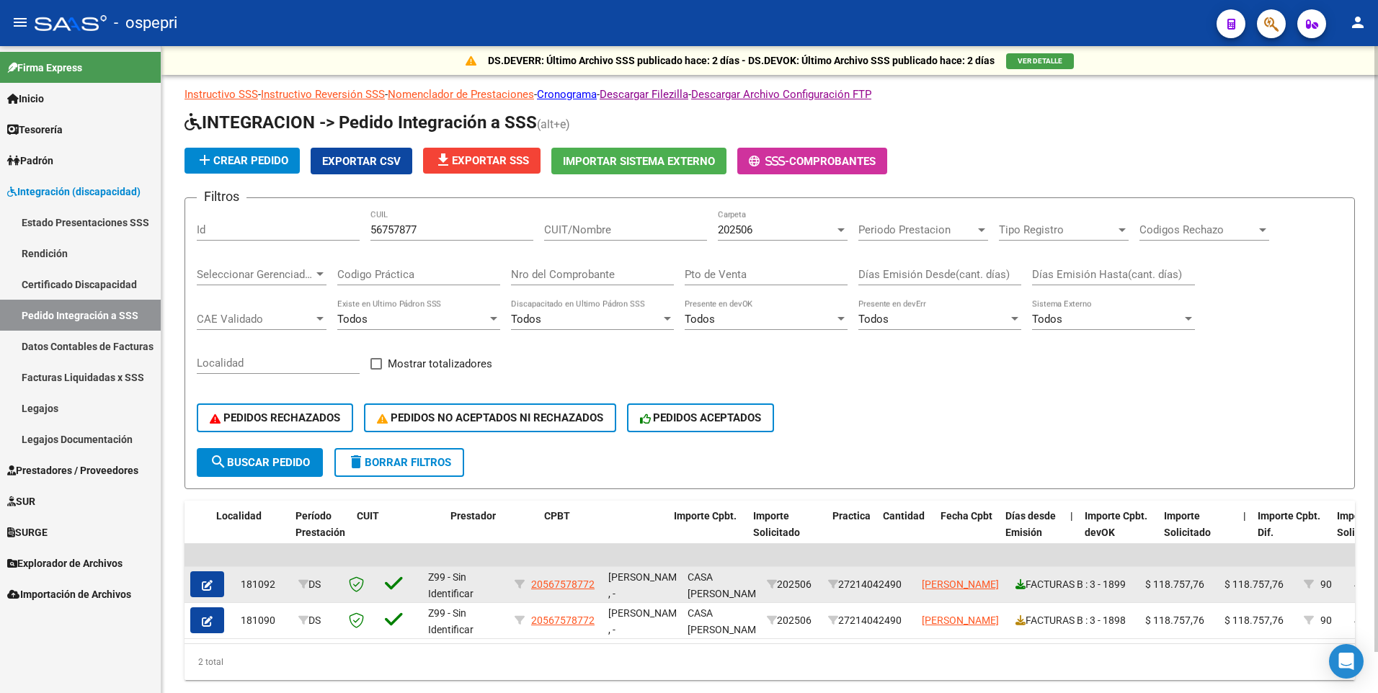
click at [1020, 585] on icon at bounding box center [1020, 584] width 10 height 10
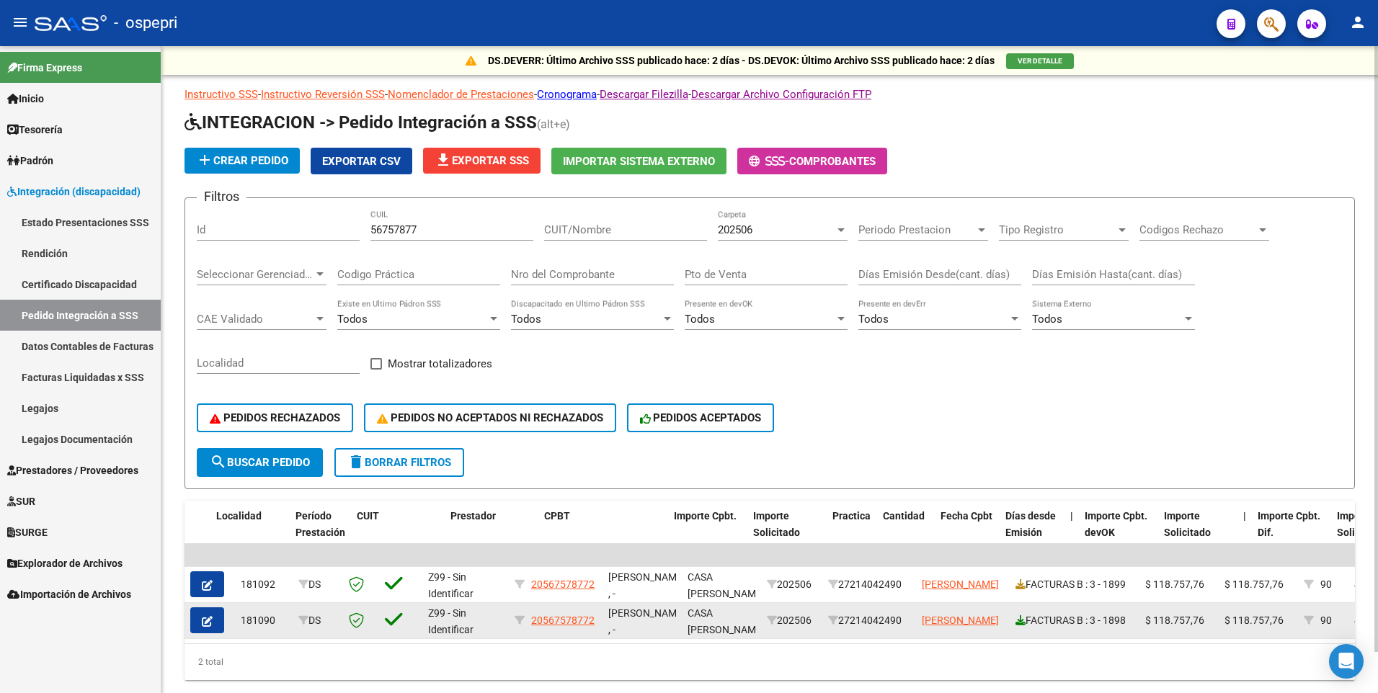
click at [1017, 625] on link at bounding box center [1020, 621] width 10 height 12
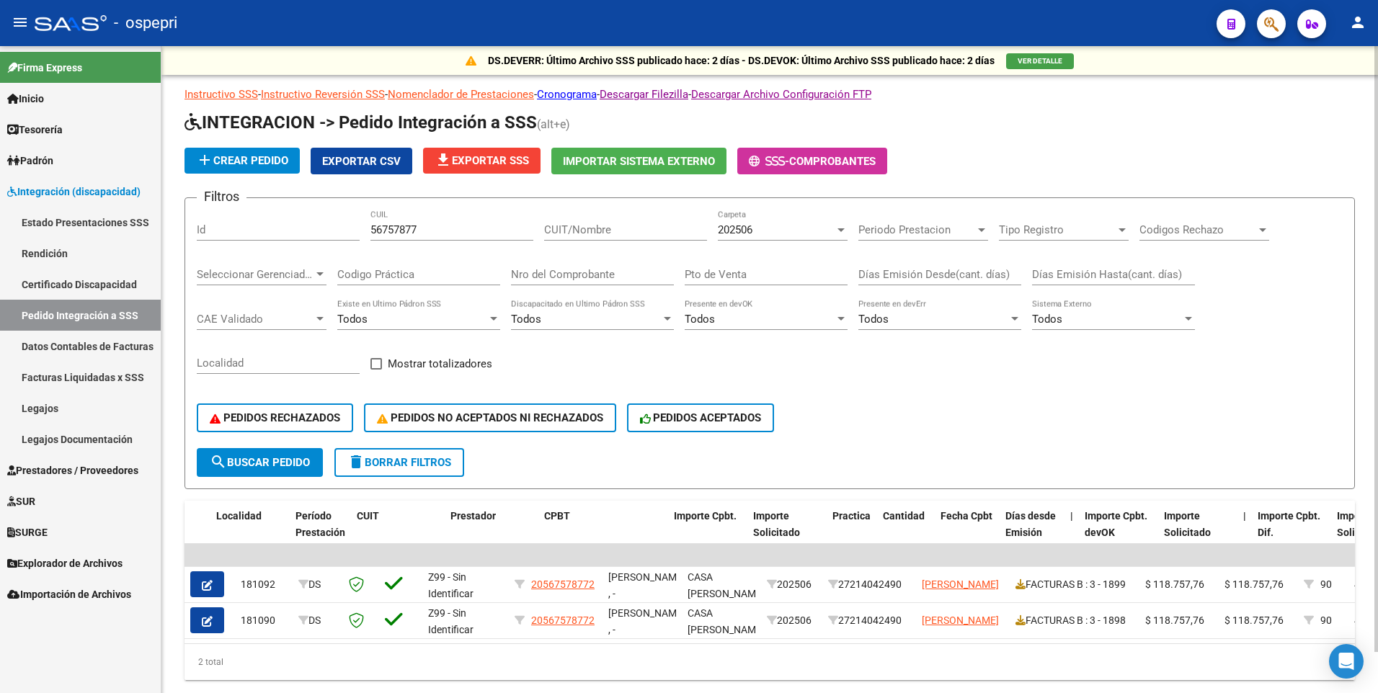
click at [837, 230] on div at bounding box center [840, 230] width 13 height 12
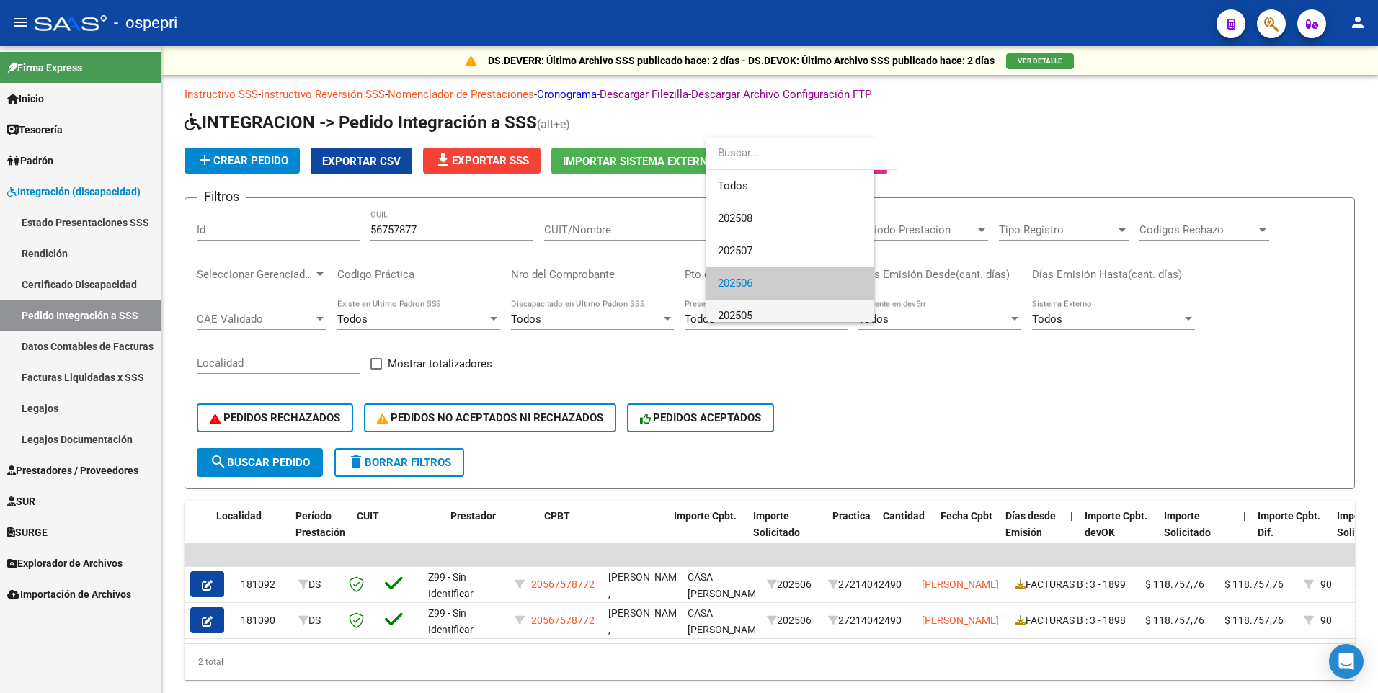
scroll to position [54, 0]
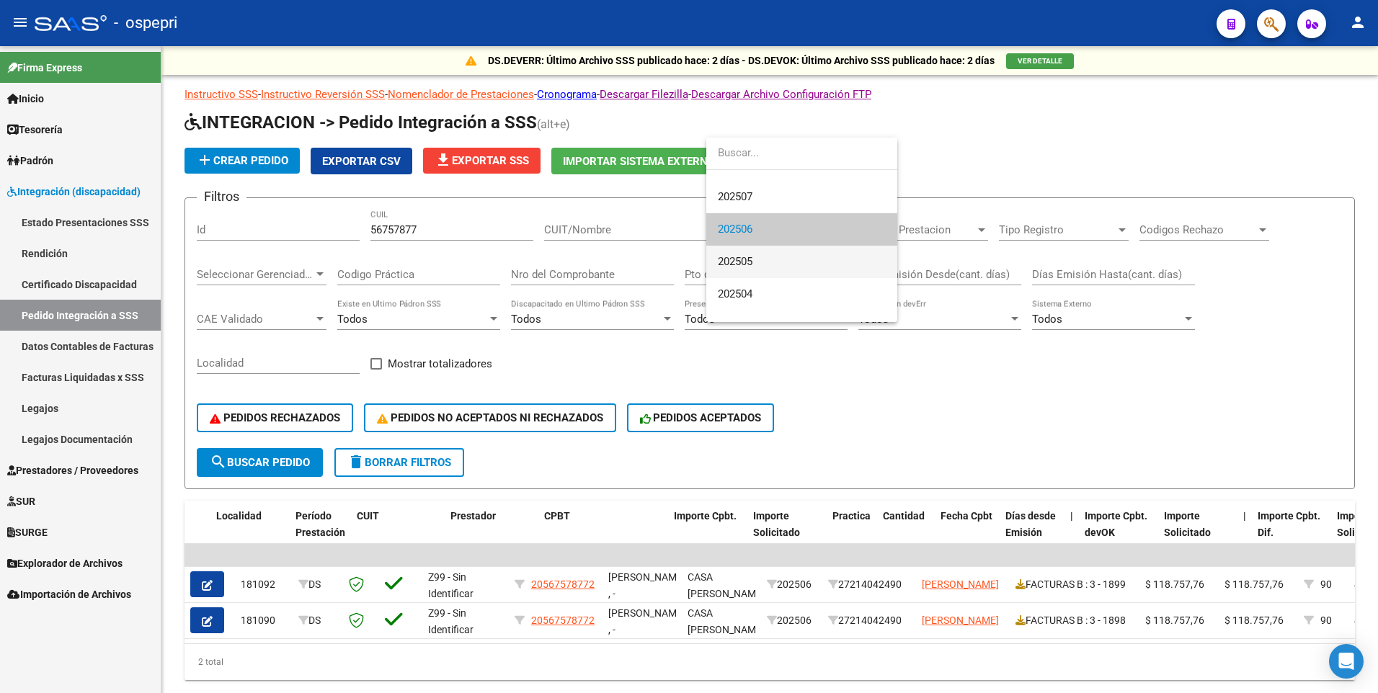
click at [826, 259] on span "202505" at bounding box center [802, 262] width 168 height 32
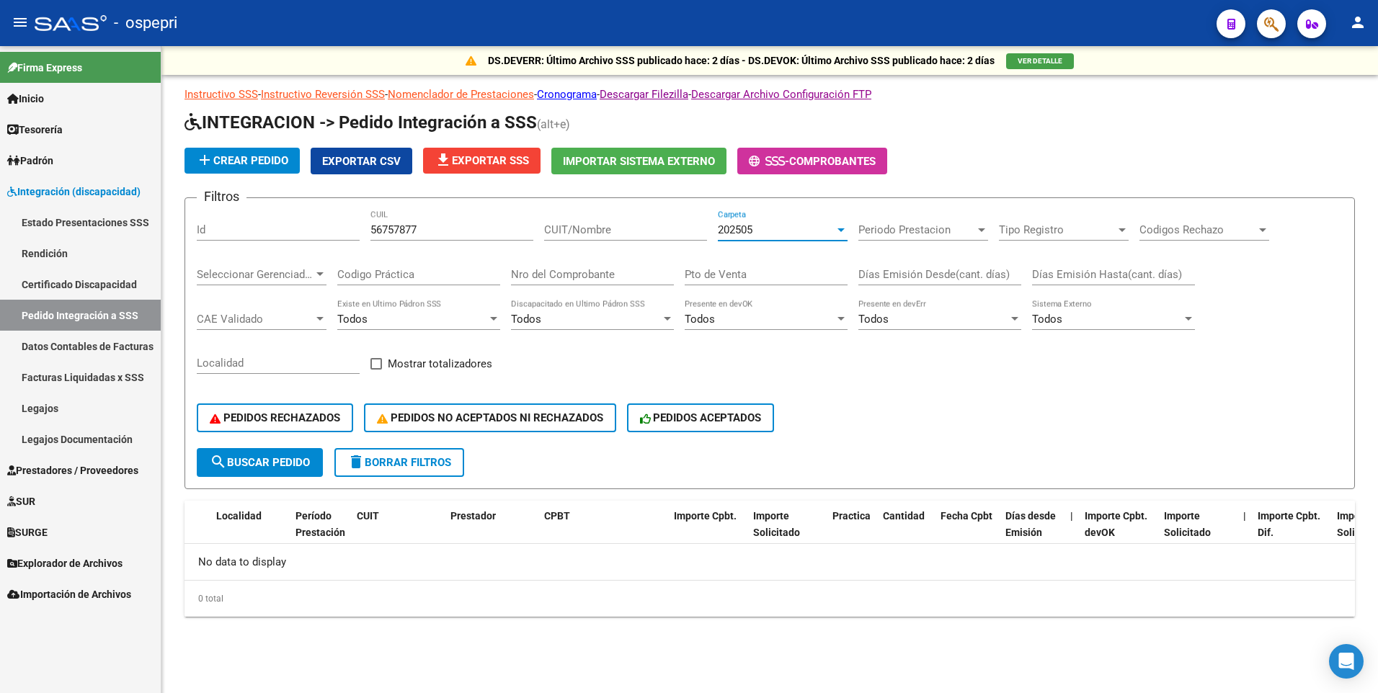
click at [845, 226] on div at bounding box center [840, 230] width 13 height 12
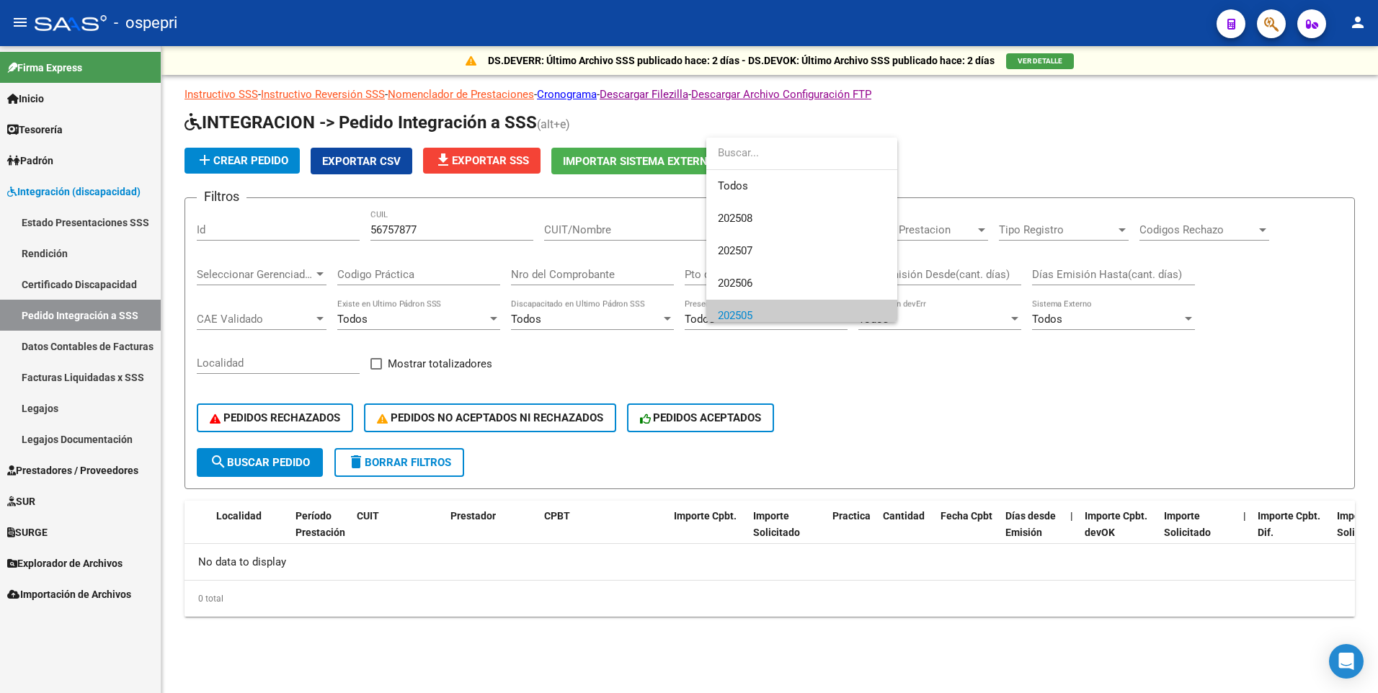
scroll to position [86, 0]
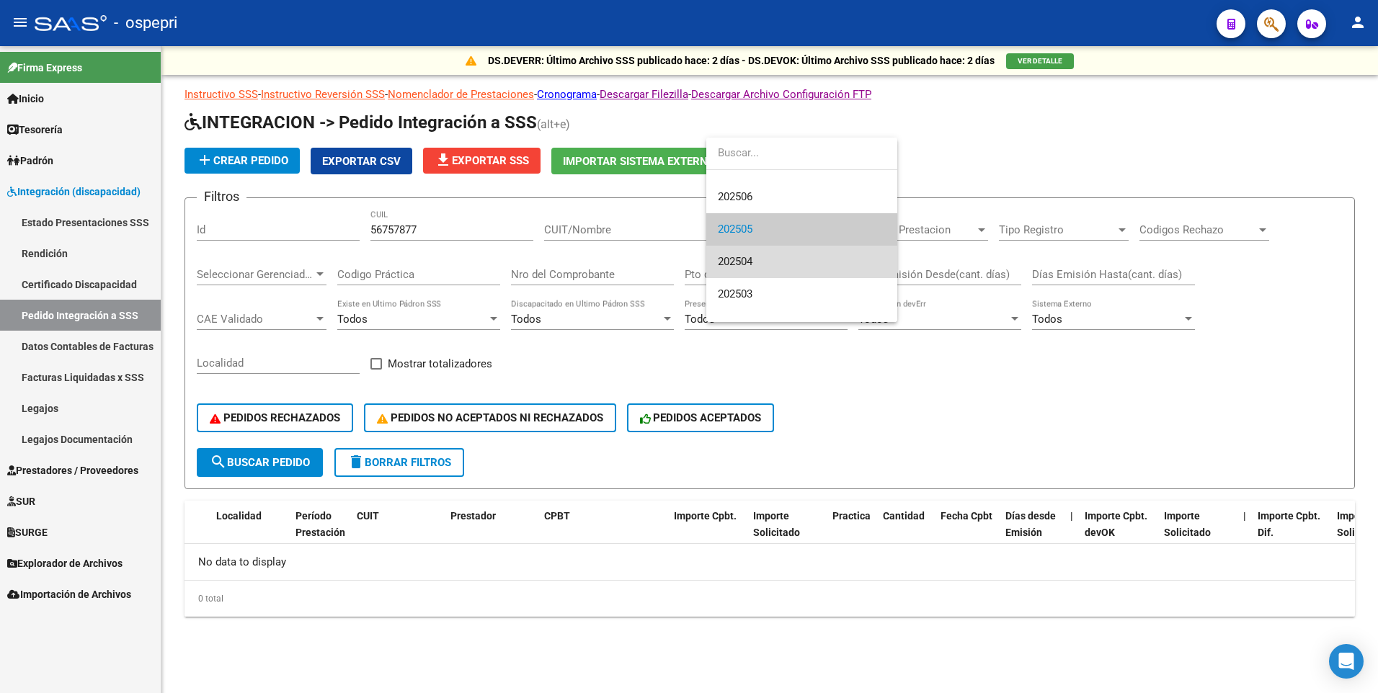
click at [795, 272] on span "202504" at bounding box center [802, 262] width 168 height 32
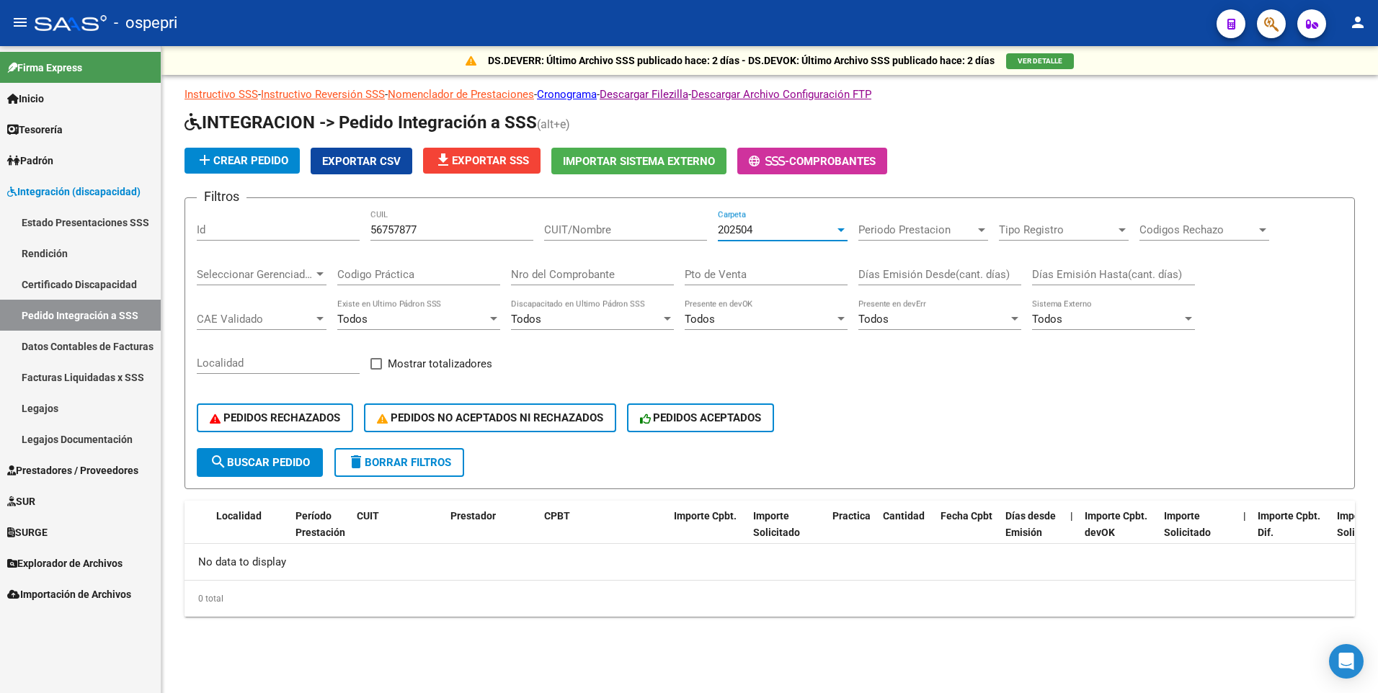
click at [843, 226] on div at bounding box center [840, 230] width 13 height 12
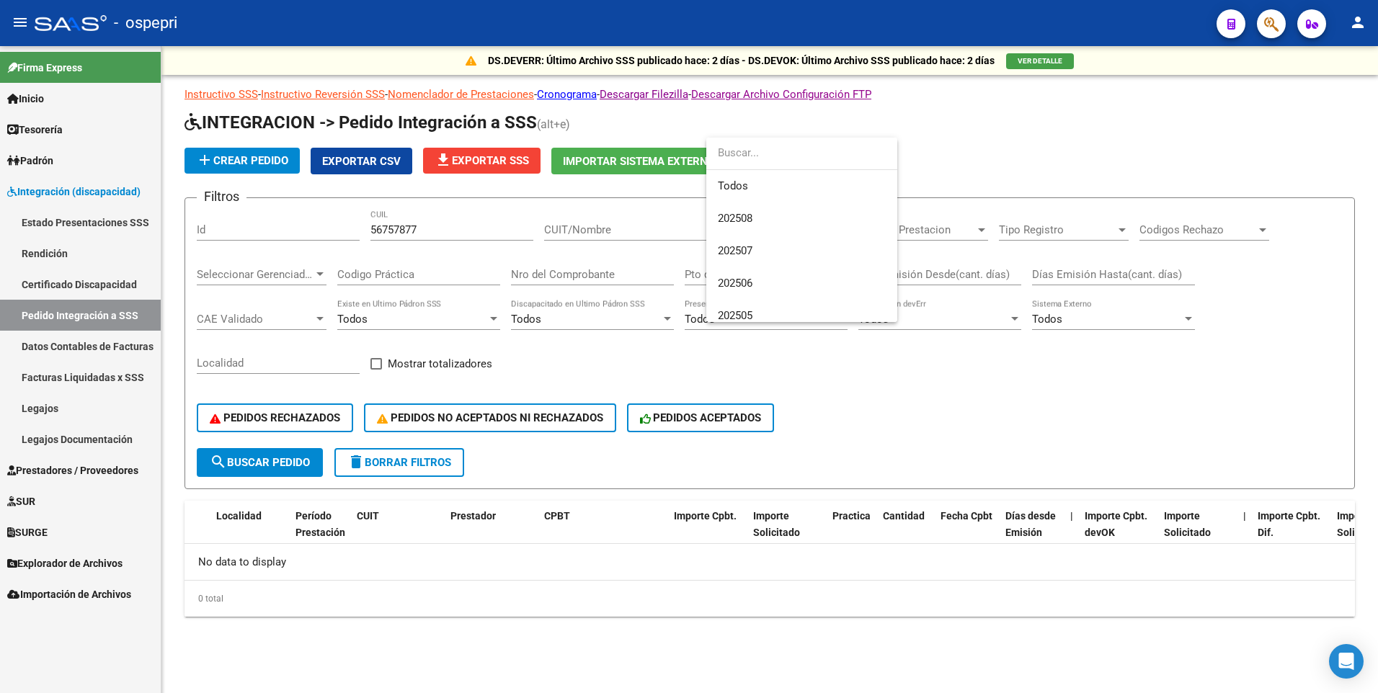
scroll to position [119, 0]
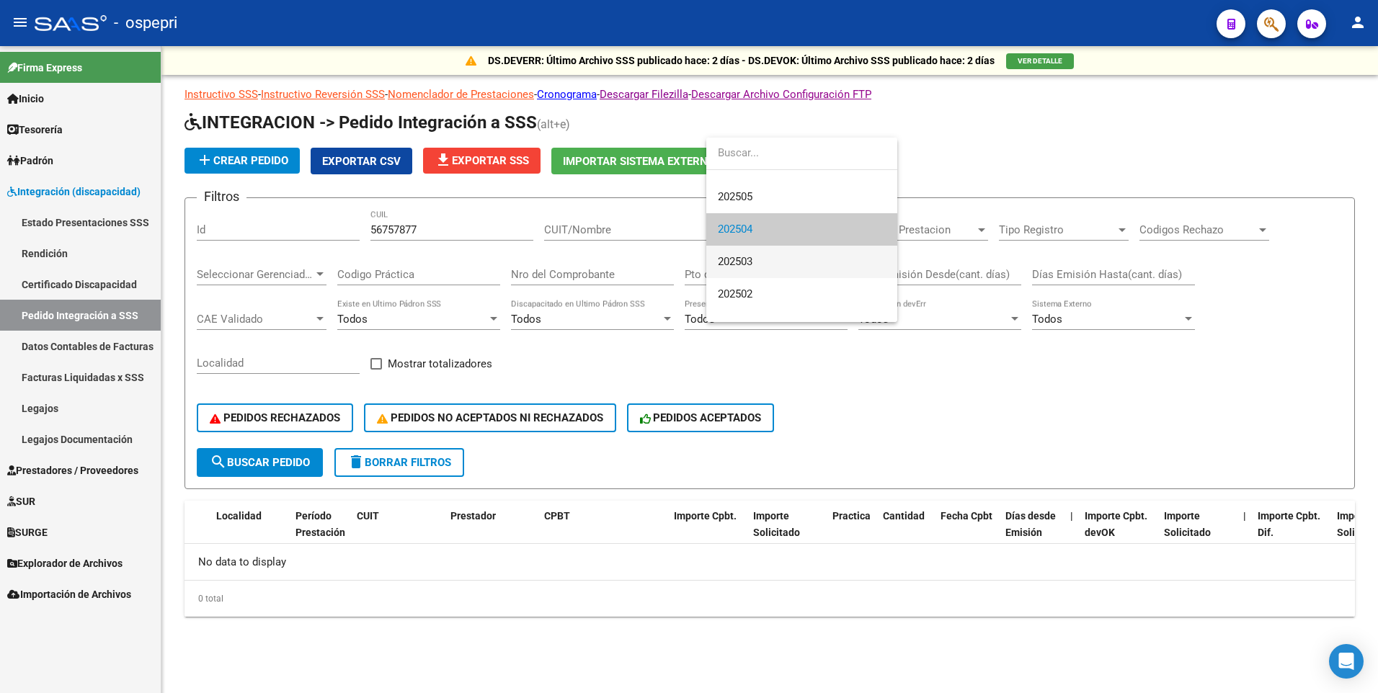
click at [826, 262] on span "202503" at bounding box center [802, 262] width 168 height 32
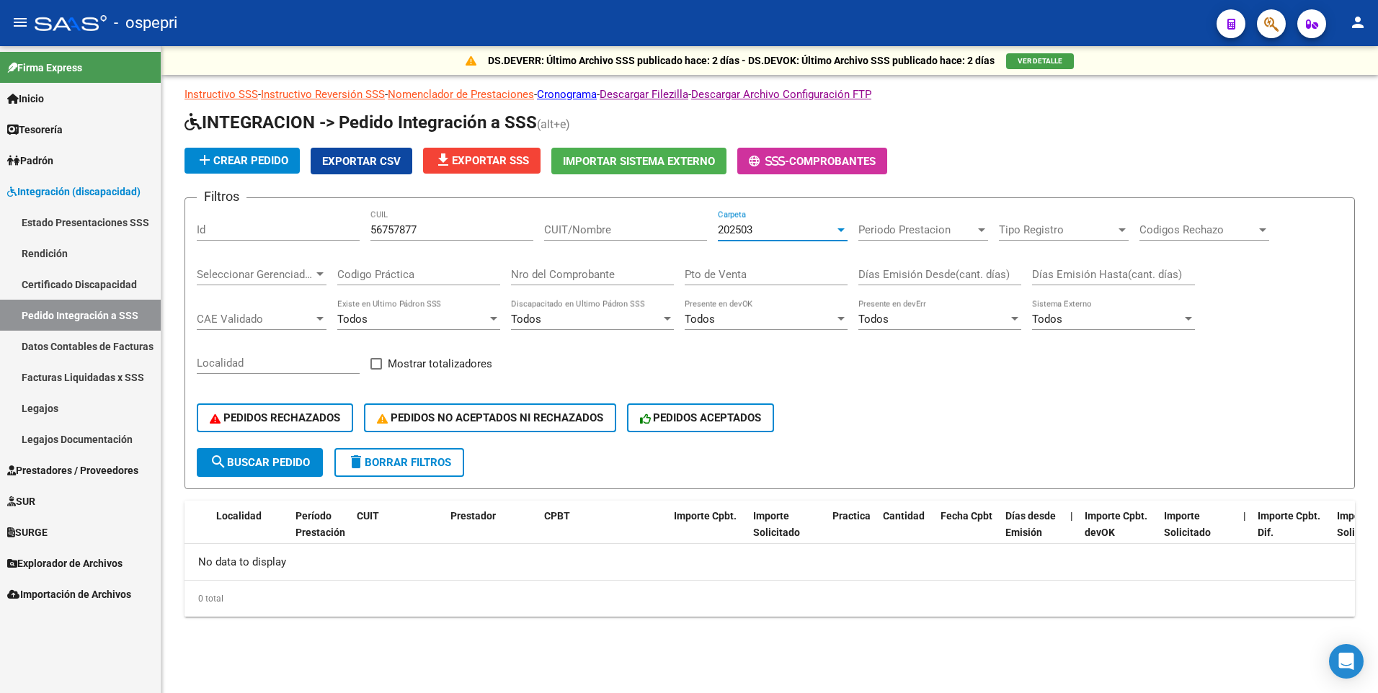
click at [839, 231] on div at bounding box center [840, 230] width 7 height 4
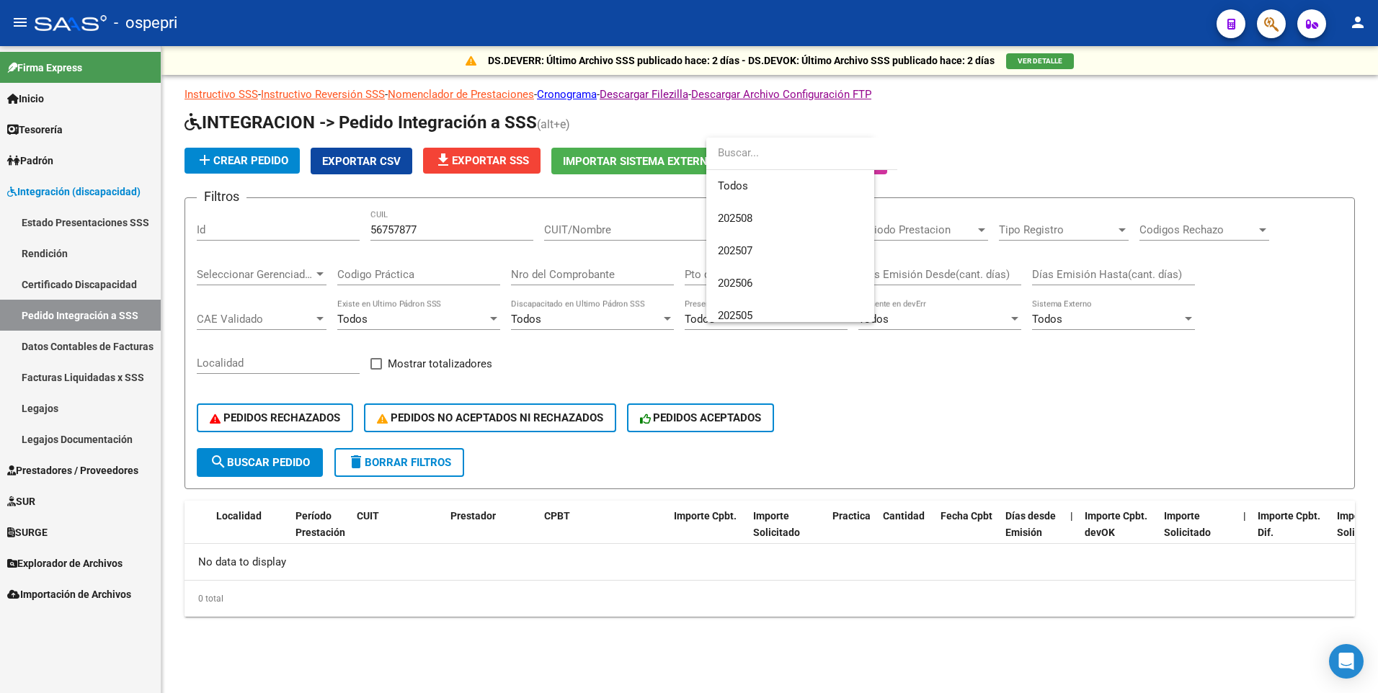
scroll to position [151, 0]
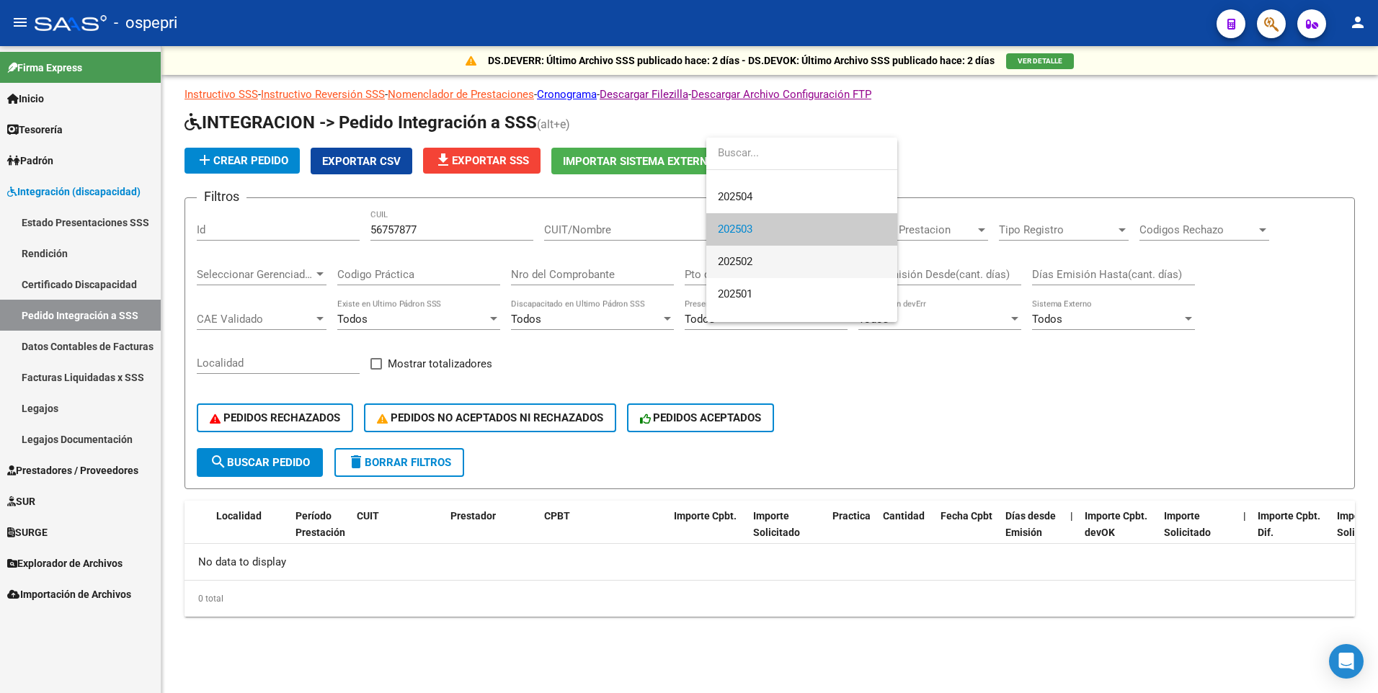
click at [828, 259] on span "202502" at bounding box center [802, 262] width 168 height 32
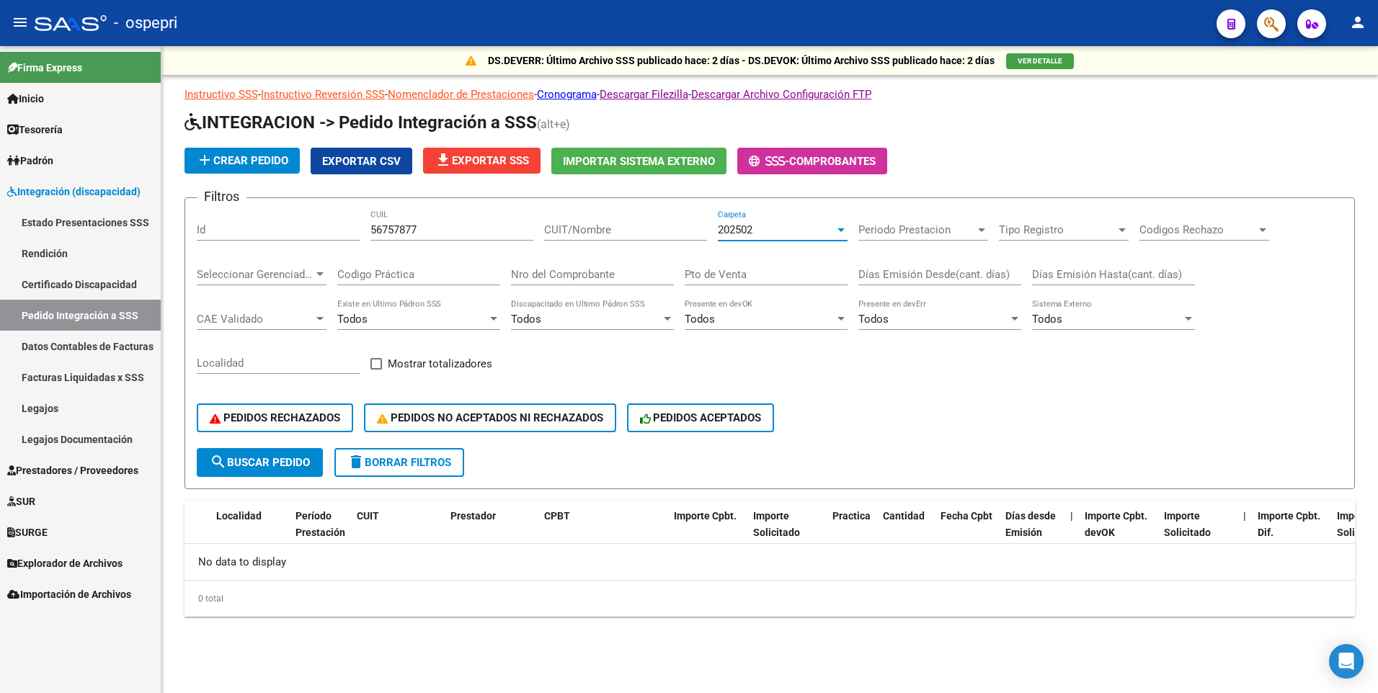
click at [838, 230] on div at bounding box center [840, 230] width 7 height 4
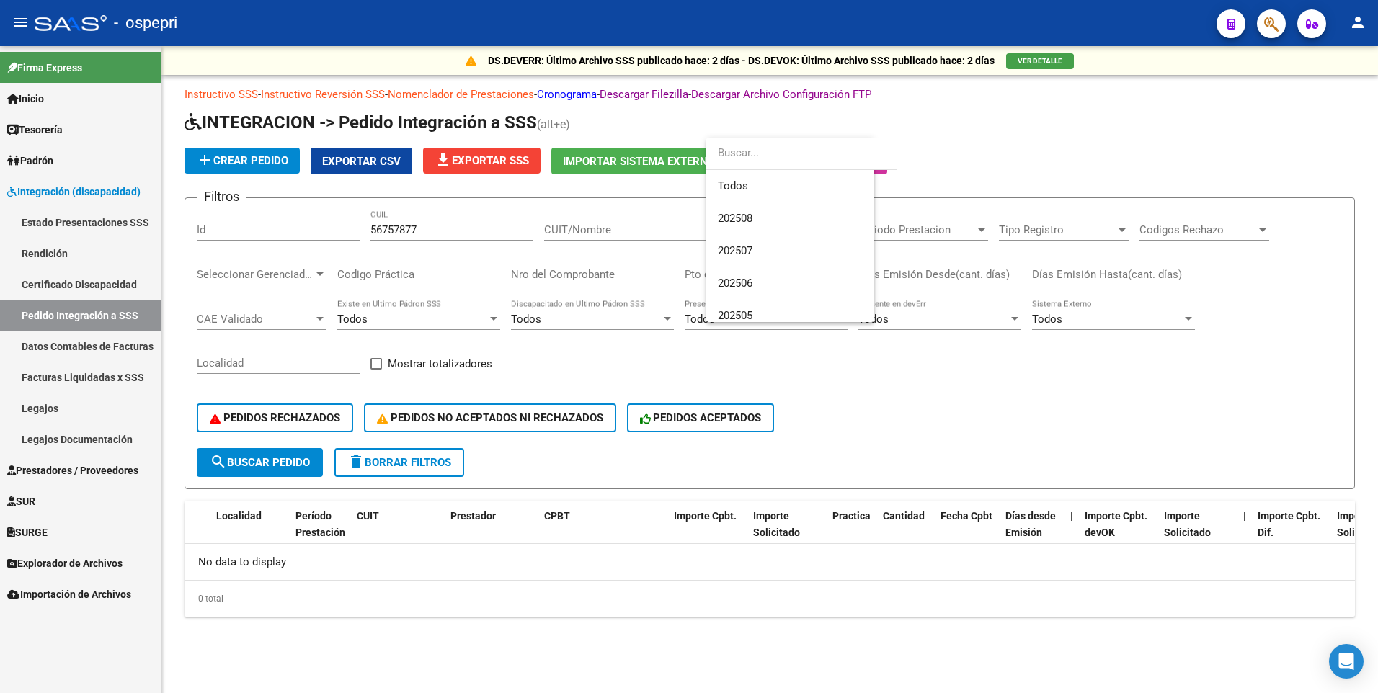
scroll to position [184, 0]
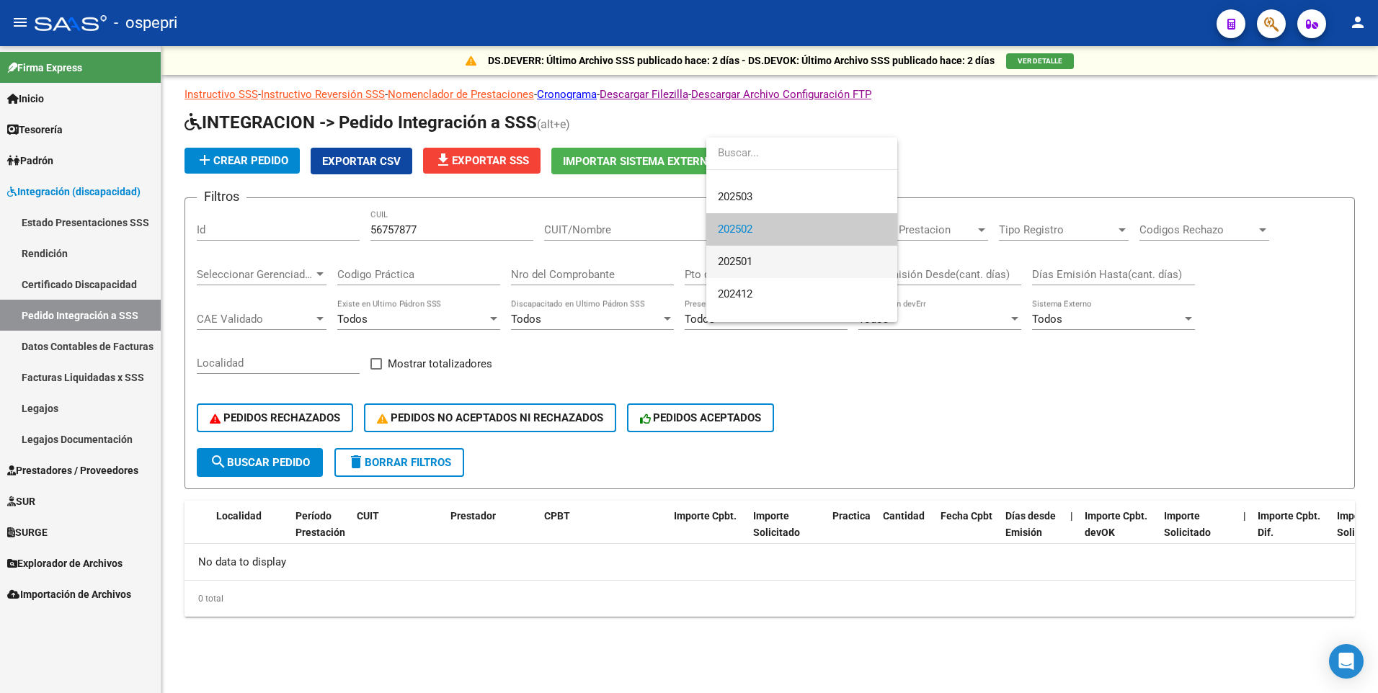
click at [820, 273] on span "202501" at bounding box center [802, 262] width 168 height 32
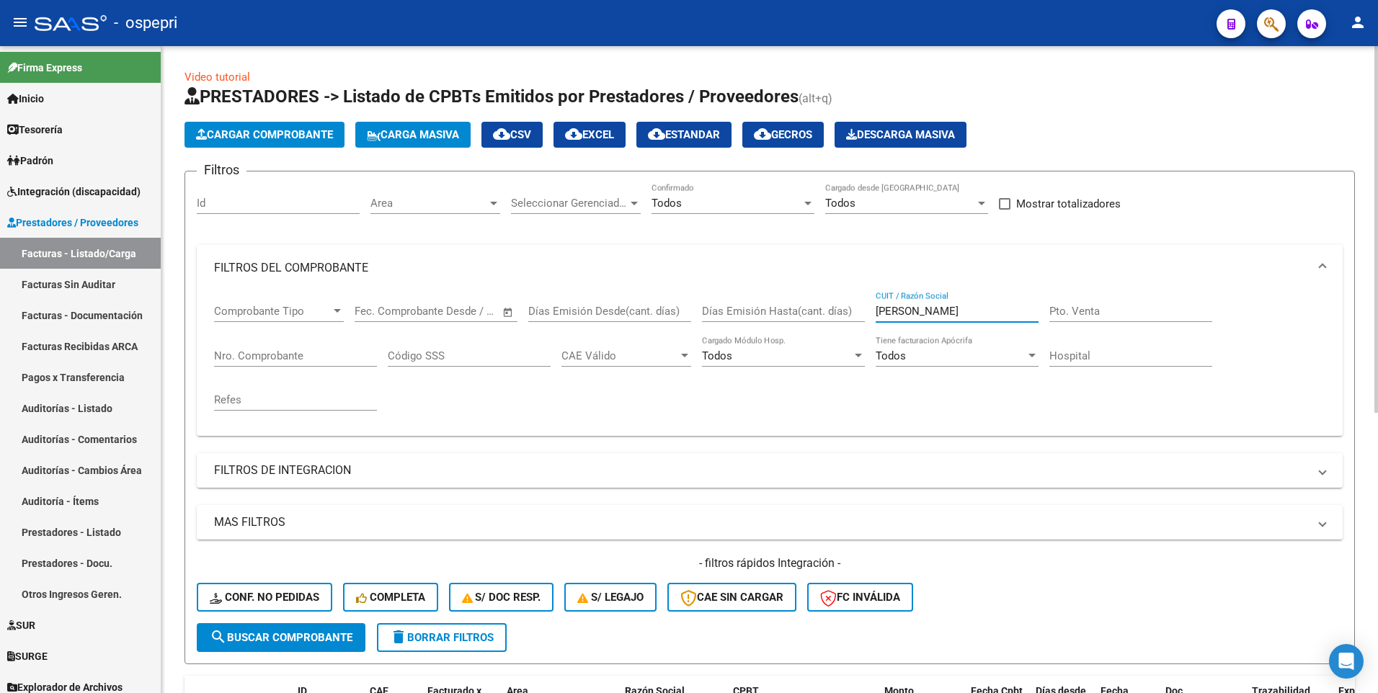
drag, startPoint x: 916, startPoint y: 313, endPoint x: 865, endPoint y: 315, distance: 51.2
click at [865, 315] on div "Comprobante Tipo Comprobante Tipo Fecha inicio – Fecha fin Fec. Comprobante Des…" at bounding box center [769, 357] width 1111 height 133
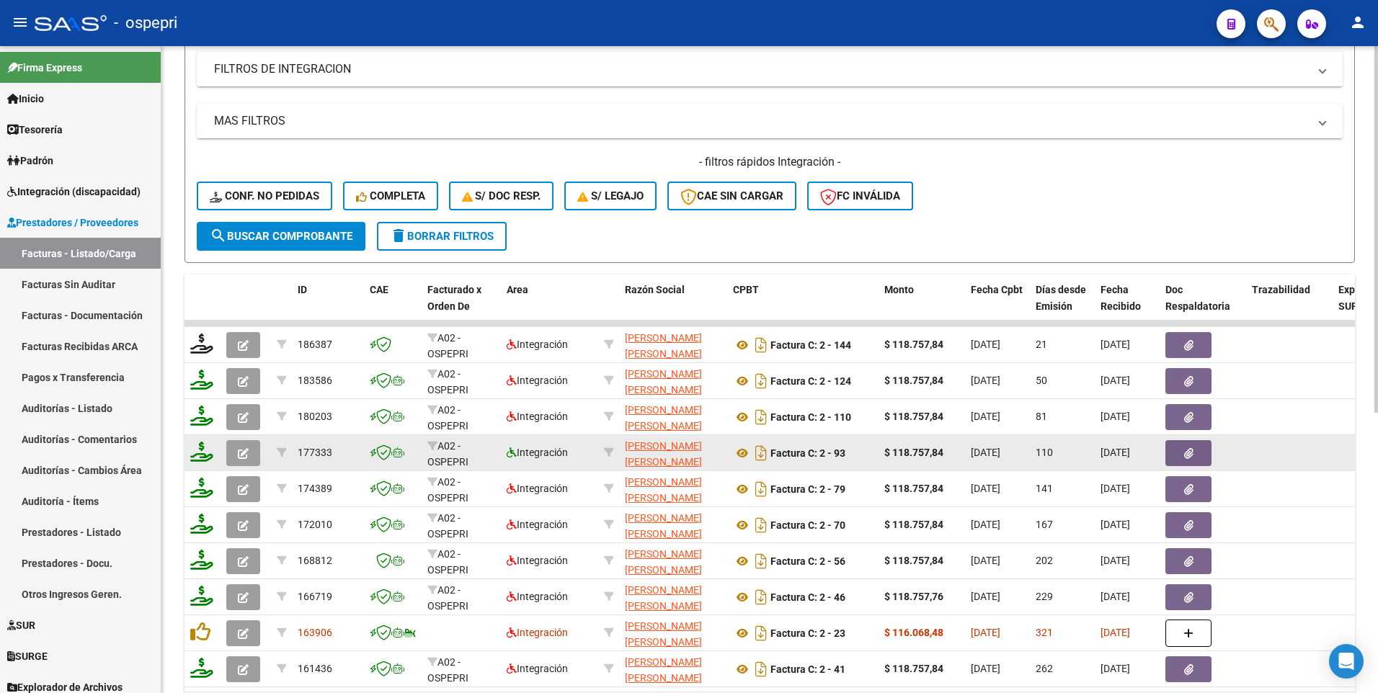
scroll to position [432, 0]
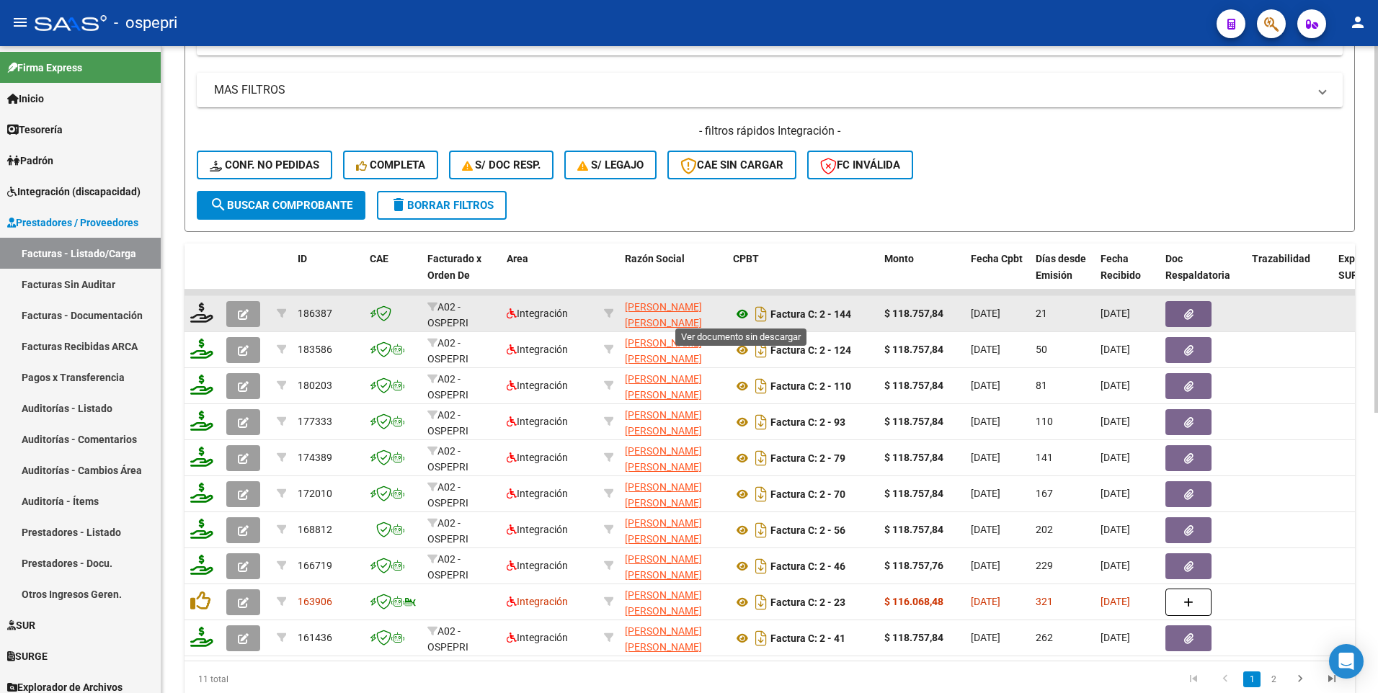
type input "[PERSON_NAME]"
click at [741, 311] on icon at bounding box center [742, 313] width 19 height 17
click at [251, 311] on button "button" at bounding box center [243, 314] width 34 height 26
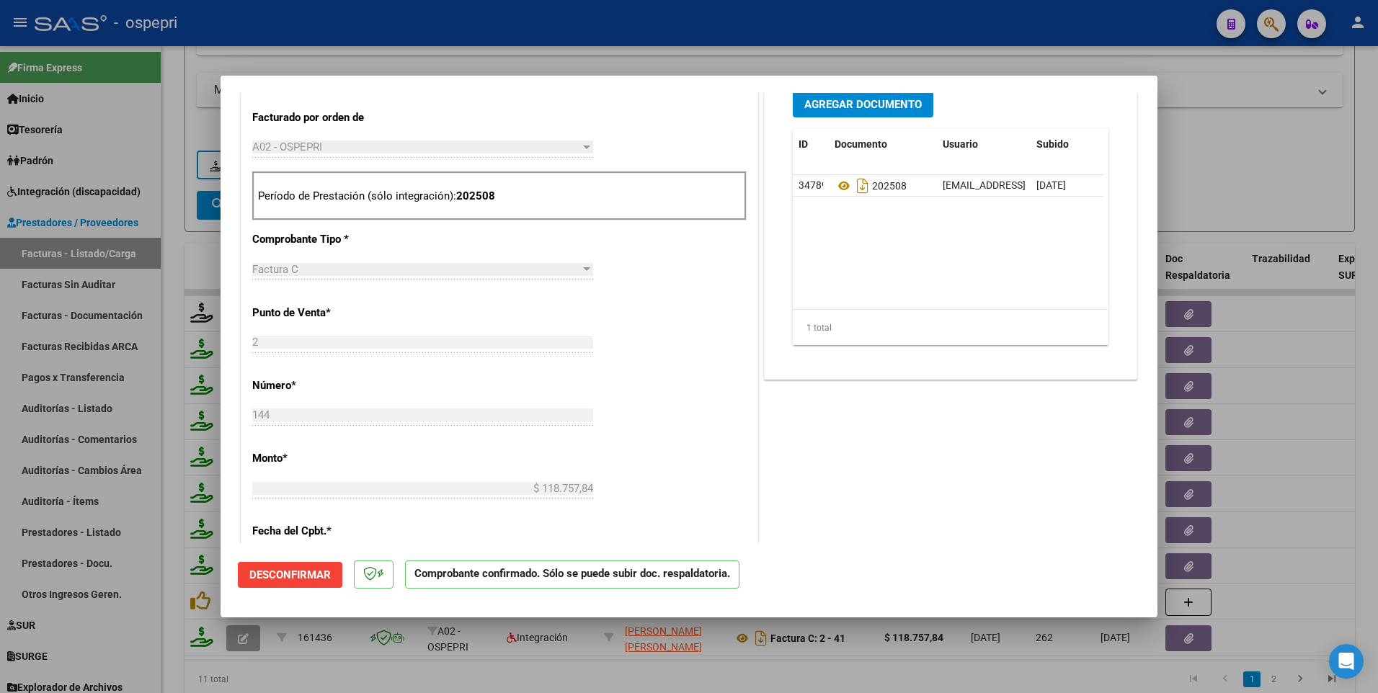
scroll to position [576, 0]
click at [837, 185] on icon at bounding box center [843, 184] width 19 height 17
click at [1228, 173] on div at bounding box center [689, 346] width 1378 height 693
type input "$ 0,00"
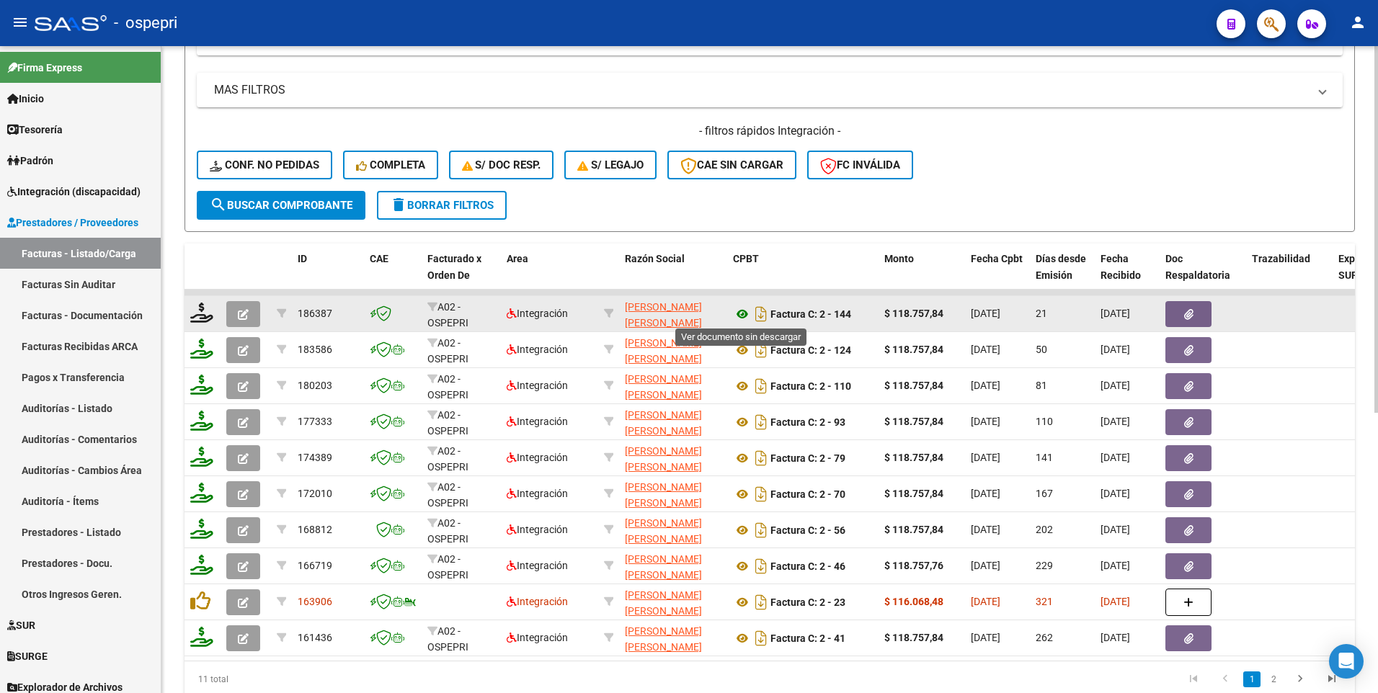
click at [739, 315] on icon at bounding box center [742, 313] width 19 height 17
